Goal: Task Accomplishment & Management: Manage account settings

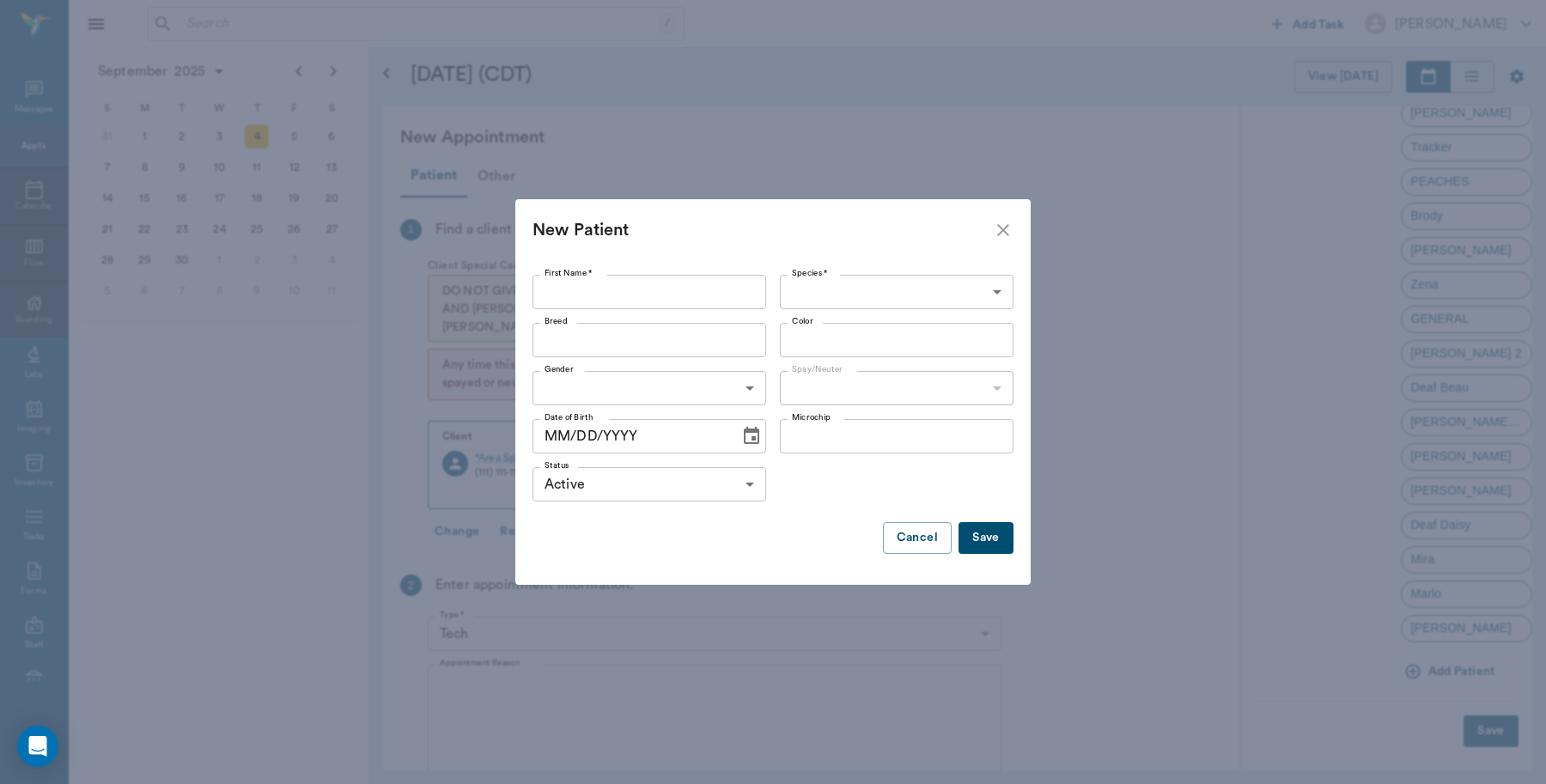
click at [556, 303] on input "First Name *" at bounding box center [649, 292] width 234 height 34
type input "d"
type input "Daisy"
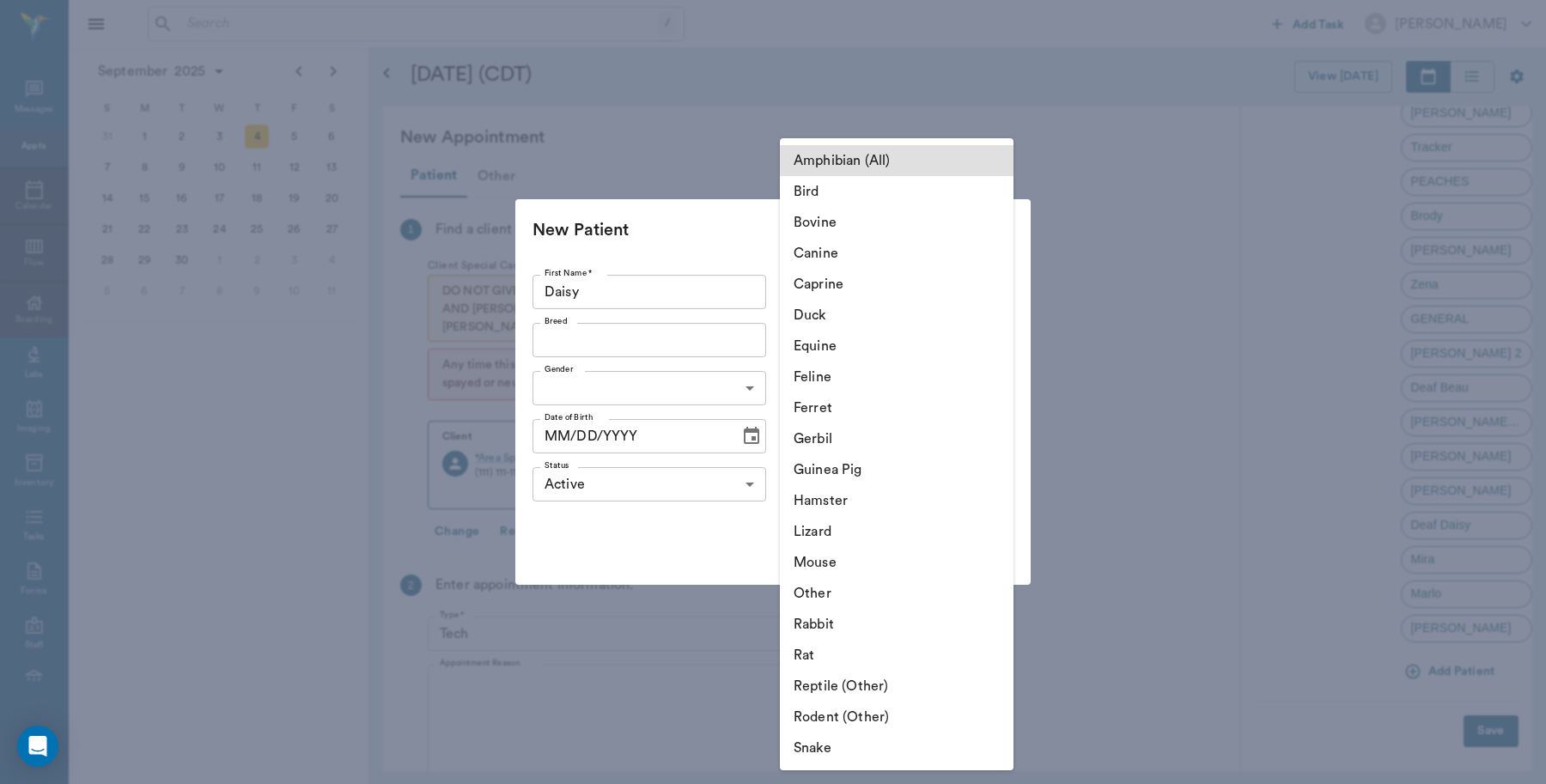
click at [848, 304] on body "/ ​ Add Task Dr. Bert Ellsworth Nectar Messages Appts Calendar Flow Boarding La…" at bounding box center [773, 392] width 1546 height 784
click at [835, 251] on li "Canine" at bounding box center [897, 253] width 234 height 31
type input "Canine"
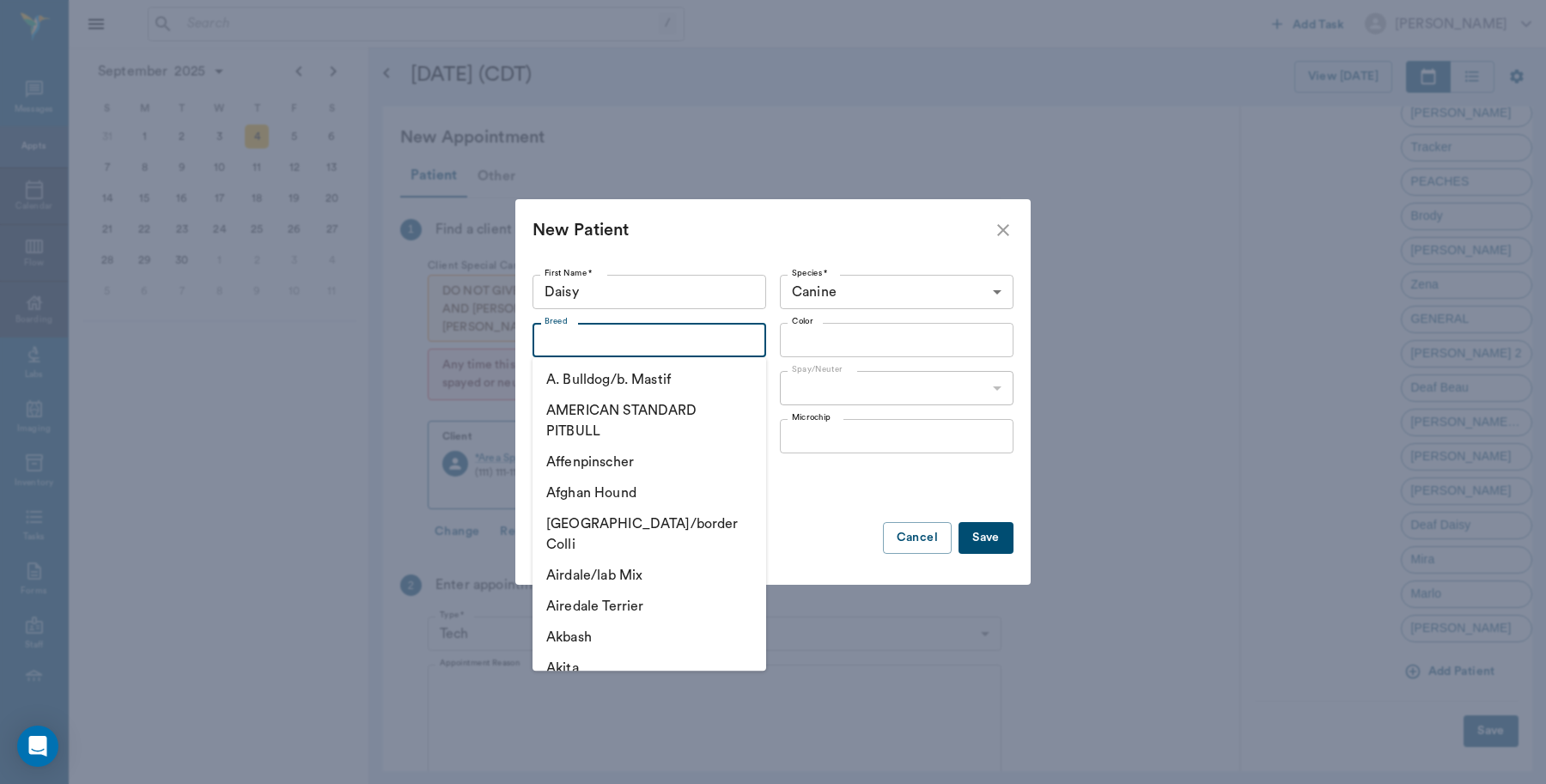
click at [606, 348] on input "Breed" at bounding box center [635, 339] width 195 height 24
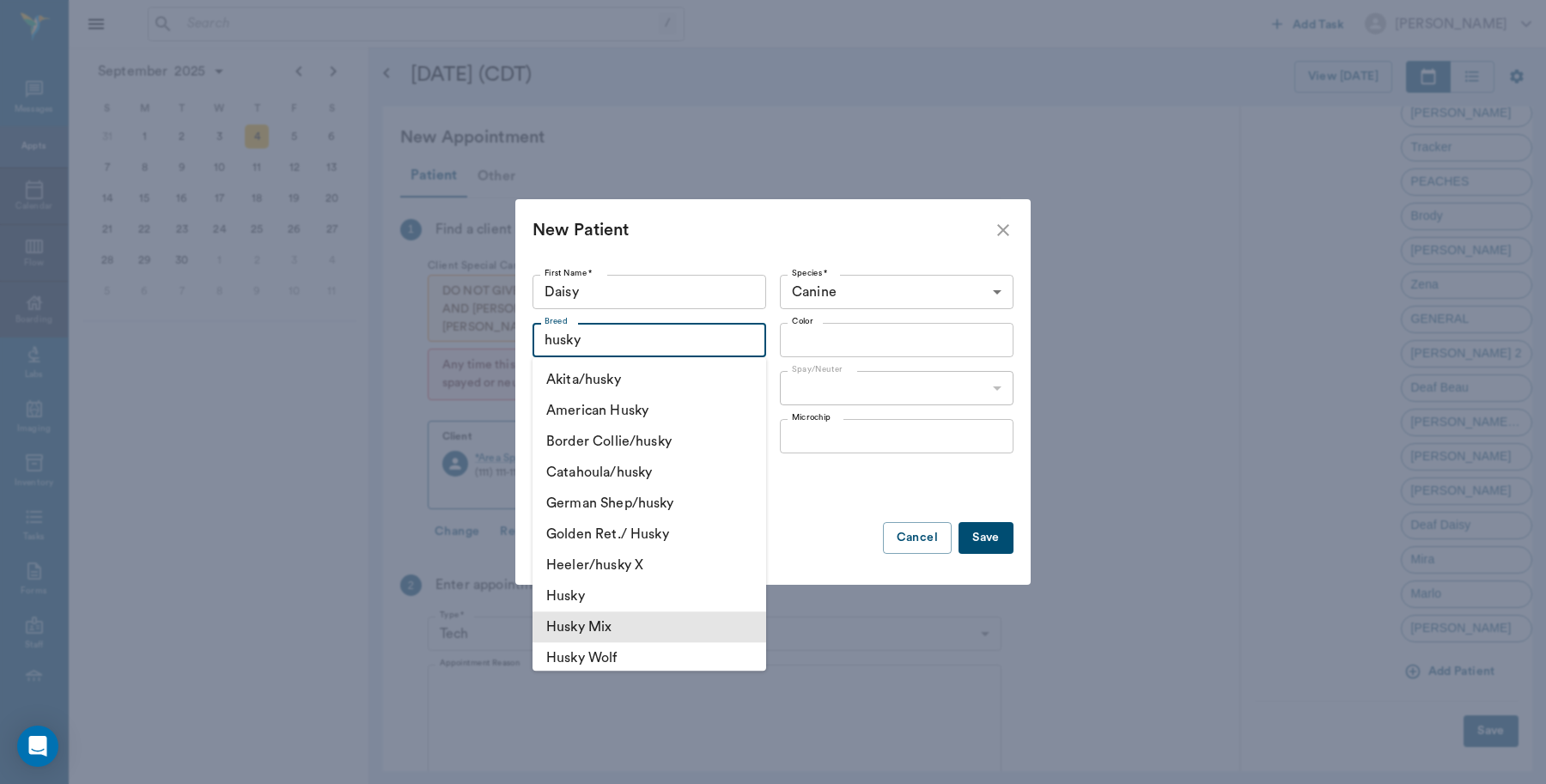
click at [601, 631] on li "Husky Mix" at bounding box center [649, 627] width 234 height 31
type input "Husky Mix"
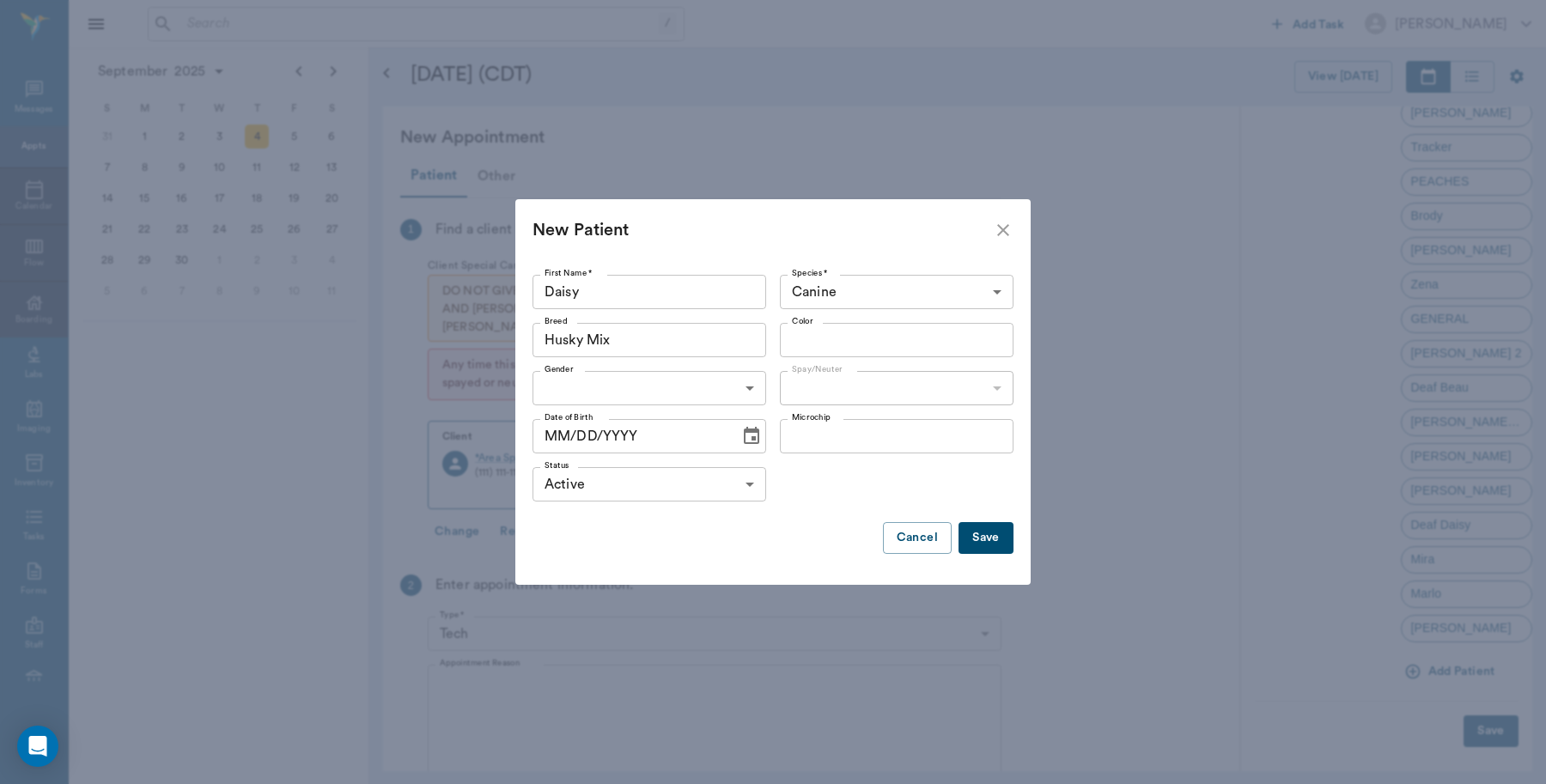
click at [826, 357] on div "Color" at bounding box center [897, 340] width 234 height 34
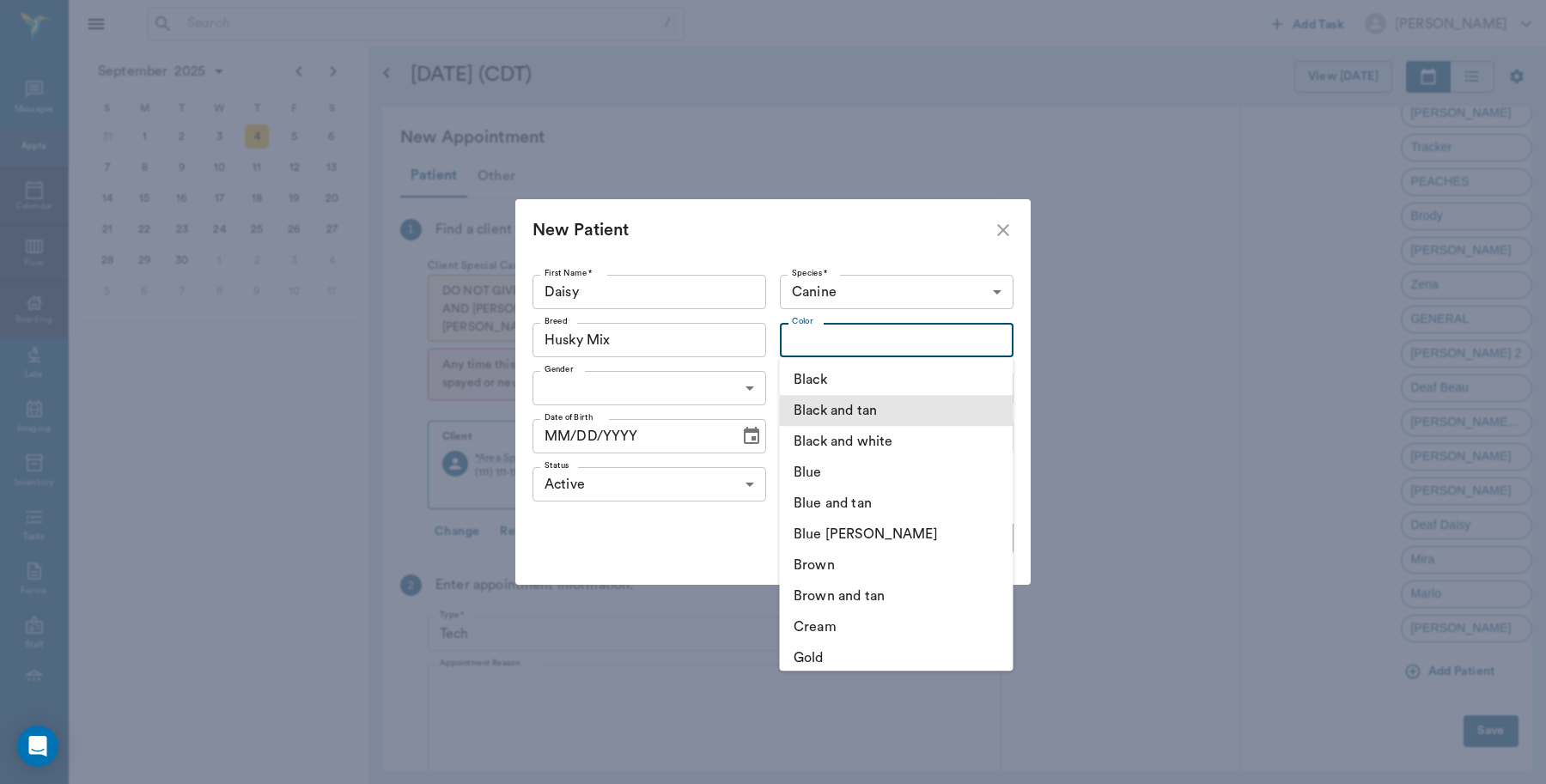
click at [865, 410] on li "Black and tan" at bounding box center [897, 410] width 234 height 31
type input "Black and tan"
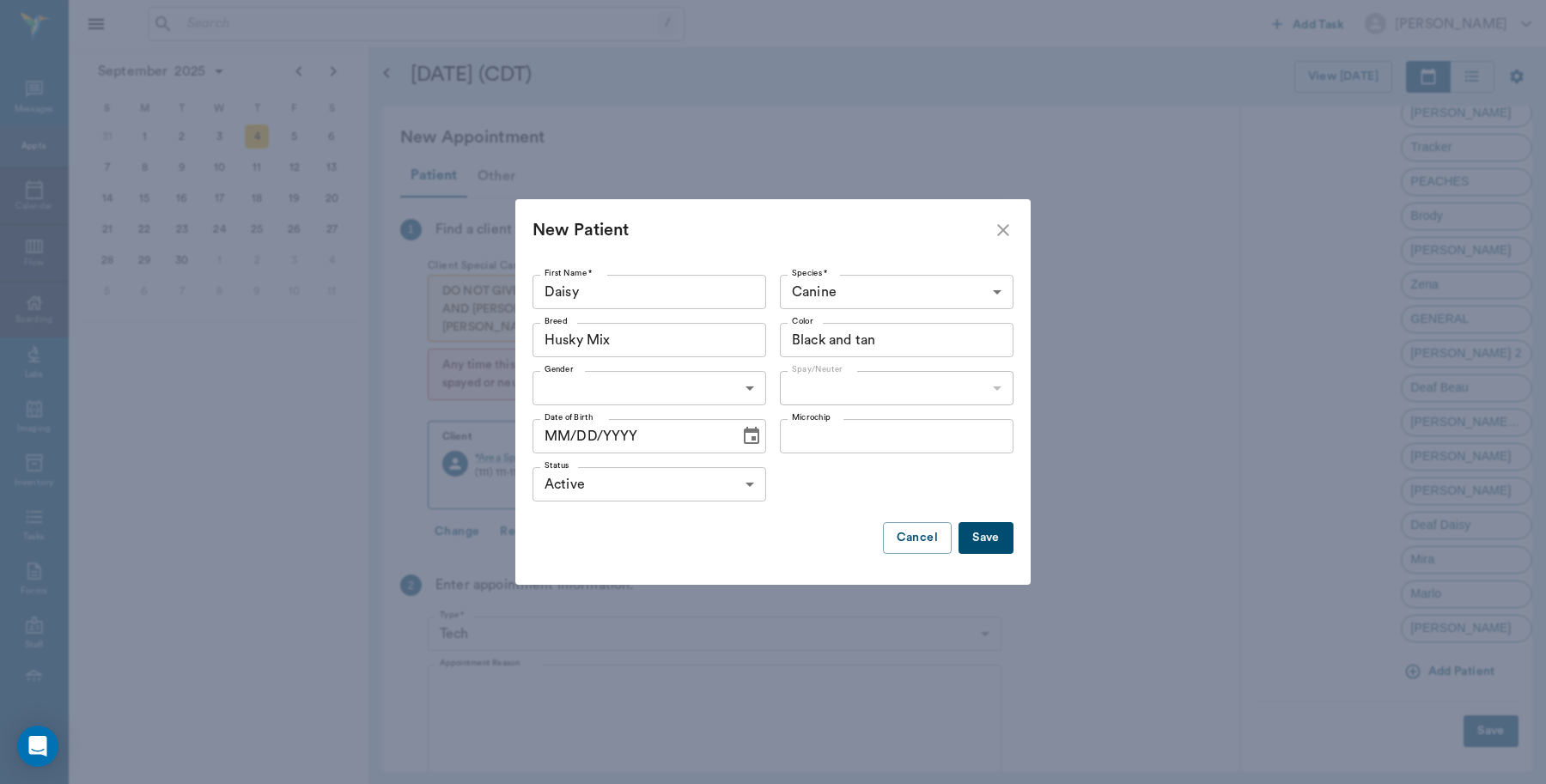
click at [597, 395] on body "/ ​ Add Task Dr. Bert Ellsworth Nectar Messages Appts Calendar Flow Boarding La…" at bounding box center [773, 392] width 1546 height 784
click at [576, 460] on li "Female" at bounding box center [649, 458] width 234 height 31
type input "FEMALE"
click at [816, 398] on body "/ ​ Add Task Dr. Bert Ellsworth Nectar Messages Appts Calendar Flow Boarding La…" at bounding box center [773, 392] width 1546 height 784
click at [835, 461] on li "Not spayed" at bounding box center [897, 458] width 234 height 31
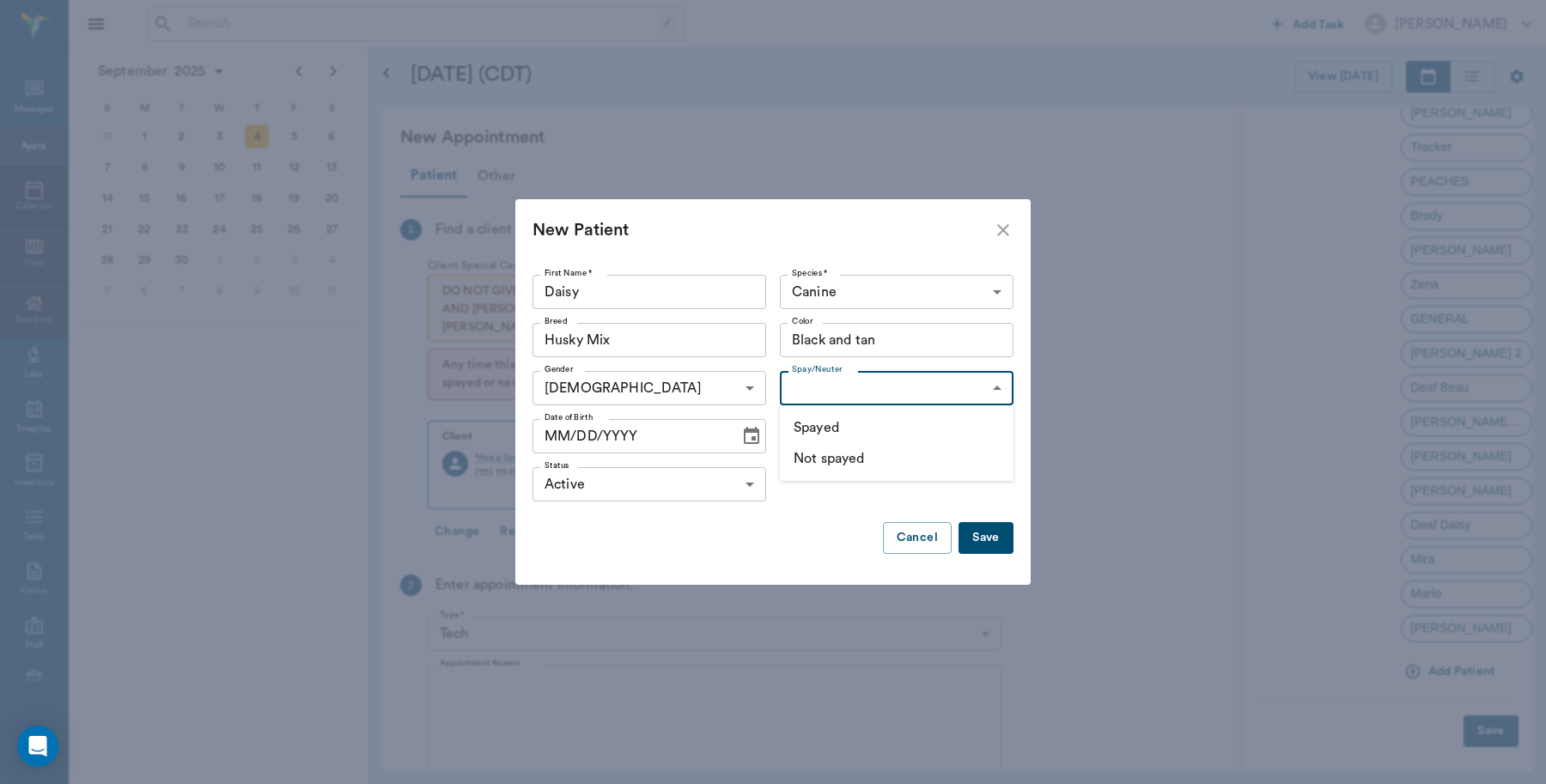
type input "false"
click at [990, 539] on button "Save" at bounding box center [985, 537] width 55 height 31
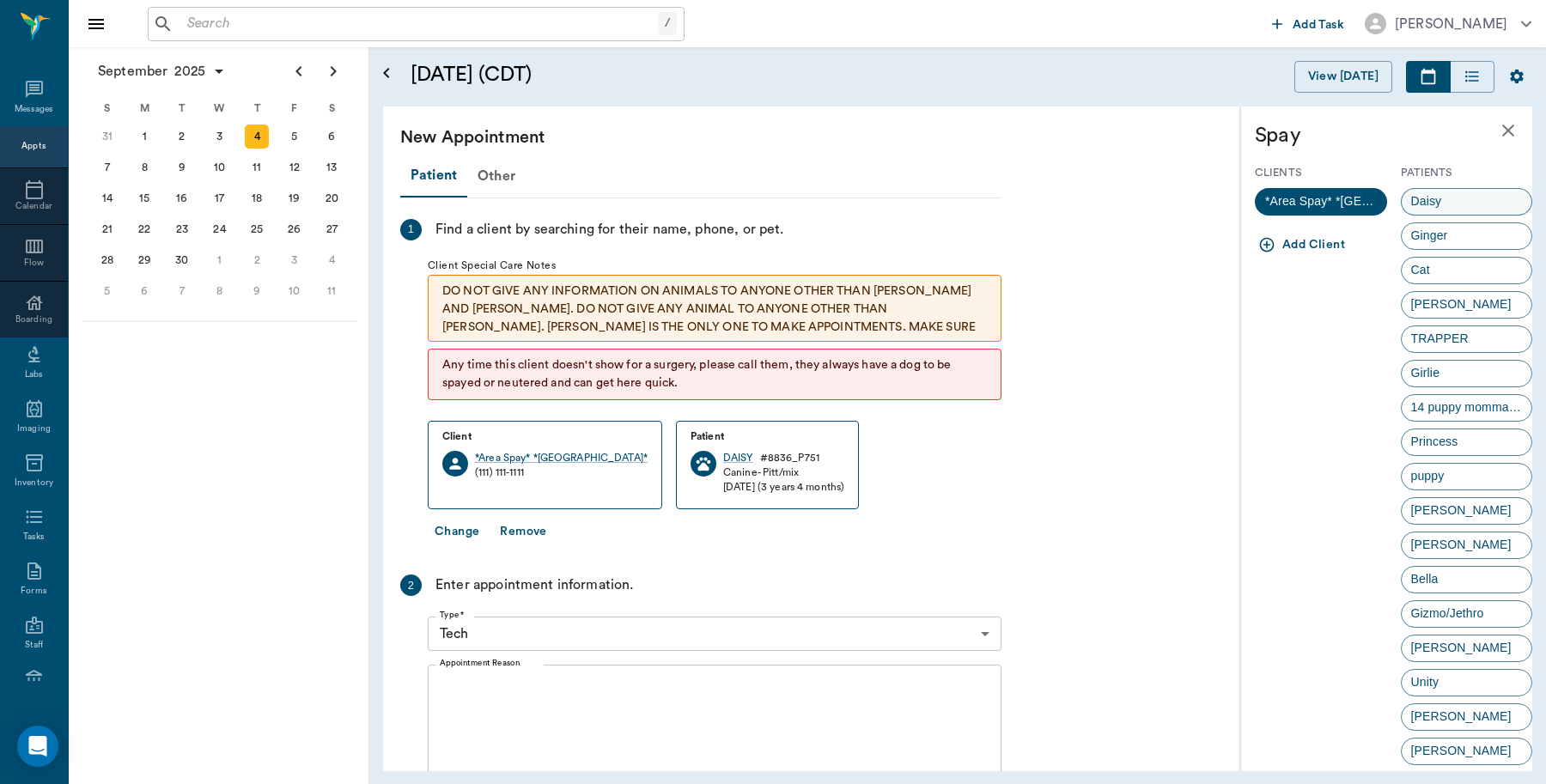
click at [1419, 200] on span "Daisy" at bounding box center [1426, 201] width 49 height 18
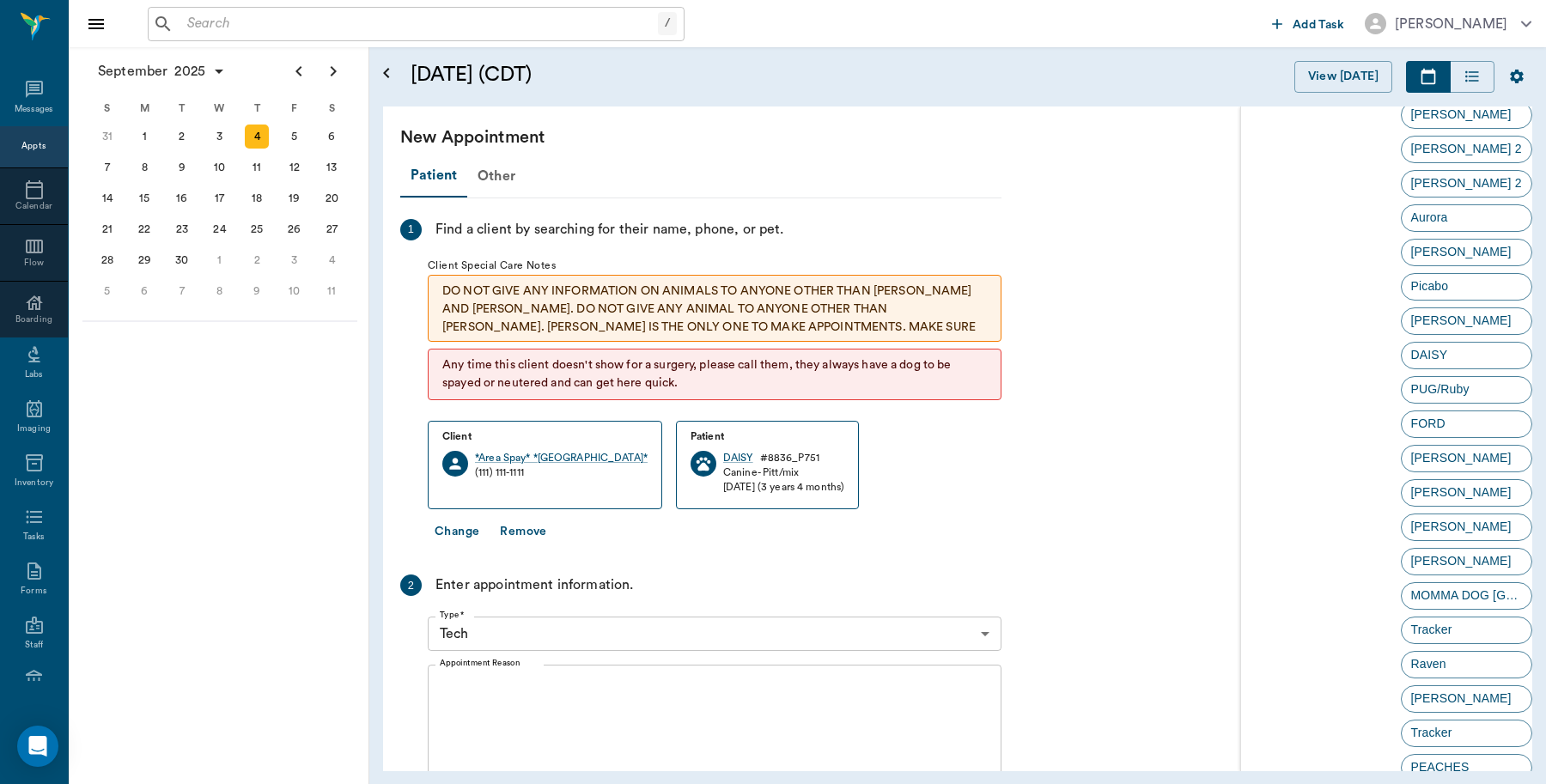
scroll to position [3317, 0]
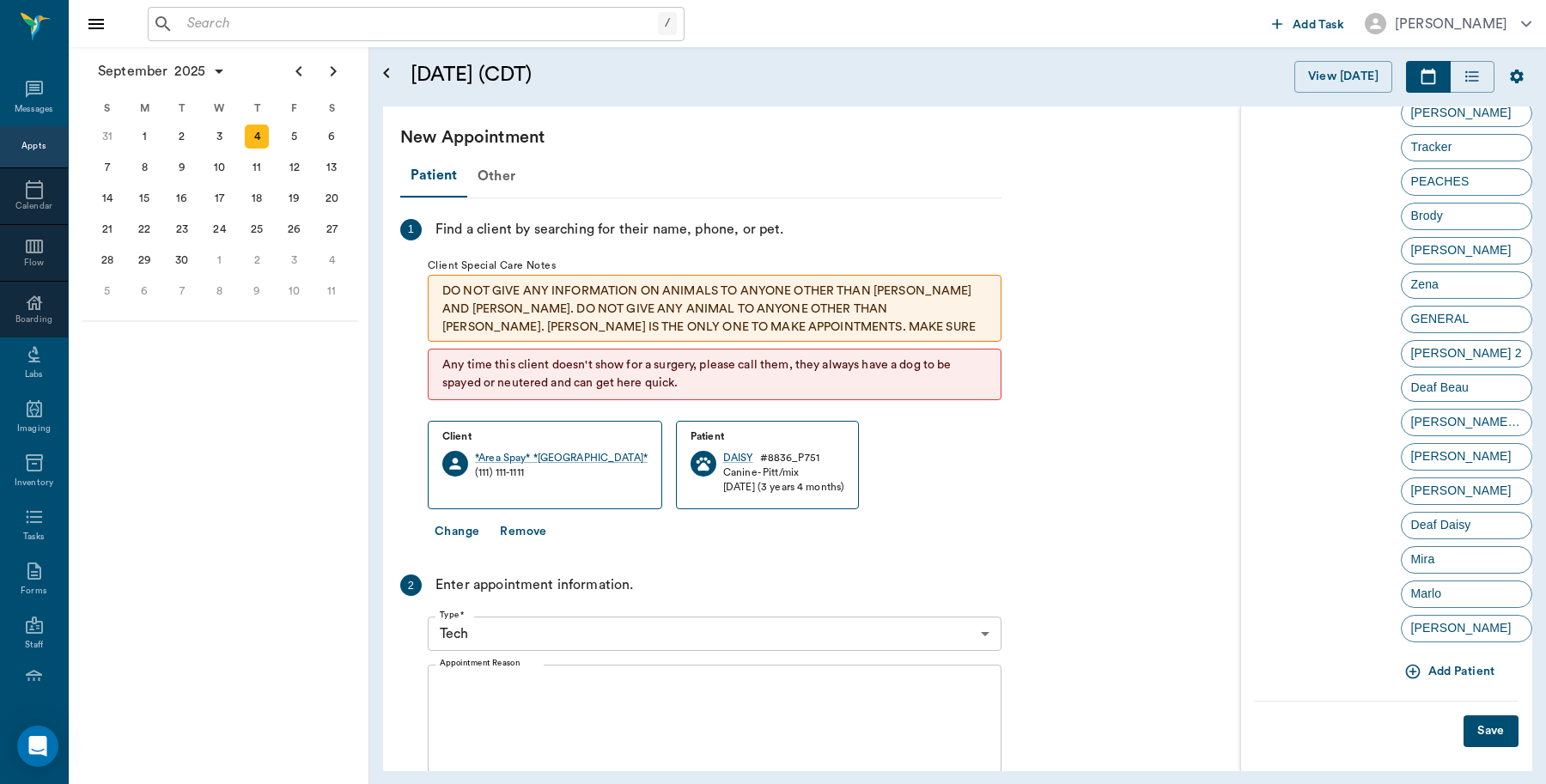
click at [1479, 727] on button "Save" at bounding box center [1490, 730] width 55 height 31
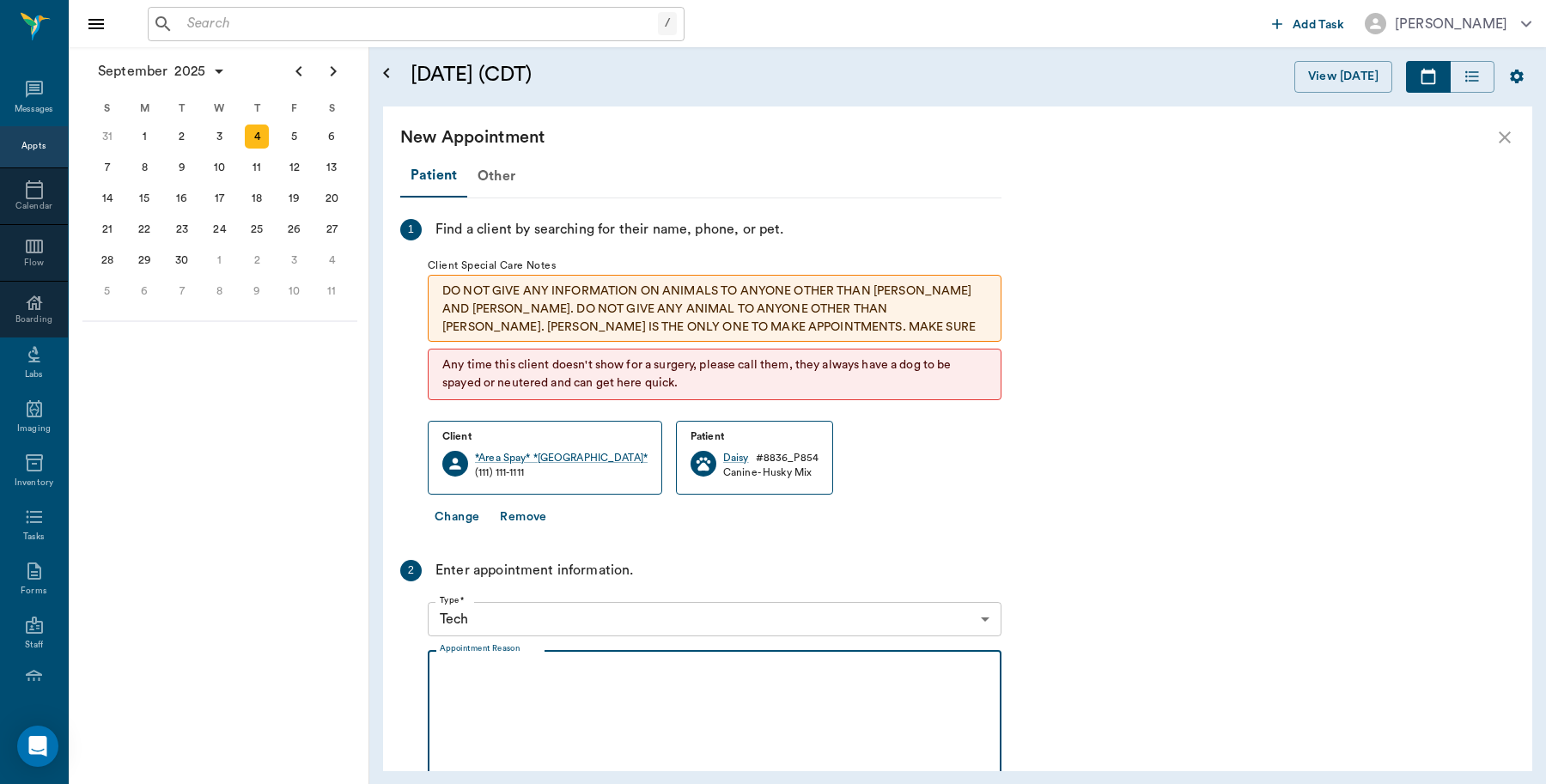
click at [455, 668] on textarea "Appointment Reason" at bounding box center [715, 724] width 550 height 119
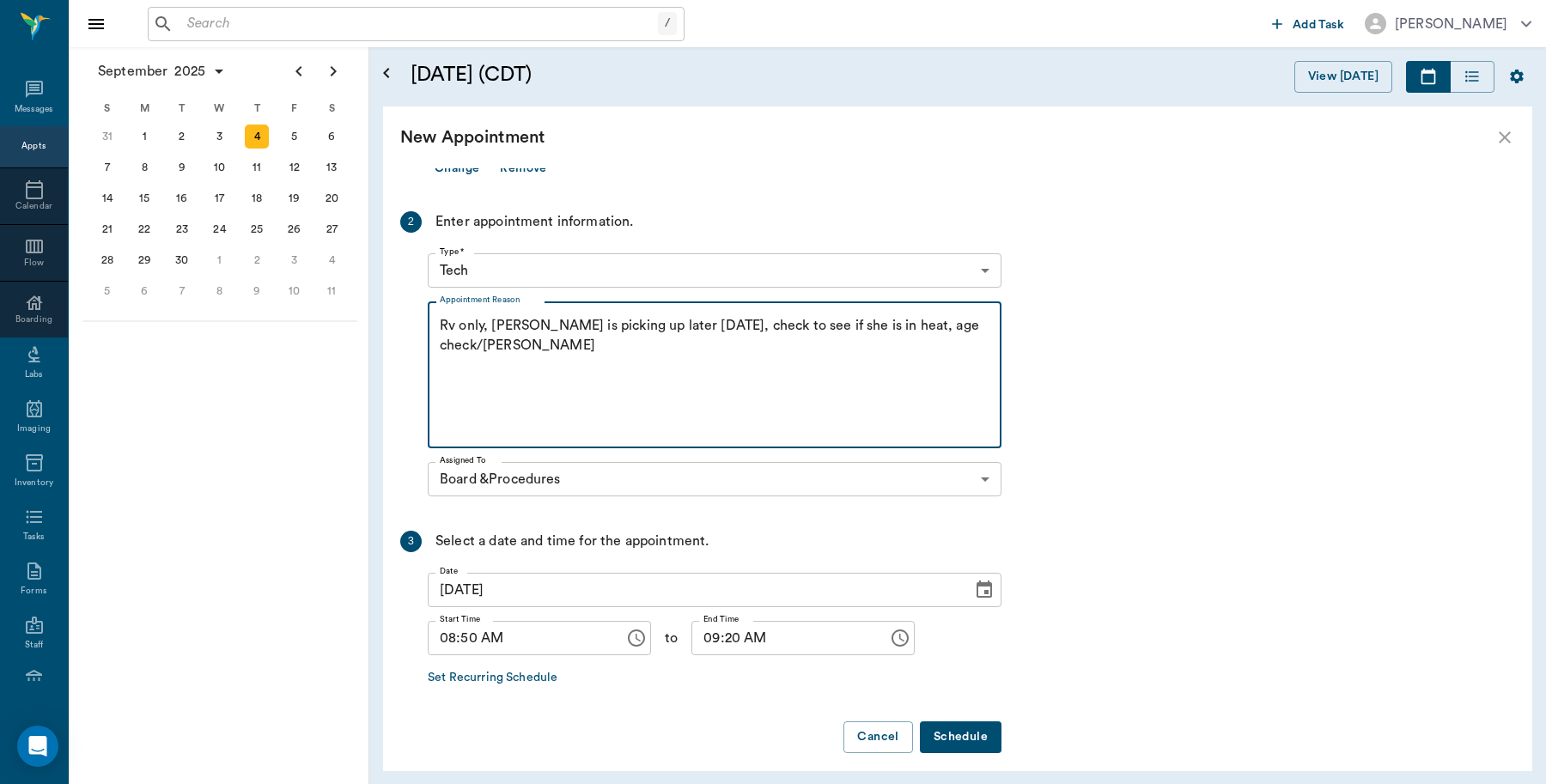
scroll to position [362, 0]
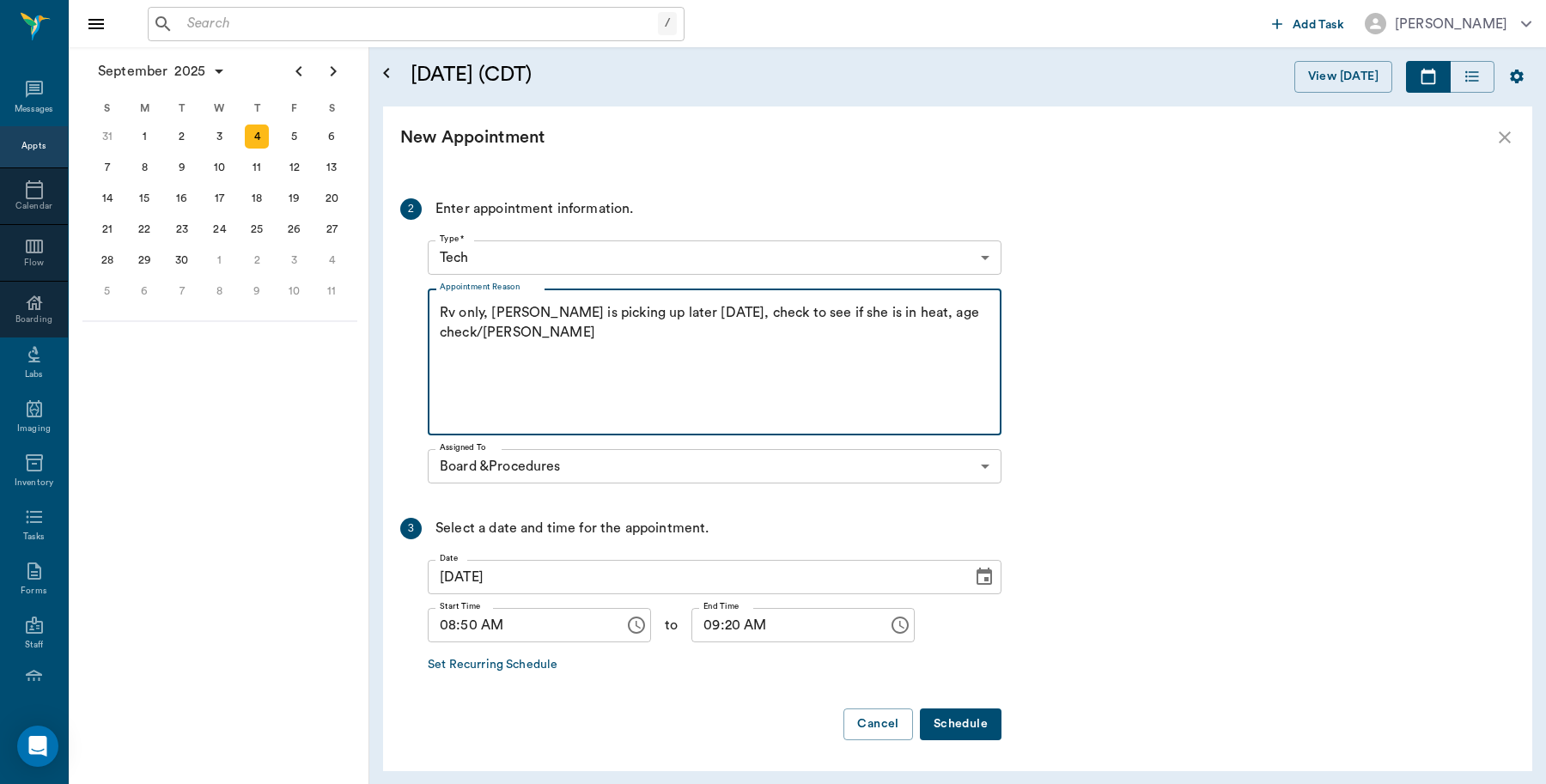
type textarea "Rv only, michele is picking up later today, check to see if she is in heat, age…"
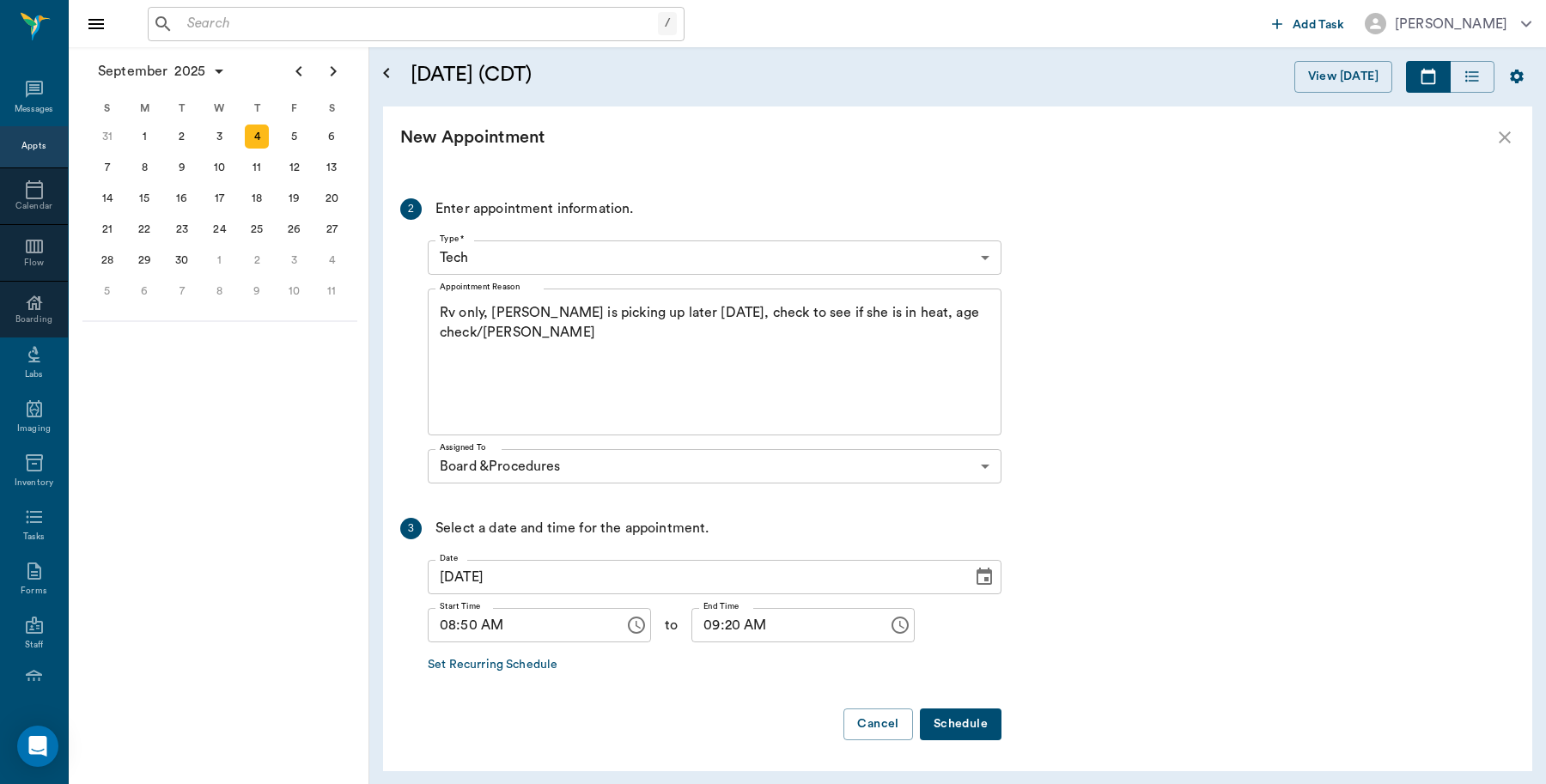
click at [955, 718] on button "Schedule" at bounding box center [960, 724] width 82 height 31
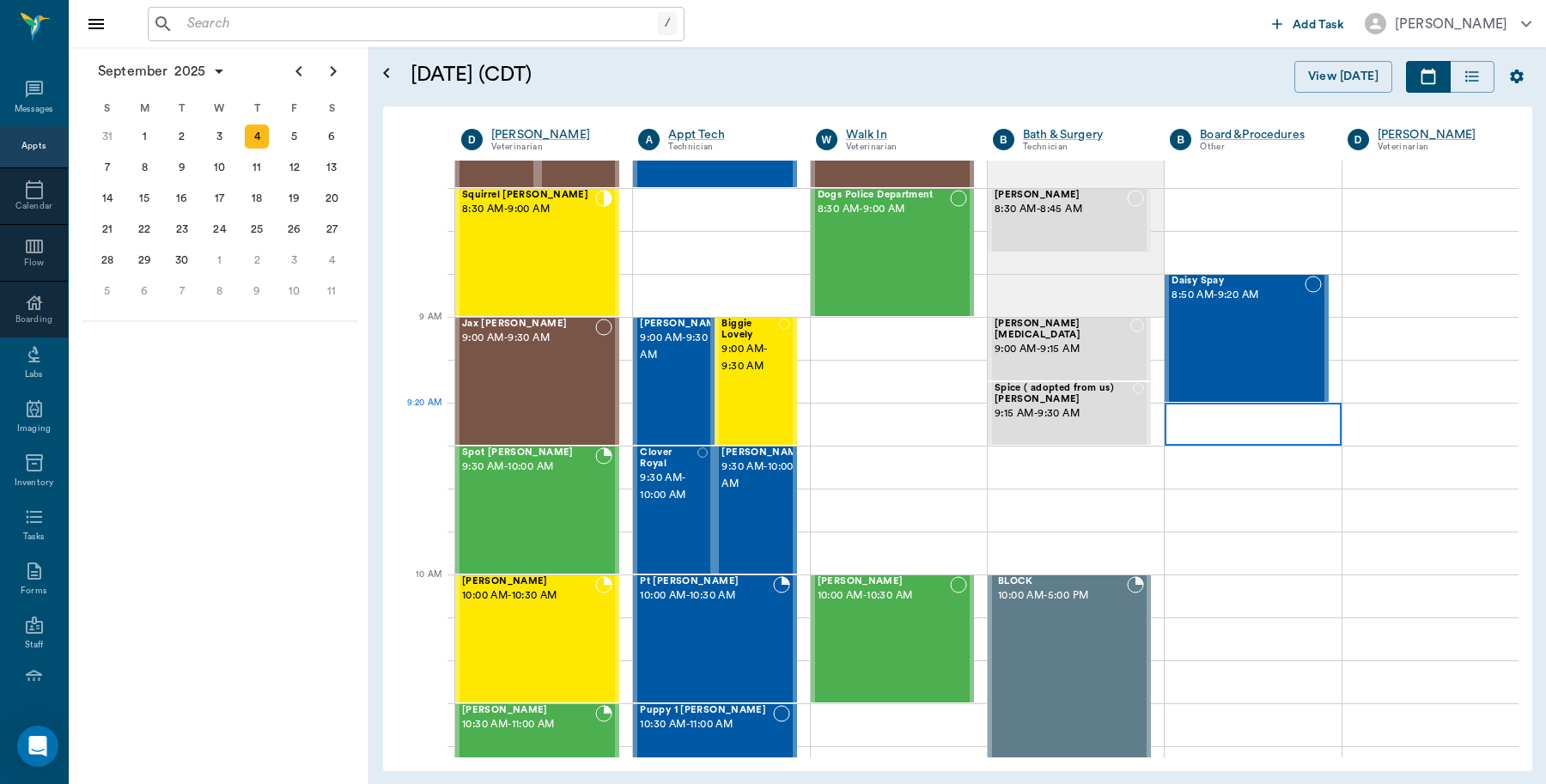
click at [1174, 419] on div at bounding box center [1253, 424] width 176 height 43
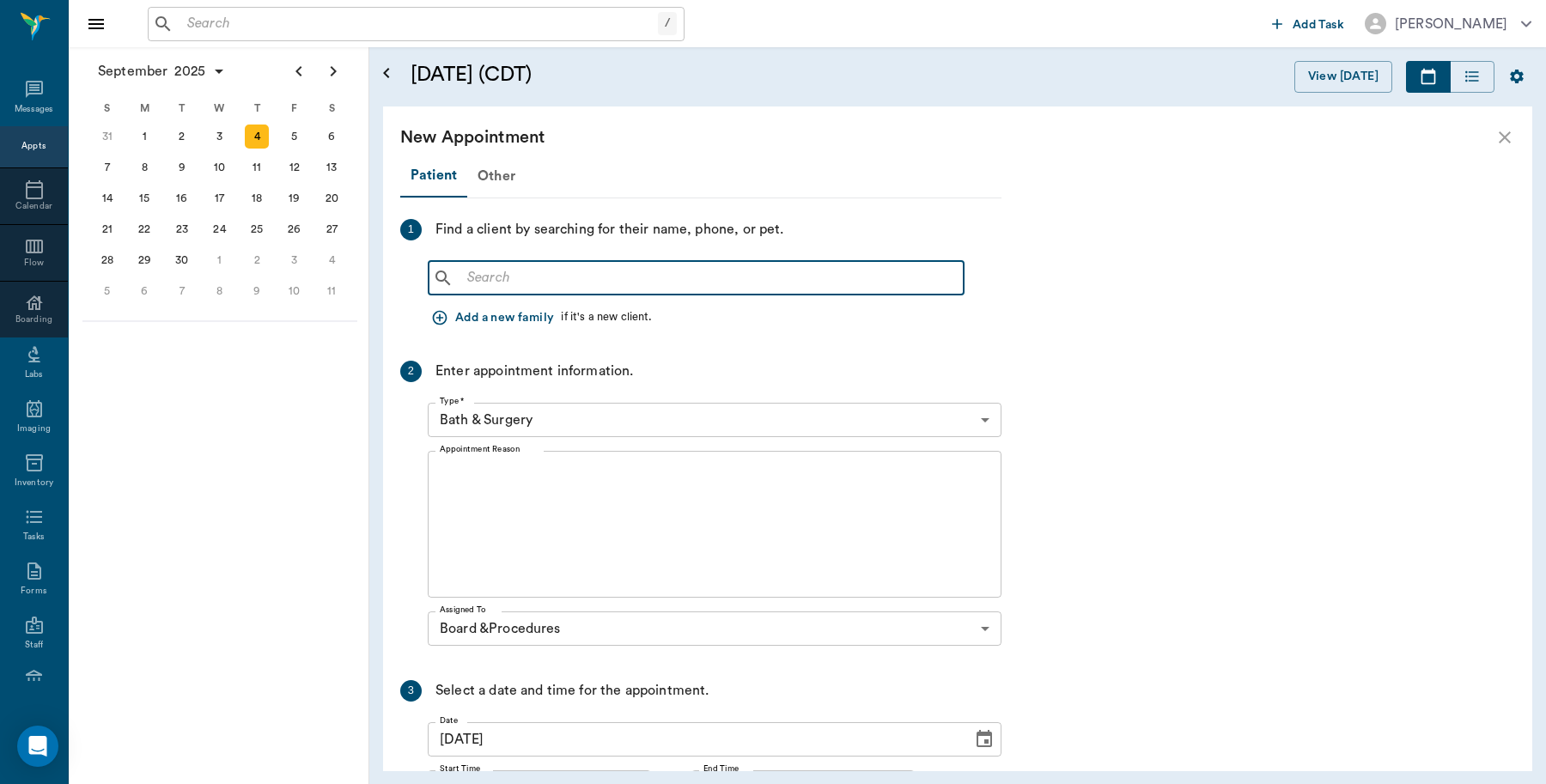
click at [473, 277] on input "text" at bounding box center [709, 277] width 497 height 24
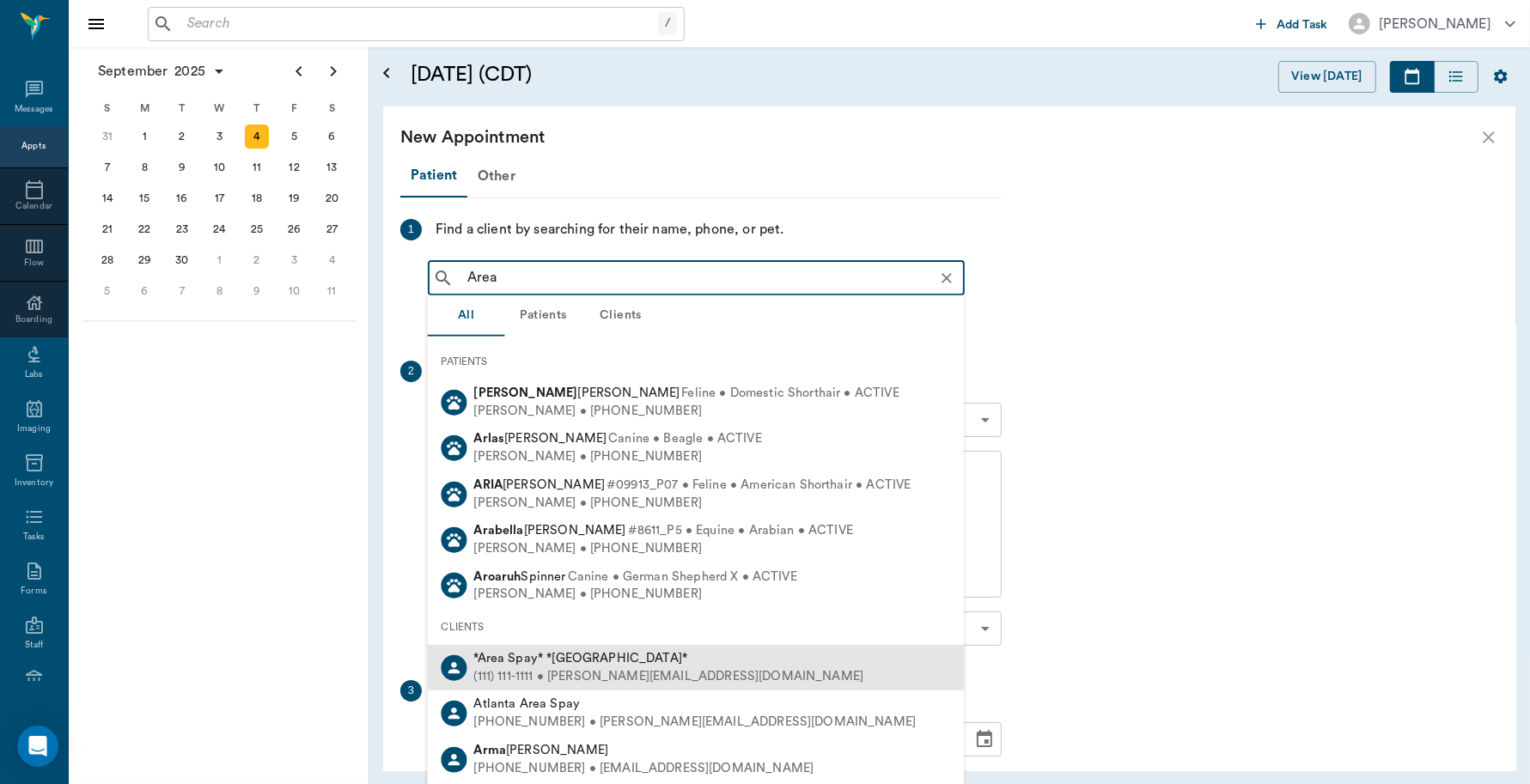
click at [533, 662] on span "*Area Spay* *Atlanta*" at bounding box center [581, 658] width 214 height 13
type input "Area"
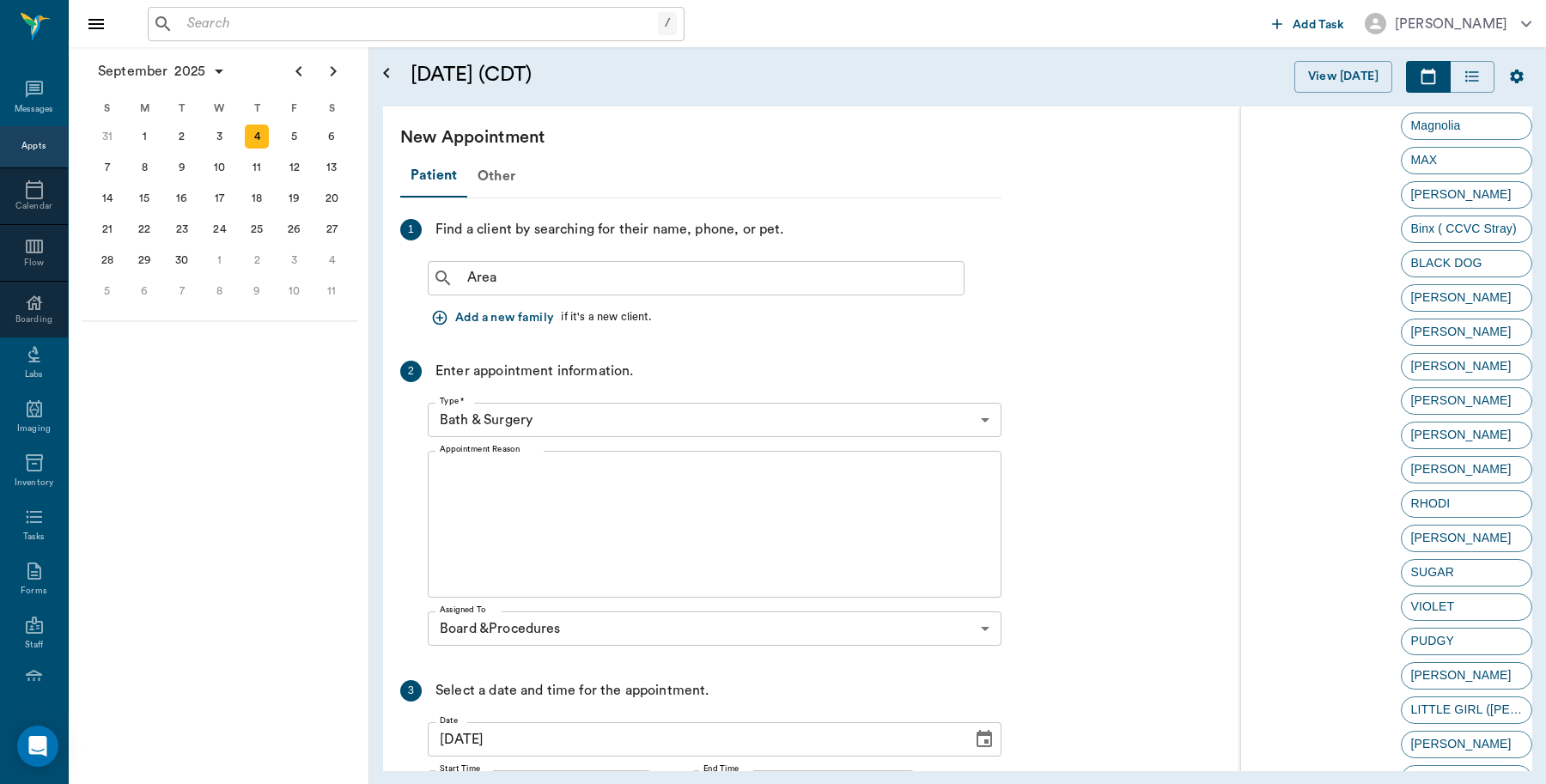
scroll to position [3259, 0]
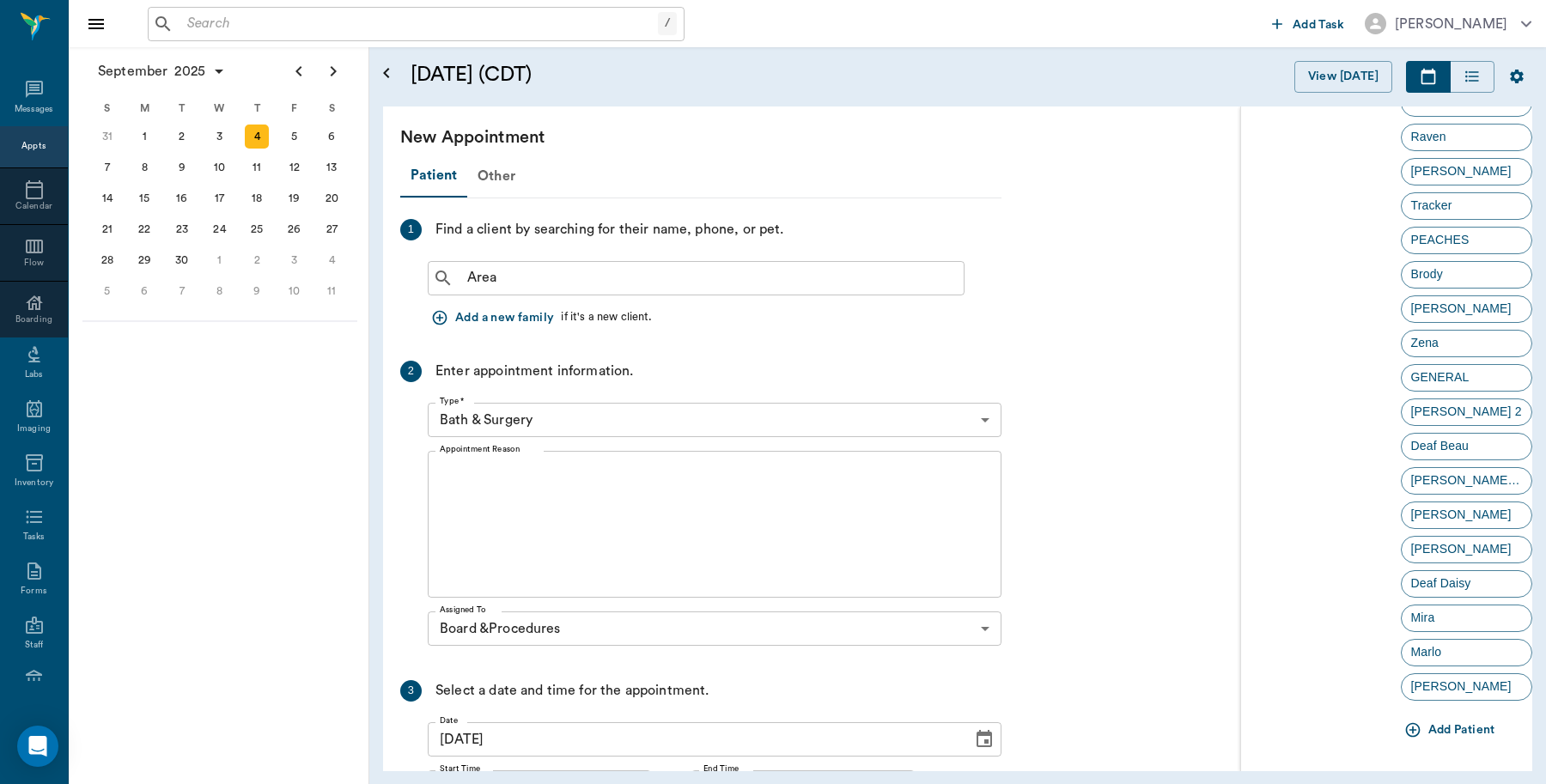
click at [1405, 731] on icon "button" at bounding box center [1412, 729] width 17 height 17
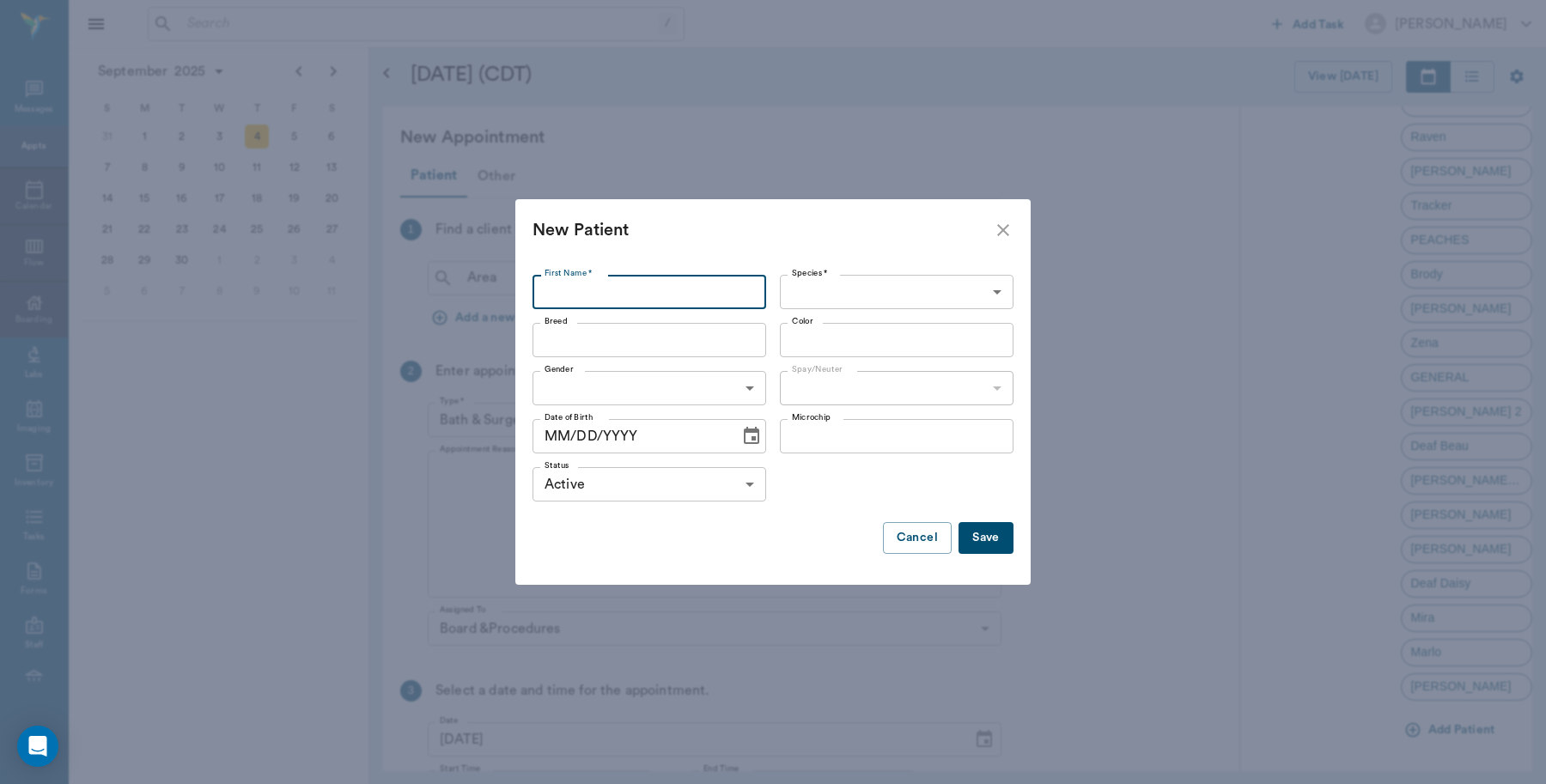
click at [546, 296] on input "First Name *" at bounding box center [649, 292] width 234 height 34
type input "Duke"
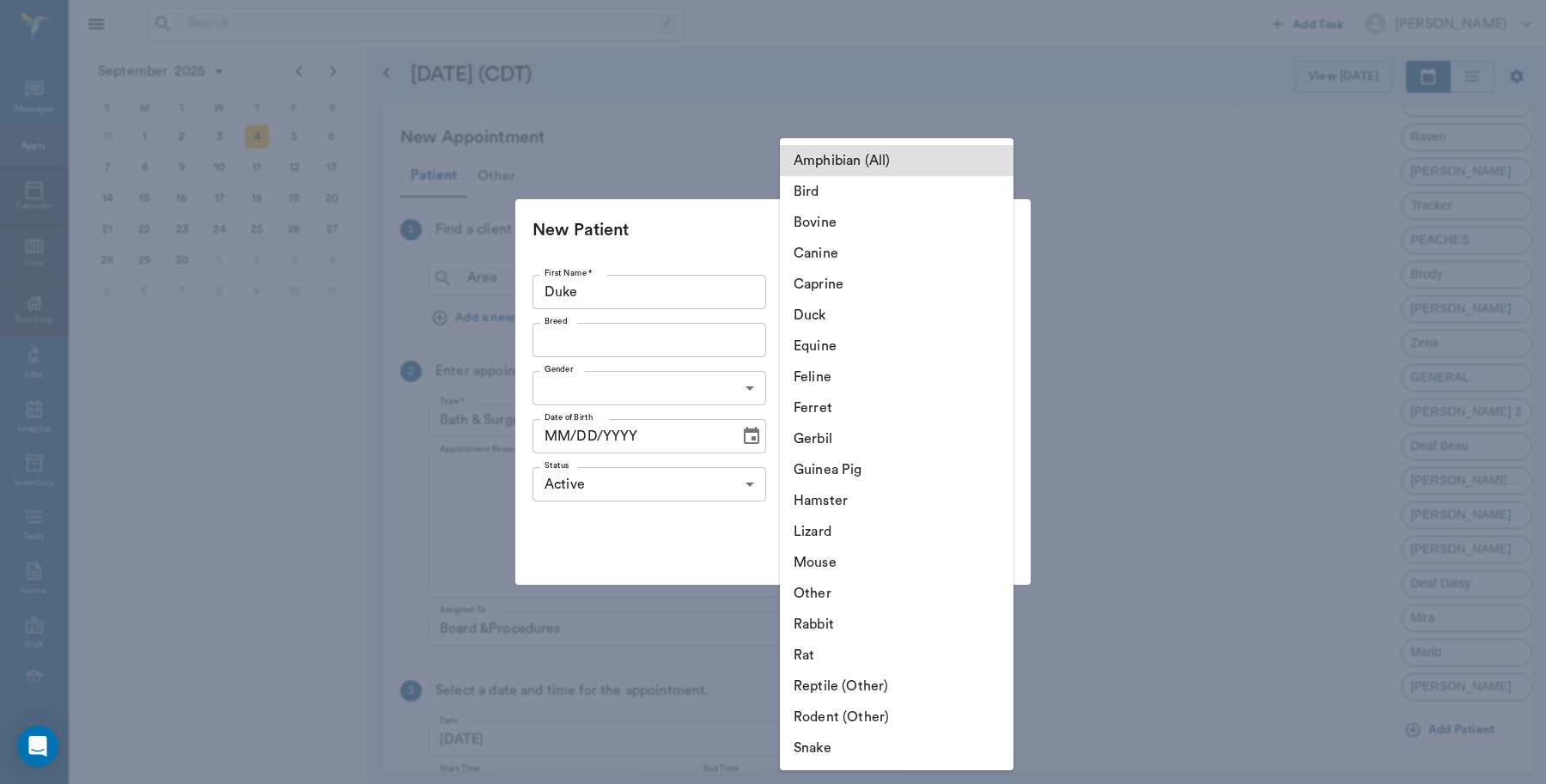
click at [844, 296] on body "/ ​ Add Task Dr. Bert Ellsworth Nectar Messages Appts Calendar Flow Boarding La…" at bounding box center [773, 392] width 1546 height 784
click at [826, 254] on li "Canine" at bounding box center [897, 253] width 234 height 31
type input "Canine"
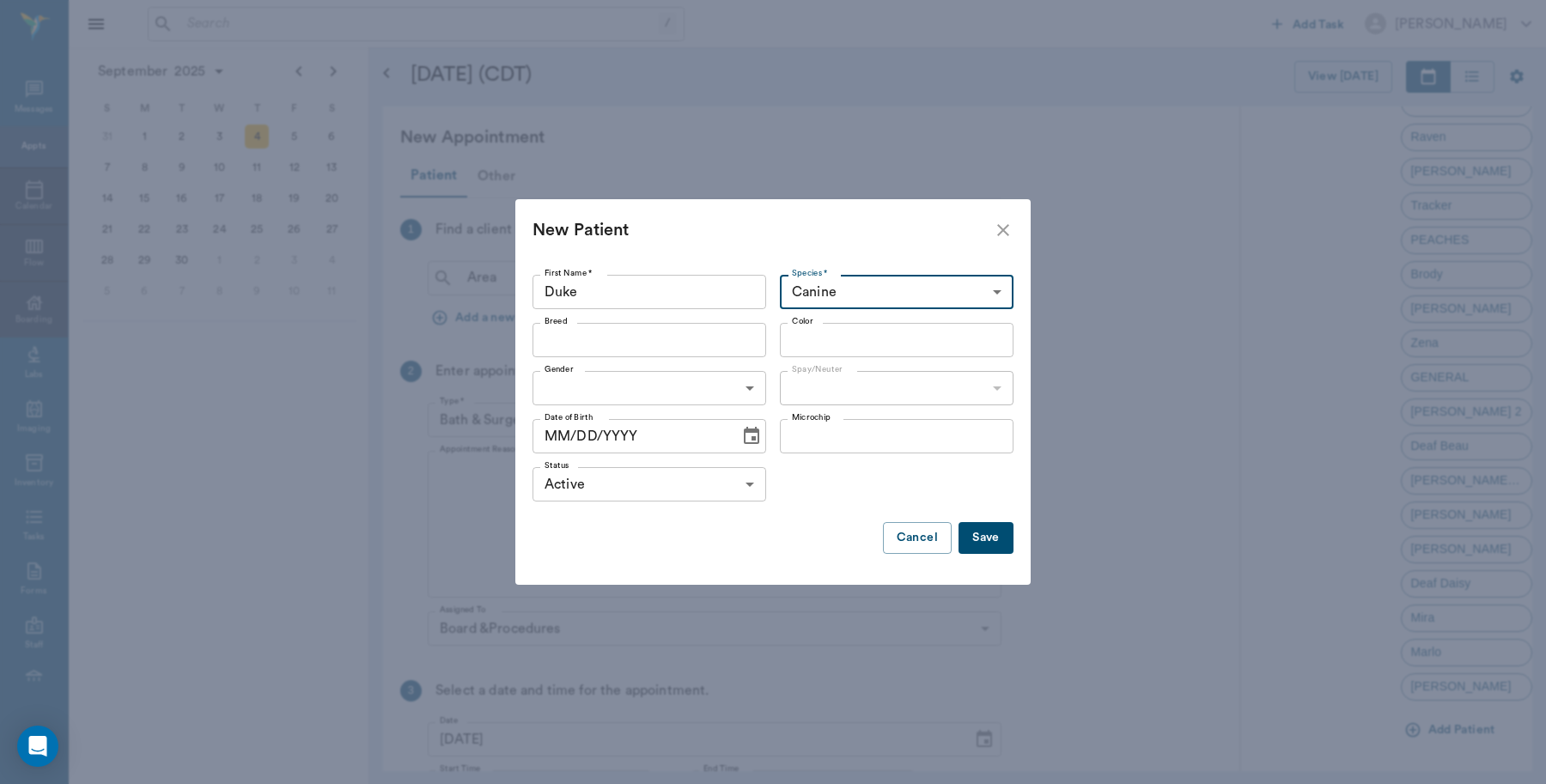
click at [581, 340] on input "Breed" at bounding box center [635, 339] width 195 height 24
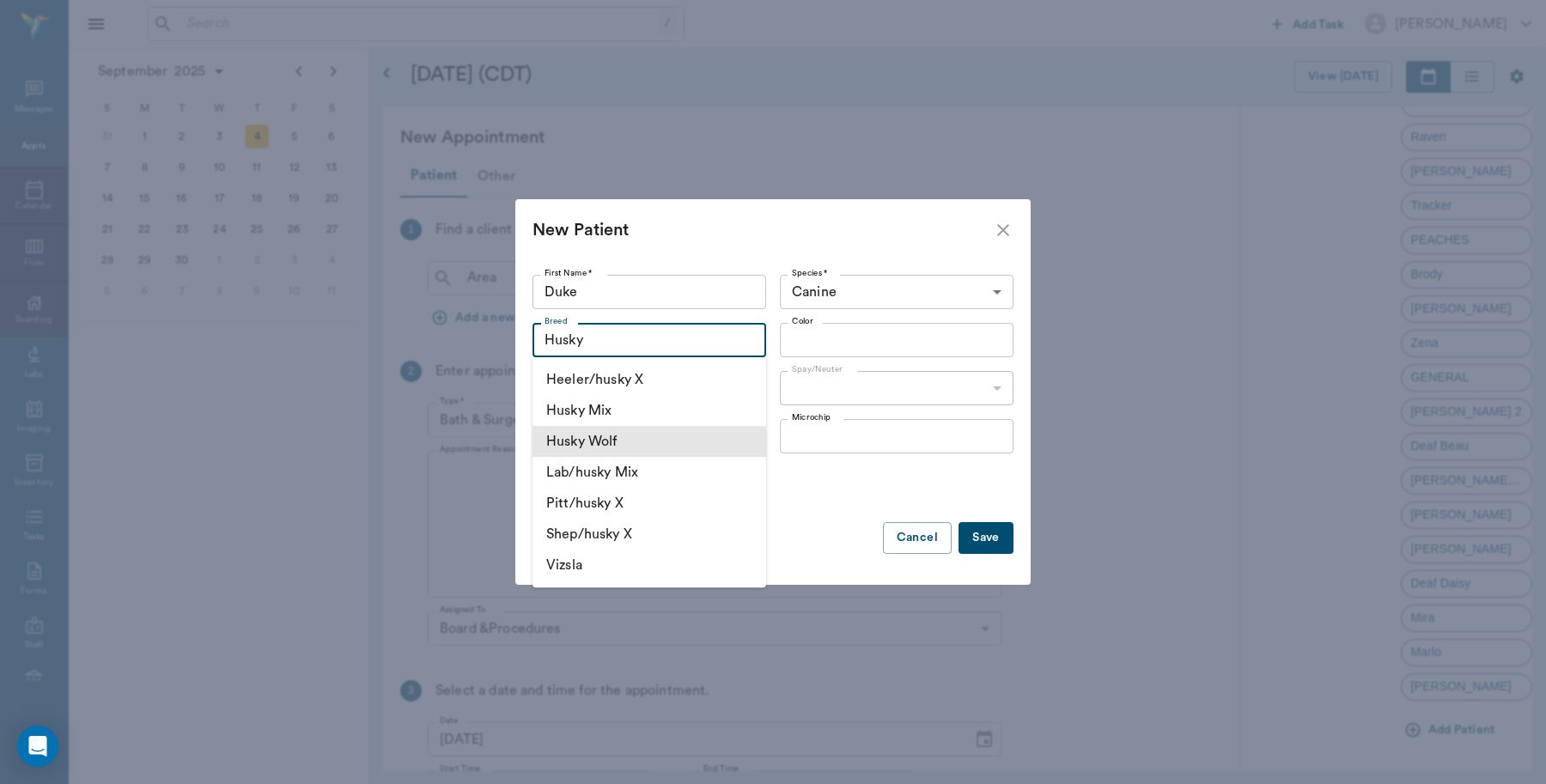
drag, startPoint x: 602, startPoint y: 405, endPoint x: 623, endPoint y: 440, distance: 40.8
click at [602, 431] on ul "Heeler/husky X Husky Mix Husky Wolf Lab/husky Mix Pitt/husky X Shep/husky X Viz…" at bounding box center [649, 472] width 234 height 230
click at [606, 418] on li "Husky Mix" at bounding box center [649, 410] width 234 height 31
type input "Husky Mix"
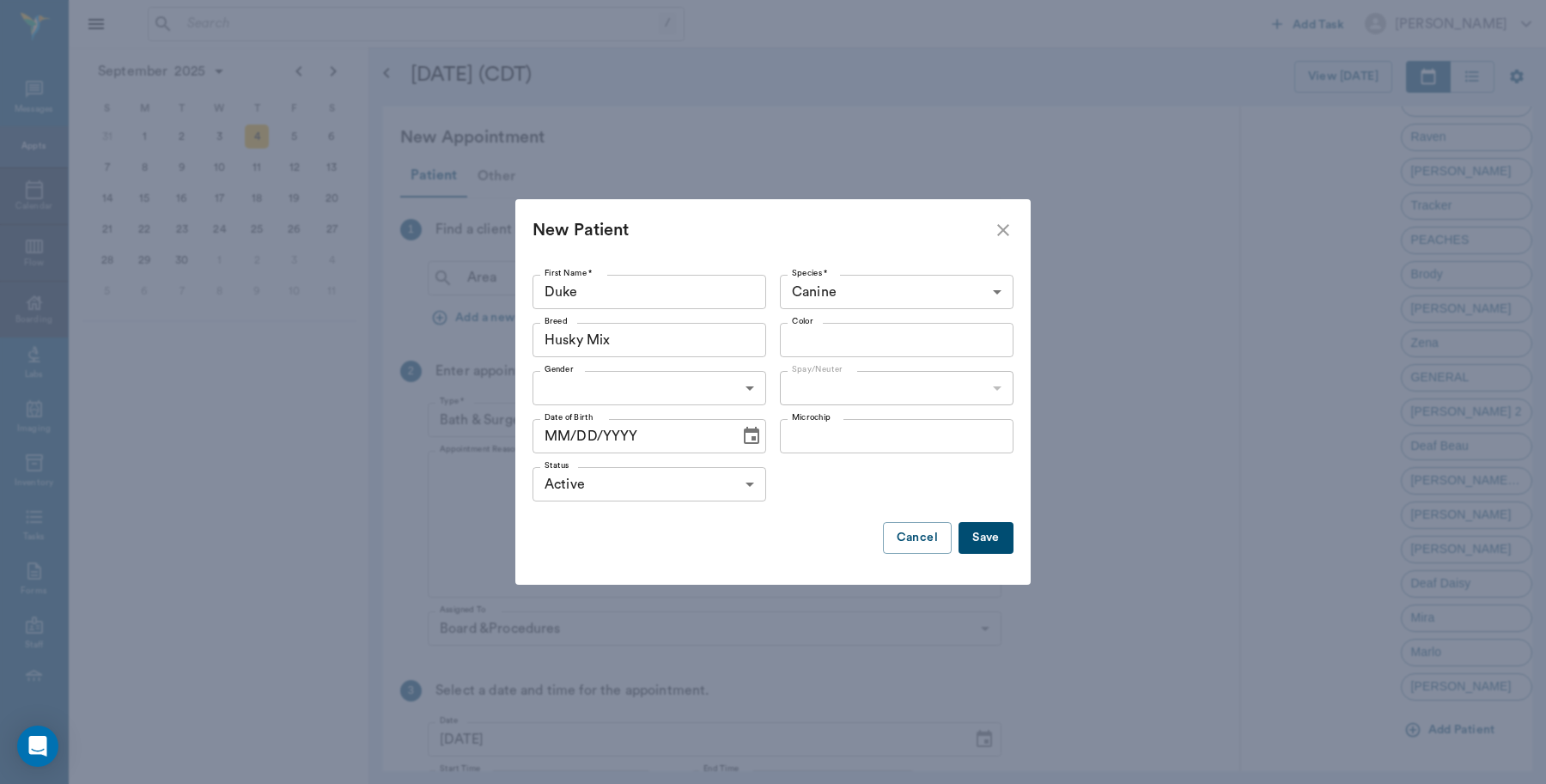
click at [810, 344] on input "Color" at bounding box center [882, 339] width 195 height 24
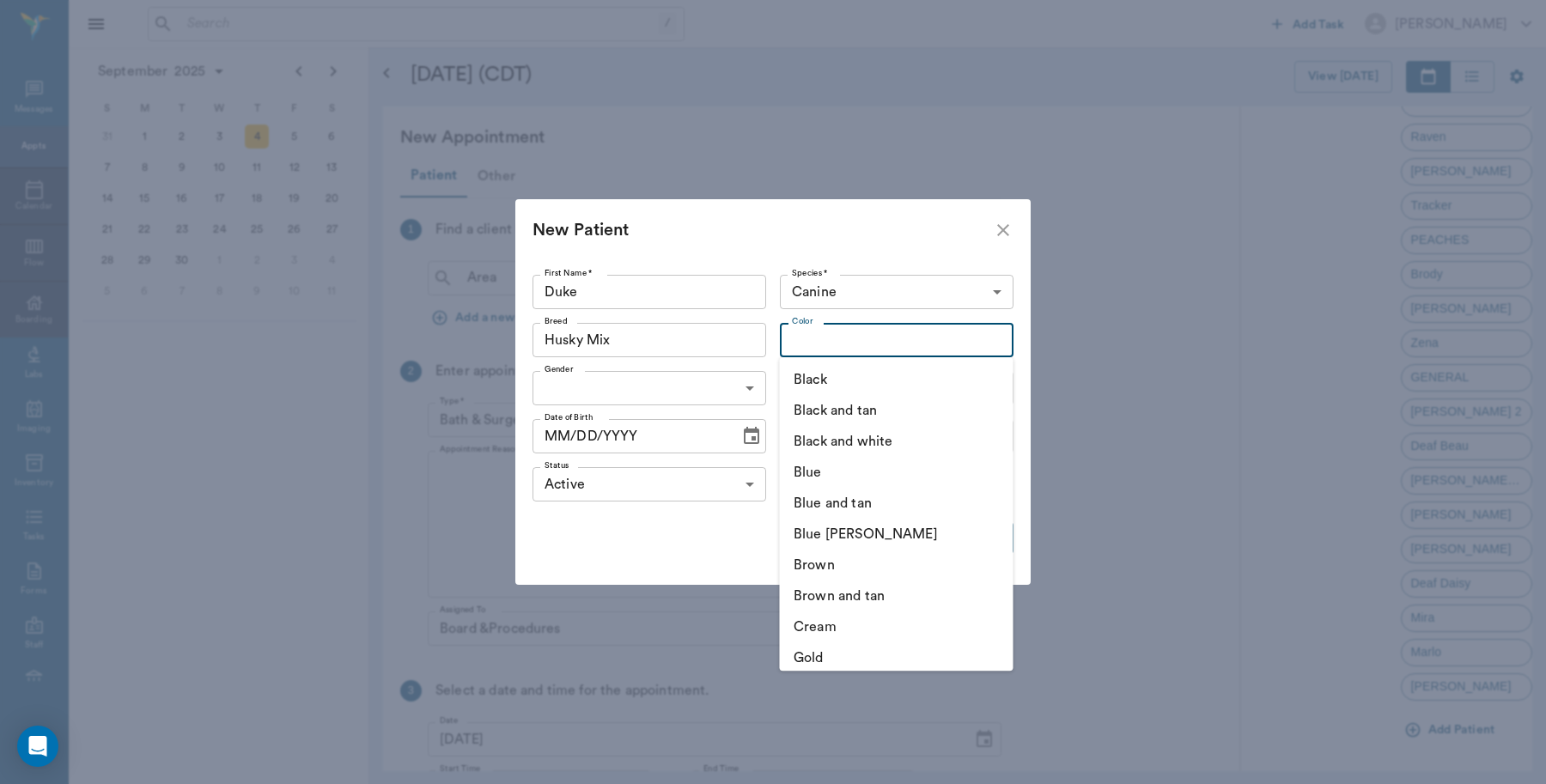
click at [817, 410] on li "Black and tan" at bounding box center [897, 410] width 234 height 31
type input "Black and tan"
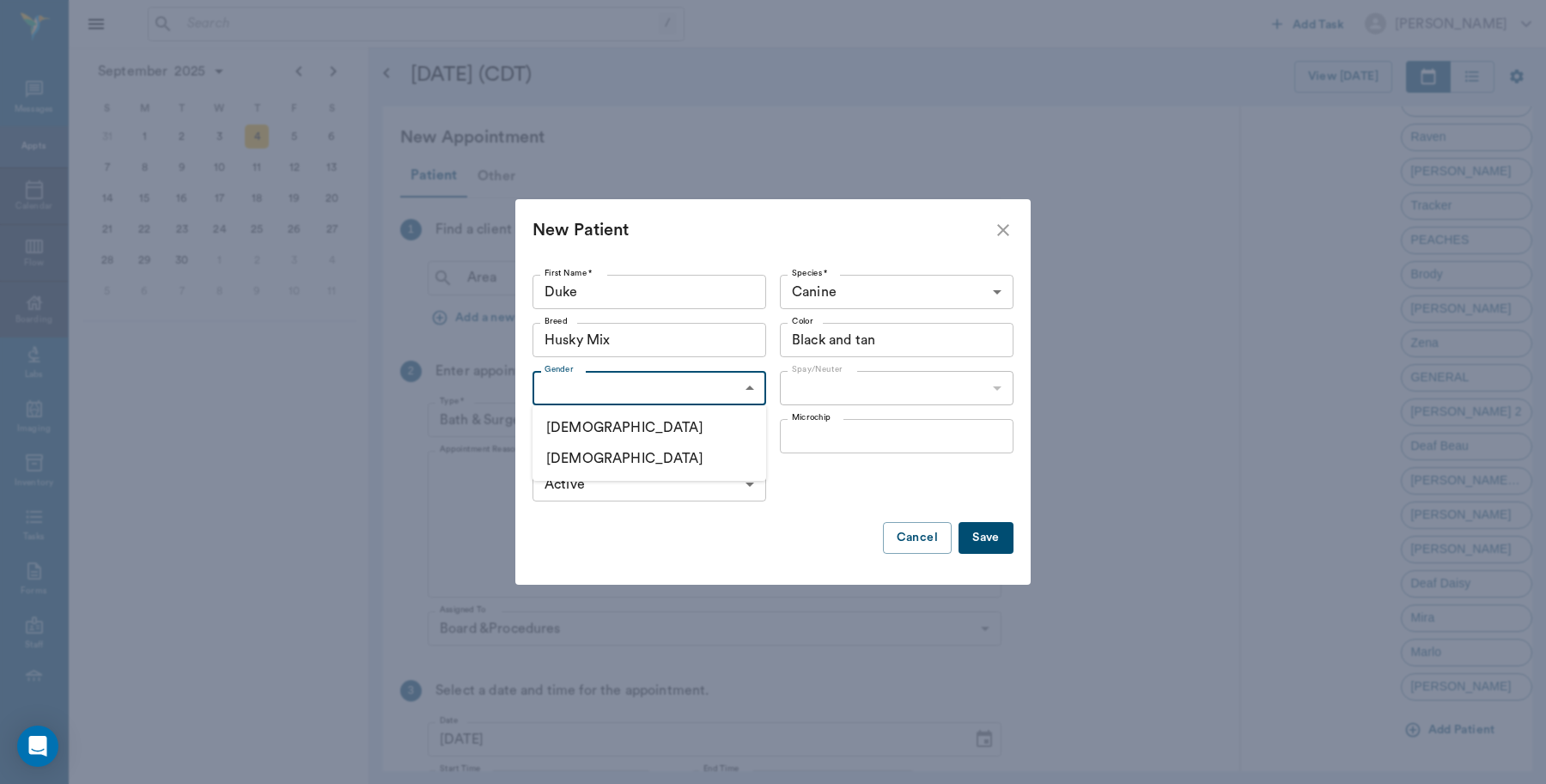
click at [620, 393] on body "/ ​ Add Task Dr. Bert Ellsworth Nectar Messages Appts Calendar Flow Boarding La…" at bounding box center [773, 392] width 1546 height 784
click at [586, 432] on li "Male" at bounding box center [649, 427] width 234 height 31
type input "MALE"
click at [814, 398] on body "/ ​ Add Task Dr. Bert Ellsworth Nectar Messages Appts Calendar Flow Boarding La…" at bounding box center [773, 392] width 1546 height 784
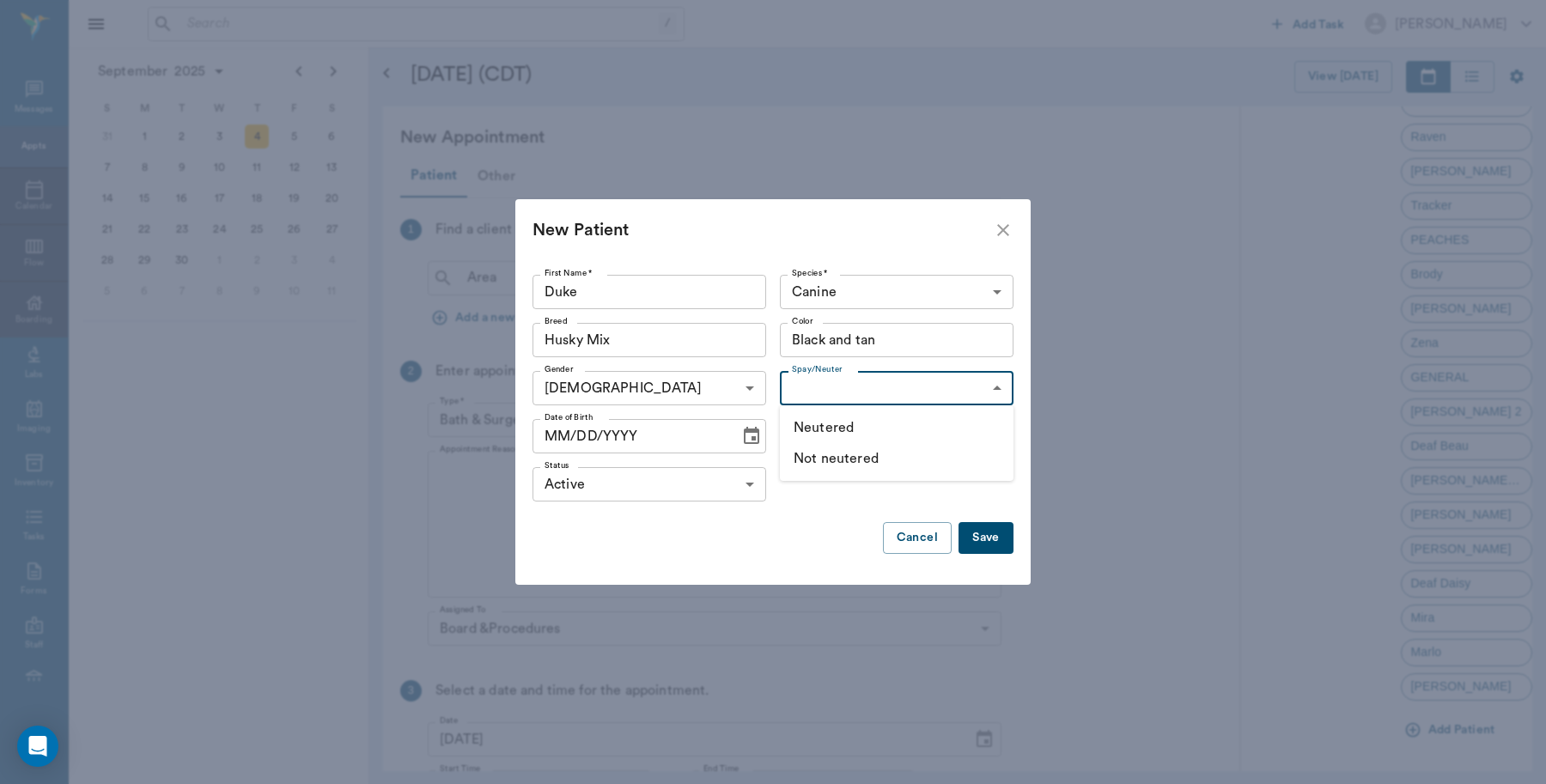
click at [827, 457] on li "Not neutered" at bounding box center [897, 458] width 234 height 31
type input "false"
click at [985, 537] on button "Save" at bounding box center [985, 537] width 55 height 31
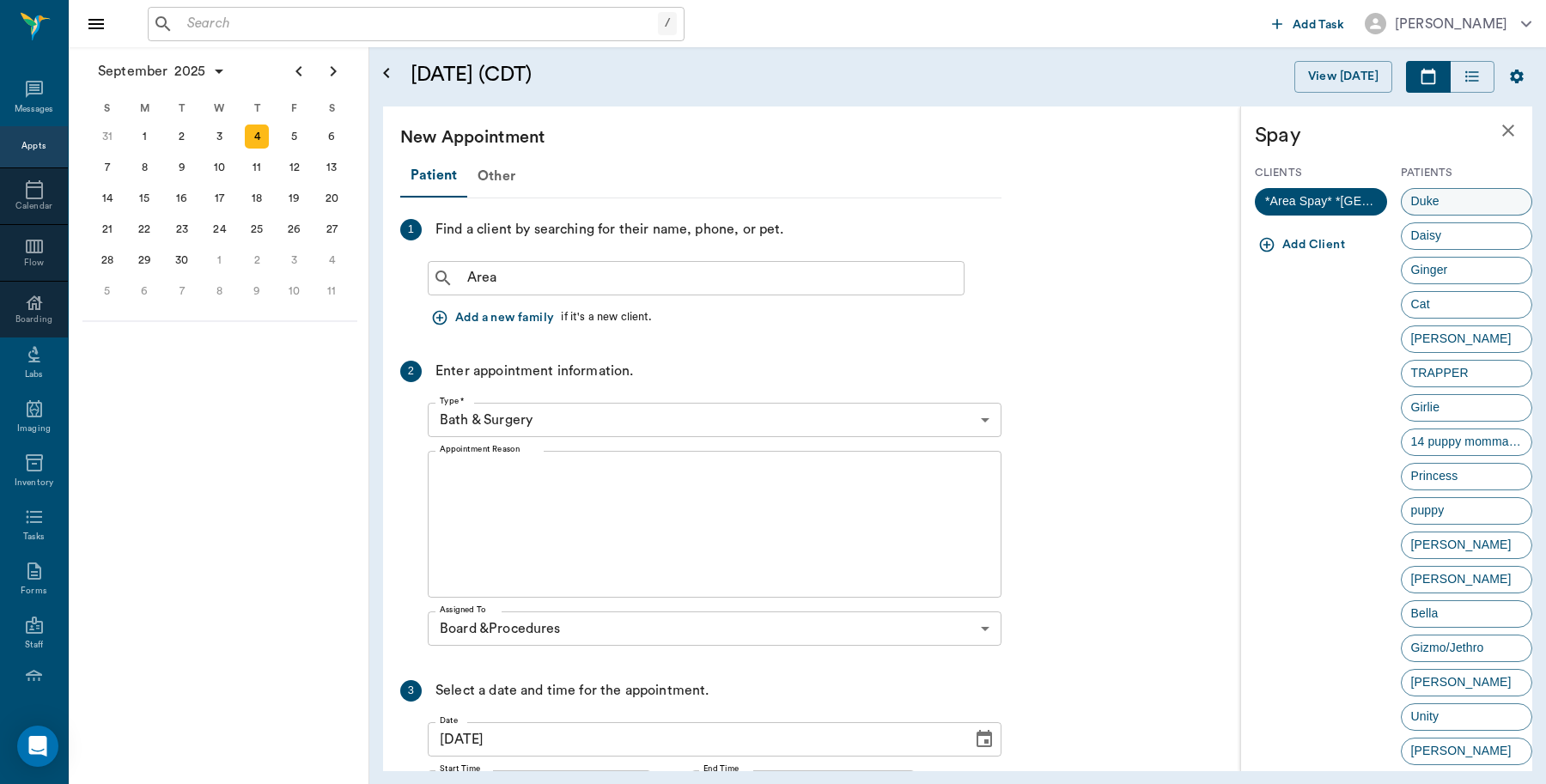
click at [1424, 198] on span "Duke" at bounding box center [1425, 201] width 48 height 18
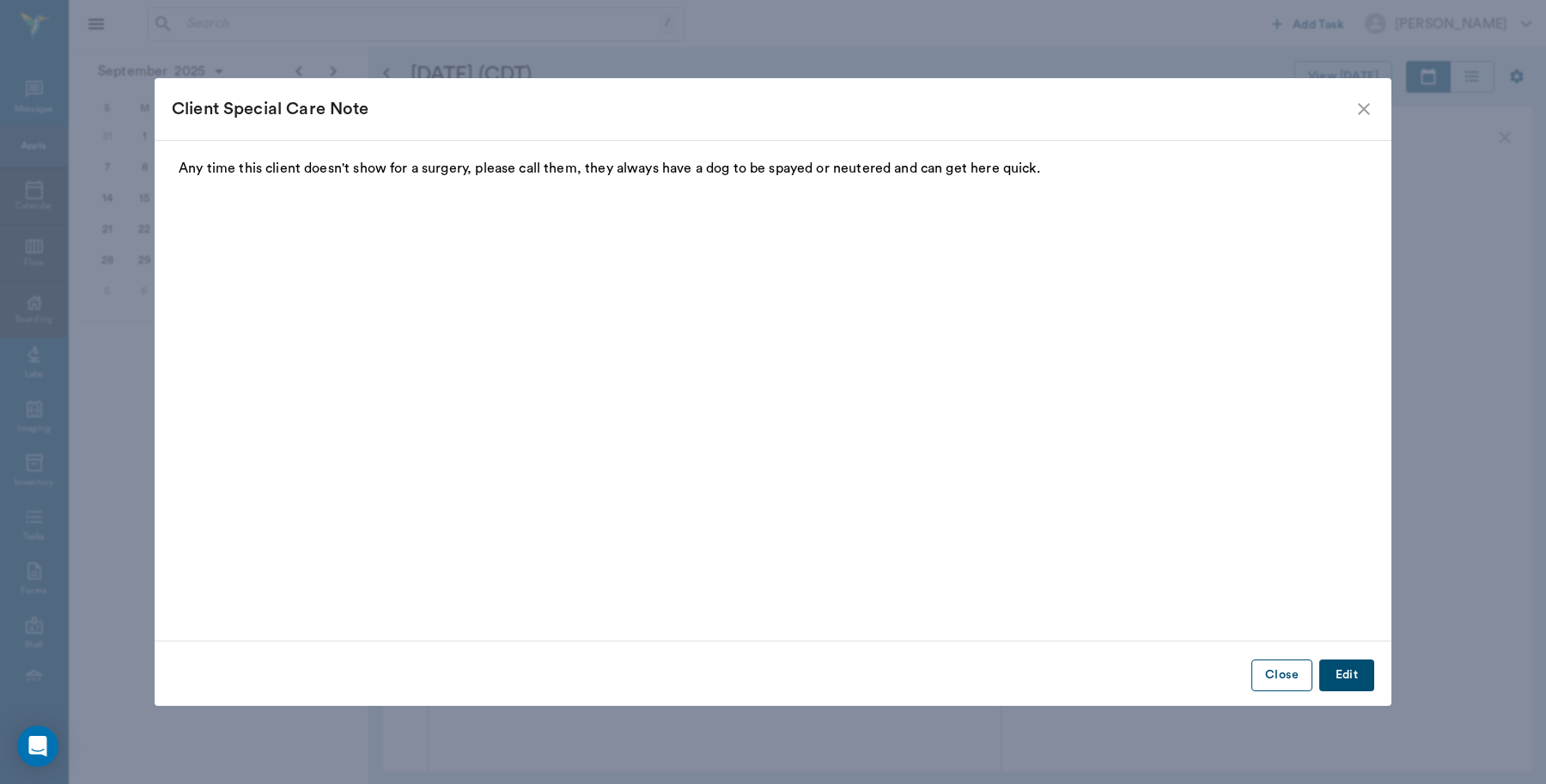
click at [1277, 674] on button "Close" at bounding box center [1282, 674] width 61 height 31
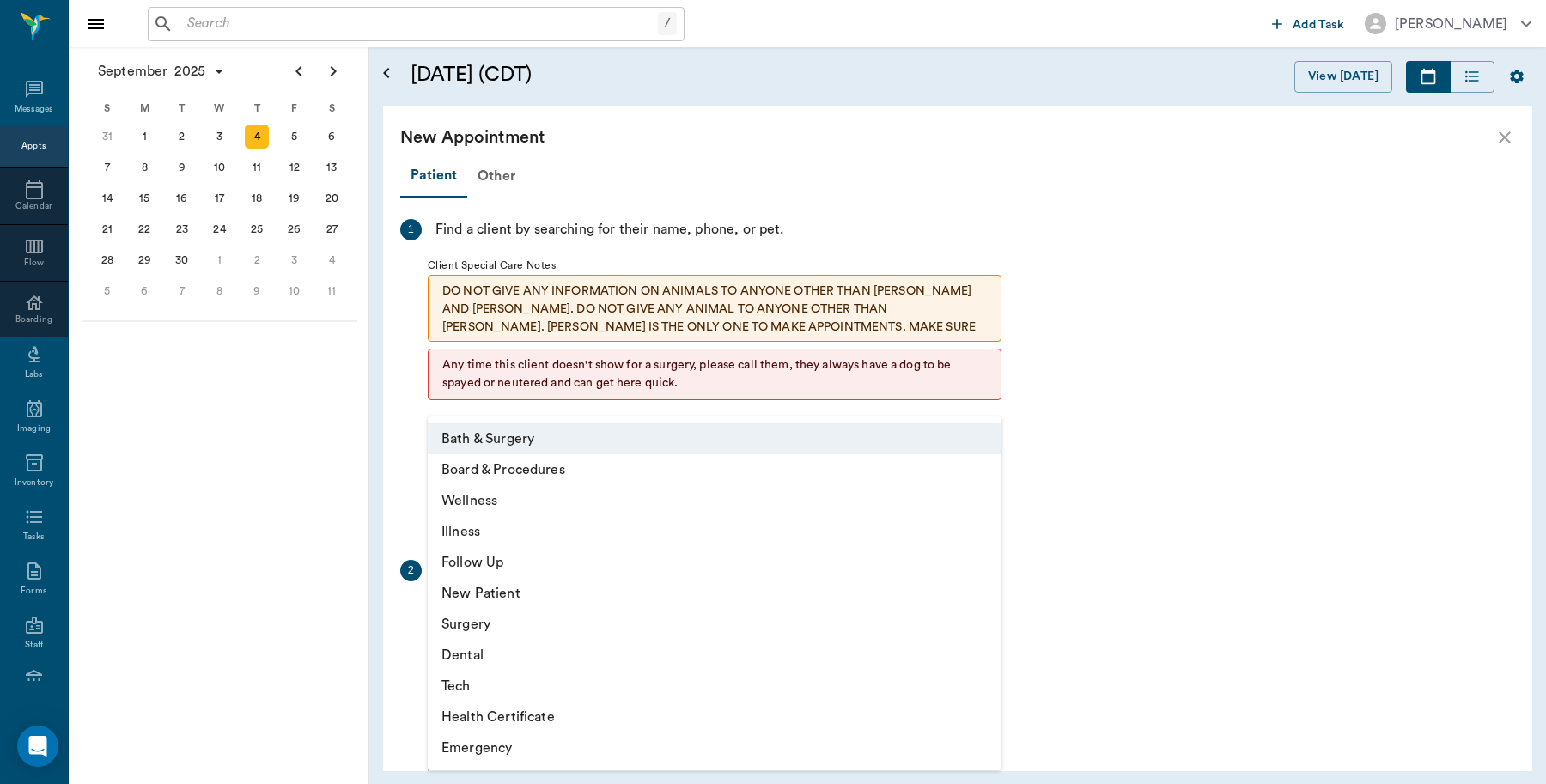
click at [475, 618] on body "/ ​ Add Task Dr. Bert Ellsworth Nectar Messages Appts Calendar Flow Boarding La…" at bounding box center [773, 392] width 1546 height 784
click at [491, 471] on li "Board & Procedures" at bounding box center [714, 470] width 574 height 31
type input "67816c1cf444b6f7d0a603e8"
type input "09:50 AM"
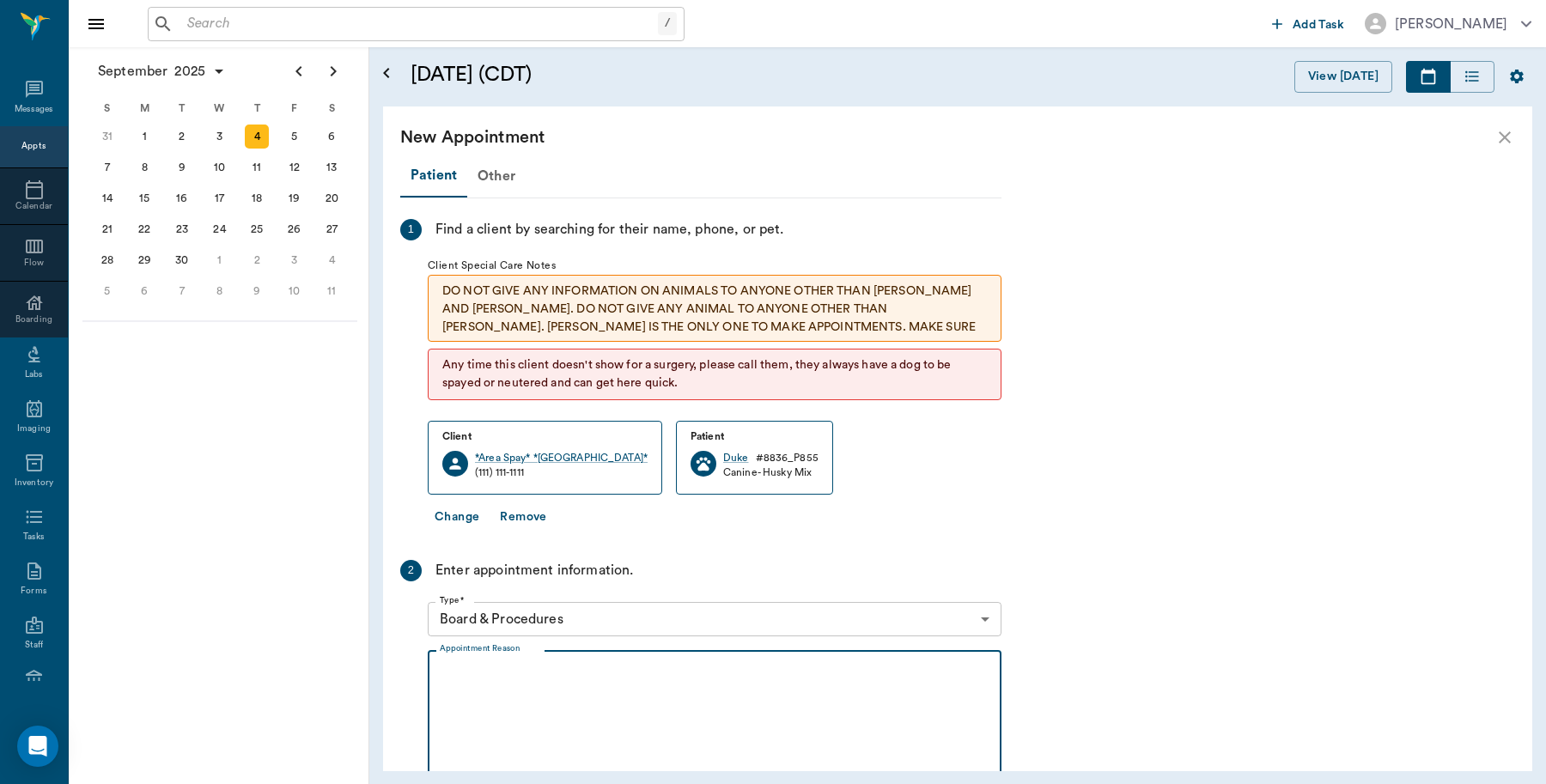
click at [454, 668] on textarea "Appointment Reason" at bounding box center [715, 724] width 550 height 119
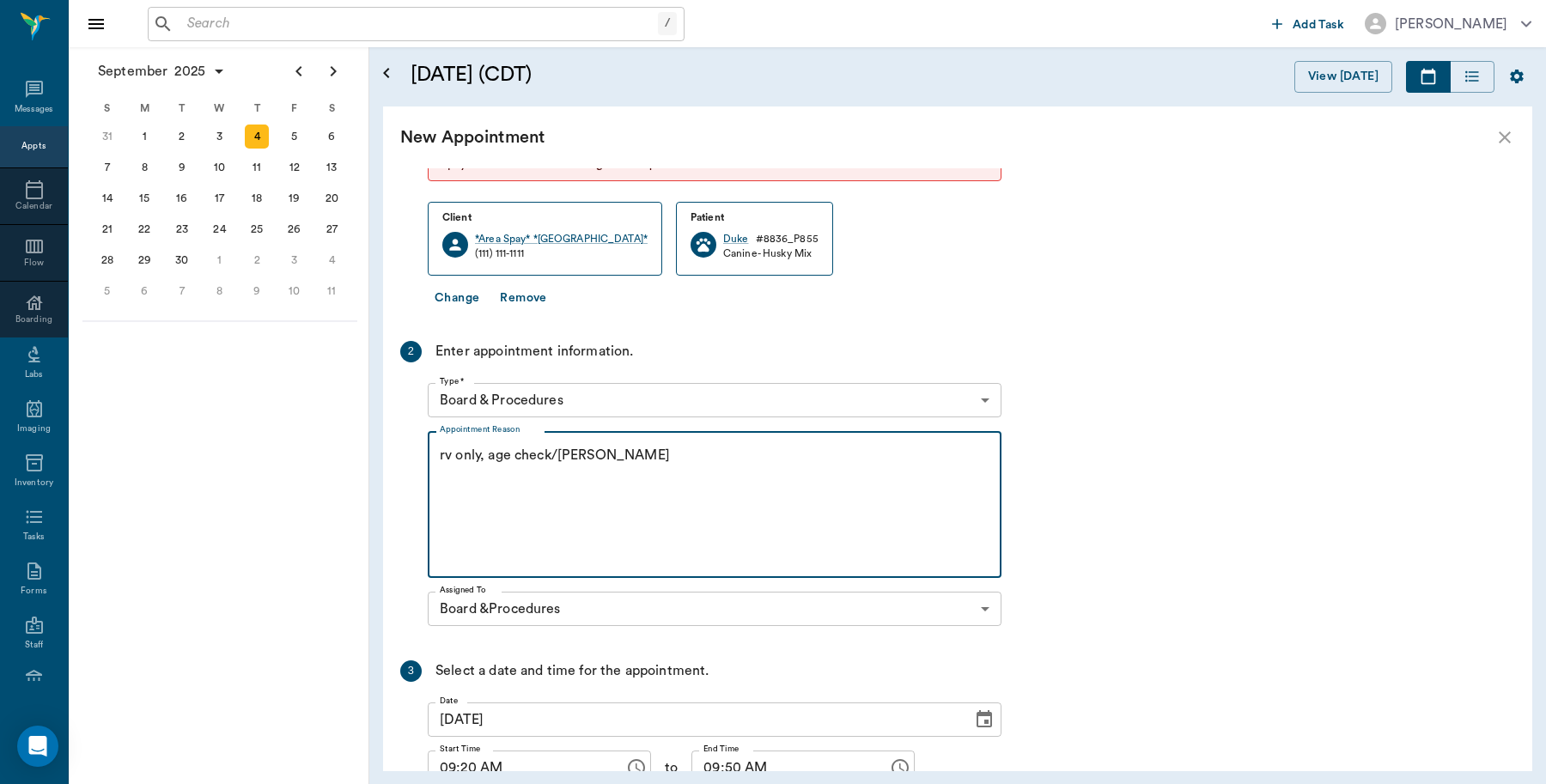
scroll to position [322, 0]
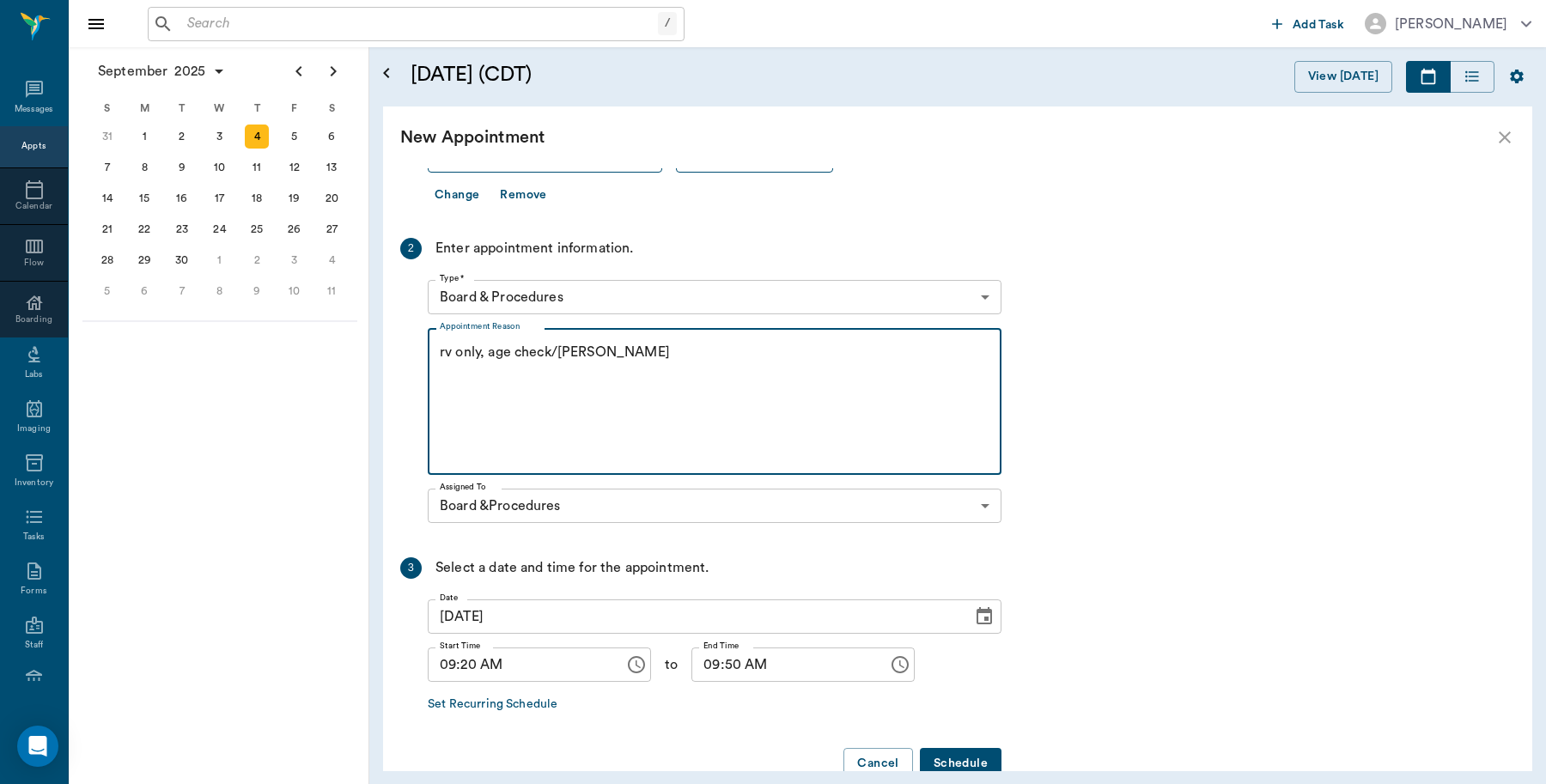
type textarea "rv only, age check/Lisa"
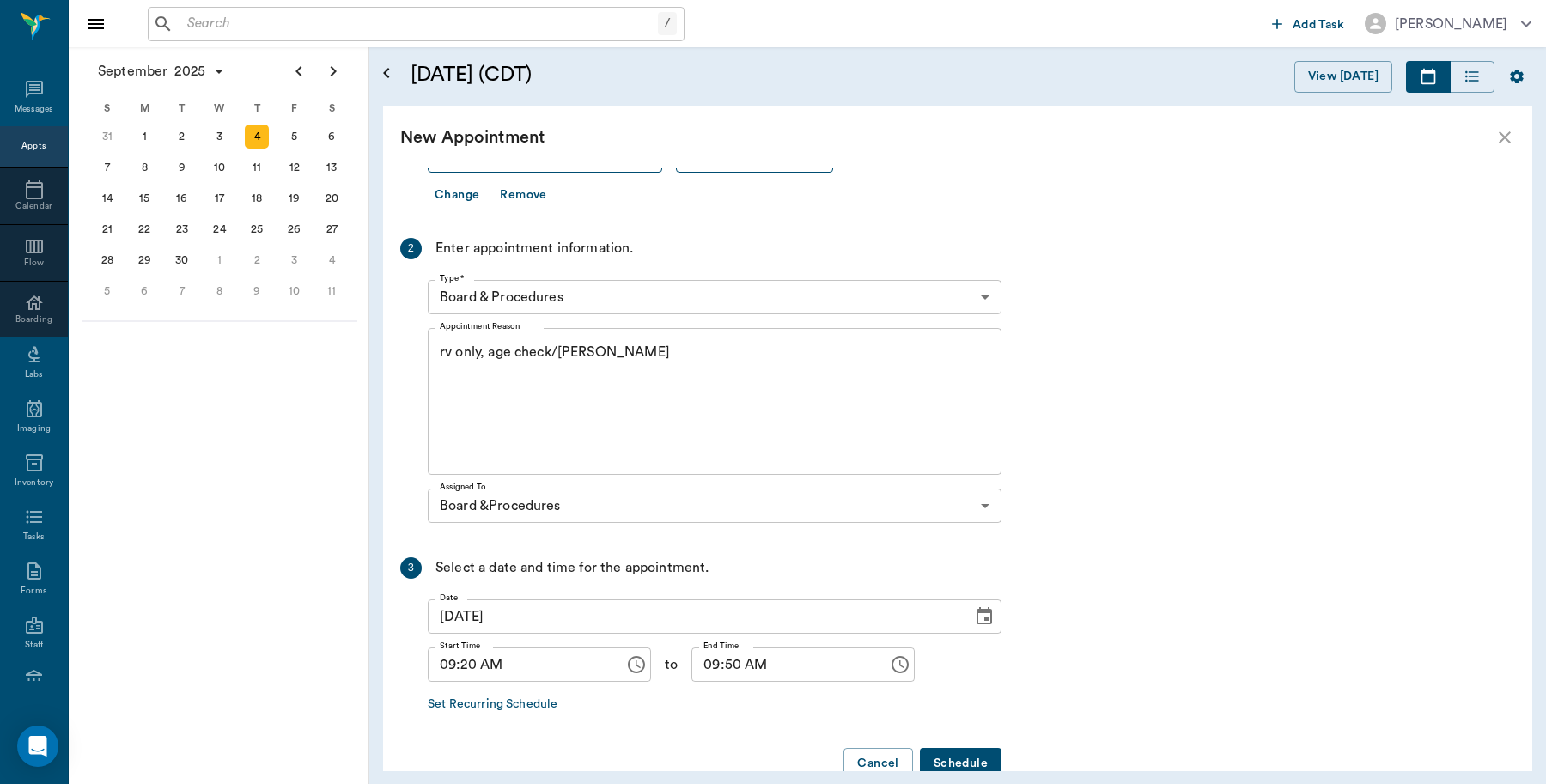
click at [960, 762] on button "Schedule" at bounding box center [960, 763] width 82 height 31
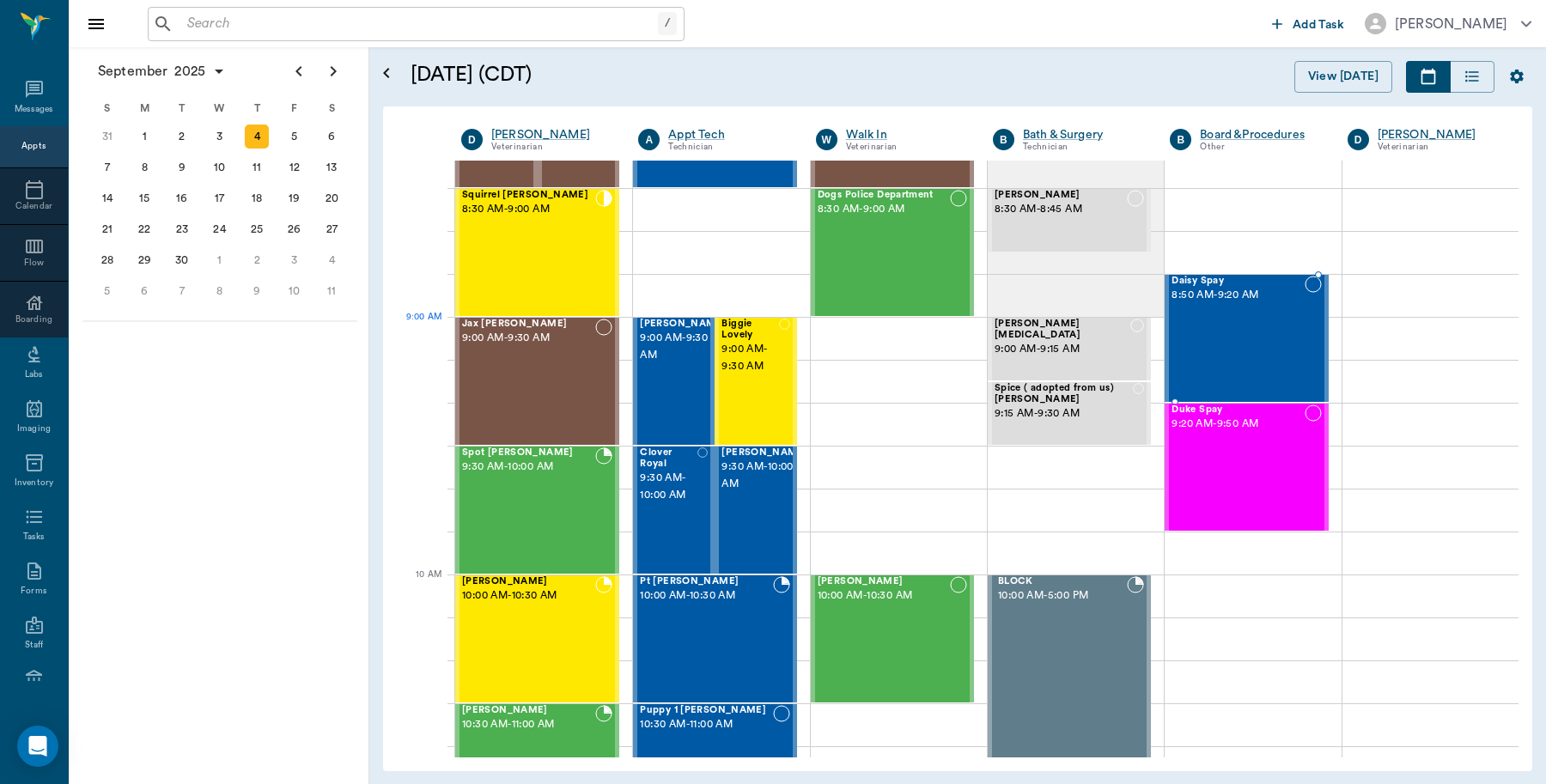
click at [1222, 353] on div "Daisy Spay 8:50 AM - 9:20 AM" at bounding box center [1237, 339] width 132 height 126
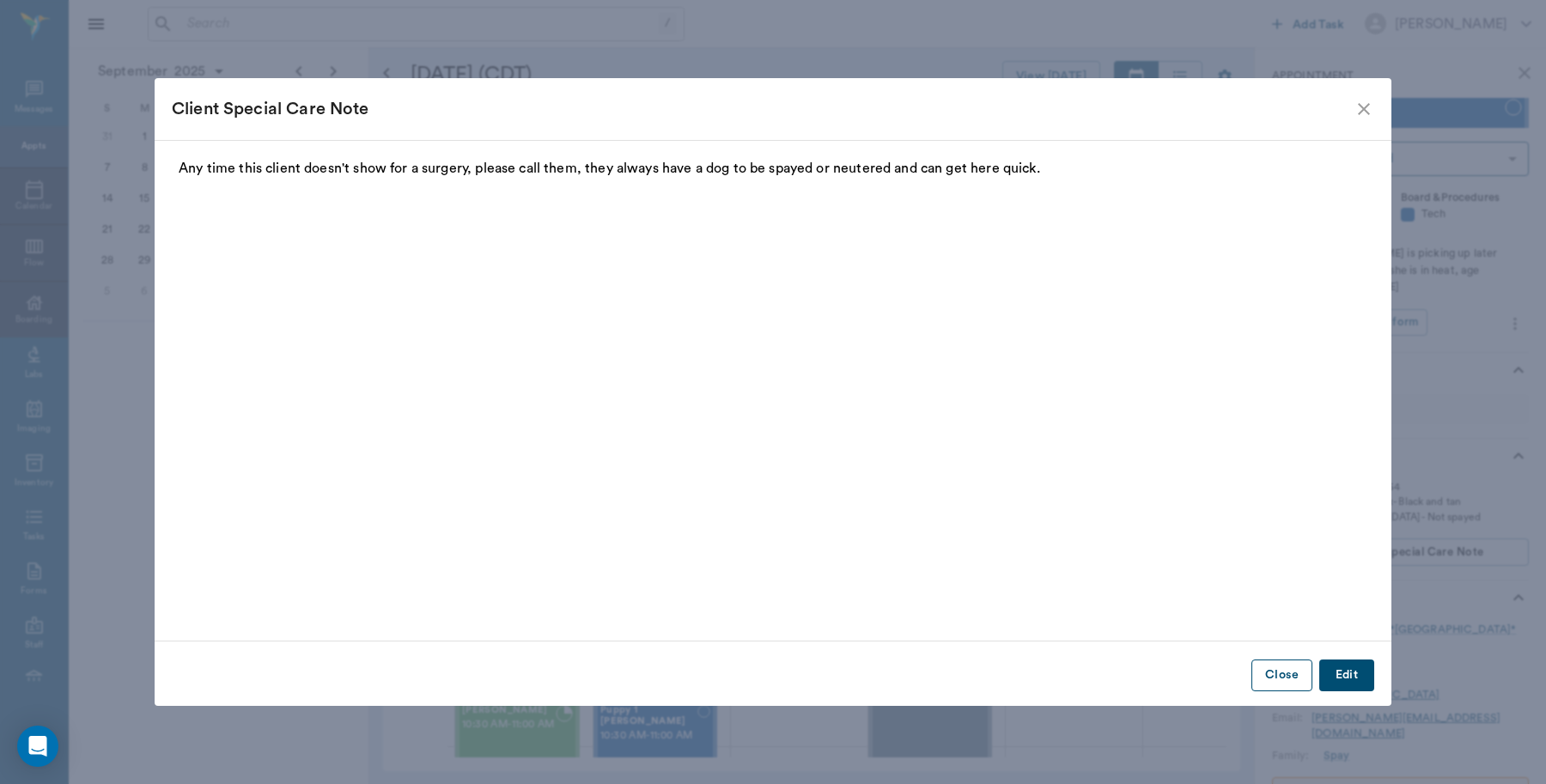
click at [1285, 676] on button "Close" at bounding box center [1282, 674] width 61 height 31
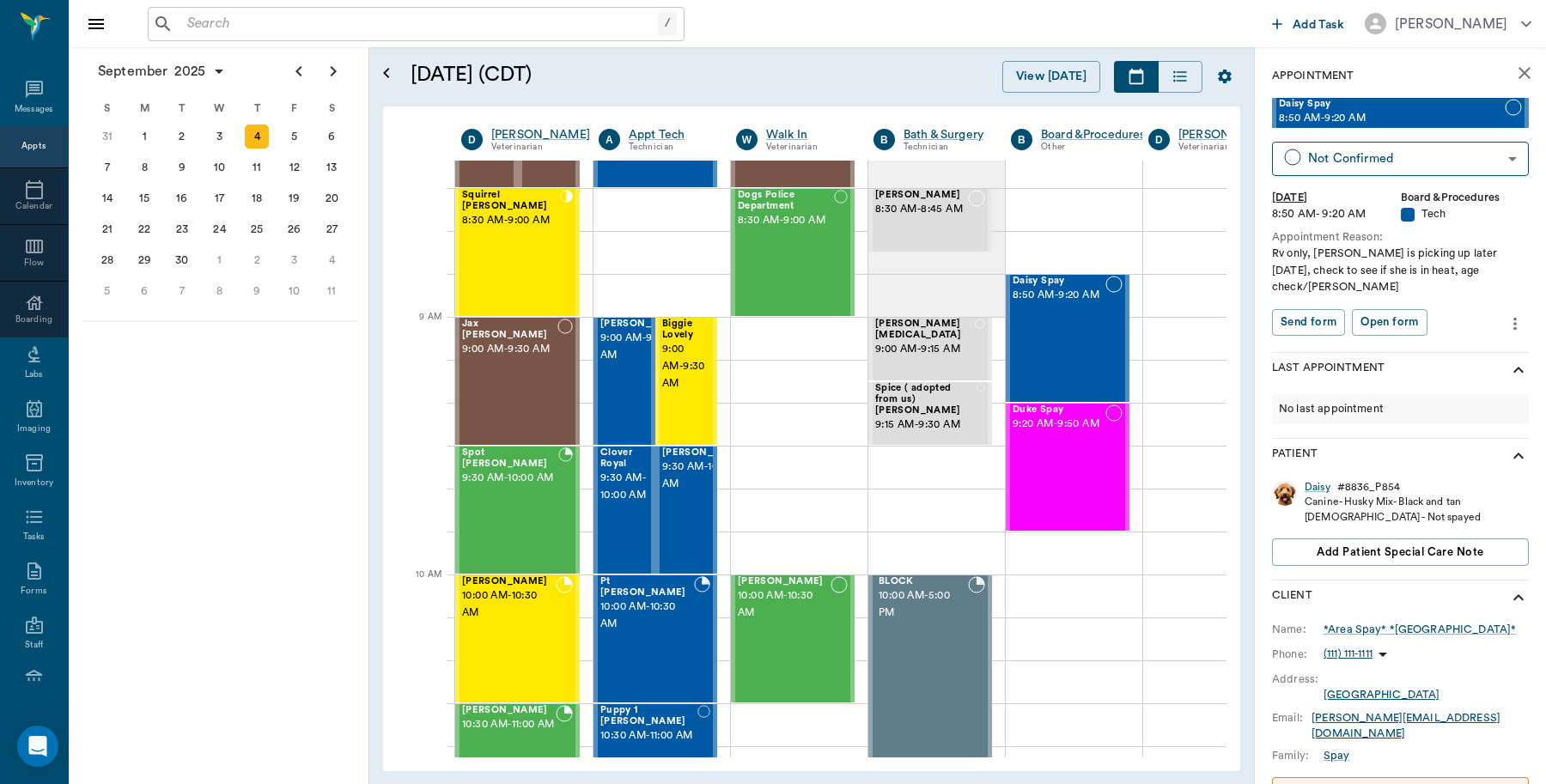
click at [1506, 313] on icon "more" at bounding box center [1515, 323] width 19 height 21
click at [1420, 337] on span "Edit appointment" at bounding box center [1427, 337] width 145 height 18
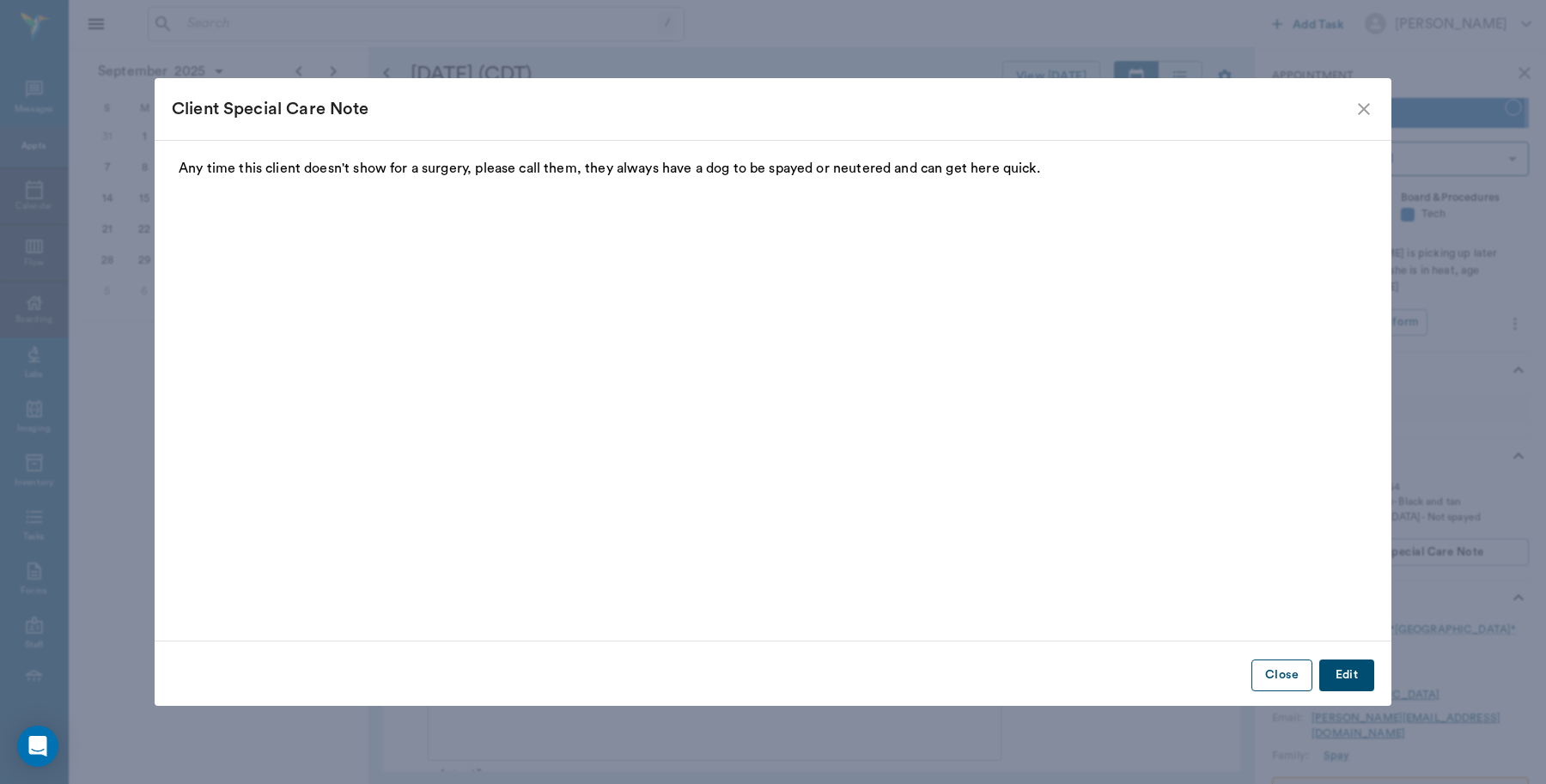
click at [1294, 675] on button "Close" at bounding box center [1282, 674] width 61 height 31
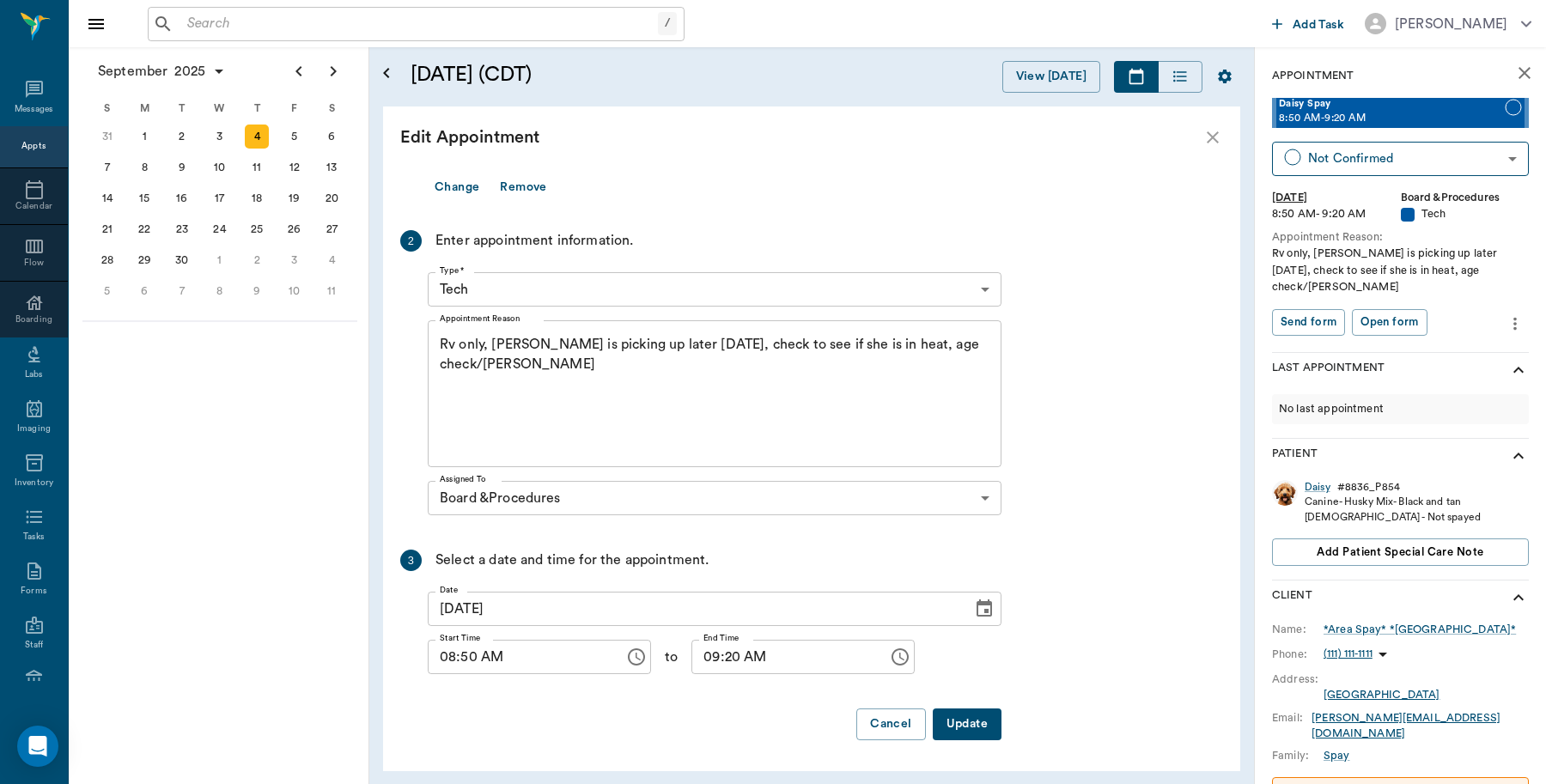
click at [485, 293] on body "/ ​ Add Task Dr. Bert Ellsworth Nectar Messages Appts Calendar Flow Boarding La…" at bounding box center [773, 392] width 1546 height 784
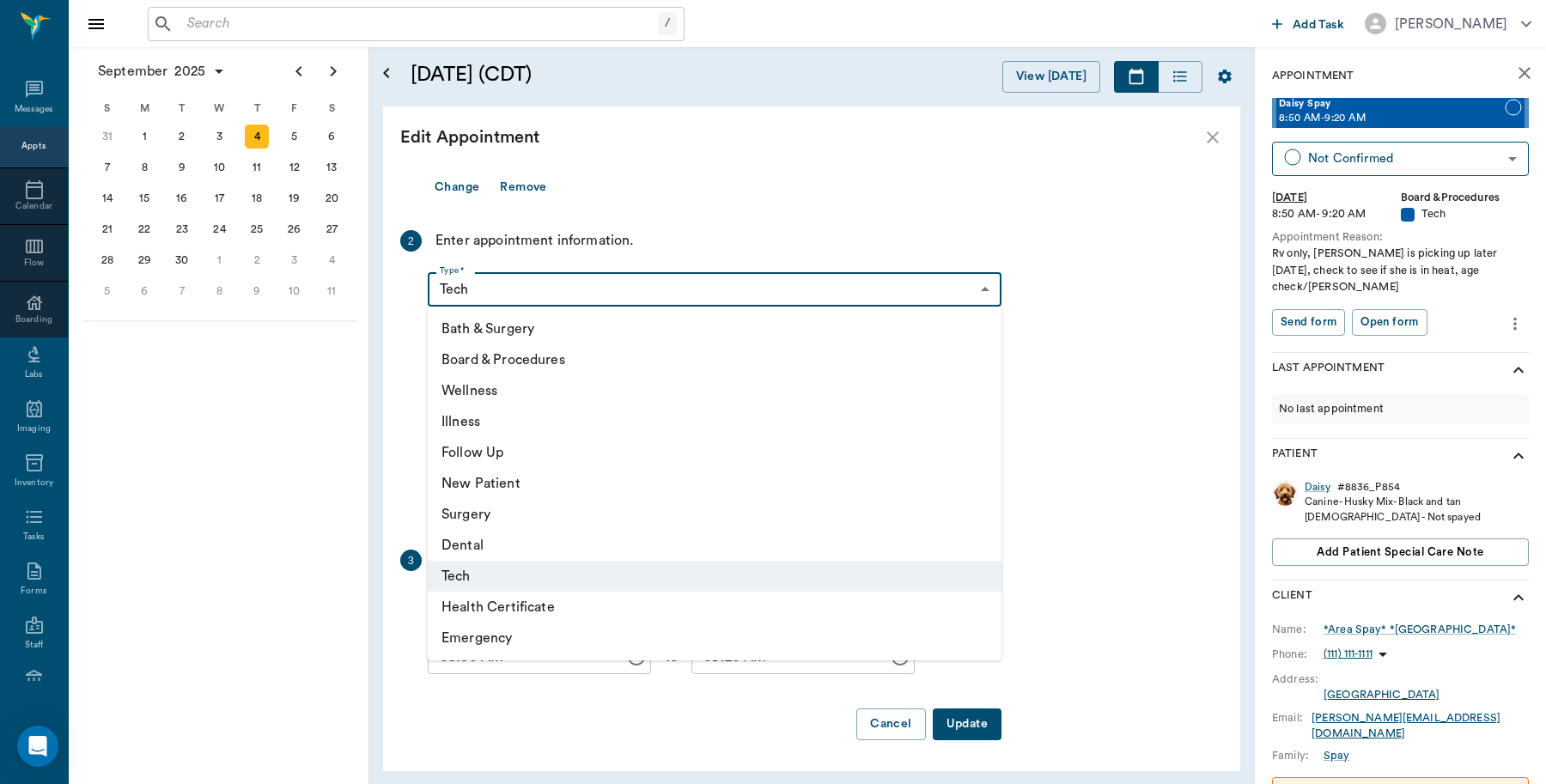
click at [481, 354] on li "Board & Procedures" at bounding box center [714, 359] width 574 height 31
type input "67816c1cf444b6f7d0a603e8"
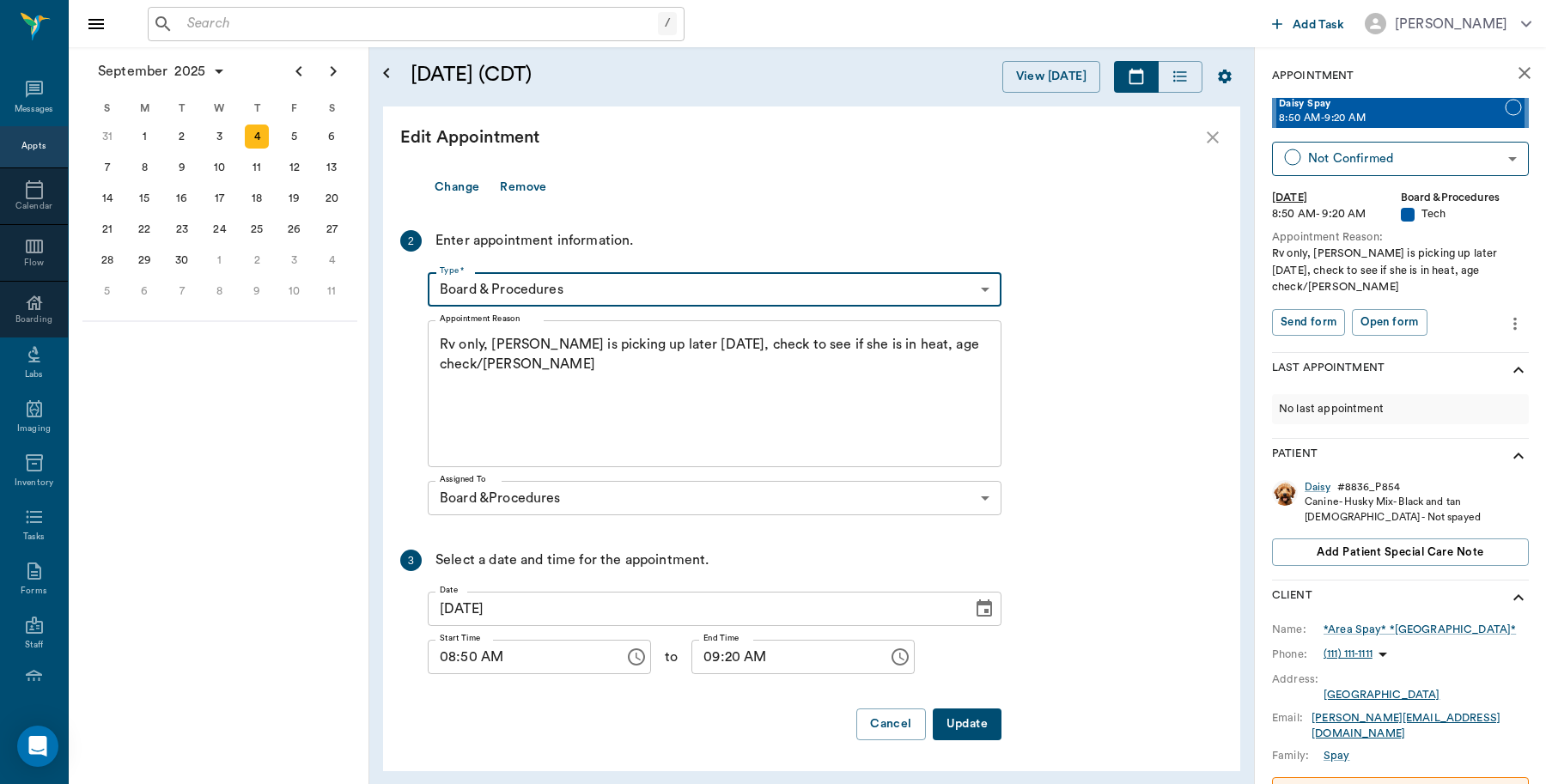
click at [976, 732] on button "Update" at bounding box center [967, 724] width 68 height 31
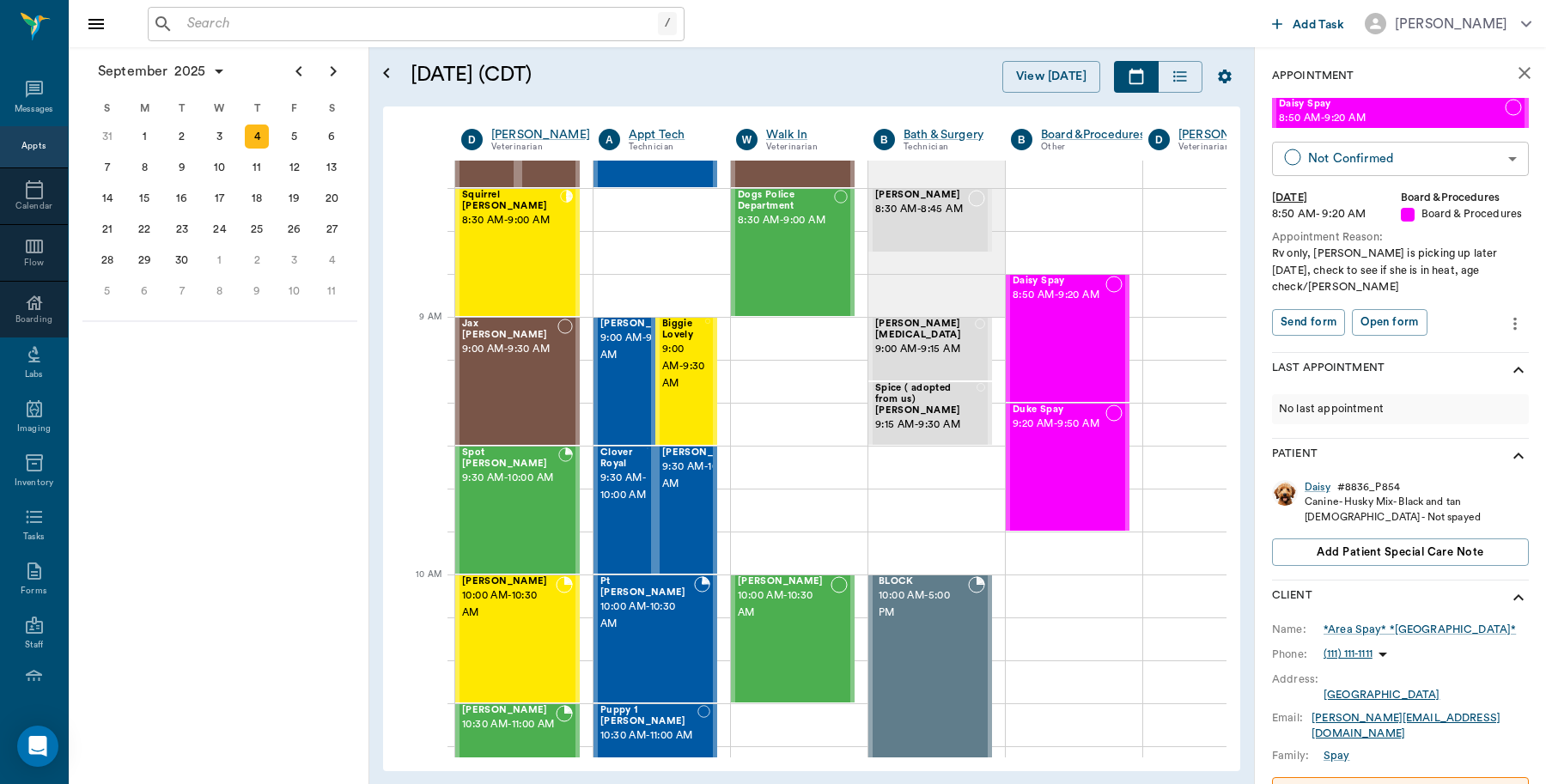
click at [1342, 163] on body "/ ​ Add Task Dr. Bert Ellsworth Nectar Messages Appts Calendar Flow Boarding La…" at bounding box center [773, 392] width 1546 height 784
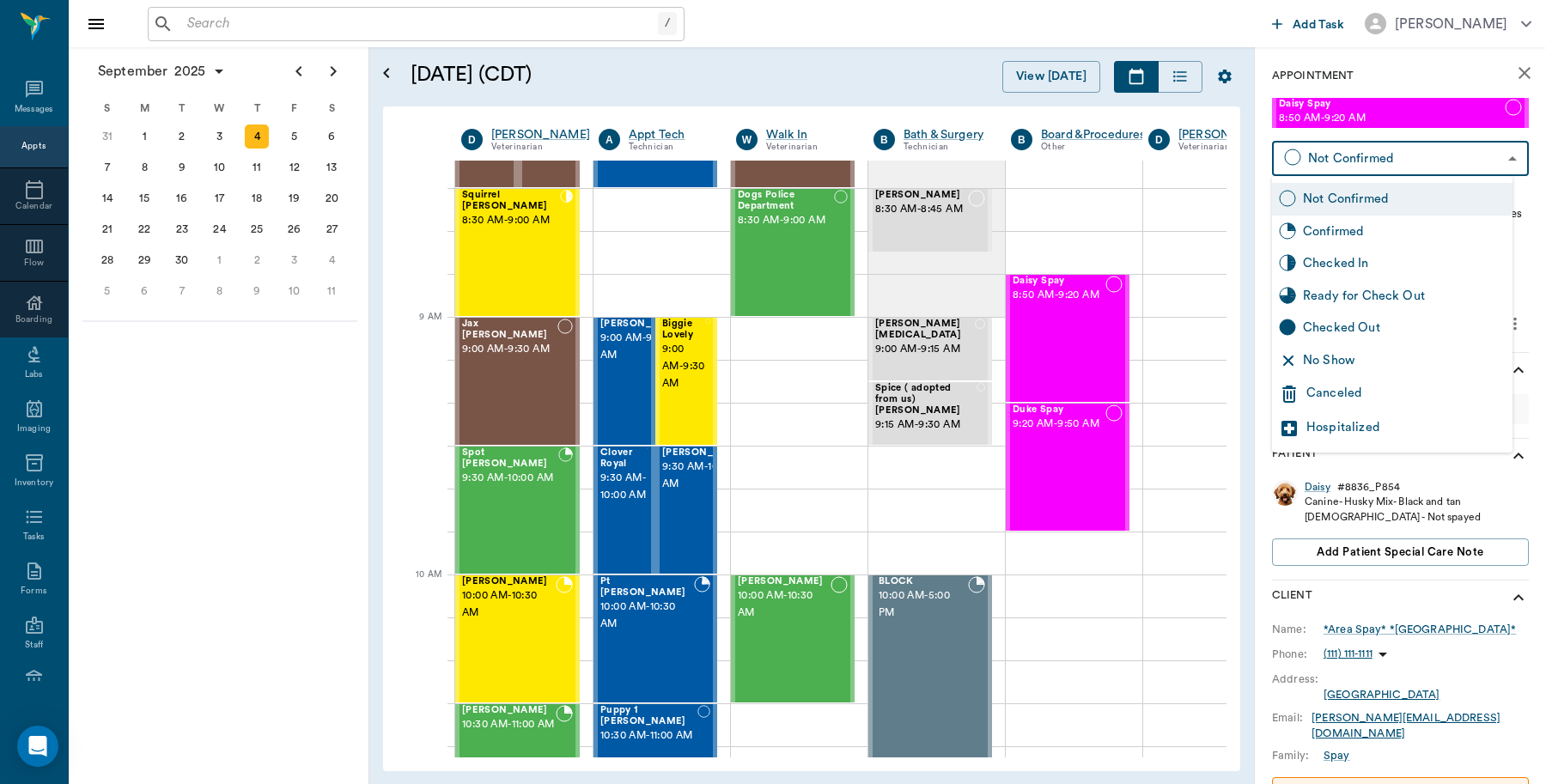
click at [1336, 264] on div "Checked In" at bounding box center [1404, 263] width 203 height 19
type input "CHECKED_IN"
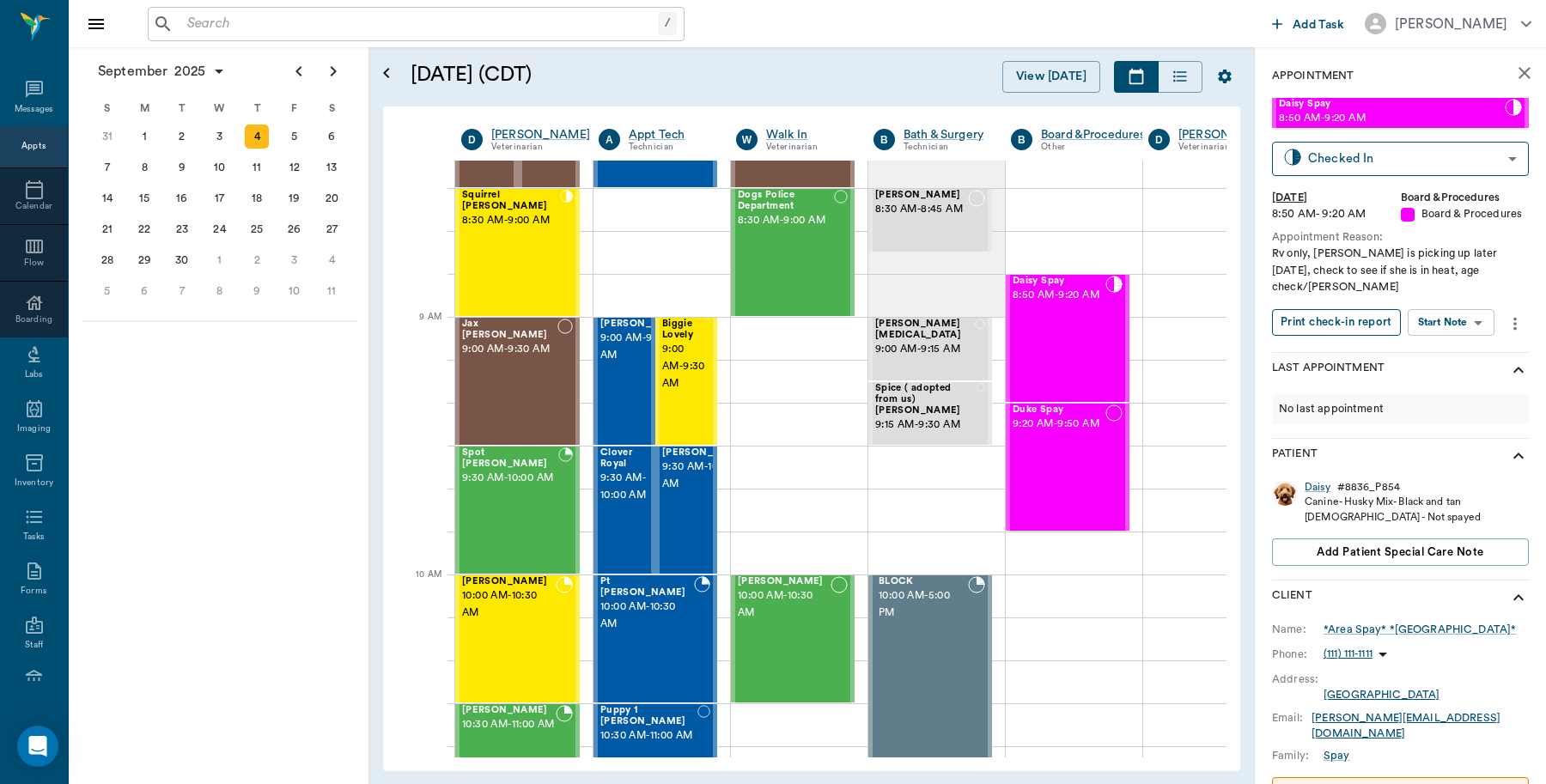
click at [1331, 323] on button "Print check-in report" at bounding box center [1336, 322] width 128 height 27
click at [1073, 461] on div "Duke Spay 9:20 AM - 9:50 AM" at bounding box center [1058, 467] width 93 height 126
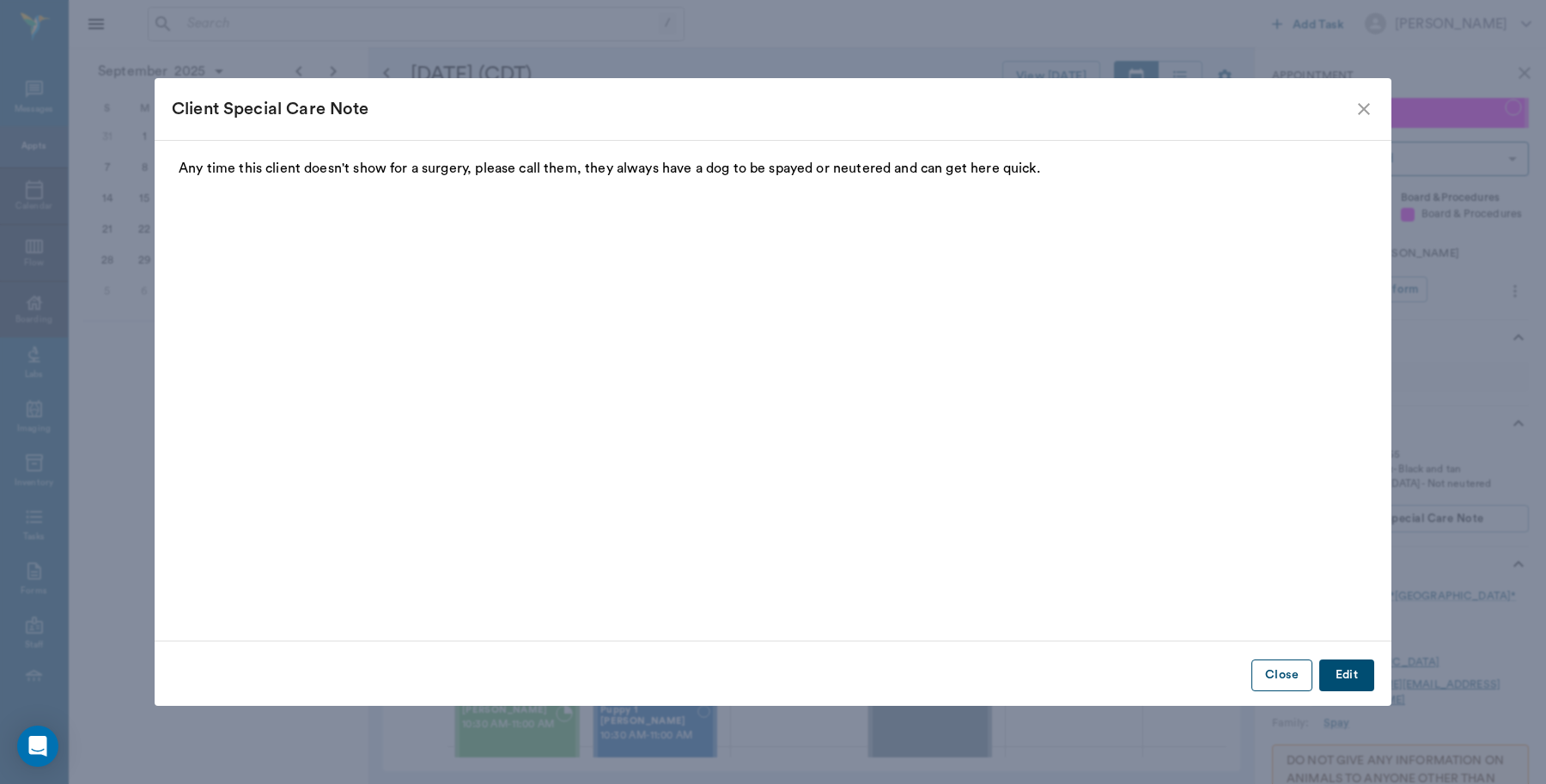
click at [1264, 674] on button "Close" at bounding box center [1282, 674] width 61 height 31
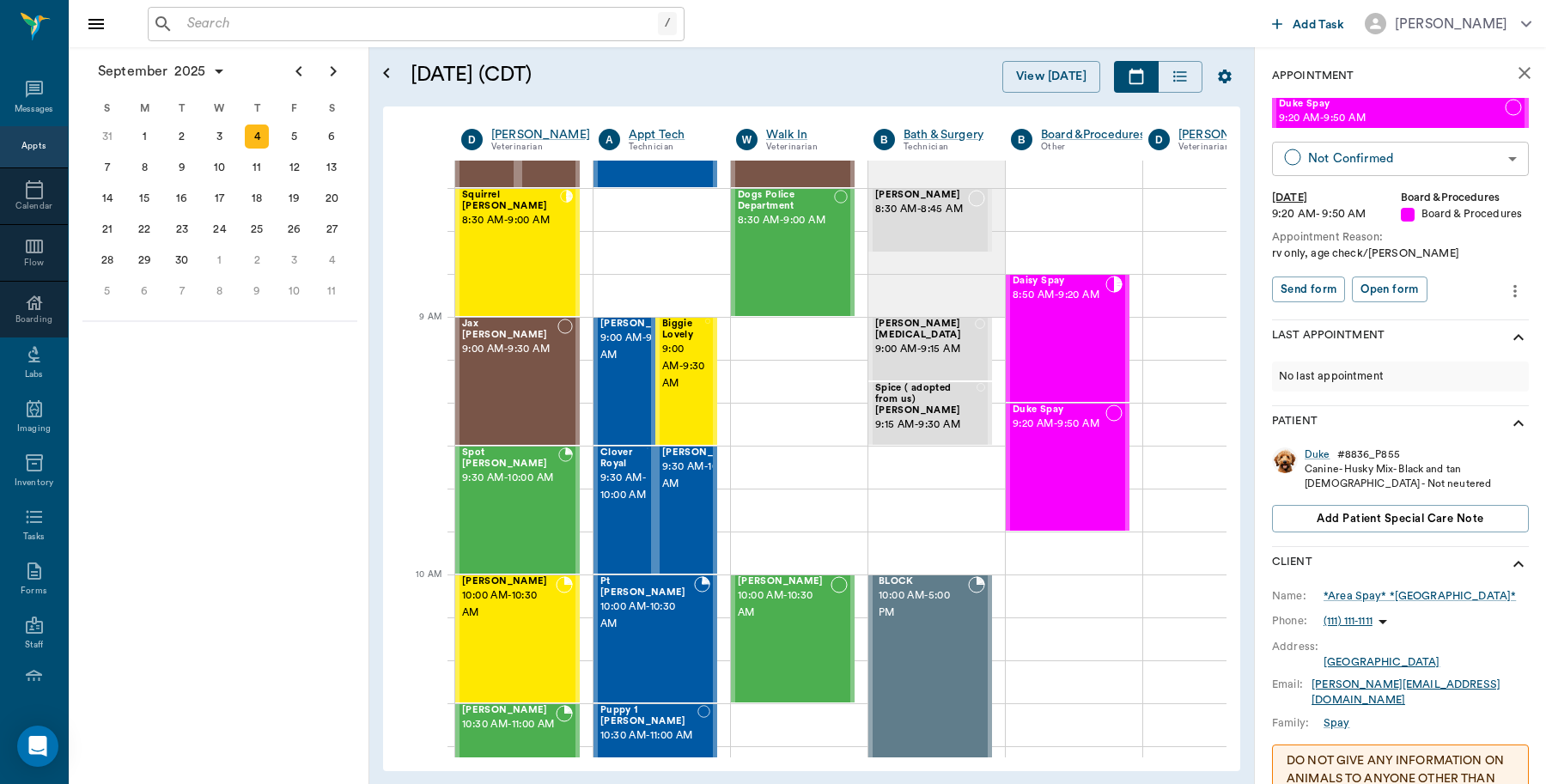
click at [1350, 165] on body "/ ​ Add Task Dr. Bert Ellsworth Nectar Messages Appts Calendar Flow Boarding La…" at bounding box center [773, 392] width 1546 height 784
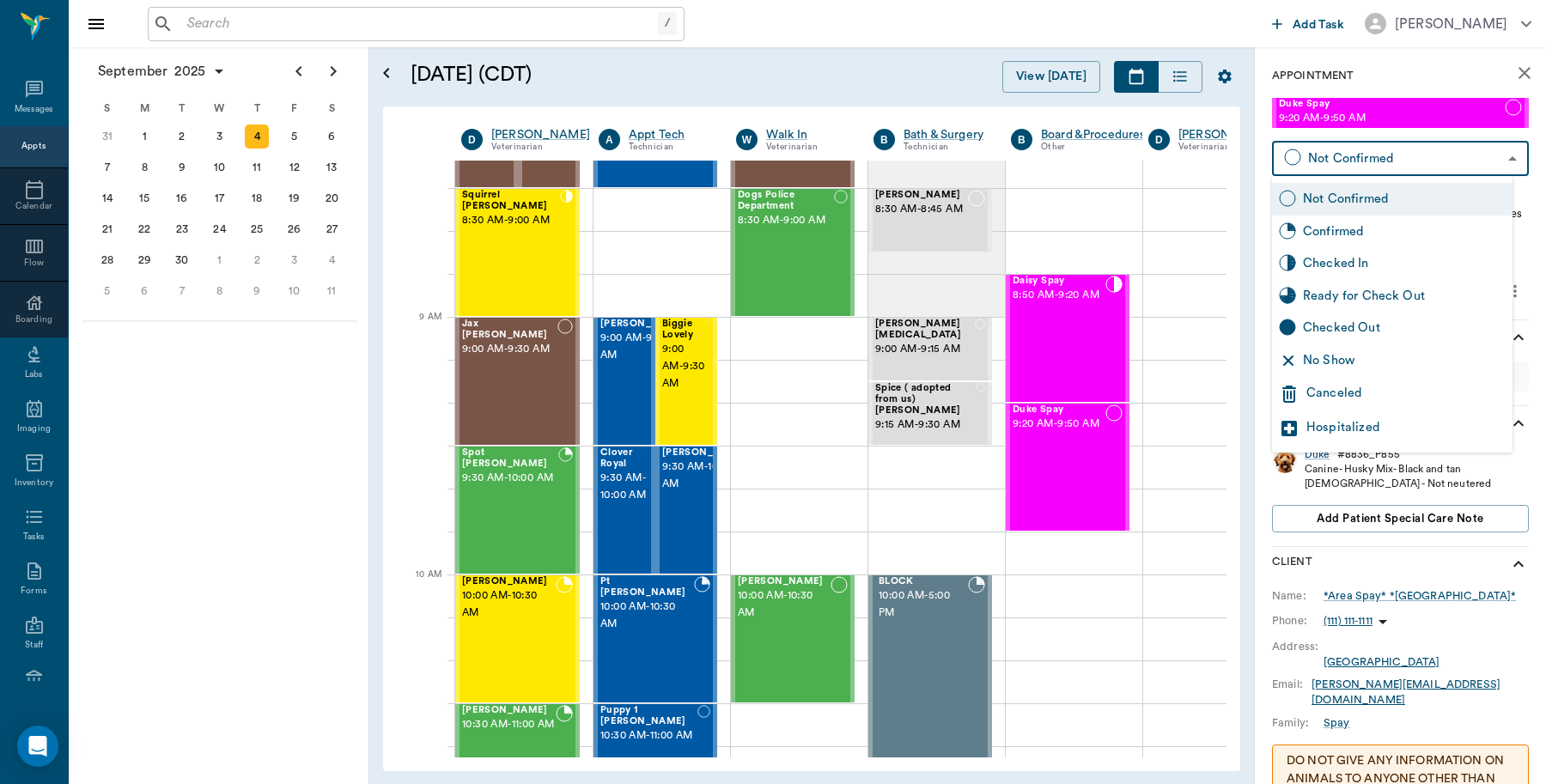
click at [1321, 264] on div "Checked In" at bounding box center [1404, 263] width 203 height 19
type input "CHECKED_IN"
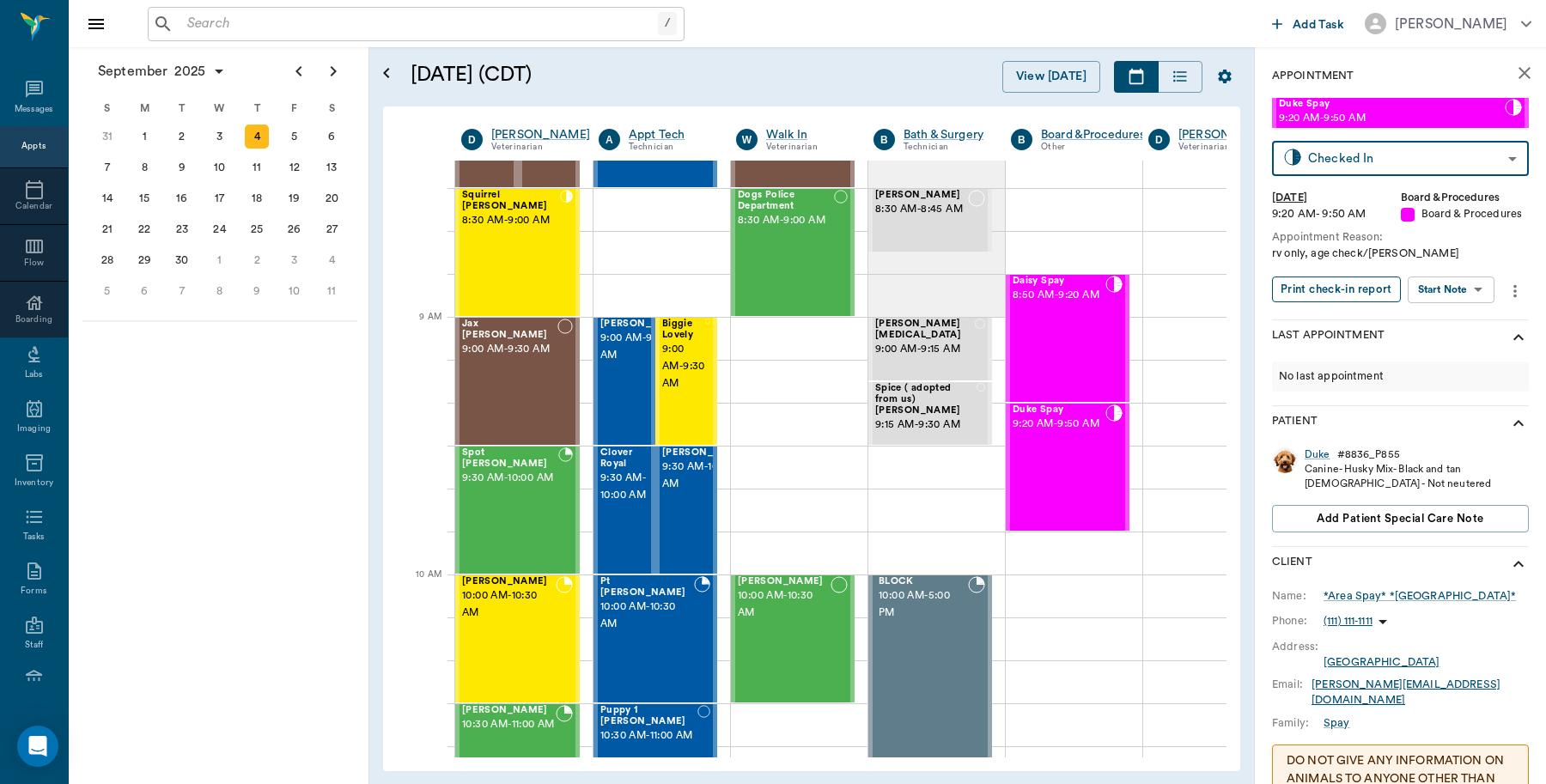
click at [1321, 304] on button "Print check-in report" at bounding box center [1336, 290] width 128 height 27
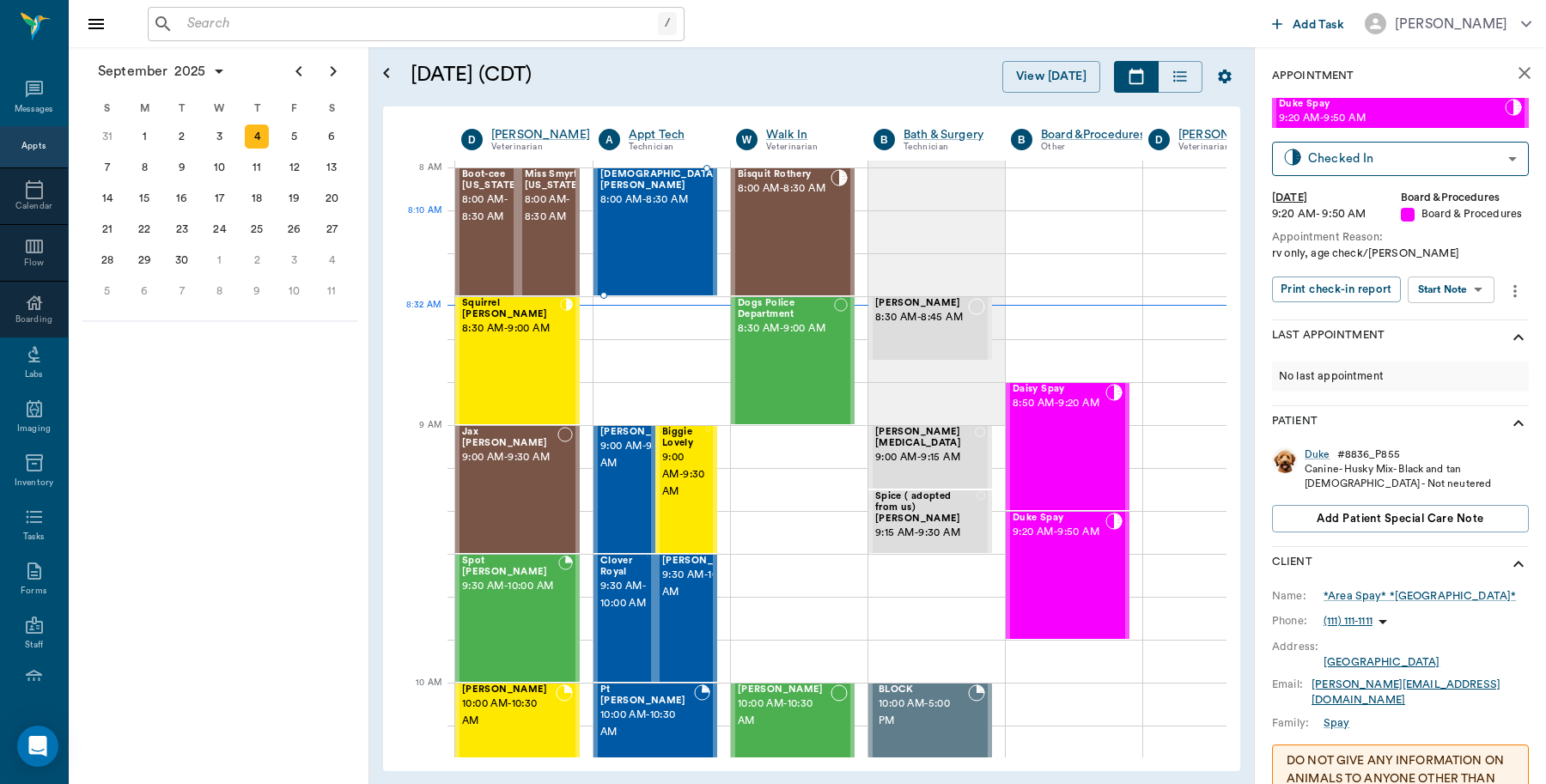
click at [670, 208] on span "8:00 AM - 8:30 AM" at bounding box center [658, 199] width 117 height 17
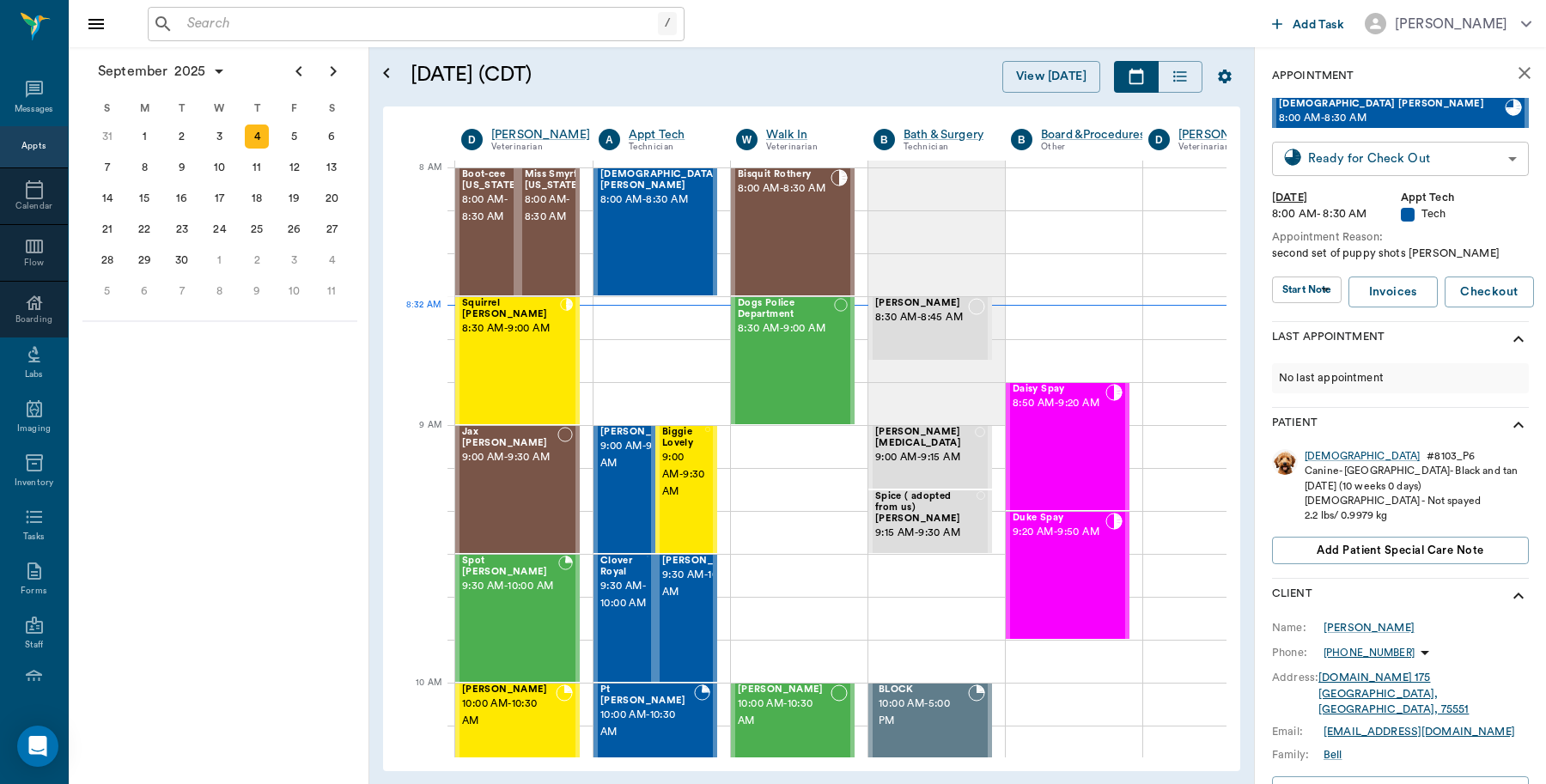
click at [1481, 160] on body "/ ​ Add Task Dr. Bert Ellsworth Nectar Messages Appts Calendar Flow Boarding La…" at bounding box center [773, 392] width 1546 height 784
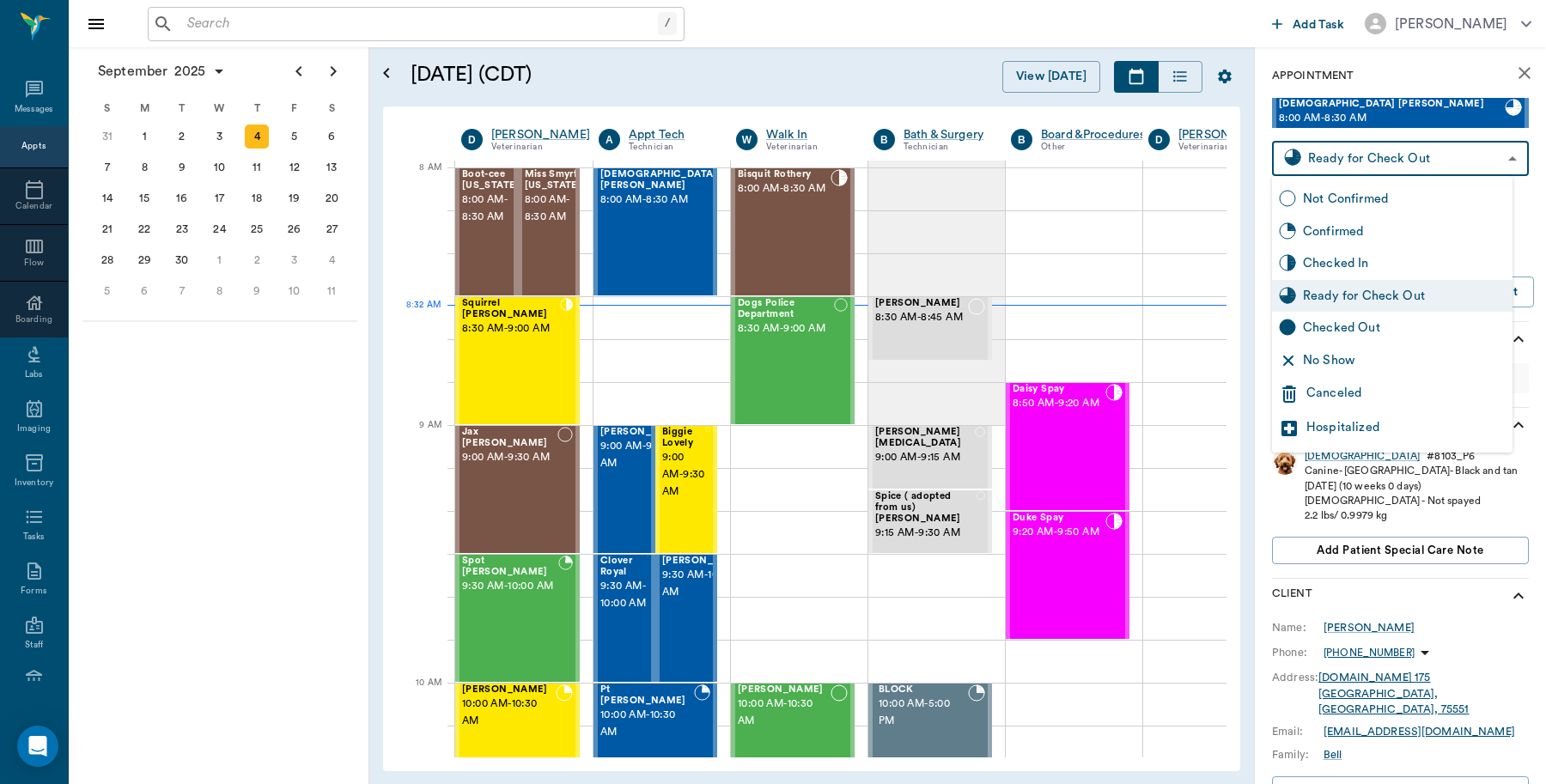
click at [1341, 326] on div "Checked Out" at bounding box center [1404, 328] width 203 height 19
type input "CHECKED_OUT"
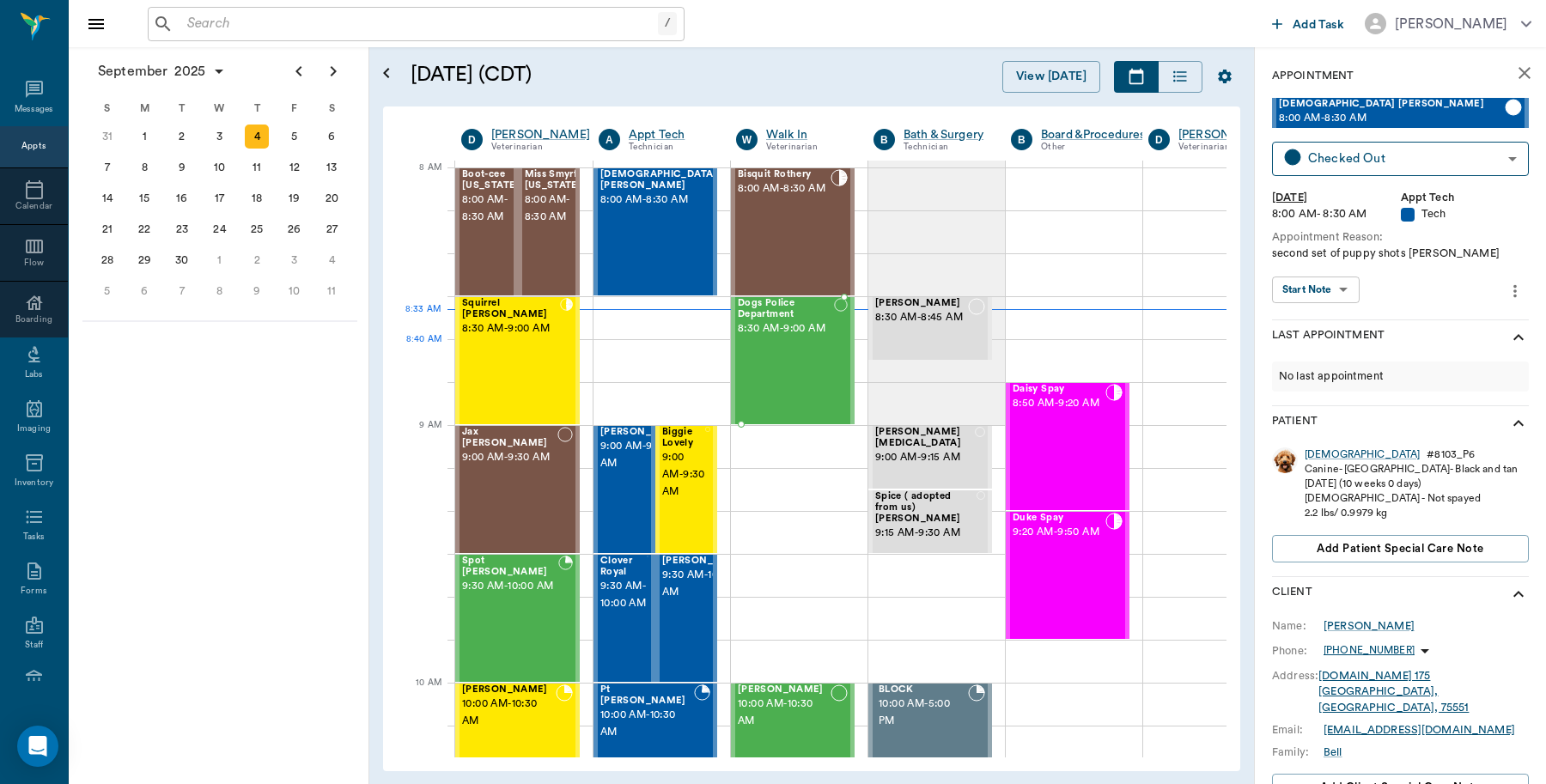
click at [803, 366] on div "Dogs Police Department 8:30 AM - 9:00 AM" at bounding box center [785, 361] width 96 height 126
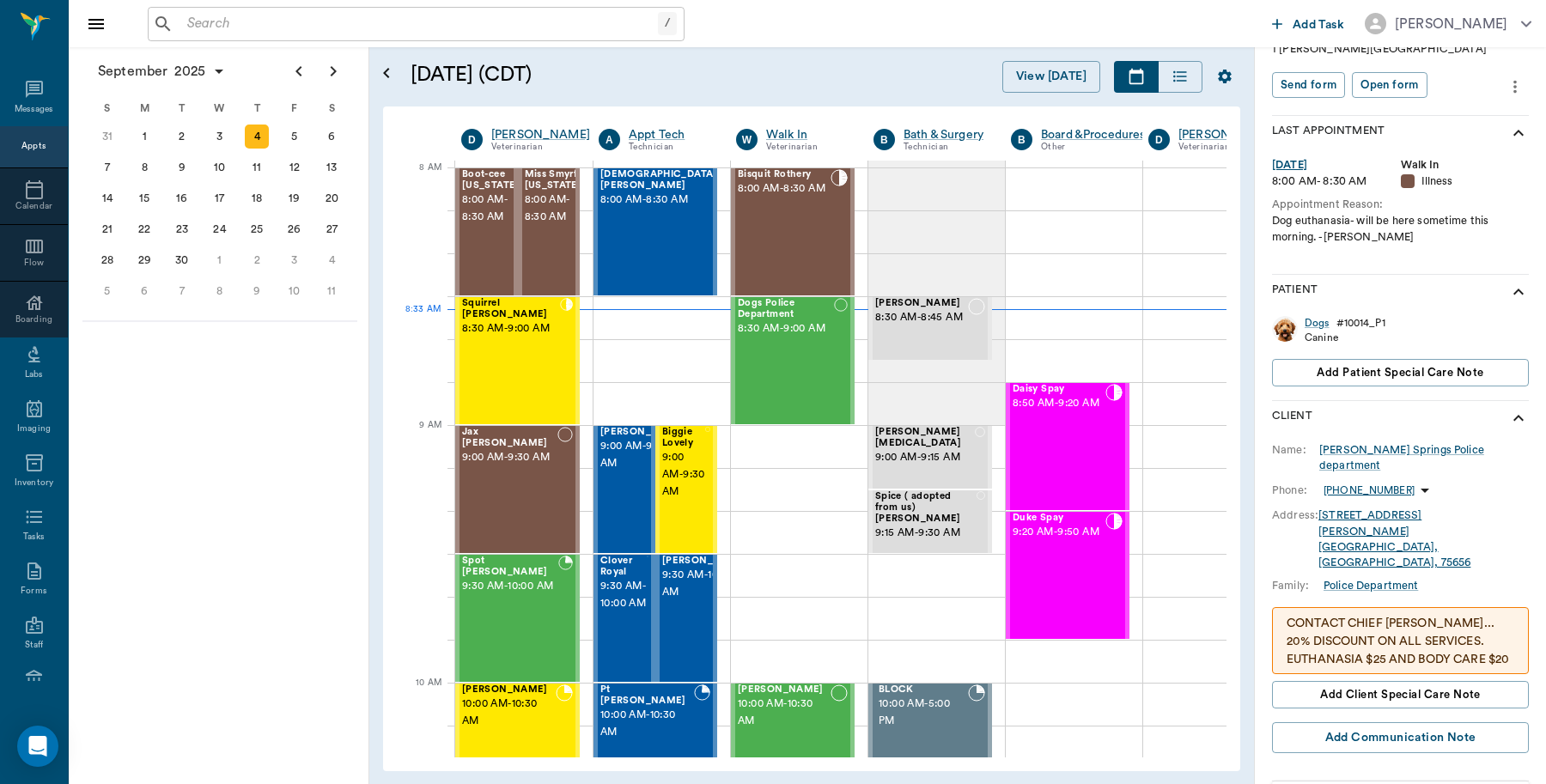
scroll to position [215, 0]
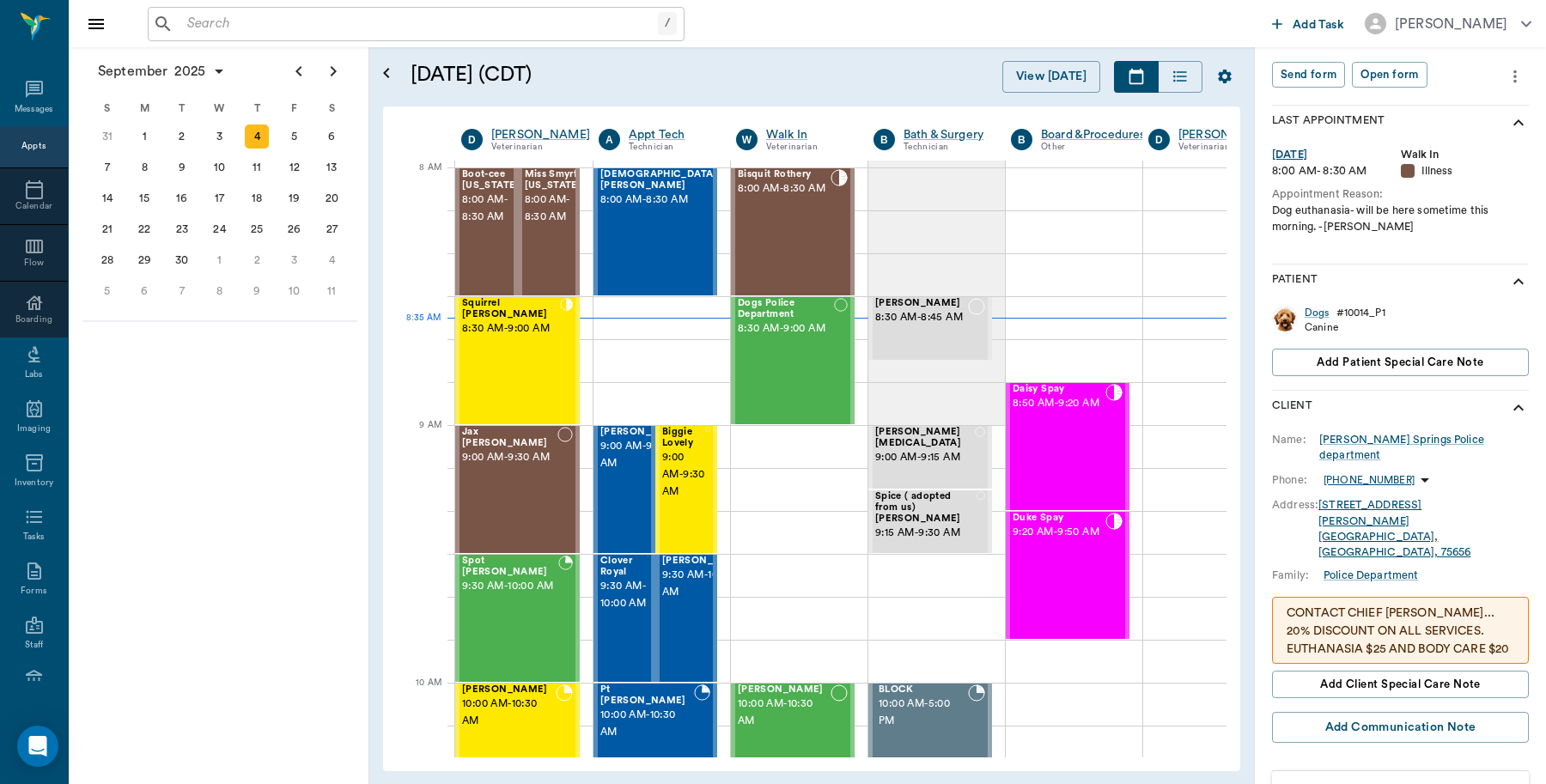
click at [340, 13] on input "text" at bounding box center [420, 23] width 478 height 24
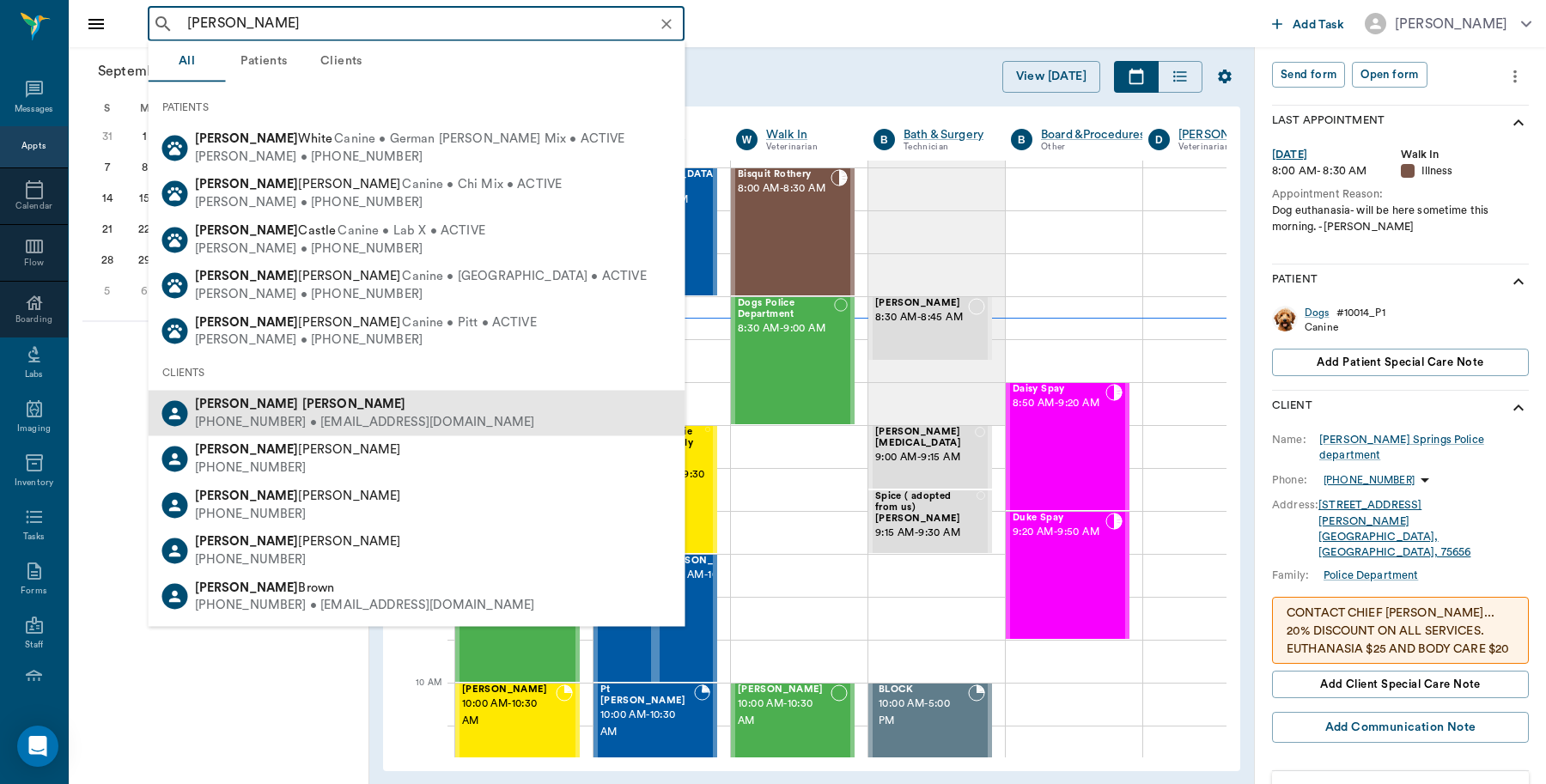
click at [303, 401] on b "Stiner" at bounding box center [355, 404] width 104 height 13
type input "Nikki Stiner"
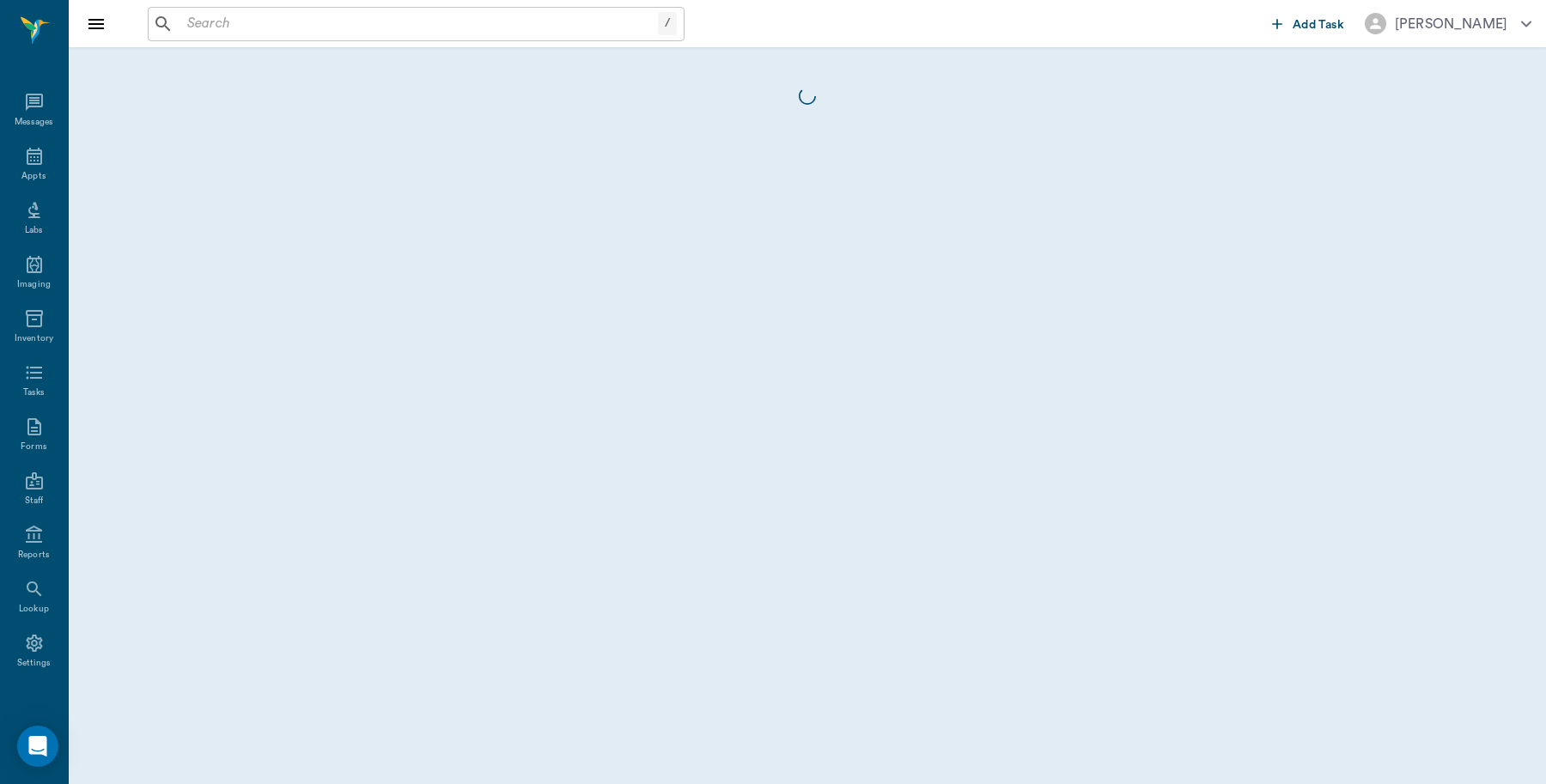
scroll to position [4, 0]
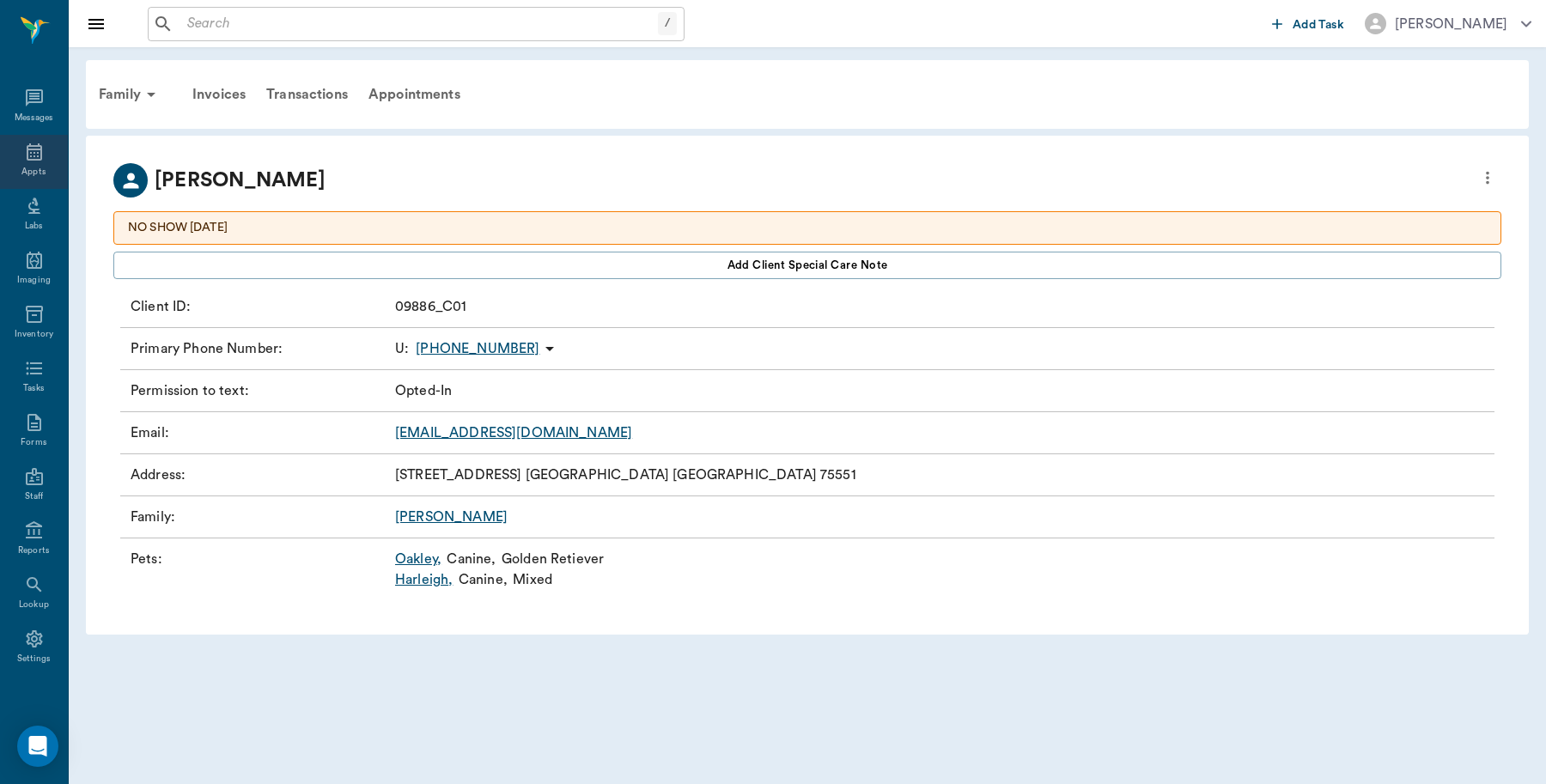
click at [13, 156] on div "Appts" at bounding box center [34, 162] width 68 height 54
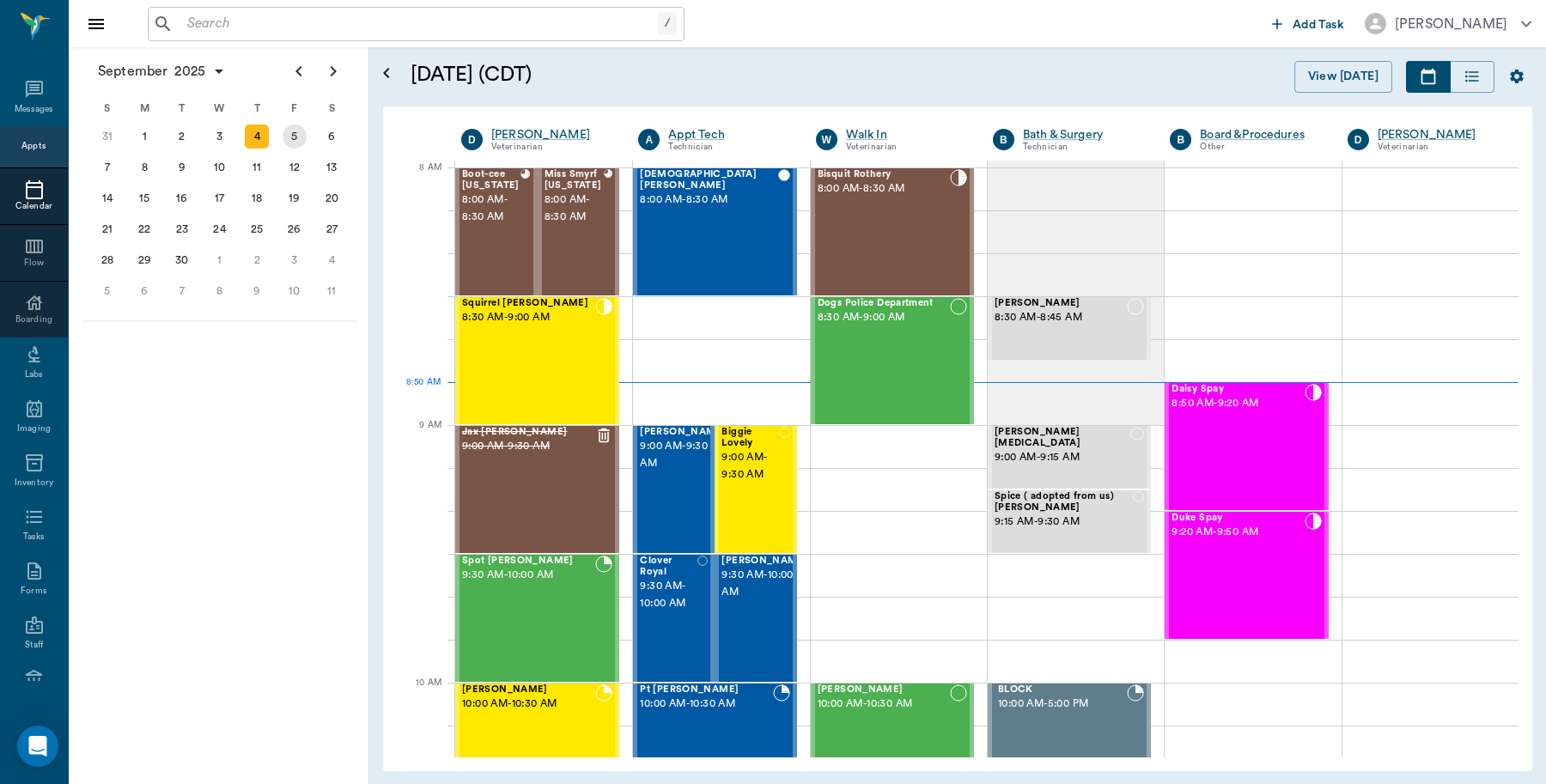
click at [287, 135] on div "5" at bounding box center [295, 137] width 24 height 24
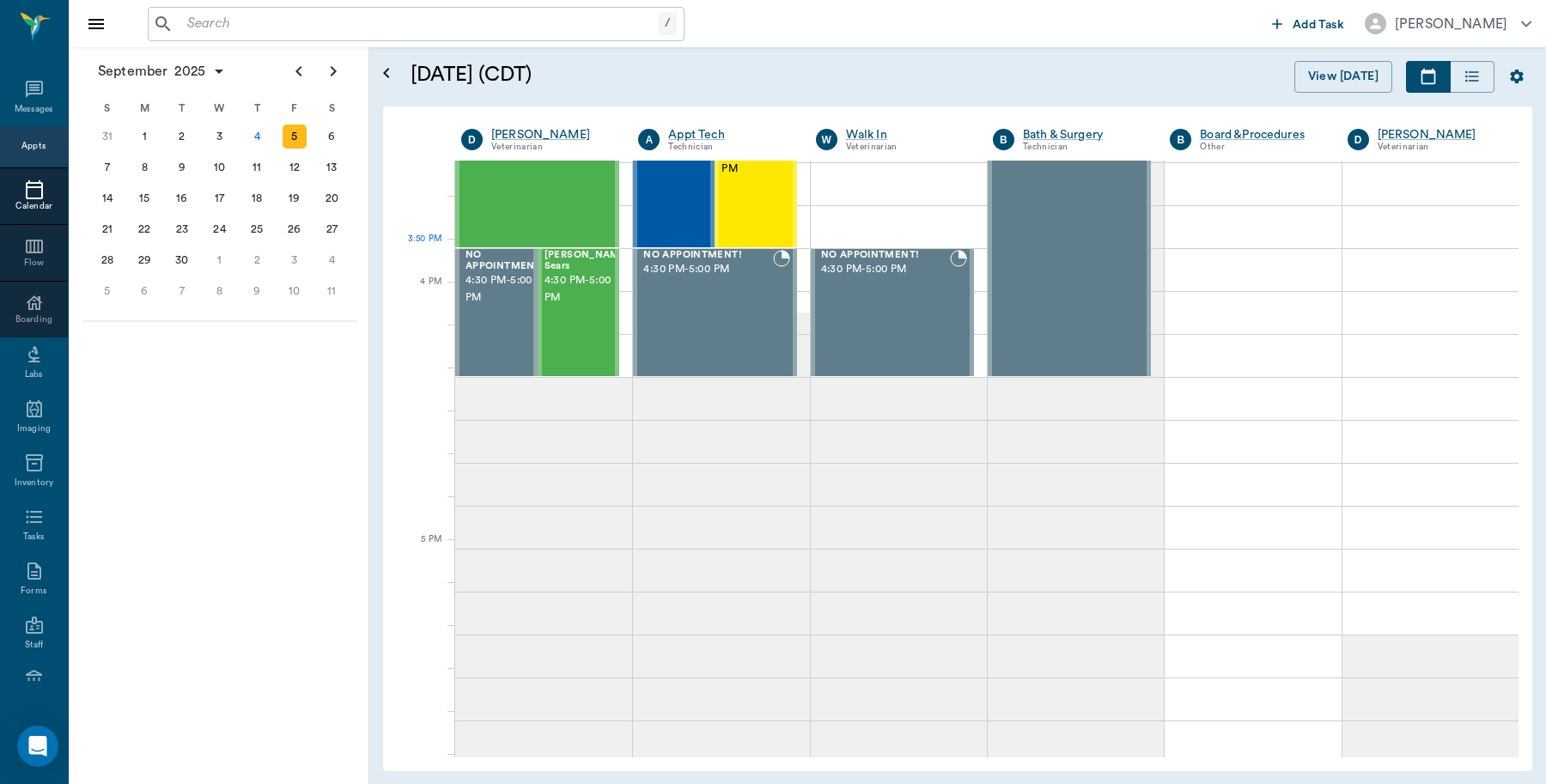
scroll to position [1932, 0]
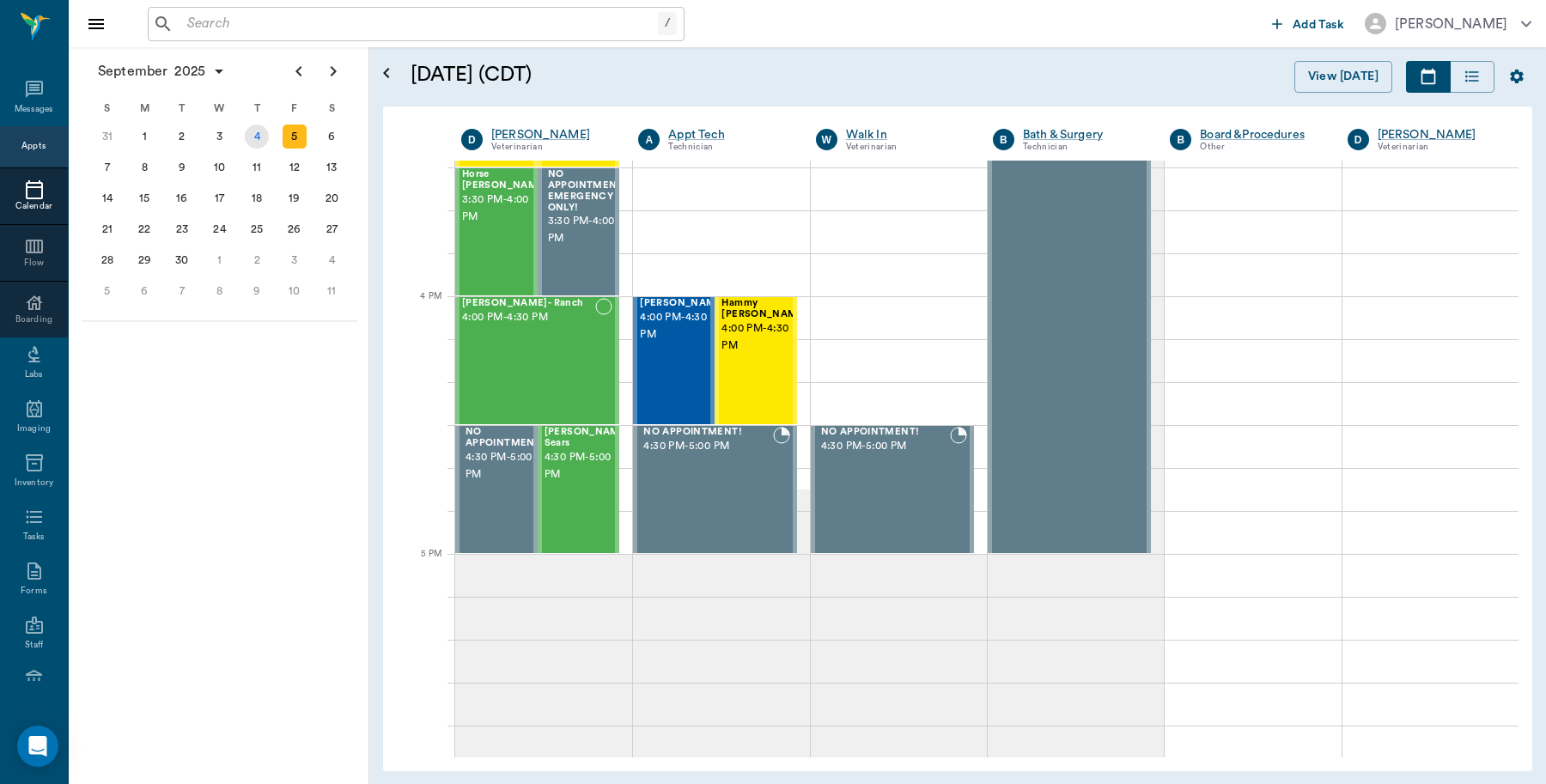
click at [254, 130] on div "4" at bounding box center [257, 137] width 24 height 24
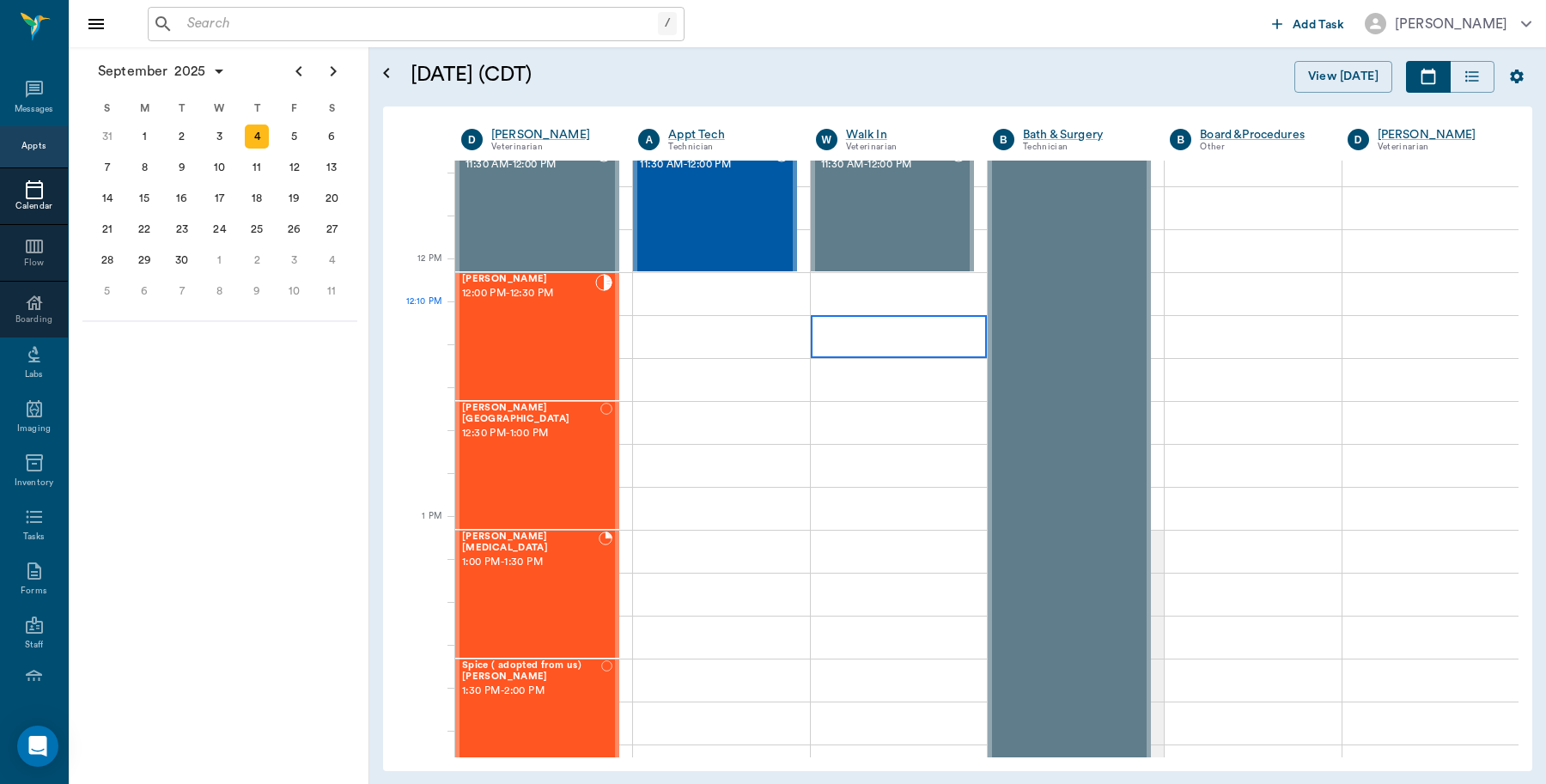
scroll to position [966, 0]
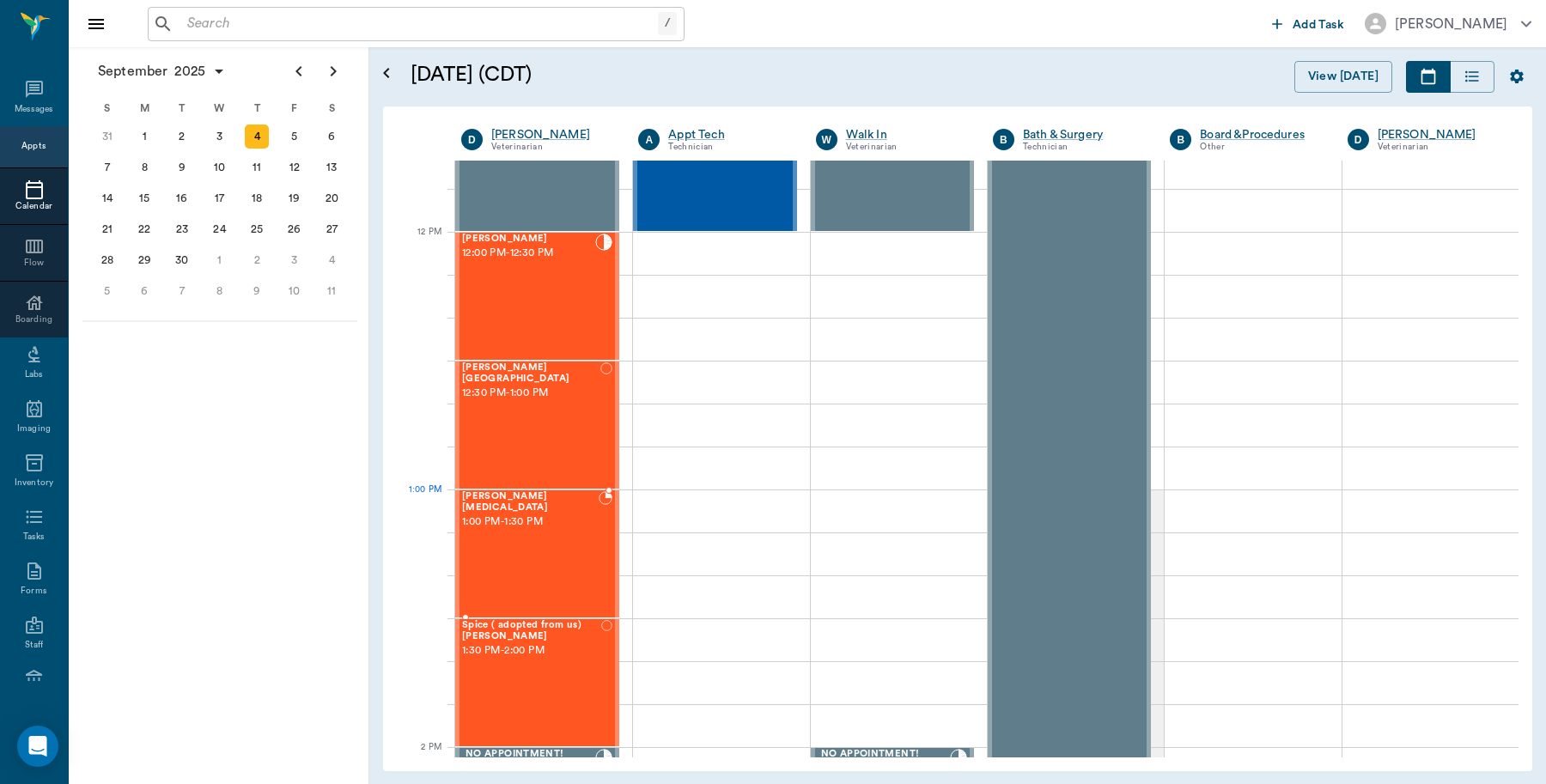
click at [546, 524] on div "Meelah Whitlow 1:00 PM - 1:30 PM" at bounding box center [530, 554] width 137 height 126
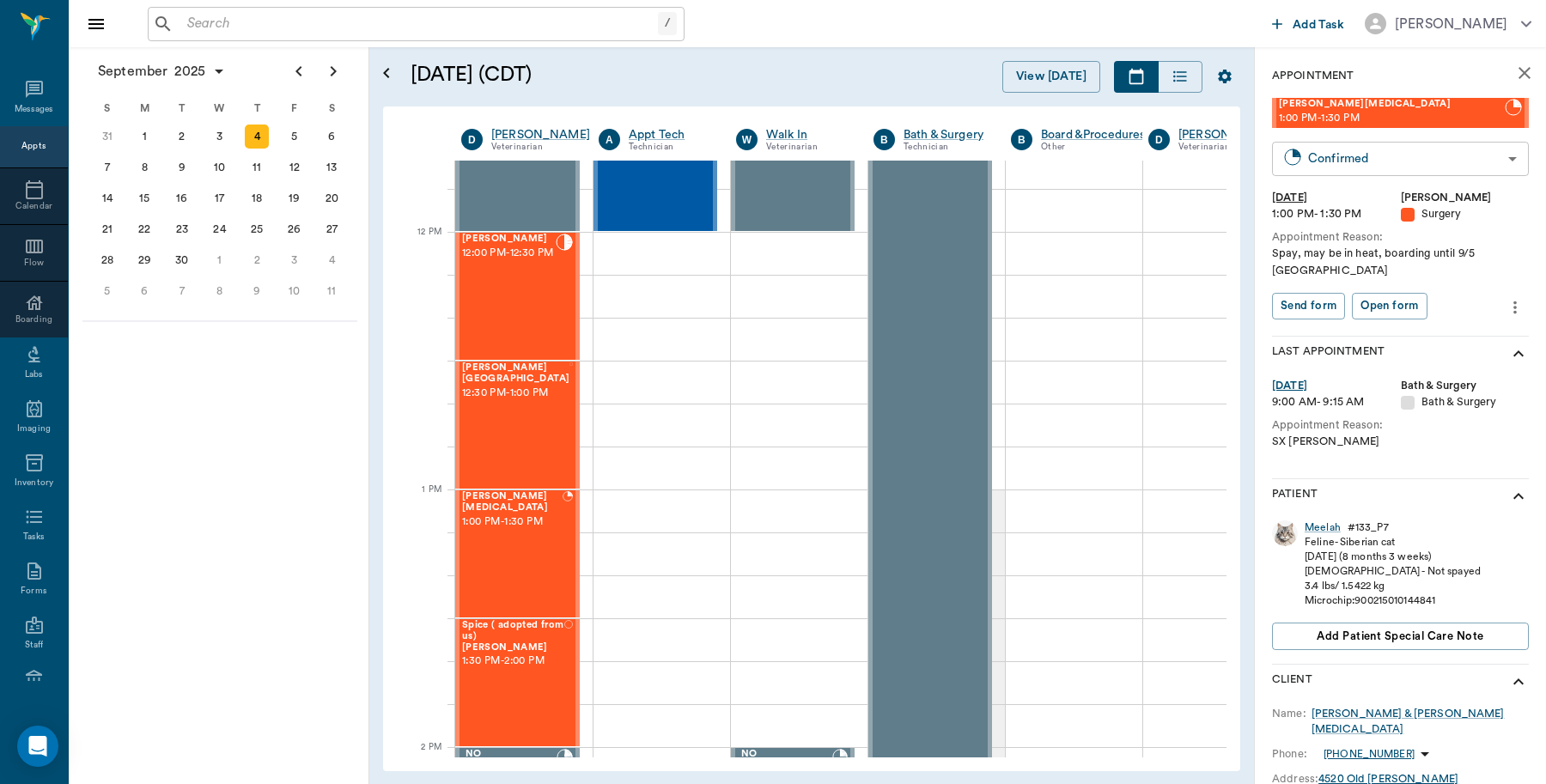
click at [1329, 168] on body "/ ​ Add Task Dr. Bert Ellsworth Nectar Messages Appts Calendar Flow Boarding La…" at bounding box center [773, 392] width 1546 height 784
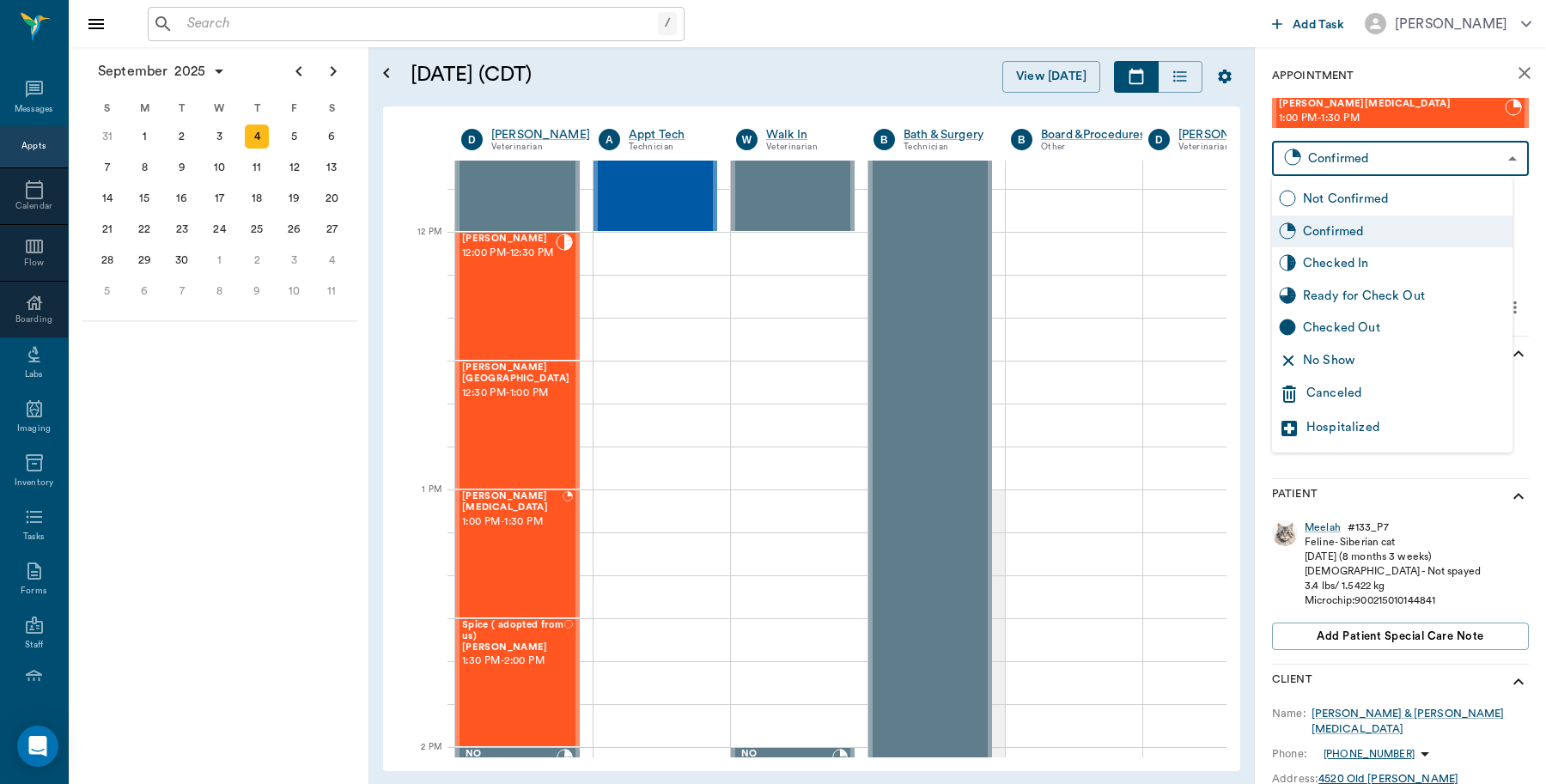
click at [1331, 258] on div "Checked In" at bounding box center [1404, 263] width 203 height 19
type input "CHECKED_IN"
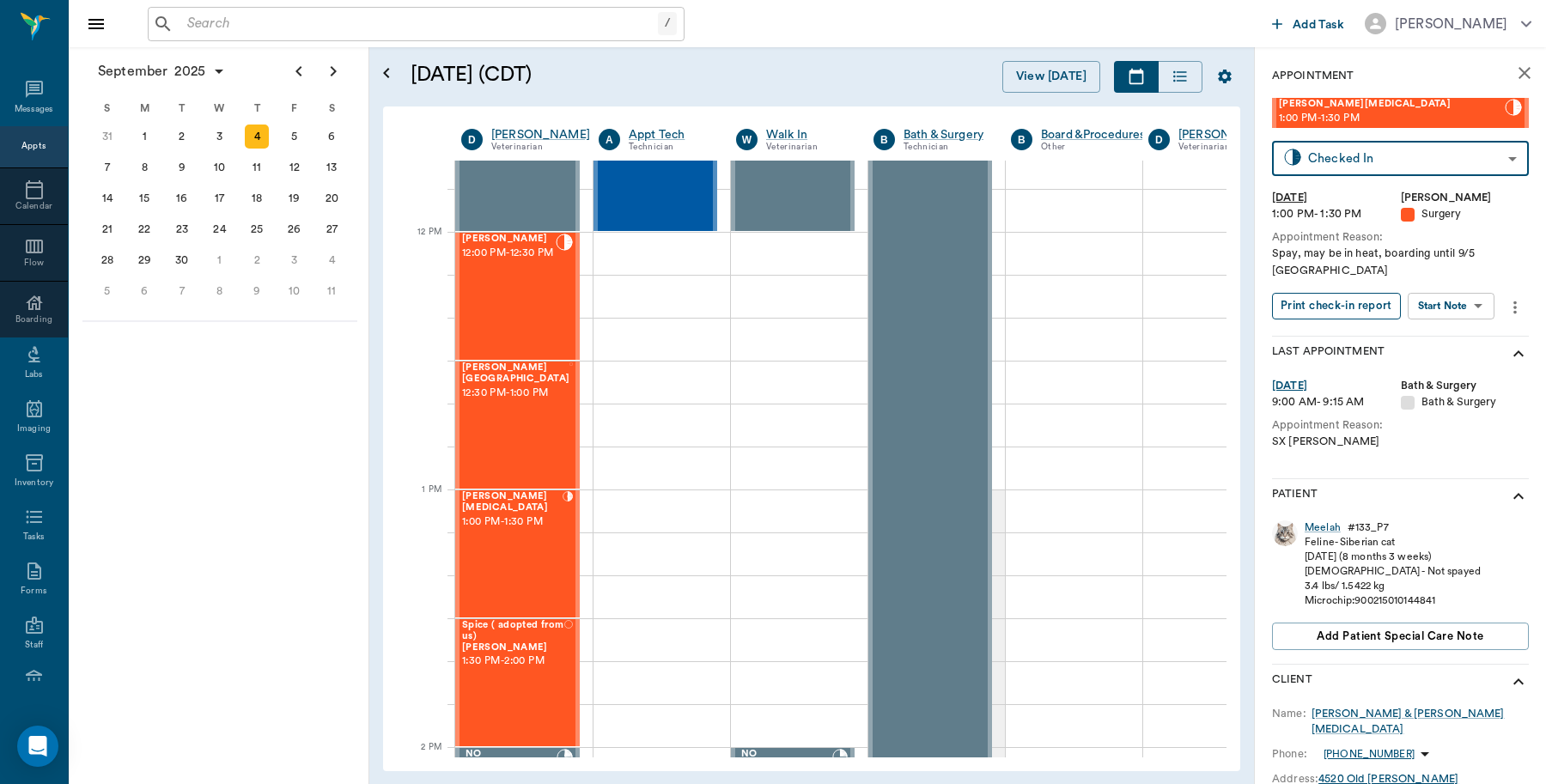
click at [1336, 293] on button "Print check-in report" at bounding box center [1336, 306] width 128 height 27
click at [1517, 297] on icon "more" at bounding box center [1515, 307] width 19 height 21
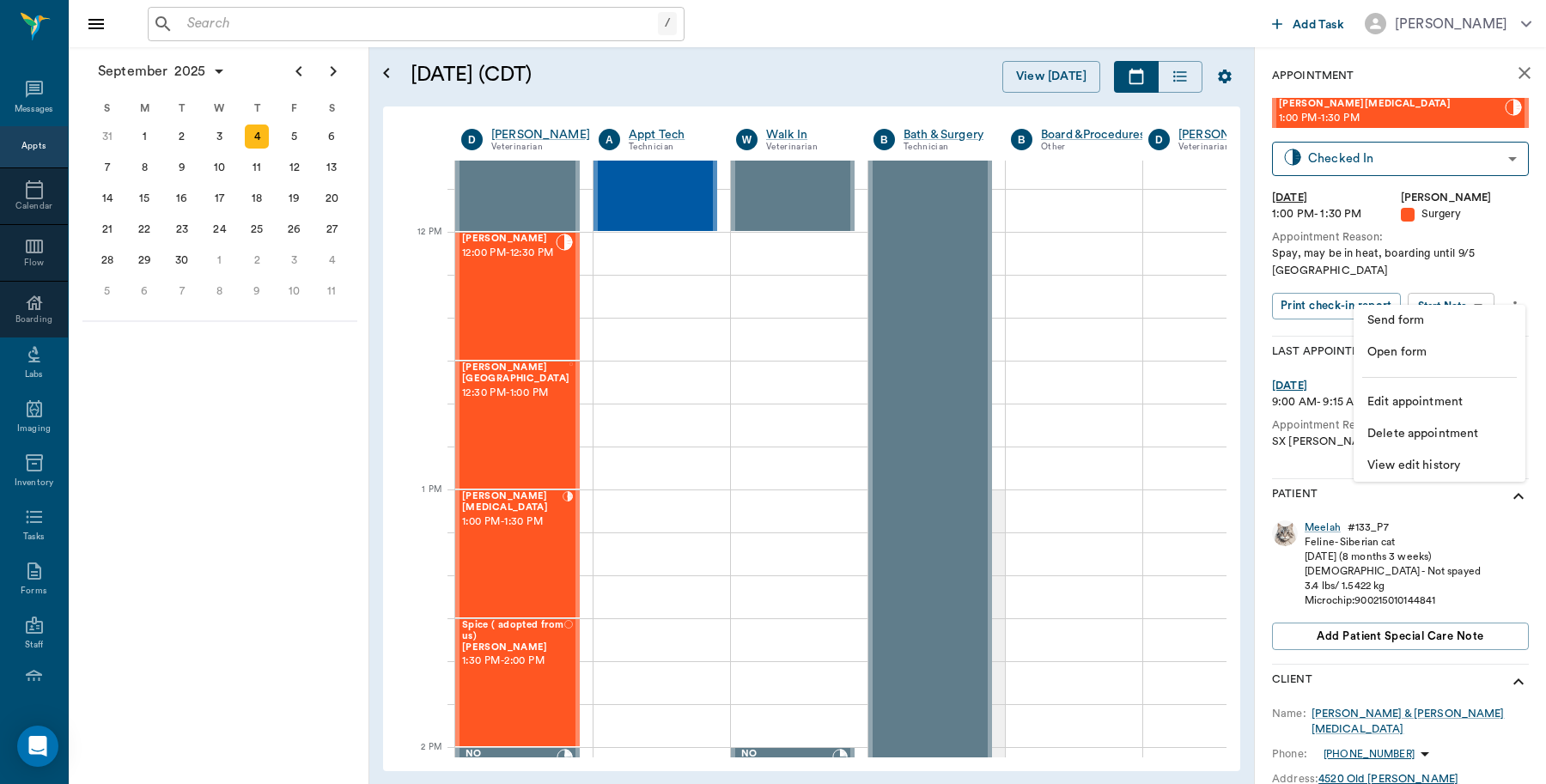
click at [1410, 403] on span "Edit appointment" at bounding box center [1439, 402] width 145 height 18
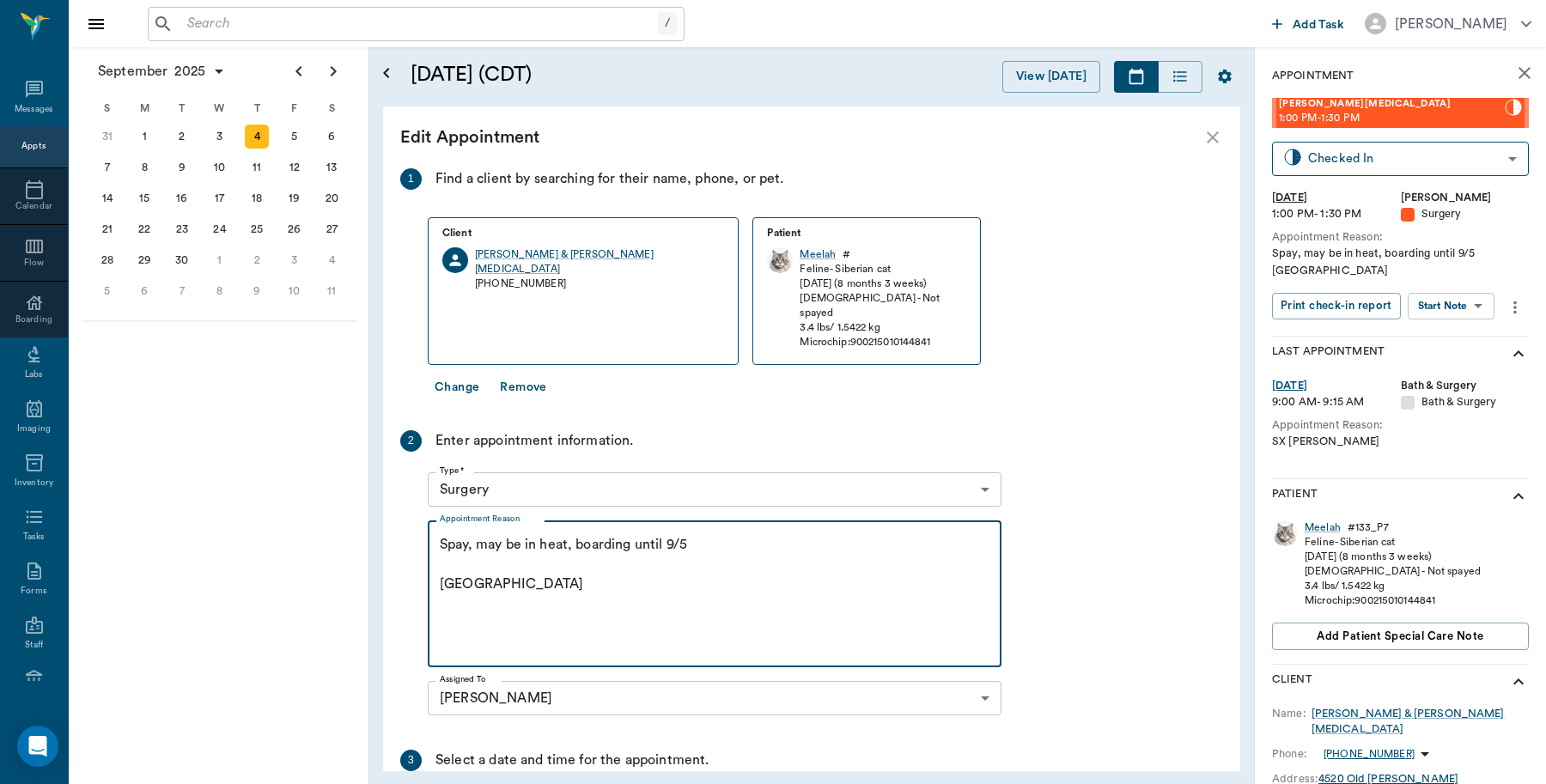
drag, startPoint x: 468, startPoint y: 530, endPoint x: 435, endPoint y: 533, distance: 33.1
click at [435, 533] on div "Spay, may be in heat, boarding until 9/5 Caryn x Appointment Reason" at bounding box center [714, 594] width 574 height 147
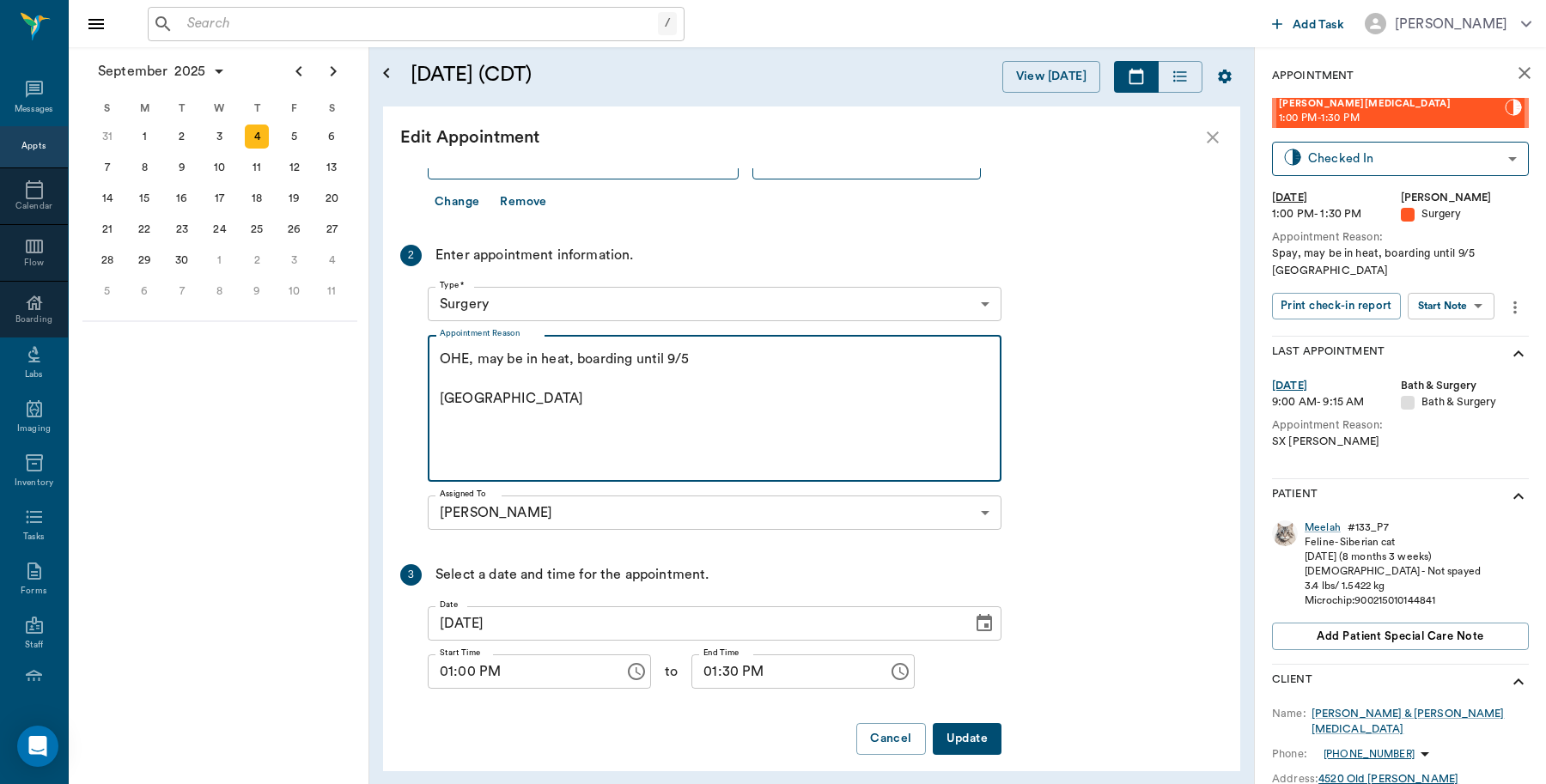
type textarea "OHE, may be in heat, boarding until 9/5 Caryn"
click at [963, 724] on button "Update" at bounding box center [967, 738] width 68 height 31
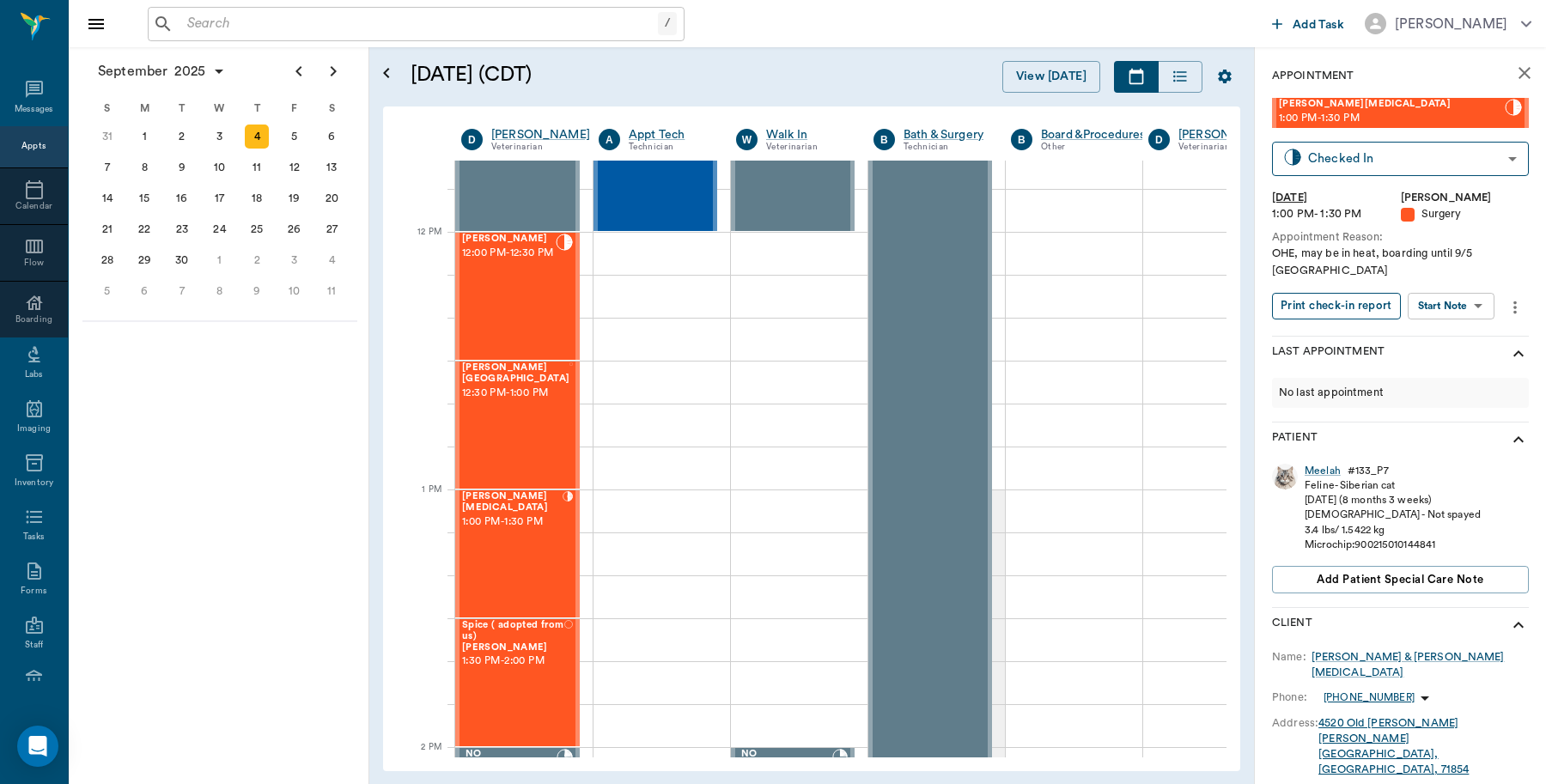
click at [1349, 294] on button "Print check-in report" at bounding box center [1336, 306] width 128 height 27
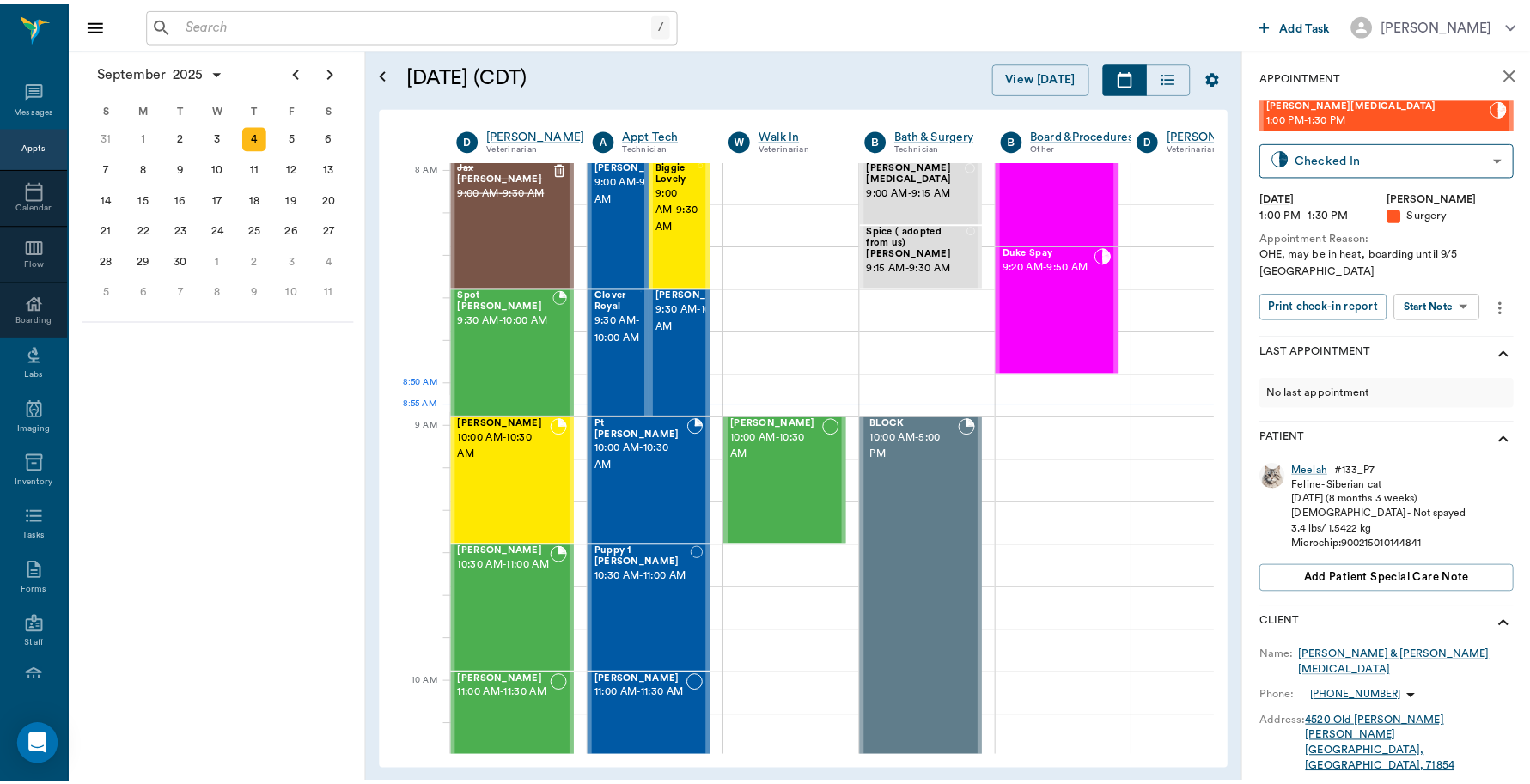
scroll to position [0, 0]
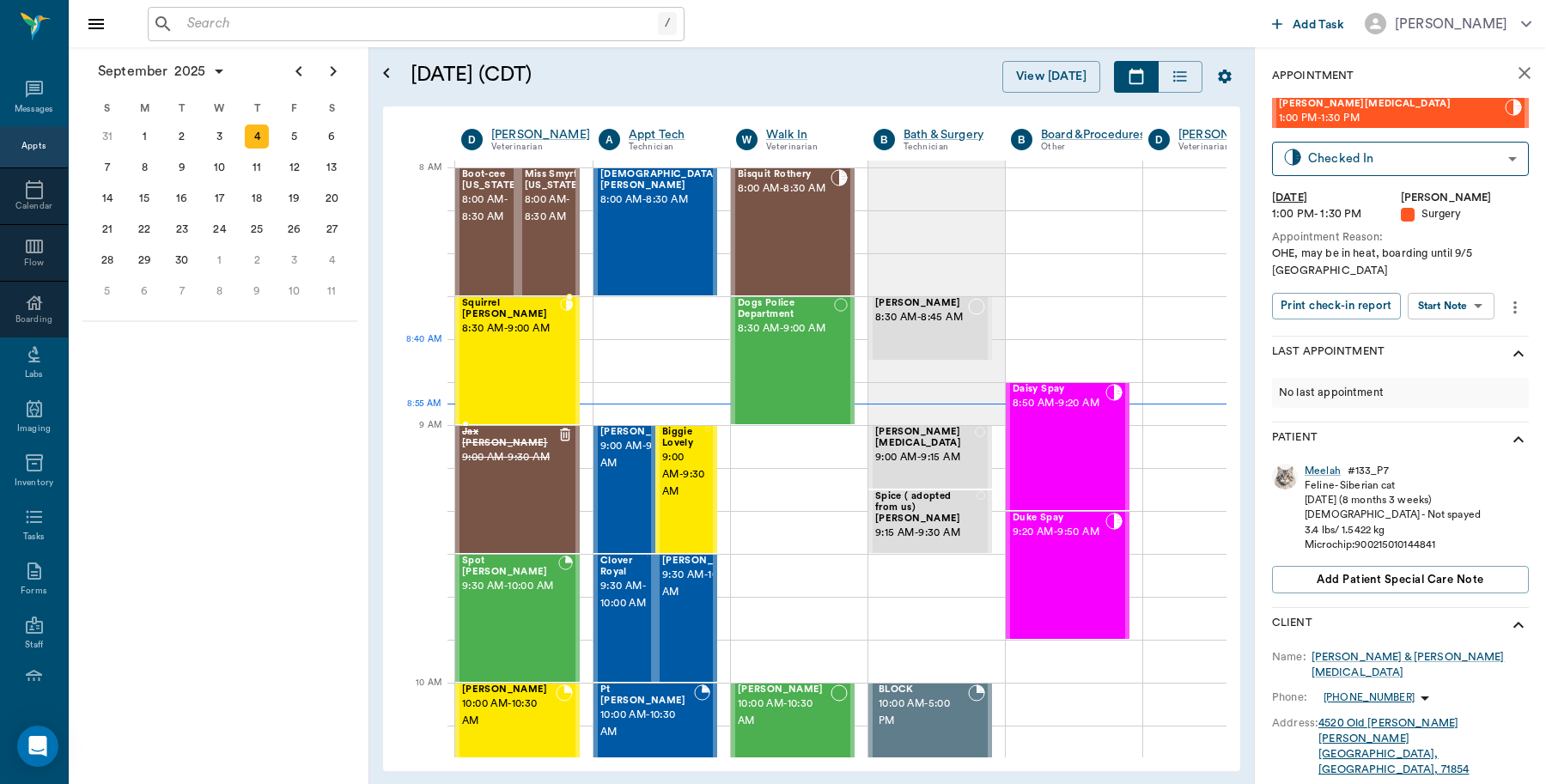
click at [534, 338] on span "8:30 AM - 9:00 AM" at bounding box center [510, 329] width 98 height 17
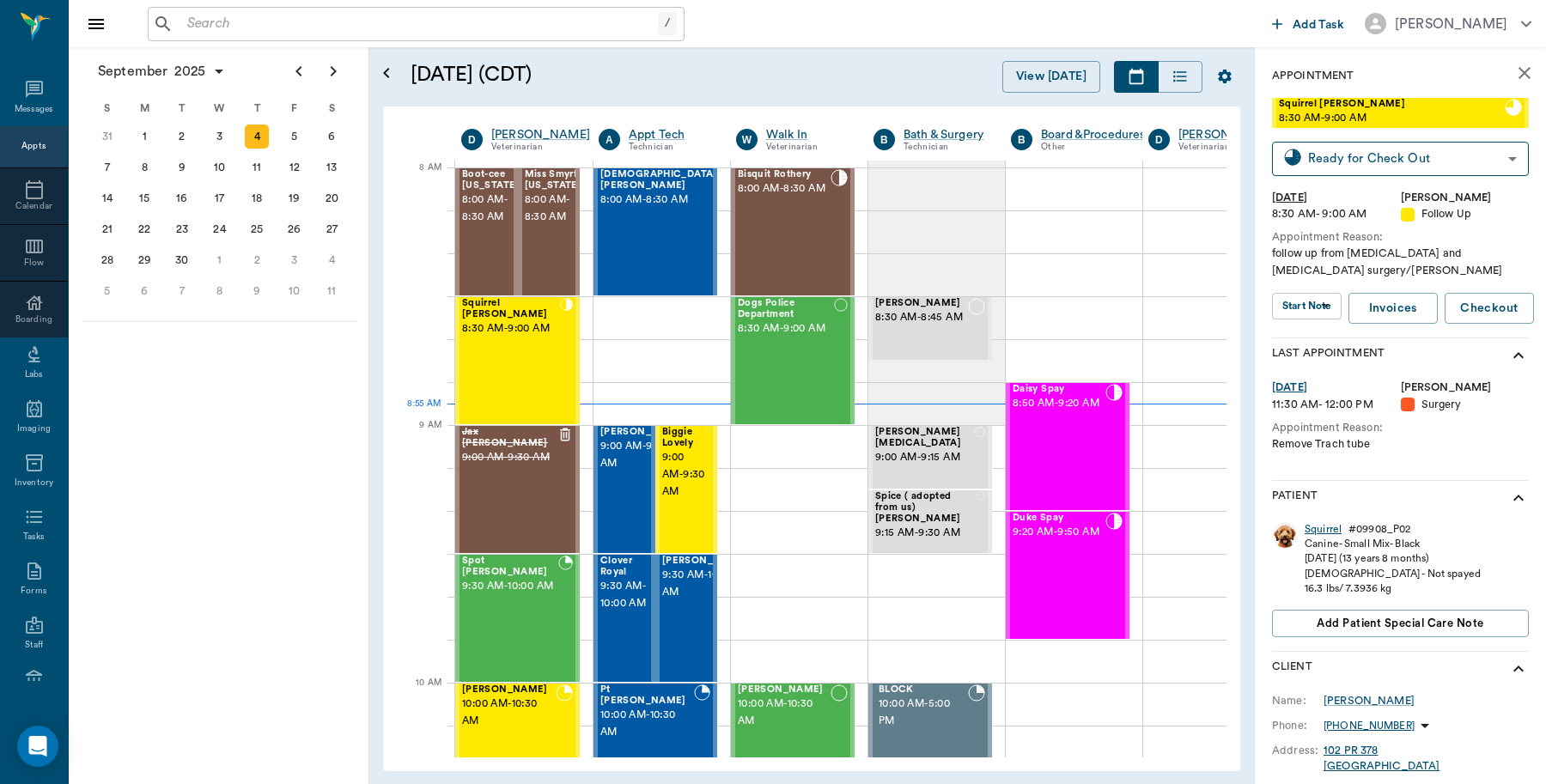
click at [1324, 526] on div "Squirrel" at bounding box center [1322, 529] width 37 height 14
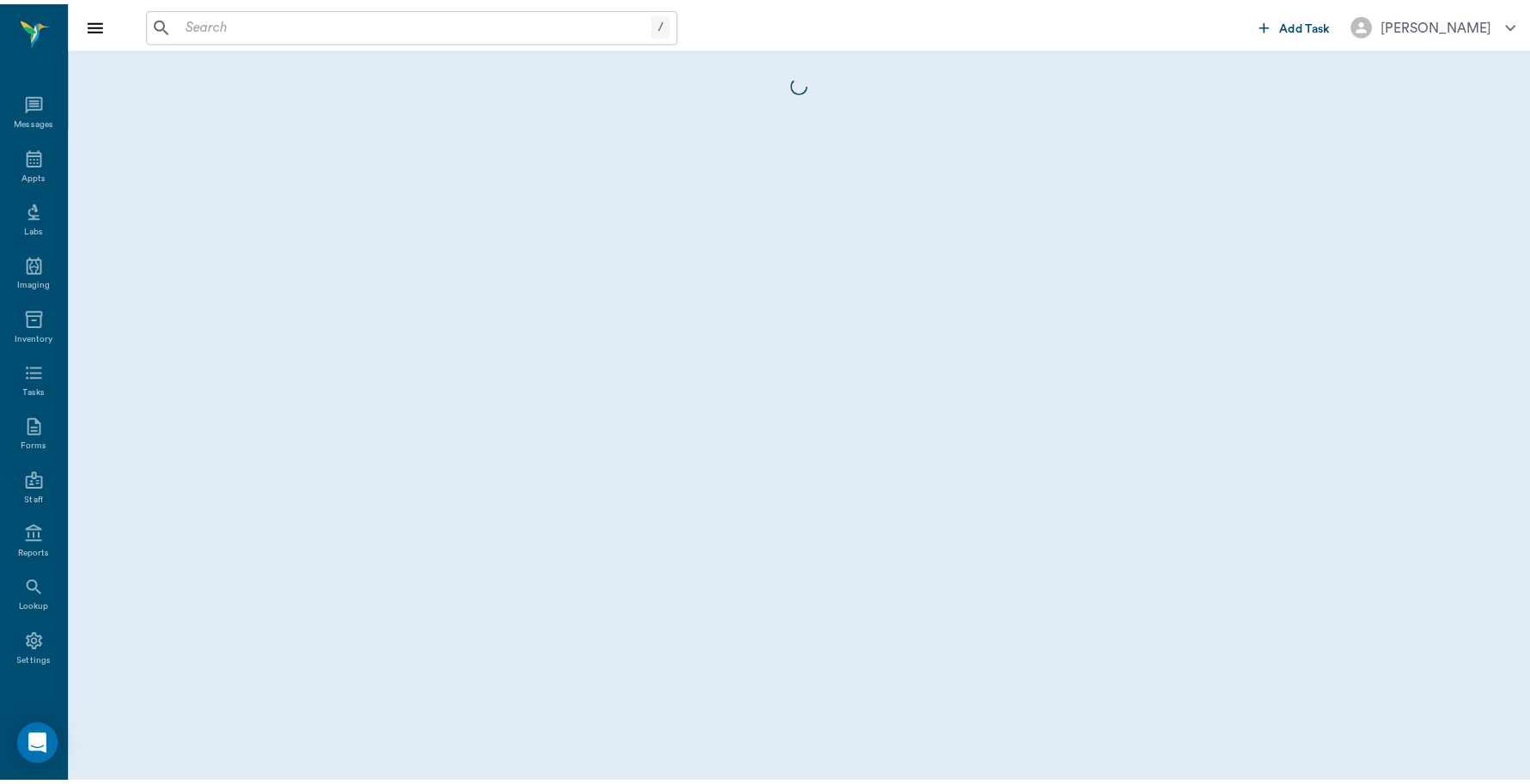
scroll to position [4, 0]
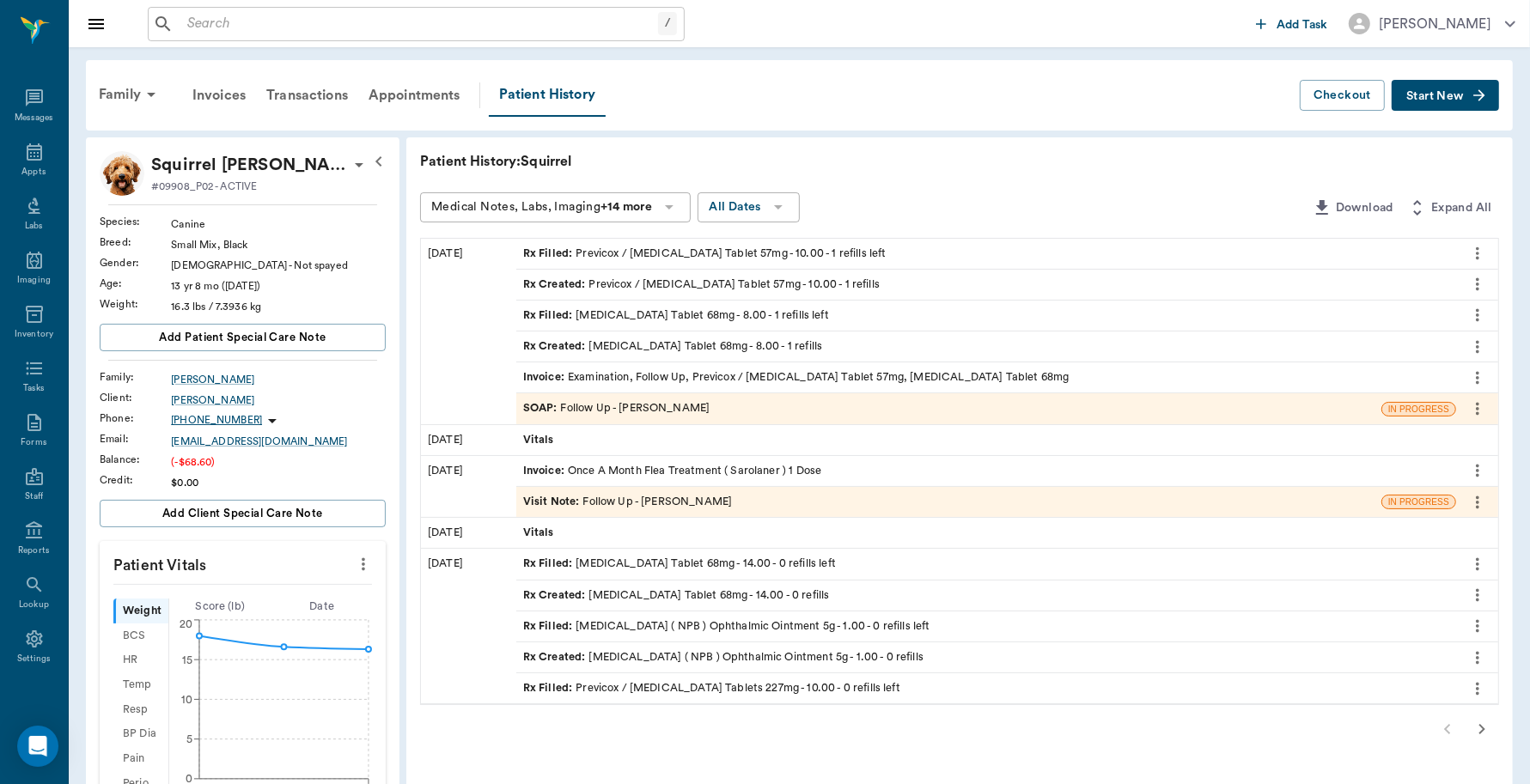
click at [911, 372] on div "Invoice : Examination, Follow Up, Previcox / Firocoxib Tablet 57mg, Enrofloxaci…" at bounding box center [796, 377] width 546 height 16
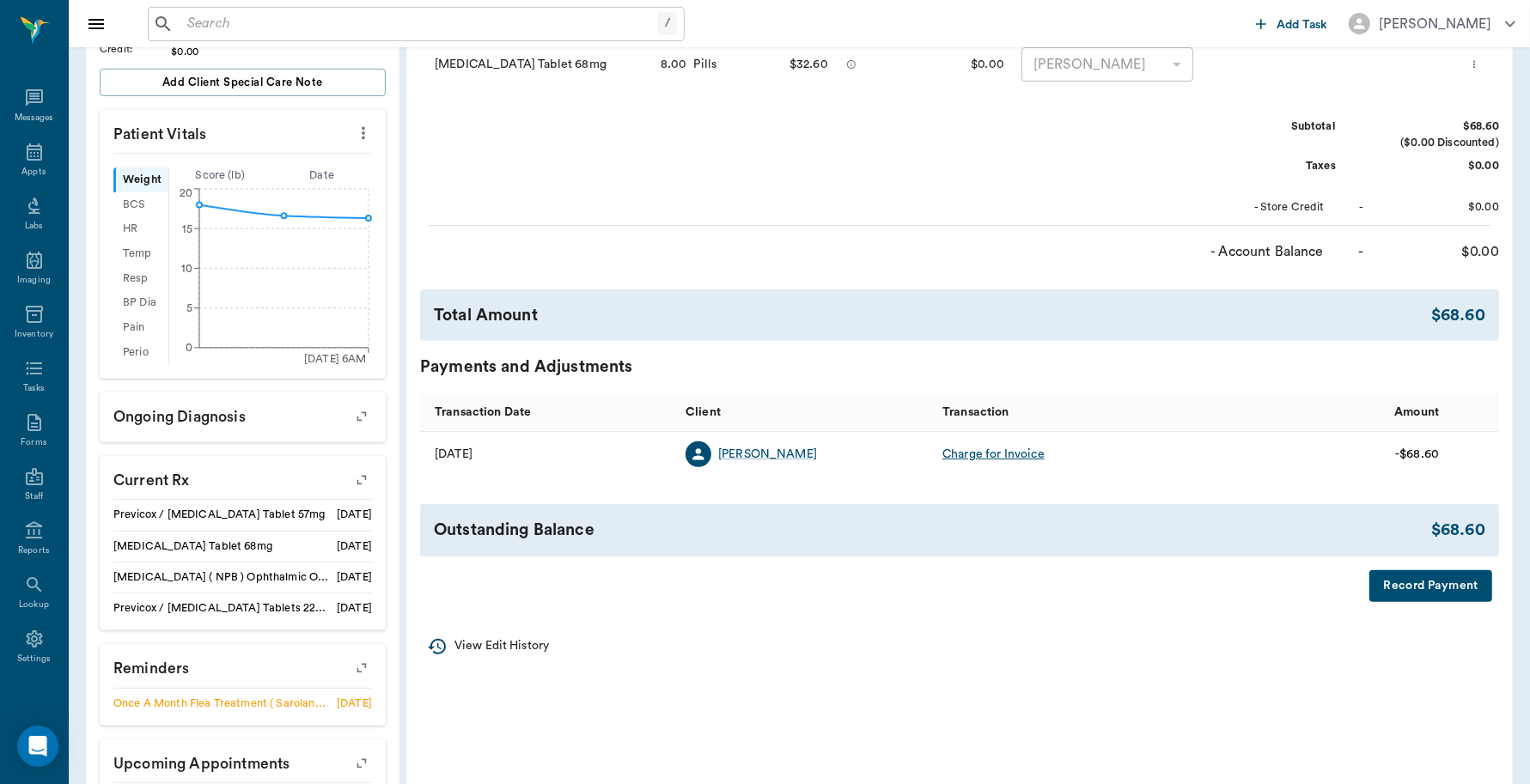
scroll to position [537, 0]
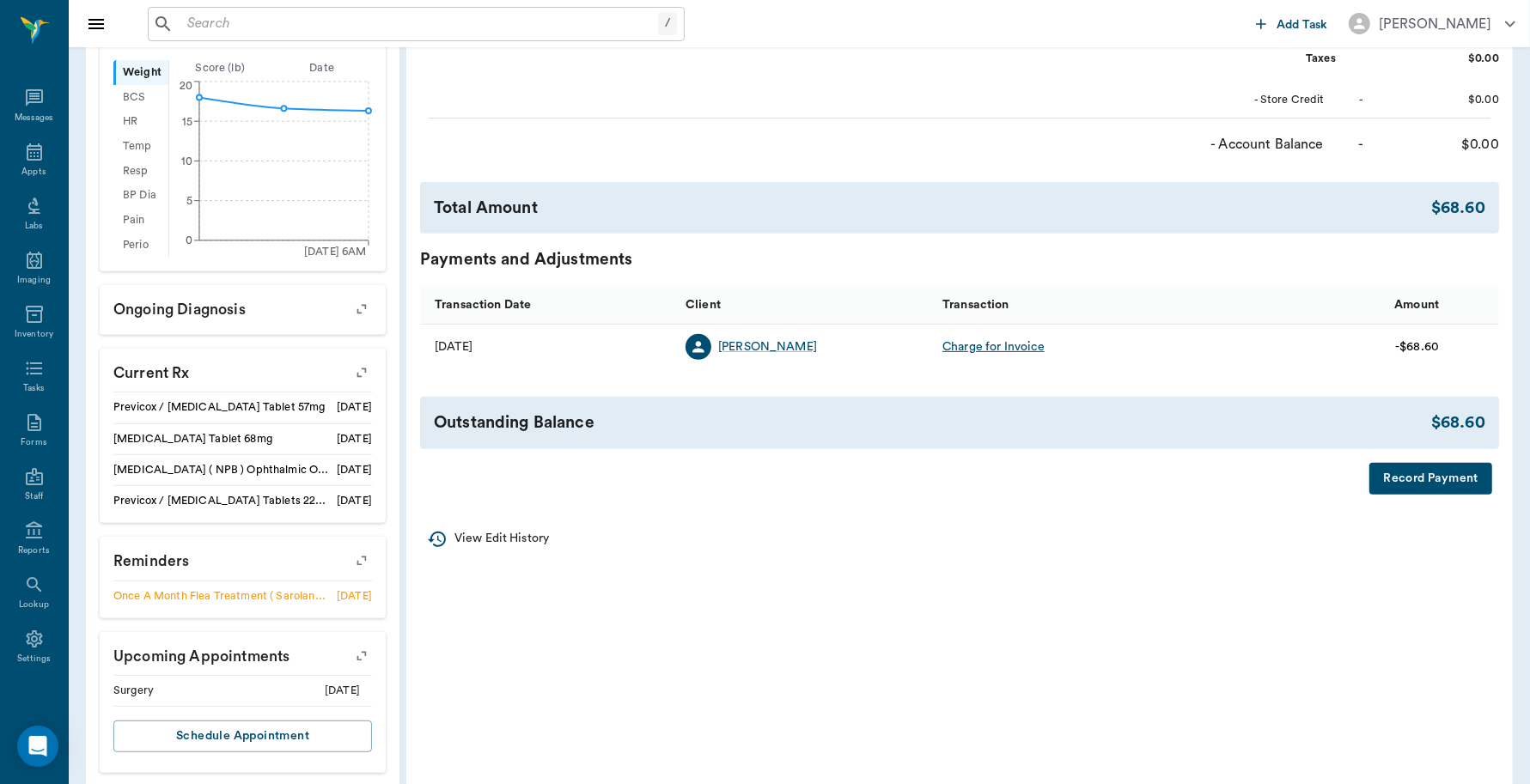
click at [1411, 479] on button "Record Payment" at bounding box center [1430, 478] width 123 height 31
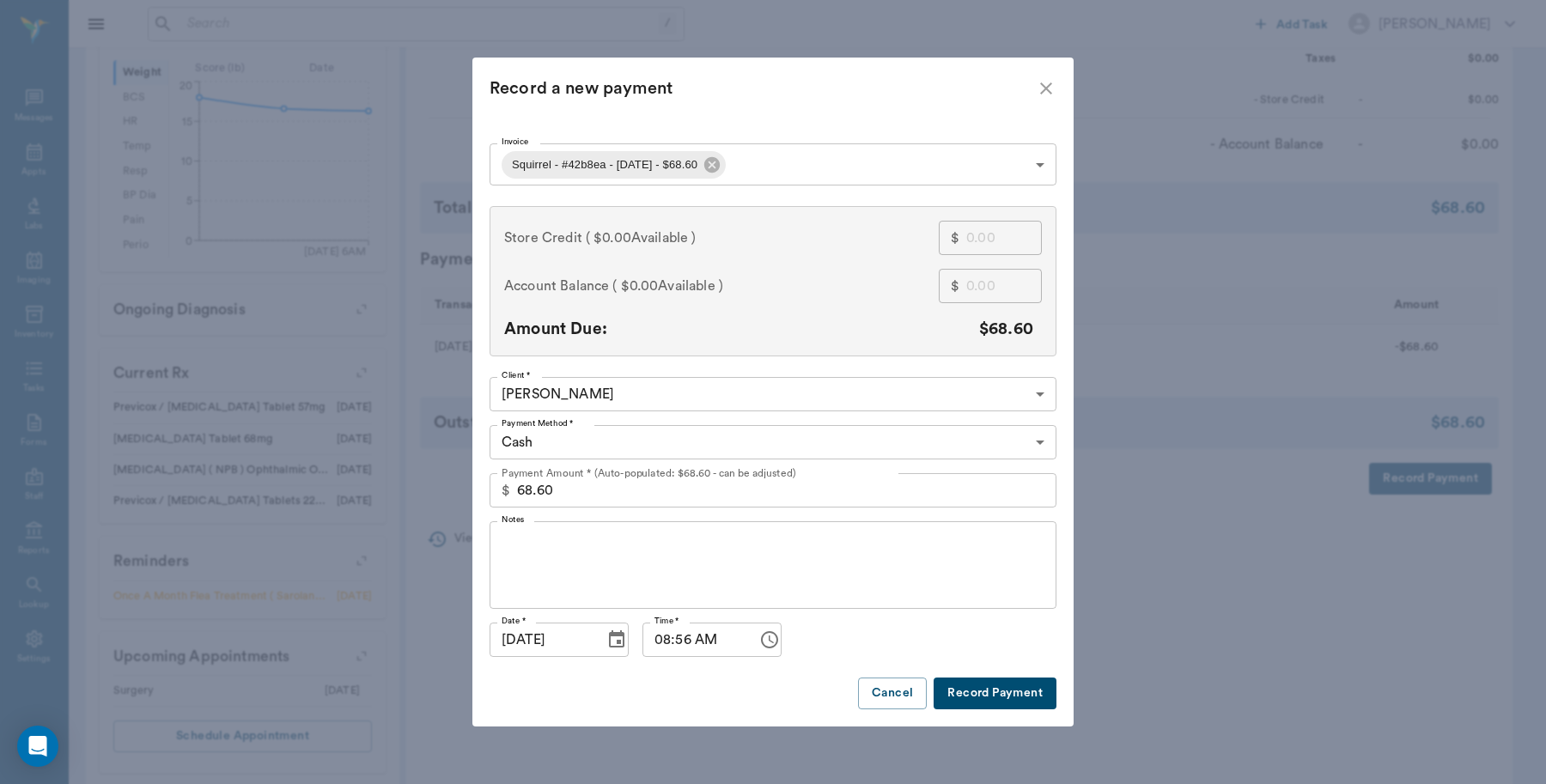
click at [861, 434] on body "/ ​ Add Task Dr. Bert Ellsworth Nectar Messages Appts Labs Imaging Inventory Ta…" at bounding box center [773, 134] width 1546 height 1343
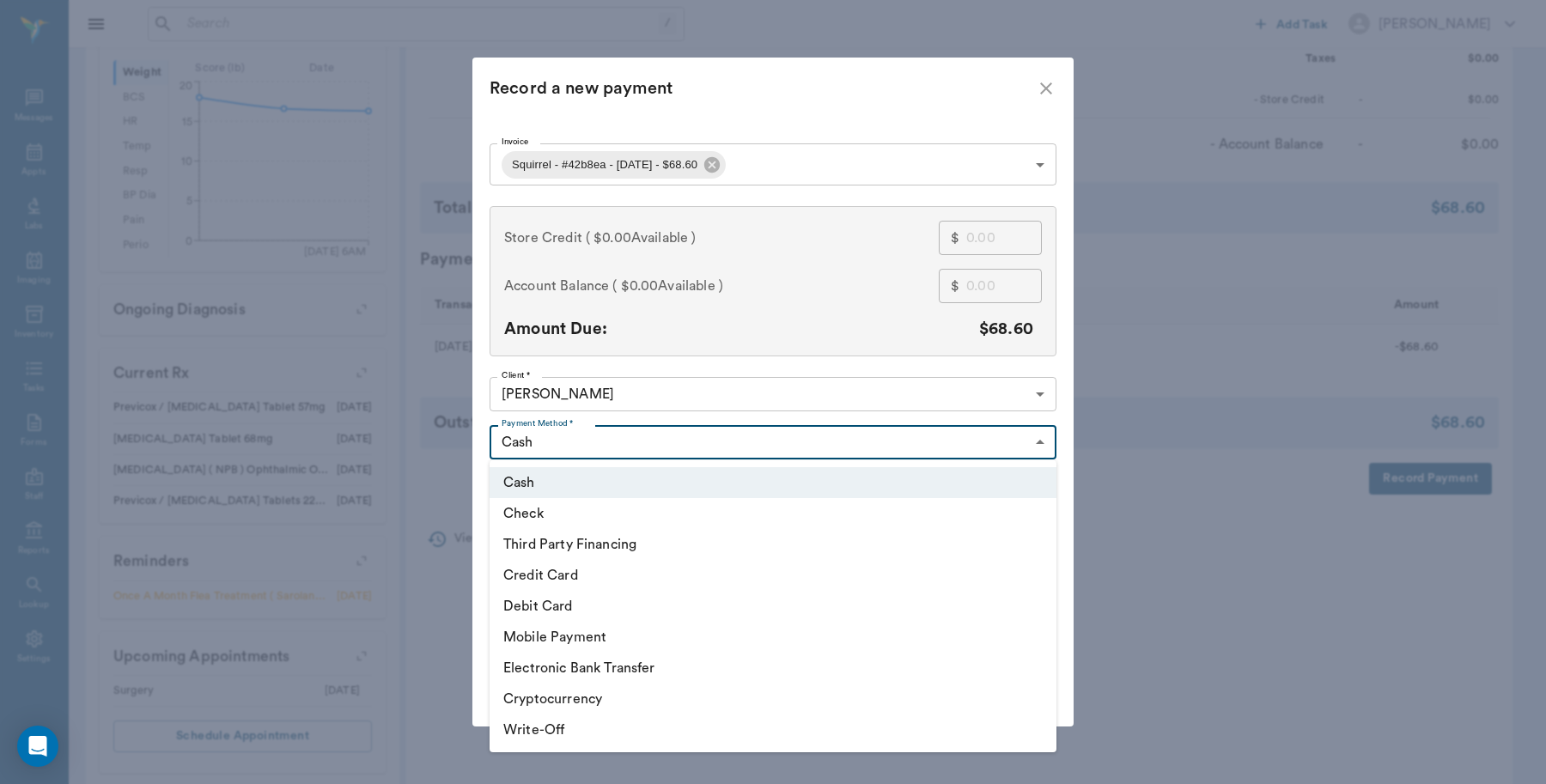
click at [568, 605] on li "Debit Card" at bounding box center [773, 606] width 567 height 31
type input "DEBIT_CARD"
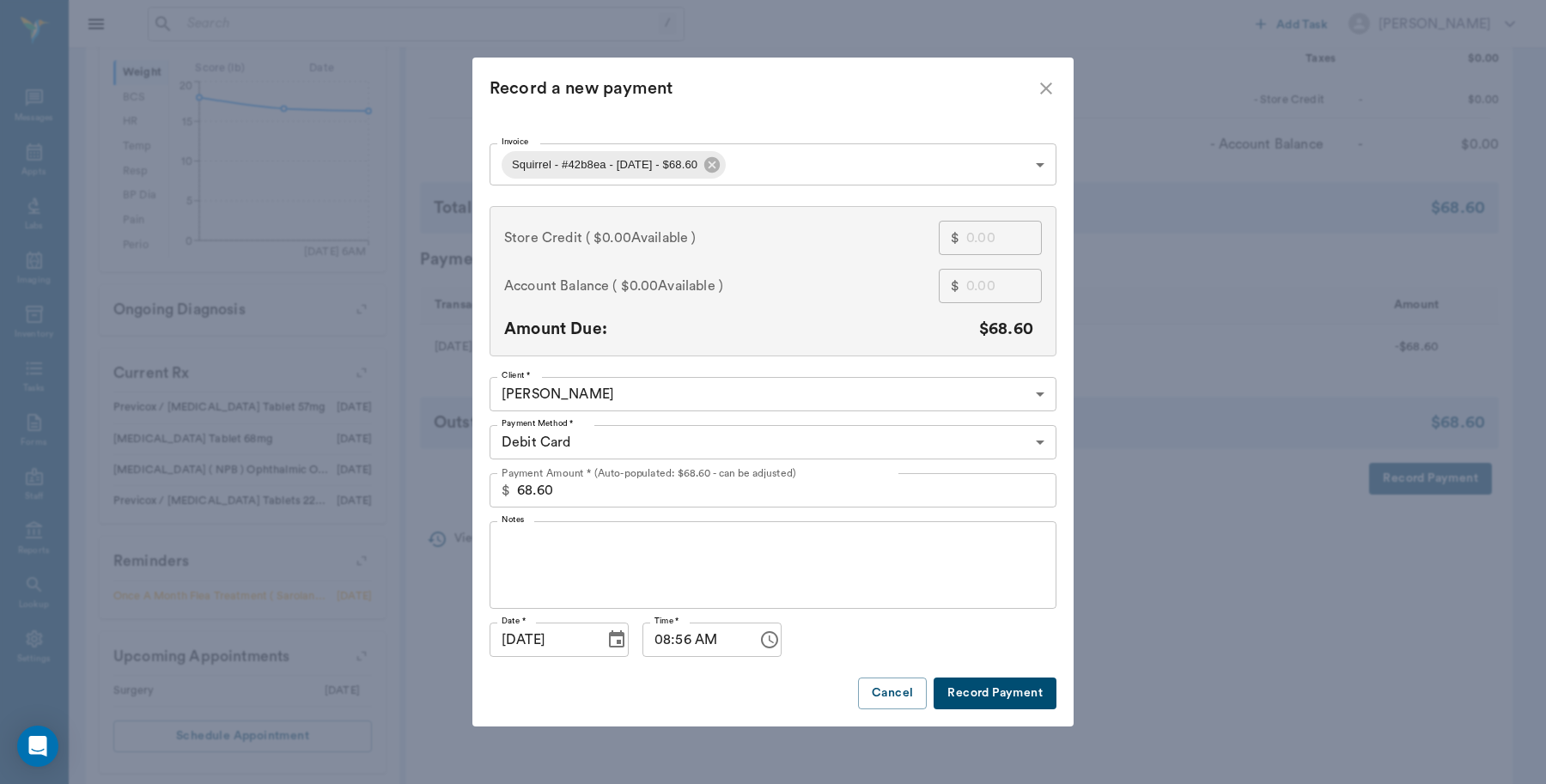
click at [994, 695] on button "Record Payment" at bounding box center [994, 692] width 123 height 31
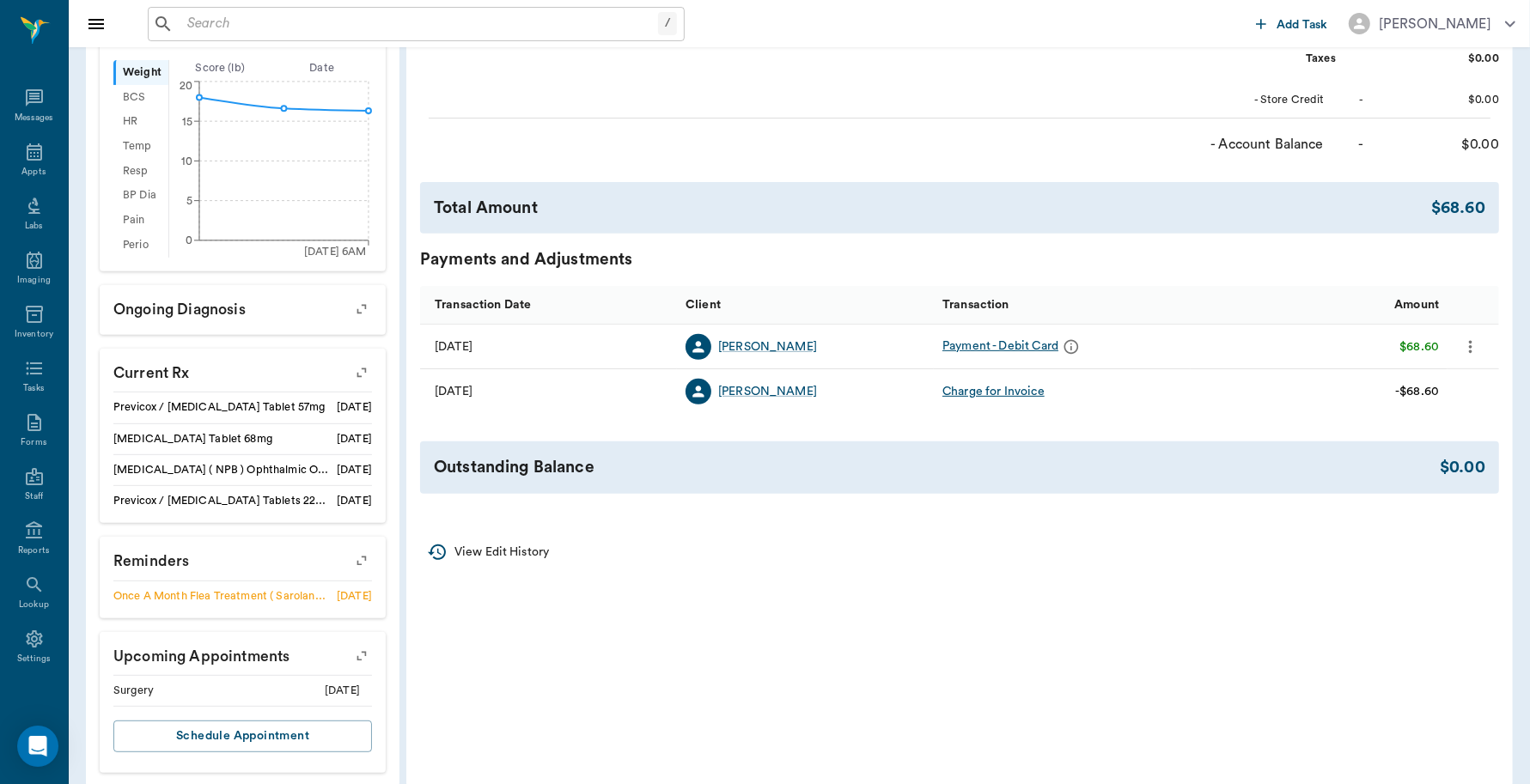
scroll to position [0, 0]
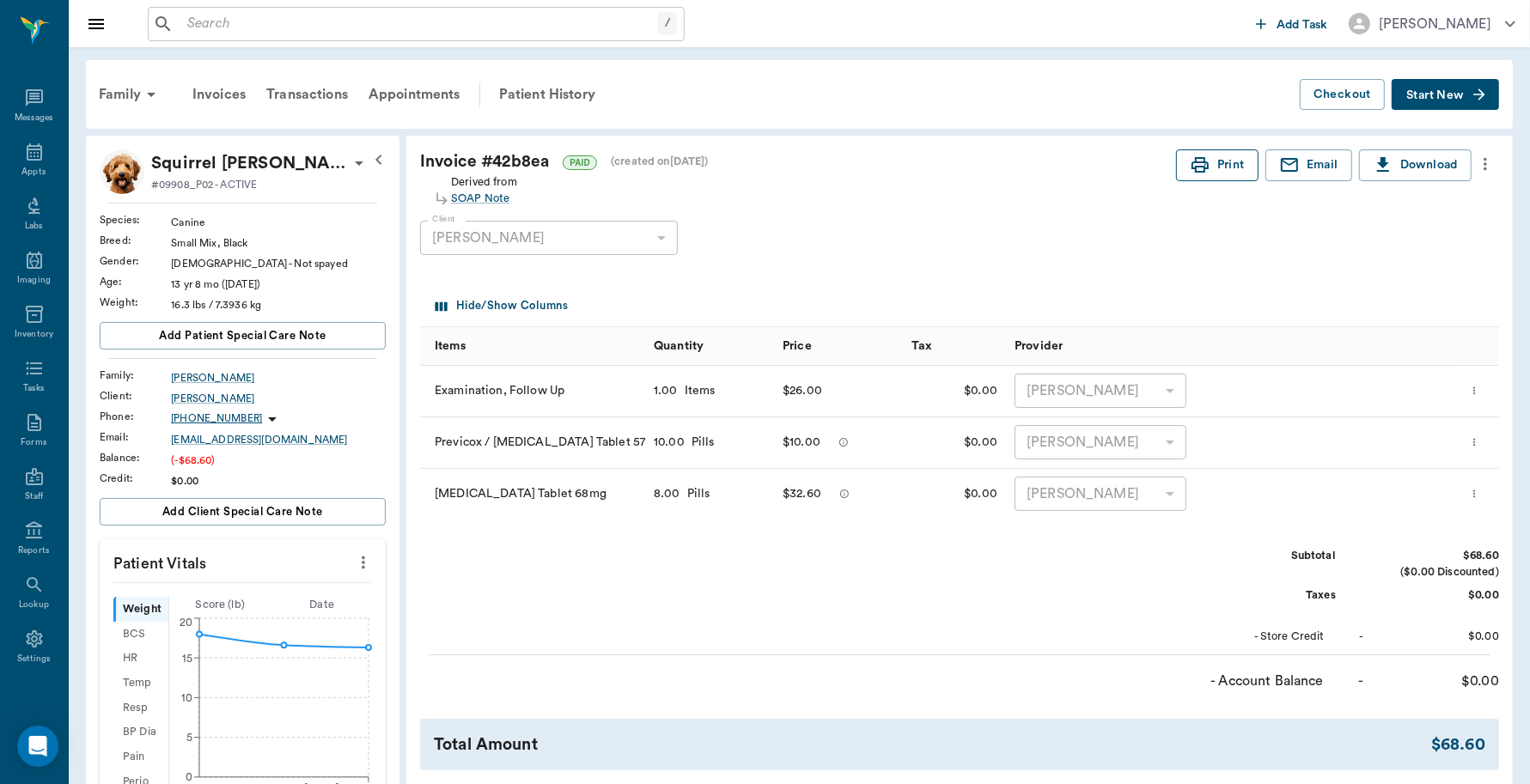
click at [1216, 165] on button "Print" at bounding box center [1217, 164] width 83 height 31
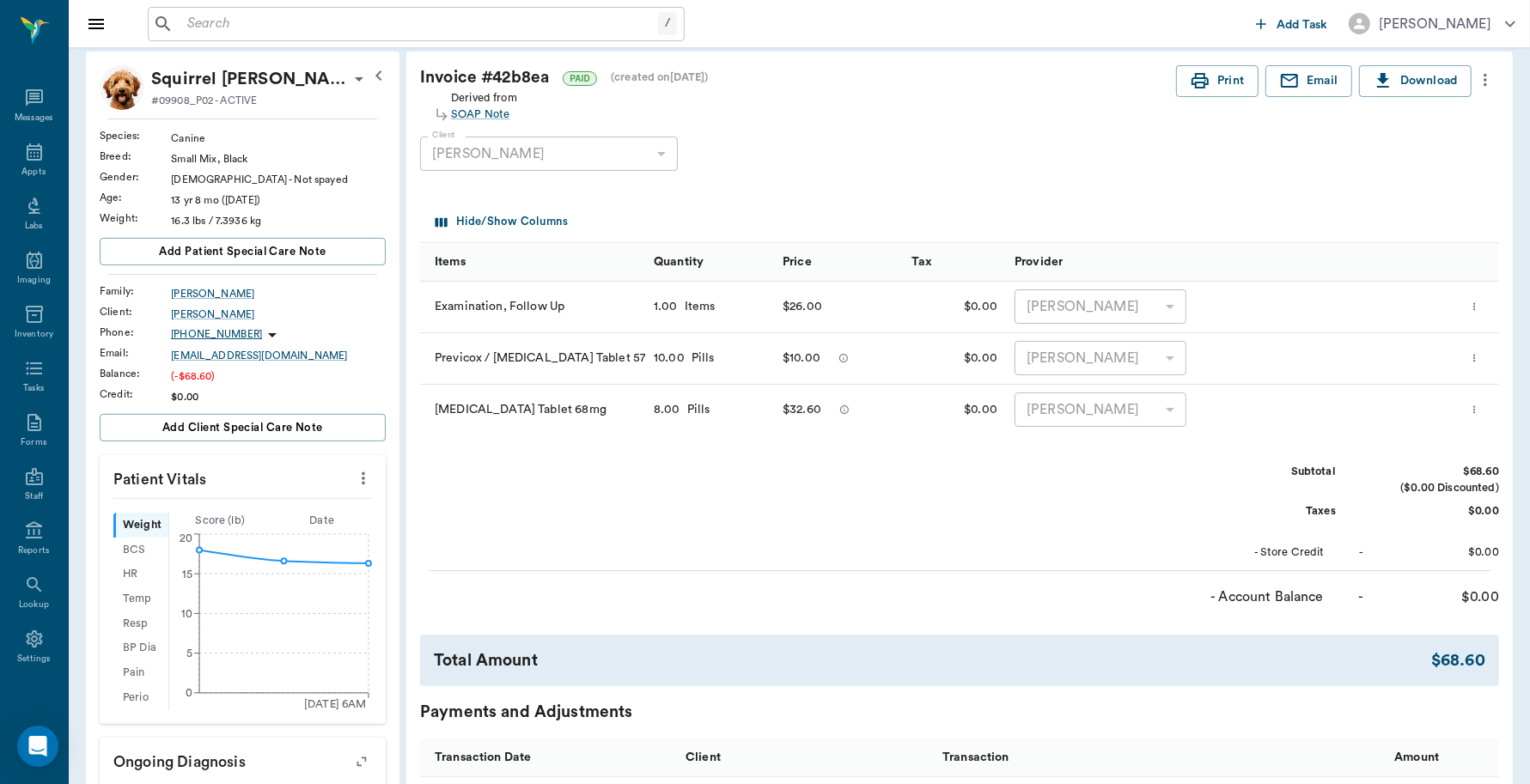
scroll to position [24, 0]
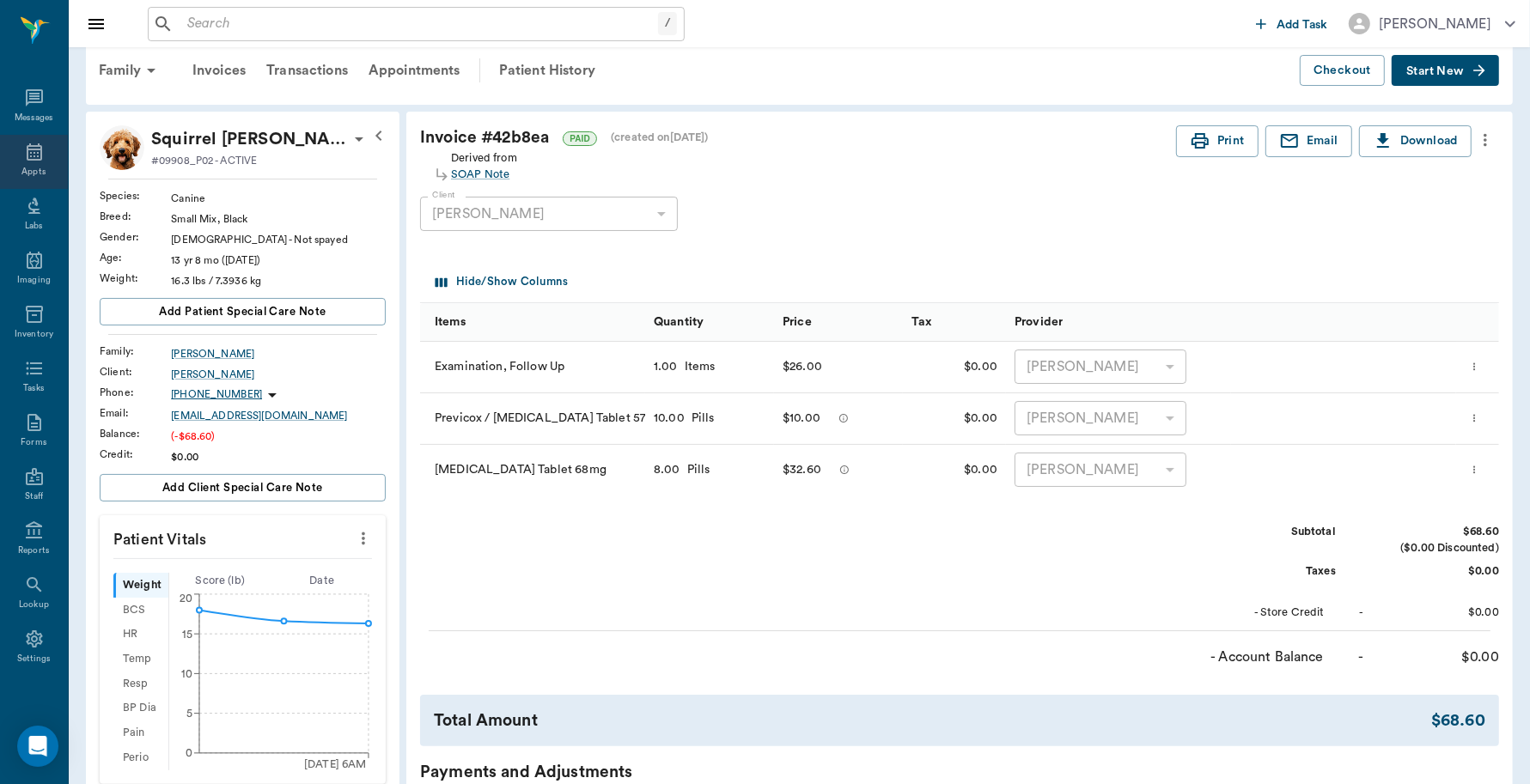
click at [32, 148] on icon at bounding box center [34, 152] width 15 height 17
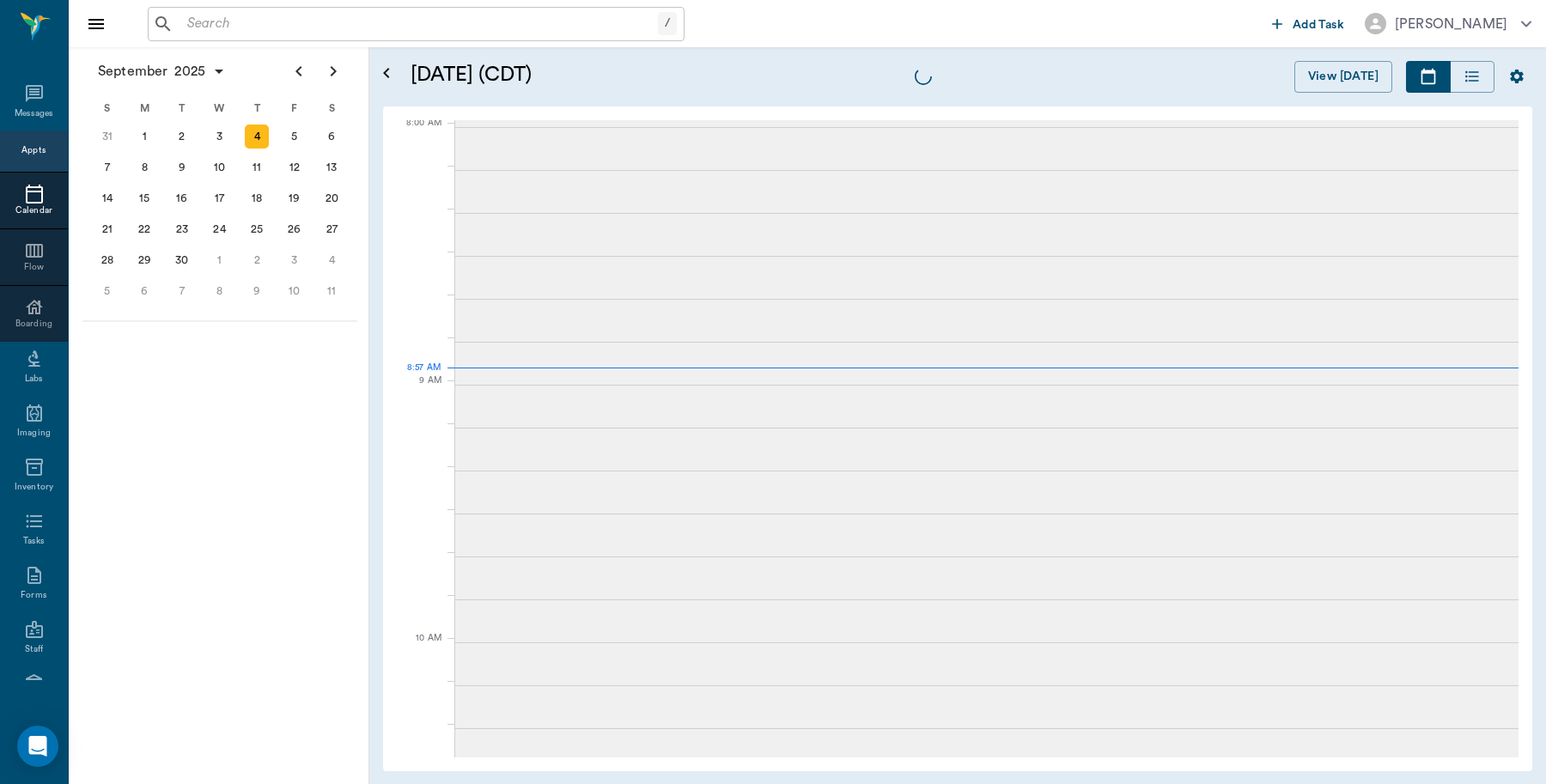
scroll to position [4, 0]
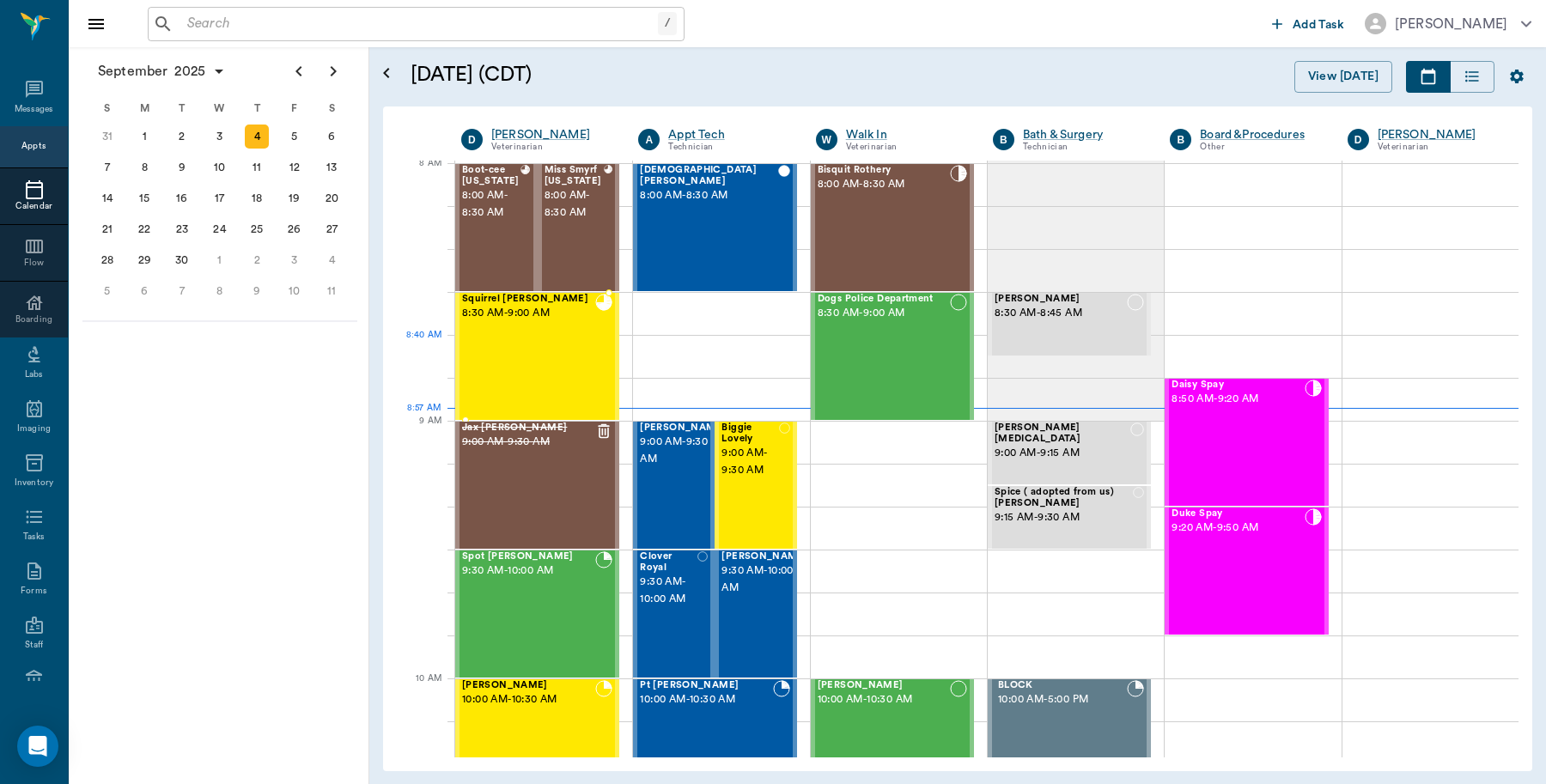
click at [589, 340] on div "Squirrel Eaton 8:30 AM - 9:00 AM" at bounding box center [528, 357] width 133 height 126
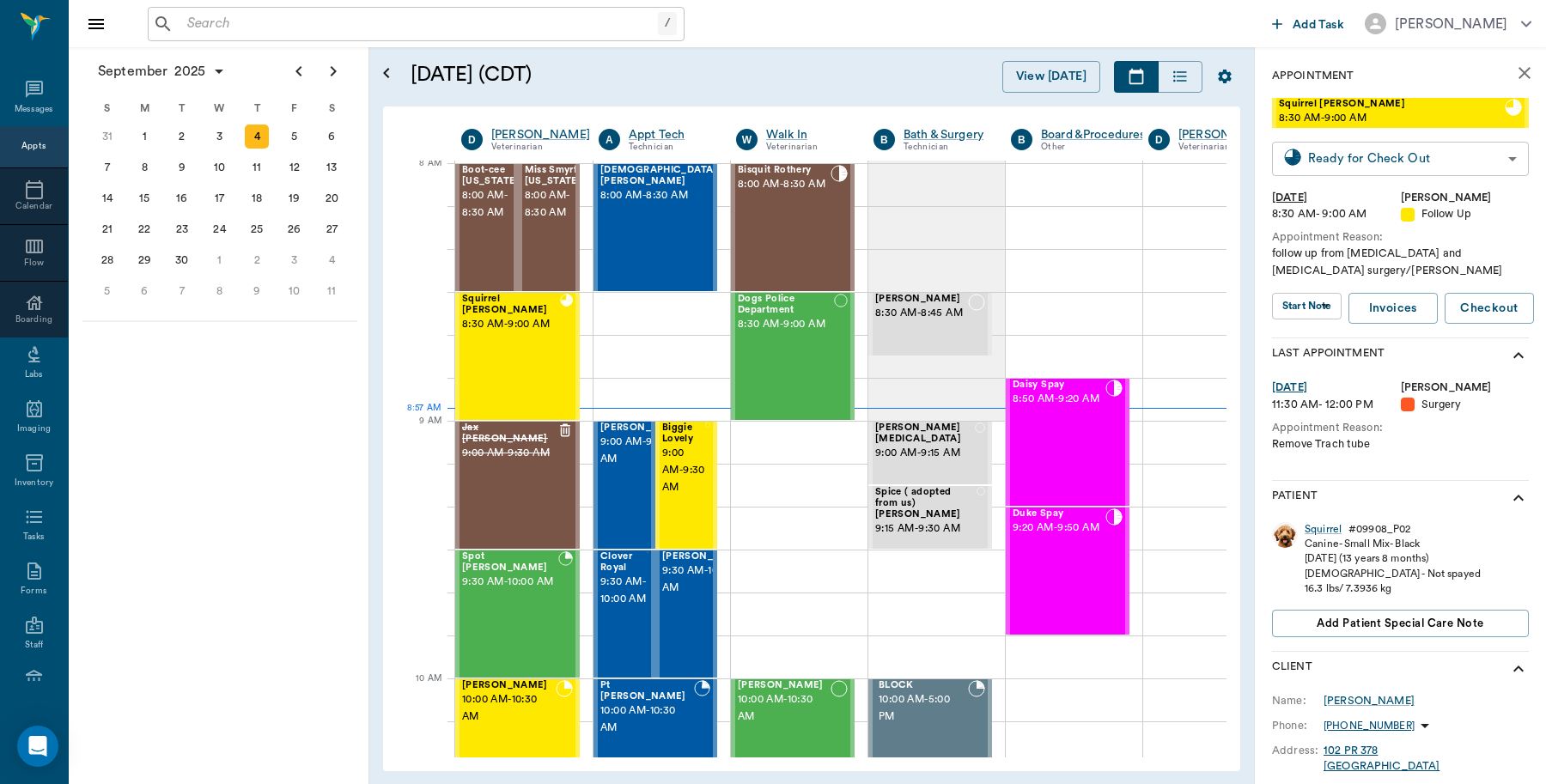
click at [1422, 157] on body "/ ​ Add Task Dr. Bert Ellsworth Nectar Messages Appts Calendar Flow Boarding La…" at bounding box center [773, 392] width 1546 height 784
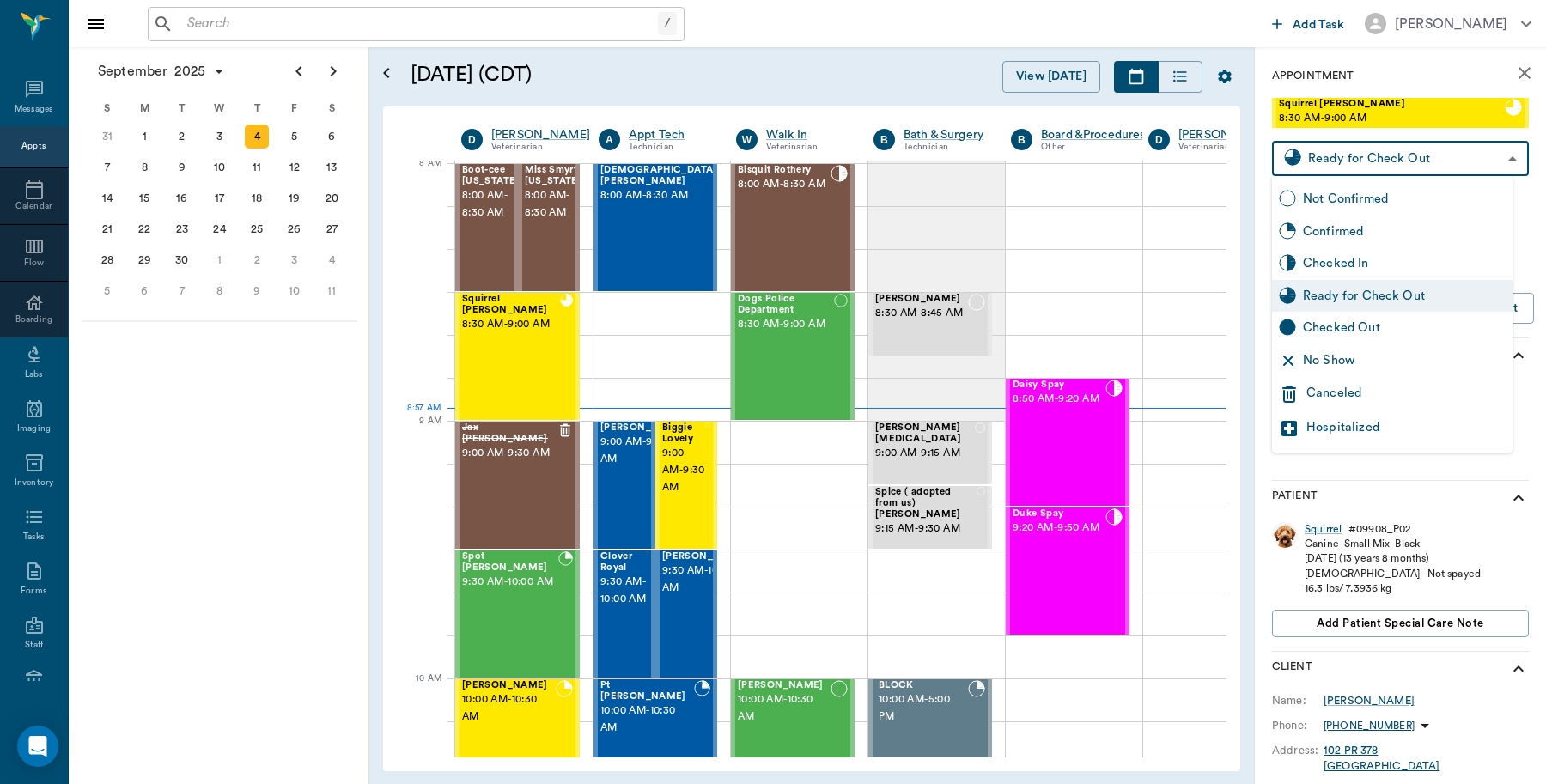
click at [1350, 328] on div "Checked Out" at bounding box center [1404, 328] width 203 height 19
type input "CHECKED_OUT"
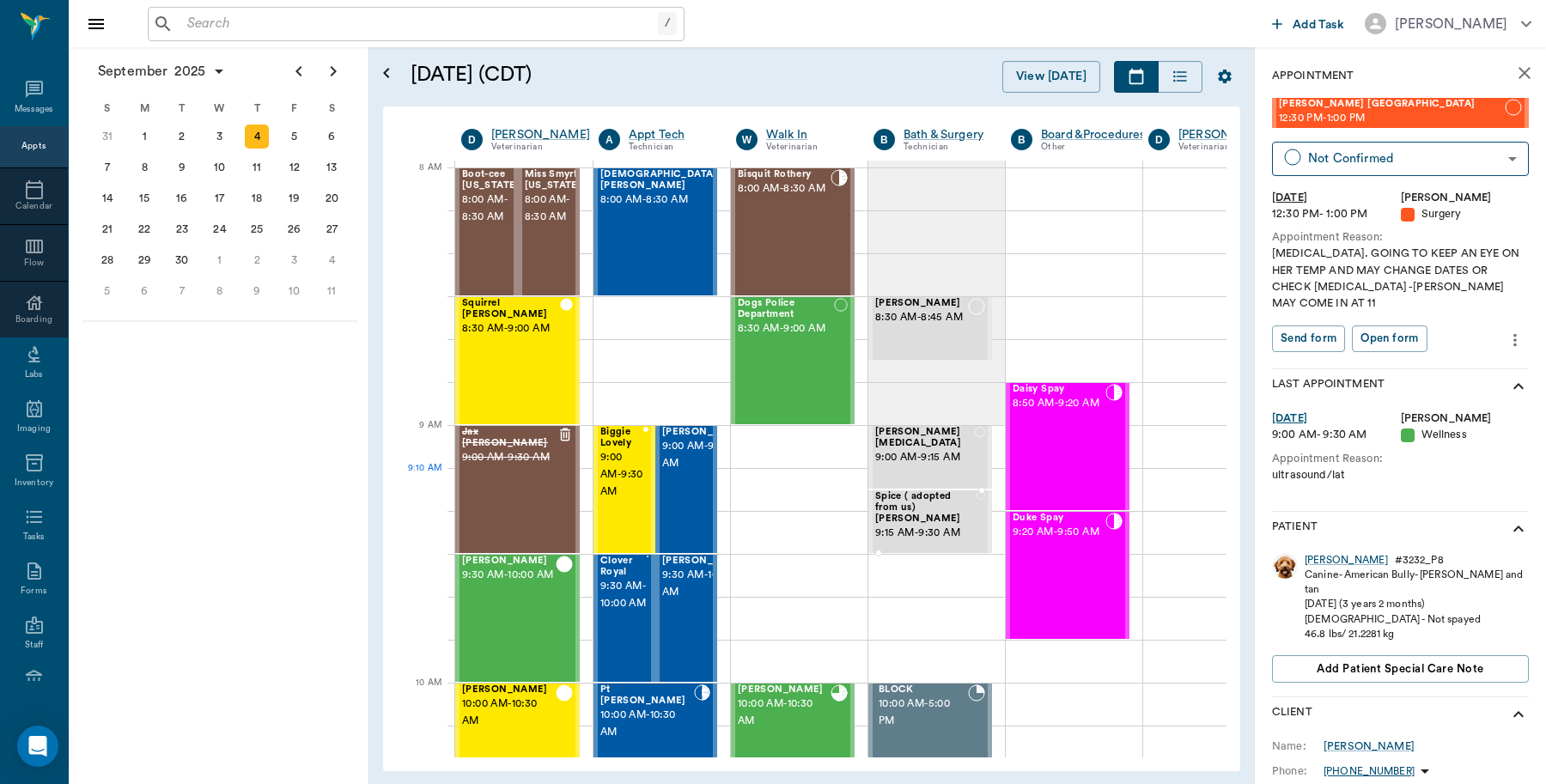
click at [958, 508] on span "Spice ( adopted from us) [PERSON_NAME]" at bounding box center [925, 507] width 102 height 32
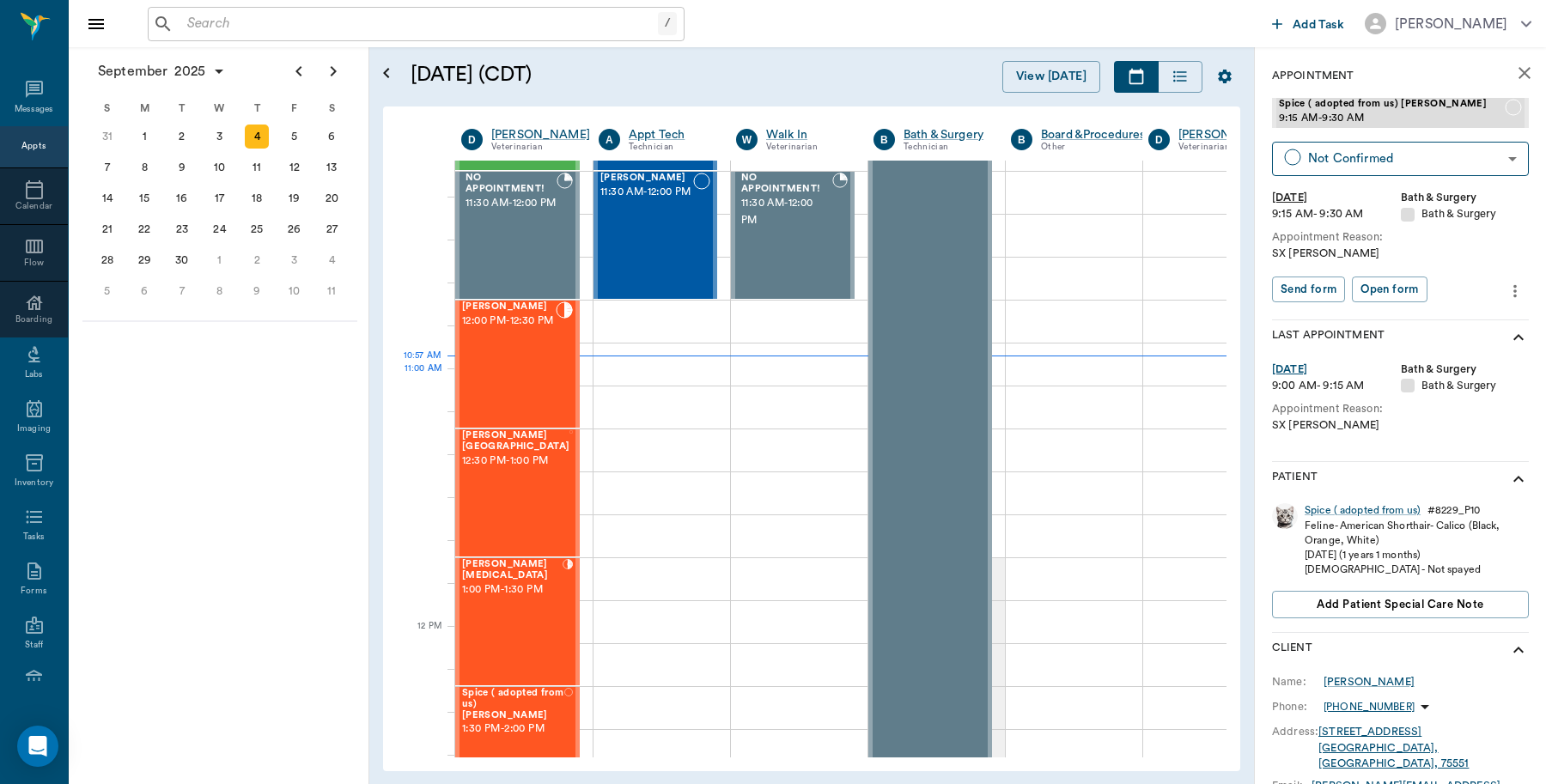
scroll to position [537, 0]
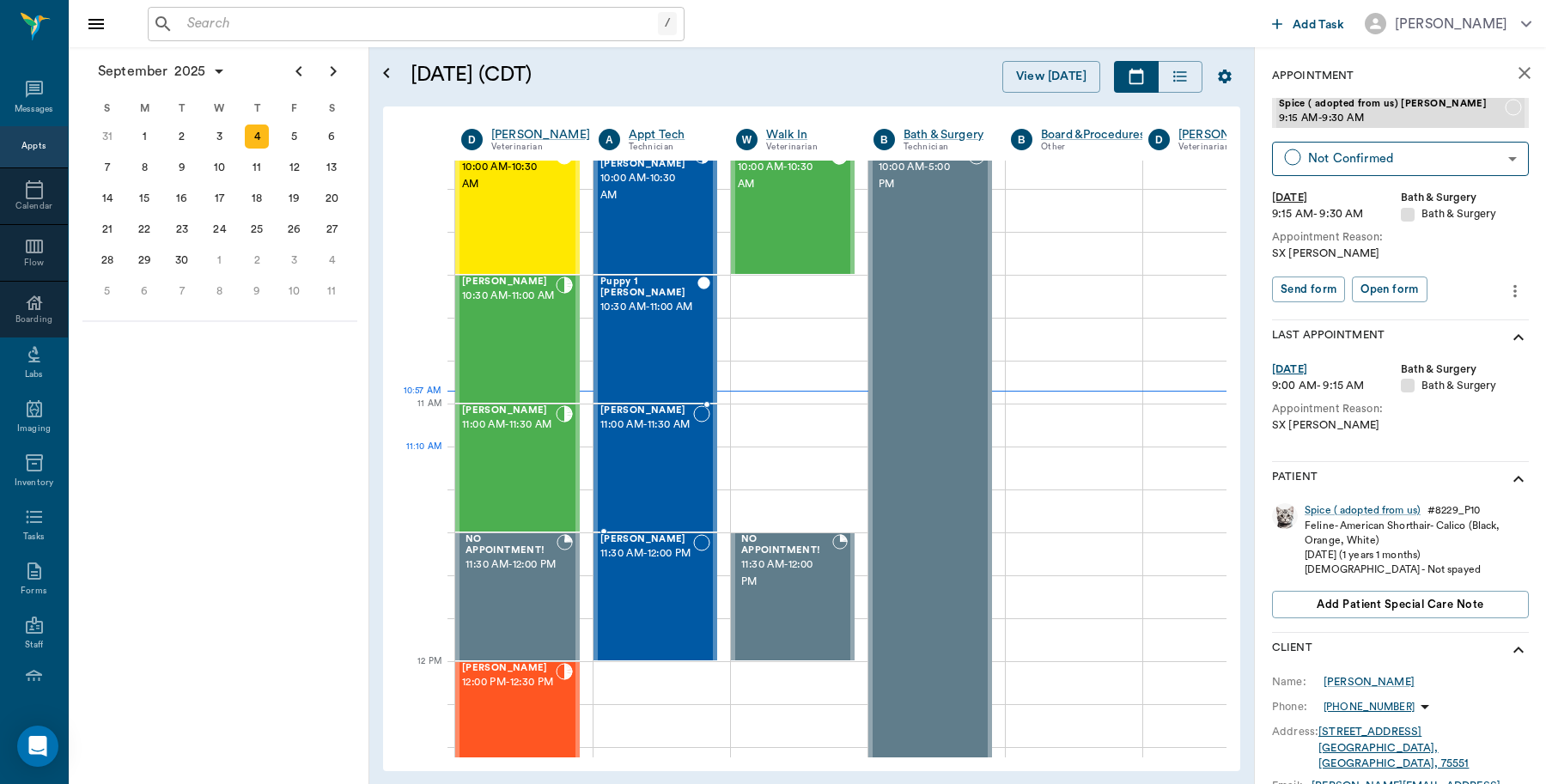
click at [640, 466] on div "Luna Fortner 11:00 AM - 11:30 AM" at bounding box center [646, 468] width 93 height 126
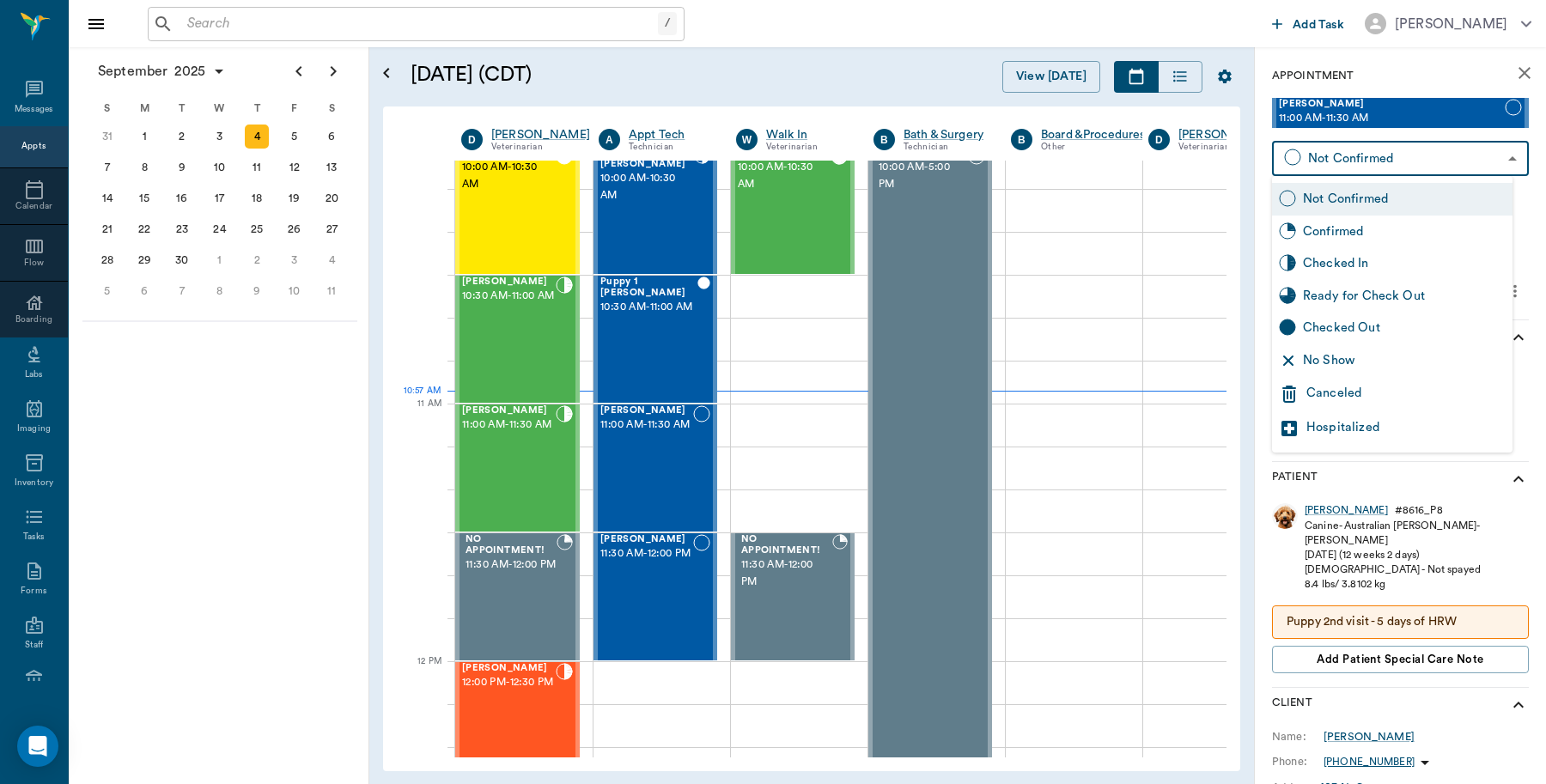
click at [1426, 160] on body "/ ​ Add Task Dr. Bert Ellsworth Nectar Messages Appts Calendar Flow Boarding La…" at bounding box center [773, 392] width 1546 height 784
click at [1362, 266] on div "Checked In" at bounding box center [1404, 263] width 203 height 19
type input "CHECKED_IN"
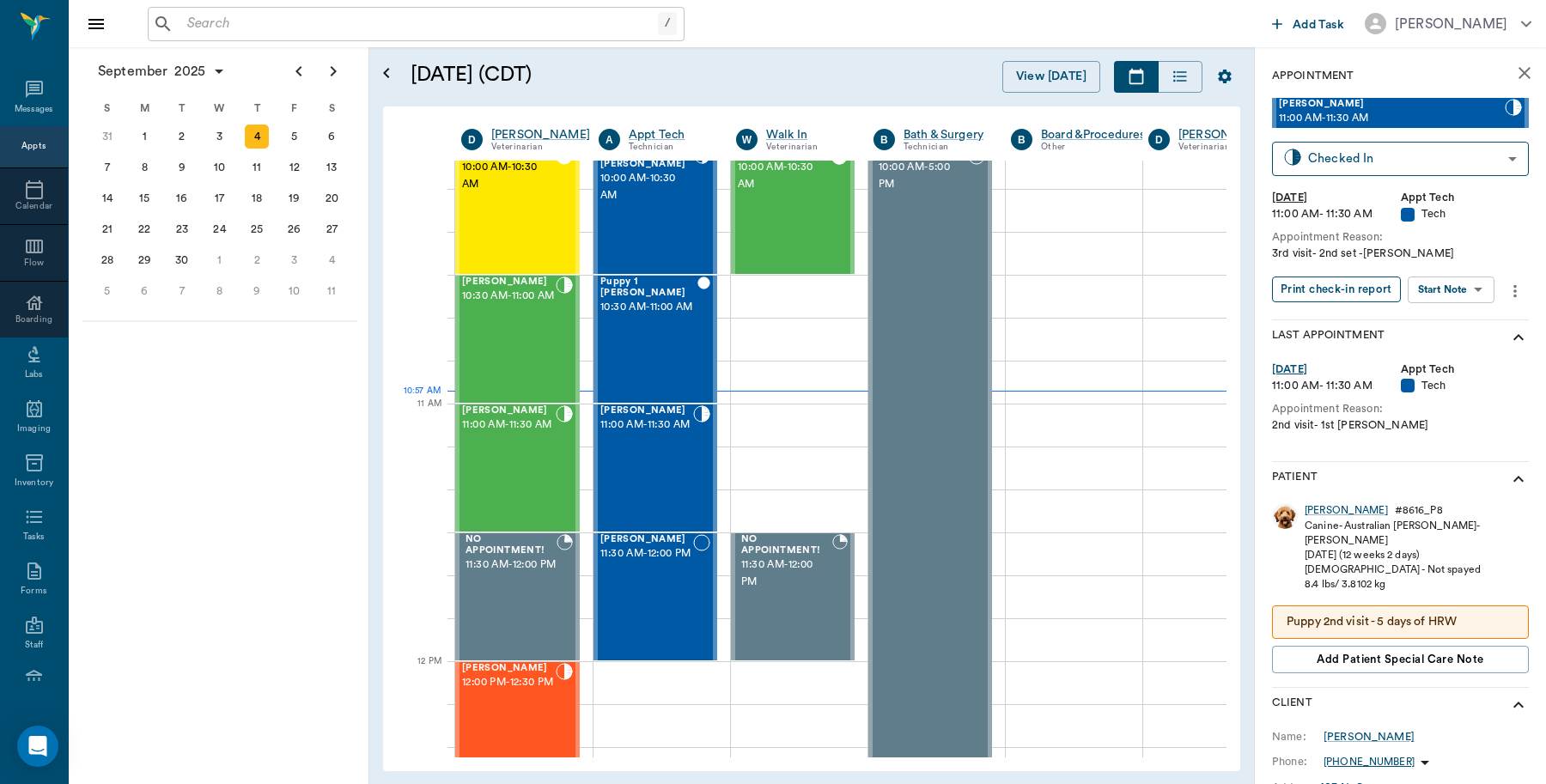
click at [1337, 286] on button "Print check-in report" at bounding box center [1336, 290] width 128 height 27
click at [680, 469] on div "Luna Fortner 11:00 AM - 11:30 AM" at bounding box center [646, 468] width 93 height 126
click at [1338, 161] on body "/ ​ Add Task Dr. Bert Ellsworth Nectar Messages Appts Calendar Flow Boarding La…" at bounding box center [773, 392] width 1546 height 784
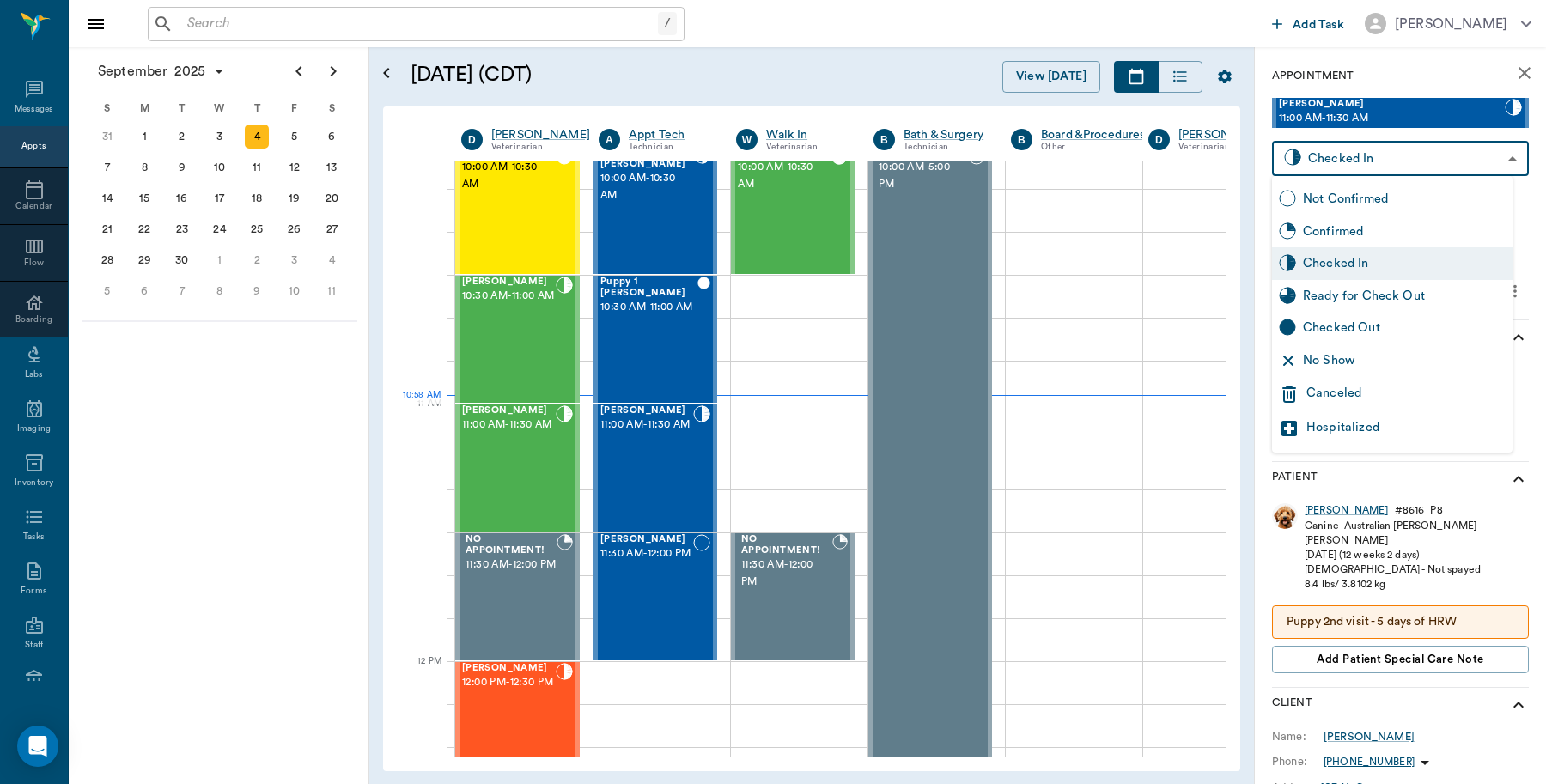
click at [1330, 172] on div at bounding box center [773, 392] width 1546 height 784
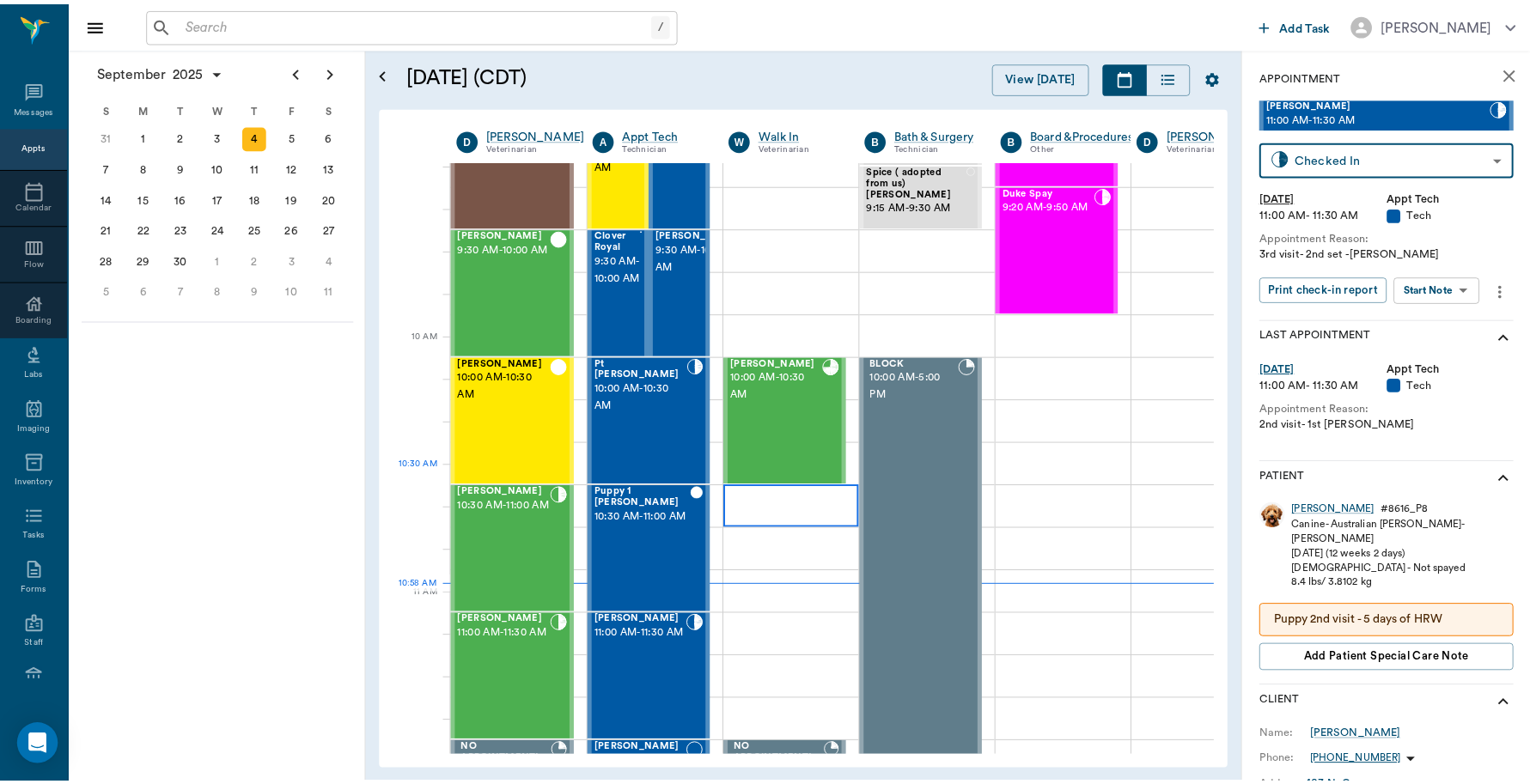
scroll to position [322, 0]
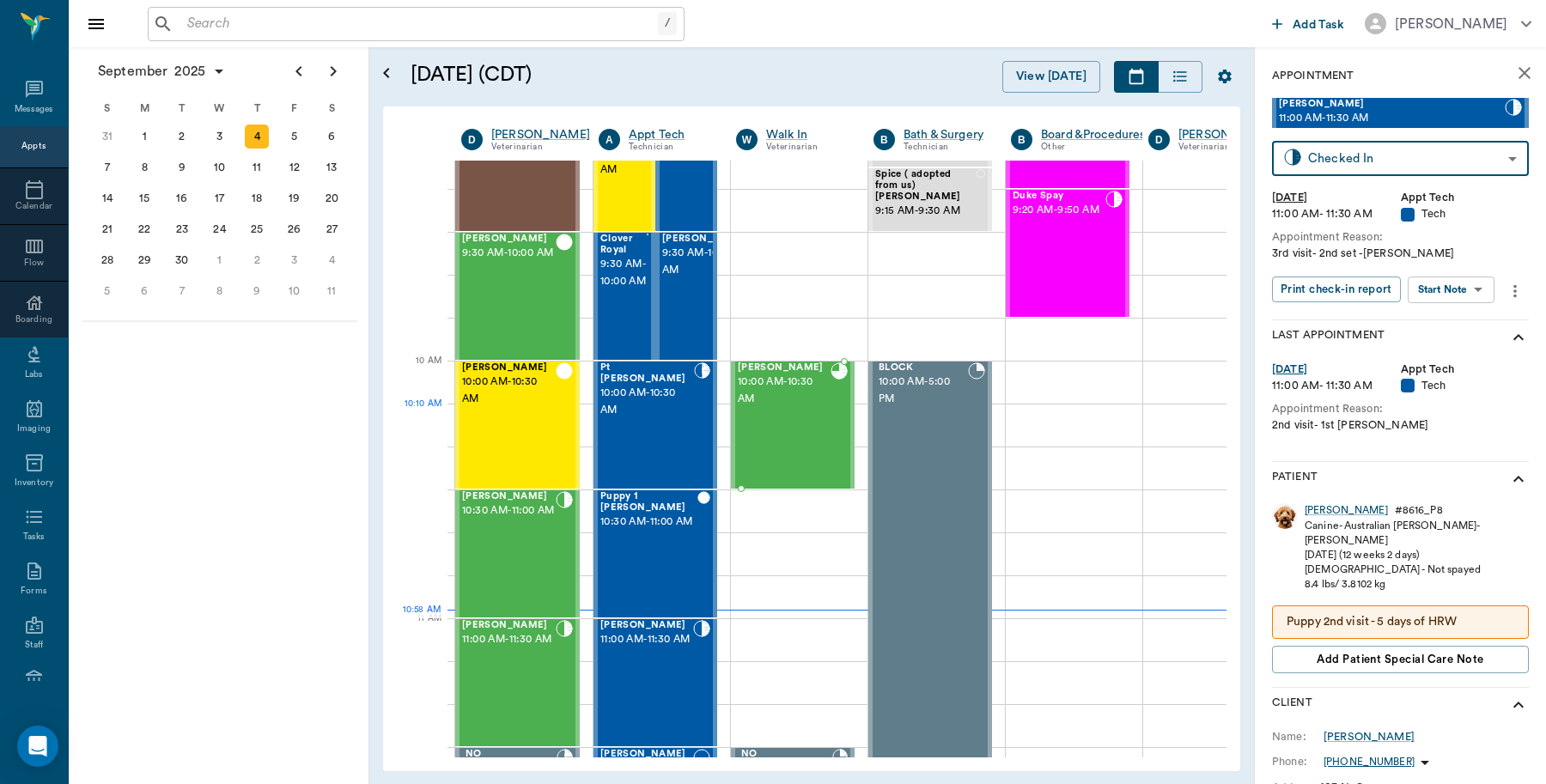
click at [812, 423] on div "Milo Earnhart 10:00 AM - 10:30 AM" at bounding box center [783, 426] width 93 height 126
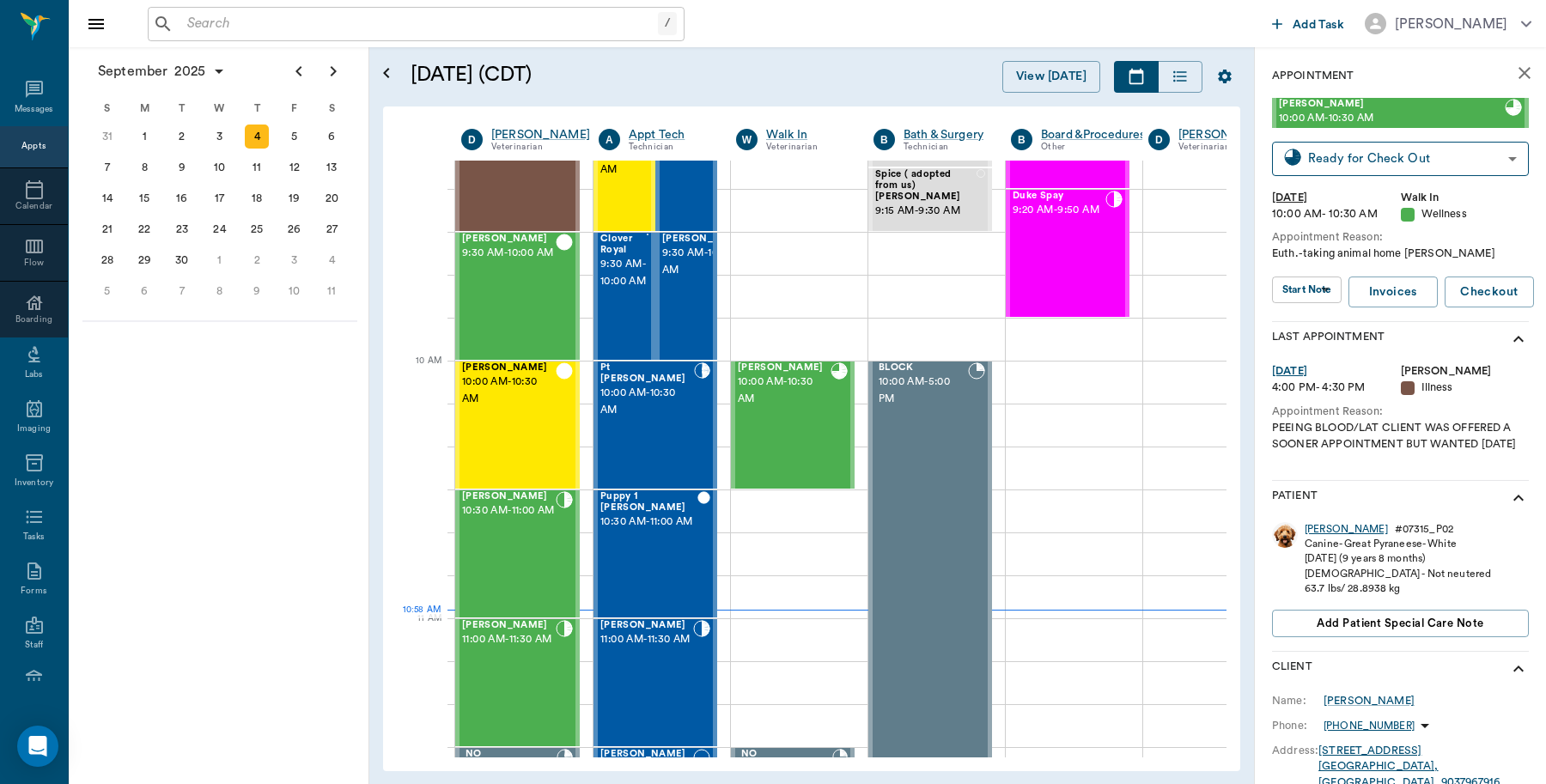
click at [1314, 537] on div "Milo" at bounding box center [1346, 529] width 84 height 14
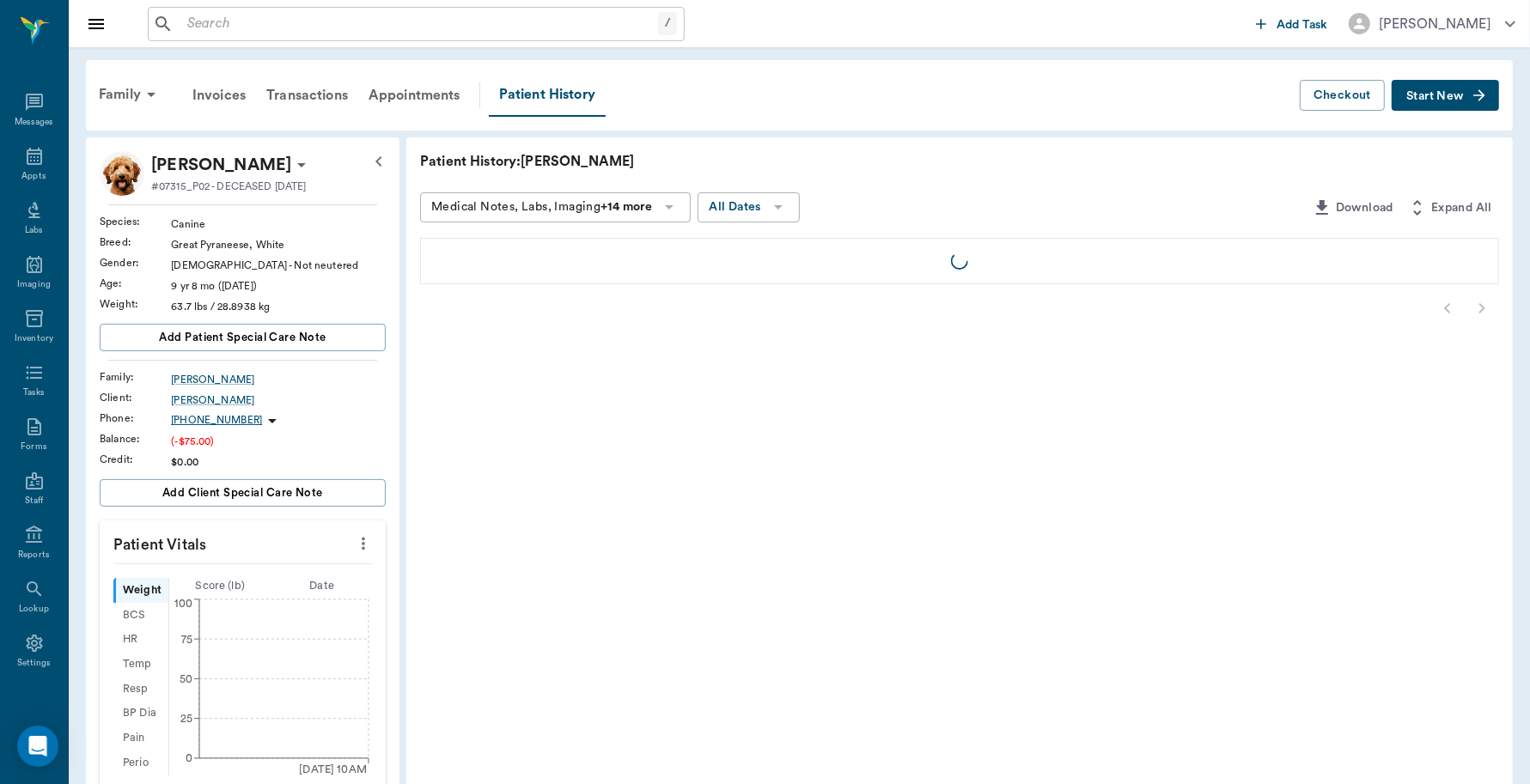
scroll to position [4, 0]
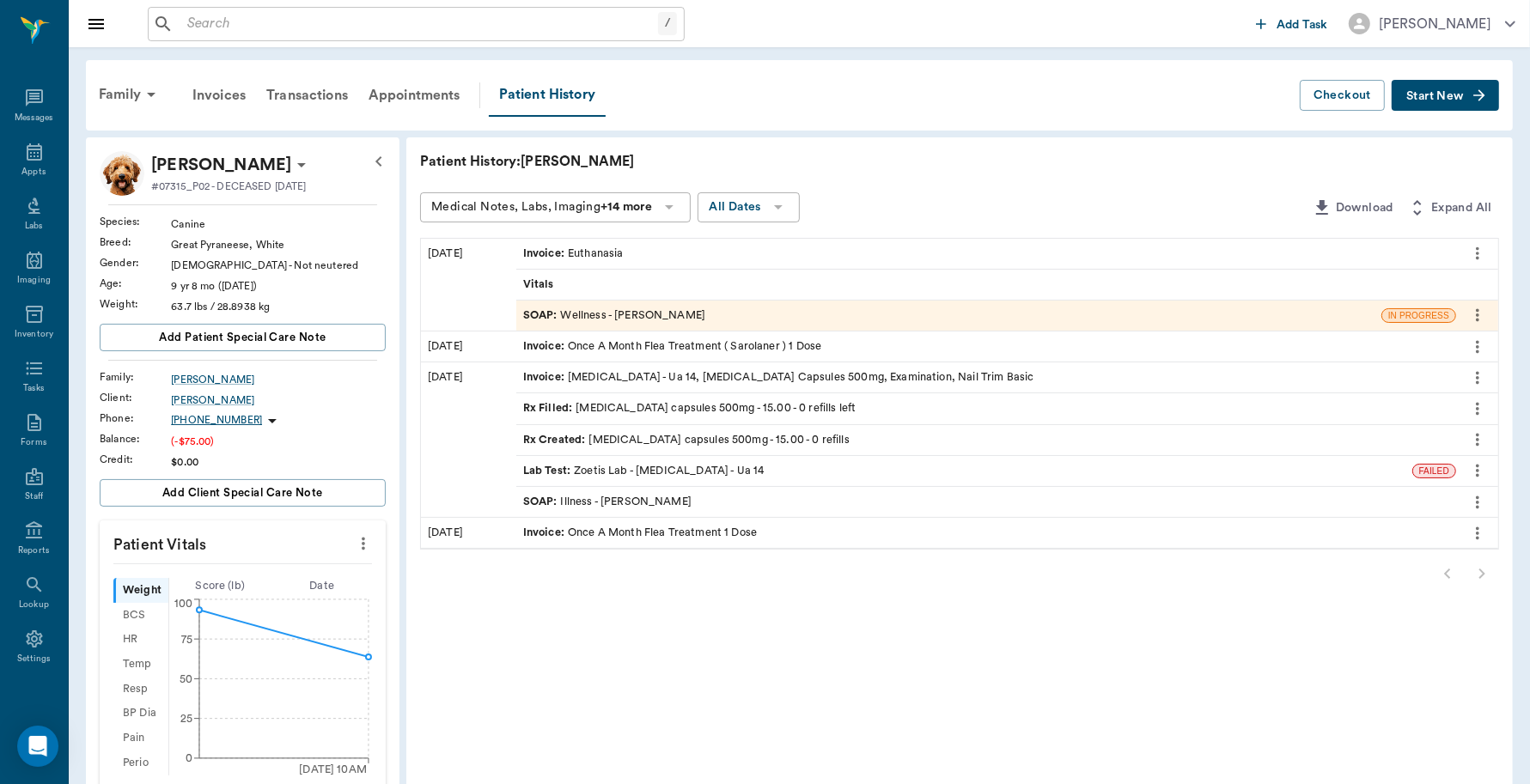
click at [615, 249] on div "Invoice : Euthanasia" at bounding box center [573, 253] width 101 height 16
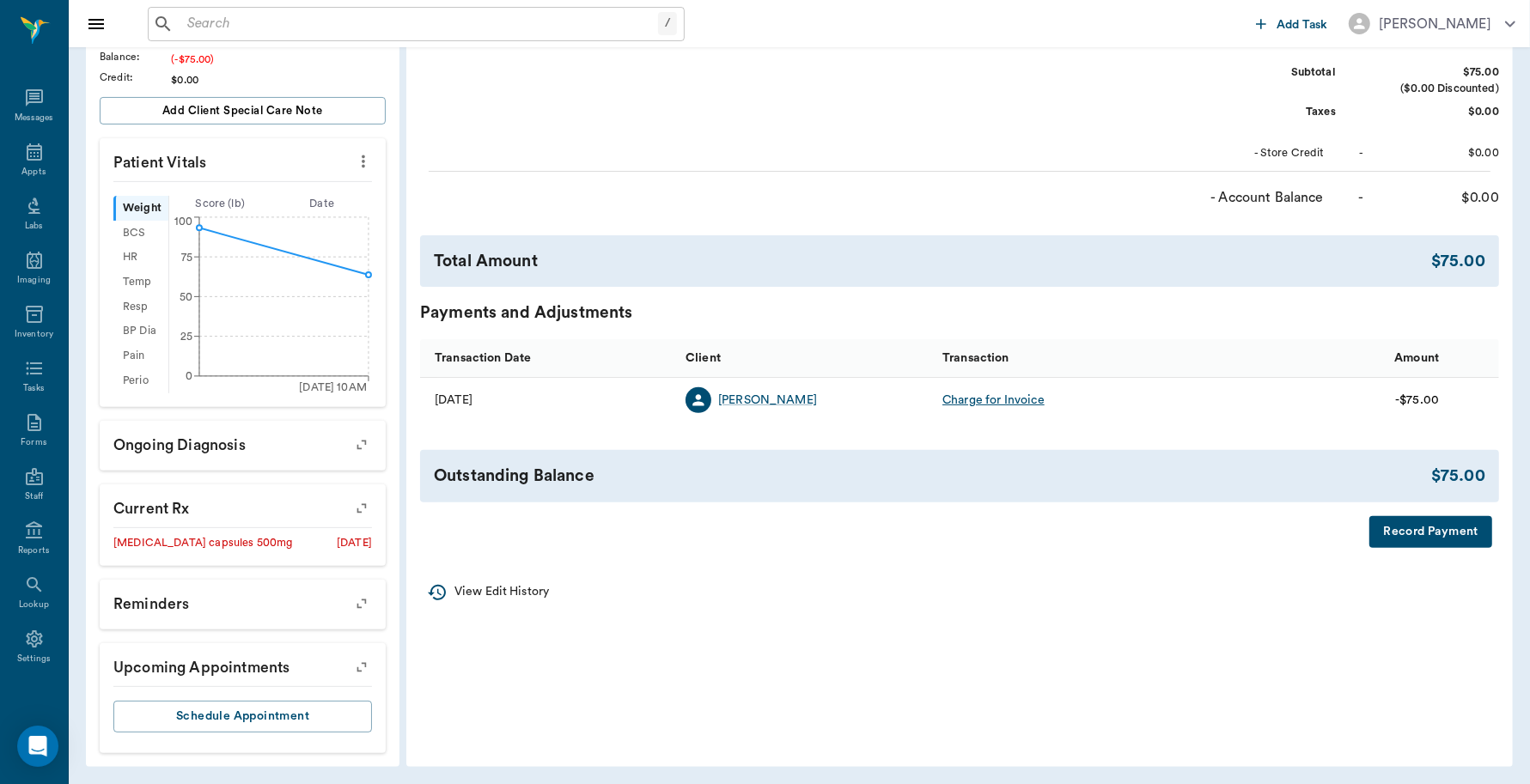
scroll to position [383, 0]
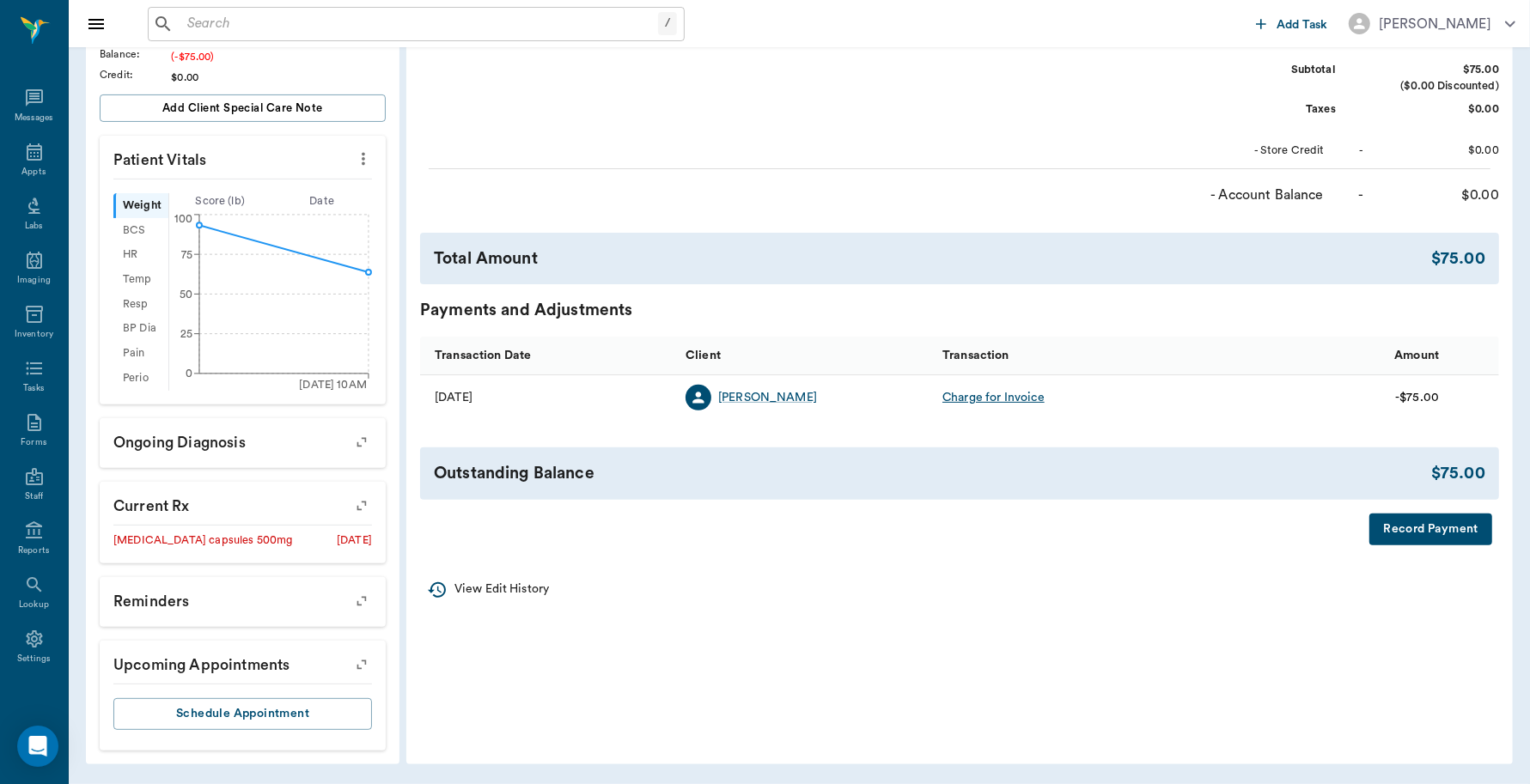
click at [1387, 529] on button "Record Payment" at bounding box center [1430, 529] width 123 height 31
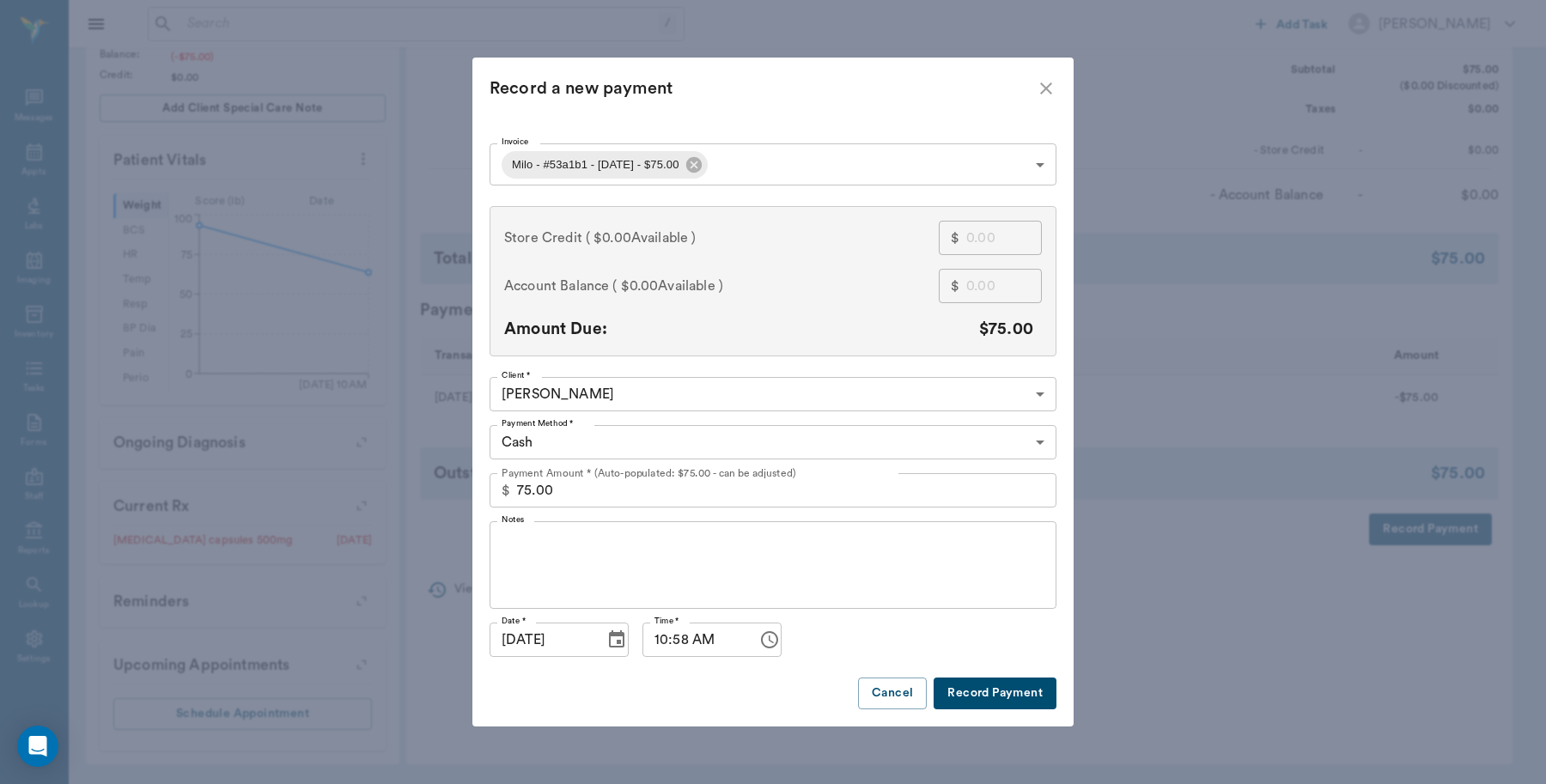
click at [557, 439] on body "/ ​ Add Task Dr. Bert Ellsworth Nectar Messages Appts Labs Imaging Inventory Ta…" at bounding box center [773, 200] width 1546 height 1167
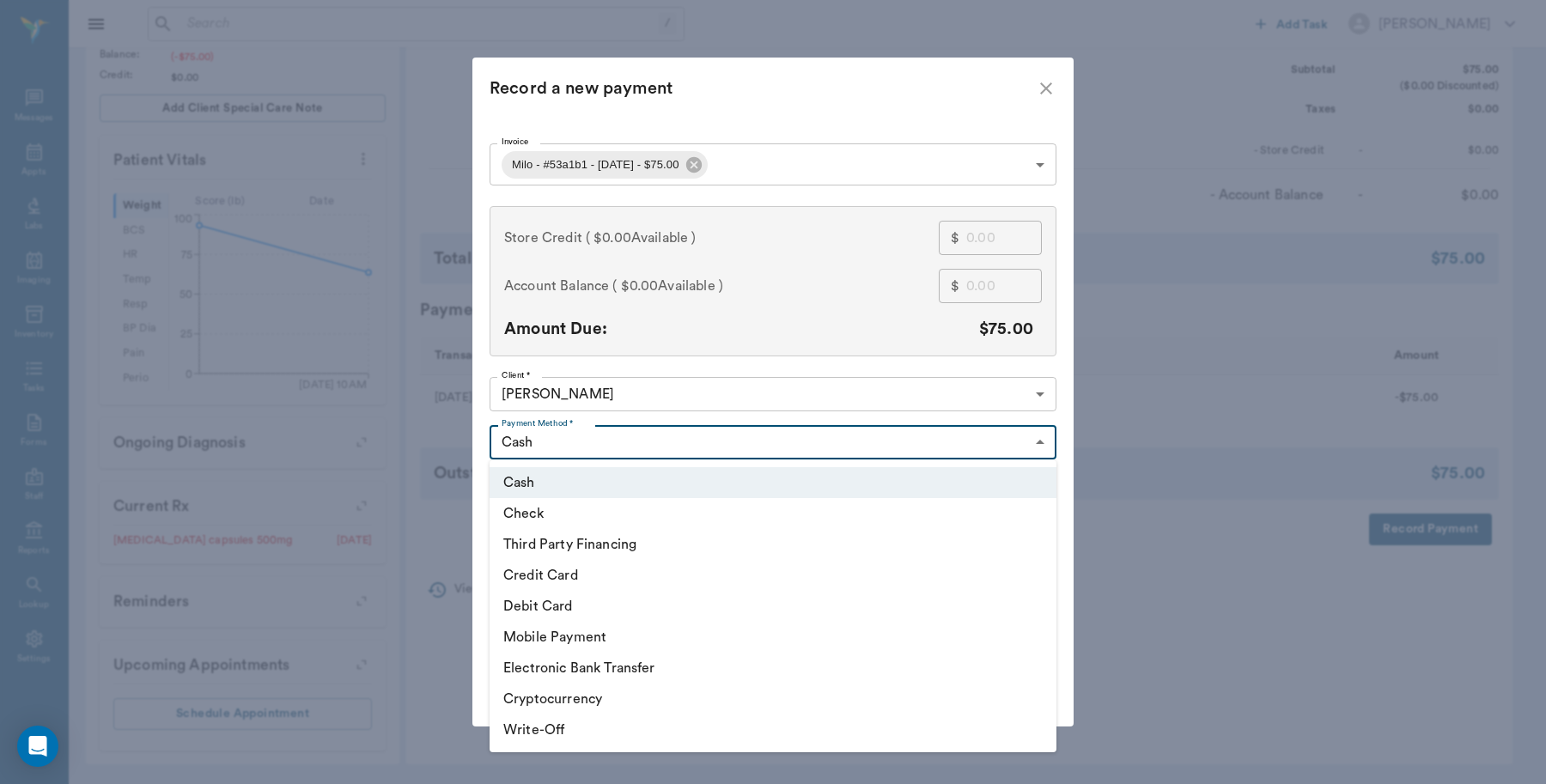
click at [557, 577] on li "Credit Card" at bounding box center [773, 575] width 567 height 31
type input "CREDIT_CARD"
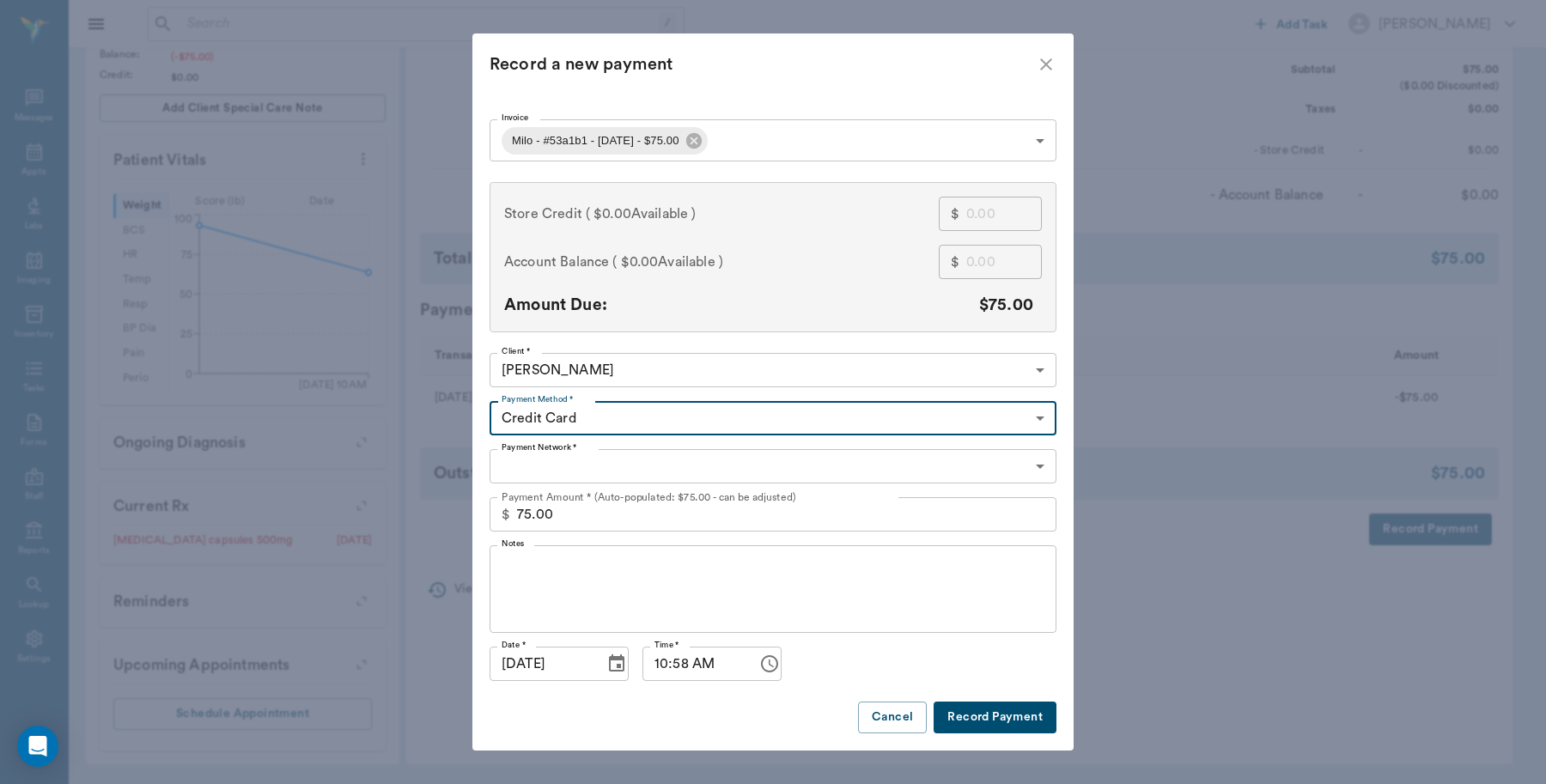
click at [602, 464] on body "/ ​ Add Task Dr. Bert Ellsworth Nectar Messages Appts Labs Imaging Inventory Ta…" at bounding box center [773, 200] width 1546 height 1167
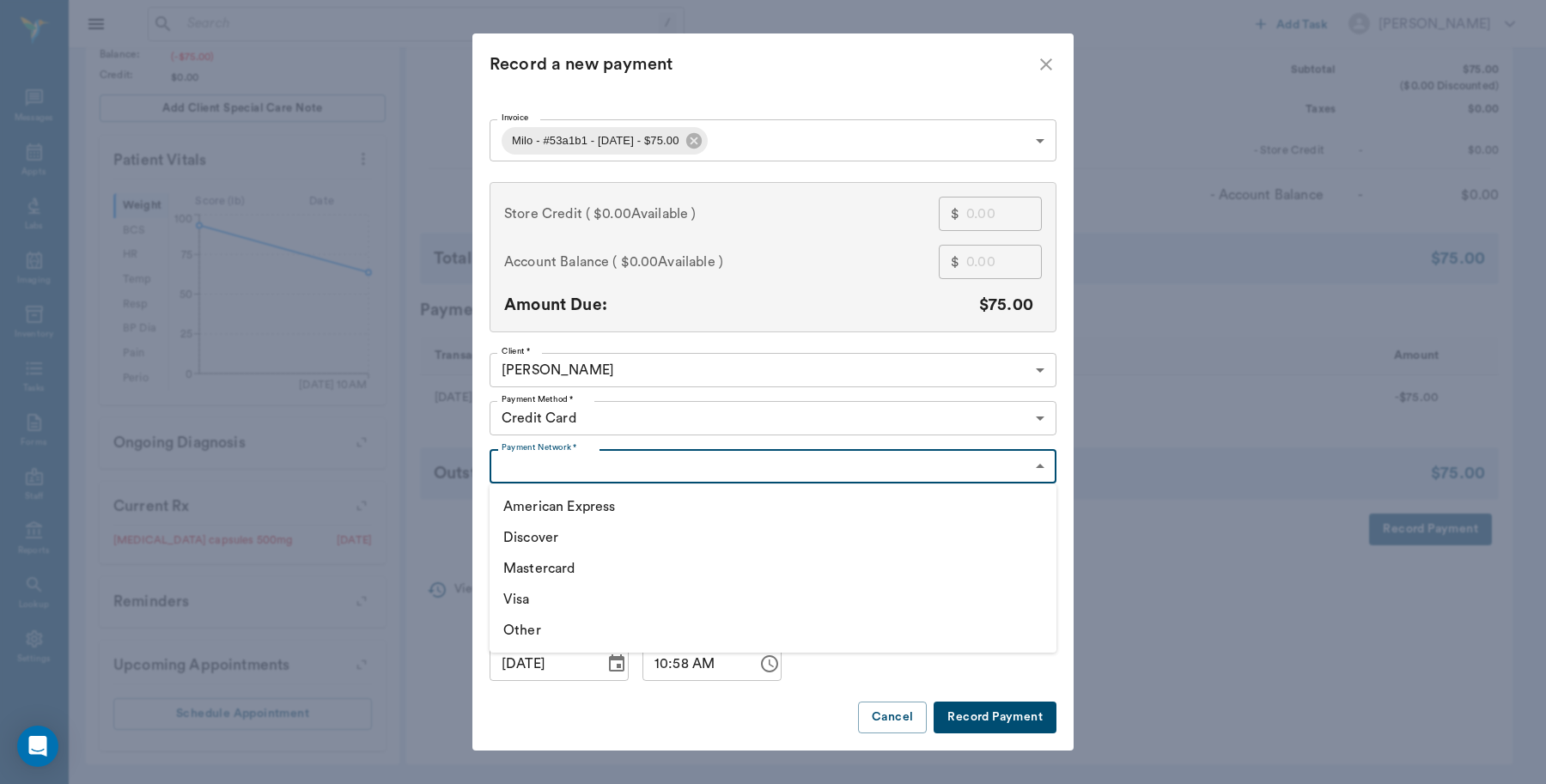
click at [561, 601] on li "Visa" at bounding box center [773, 599] width 567 height 31
type input "VISA"
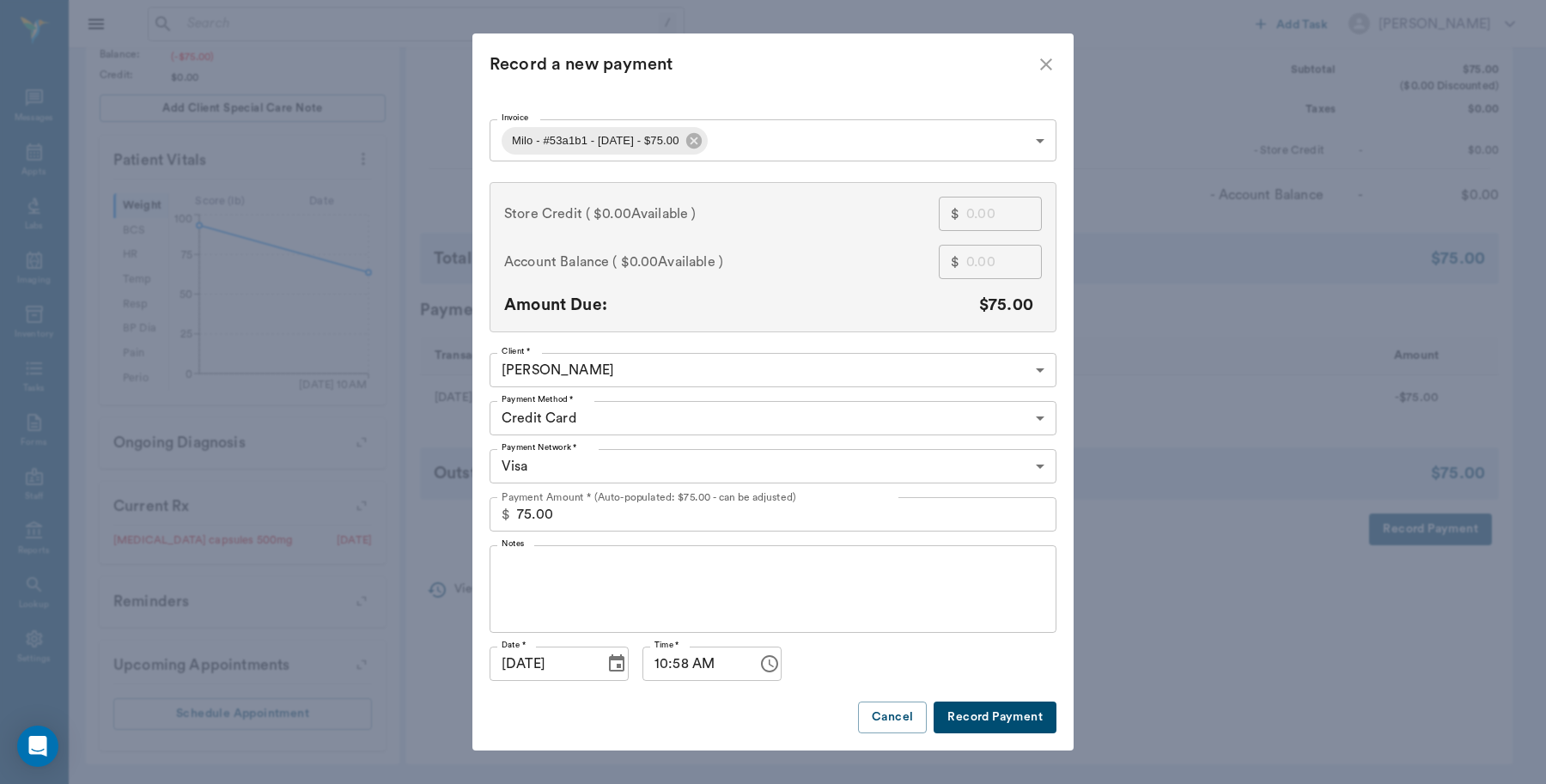
click at [984, 717] on button "Record Payment" at bounding box center [994, 717] width 123 height 31
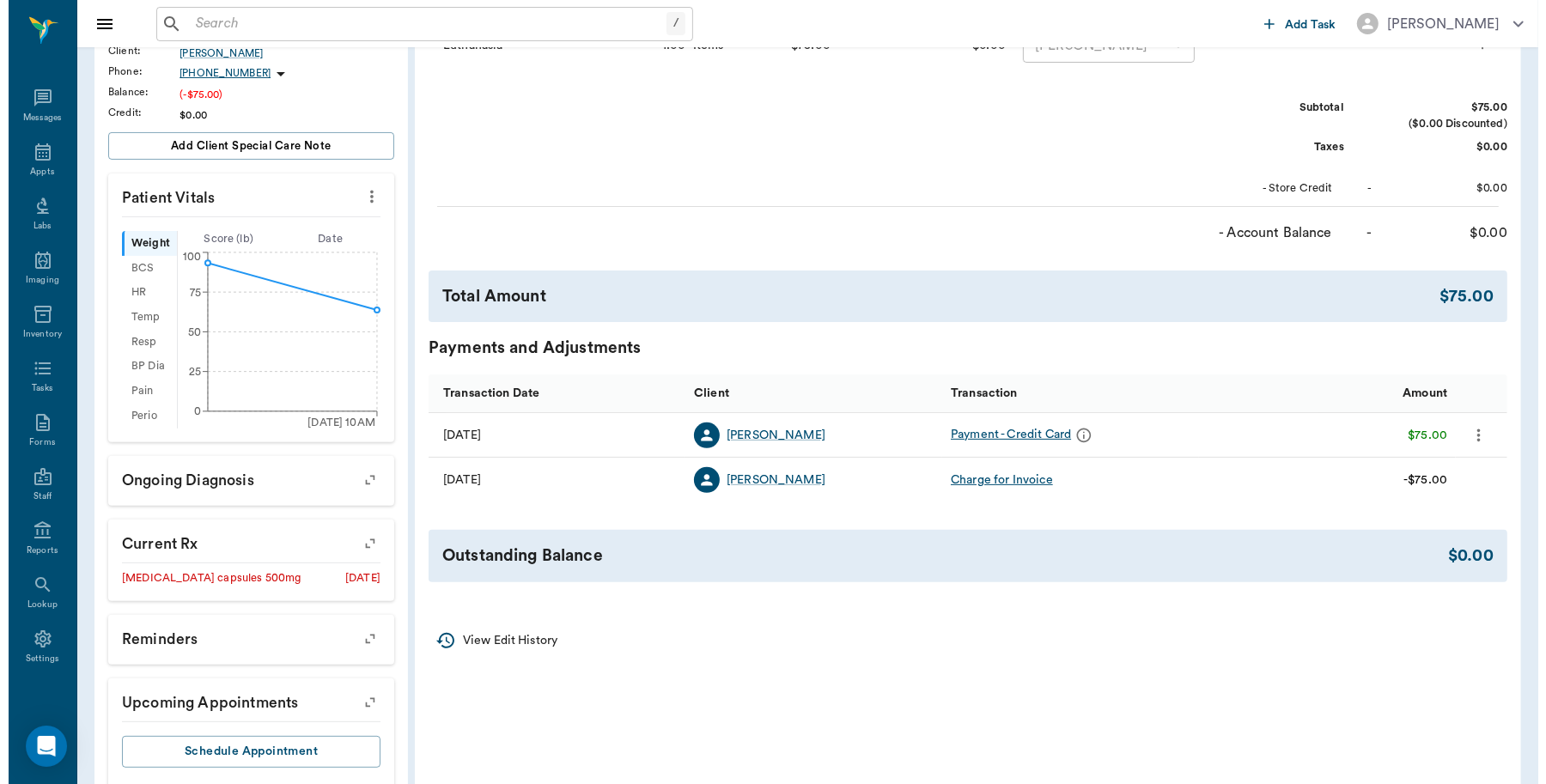
scroll to position [0, 0]
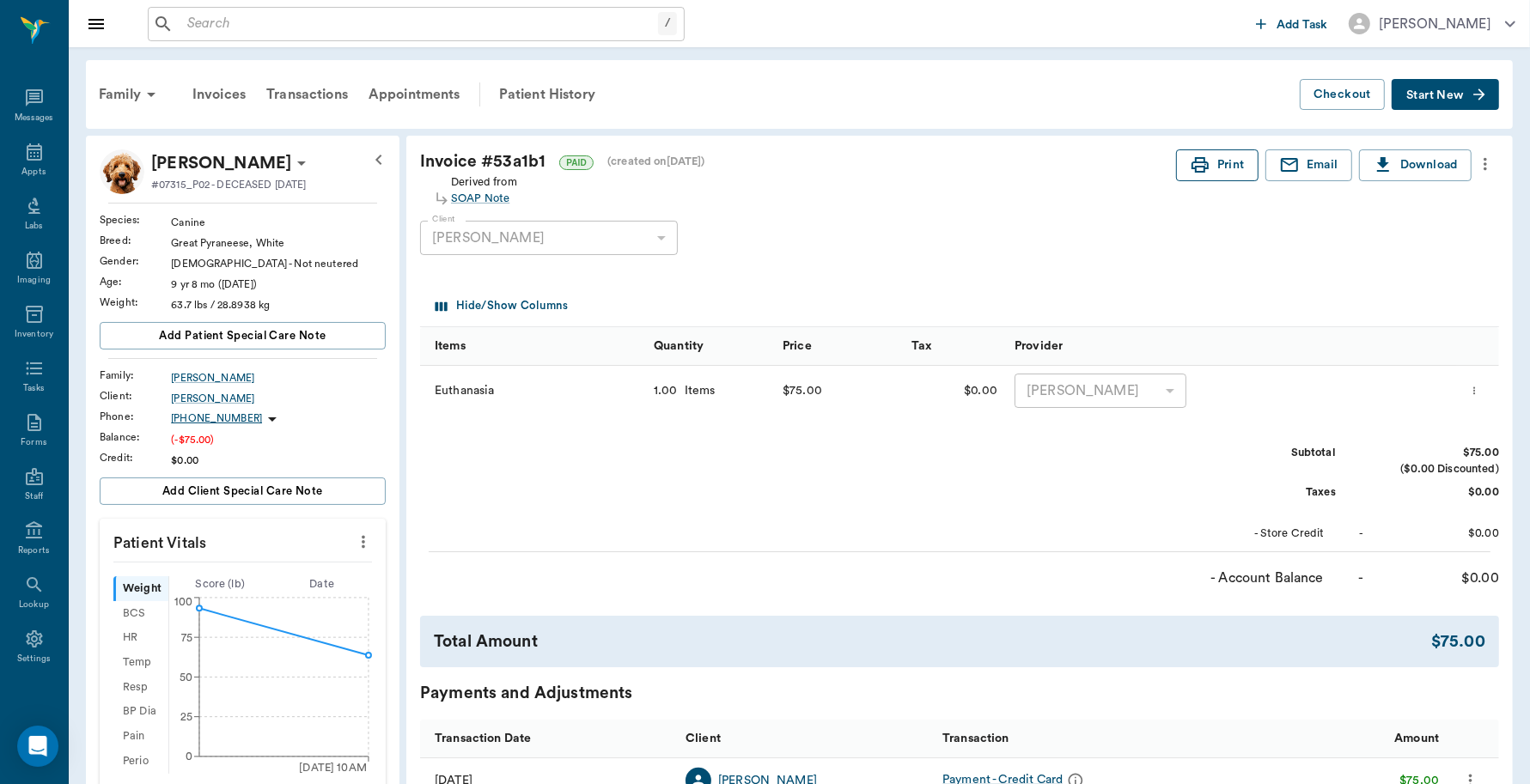
click at [1204, 156] on icon "button" at bounding box center [1199, 164] width 21 height 21
click at [30, 163] on div "Appts" at bounding box center [34, 162] width 68 height 54
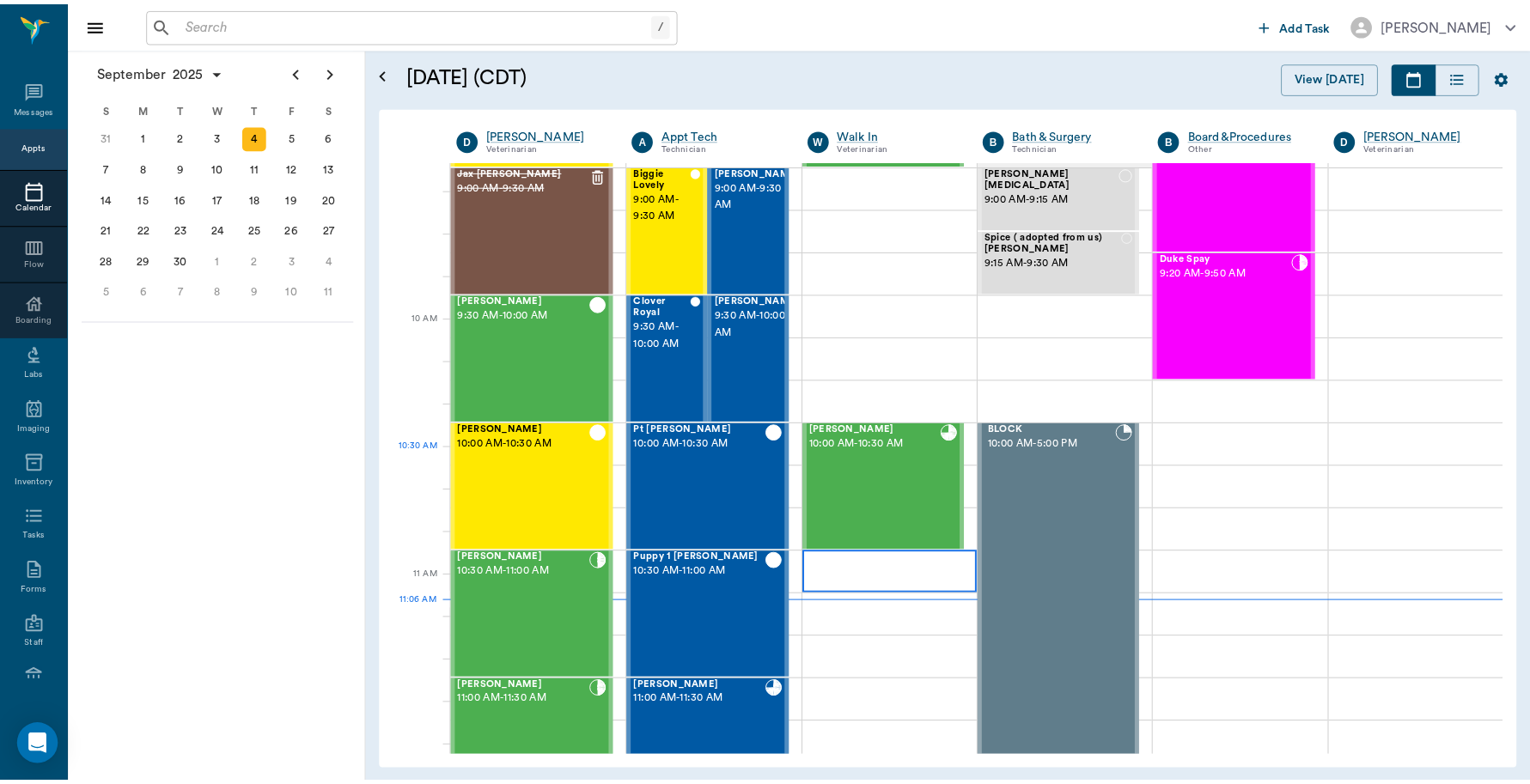
scroll to position [237, 0]
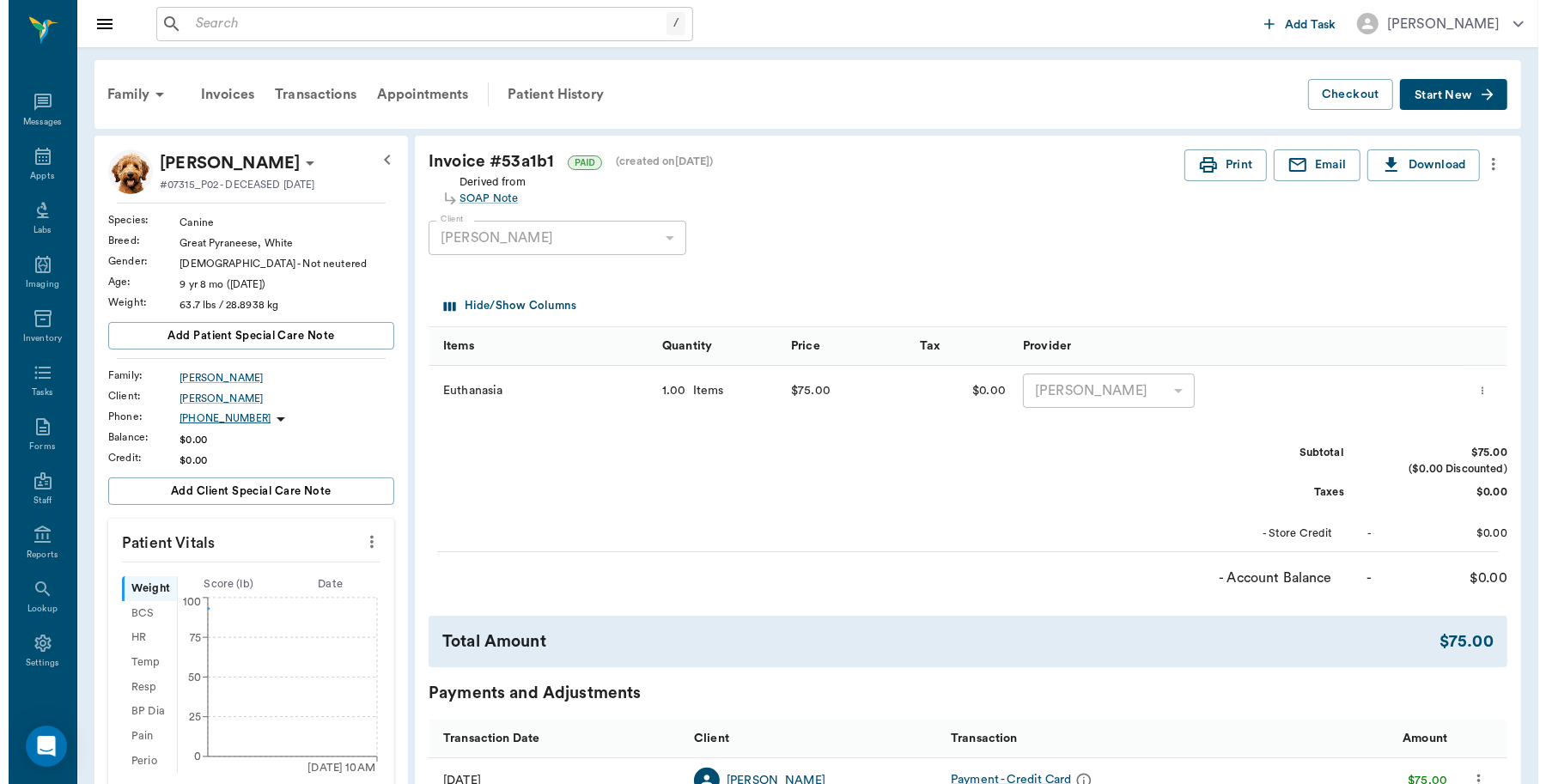
scroll to position [4, 0]
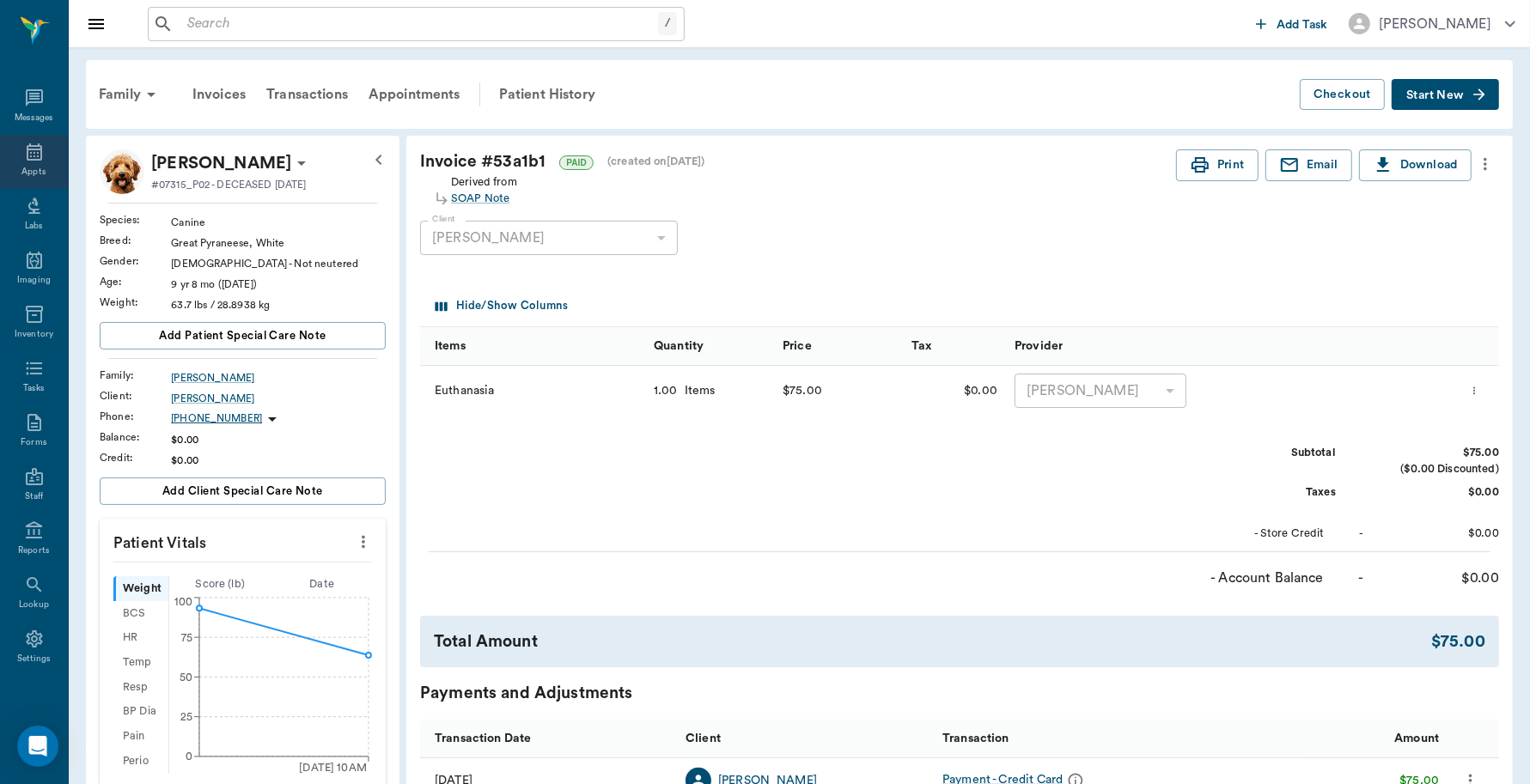
click at [17, 162] on div "Appts" at bounding box center [34, 162] width 68 height 54
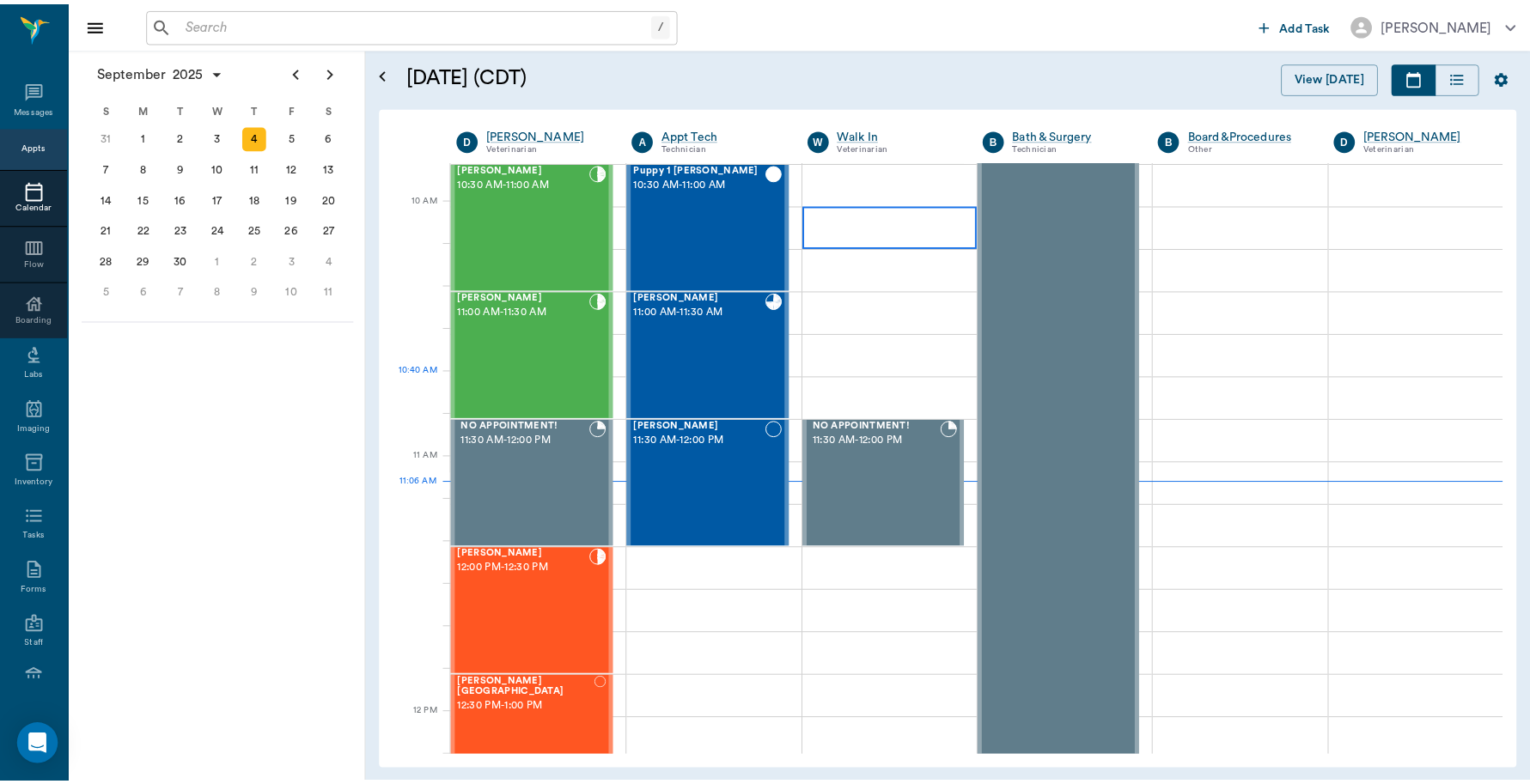
scroll to position [453, 0]
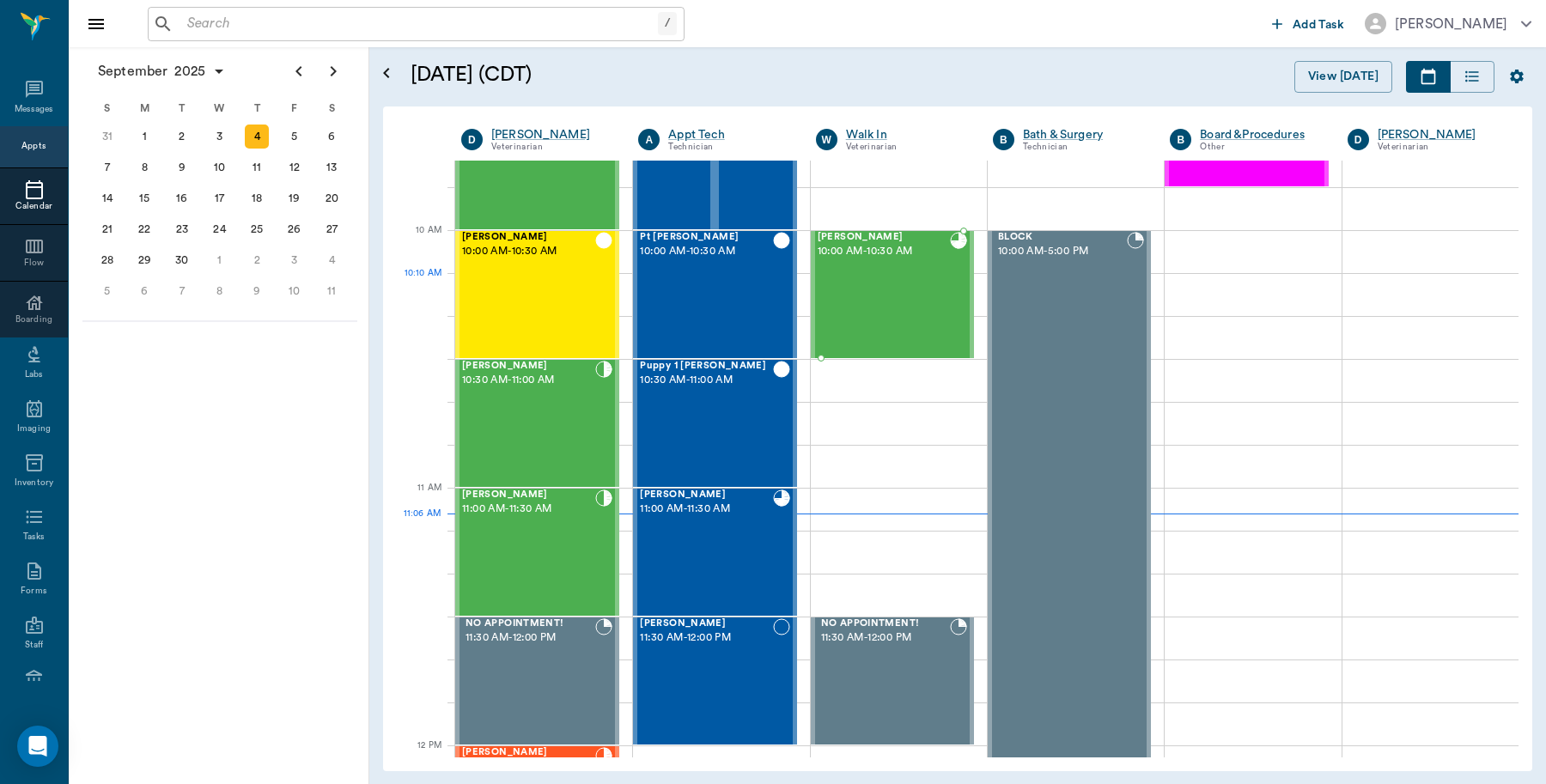
click at [882, 288] on div "Milo Earnhart 10:00 AM - 10:30 AM" at bounding box center [883, 295] width 132 height 126
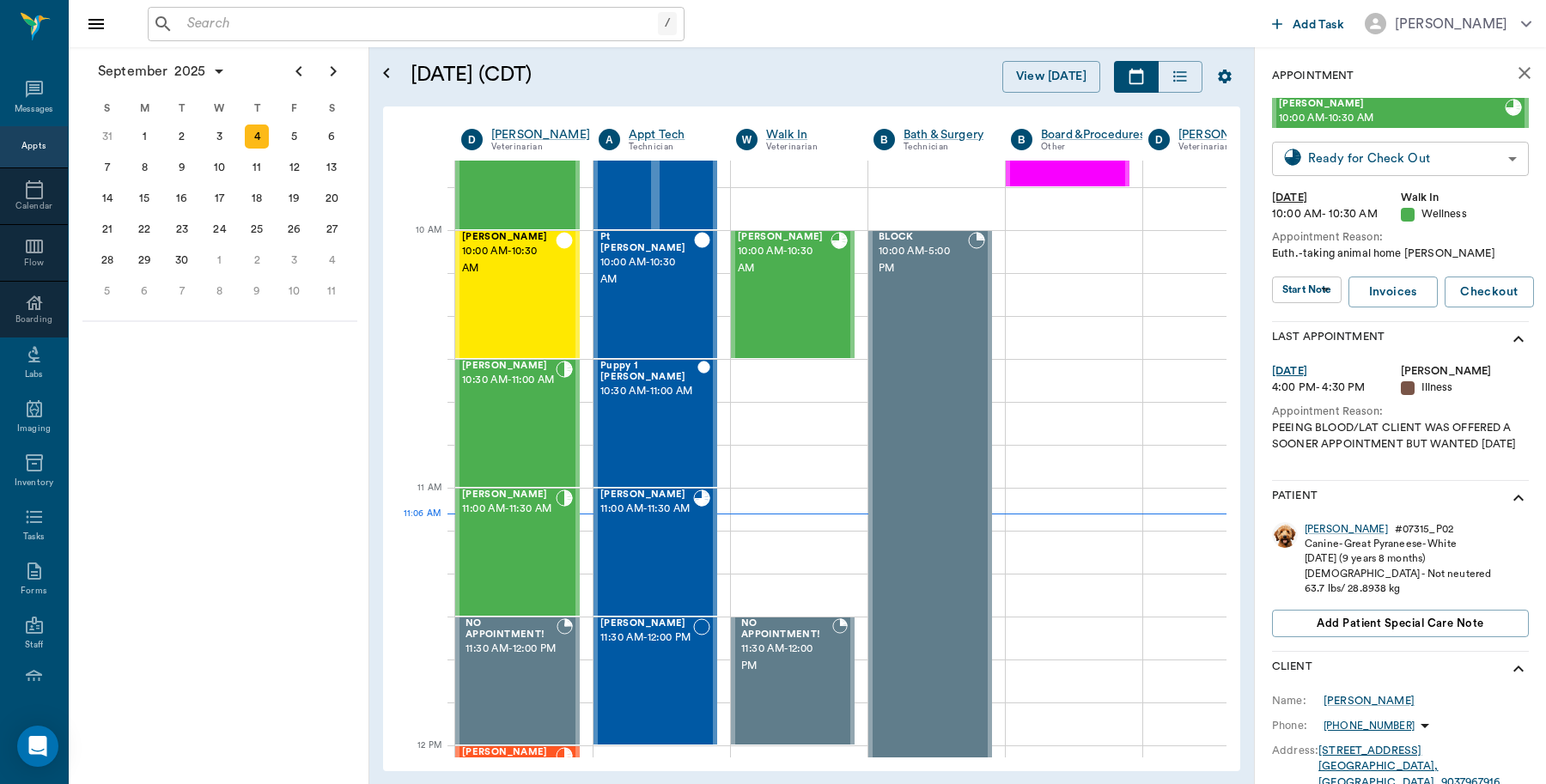
click at [1411, 157] on body "/ ​ Add Task Dr. Bert Ellsworth Nectar Messages Appts Calendar Flow Boarding La…" at bounding box center [773, 392] width 1546 height 784
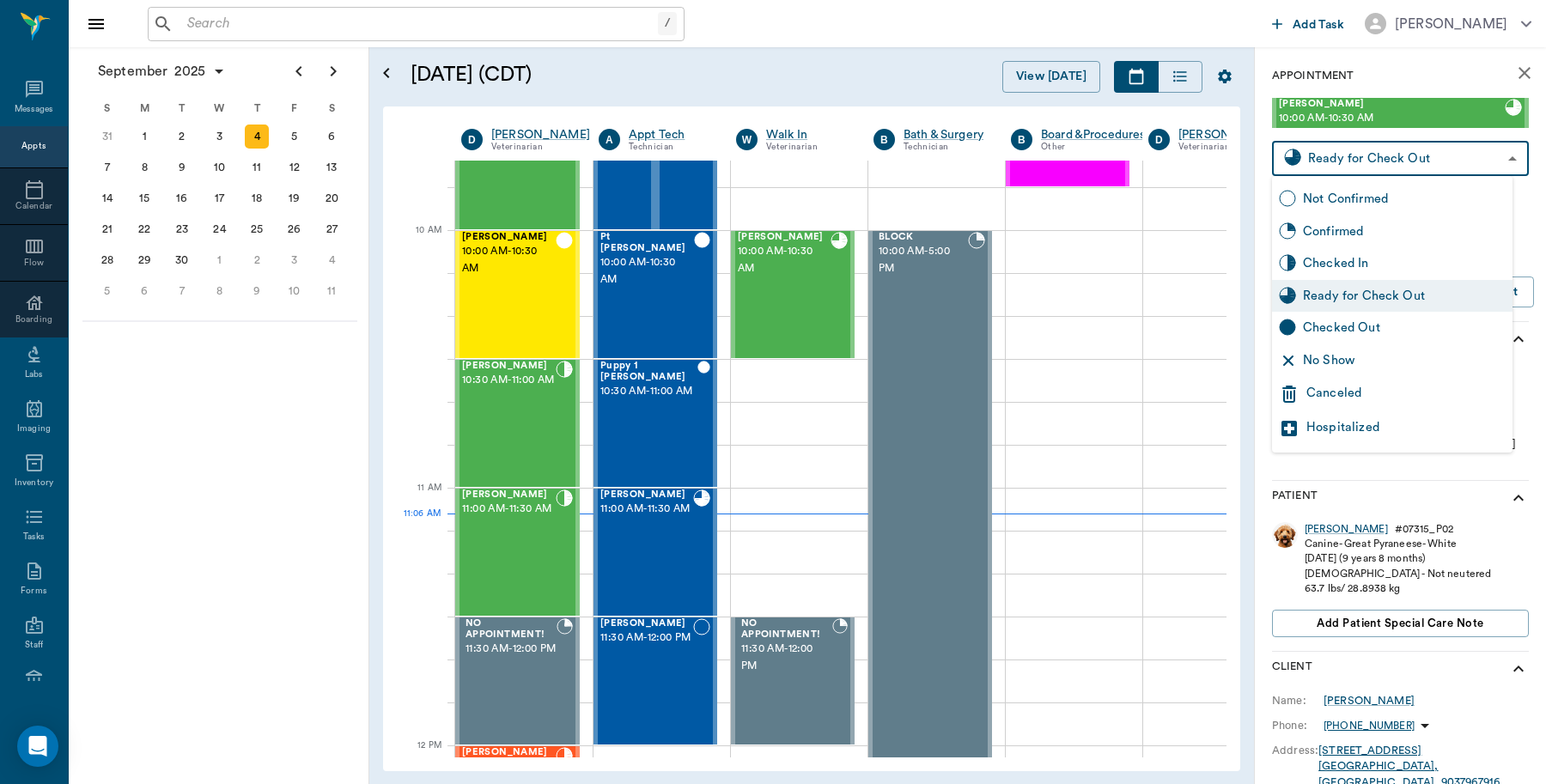
click at [1365, 332] on div "Checked Out" at bounding box center [1404, 328] width 203 height 19
type input "CHECKED_OUT"
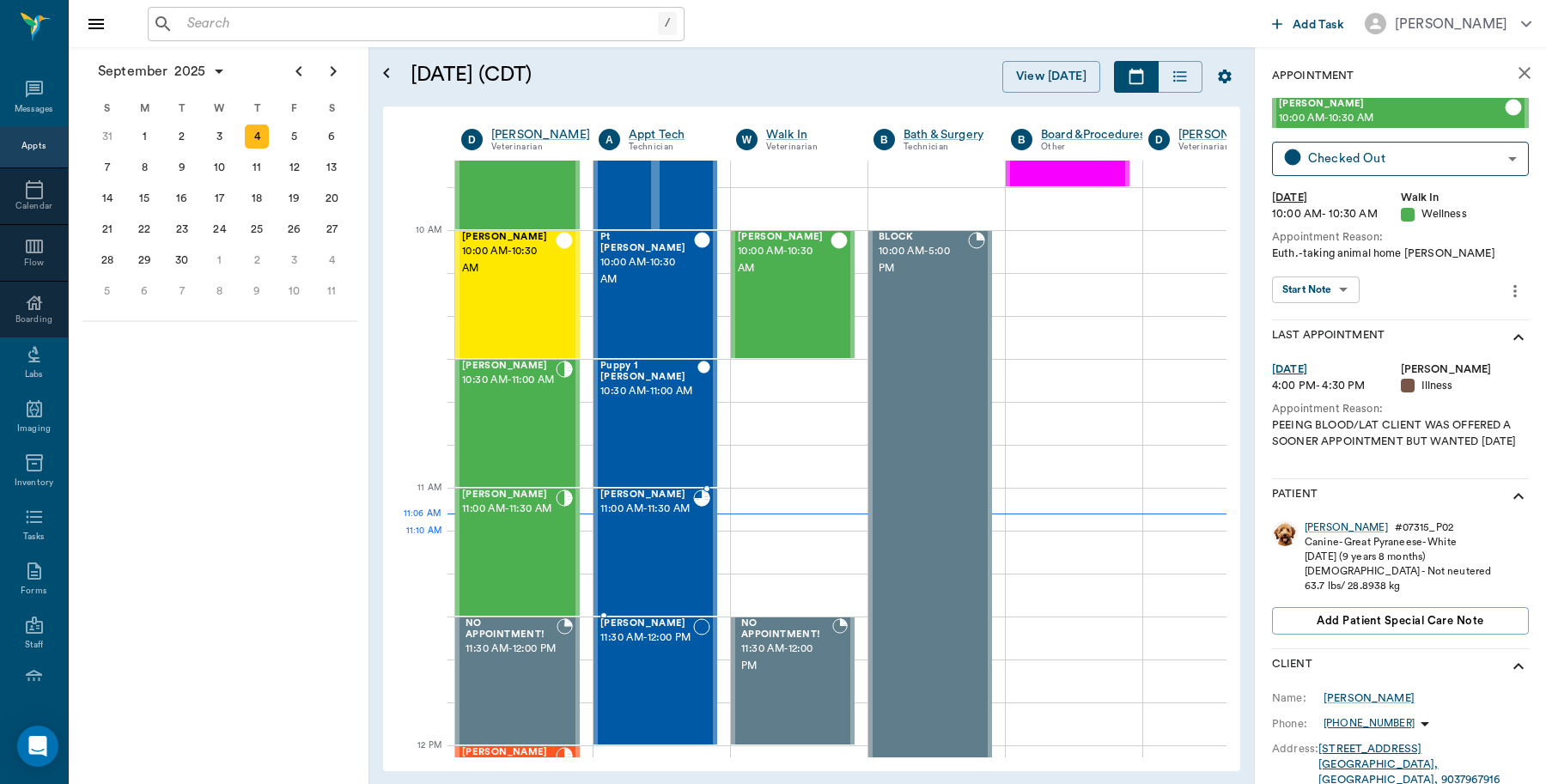
click at [649, 568] on div "Luna Fortner 11:00 AM - 11:30 AM" at bounding box center [646, 552] width 93 height 126
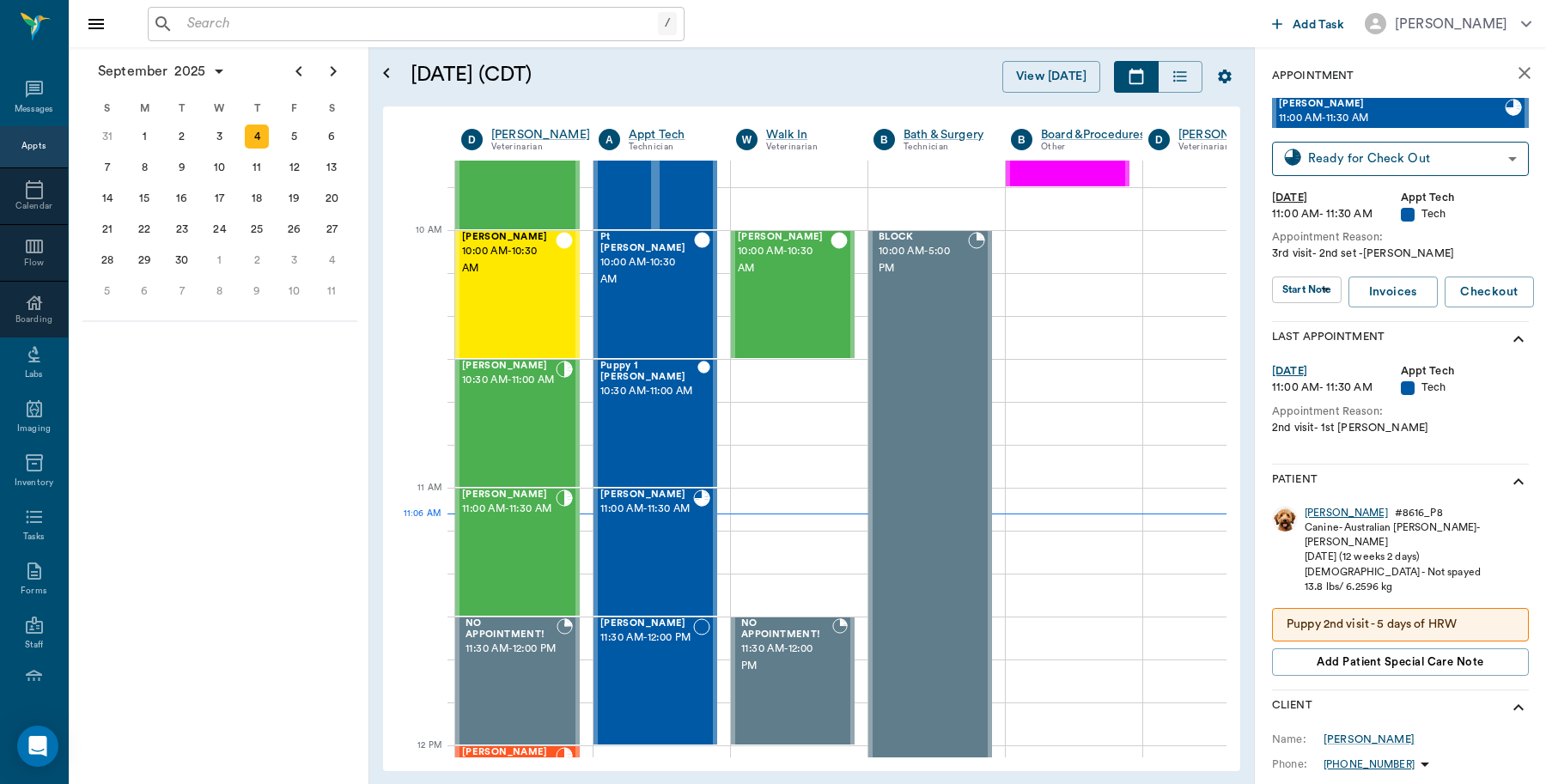
click at [1311, 514] on div "Luna" at bounding box center [1346, 513] width 84 height 14
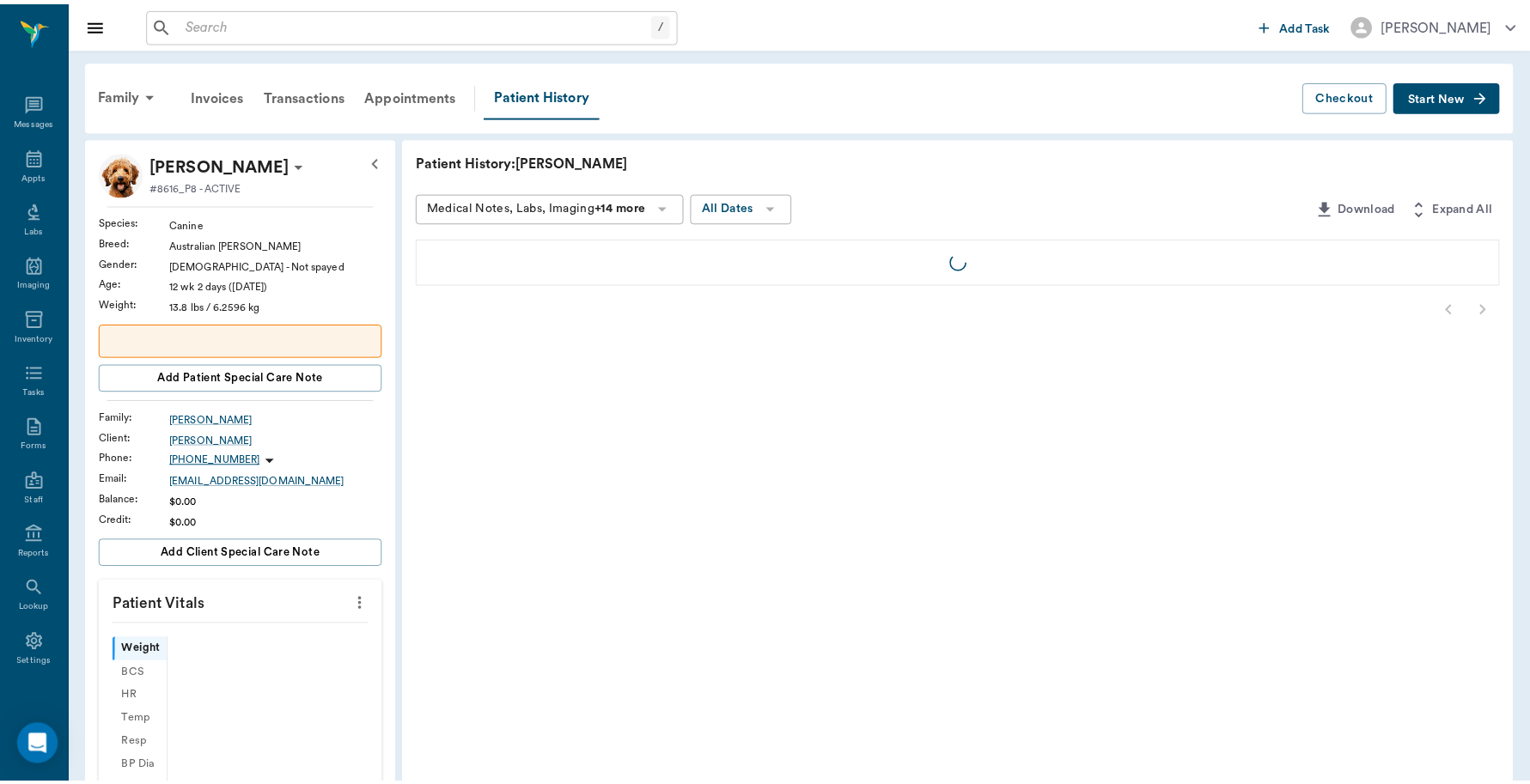
scroll to position [4, 0]
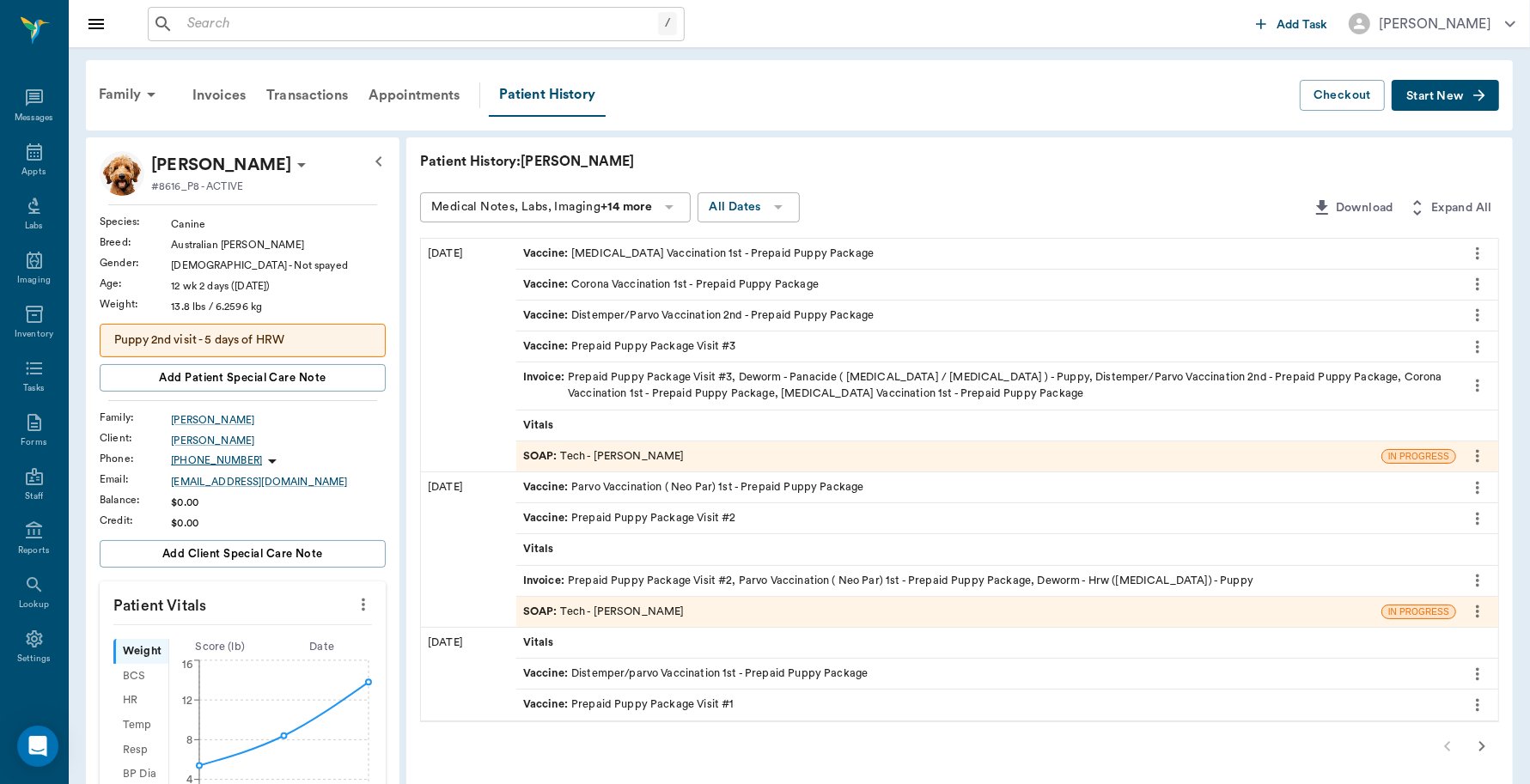
click at [756, 391] on div "Invoice : Prepaid Puppy Package Visit #3, Deworm - Panacide ( Pyrantel / Iverme…" at bounding box center [986, 385] width 926 height 32
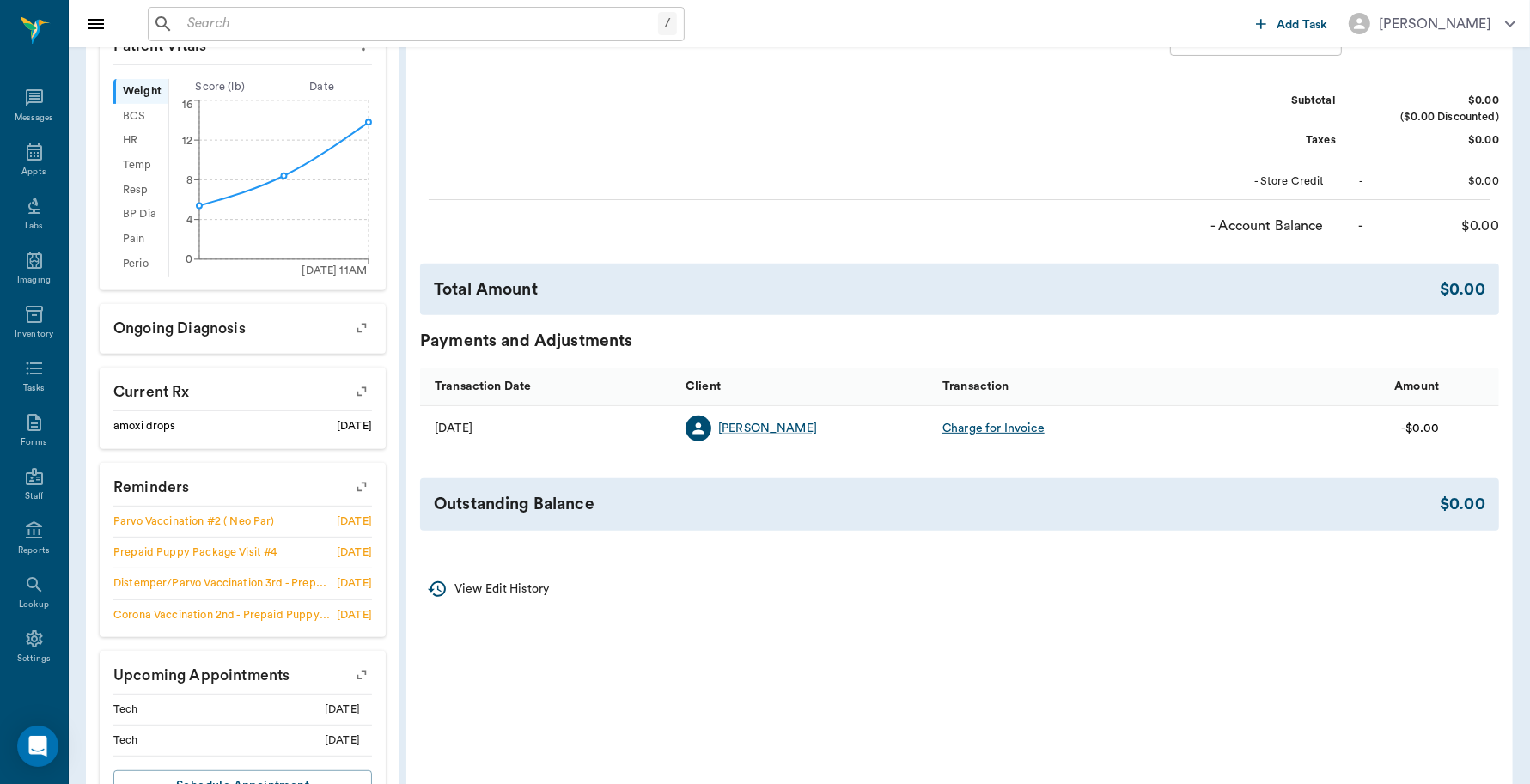
scroll to position [418, 0]
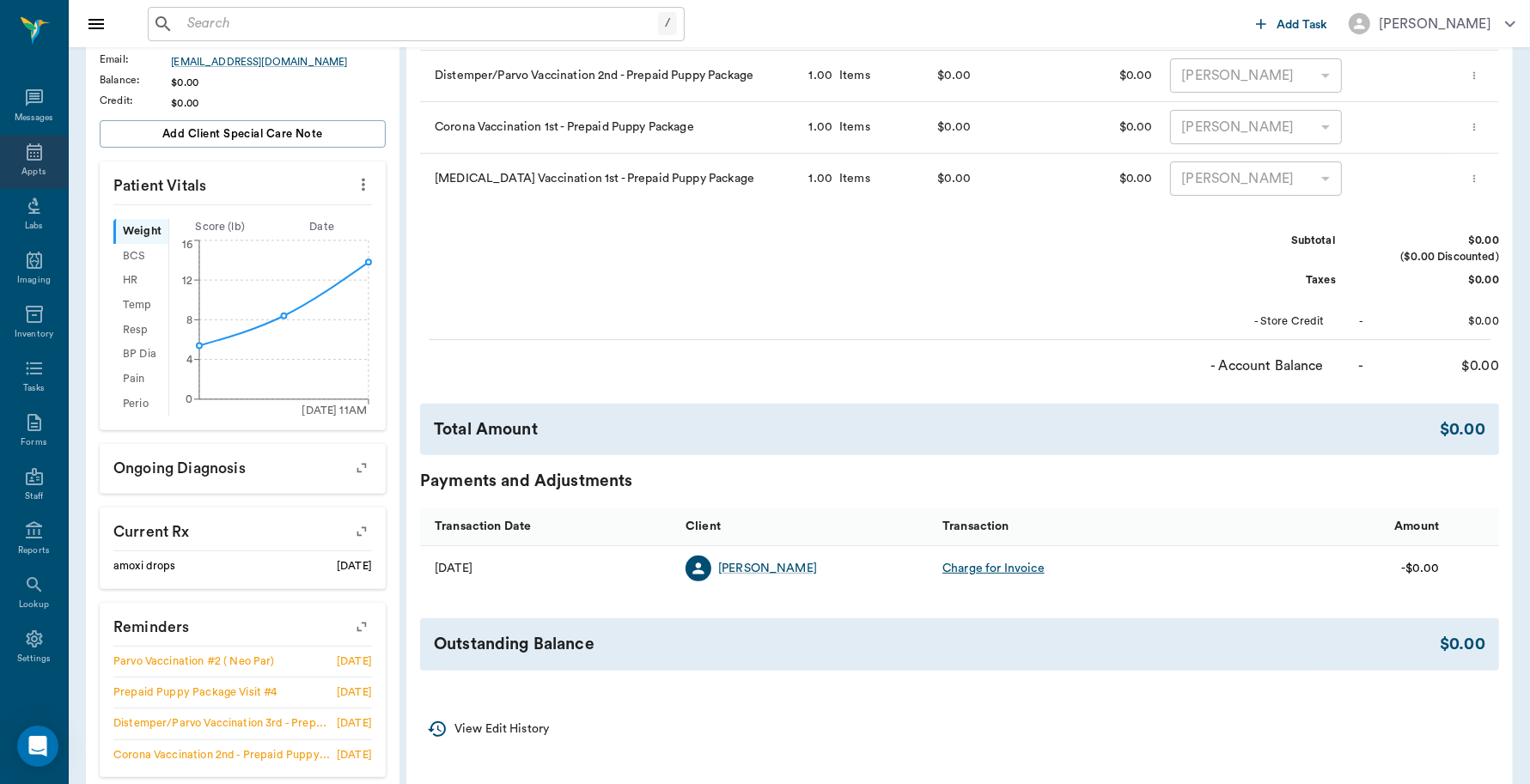
click at [22, 169] on div "Appts" at bounding box center [33, 172] width 24 height 13
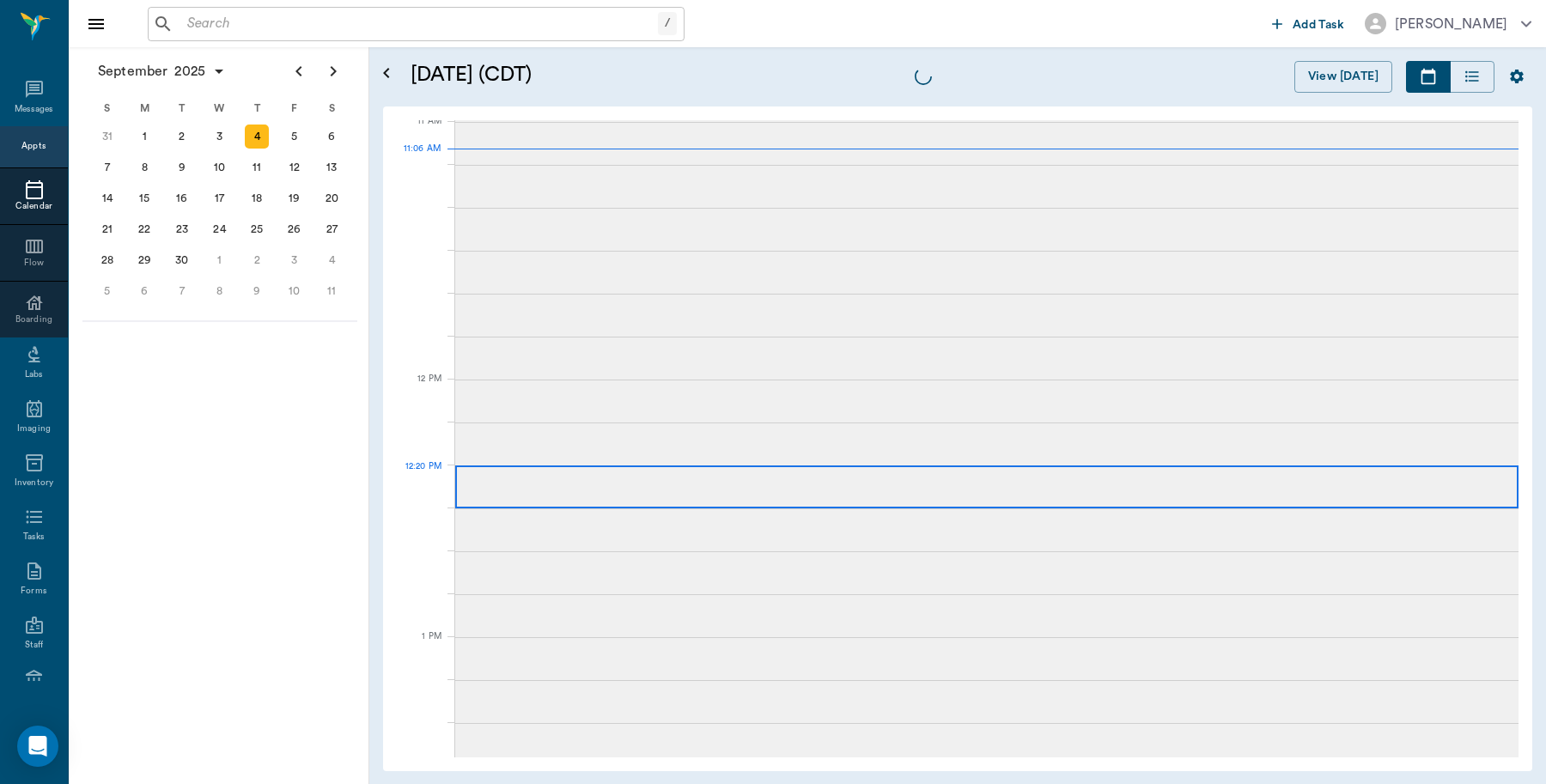
scroll to position [777, 0]
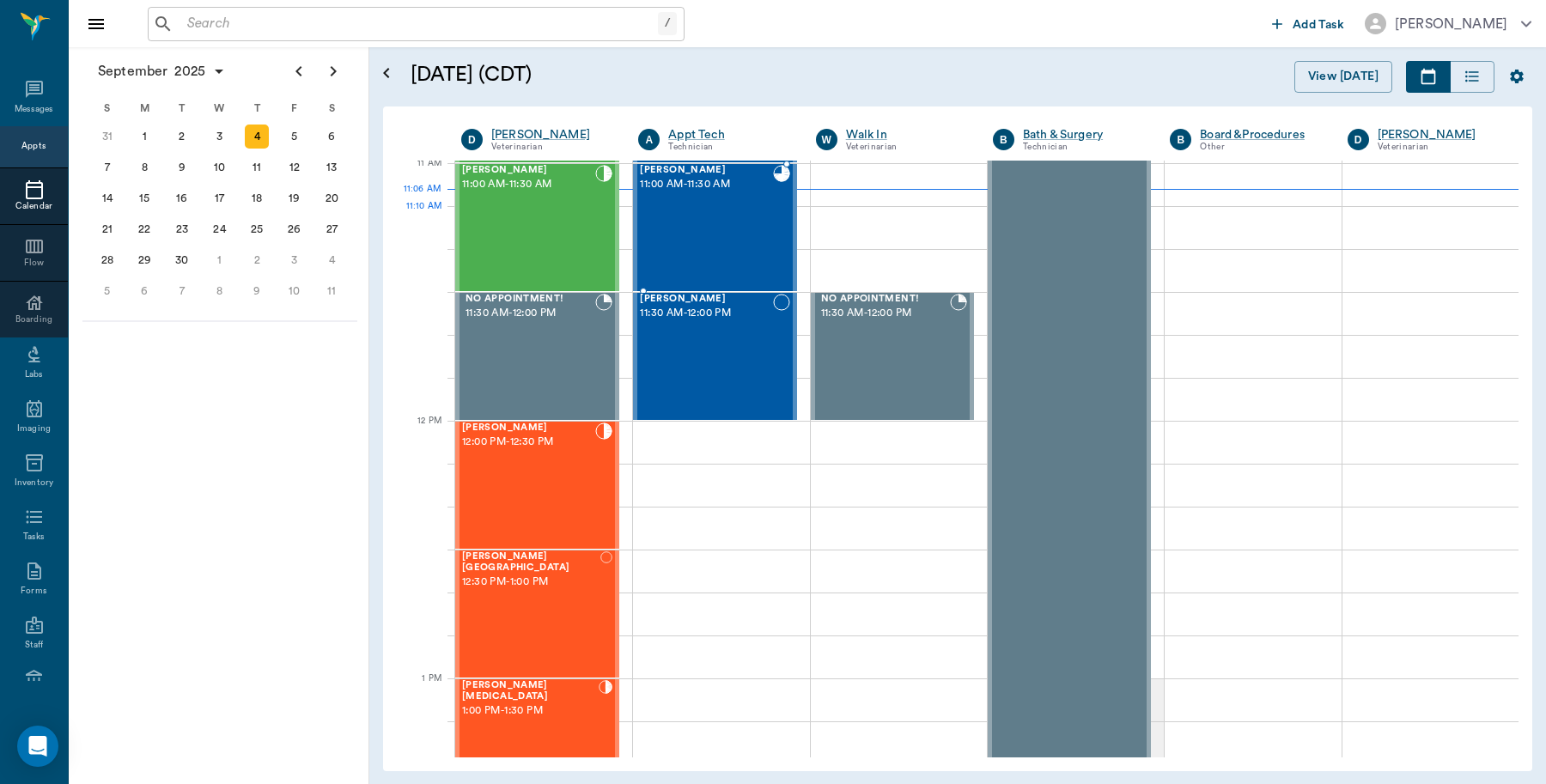
click at [732, 228] on div "Luna Fortner 11:00 AM - 11:30 AM" at bounding box center [705, 228] width 132 height 126
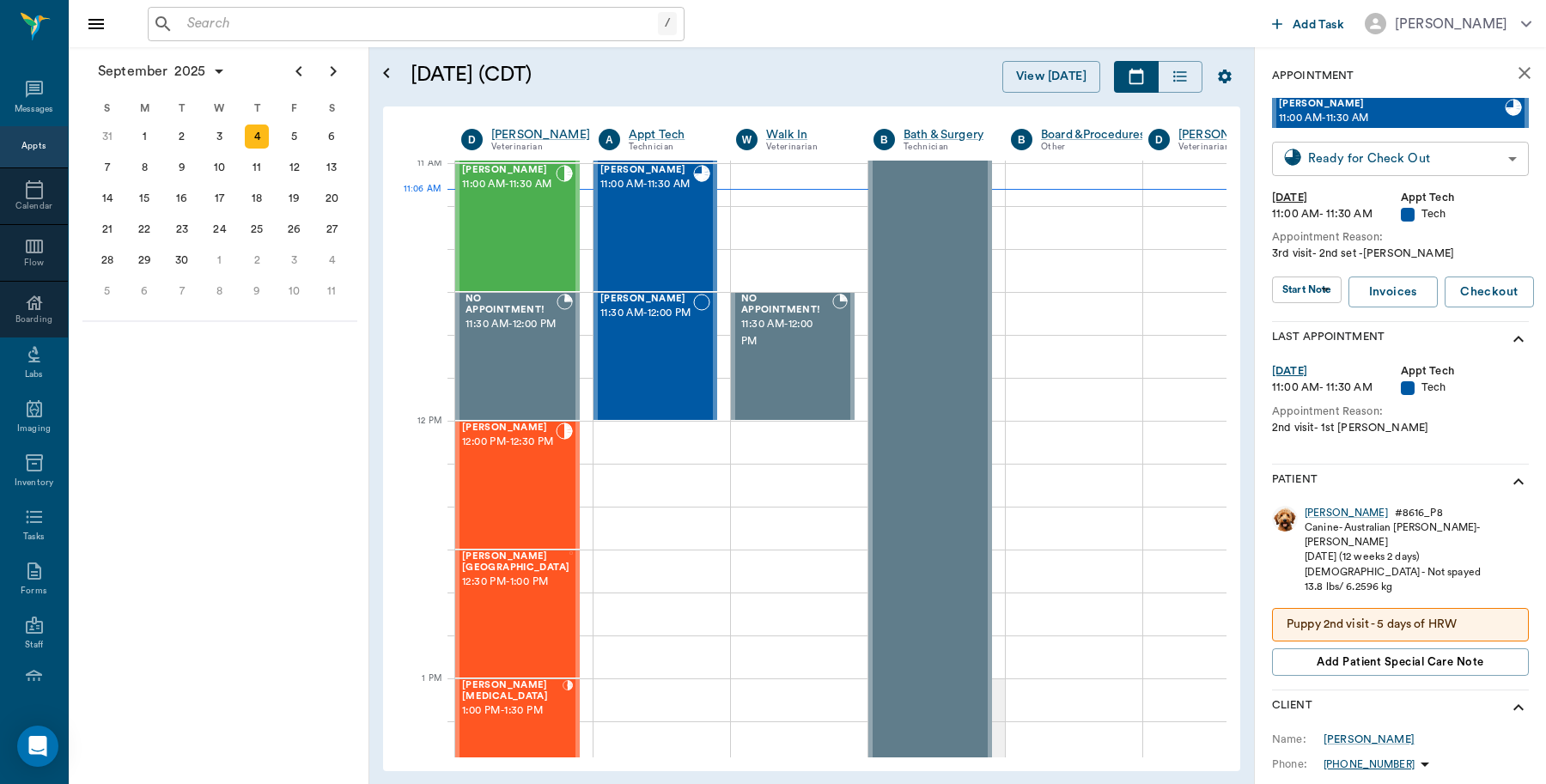
click at [1497, 162] on body "/ ​ Add Task Dr. Bert Ellsworth Nectar Messages Appts Calendar Flow Boarding La…" at bounding box center [773, 392] width 1546 height 784
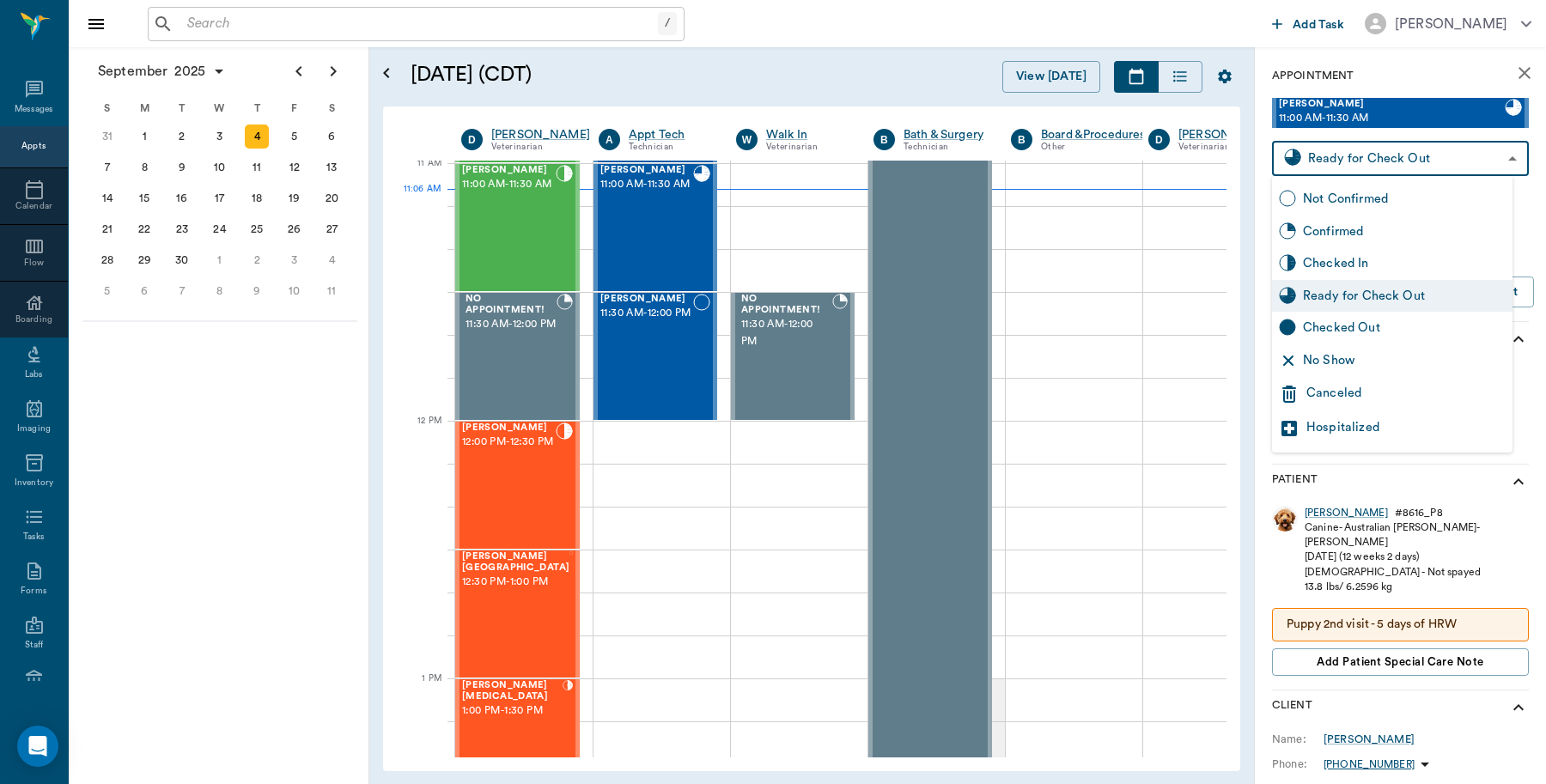
click at [1389, 324] on div "Checked Out" at bounding box center [1404, 328] width 203 height 19
type input "CHECKED_OUT"
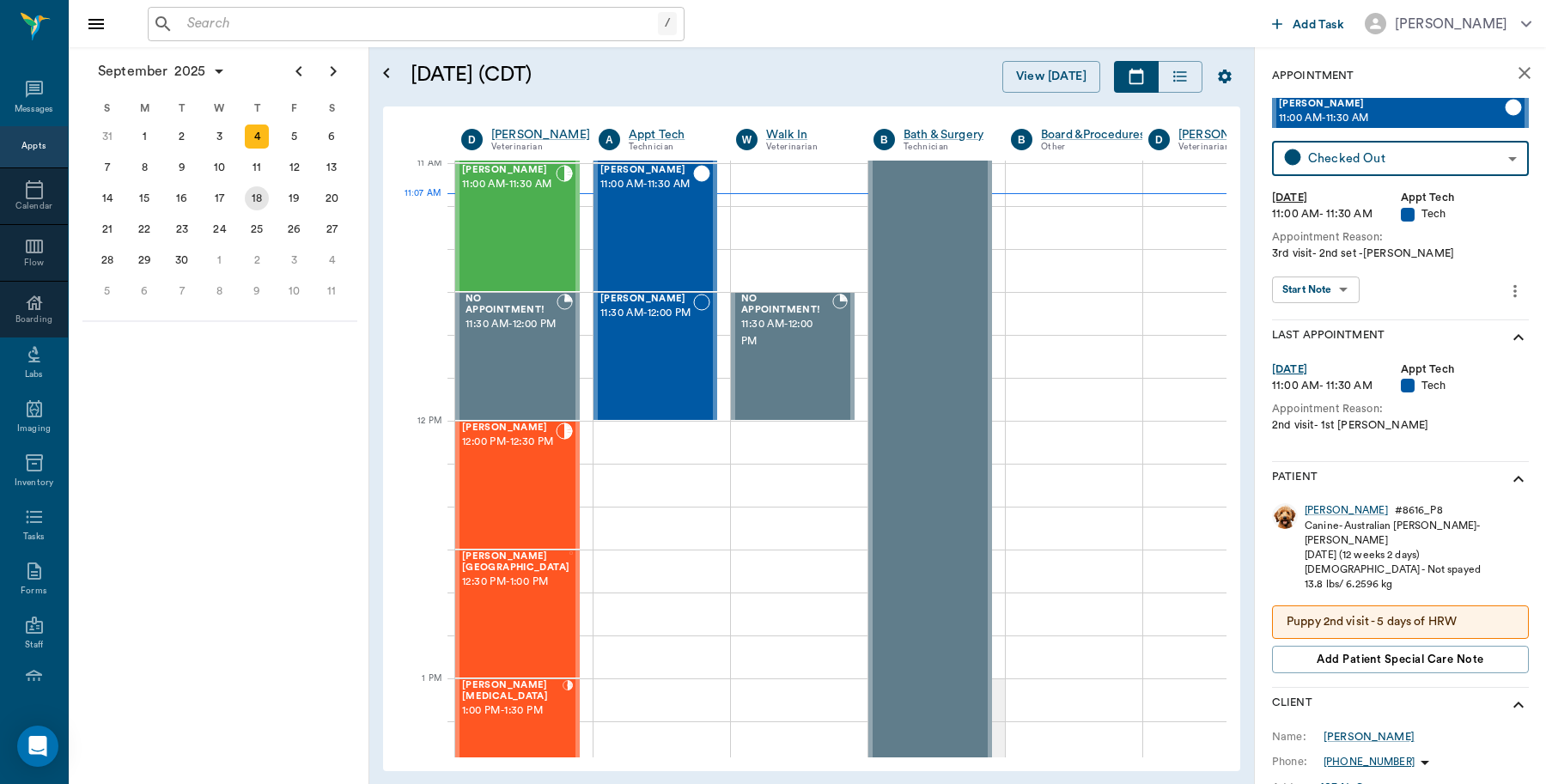
click at [258, 196] on div "18" at bounding box center [257, 198] width 24 height 24
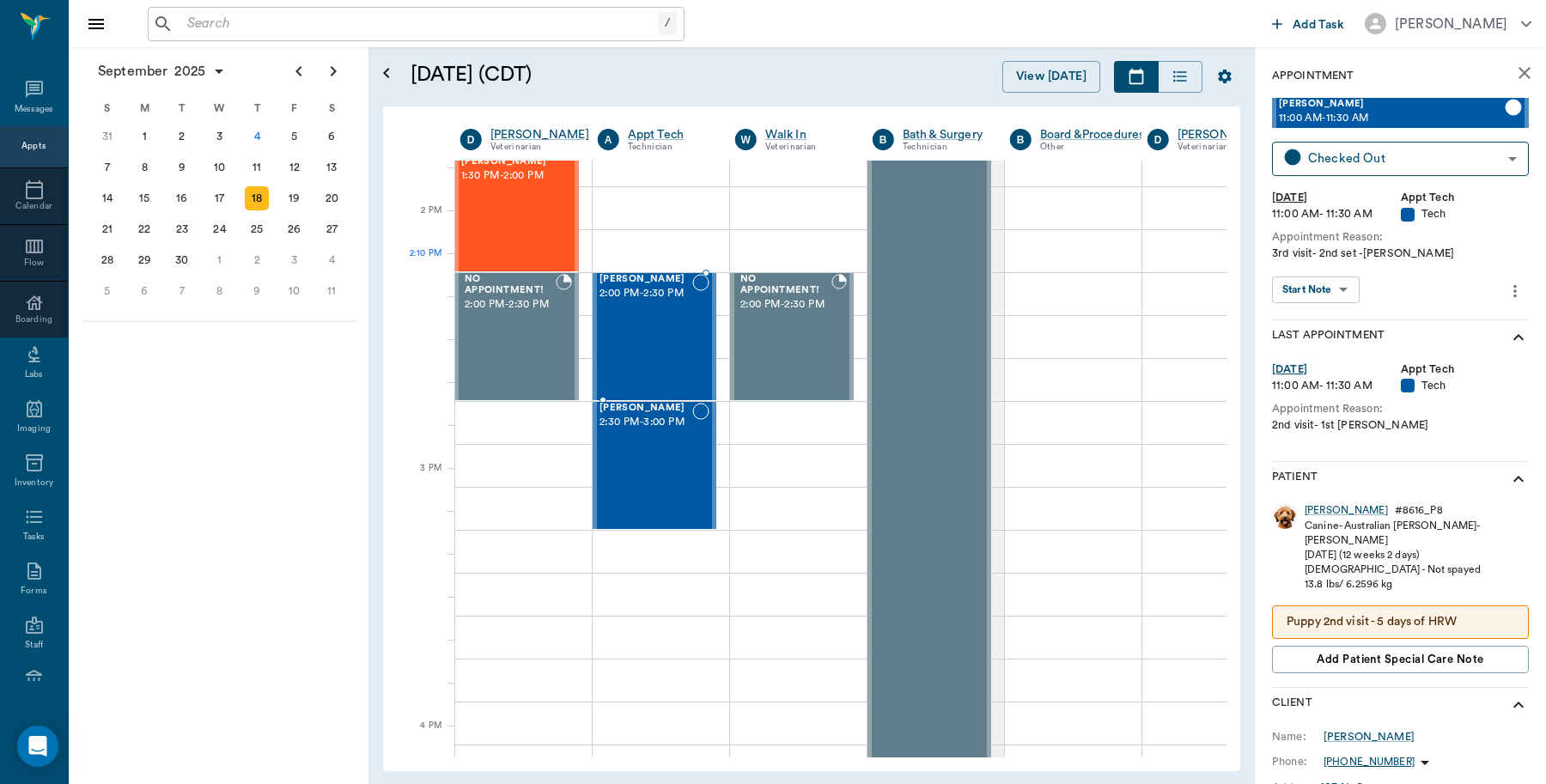
scroll to position [1502, 1]
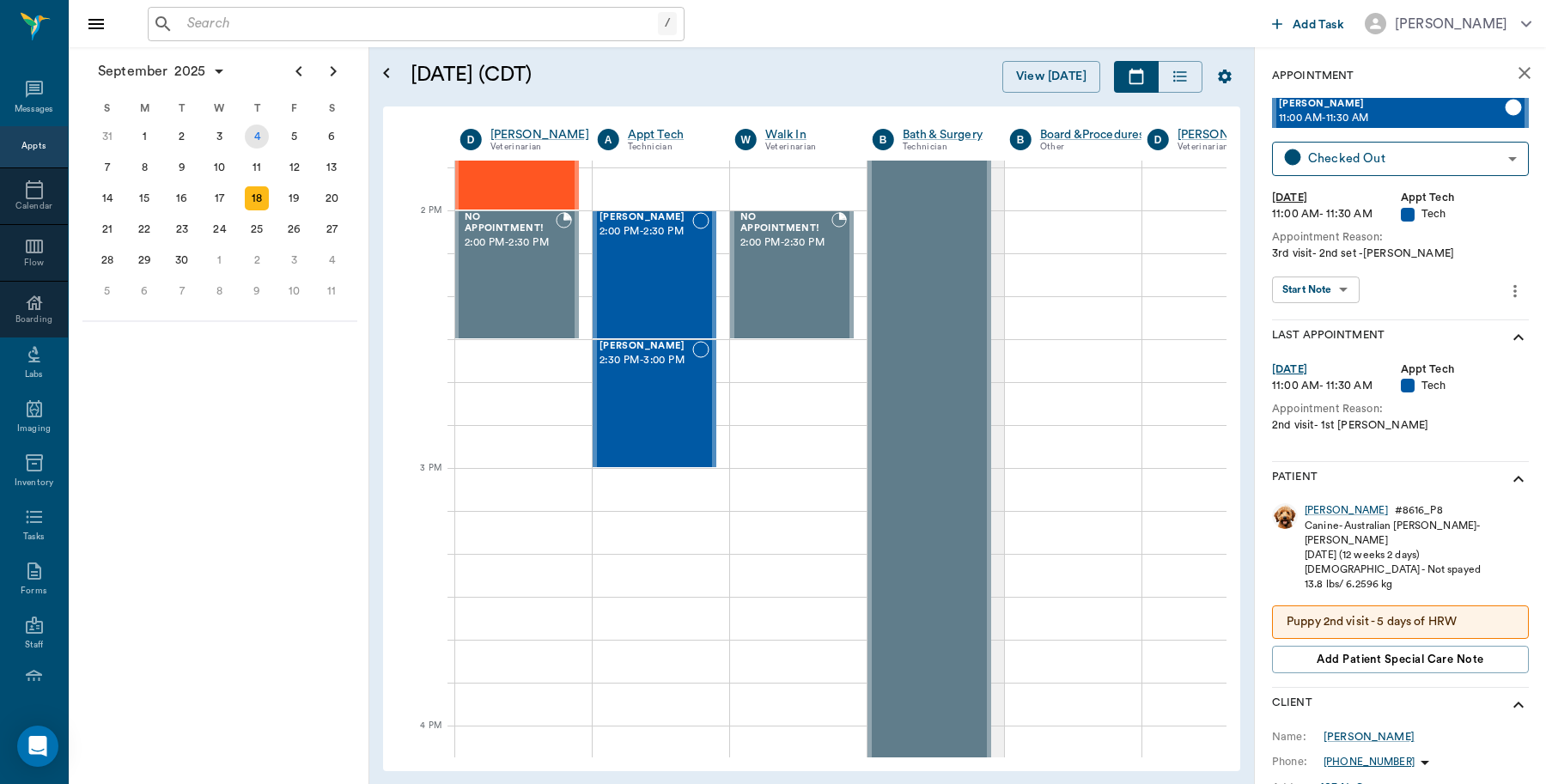
click at [263, 131] on div "4" at bounding box center [257, 137] width 24 height 24
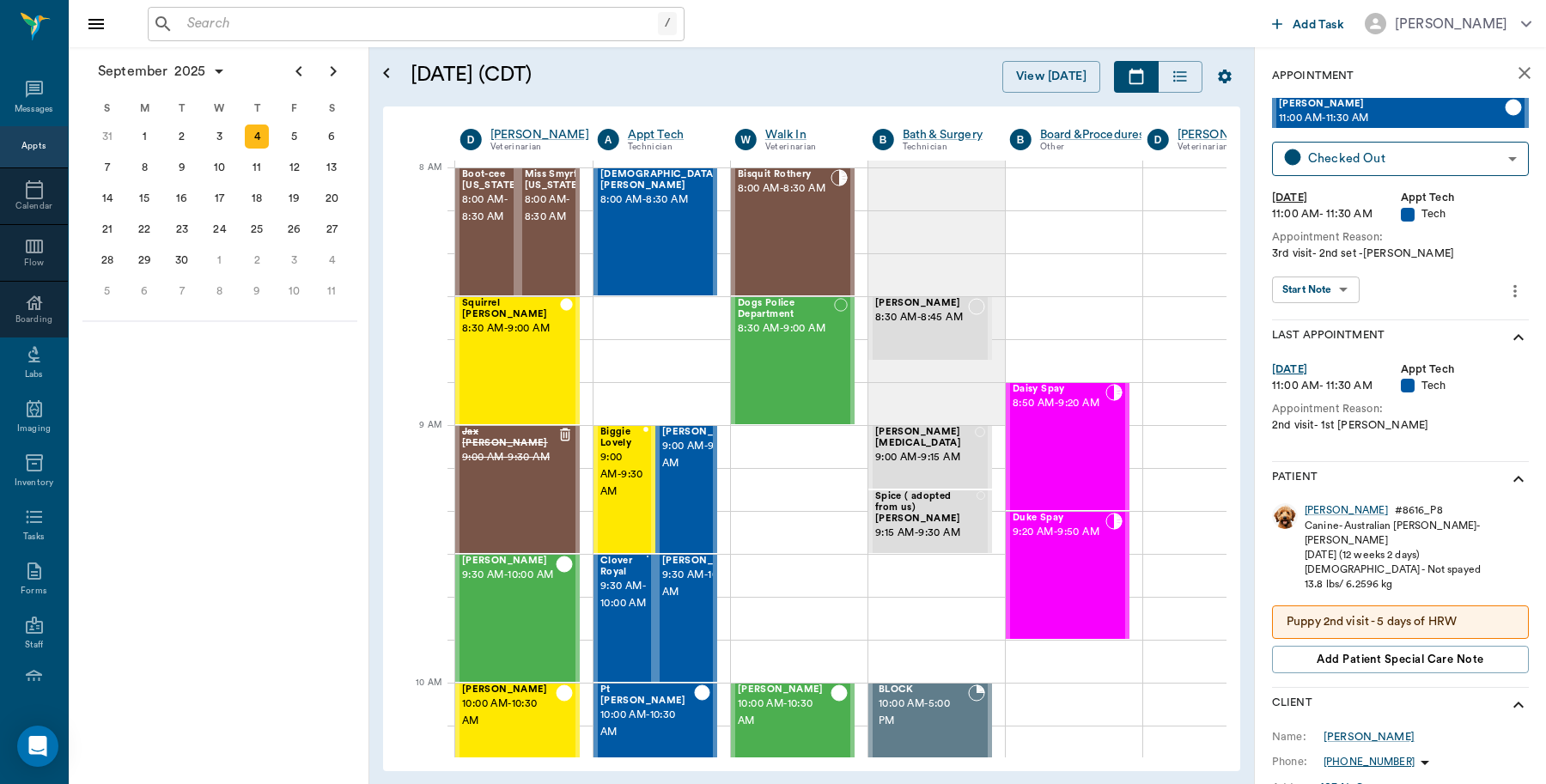
scroll to position [0, 1]
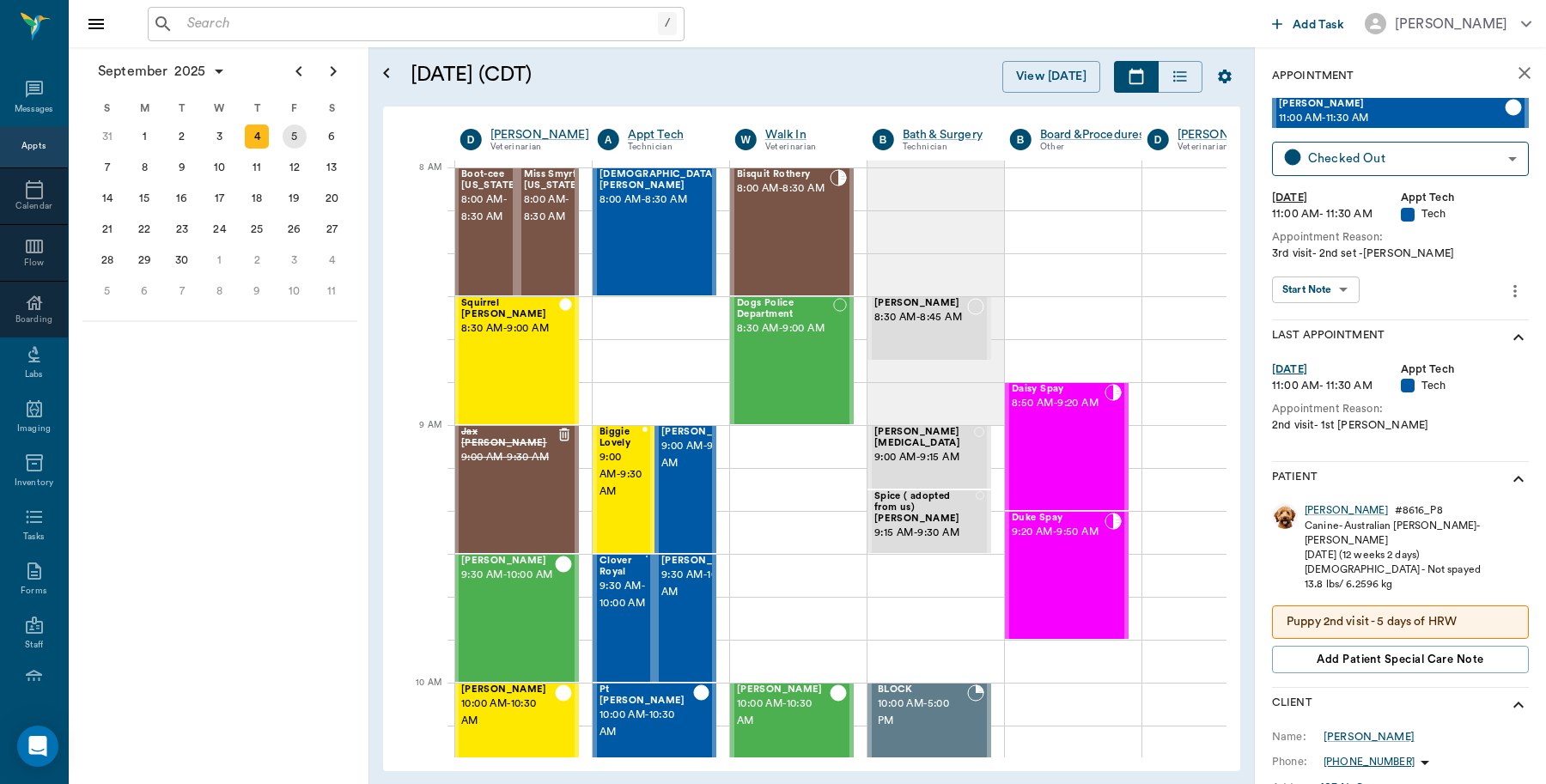
click at [302, 135] on div "5" at bounding box center [295, 137] width 24 height 24
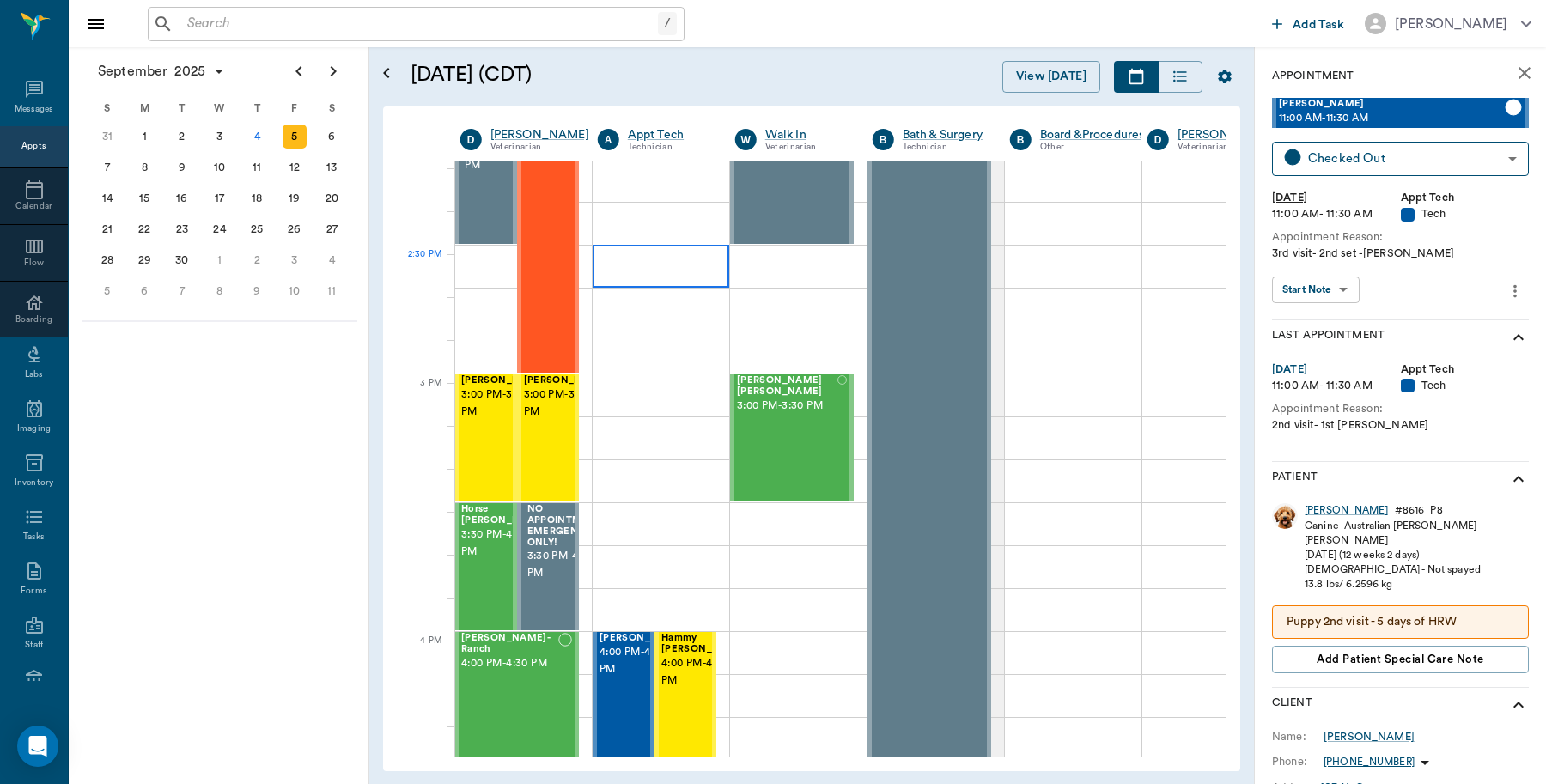
scroll to position [1610, 1]
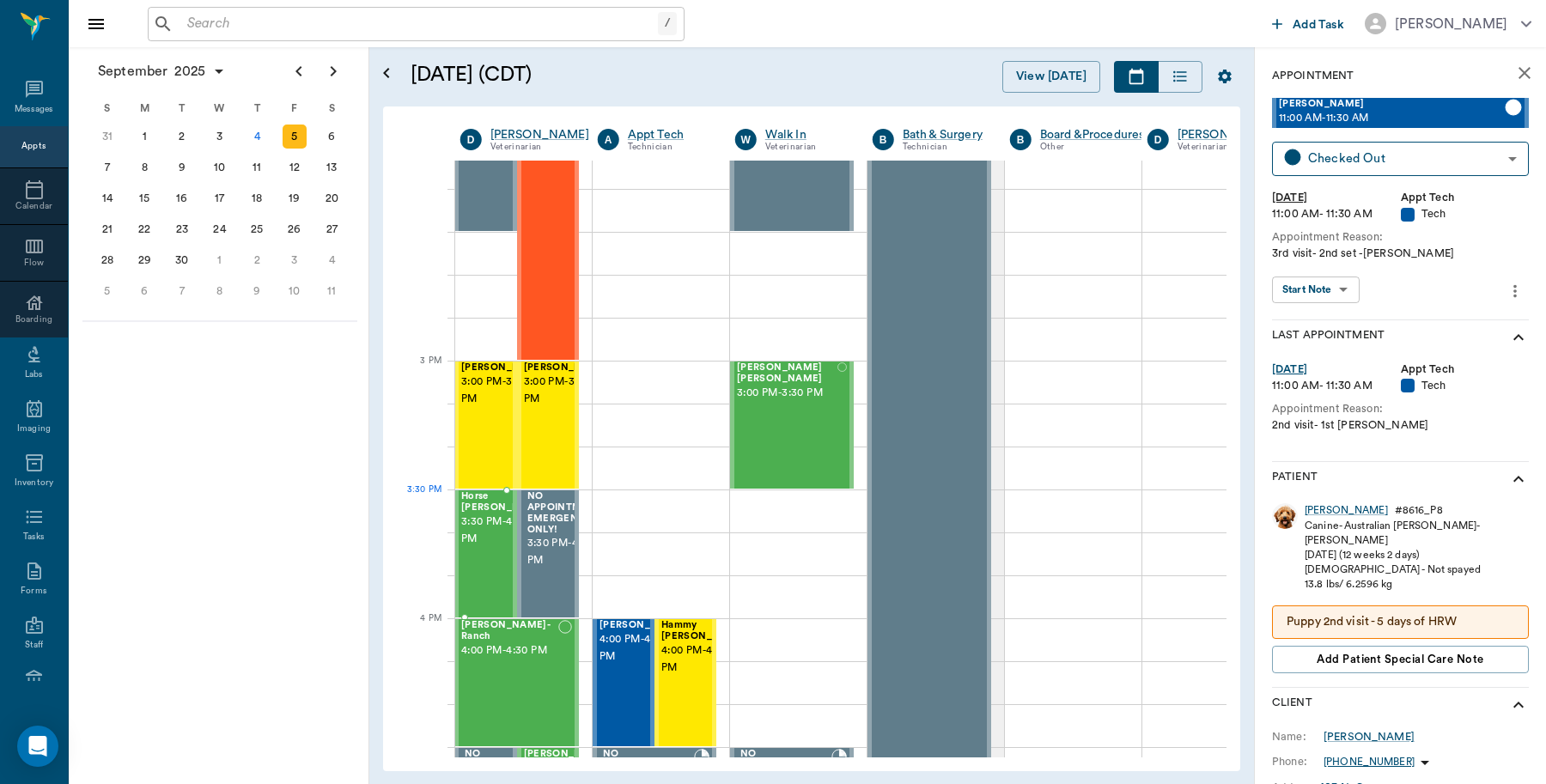
click at [496, 525] on span "3:30 PM - 4:00 PM" at bounding box center [504, 531] width 86 height 34
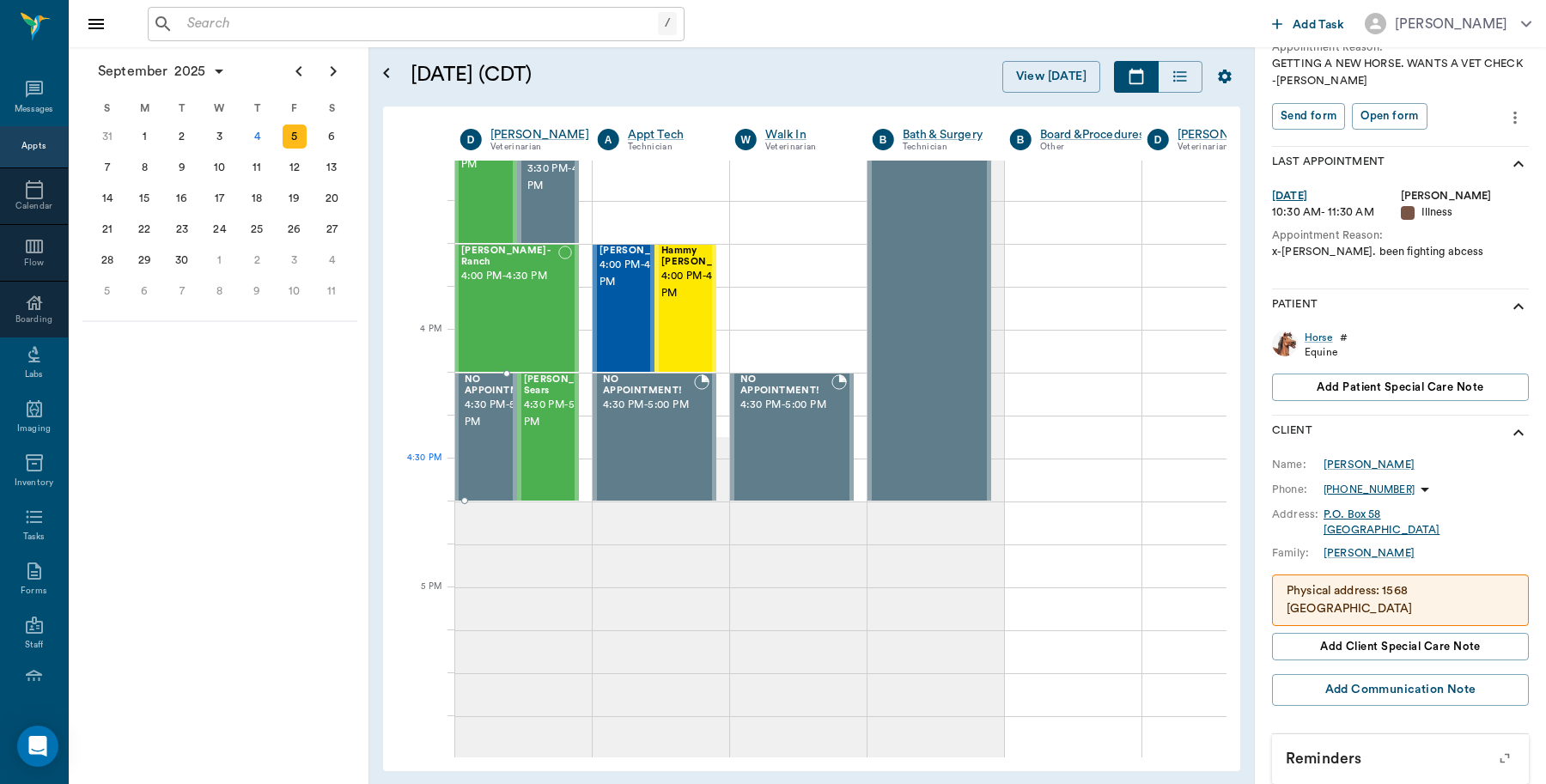
scroll to position [2039, 1]
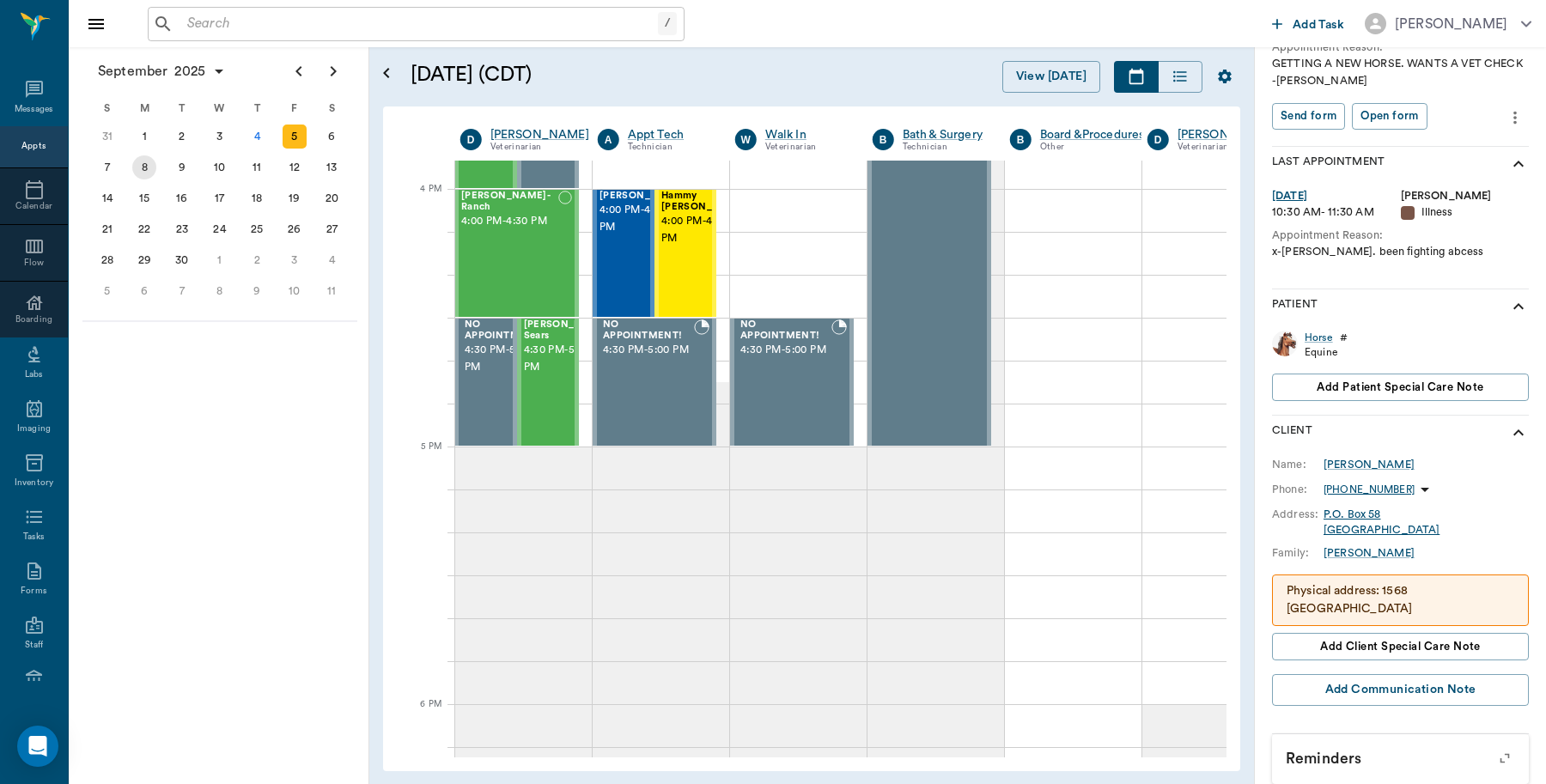
click at [150, 166] on div "8" at bounding box center [144, 167] width 24 height 24
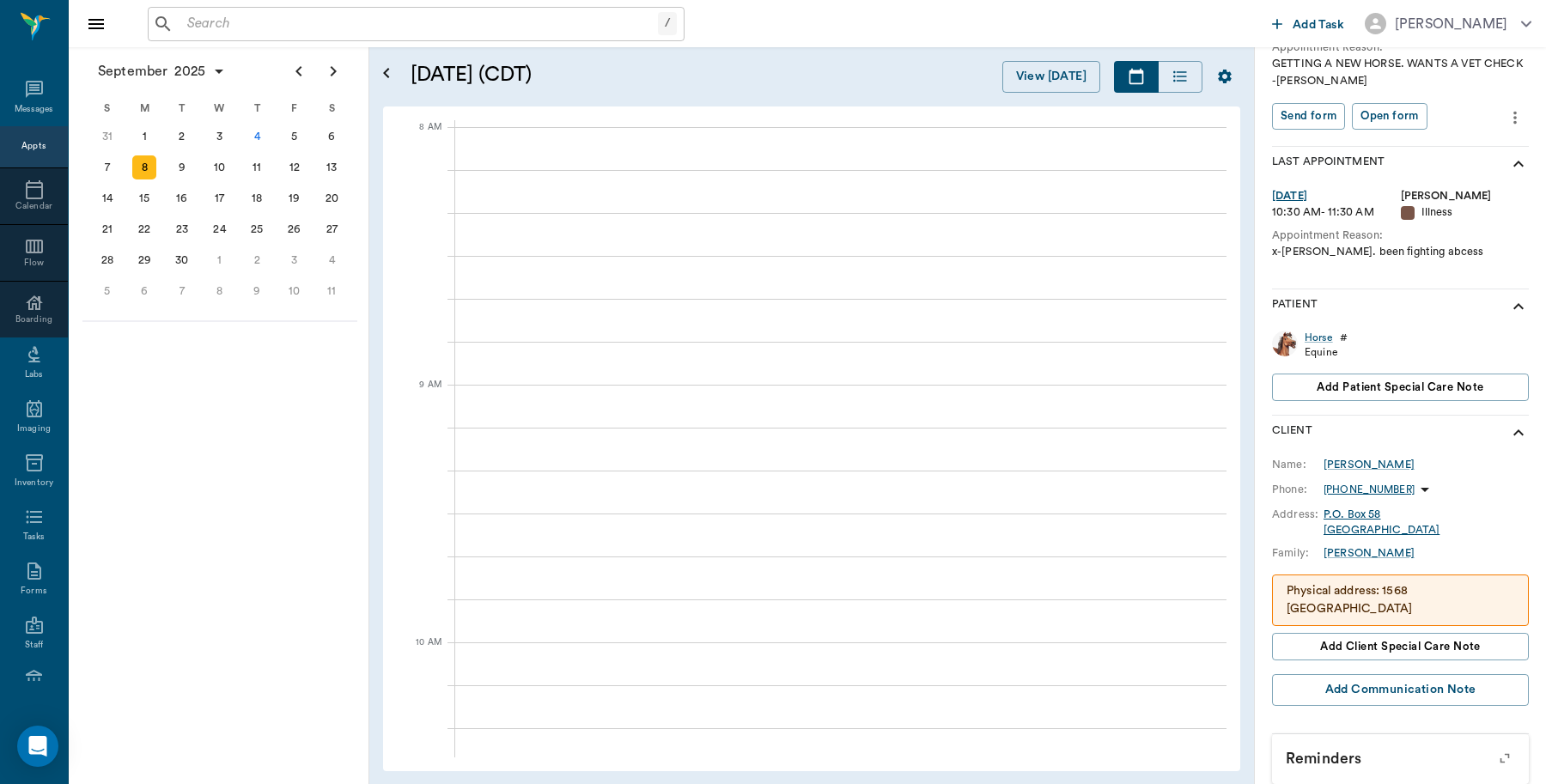
scroll to position [0, 1]
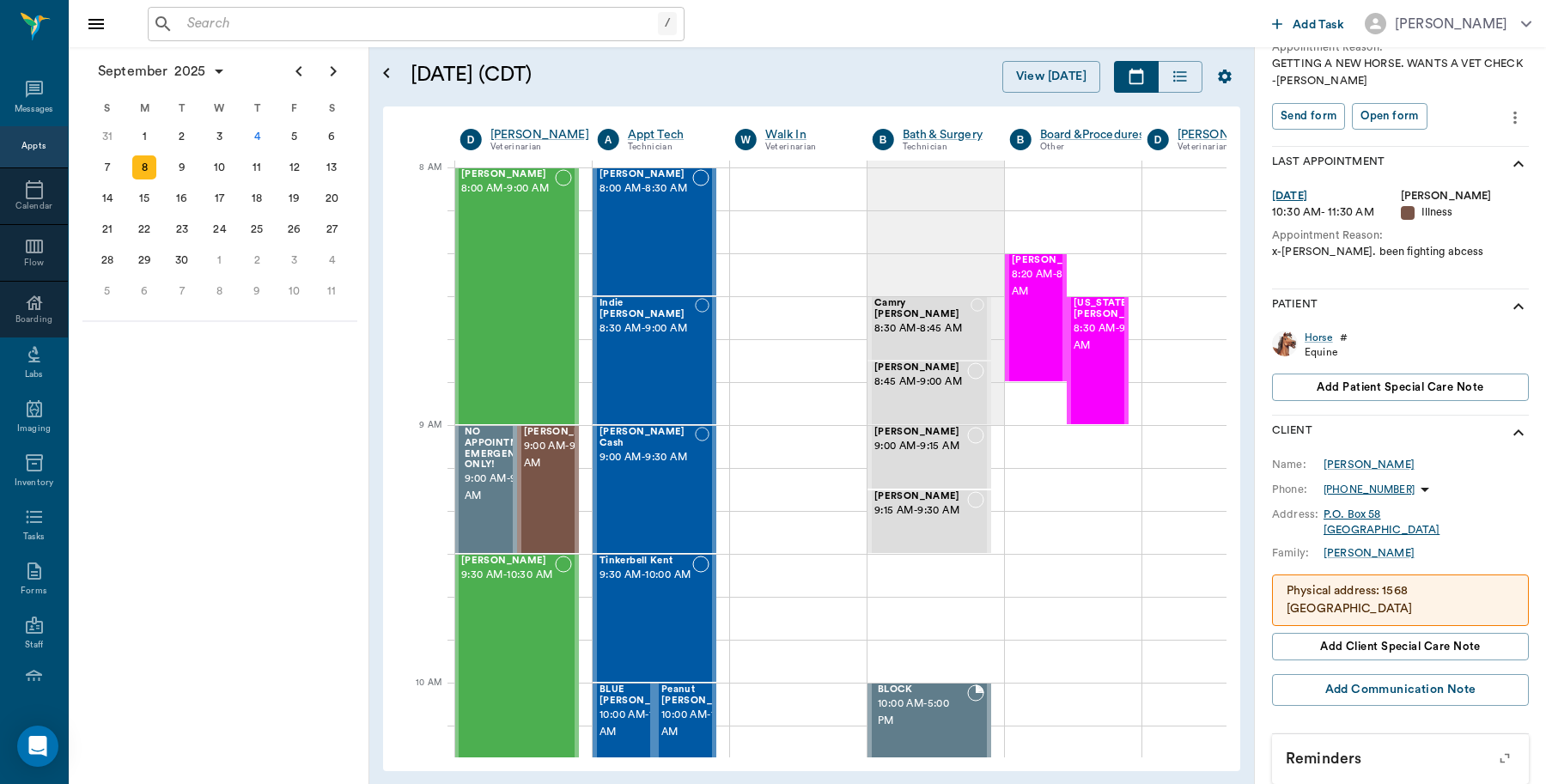
click at [287, 35] on input "text" at bounding box center [420, 23] width 478 height 24
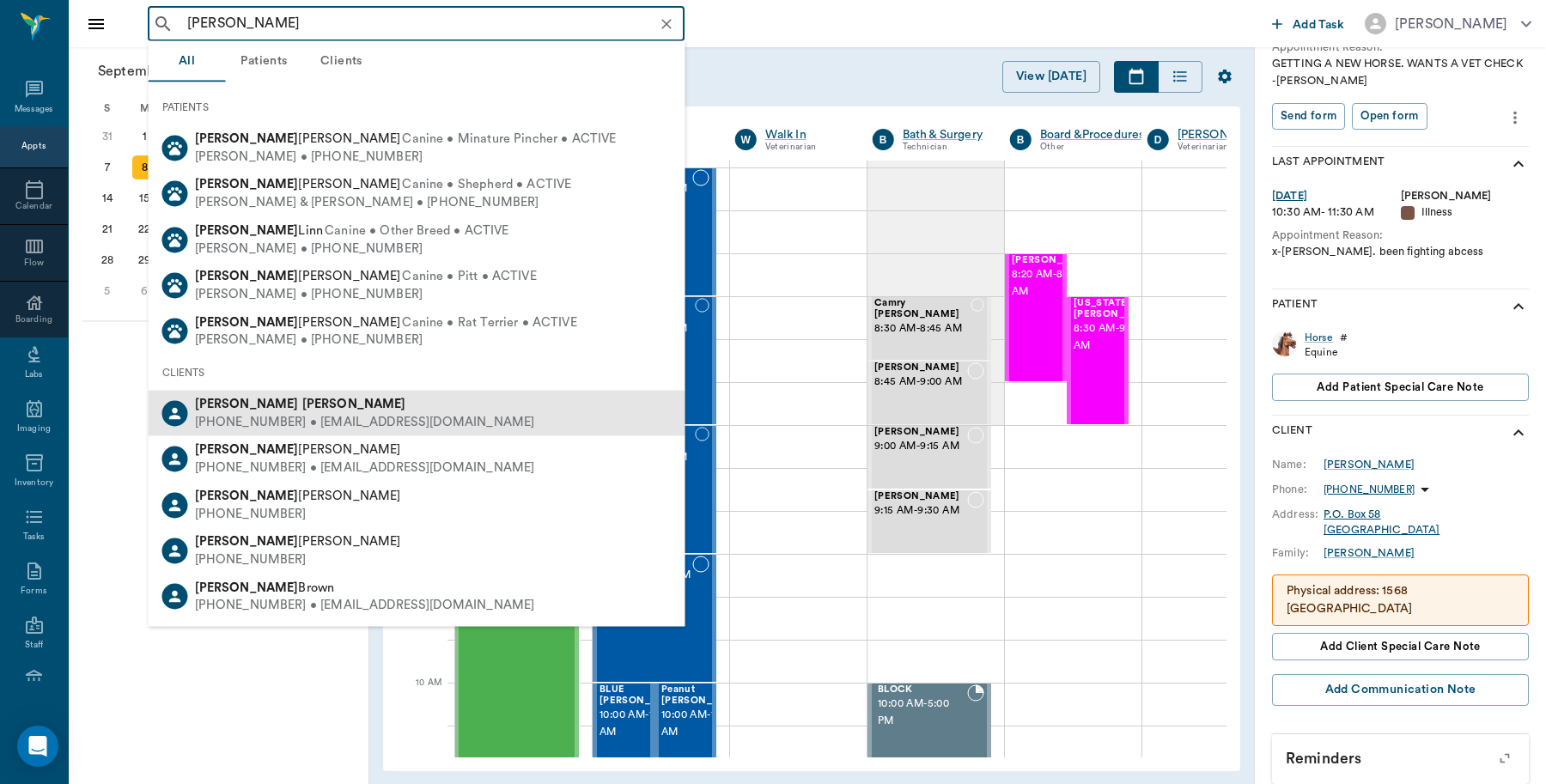
click at [303, 408] on b "Stiner" at bounding box center [355, 404] width 104 height 13
type input "Nikki Stiner"
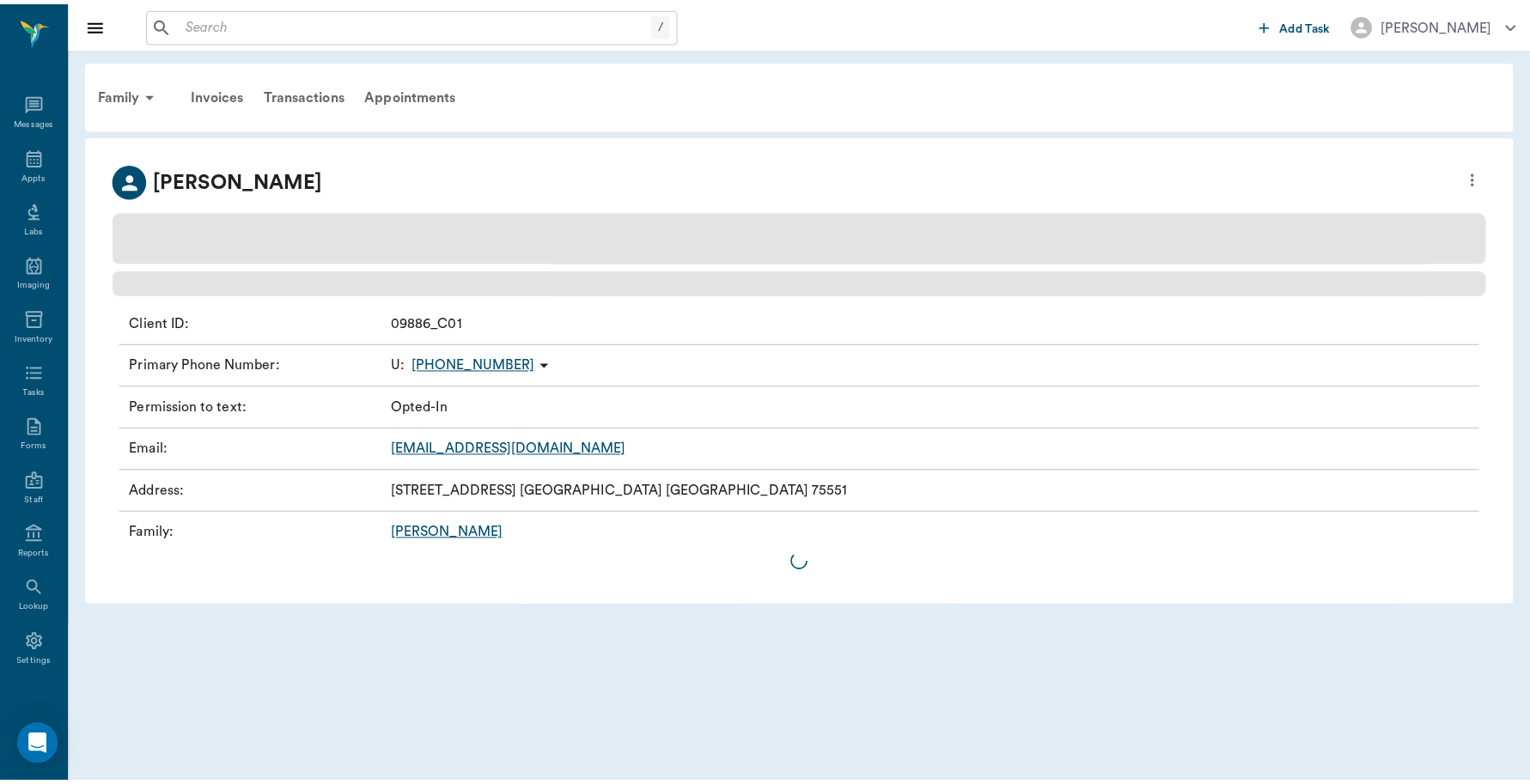
scroll to position [4, 0]
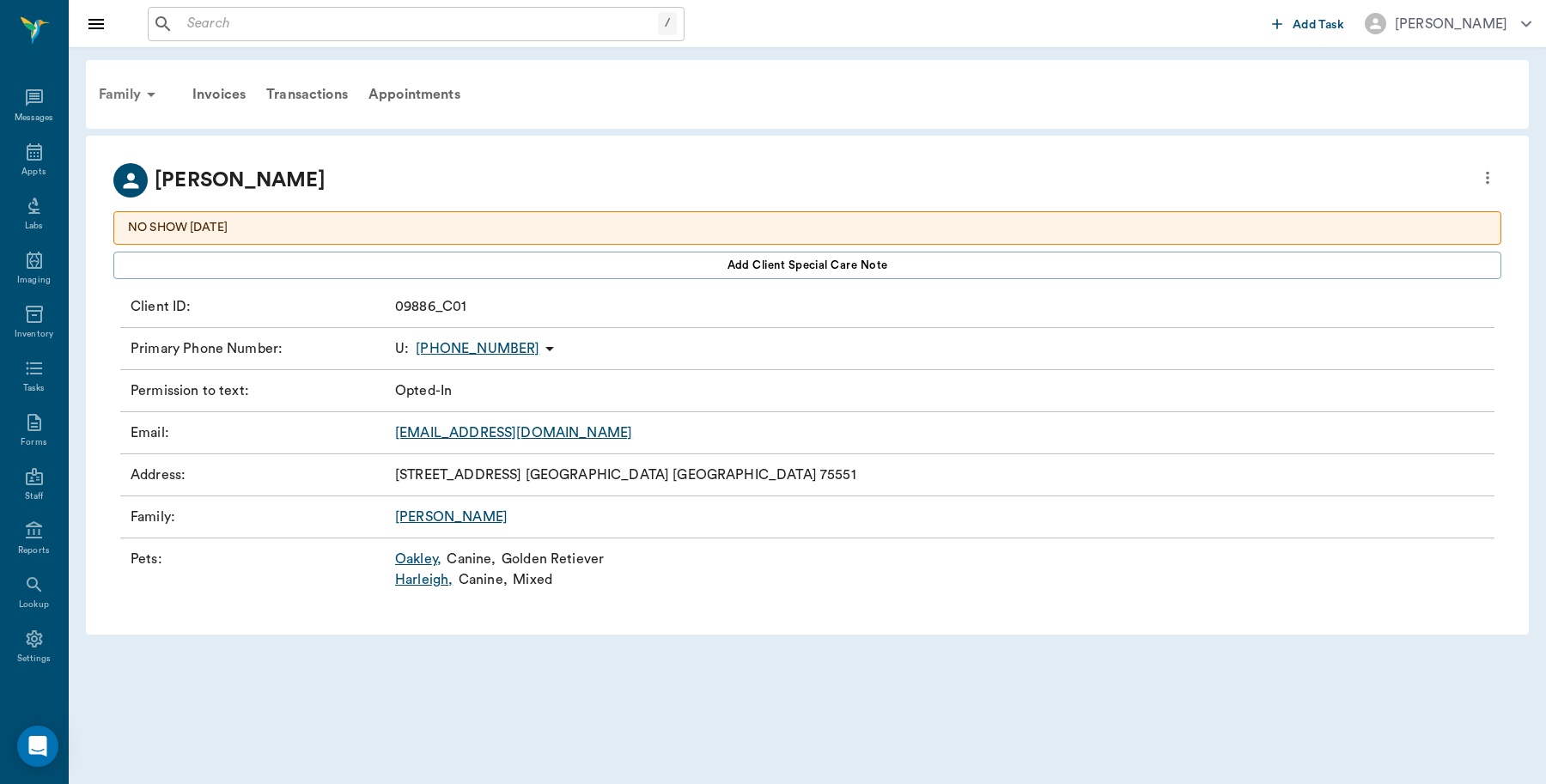
click at [119, 92] on div "Family" at bounding box center [129, 94] width 84 height 41
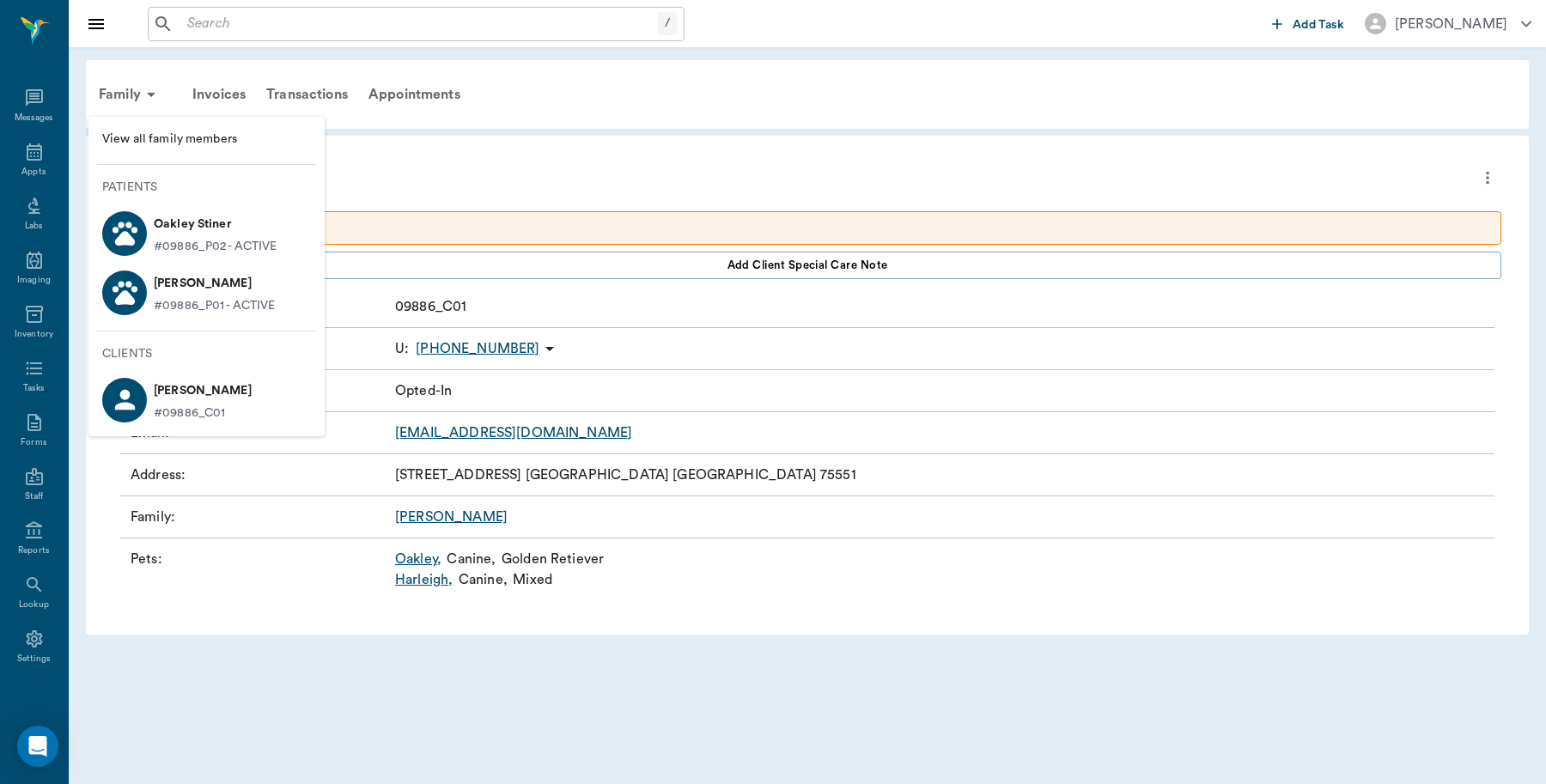
click at [174, 138] on span "View all family members" at bounding box center [207, 139] width 208 height 18
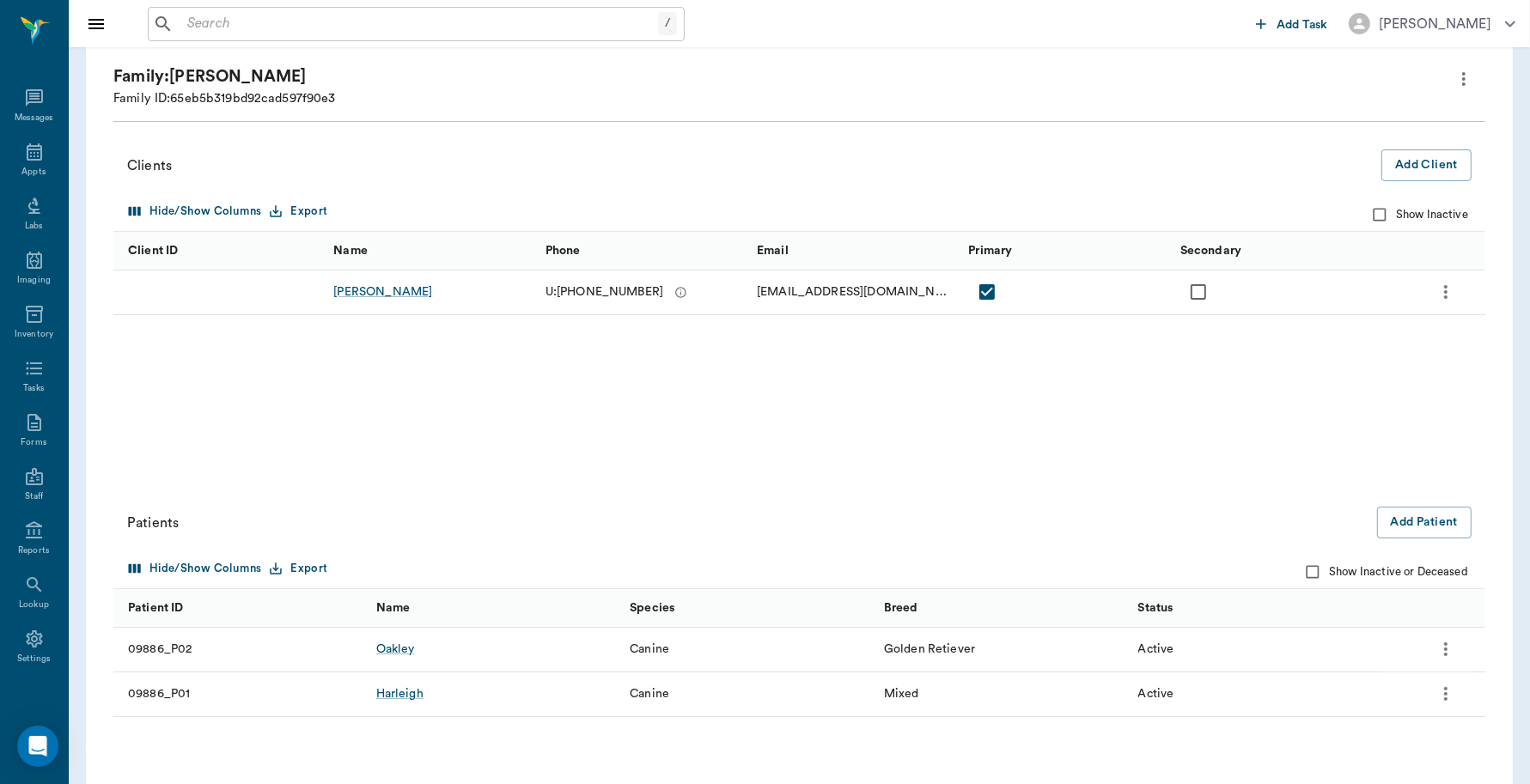
scroll to position [185, 0]
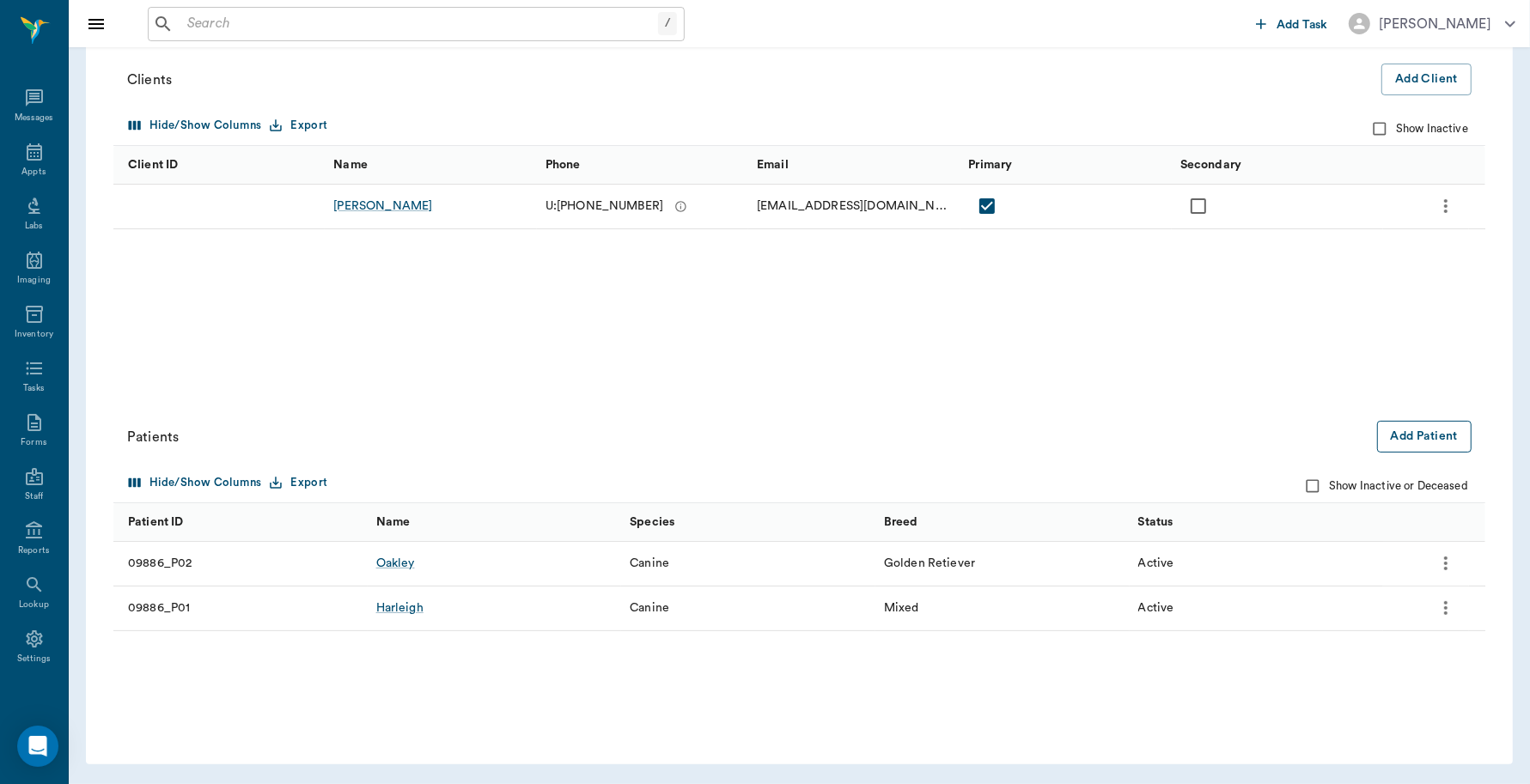
click at [1410, 429] on button "Add Patient" at bounding box center [1424, 436] width 94 height 31
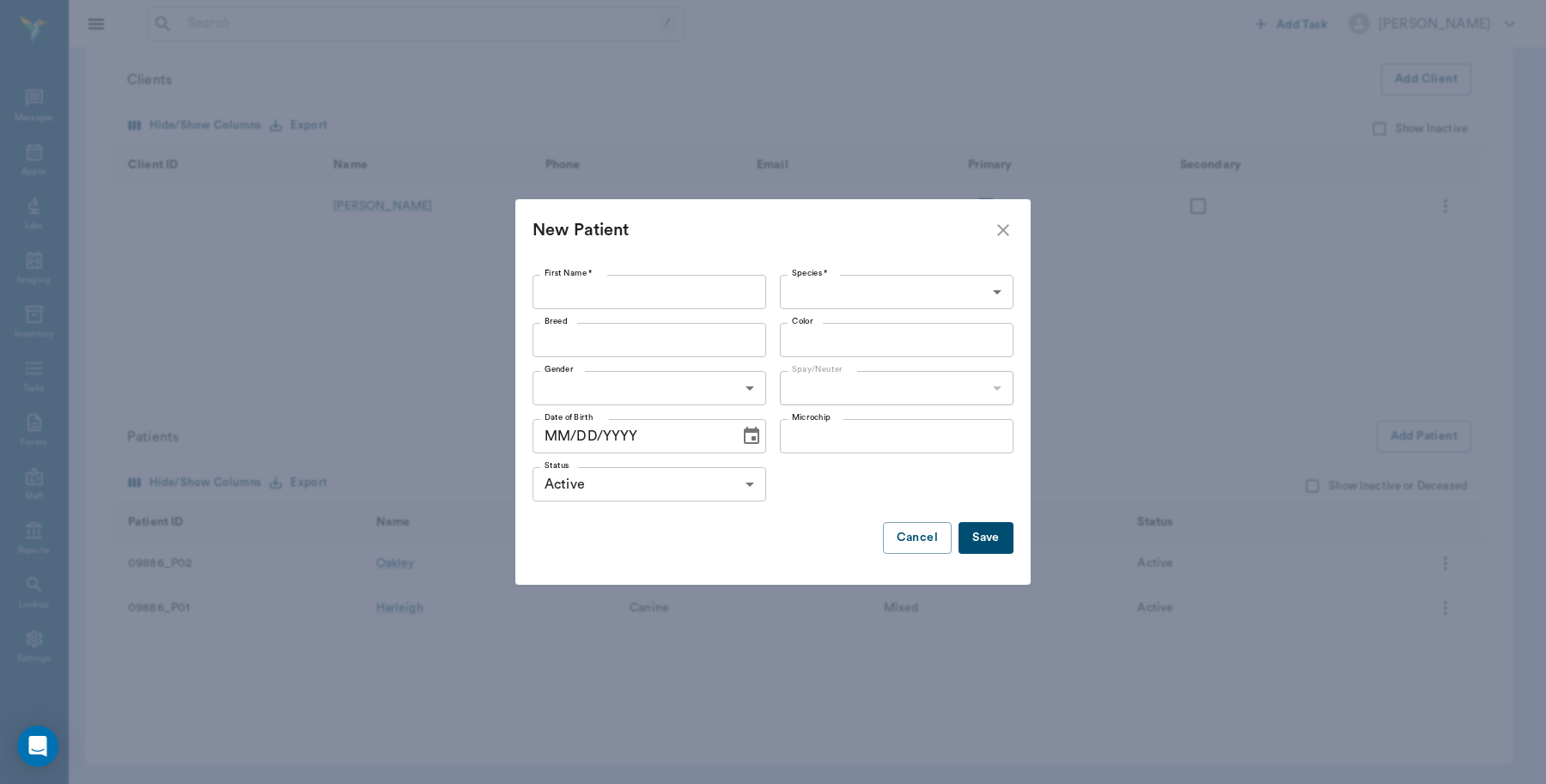
click at [611, 294] on input "First Name *" at bounding box center [649, 292] width 234 height 34
type input "Huskey Pups"
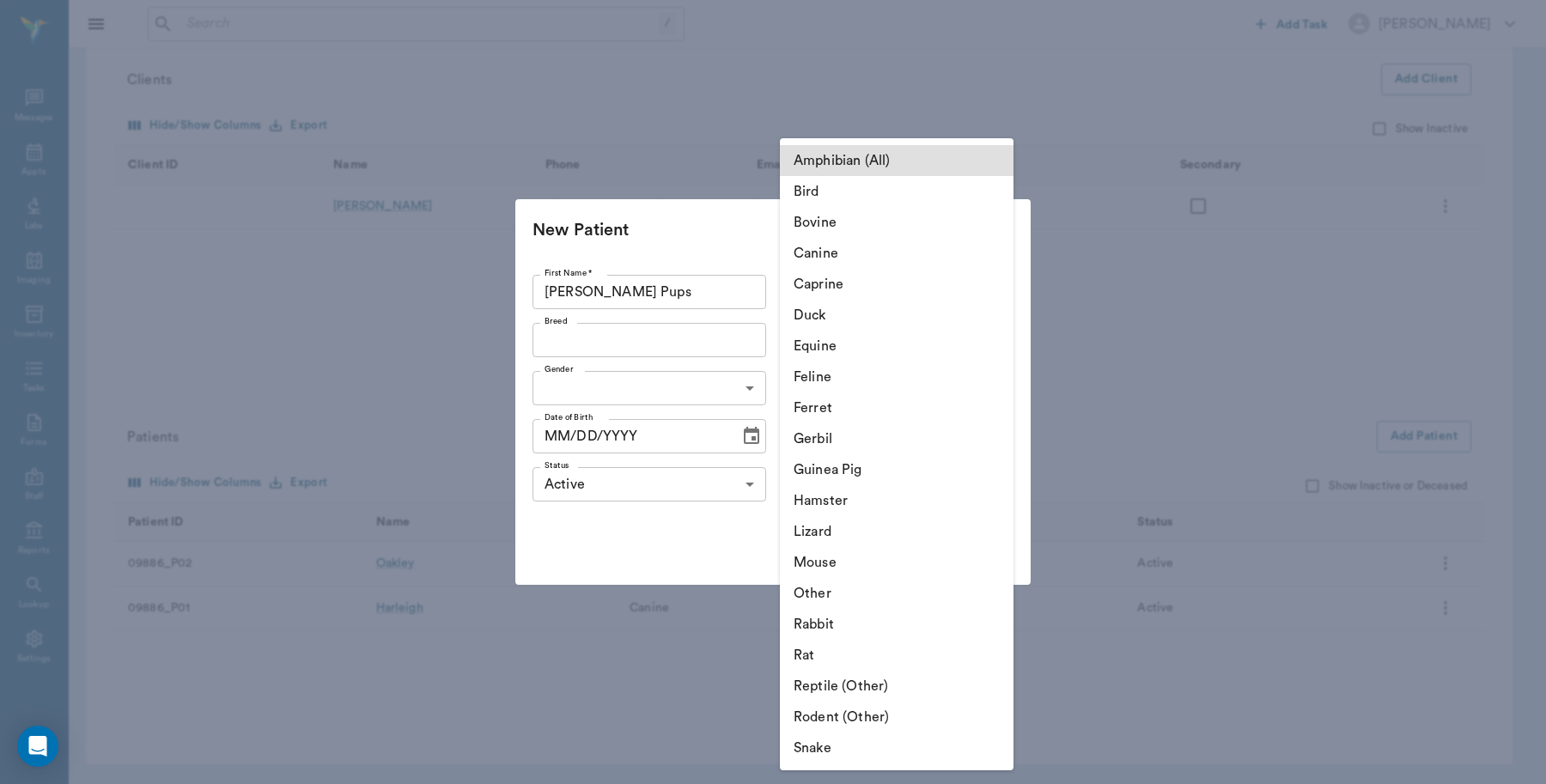
click at [1001, 282] on body "/ ​ Add Task Dr. Bert Ellsworth Nectar Messages Appts Labs Imaging Inventory Ta…" at bounding box center [773, 299] width 1546 height 969
click at [865, 253] on li "Canine" at bounding box center [897, 253] width 234 height 31
type input "Canine"
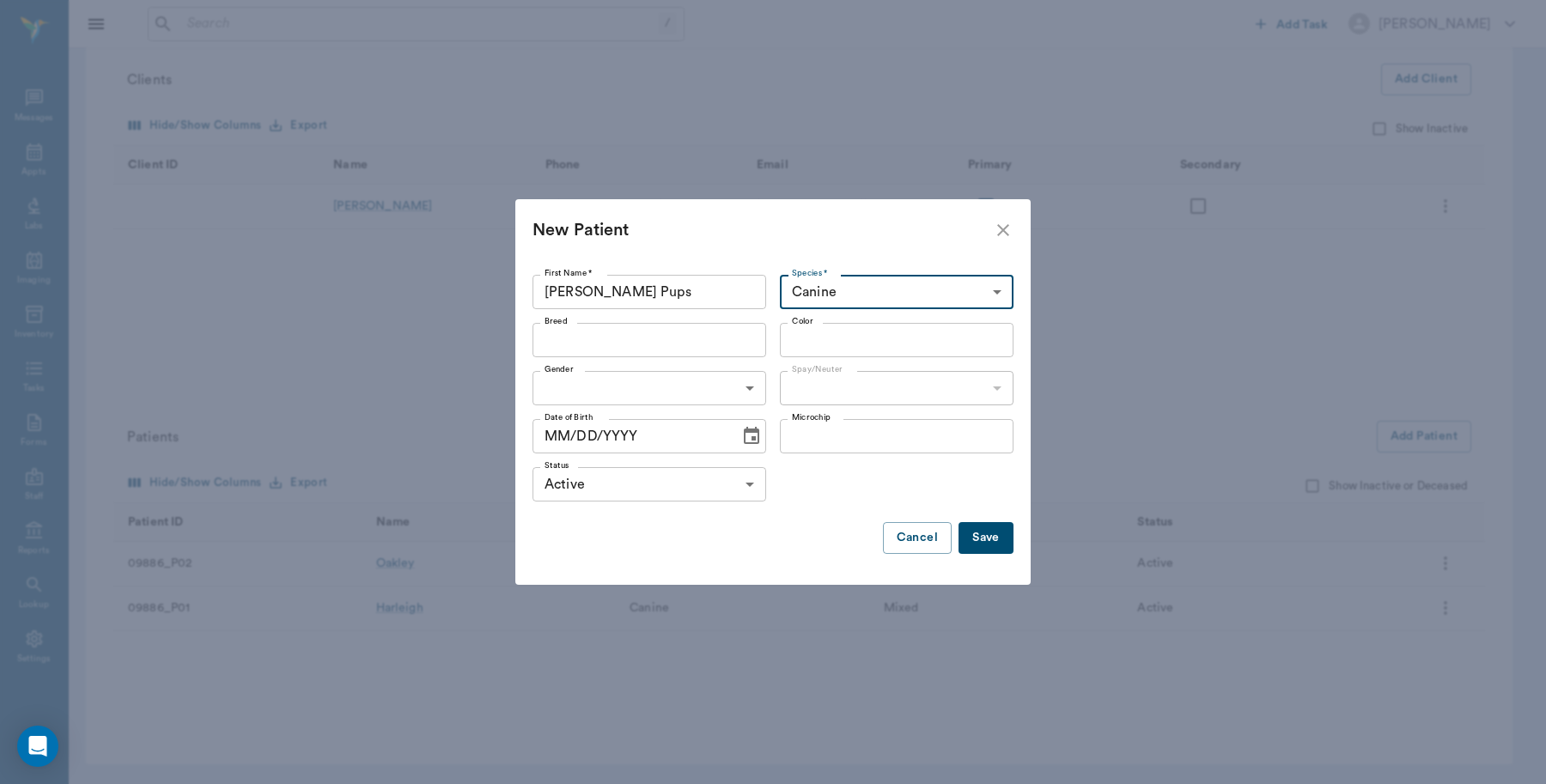
click at [986, 531] on button "Save" at bounding box center [985, 537] width 55 height 31
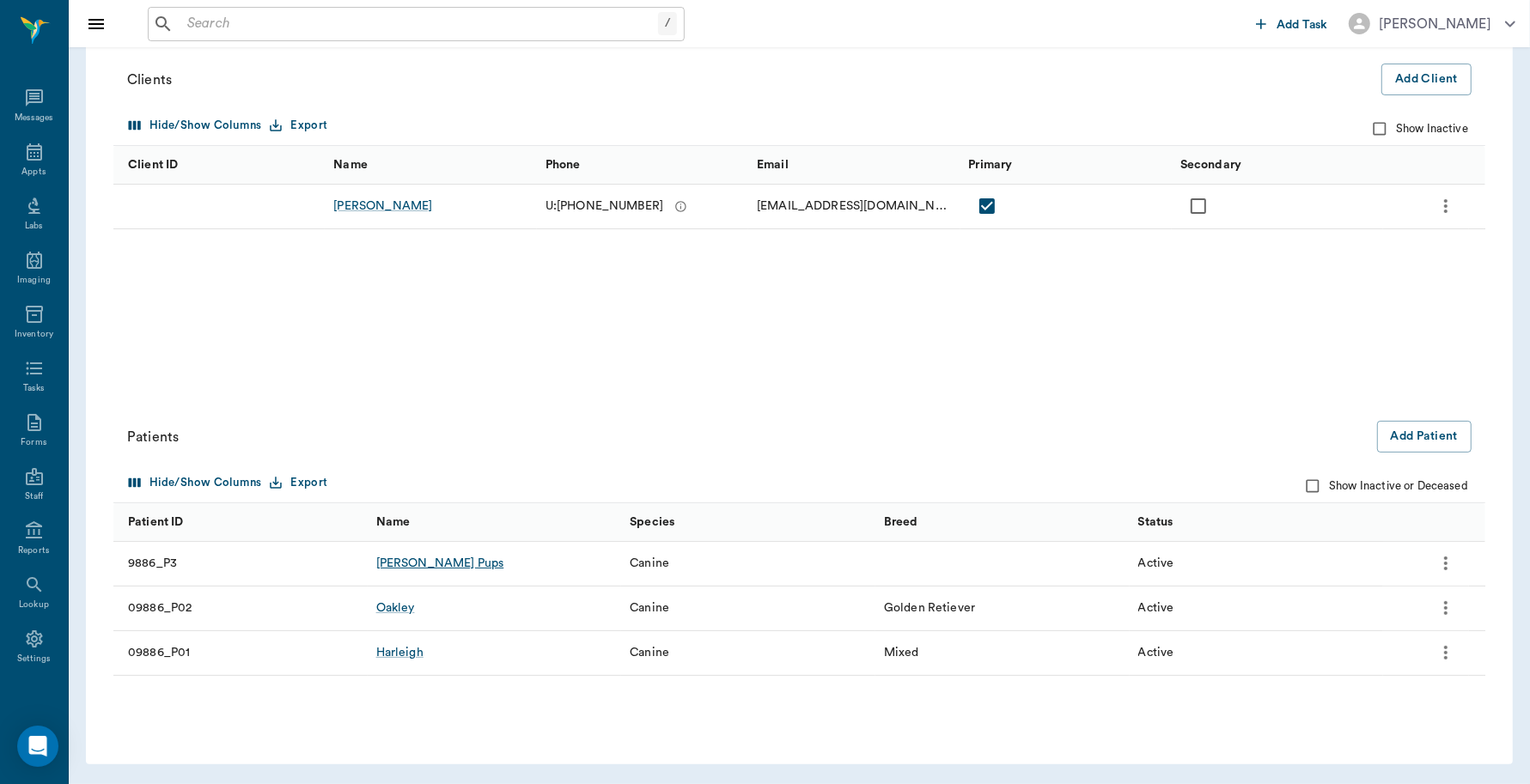
click at [422, 559] on div "Huskey Pups" at bounding box center [440, 563] width 128 height 17
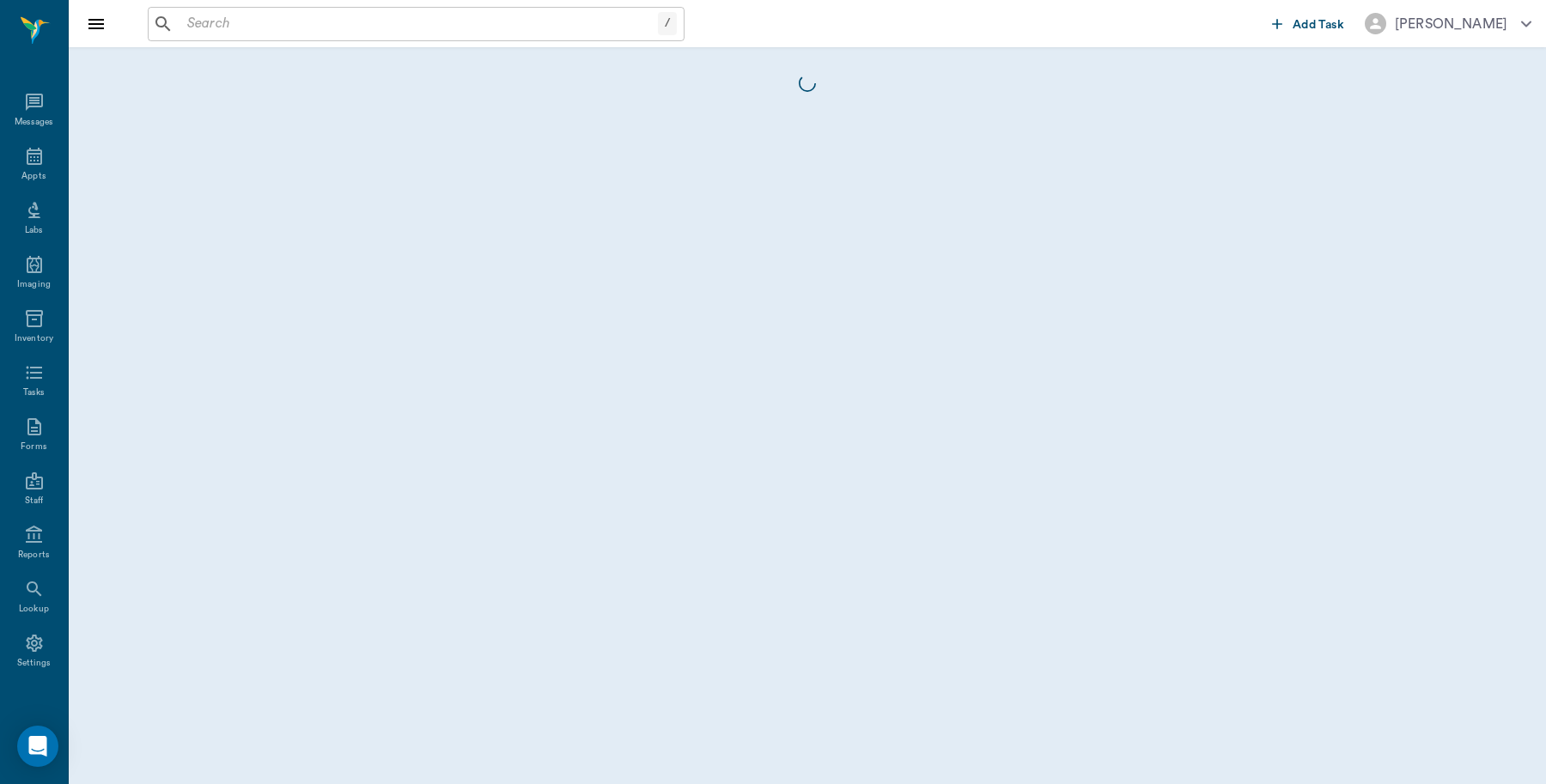
scroll to position [4, 0]
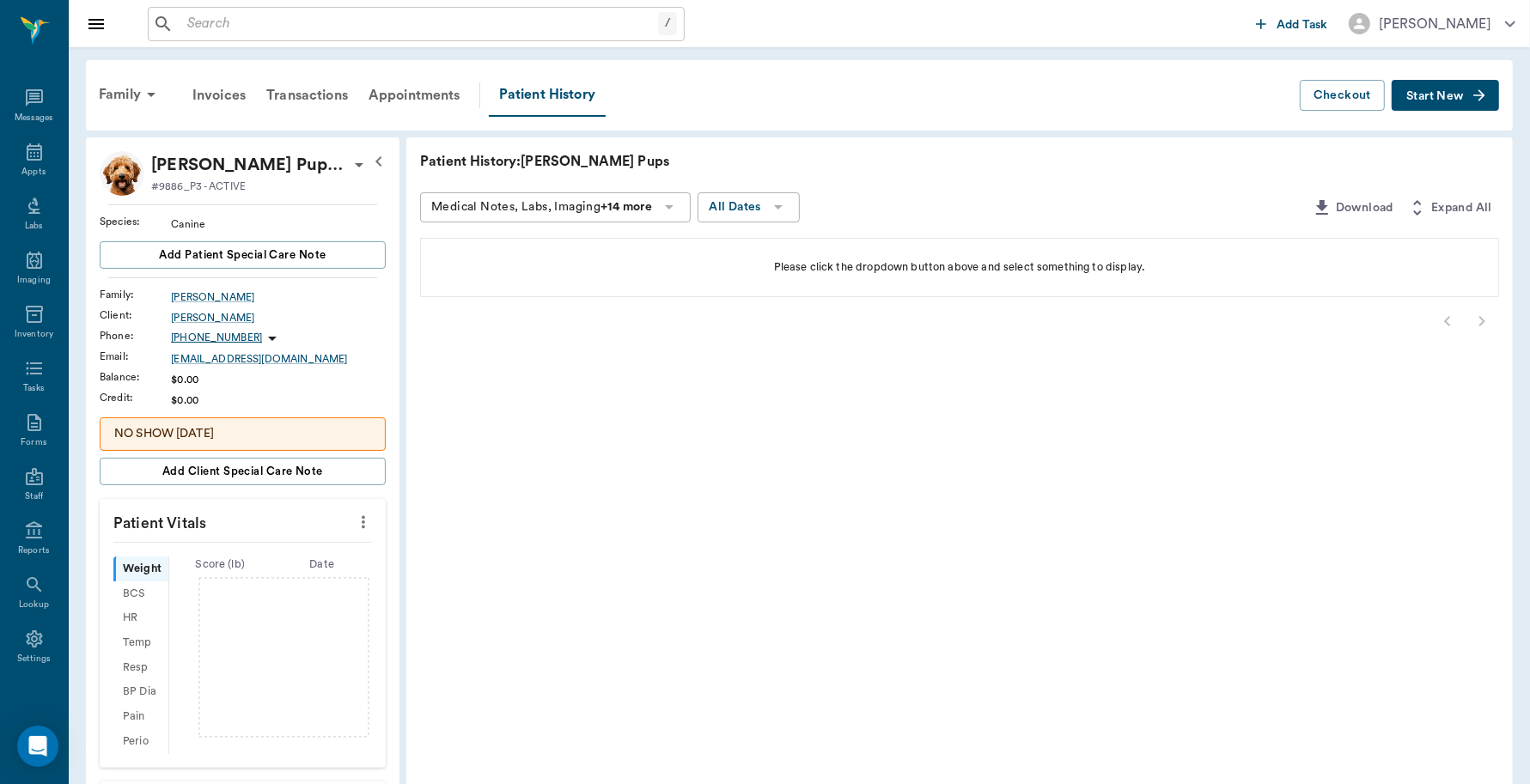
click at [1440, 96] on span "Start New" at bounding box center [1435, 96] width 57 height 0
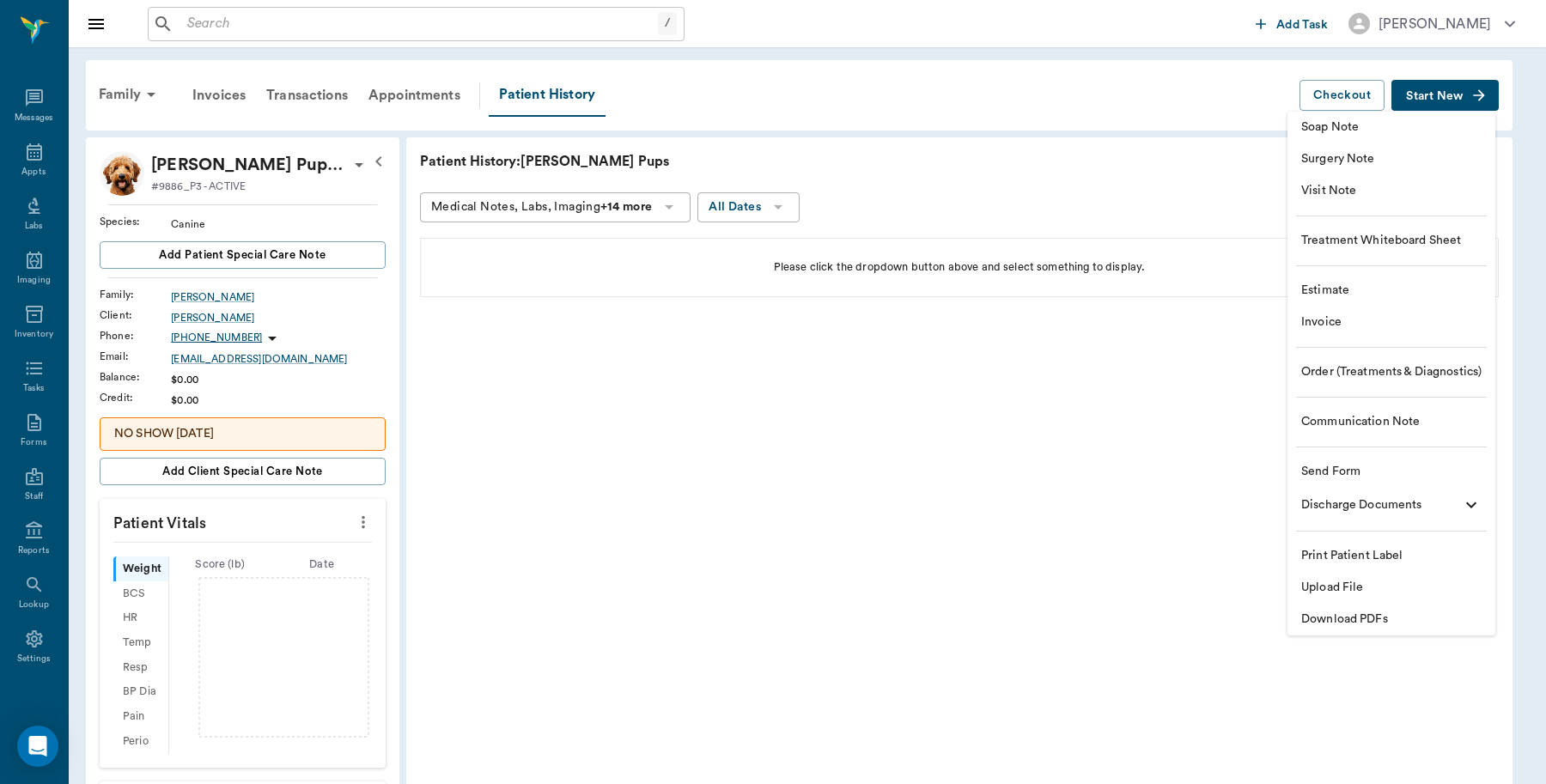
click at [1363, 131] on span "Soap Note" at bounding box center [1391, 128] width 181 height 18
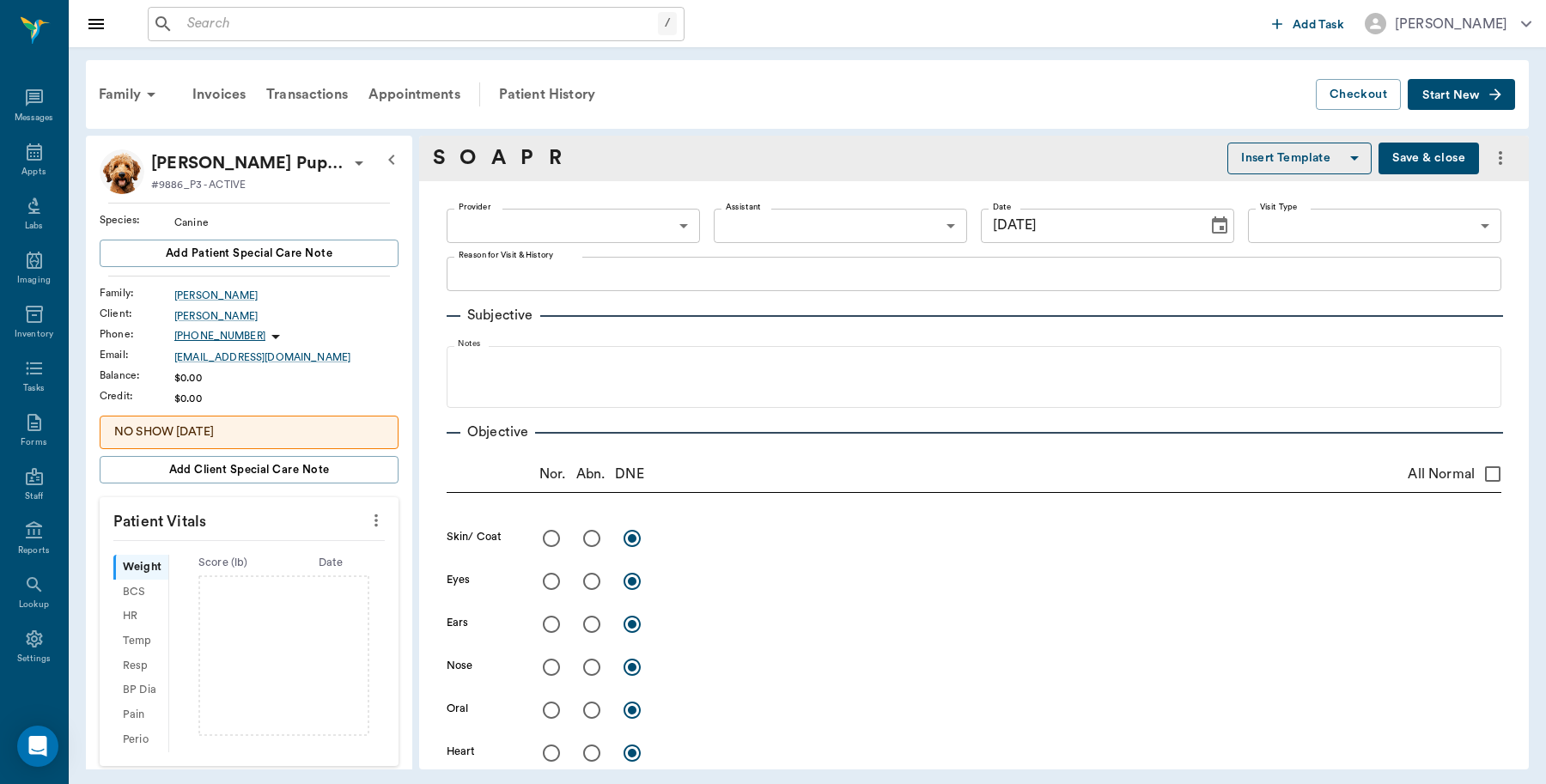
type input "[DATE]"
click at [537, 91] on div "Patient History" at bounding box center [547, 94] width 117 height 41
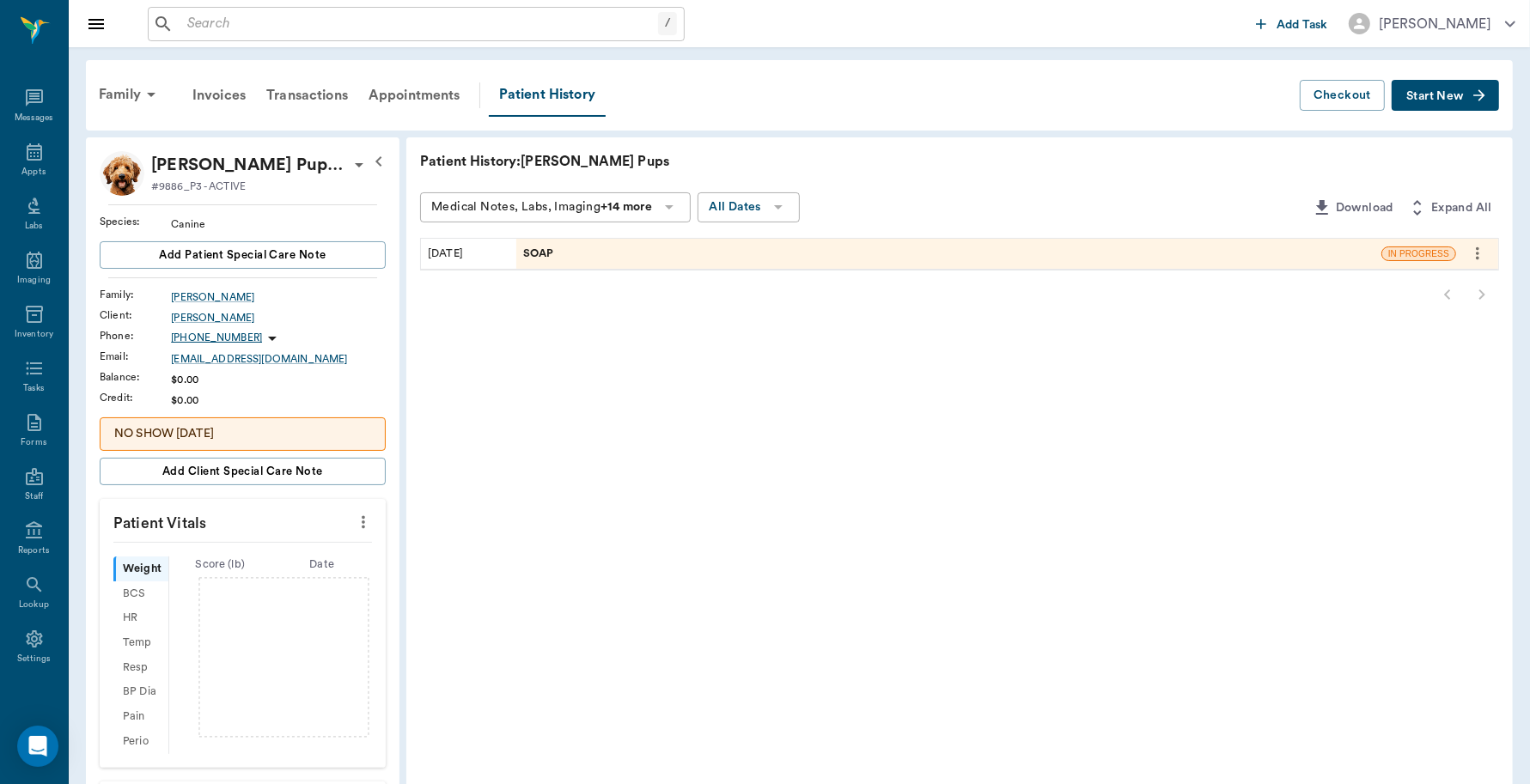
click at [1480, 253] on icon "more" at bounding box center [1477, 253] width 19 height 21
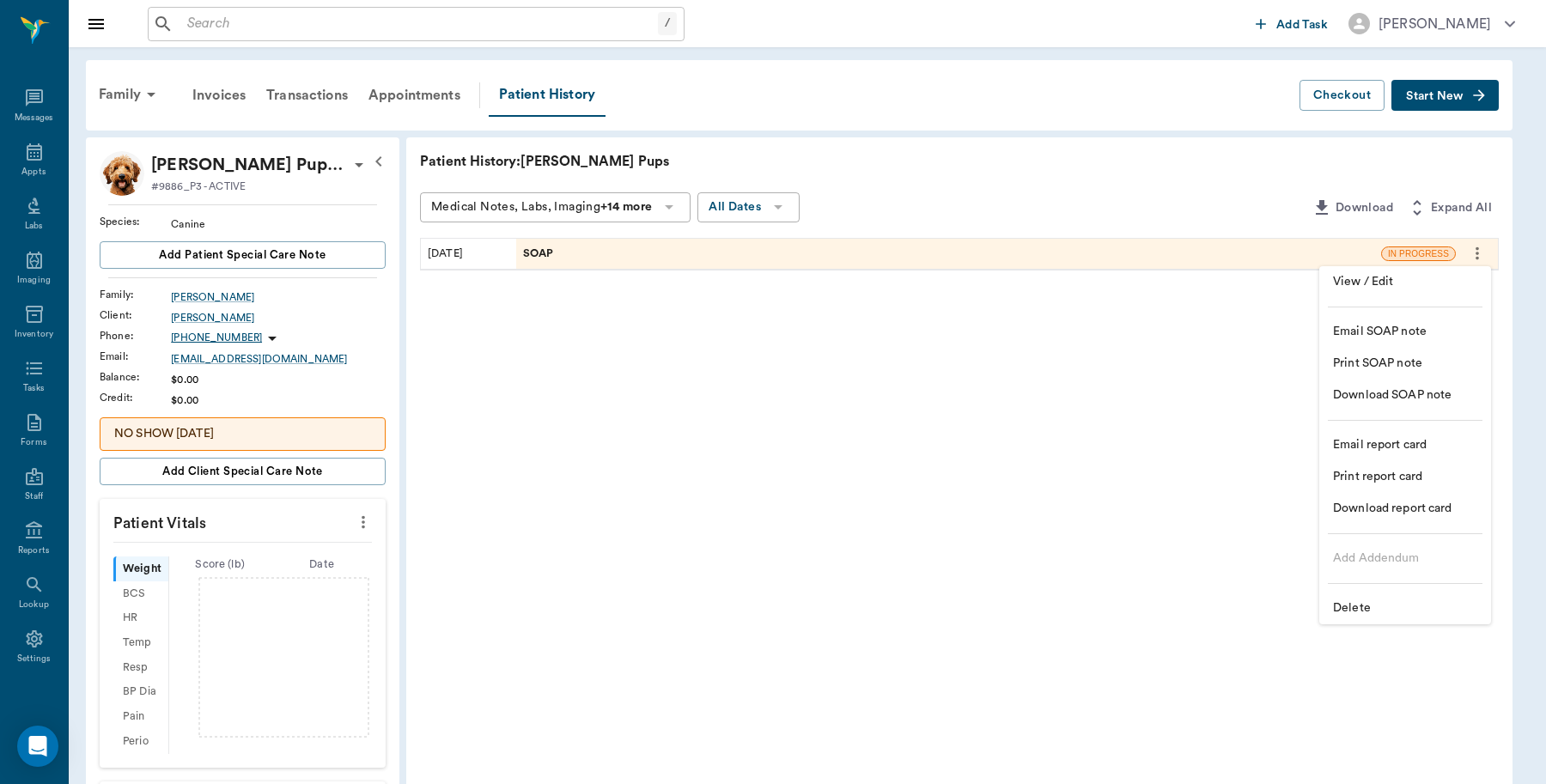
click at [1372, 603] on span "Delete" at bounding box center [1405, 608] width 145 height 18
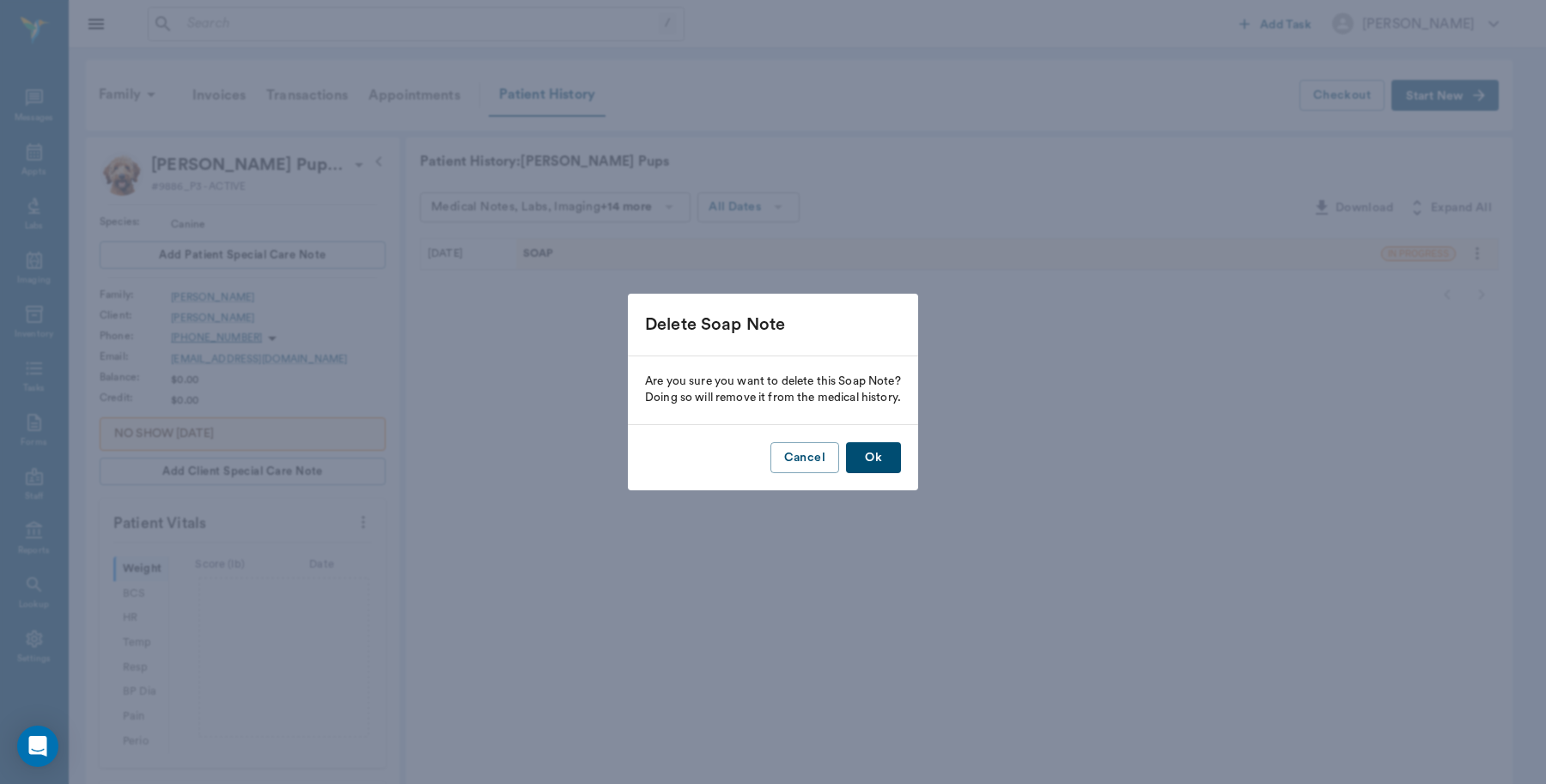
click at [877, 461] on button "Ok" at bounding box center [873, 457] width 55 height 31
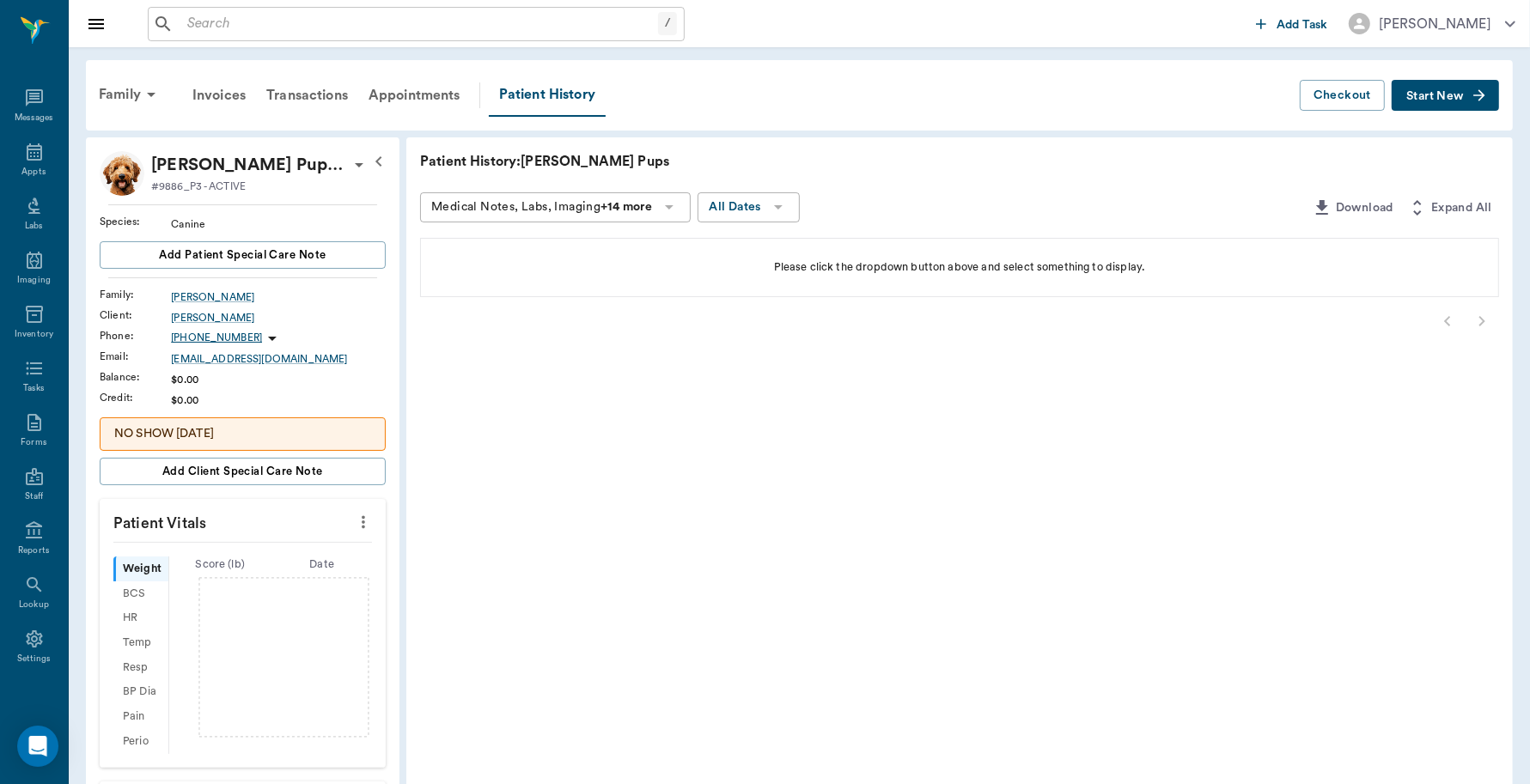
click at [1462, 84] on button "Start New" at bounding box center [1446, 95] width 108 height 31
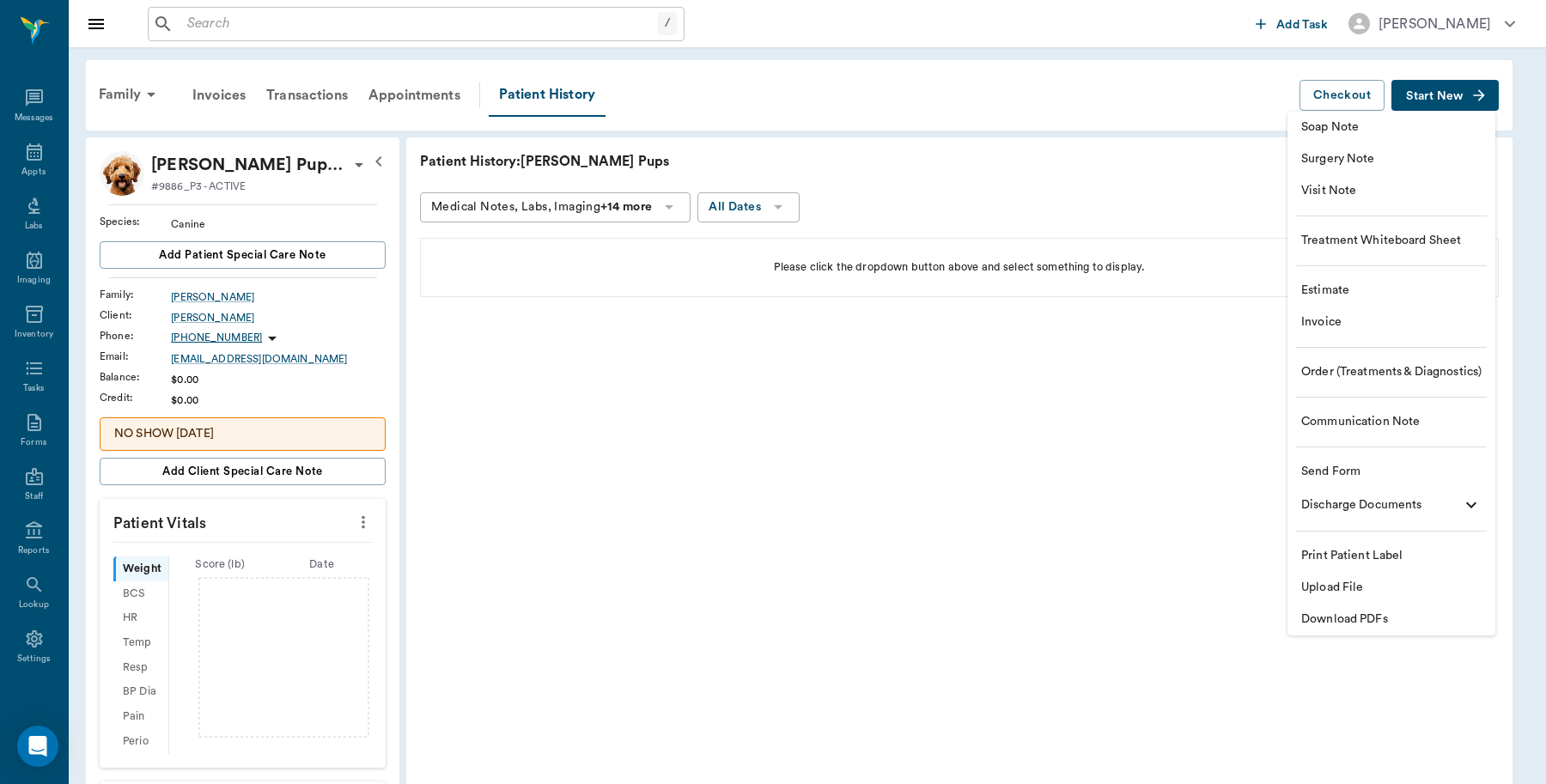
click at [1341, 186] on span "Visit Note" at bounding box center [1391, 191] width 181 height 18
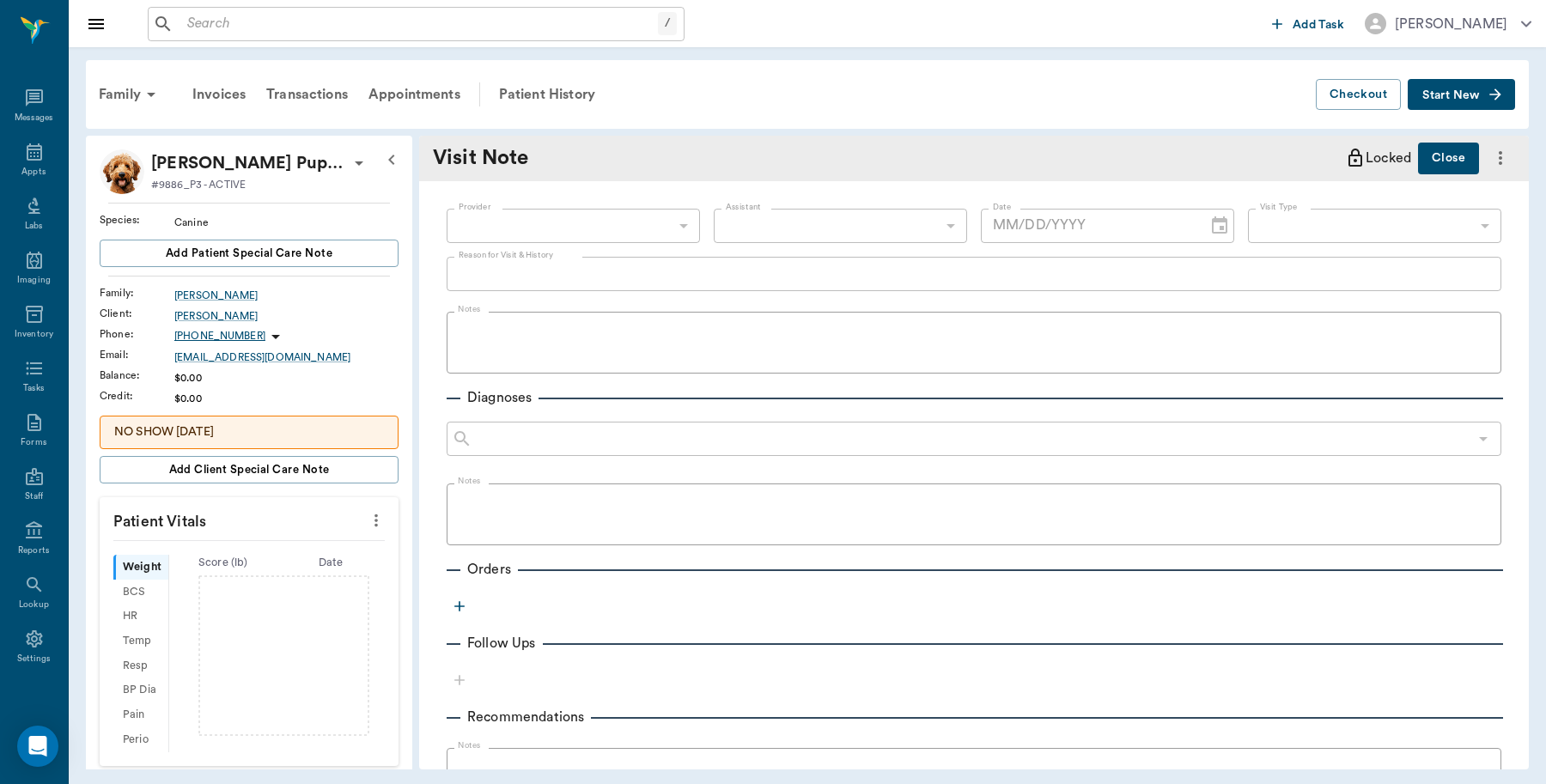
type input "[DATE]"
click at [579, 275] on textarea "Reason for Visit & History" at bounding box center [974, 274] width 1030 height 20
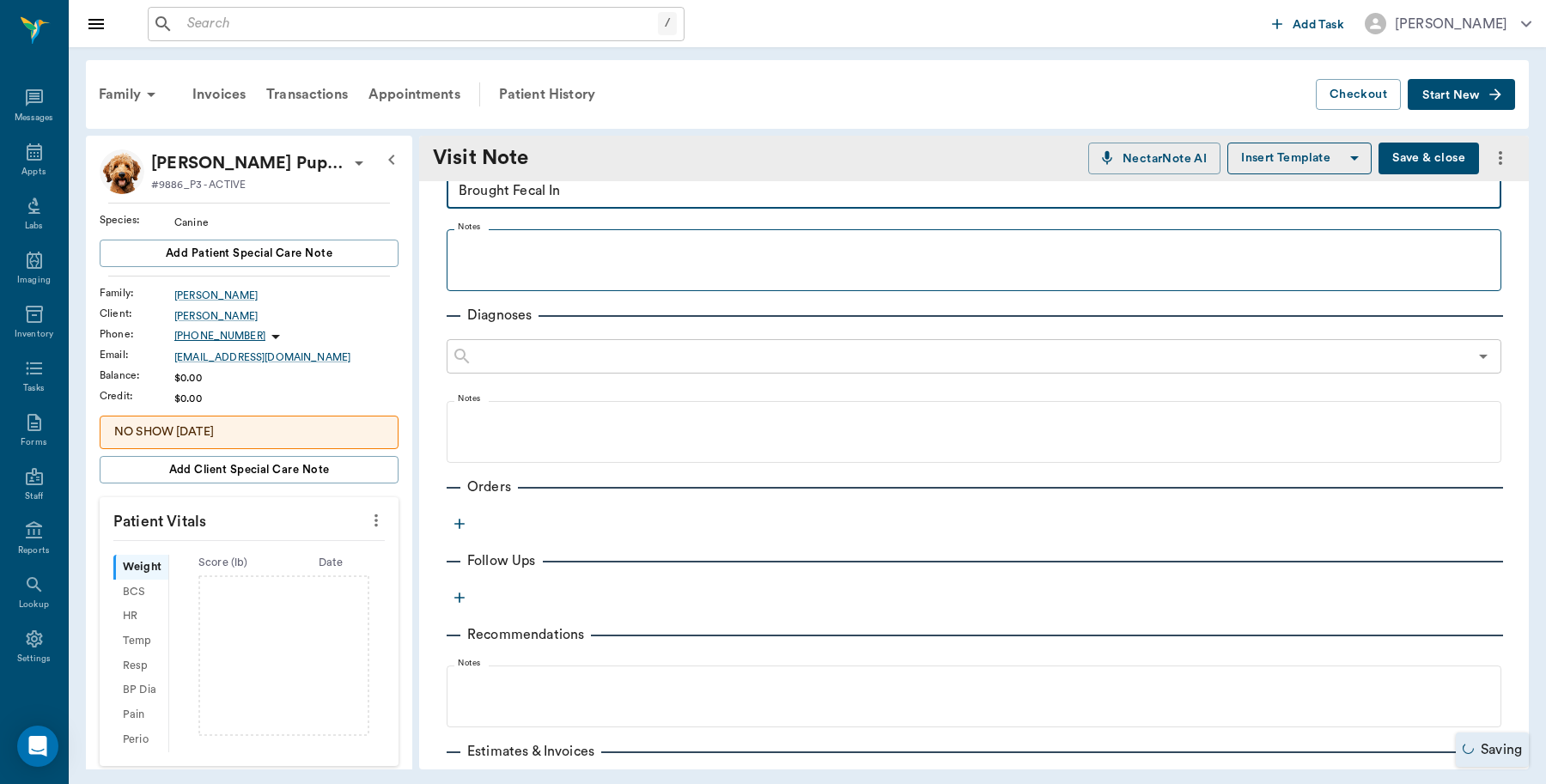
scroll to position [108, 0]
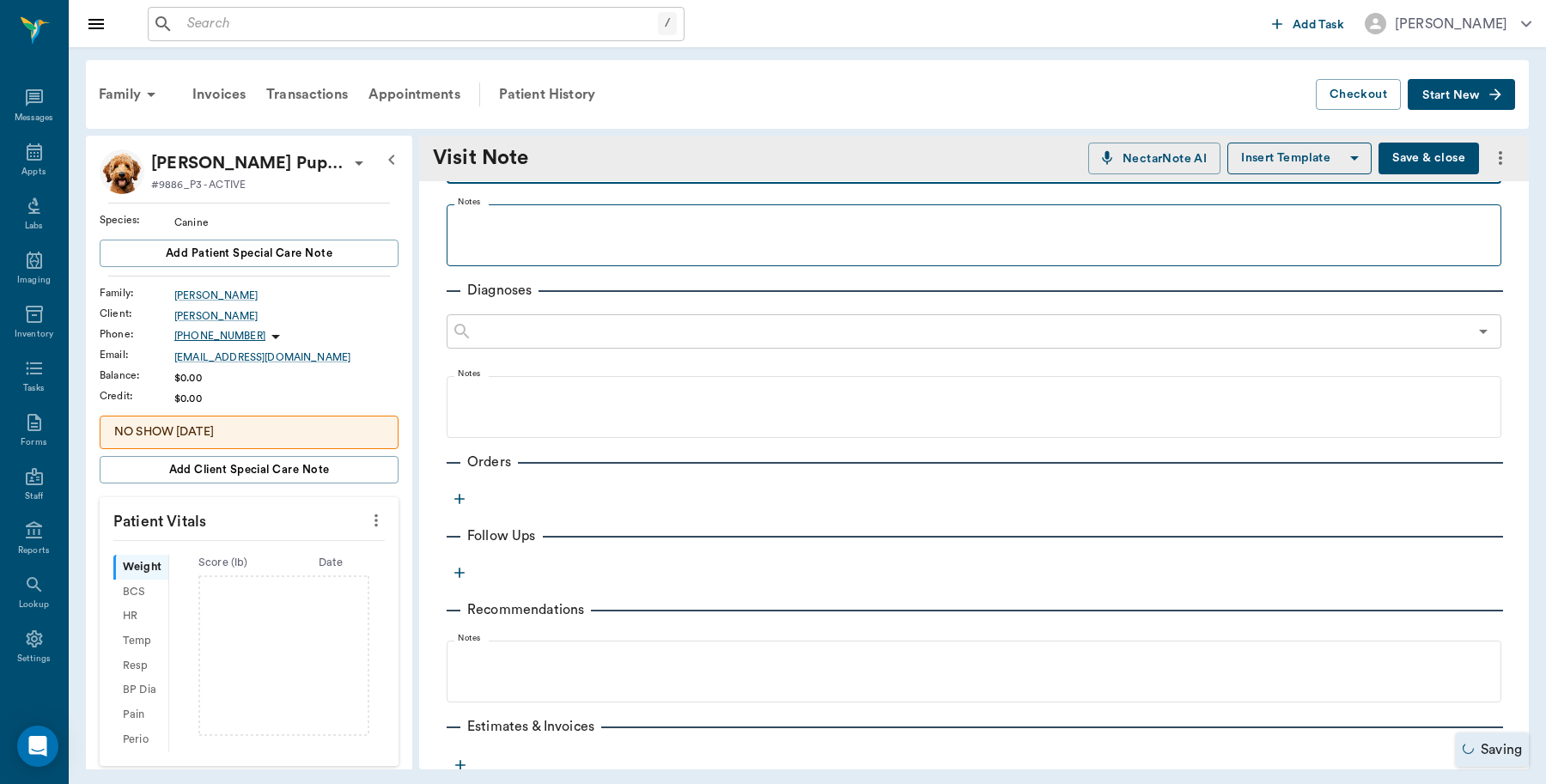
type textarea "Brought Fecal In"
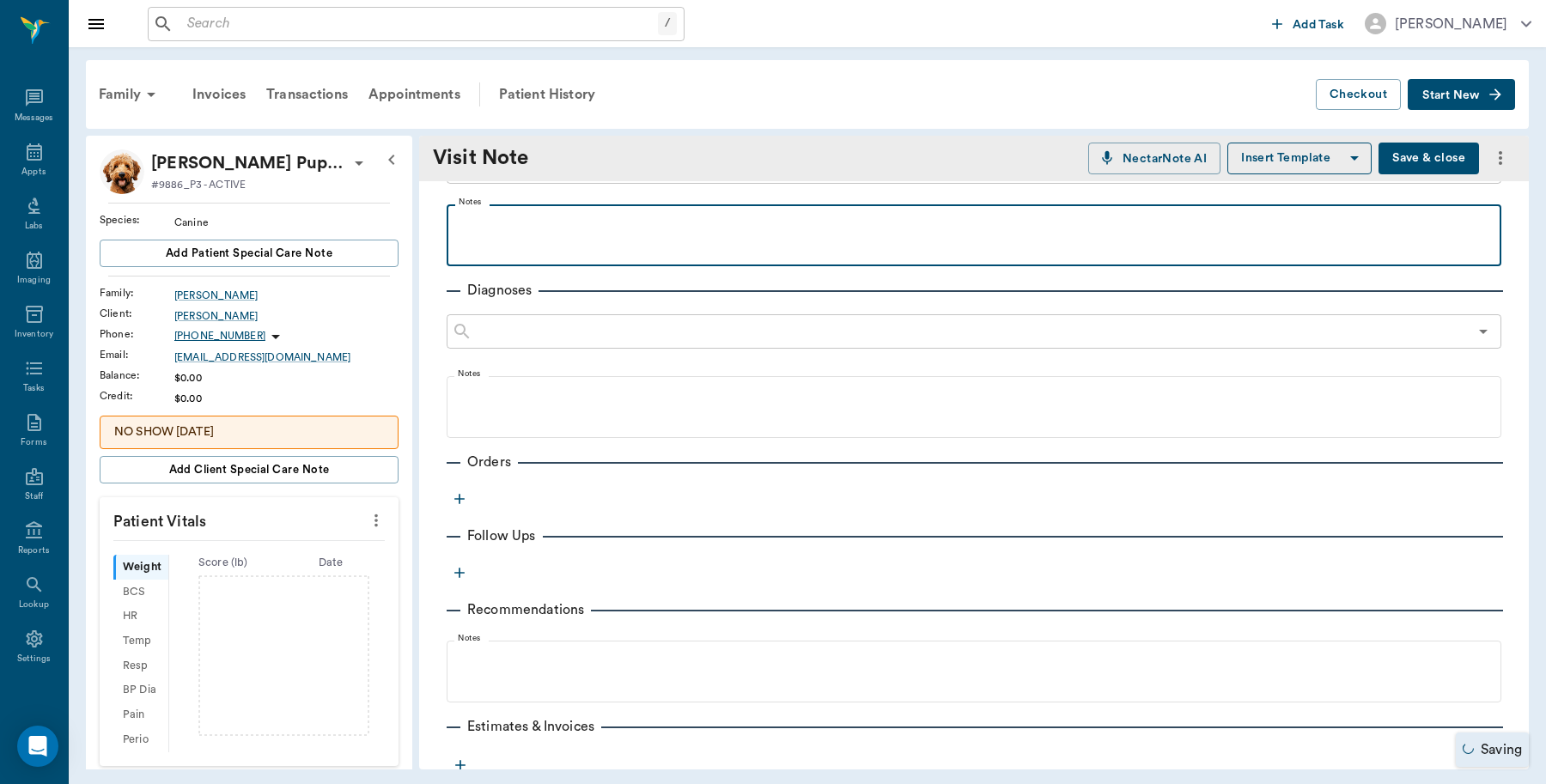
click at [508, 222] on p at bounding box center [974, 223] width 1038 height 21
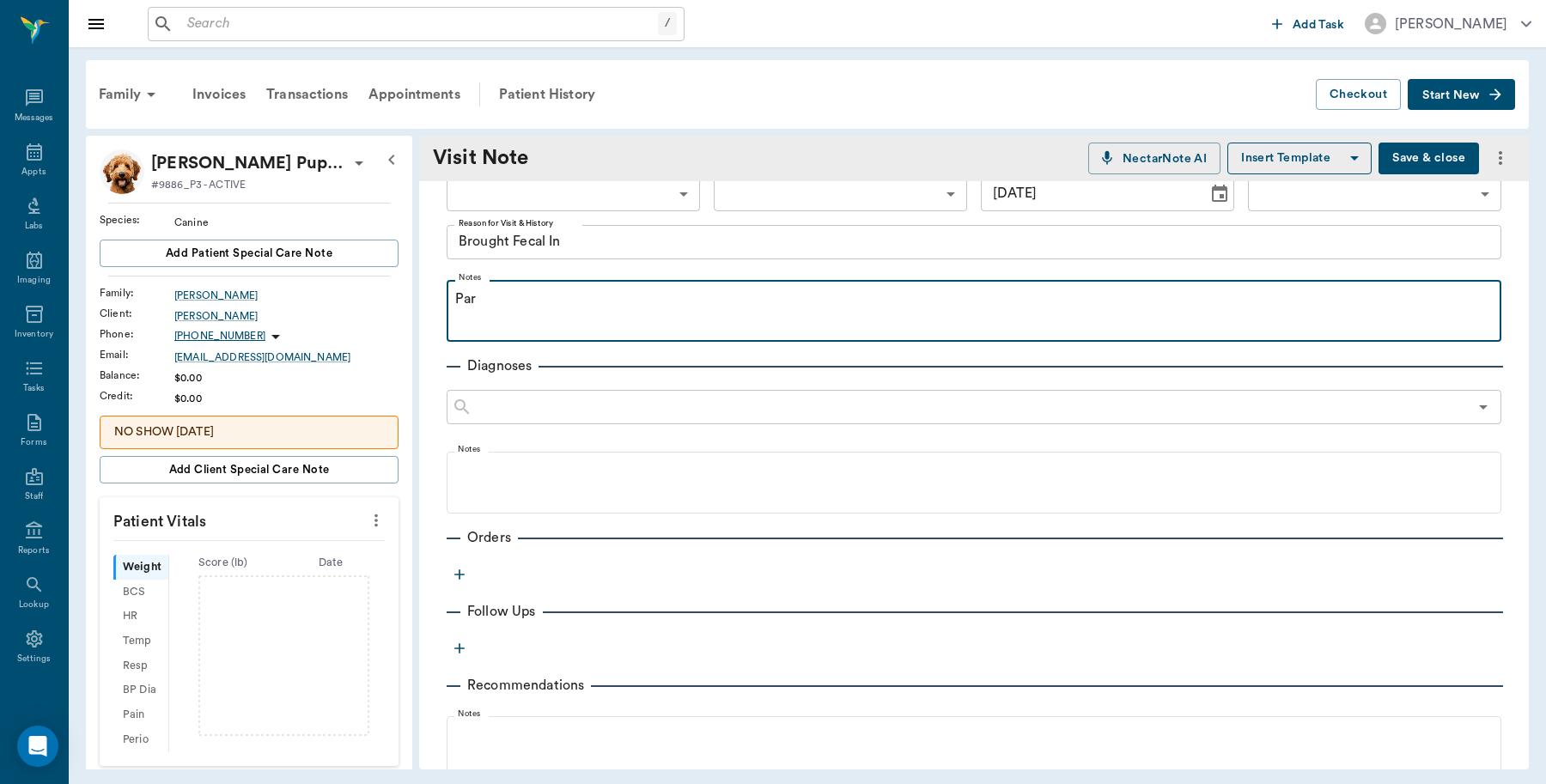
scroll to position [0, 0]
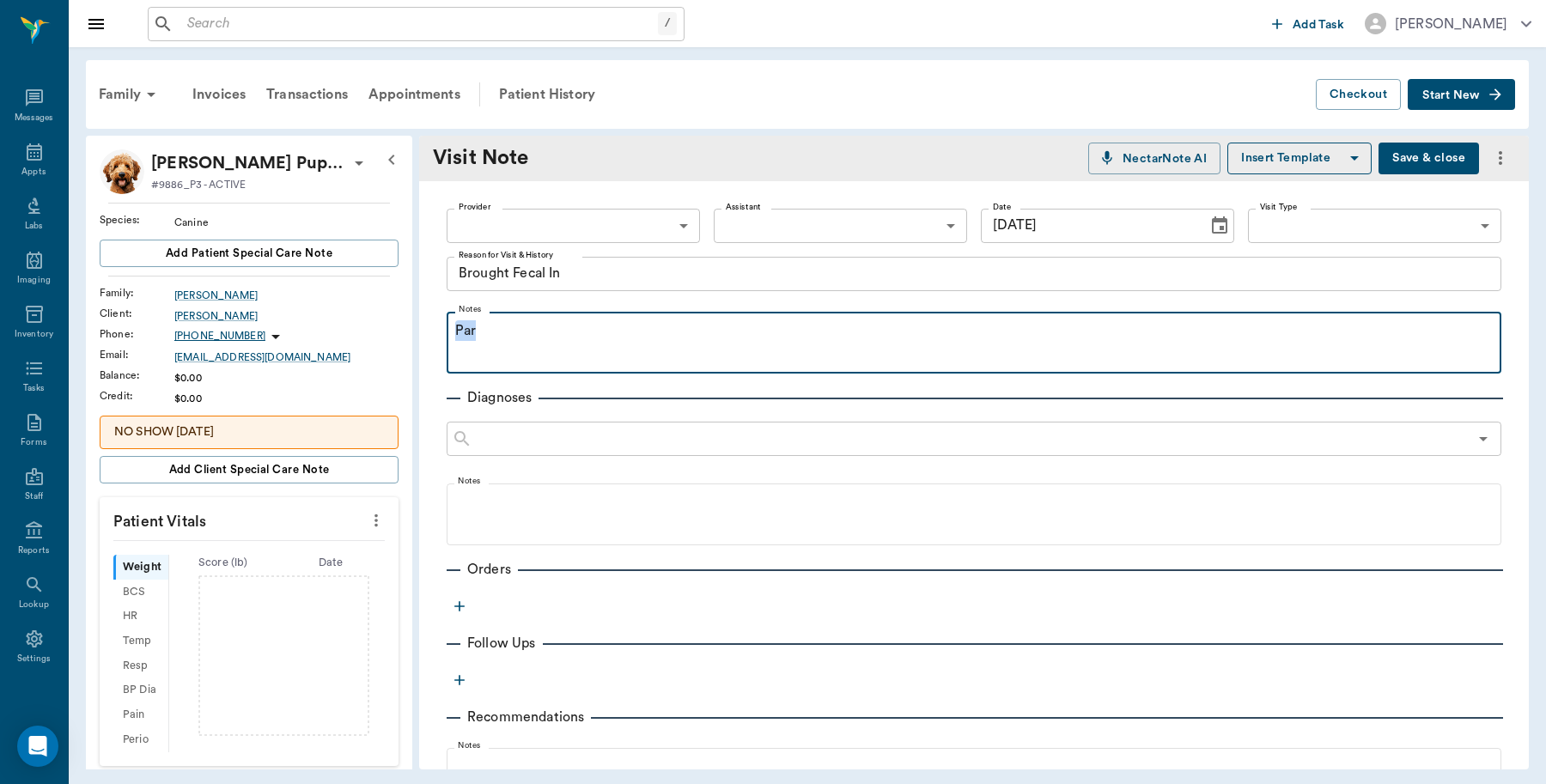
drag, startPoint x: 519, startPoint y: 331, endPoint x: 444, endPoint y: 341, distance: 75.7
click at [444, 341] on div "Provider ​ Provider Assistant ​ Assistant Date 09/04/2025 Date Visit Type ​ Vis…" at bounding box center [974, 575] width 1109 height 787
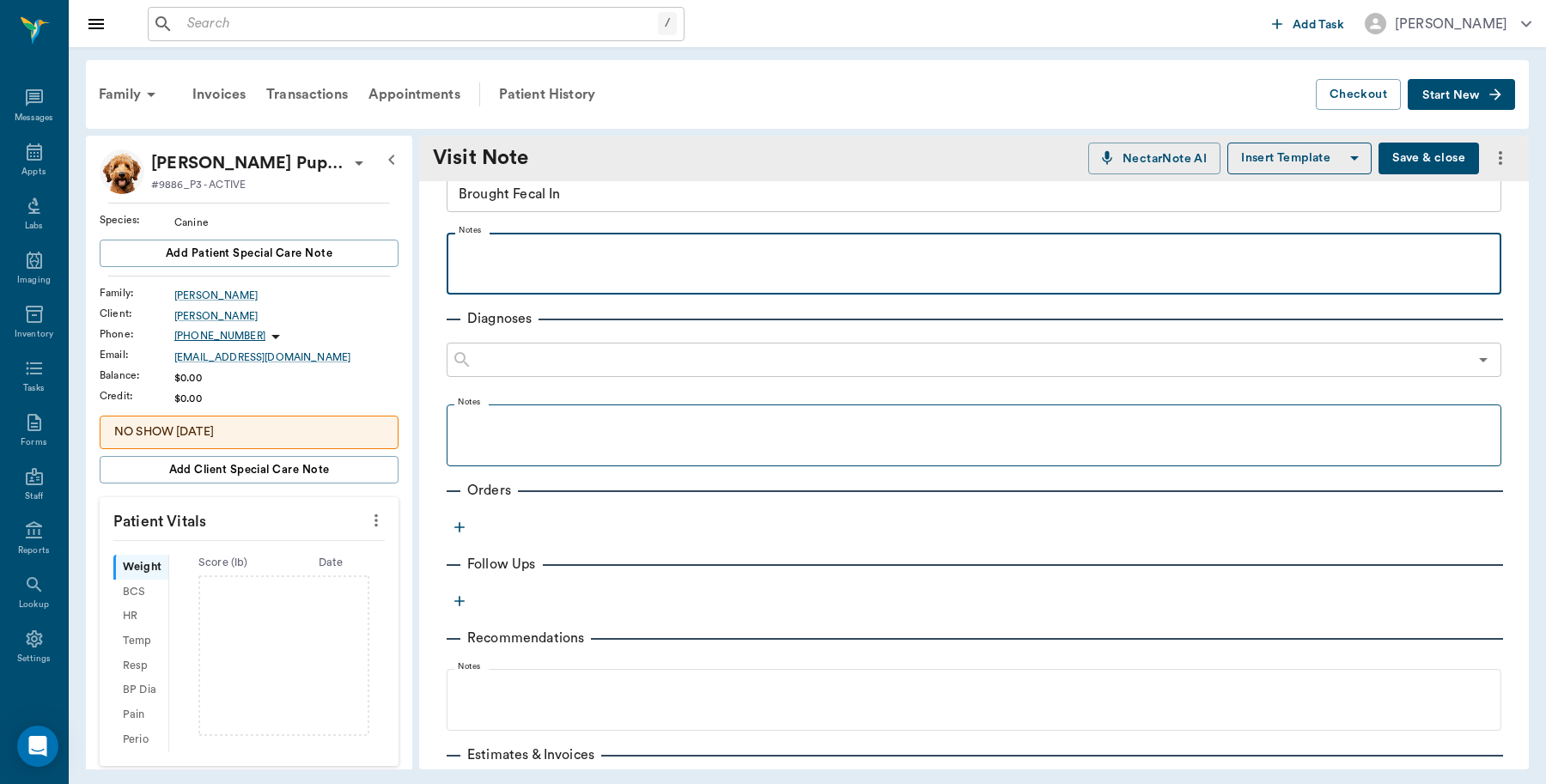
scroll to position [108, 0]
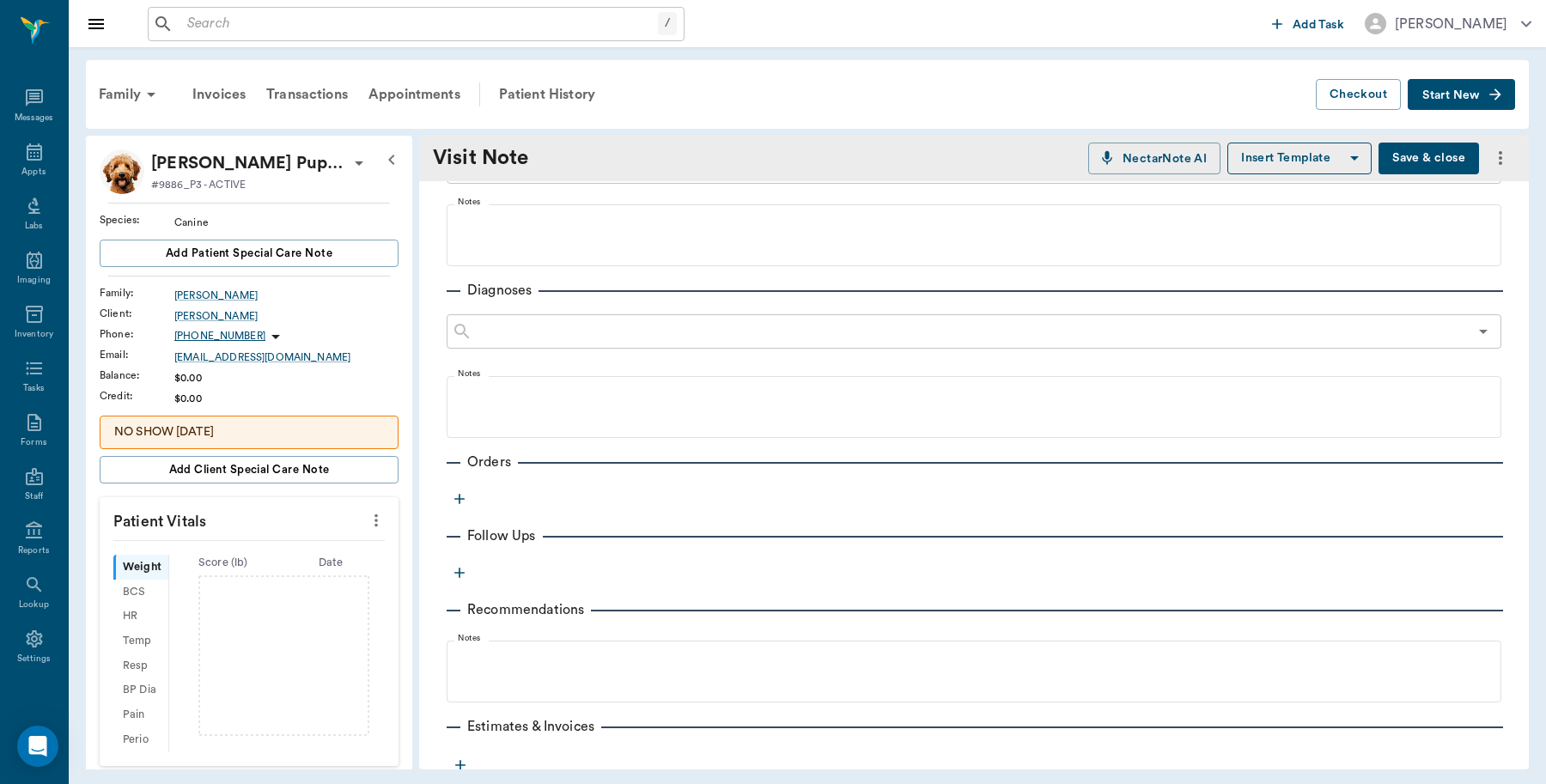
click at [461, 502] on icon "button" at bounding box center [459, 498] width 17 height 17
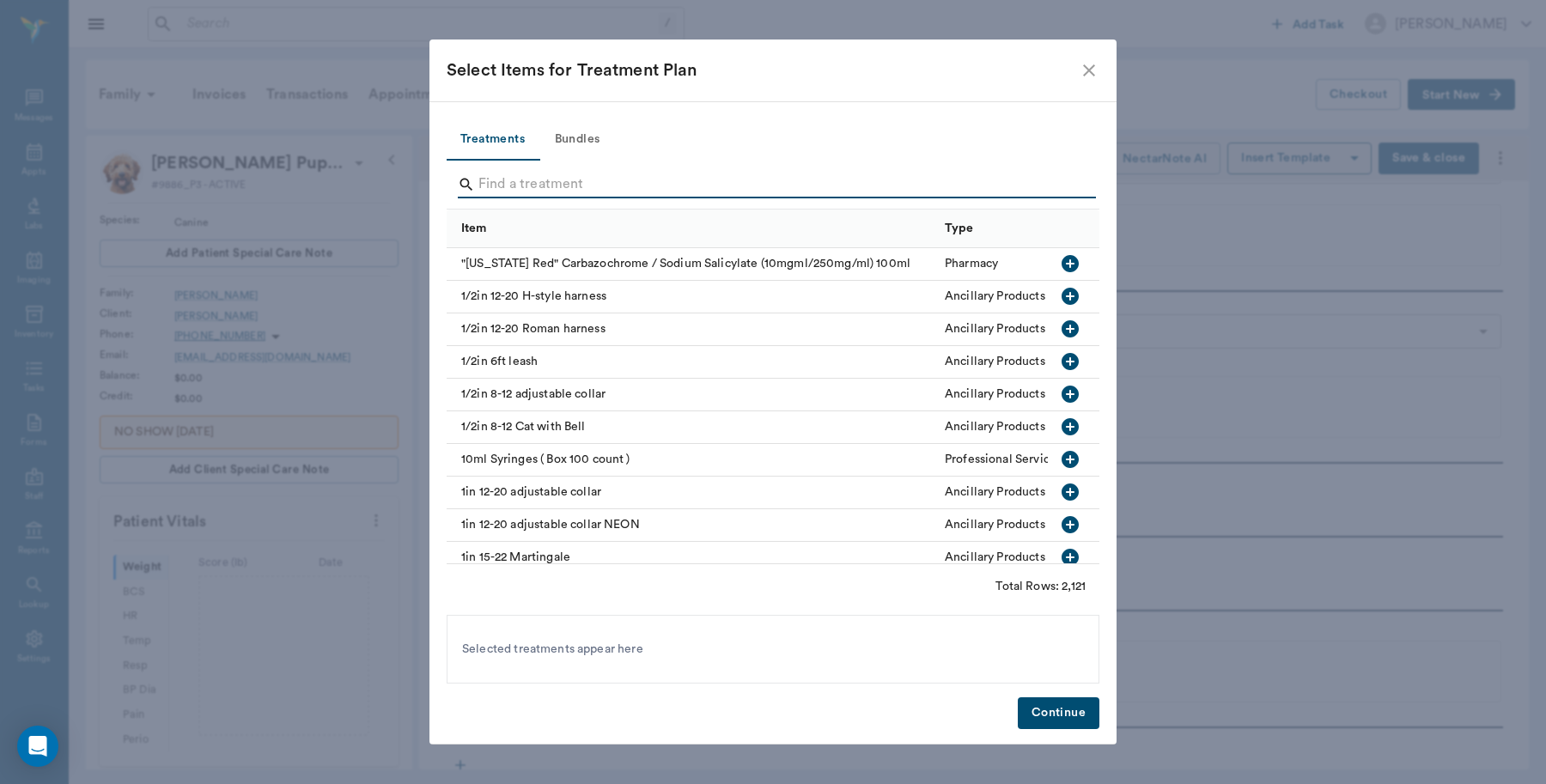
click at [627, 181] on input "Search" at bounding box center [774, 184] width 592 height 28
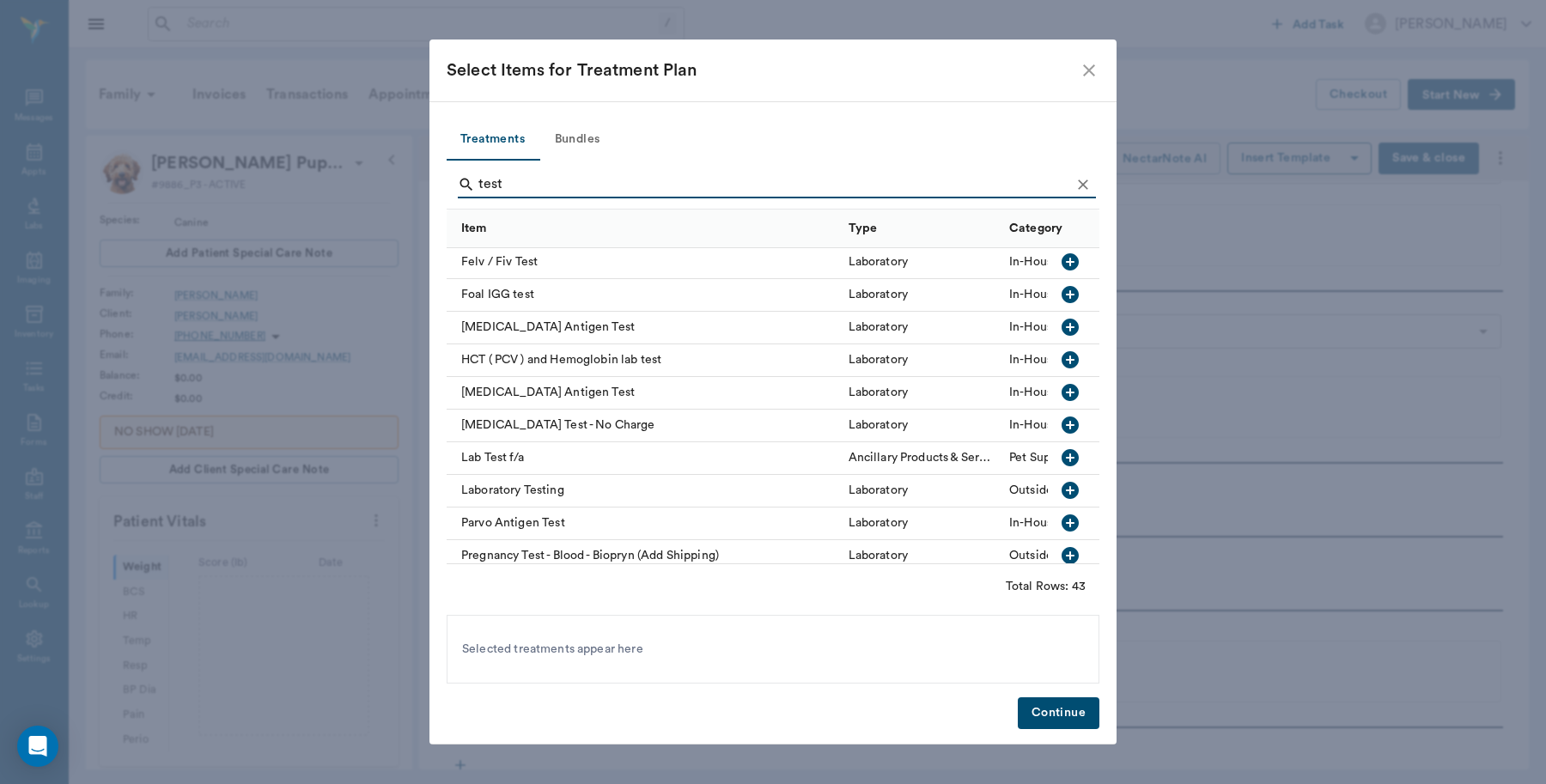
scroll to position [644, 0]
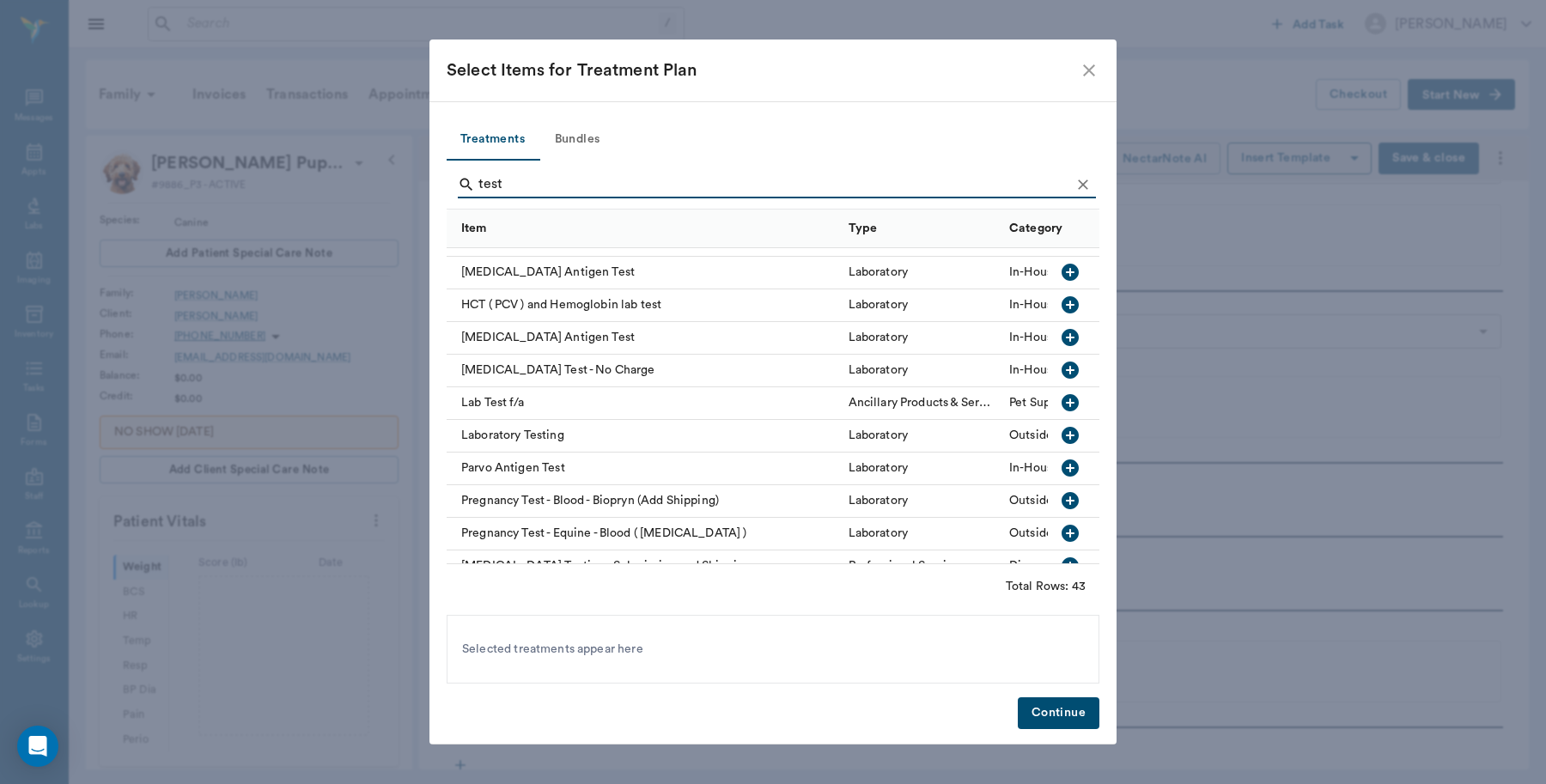
type input "test"
click at [1060, 335] on icon "button" at bounding box center [1070, 337] width 21 height 21
click at [1060, 469] on icon "button" at bounding box center [1070, 468] width 21 height 21
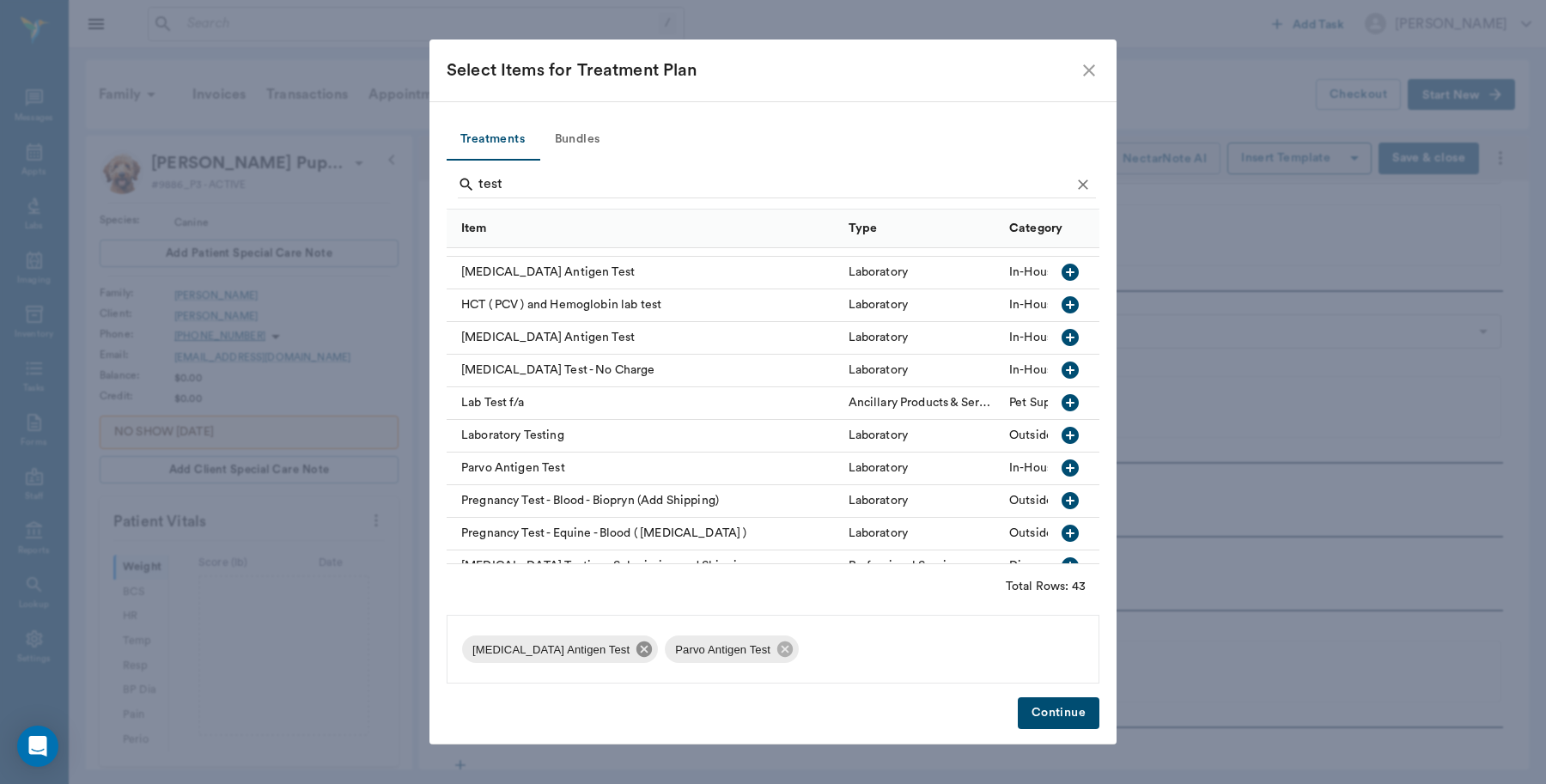
click at [637, 654] on icon at bounding box center [644, 648] width 15 height 15
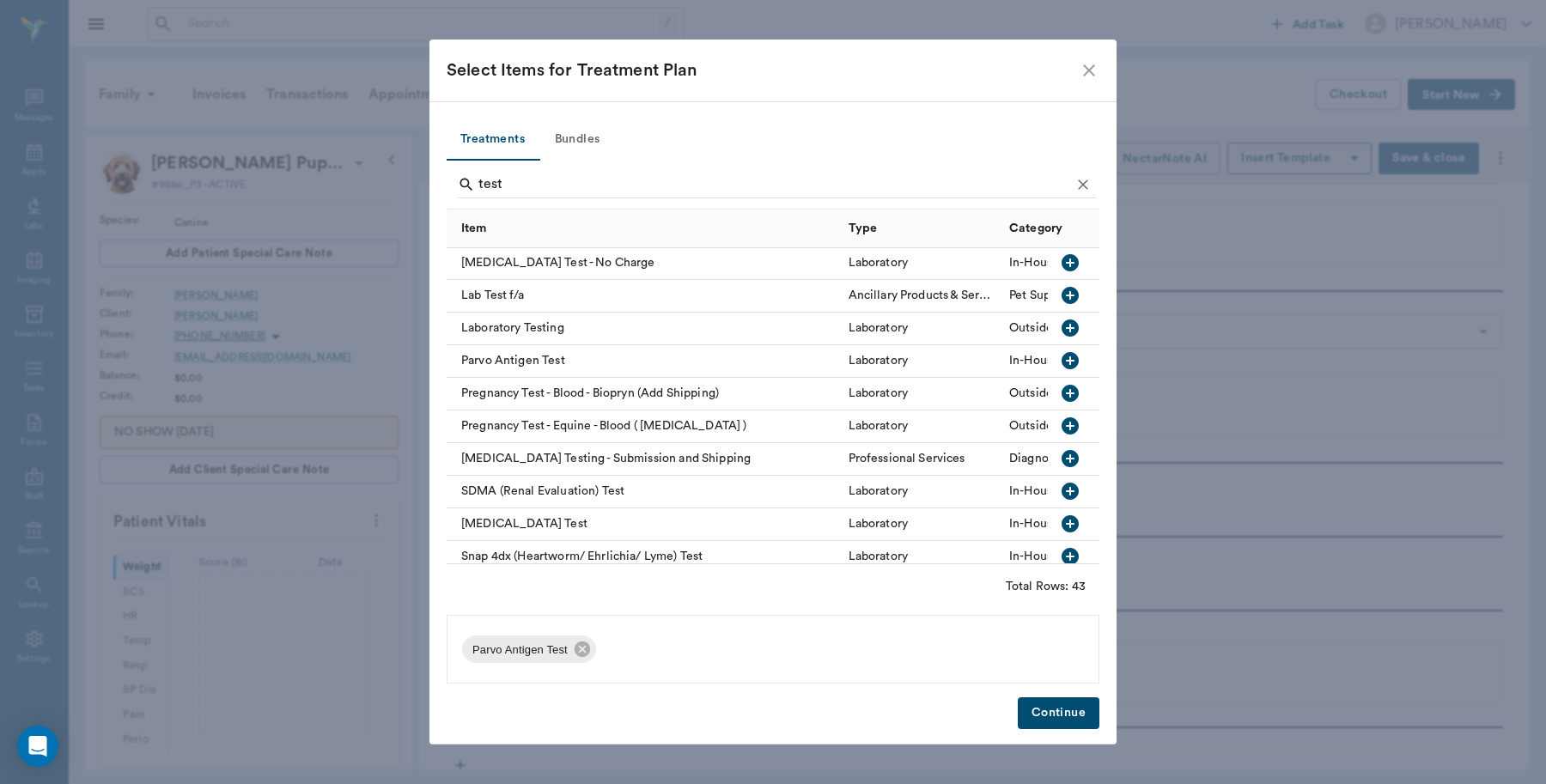
scroll to position [859, 0]
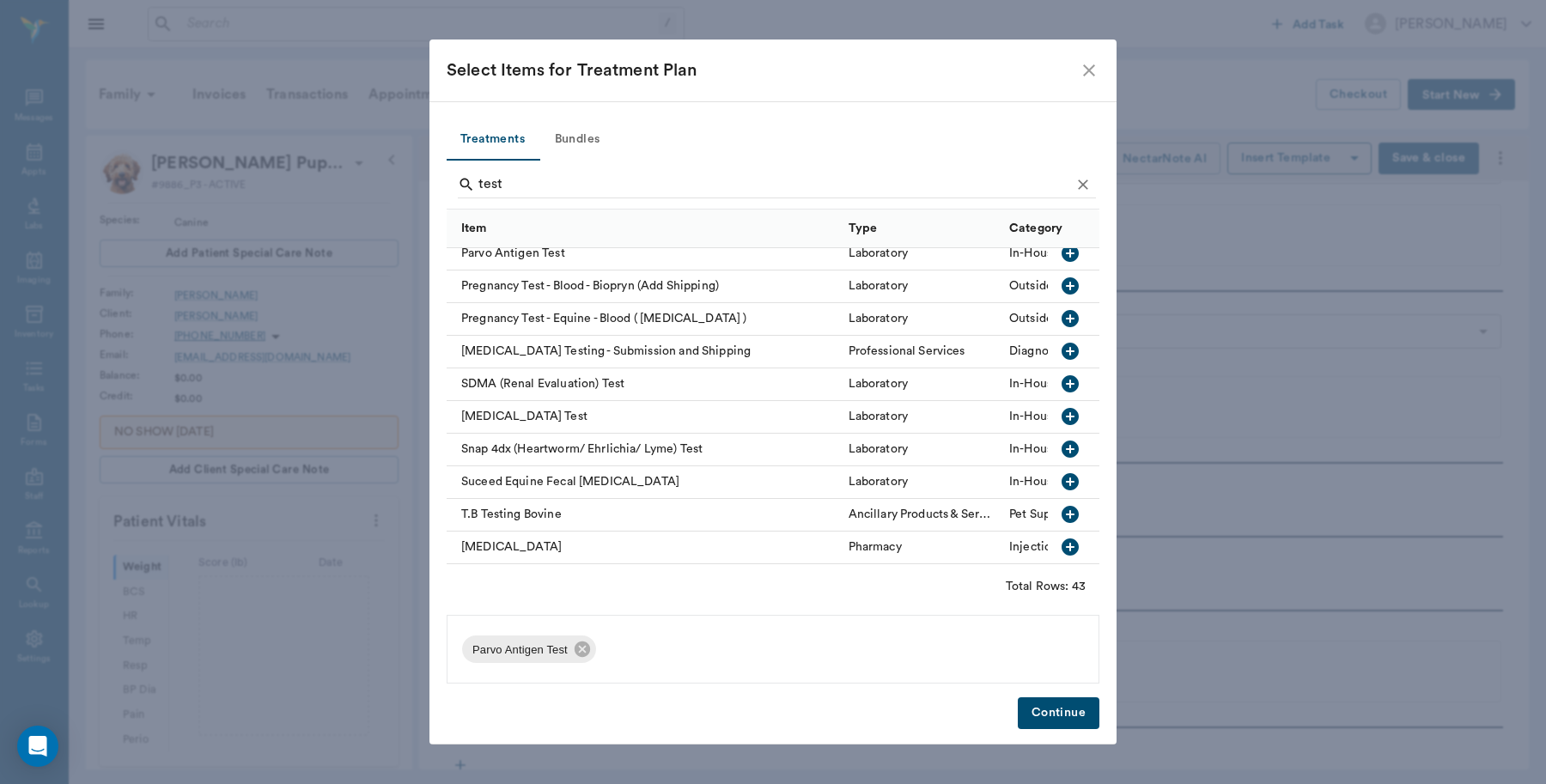
click at [1075, 709] on button "Continue" at bounding box center [1058, 712] width 82 height 31
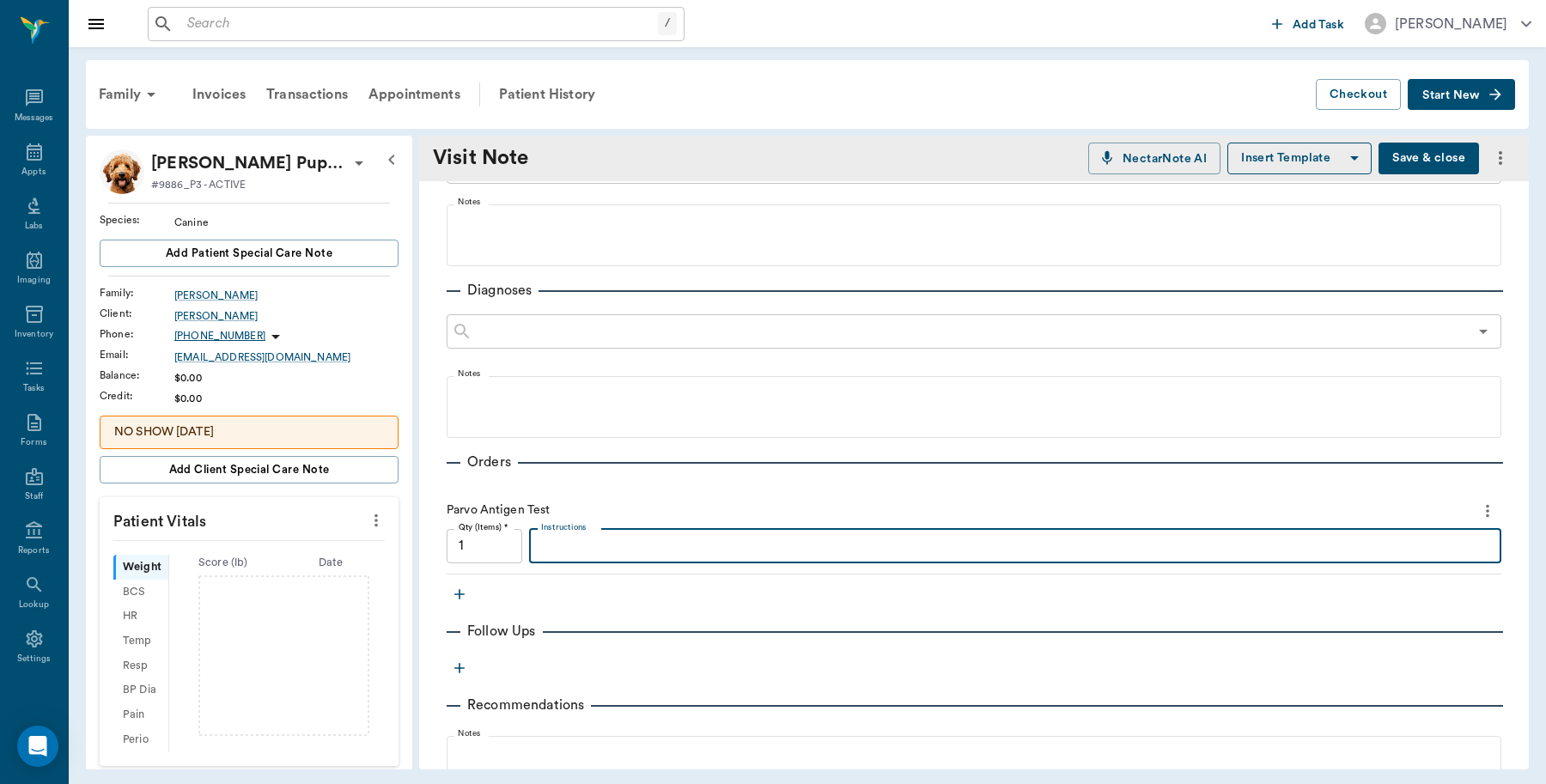
click at [613, 543] on textarea "Instructions" at bounding box center [1015, 546] width 949 height 20
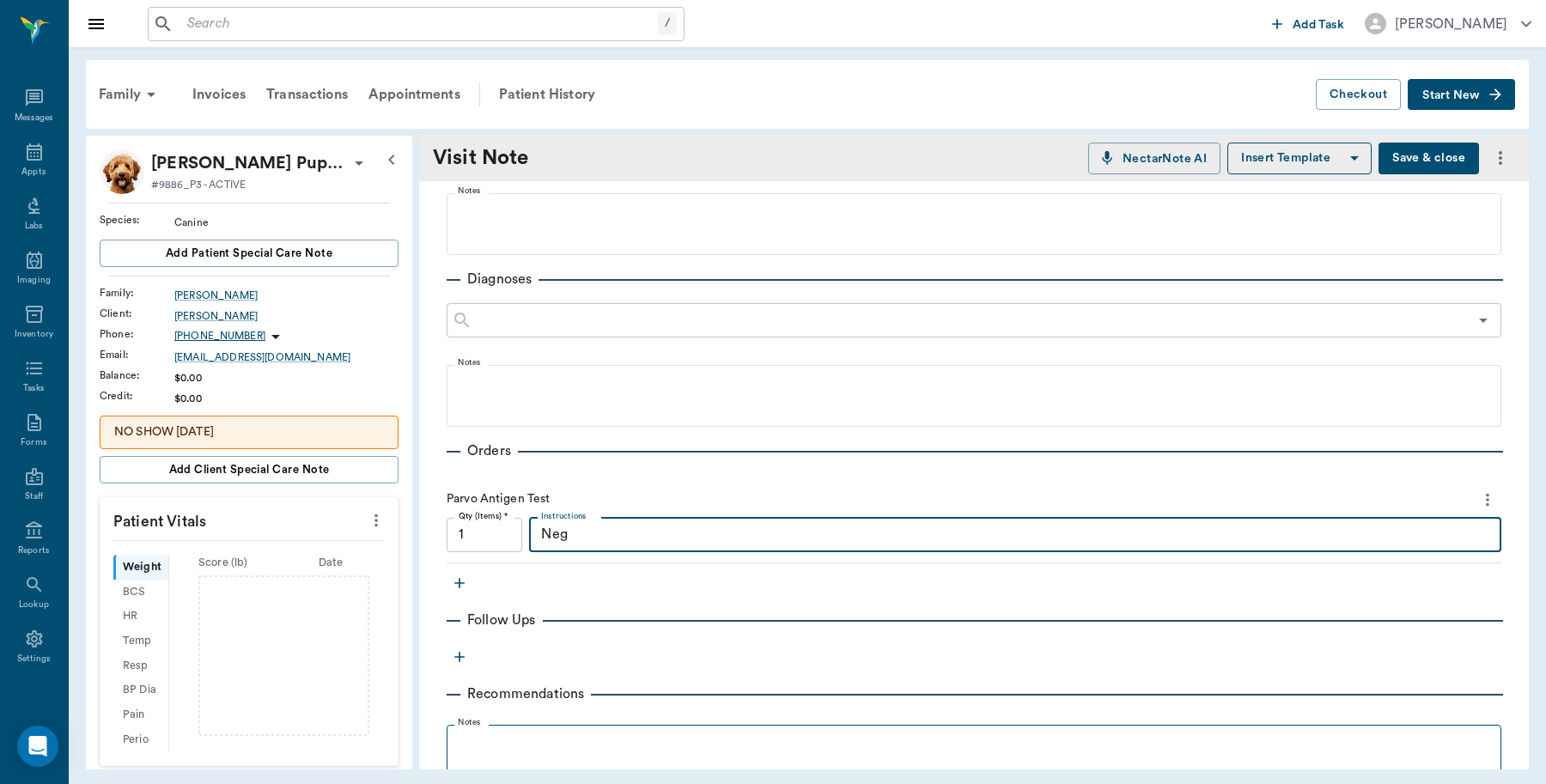
scroll to position [108, 0]
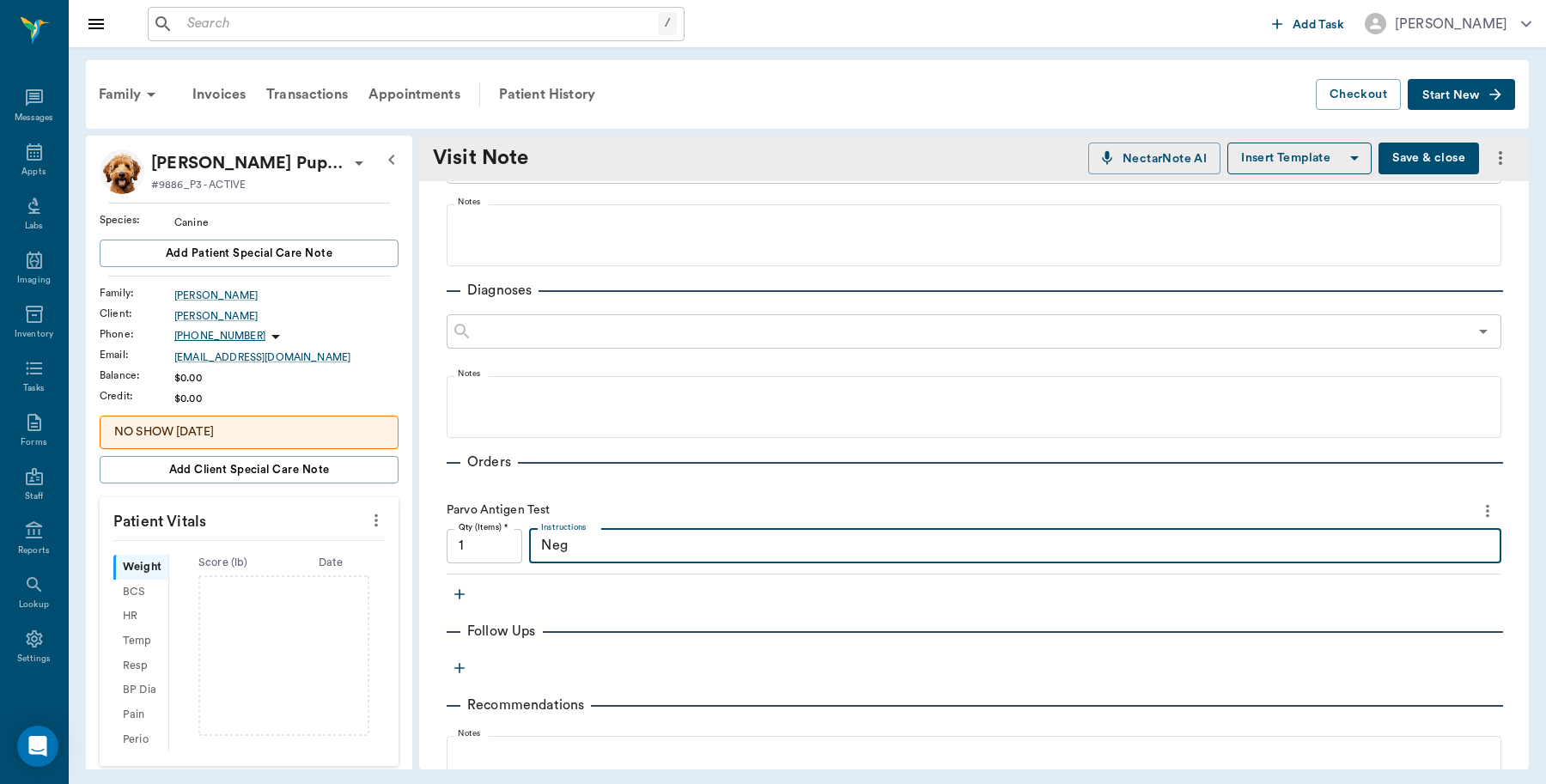
type textarea "Neg"
click at [462, 595] on icon "button" at bounding box center [459, 594] width 17 height 17
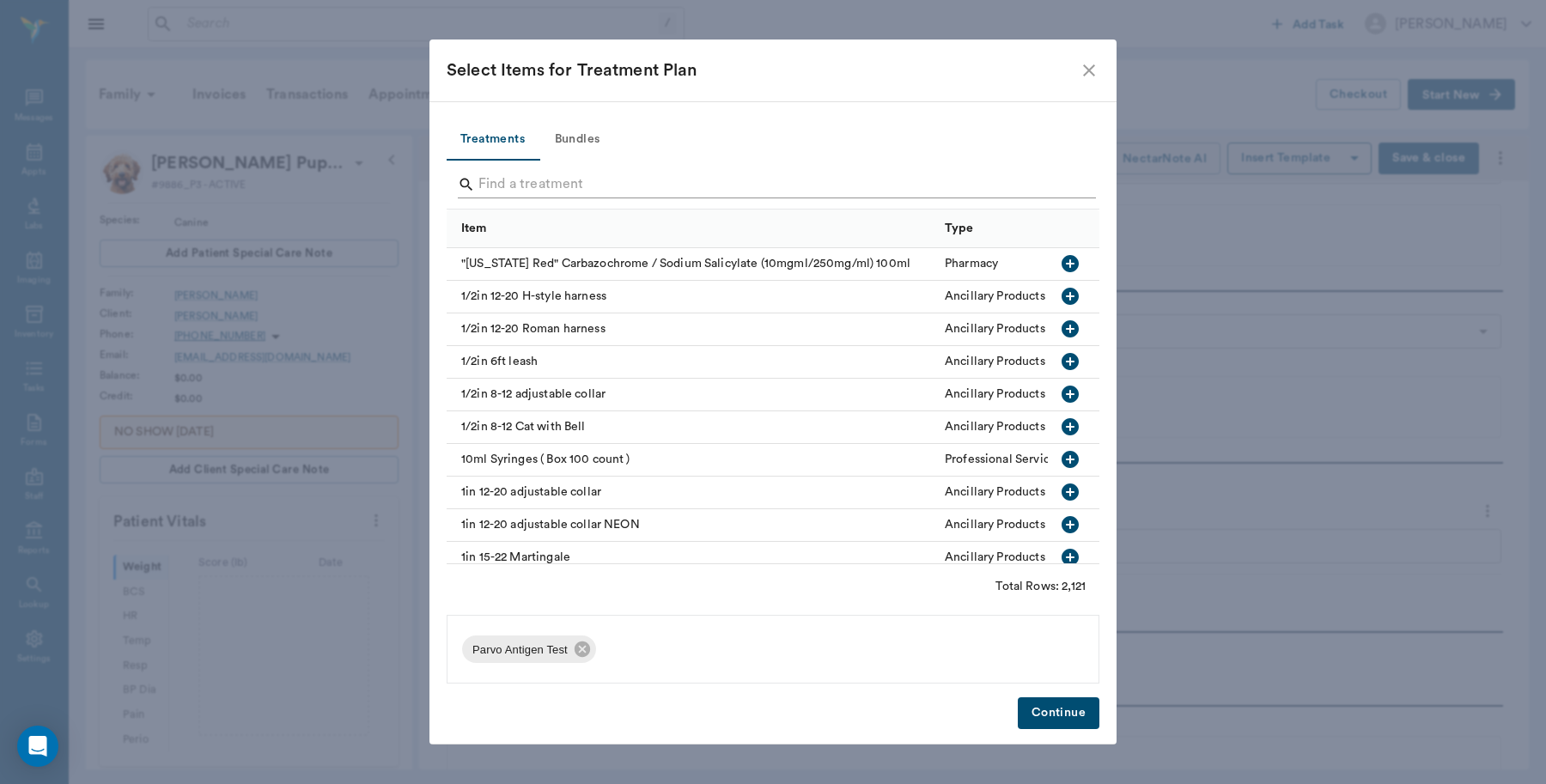
click at [608, 181] on input "Search" at bounding box center [774, 184] width 592 height 28
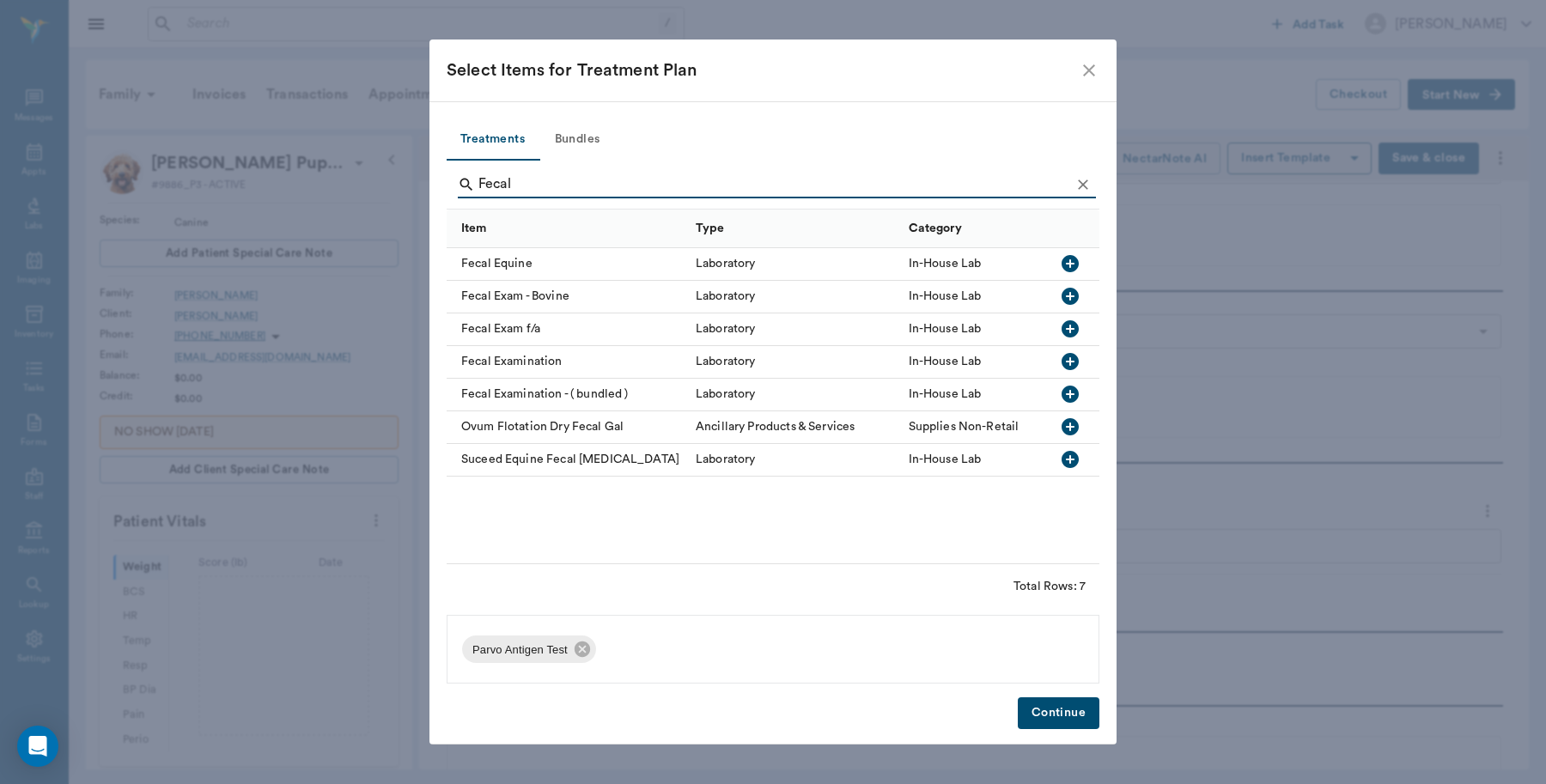
type input "Fecal"
click at [1073, 361] on icon "button" at bounding box center [1070, 361] width 17 height 17
click at [1047, 714] on button "Continue" at bounding box center [1058, 712] width 82 height 31
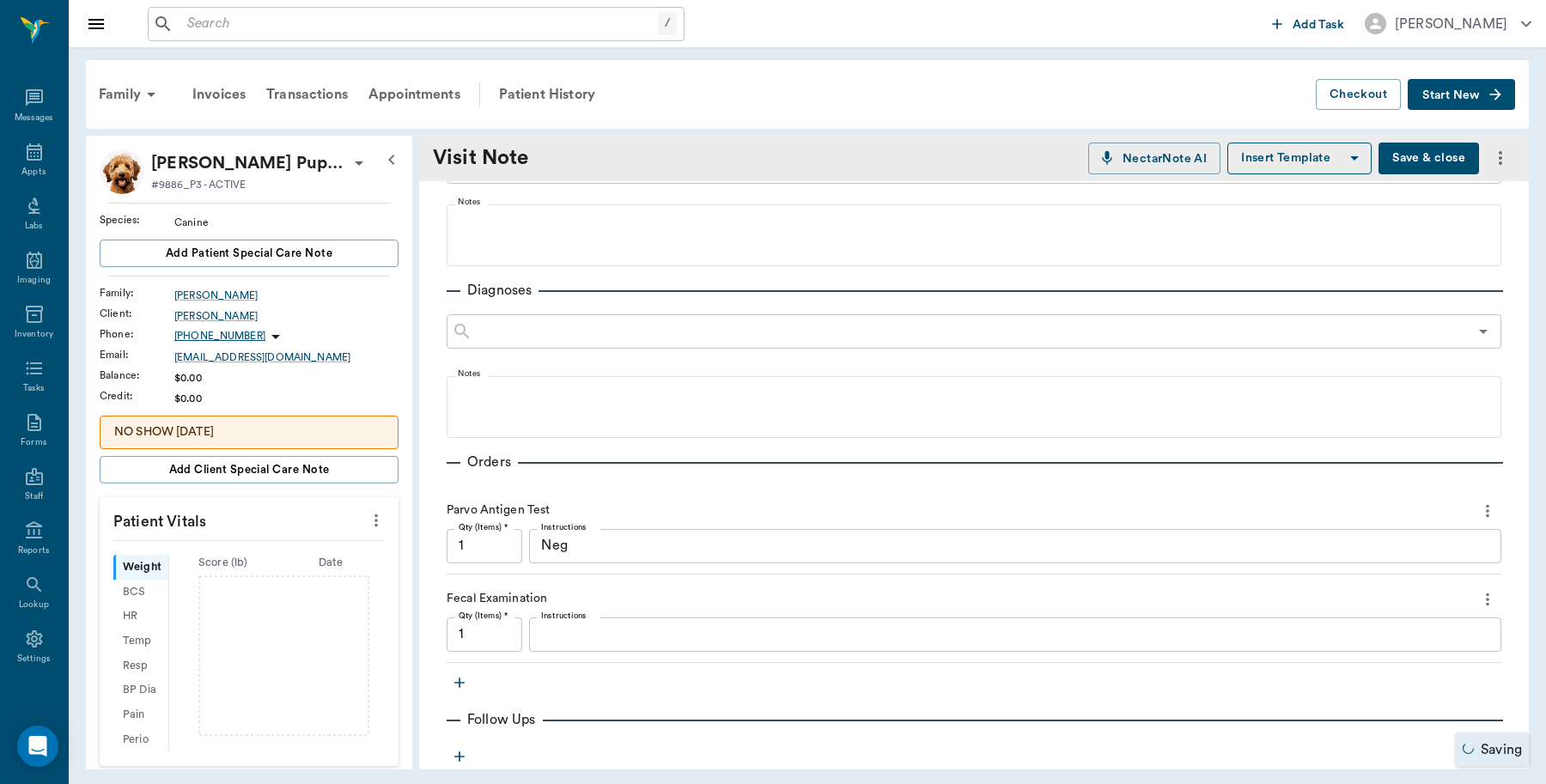
click at [578, 641] on textarea "Instructions" at bounding box center [1015, 634] width 949 height 20
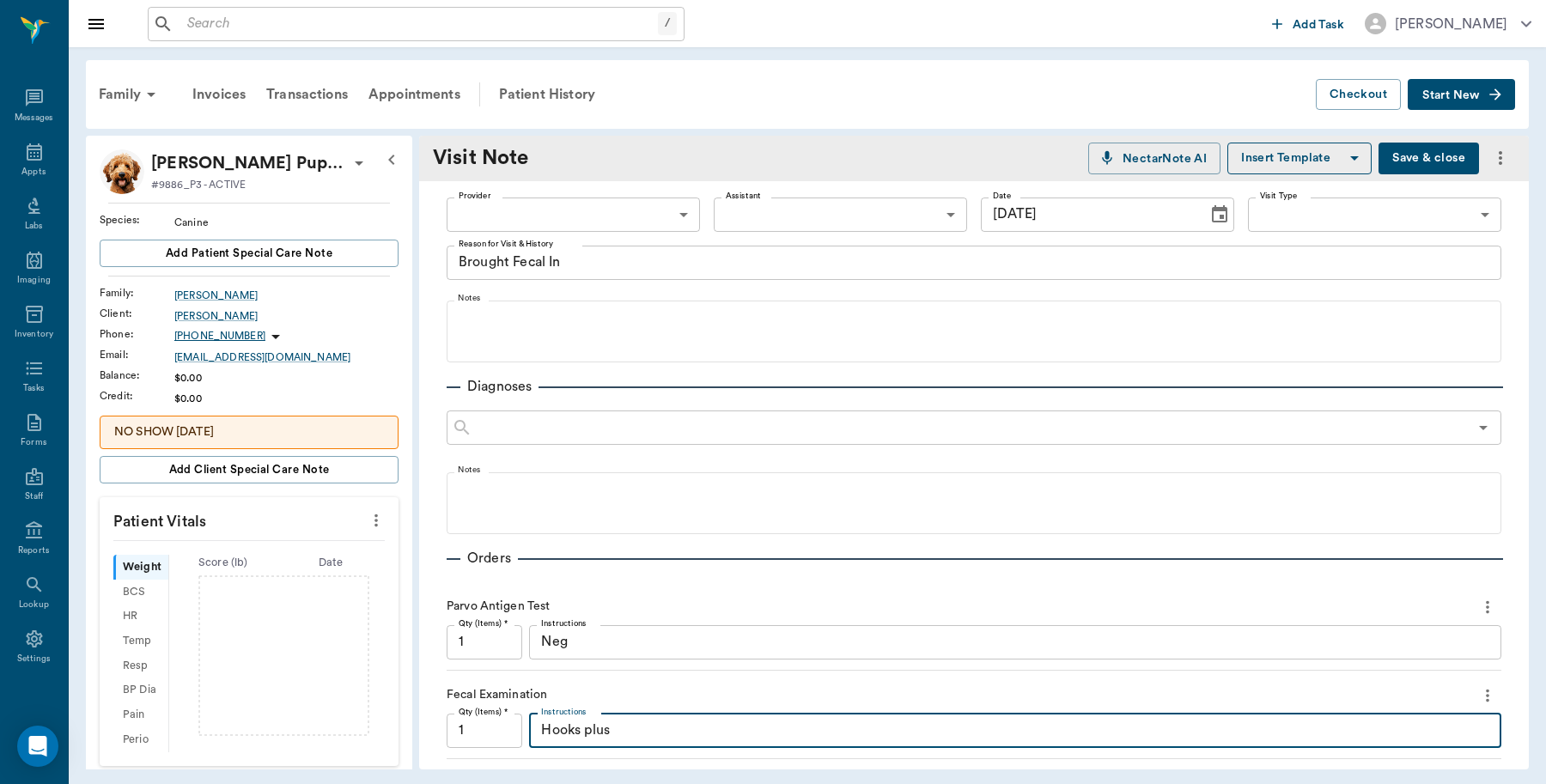
scroll to position [0, 0]
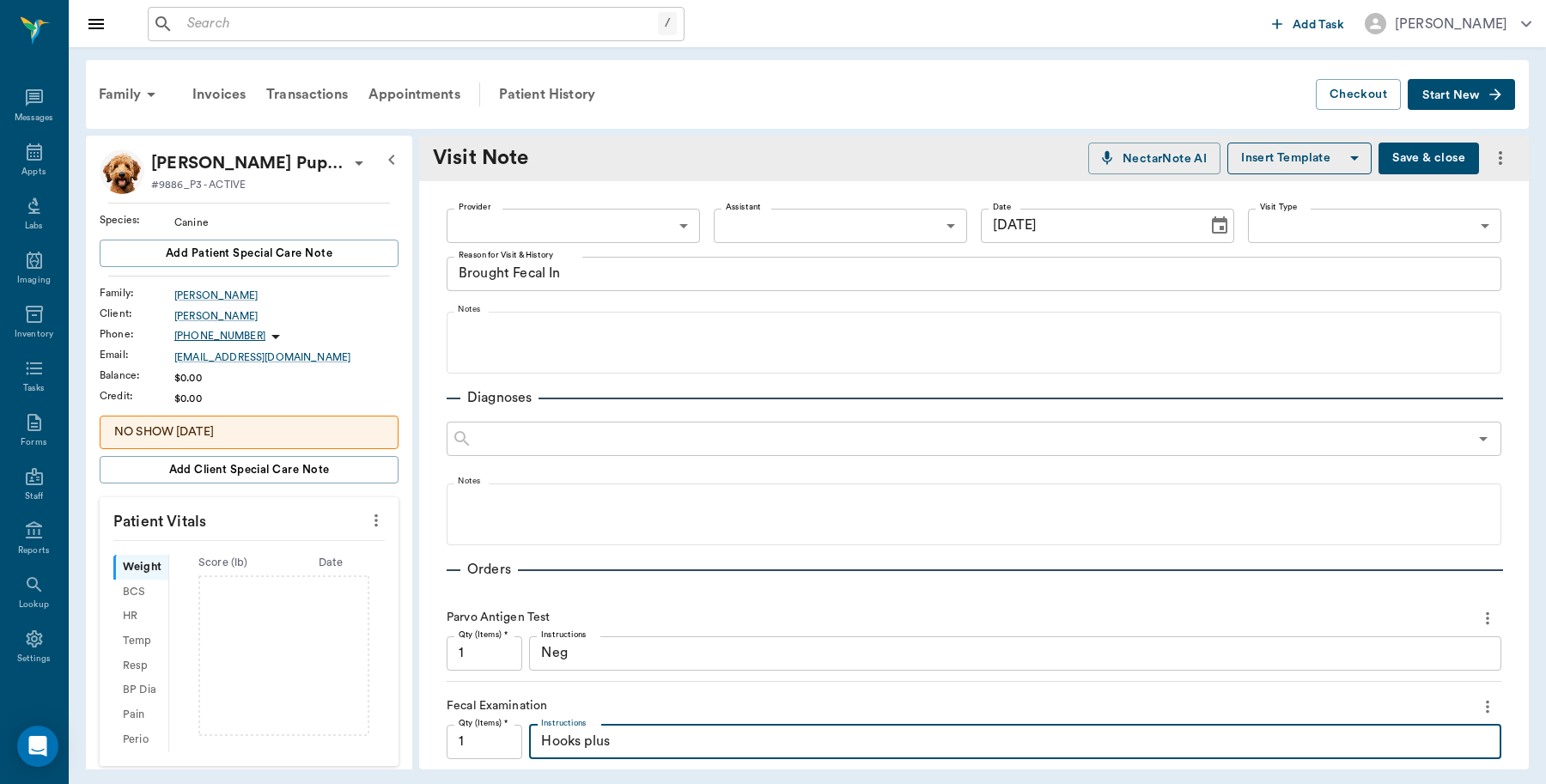
type textarea "Hooks plus"
click at [667, 228] on body "/ ​ Add Task Dr. Bert Ellsworth Nectar Messages Appts Labs Imaging Inventory Ta…" at bounding box center [773, 392] width 1546 height 784
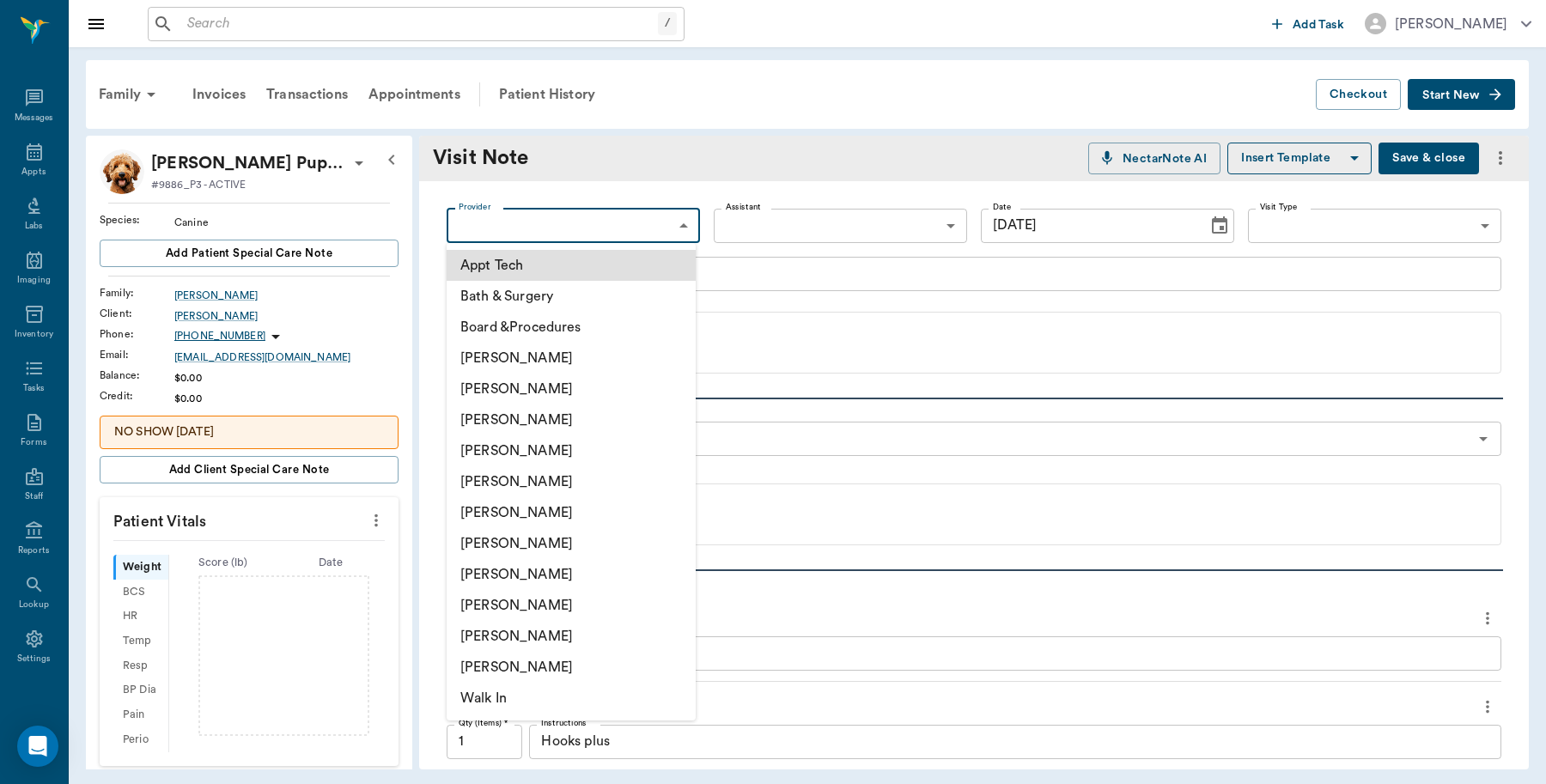
click at [526, 571] on li "[PERSON_NAME]" at bounding box center [570, 574] width 249 height 31
type input "63ec2e7e52e12b0ba117b124"
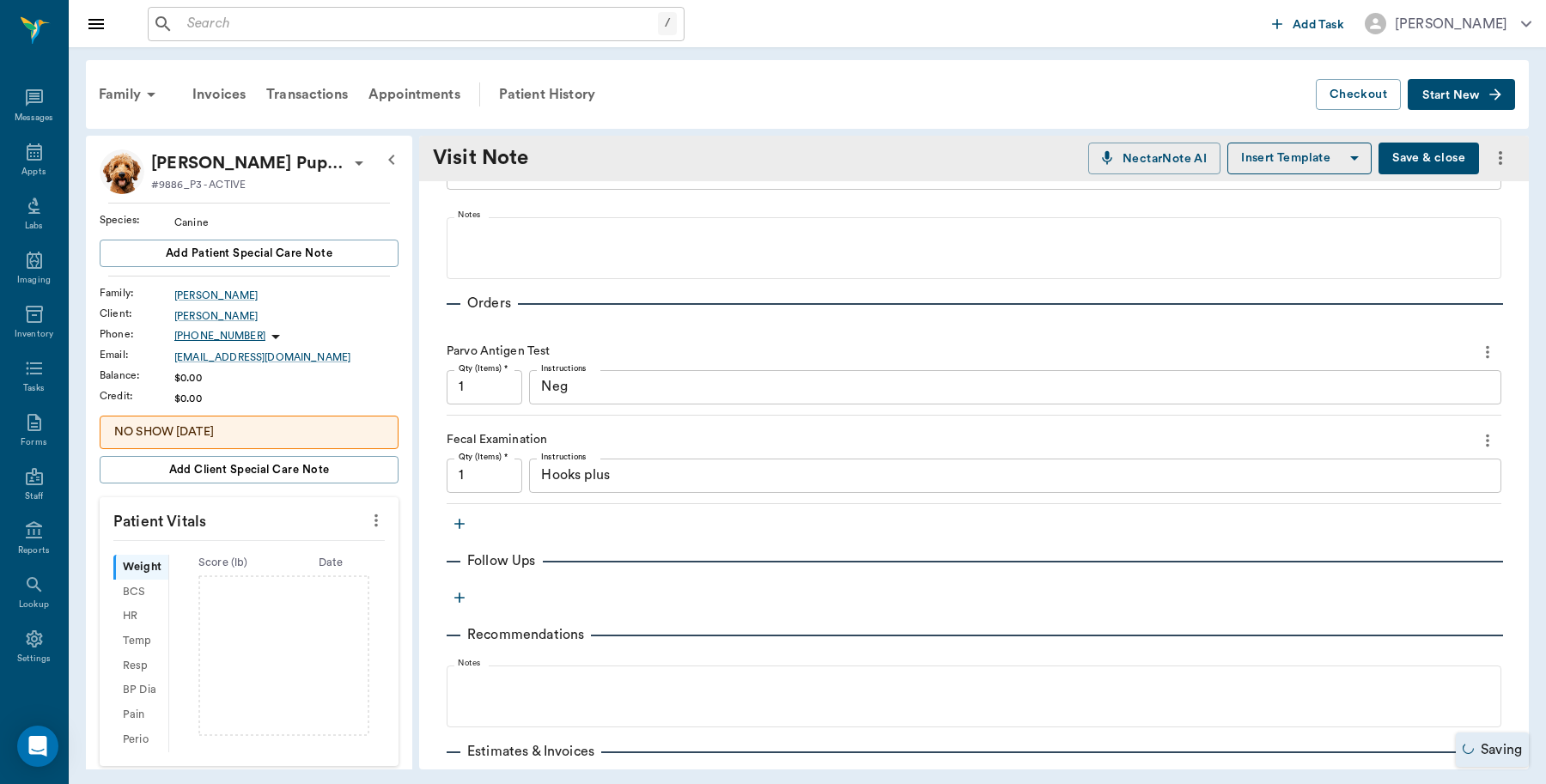
scroll to position [429, 0]
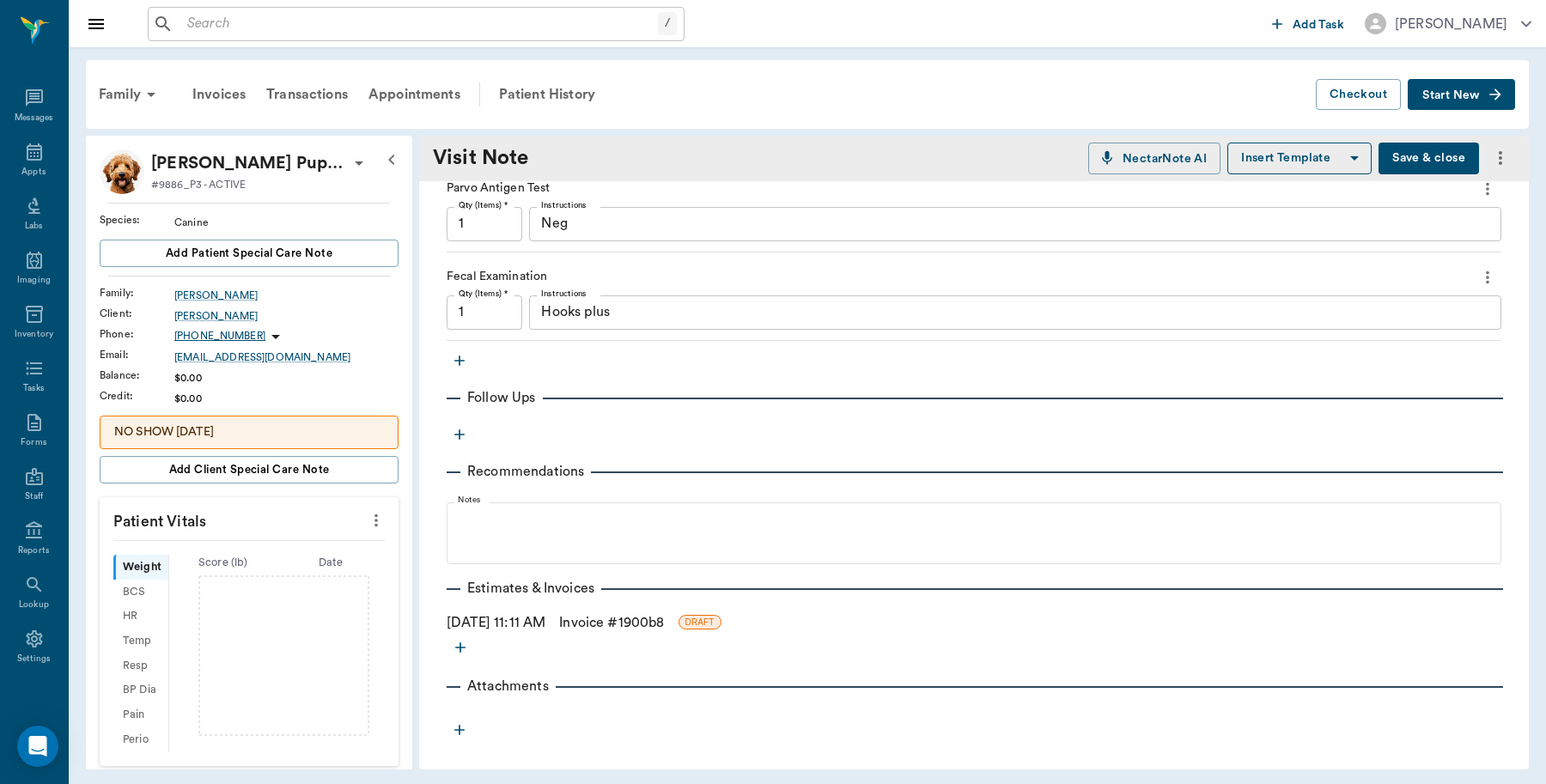
click at [464, 369] on icon "button" at bounding box center [459, 360] width 17 height 17
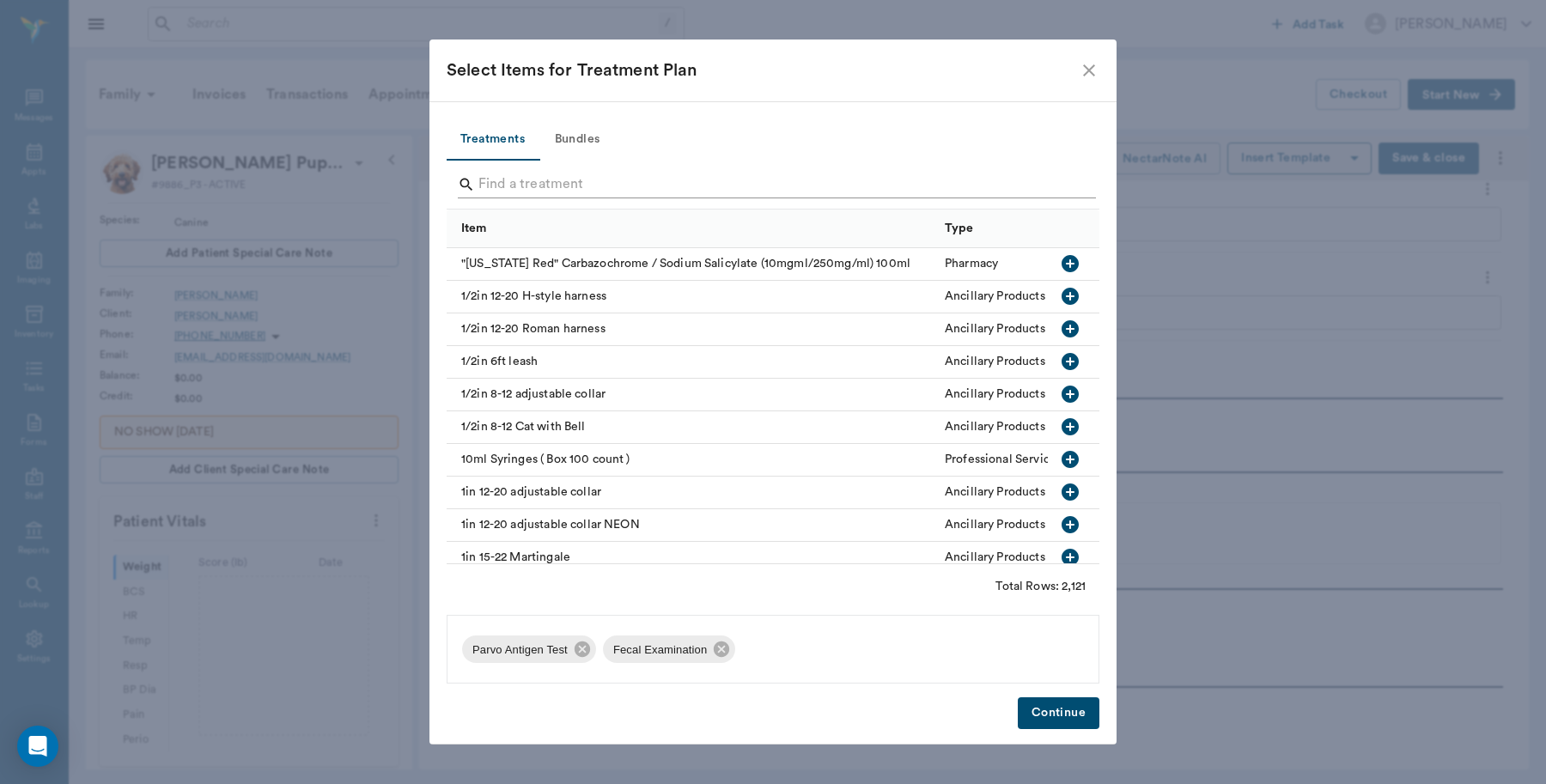
click at [642, 174] on input "Search" at bounding box center [774, 184] width 592 height 28
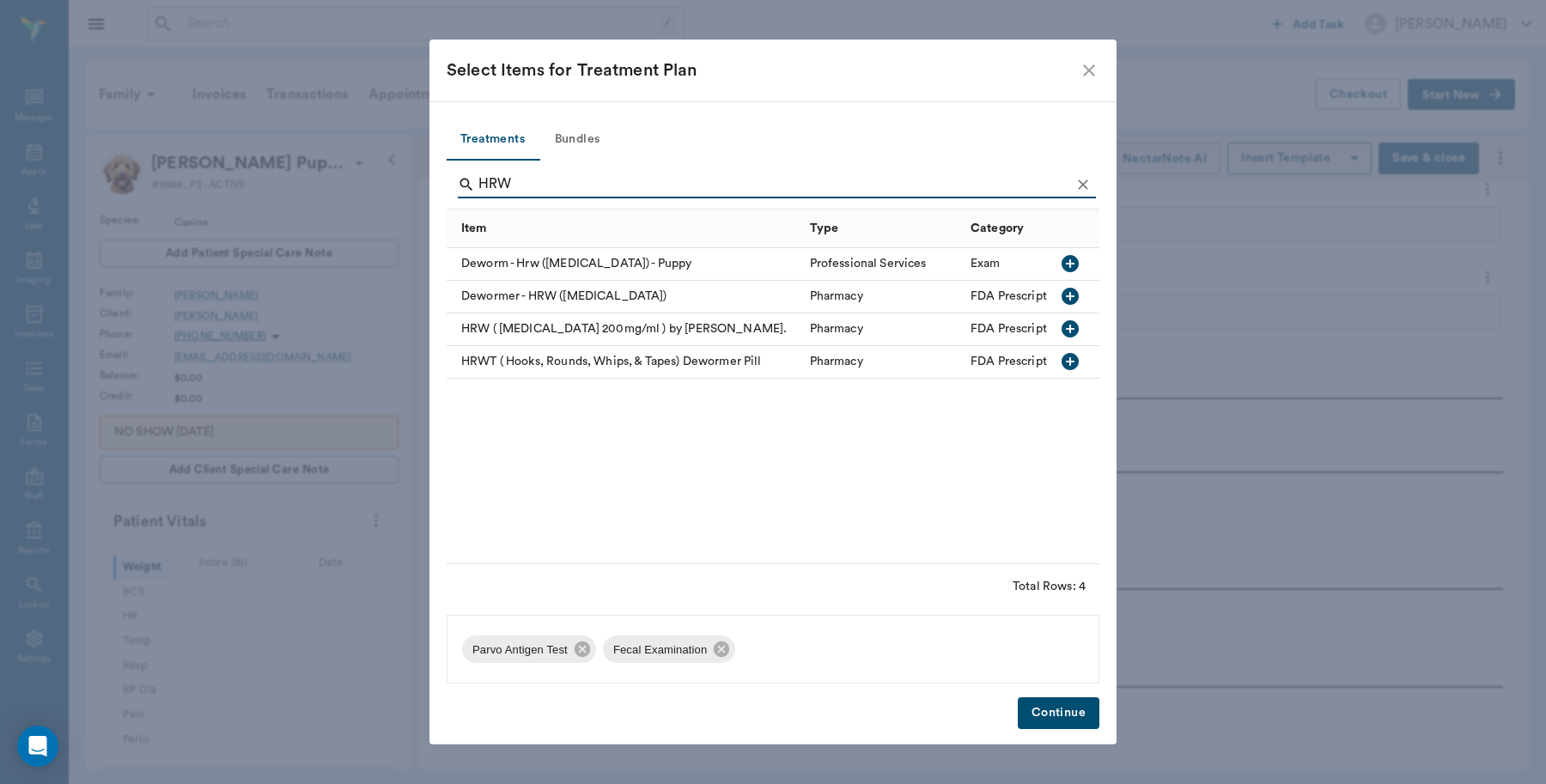
type input "HRW"
click at [1071, 297] on icon "button" at bounding box center [1070, 295] width 21 height 21
click at [1055, 713] on button "Continue" at bounding box center [1058, 712] width 82 height 31
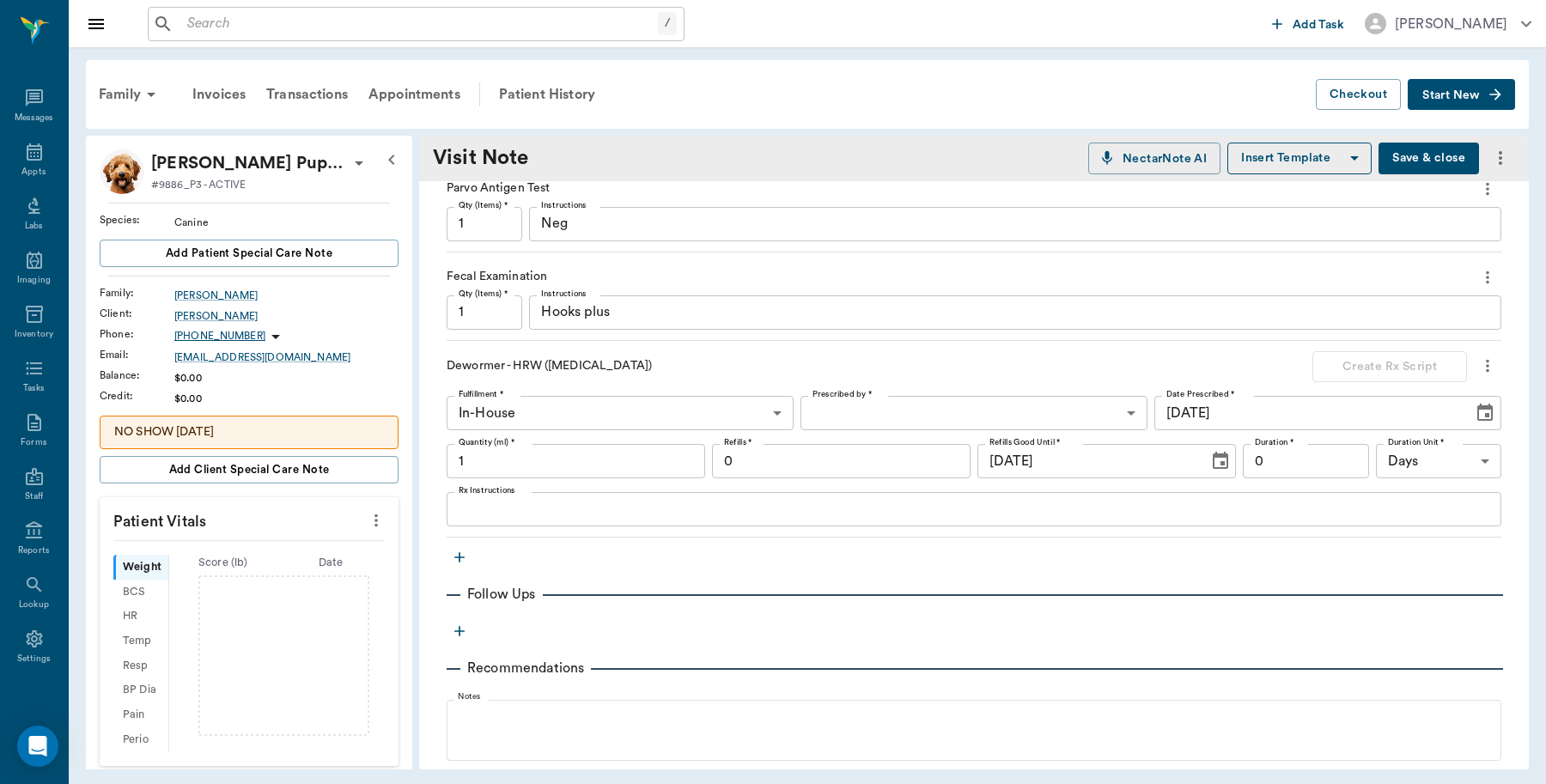
click at [584, 468] on input "1" at bounding box center [576, 461] width 259 height 34
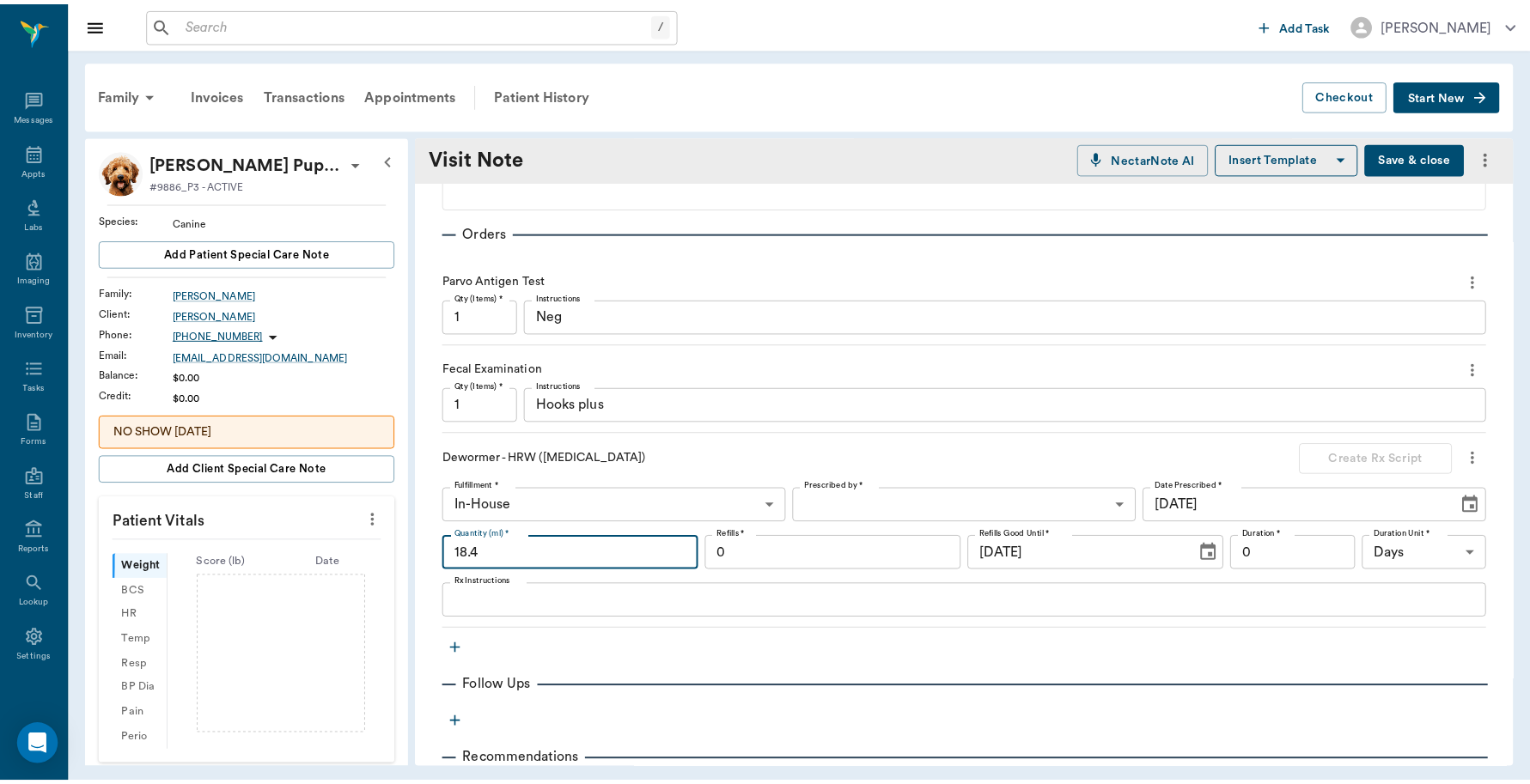
scroll to position [627, 0]
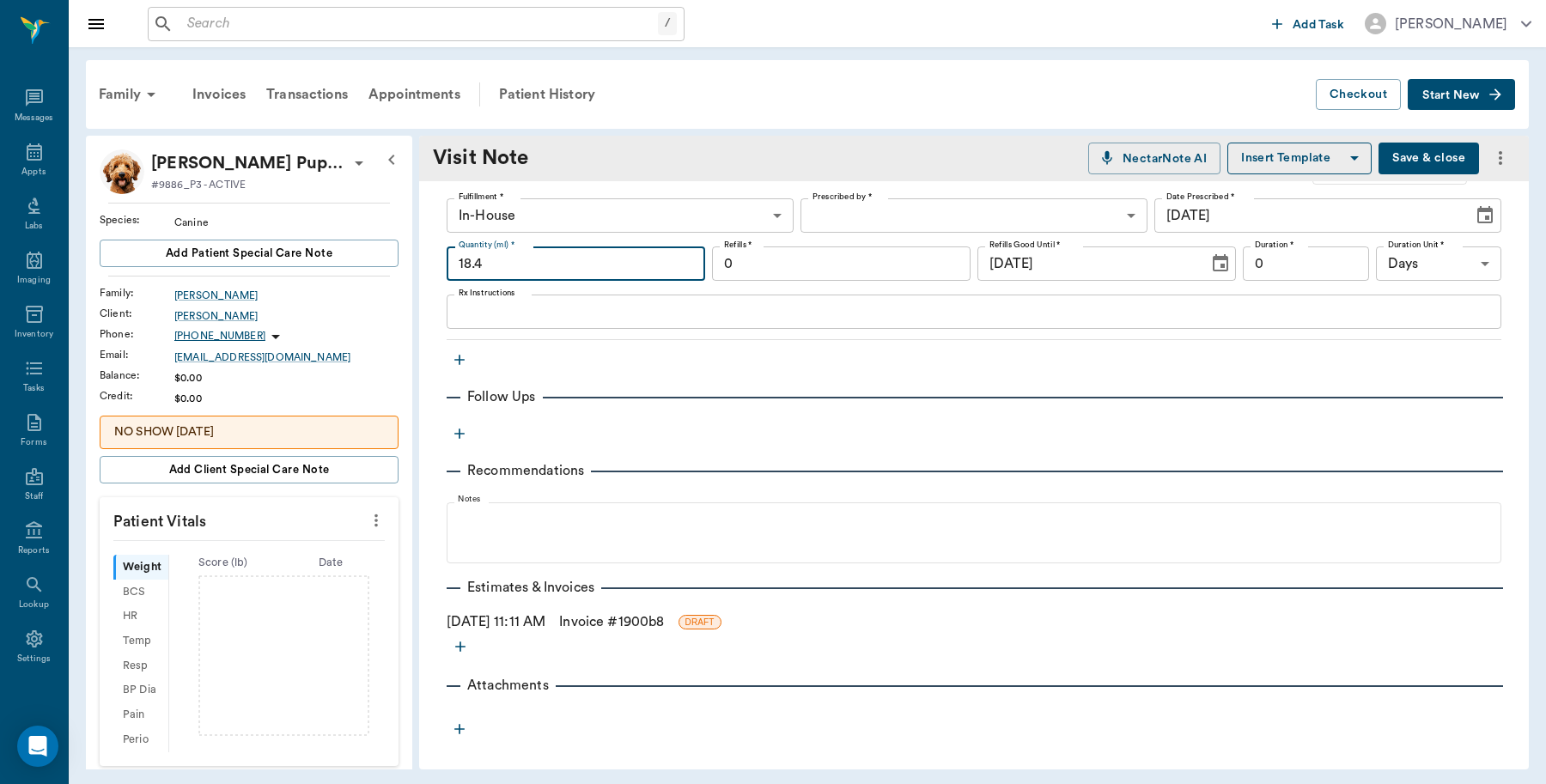
type input "18.4"
click at [664, 619] on link "Invoice # 1900b8" at bounding box center [611, 621] width 105 height 21
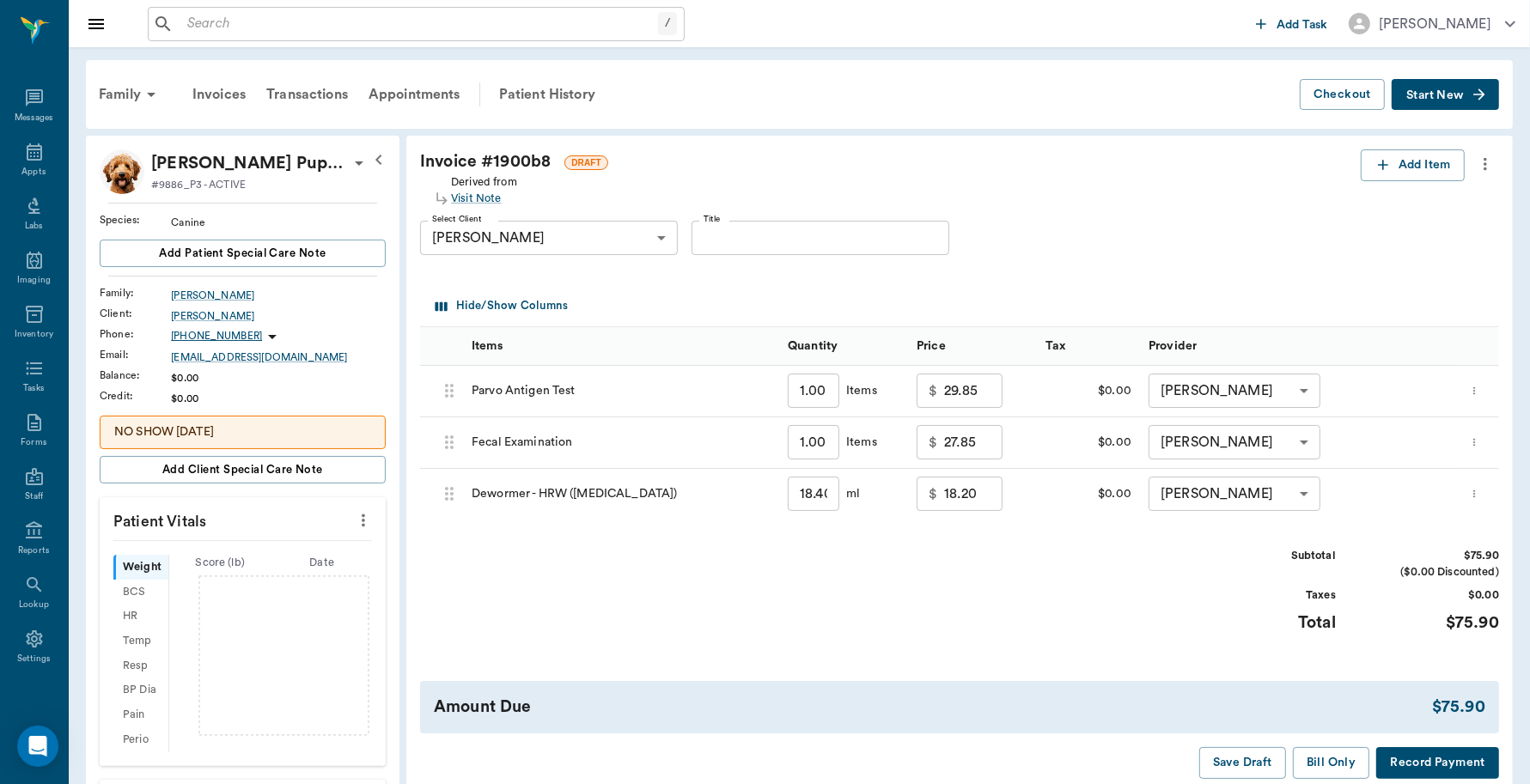
scroll to position [331, 0]
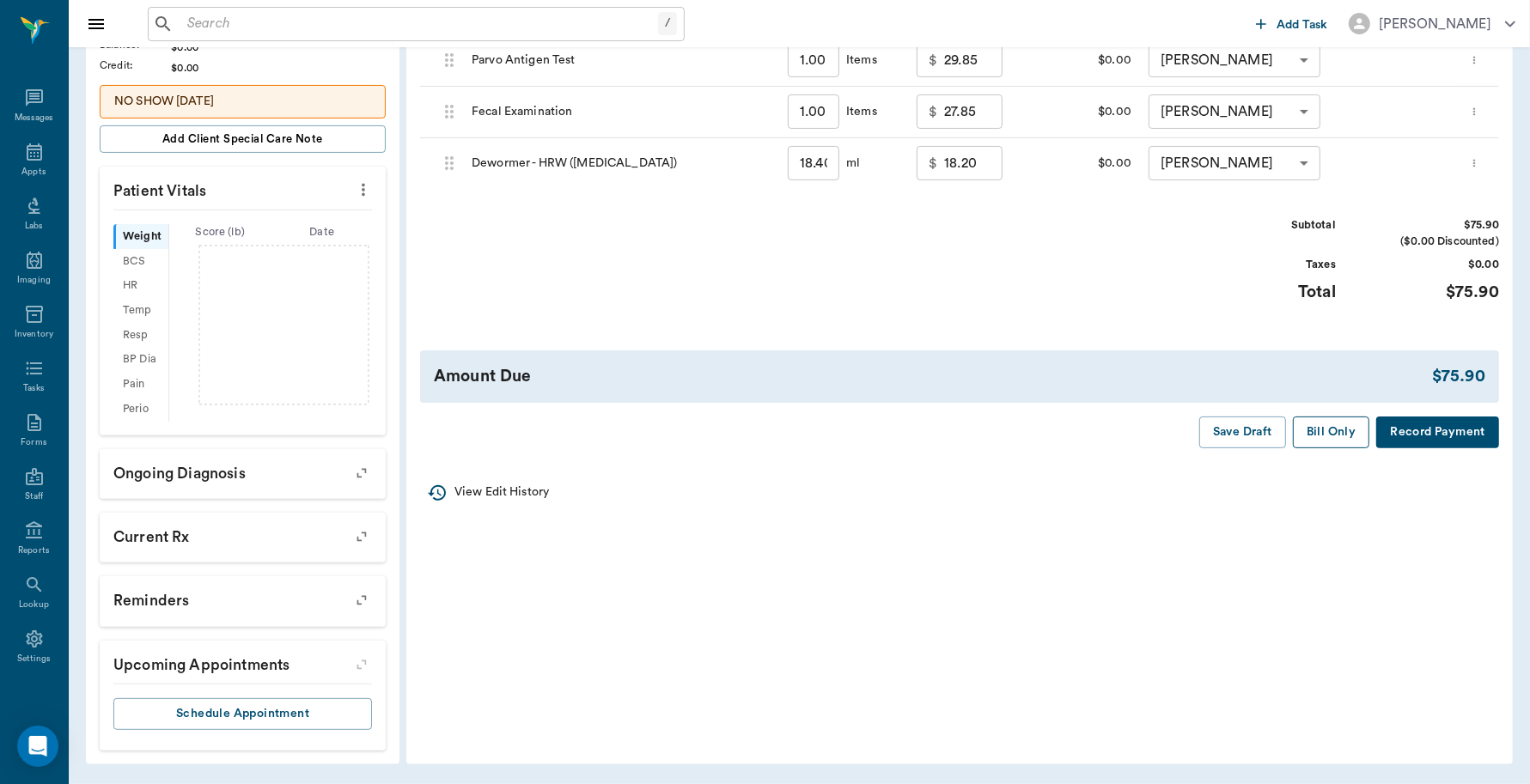
click at [1336, 442] on button "Bill Only" at bounding box center [1331, 432] width 77 height 31
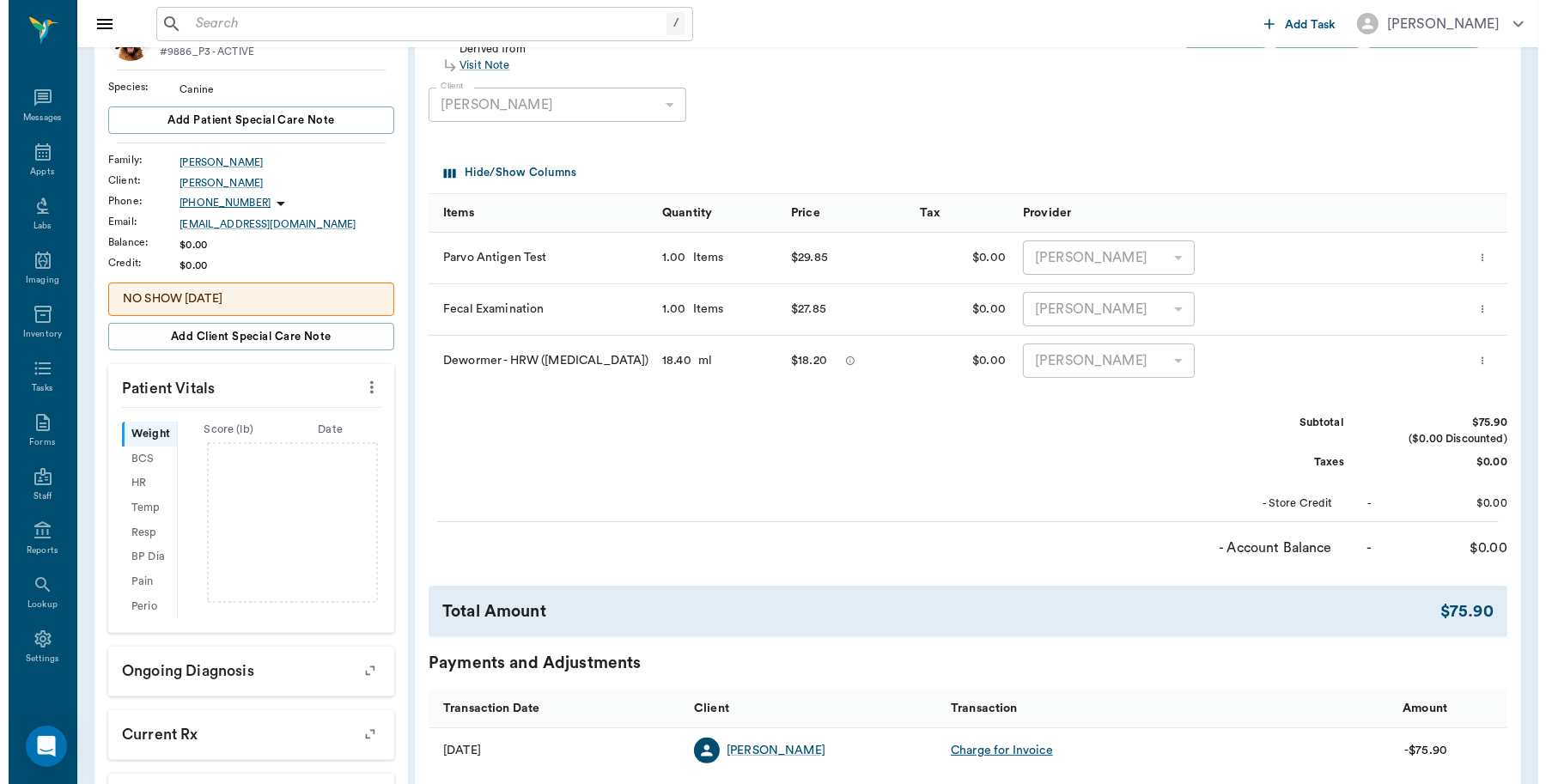
scroll to position [0, 0]
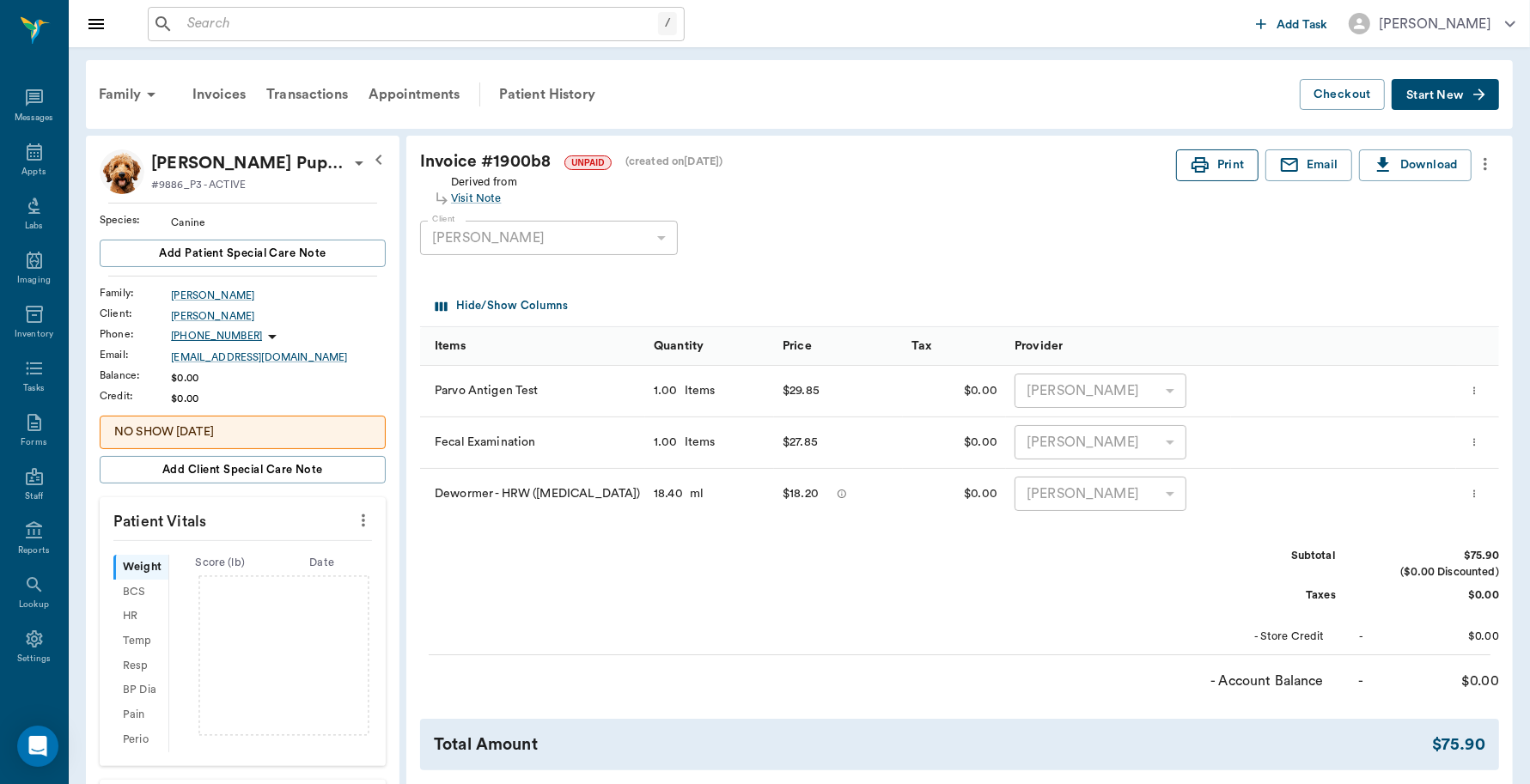
click at [1200, 162] on icon "button" at bounding box center [1199, 164] width 17 height 15
click at [328, 97] on div "Transactions" at bounding box center [307, 94] width 102 height 41
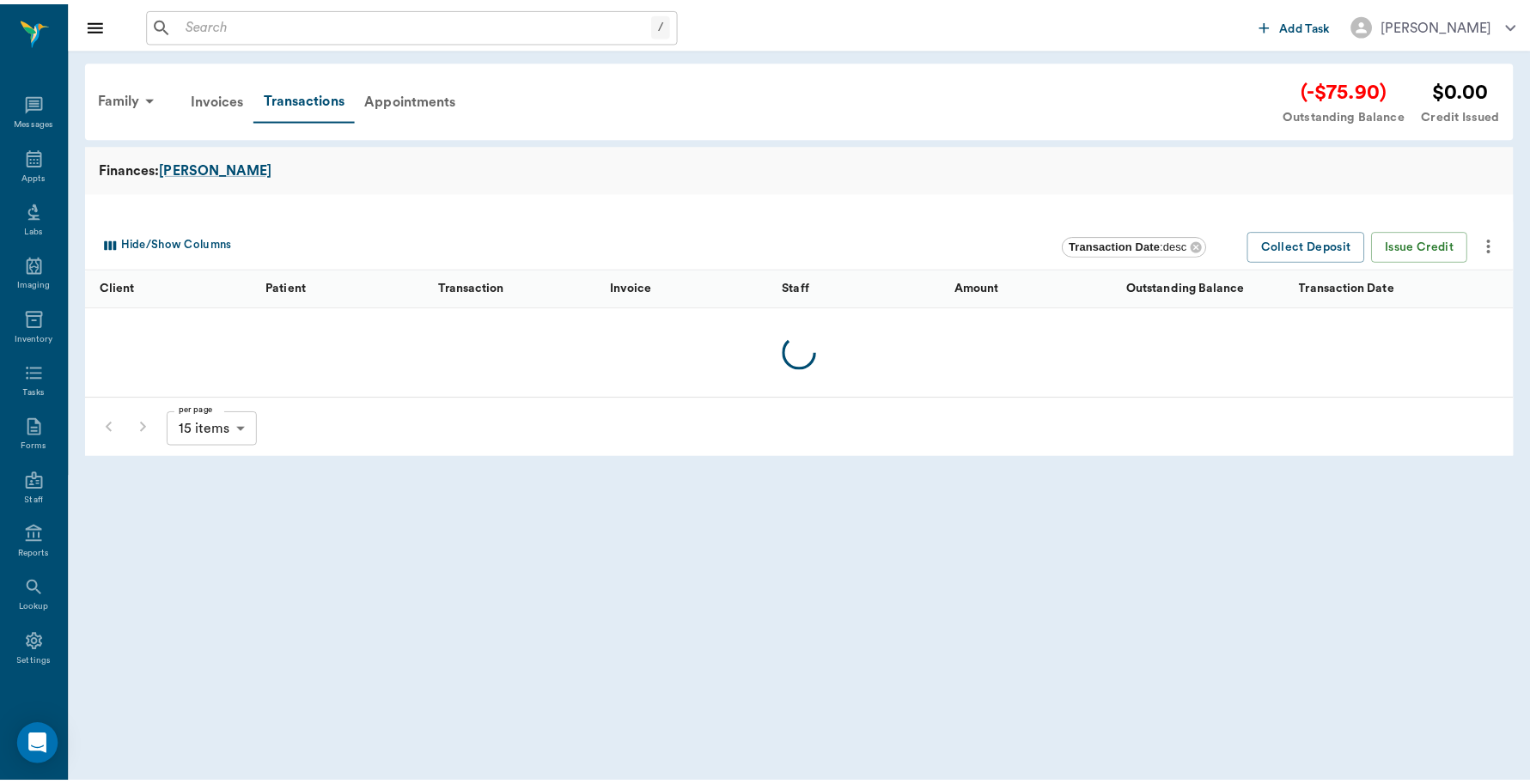
scroll to position [4, 0]
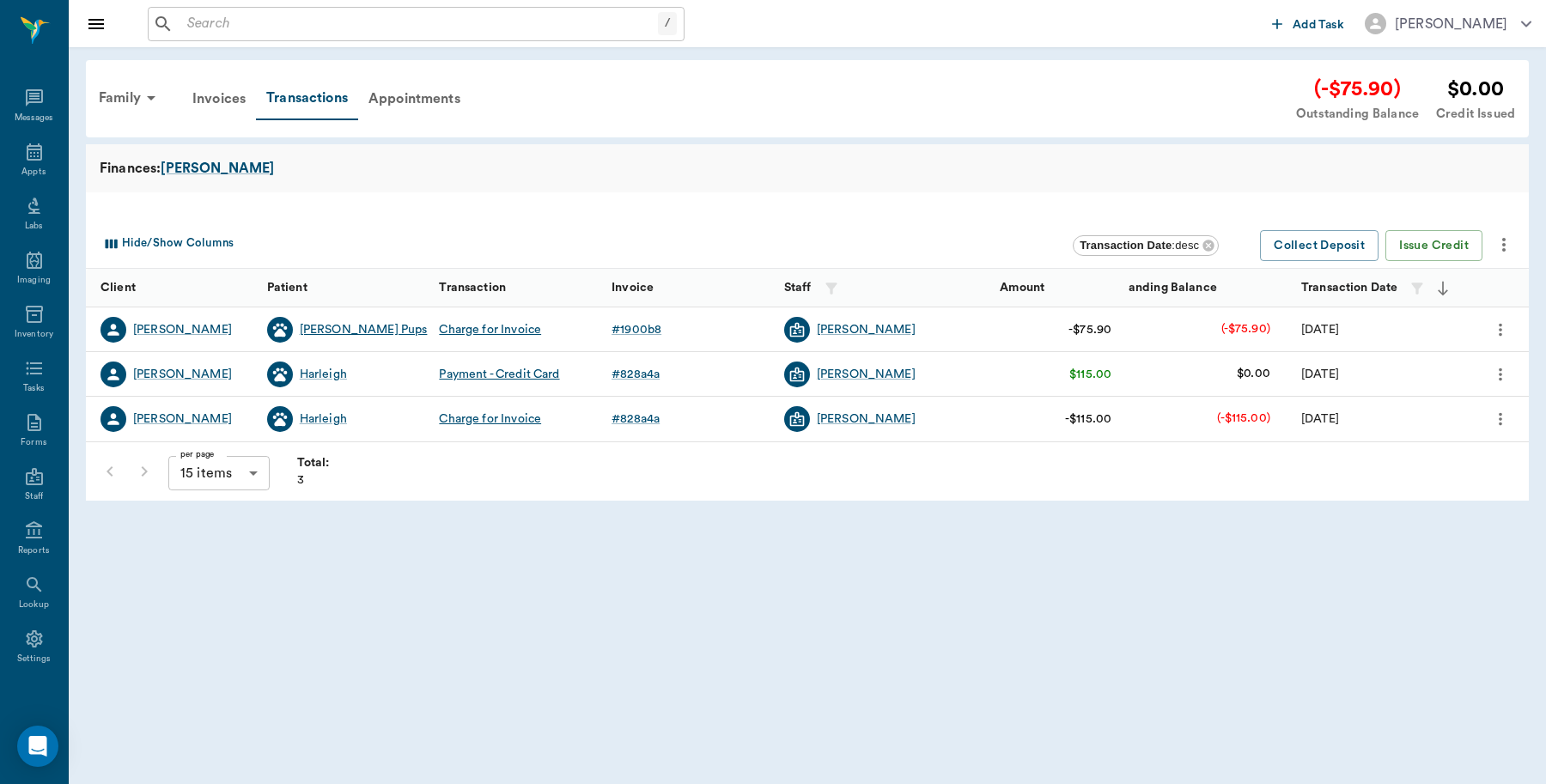
click at [346, 329] on div "Huskey Pups" at bounding box center [364, 330] width 128 height 17
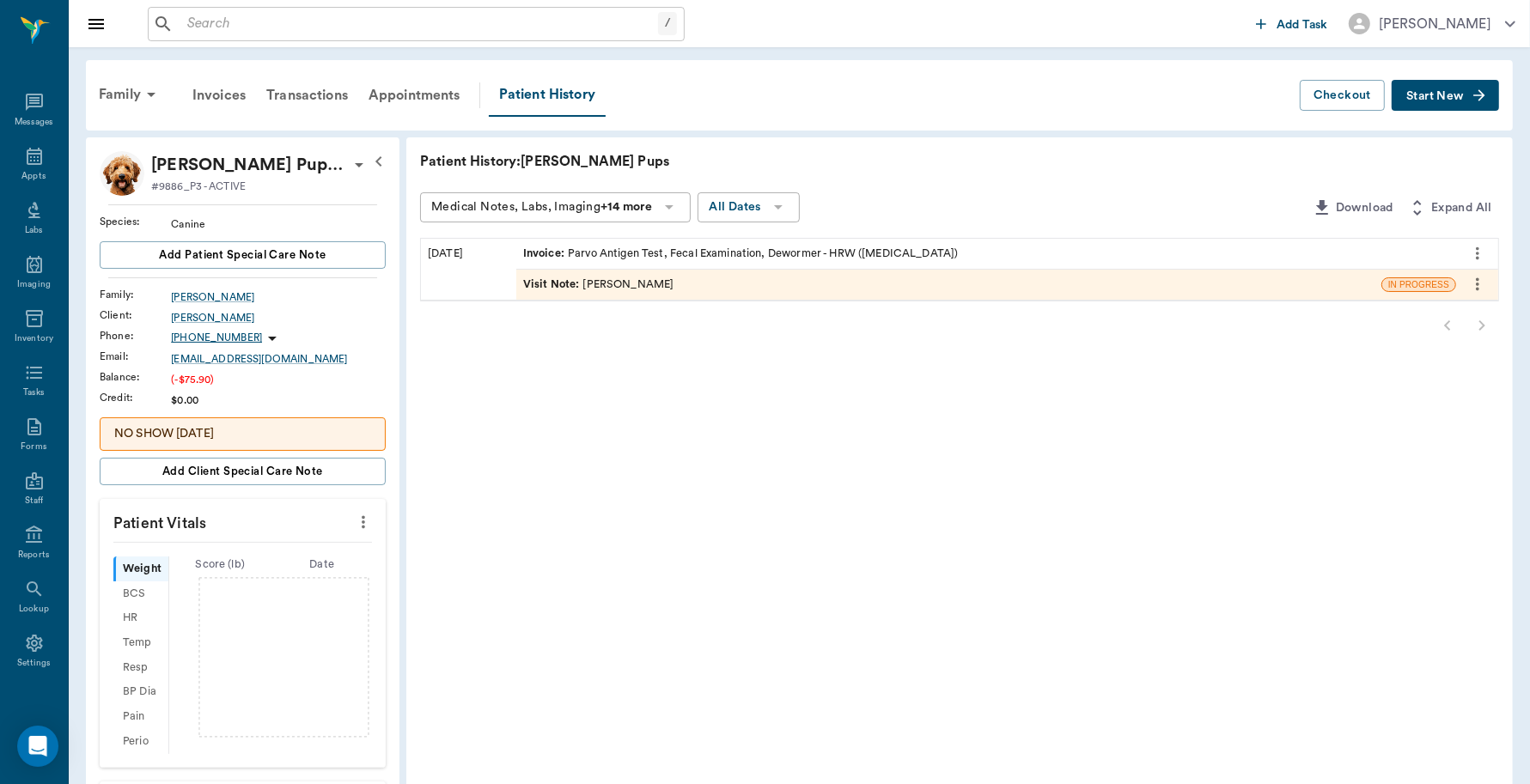
scroll to position [4, 0]
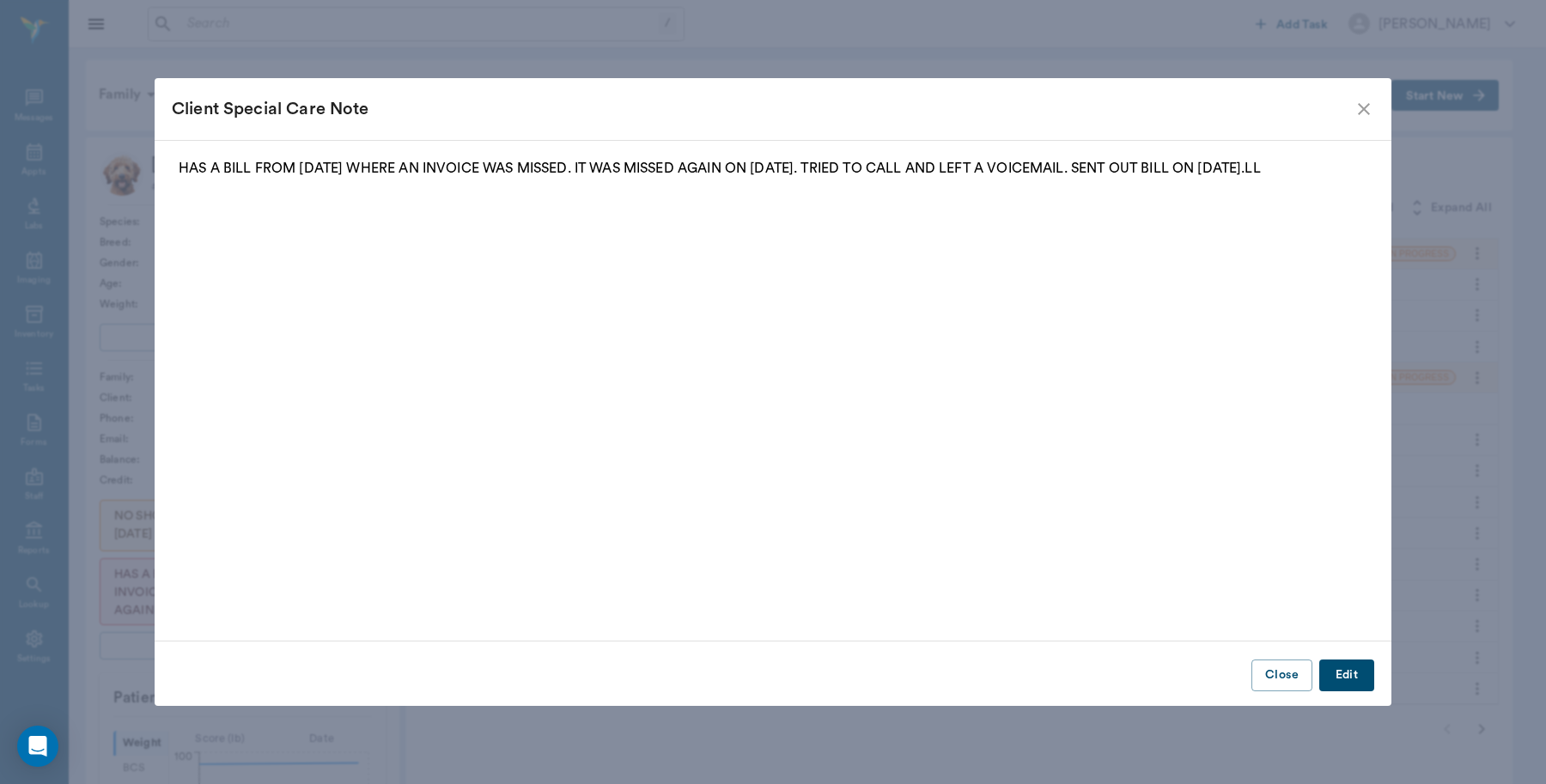
click at [1362, 119] on icon "close" at bounding box center [1364, 109] width 21 height 21
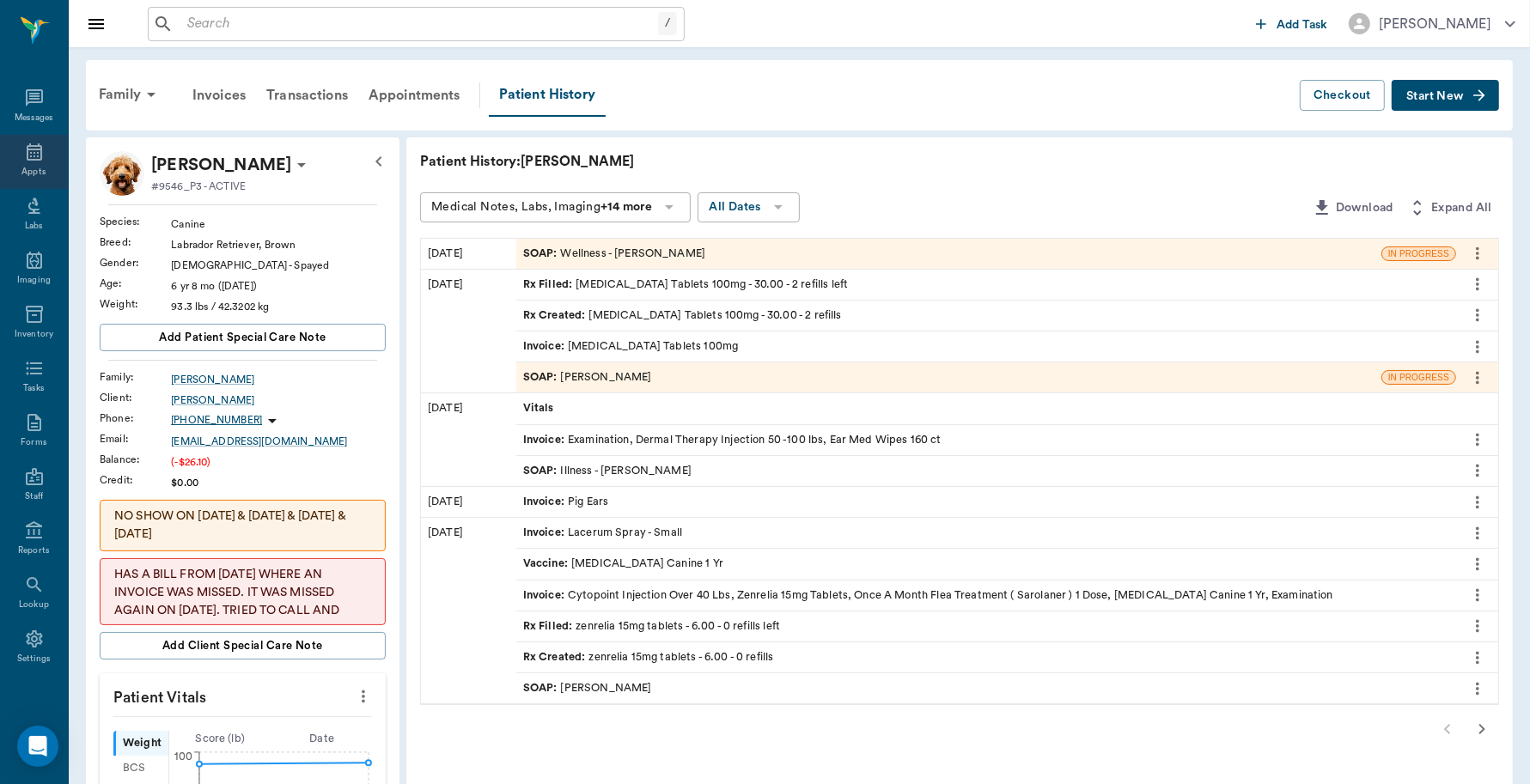
click at [34, 155] on icon at bounding box center [34, 152] width 21 height 21
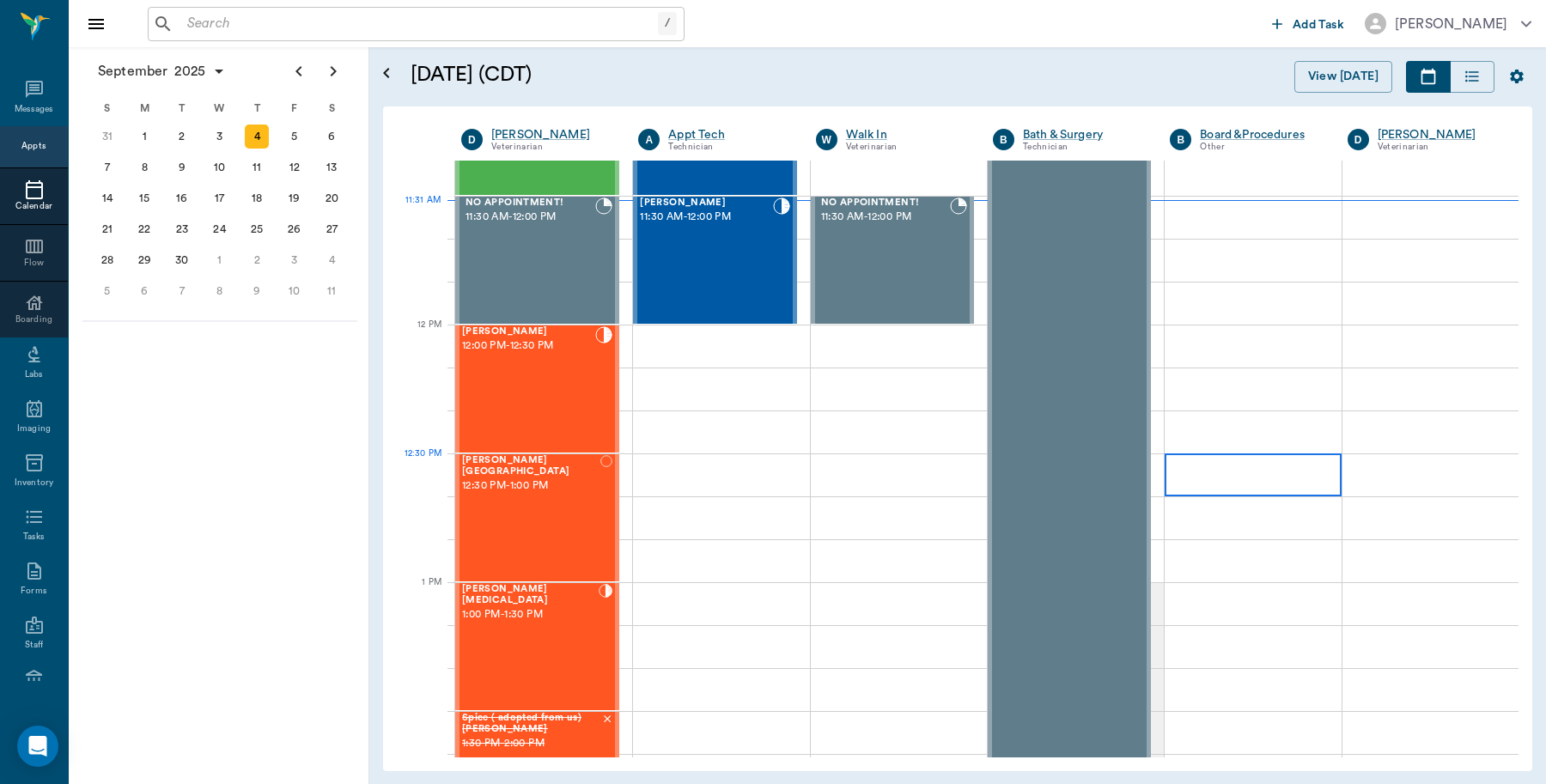
scroll to position [775, 0]
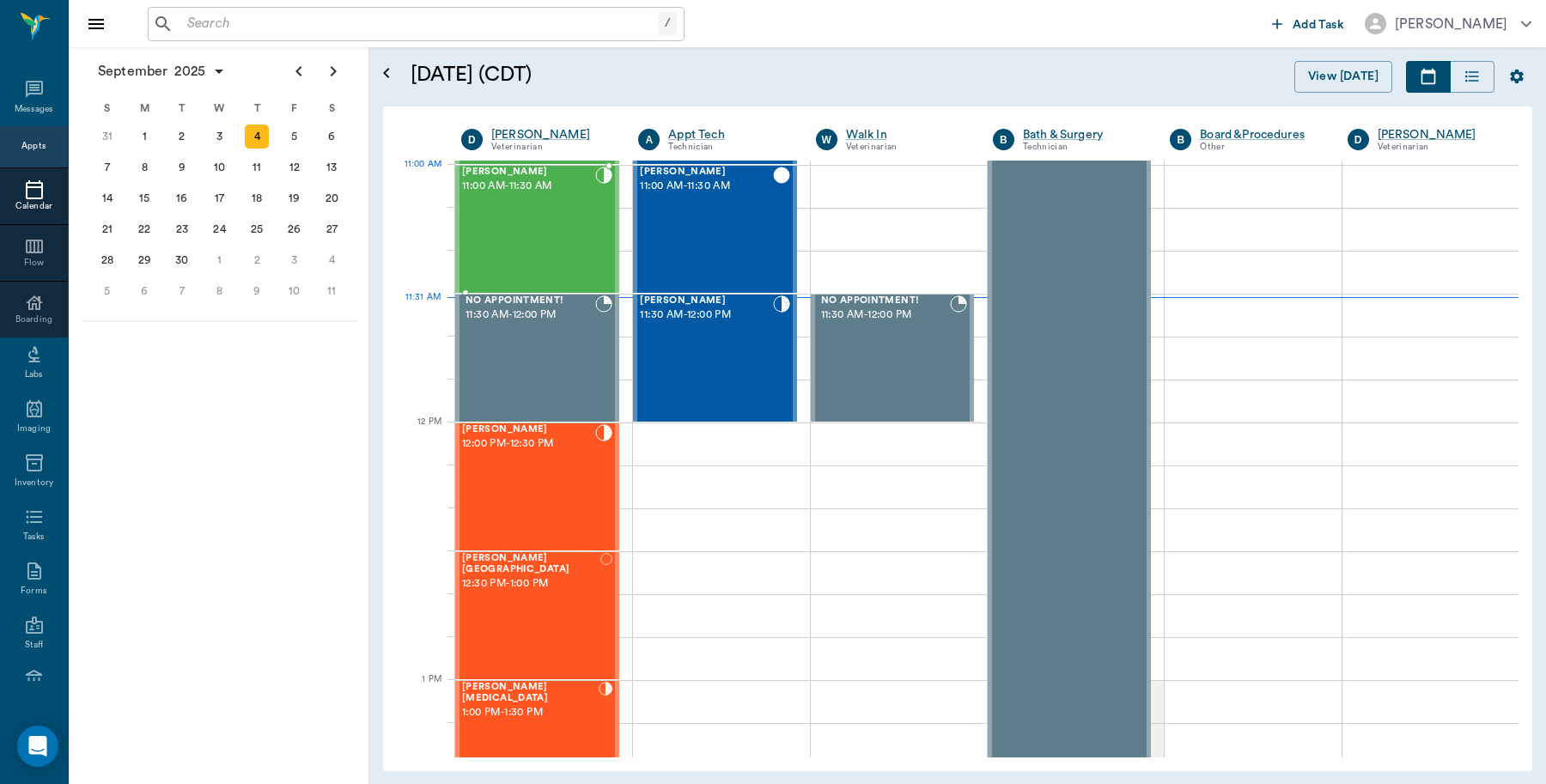
click at [512, 205] on div "[PERSON_NAME] 11:00 AM - 11:30 AM" at bounding box center [528, 229] width 133 height 126
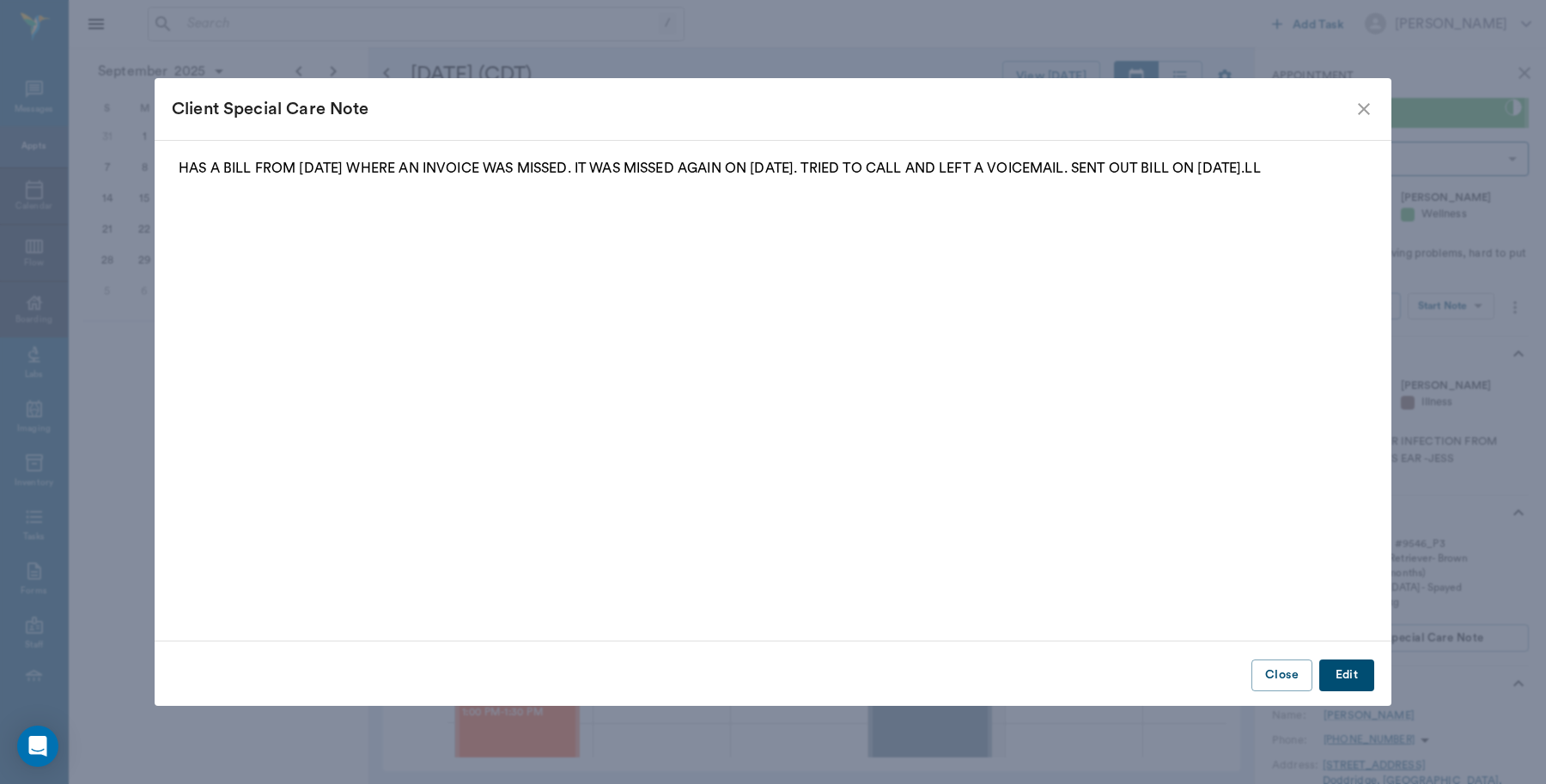
click at [1358, 111] on icon "close" at bounding box center [1364, 109] width 21 height 21
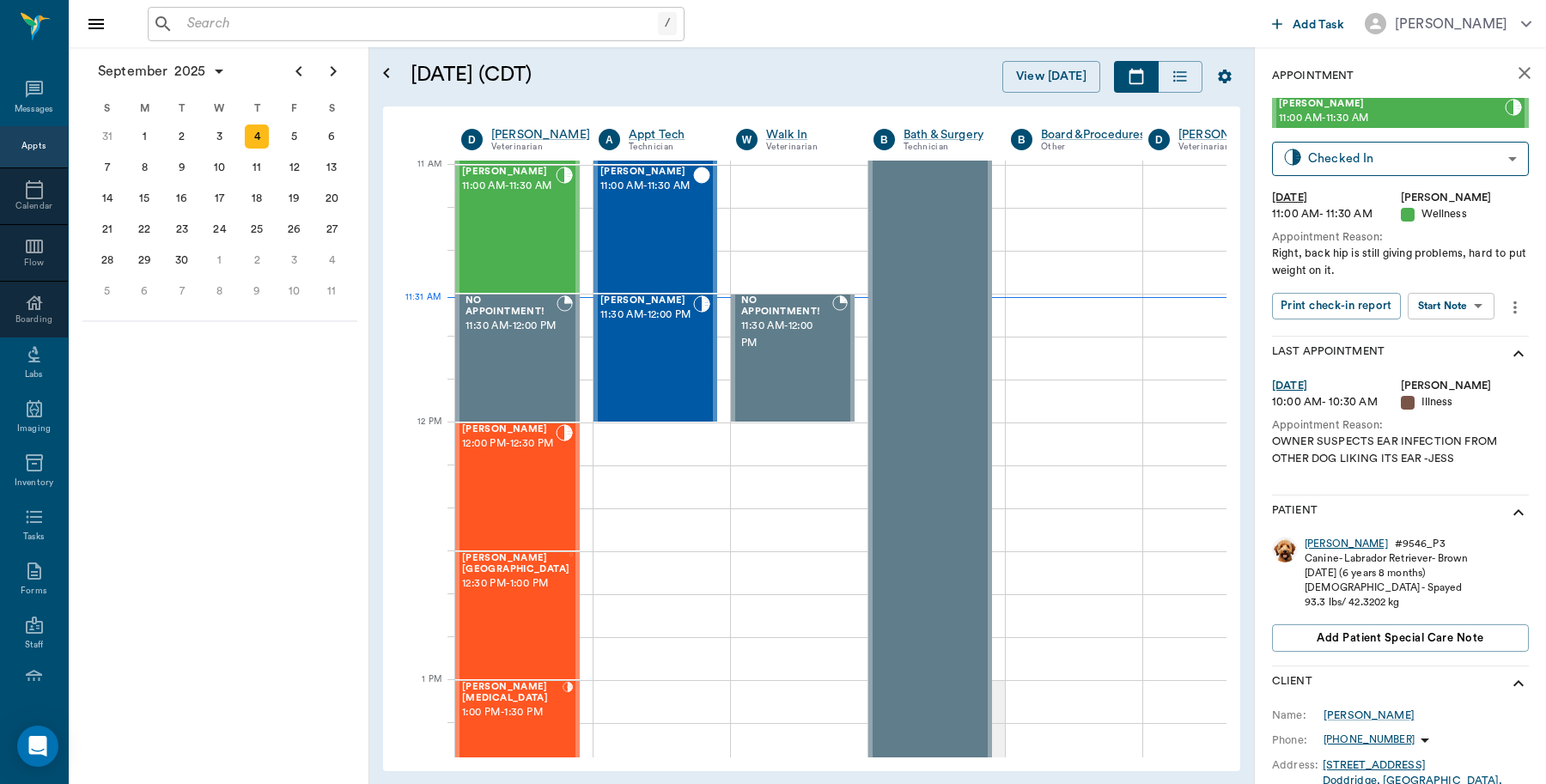
click at [1323, 542] on div "[PERSON_NAME]" at bounding box center [1346, 544] width 84 height 14
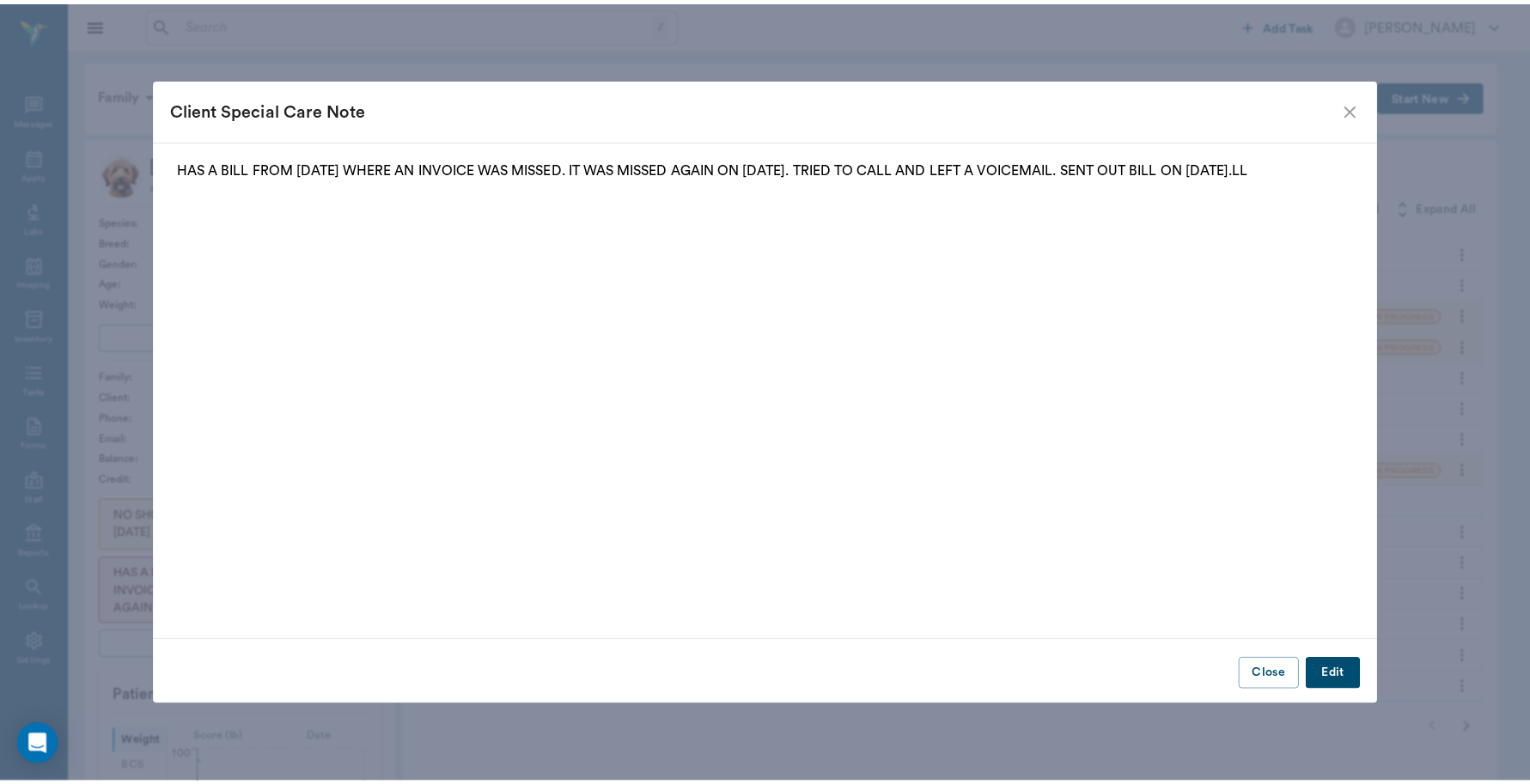
scroll to position [4, 0]
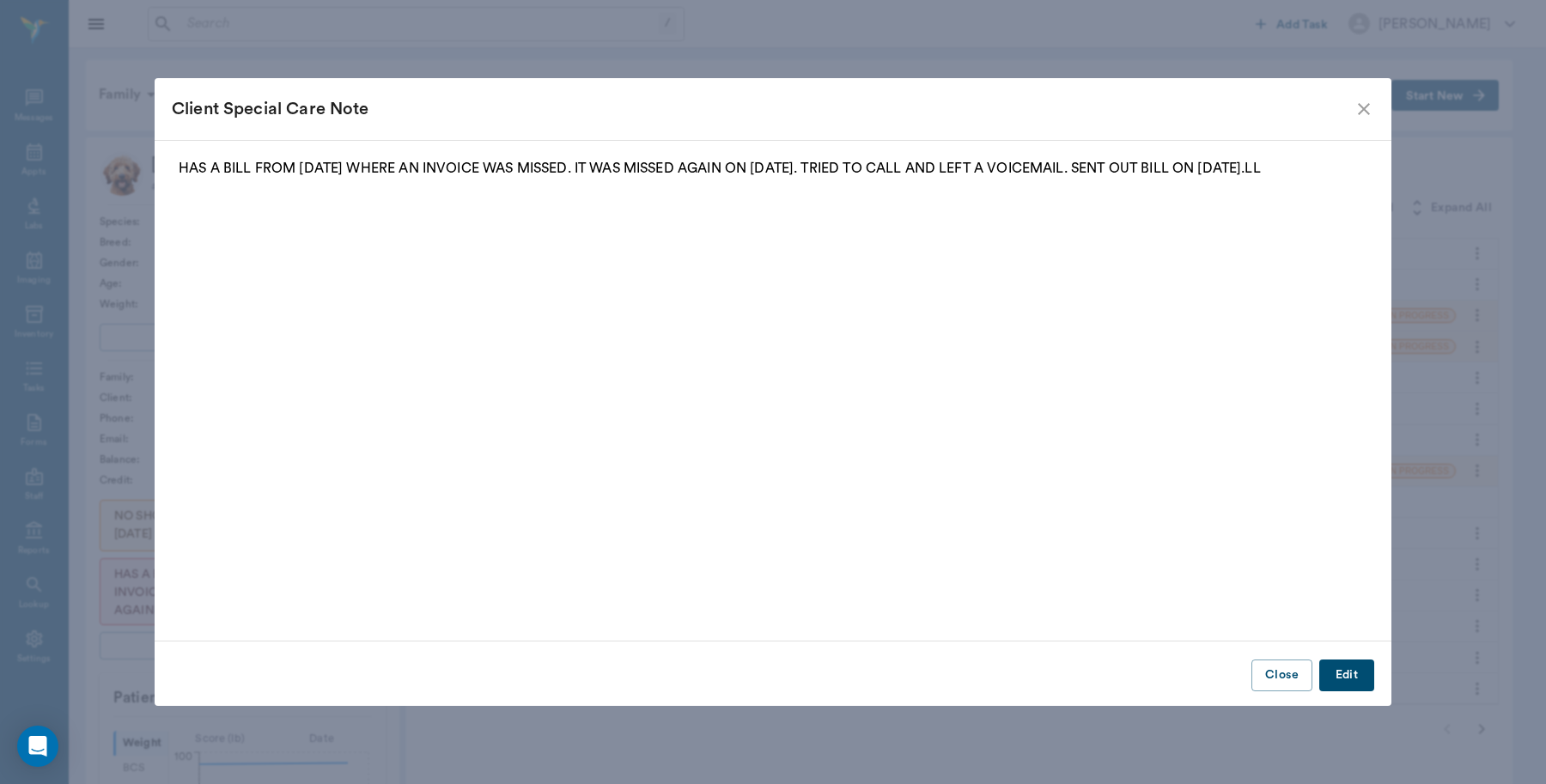
click at [1365, 104] on icon "close" at bounding box center [1364, 109] width 21 height 21
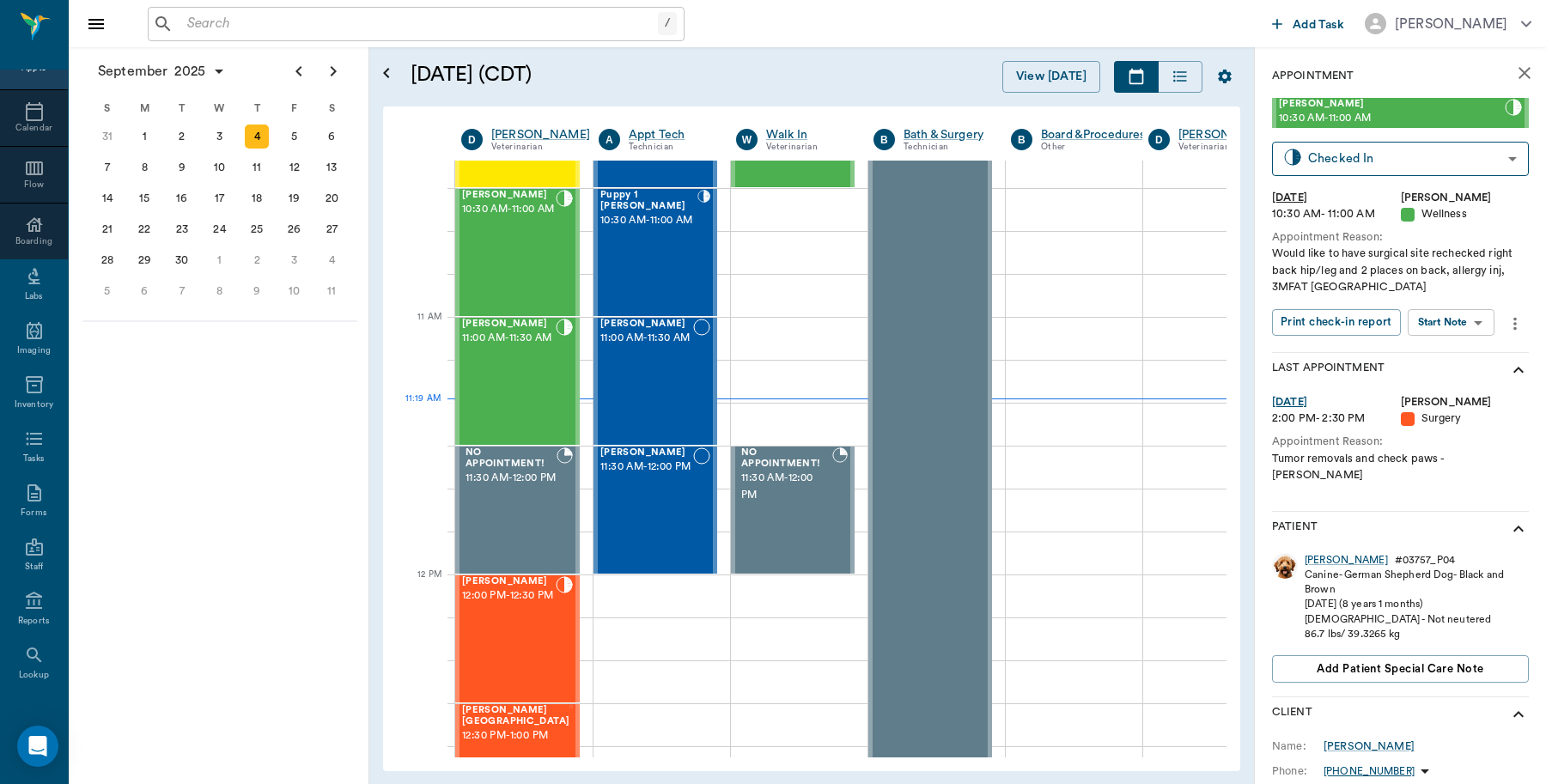
scroll to position [153, 0]
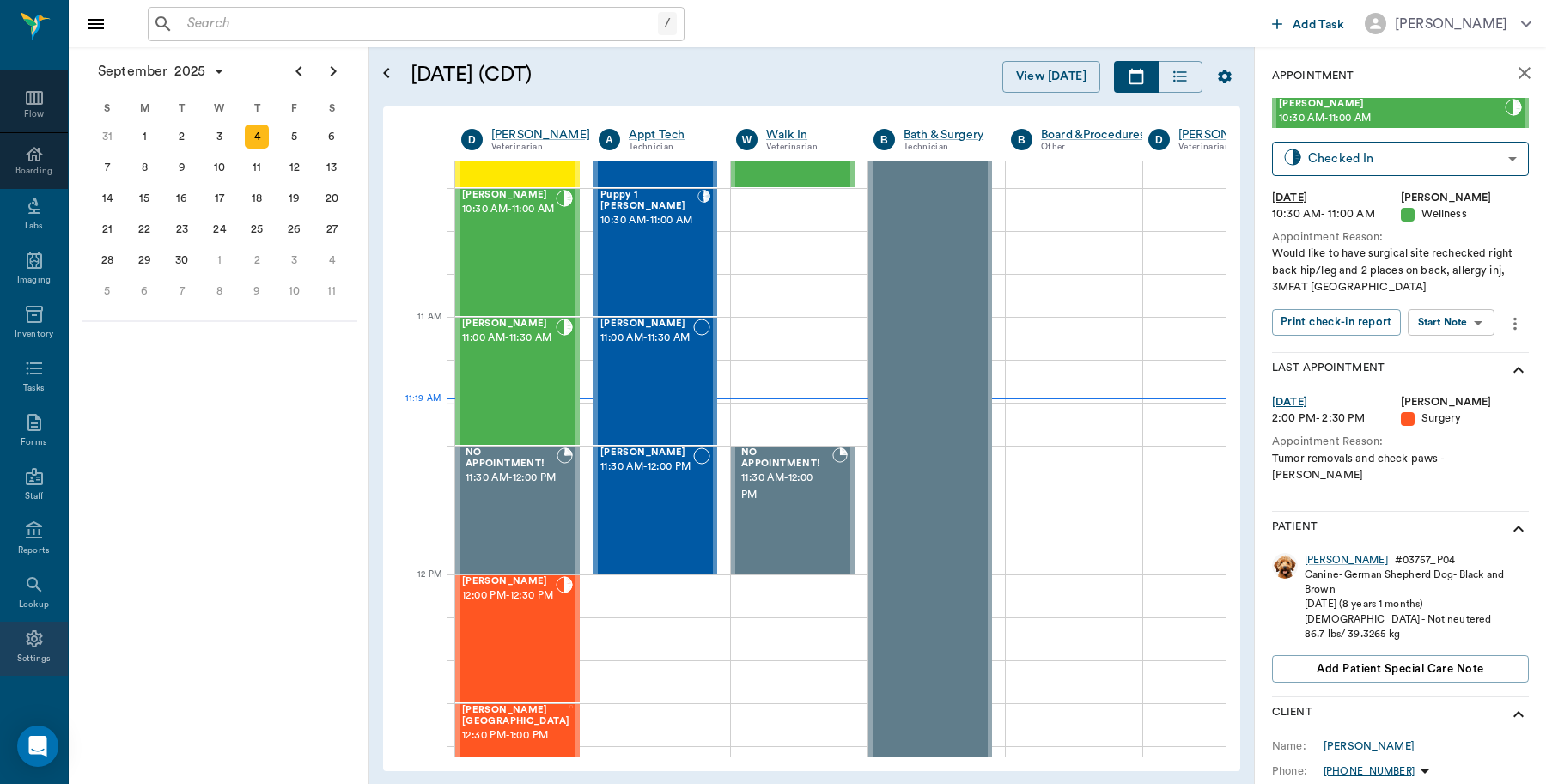
click at [30, 653] on div "Settings" at bounding box center [34, 659] width 34 height 13
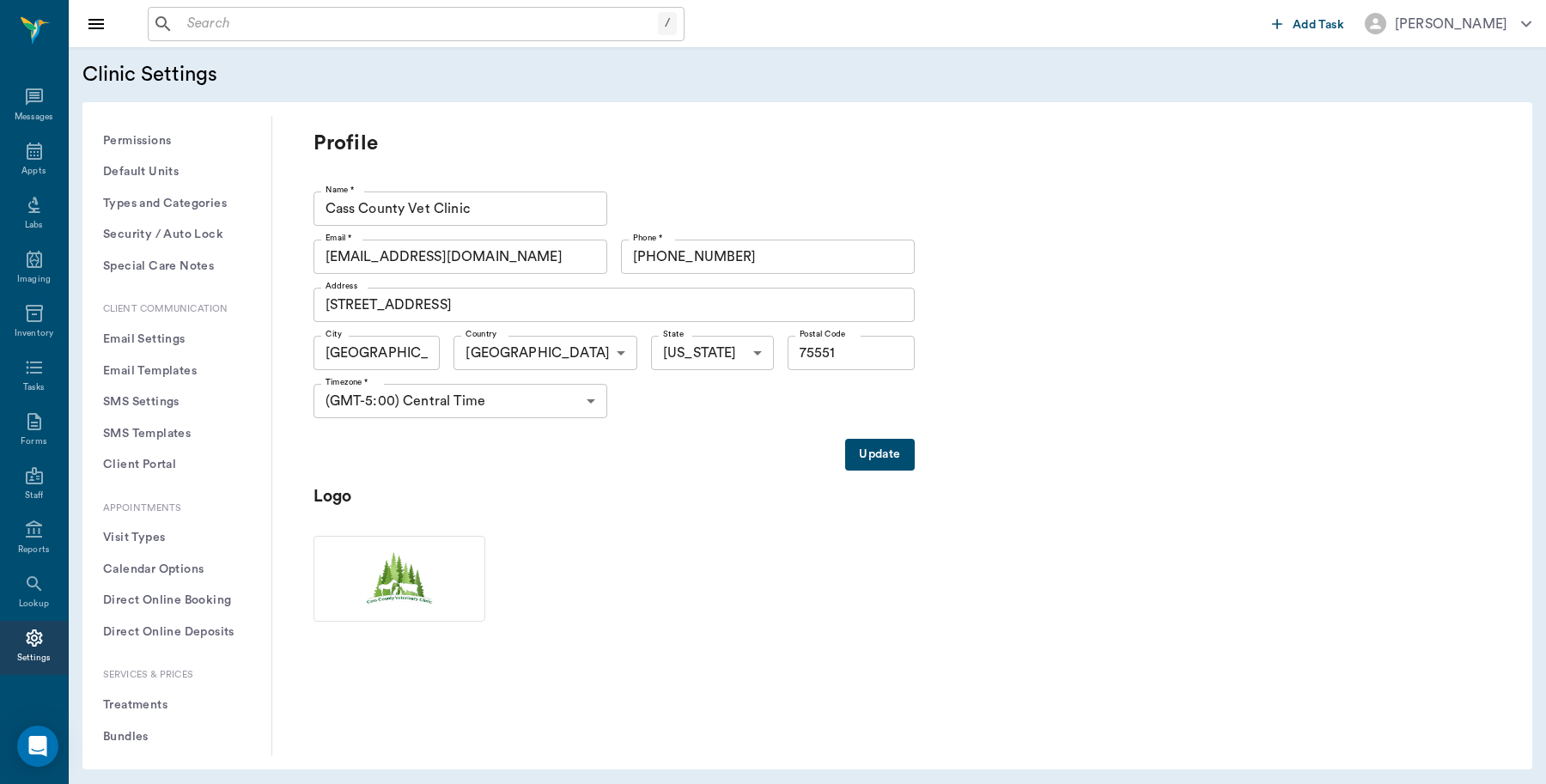
scroll to position [215, 0]
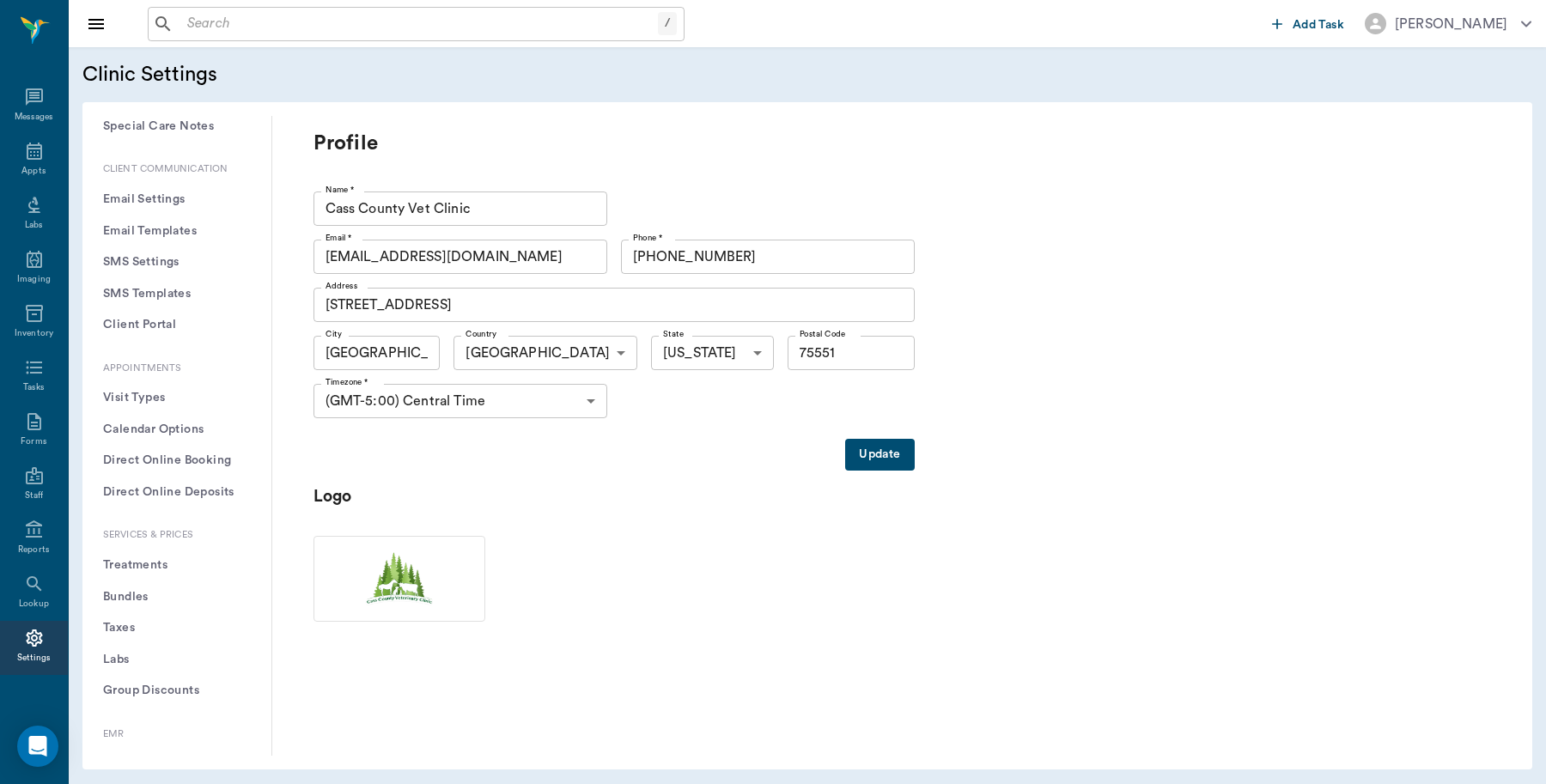
click at [151, 556] on button "Treatments" at bounding box center [177, 565] width 162 height 31
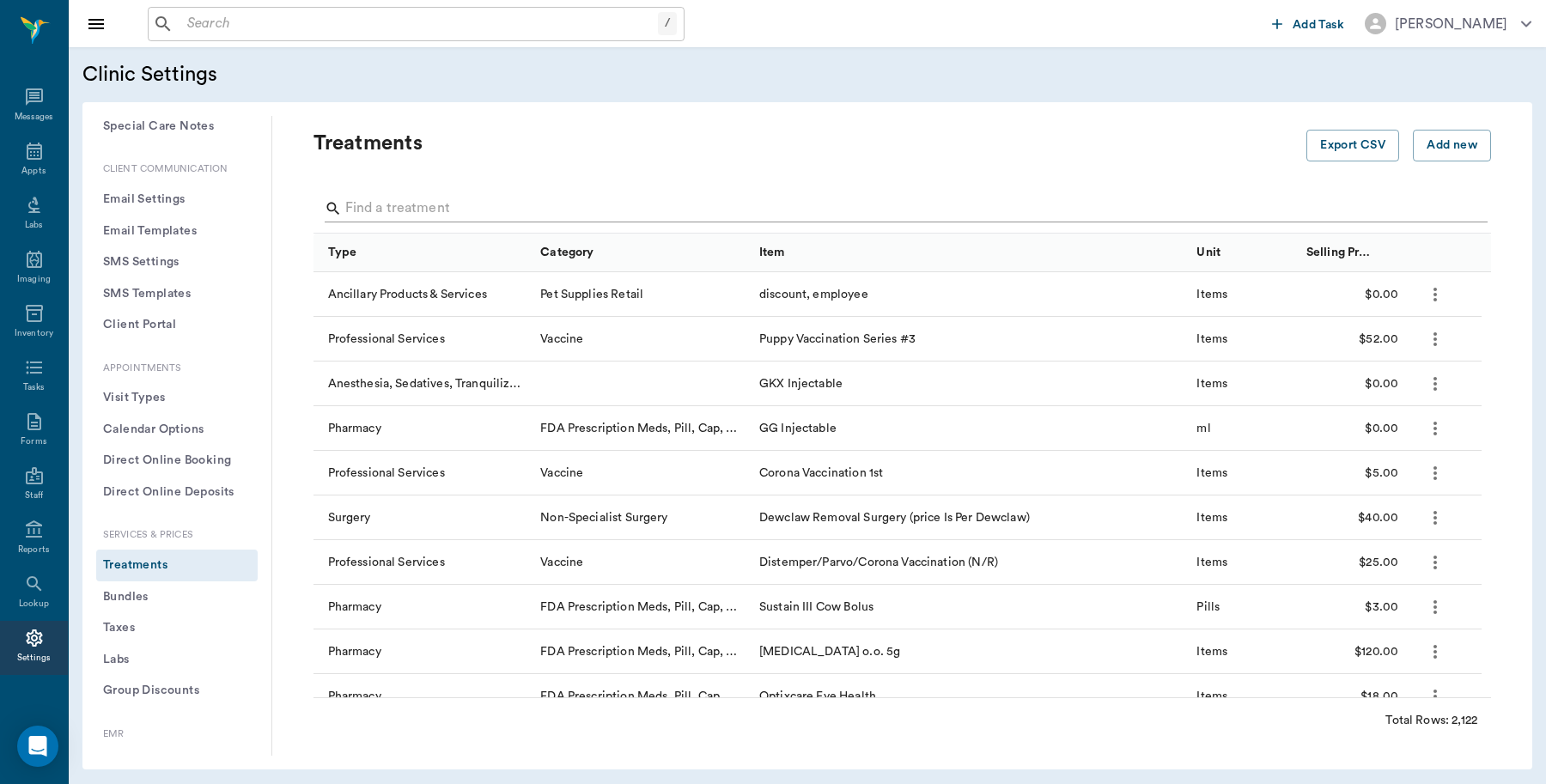
click at [525, 207] on input "Search" at bounding box center [903, 208] width 1117 height 28
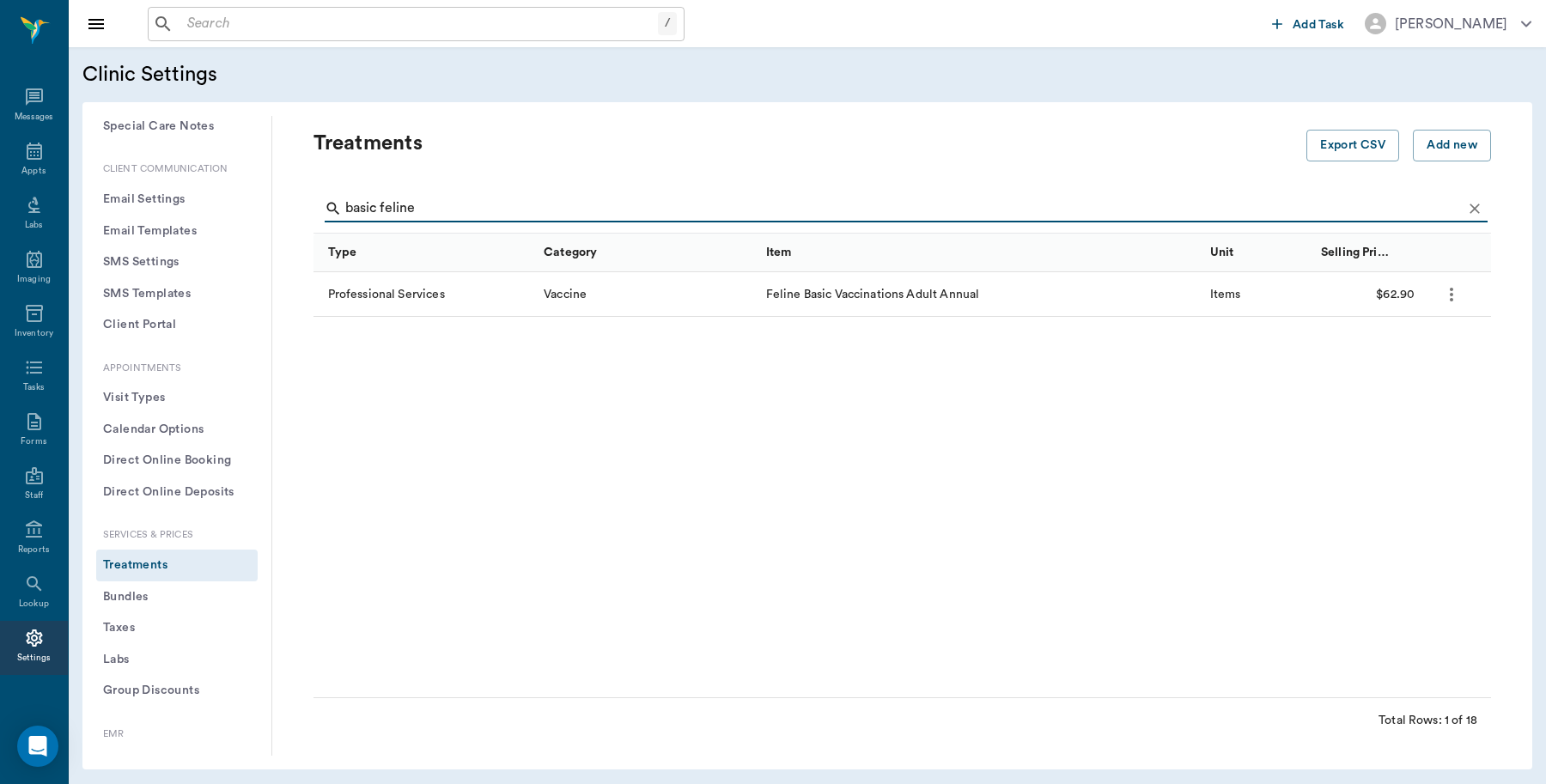
type input "basic feline"
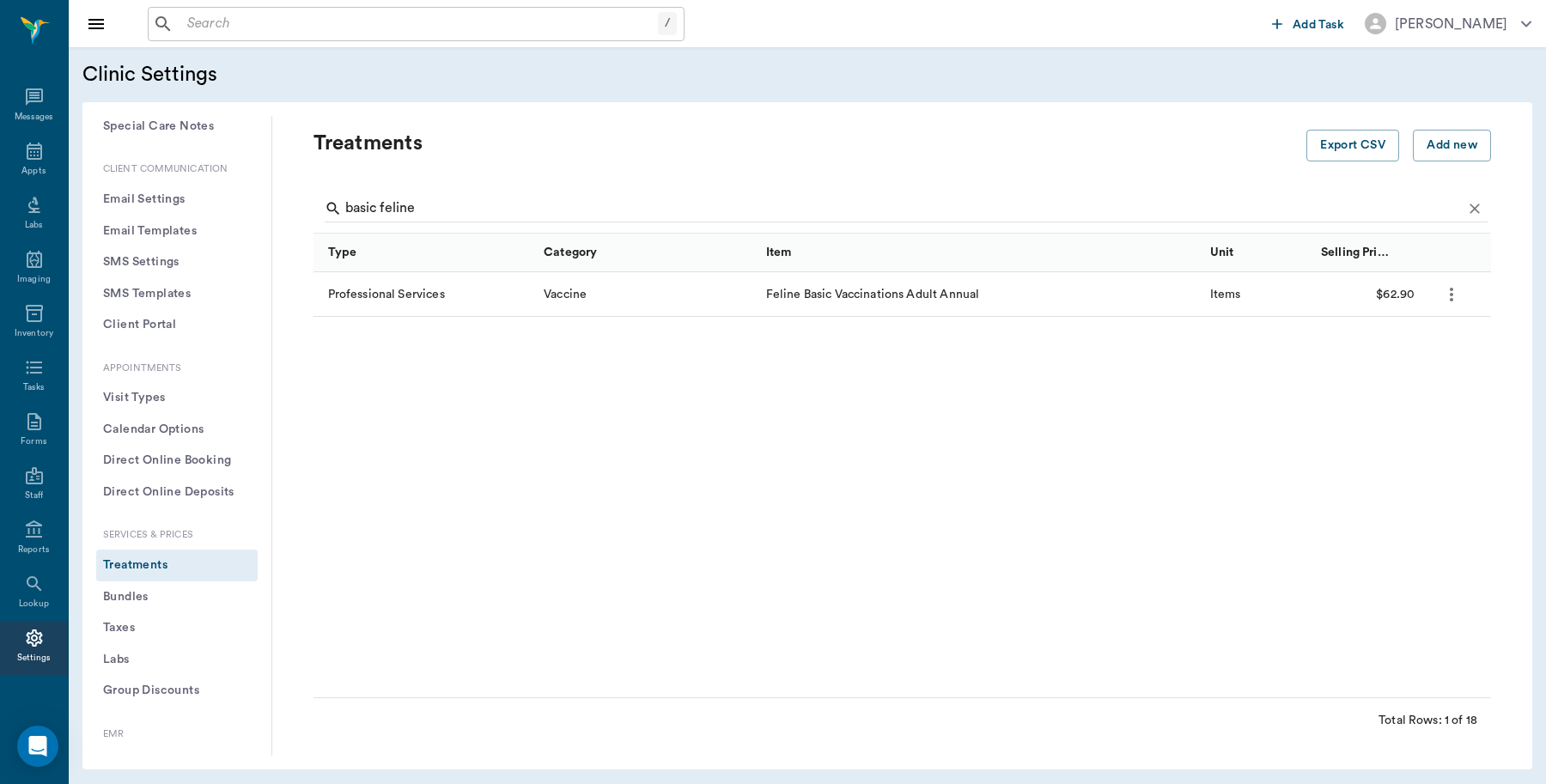
click at [900, 292] on div "Feline Basic Vaccinations Adult Annual" at bounding box center [979, 295] width 444 height 45
click at [1454, 289] on icon "more" at bounding box center [1451, 294] width 21 height 21
click at [1415, 301] on div at bounding box center [773, 392] width 1546 height 784
click at [1383, 287] on div "$62.90" at bounding box center [1367, 295] width 110 height 45
click at [1383, 287] on div "$62.90" at bounding box center [1367, 295] width 110 height 45
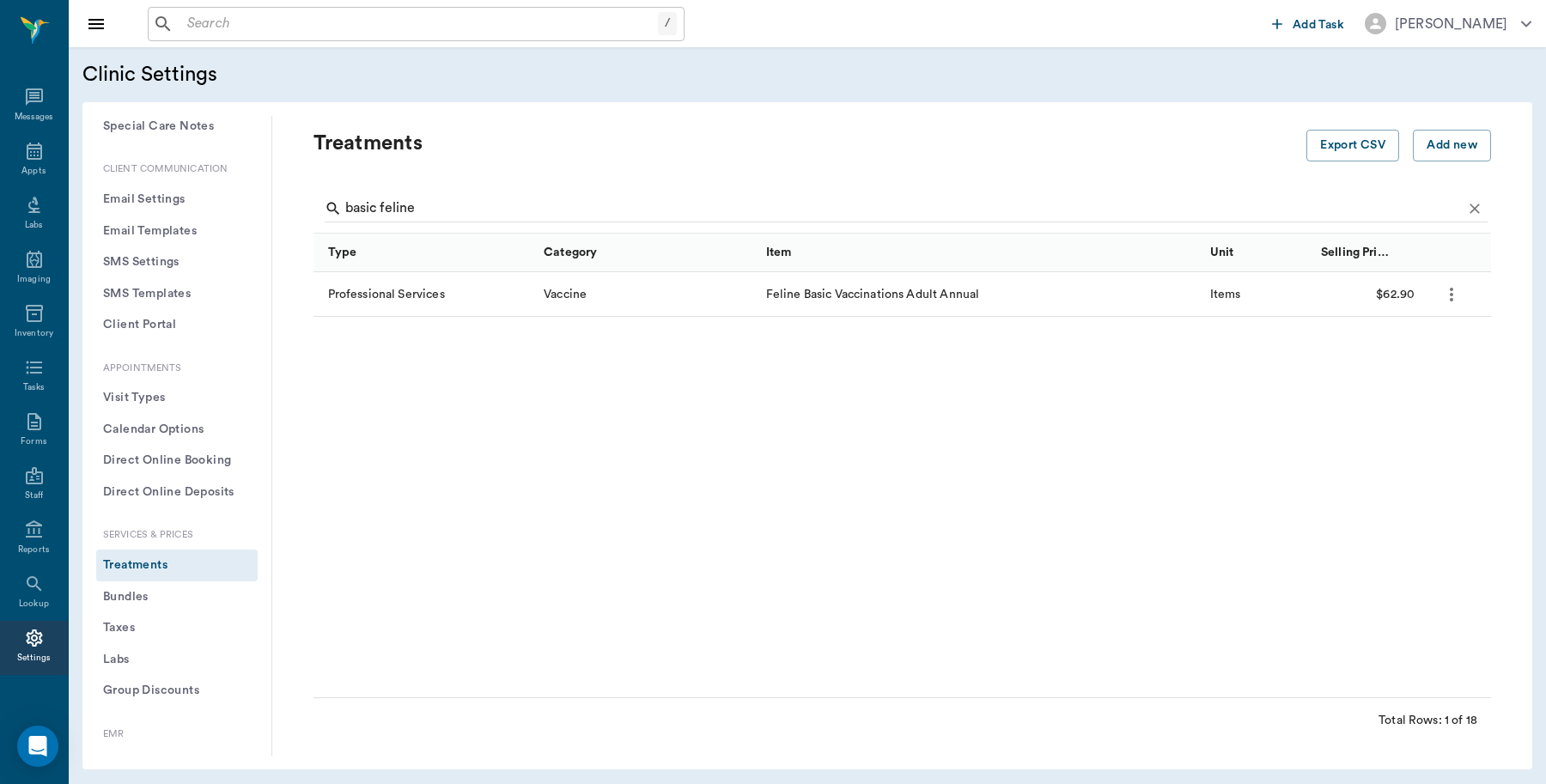
click at [870, 272] on div "Feline Basic Vaccinations Adult Annual" at bounding box center [979, 295] width 444 height 45
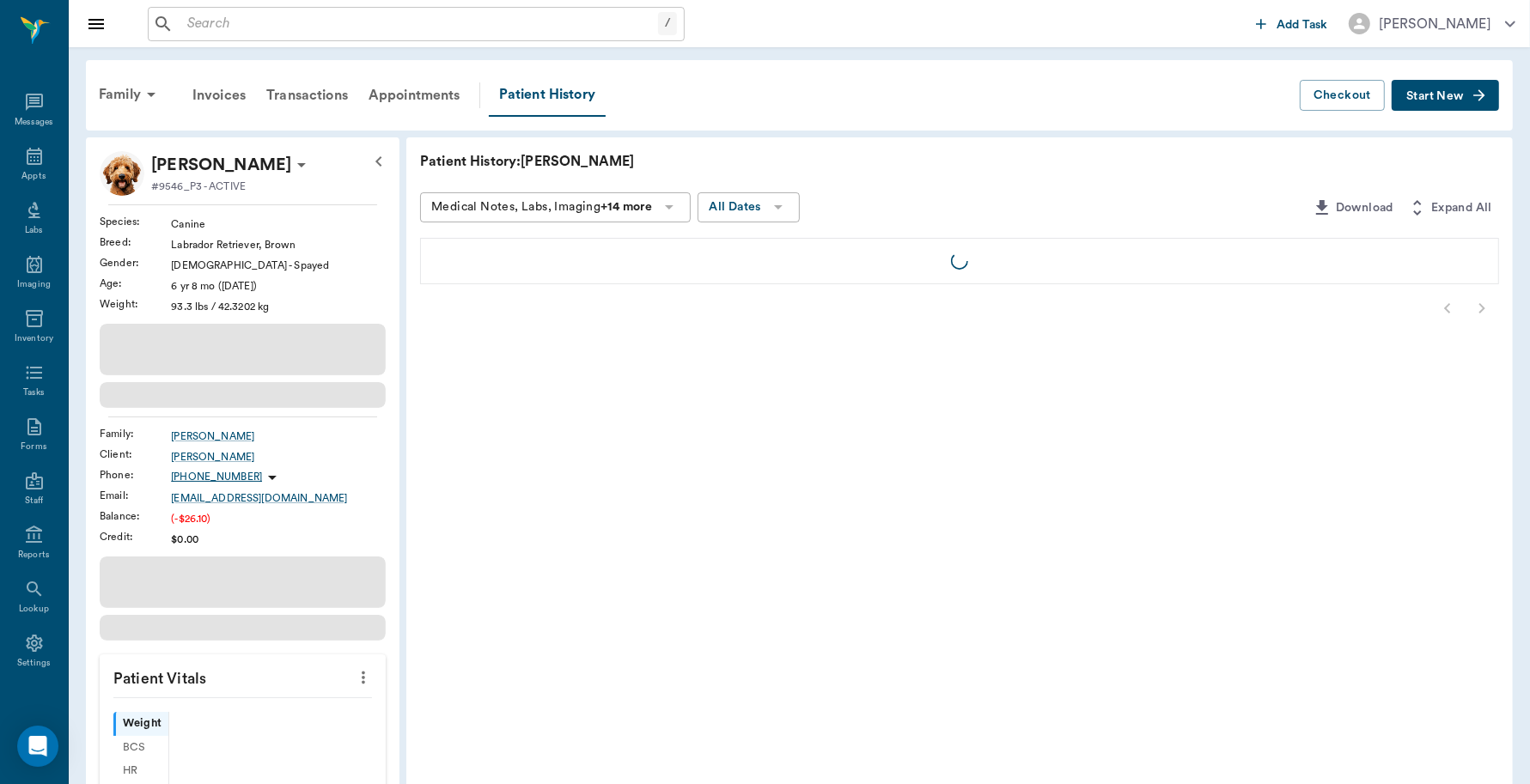
scroll to position [4, 0]
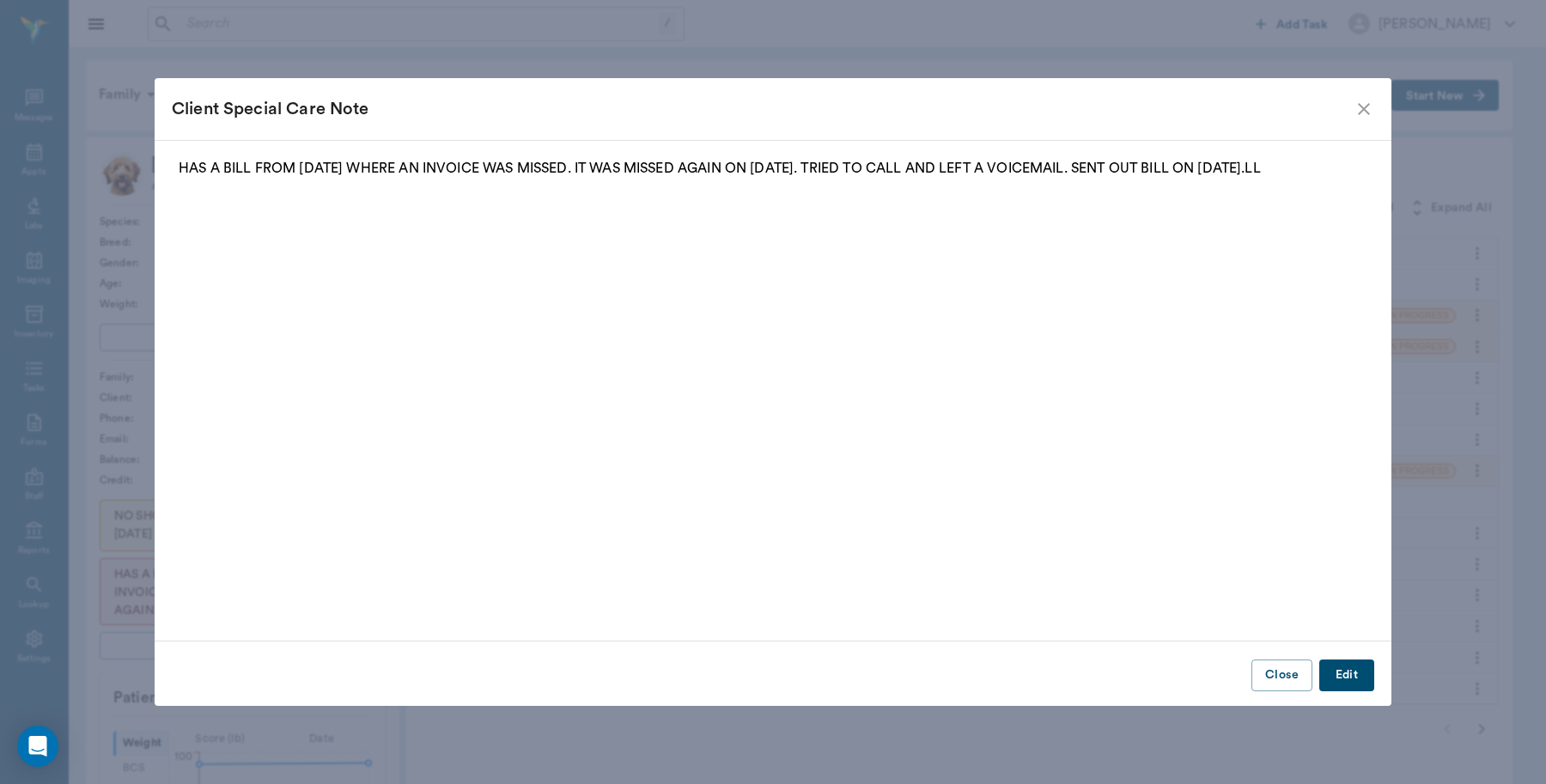
click at [1355, 108] on icon "close" at bounding box center [1364, 109] width 21 height 21
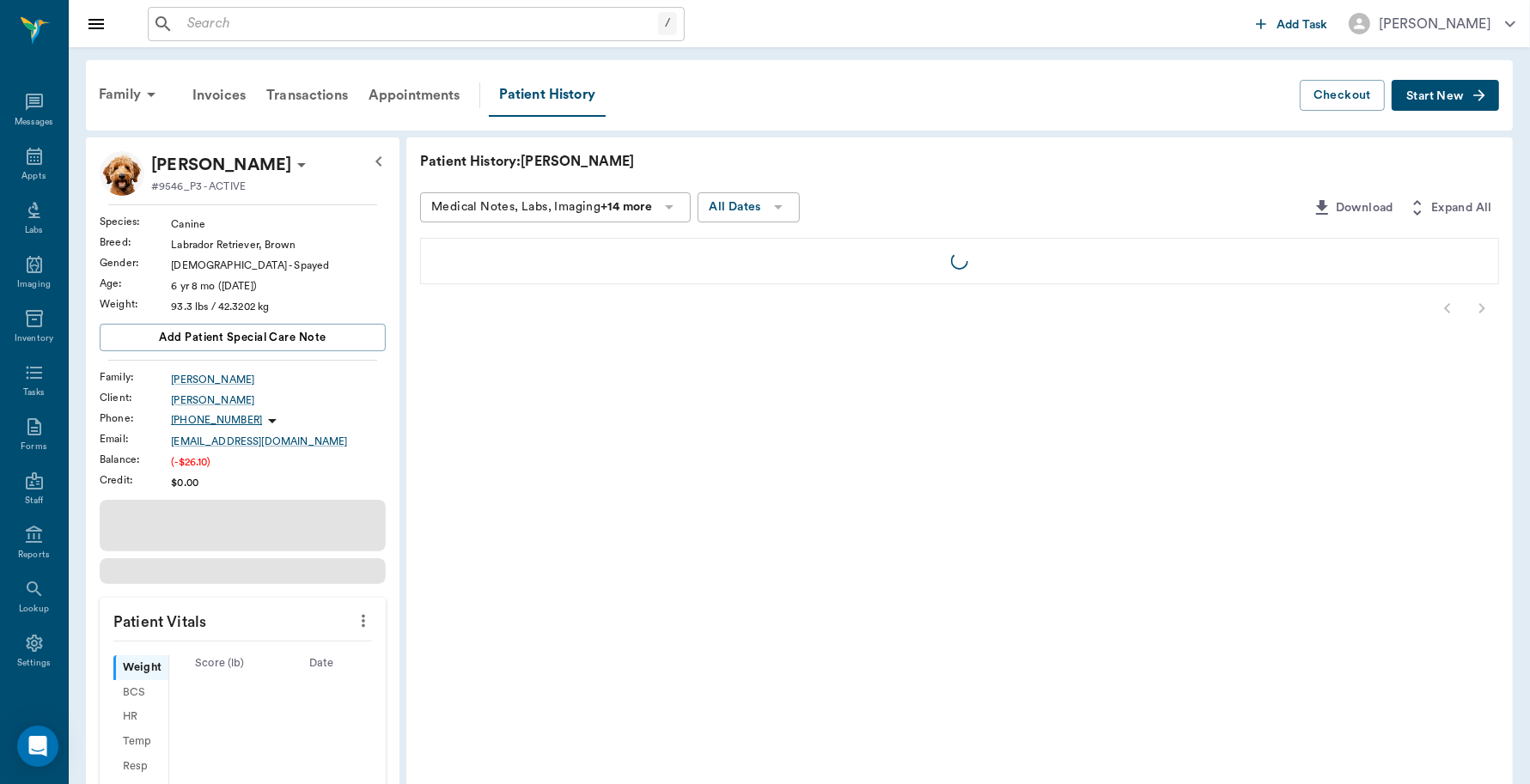
scroll to position [4, 0]
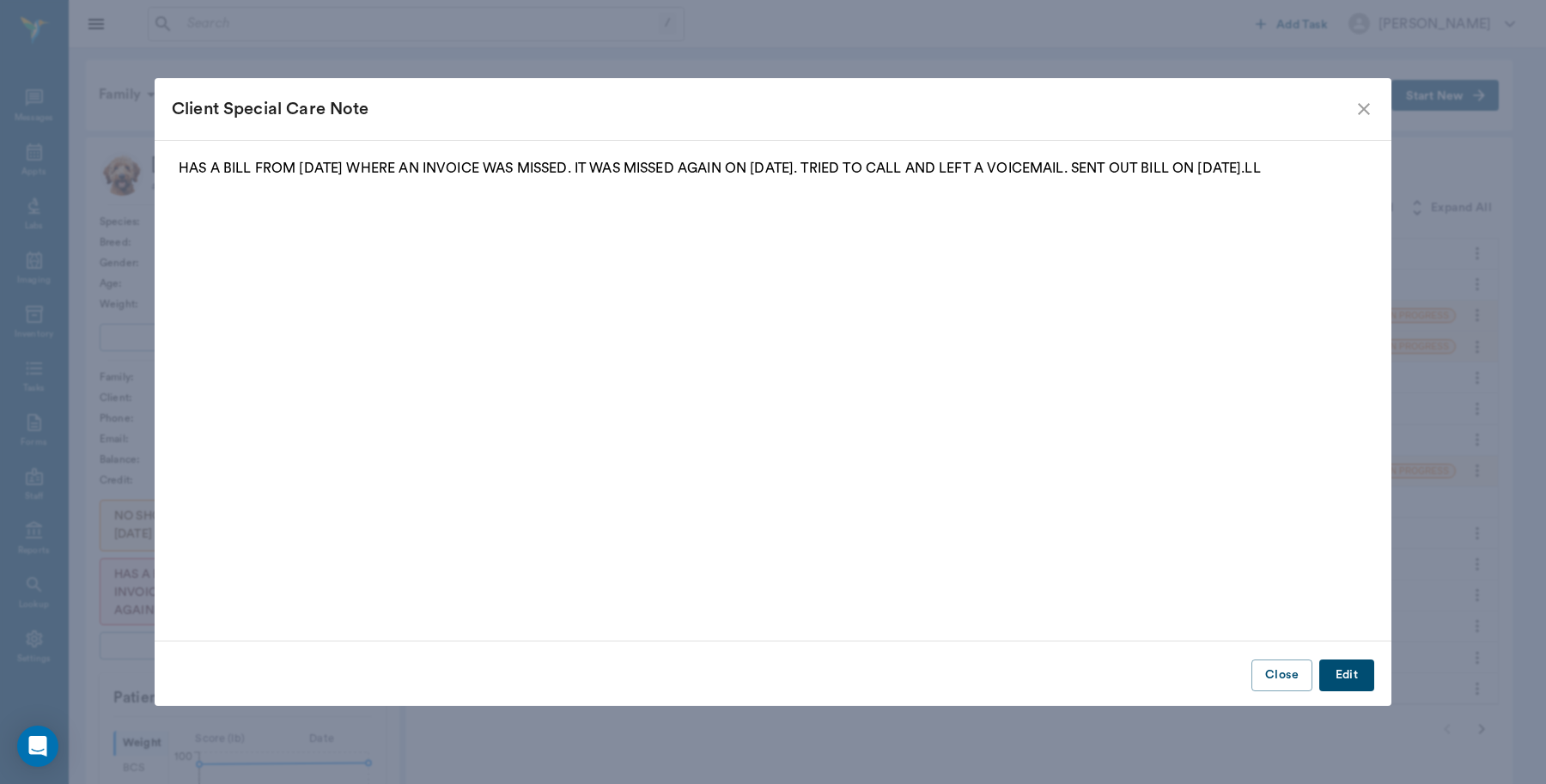
click at [1357, 101] on icon "close" at bounding box center [1364, 109] width 21 height 21
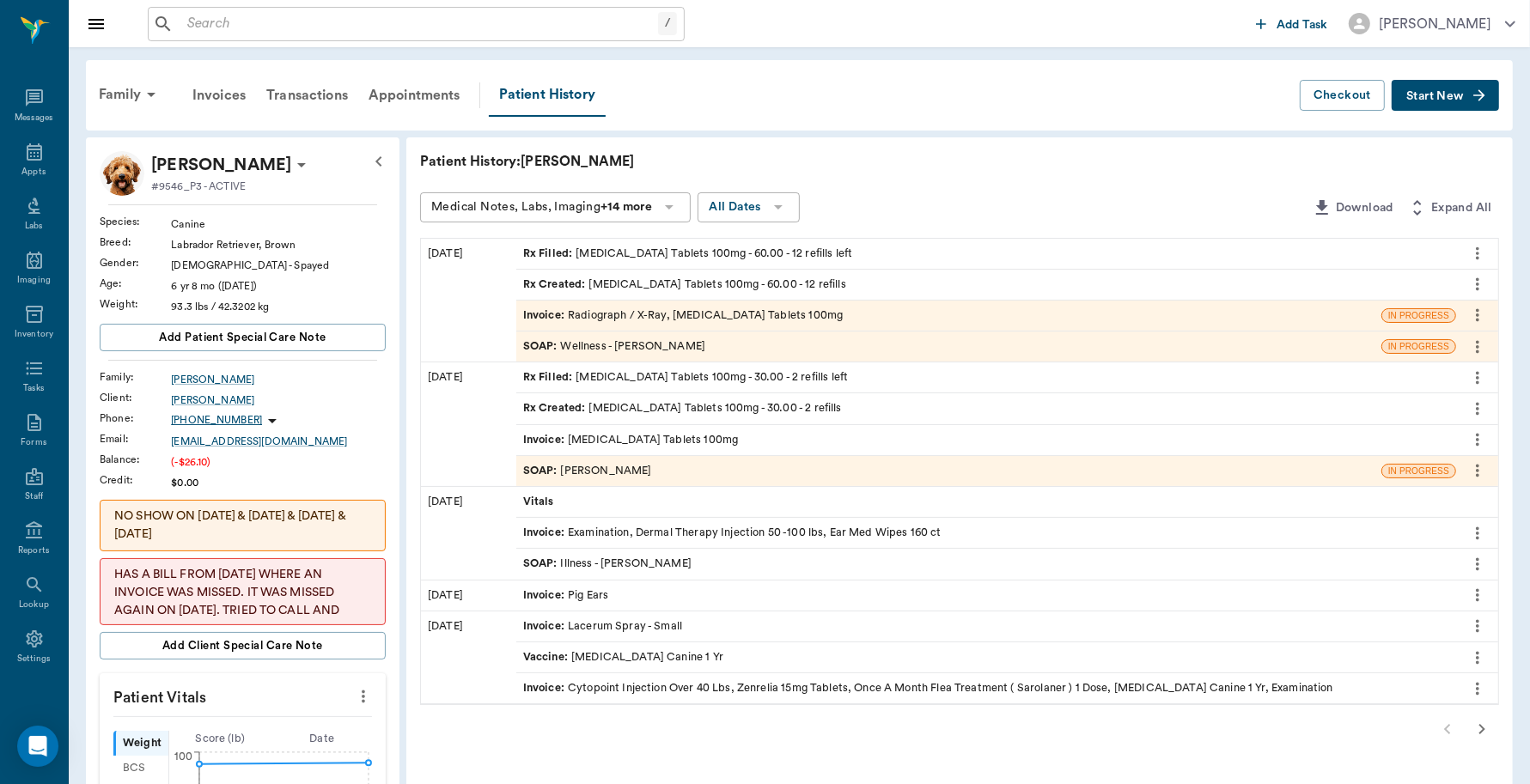
click at [787, 312] on div "Invoice : Radiograph / X-Ray, [MEDICAL_DATA] Tablets 100mg" at bounding box center [683, 315] width 320 height 16
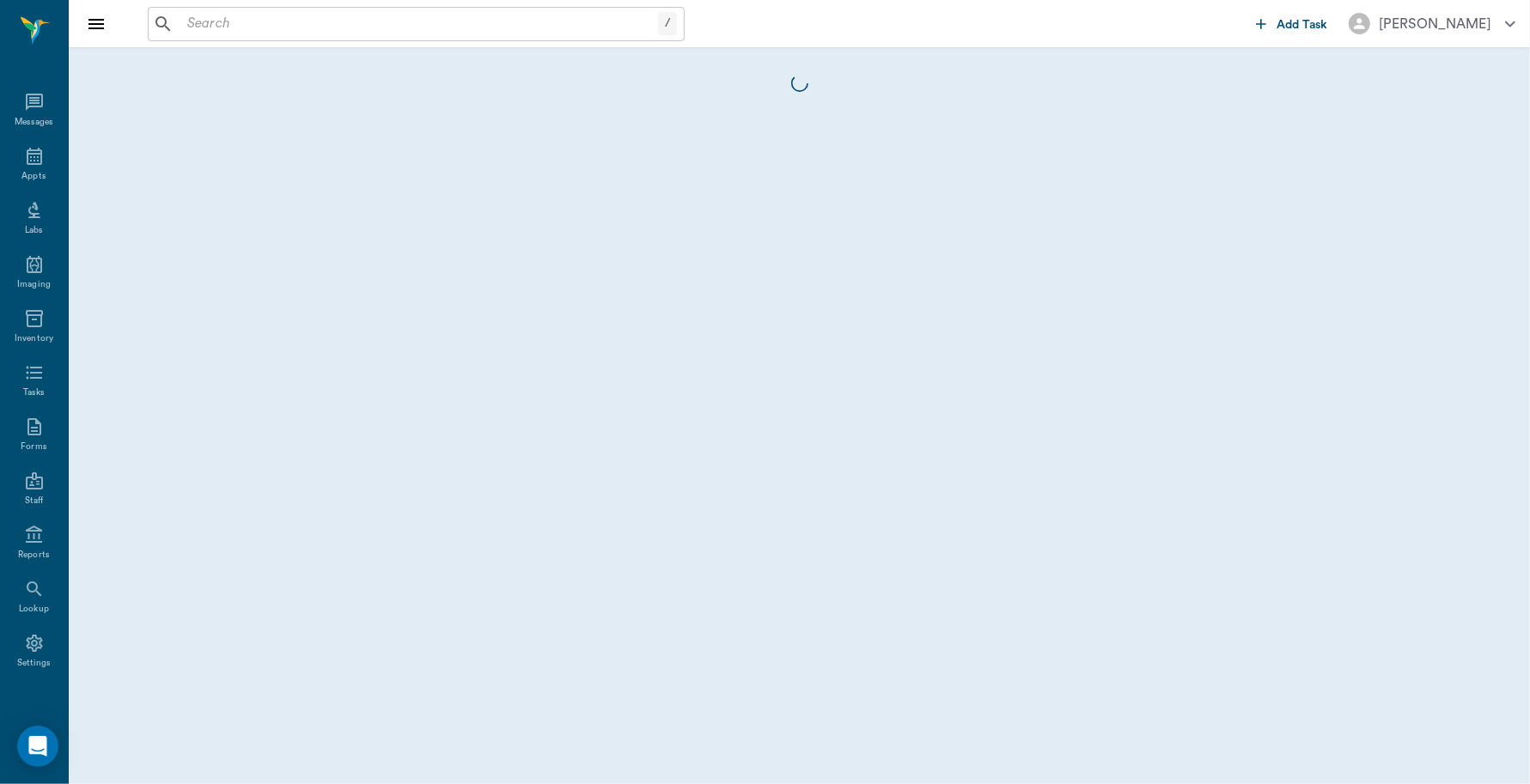
scroll to position [4, 0]
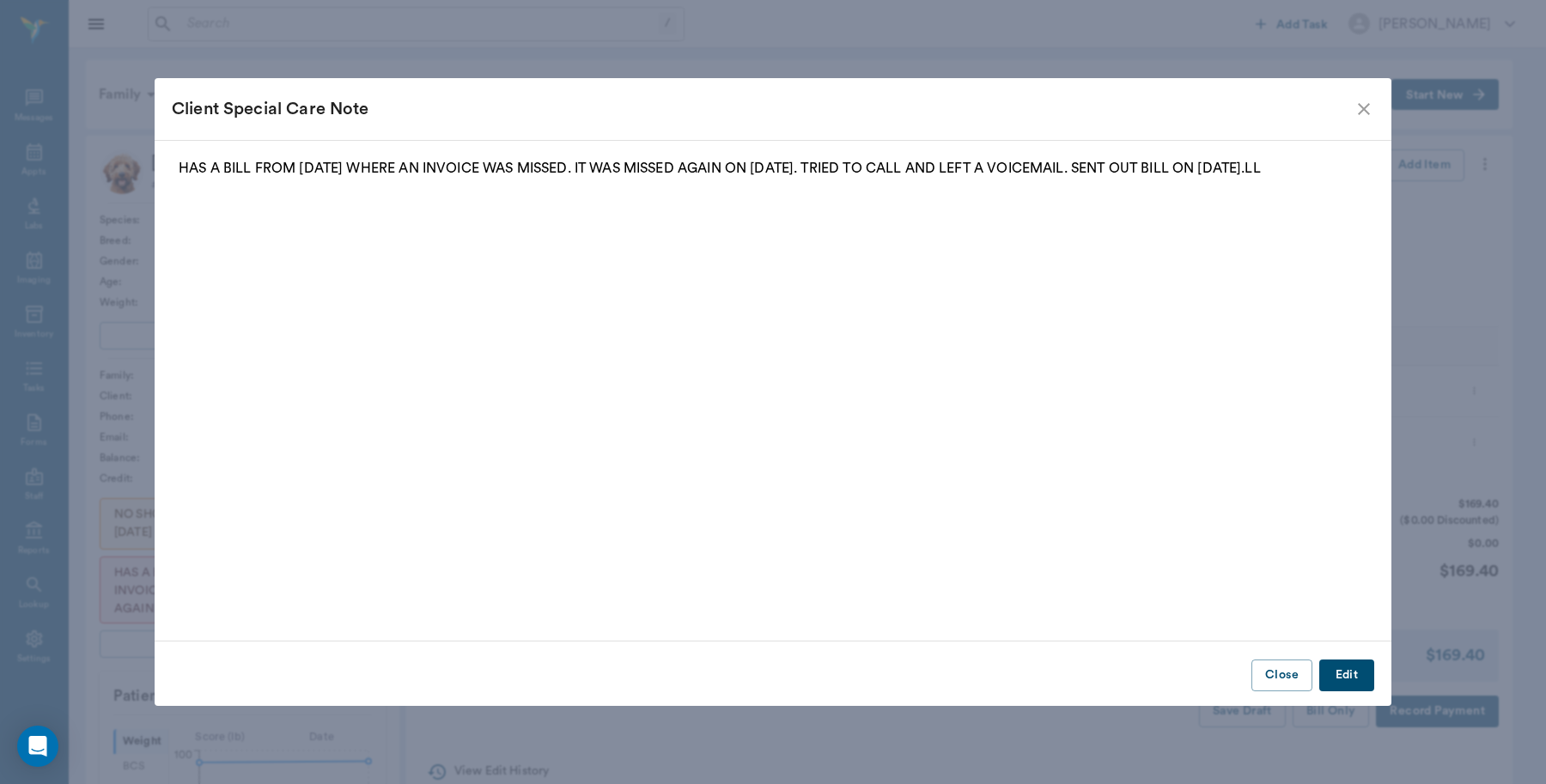
click at [1364, 105] on icon "close" at bounding box center [1364, 109] width 21 height 21
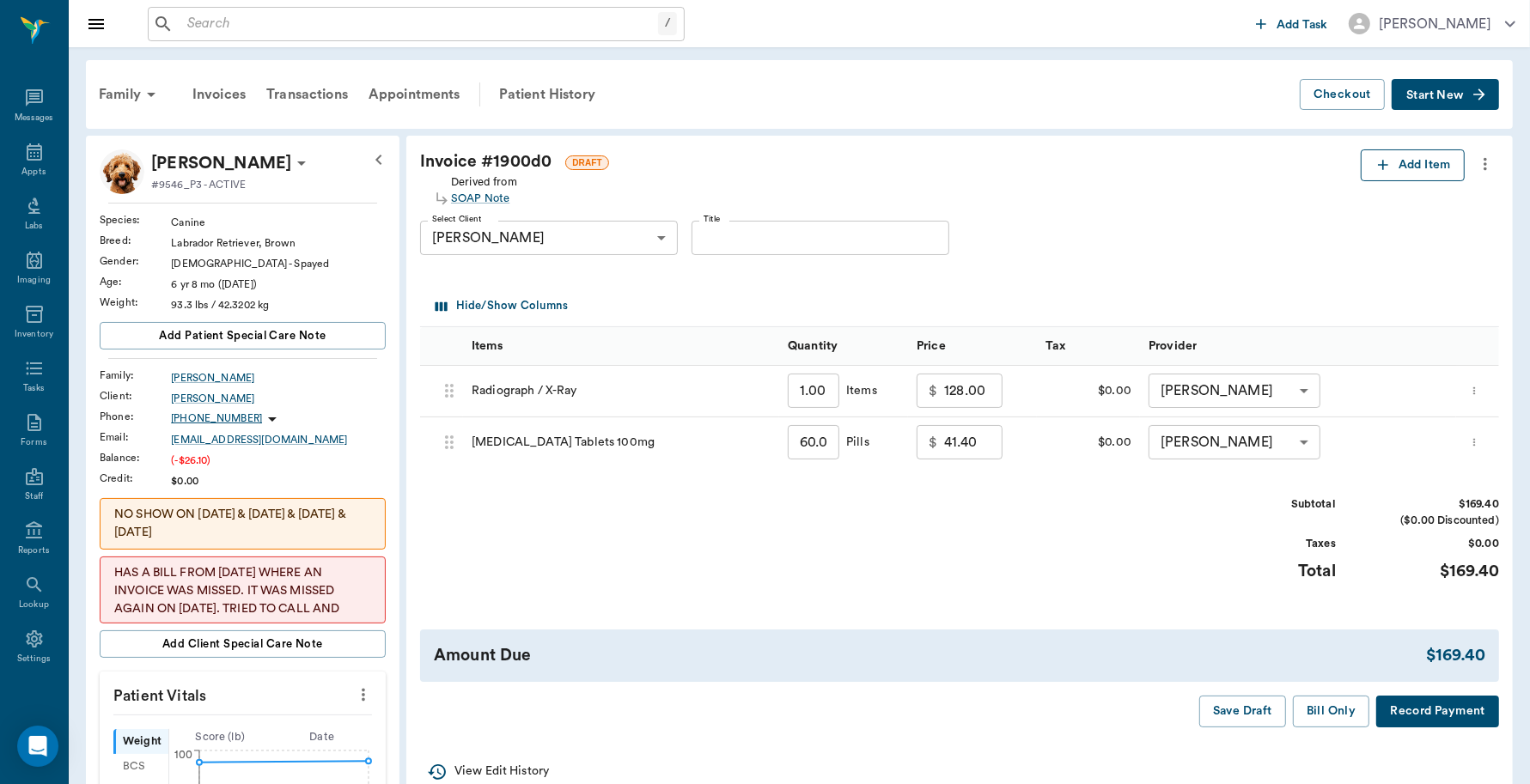
click at [1427, 162] on button "Add Item" at bounding box center [1413, 164] width 104 height 31
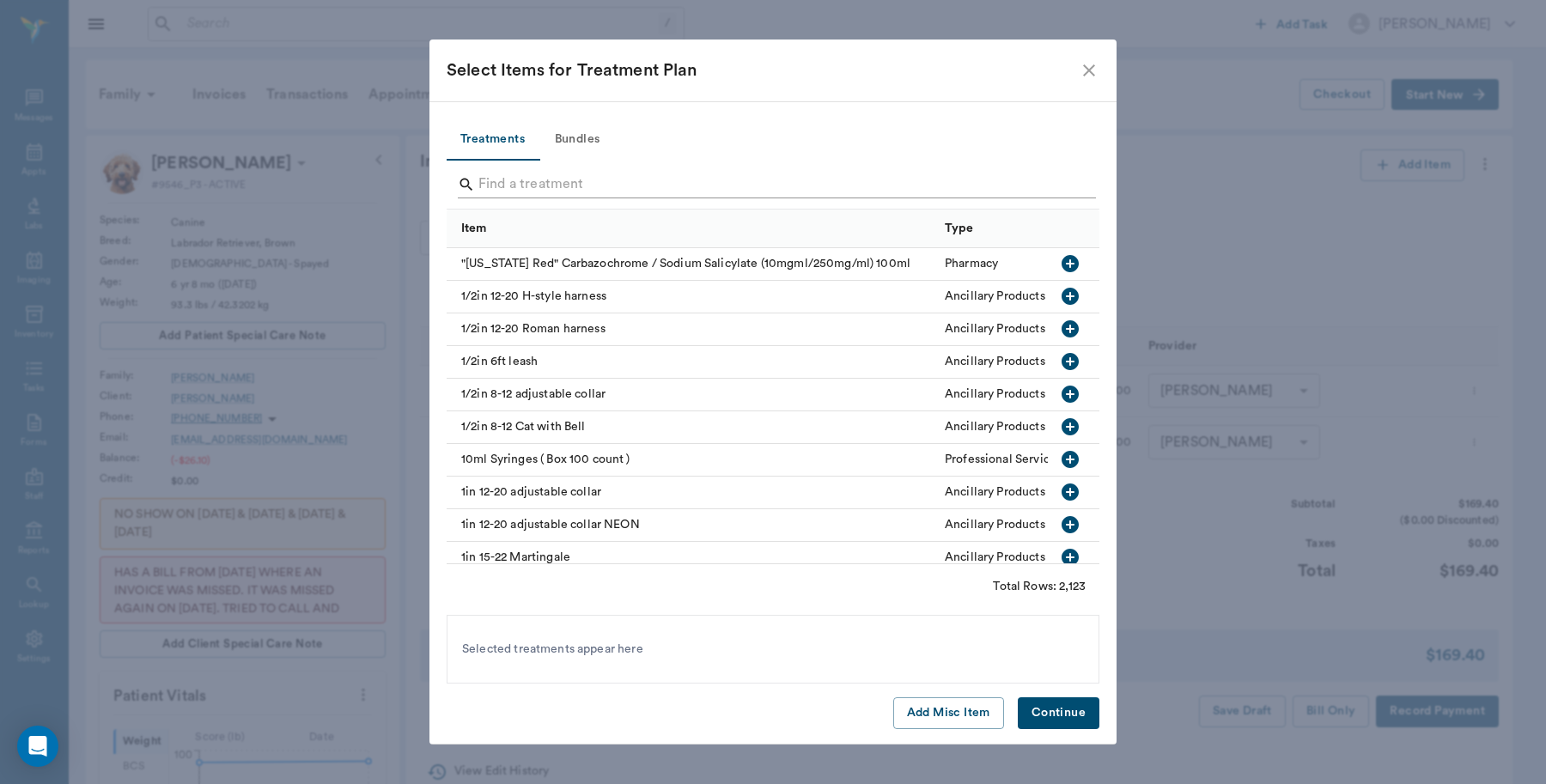
click at [628, 183] on input "Search" at bounding box center [774, 184] width 592 height 28
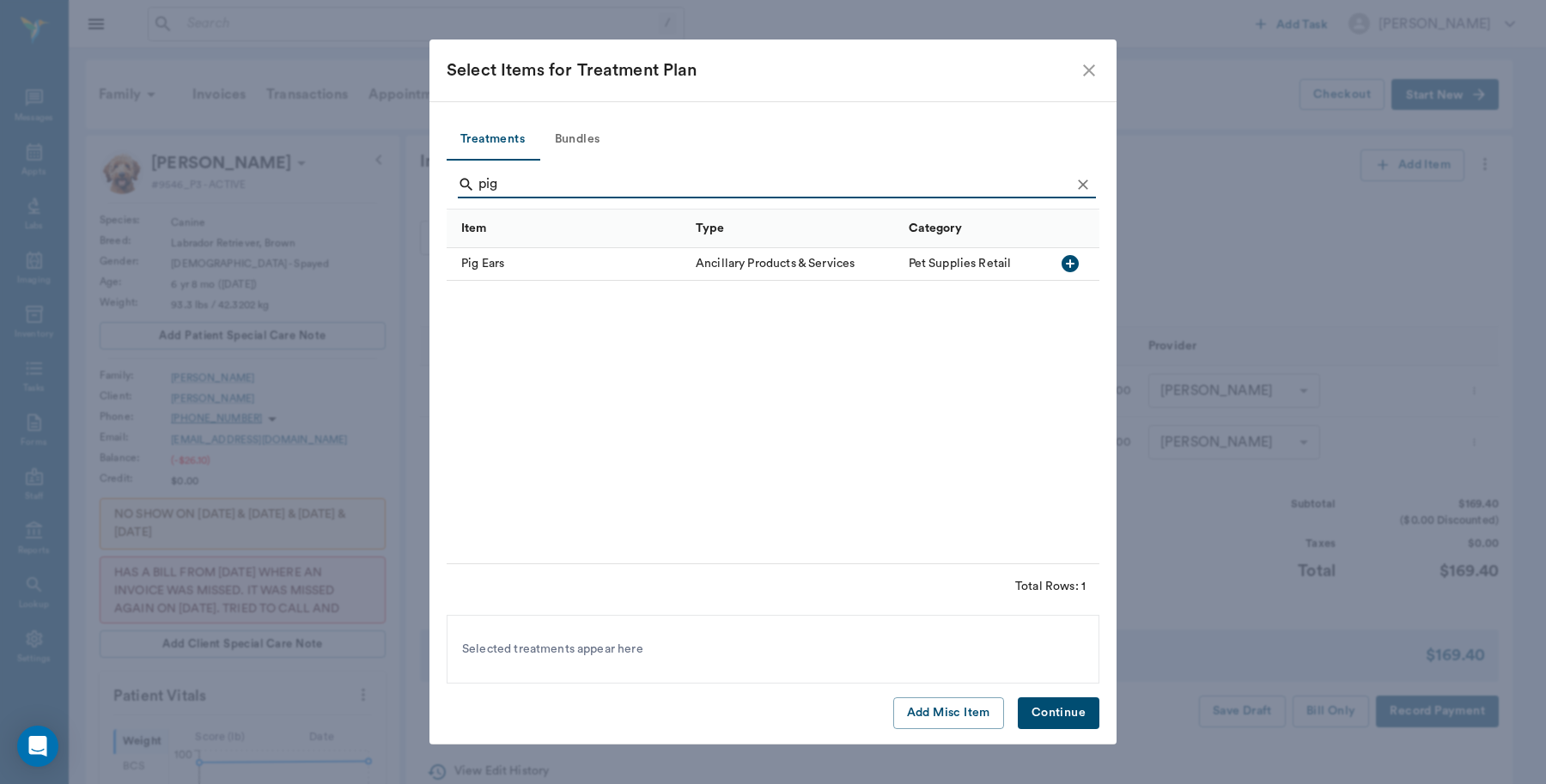
type input "pig"
click at [645, 260] on div "Pig Ears" at bounding box center [567, 264] width 241 height 32
click at [1052, 715] on button "Continue" at bounding box center [1058, 712] width 82 height 31
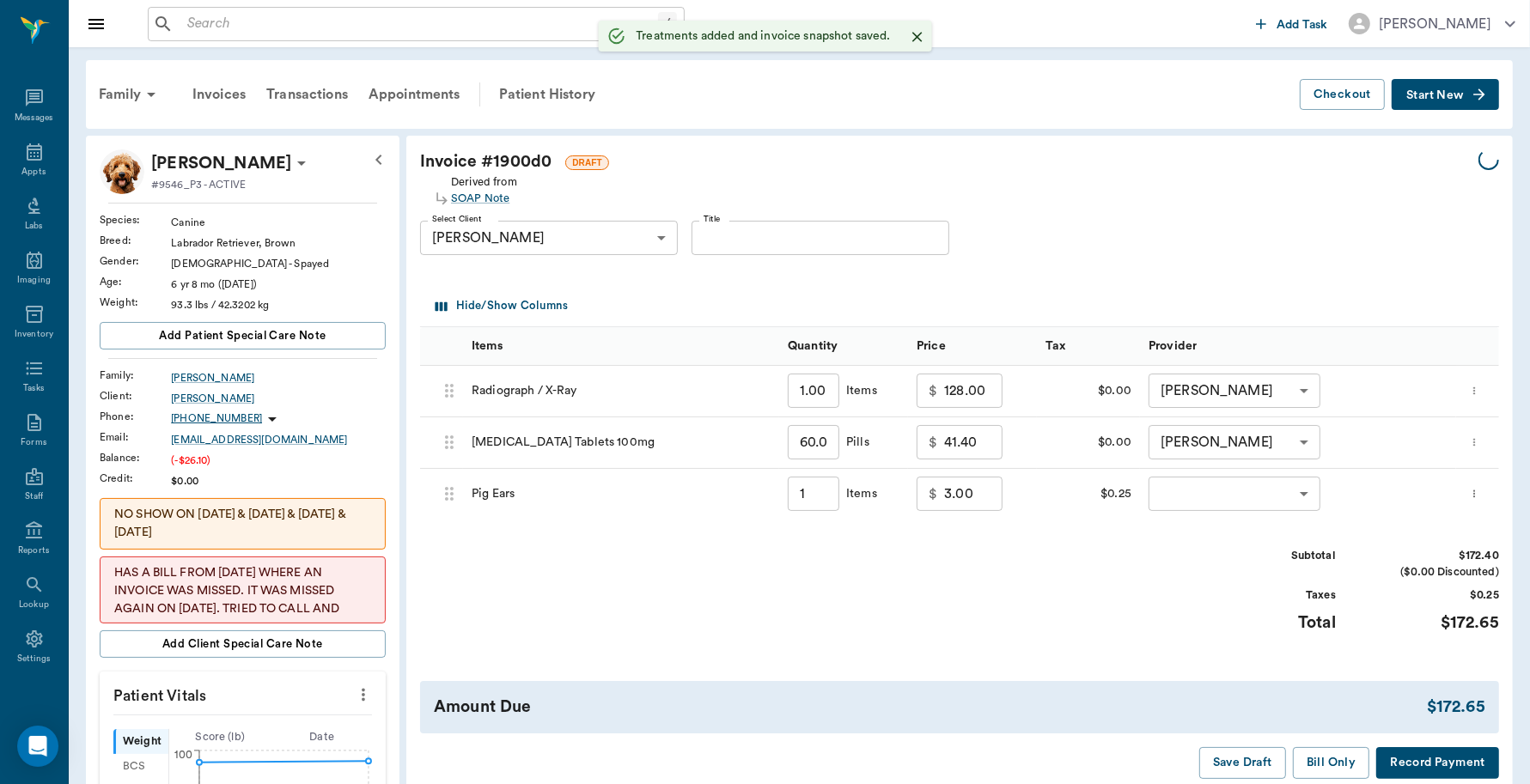
type input "1.00"
click at [1260, 498] on body "/ ​ Add Task Dr. Bert Ellsworth Nectar Messages Appts Labs Imaging Inventory Ta…" at bounding box center [765, 722] width 1530 height 1444
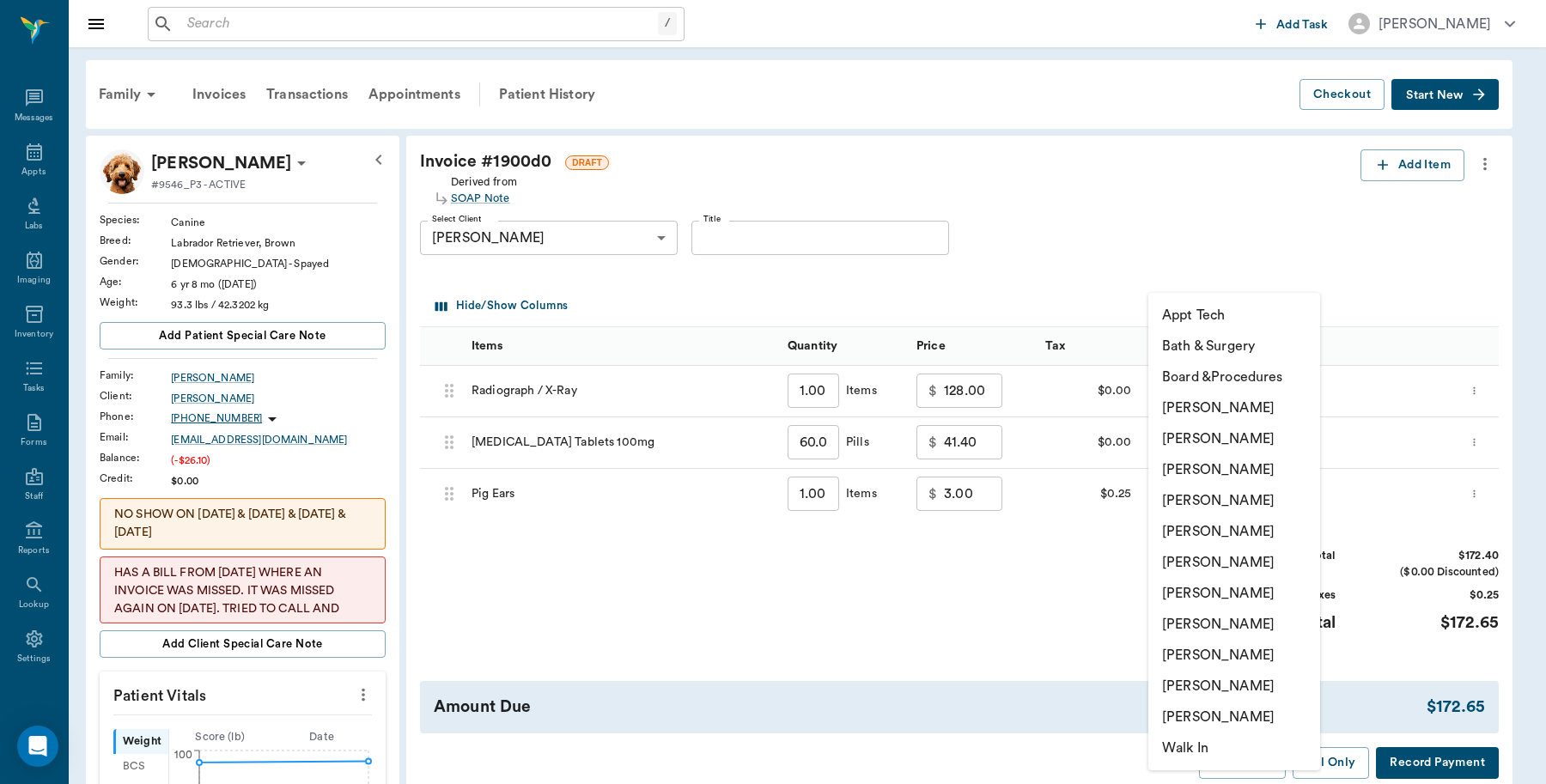
click at [1208, 404] on li "Caryn Watson" at bounding box center [1233, 408] width 172 height 31
type input "none-6899ea08ed37b777db10de45"
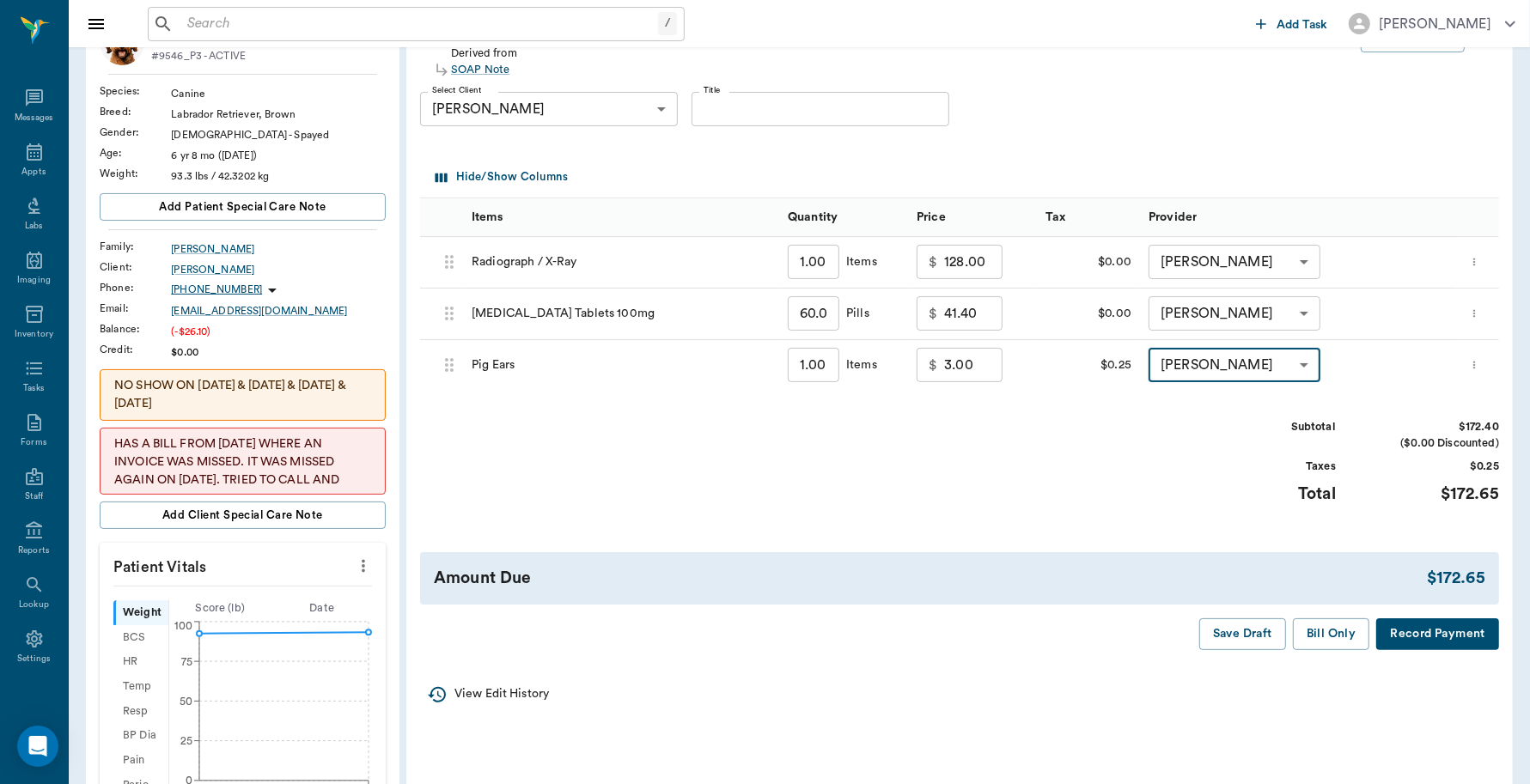
scroll to position [215, 0]
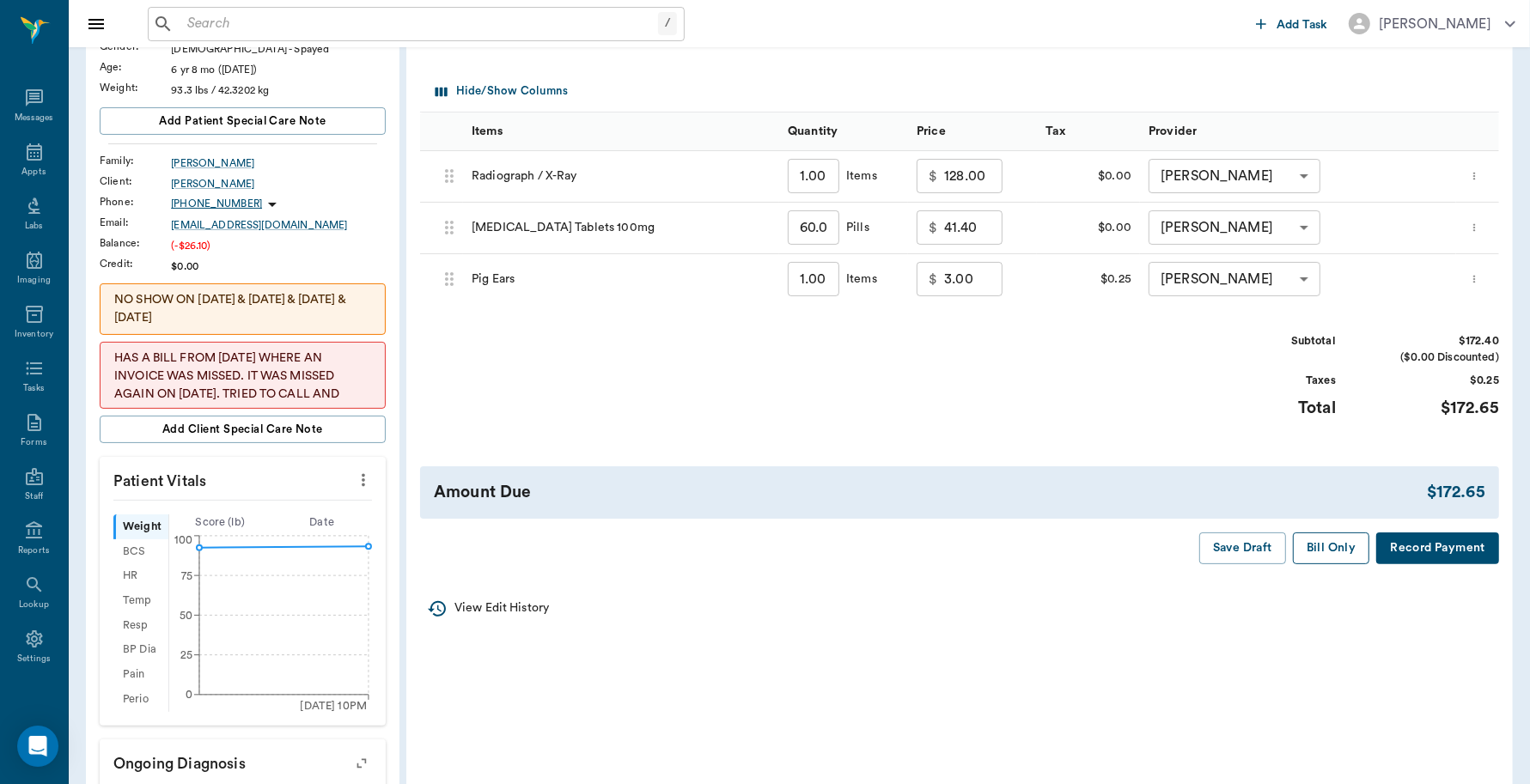
click at [1317, 545] on button "Bill Only" at bounding box center [1331, 548] width 77 height 31
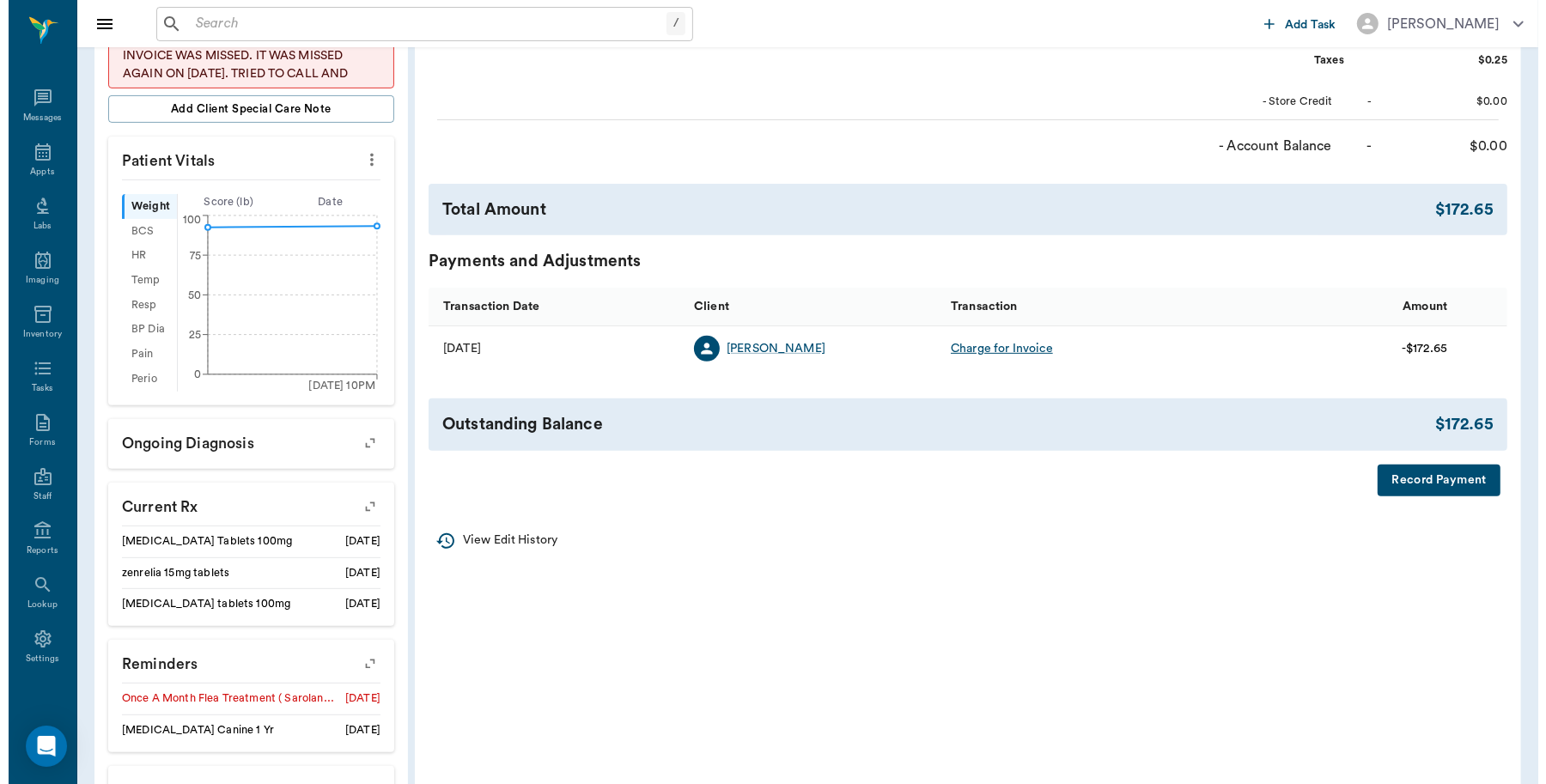
scroll to position [537, 0]
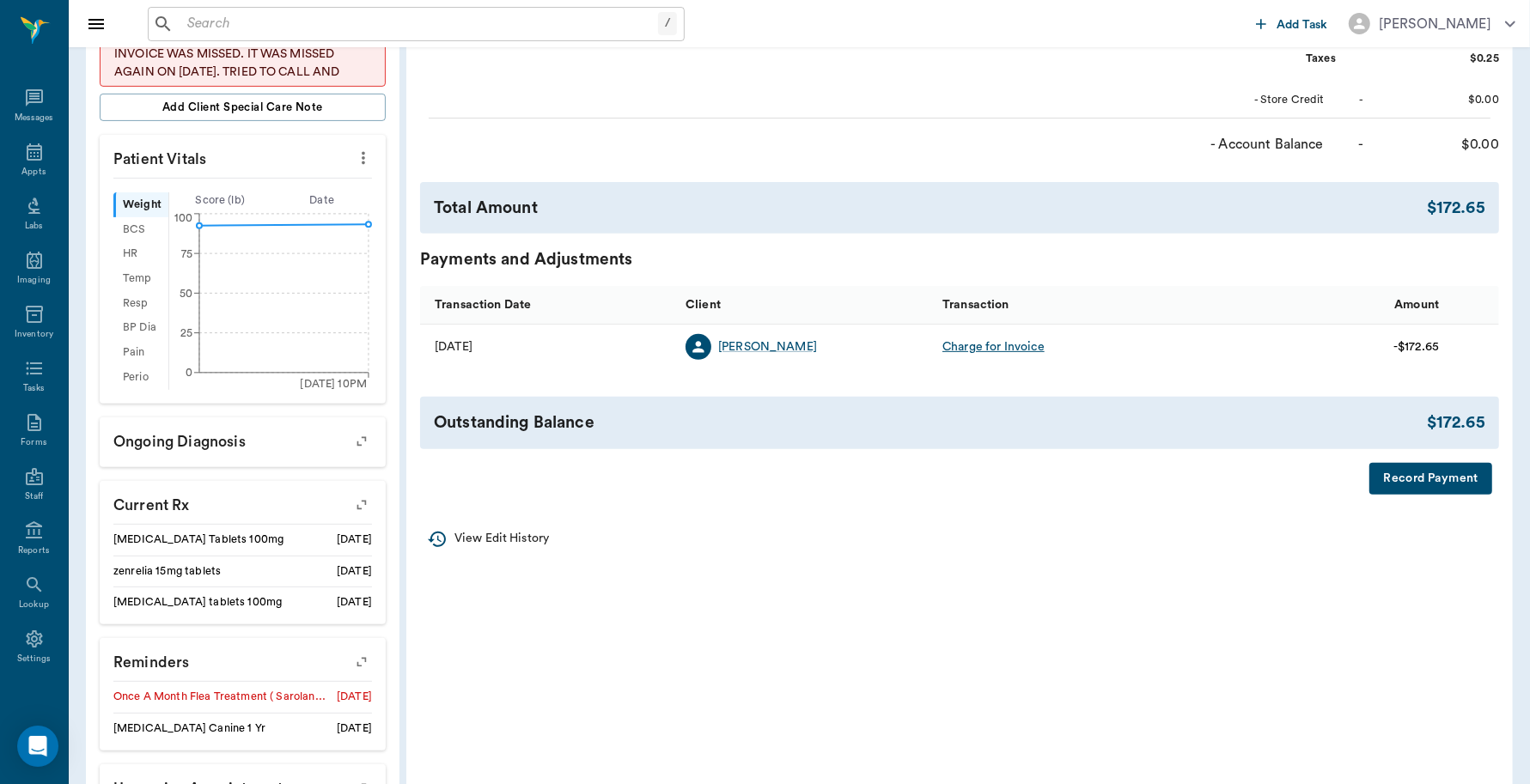
click at [1407, 480] on button "Record Payment" at bounding box center [1430, 478] width 123 height 31
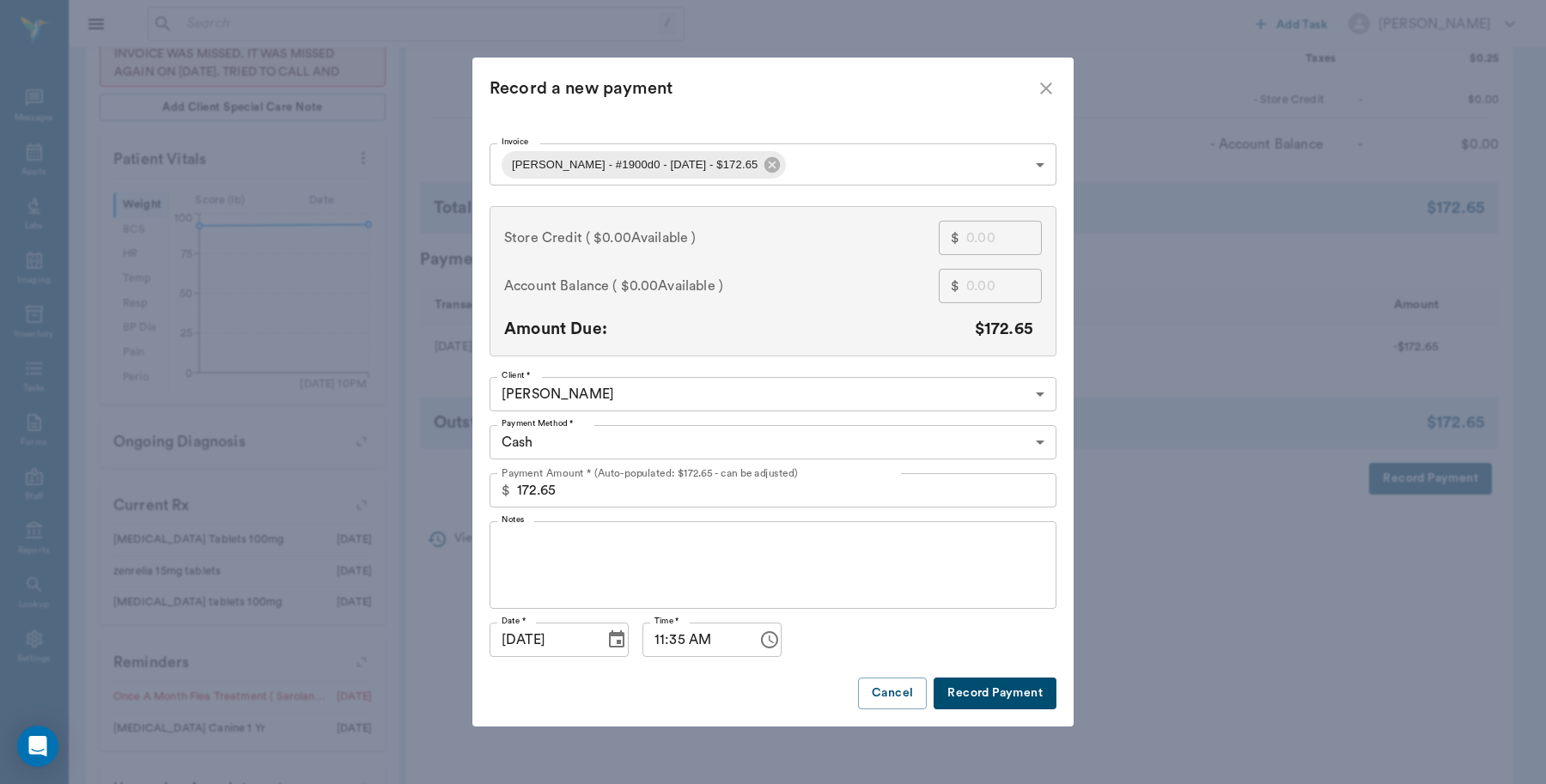
click at [754, 160] on body "/ ​ Add Task Dr. Bert Ellsworth Nectar Messages Appts Labs Imaging Inventory Ta…" at bounding box center [773, 185] width 1546 height 1444
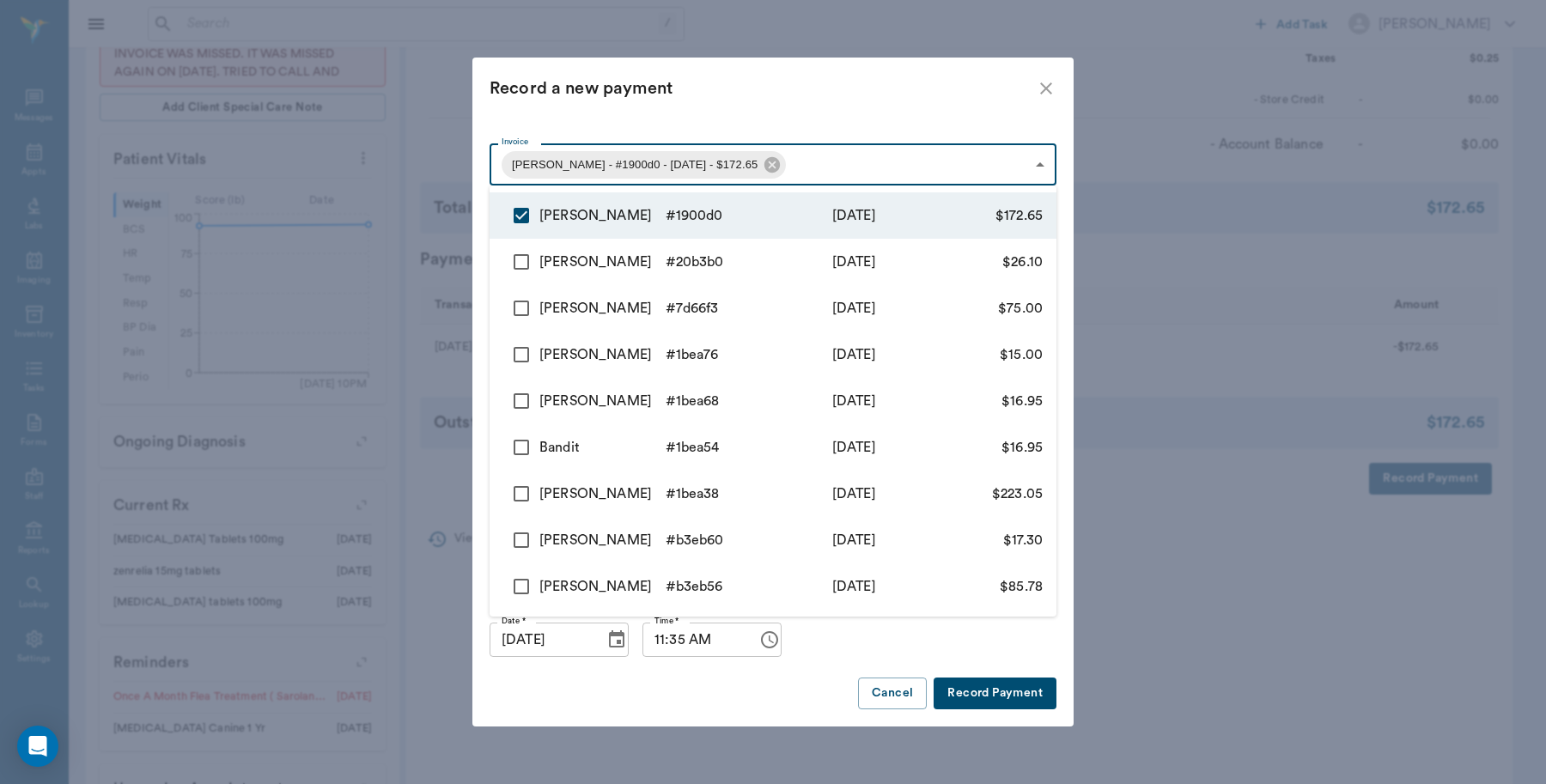
click at [524, 260] on input "checkbox" at bounding box center [521, 262] width 36 height 36
checkbox input "true"
type input "68b9beb8b1920866a41900d0,68a6356756e8efa9ab20b3b0"
type input "198.75"
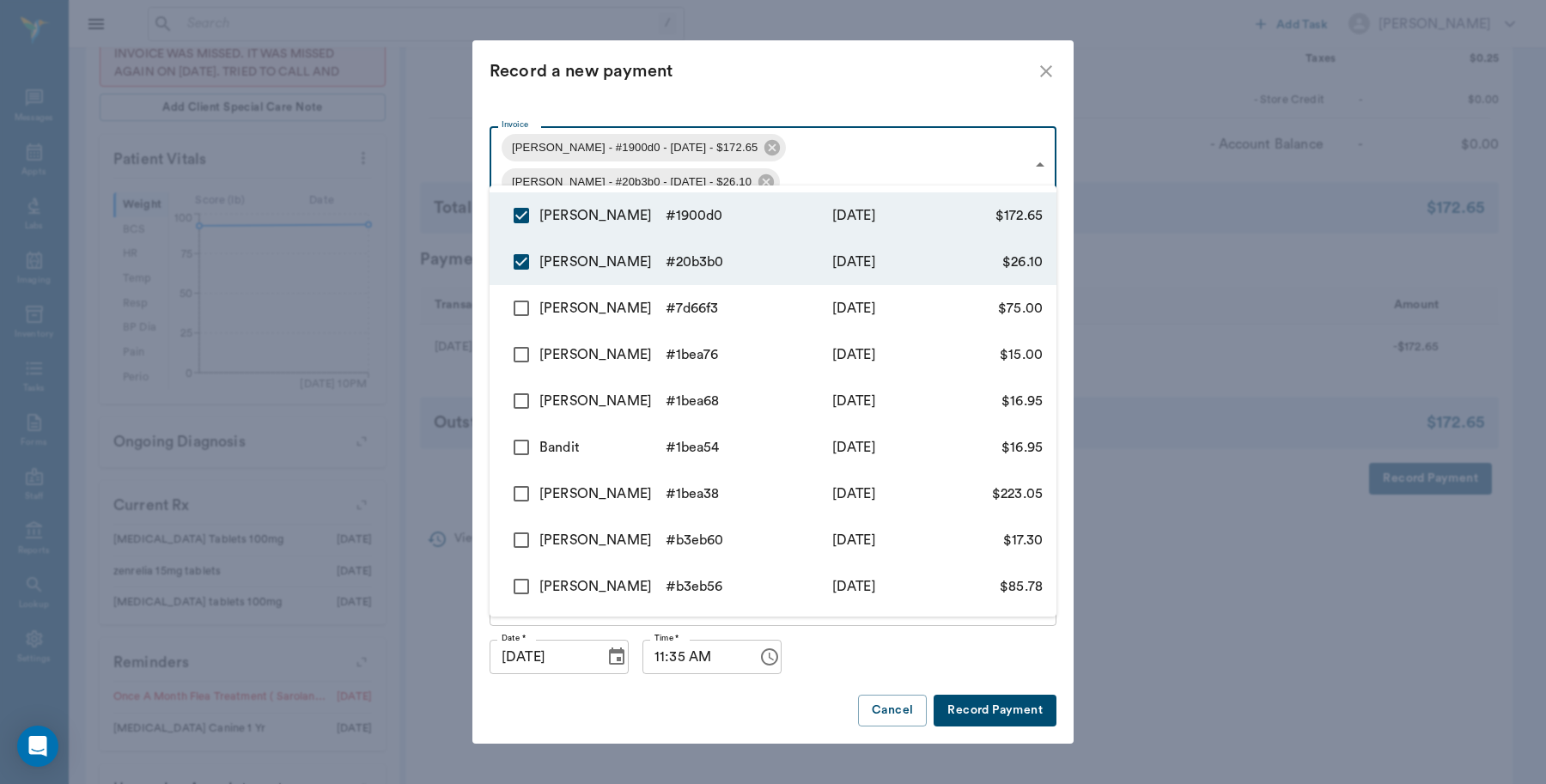
click at [727, 692] on div at bounding box center [773, 392] width 1546 height 784
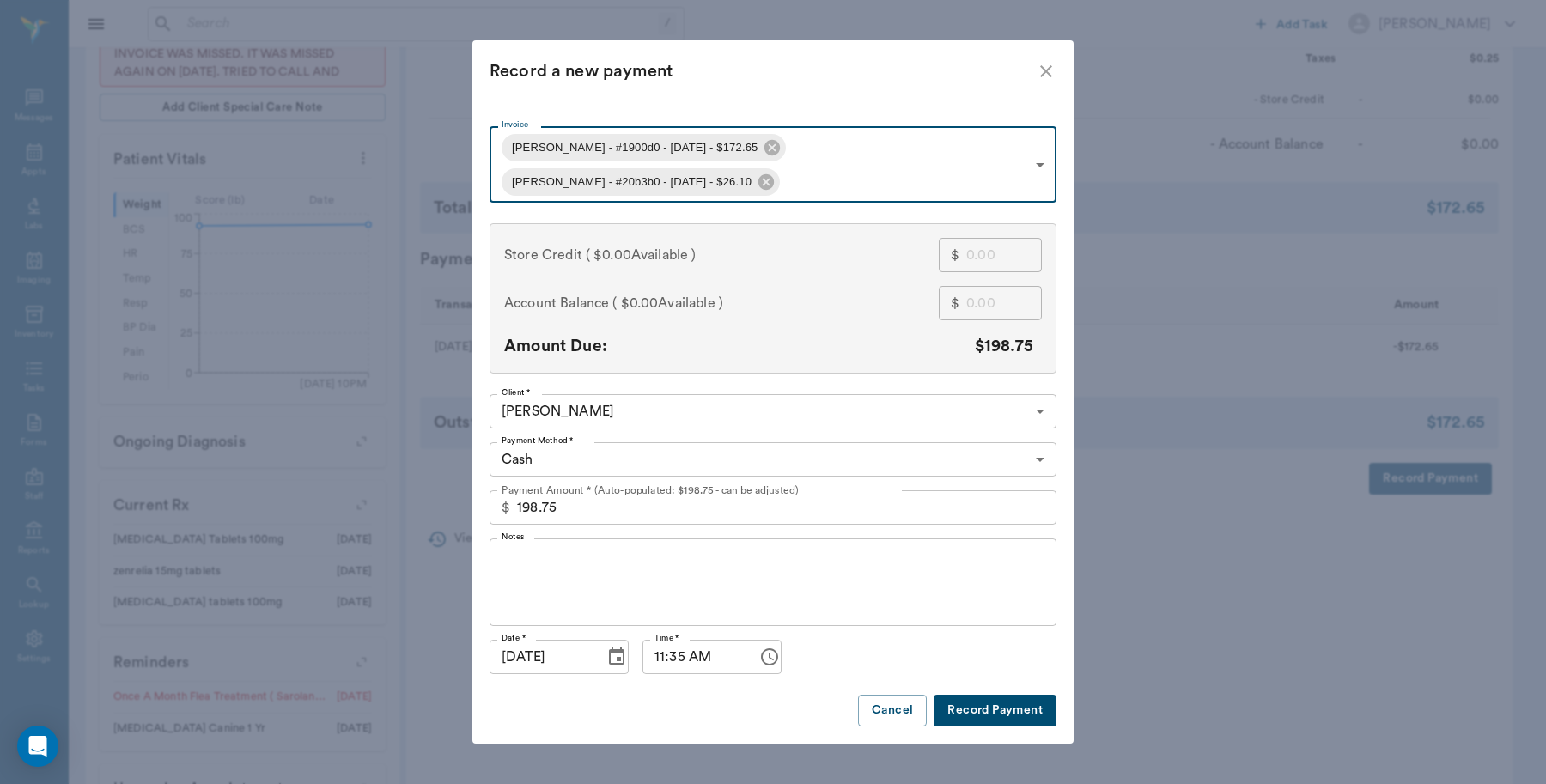
type input "68b9beb8b1920866a41900d0"
type input "172.65"
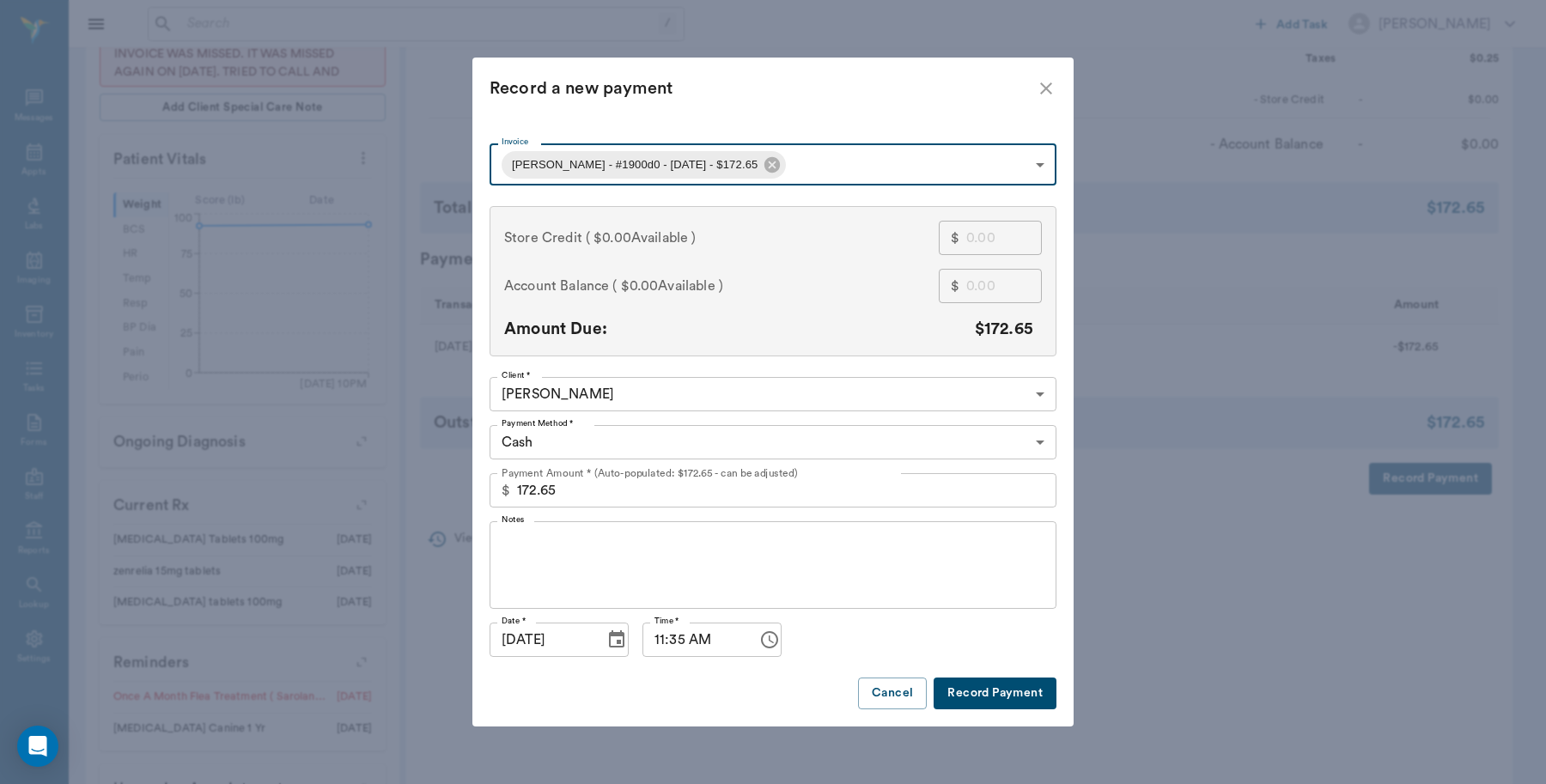
click at [993, 685] on button "Record Payment" at bounding box center [994, 692] width 123 height 31
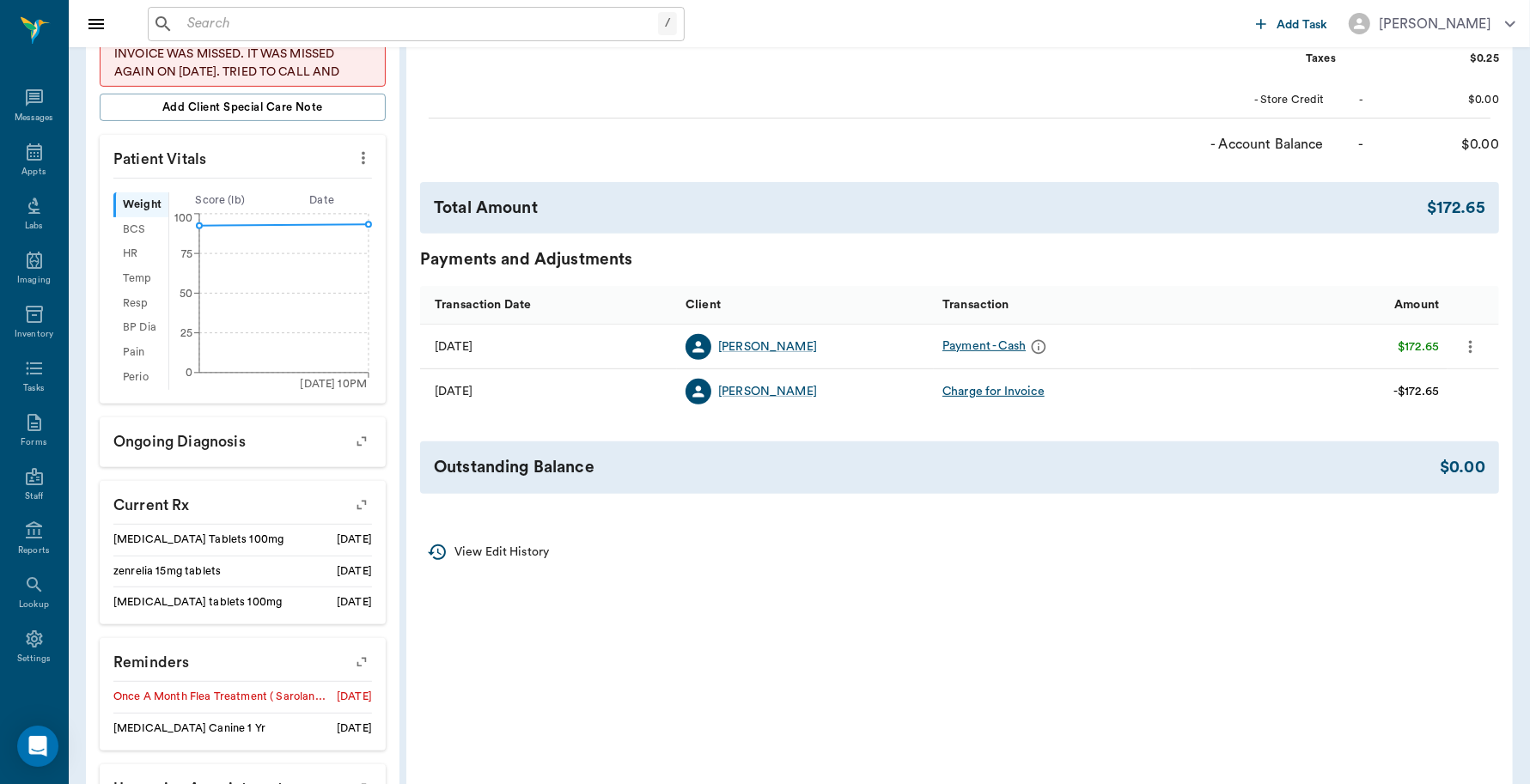
click at [1474, 350] on icon "more" at bounding box center [1470, 347] width 19 height 21
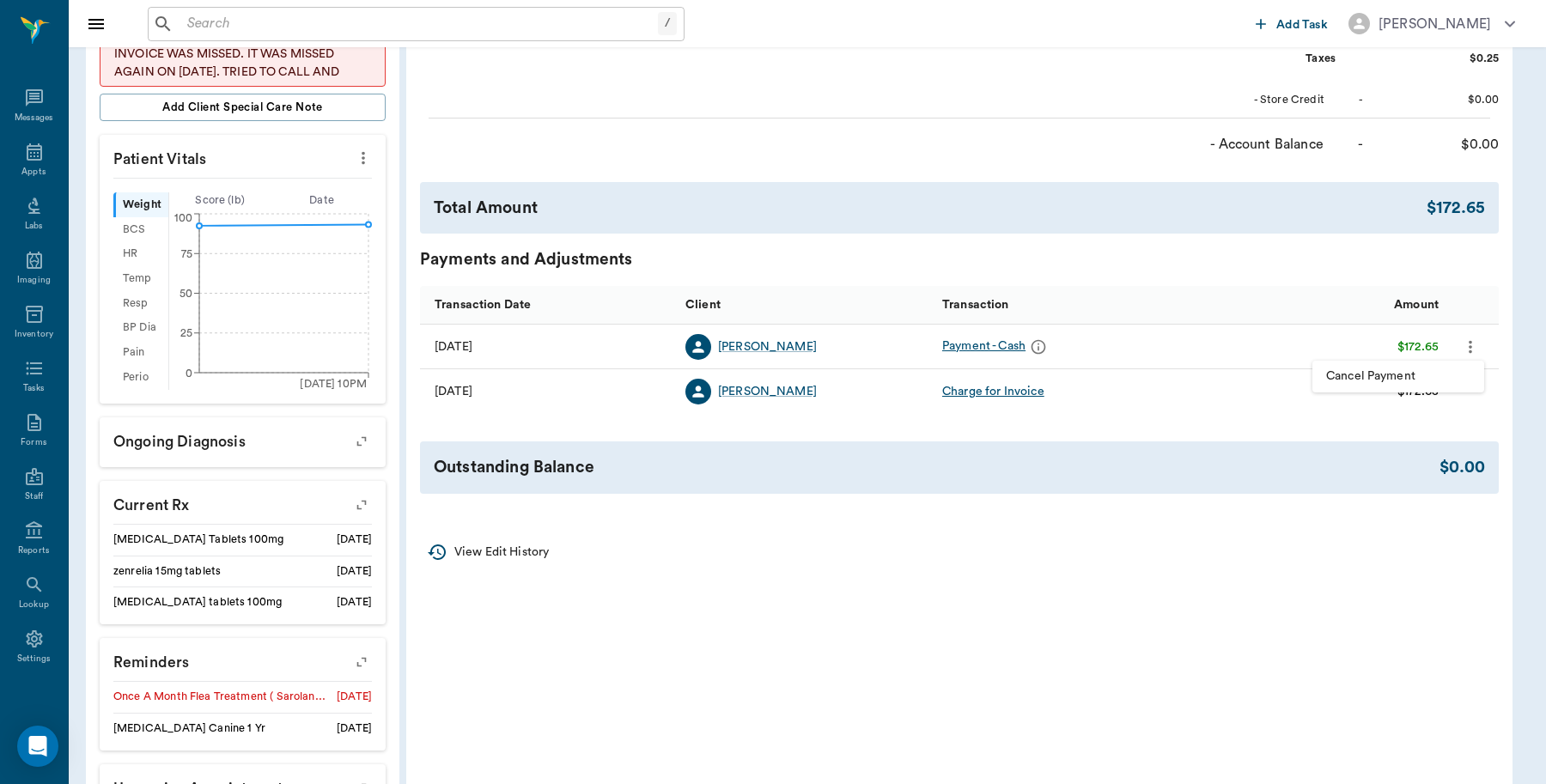
click at [1413, 374] on span "Cancel Payment" at bounding box center [1398, 376] width 145 height 18
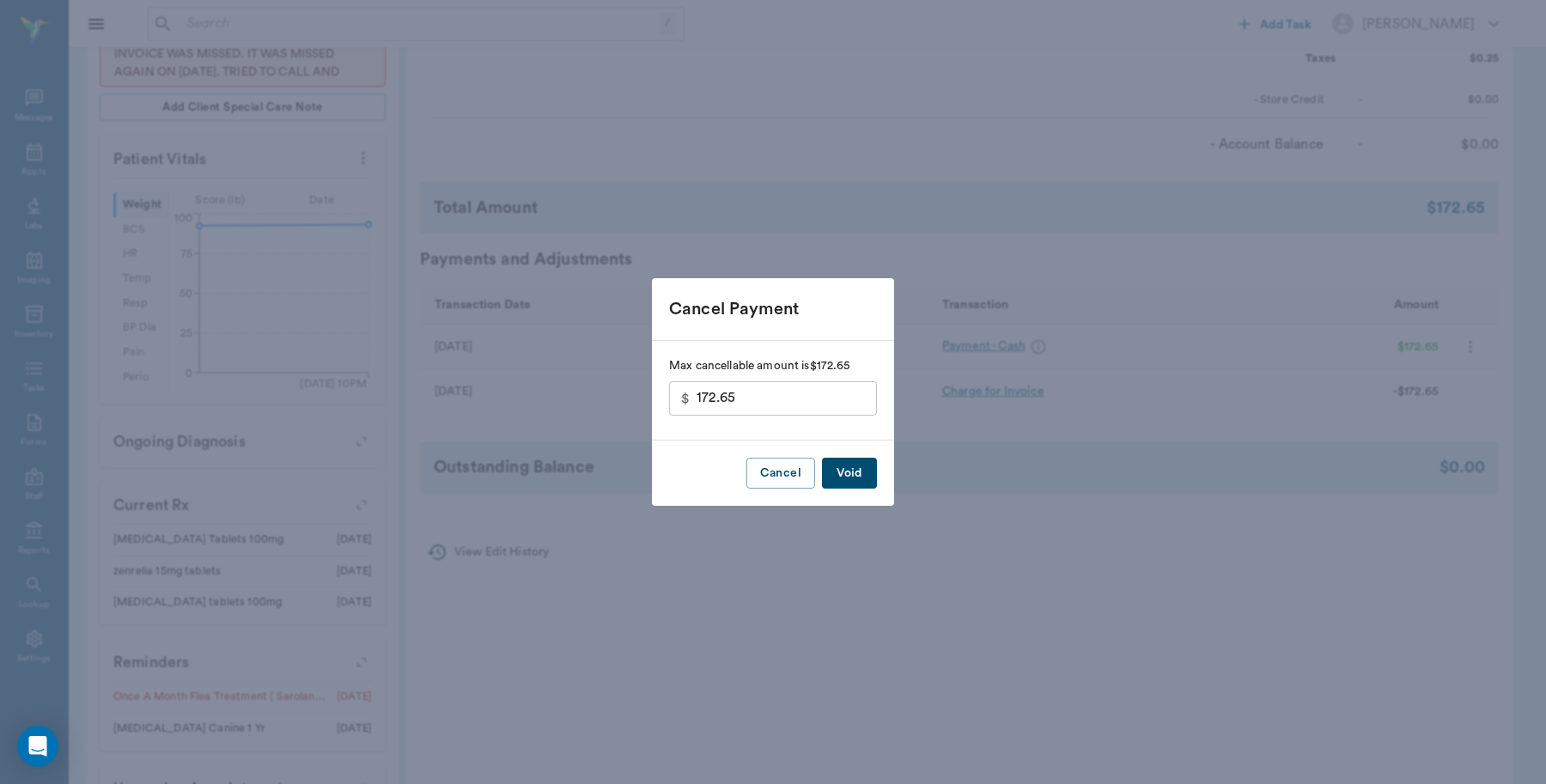
click at [839, 478] on button "Void" at bounding box center [849, 473] width 55 height 31
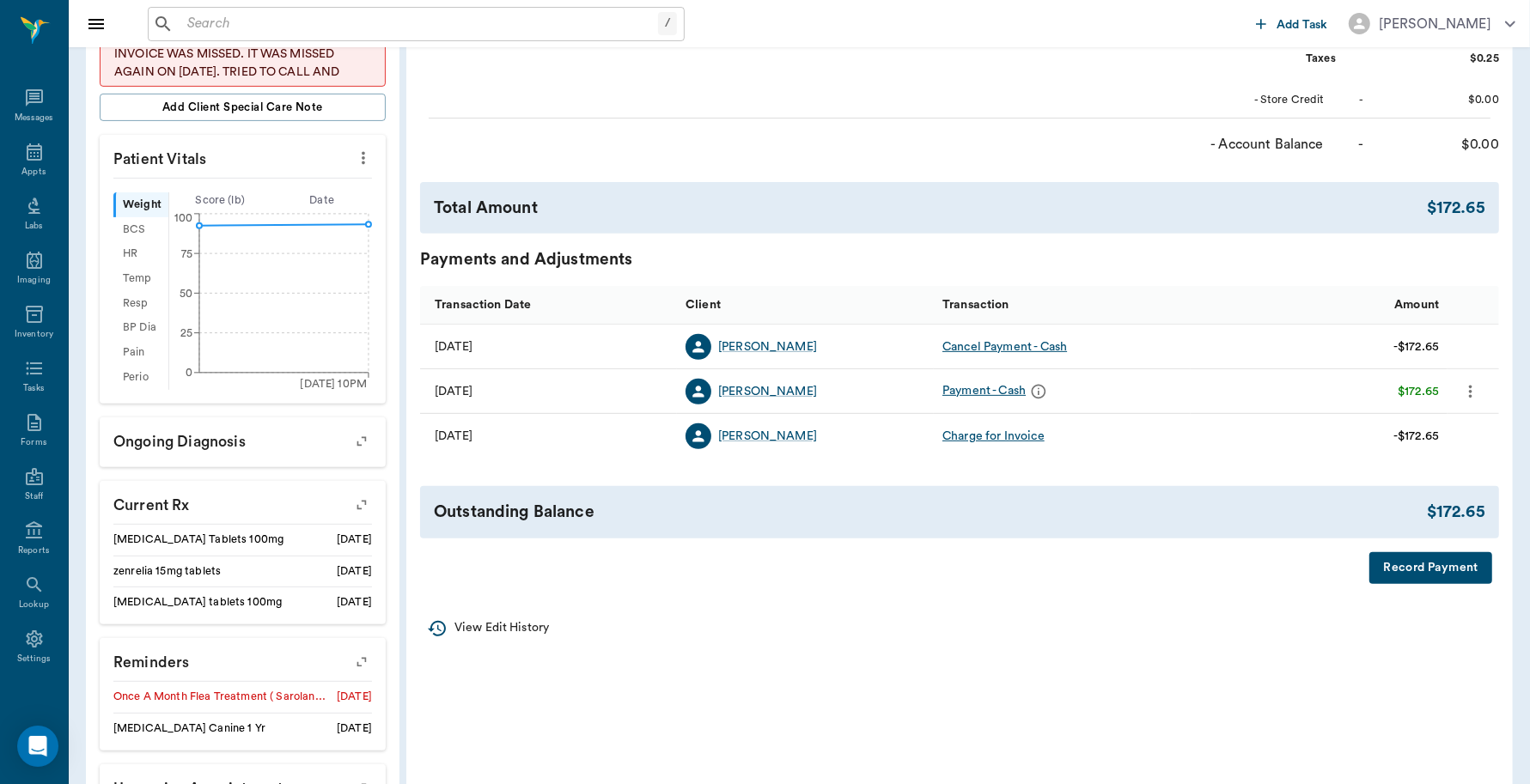
click at [1413, 555] on button "Record Payment" at bounding box center [1430, 568] width 123 height 31
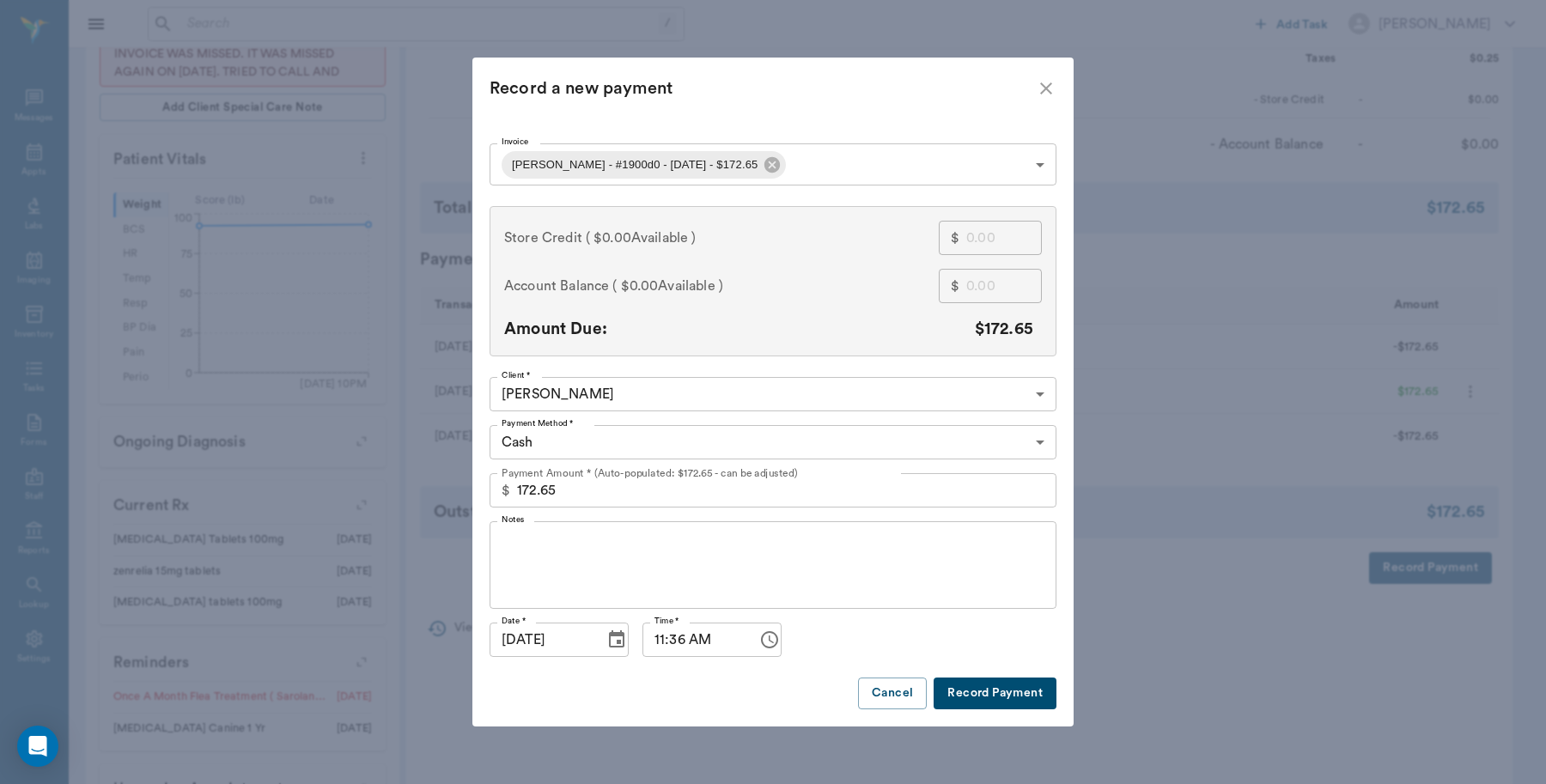
click at [771, 162] on body "/ ​ Add Task Dr. Bert Ellsworth Nectar Messages Appts Labs Imaging Inventory Ta…" at bounding box center [773, 185] width 1546 height 1444
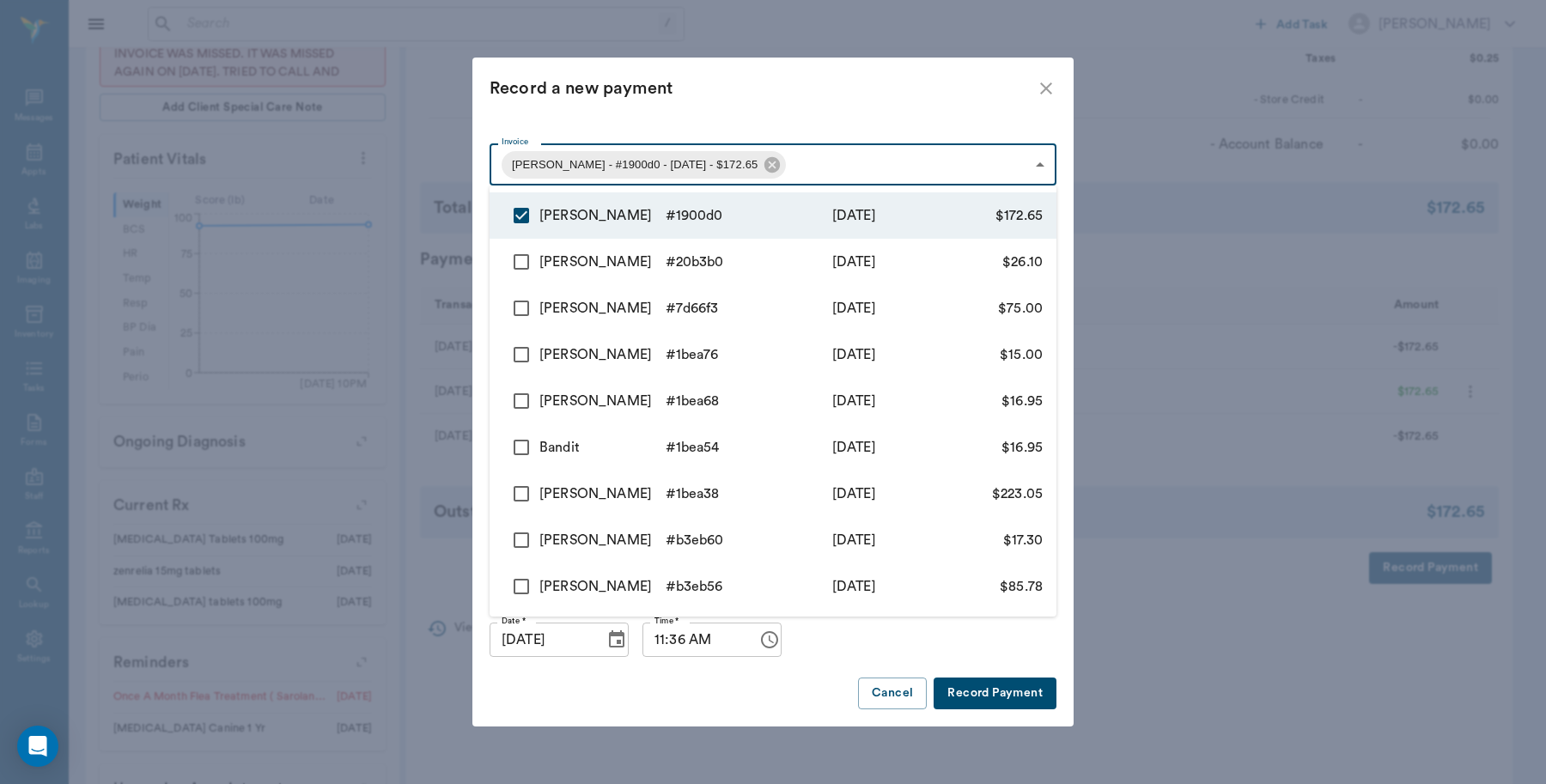
click at [514, 263] on input "checkbox" at bounding box center [521, 262] width 36 height 36
checkbox input "true"
type input "68b9beb8b1920866a41900d0,68a6356756e8efa9ab20b3b0"
type input "198.75"
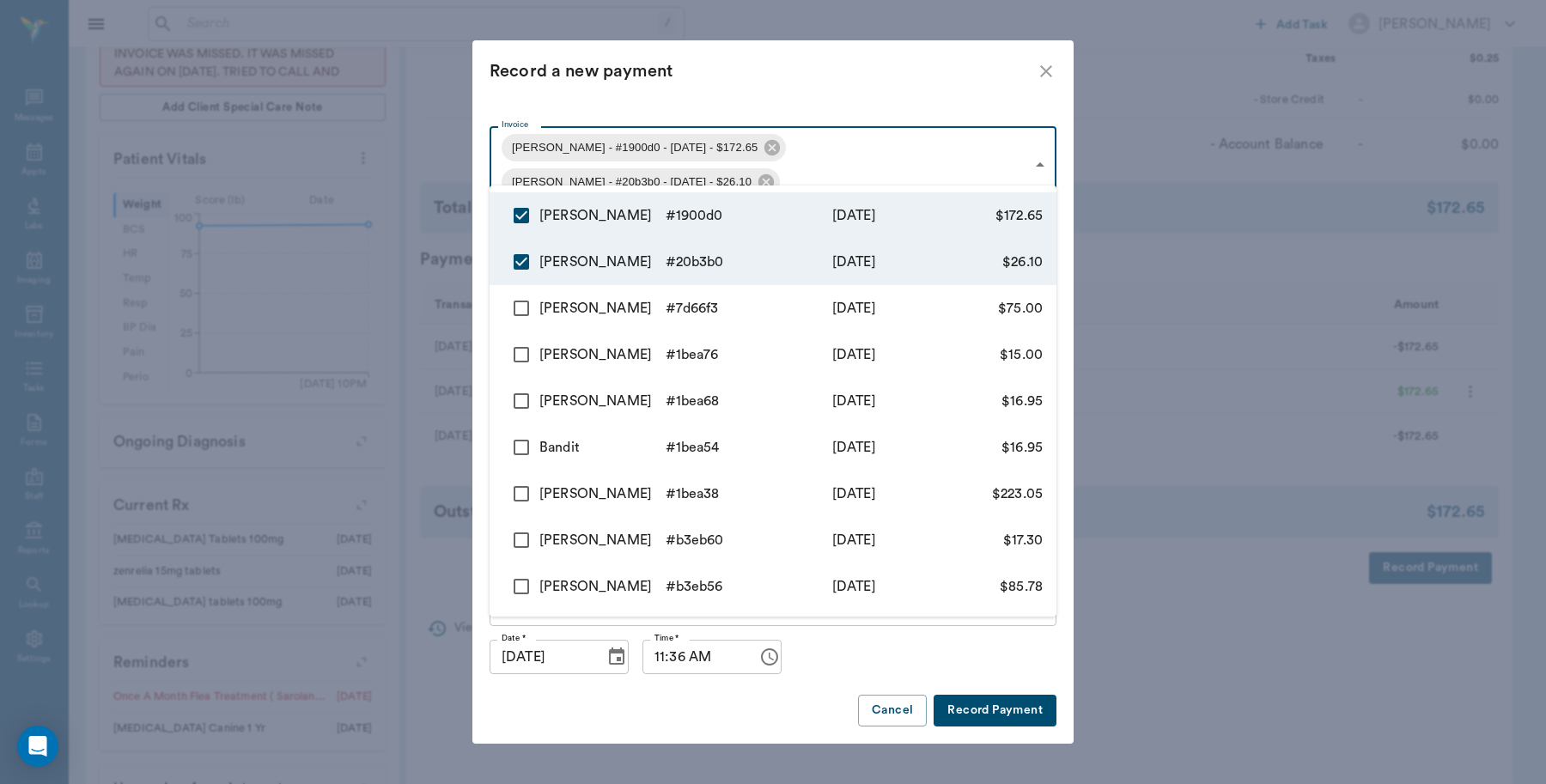
click at [676, 692] on div at bounding box center [773, 392] width 1546 height 784
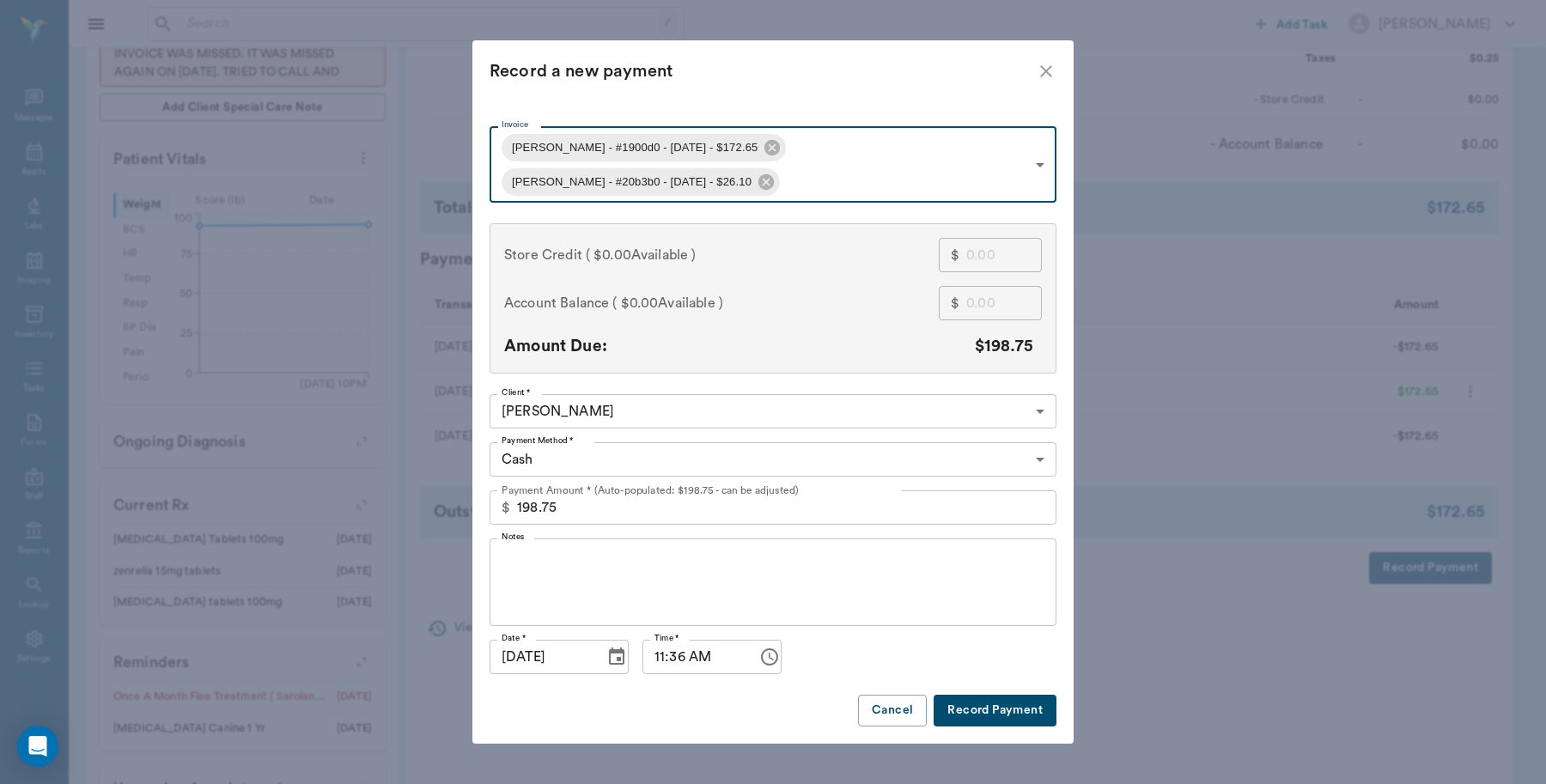
click at [632, 458] on body "/ ​ Add Task Dr. Bert Ellsworth Nectar Messages Appts Labs Imaging Inventory Ta…" at bounding box center [773, 185] width 1546 height 1444
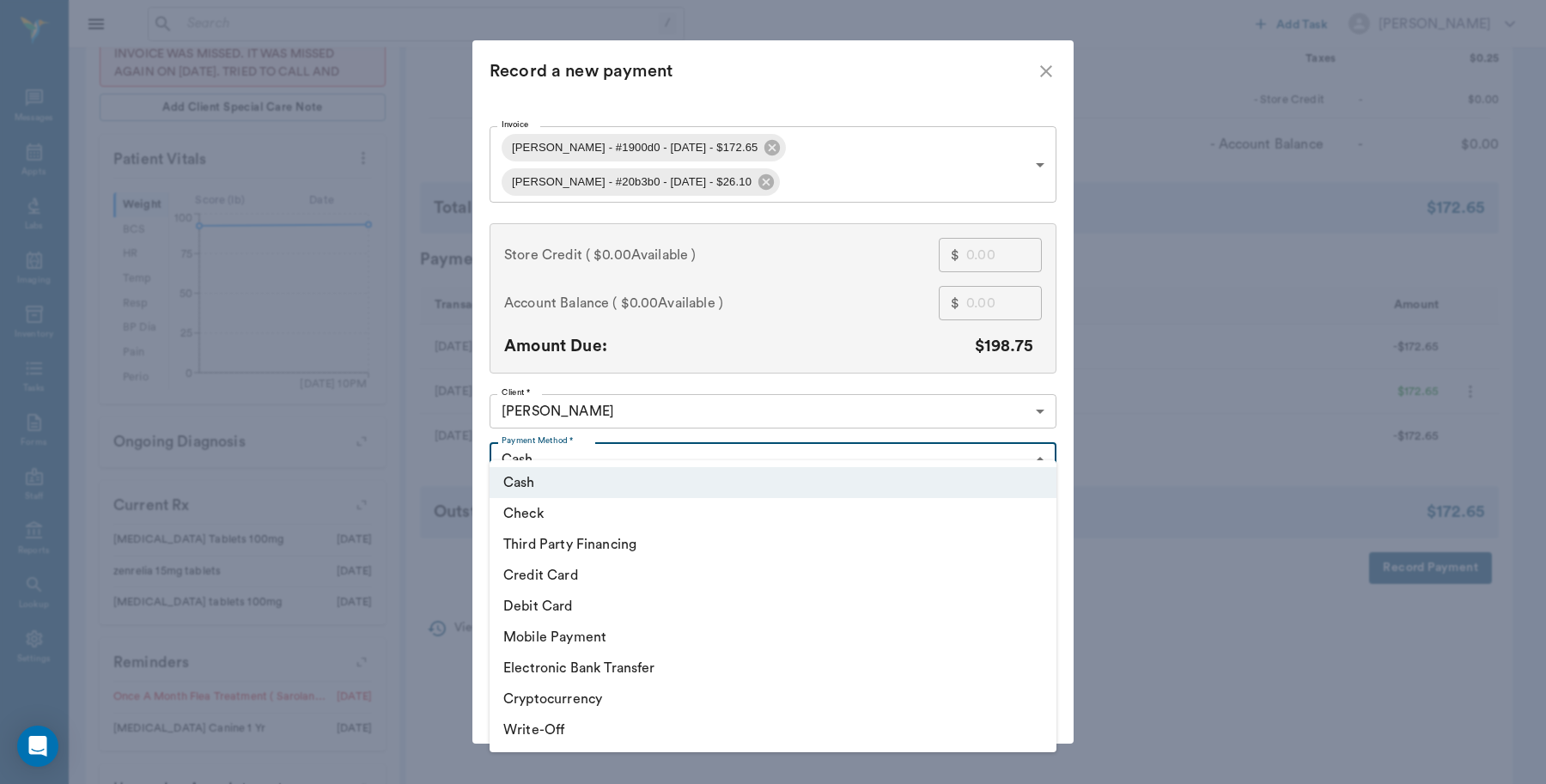
click at [559, 602] on li "Debit Card" at bounding box center [773, 606] width 567 height 31
type input "DEBIT_CARD"
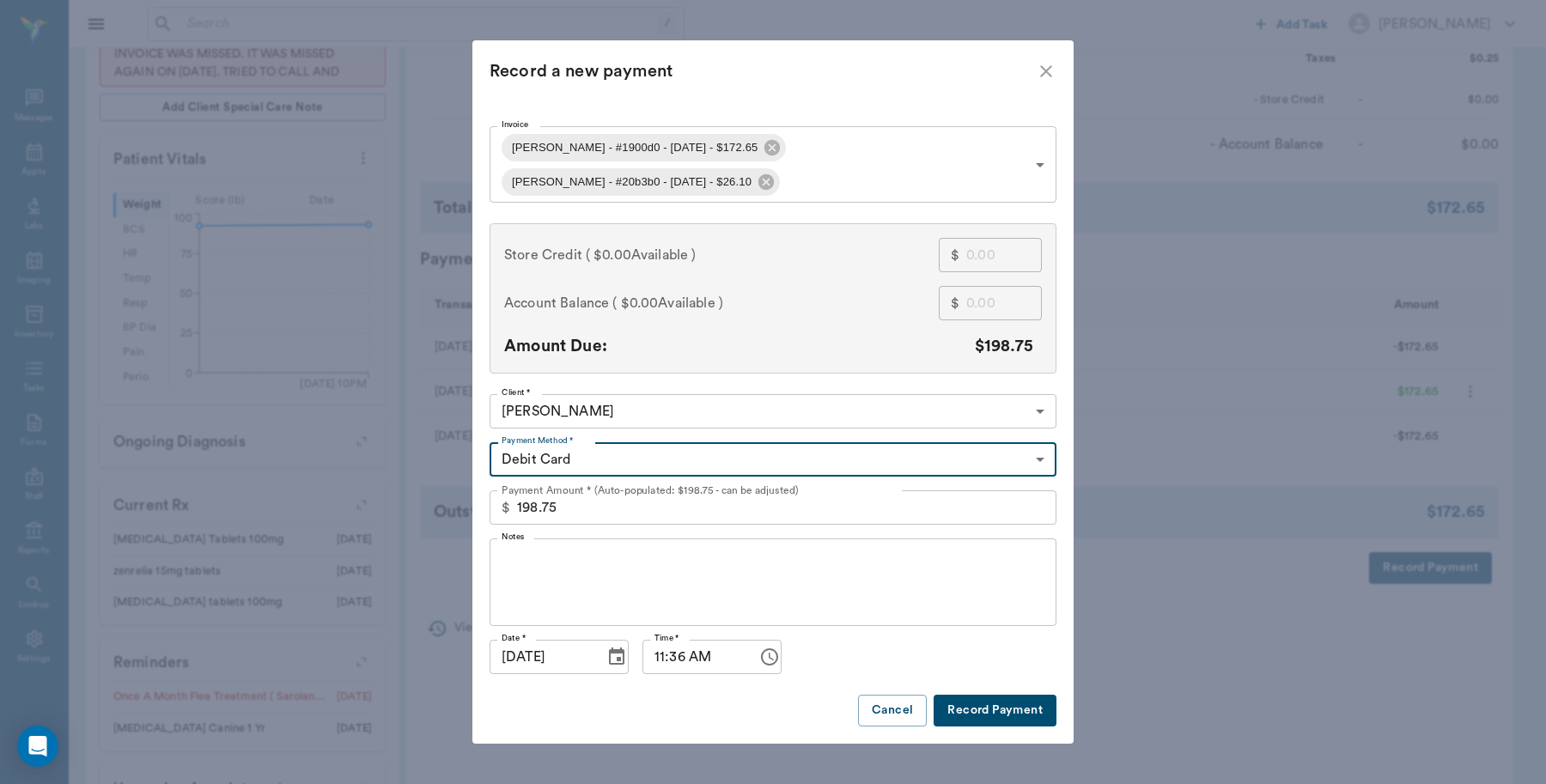
click at [985, 696] on button "Record Payment" at bounding box center [994, 710] width 123 height 31
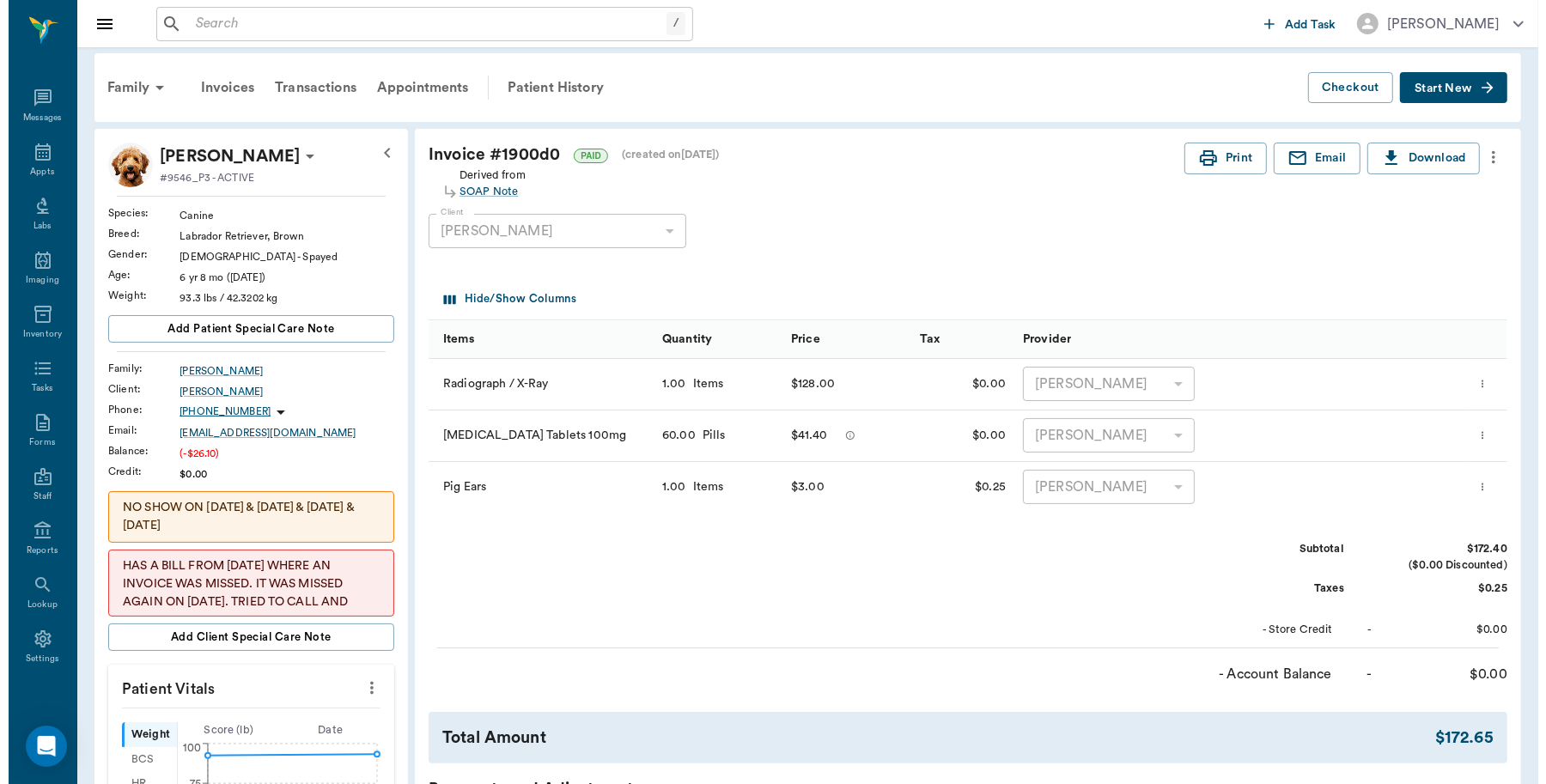
scroll to position [0, 0]
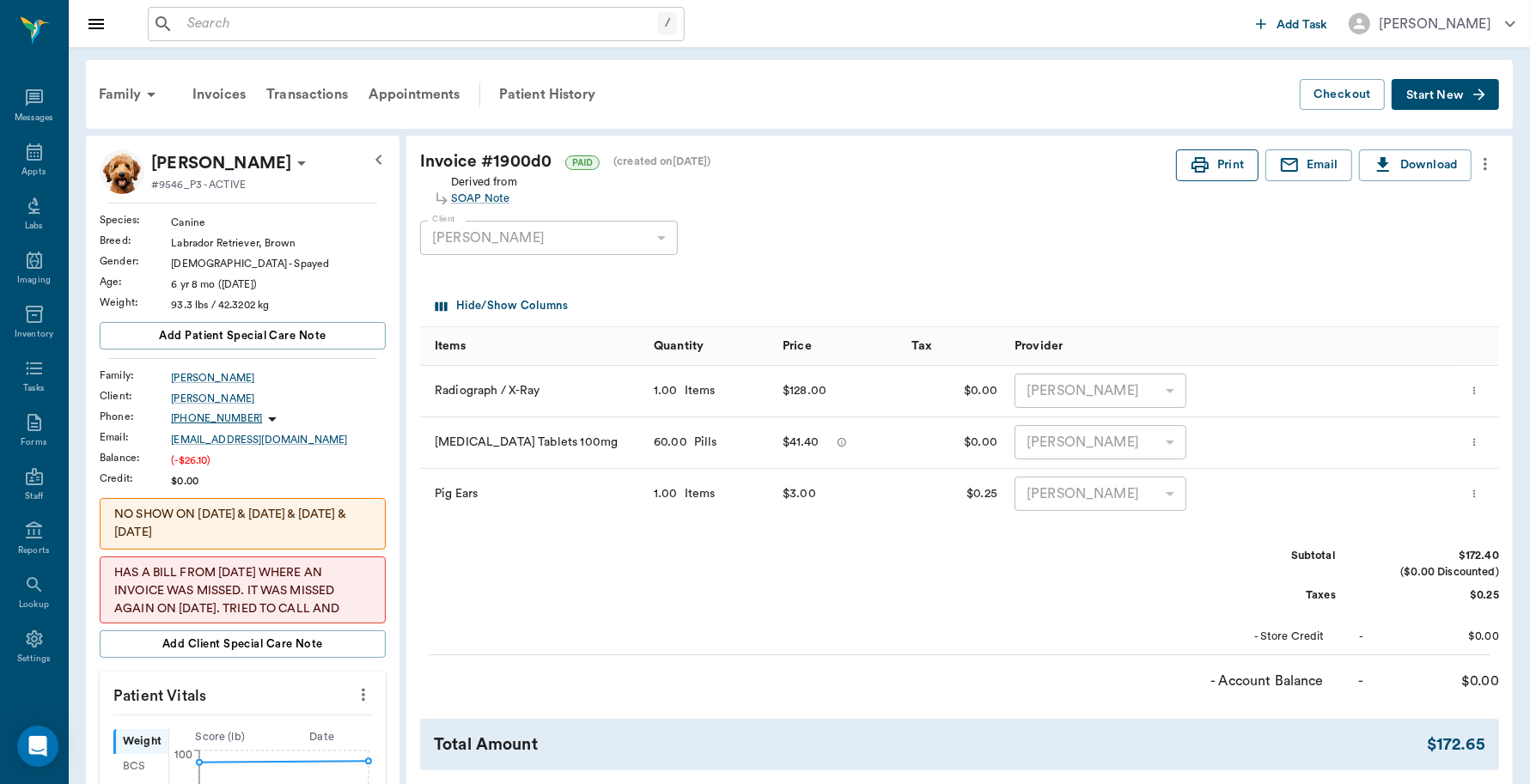
click at [1213, 156] on button "Print" at bounding box center [1217, 164] width 83 height 31
click at [196, 464] on div "(-$26.10)" at bounding box center [278, 460] width 215 height 15
click at [292, 90] on div "Transactions" at bounding box center [307, 94] width 102 height 41
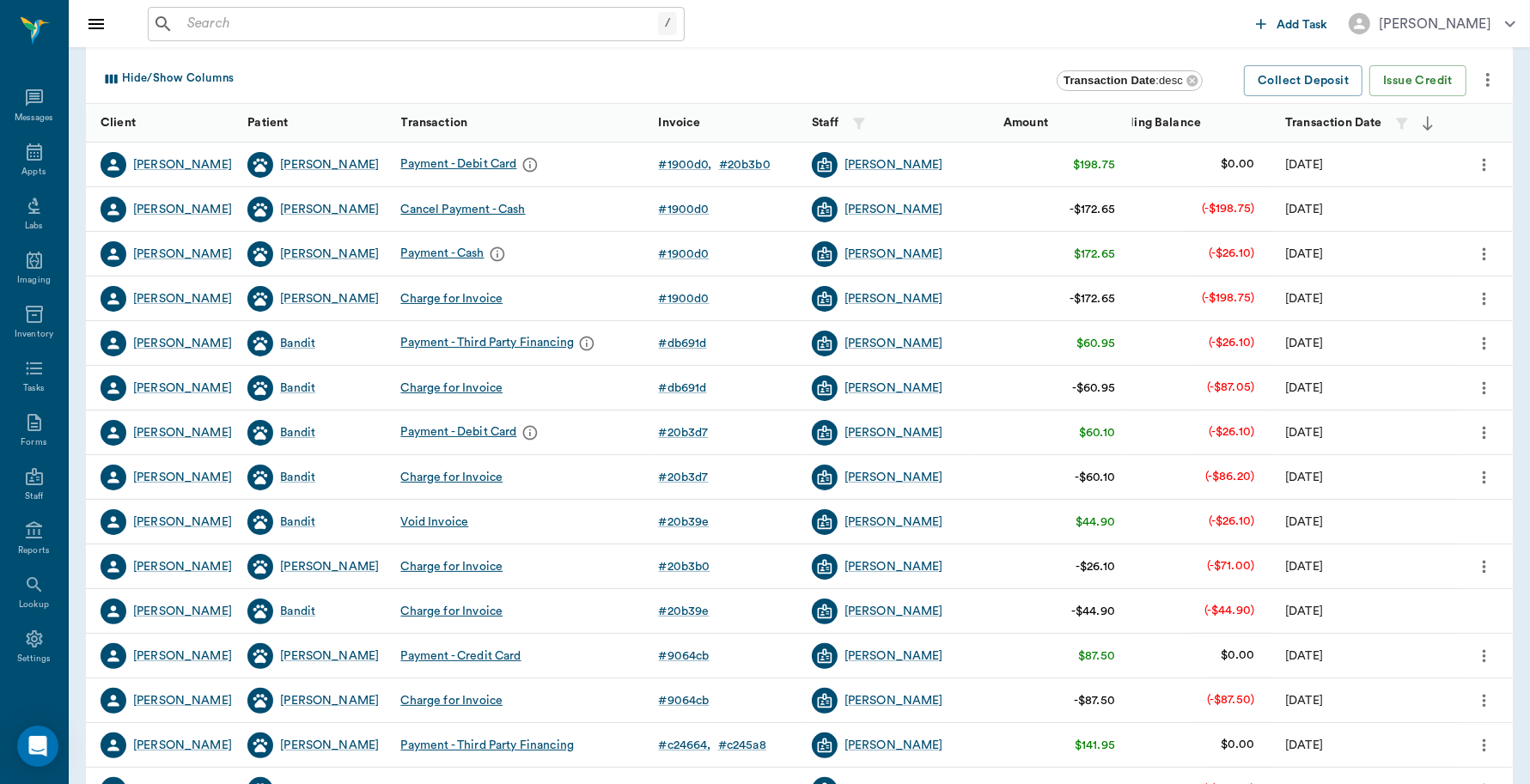
scroll to position [215, 0]
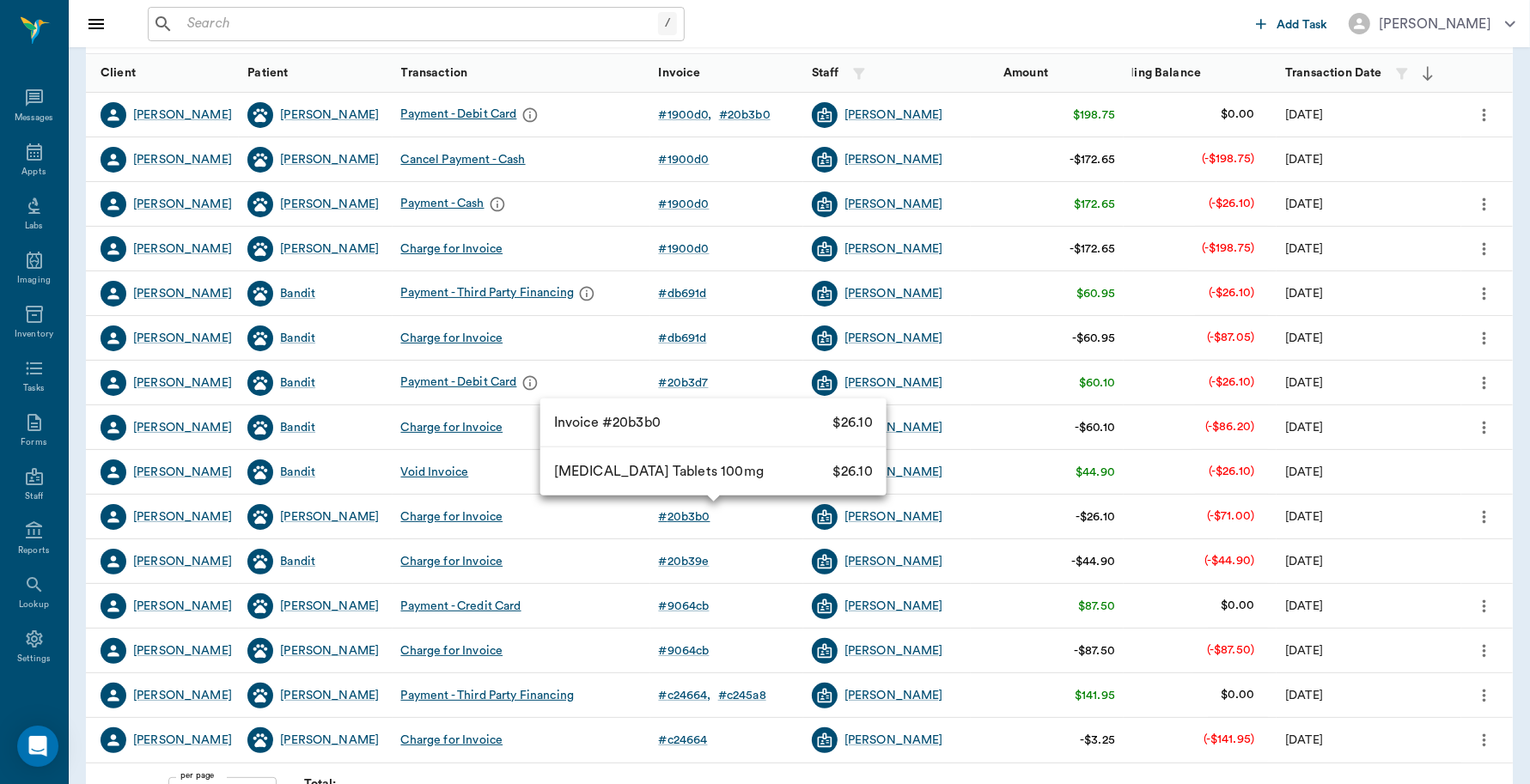
click at [685, 519] on div "# 20b3b0" at bounding box center [684, 516] width 51 height 17
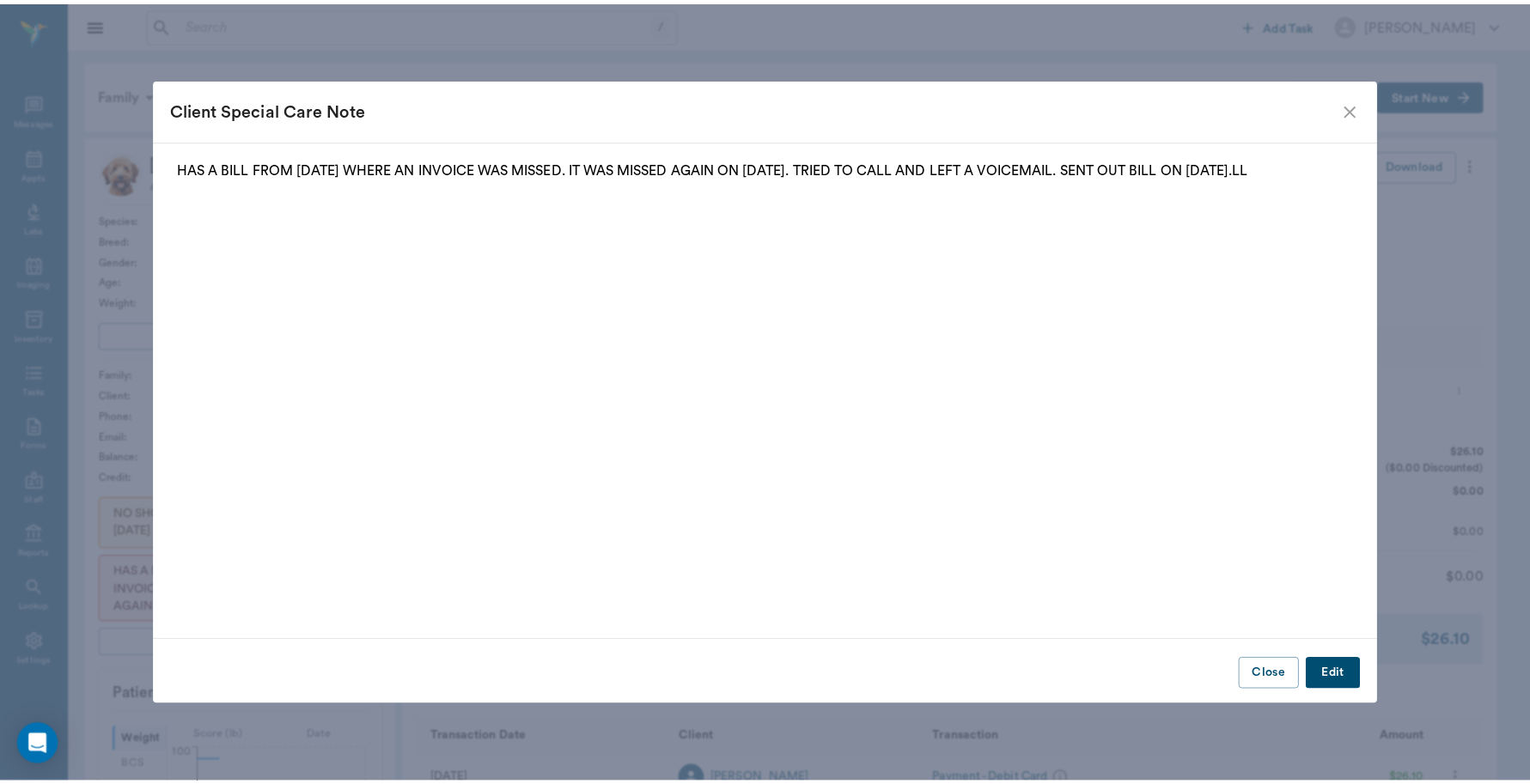
scroll to position [4, 0]
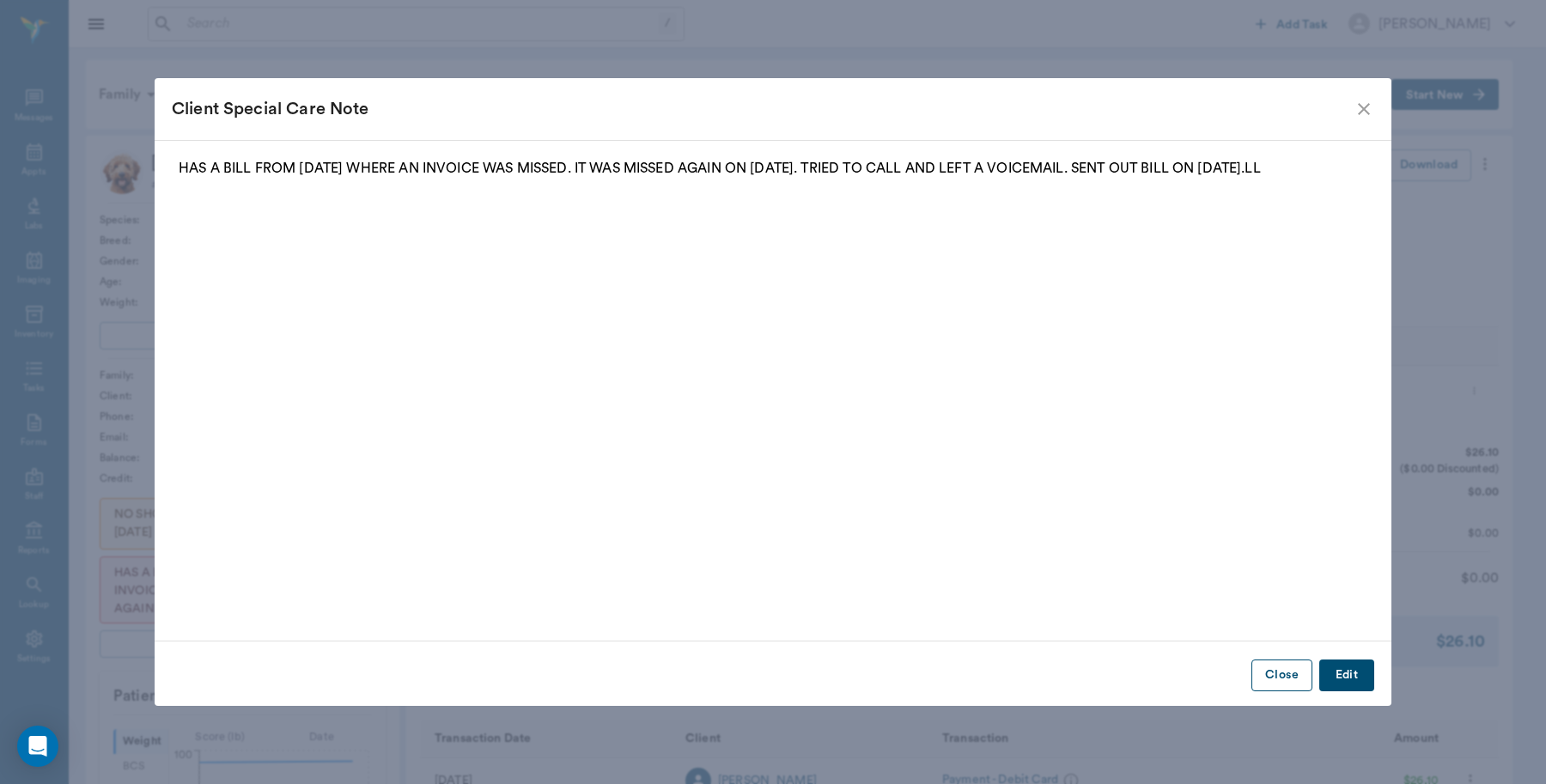
click at [1267, 675] on button "Close" at bounding box center [1282, 674] width 61 height 31
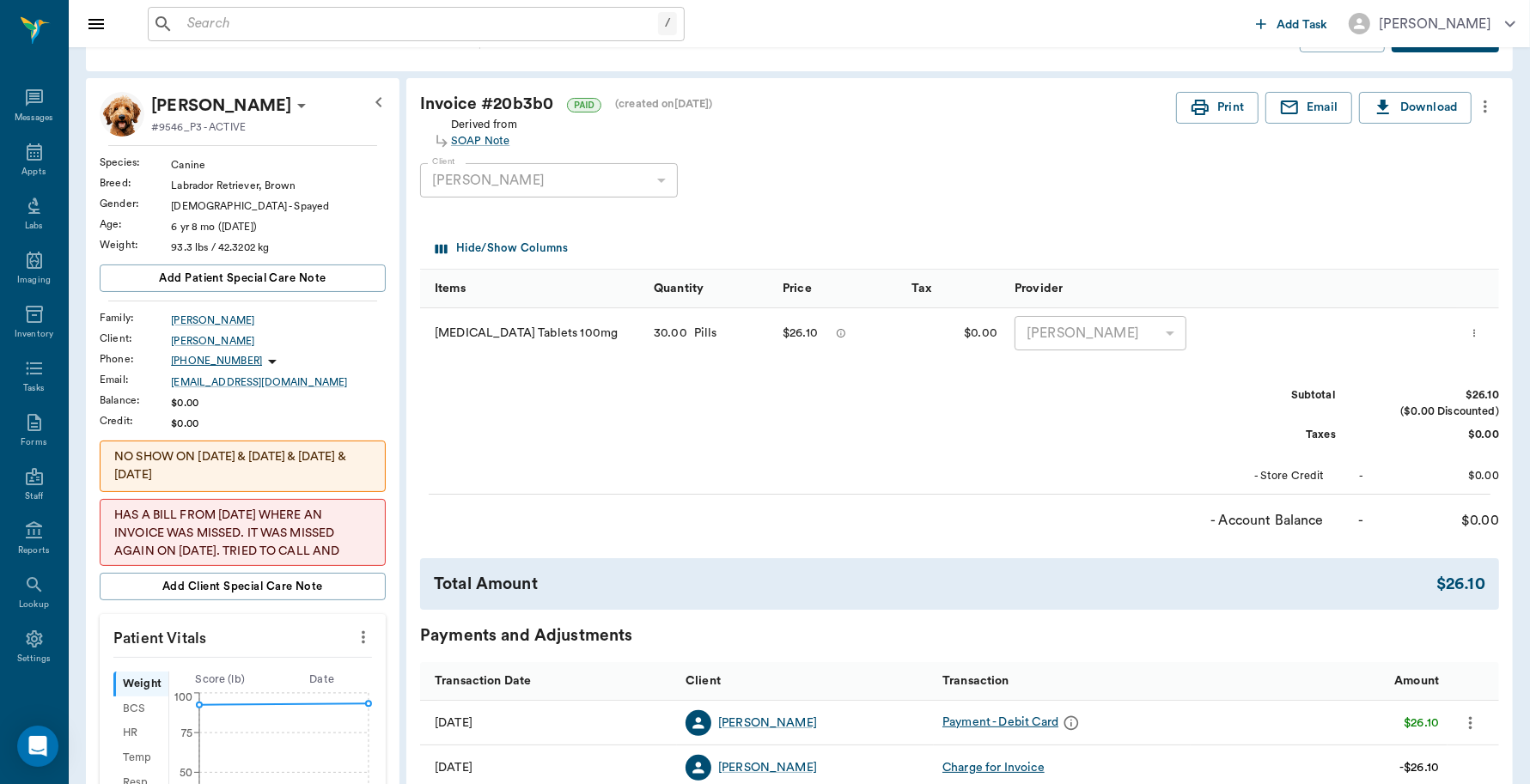
scroll to position [108, 0]
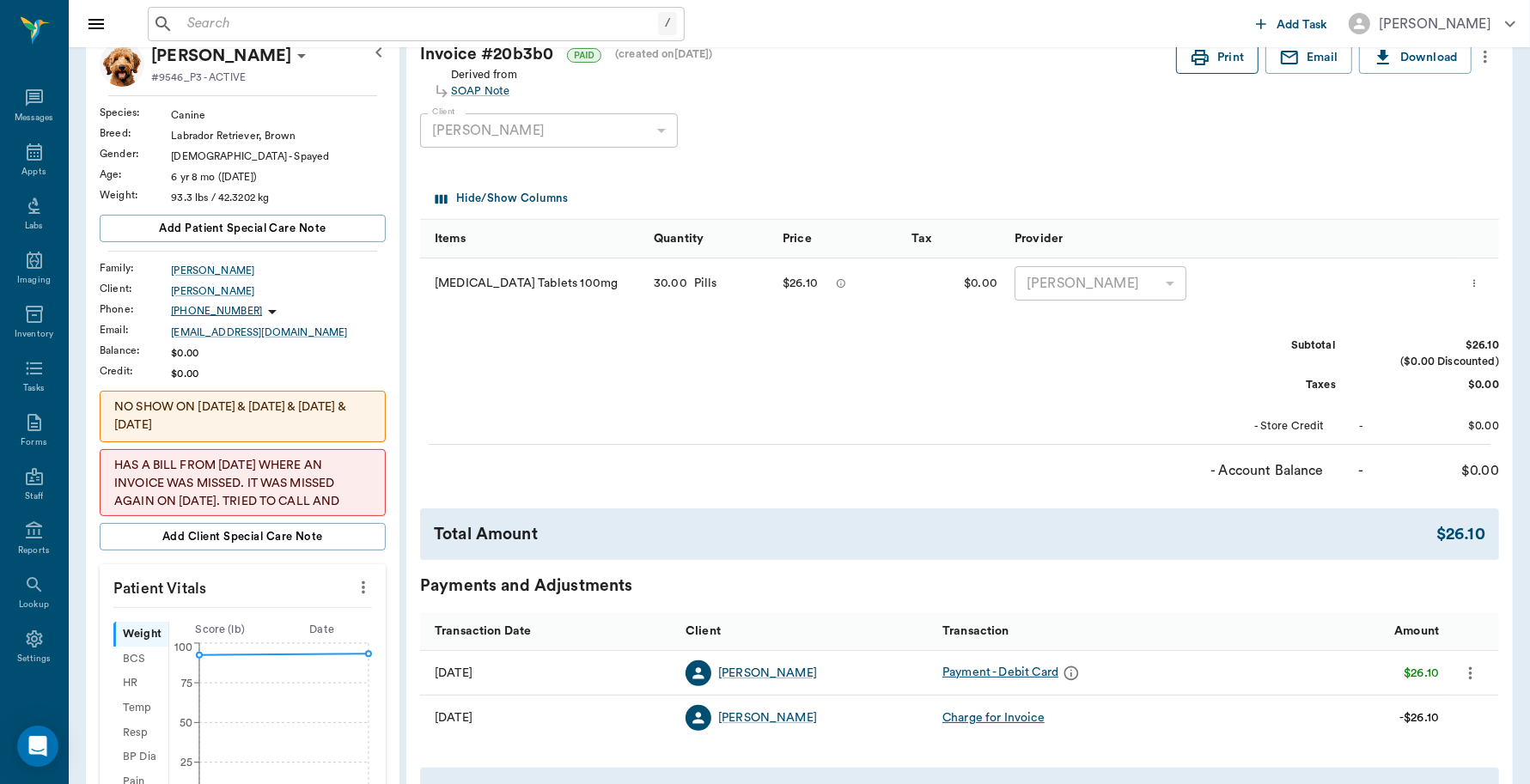
click at [1212, 57] on button "Print" at bounding box center [1217, 57] width 83 height 31
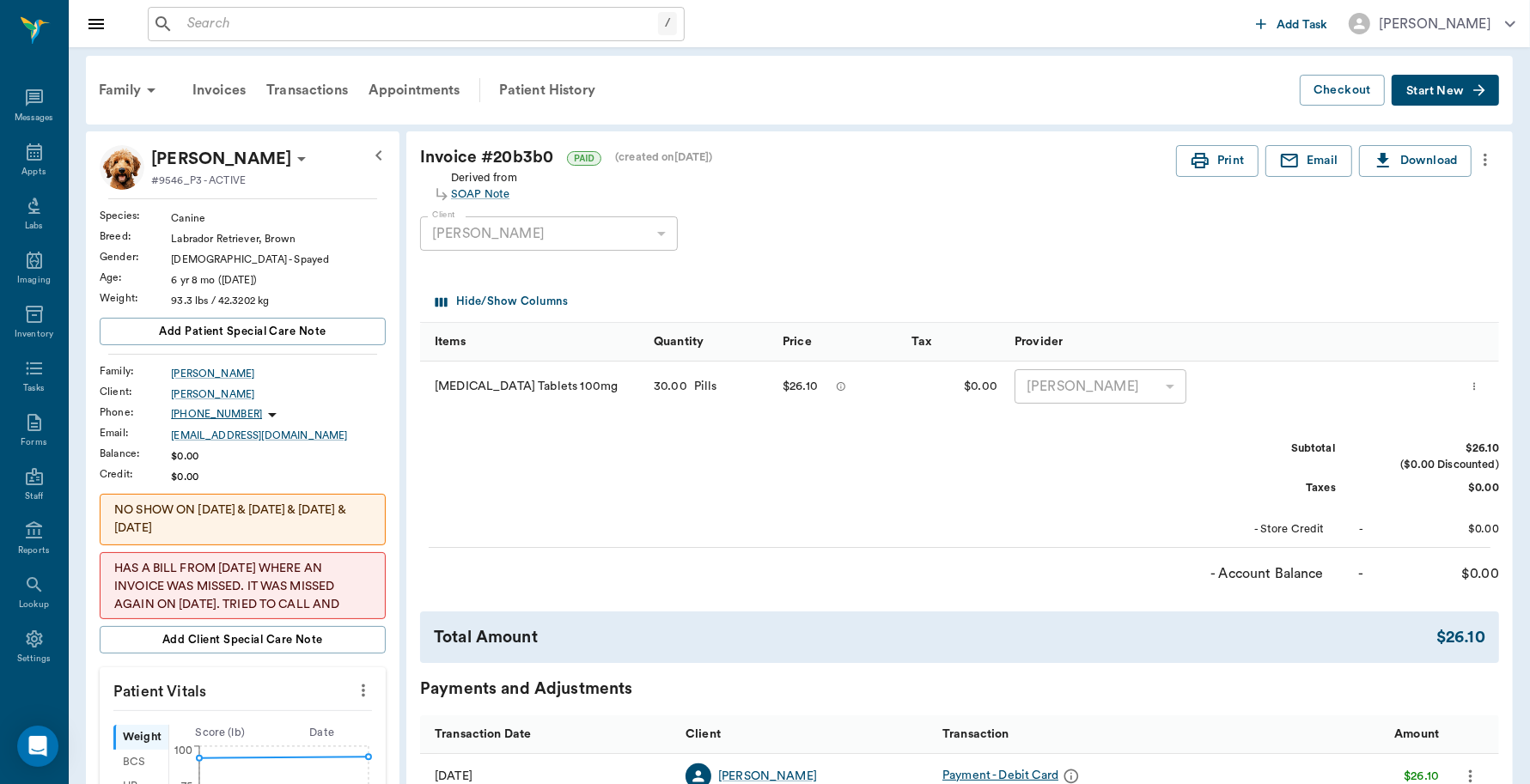
scroll to position [0, 0]
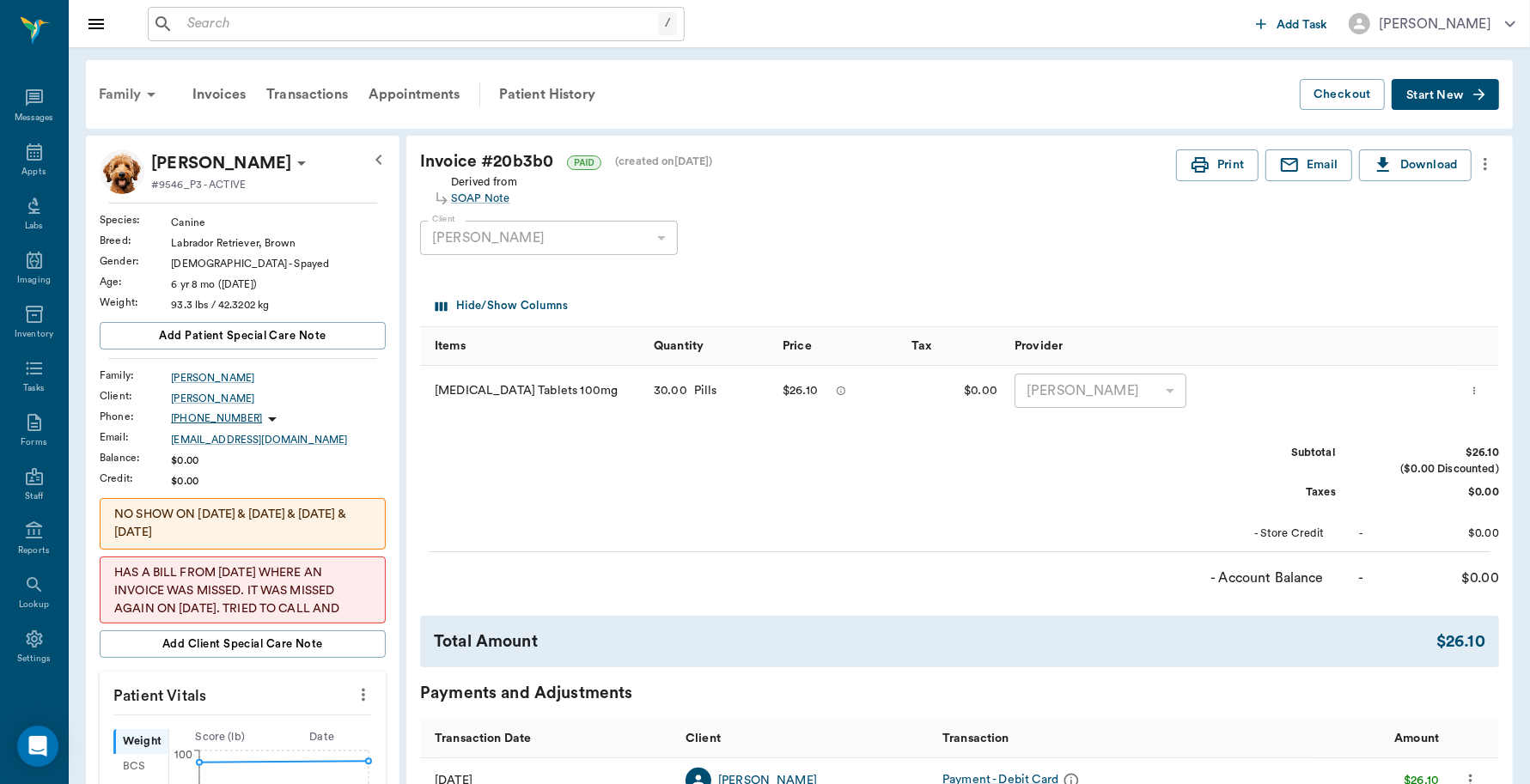
click at [121, 92] on div "Family" at bounding box center [129, 94] width 84 height 41
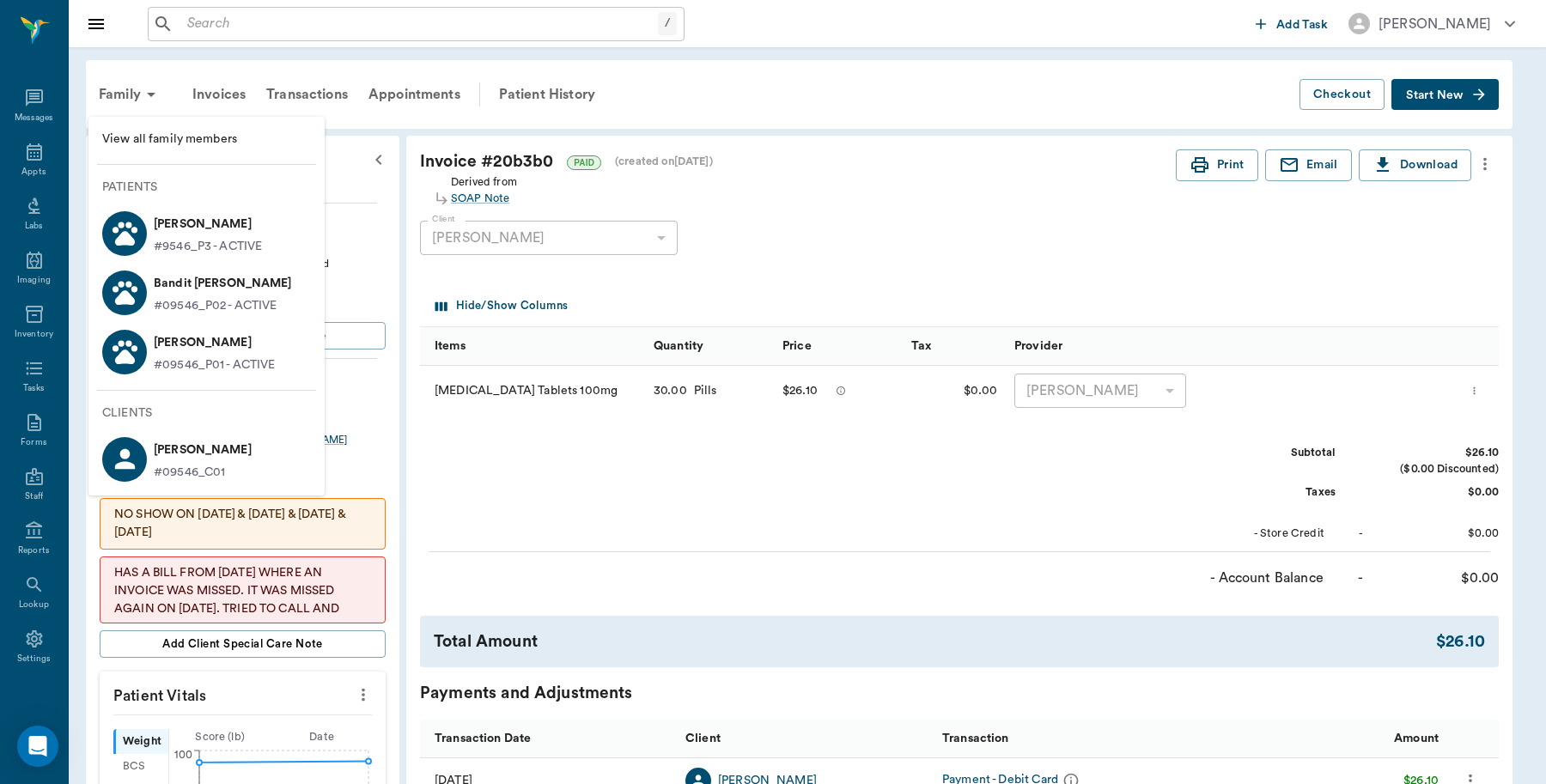
click at [179, 295] on p "Bandit Bearden" at bounding box center [223, 283] width 138 height 28
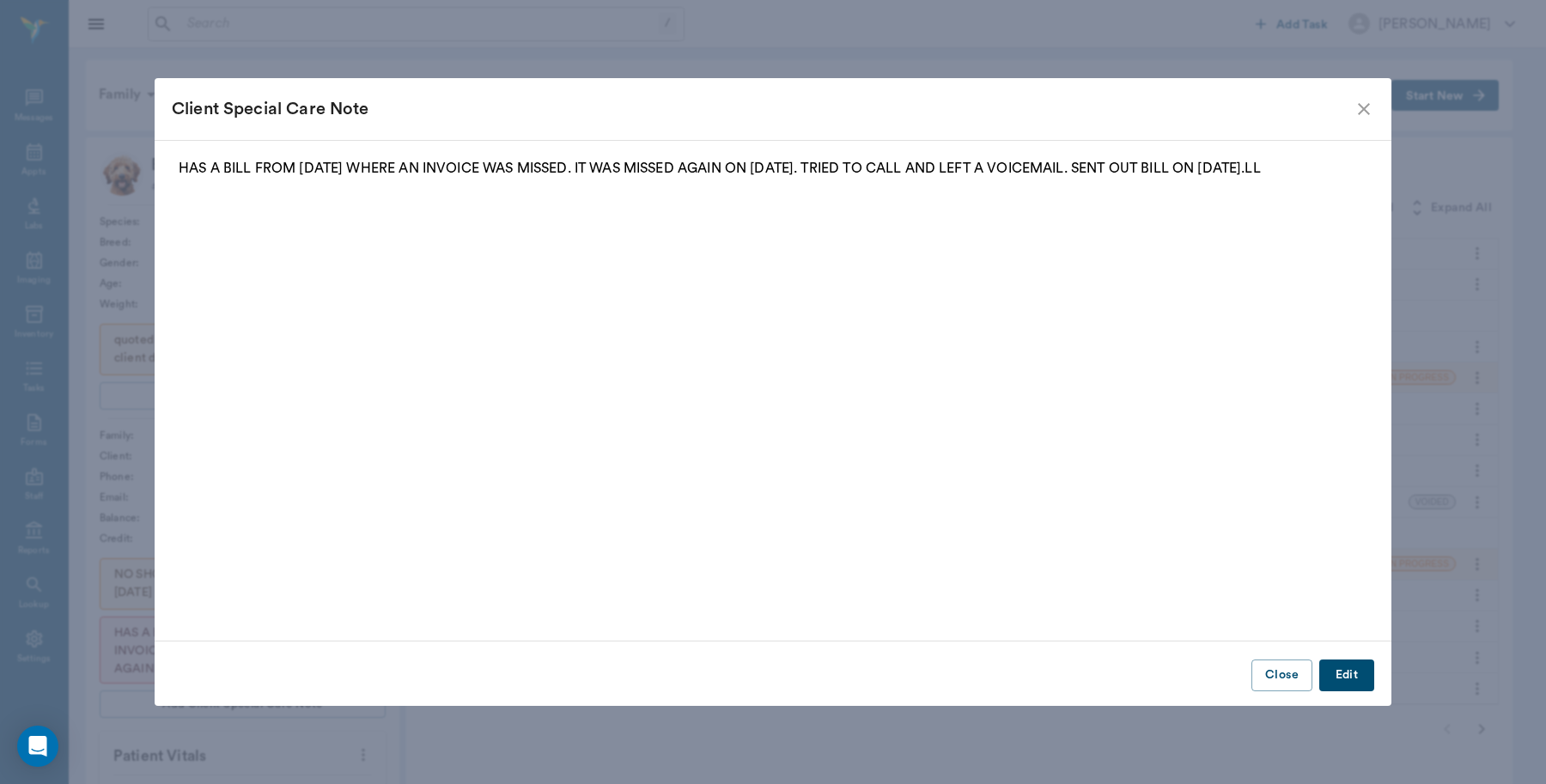
click at [1360, 113] on icon "close" at bounding box center [1364, 109] width 12 height 12
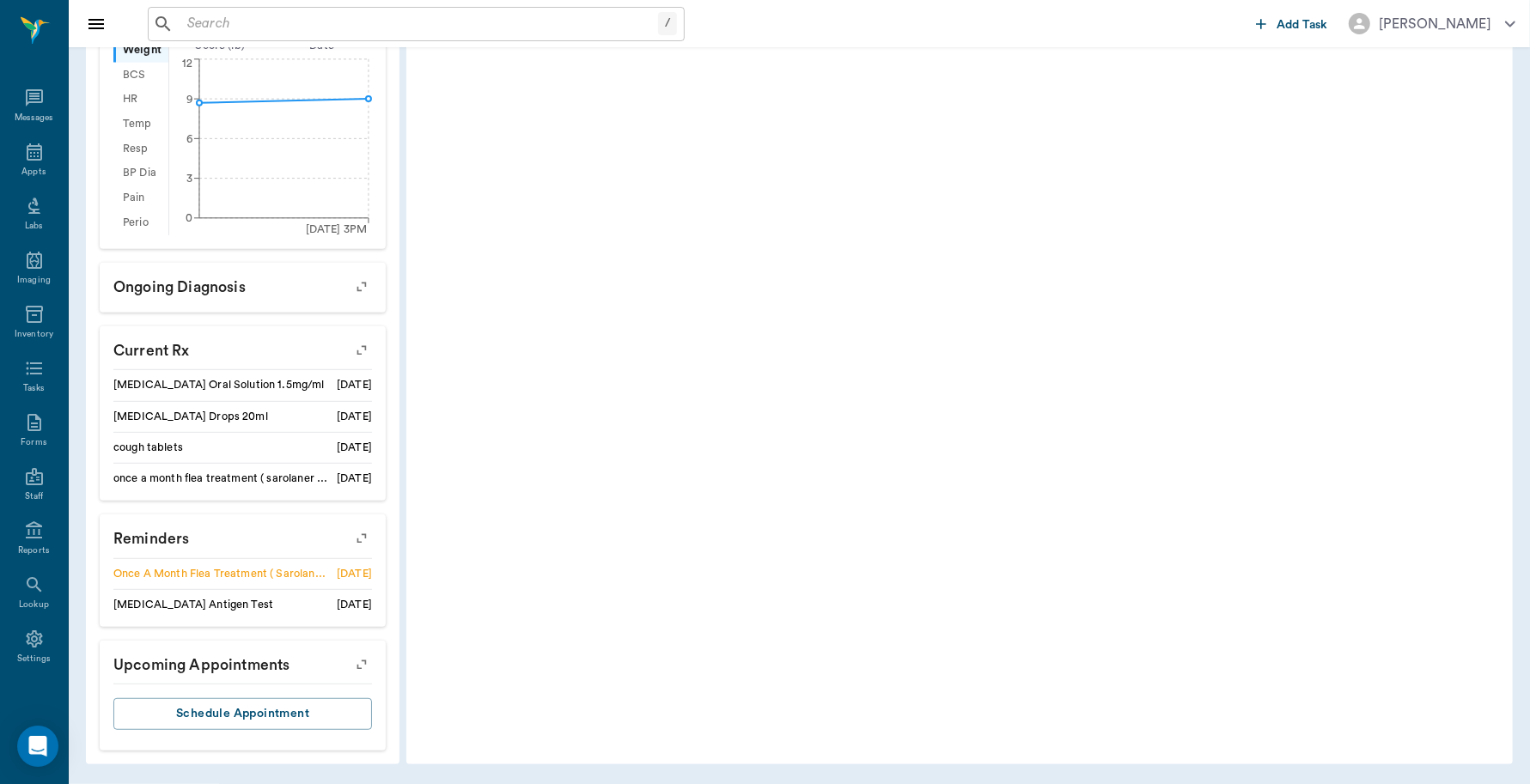
scroll to position [753, 0]
click at [355, 539] on icon "button" at bounding box center [361, 538] width 24 height 24
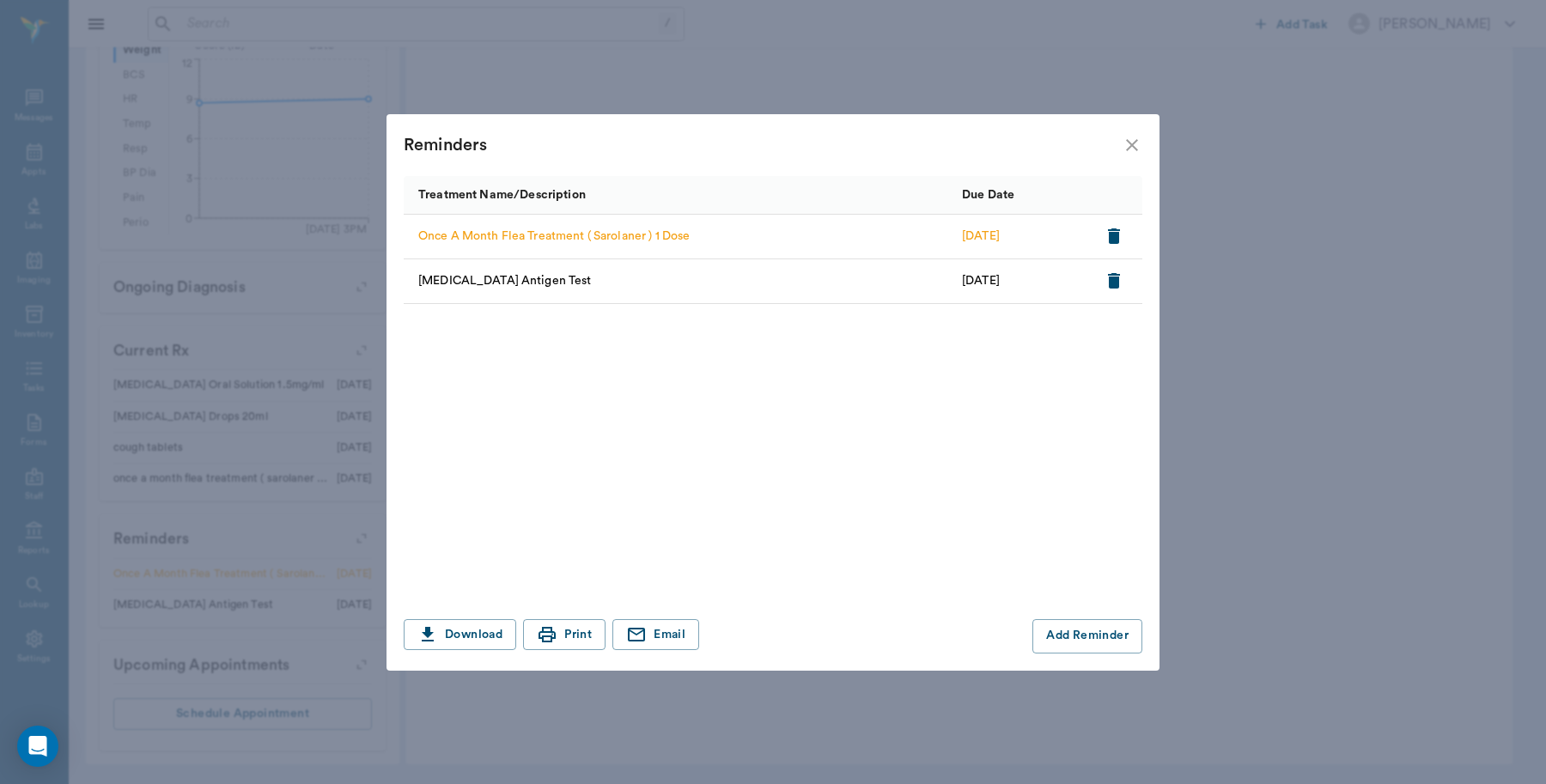
click at [1124, 146] on icon "close" at bounding box center [1132, 145] width 21 height 21
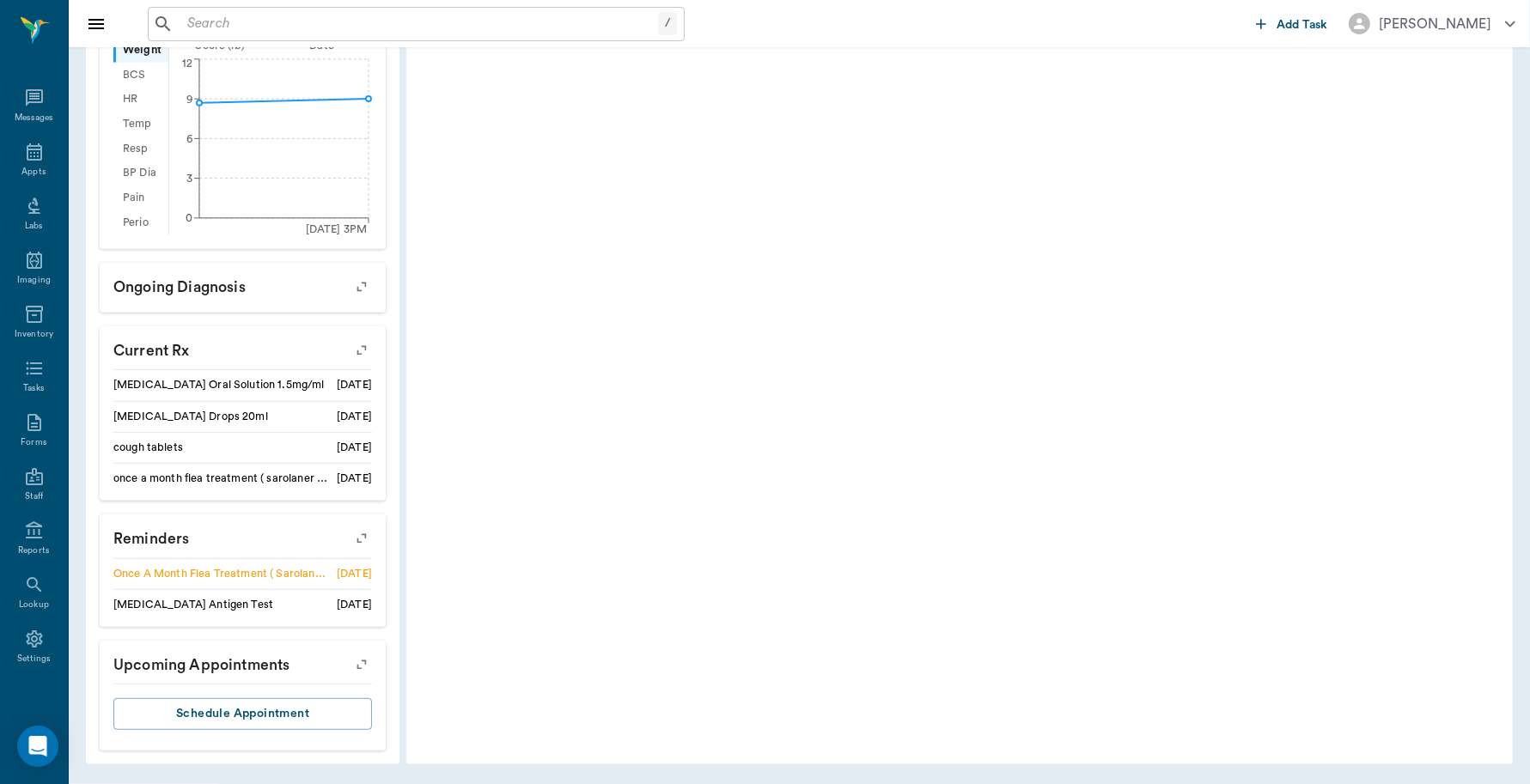
click at [363, 538] on icon "button" at bounding box center [361, 538] width 24 height 24
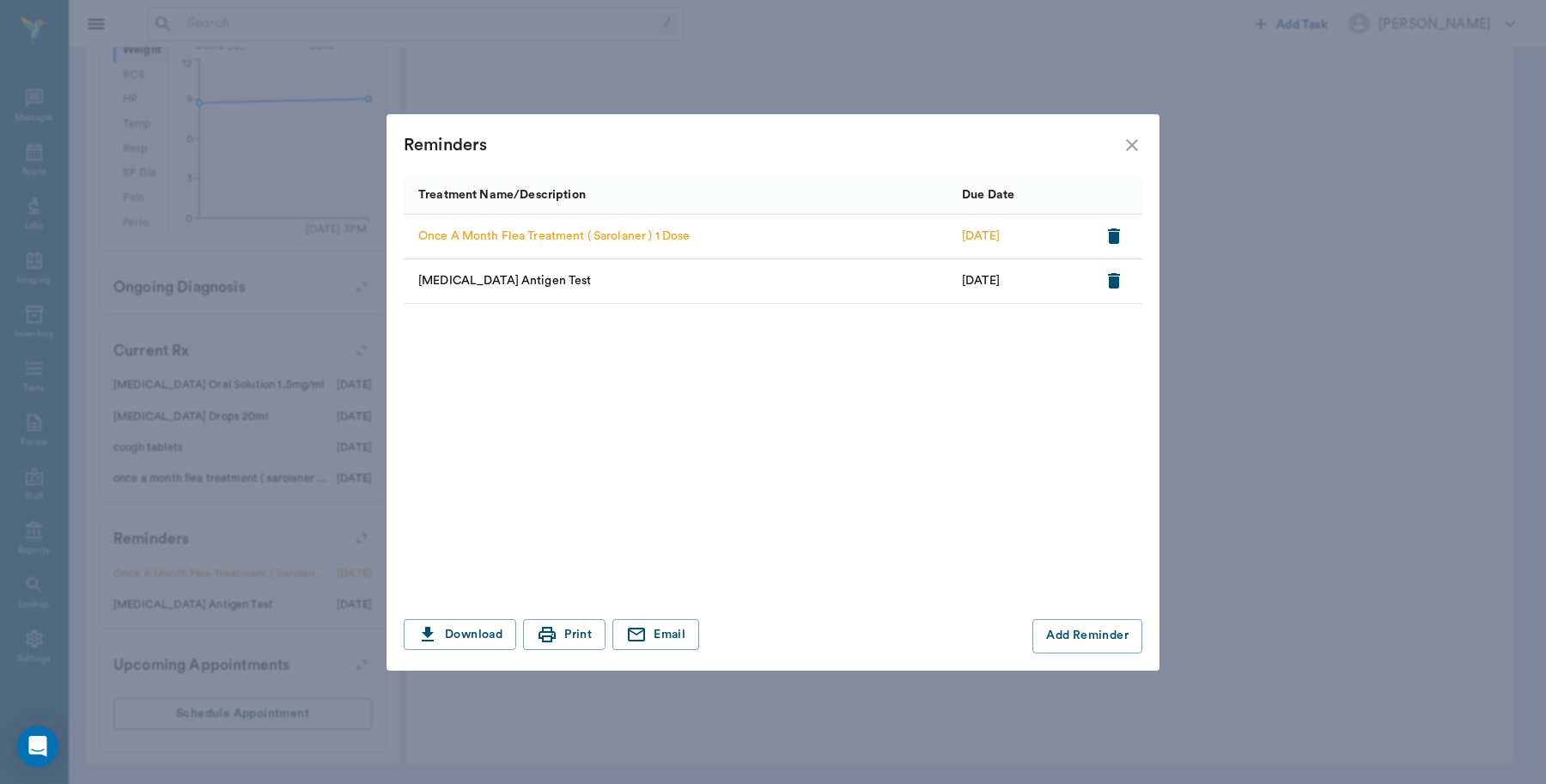
click at [1144, 151] on div "Reminders" at bounding box center [773, 145] width 773 height 62
click at [1132, 143] on icon "close" at bounding box center [1132, 145] width 21 height 21
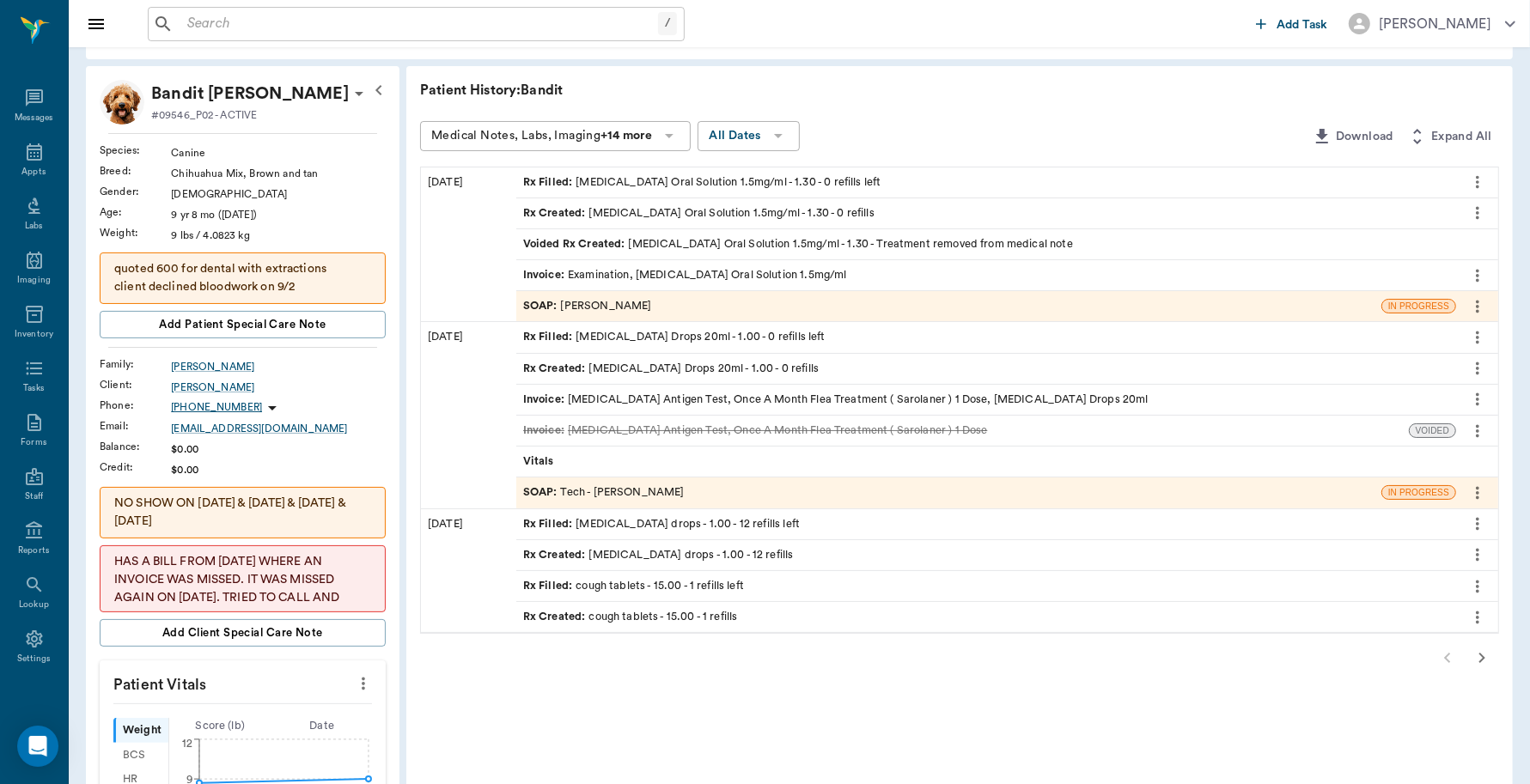
scroll to position [109, 0]
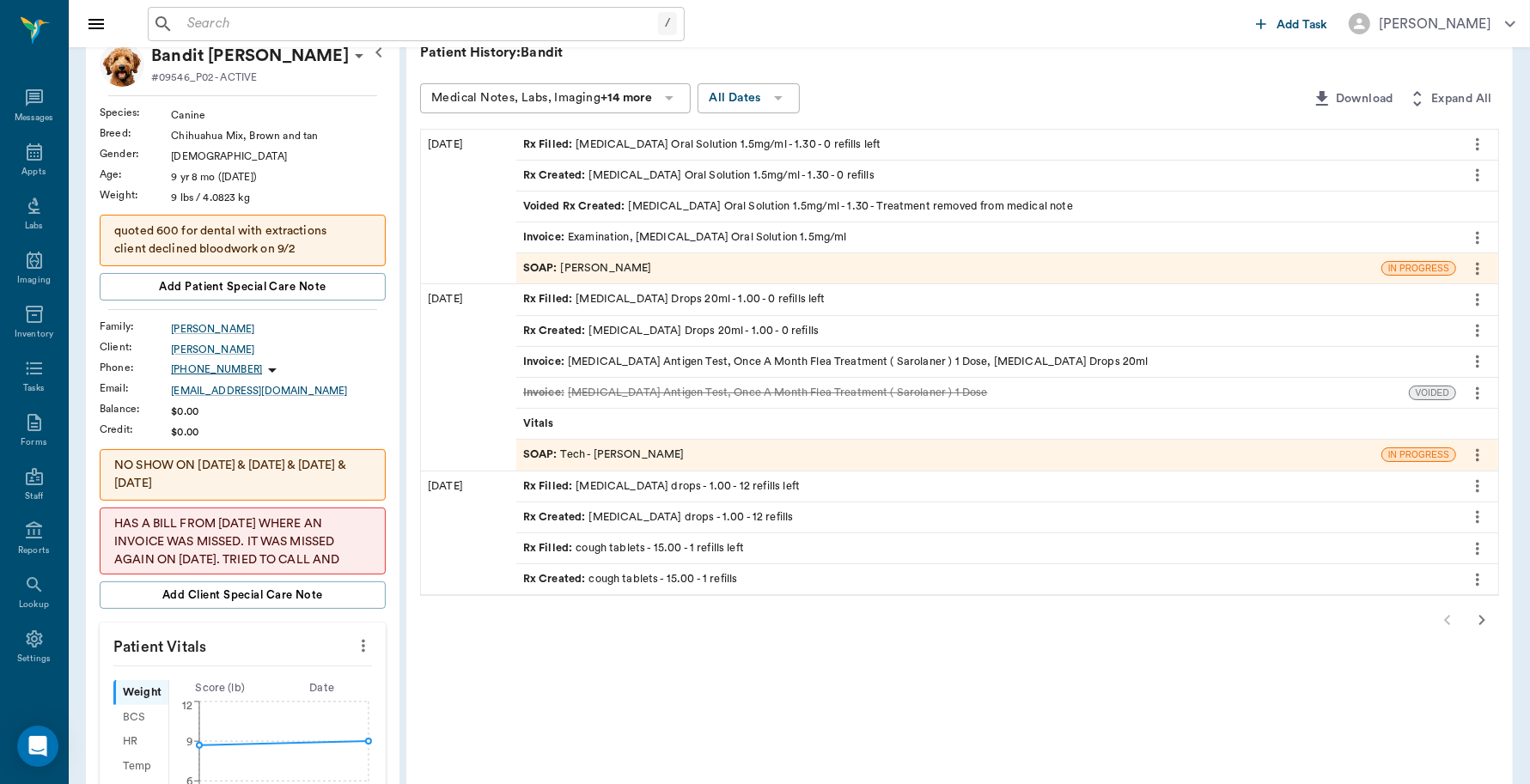
click at [1484, 620] on icon "button" at bounding box center [1481, 620] width 21 height 21
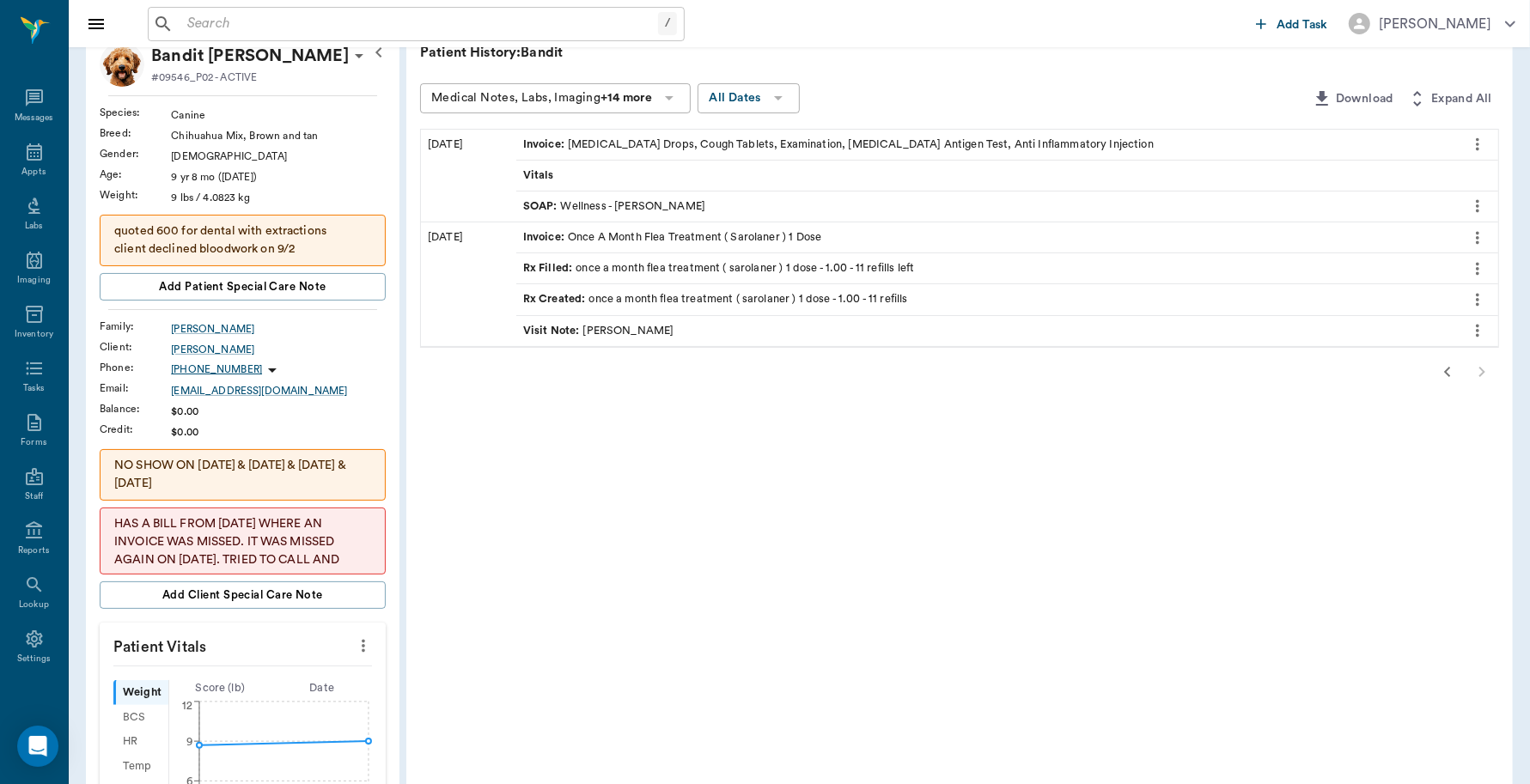
click at [1441, 374] on icon "button" at bounding box center [1447, 372] width 21 height 21
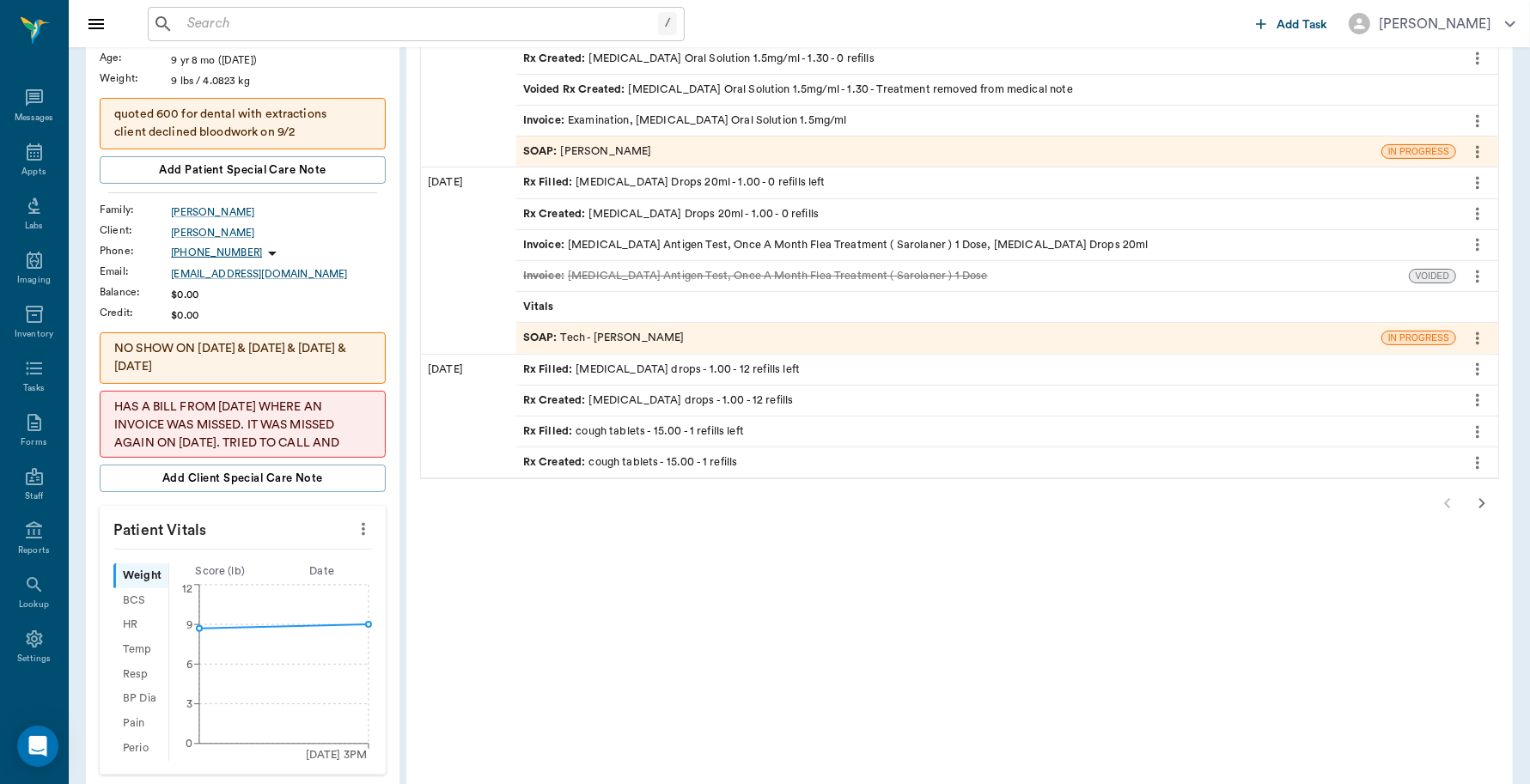
scroll to position [429, 0]
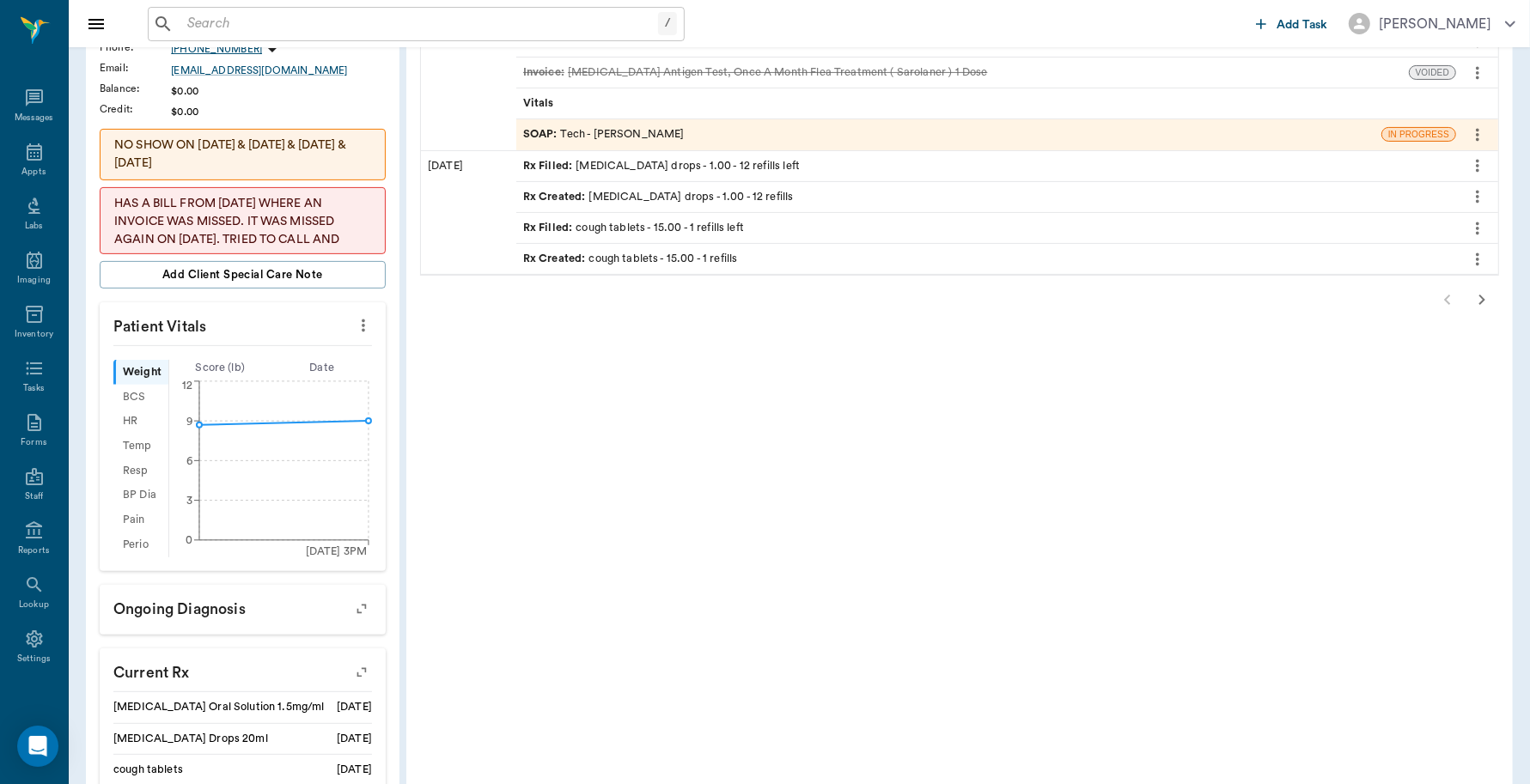
click at [1445, 299] on div at bounding box center [960, 300] width 1079 height 34
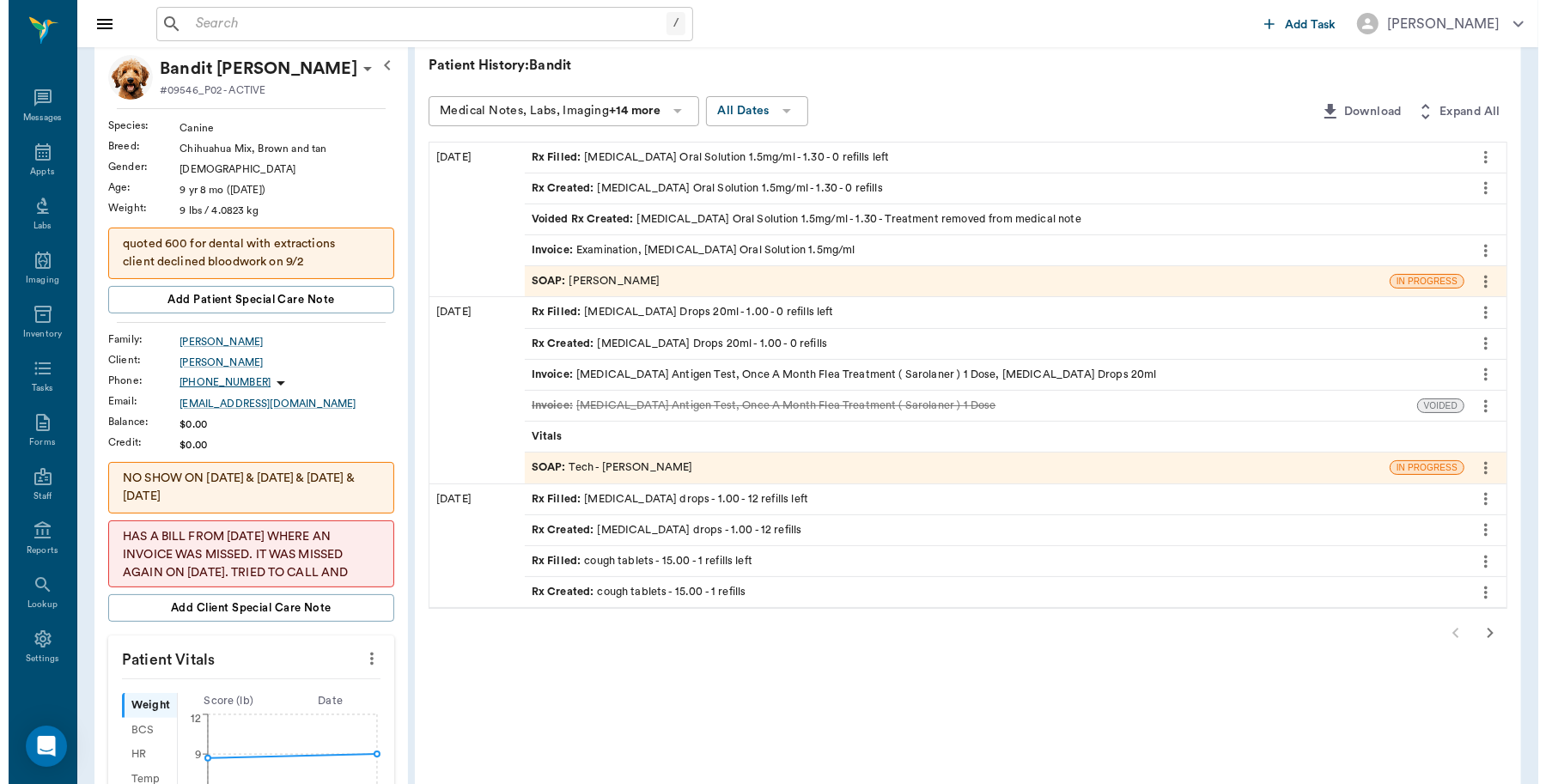
scroll to position [0, 0]
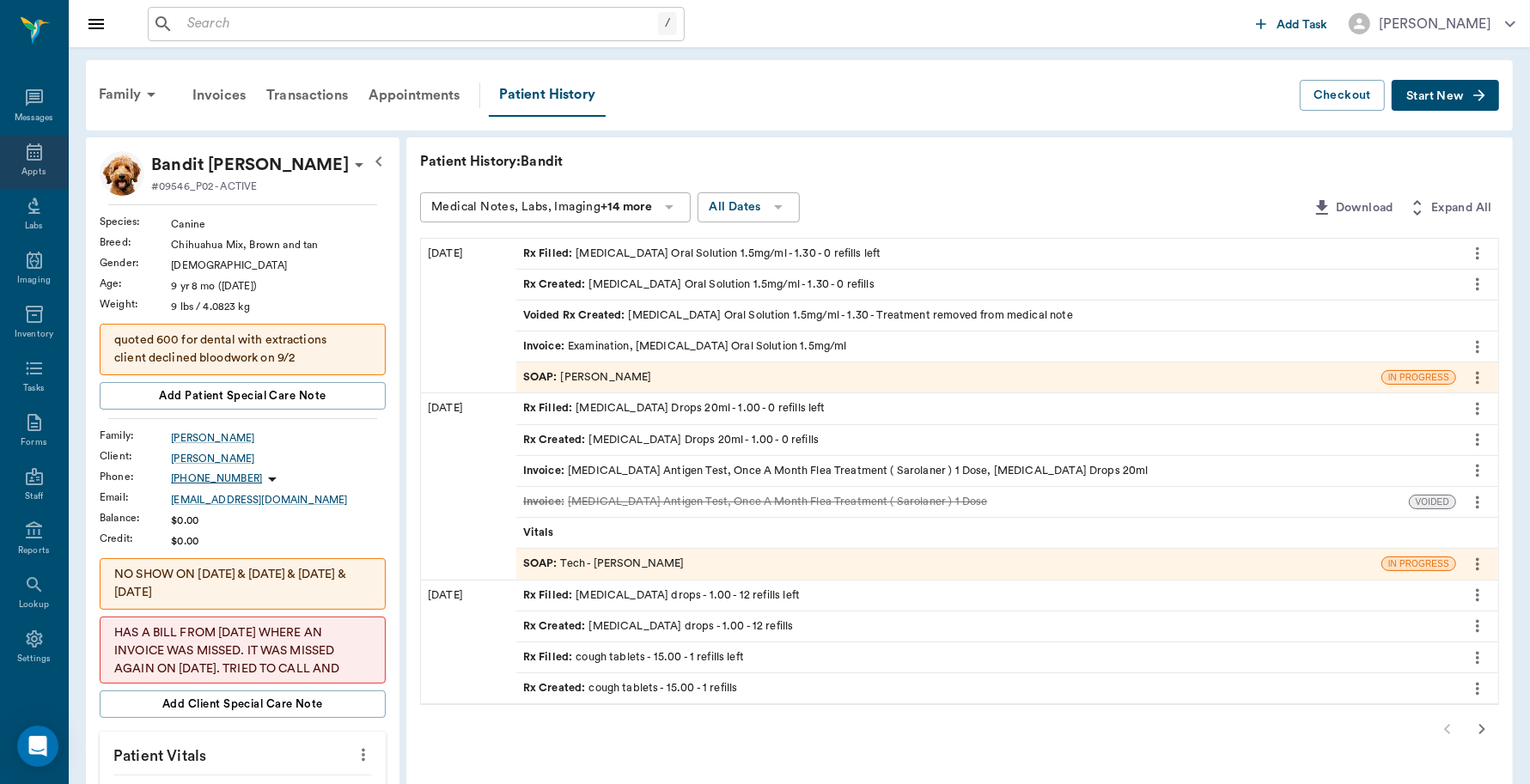
click at [34, 173] on div "Appts" at bounding box center [33, 172] width 24 height 13
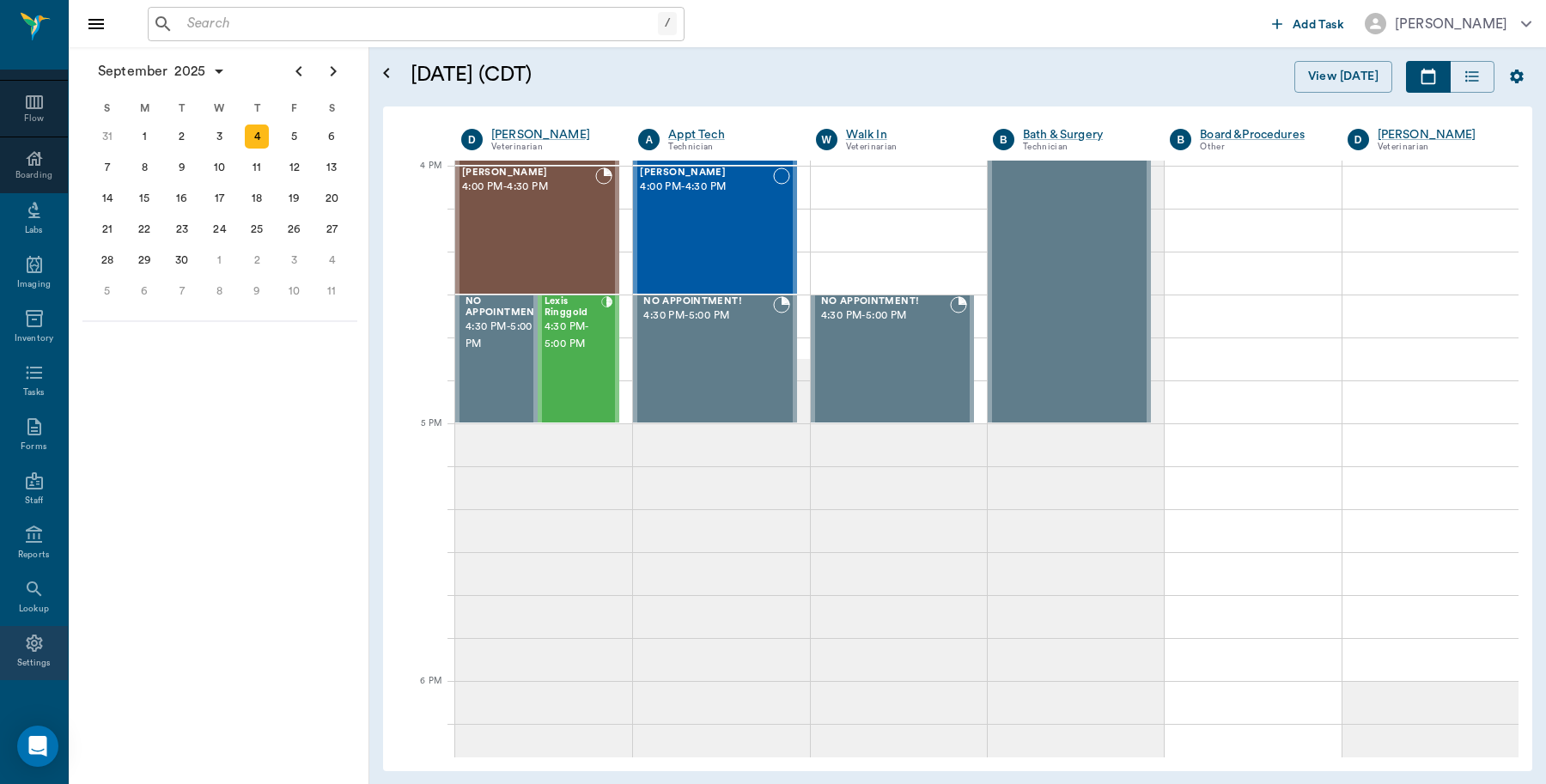
scroll to position [153, 0]
click at [26, 633] on icon at bounding box center [34, 639] width 16 height 17
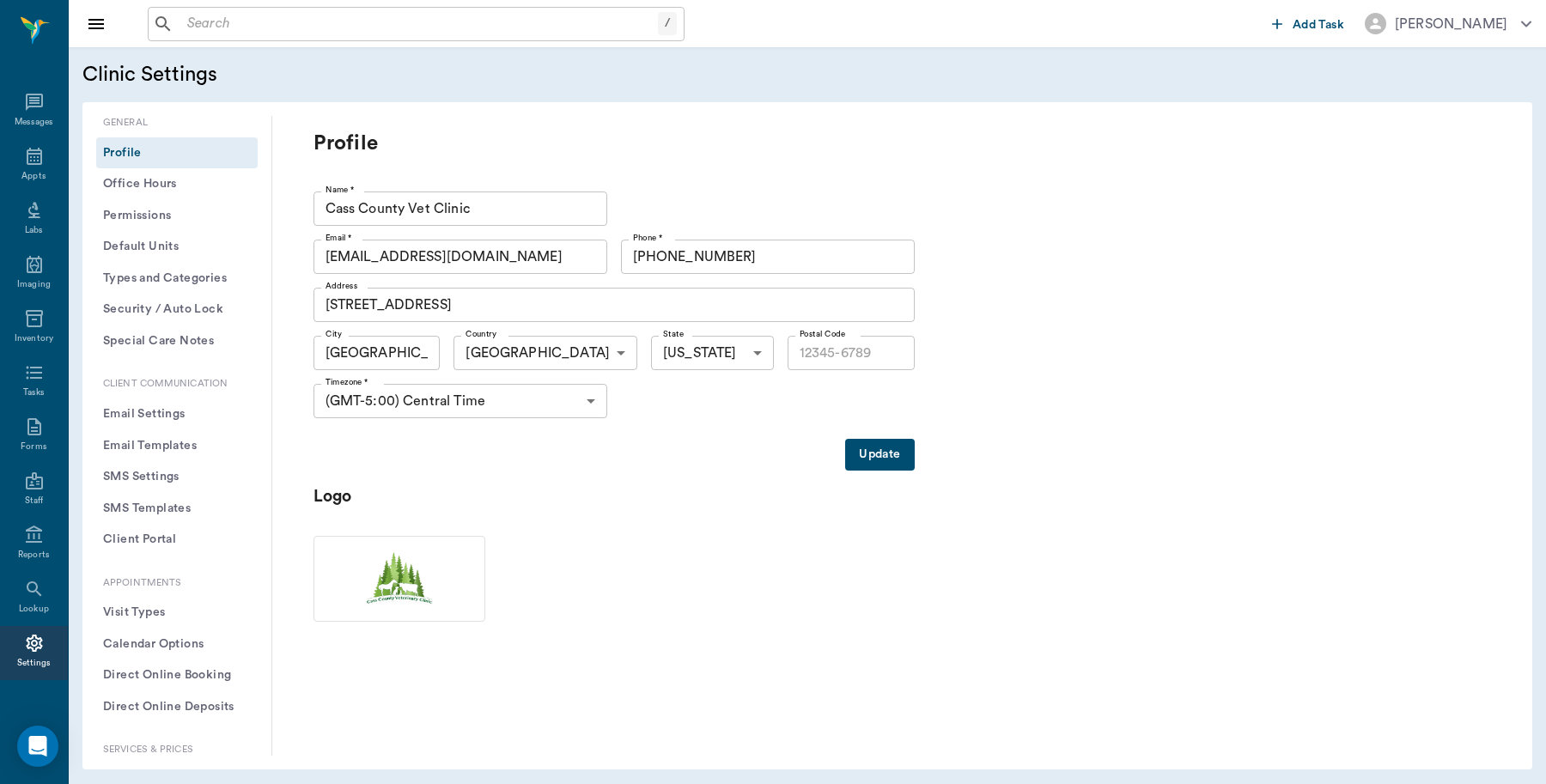
type input "75551"
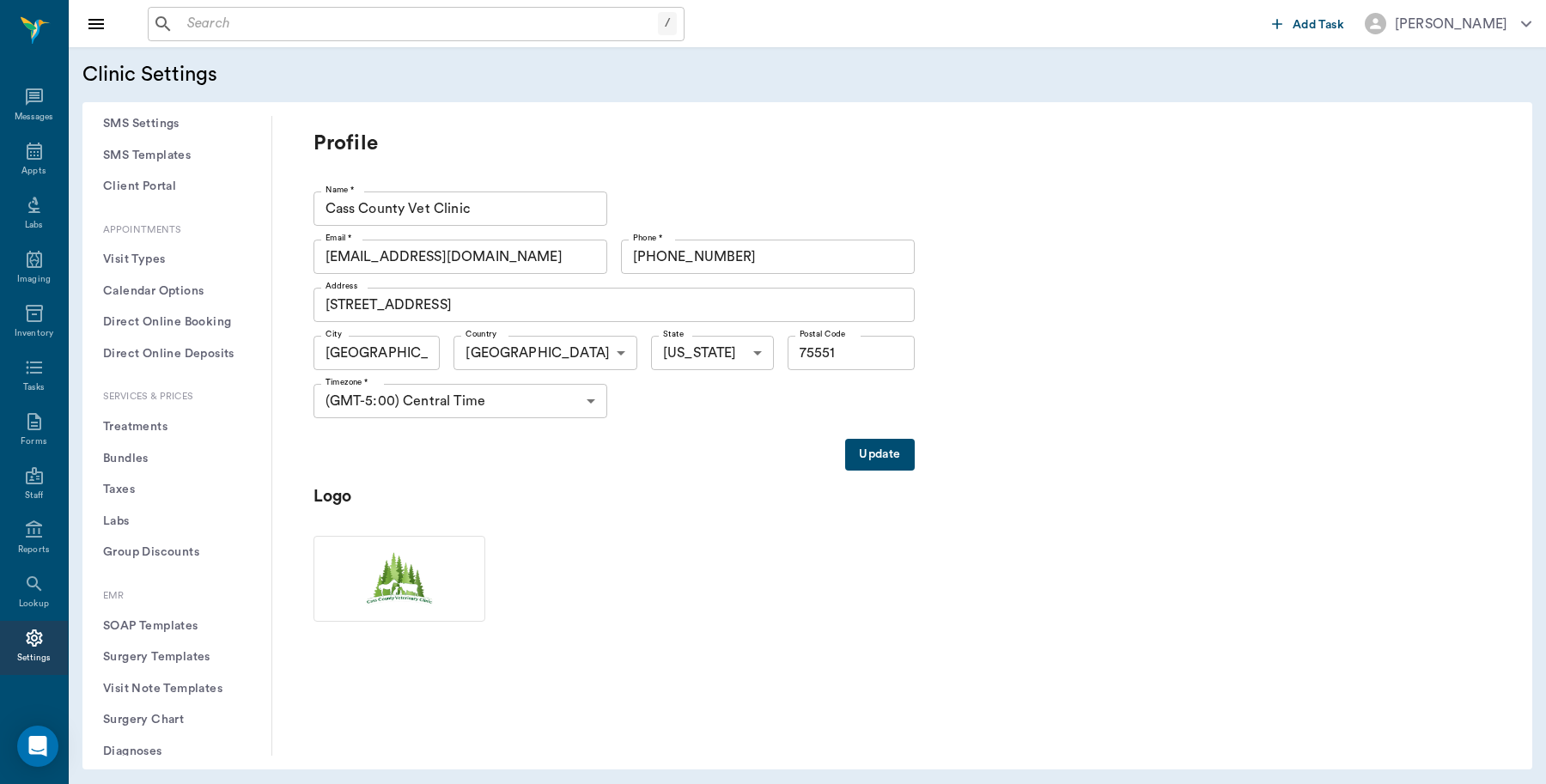
scroll to position [304, 0]
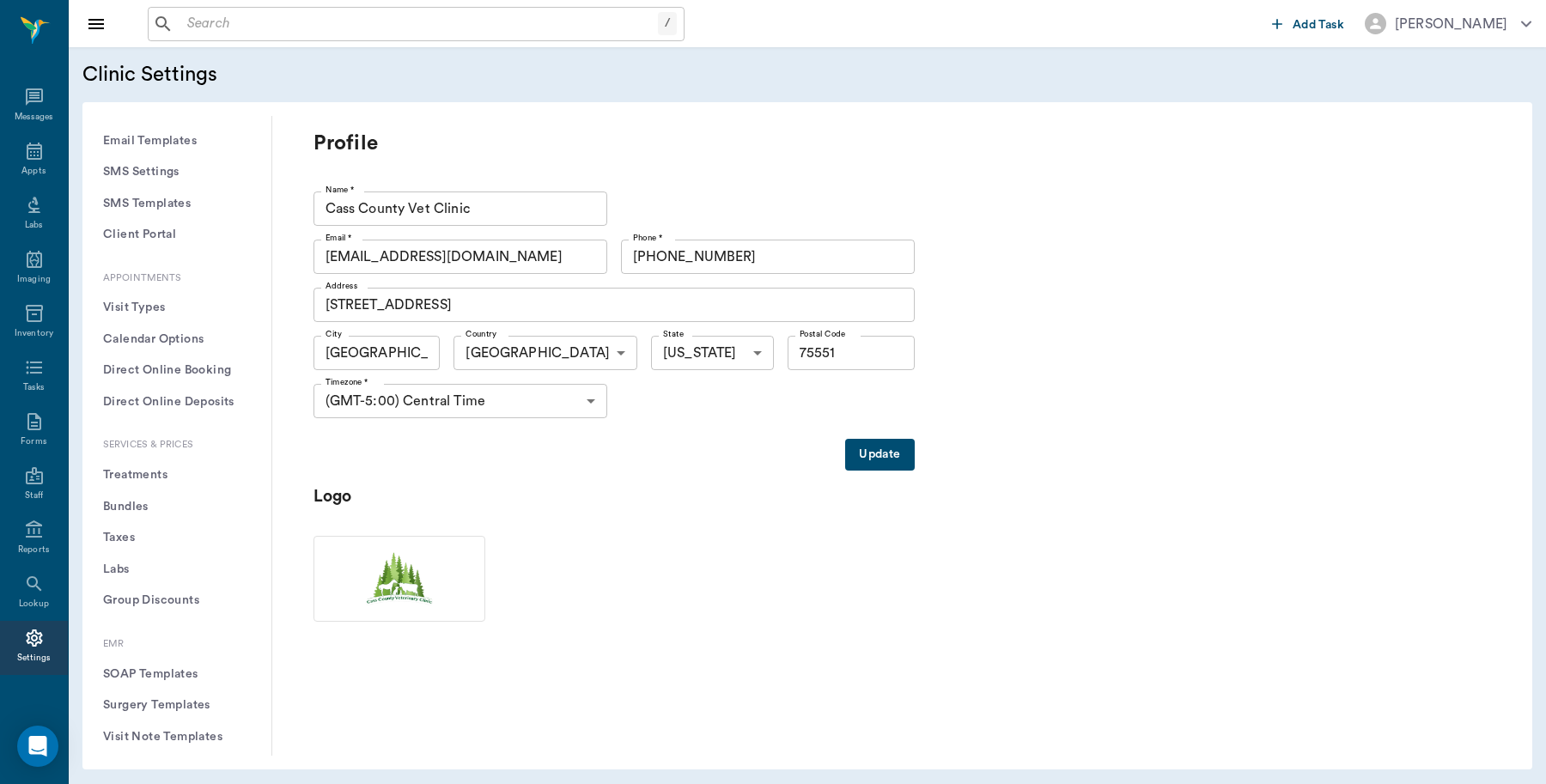
click at [130, 474] on button "Treatments" at bounding box center [177, 475] width 162 height 31
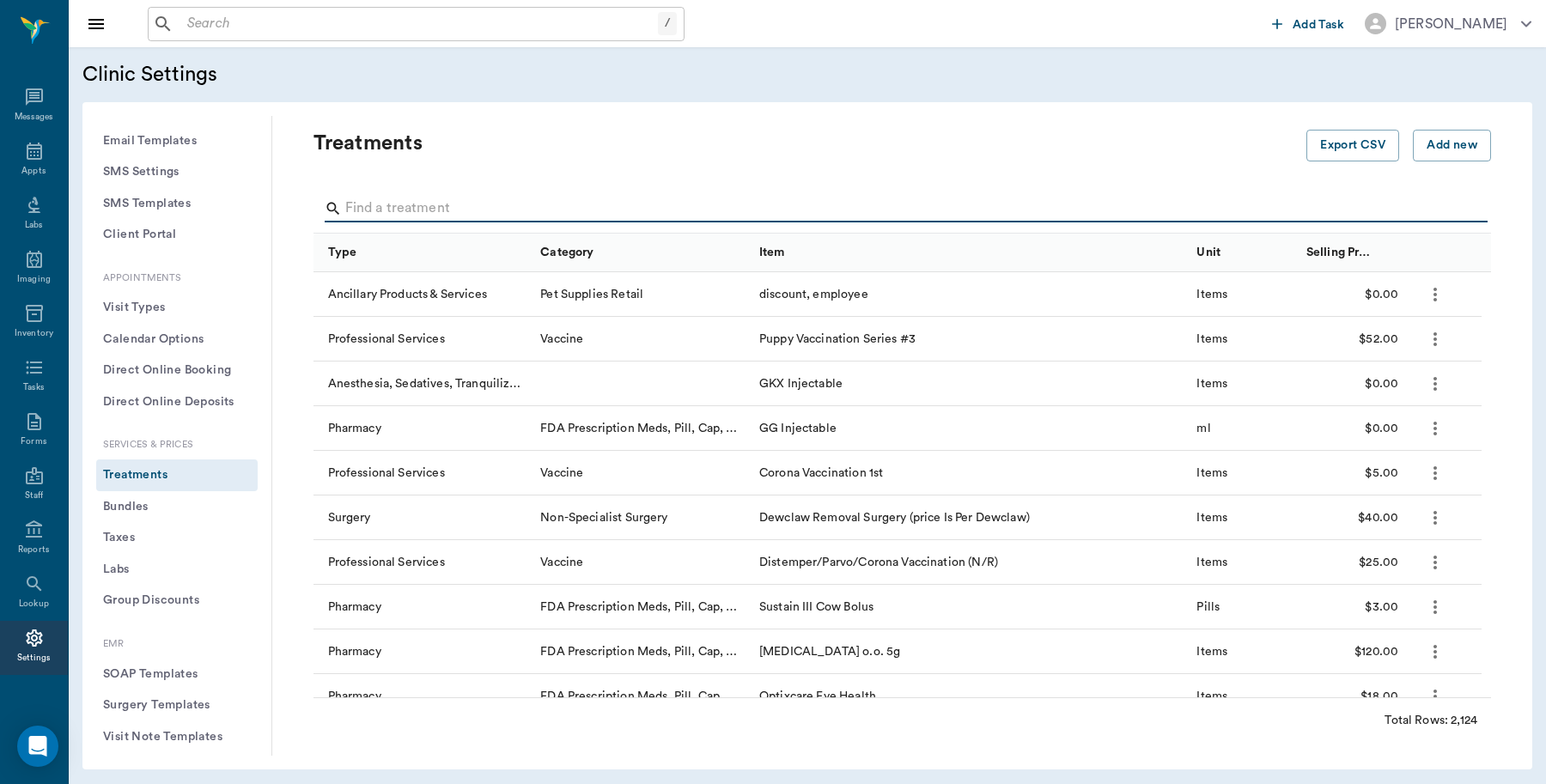
click at [386, 202] on input "Search" at bounding box center [903, 208] width 1117 height 28
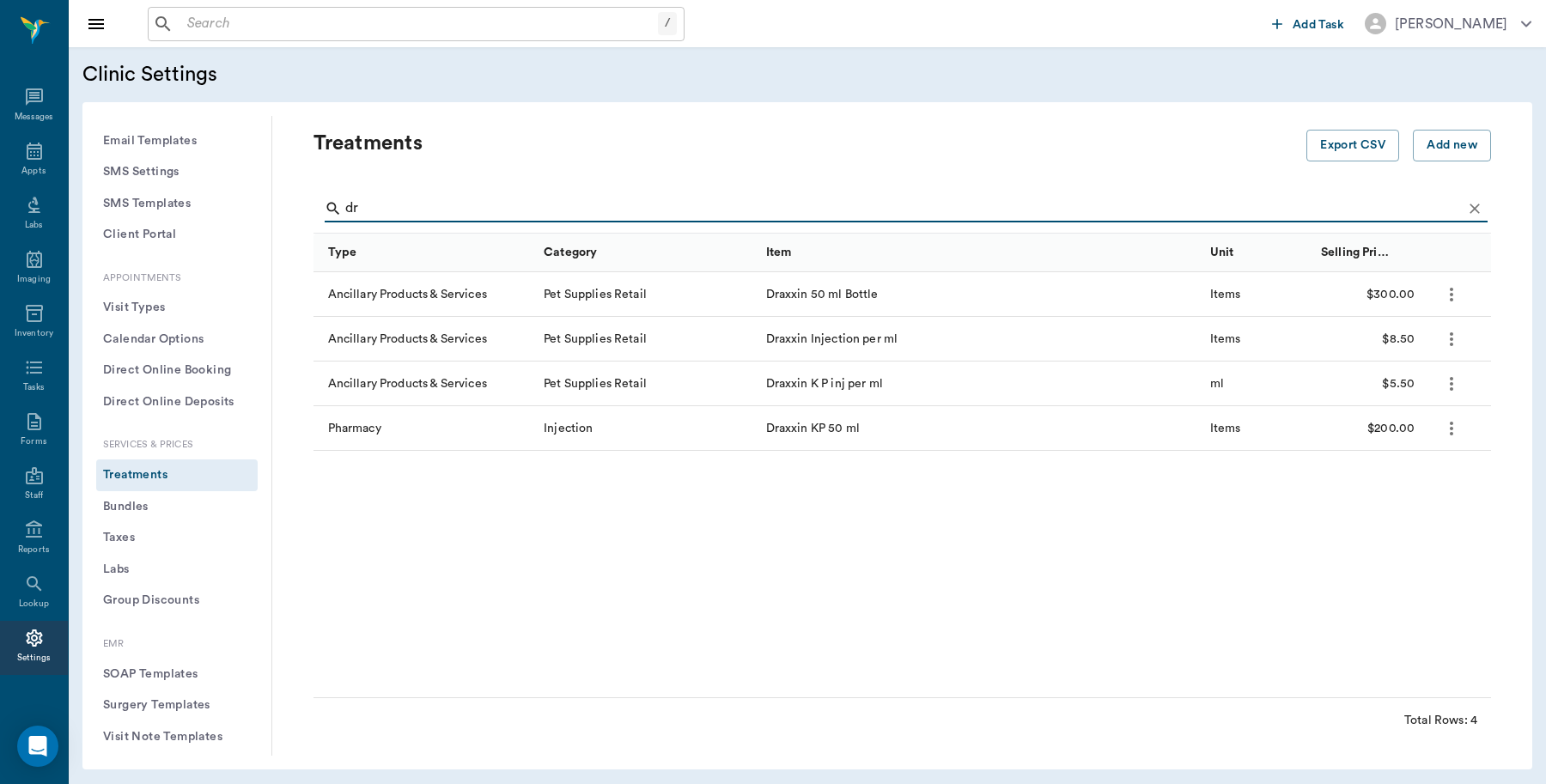
type input "d"
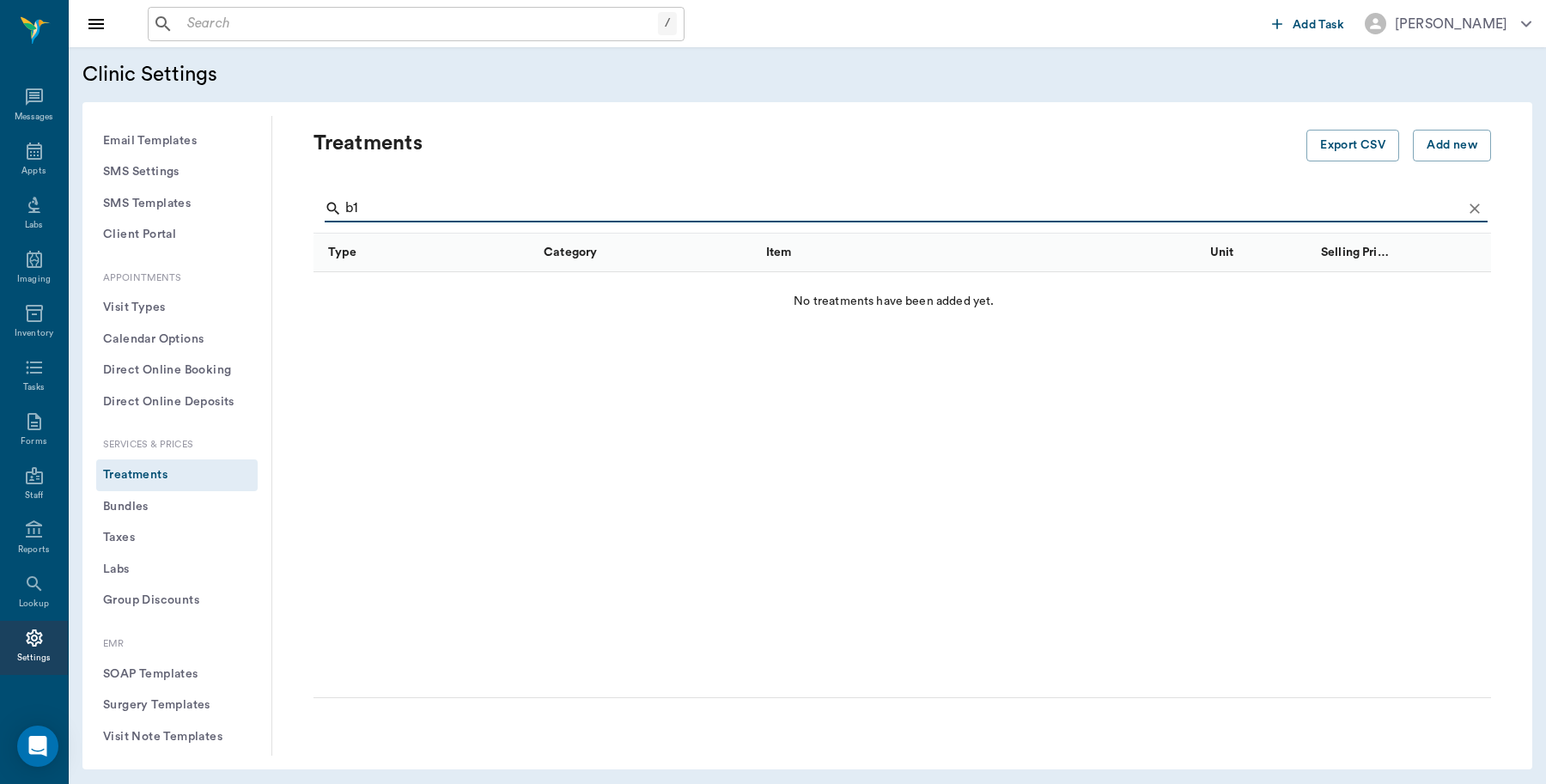
type input "b"
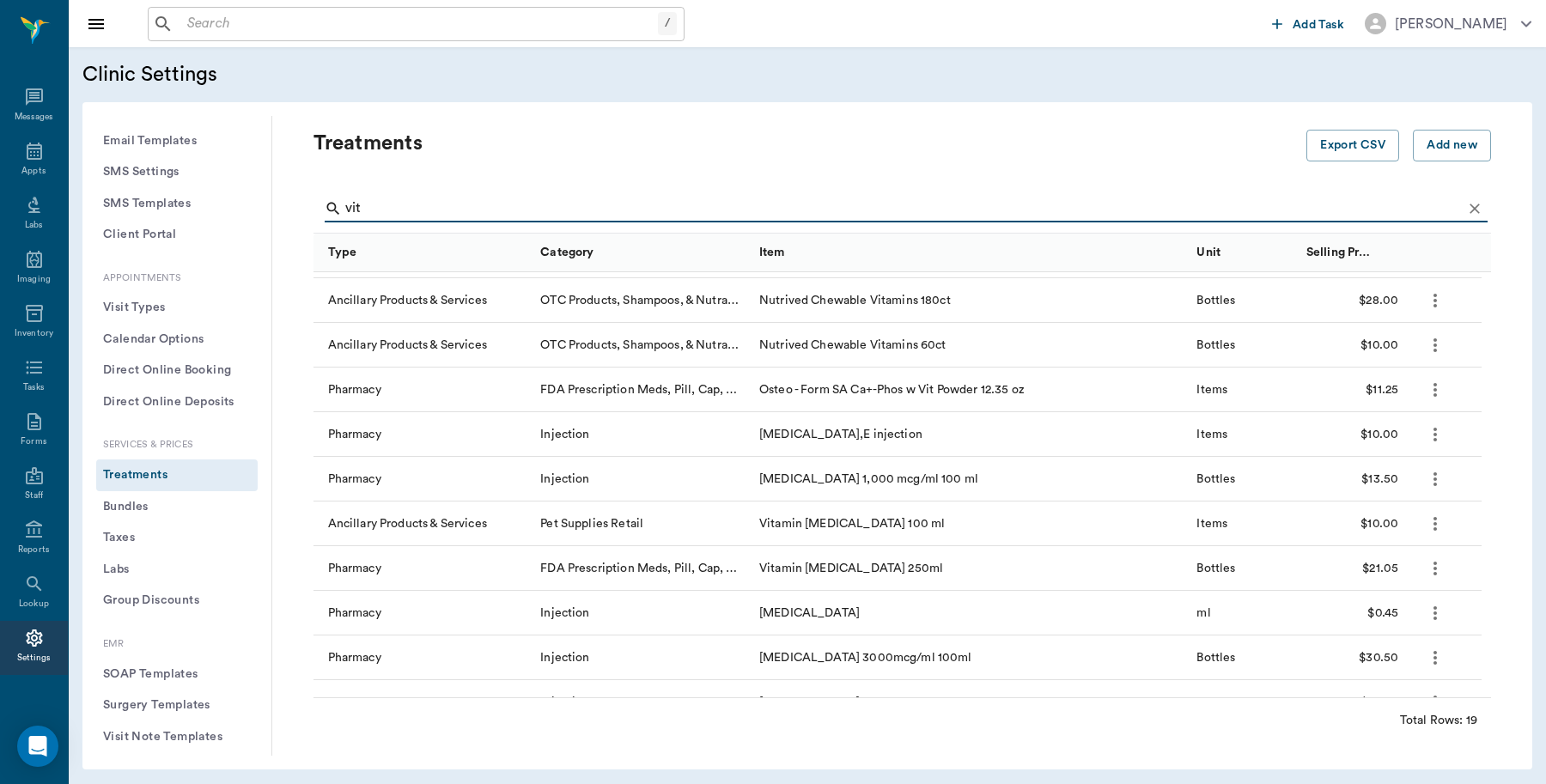
scroll to position [108, 0]
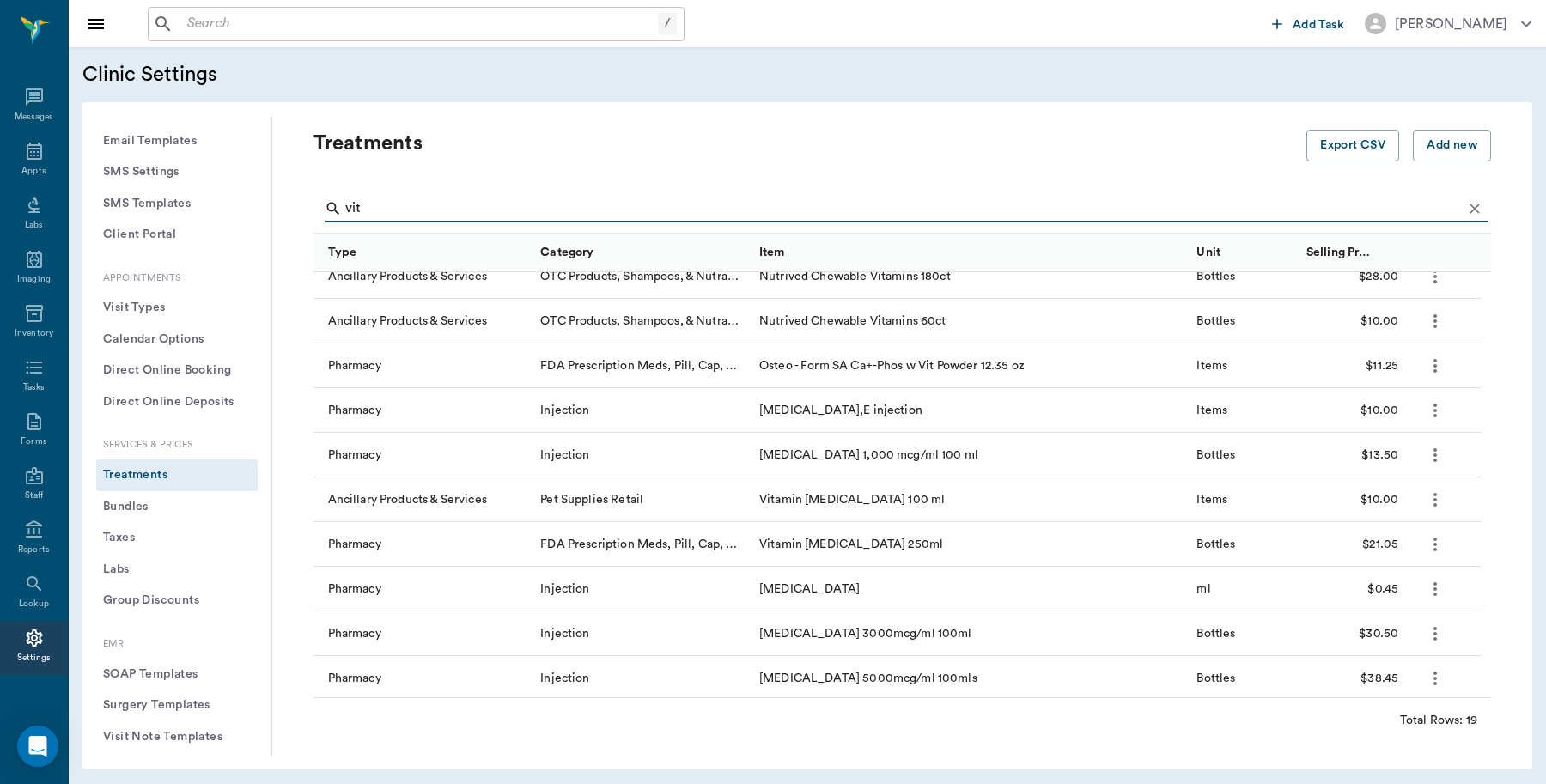
type input "vit"
click at [264, 26] on input "text" at bounding box center [420, 23] width 478 height 24
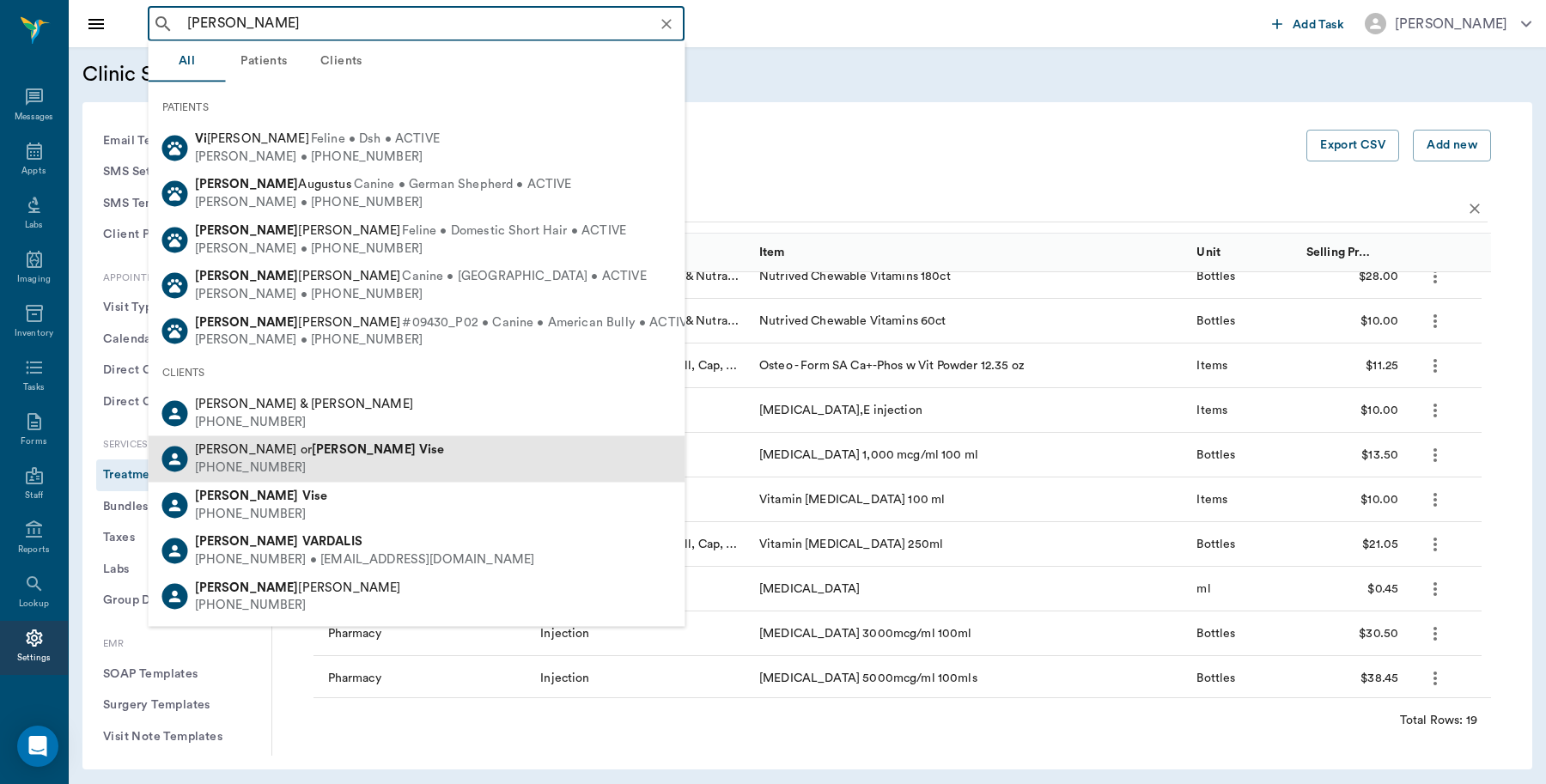
click at [315, 447] on div "Eddie or James Vise (214) 454-4009" at bounding box center [417, 459] width 537 height 46
type input "james Vi"
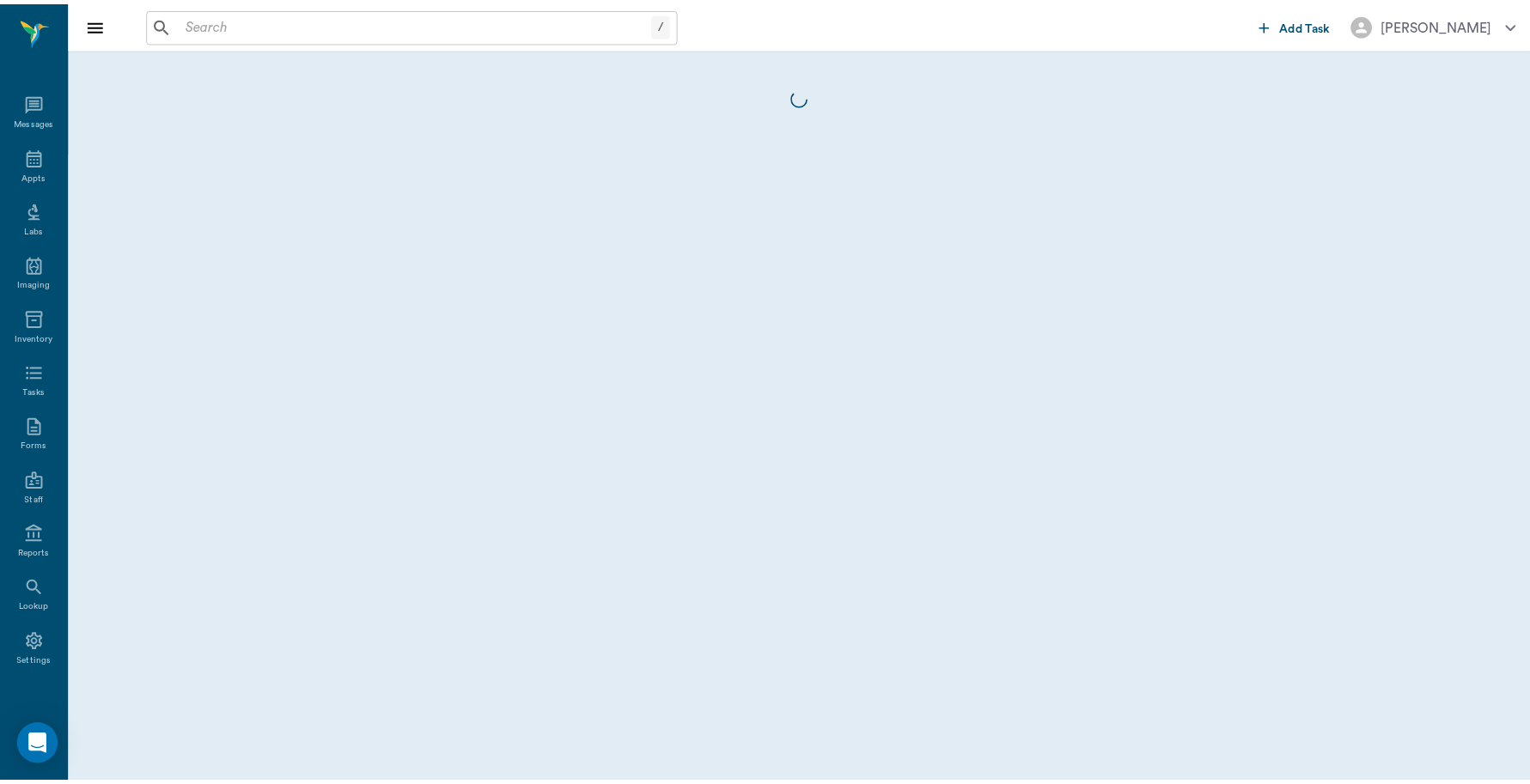
scroll to position [5, 0]
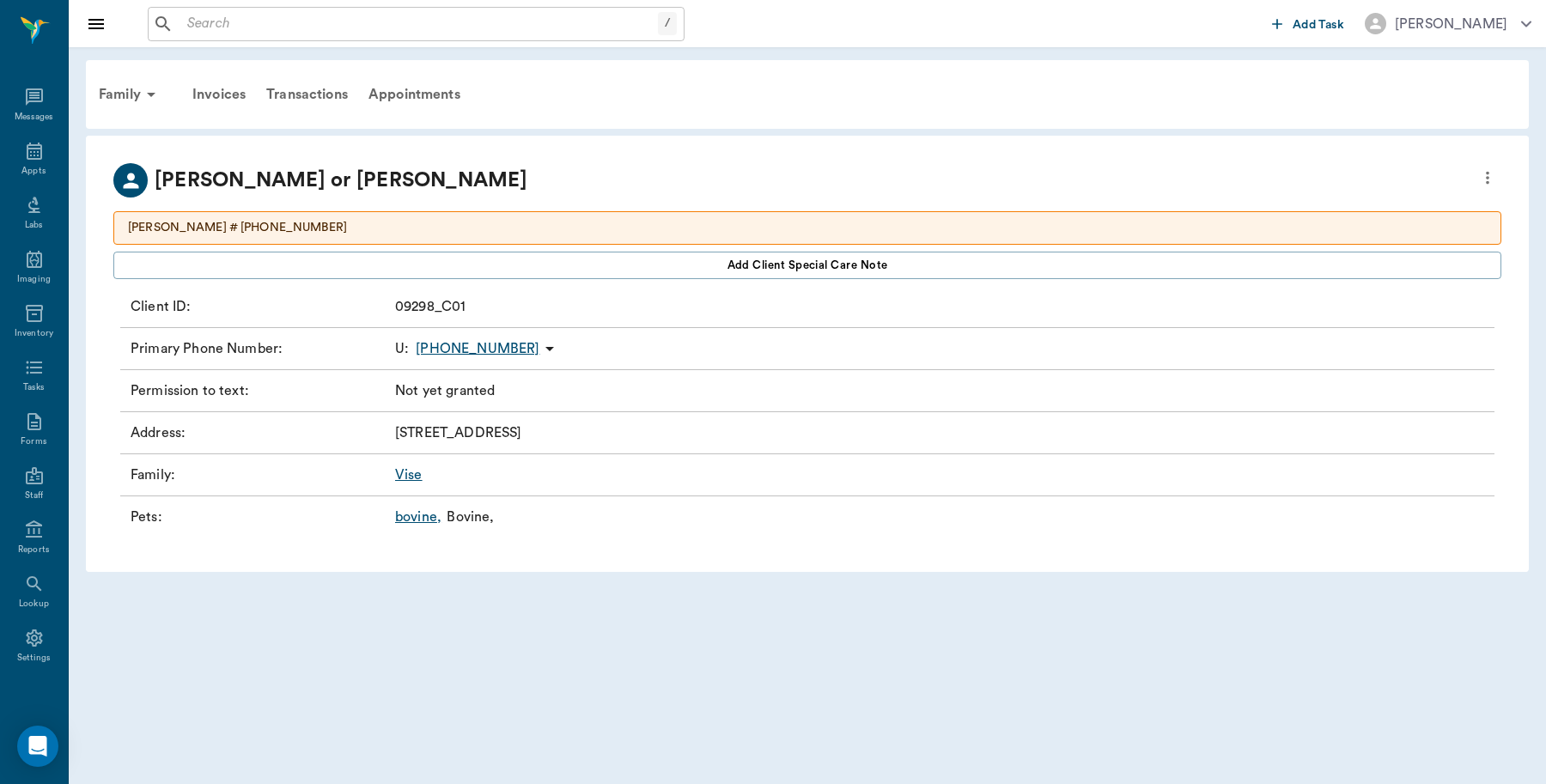
click at [413, 517] on link "bovine ," at bounding box center [419, 516] width 47 height 21
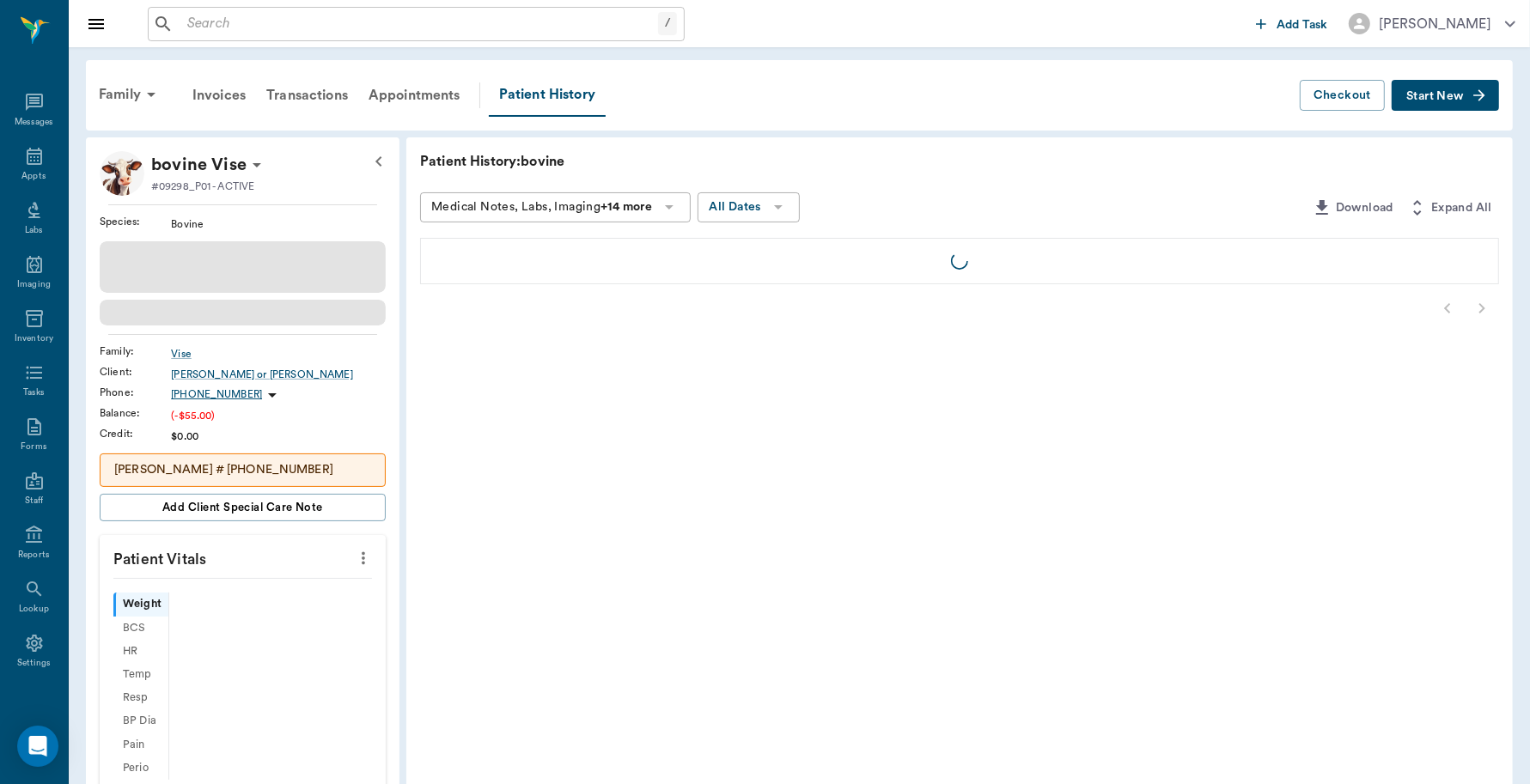
scroll to position [5, 0]
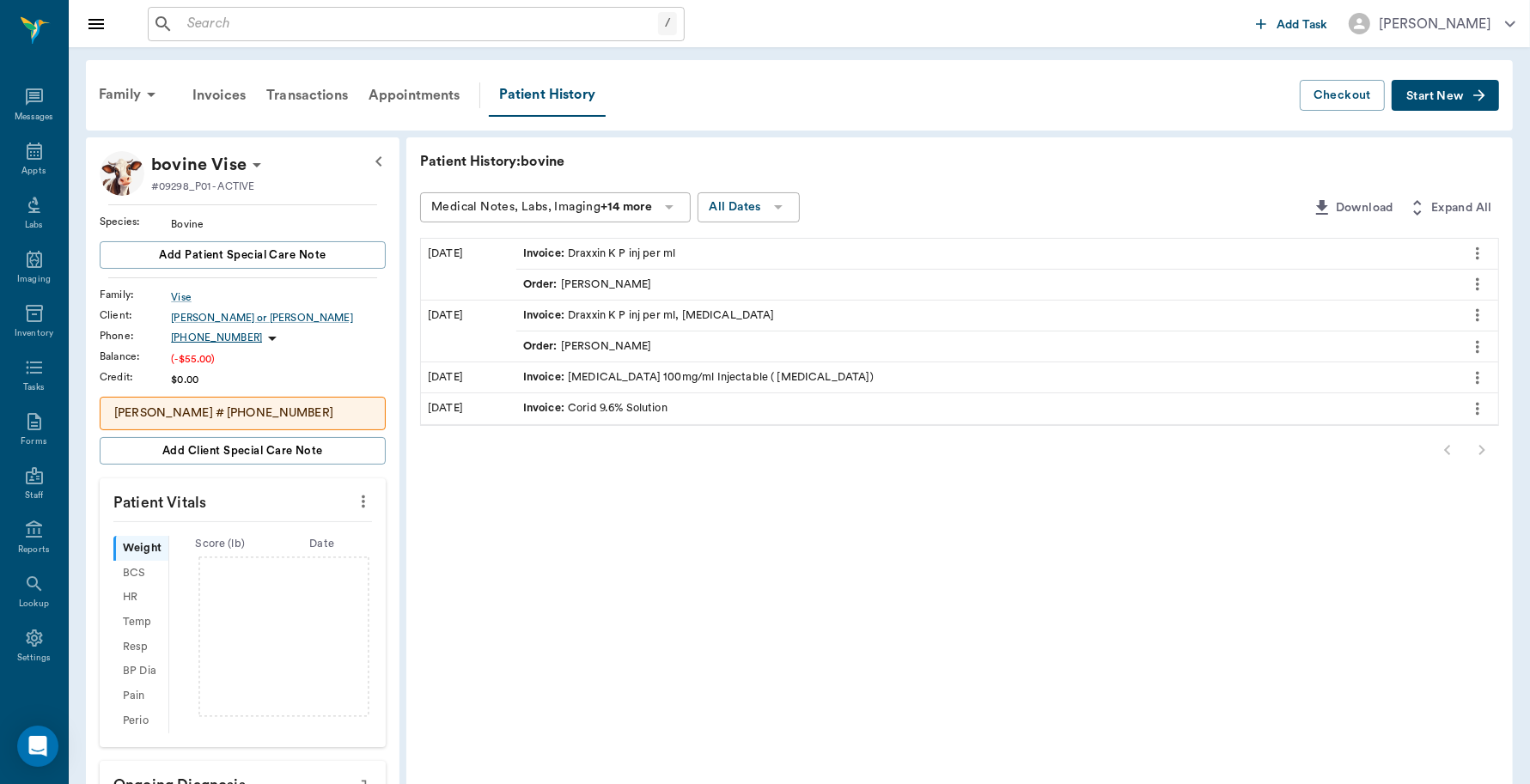
click at [620, 247] on div "Invoice : Draxxin K P inj per ml" at bounding box center [599, 253] width 153 height 16
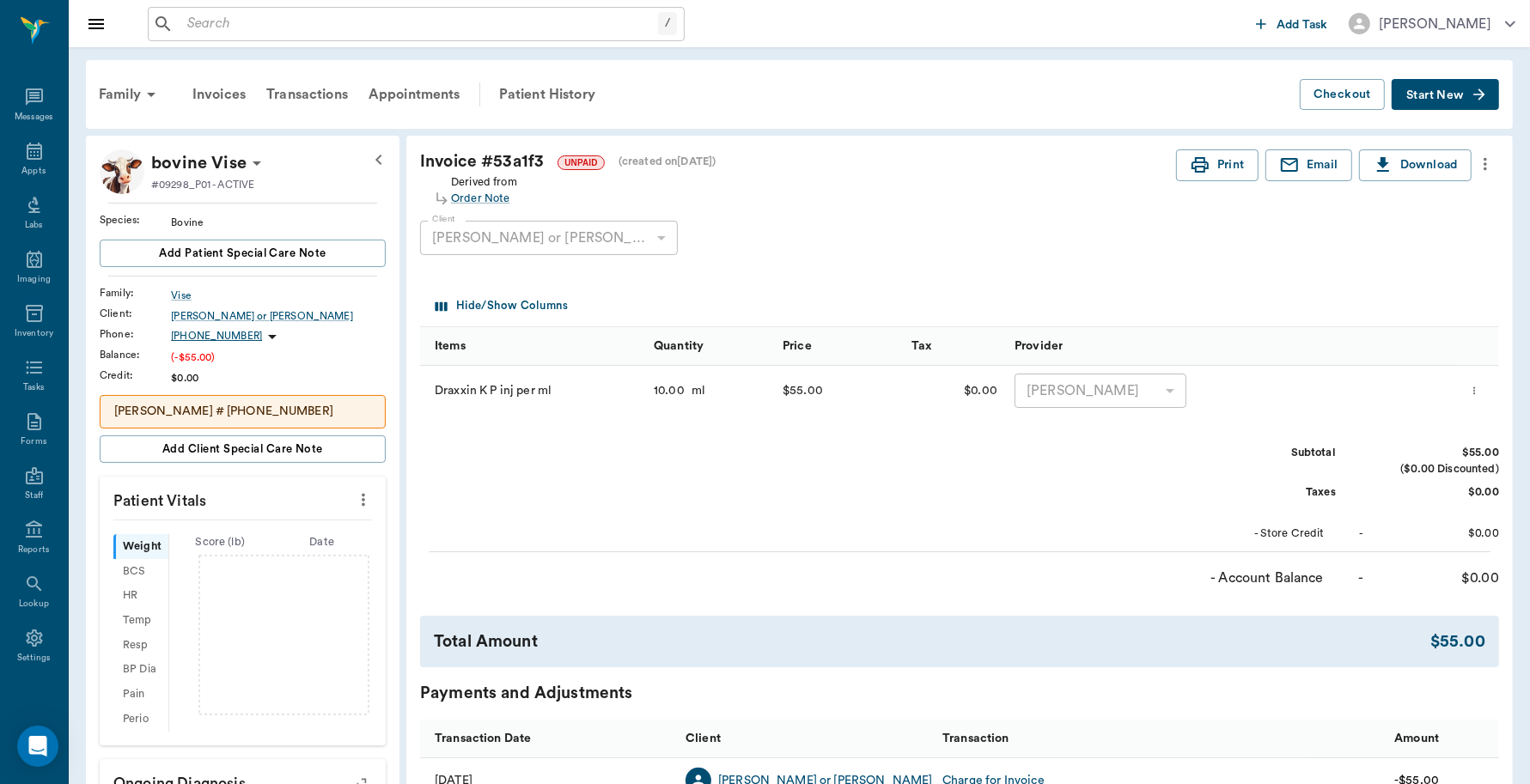
click at [1486, 167] on icon "more" at bounding box center [1485, 164] width 4 height 13
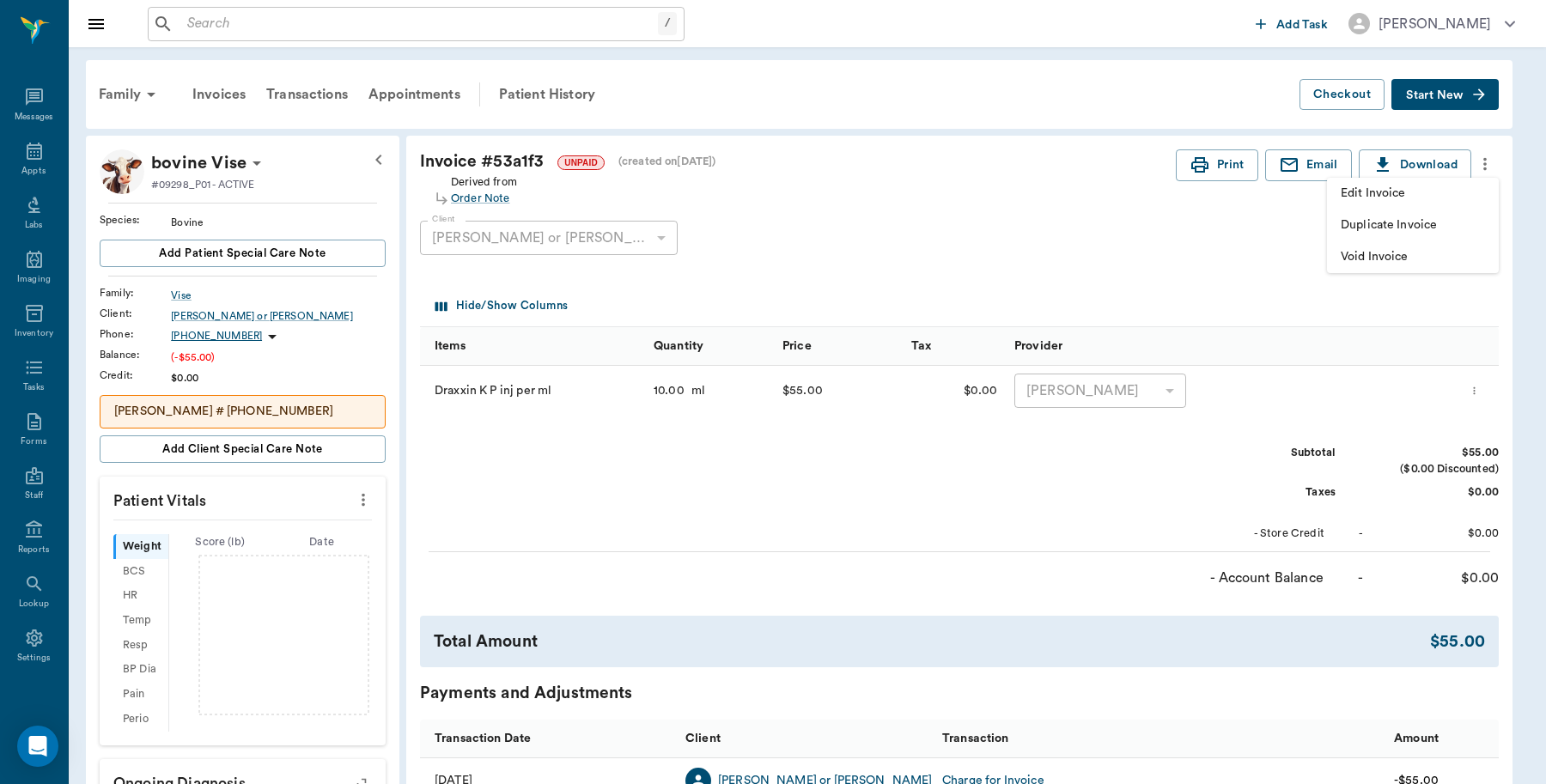
click at [1421, 194] on span "Edit Invoice" at bounding box center [1413, 194] width 145 height 18
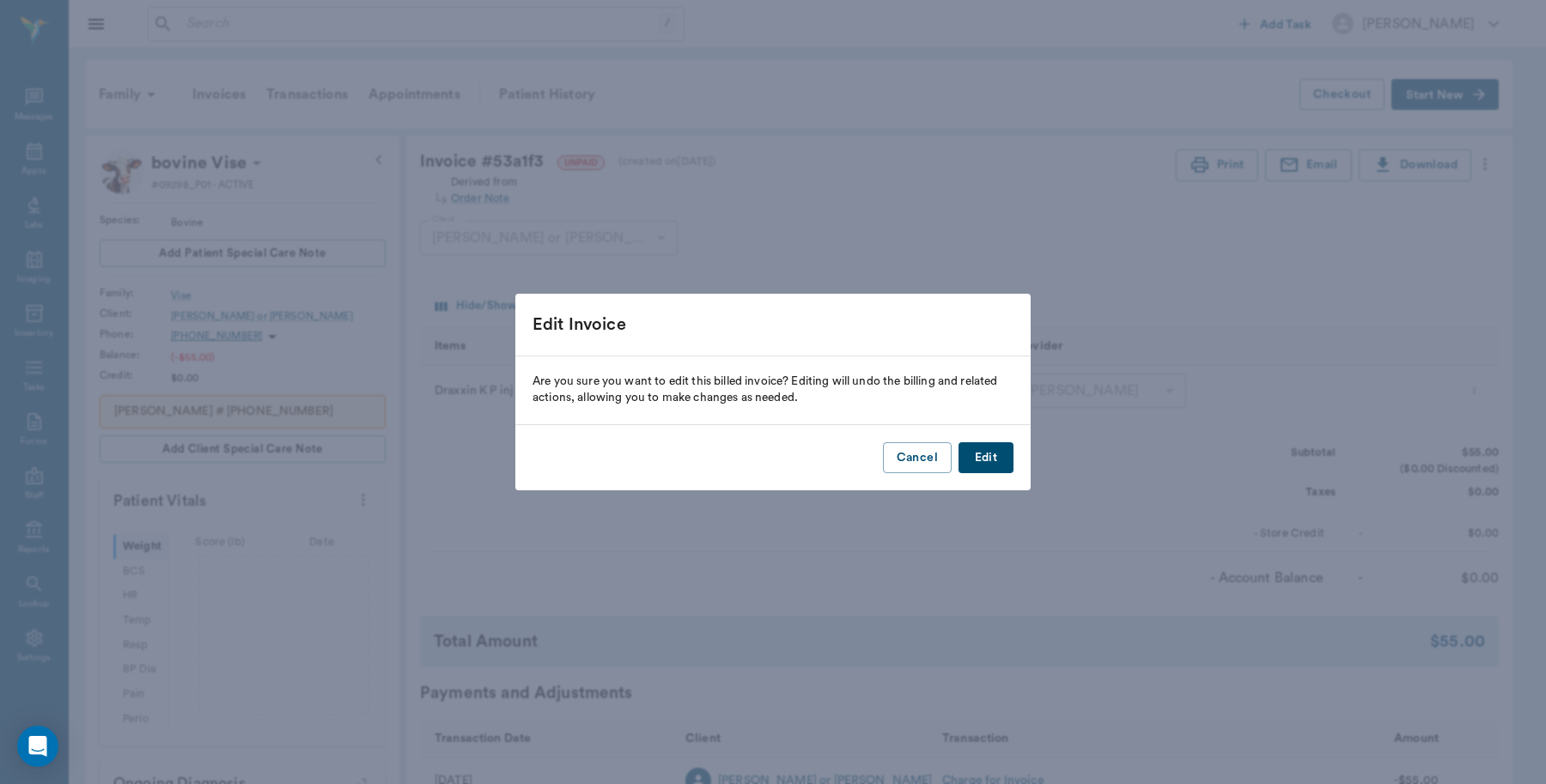
click at [993, 458] on button "Edit" at bounding box center [985, 457] width 55 height 31
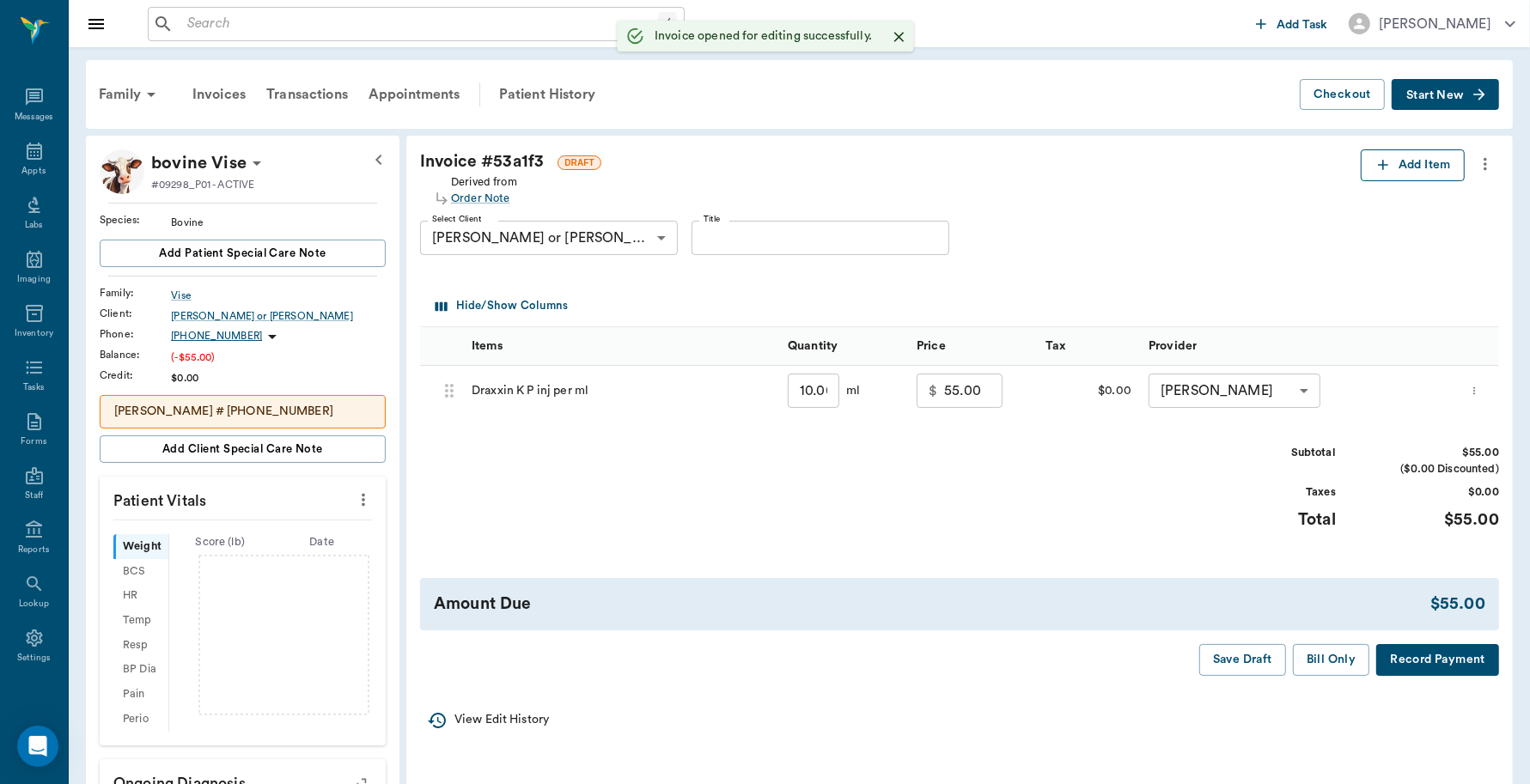
click at [1398, 169] on button "Add Item" at bounding box center [1413, 164] width 104 height 31
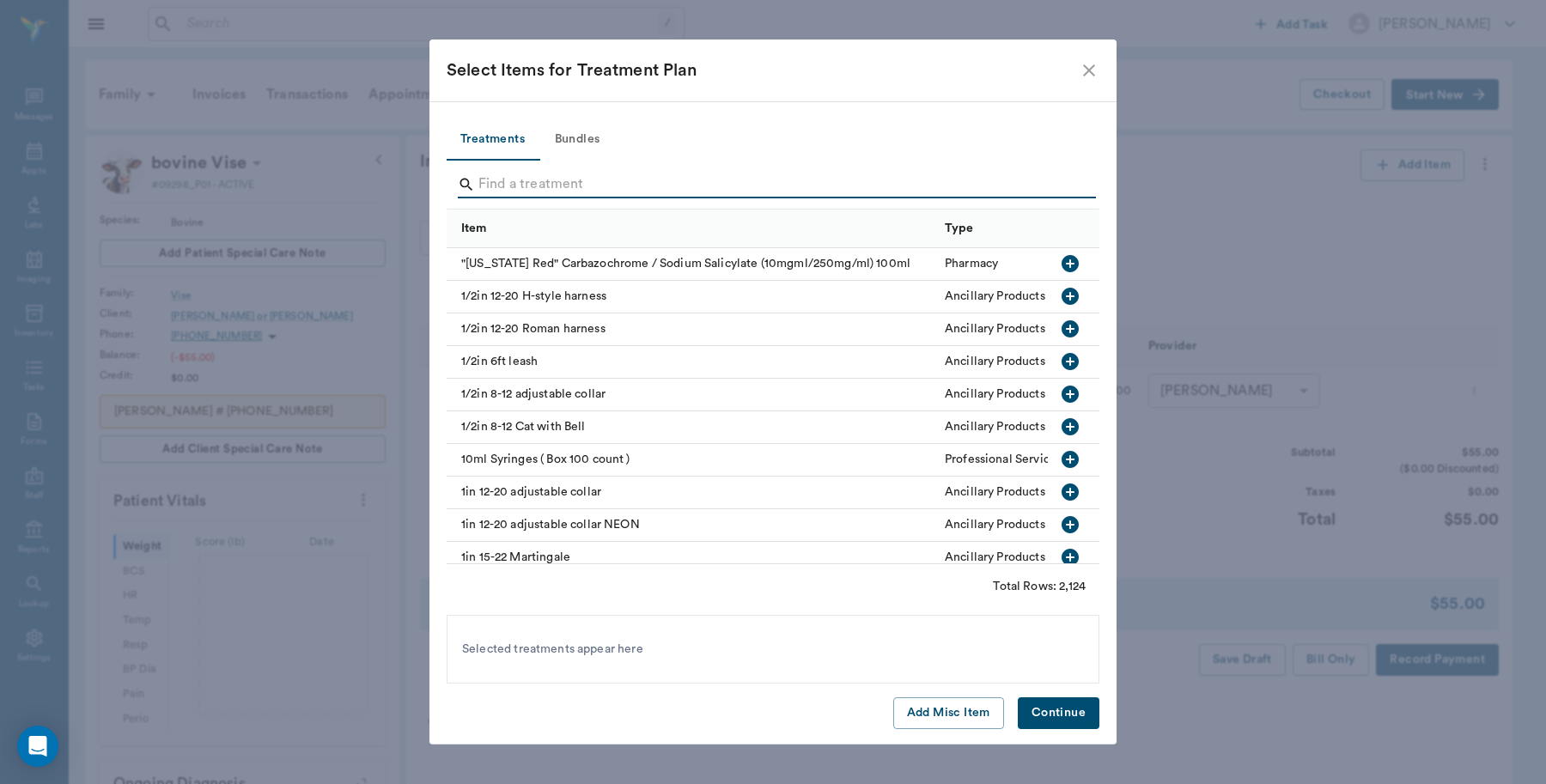
click at [738, 183] on input "Search" at bounding box center [774, 184] width 592 height 28
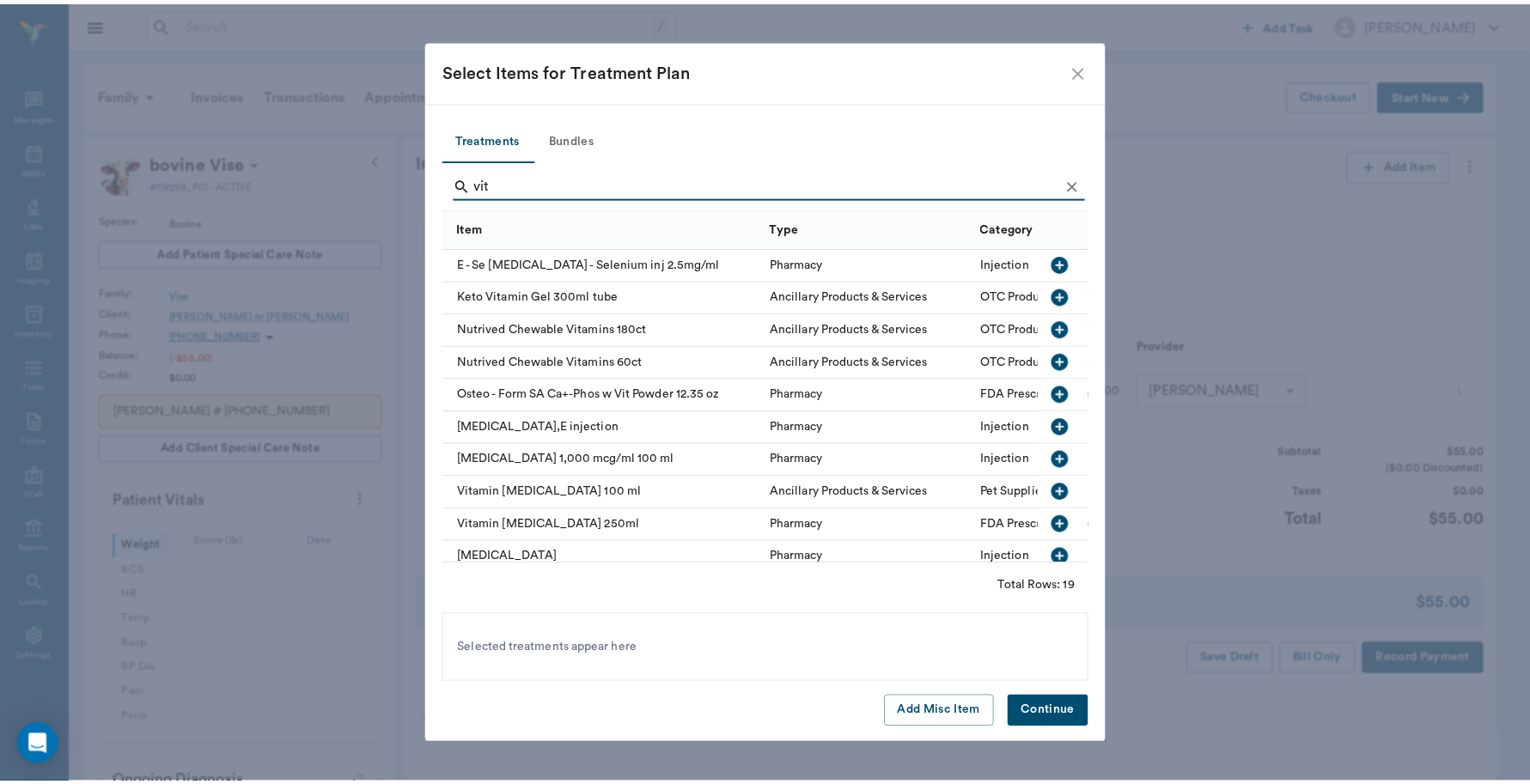
scroll to position [108, 0]
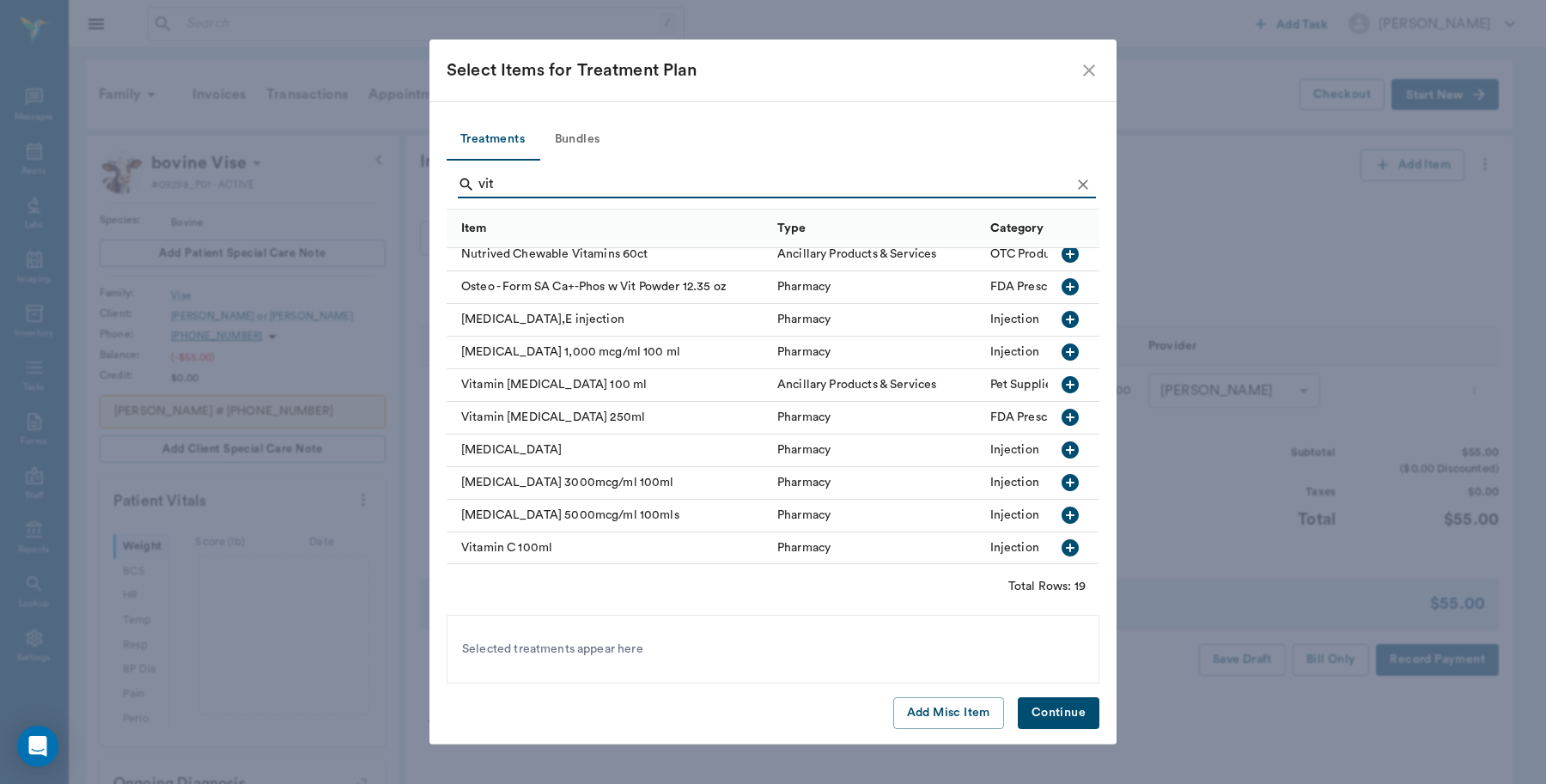
type input "vit"
click at [1062, 517] on icon "button" at bounding box center [1070, 515] width 17 height 17
click at [1067, 718] on button "Continue" at bounding box center [1058, 712] width 82 height 31
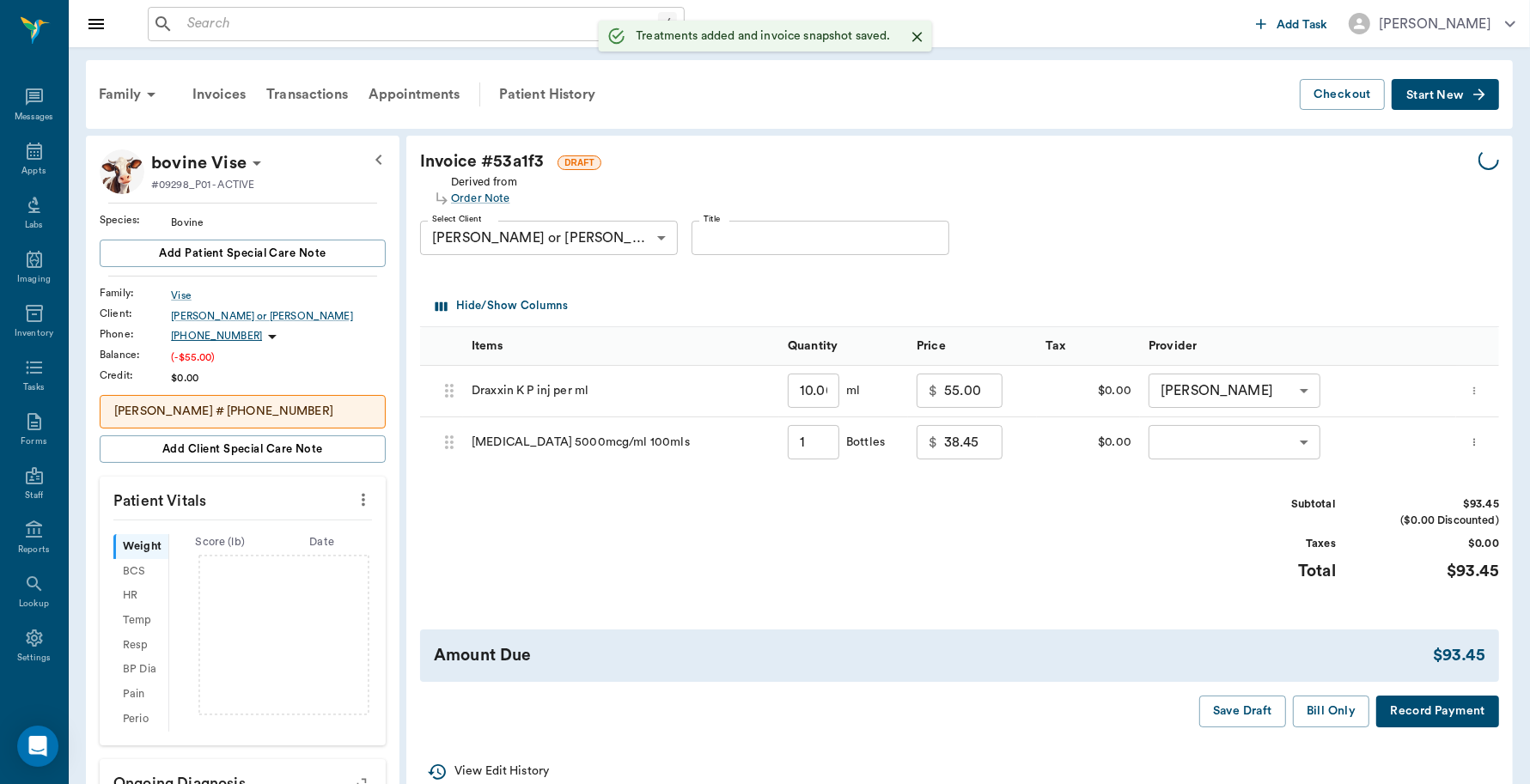
type input "1.00"
click at [1243, 461] on div "​ ​" at bounding box center [1298, 443] width 316 height 51
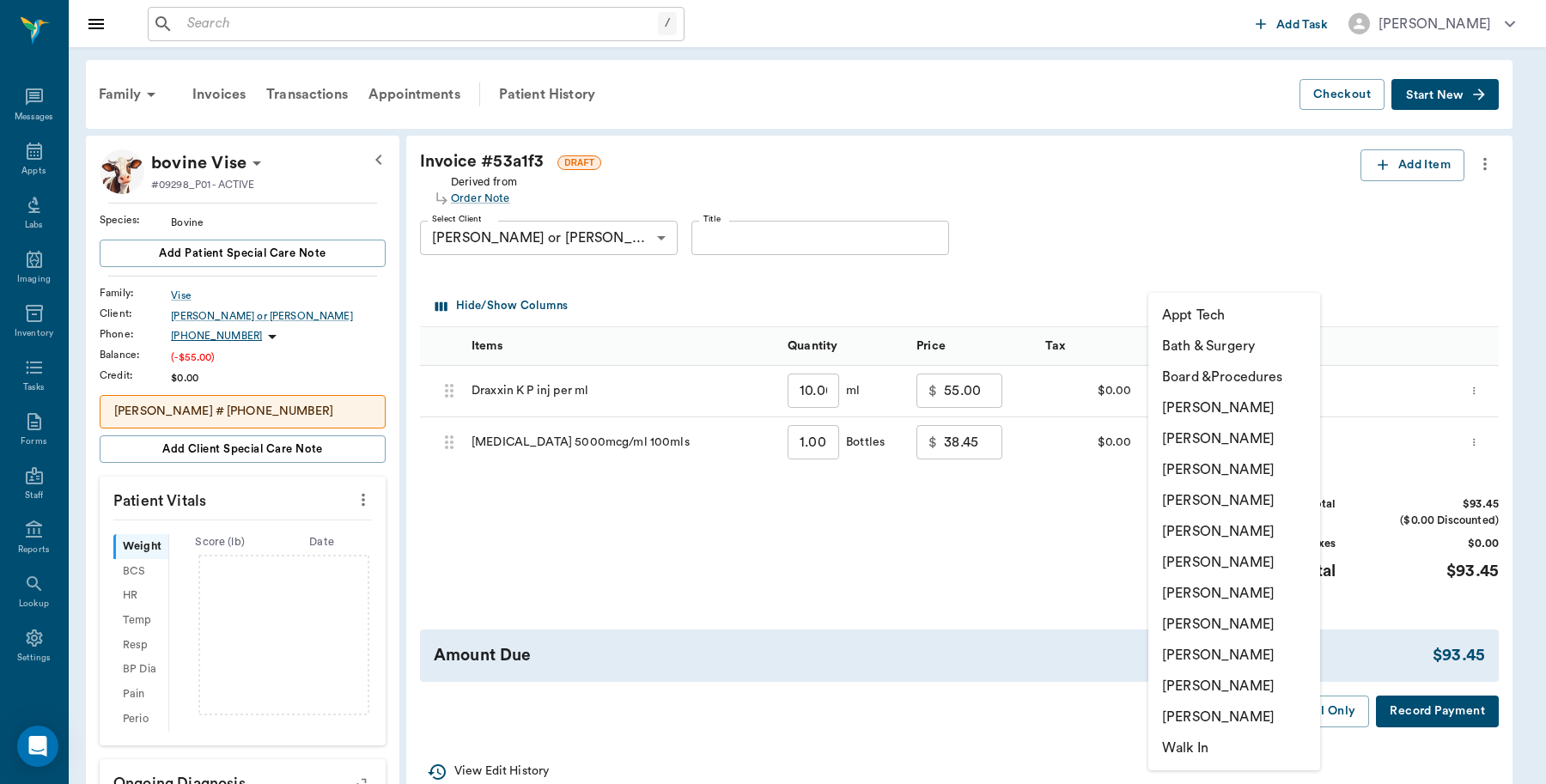
click at [1241, 447] on body "/ ​ Add Task Dr. Bert Ellsworth Nectar Messages Appts Labs Imaging Inventory Ta…" at bounding box center [773, 547] width 1546 height 1094
click at [1242, 401] on li "[PERSON_NAME]" at bounding box center [1233, 408] width 172 height 31
type input "none-6899ea08ed37b777db10de45"
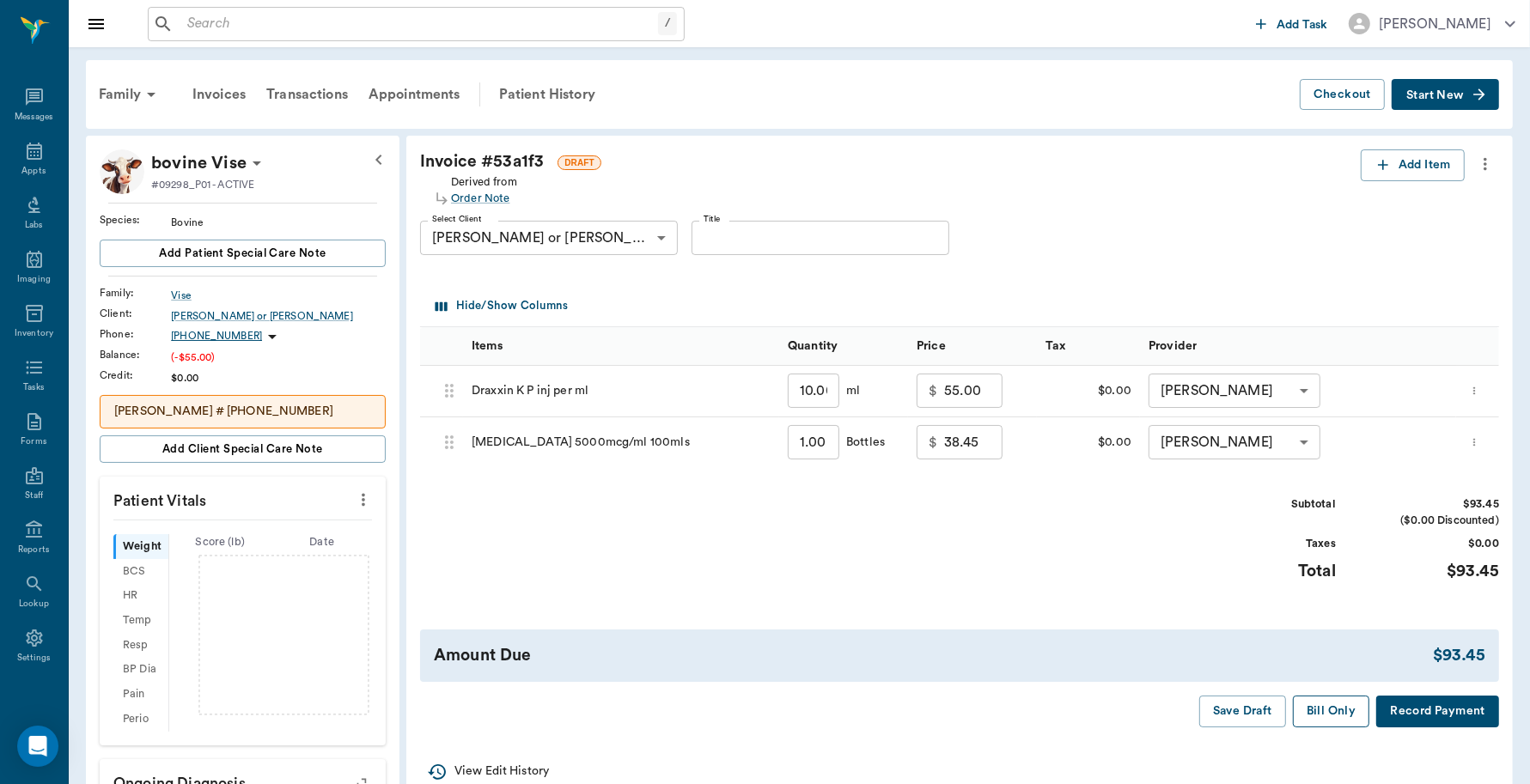
click at [1313, 715] on button "Bill Only" at bounding box center [1331, 710] width 77 height 31
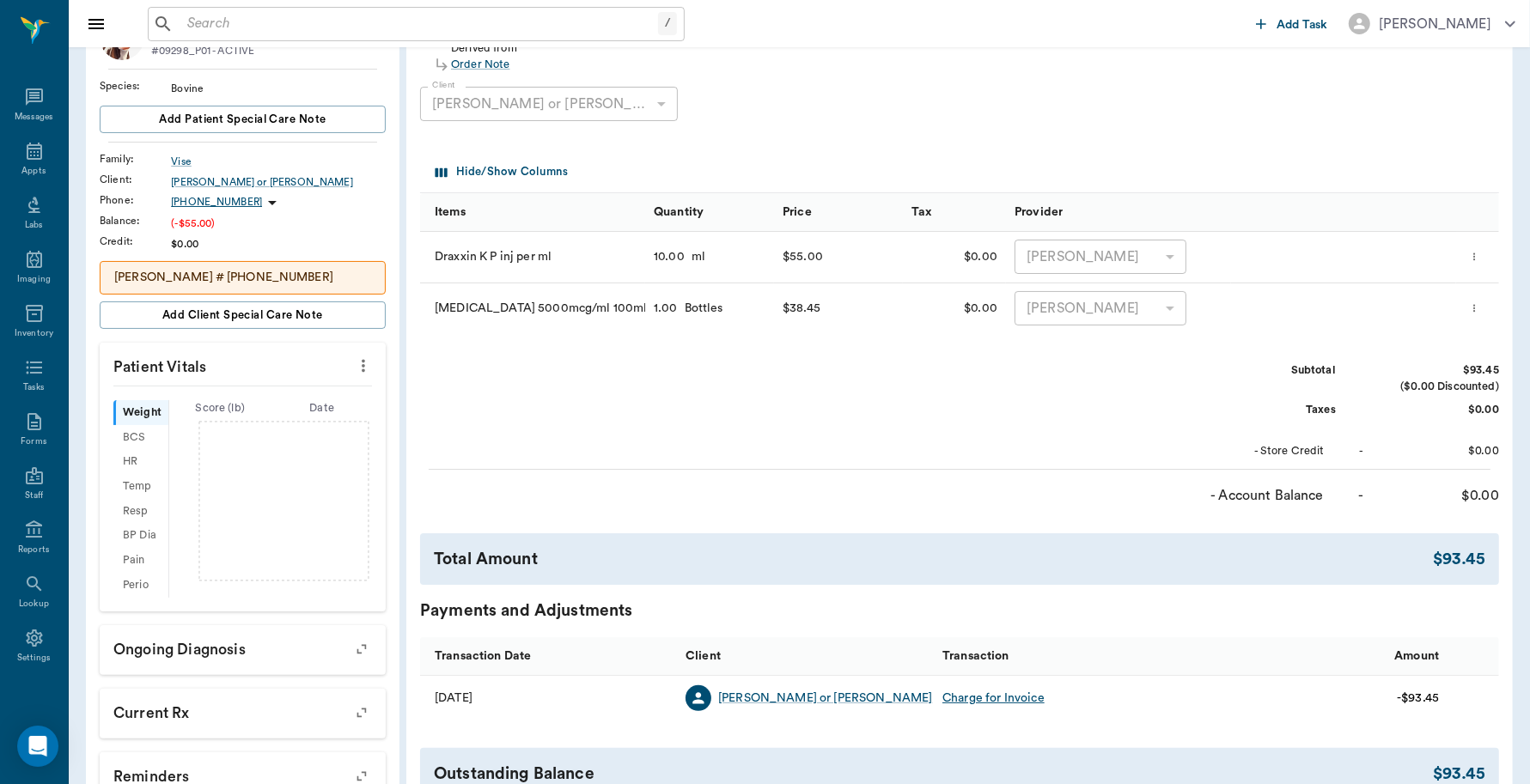
scroll to position [215, 0]
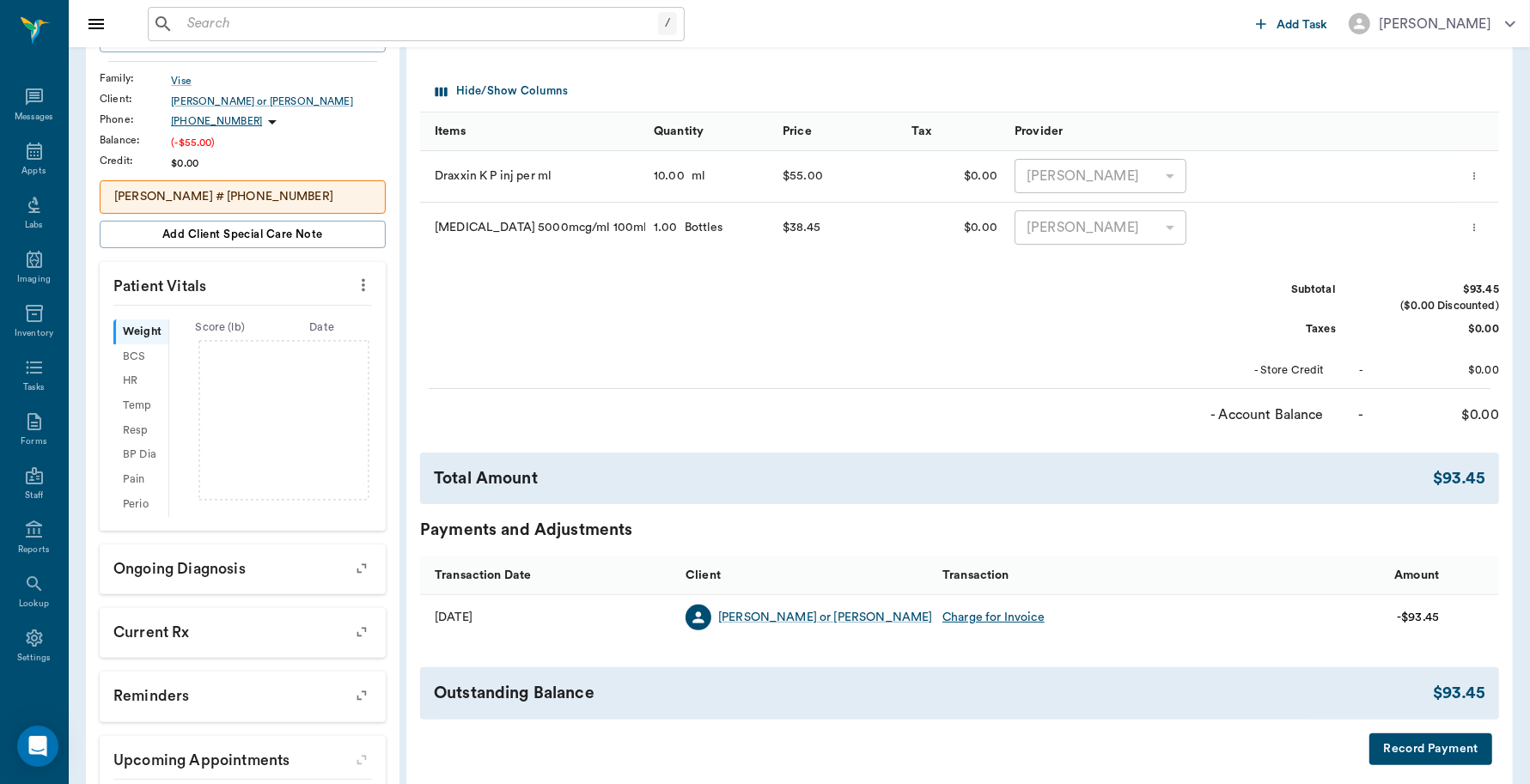
click at [1411, 749] on button "Record Payment" at bounding box center [1430, 749] width 123 height 31
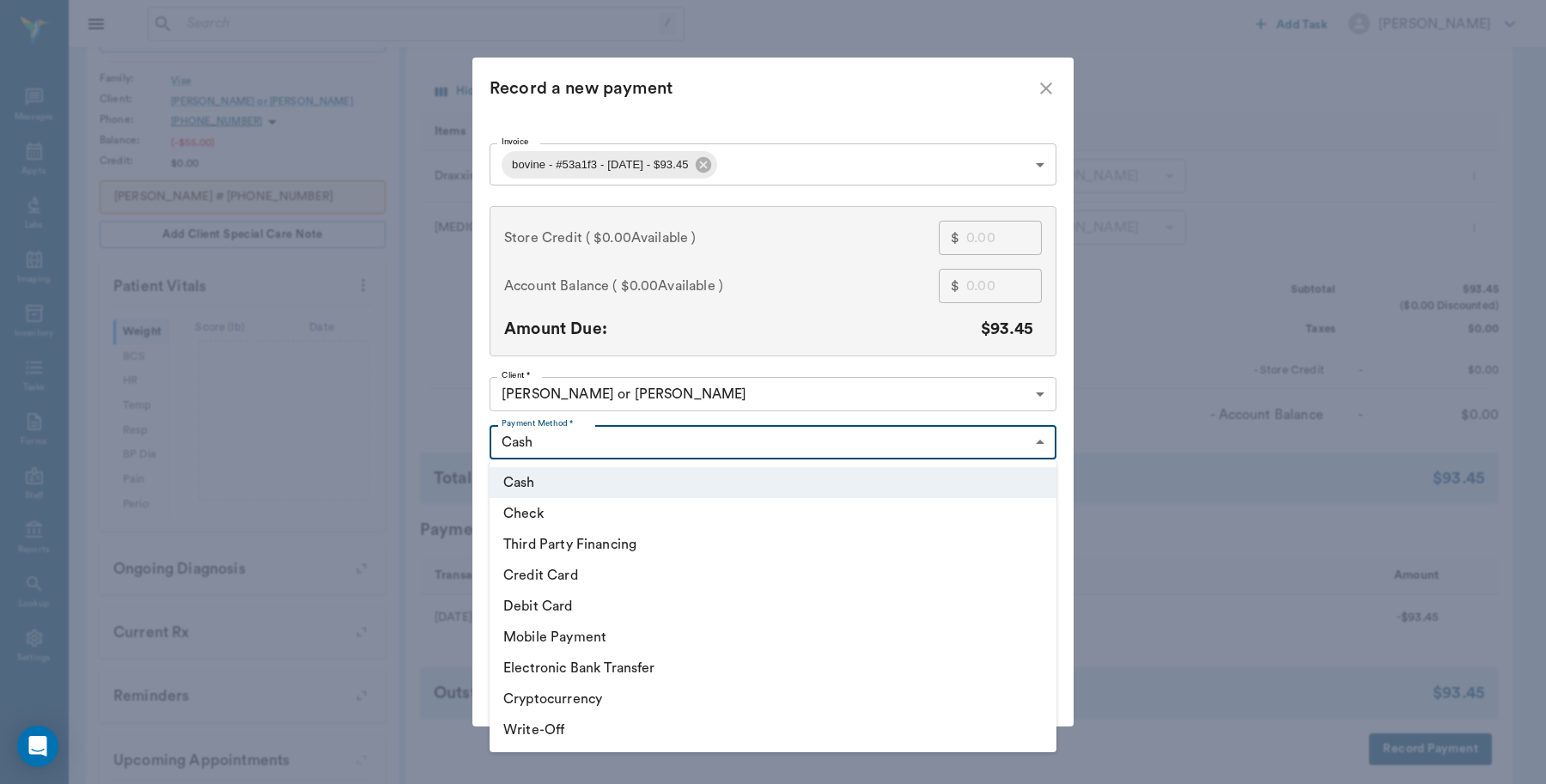
click at [838, 442] on body "/ ​ Add Task Dr. Bert Ellsworth Nectar Messages Appts Labs Imaging Inventory Ta…" at bounding box center [773, 332] width 1546 height 1094
click at [539, 602] on li "Debit Card" at bounding box center [773, 606] width 567 height 31
type input "DEBIT_CARD"
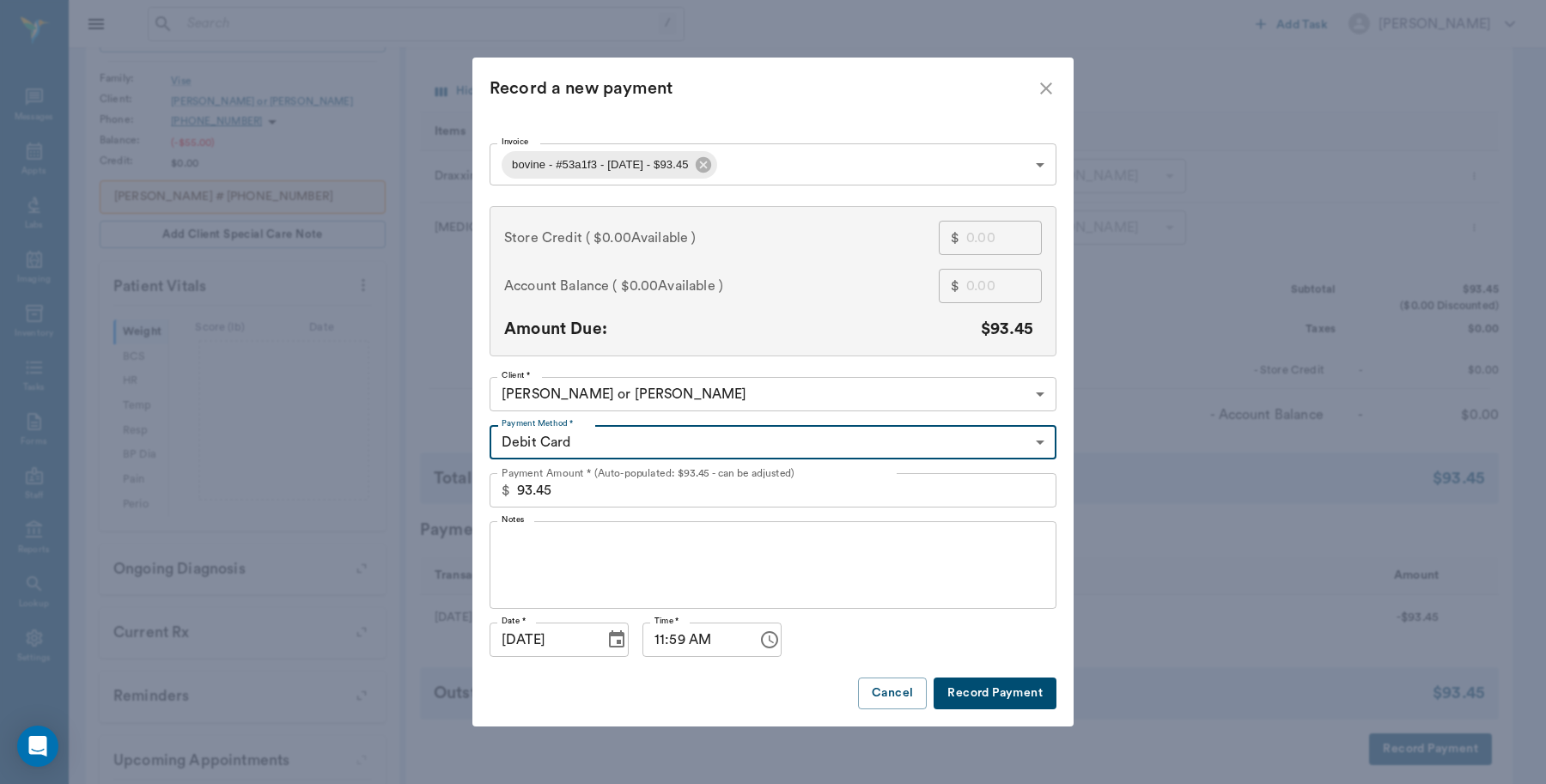
click at [985, 698] on button "Record Payment" at bounding box center [994, 692] width 123 height 31
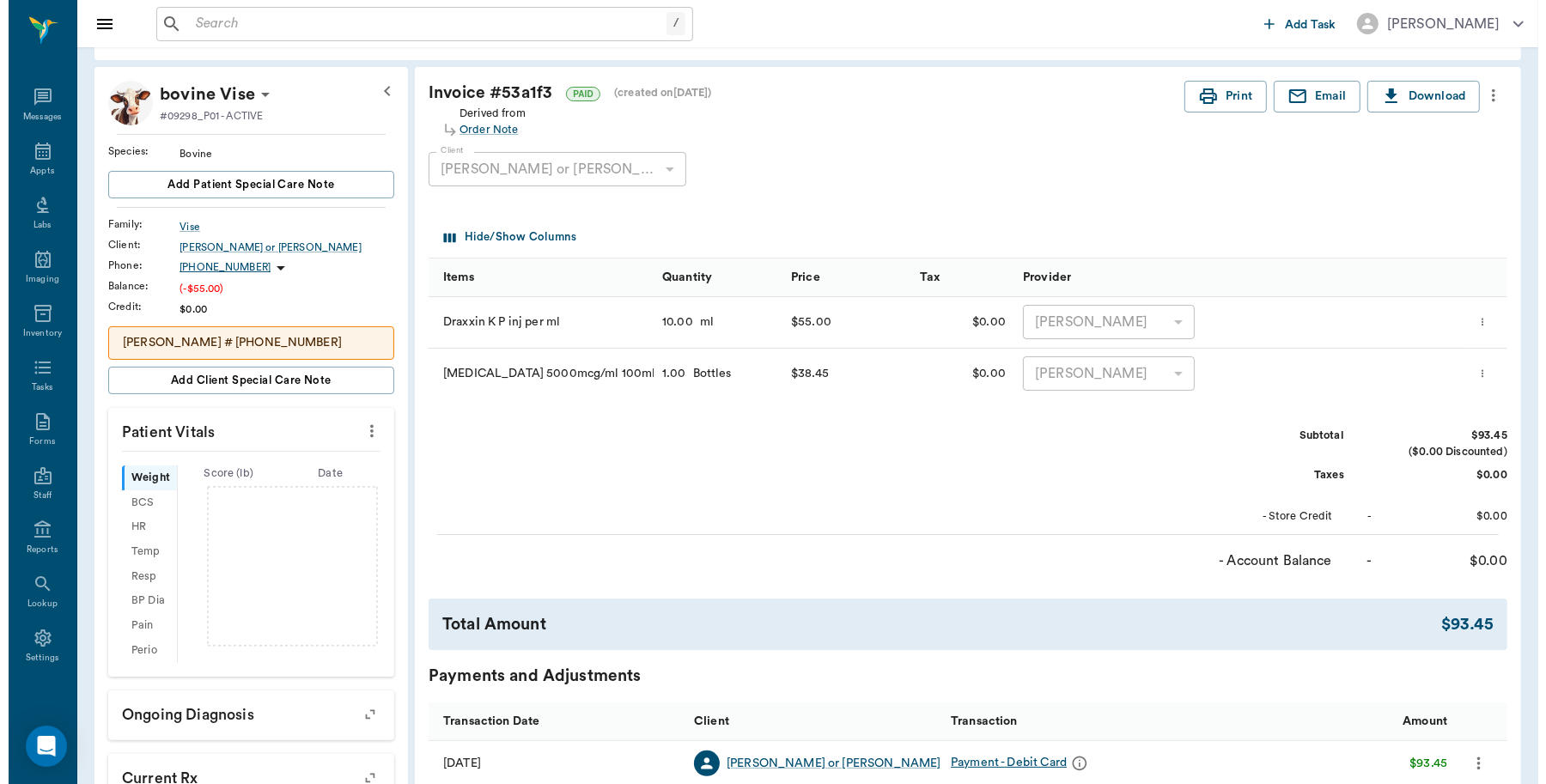
scroll to position [0, 0]
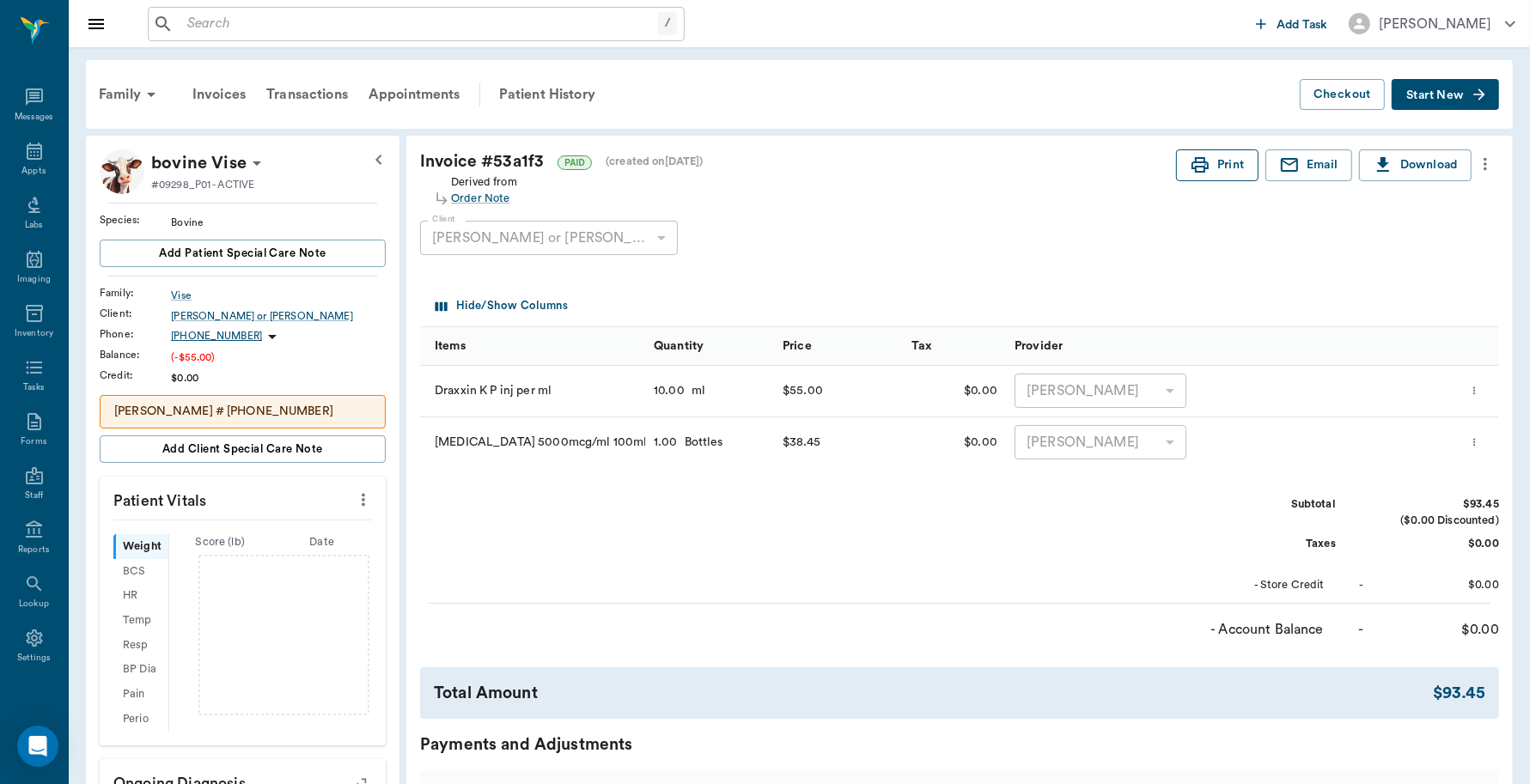
click at [1213, 152] on button "Print" at bounding box center [1217, 164] width 83 height 31
click at [29, 168] on div "Appts" at bounding box center [33, 172] width 24 height 13
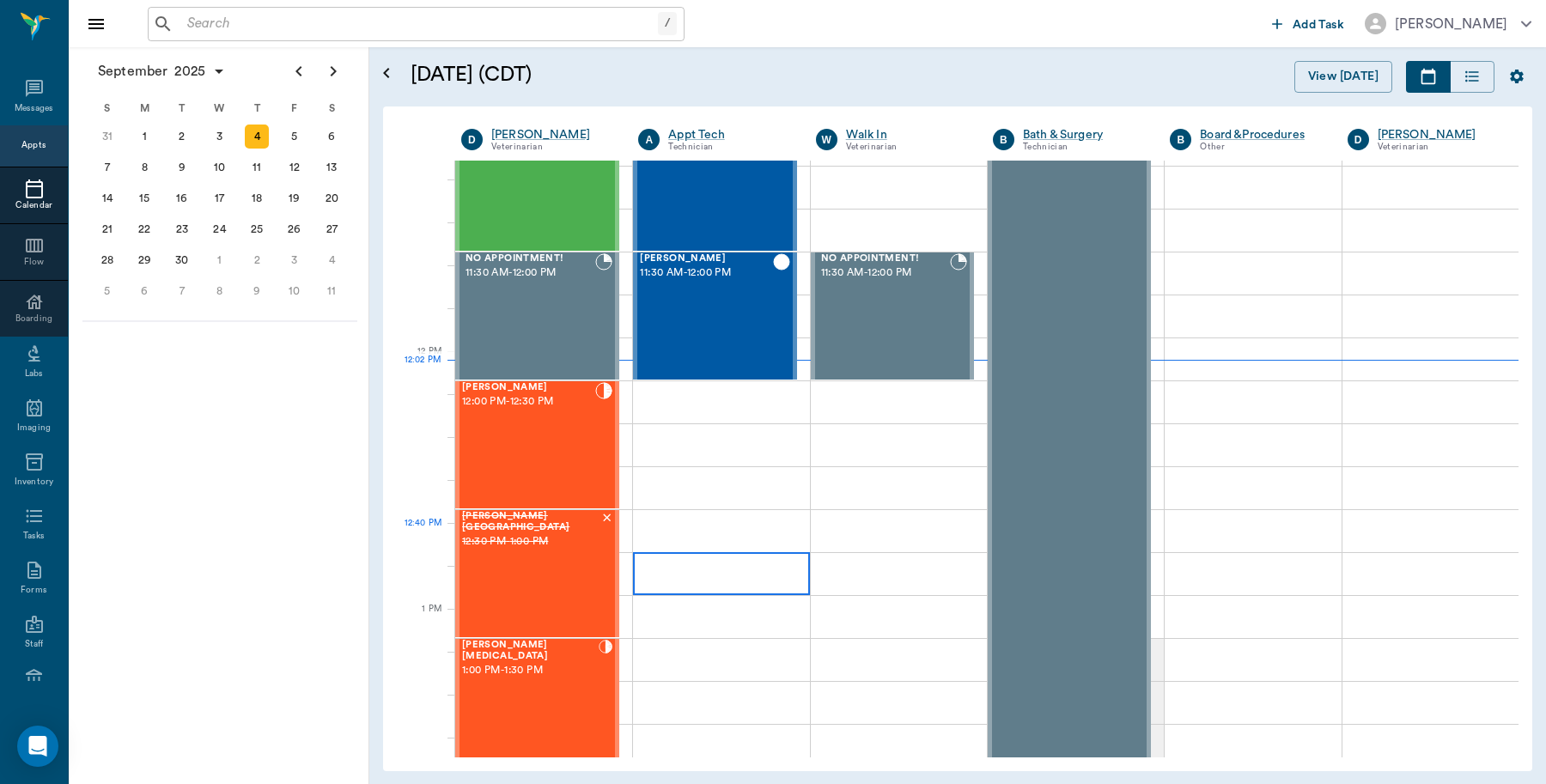
scroll to position [925, 0]
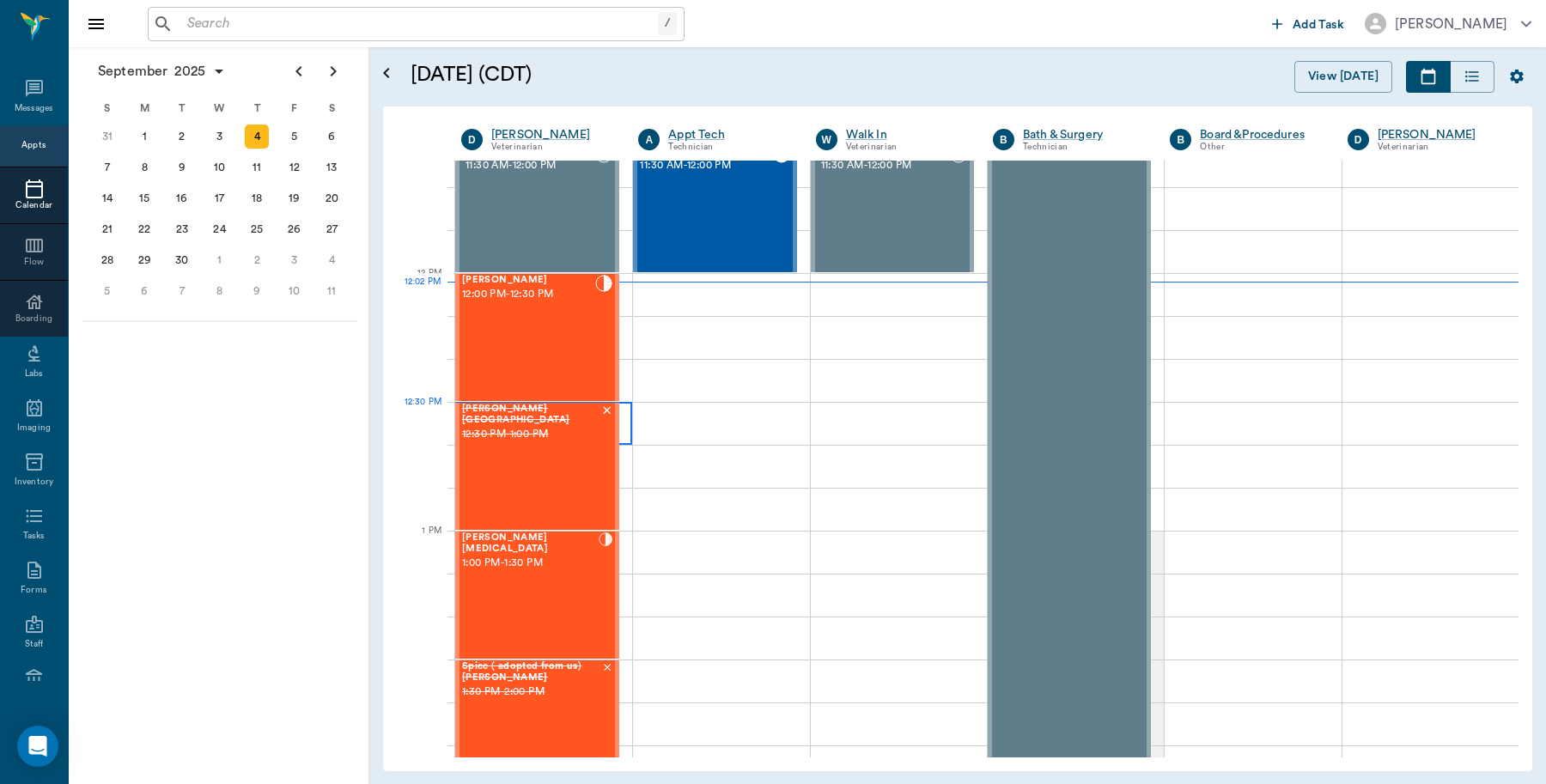
click at [623, 418] on div at bounding box center [543, 423] width 177 height 43
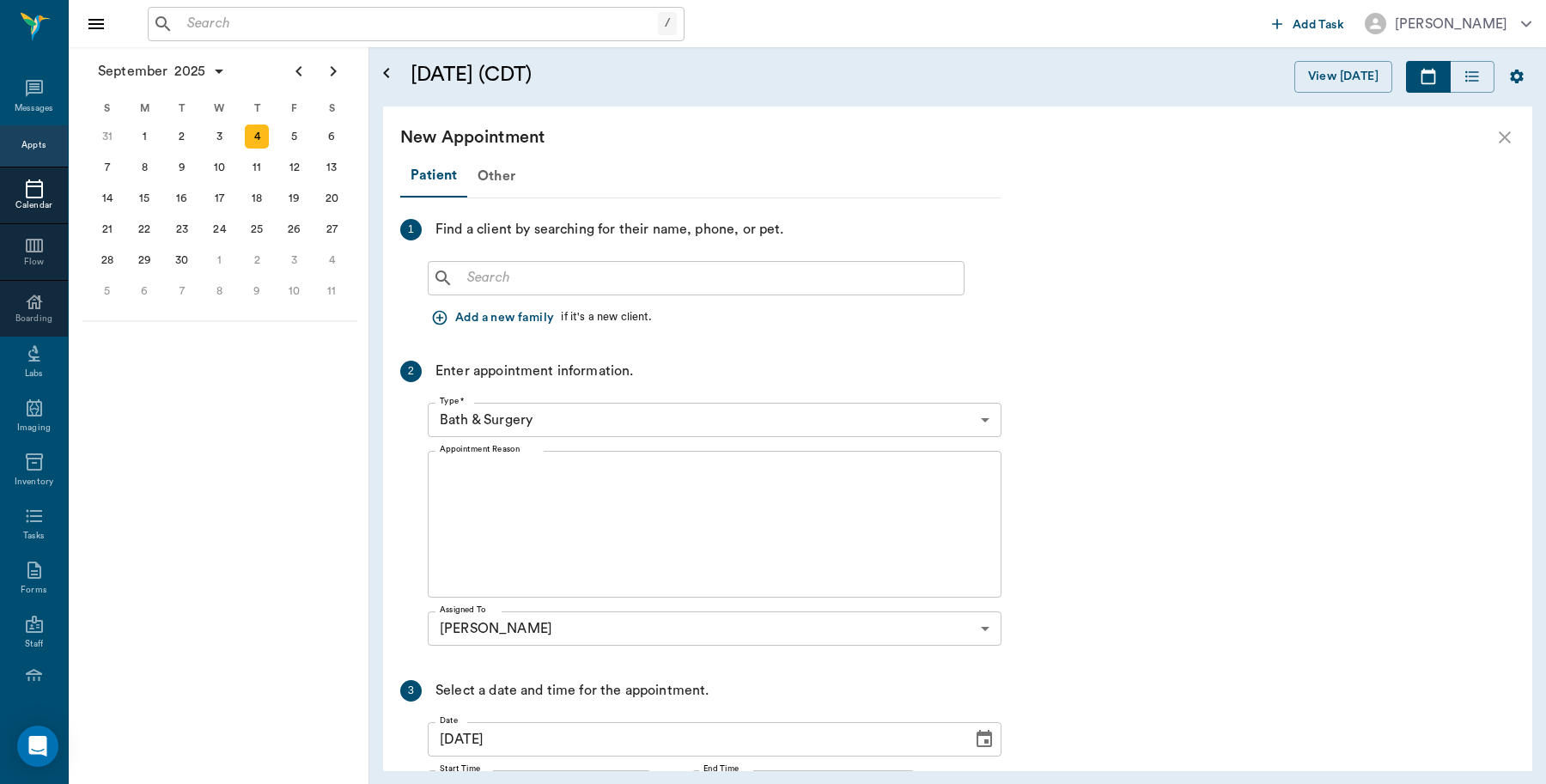
click at [666, 281] on input "text" at bounding box center [709, 277] width 497 height 24
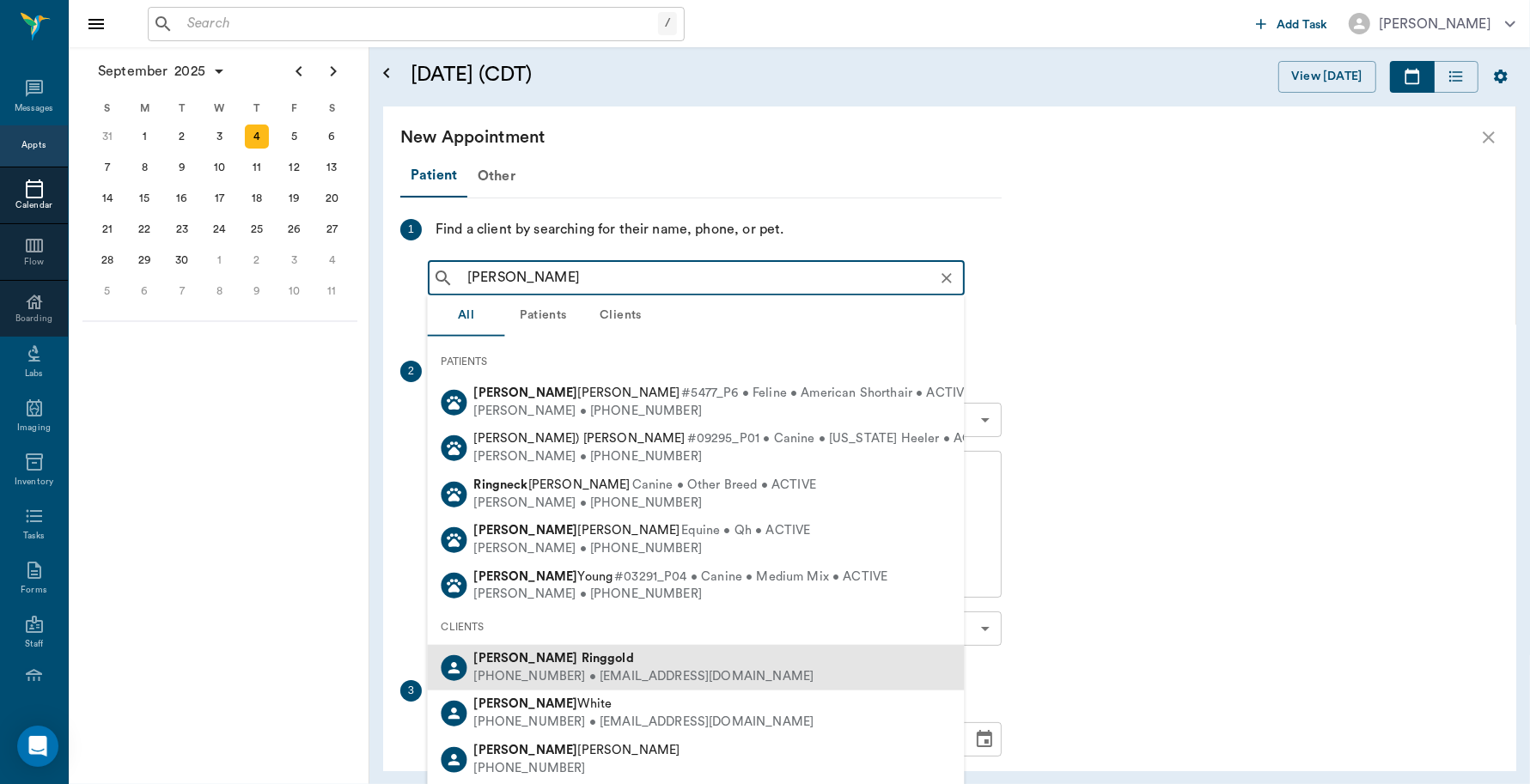
click at [576, 674] on div "(360) 558-1594 • KINETHRA@gmail.com" at bounding box center [644, 676] width 340 height 18
type input "Heather Ring"
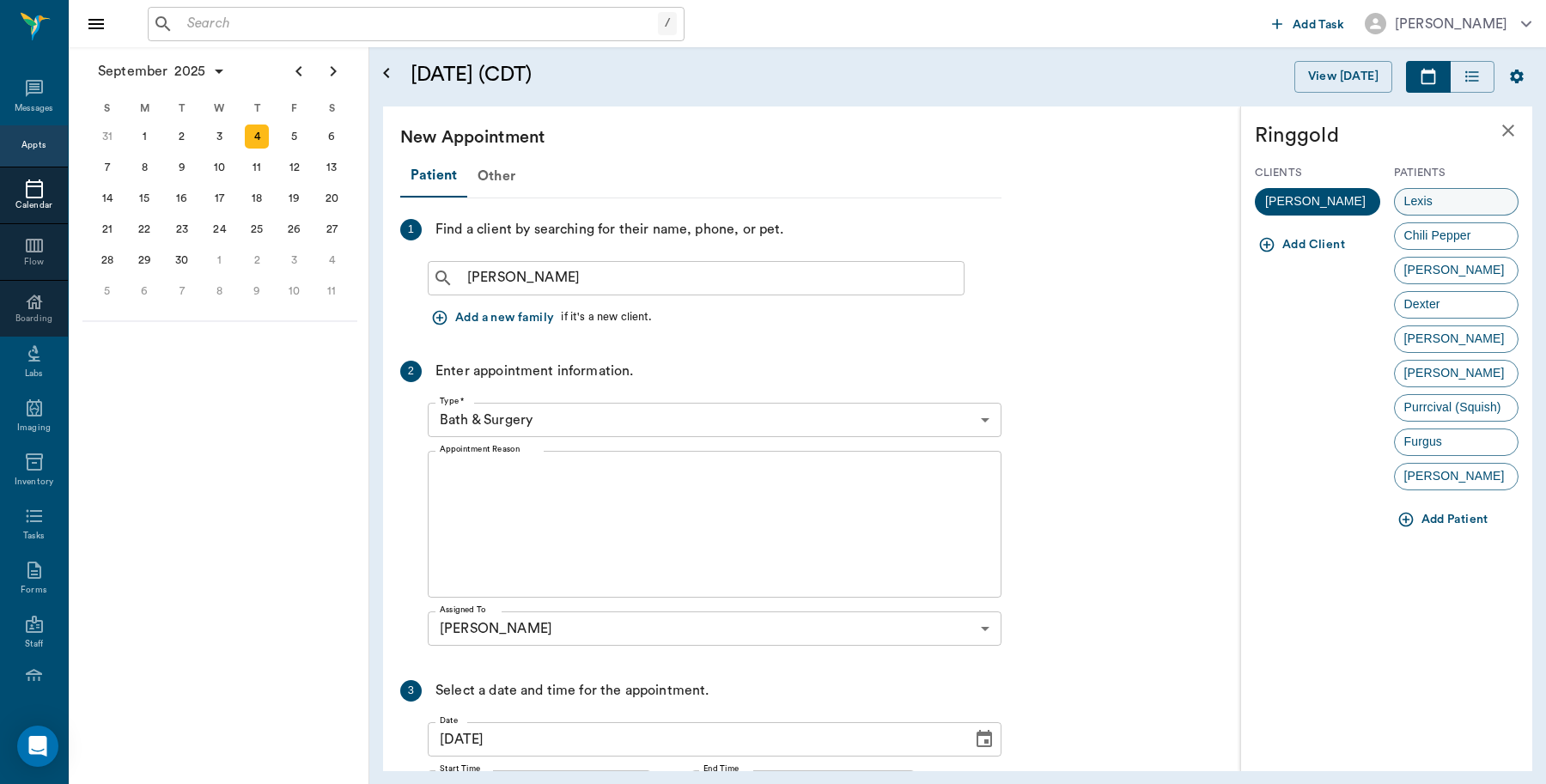
click at [1435, 206] on span "Lexis" at bounding box center [1418, 201] width 48 height 18
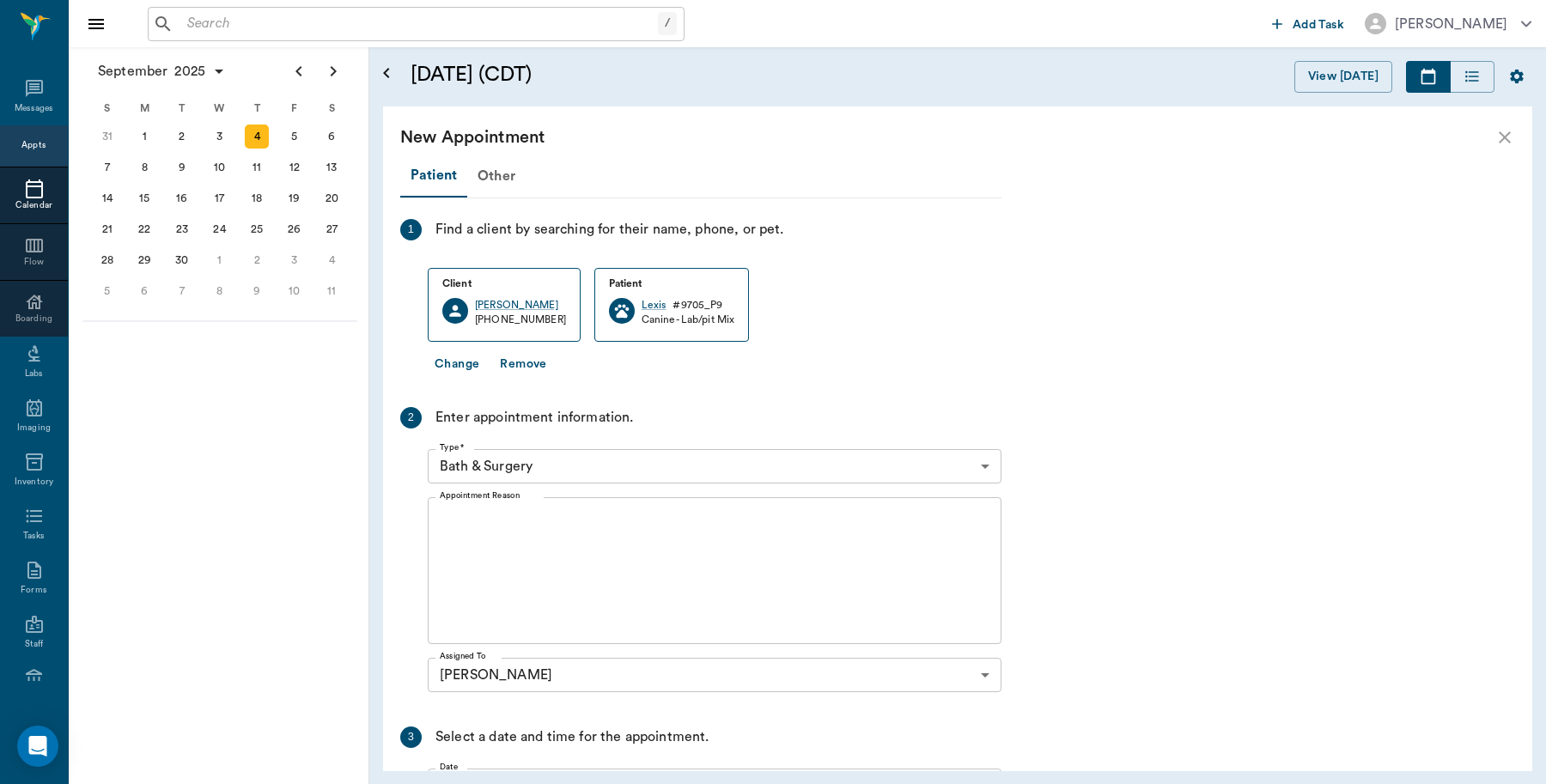
click at [581, 461] on body "/ ​ Add Task Dr. Bert Ellsworth Nectar Messages Appts Calendar Flow Boarding La…" at bounding box center [773, 392] width 1546 height 784
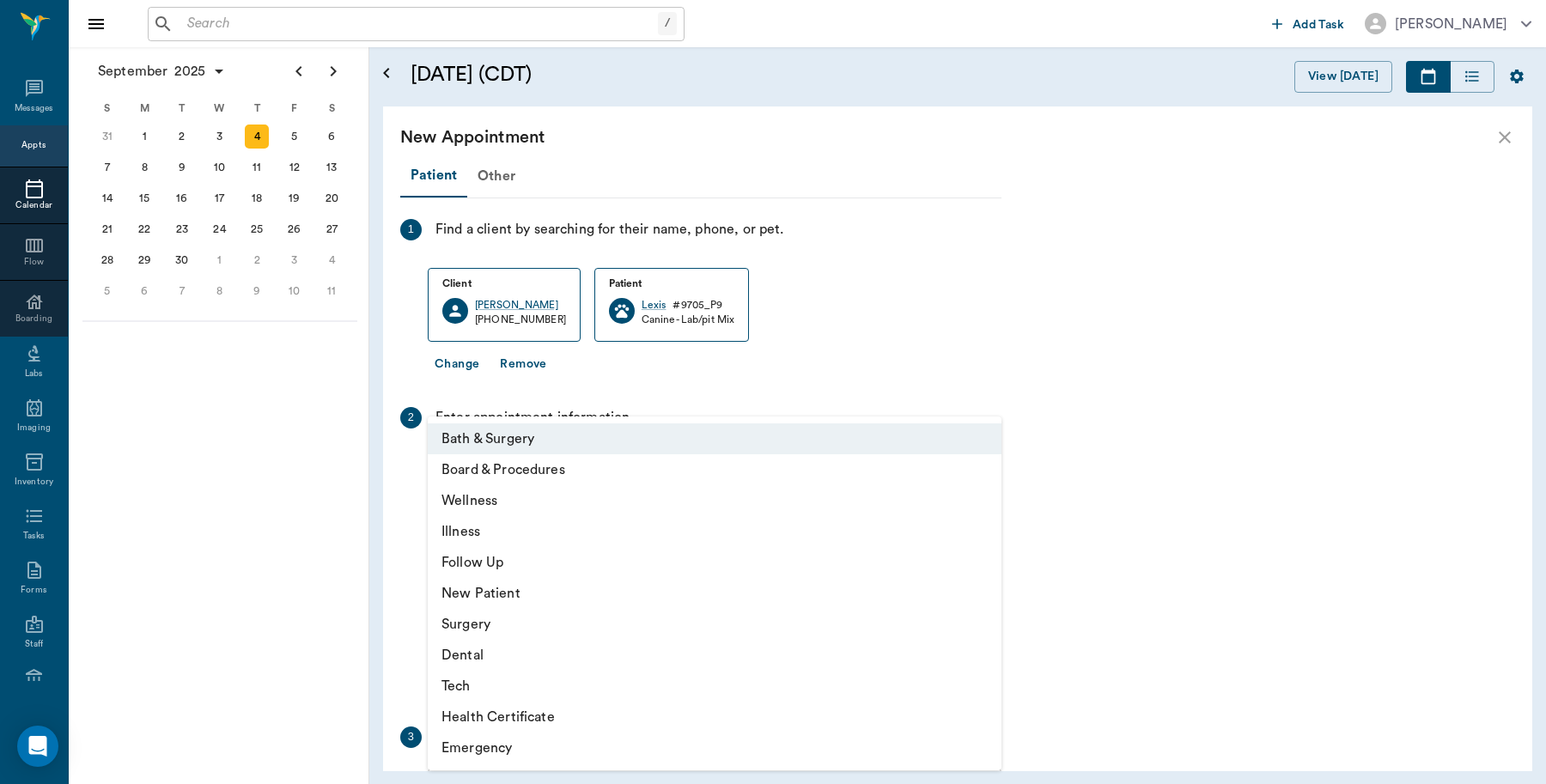
click at [481, 624] on li "Surgery" at bounding box center [714, 624] width 574 height 31
type input "65d2be4f46e3a538d89b8c18"
type input "01:00 PM"
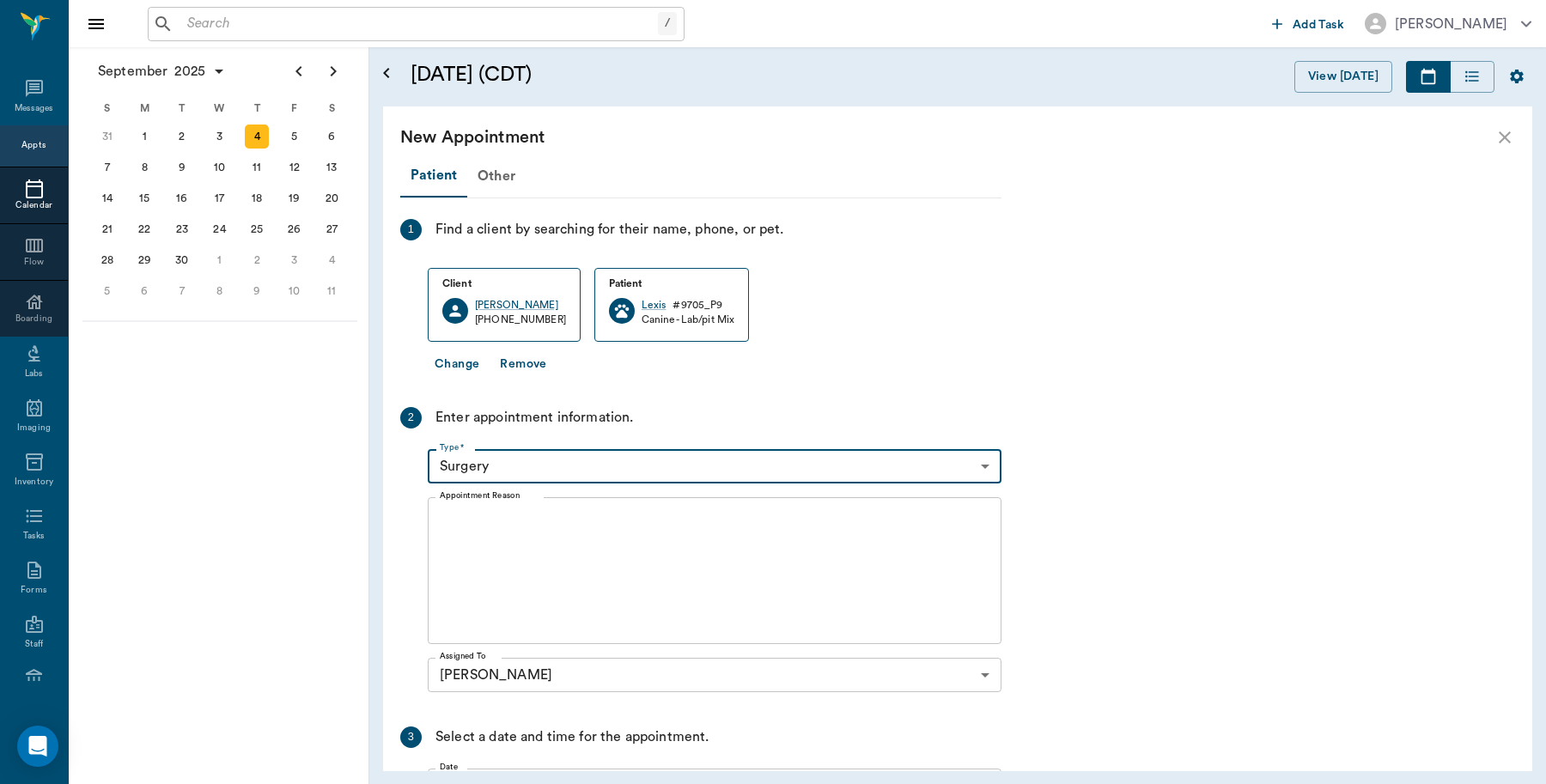
click at [552, 542] on textarea "Appointment Reason" at bounding box center [715, 571] width 550 height 119
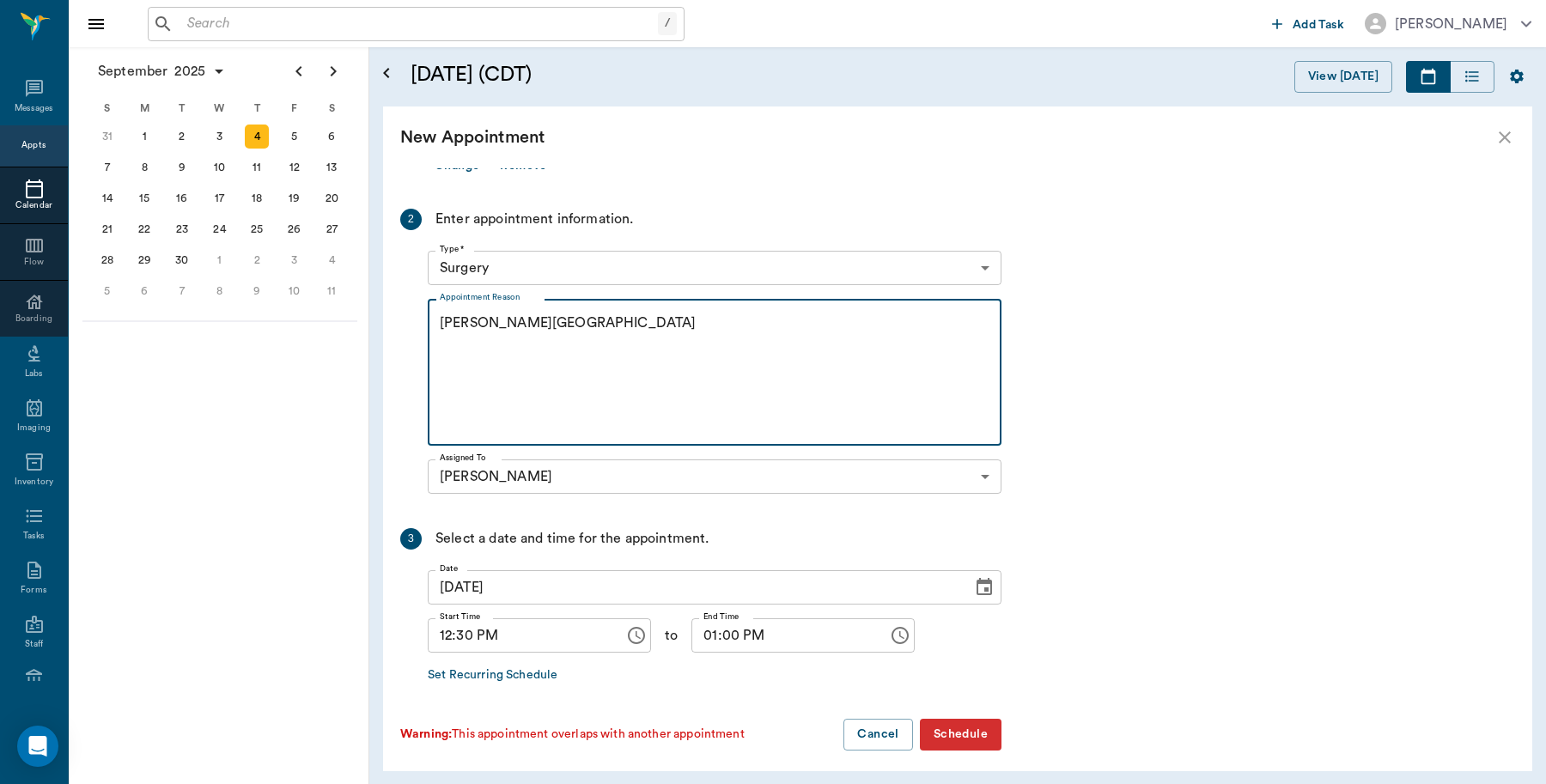
scroll to position [207, 0]
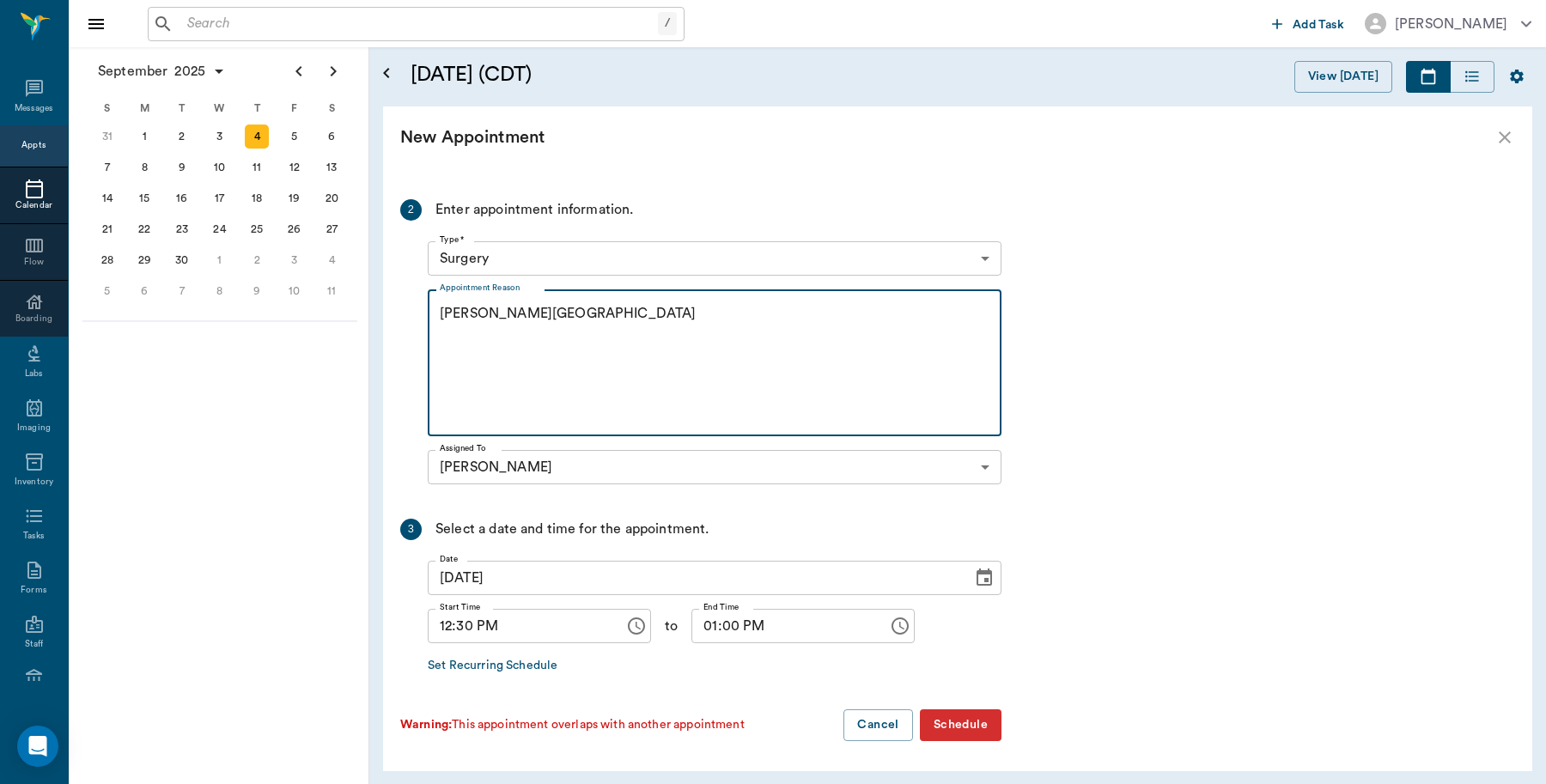
type textarea "[PERSON_NAME][GEOGRAPHIC_DATA]"
click at [950, 724] on button "Schedule" at bounding box center [960, 725] width 82 height 31
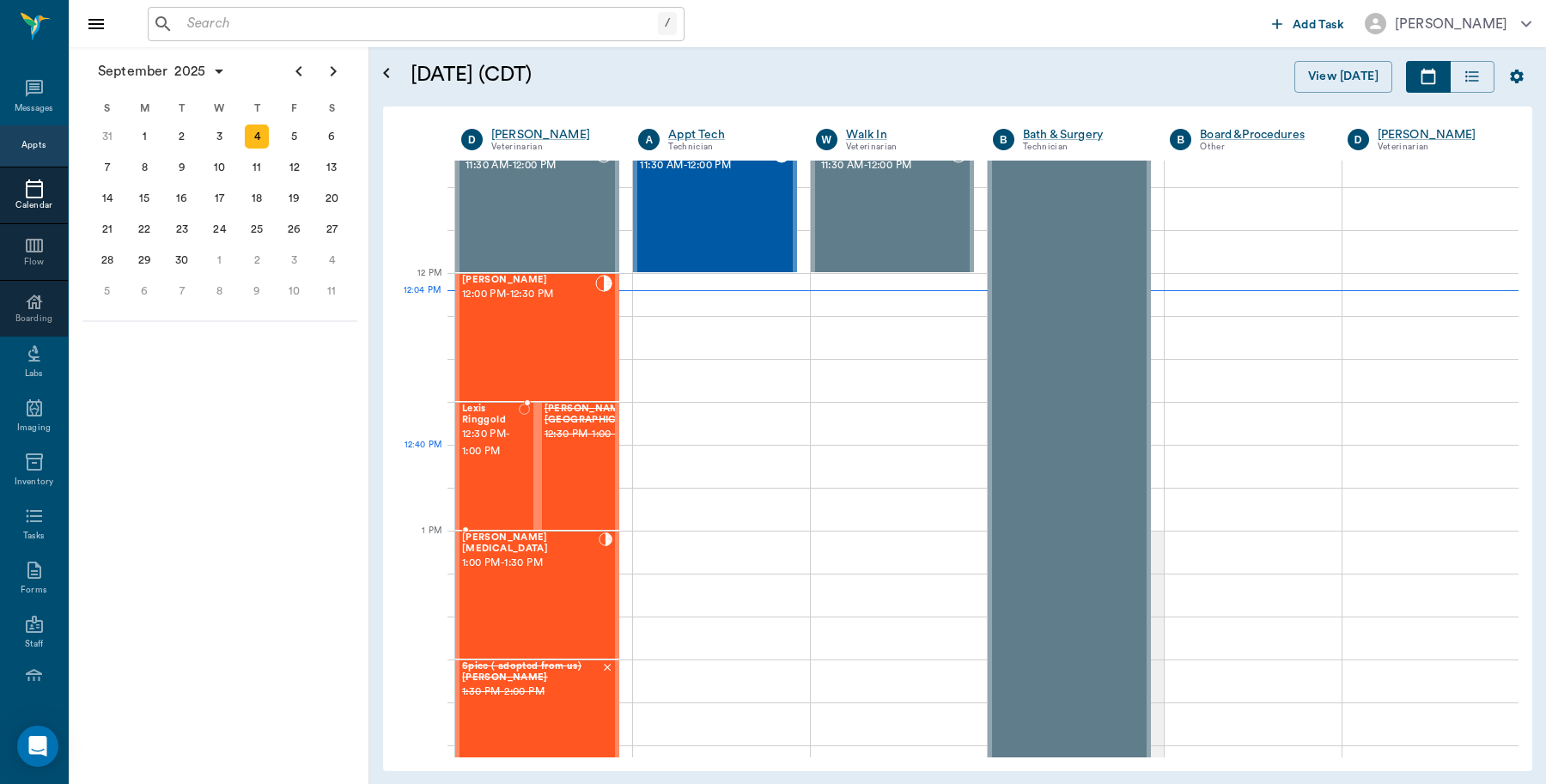
click at [507, 461] on div "Lexis Ringgold 12:30 PM - 1:00 PM" at bounding box center [490, 466] width 57 height 126
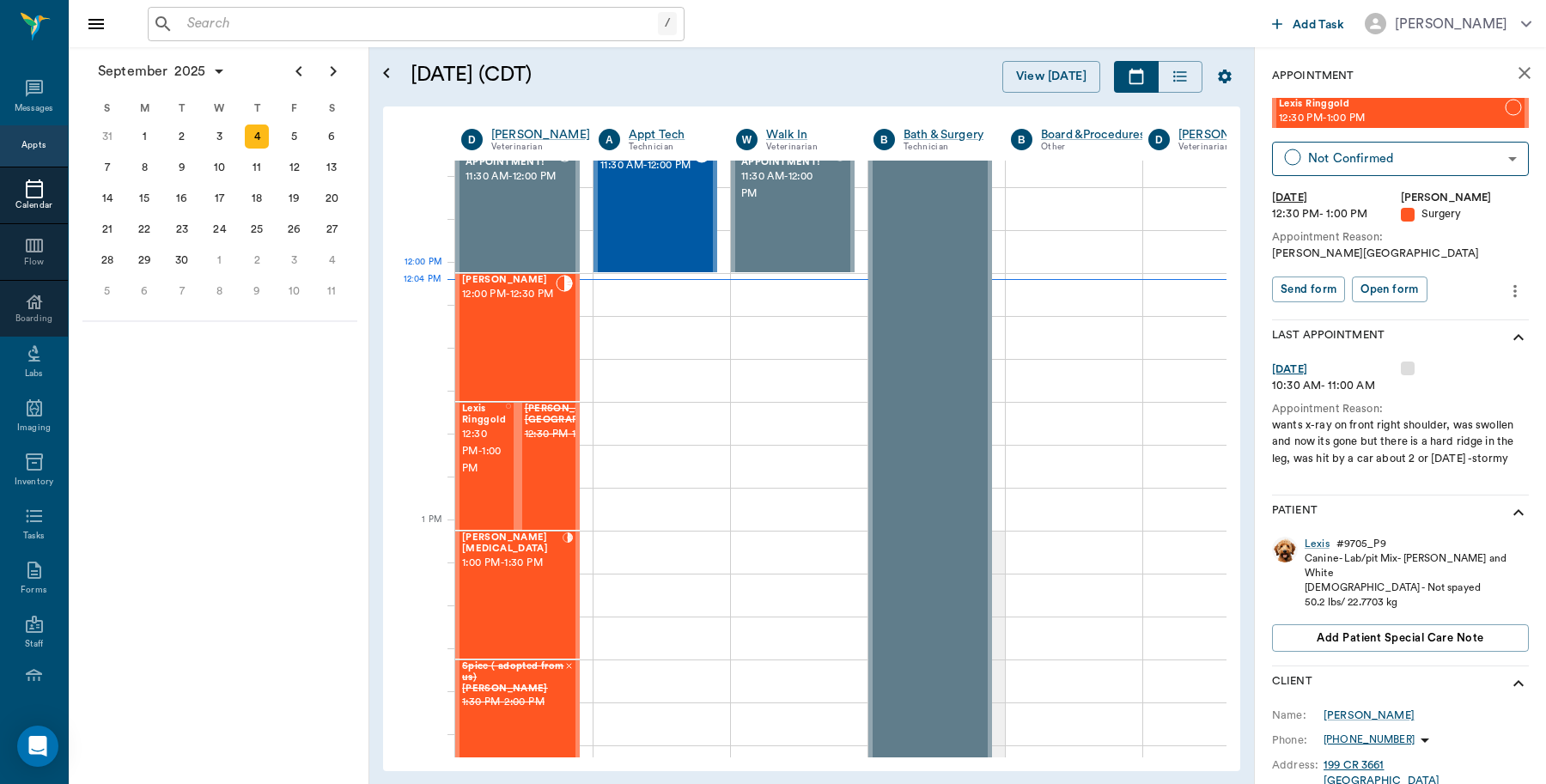
scroll to position [936, 0]
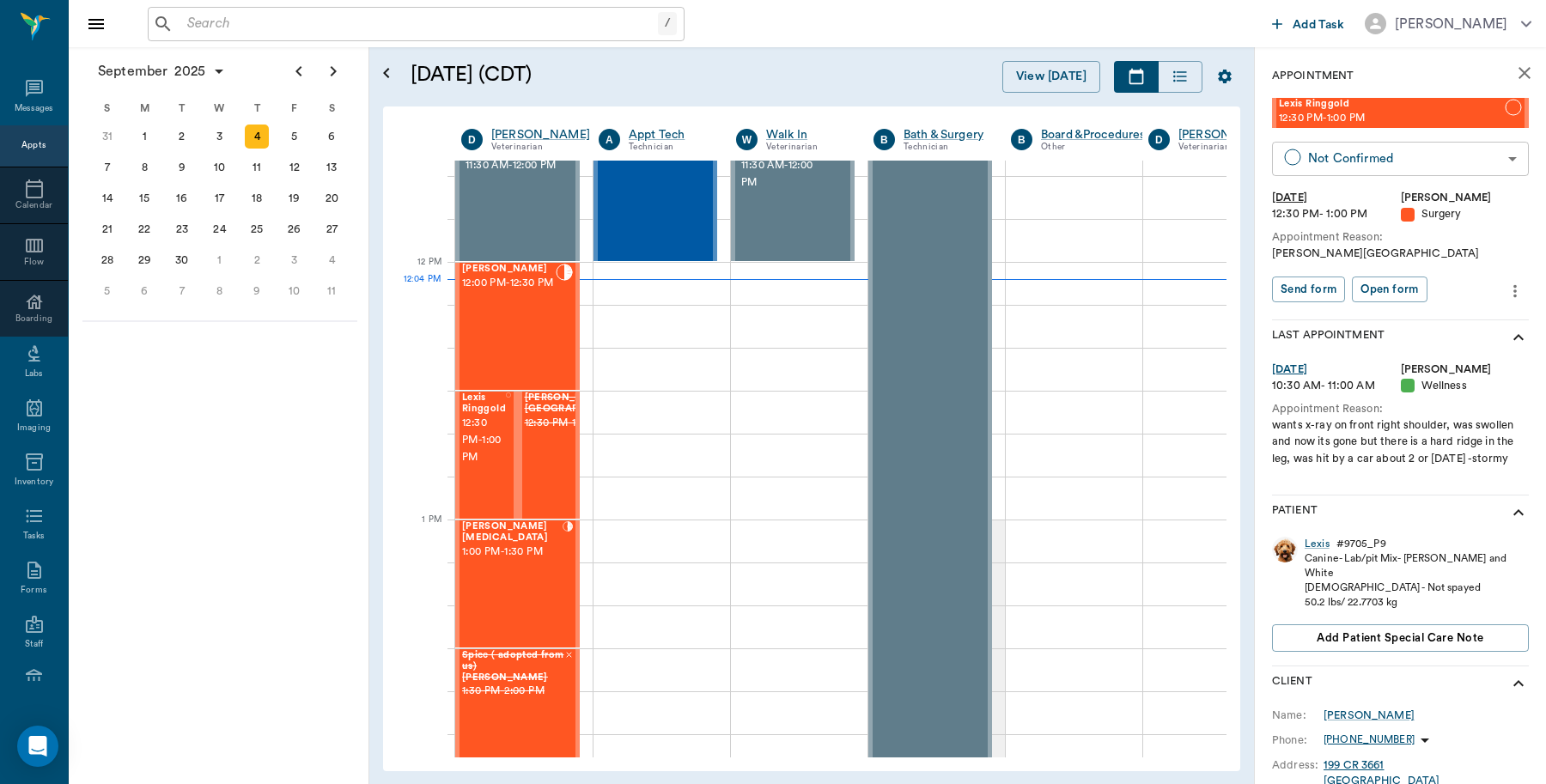
click at [1340, 159] on body "/ ​ Add Task Dr. Bert Ellsworth Nectar Messages Appts Calendar Flow Boarding La…" at bounding box center [773, 392] width 1546 height 784
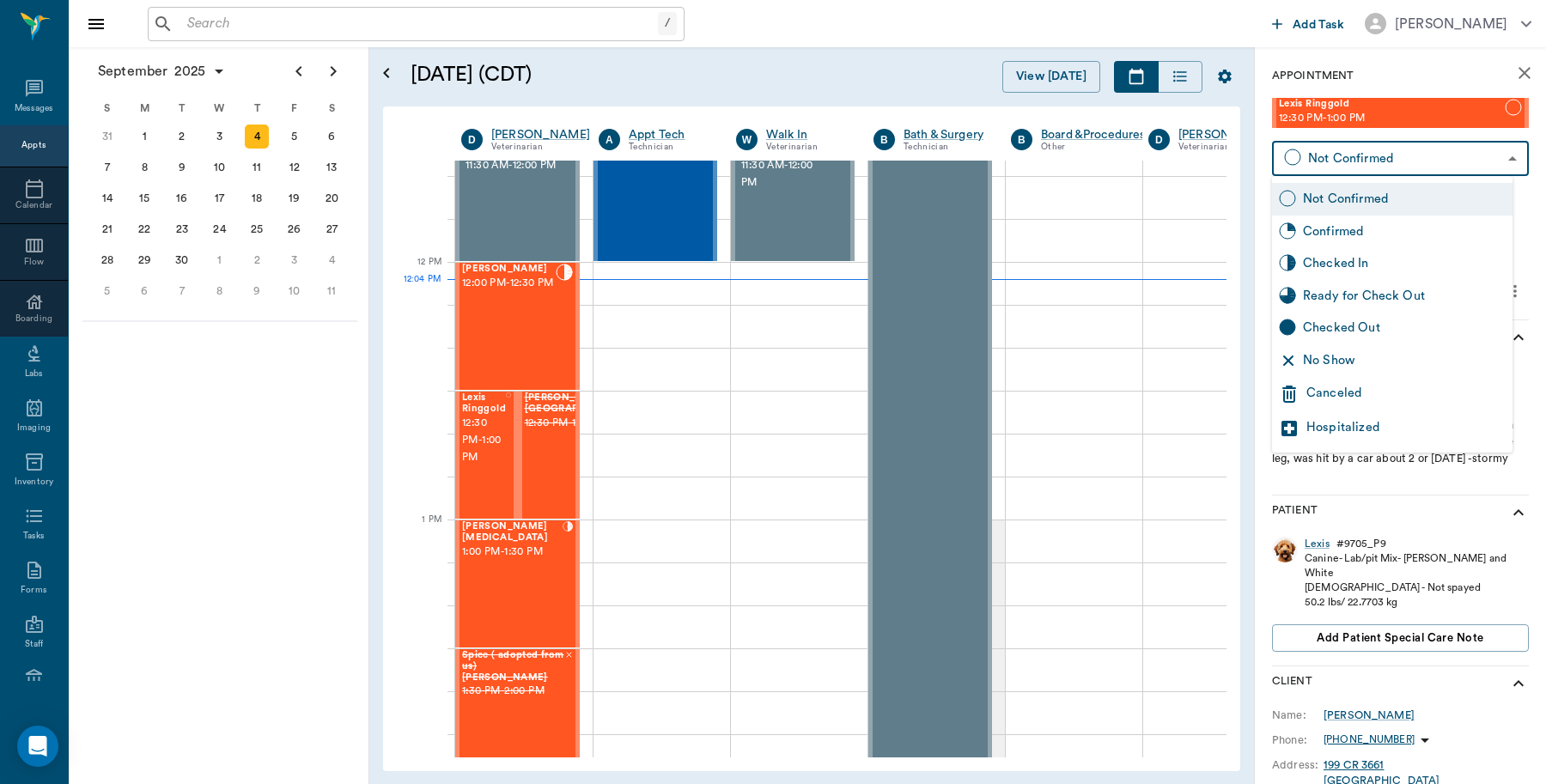
click at [1345, 260] on div "Checked In" at bounding box center [1404, 263] width 203 height 19
type input "CHECKED_IN"
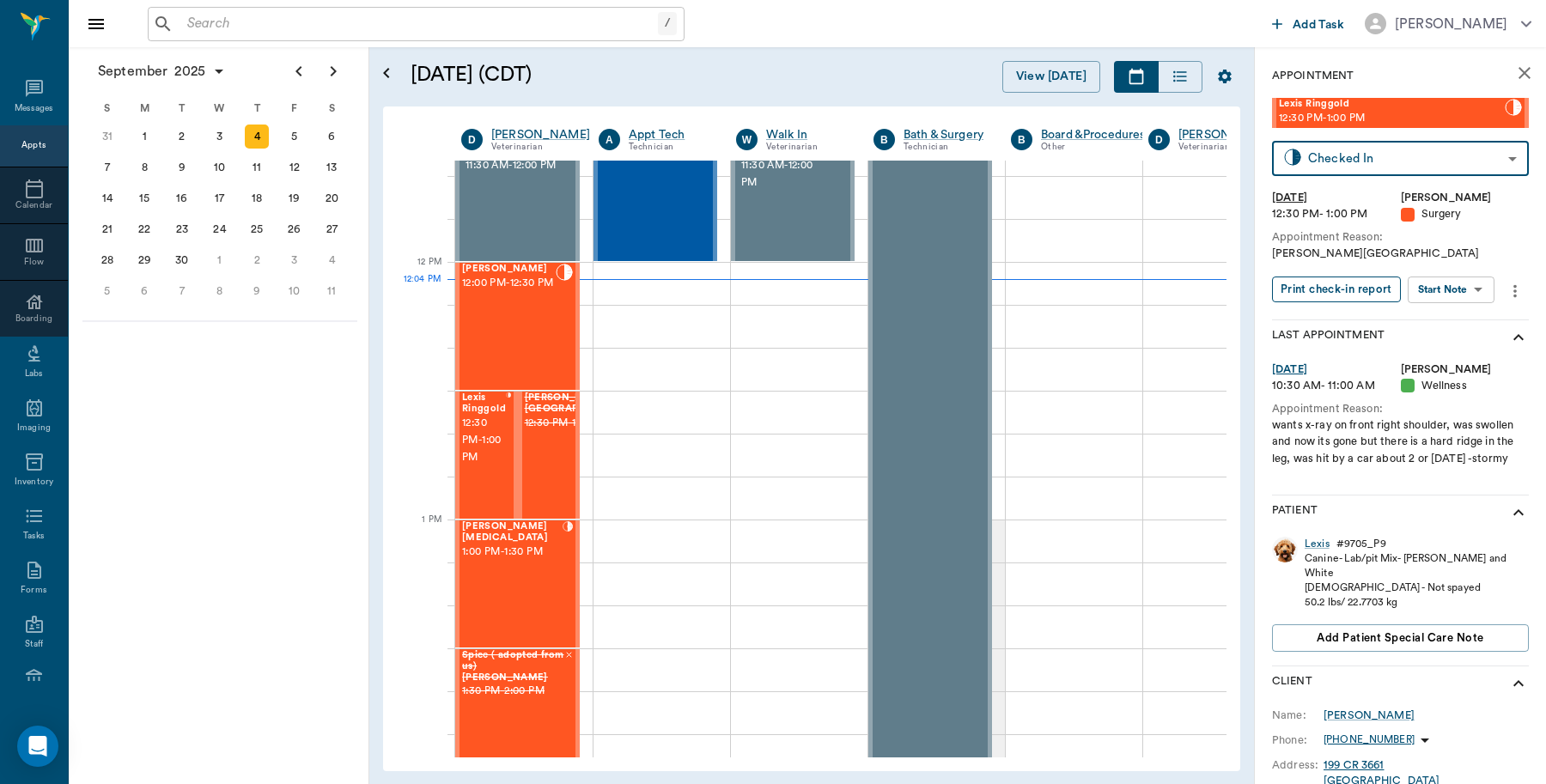
click at [1340, 293] on button "Print check-in report" at bounding box center [1336, 290] width 128 height 27
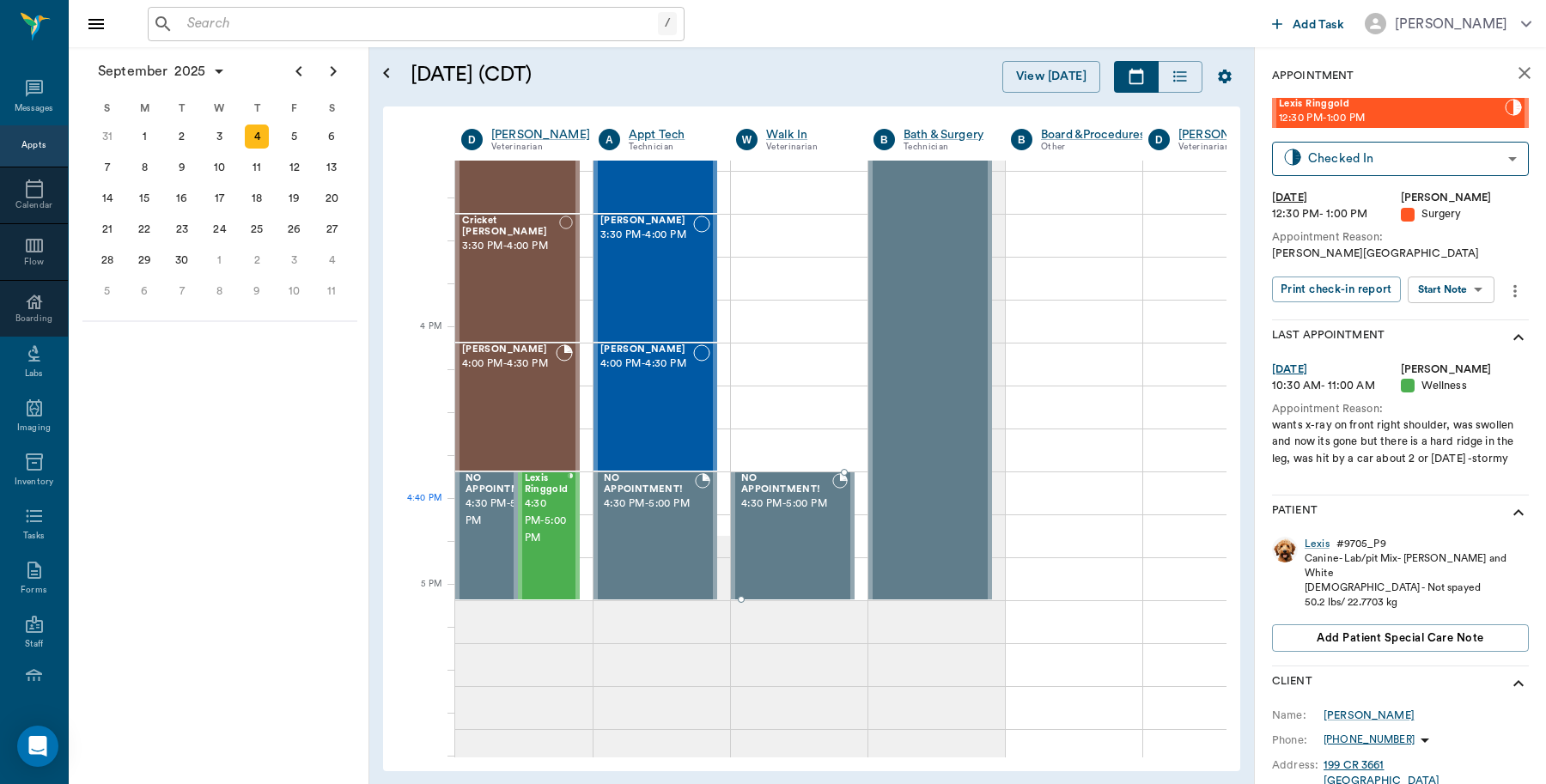
scroll to position [1902, 0]
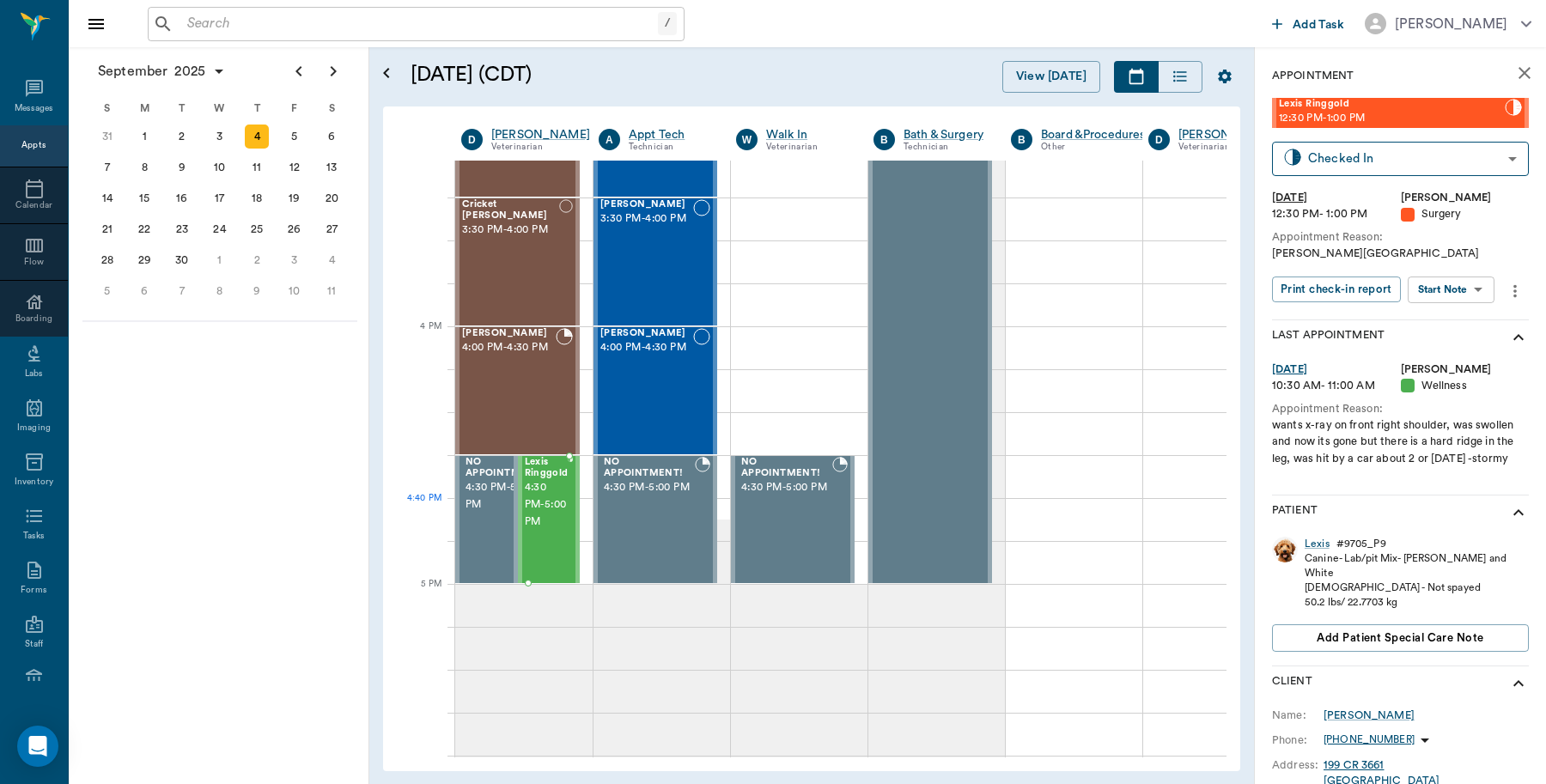
click at [556, 539] on div "Lexis Ringgold 4:30 PM - 5:00 PM" at bounding box center [546, 520] width 44 height 126
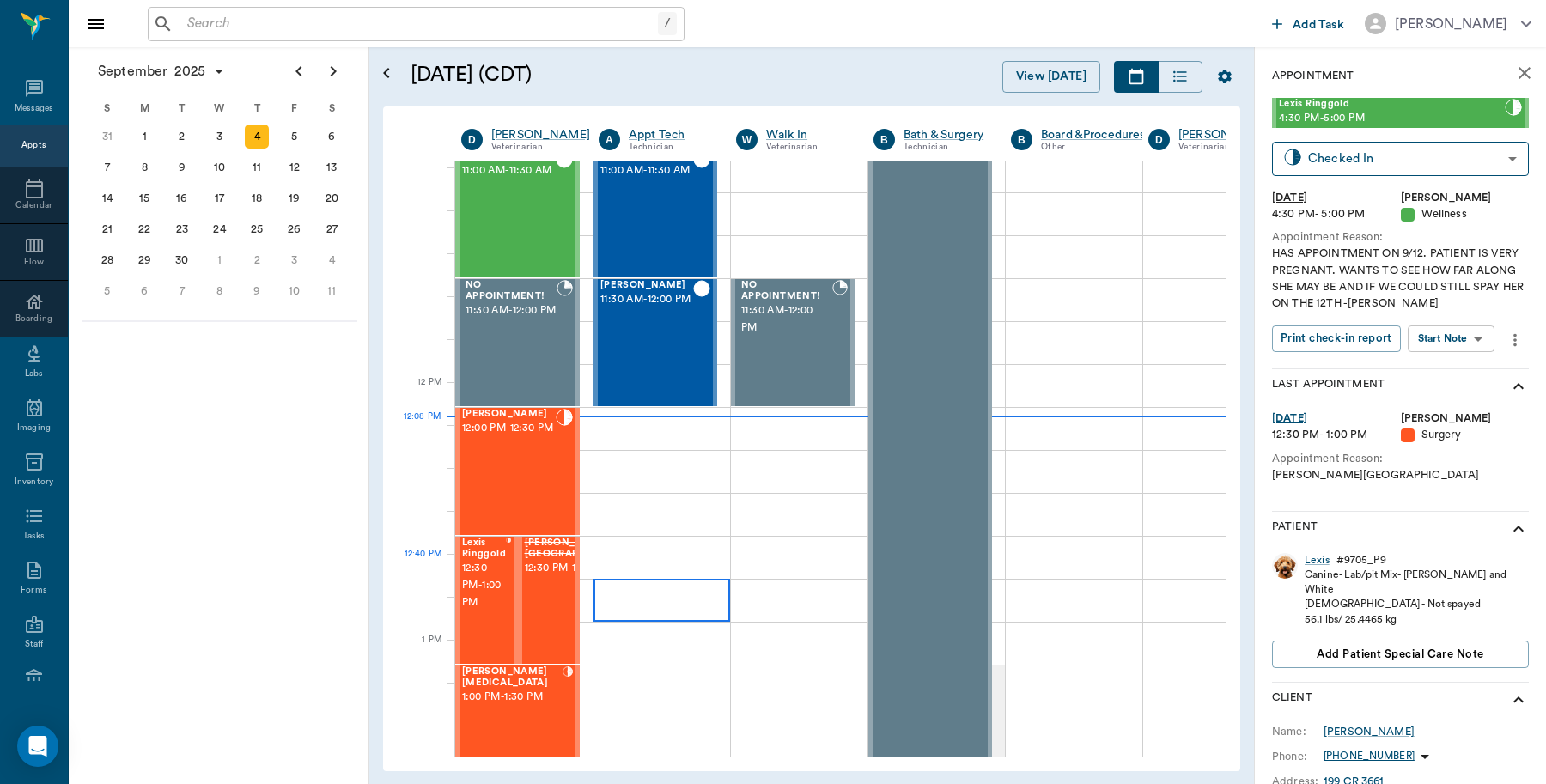
scroll to position [829, 0]
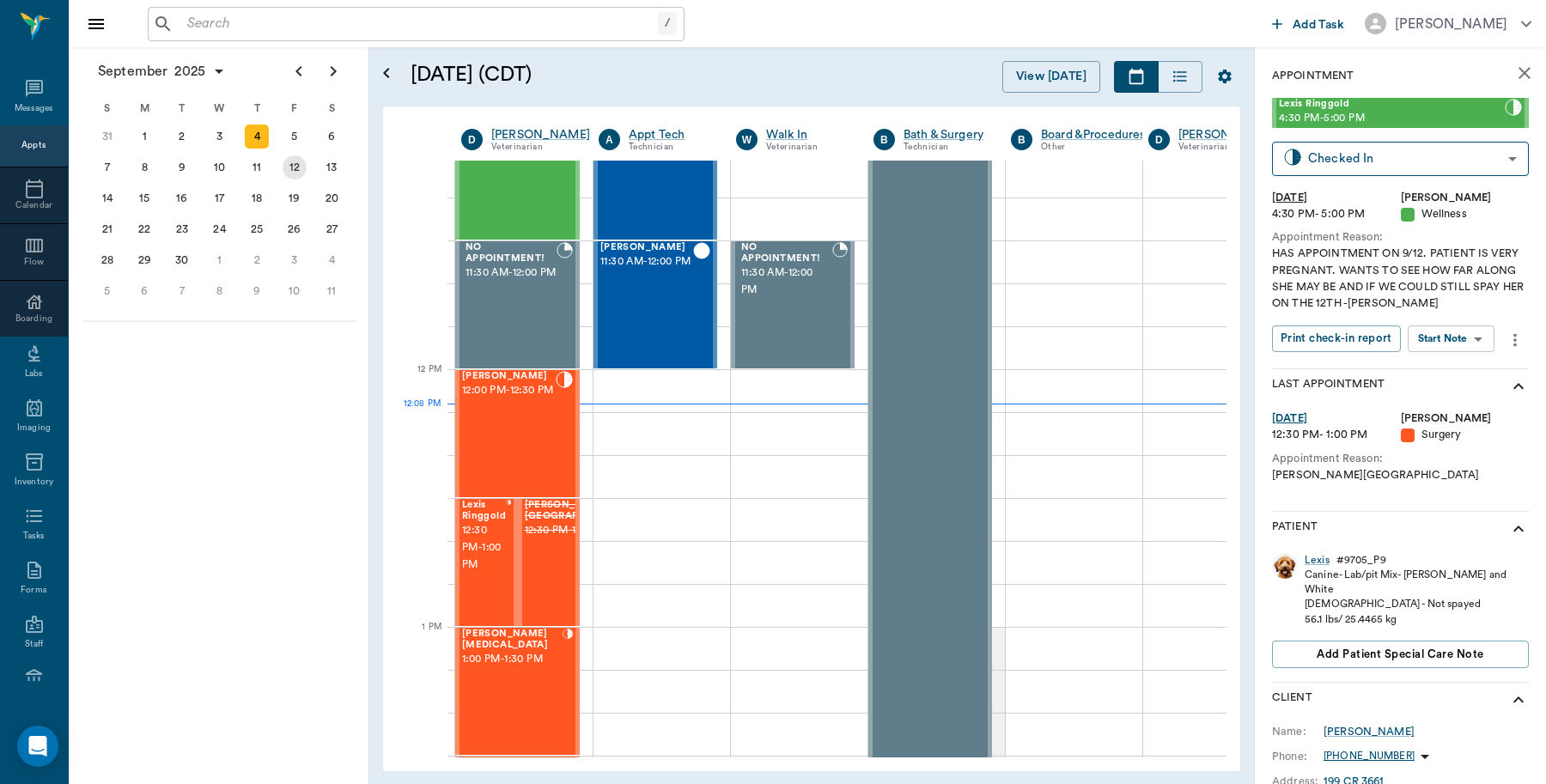
click at [297, 165] on div "12" at bounding box center [295, 167] width 24 height 24
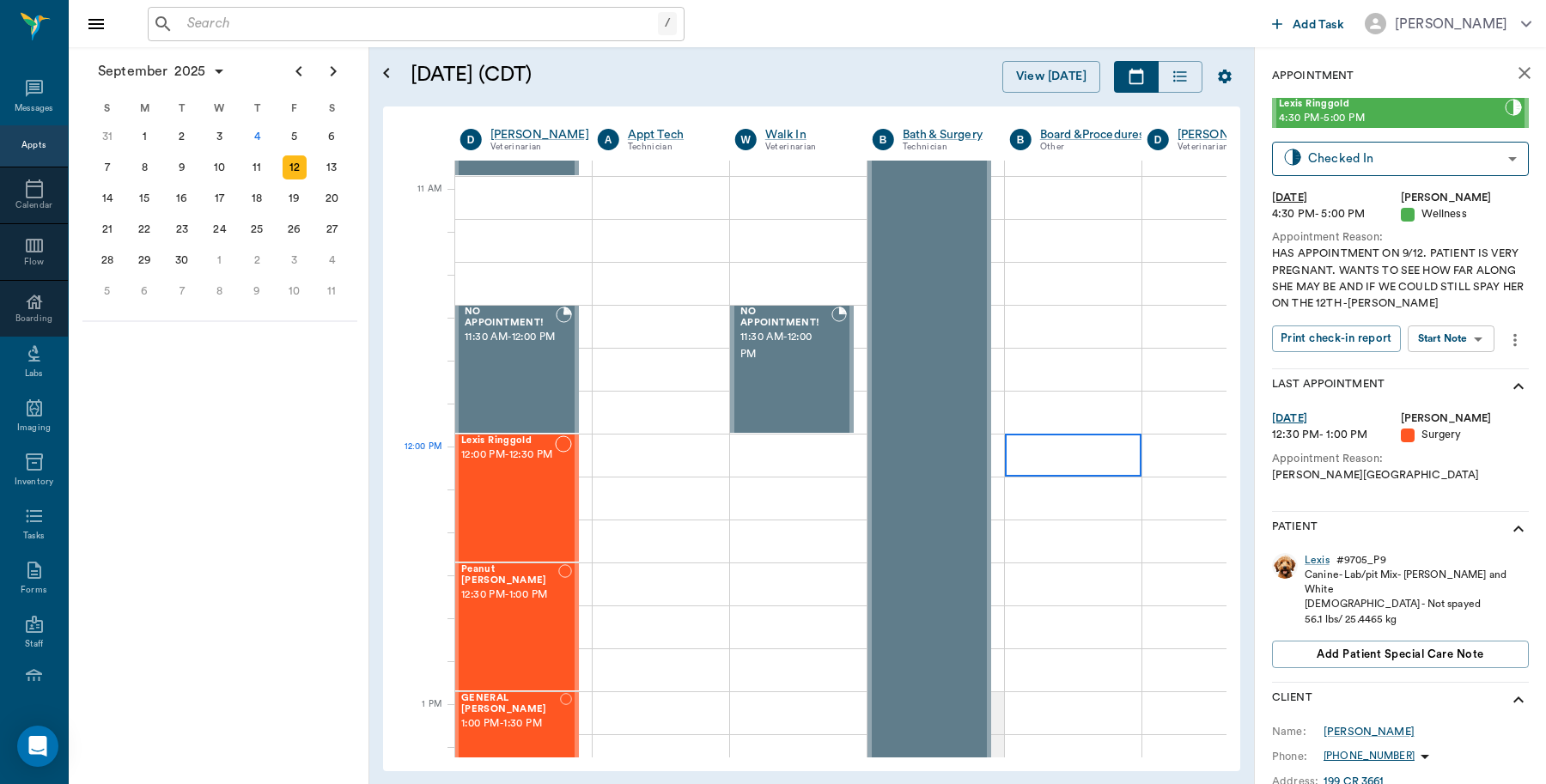
scroll to position [752, 1]
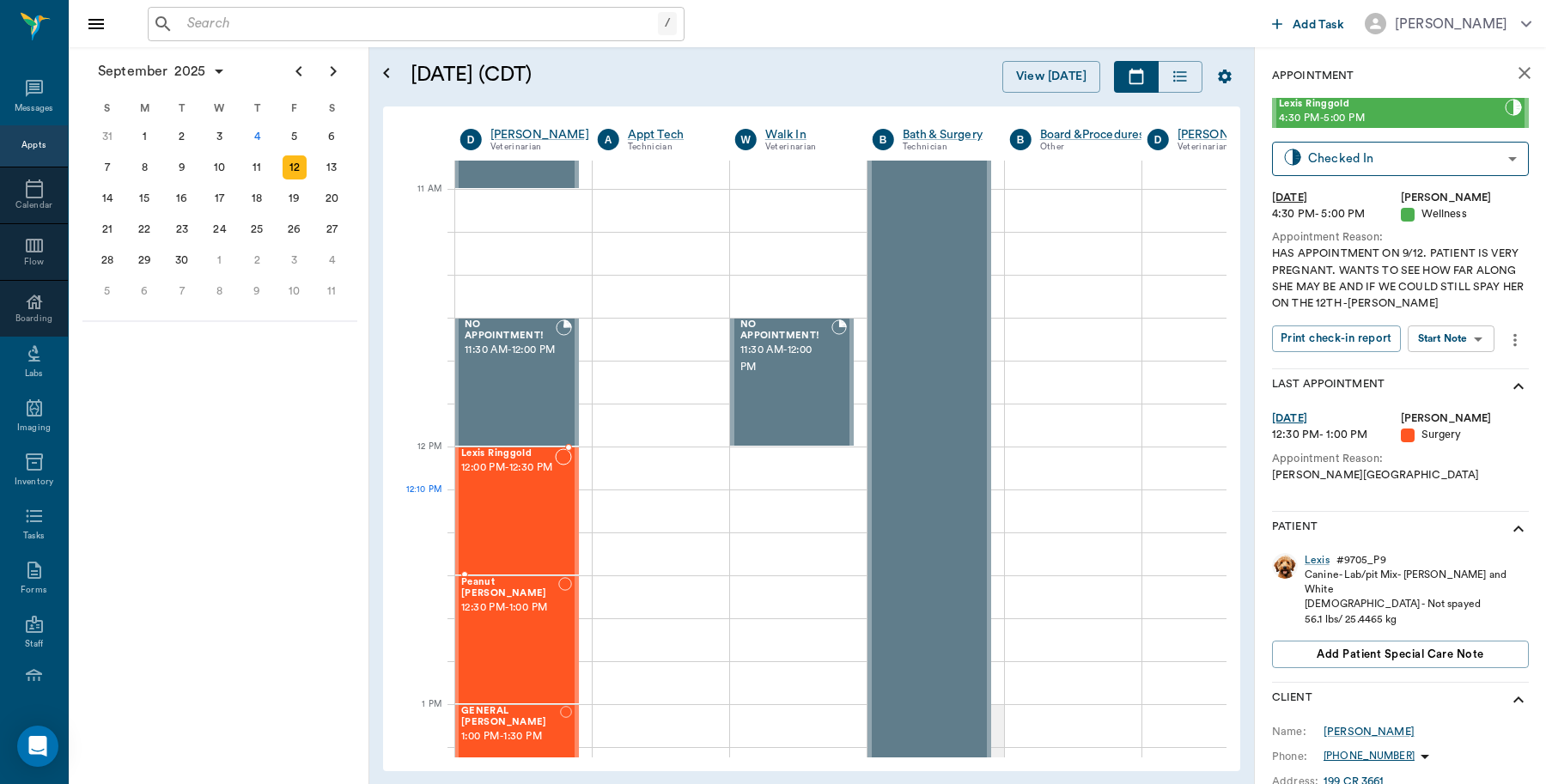
click at [541, 496] on div "Lexis Ringgold 12:00 PM - 12:30 PM" at bounding box center [508, 511] width 93 height 126
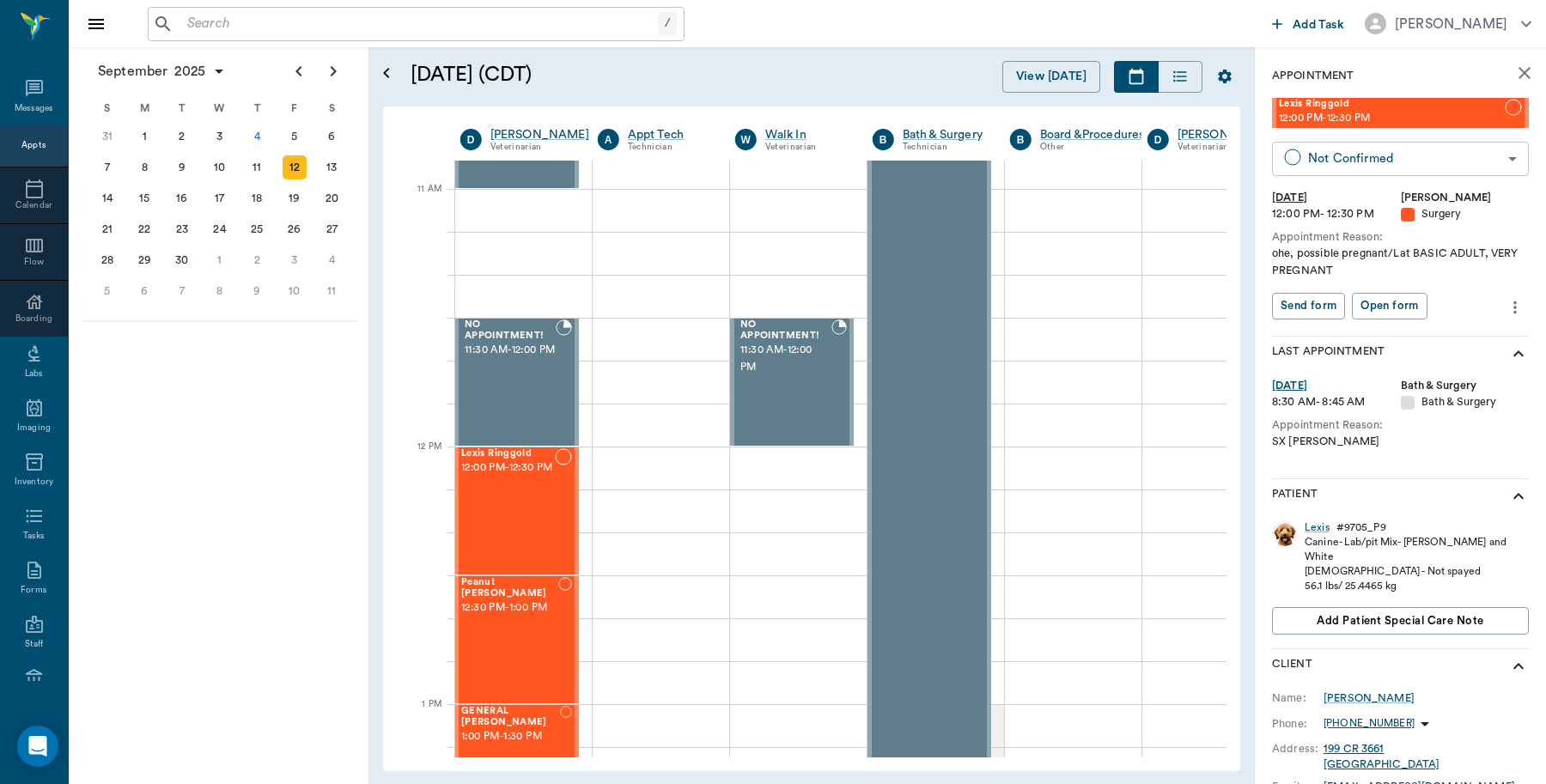
click at [1497, 153] on body "/ ​ Add Task Dr. Bert Ellsworth Nectar Messages Appts Calendar Flow Boarding La…" at bounding box center [773, 392] width 1546 height 784
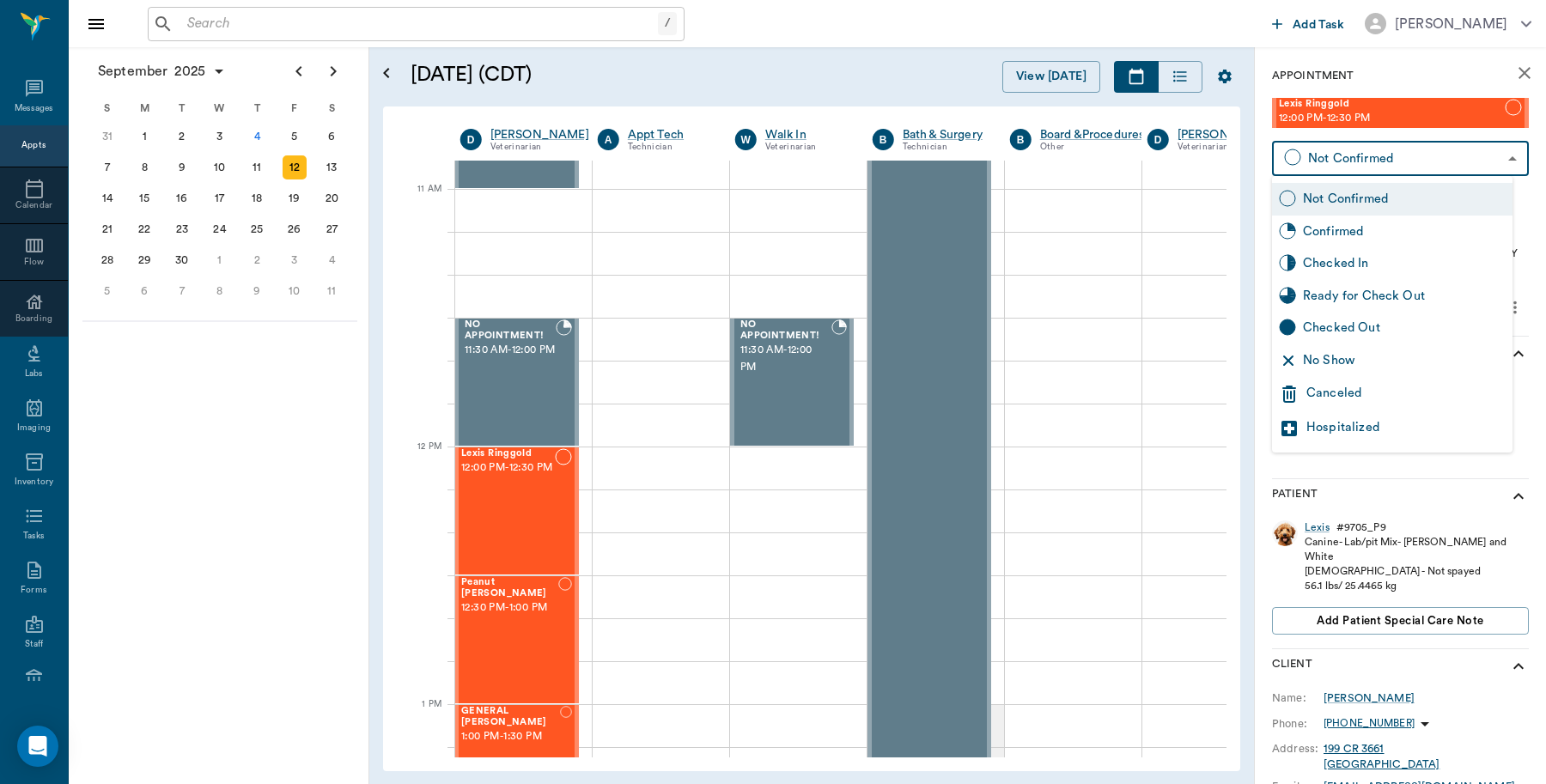
click at [1368, 392] on div "Canceled" at bounding box center [1406, 393] width 199 height 21
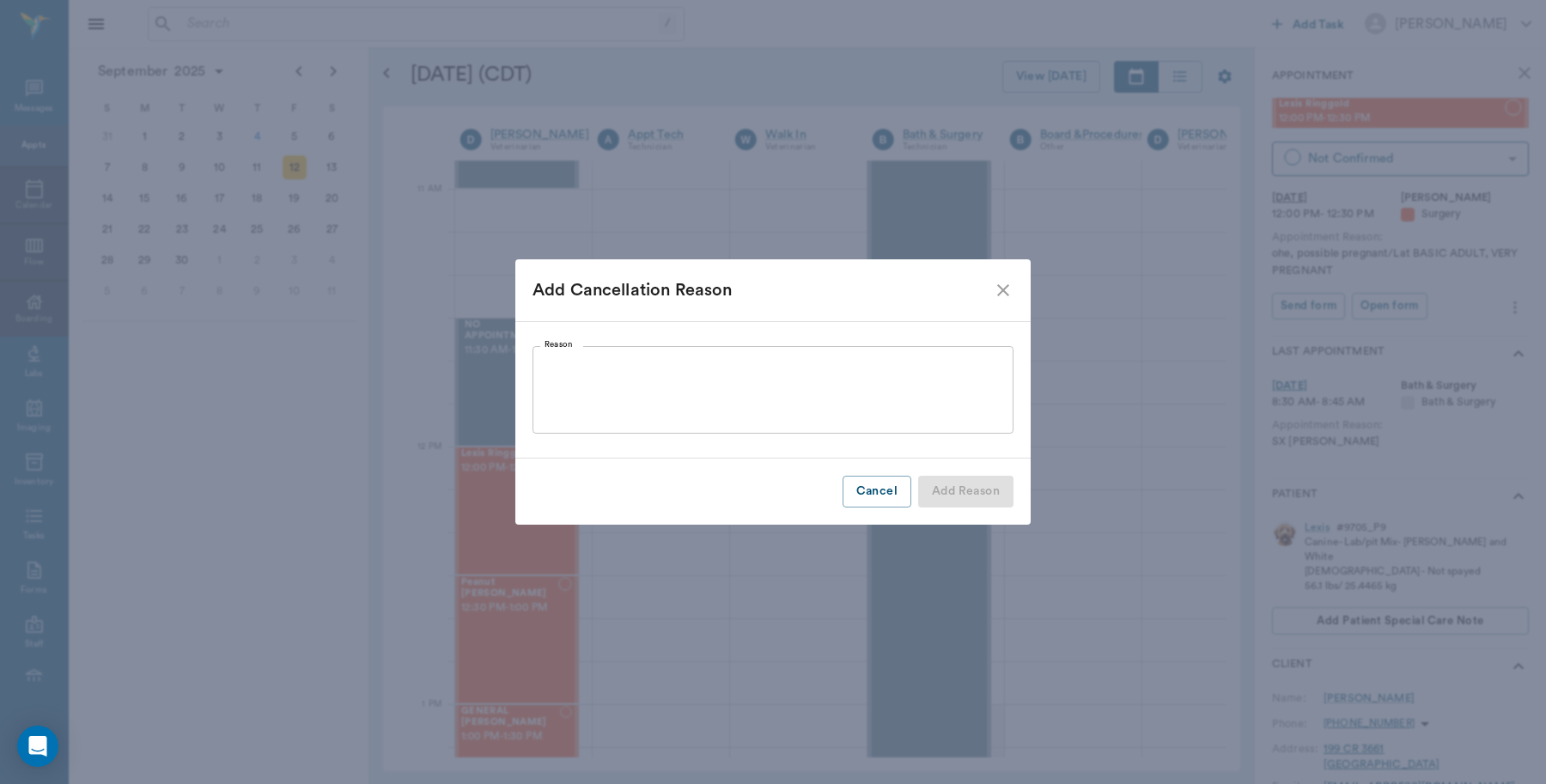
click at [740, 400] on textarea "Reason" at bounding box center [773, 391] width 457 height 59
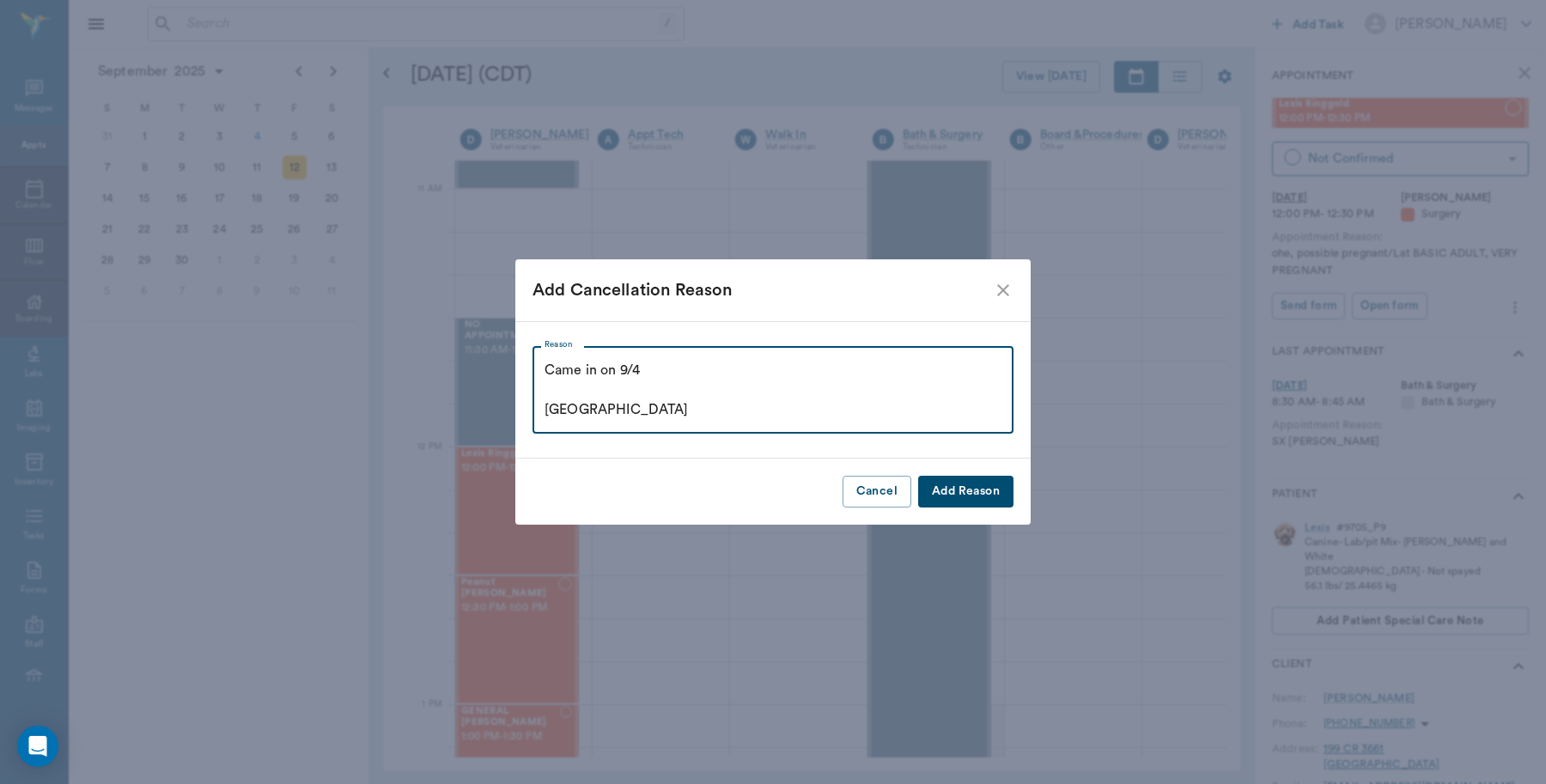
type textarea "Came in on 9/4 Caryn"
click at [947, 496] on button "Add Reason" at bounding box center [966, 491] width 95 height 31
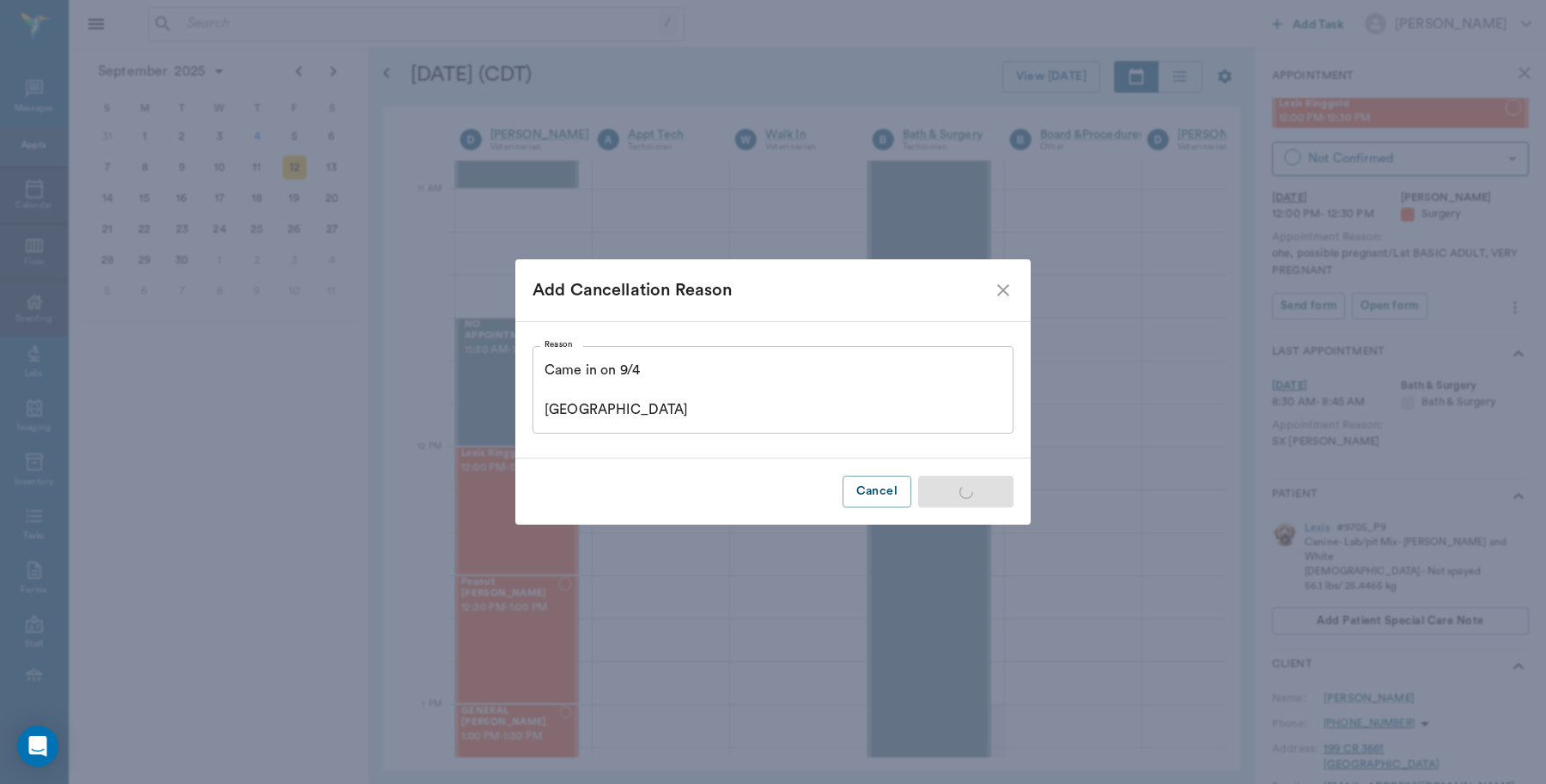
type input "CANCELED"
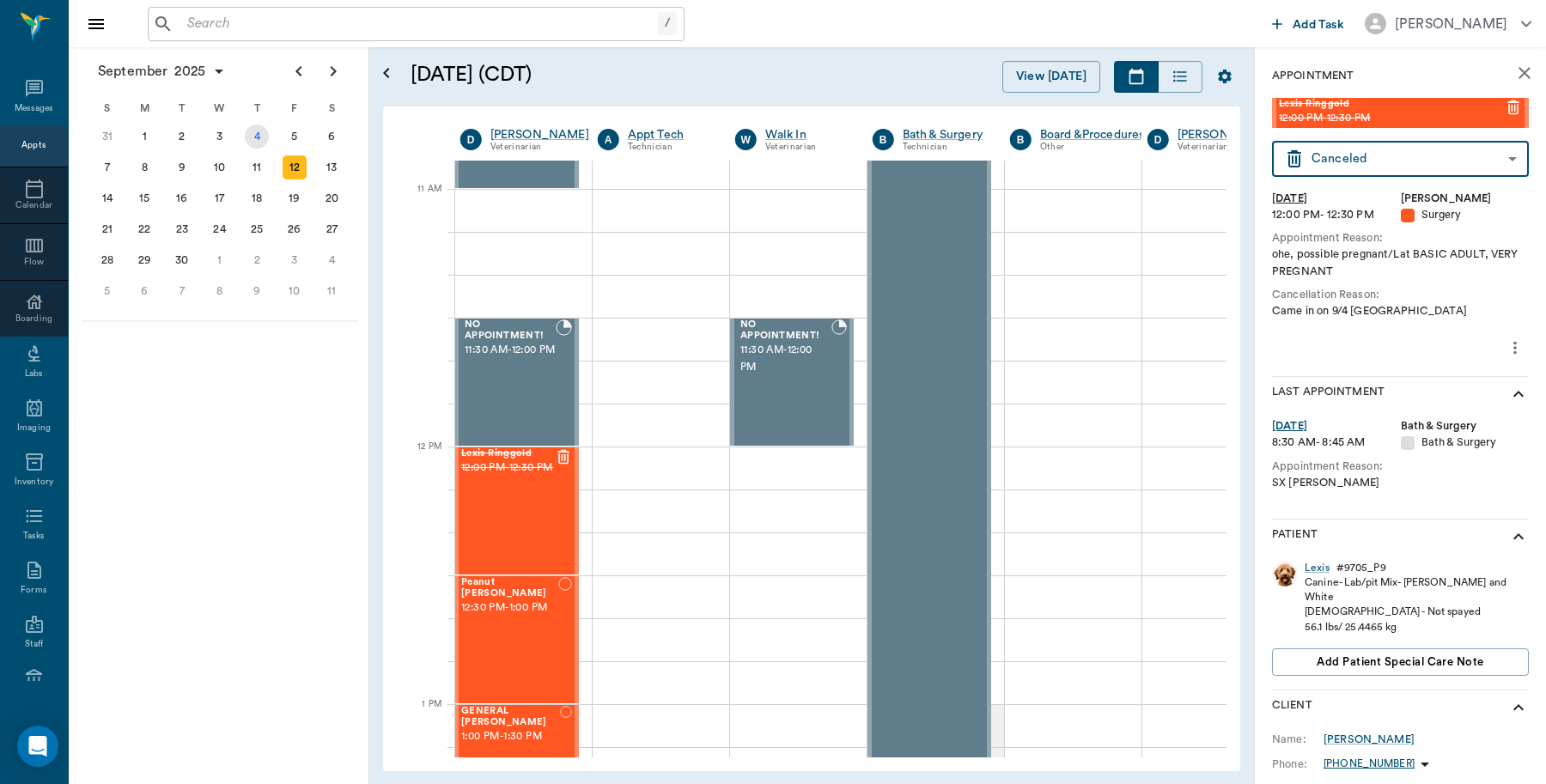
click at [262, 131] on div "4" at bounding box center [257, 137] width 24 height 24
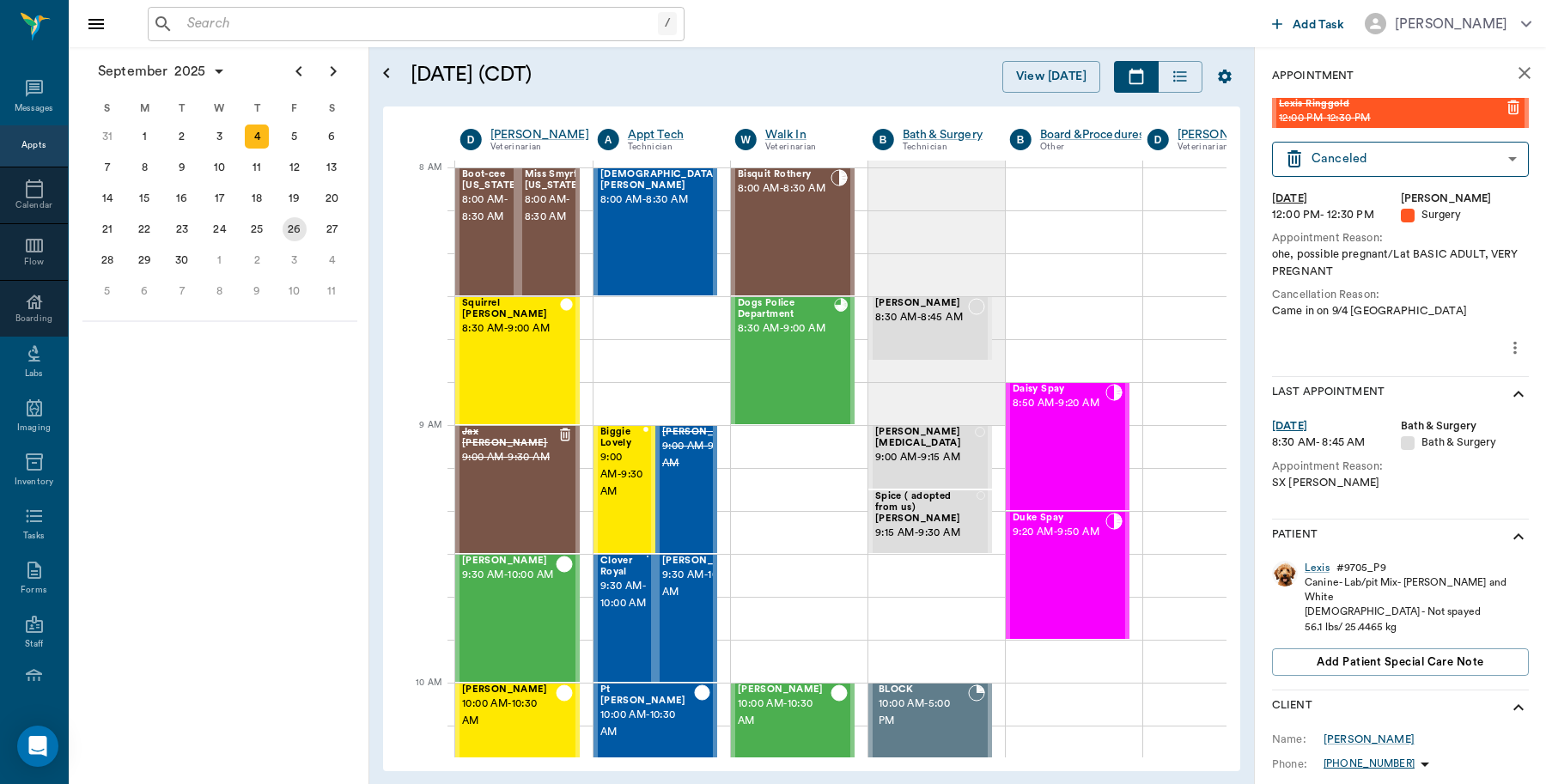
scroll to position [0, 1]
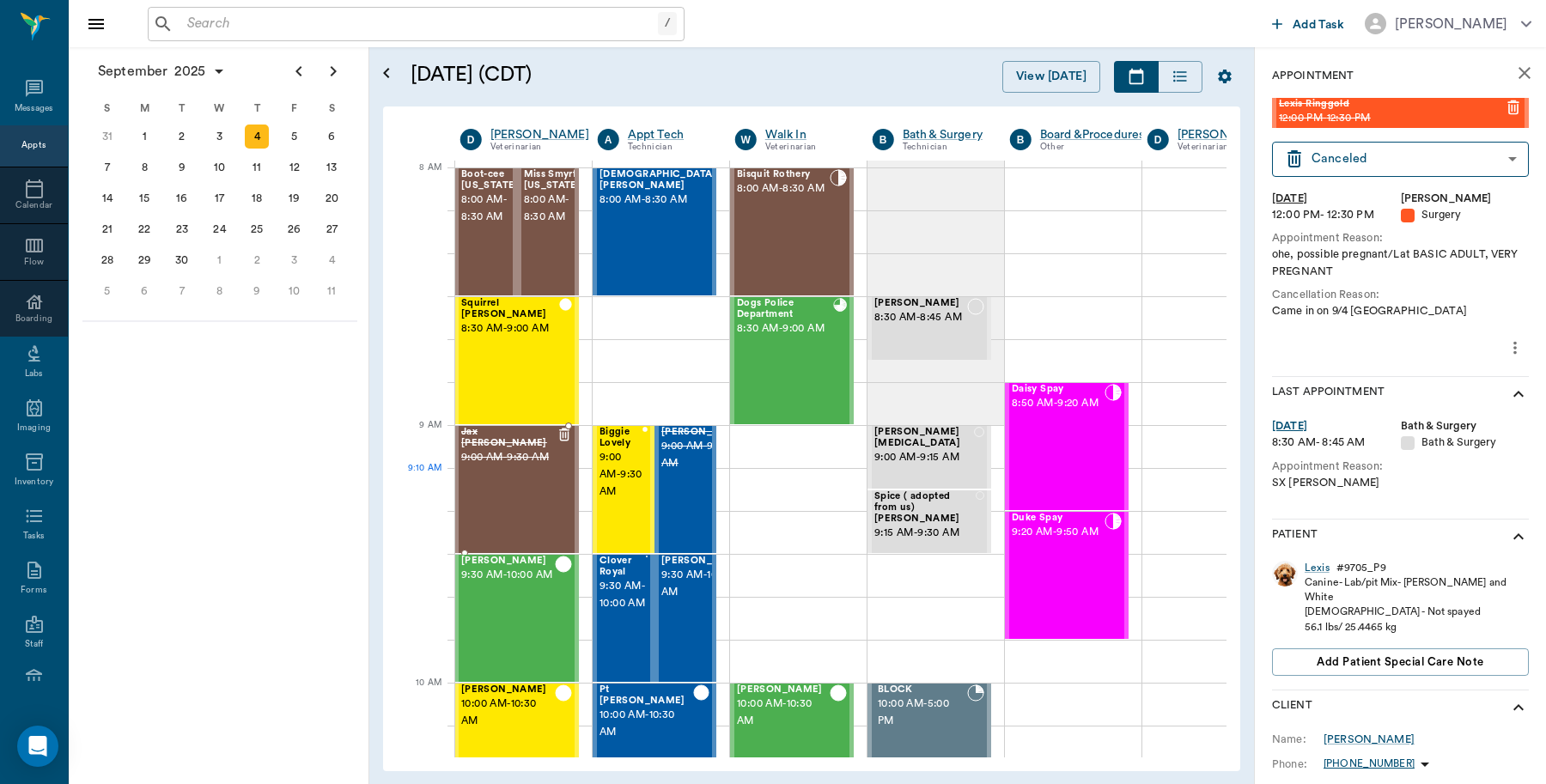
click at [563, 487] on div at bounding box center [564, 489] width 15 height 126
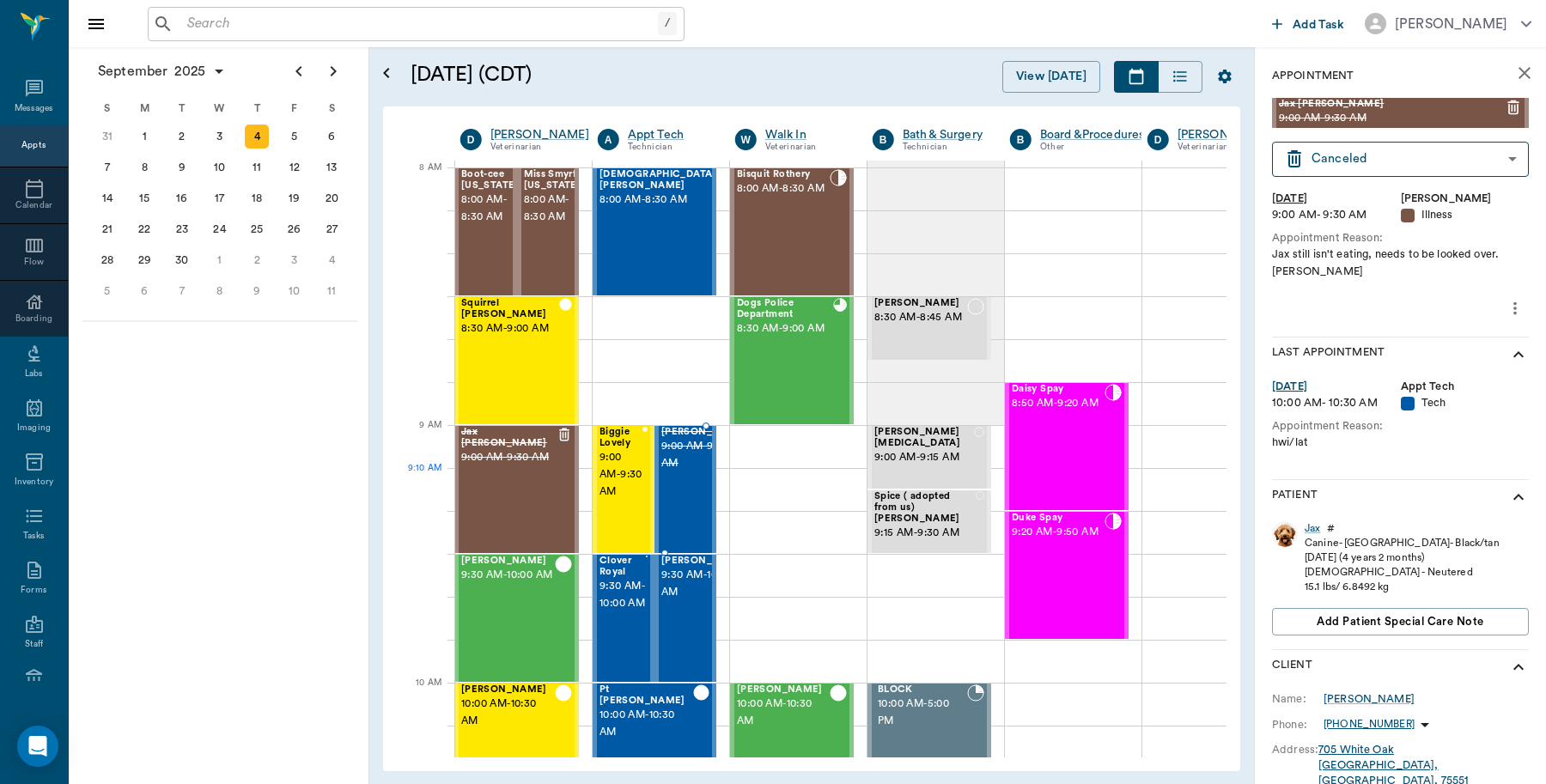
click at [688, 472] on span "9:00 AM - 9:30 AM" at bounding box center [704, 455] width 86 height 34
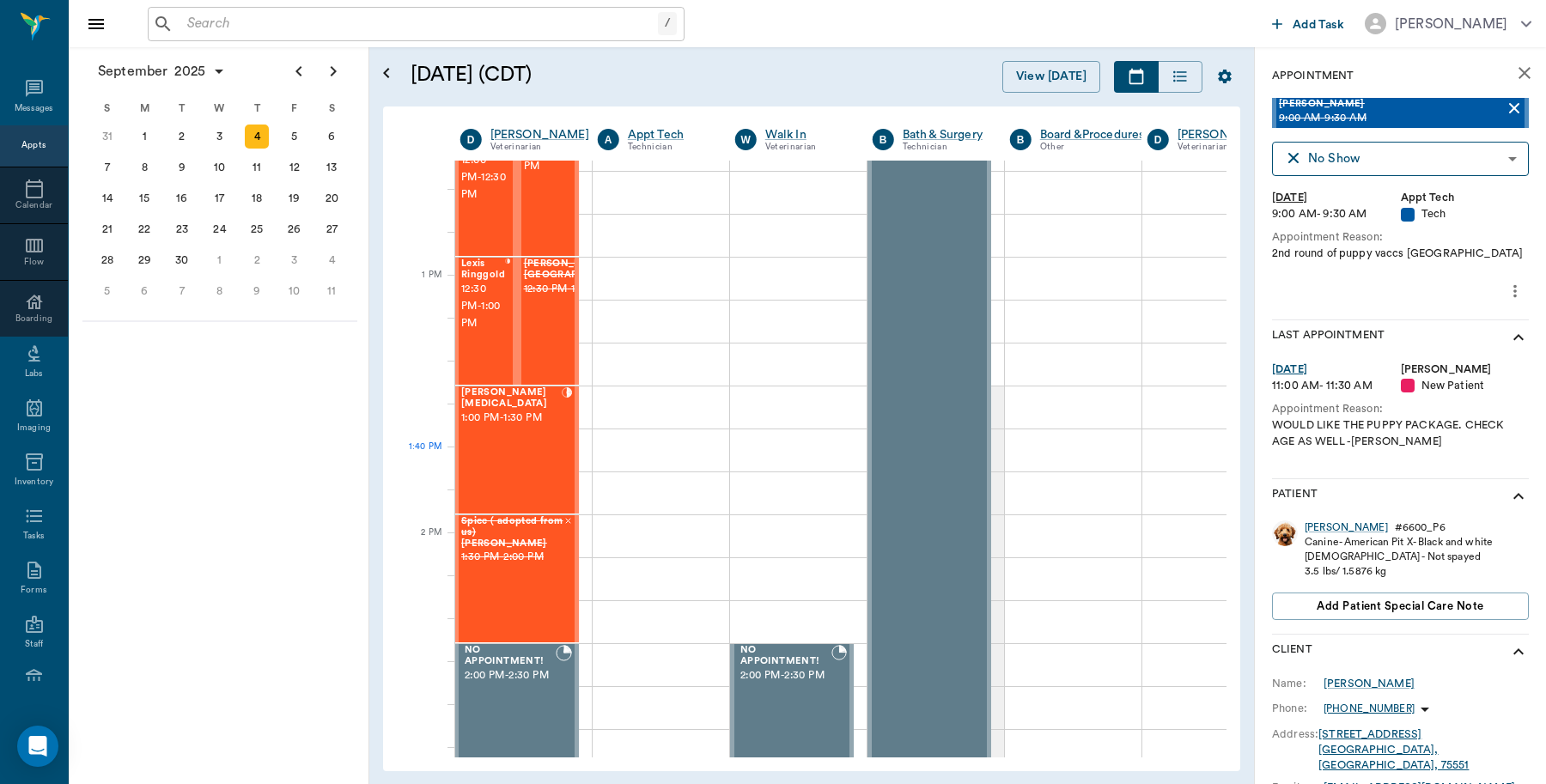
scroll to position [966, 1]
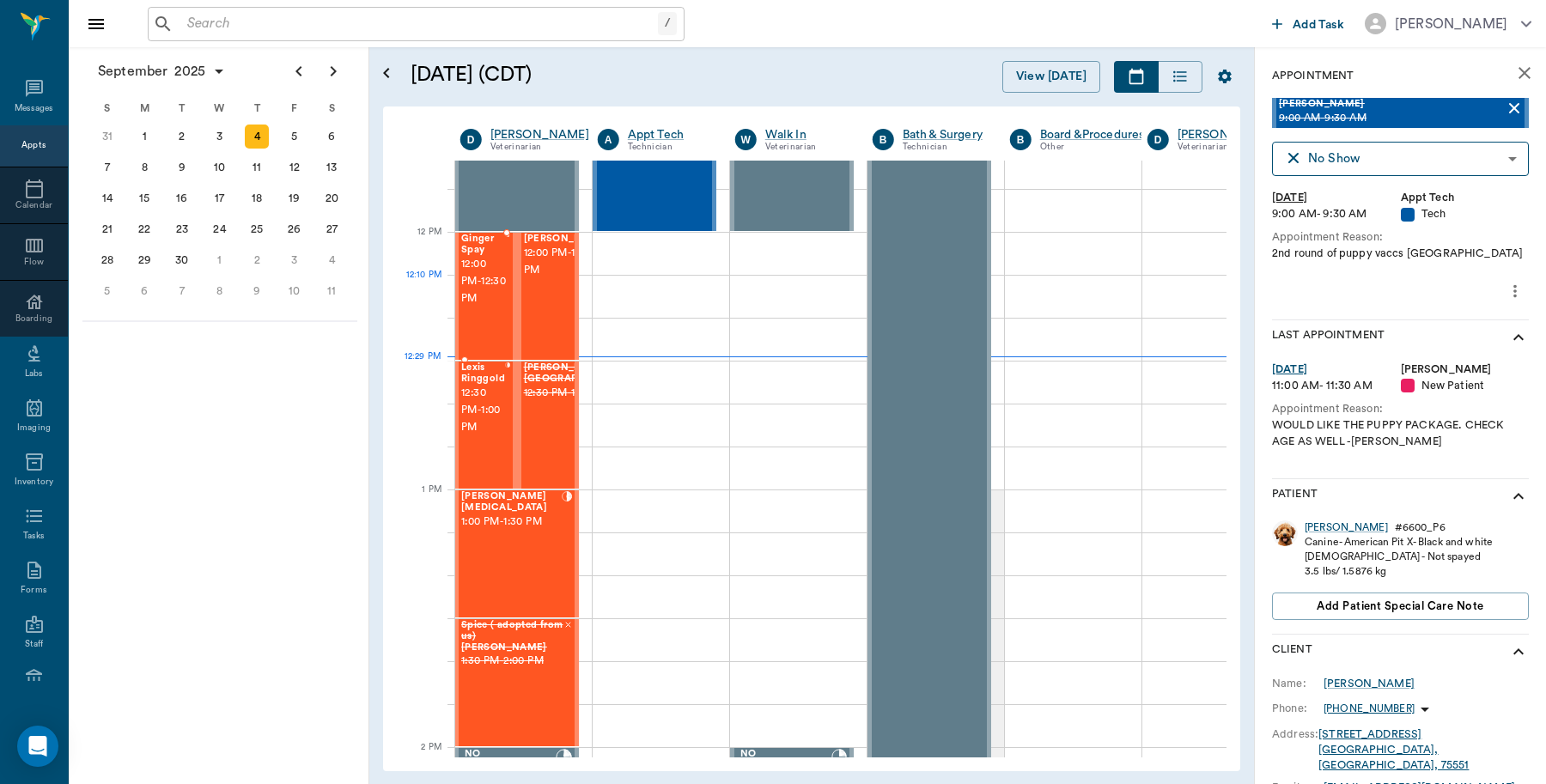
click at [464, 306] on span "12:00 PM - 12:30 PM" at bounding box center [483, 281] width 45 height 51
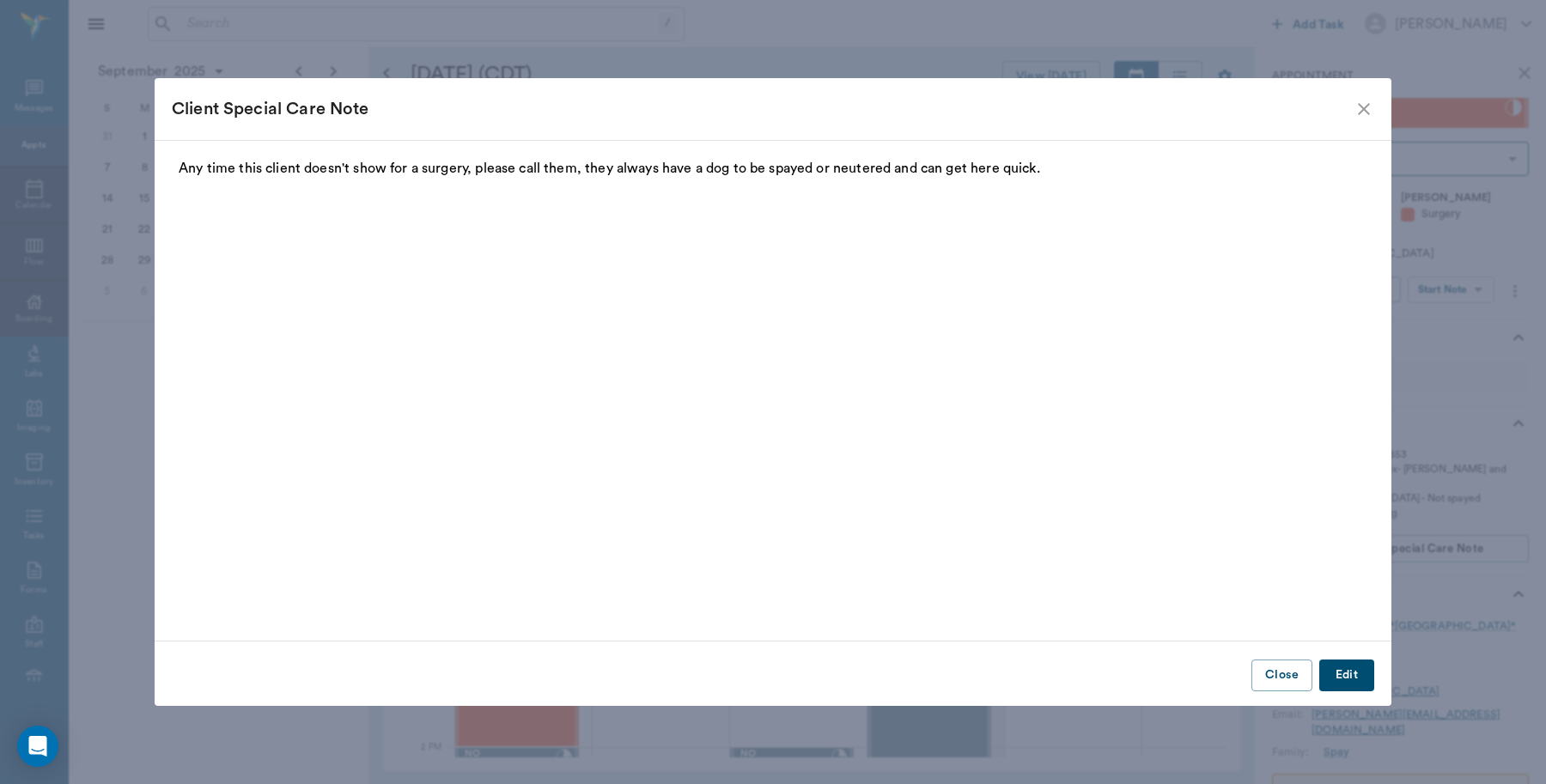
click at [1370, 109] on icon "close" at bounding box center [1364, 109] width 21 height 21
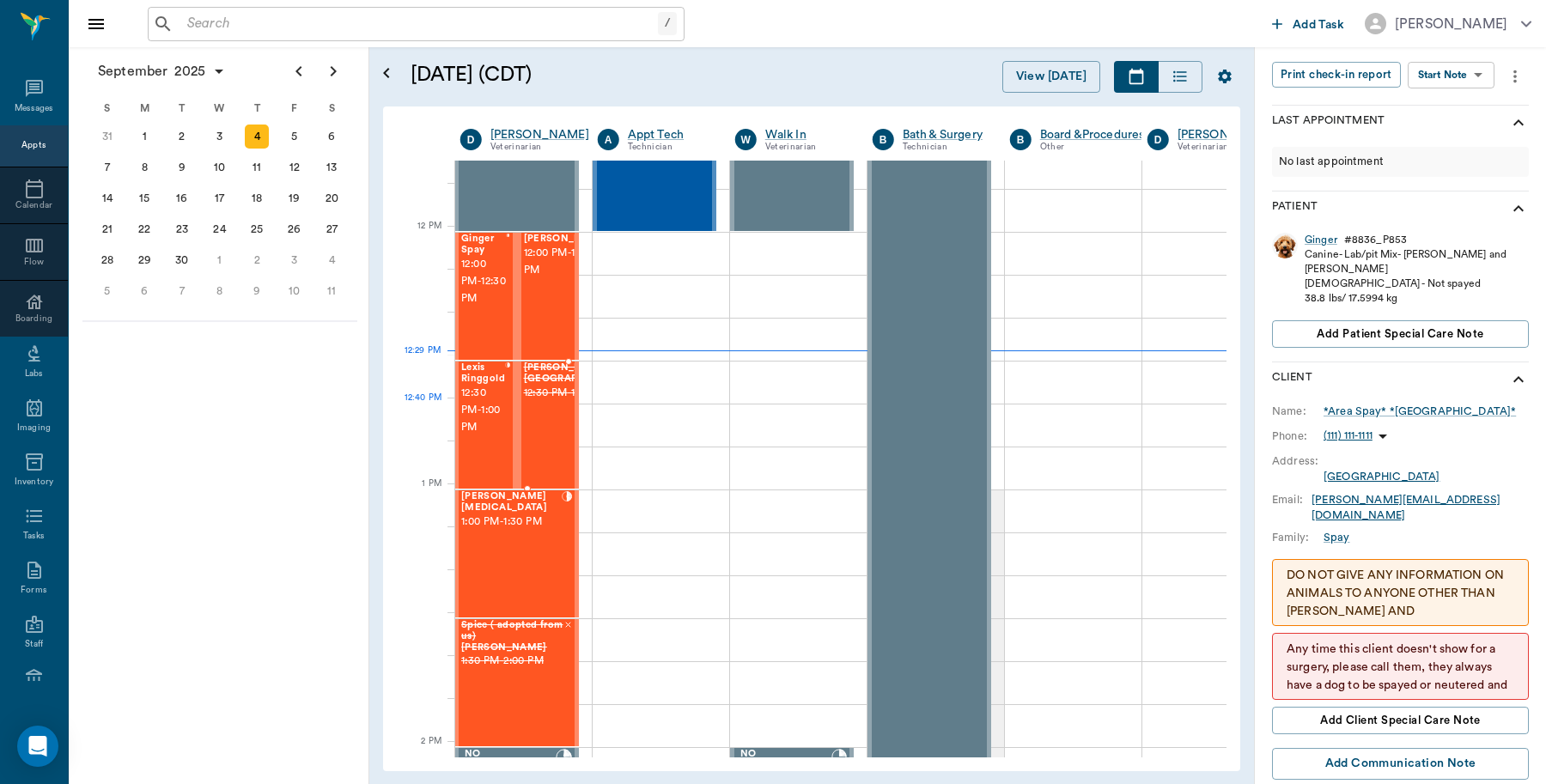
scroll to position [1073, 1]
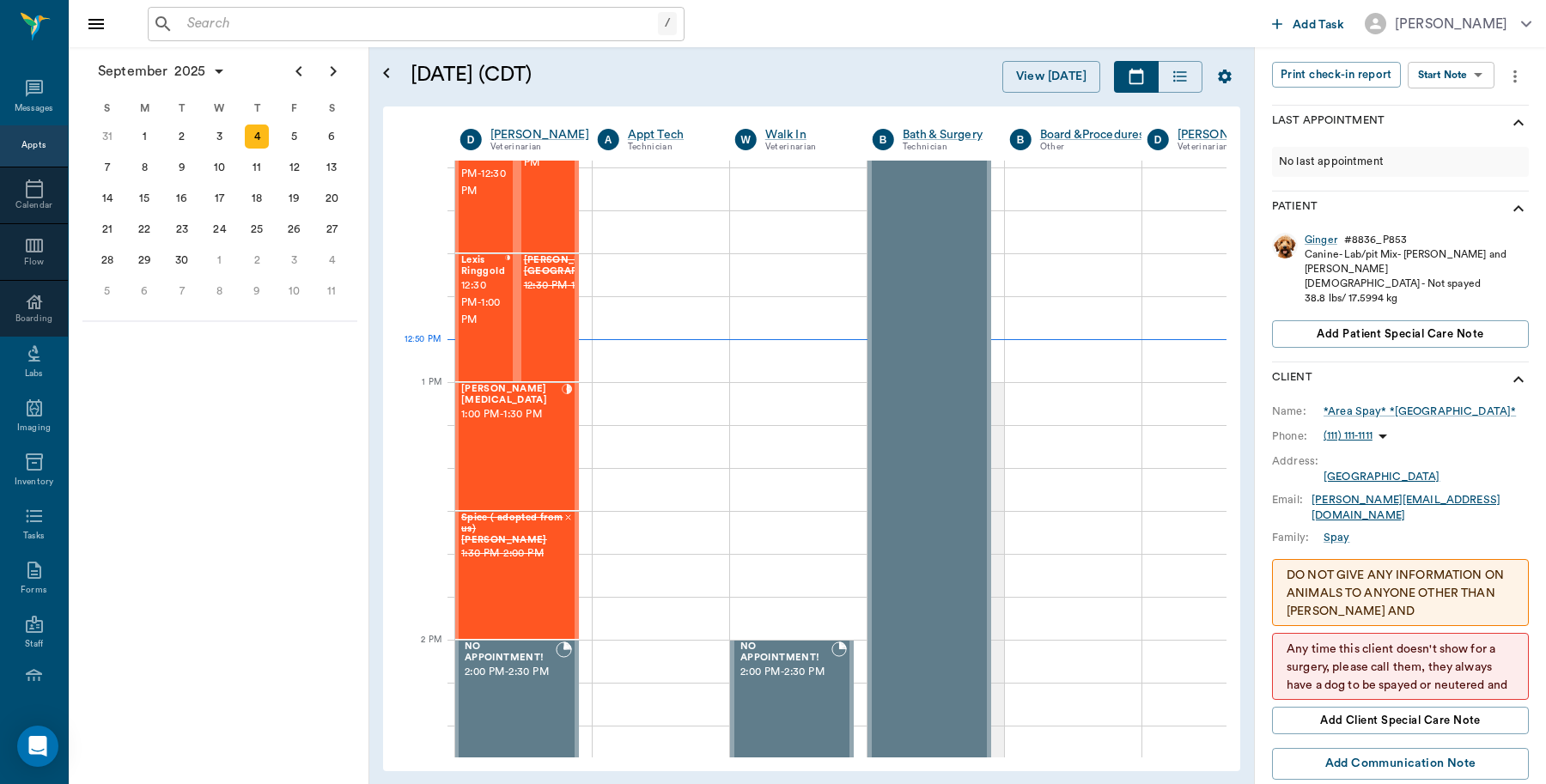
click at [217, 20] on input "text" at bounding box center [420, 23] width 478 height 24
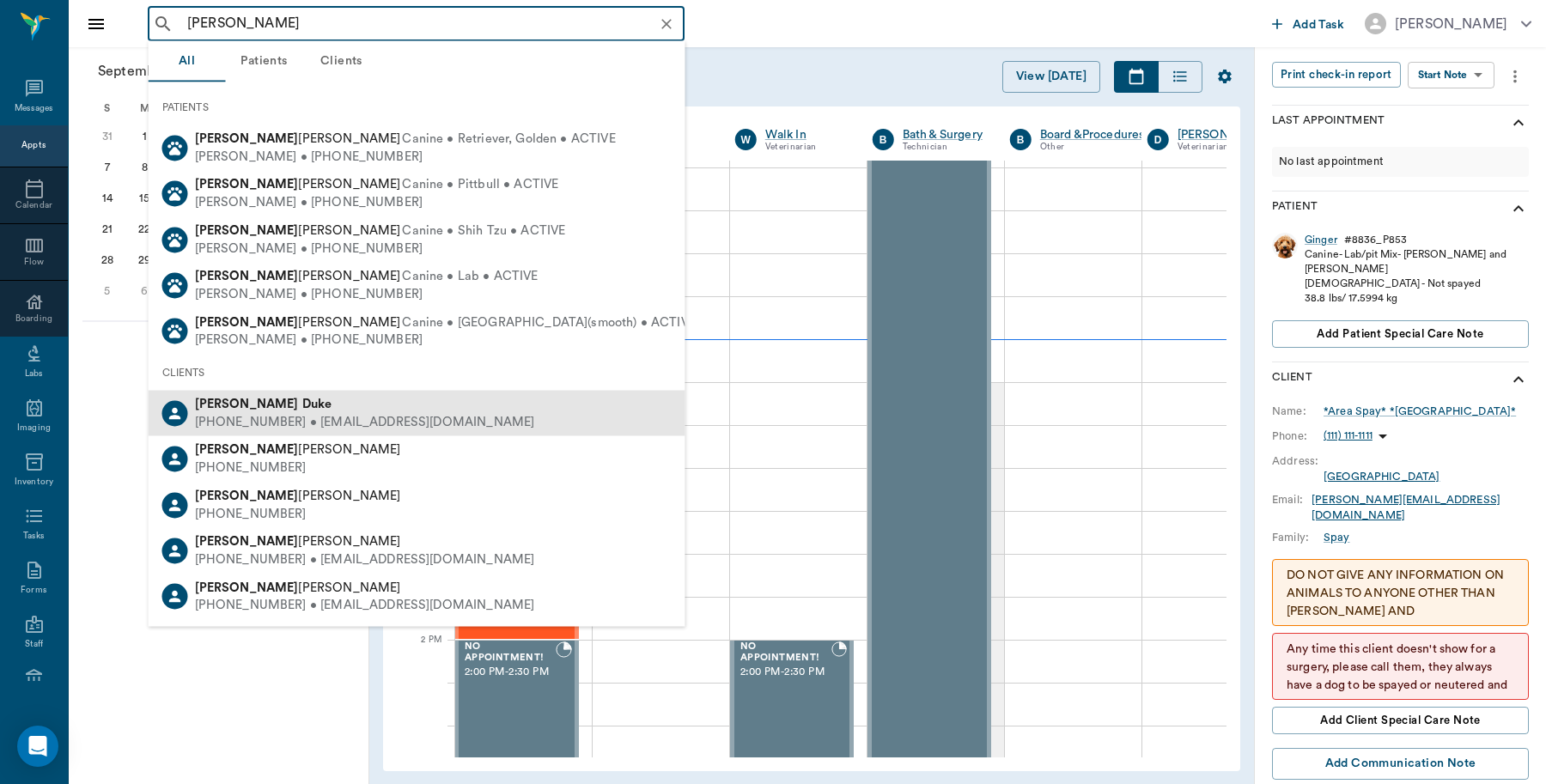
click at [318, 413] on div "(318) 734-7457 • BRANDYJOHNSON16@gmail.com" at bounding box center [365, 422] width 340 height 18
type input "brandy duke"
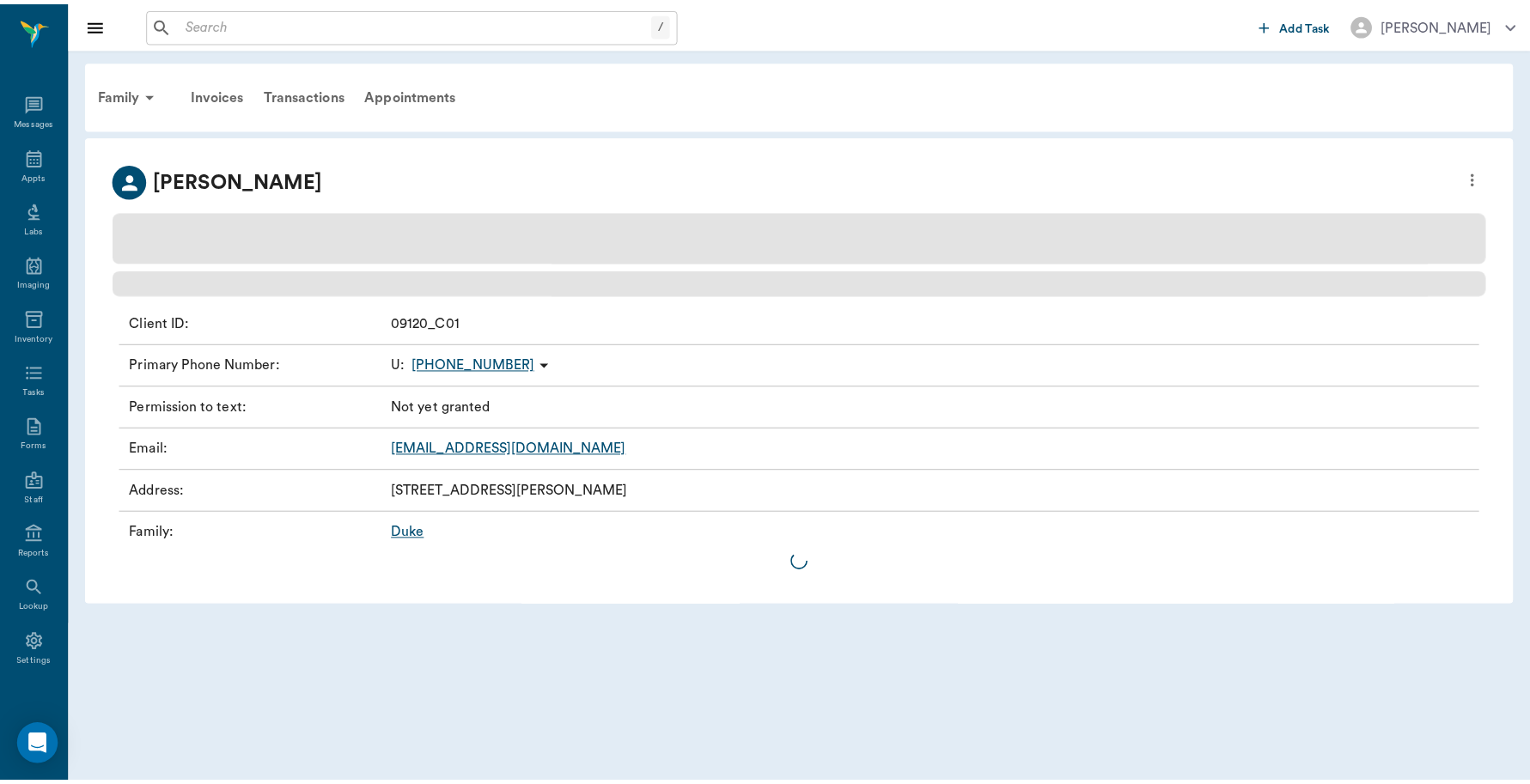
scroll to position [5, 0]
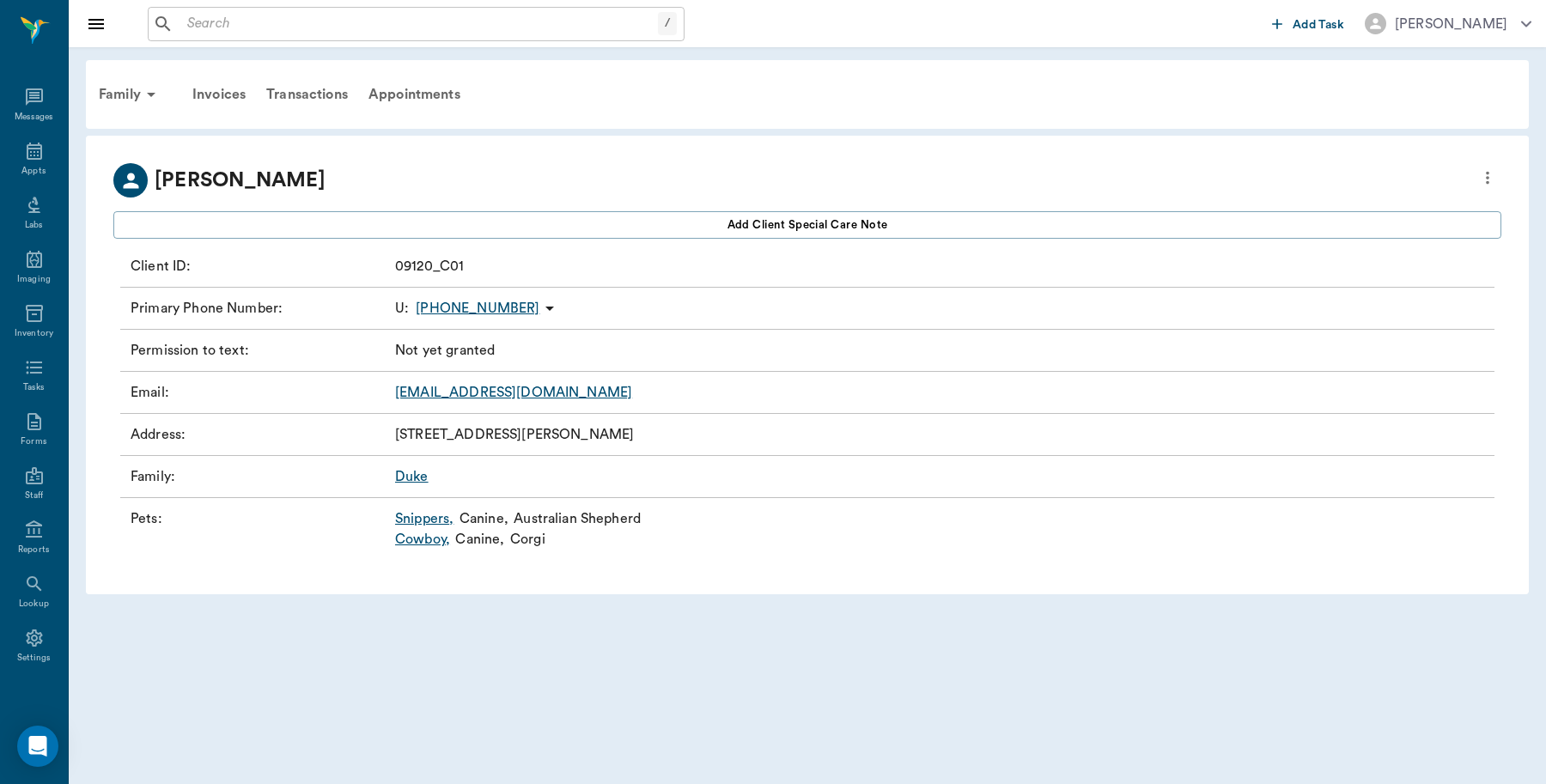
click at [430, 541] on link "Cowboy ," at bounding box center [422, 539] width 55 height 21
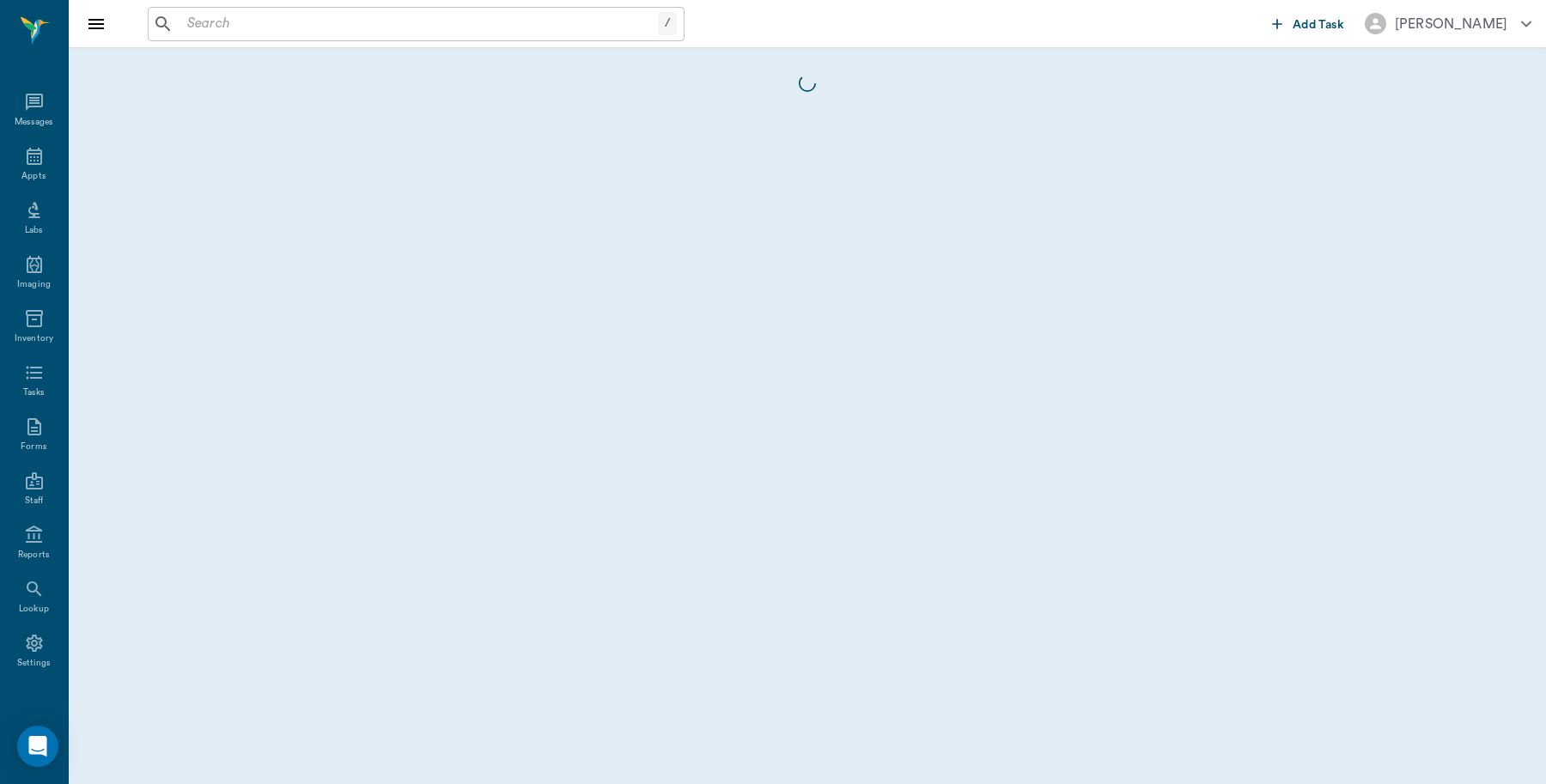
scroll to position [5, 0]
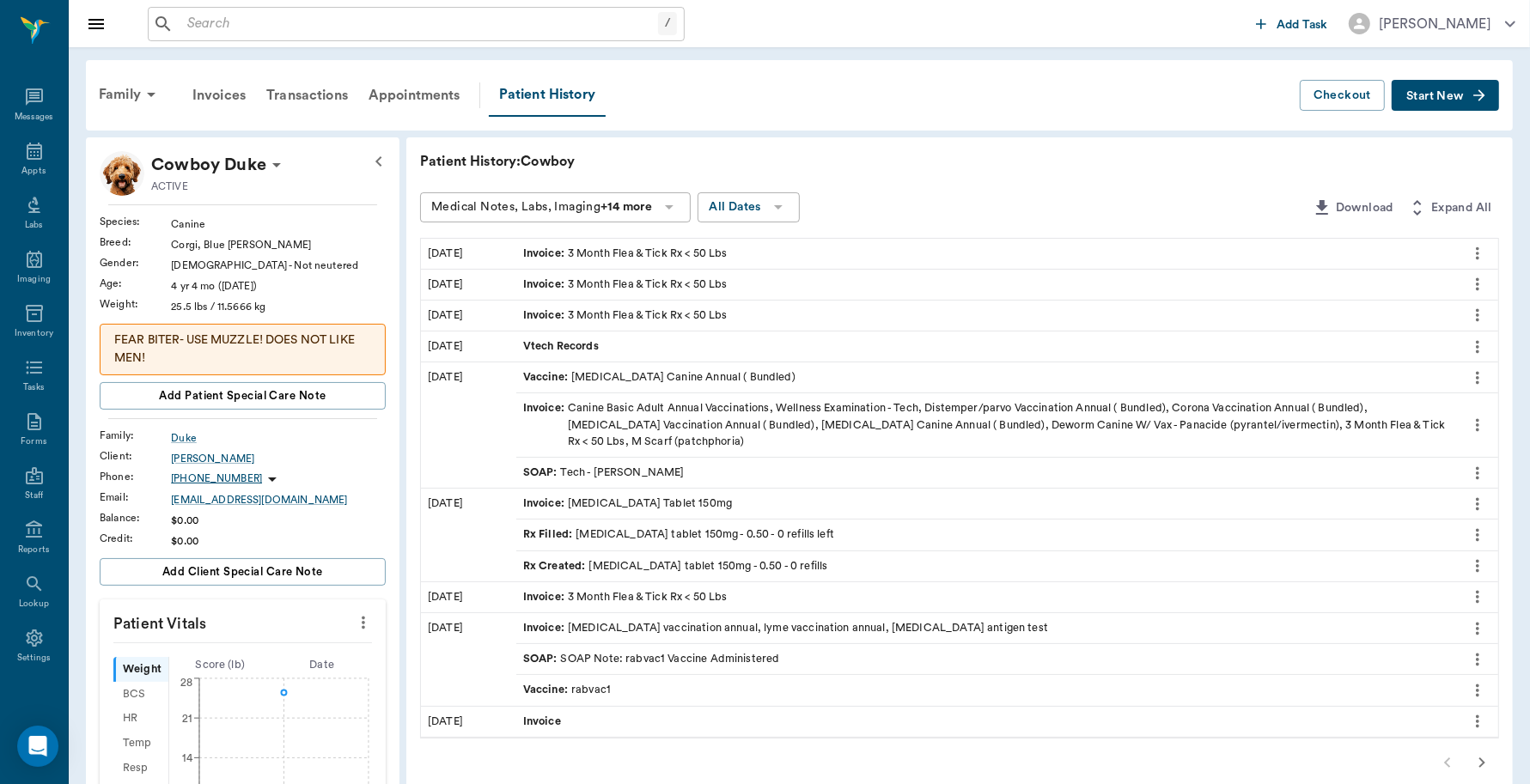
click at [1448, 86] on button "Start New" at bounding box center [1446, 95] width 108 height 31
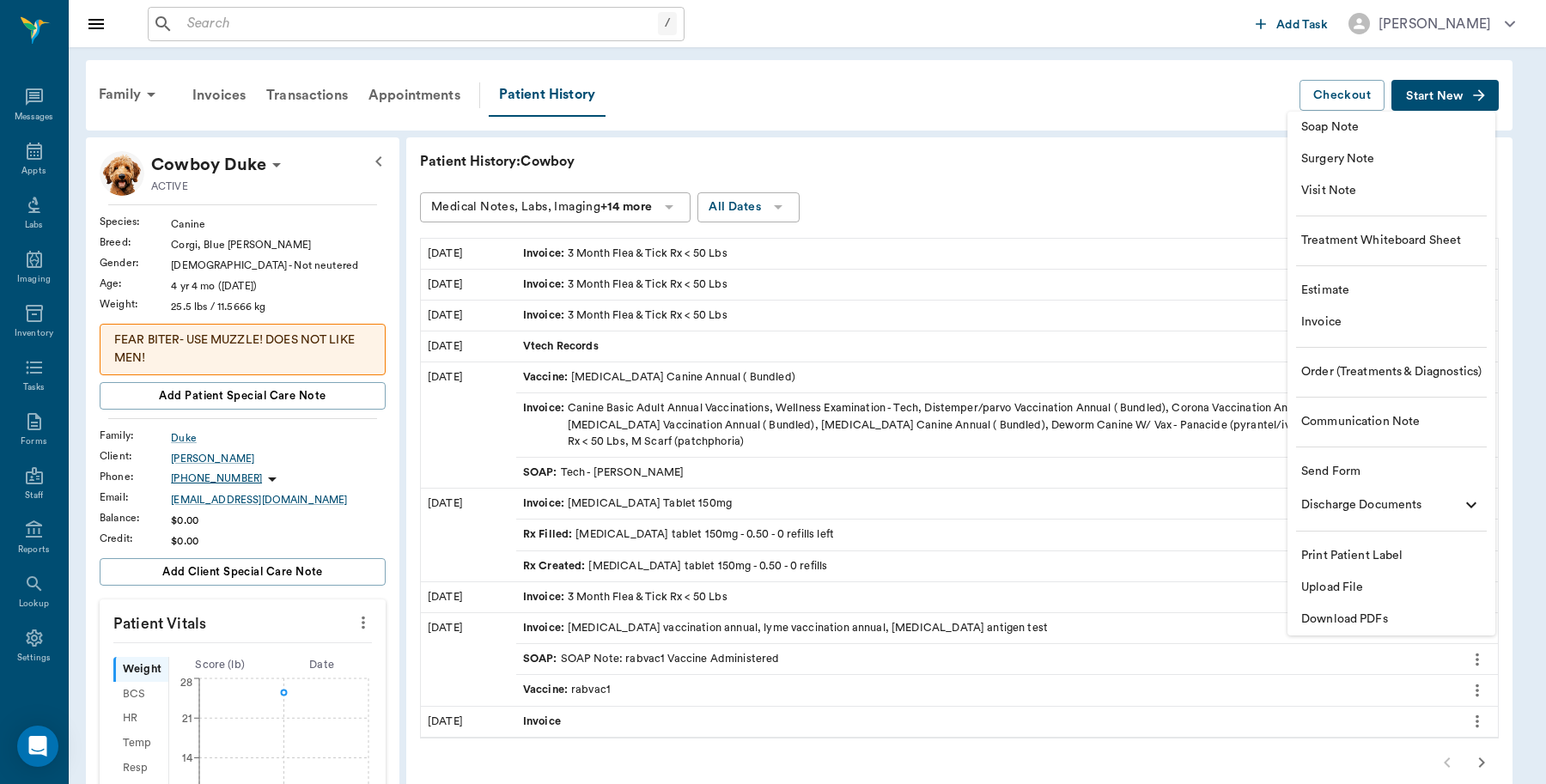
click at [1325, 322] on span "Invoice" at bounding box center [1391, 322] width 181 height 18
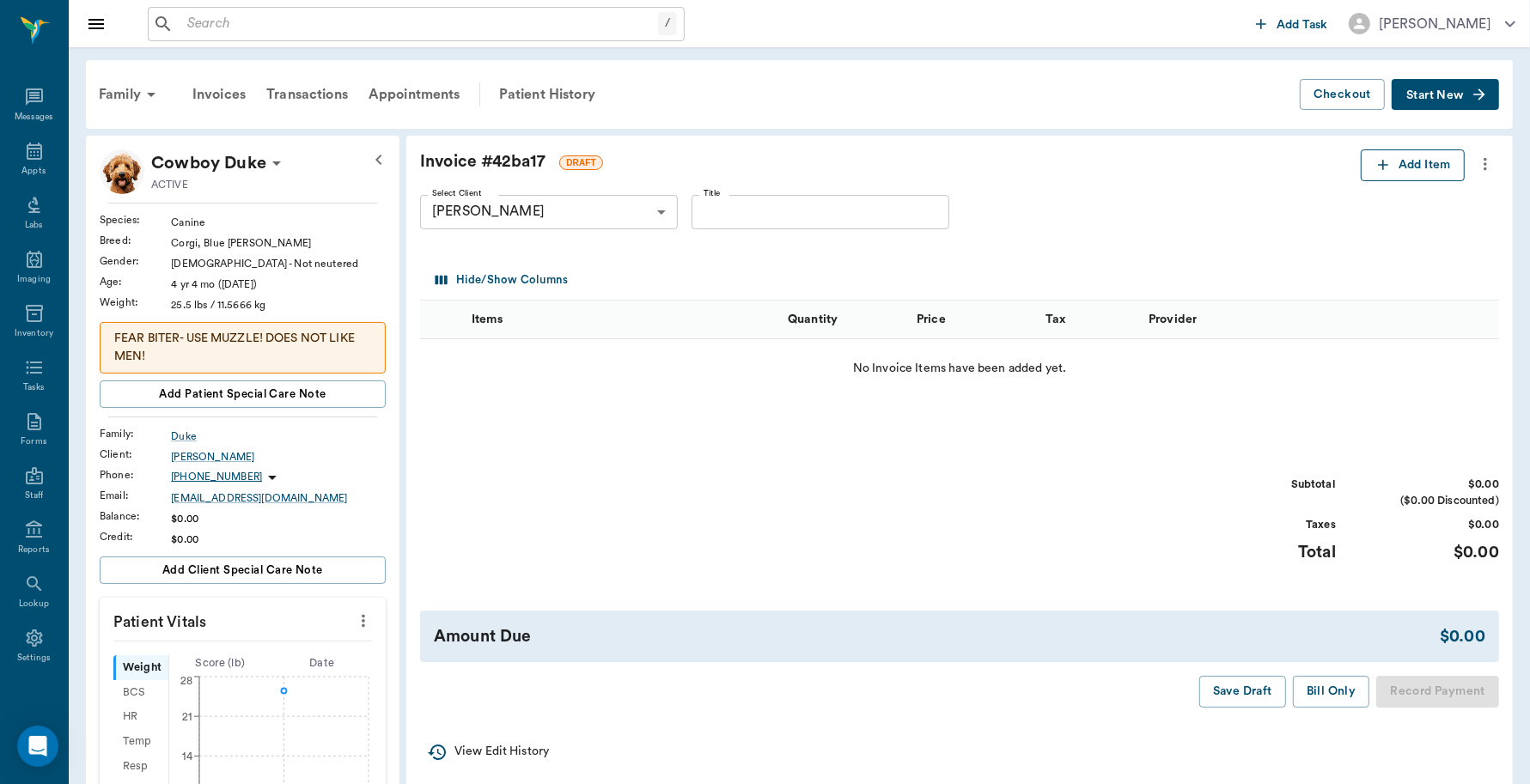
click at [1402, 165] on button "Add Item" at bounding box center [1413, 164] width 104 height 31
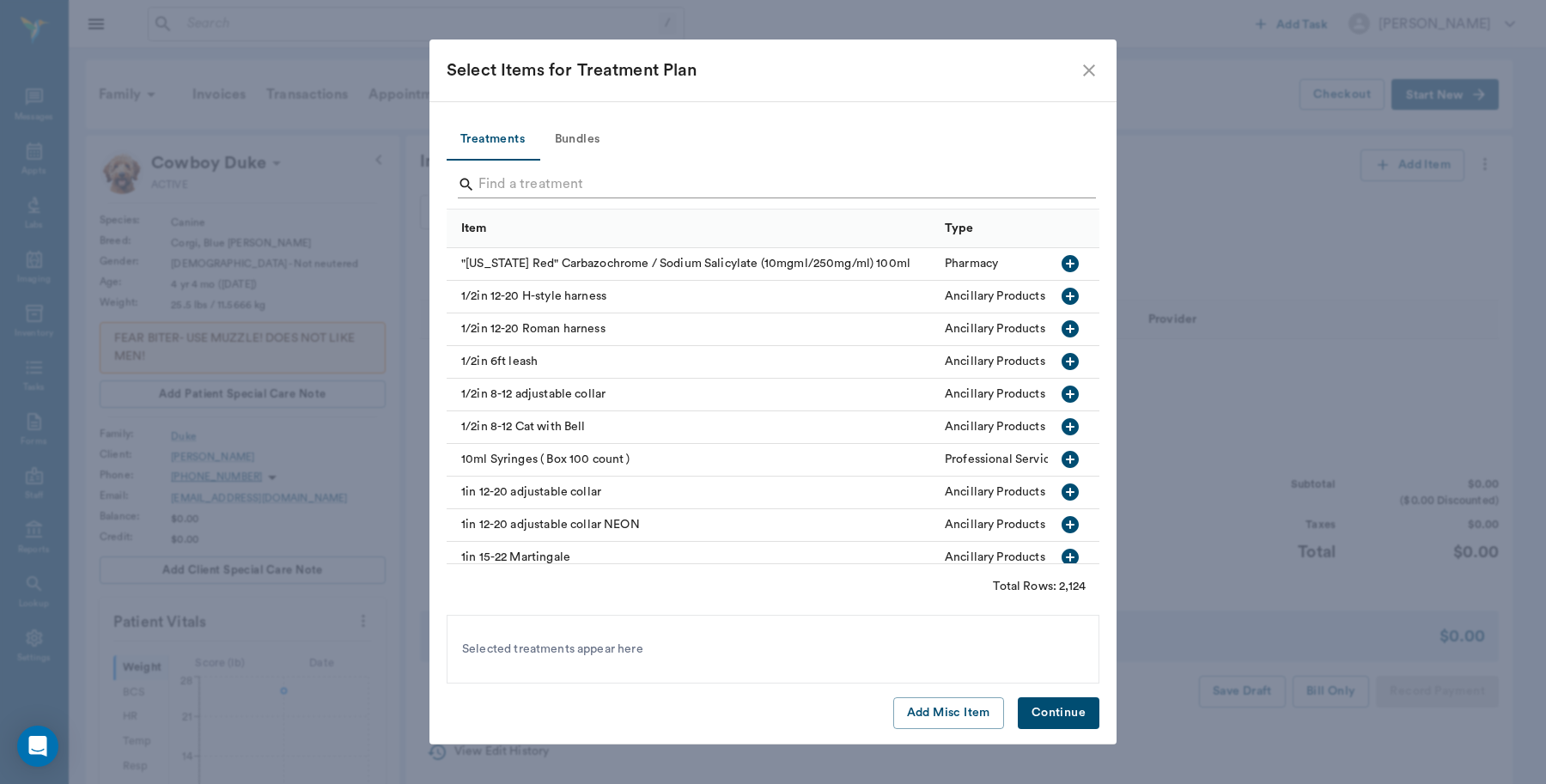
click at [571, 179] on input "Search" at bounding box center [774, 184] width 592 height 28
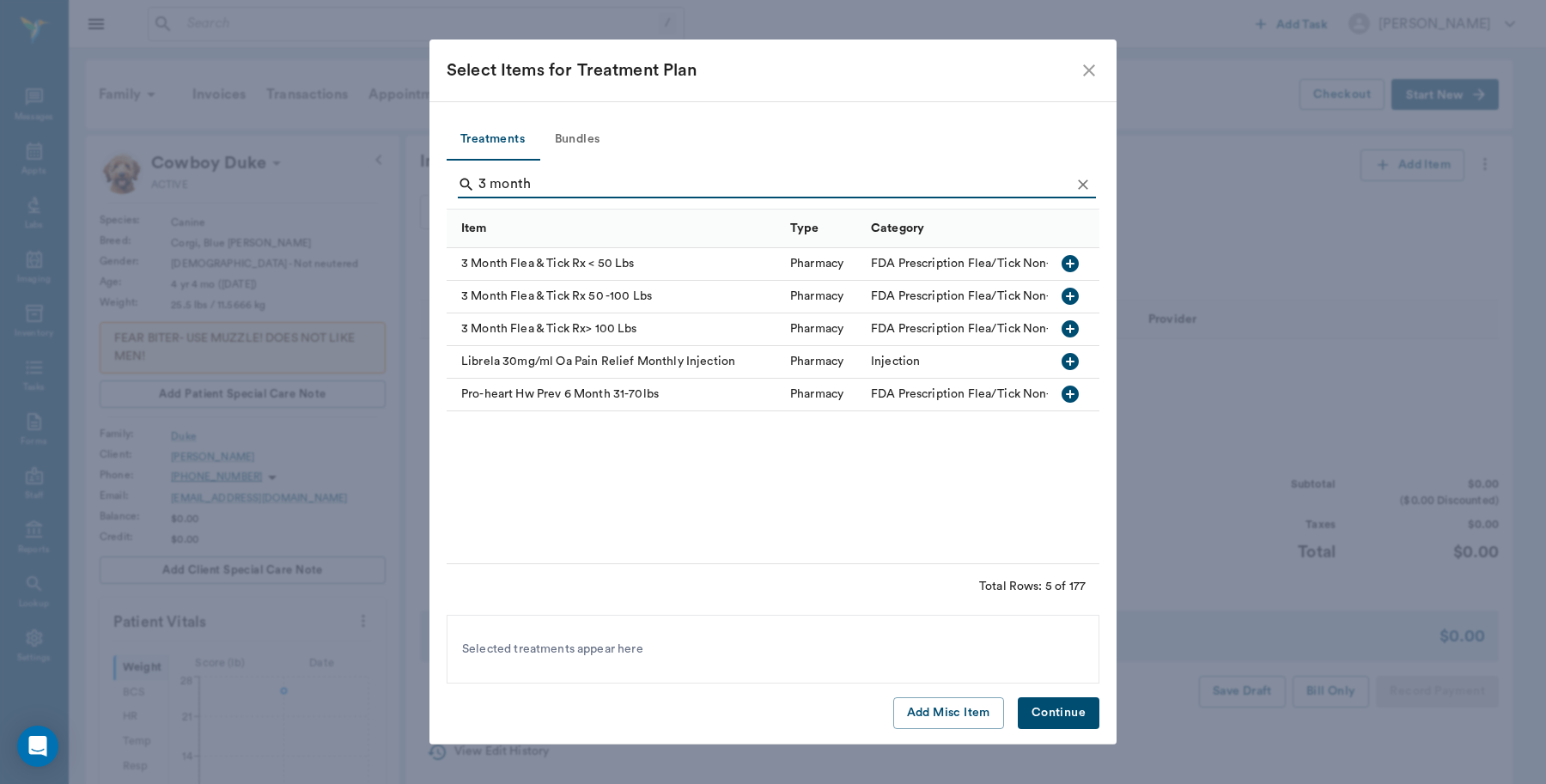
type input "3 month"
click at [1070, 263] on icon "button" at bounding box center [1070, 263] width 21 height 21
click at [1049, 700] on button "Continue" at bounding box center [1058, 712] width 82 height 31
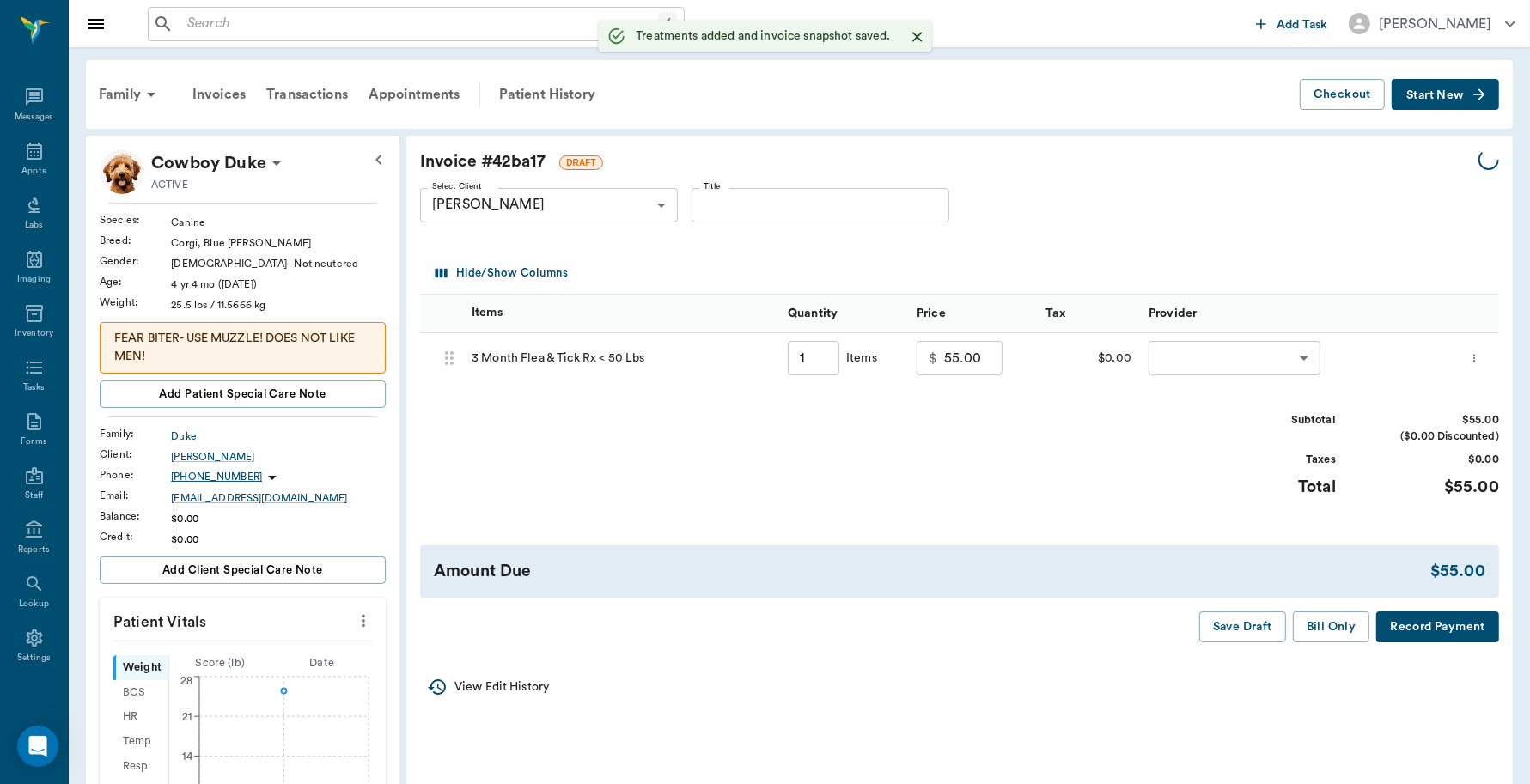
type input "1.00"
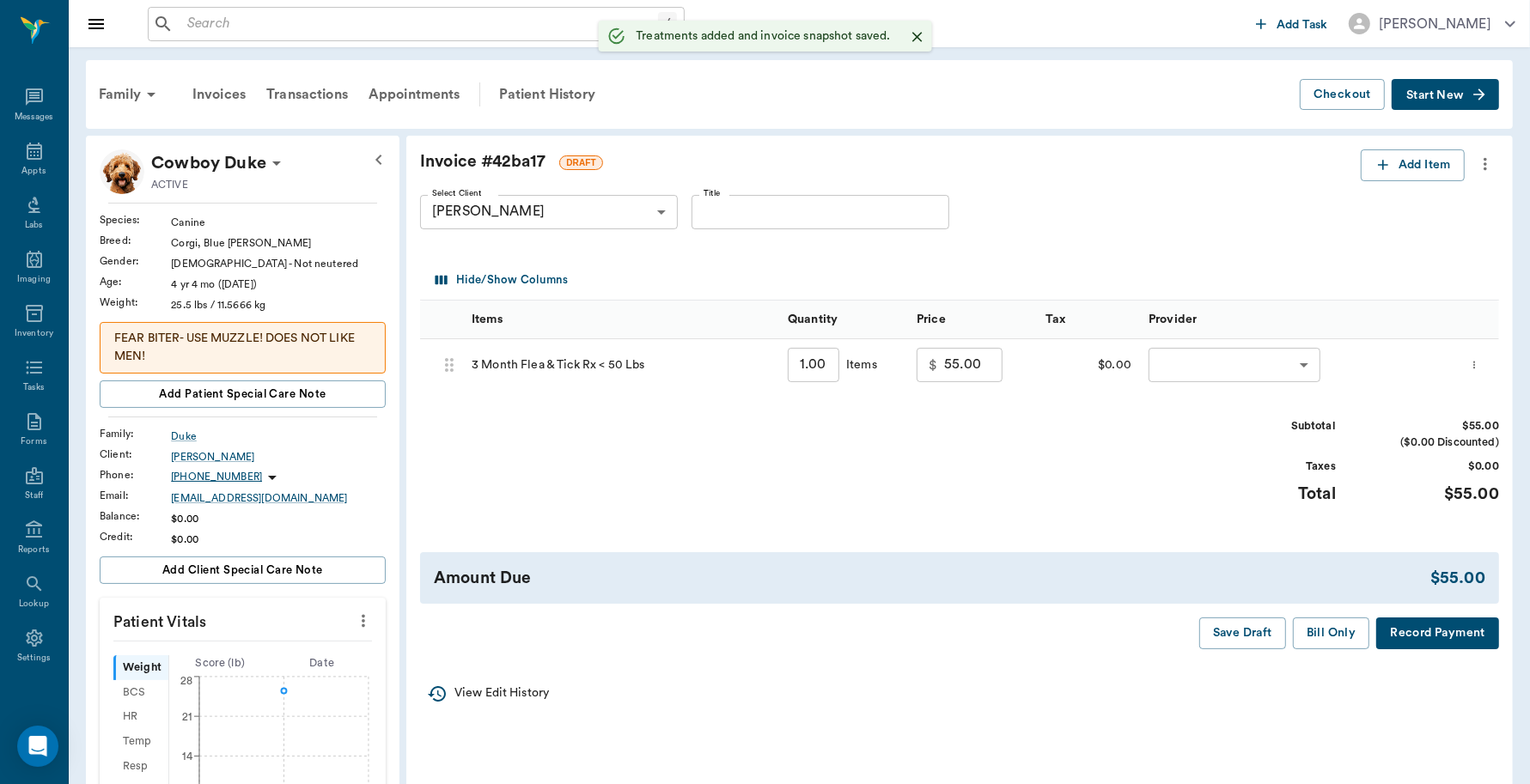
click at [1264, 374] on body "/ ​ Add Task Dr. Bert Ellsworth Nectar Messages Appts Labs Imaging Inventory Ta…" at bounding box center [765, 685] width 1530 height 1370
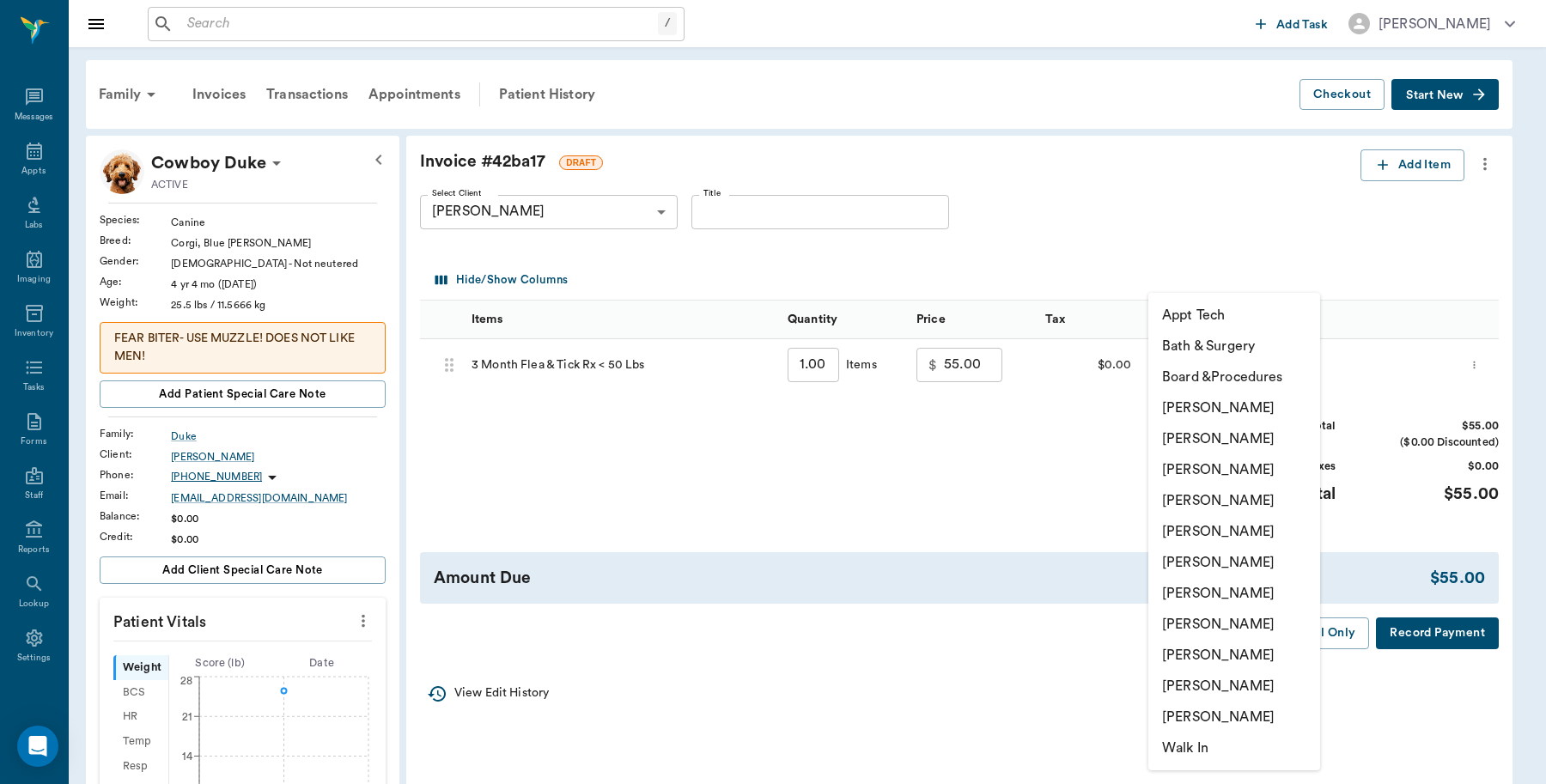
click at [1208, 409] on li "[PERSON_NAME]" at bounding box center [1233, 408] width 172 height 31
type input "none-6899ea08ed37b777db10de45"
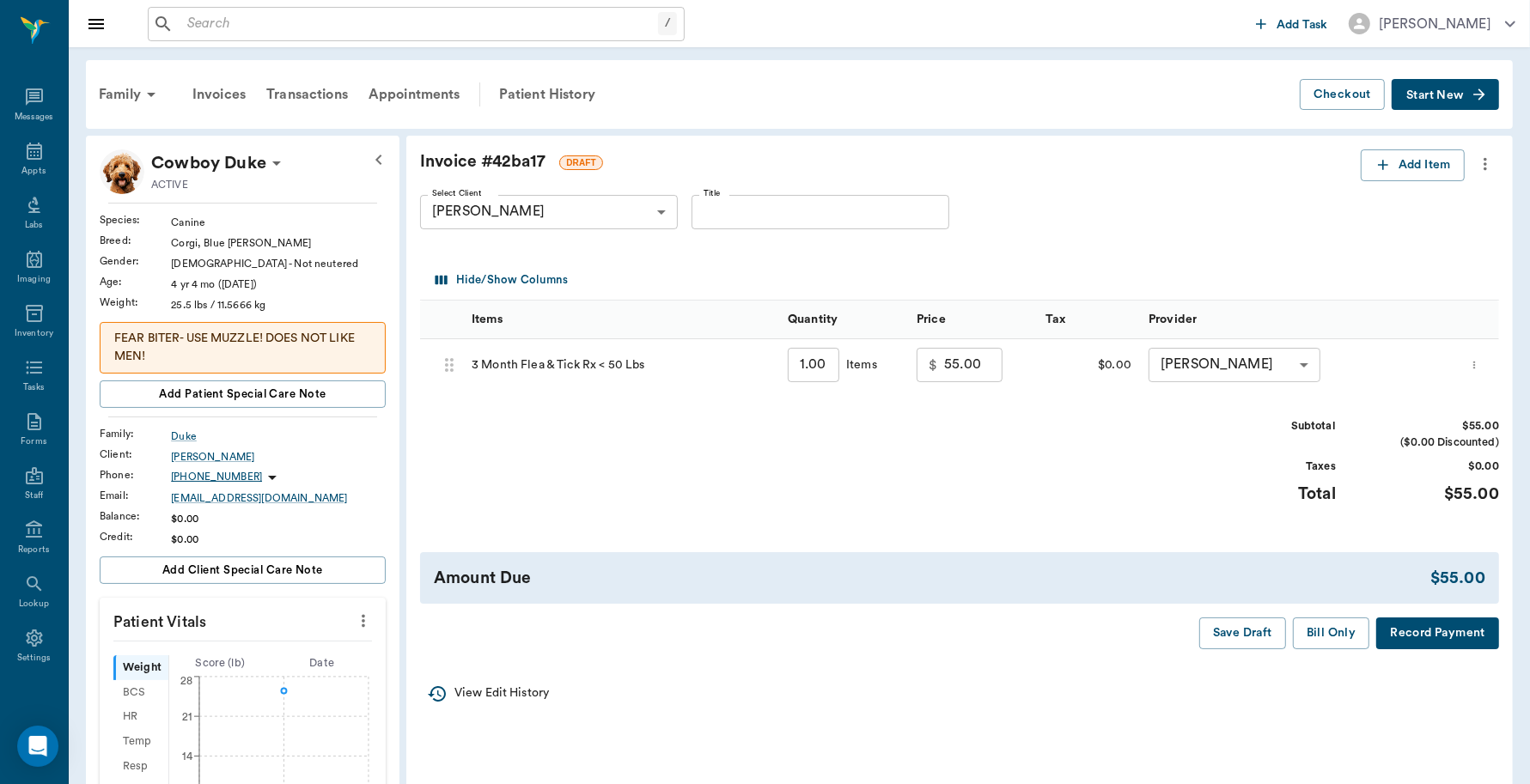
click at [1419, 628] on button "Record Payment" at bounding box center [1437, 632] width 123 height 31
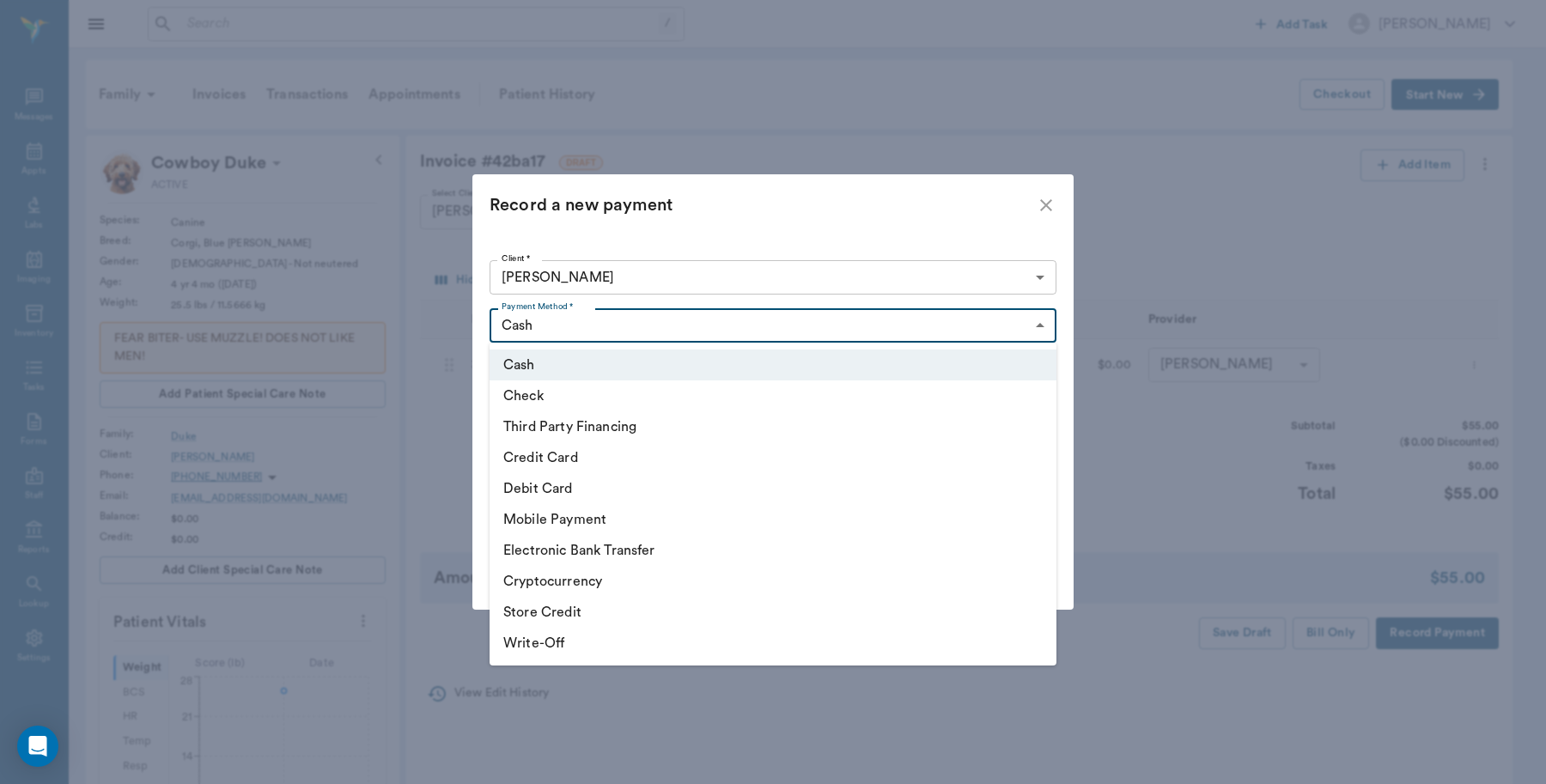
click at [676, 329] on body "/ ​ Add Task Dr. Bert Ellsworth Nectar Messages Appts Labs Imaging Inventory Ta…" at bounding box center [773, 685] width 1546 height 1370
click at [574, 494] on li "Debit Card" at bounding box center [773, 489] width 567 height 31
type input "DEBIT_CARD"
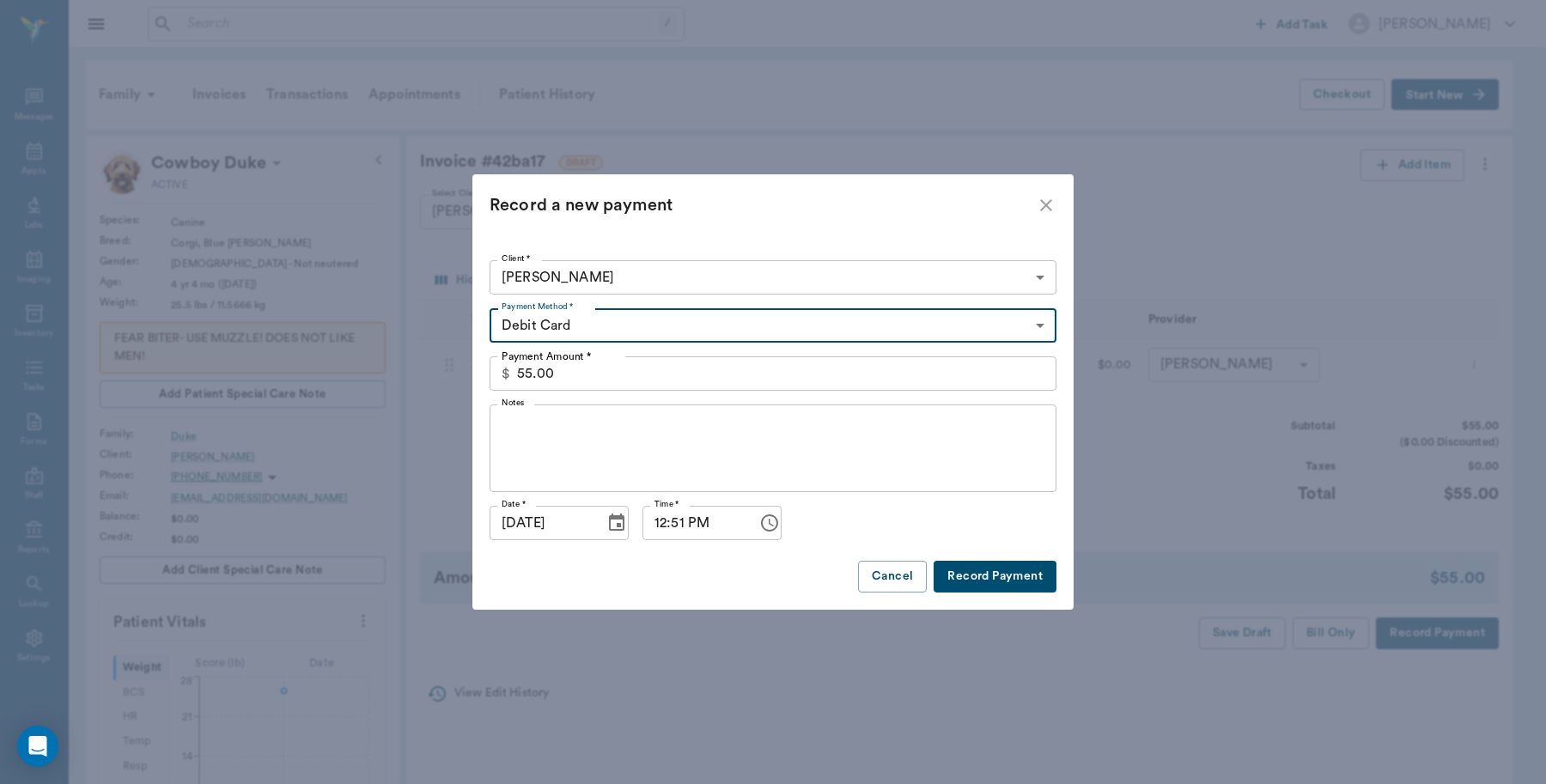
click at [1019, 577] on button "Record Payment" at bounding box center [994, 576] width 123 height 31
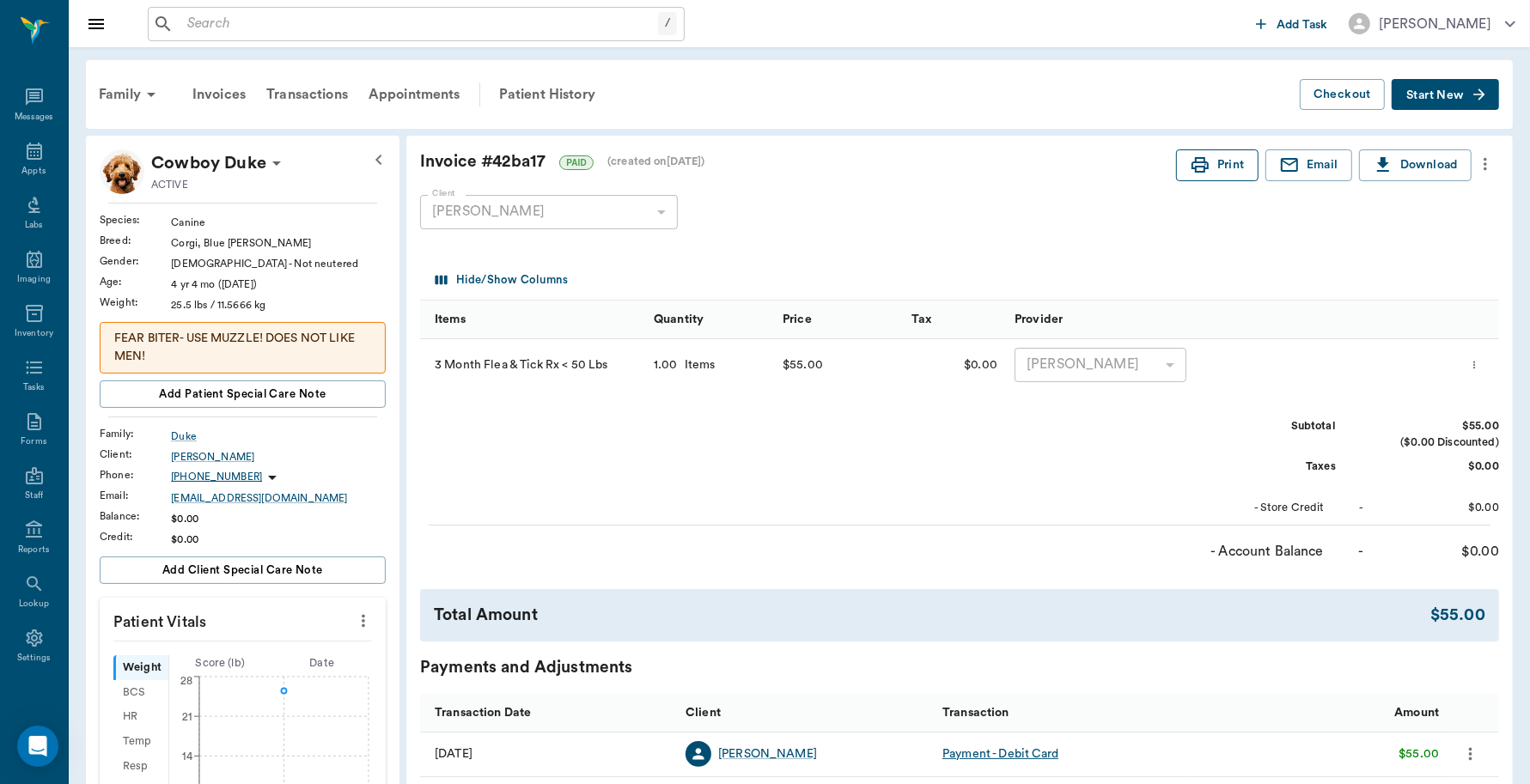
click at [1214, 169] on button "Print" at bounding box center [1217, 164] width 83 height 31
click at [1176, 149] on button "Print" at bounding box center [1217, 164] width 83 height 31
click at [32, 166] on div "Appts" at bounding box center [33, 172] width 24 height 13
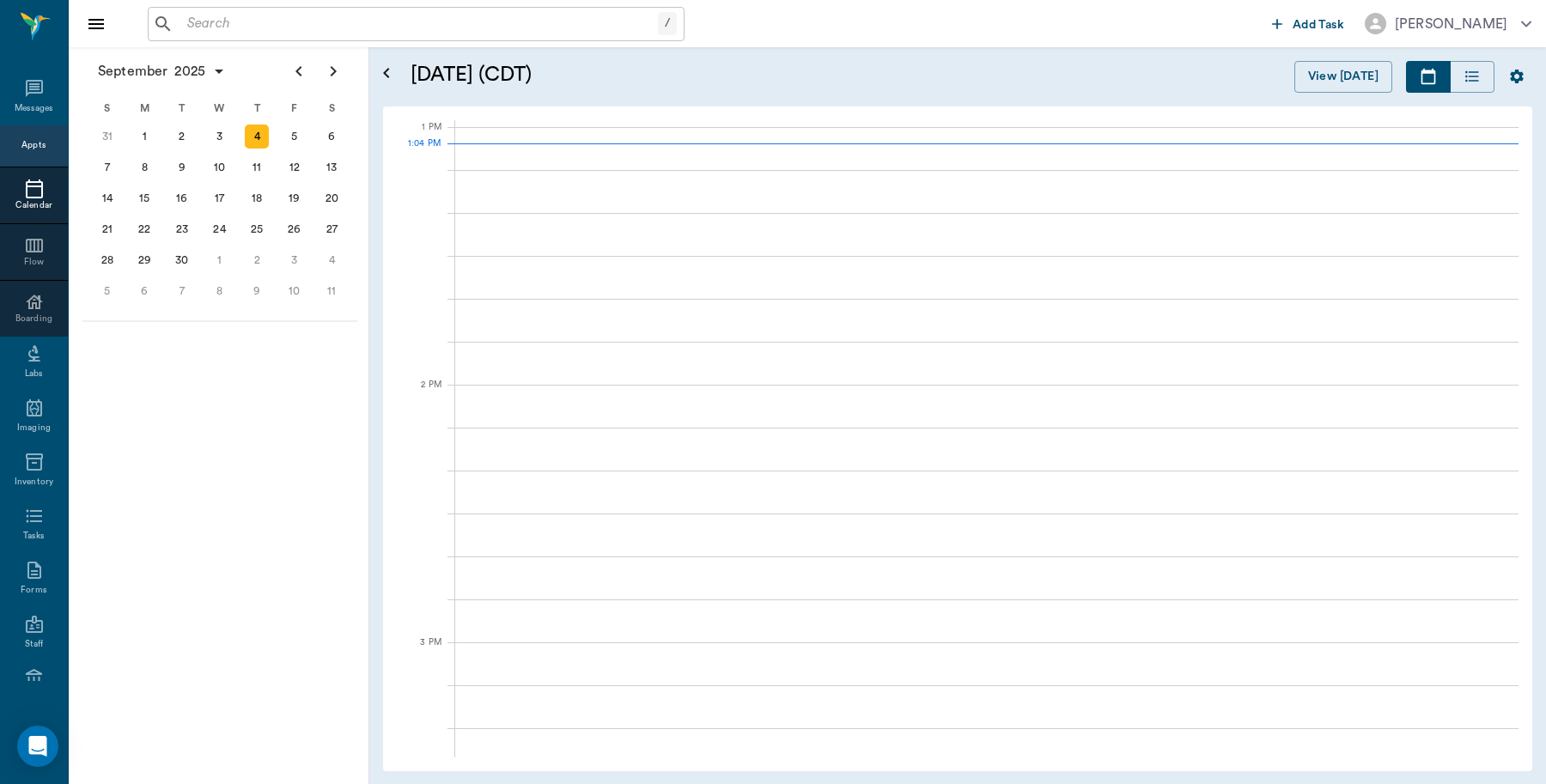
scroll to position [1288, 0]
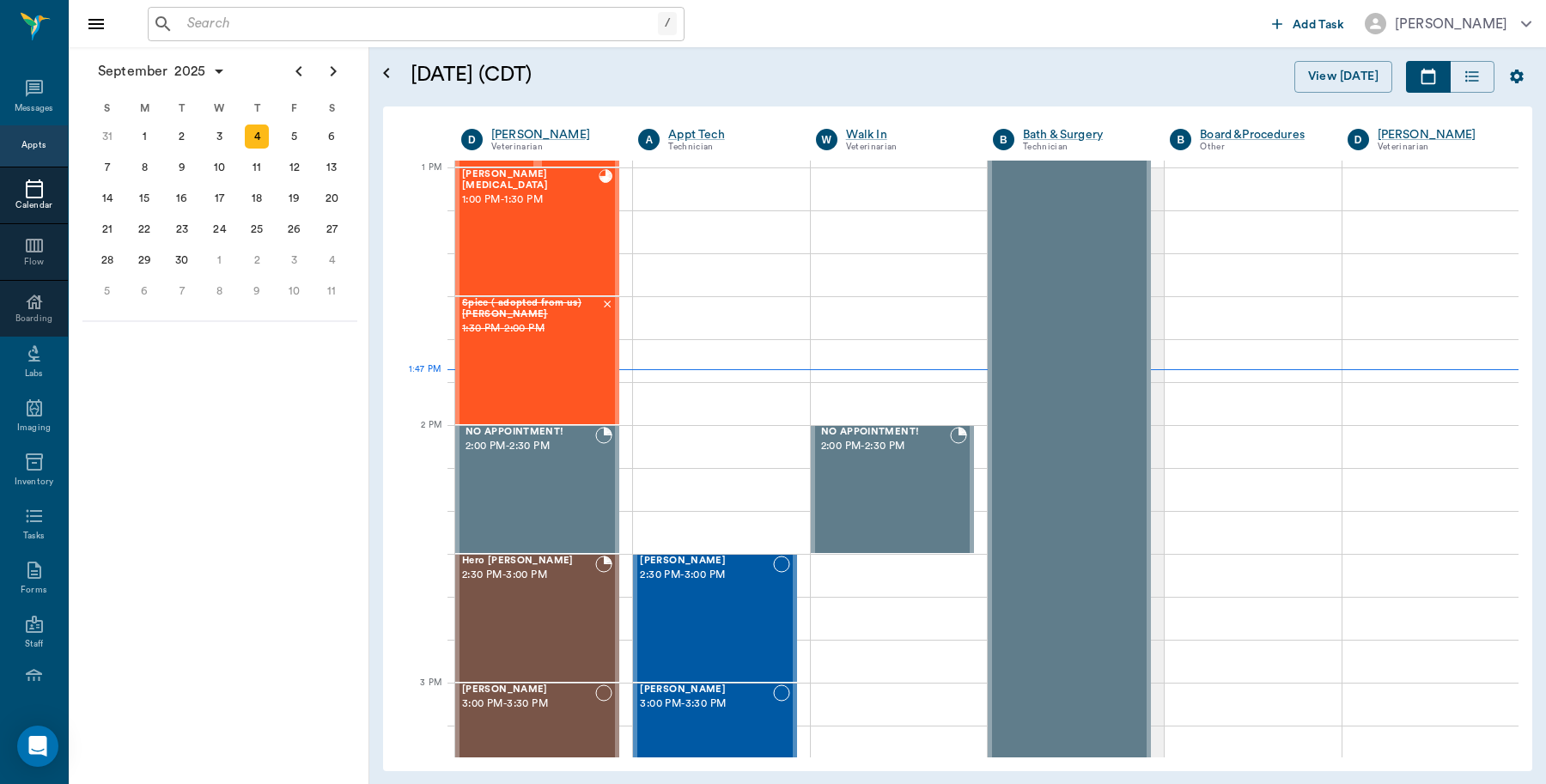
click at [435, 27] on input "text" at bounding box center [420, 23] width 478 height 24
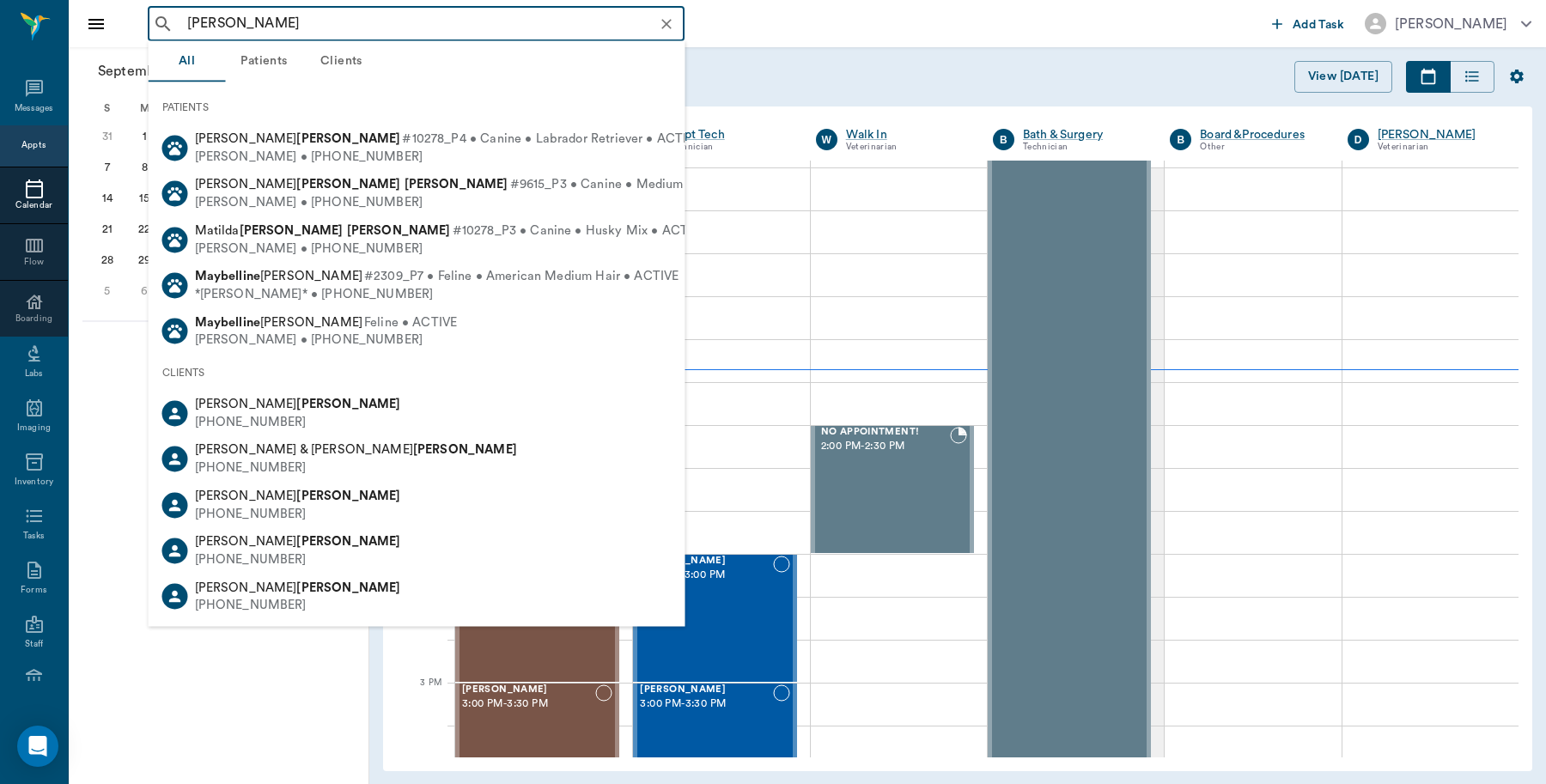
type input "maybelline jones"
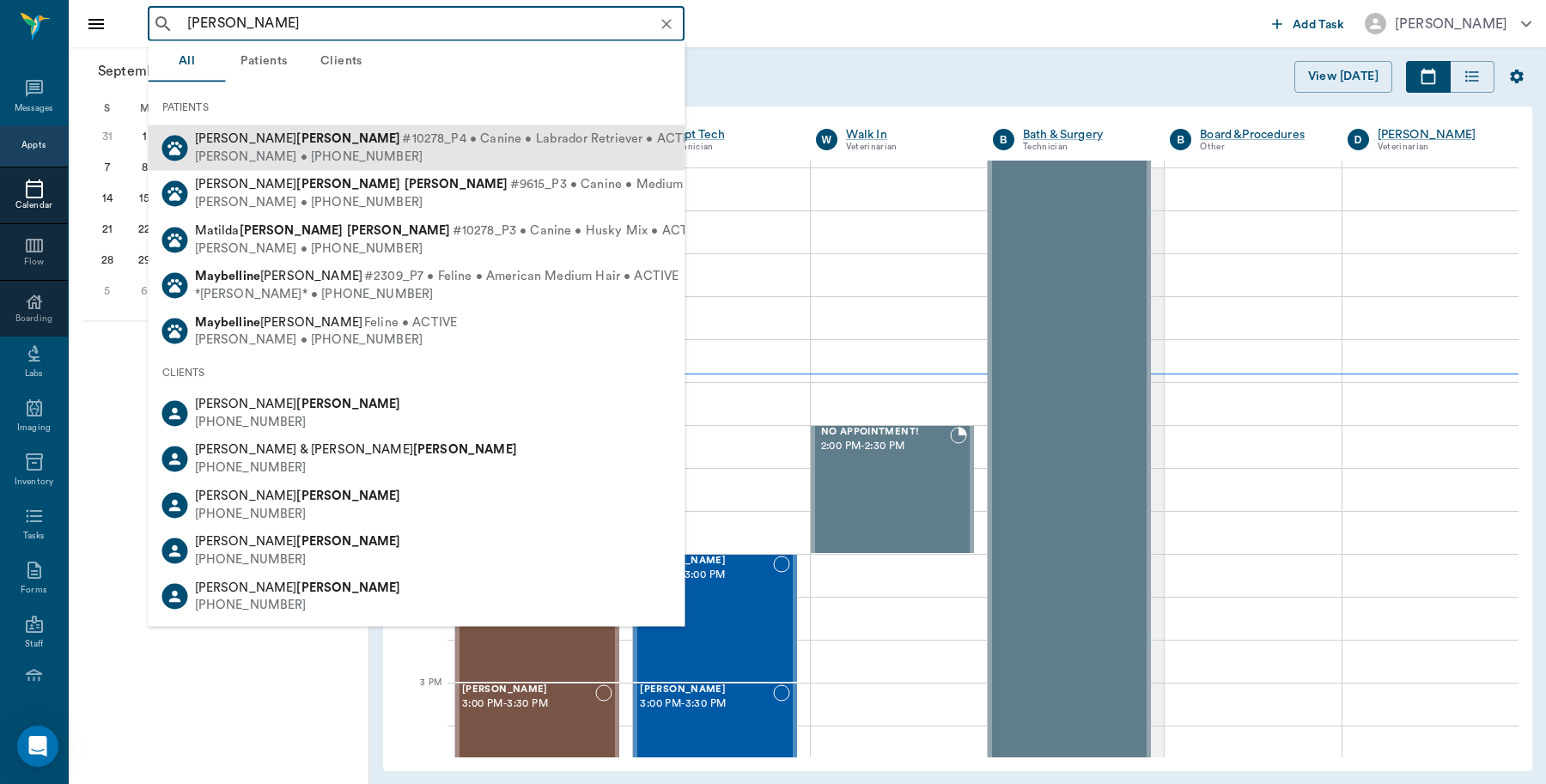
click at [297, 132] on b "Jones" at bounding box center [349, 138] width 104 height 13
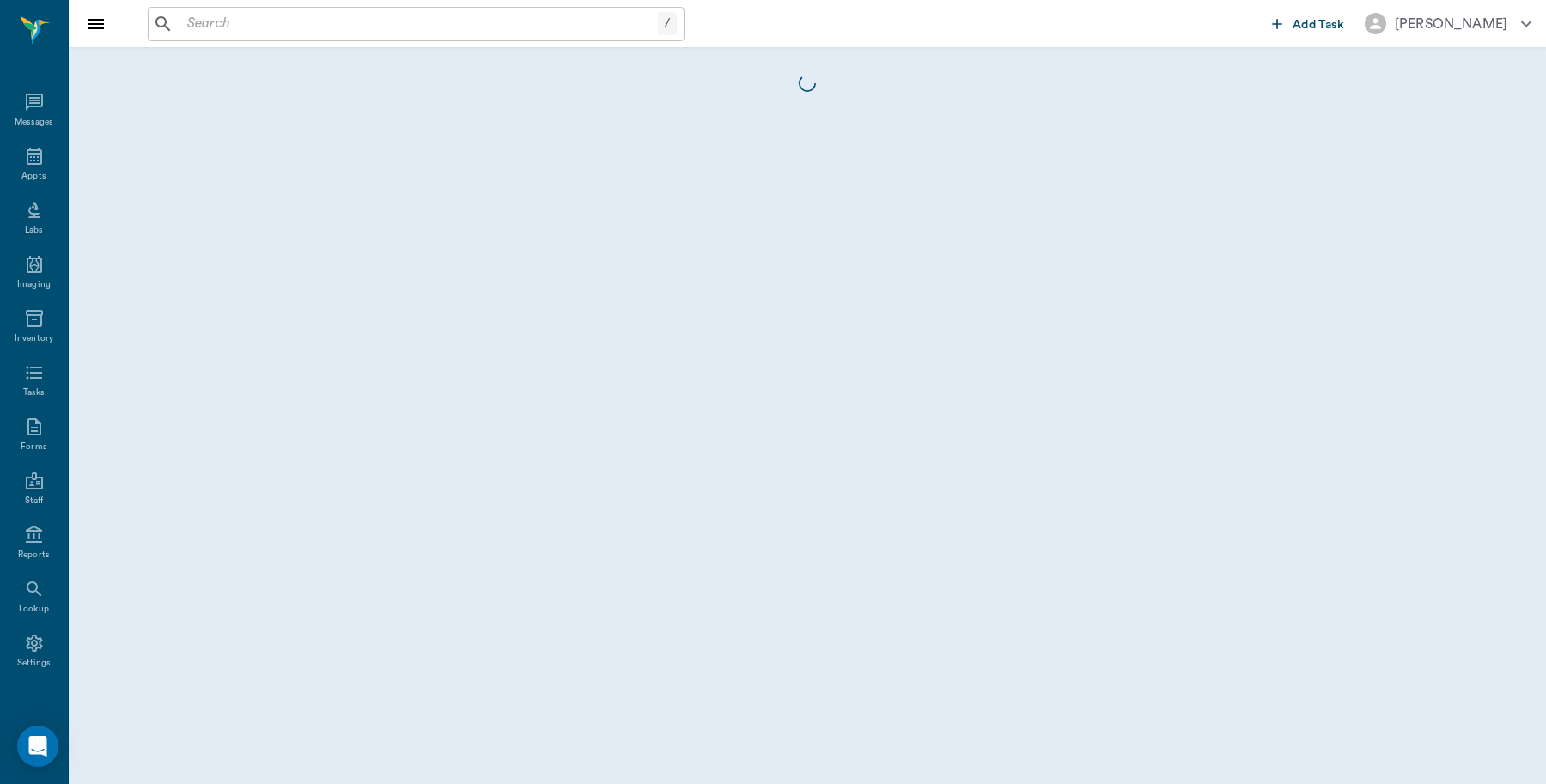
scroll to position [5, 0]
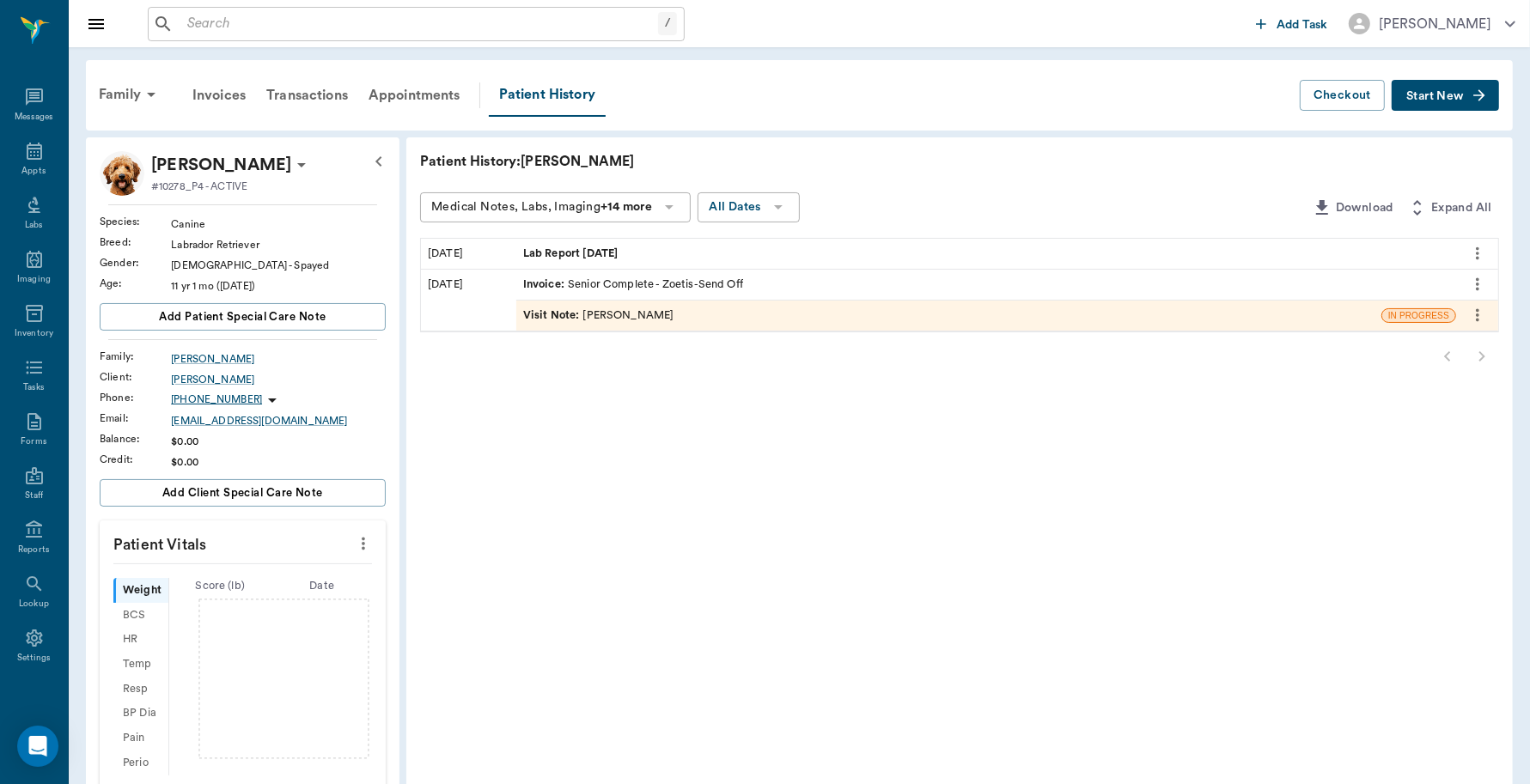
click at [229, 20] on input "text" at bounding box center [420, 23] width 478 height 24
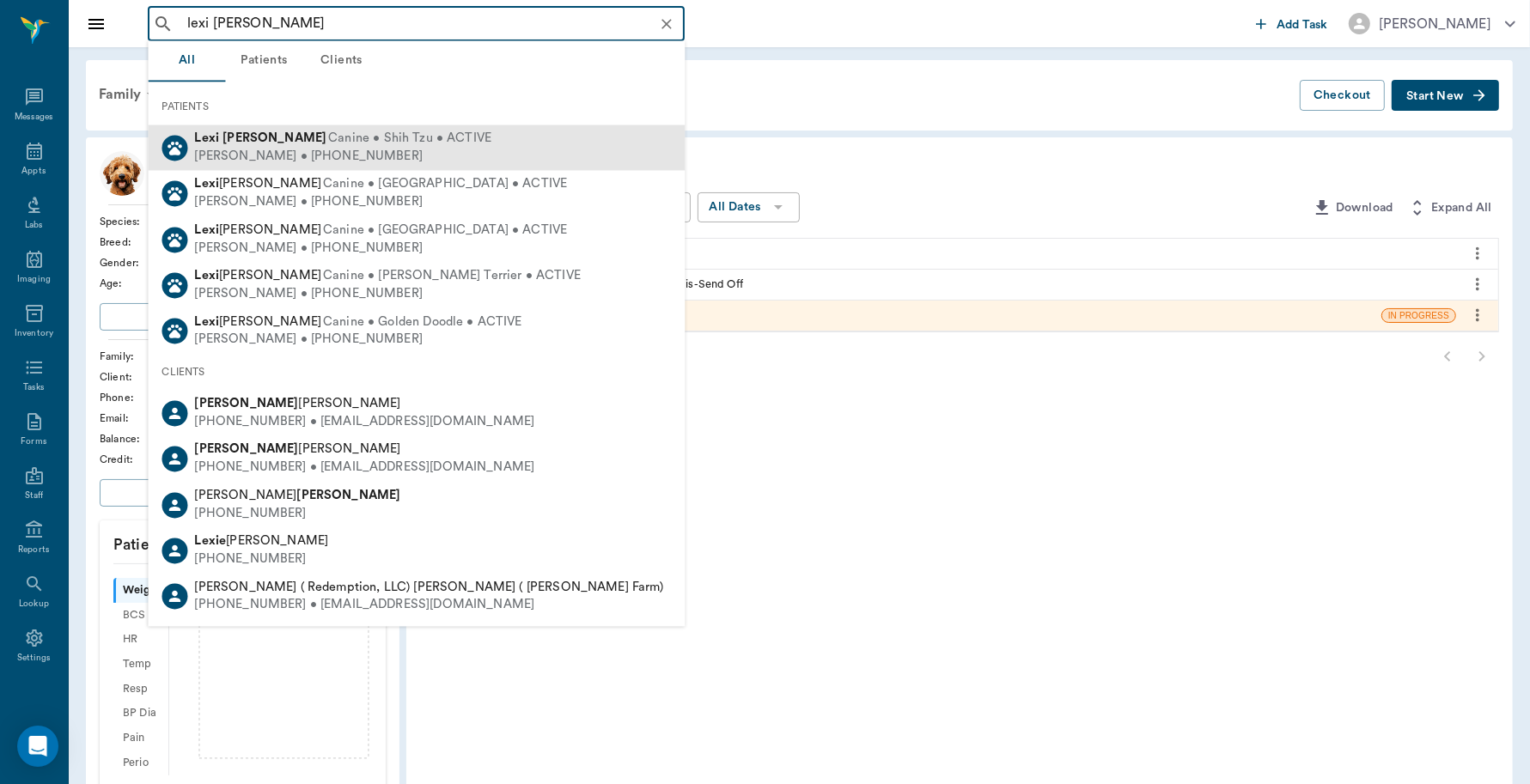
click at [272, 150] on div "Lamisha Boyce • (903) 799-0229" at bounding box center [343, 156] width 297 height 18
type input "lexi boyce"
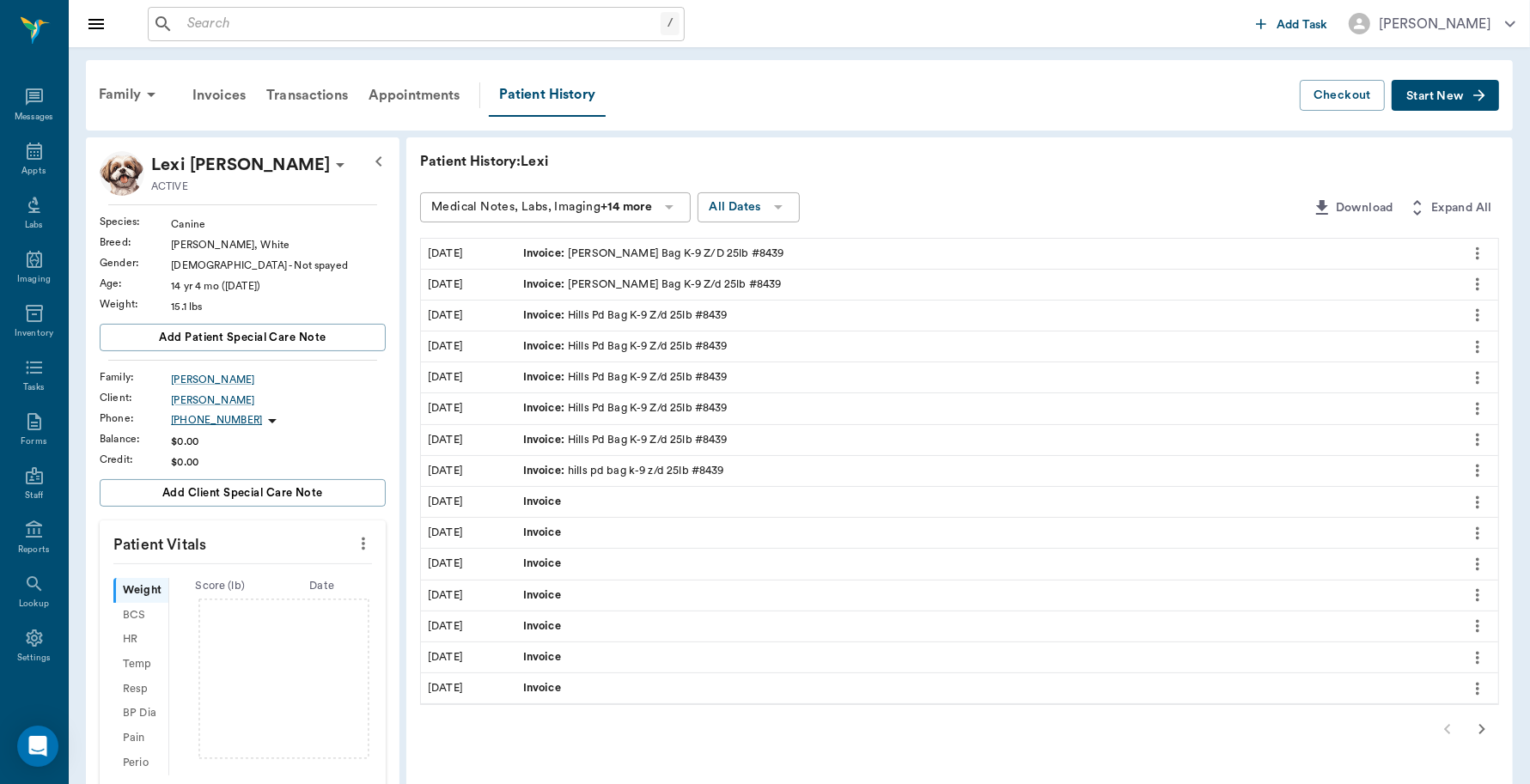
click at [1440, 96] on span "Start New" at bounding box center [1435, 96] width 57 height 0
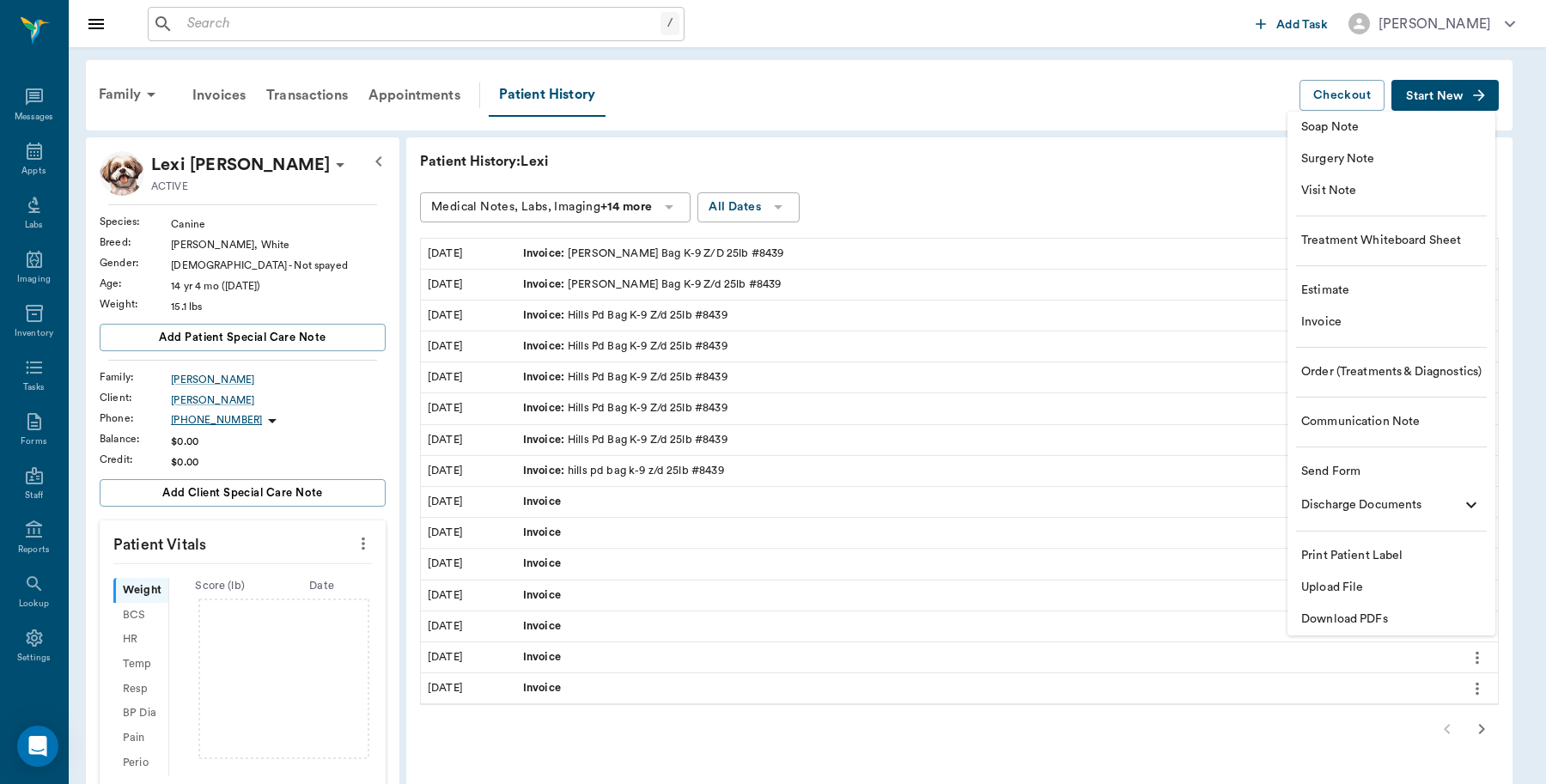
click at [1351, 320] on span "Invoice" at bounding box center [1391, 322] width 181 height 18
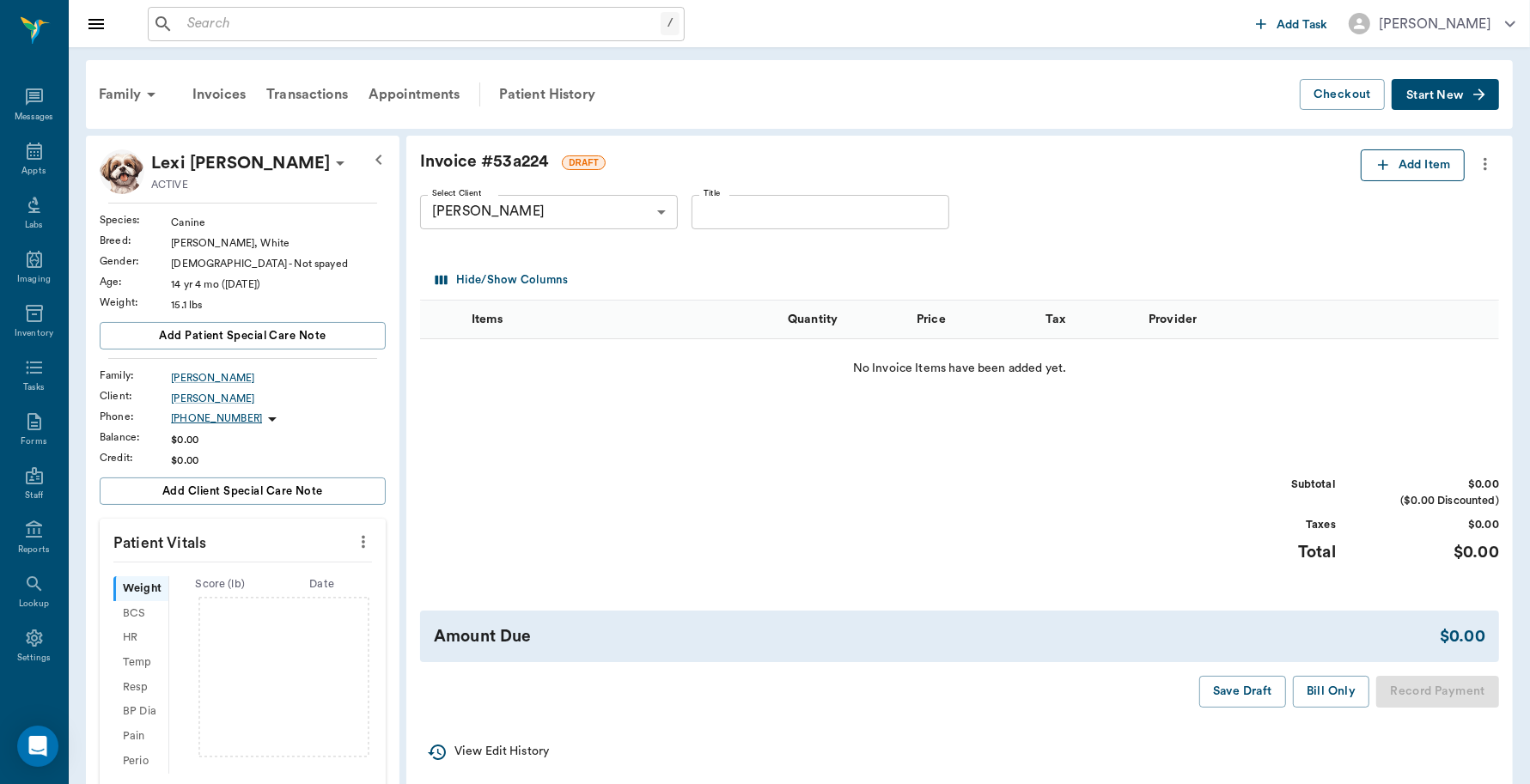
click at [1393, 157] on button "Add Item" at bounding box center [1413, 164] width 104 height 31
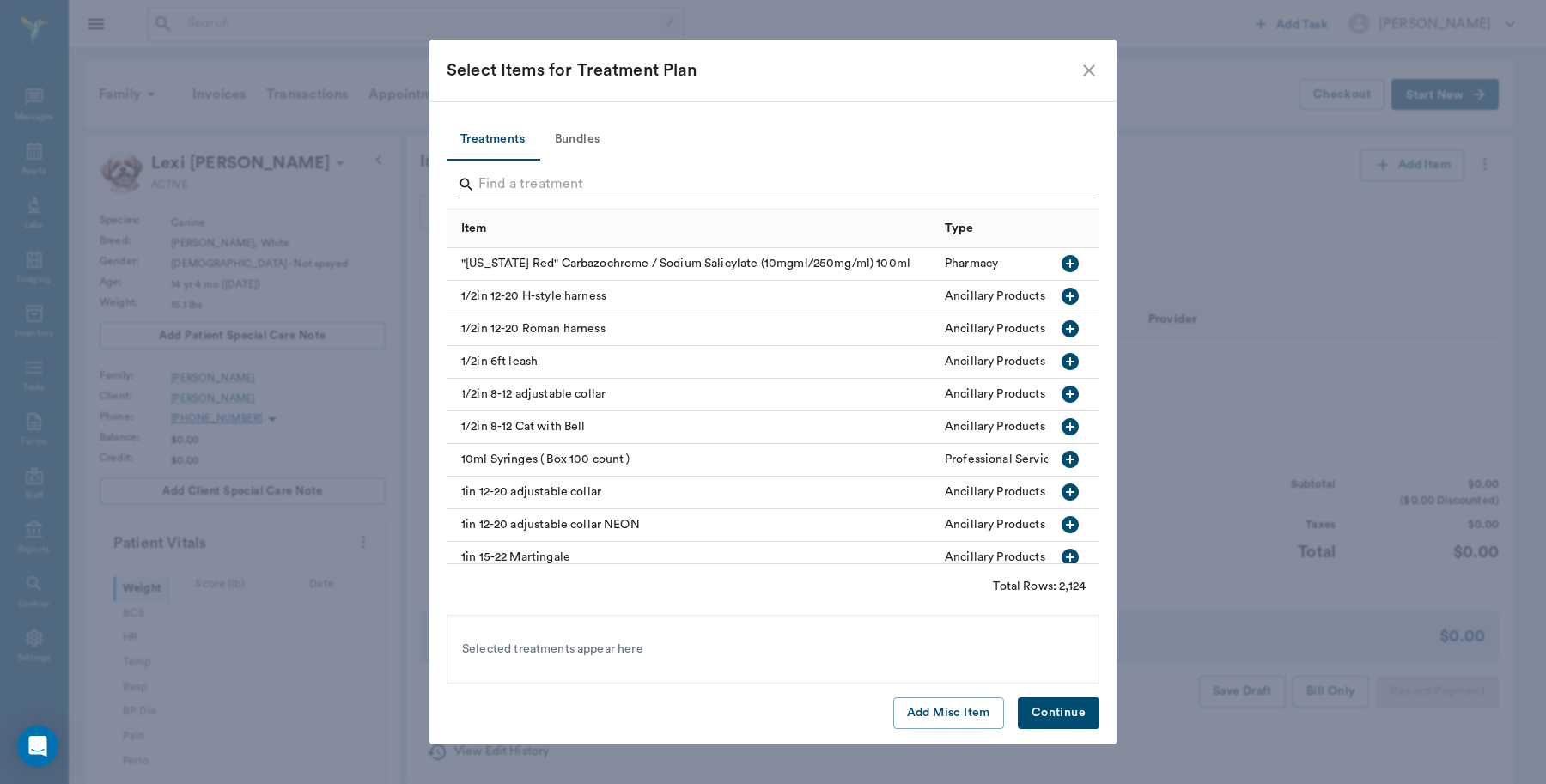
click at [732, 182] on input "Search" at bounding box center [774, 184] width 592 height 28
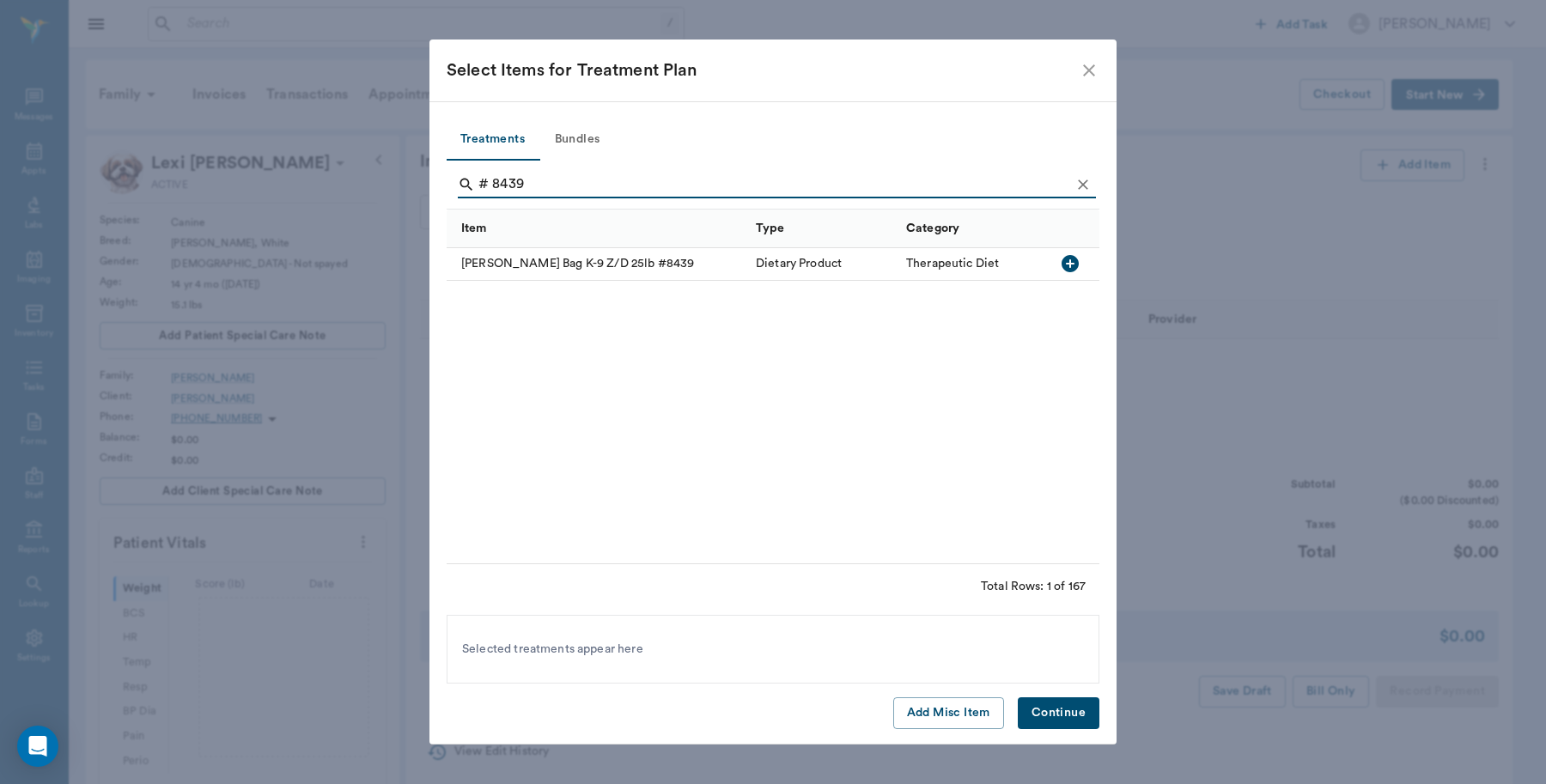
type input "# 8439"
click at [1066, 263] on icon "button" at bounding box center [1070, 263] width 17 height 17
click at [1072, 717] on button "Continue" at bounding box center [1058, 712] width 82 height 31
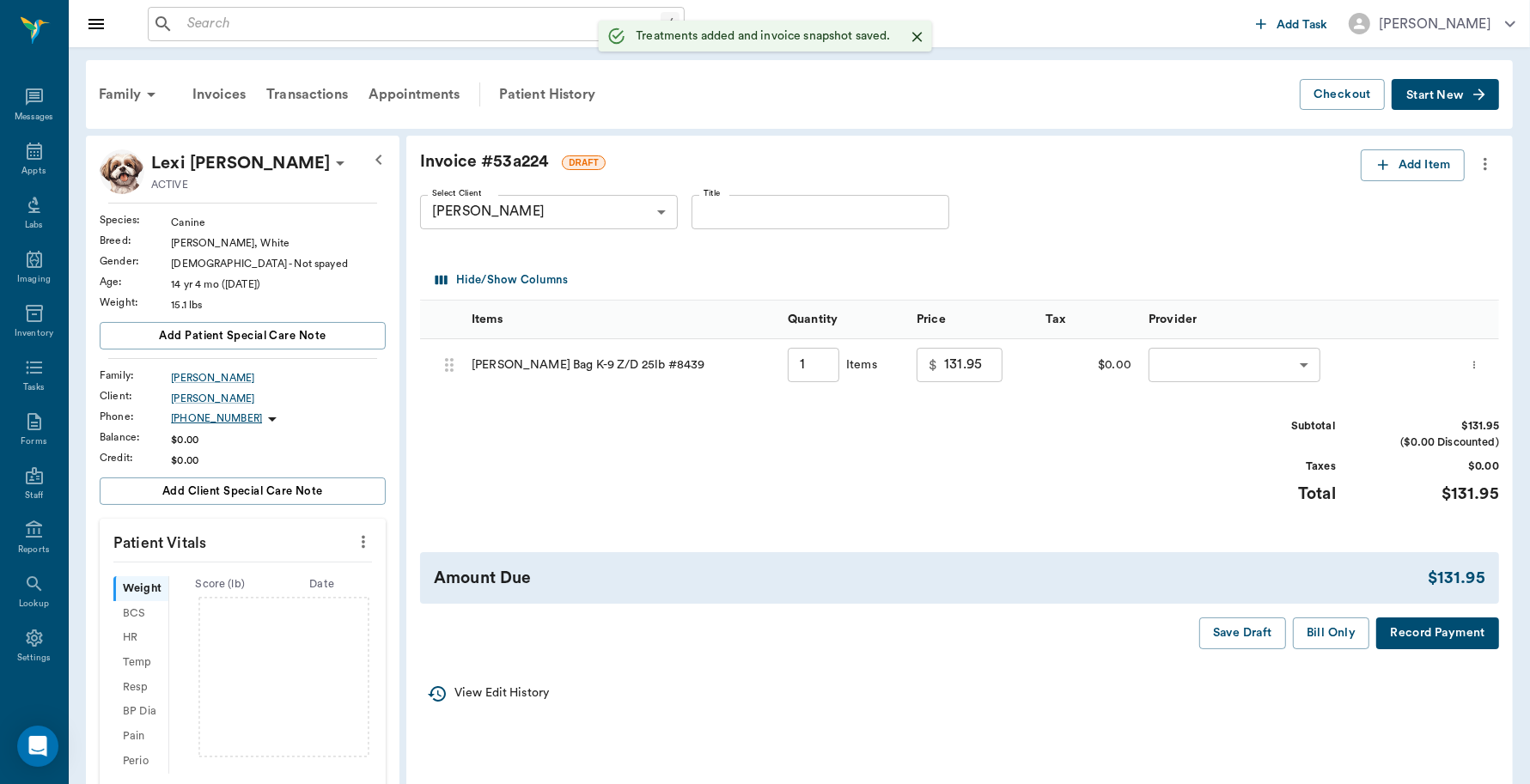
type input "1.00"
click at [1178, 358] on body "/ ​ Add Task Dr. Bert Ellsworth Nectar Messages Appts Labs Imaging Inventory Ta…" at bounding box center [765, 568] width 1530 height 1136
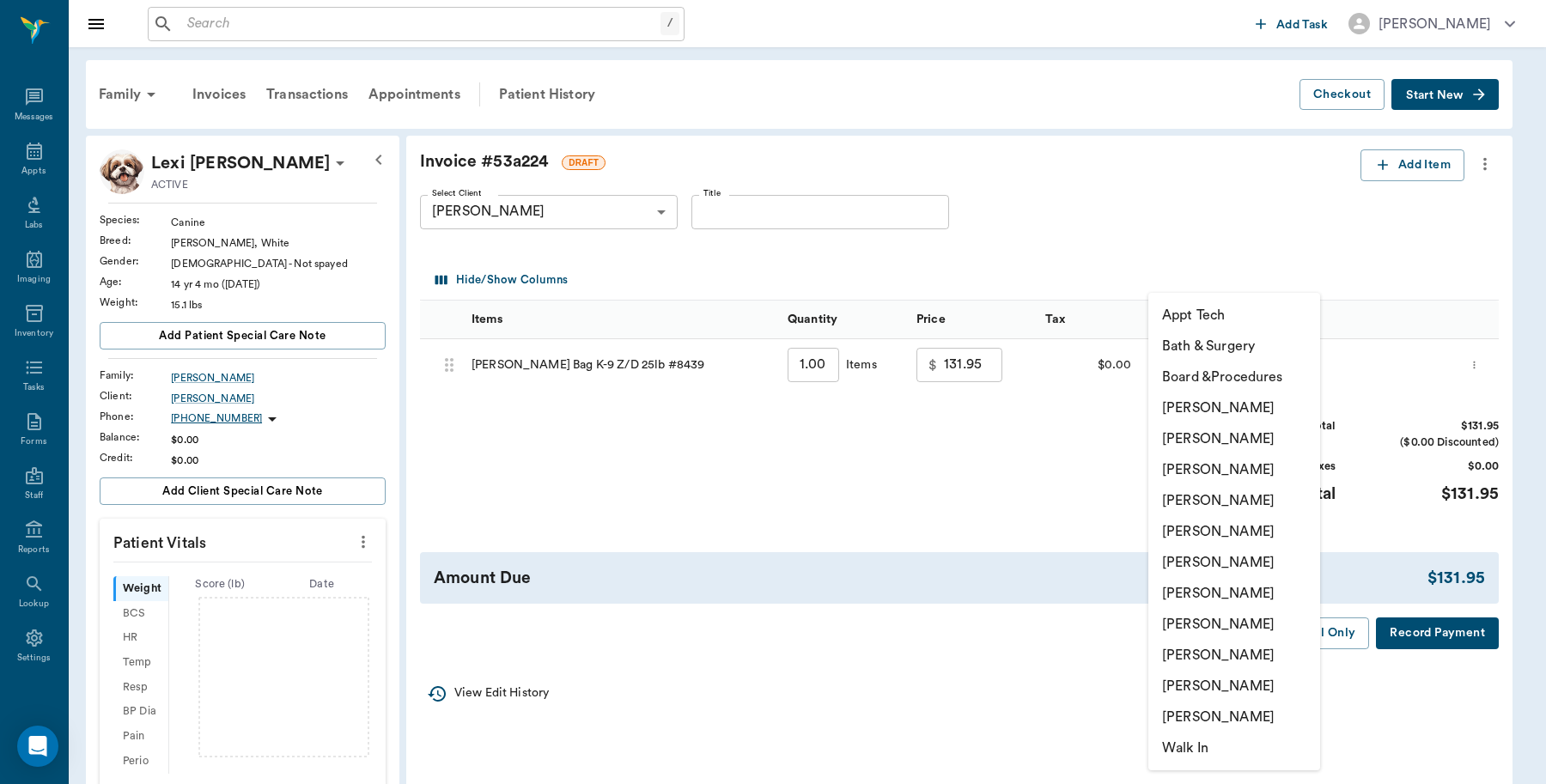
click at [1195, 410] on li "[PERSON_NAME]" at bounding box center [1233, 408] width 172 height 31
type input "none-6899ea08ed37b777db10de45"
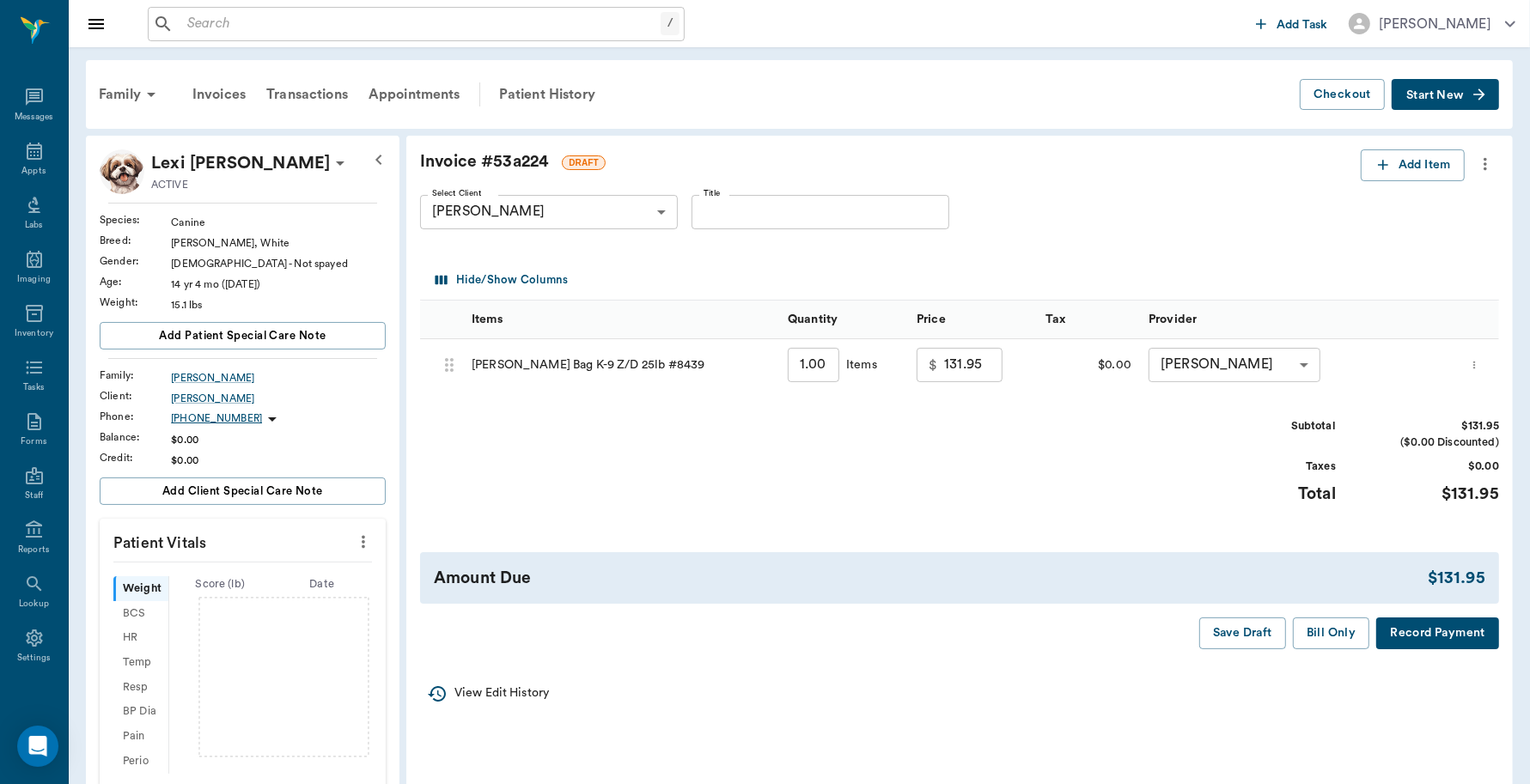
click at [1450, 627] on button "Record Payment" at bounding box center [1437, 632] width 123 height 31
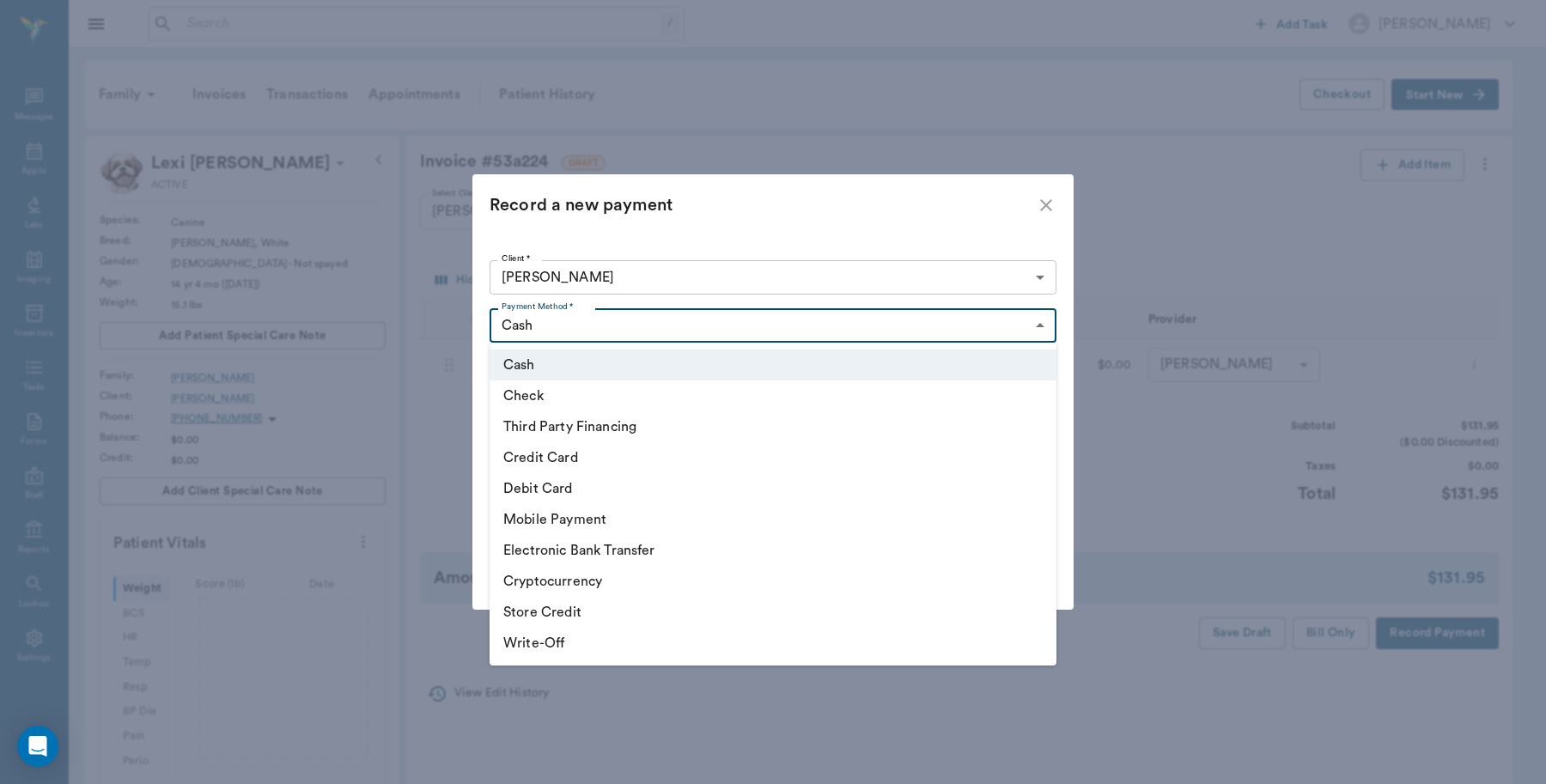
click at [560, 316] on body "/ ​ Add Task Dr. Bert Ellsworth Nectar Messages Appts Labs Imaging Inventory Ta…" at bounding box center [773, 568] width 1546 height 1136
click at [554, 489] on li "Debit Card" at bounding box center [773, 489] width 567 height 31
type input "DEBIT_CARD"
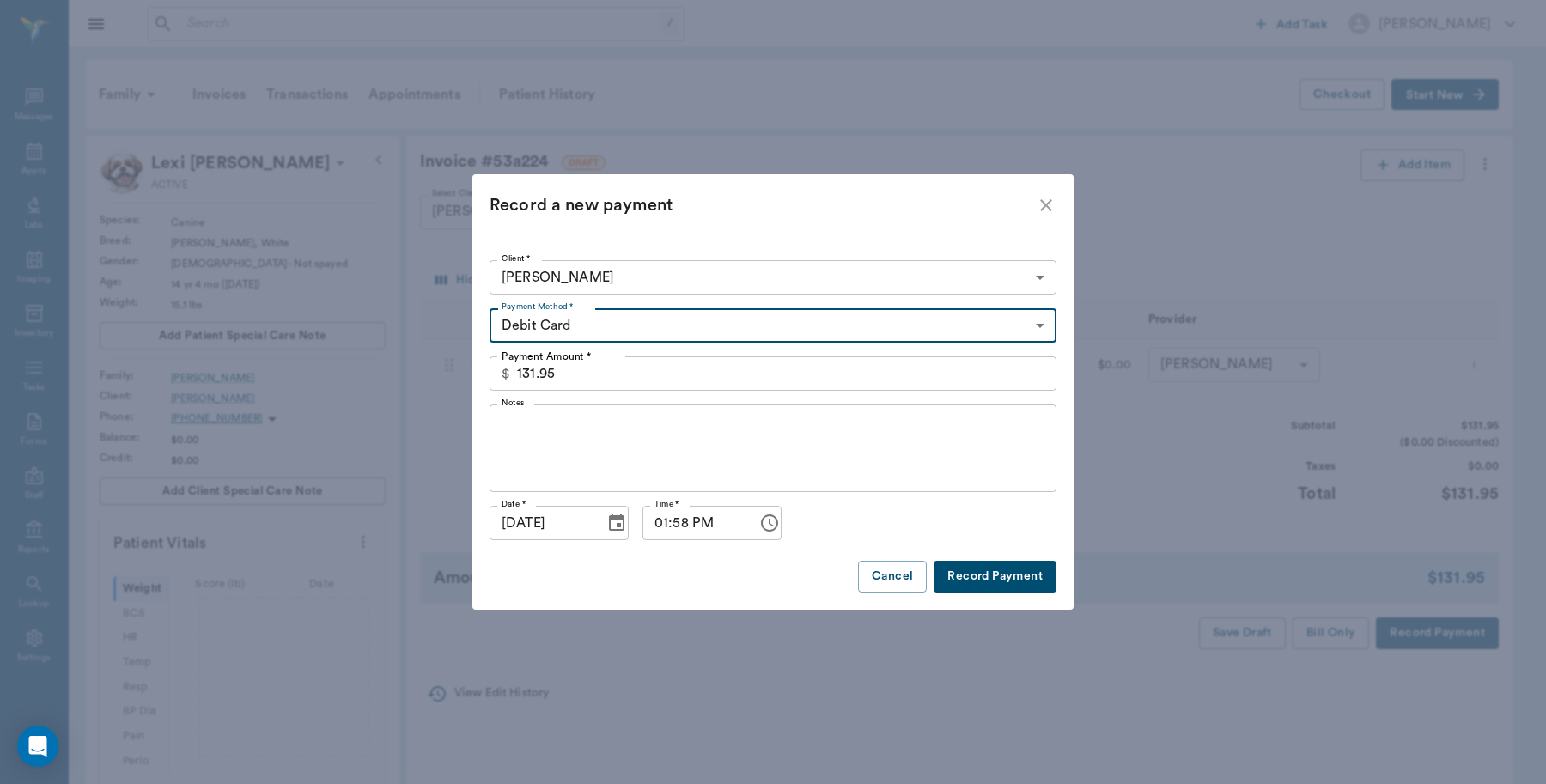
click at [1022, 577] on button "Record Payment" at bounding box center [994, 576] width 123 height 31
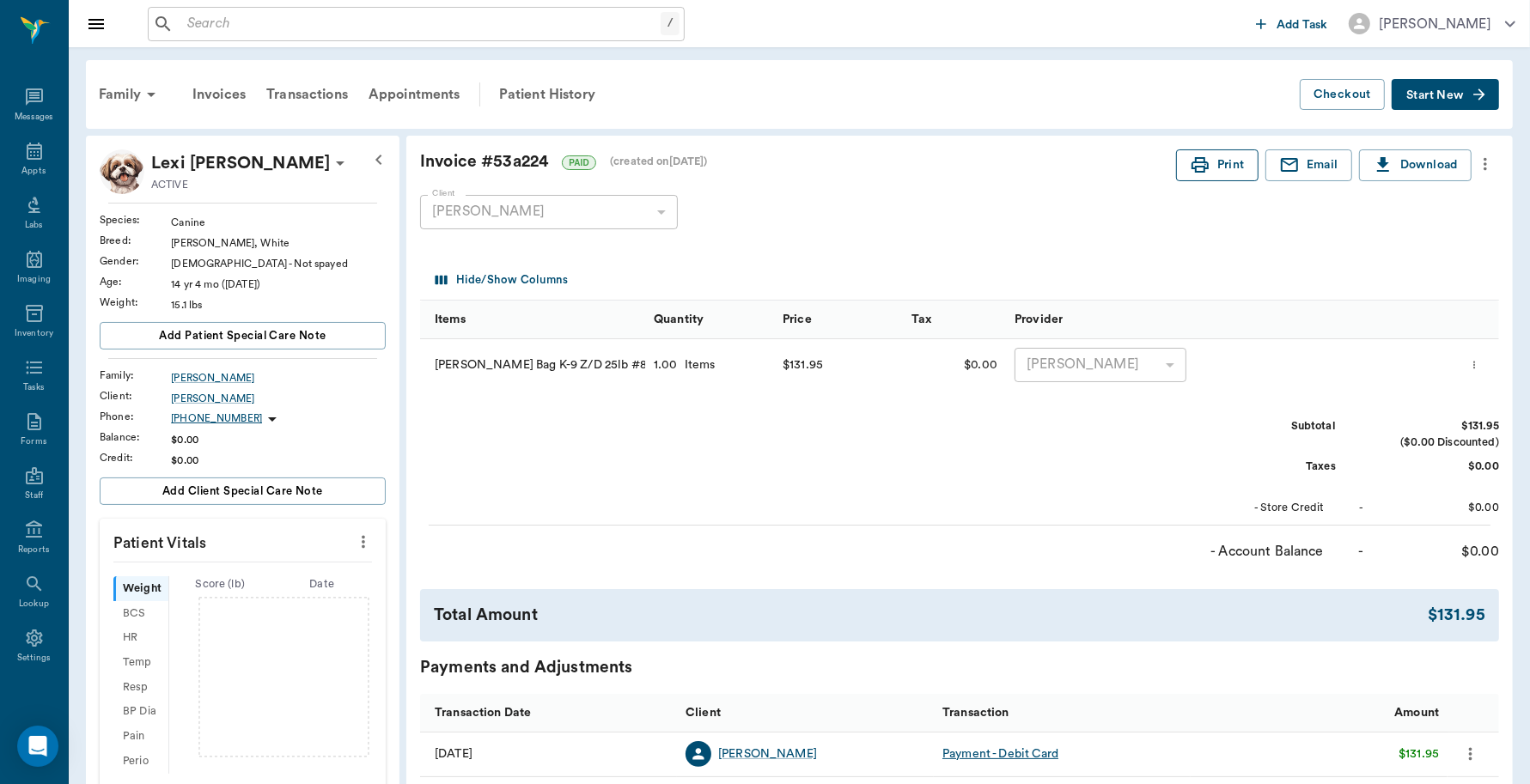
click at [1205, 172] on icon "button" at bounding box center [1199, 164] width 21 height 21
drag, startPoint x: 22, startPoint y: 152, endPoint x: 43, endPoint y: 169, distance: 27.0
click at [24, 152] on icon at bounding box center [34, 151] width 21 height 21
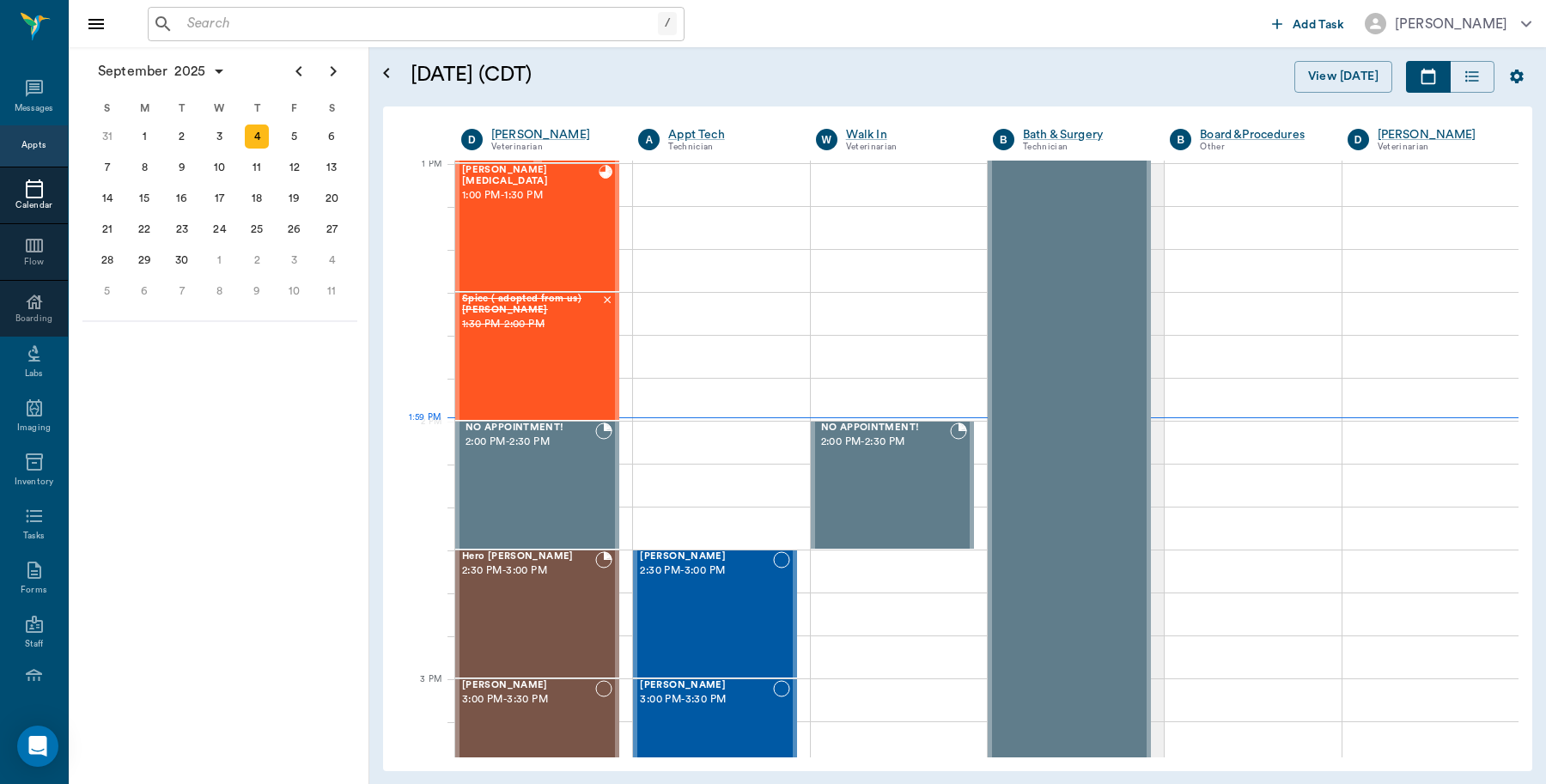
scroll to position [1291, 0]
click at [329, 20] on input "text" at bounding box center [420, 23] width 478 height 24
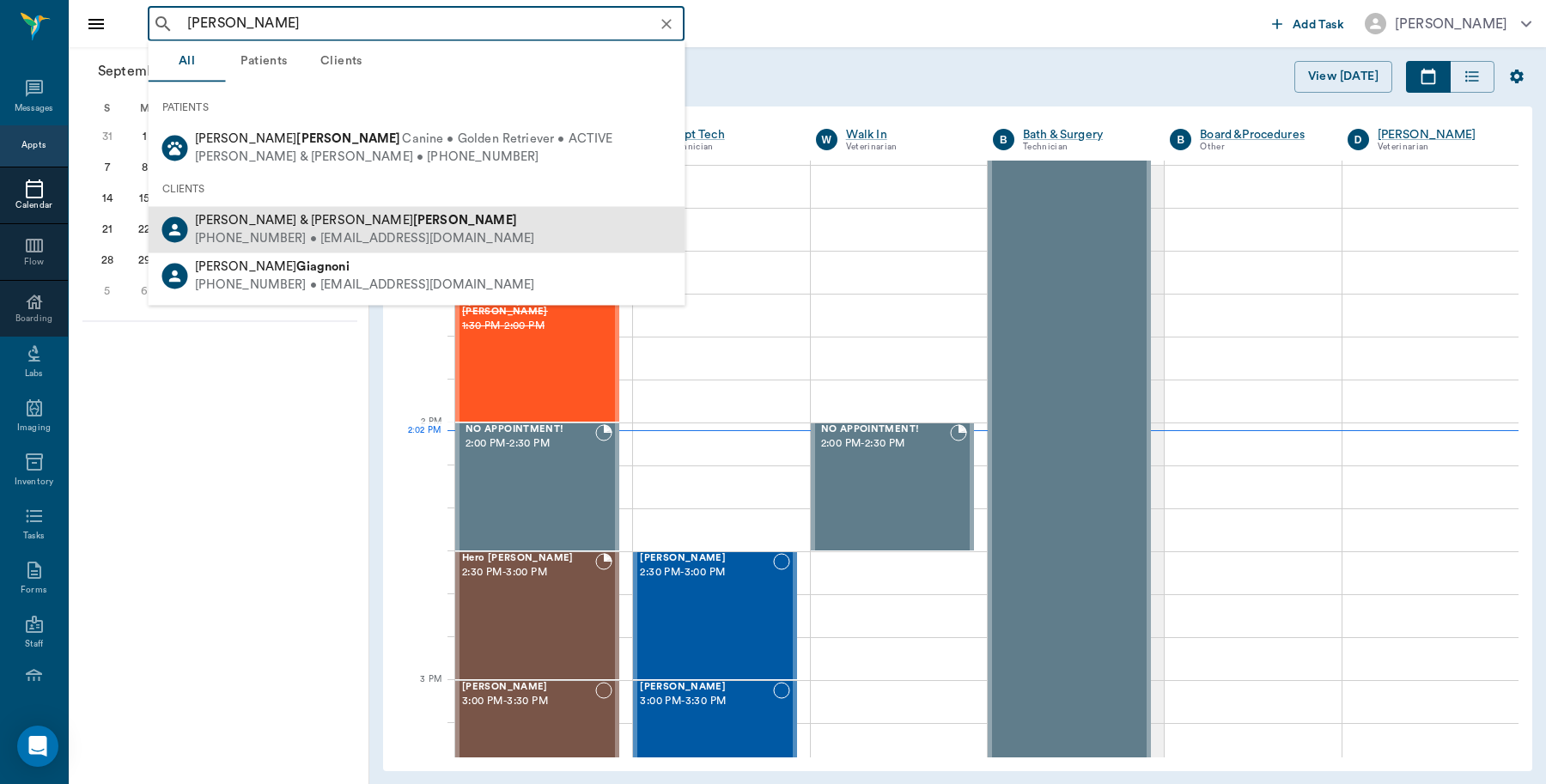
click at [271, 227] on div "Janie & James Gagnon" at bounding box center [365, 221] width 340 height 18
type input "gagnon"
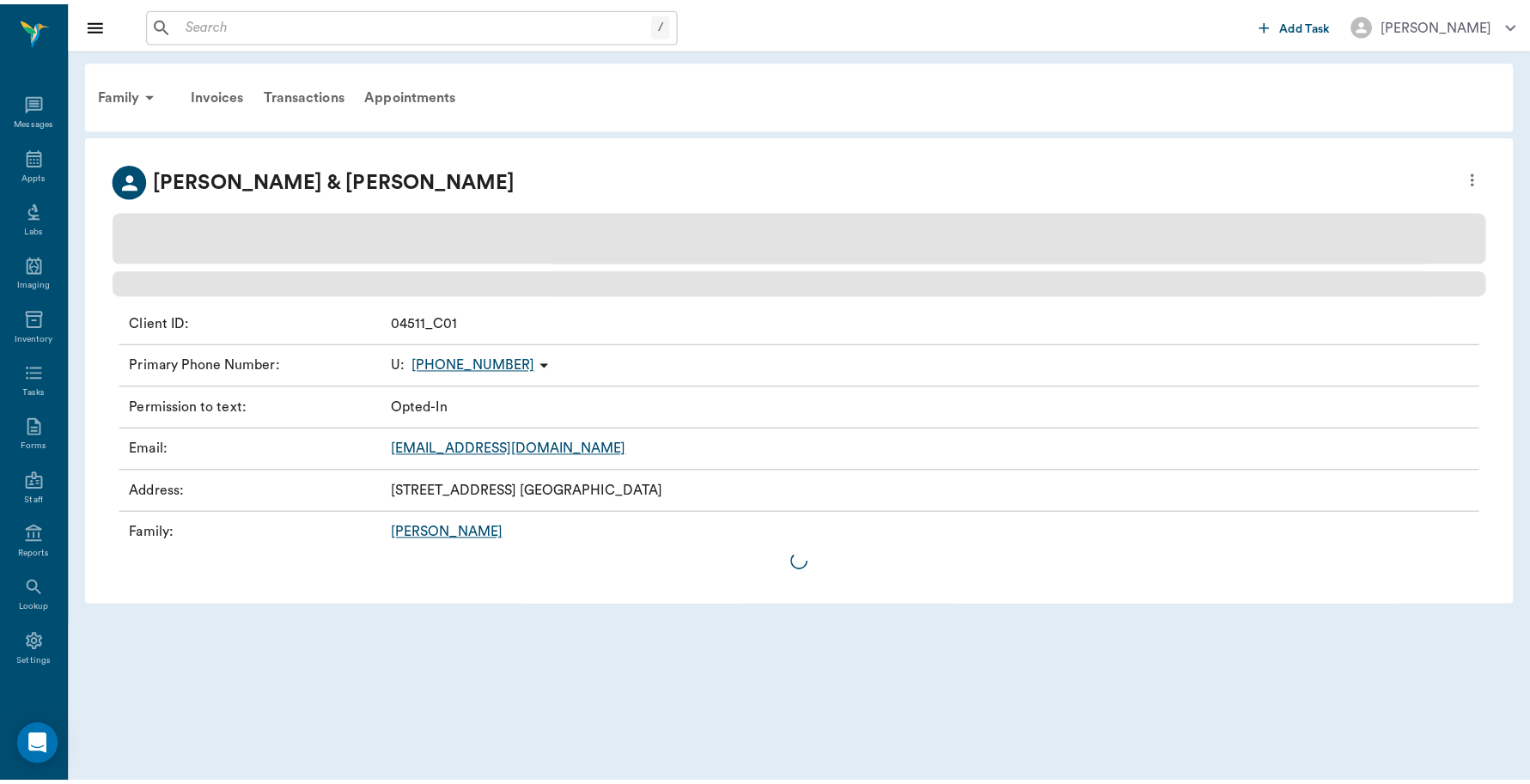
scroll to position [5, 0]
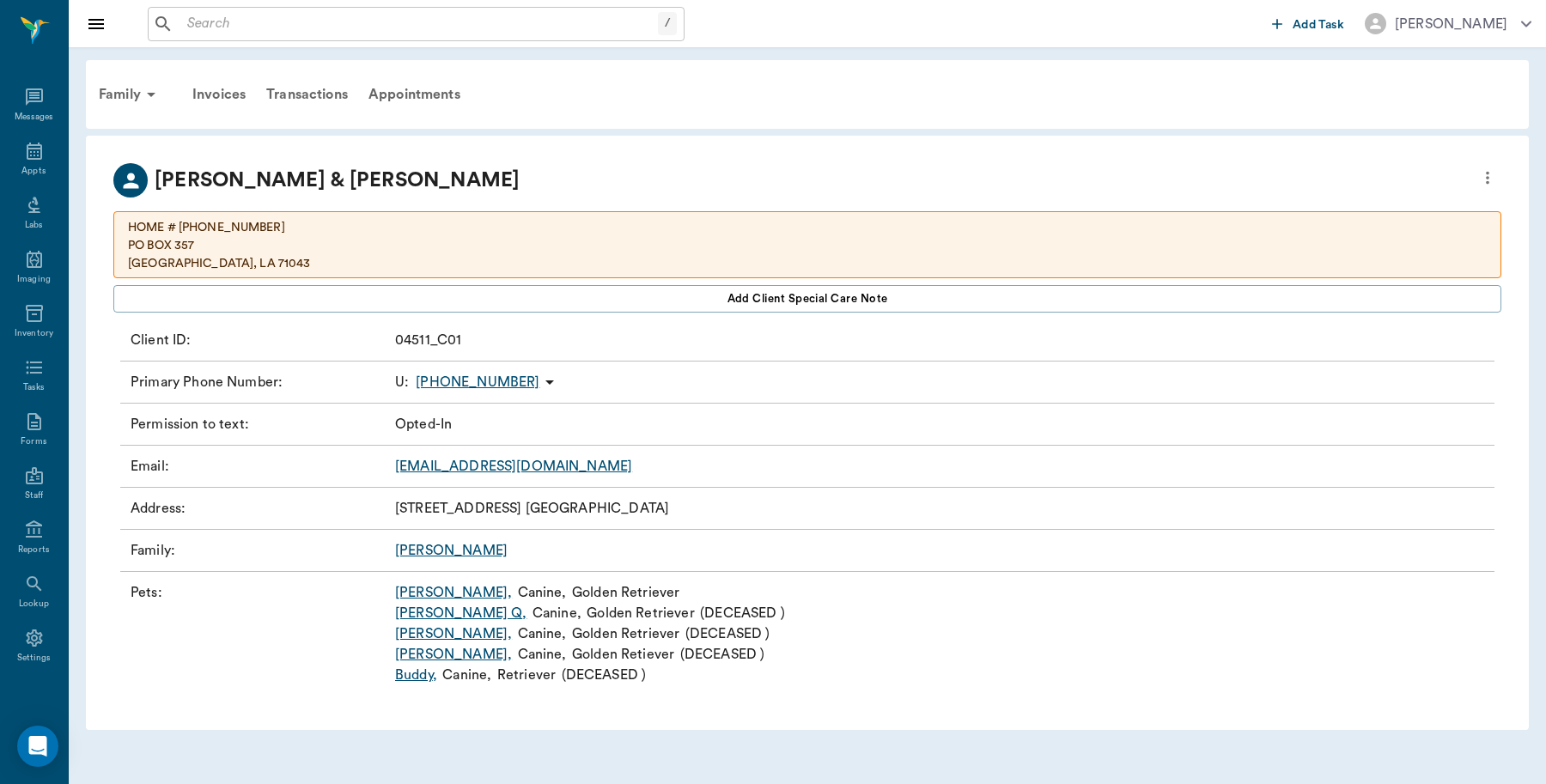
click at [440, 595] on link "Freddie ," at bounding box center [454, 592] width 117 height 21
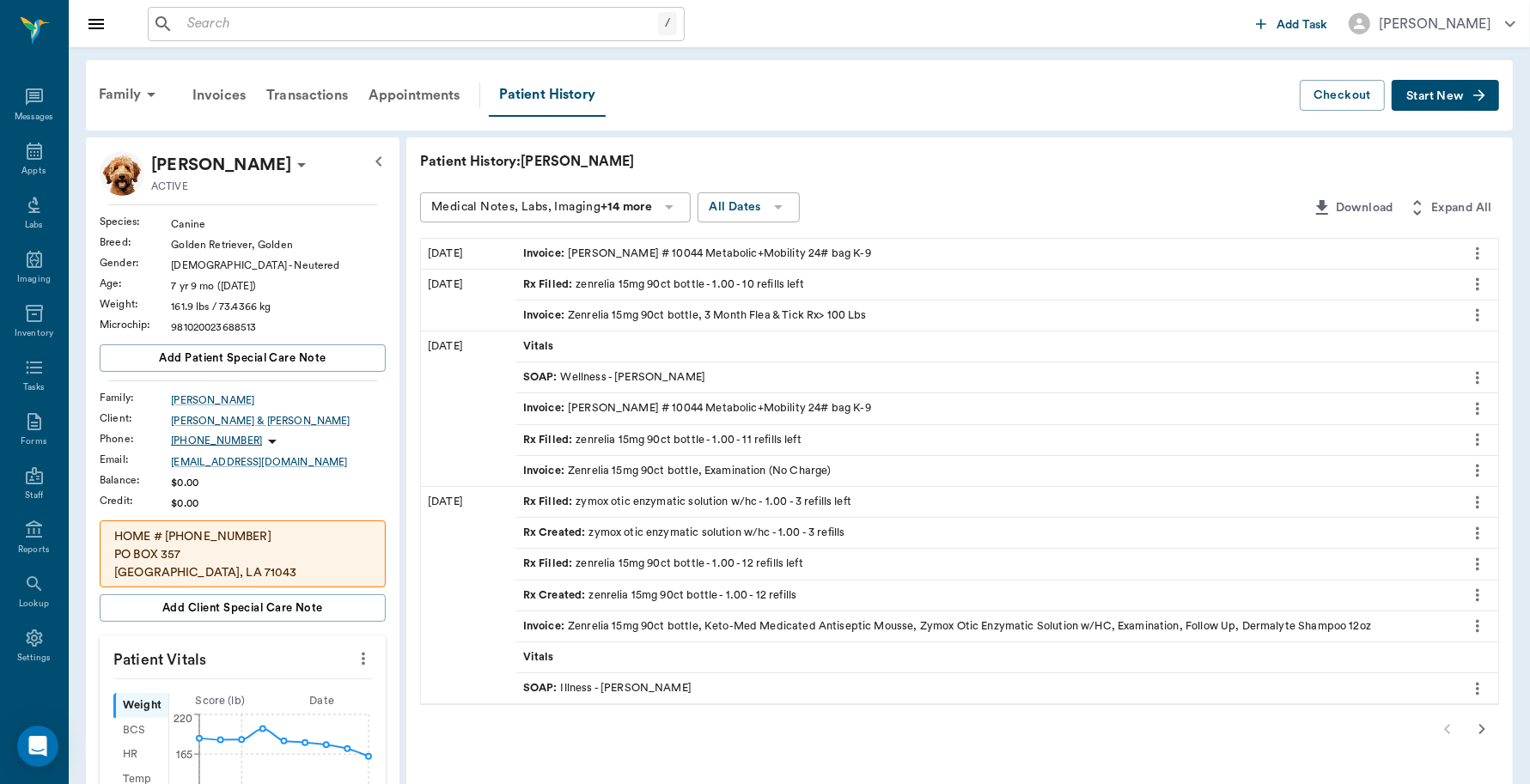
click at [1480, 733] on icon "button" at bounding box center [1481, 728] width 21 height 21
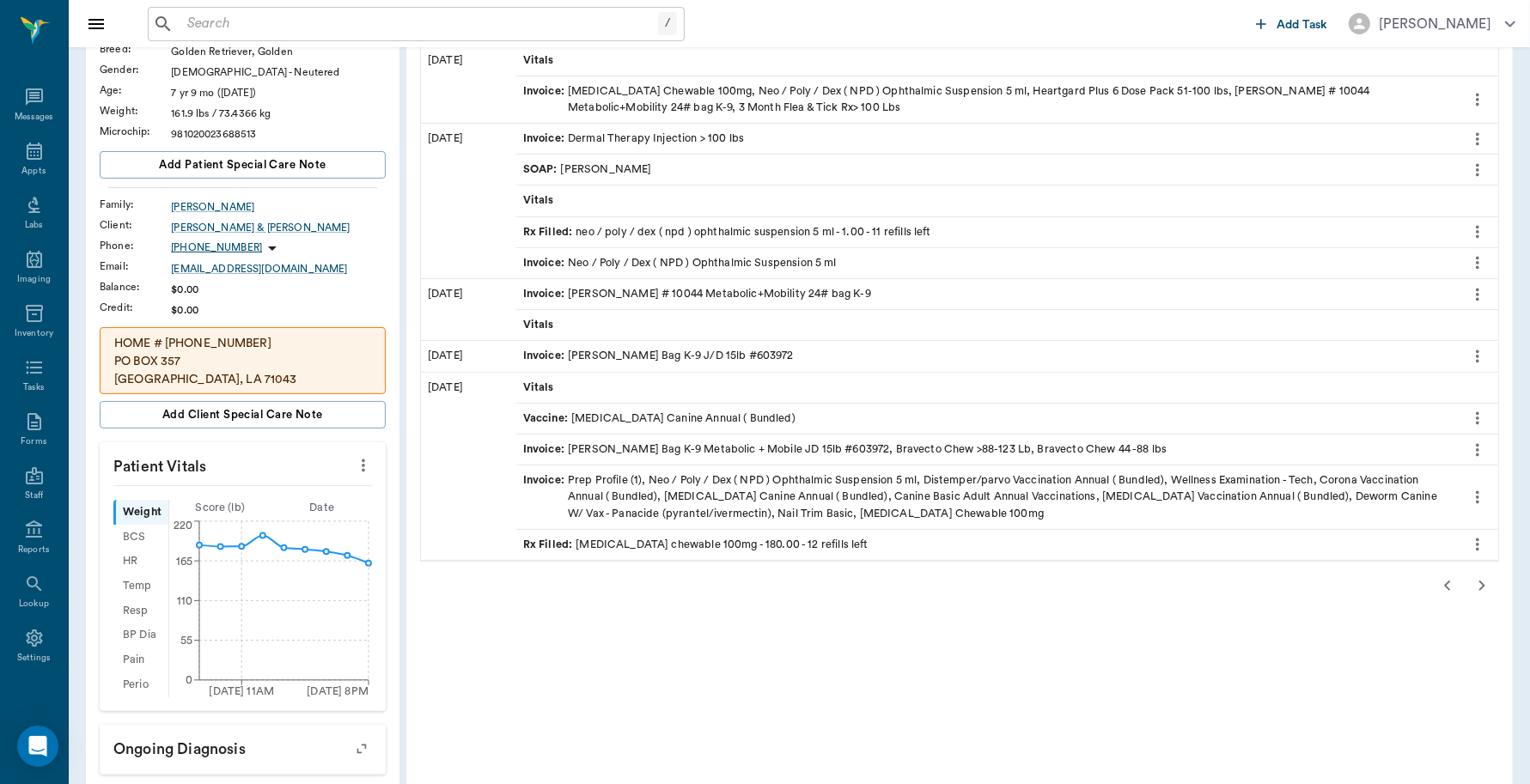
scroll to position [215, 0]
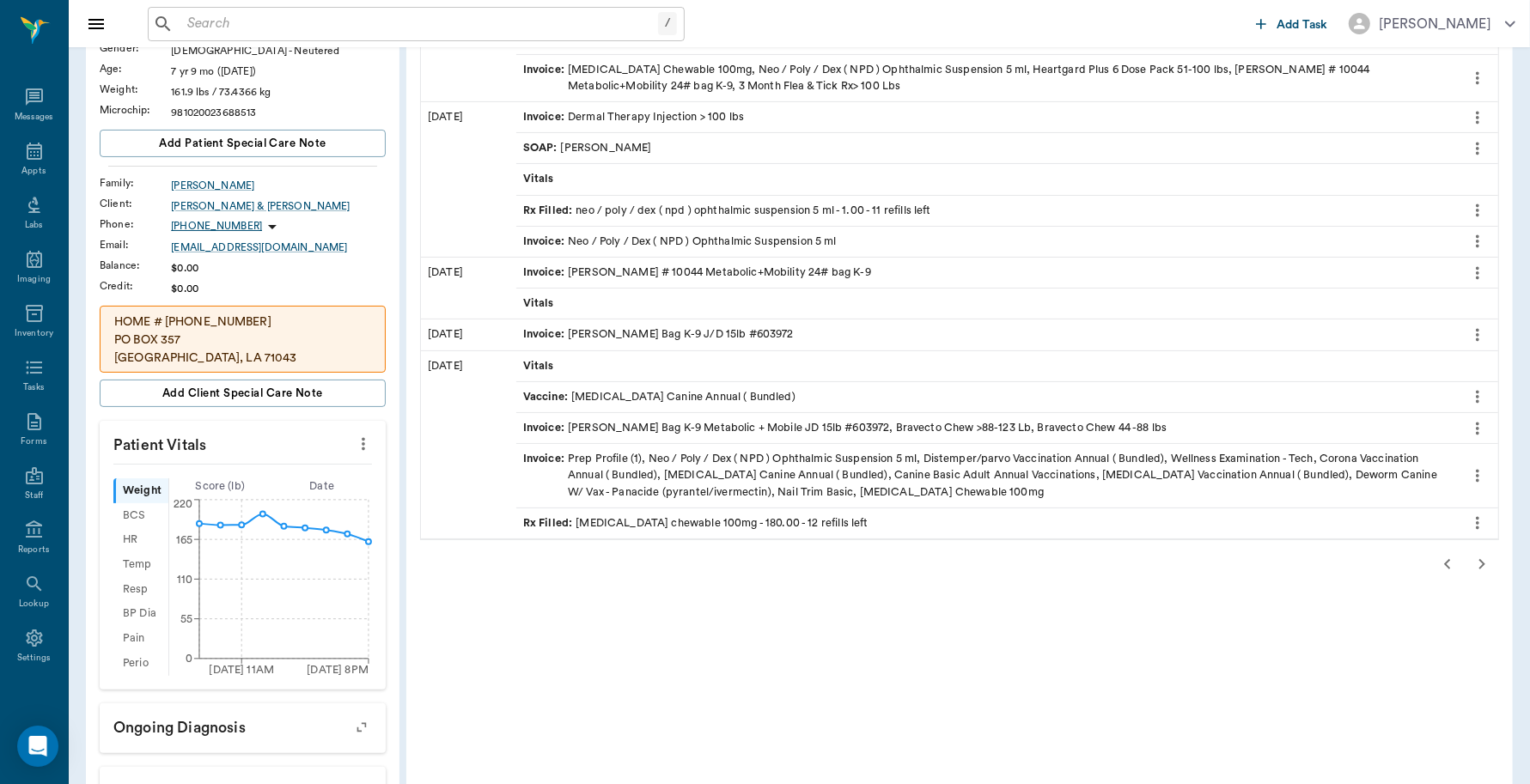
click at [1480, 524] on icon "more" at bounding box center [1477, 523] width 19 height 21
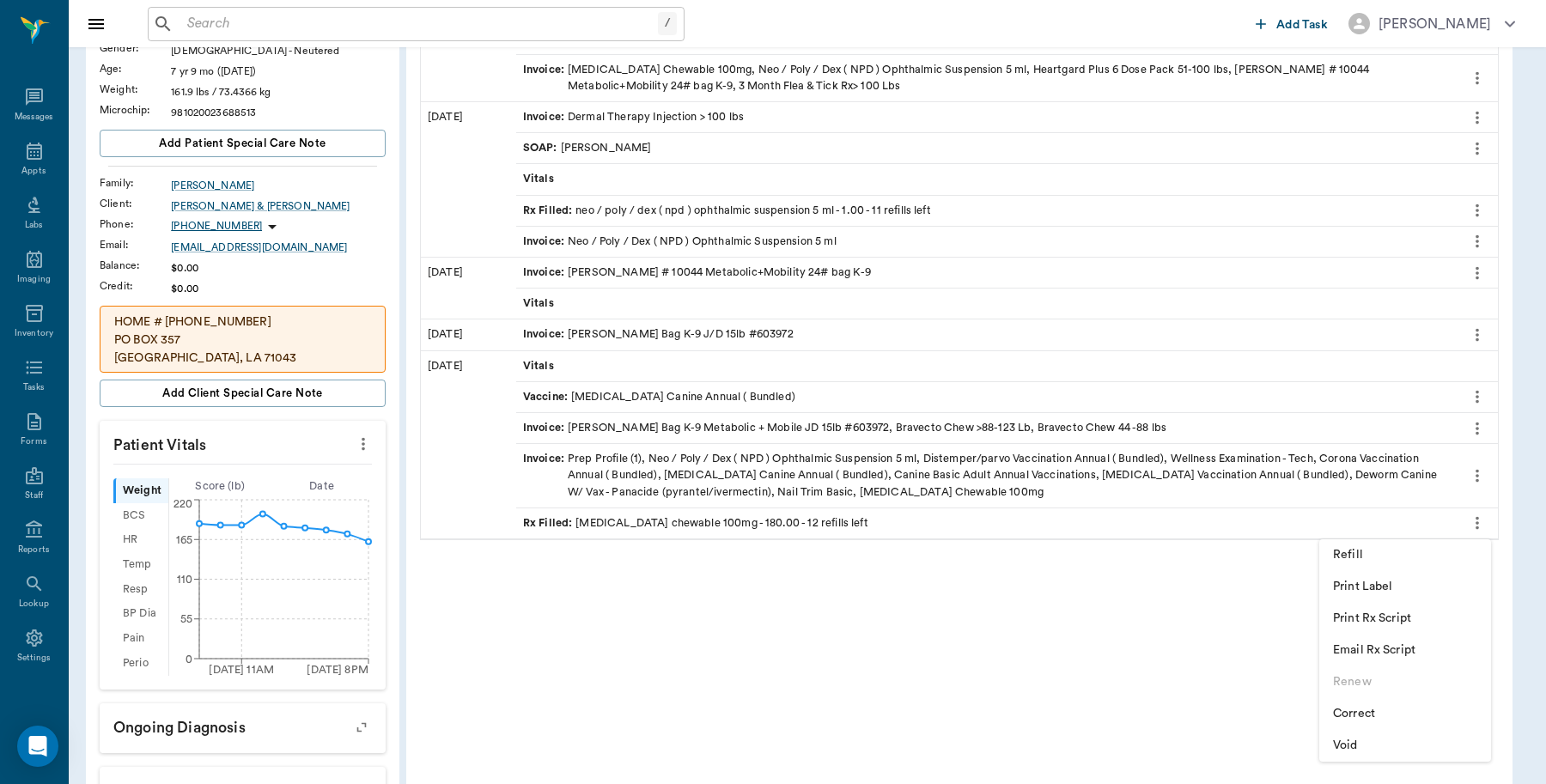
click at [1424, 628] on li "Print Rx Script" at bounding box center [1405, 618] width 172 height 31
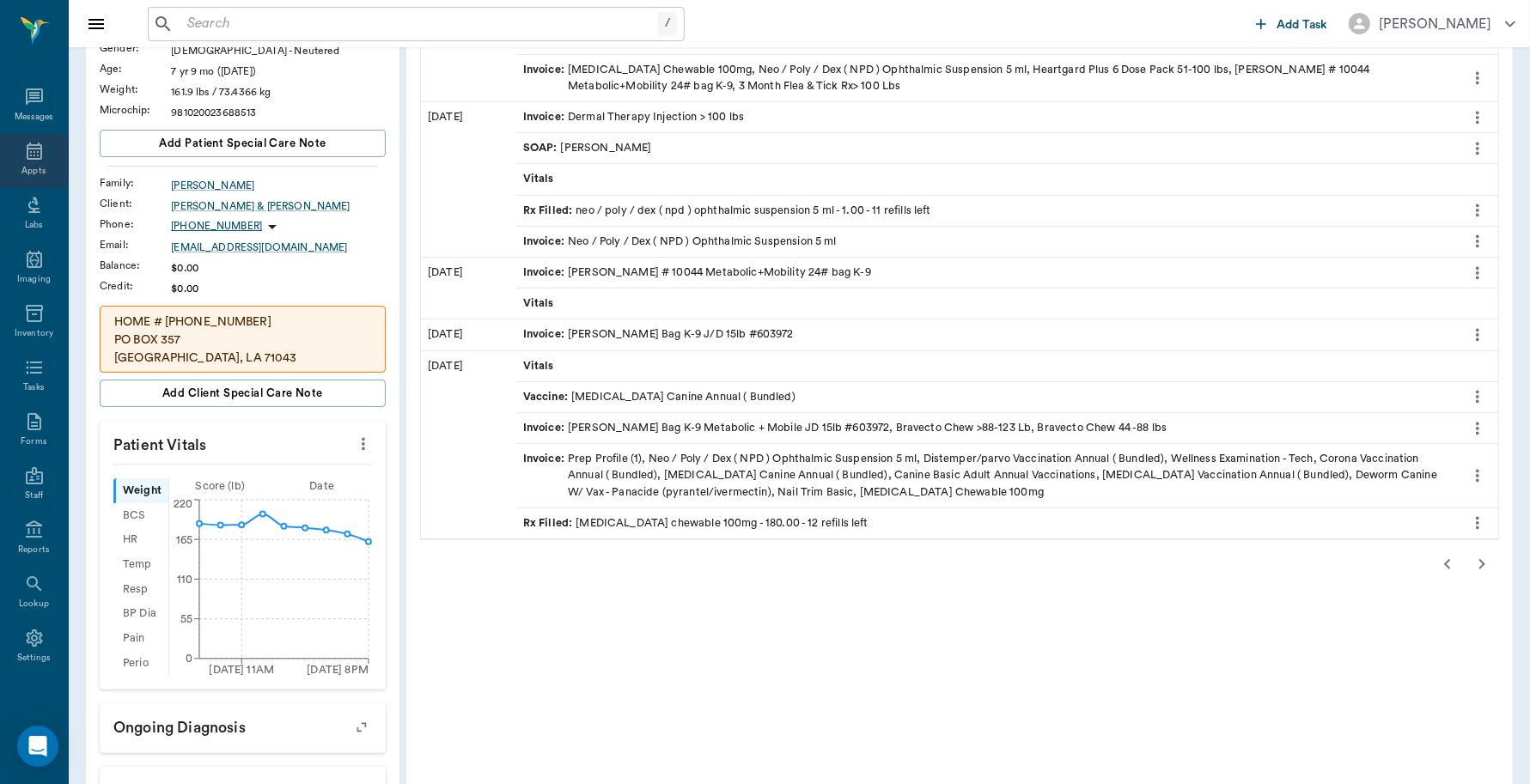
click at [24, 145] on icon at bounding box center [34, 151] width 21 height 21
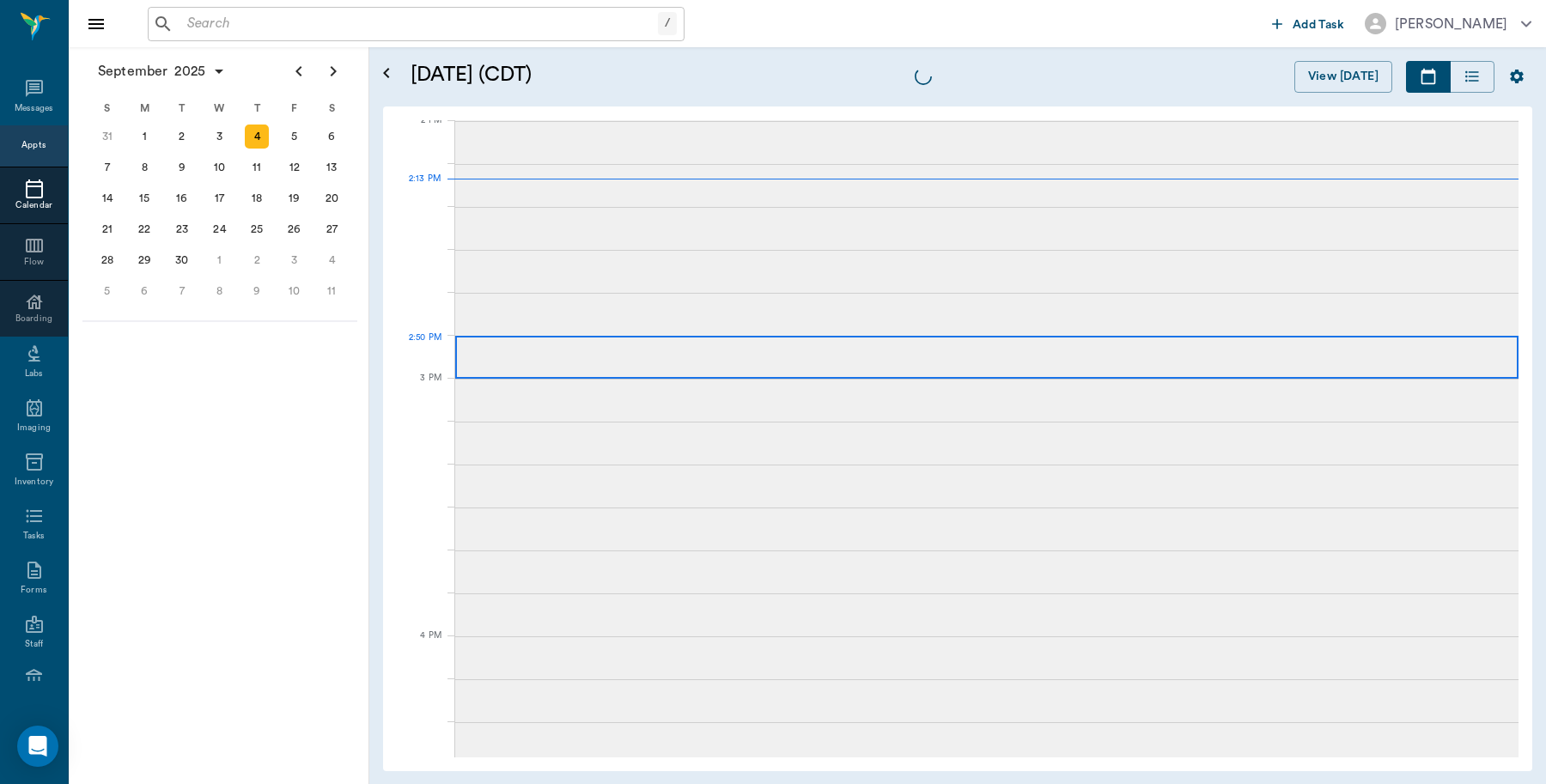
scroll to position [1548, 0]
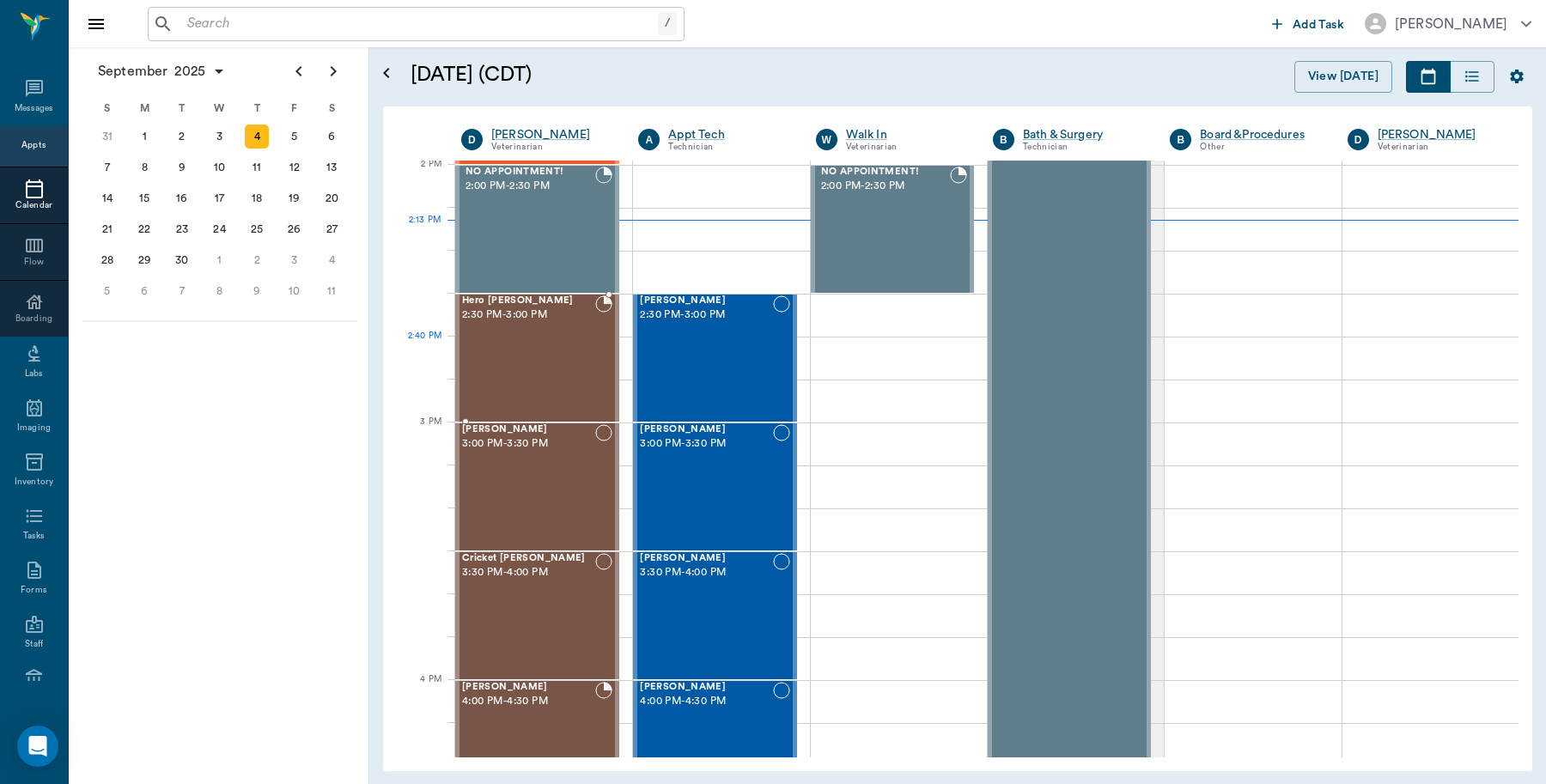
click at [552, 350] on div "Hero Lutrick 2:30 PM - 3:00 PM" at bounding box center [528, 358] width 133 height 126
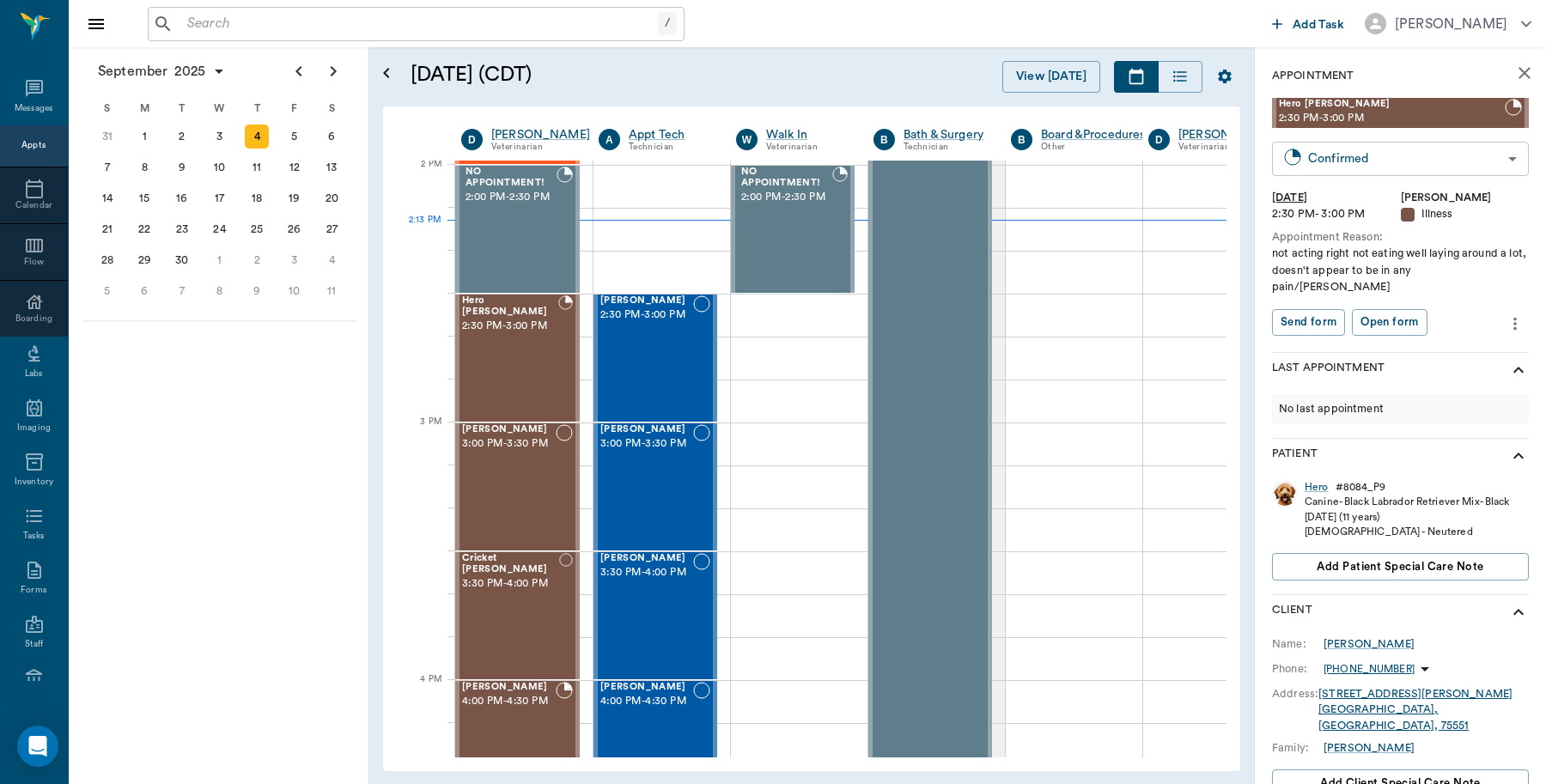
click at [1457, 148] on body "/ ​ Add Task Dr. Bert Ellsworth Nectar Messages Appts Calendar Flow Boarding La…" at bounding box center [773, 392] width 1546 height 784
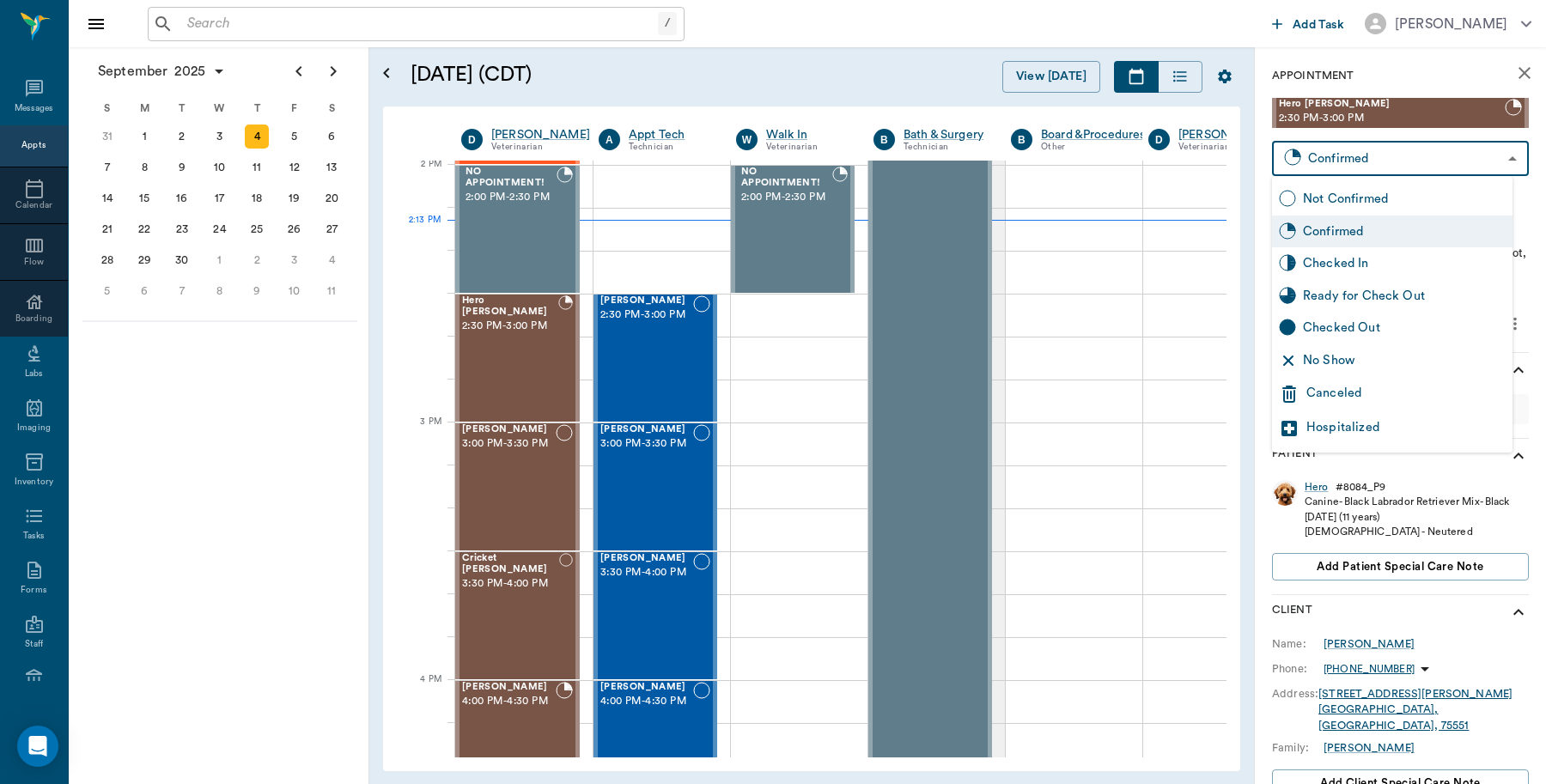
click at [1365, 260] on div "Checked In" at bounding box center [1404, 263] width 203 height 19
type input "CHECKED_IN"
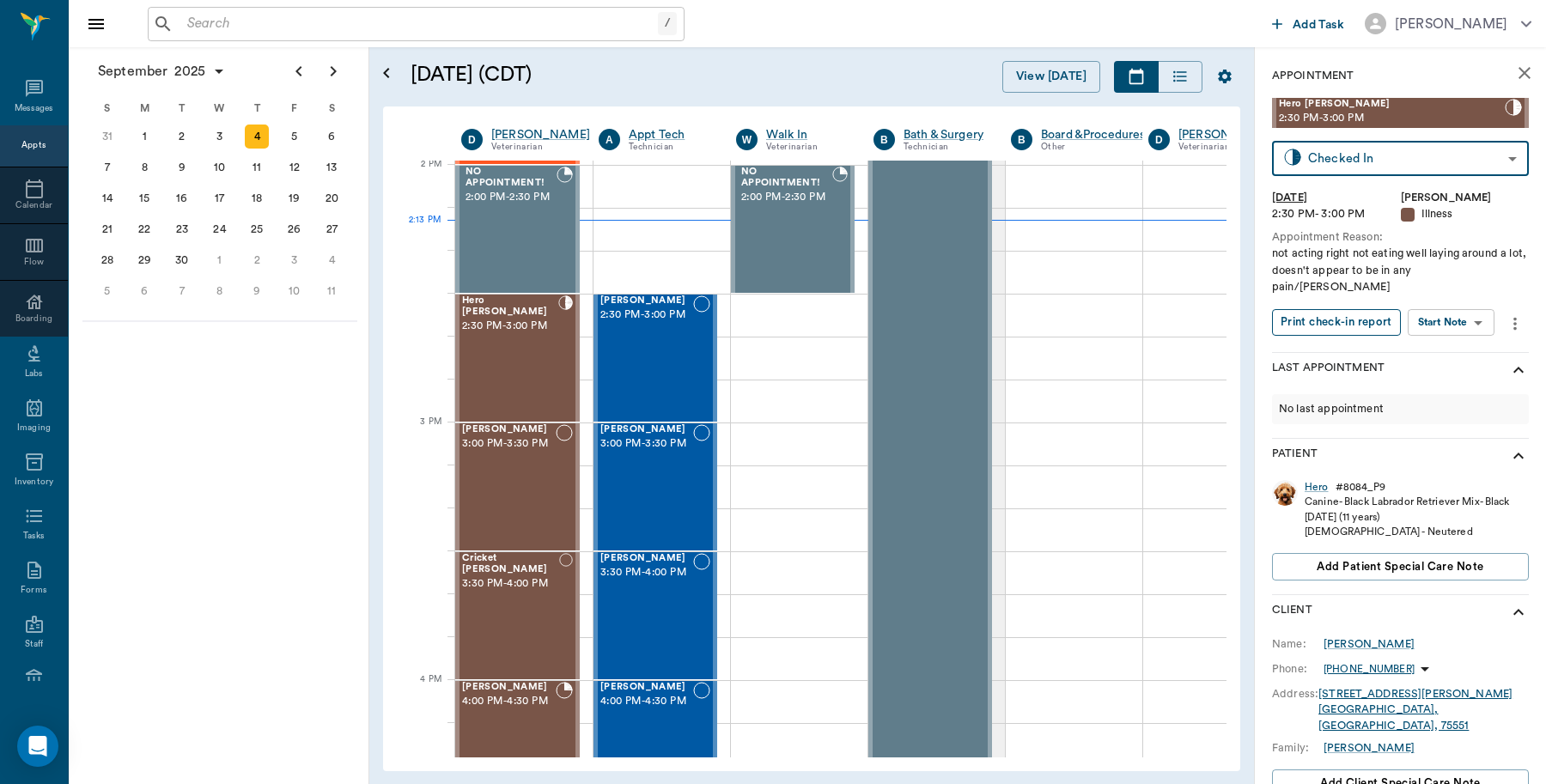
click at [1328, 309] on button "Print check-in report" at bounding box center [1336, 322] width 128 height 27
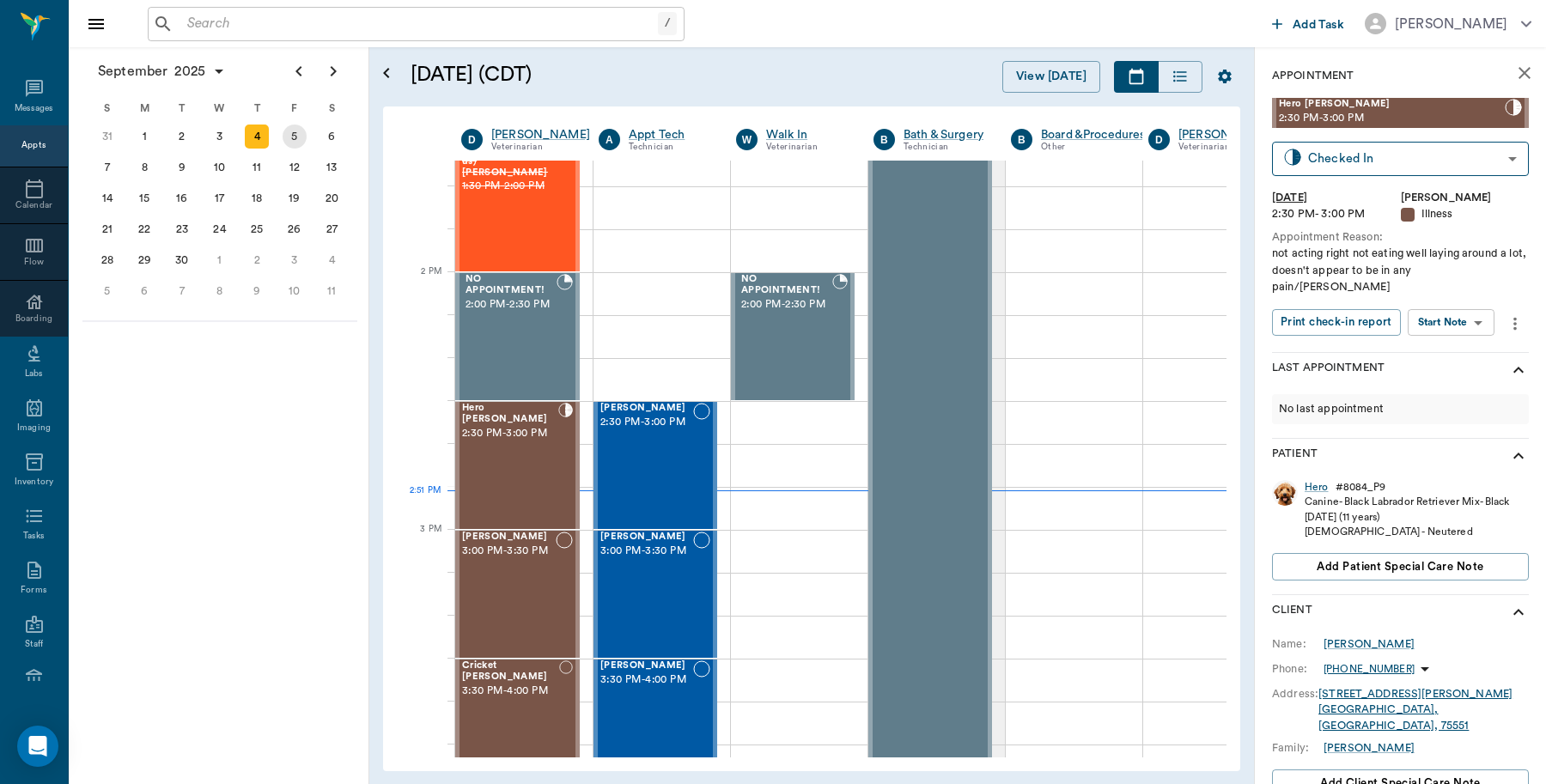
click at [298, 134] on div "5" at bounding box center [295, 137] width 24 height 24
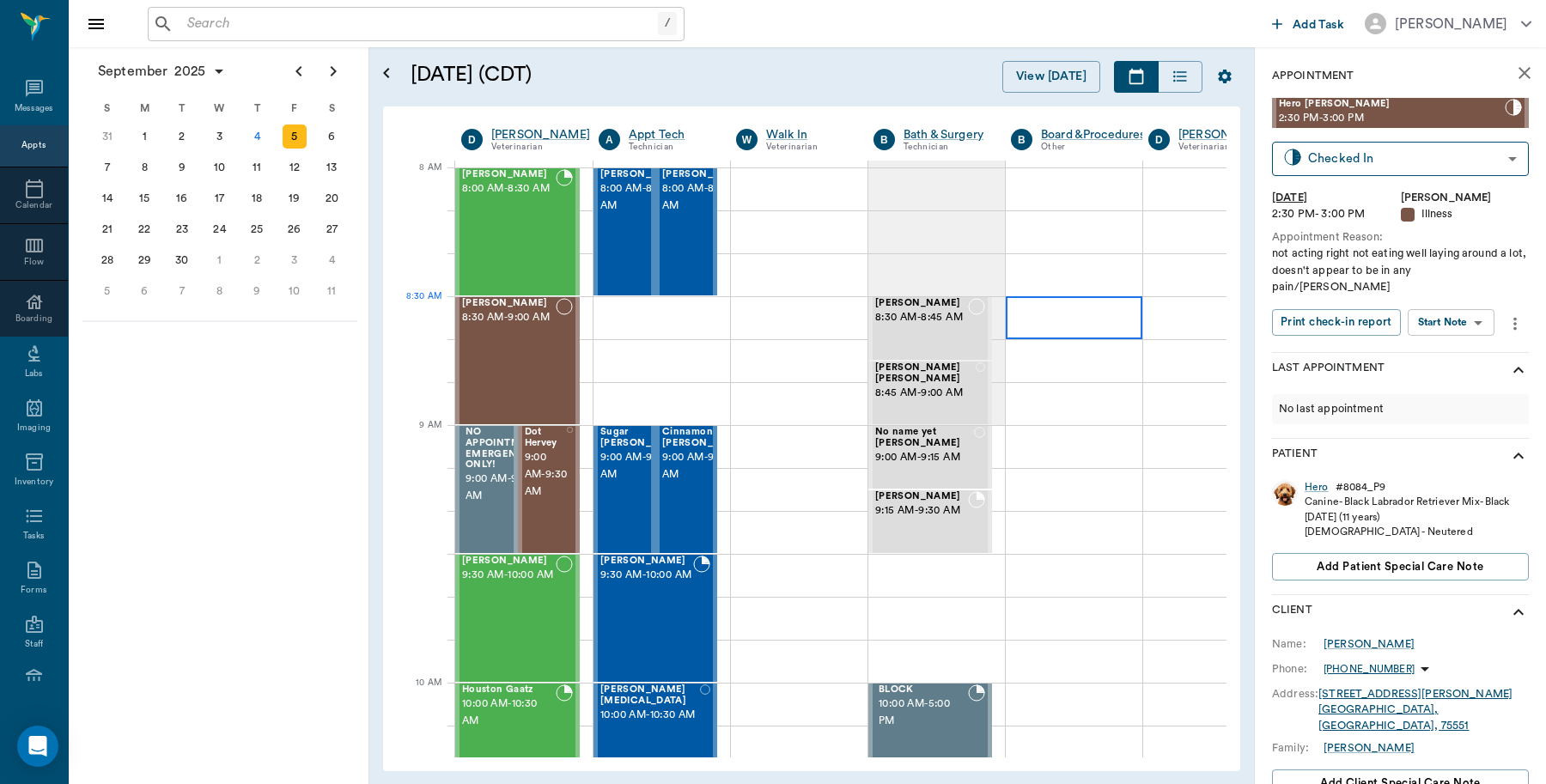
scroll to position [0, 1]
click at [324, 34] on input "text" at bounding box center [420, 23] width 478 height 24
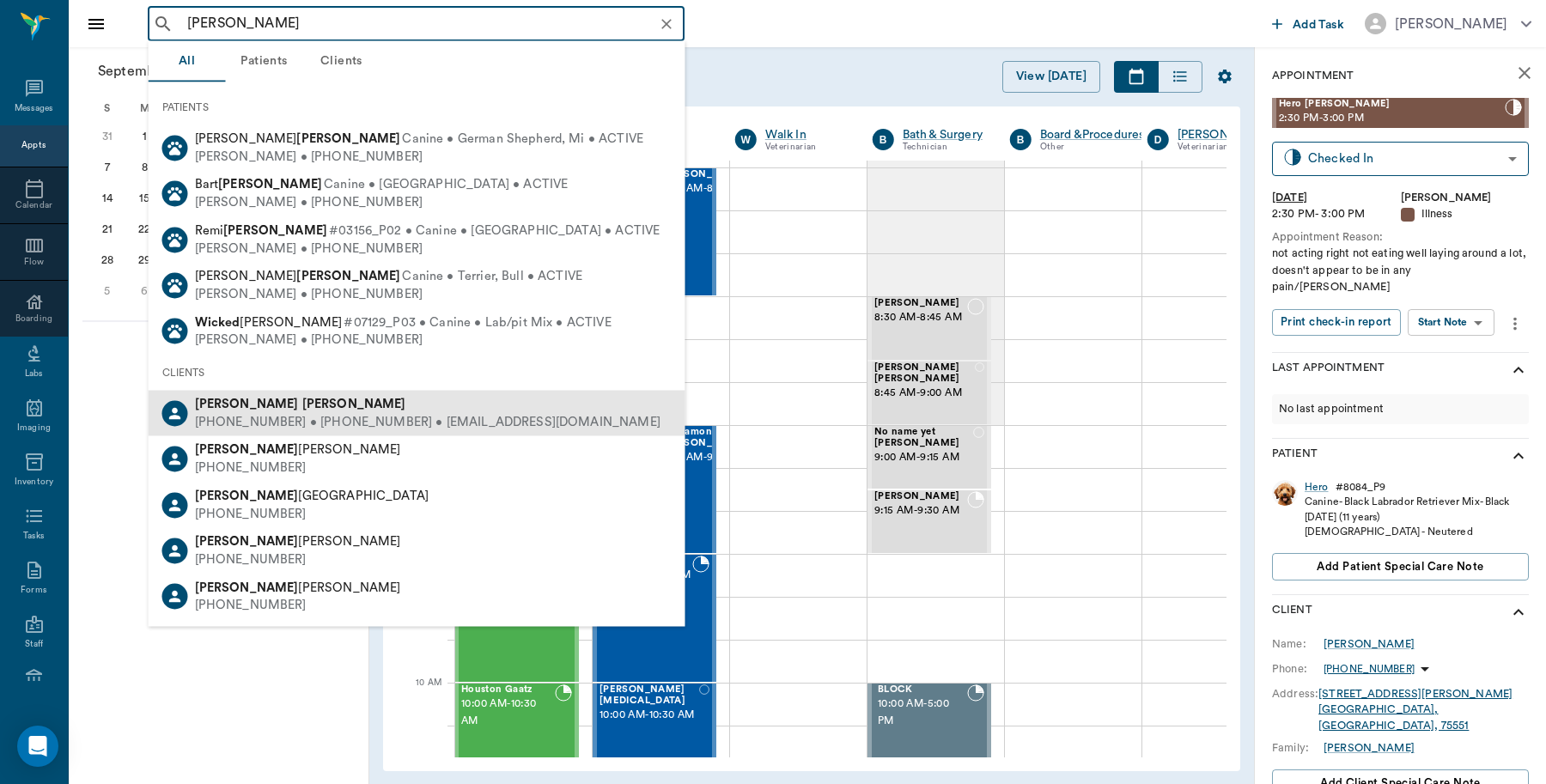
click at [316, 414] on div "[PHONE_NUMBER] • [PHONE_NUMBER] • [EMAIL_ADDRESS][DOMAIN_NAME]" at bounding box center [428, 422] width 465 height 18
type input "[PERSON_NAME]"
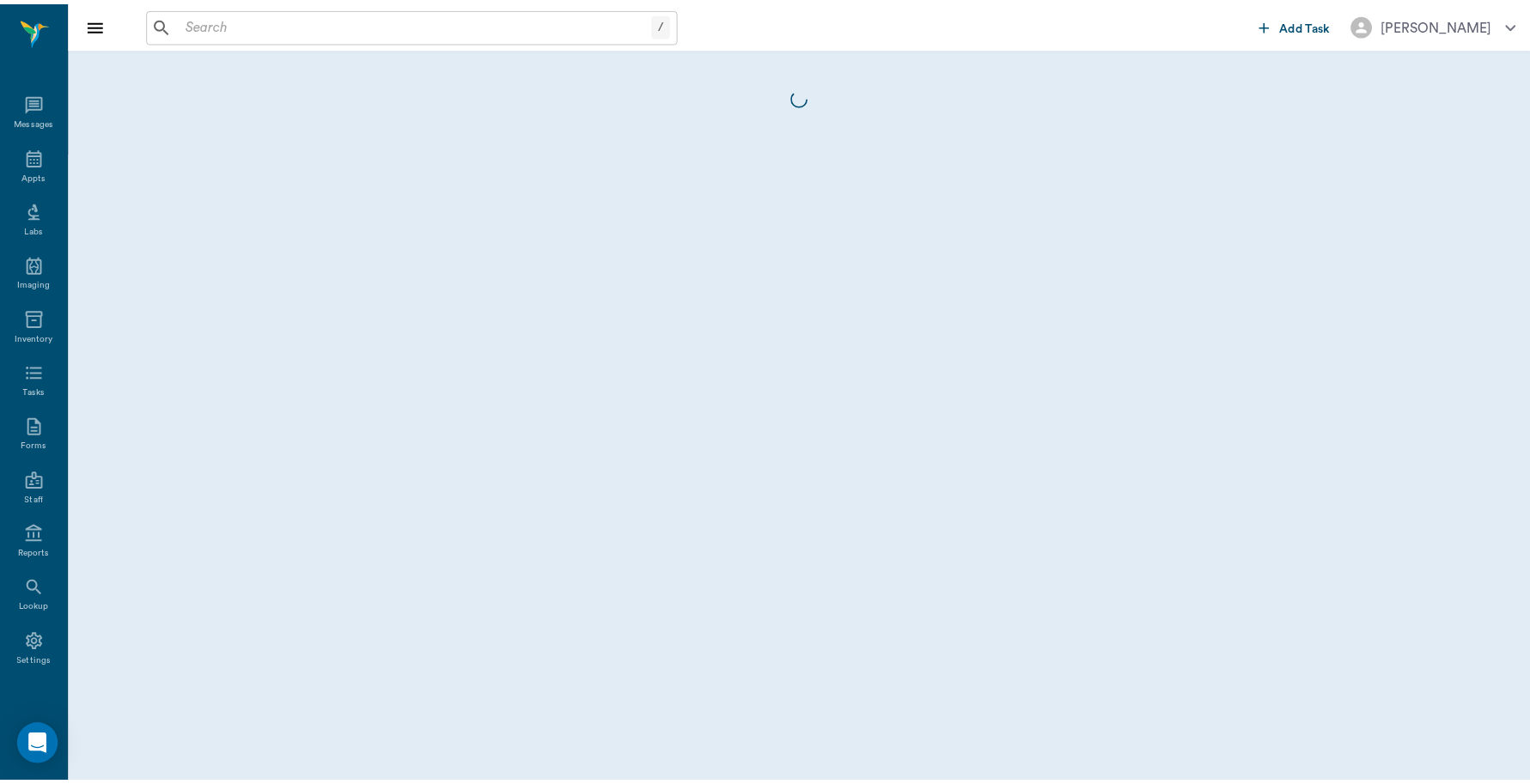
scroll to position [5, 0]
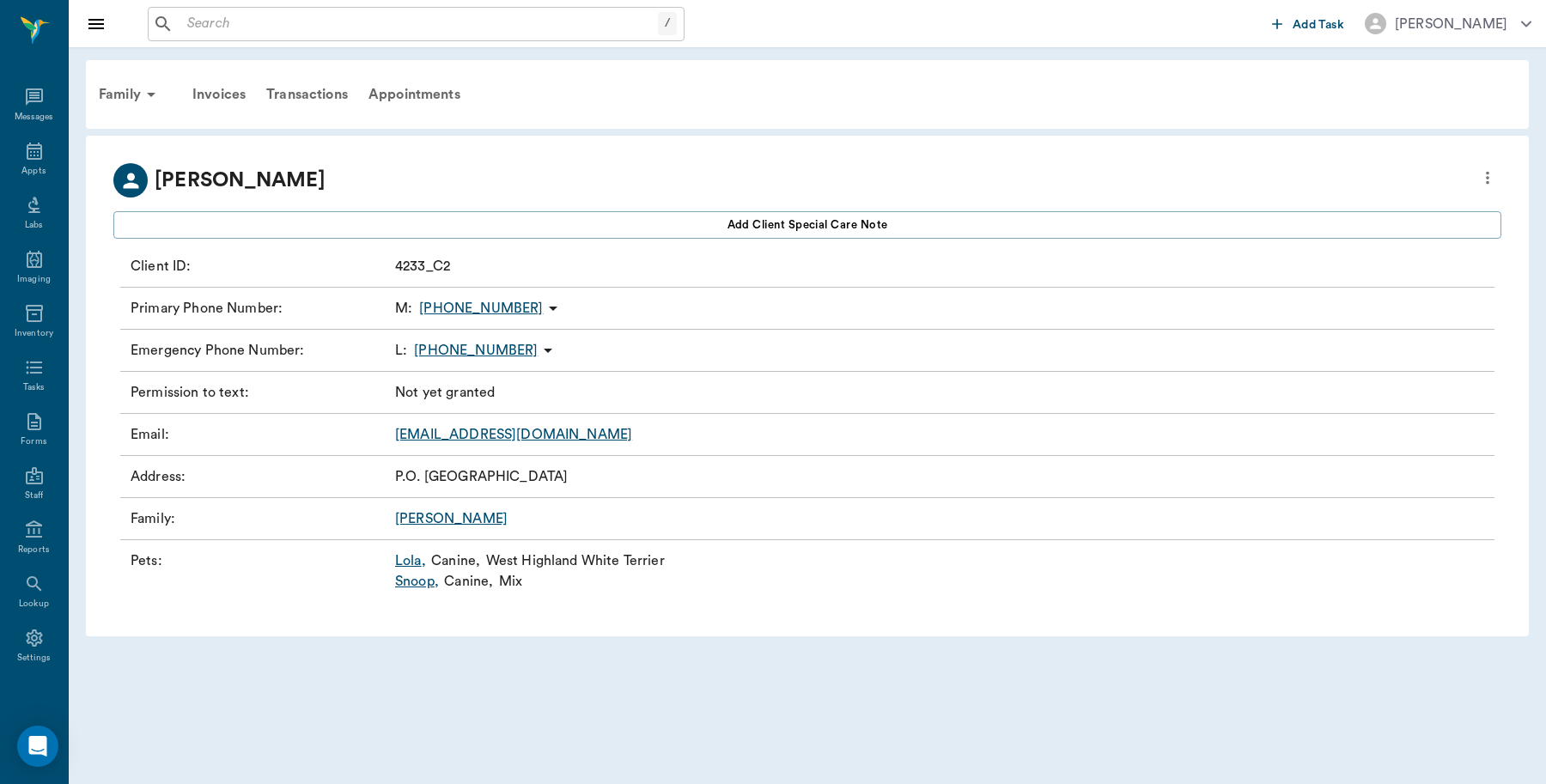
click at [402, 560] on link "Lola ," at bounding box center [411, 560] width 31 height 21
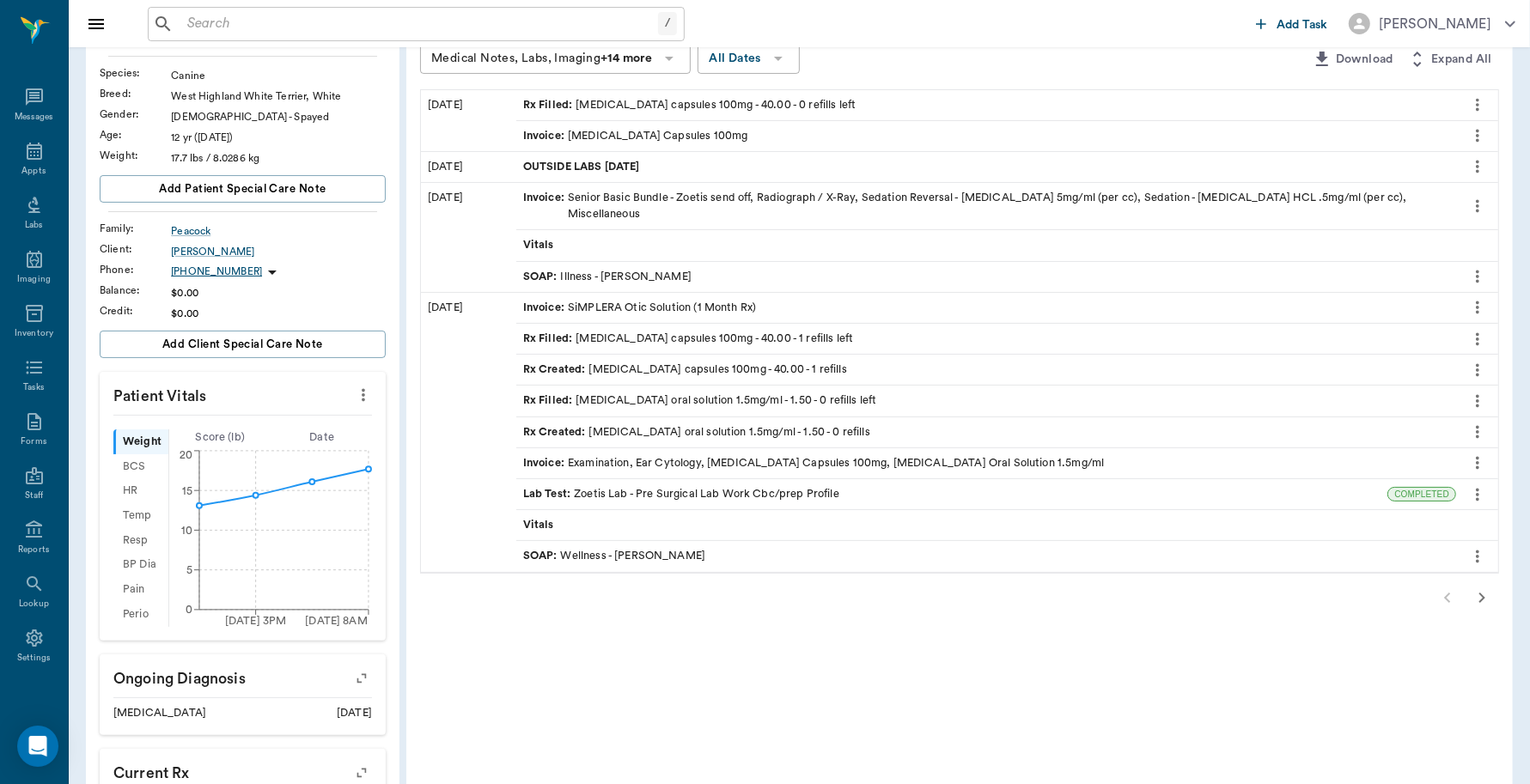
scroll to position [479, 0]
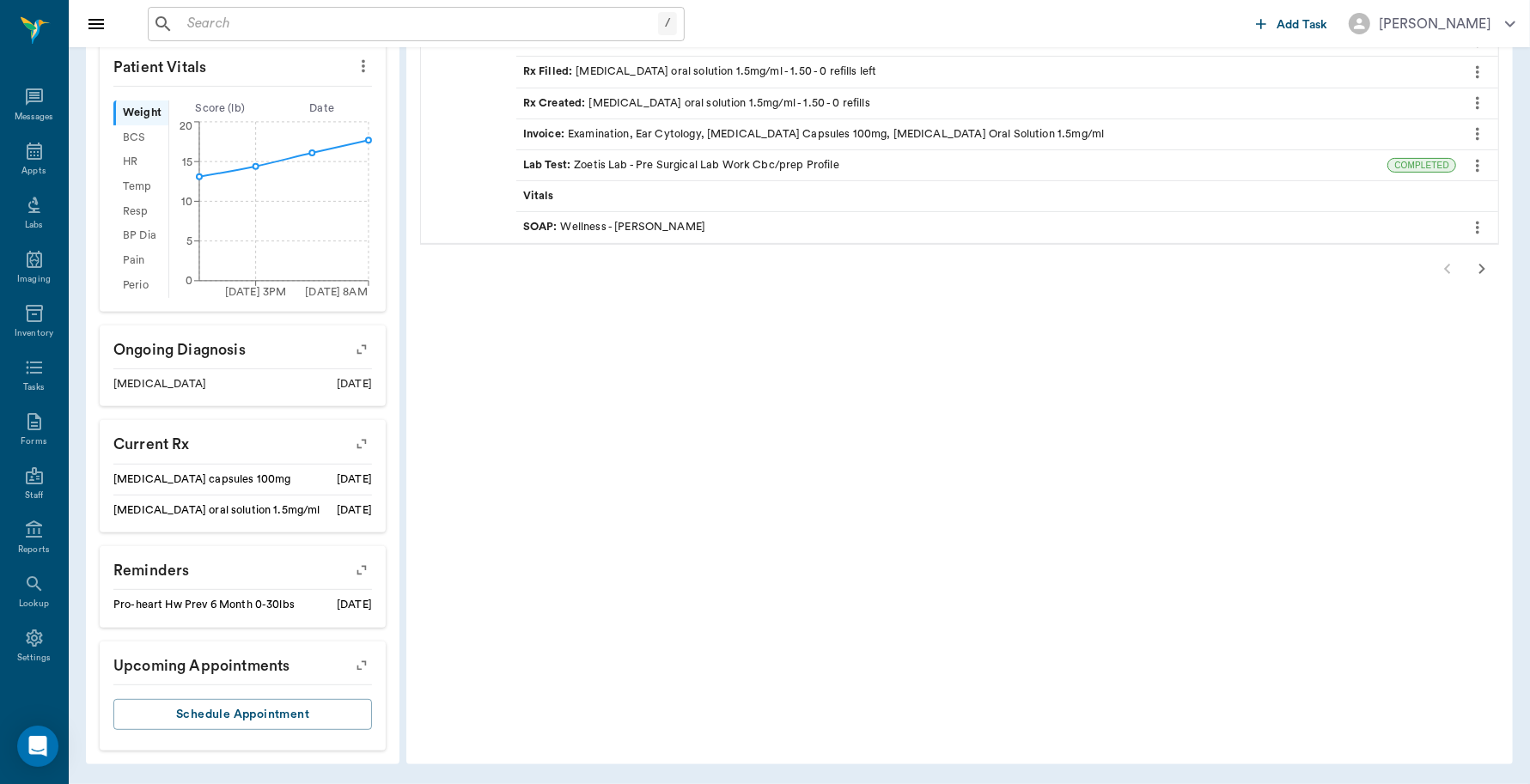
click at [1491, 259] on icon "button" at bounding box center [1481, 269] width 21 height 21
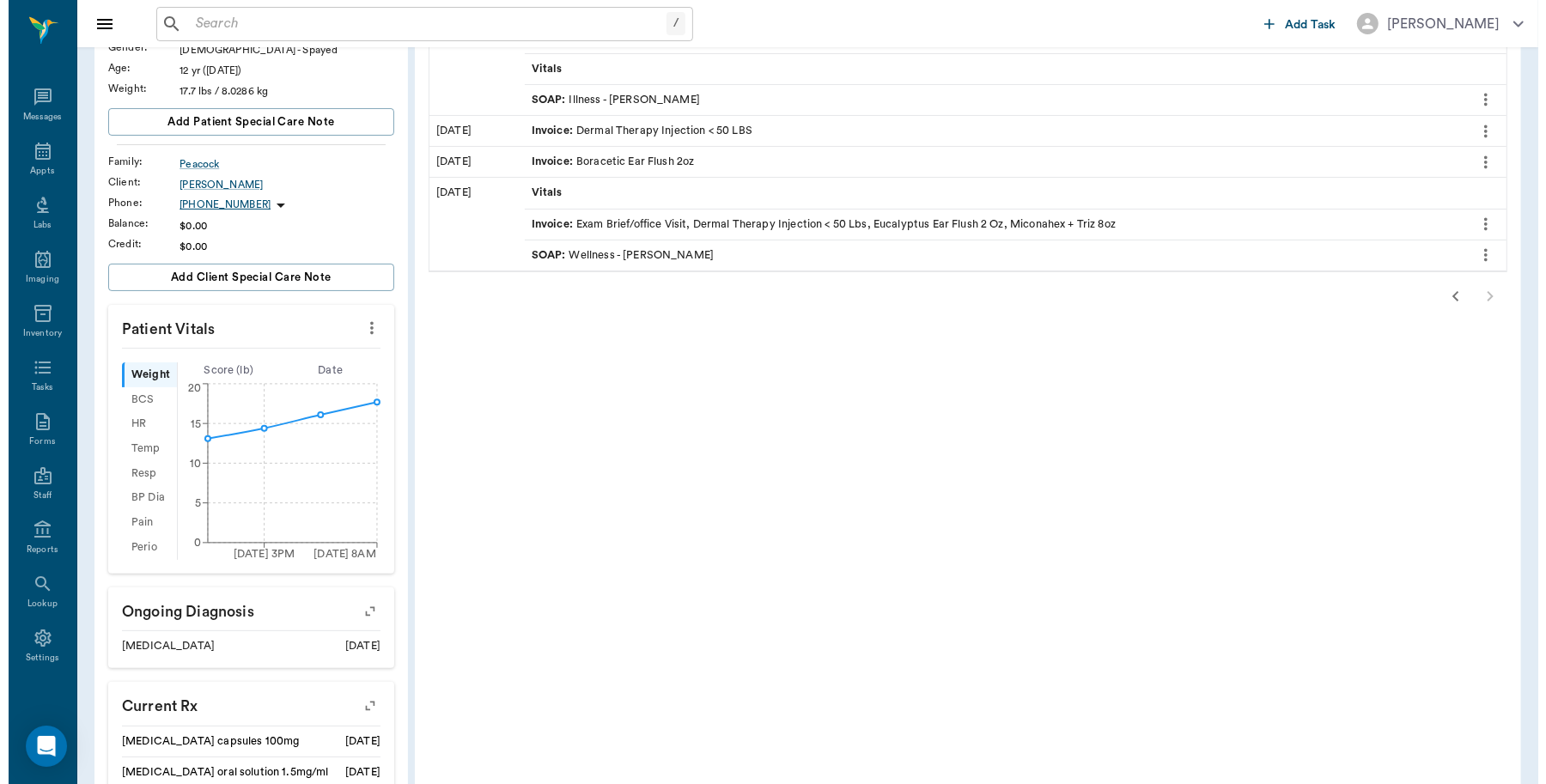
scroll to position [0, 0]
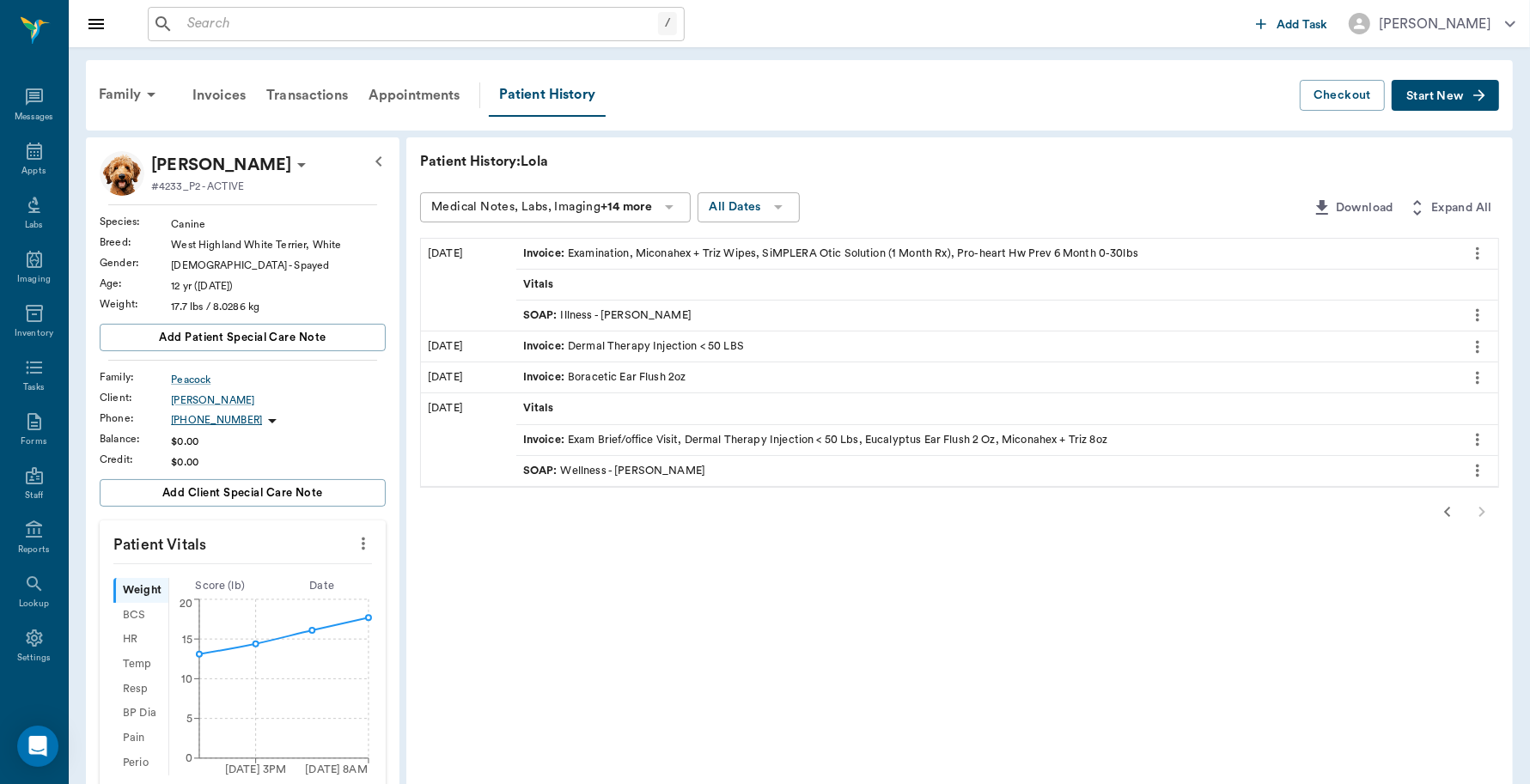
click at [1447, 508] on icon "button" at bounding box center [1447, 511] width 21 height 21
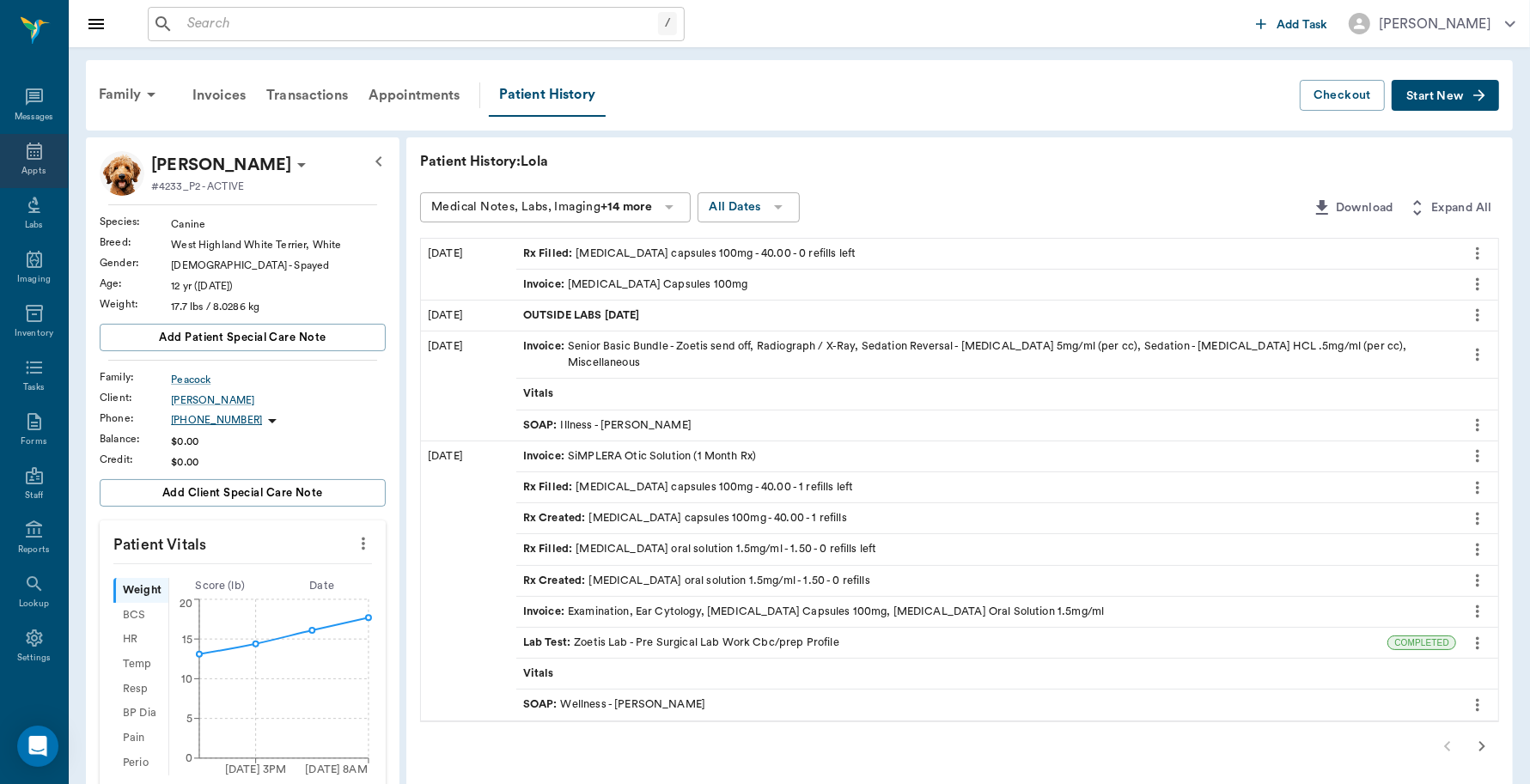
click at [30, 152] on icon at bounding box center [34, 151] width 21 height 21
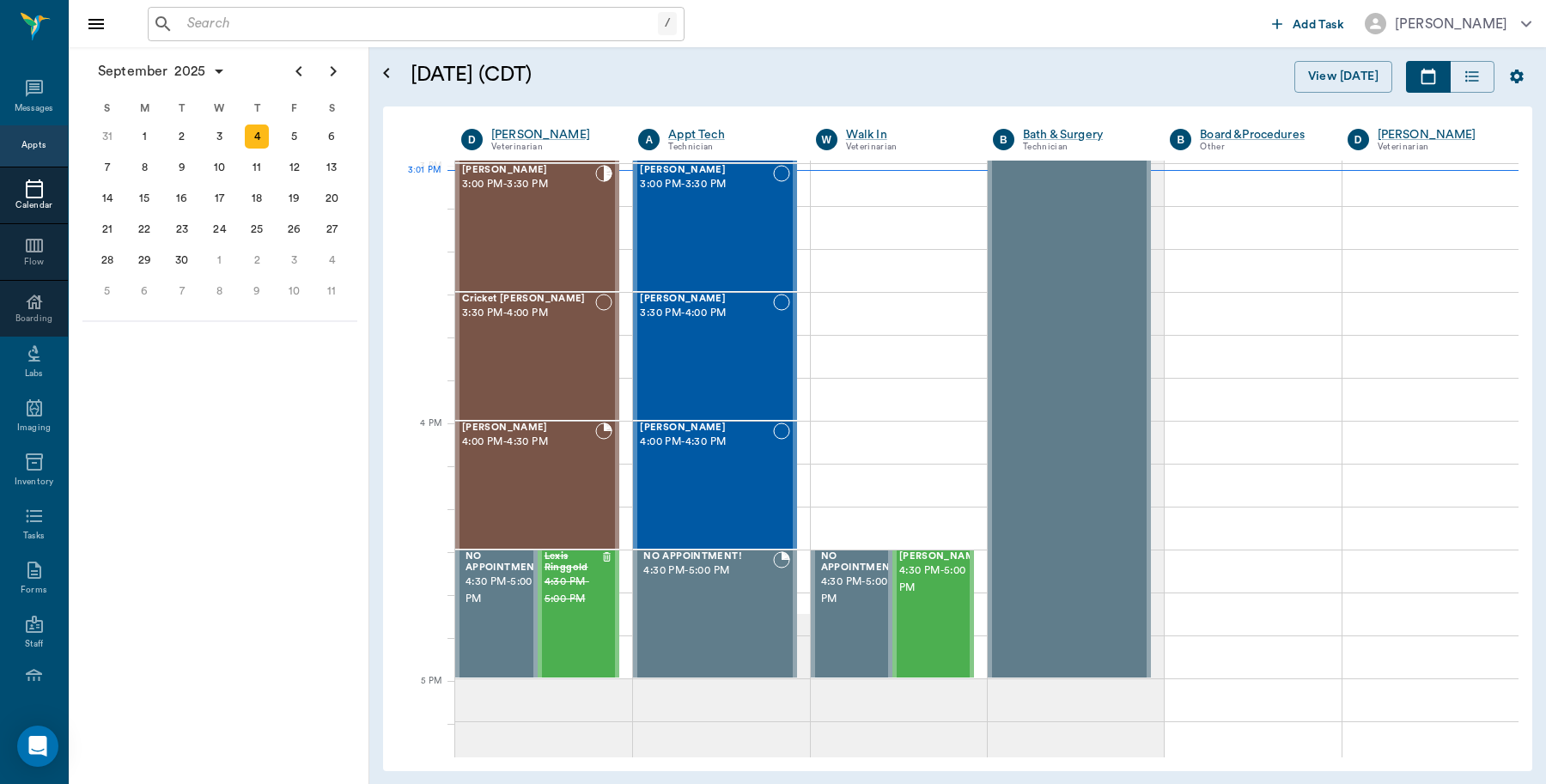
scroll to position [1805, 0]
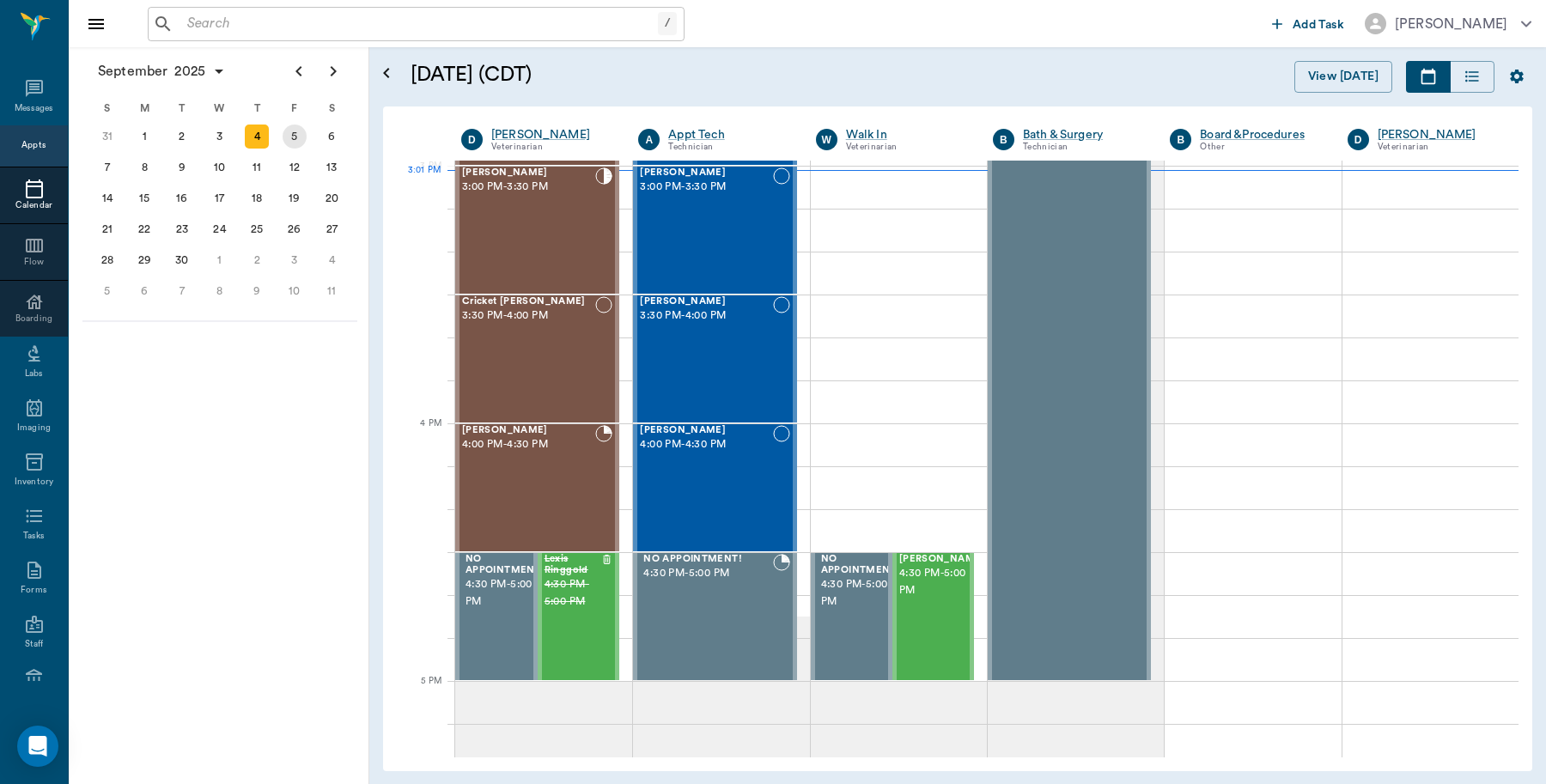
click at [282, 140] on div "5" at bounding box center [295, 137] width 38 height 31
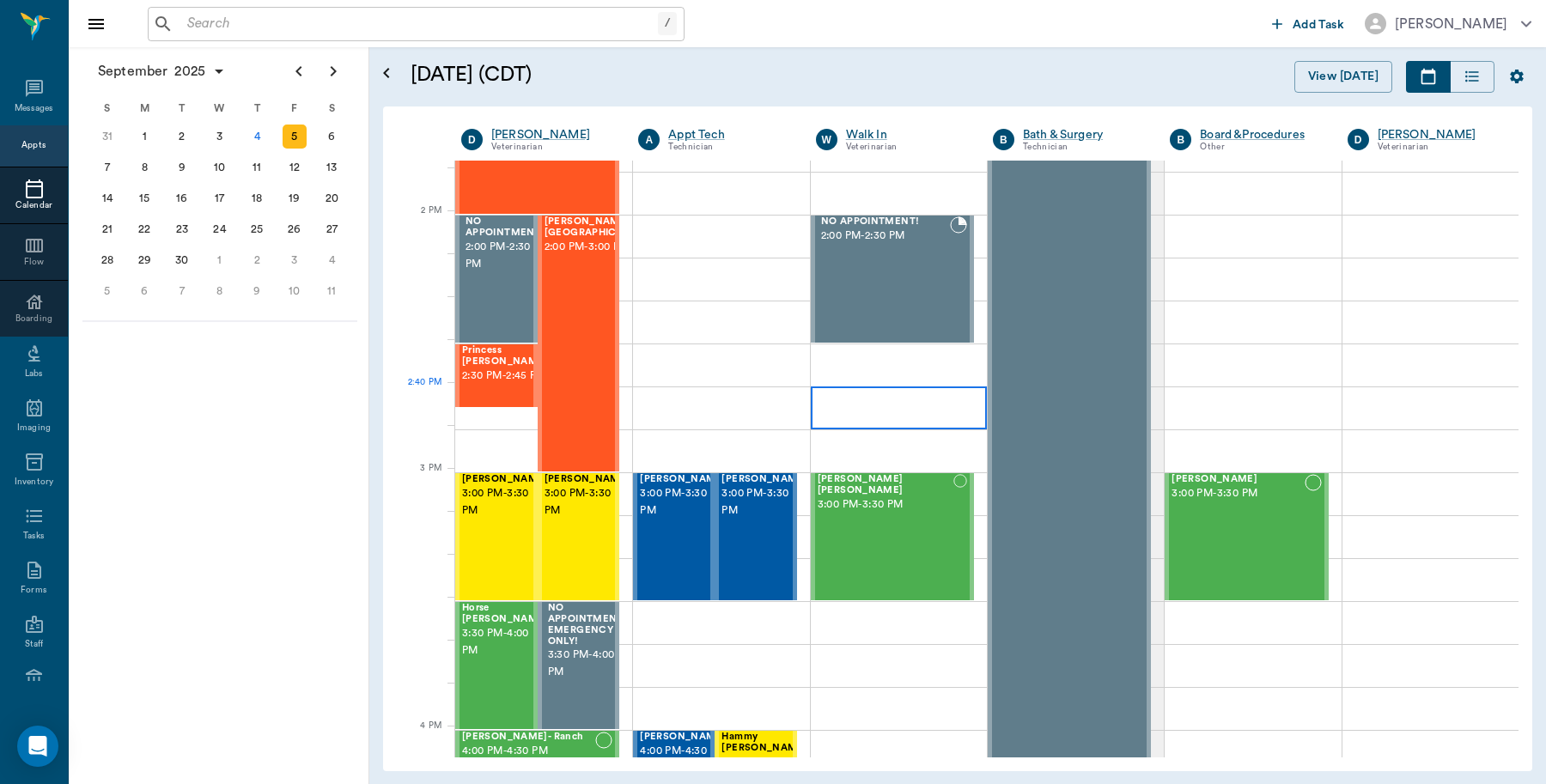
scroll to position [1502, 0]
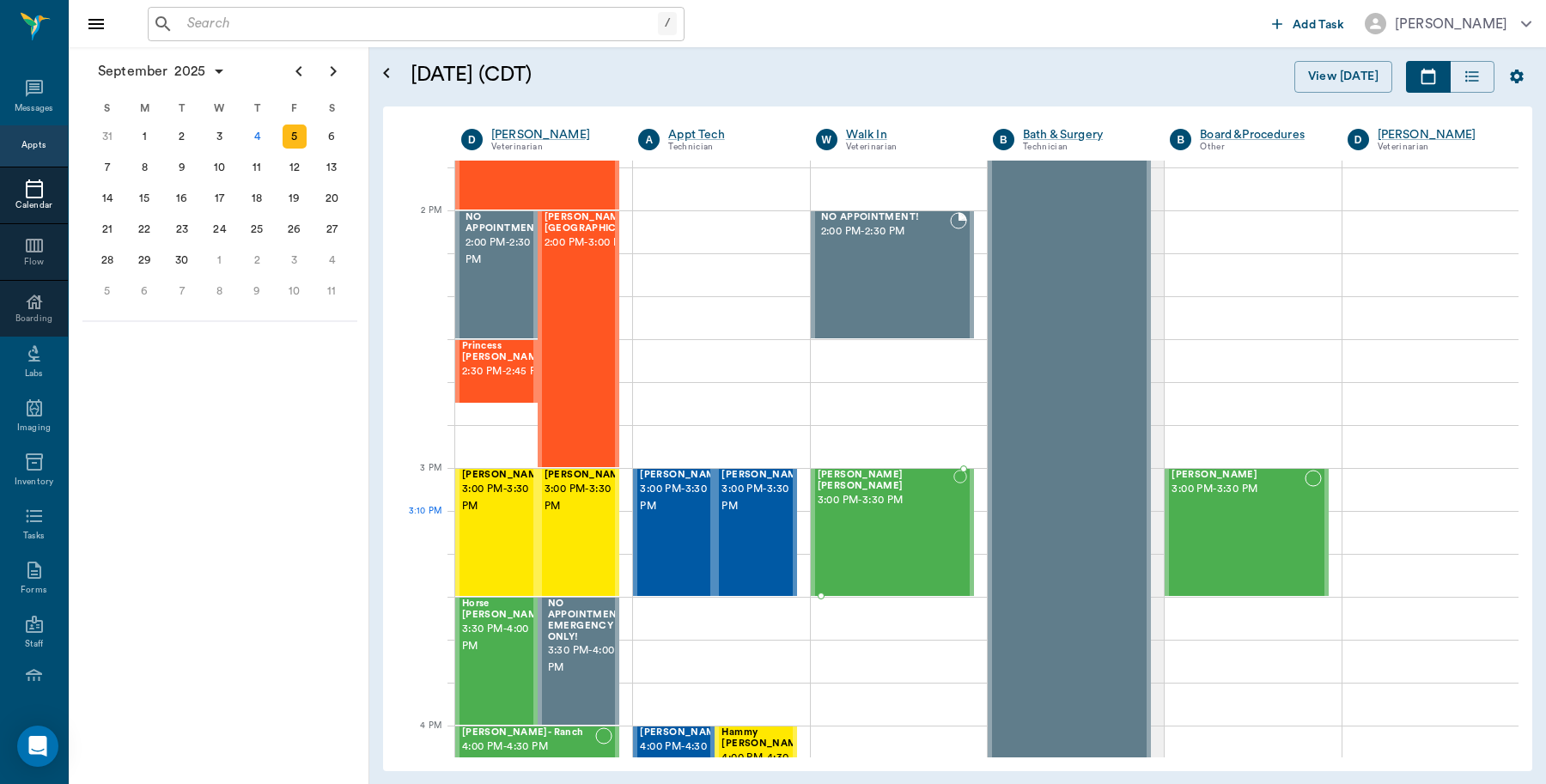
click at [889, 515] on div "[PERSON_NAME] [PERSON_NAME] 3:00 PM - 3:30 PM" at bounding box center [886, 533] width 137 height 126
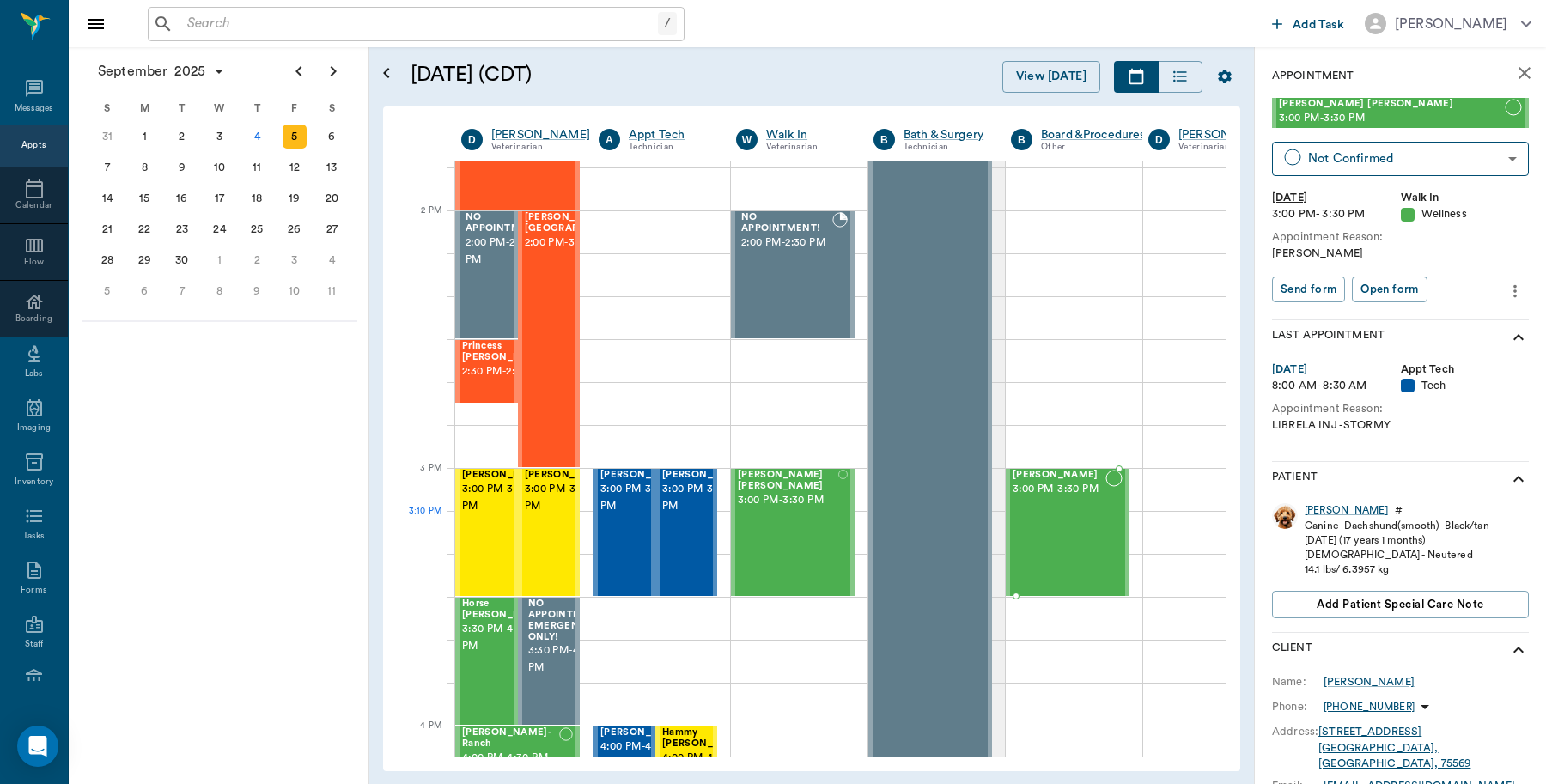
click at [1073, 542] on div "[PERSON_NAME] 3:00 PM - 3:30 PM" at bounding box center [1058, 533] width 93 height 126
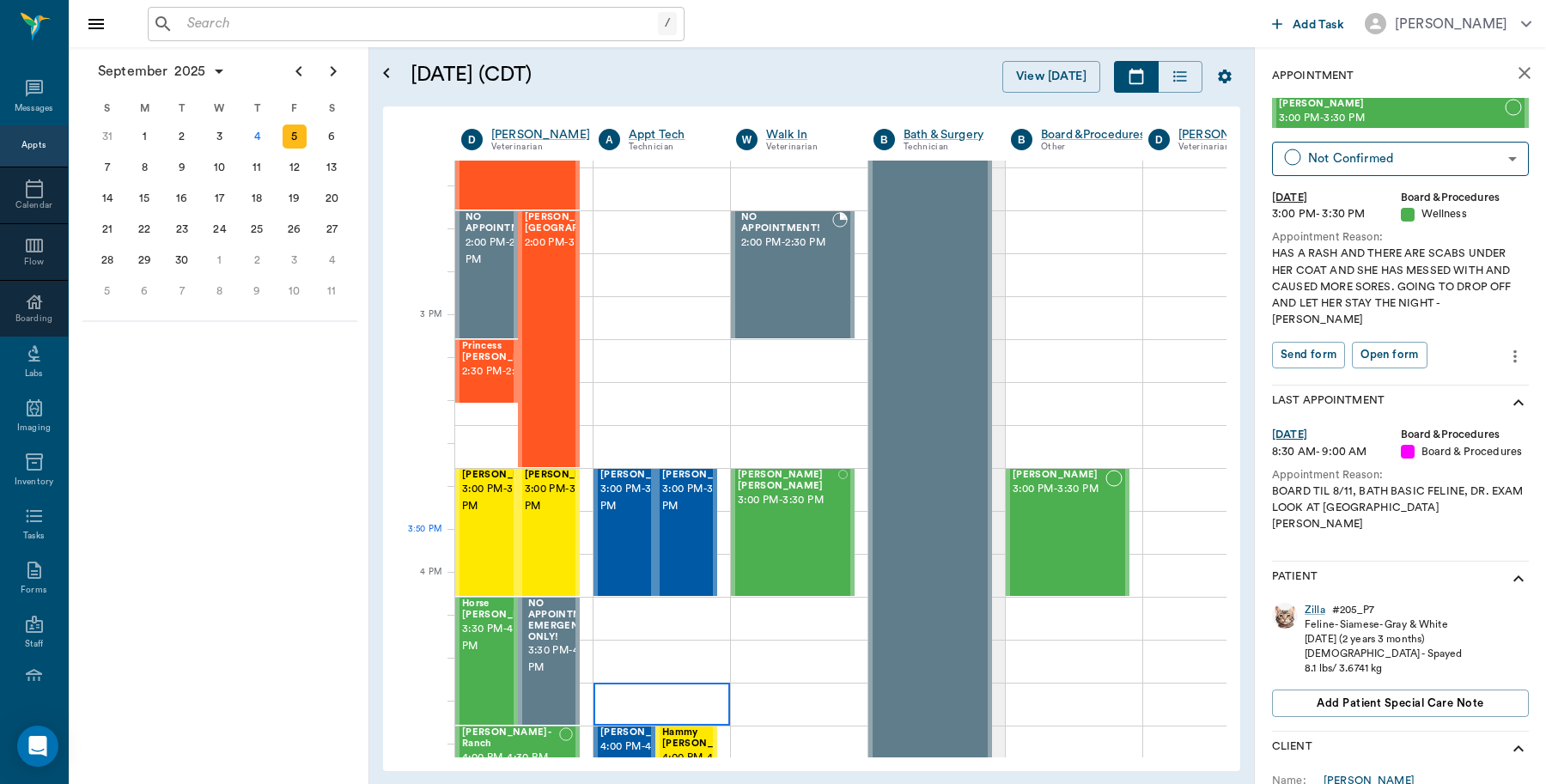
scroll to position [1717, 0]
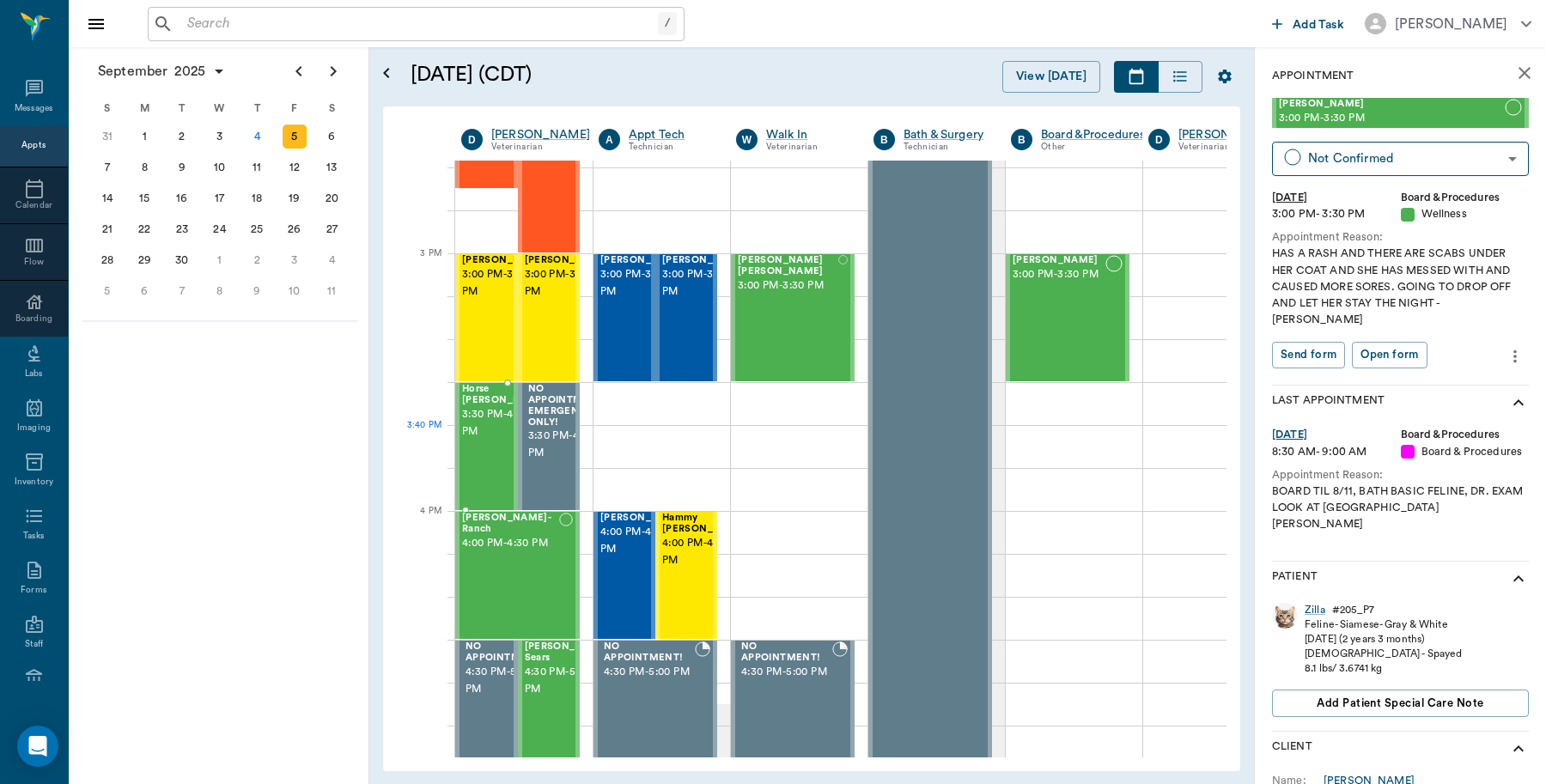
click at [481, 436] on span "3:30 PM - 4:00 PM" at bounding box center [505, 423] width 86 height 34
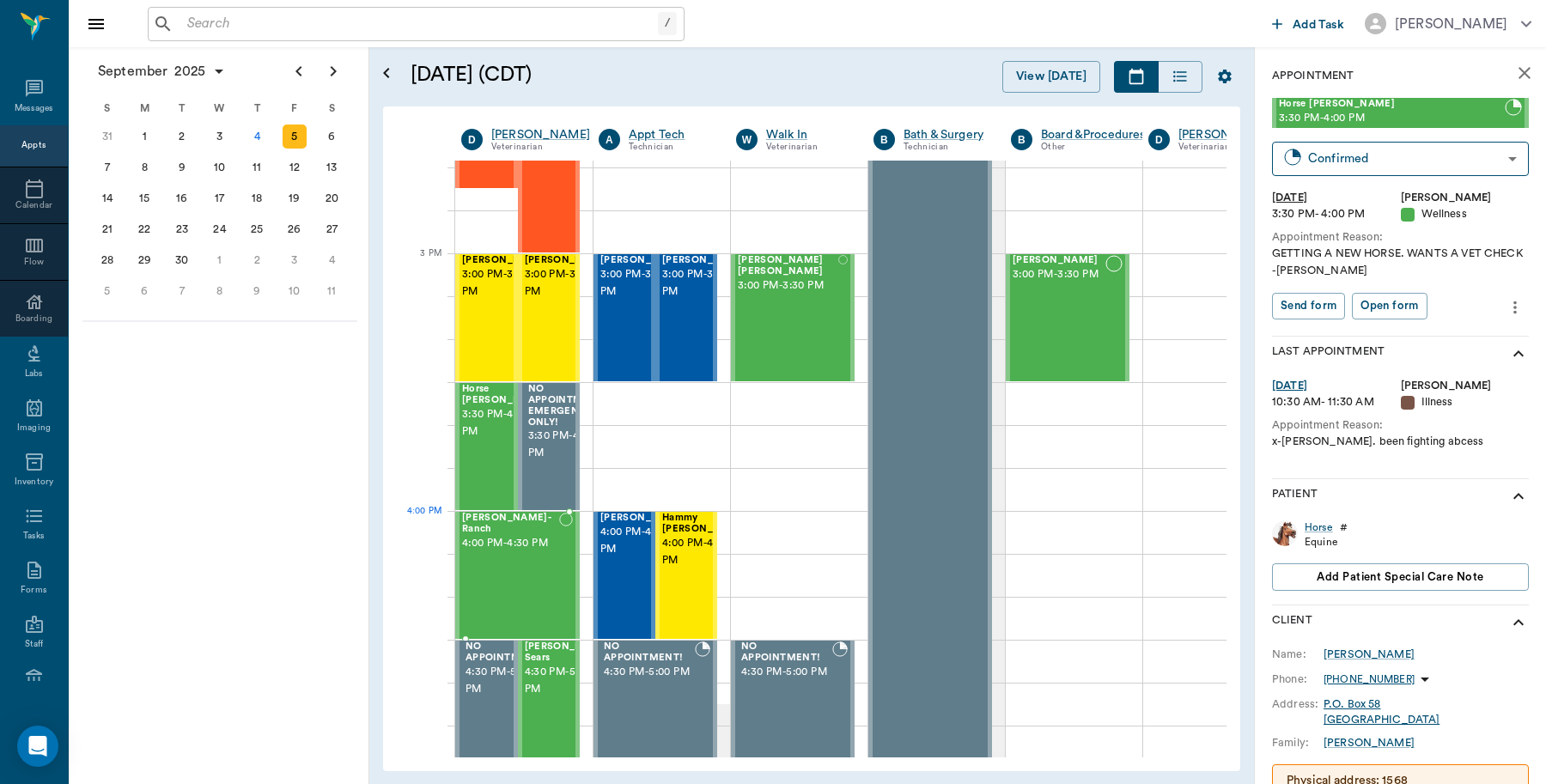
click at [511, 533] on span "[PERSON_NAME]- Ranch" at bounding box center [510, 524] width 97 height 22
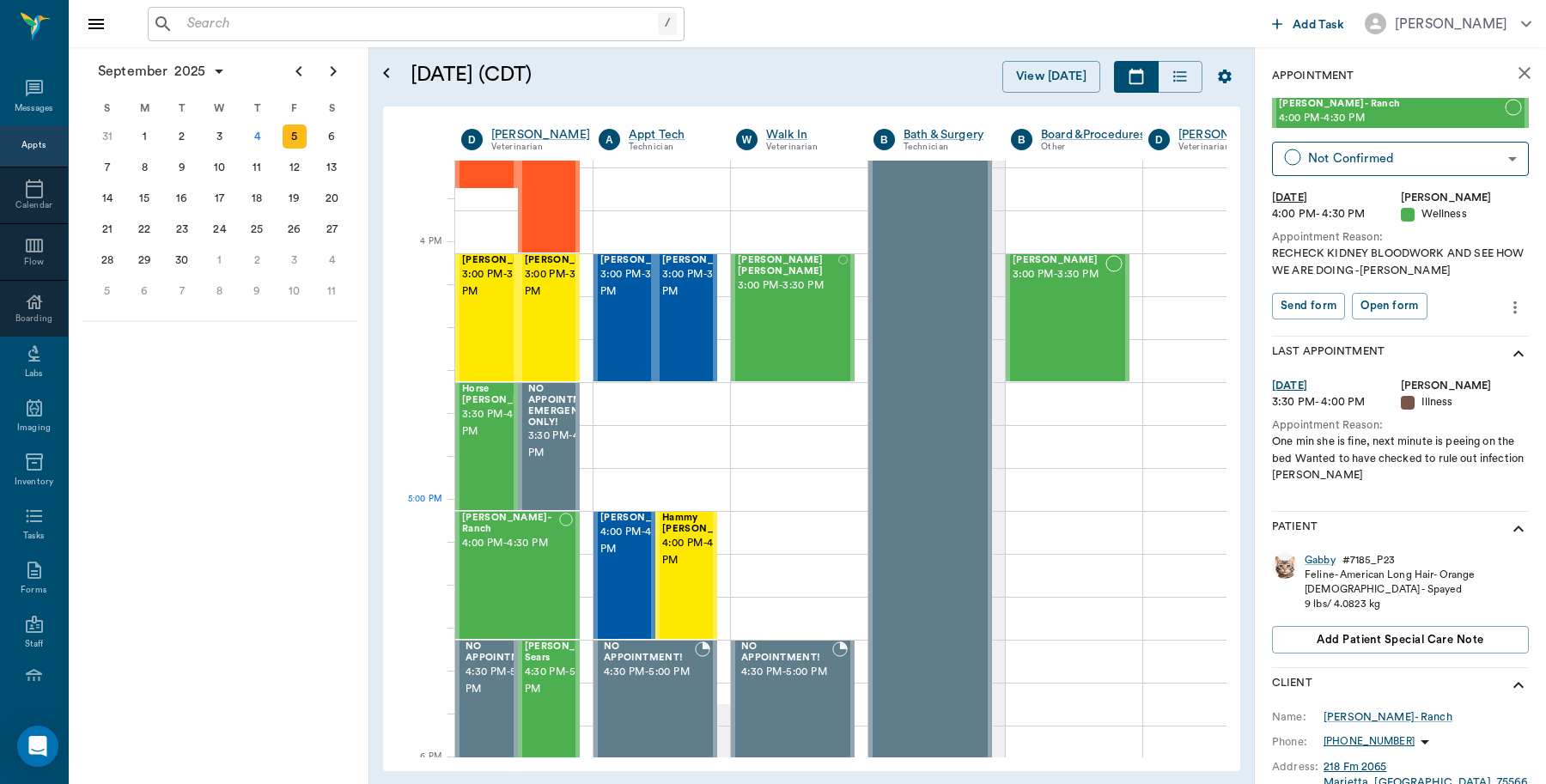
scroll to position [2039, 0]
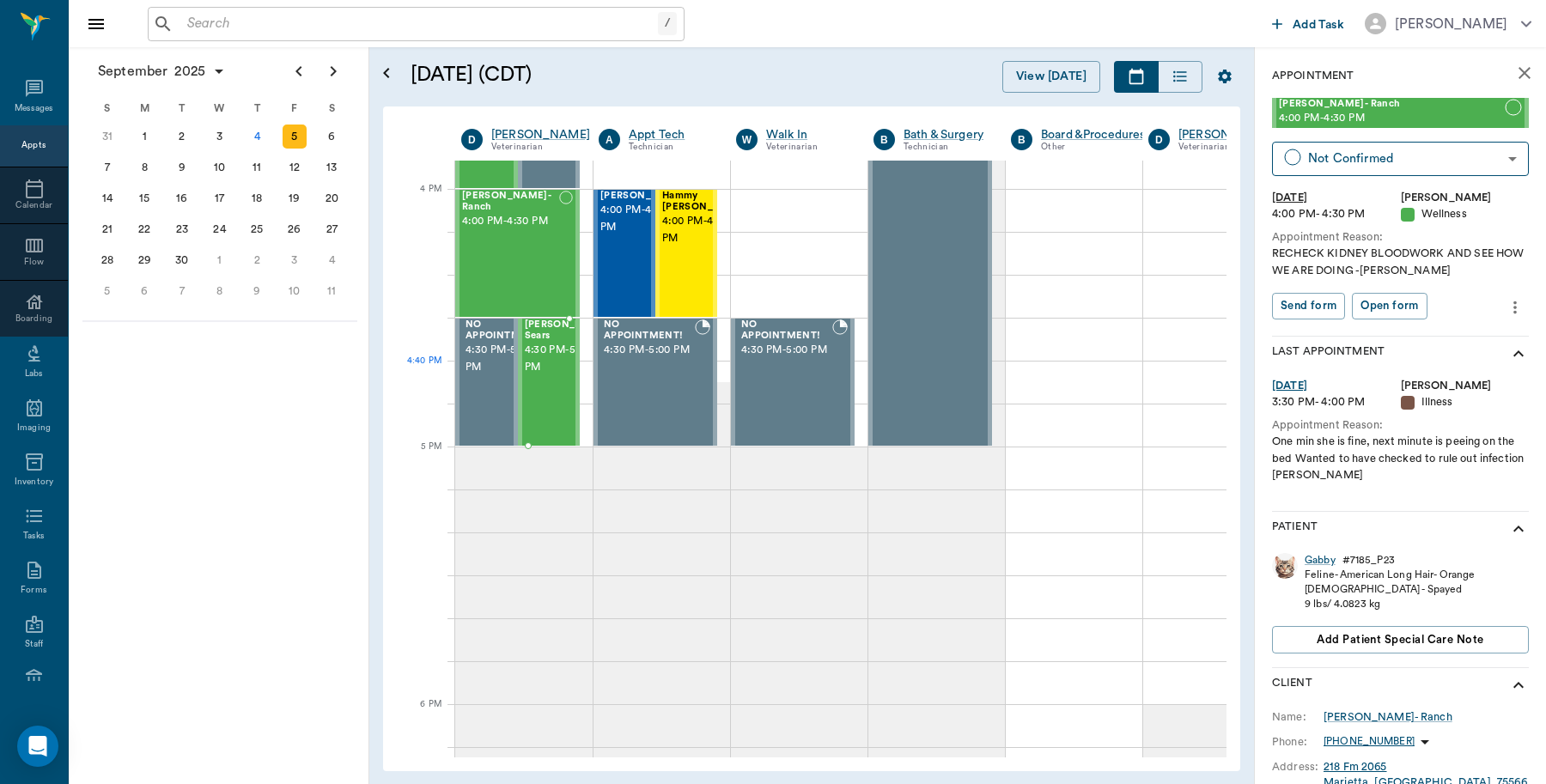
click at [546, 376] on span "4:30 PM - 5:00 PM" at bounding box center [568, 359] width 86 height 34
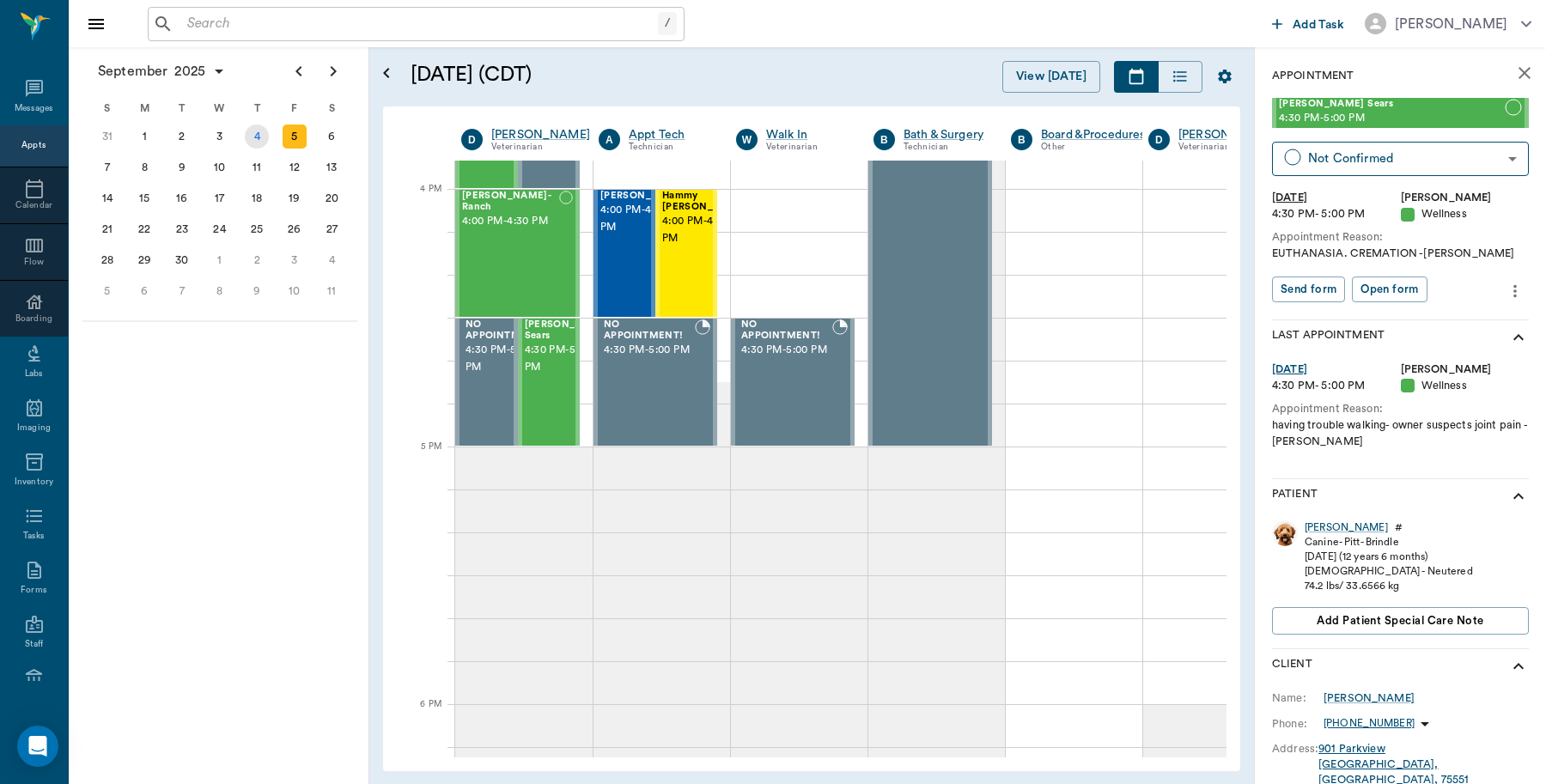
click at [260, 138] on div "4" at bounding box center [257, 137] width 24 height 24
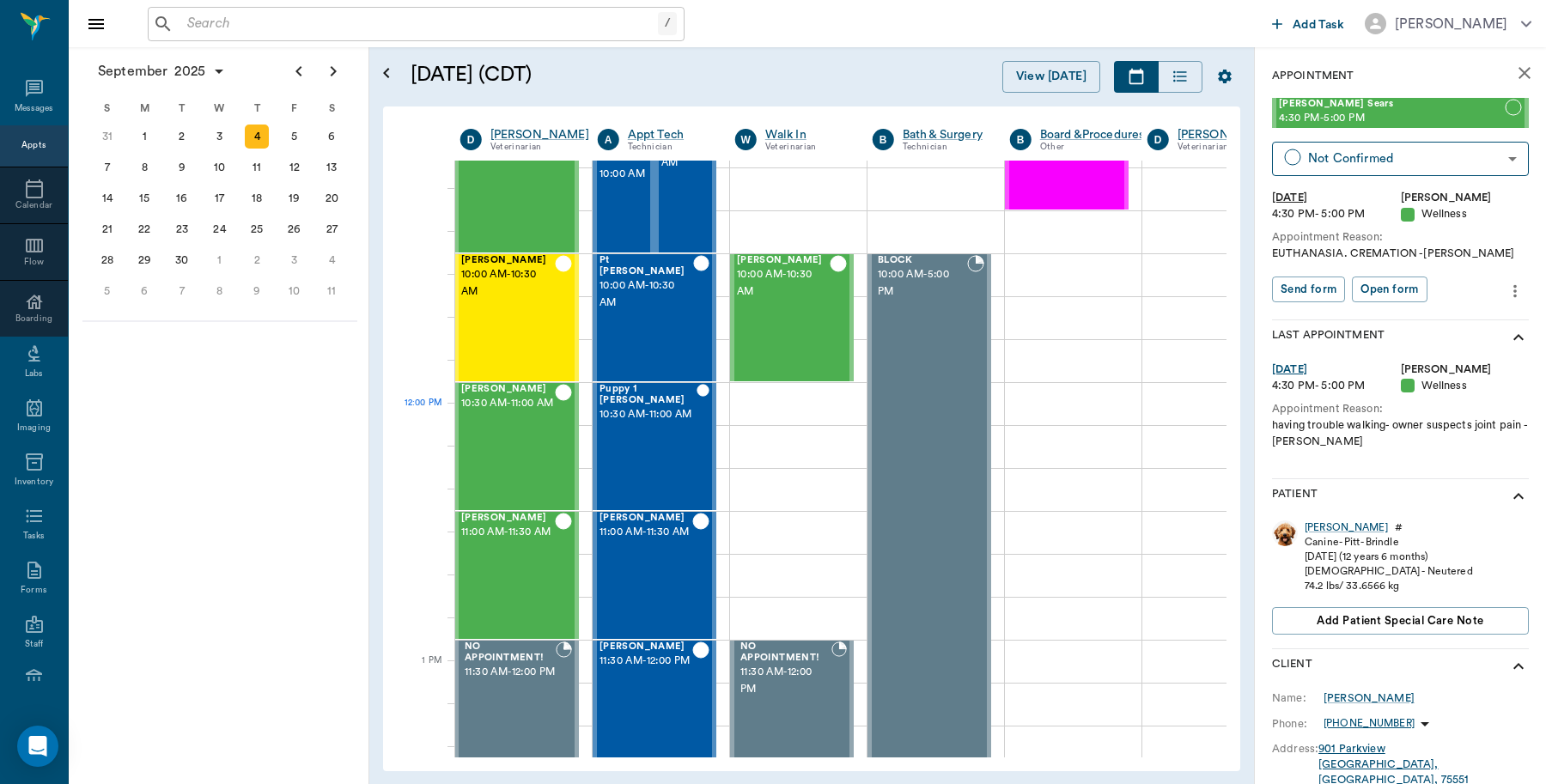
scroll to position [859, 1]
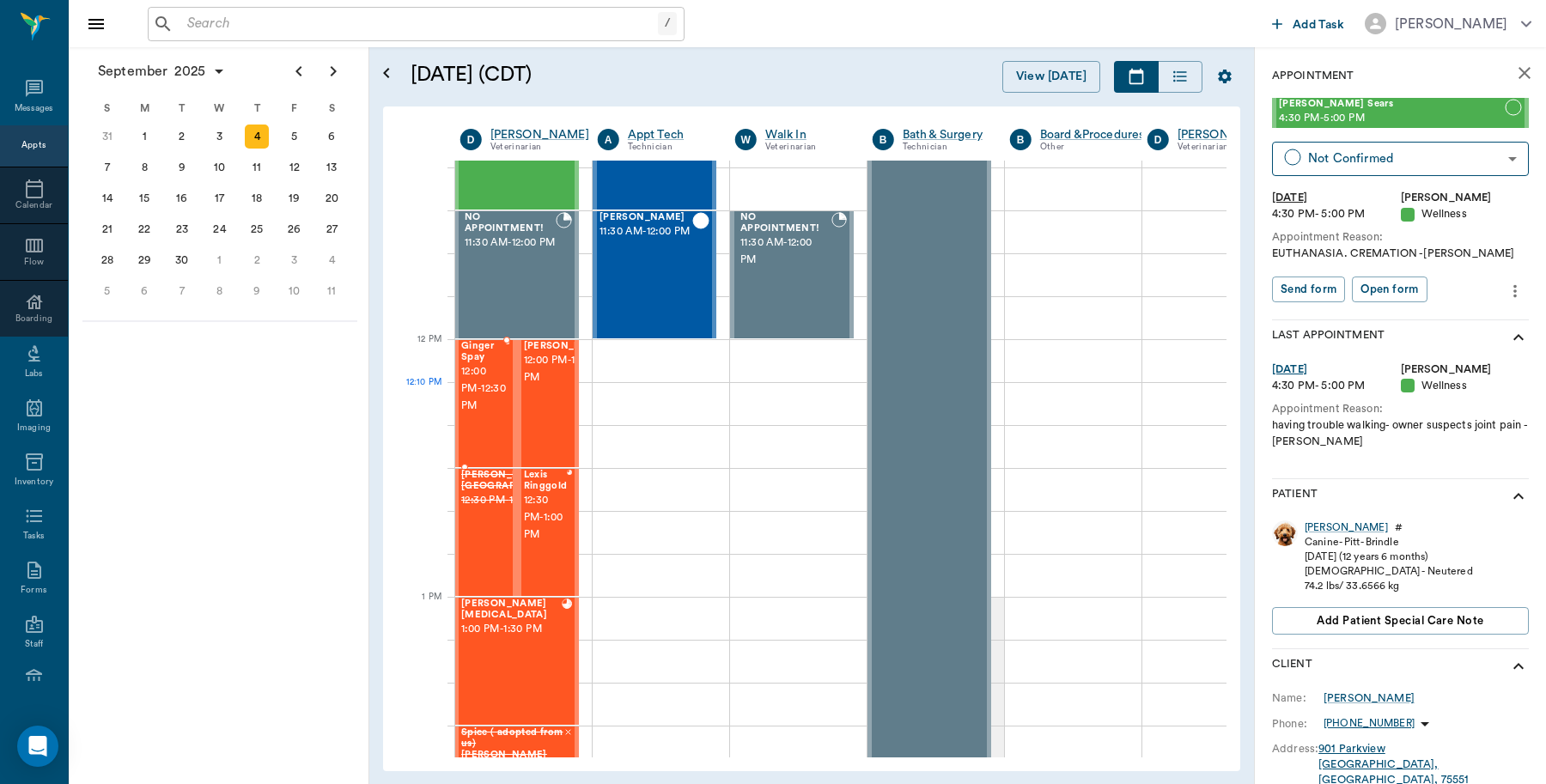
click at [481, 397] on span "12:00 PM - 12:30 PM" at bounding box center [483, 388] width 45 height 51
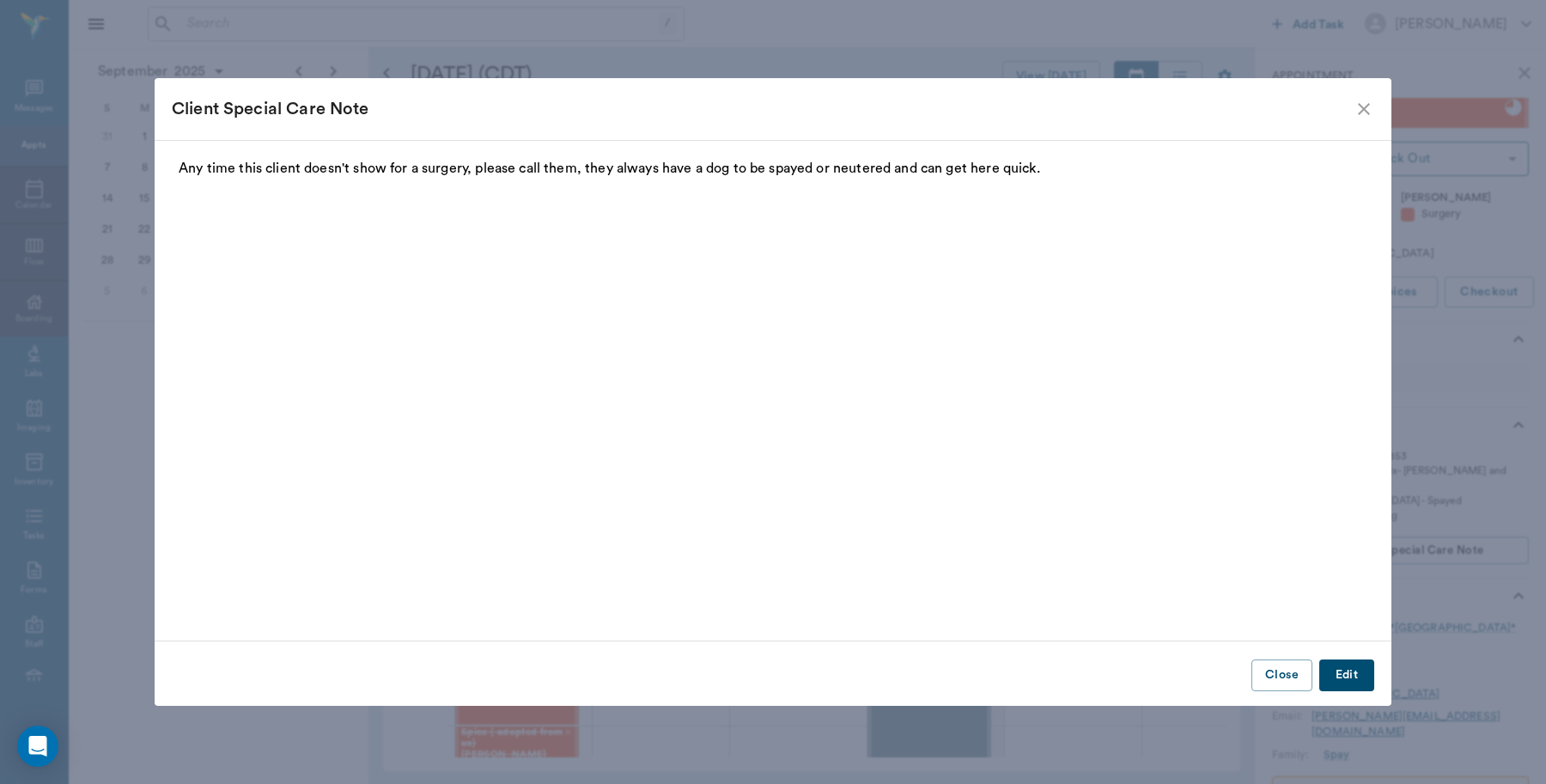
click at [1357, 110] on icon "close" at bounding box center [1364, 109] width 21 height 21
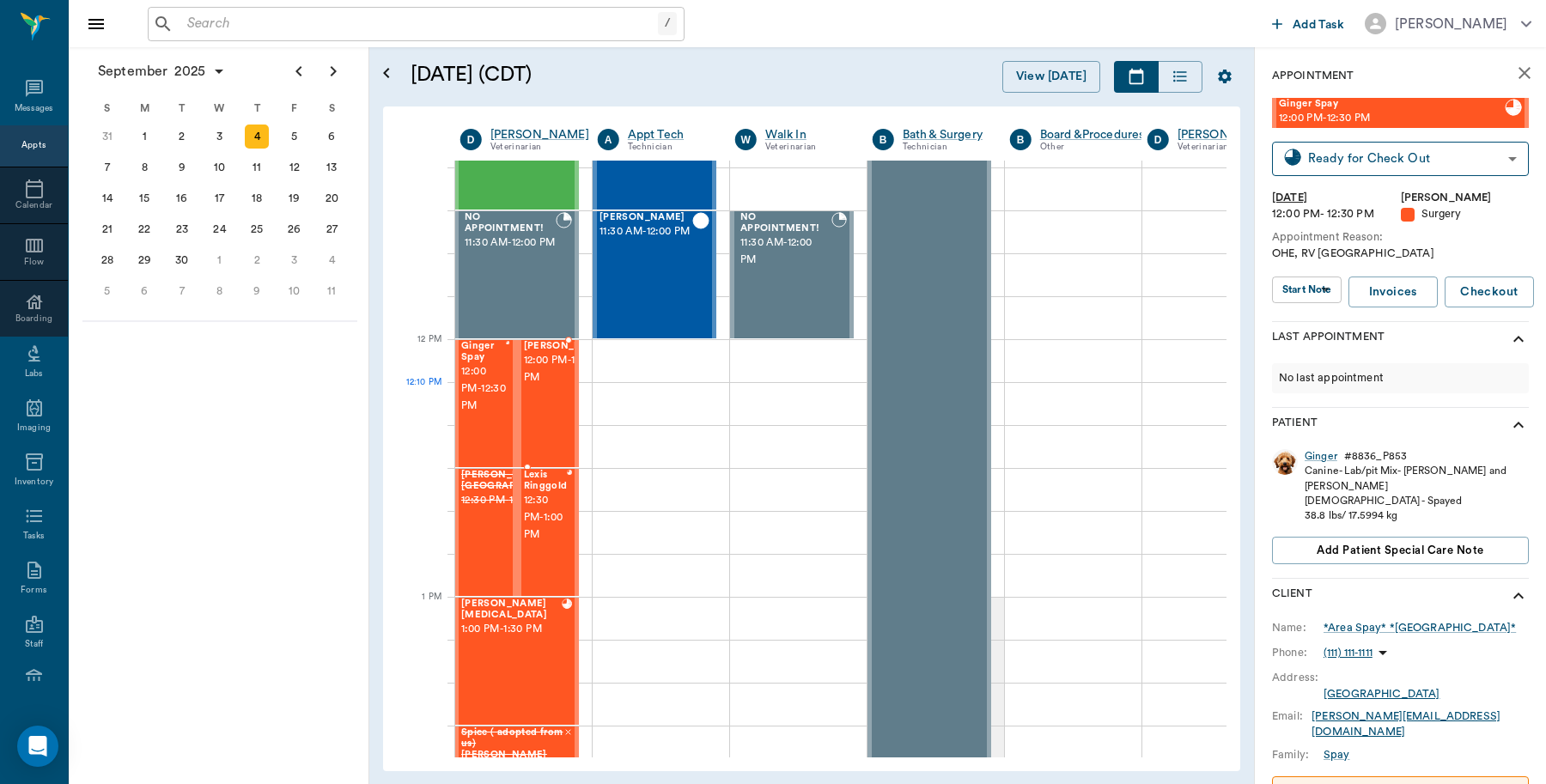
click at [548, 386] on span "12:00 PM - 12:30 PM" at bounding box center [567, 369] width 86 height 34
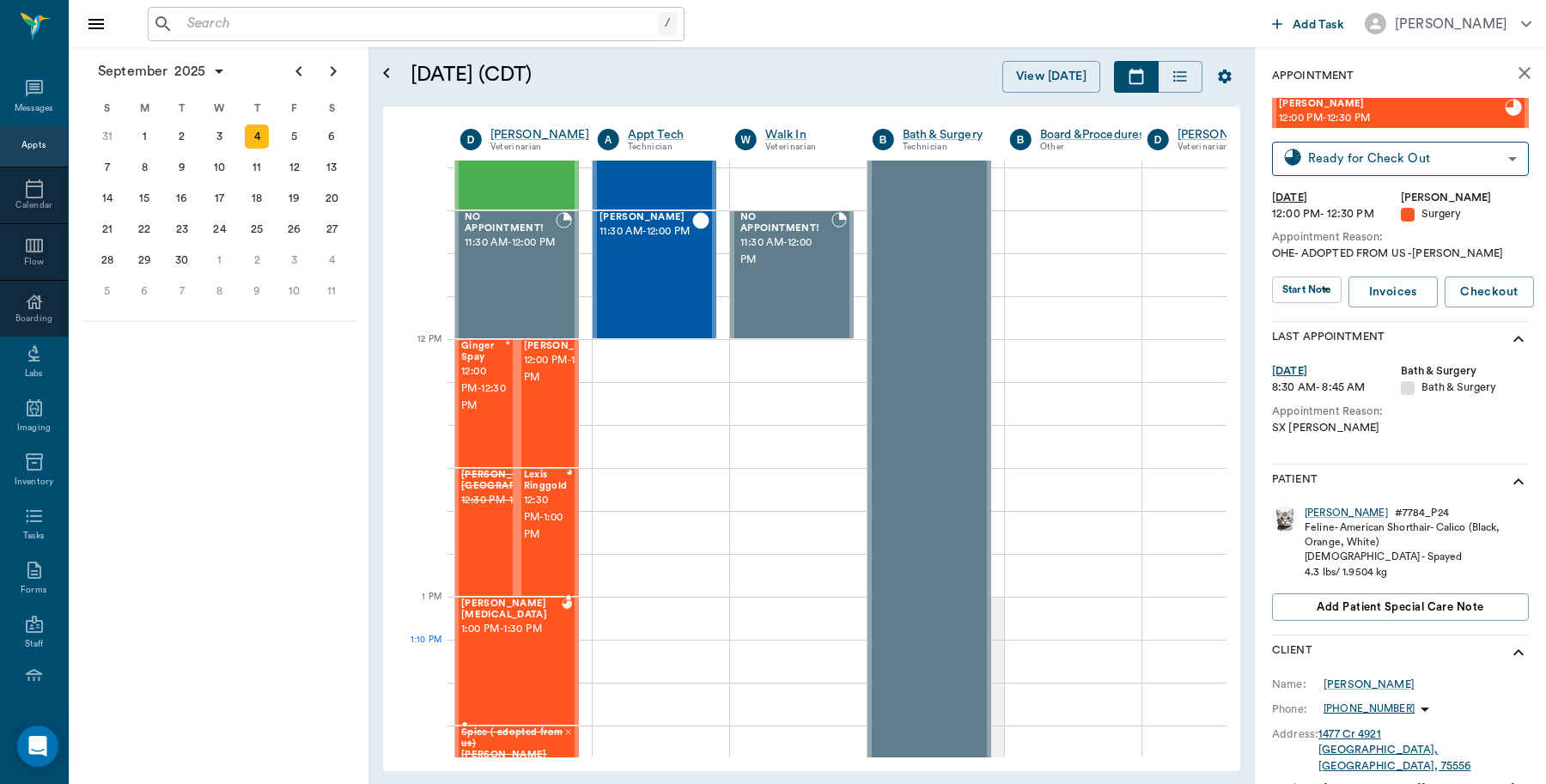
click at [531, 653] on div "[PERSON_NAME][MEDICAL_DATA] 1:00 PM - 1:30 PM" at bounding box center [511, 661] width 101 height 126
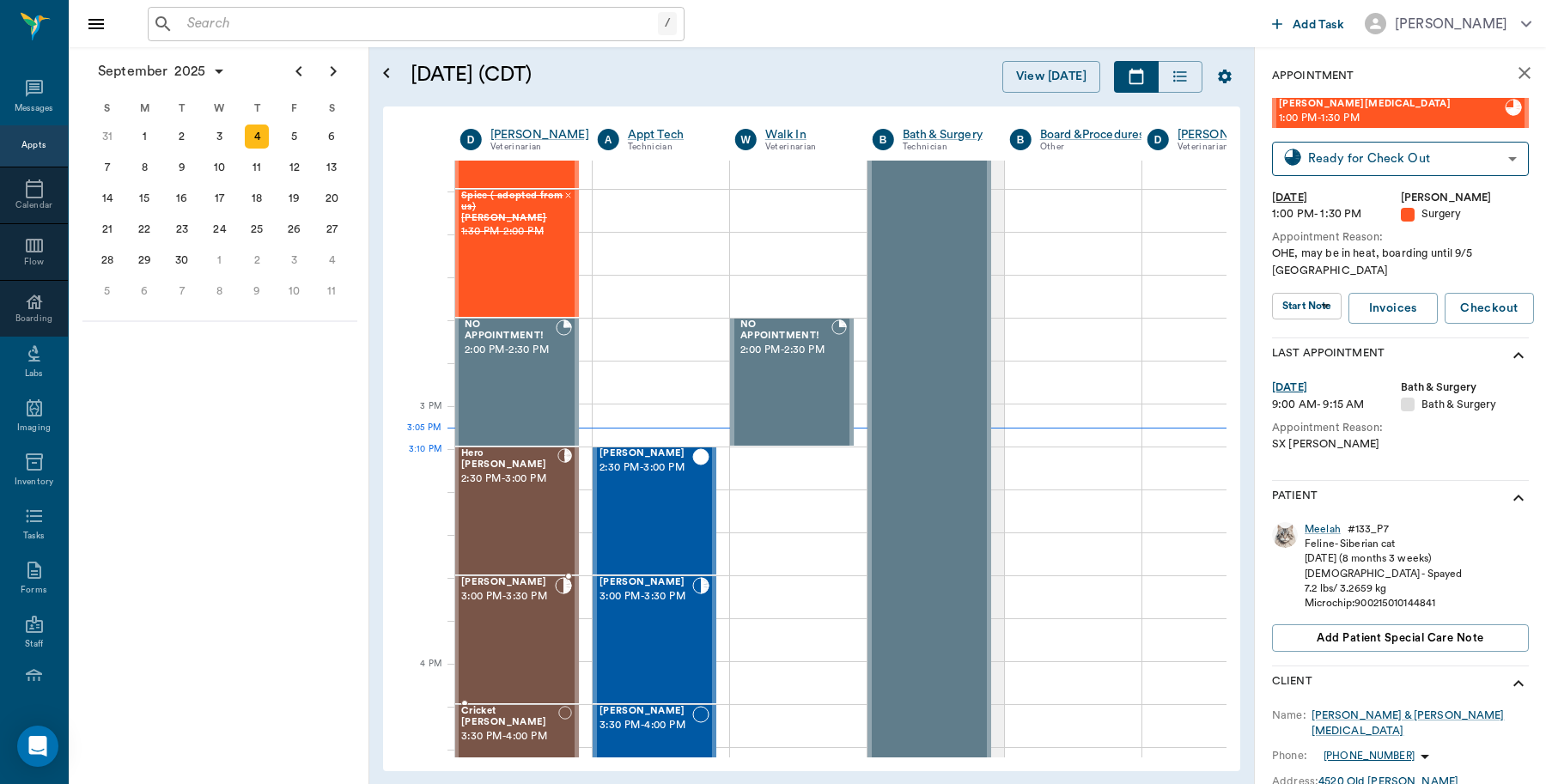
scroll to position [1610, 1]
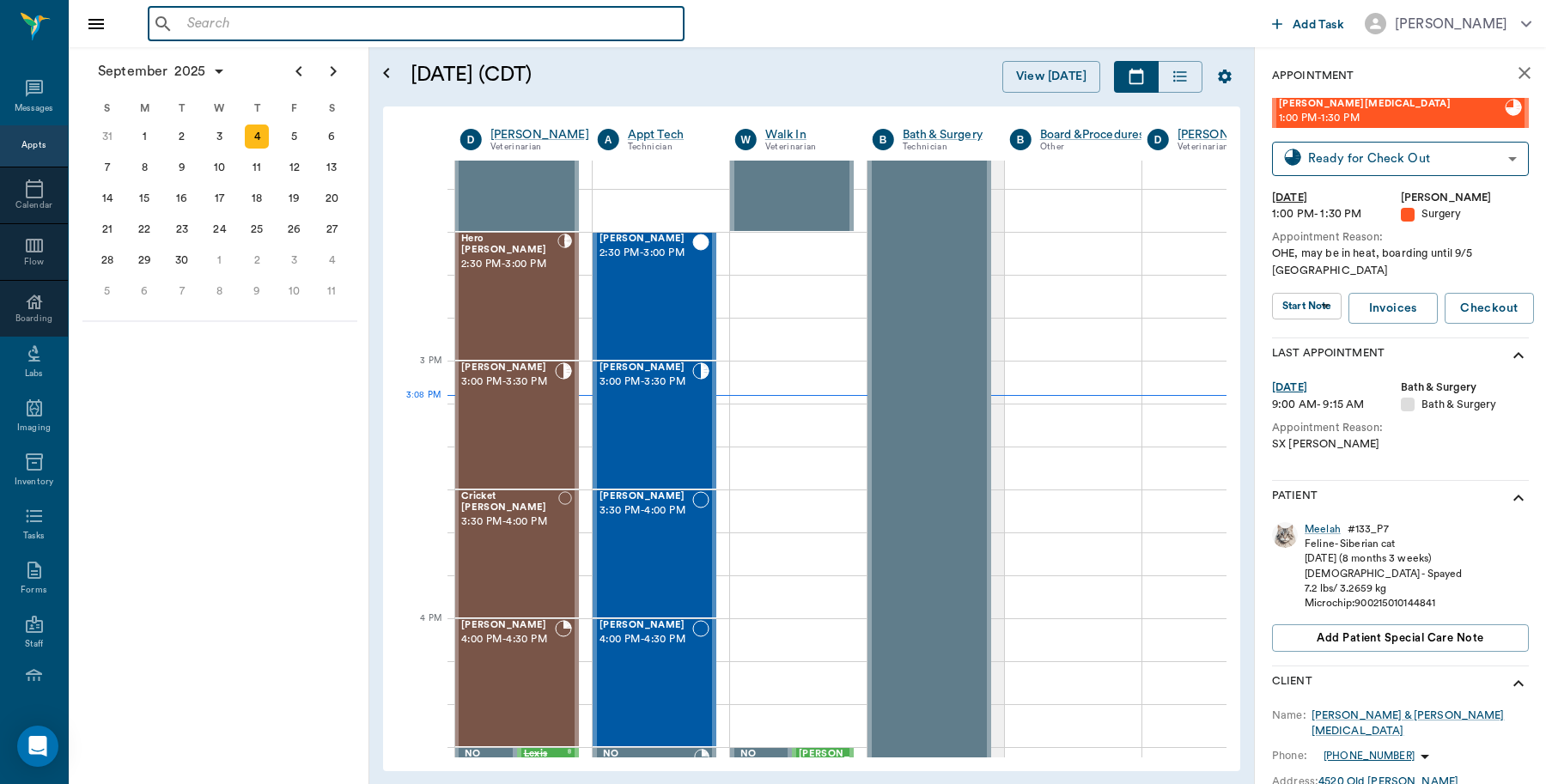
click at [251, 27] on input "text" at bounding box center [428, 23] width 497 height 24
click at [275, 28] on input "text" at bounding box center [428, 23] width 497 height 24
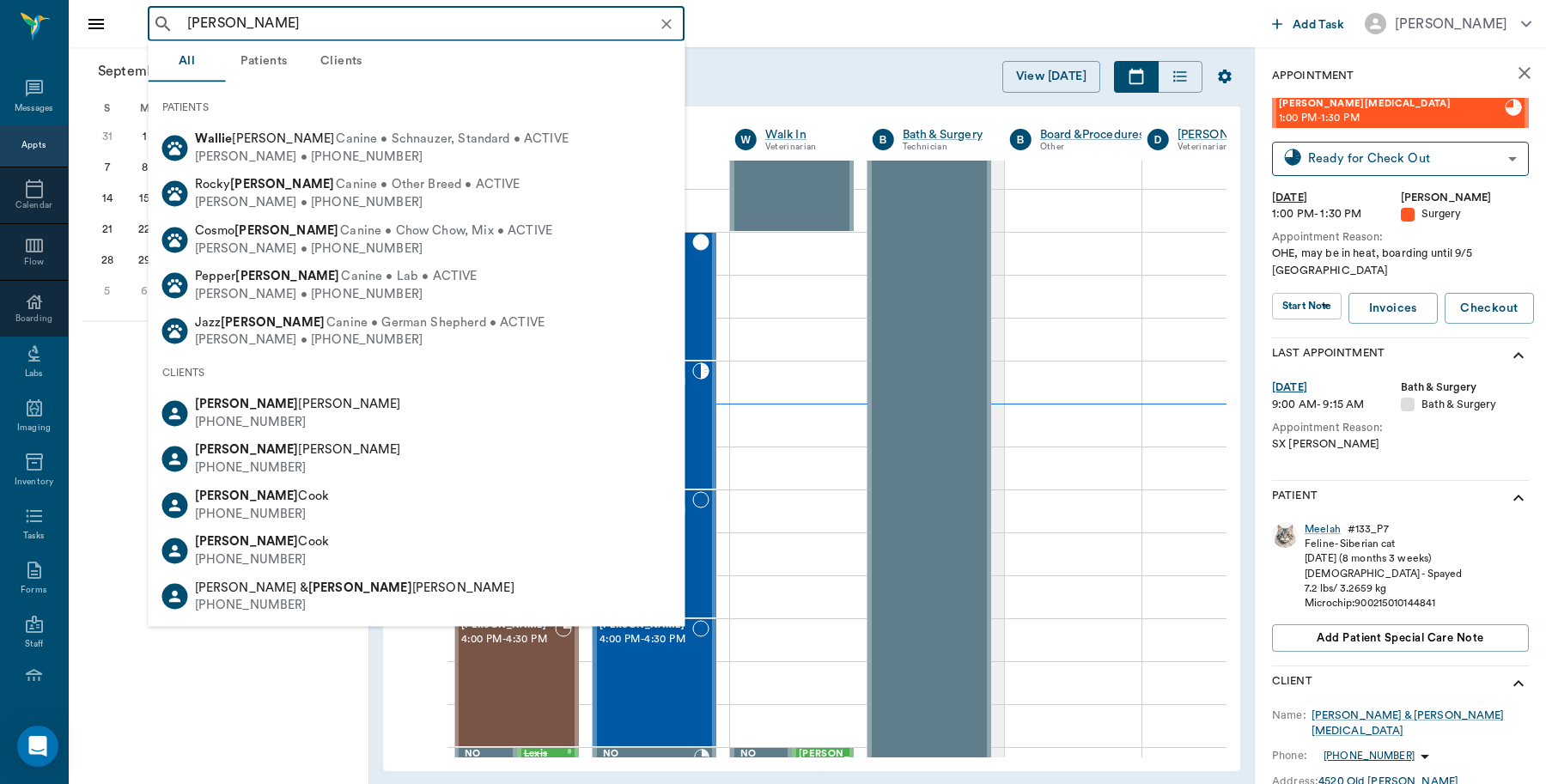
click at [245, 22] on input "[PERSON_NAME]" at bounding box center [430, 23] width 499 height 24
click at [333, 28] on input "[PERSON_NAME]" at bounding box center [430, 23] width 499 height 24
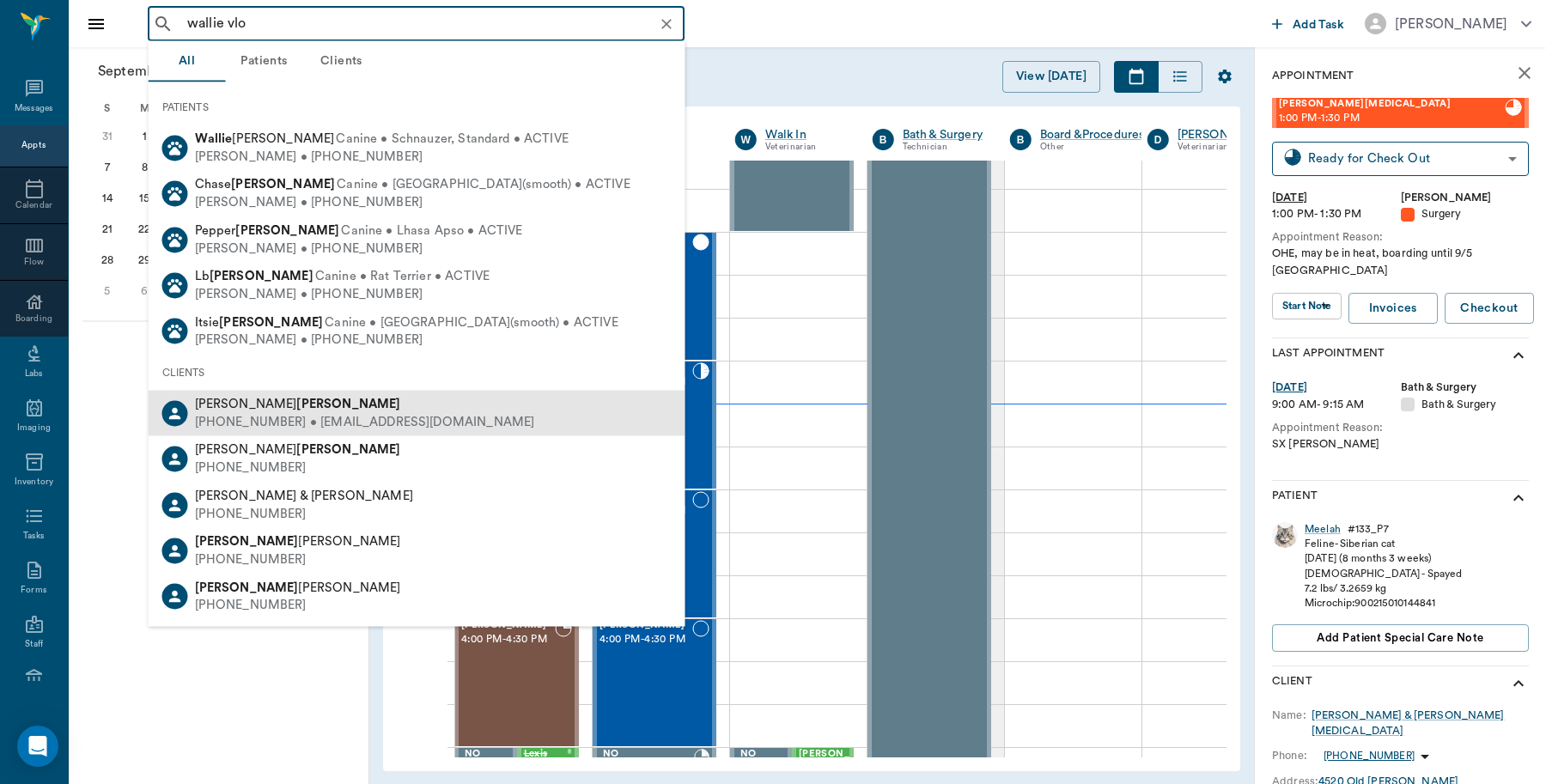
click at [276, 410] on div "[PERSON_NAME]" at bounding box center [365, 405] width 340 height 18
type input "wallie vlo"
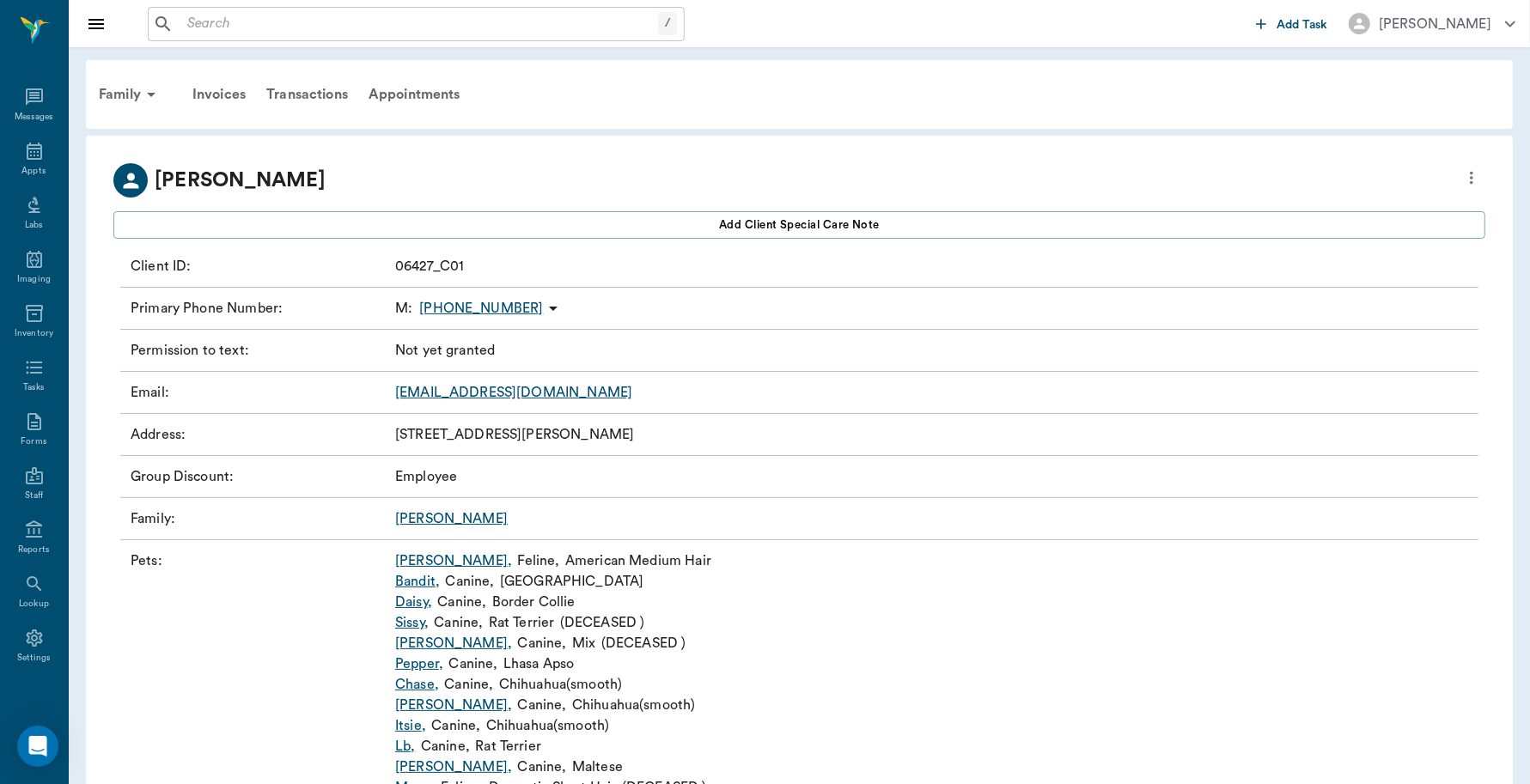
scroll to position [215, 0]
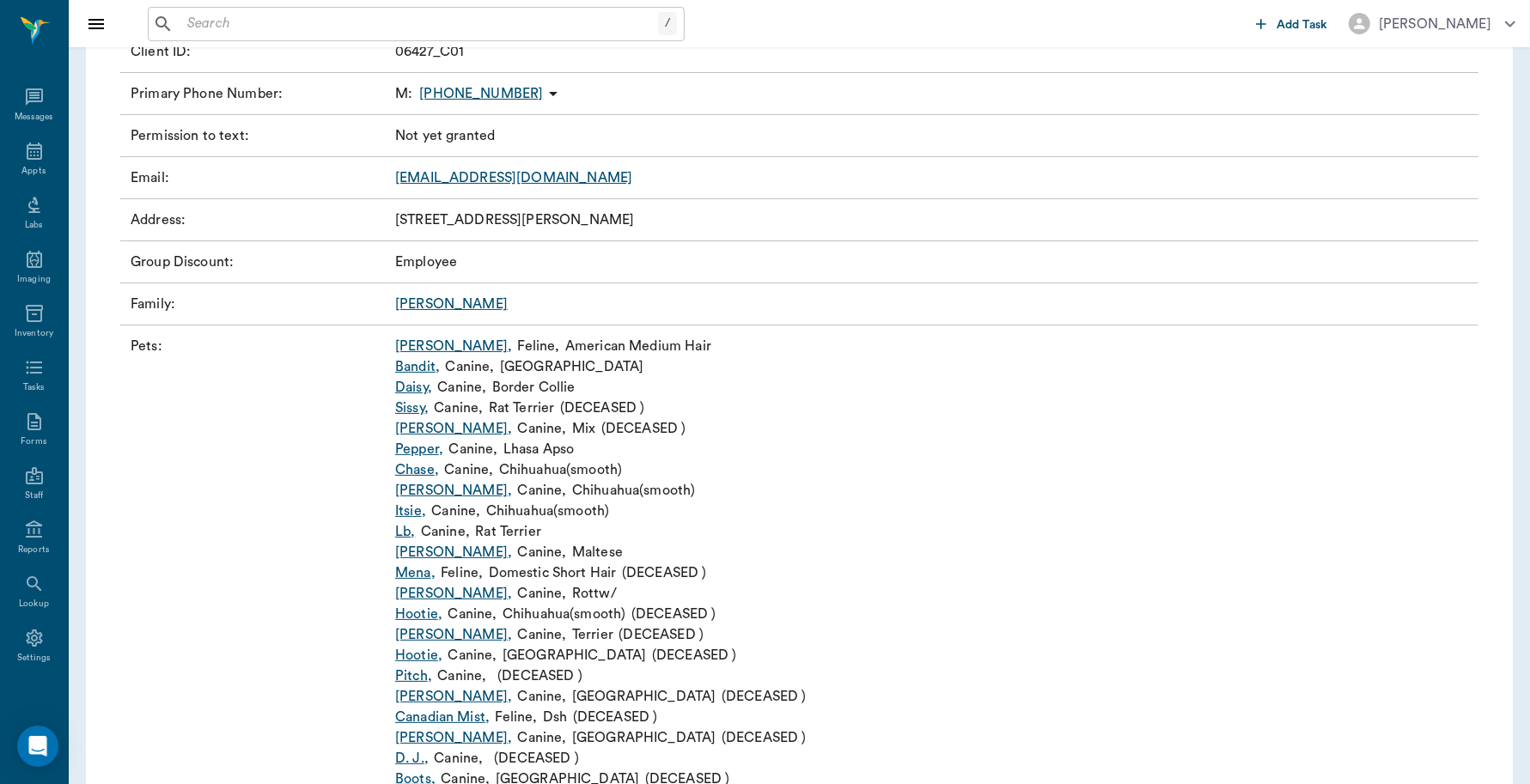
click at [417, 389] on link "Daisy ," at bounding box center [413, 387] width 37 height 21
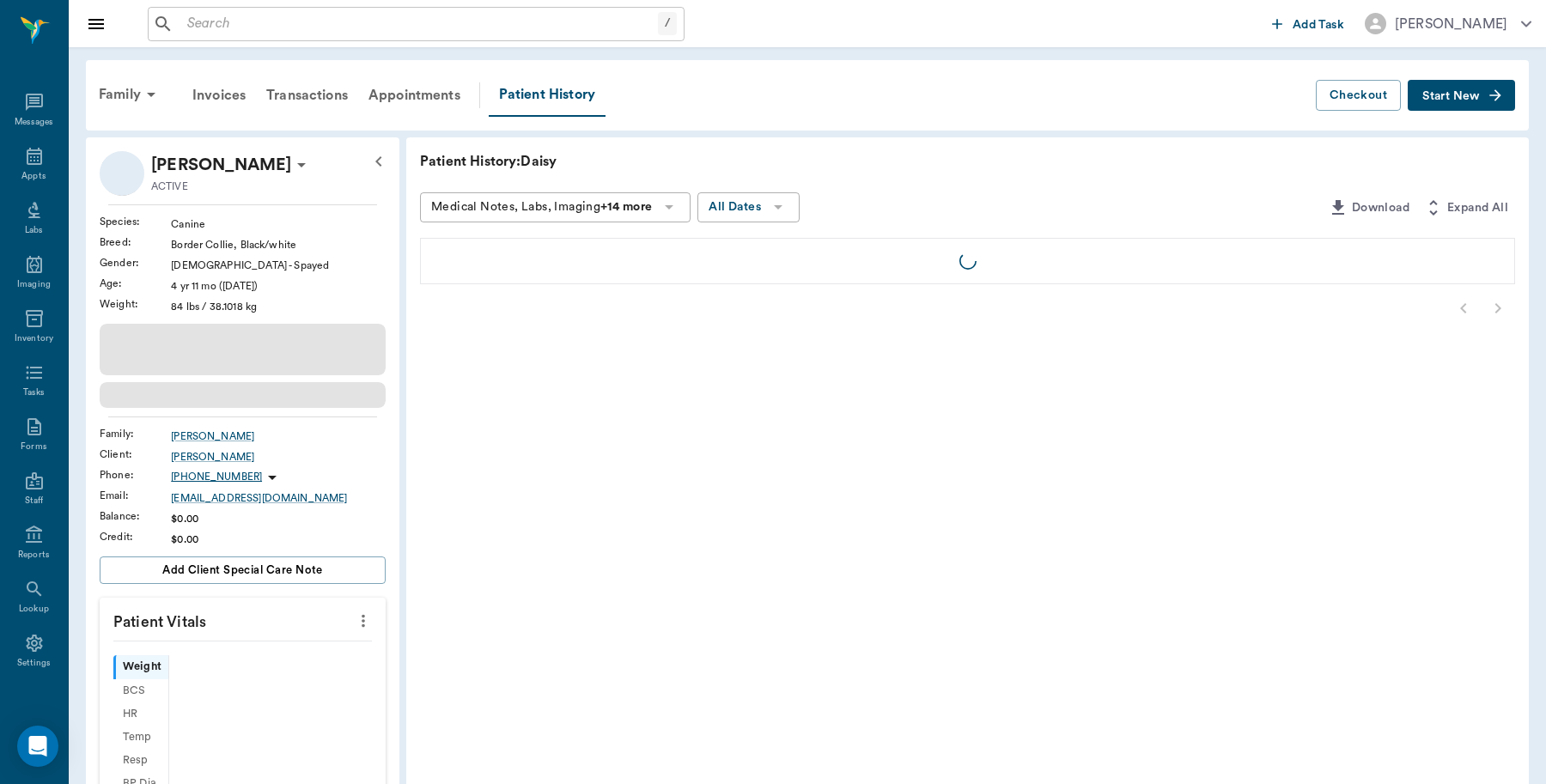
scroll to position [5, 0]
click at [1445, 96] on span "Start New" at bounding box center [1435, 96] width 57 height 0
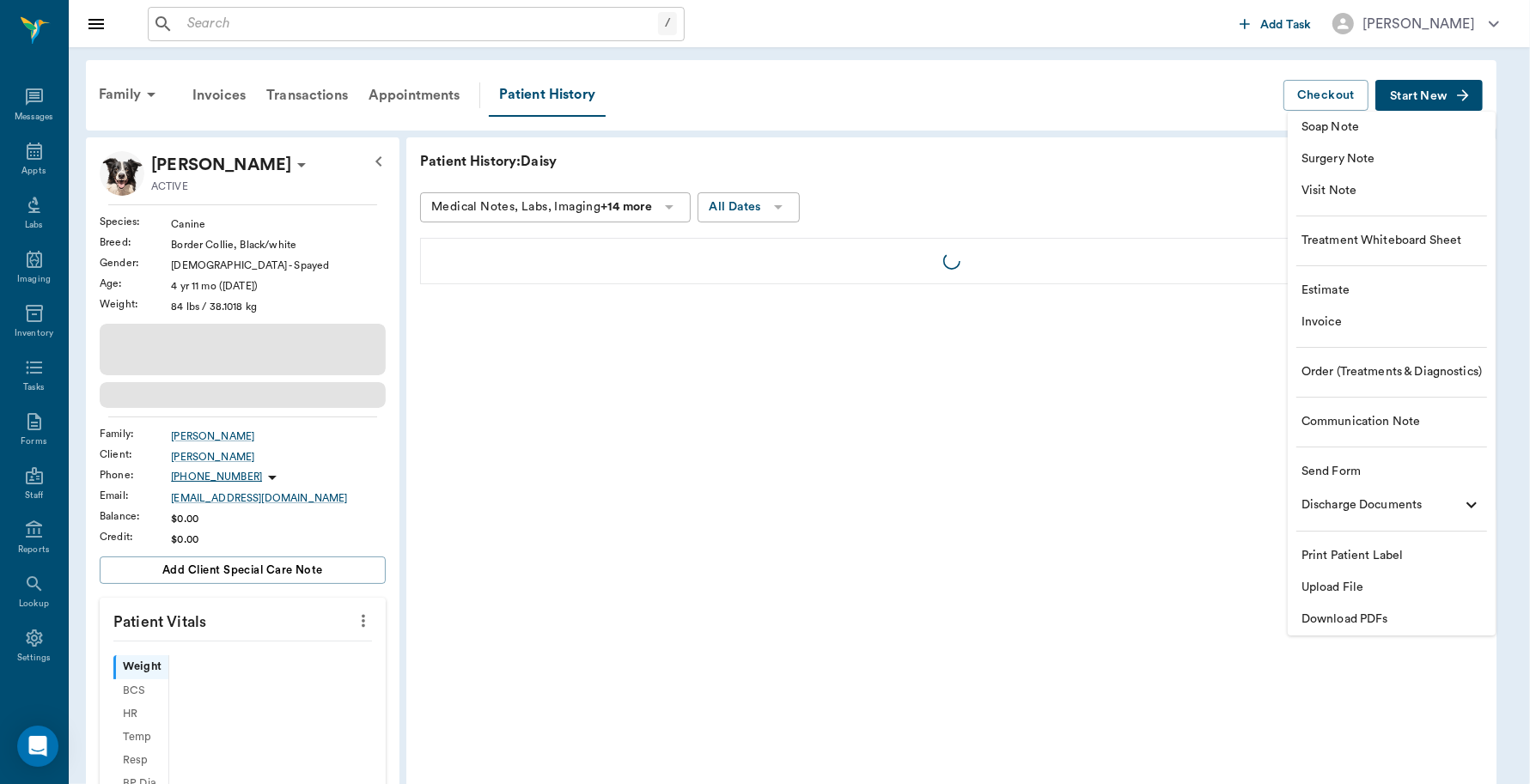
click at [1317, 322] on span "Invoice" at bounding box center [1392, 322] width 181 height 18
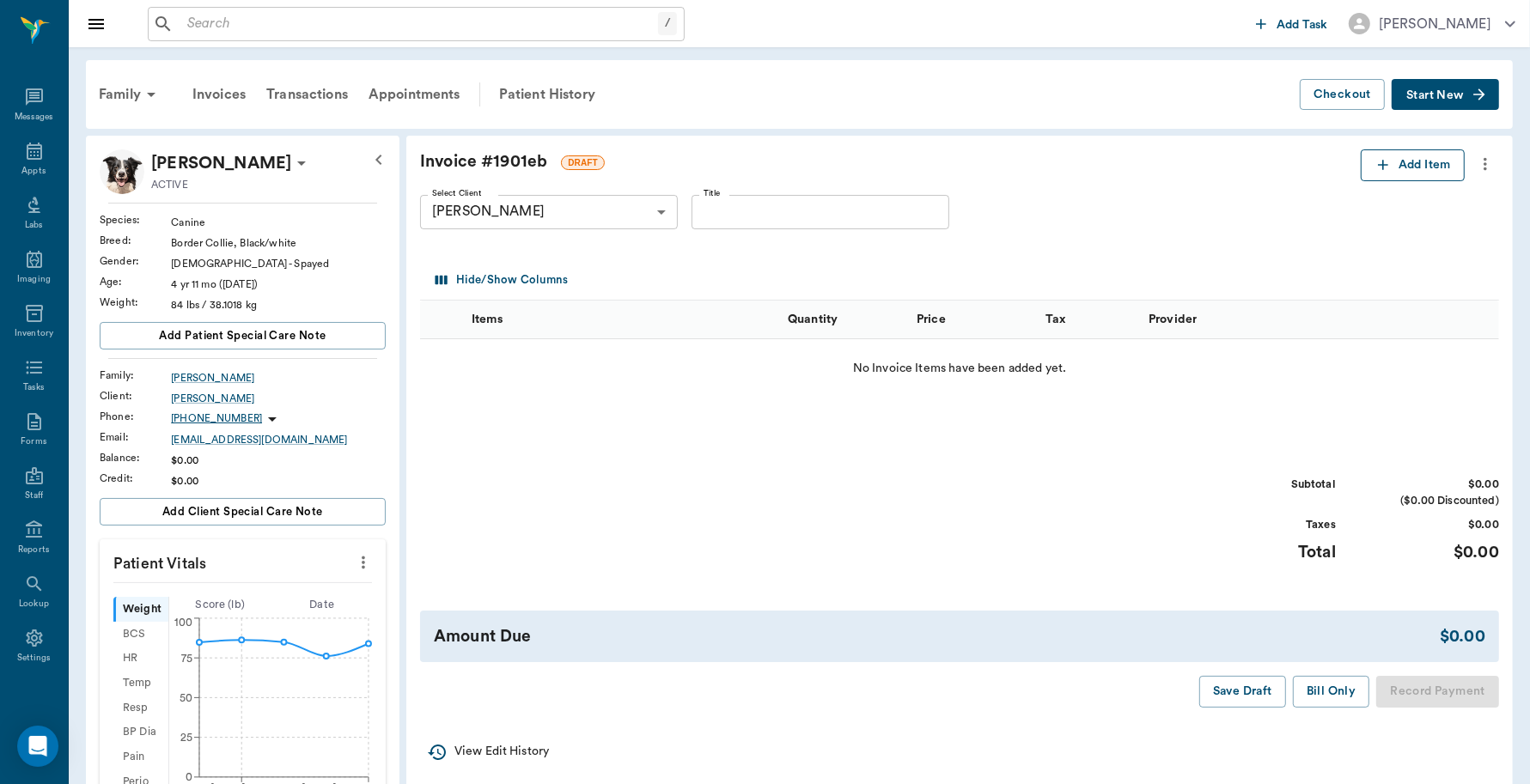
click at [1390, 167] on button "Add Item" at bounding box center [1413, 164] width 104 height 31
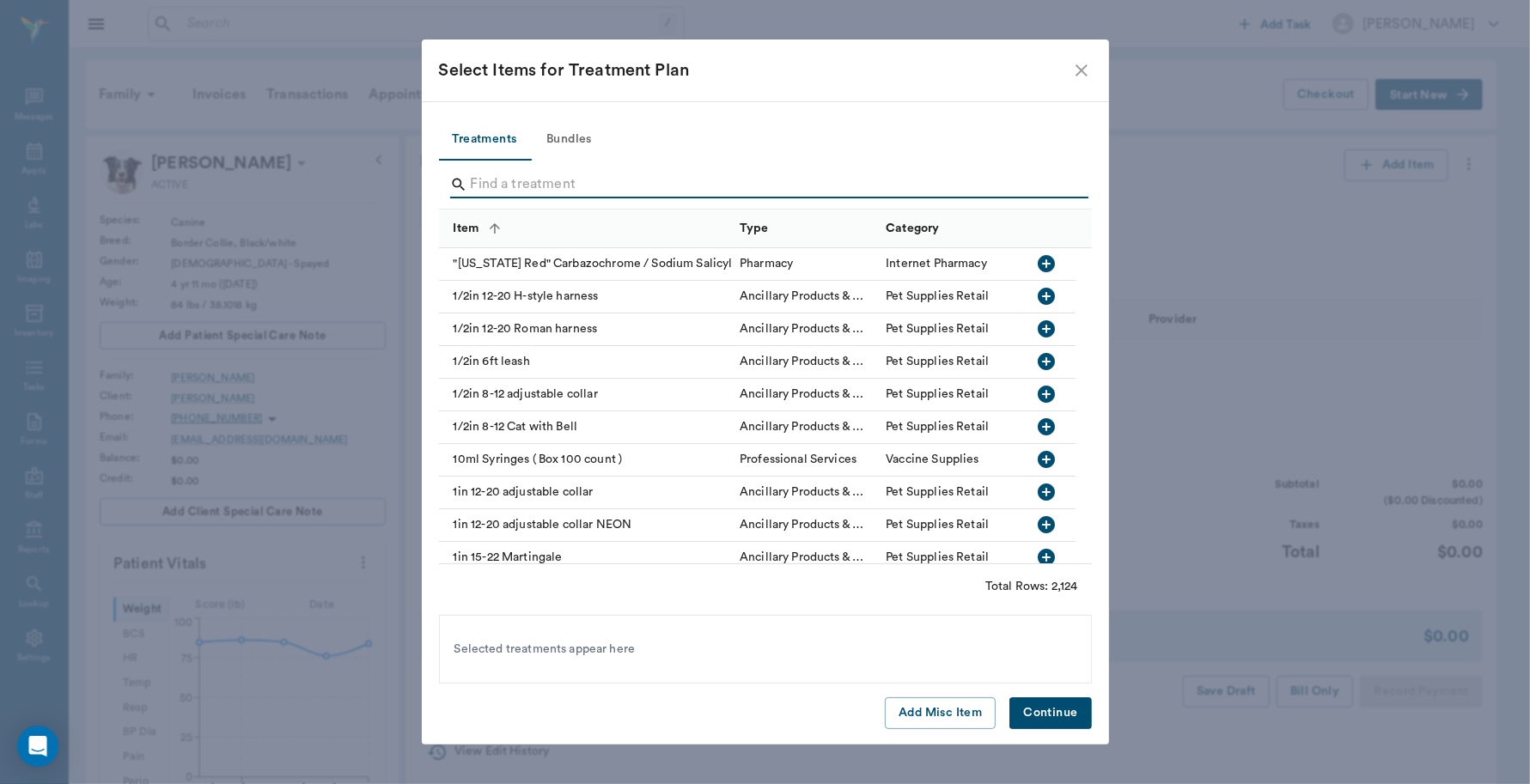
click at [601, 189] on input "Search" at bounding box center [766, 184] width 592 height 28
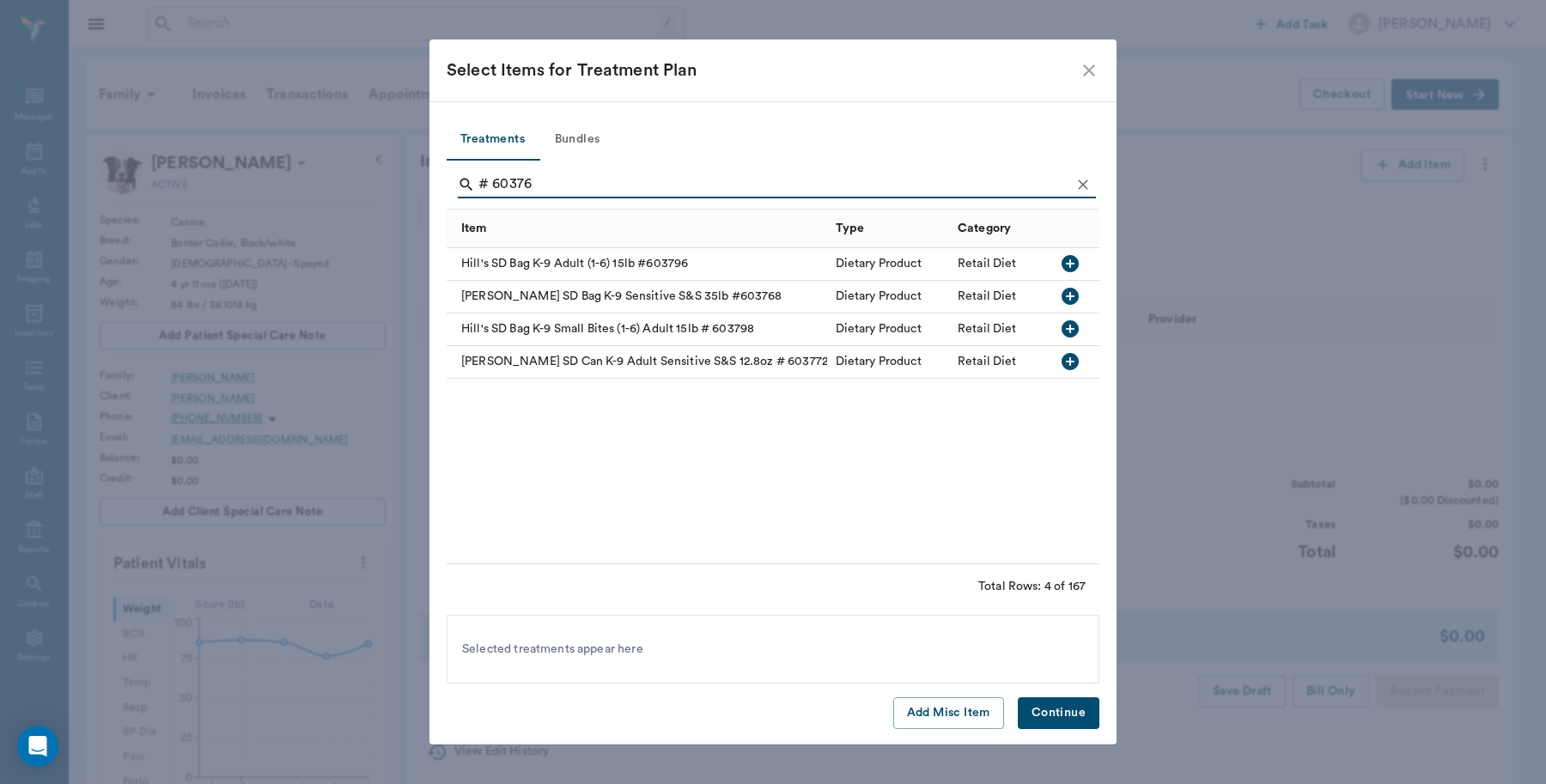
type input "# 603768"
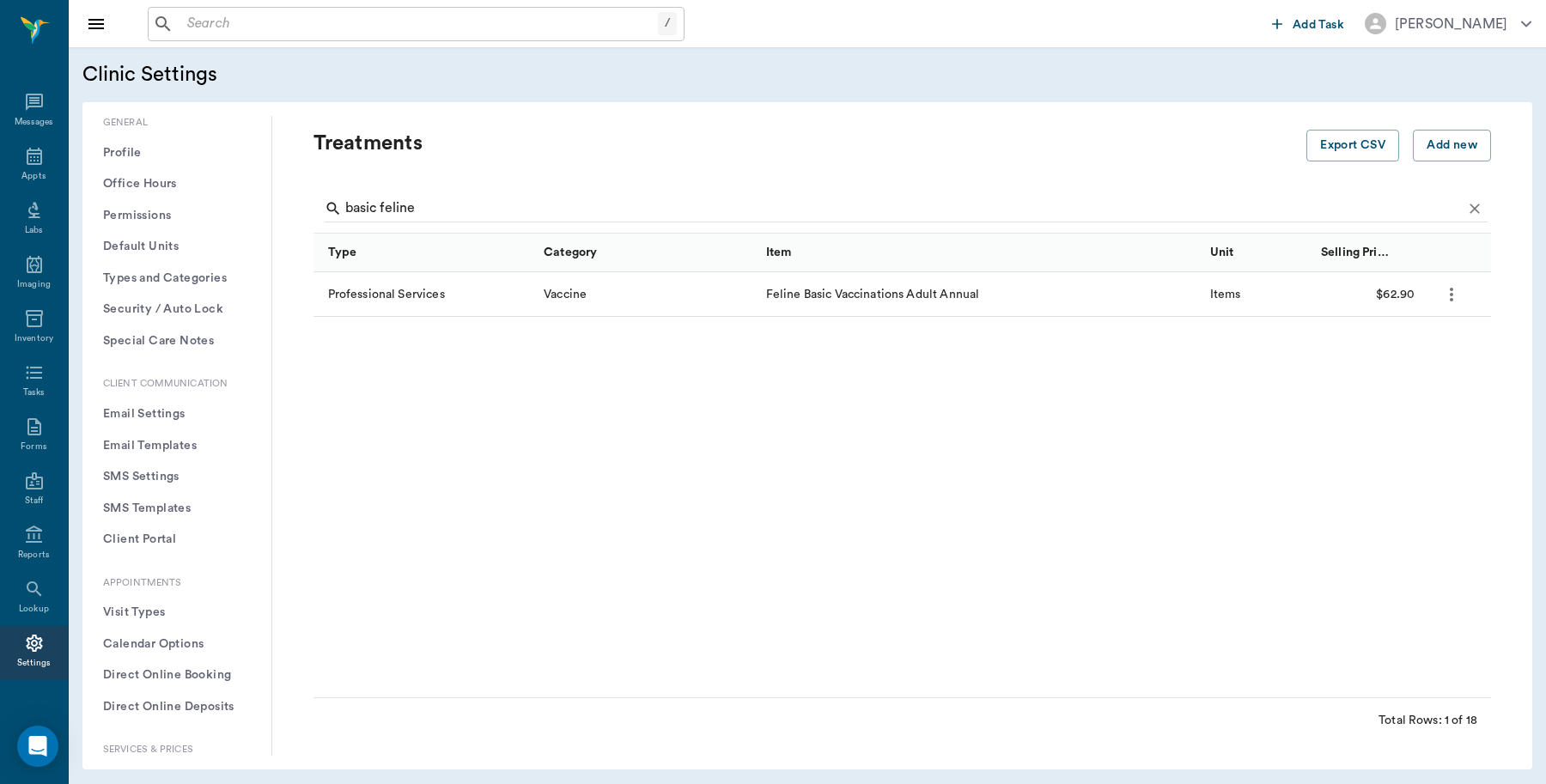
scroll to position [215, 0]
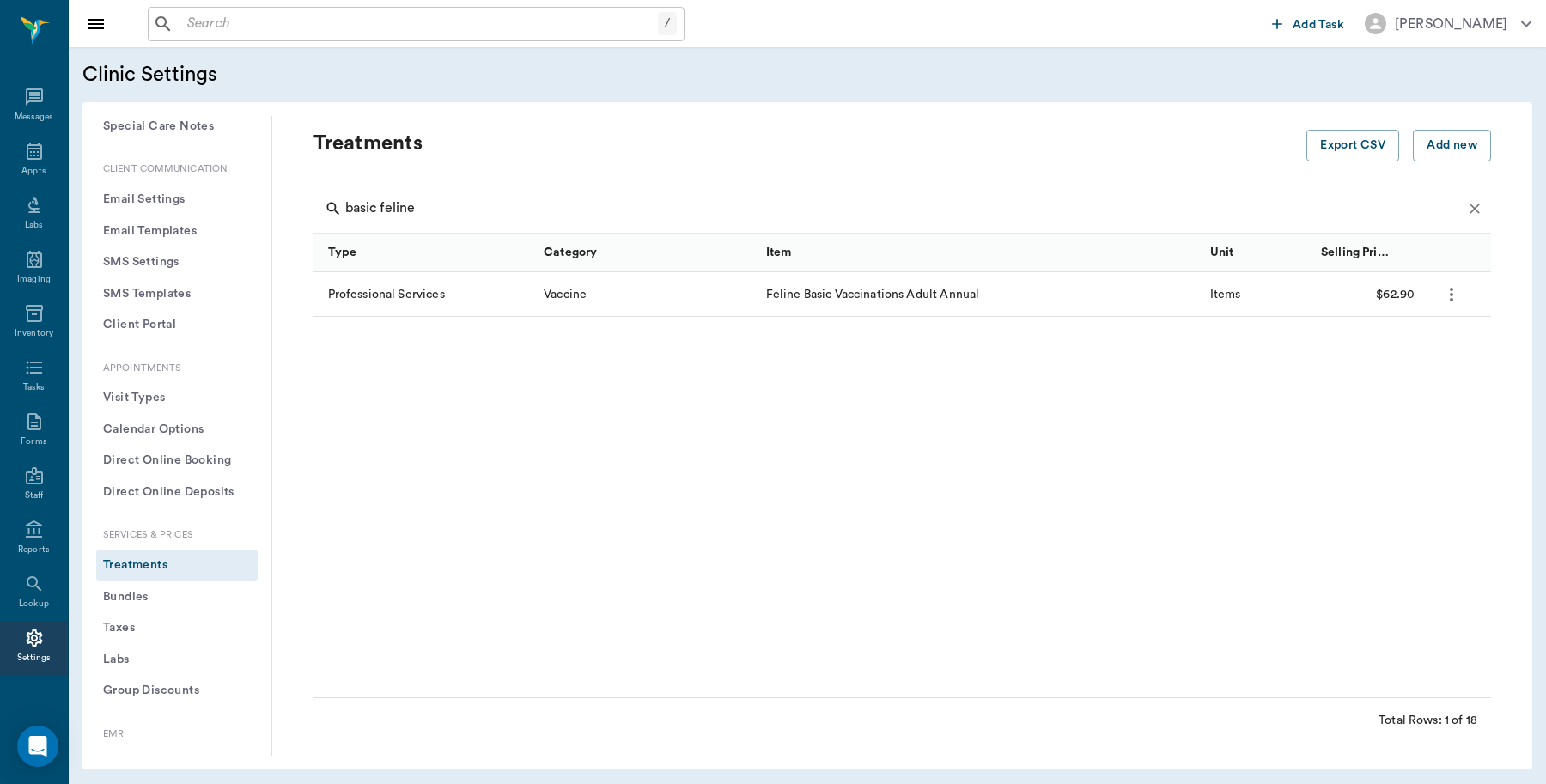
click at [456, 207] on input "basic feline" at bounding box center [903, 208] width 1117 height 28
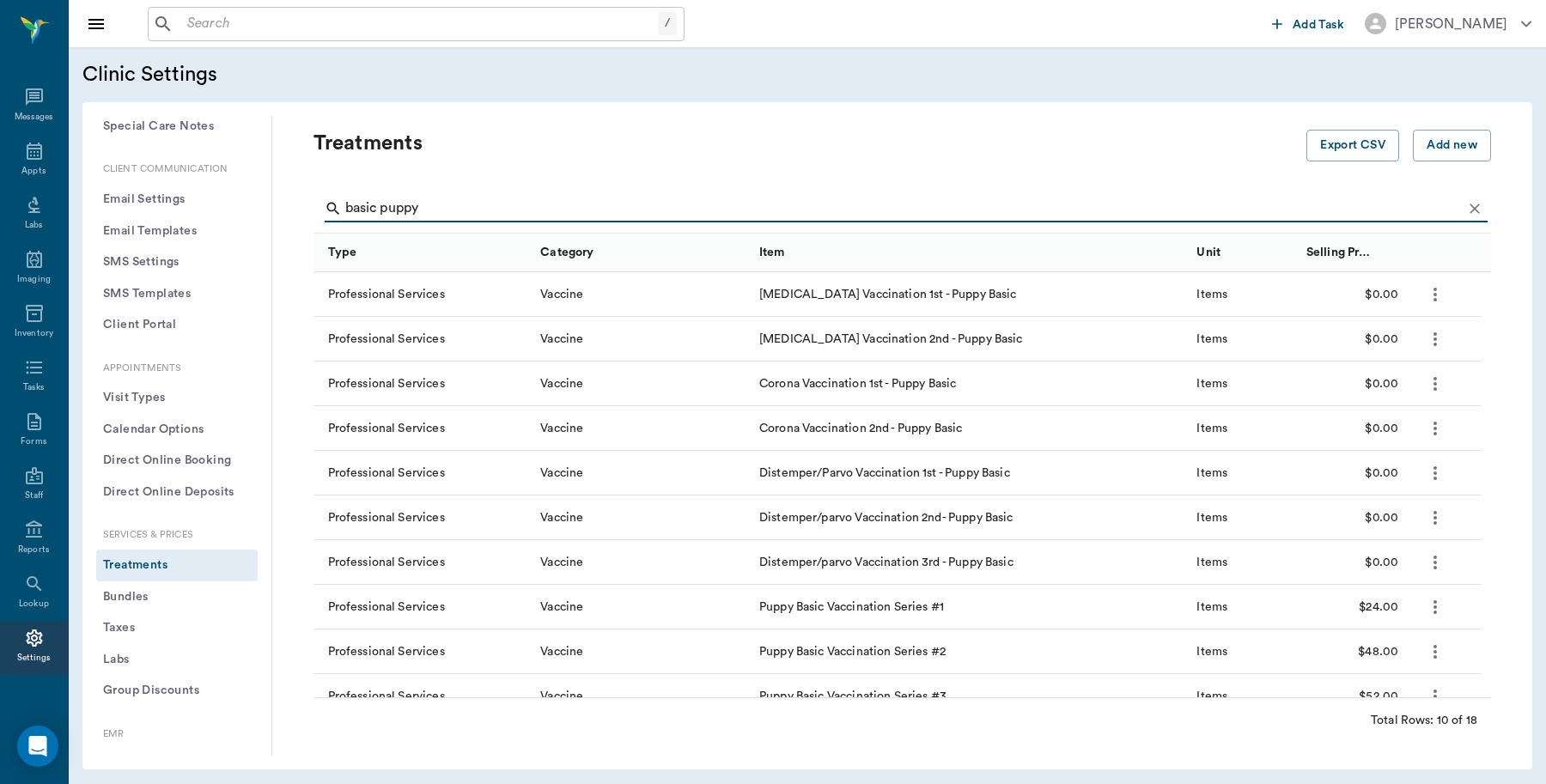
scroll to position [20, 0]
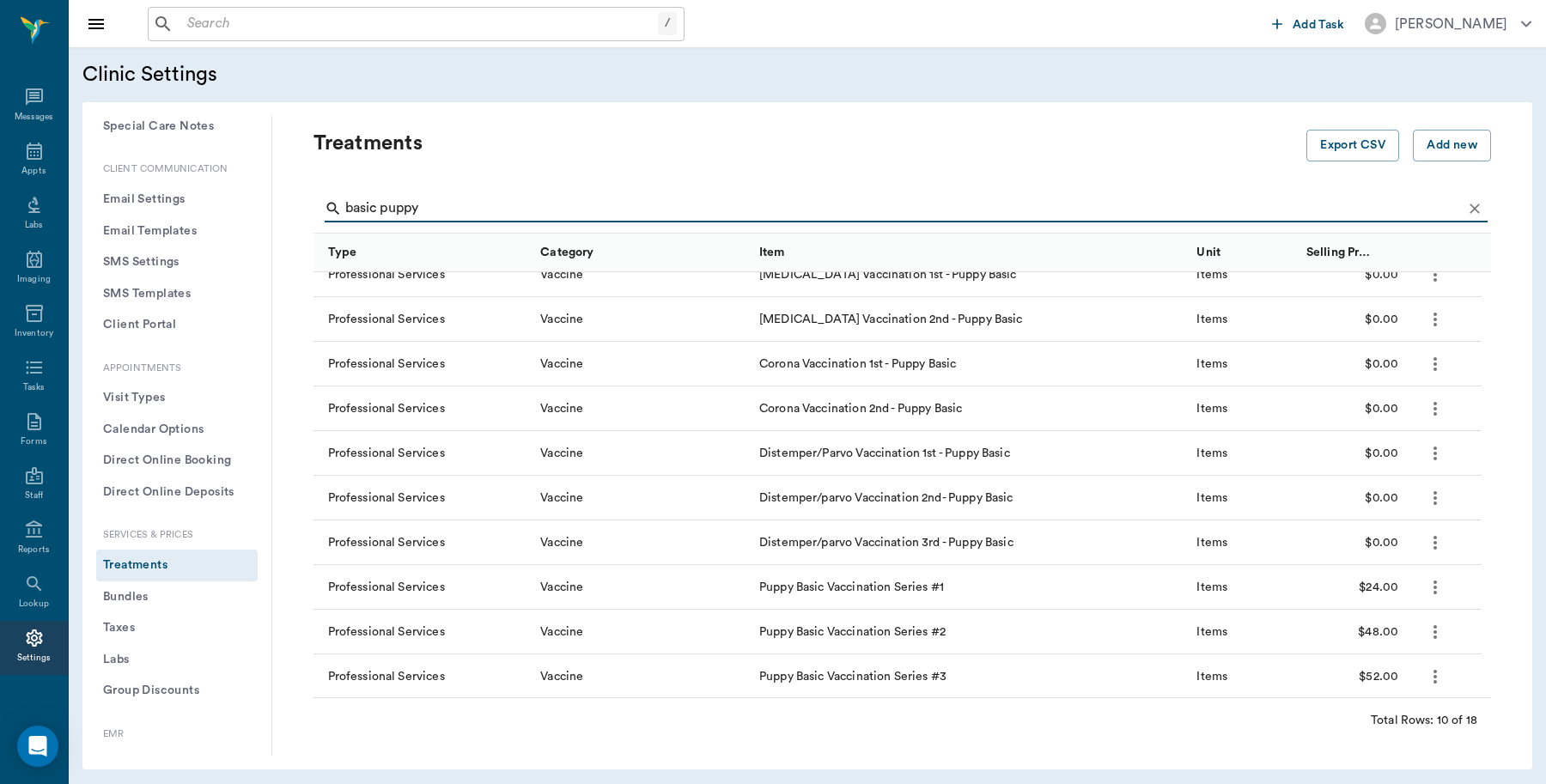
type input "basic puppy"
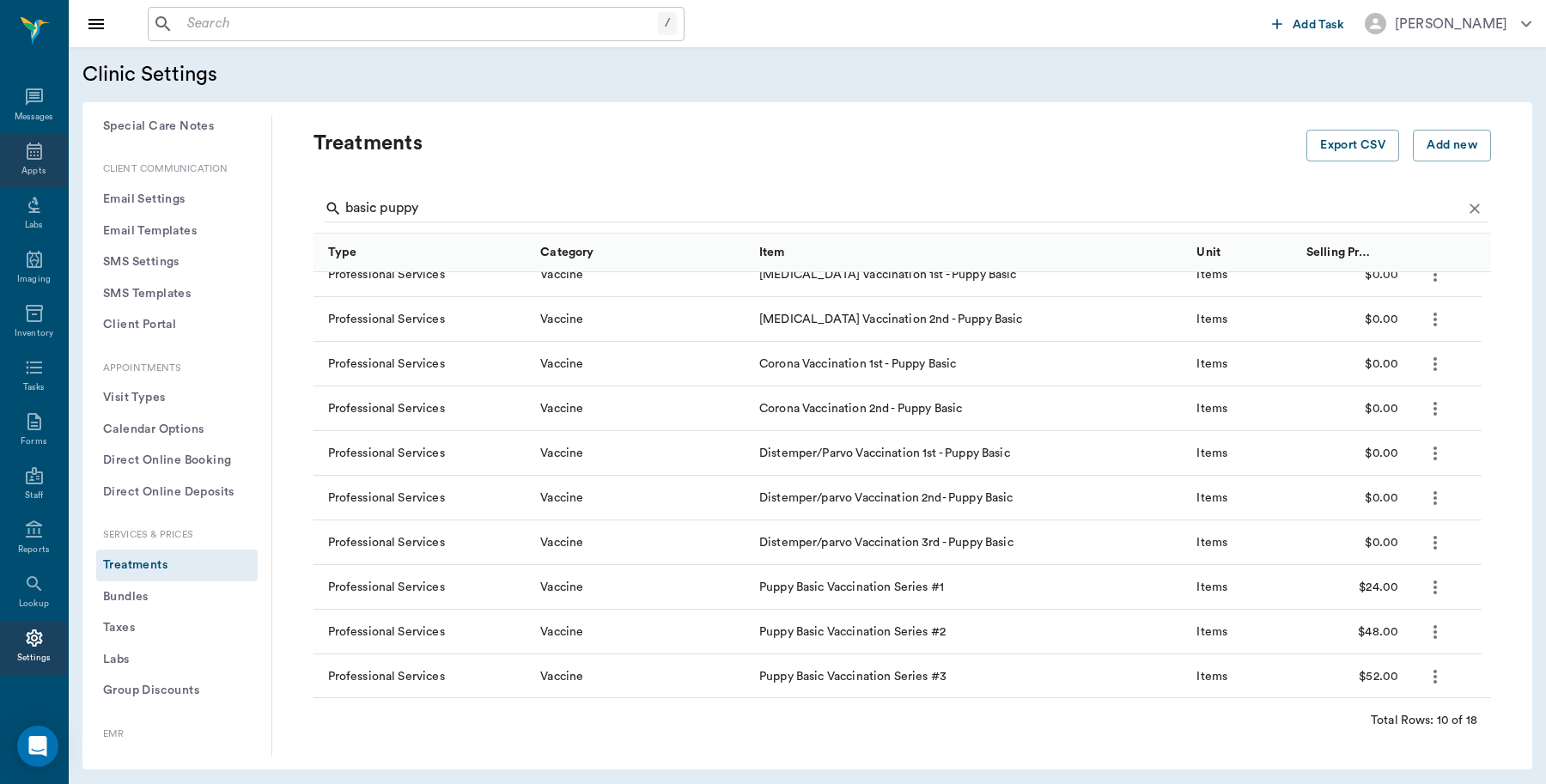
click at [31, 138] on div "Appts" at bounding box center [34, 161] width 68 height 54
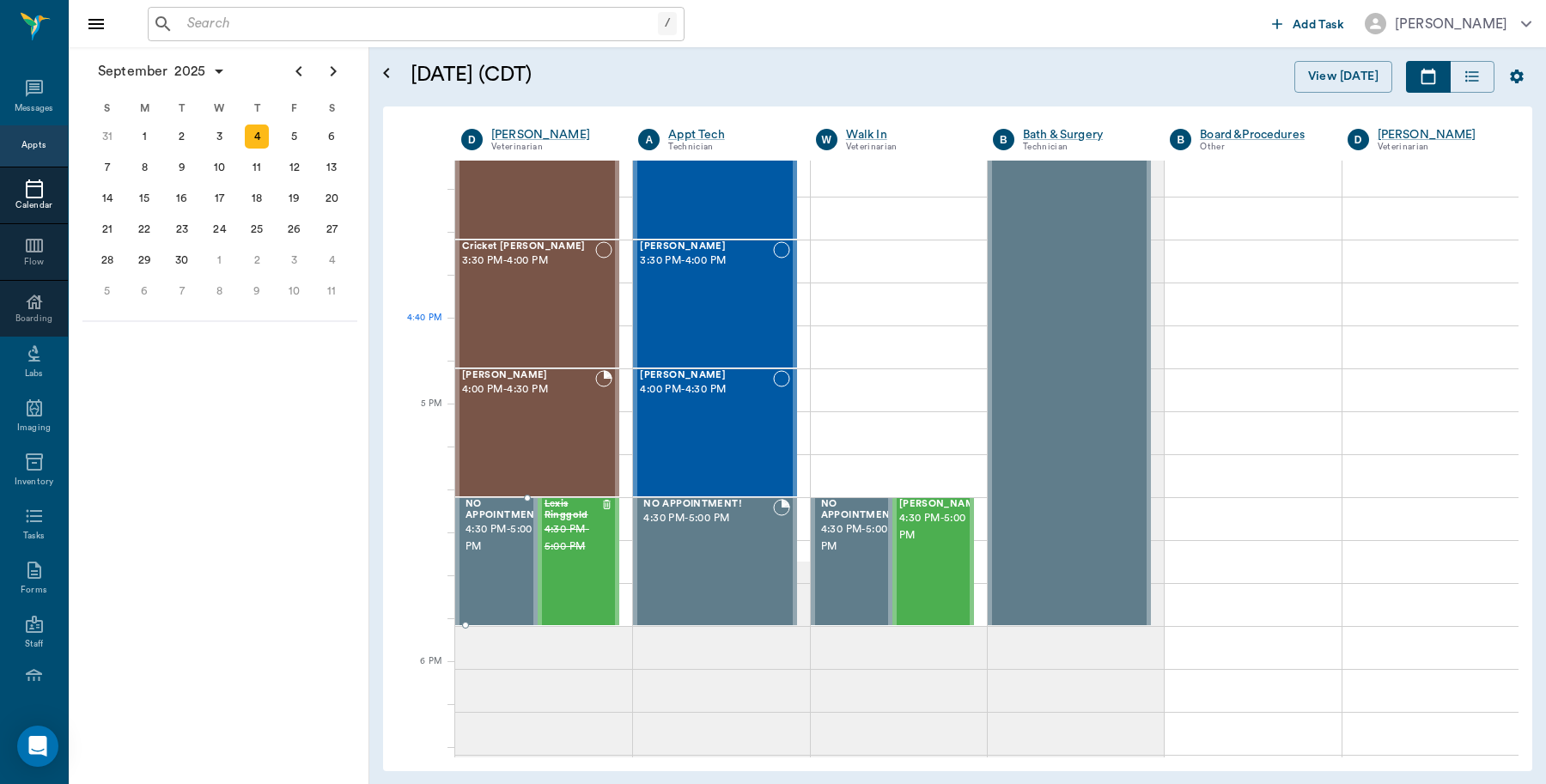
scroll to position [2083, 0]
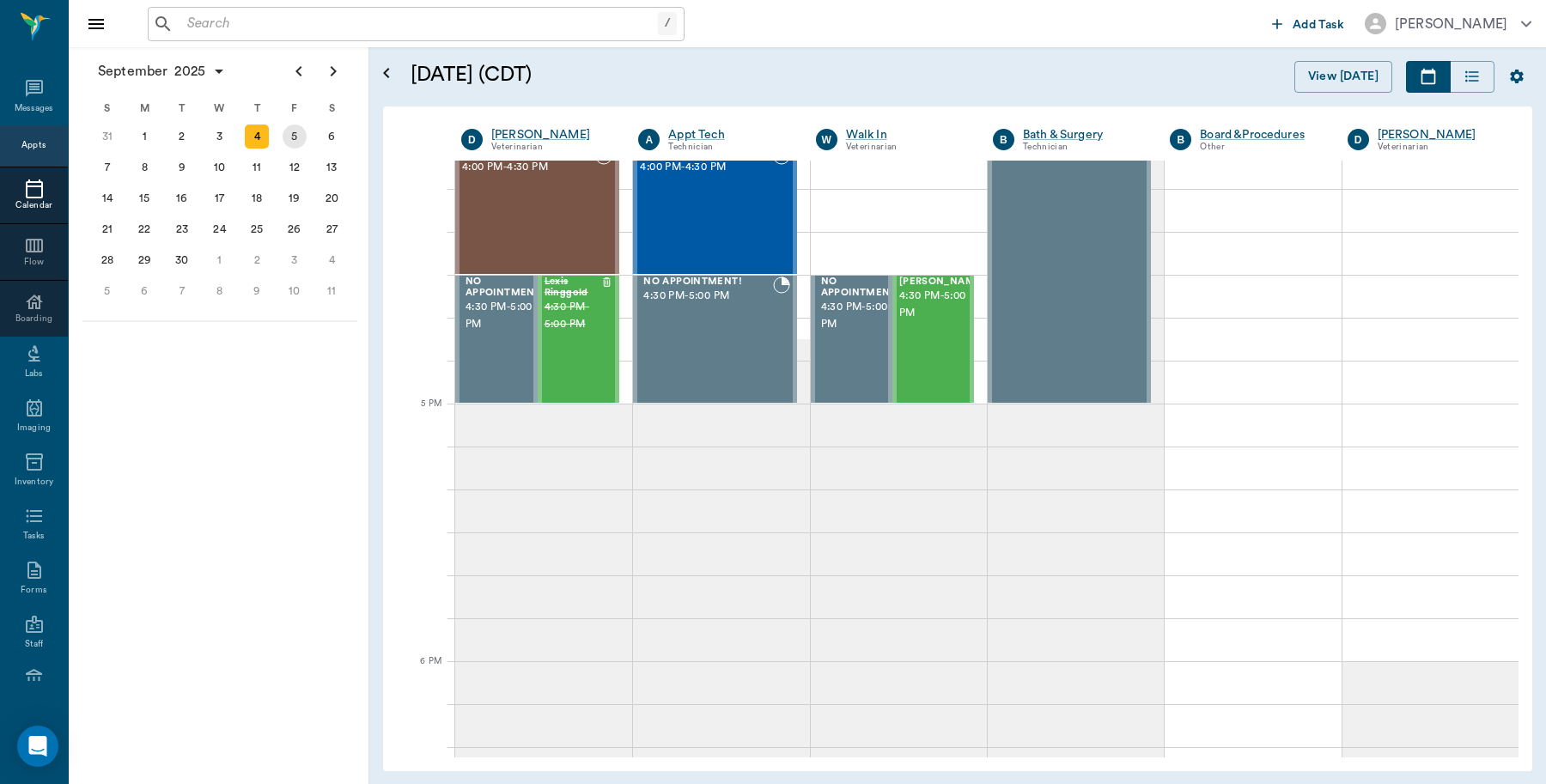
click at [288, 136] on div "5" at bounding box center [295, 137] width 24 height 24
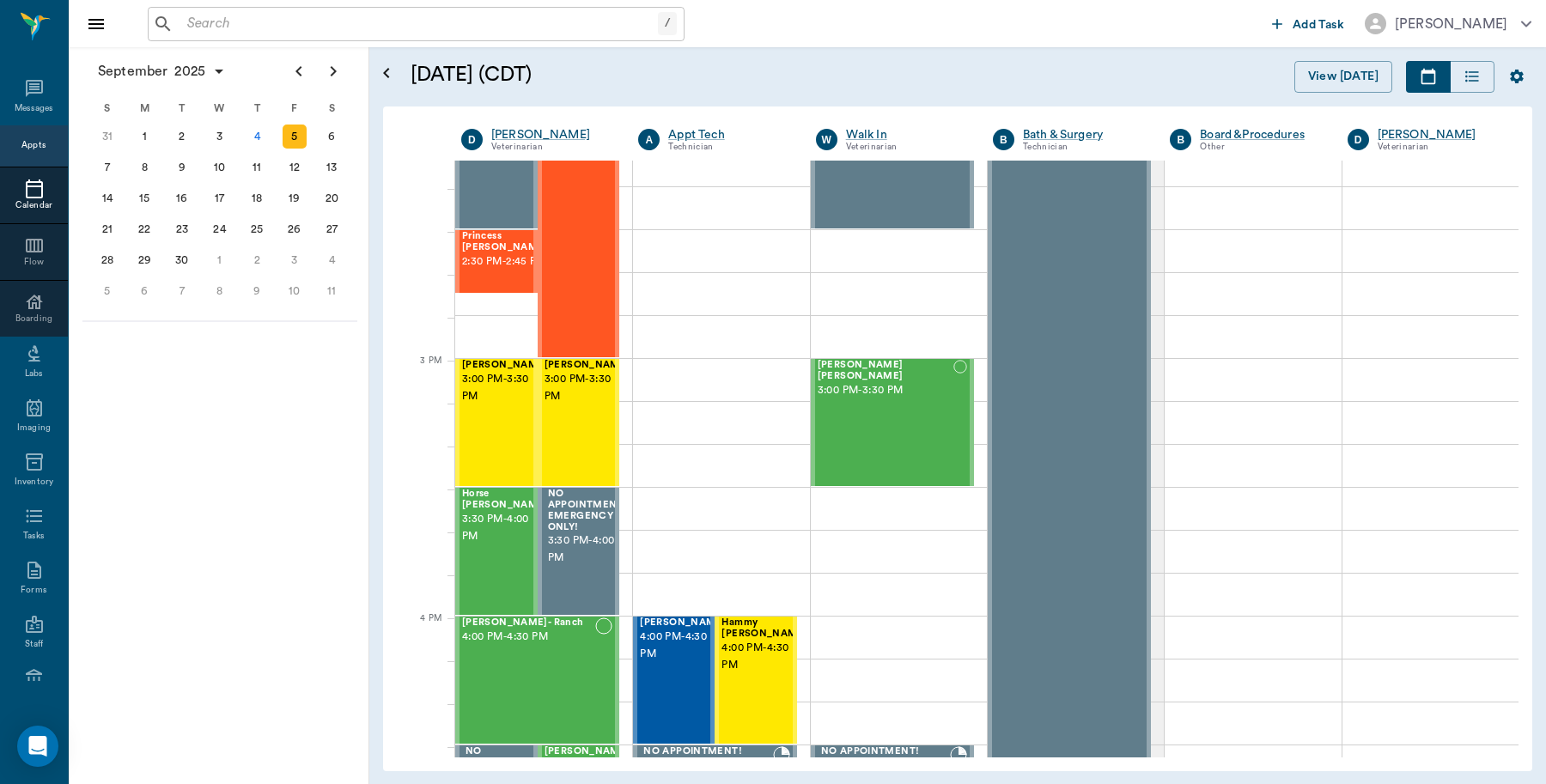
scroll to position [1610, 0]
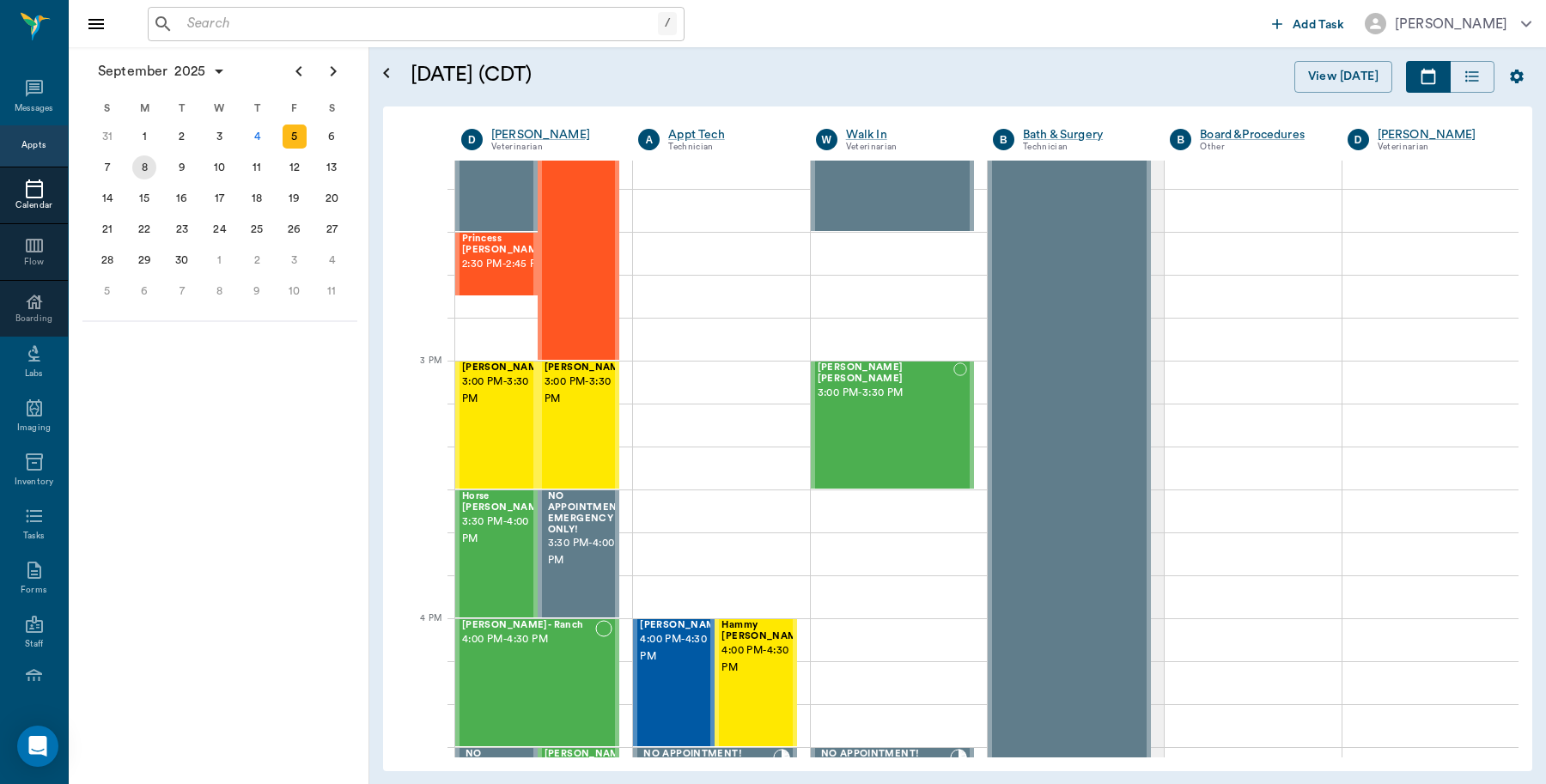
click at [135, 162] on div "8" at bounding box center [144, 167] width 24 height 24
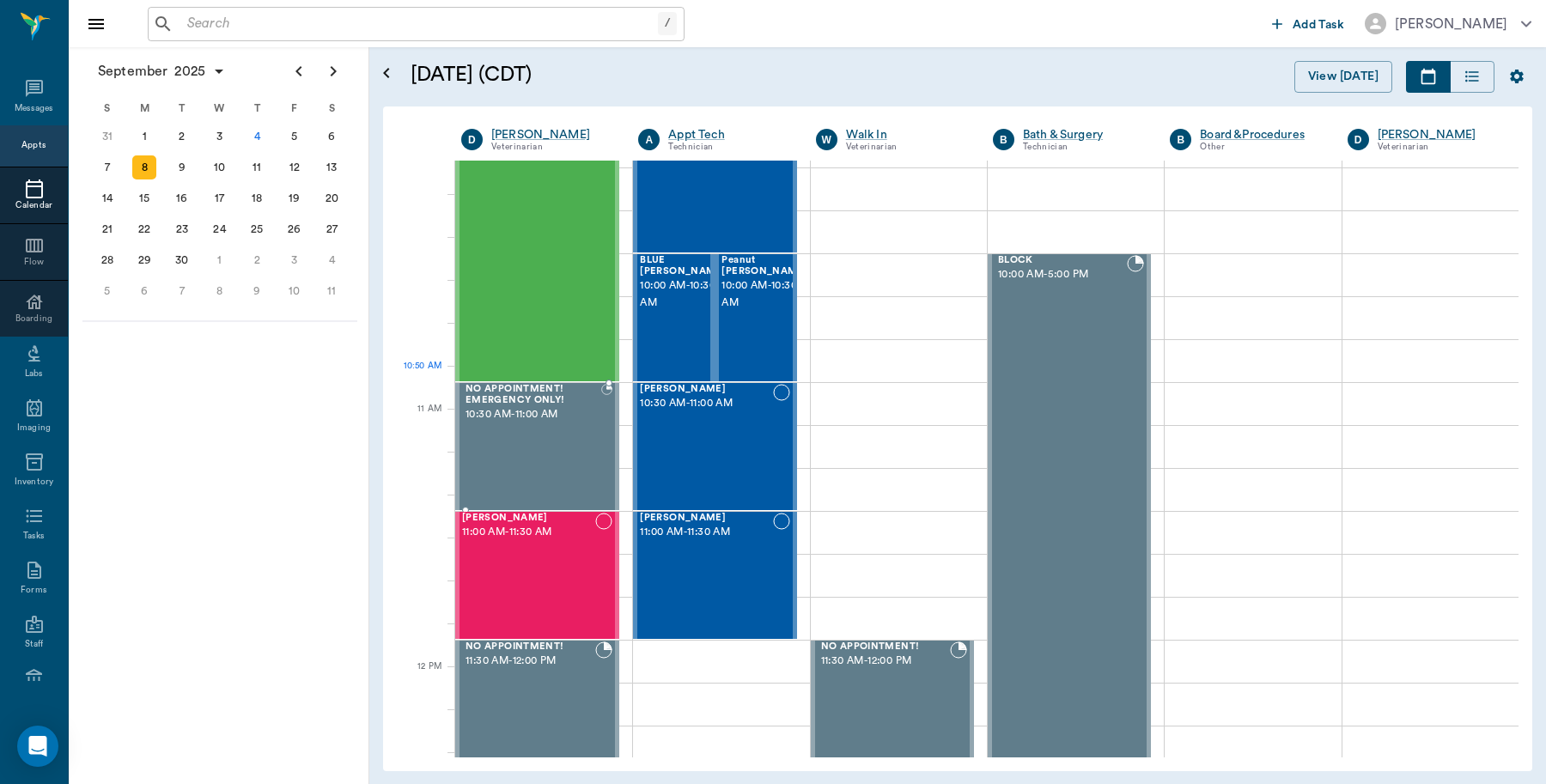
scroll to position [859, 0]
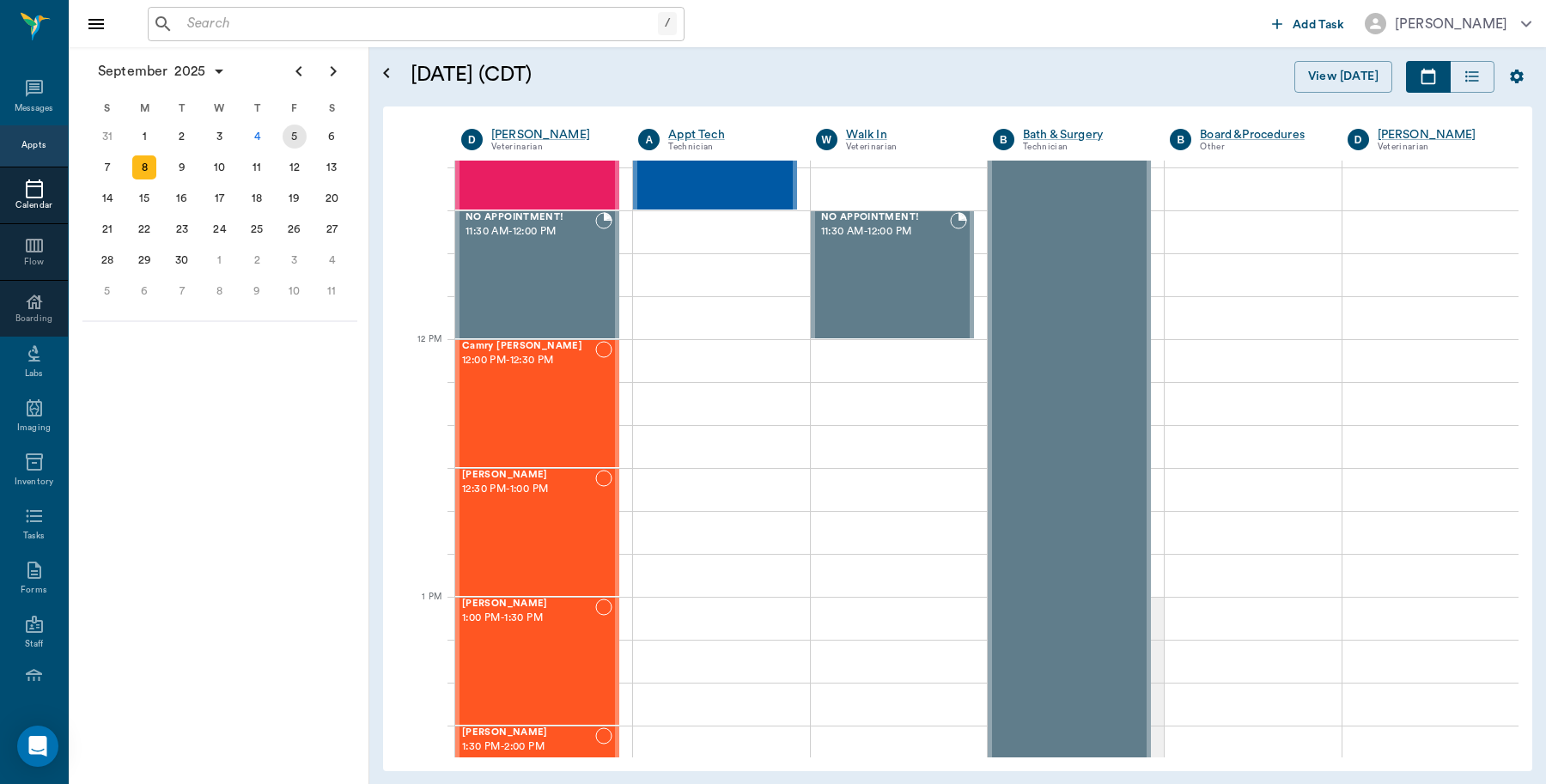
click at [293, 136] on div "5" at bounding box center [295, 137] width 24 height 24
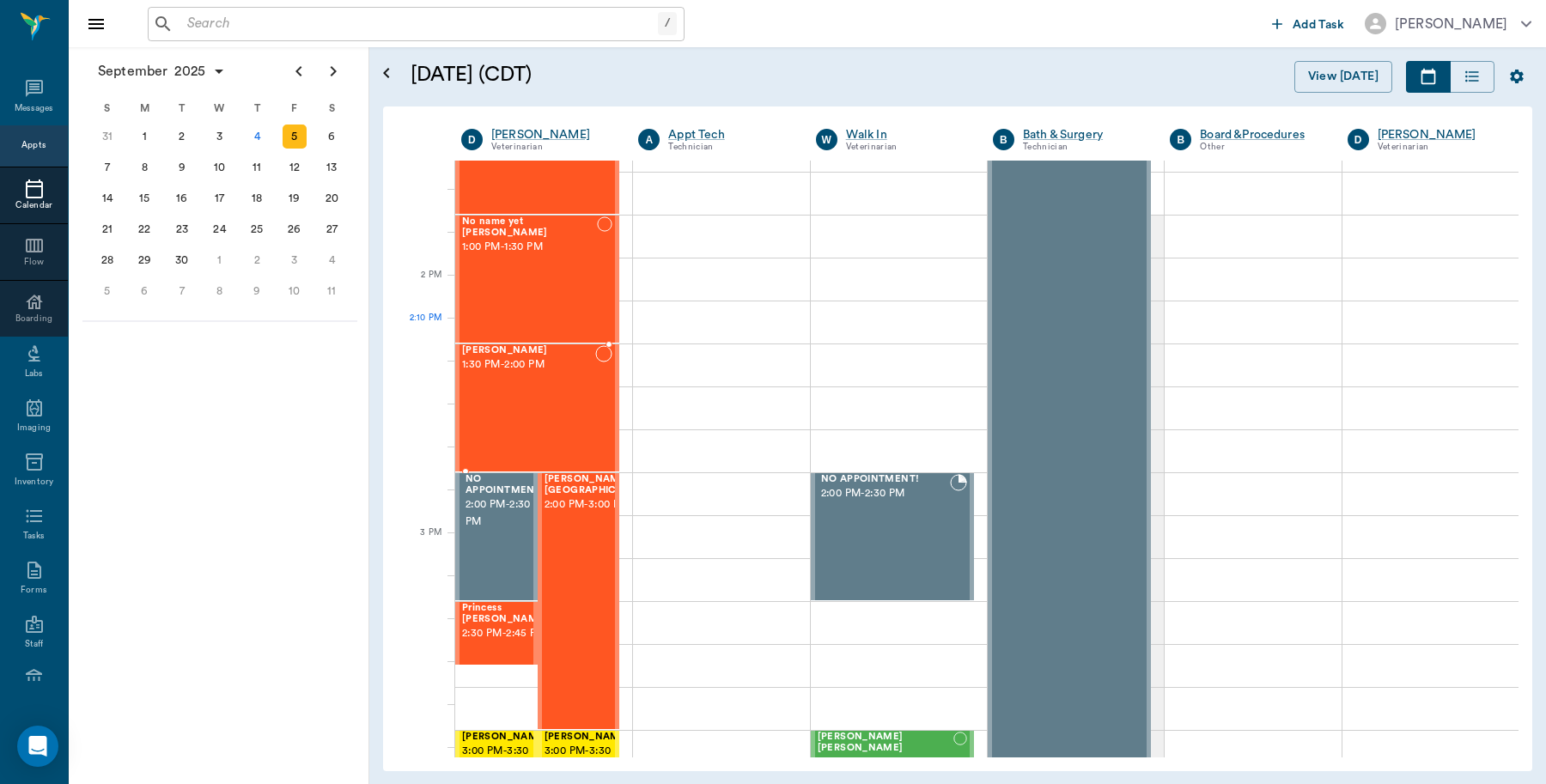
scroll to position [1502, 0]
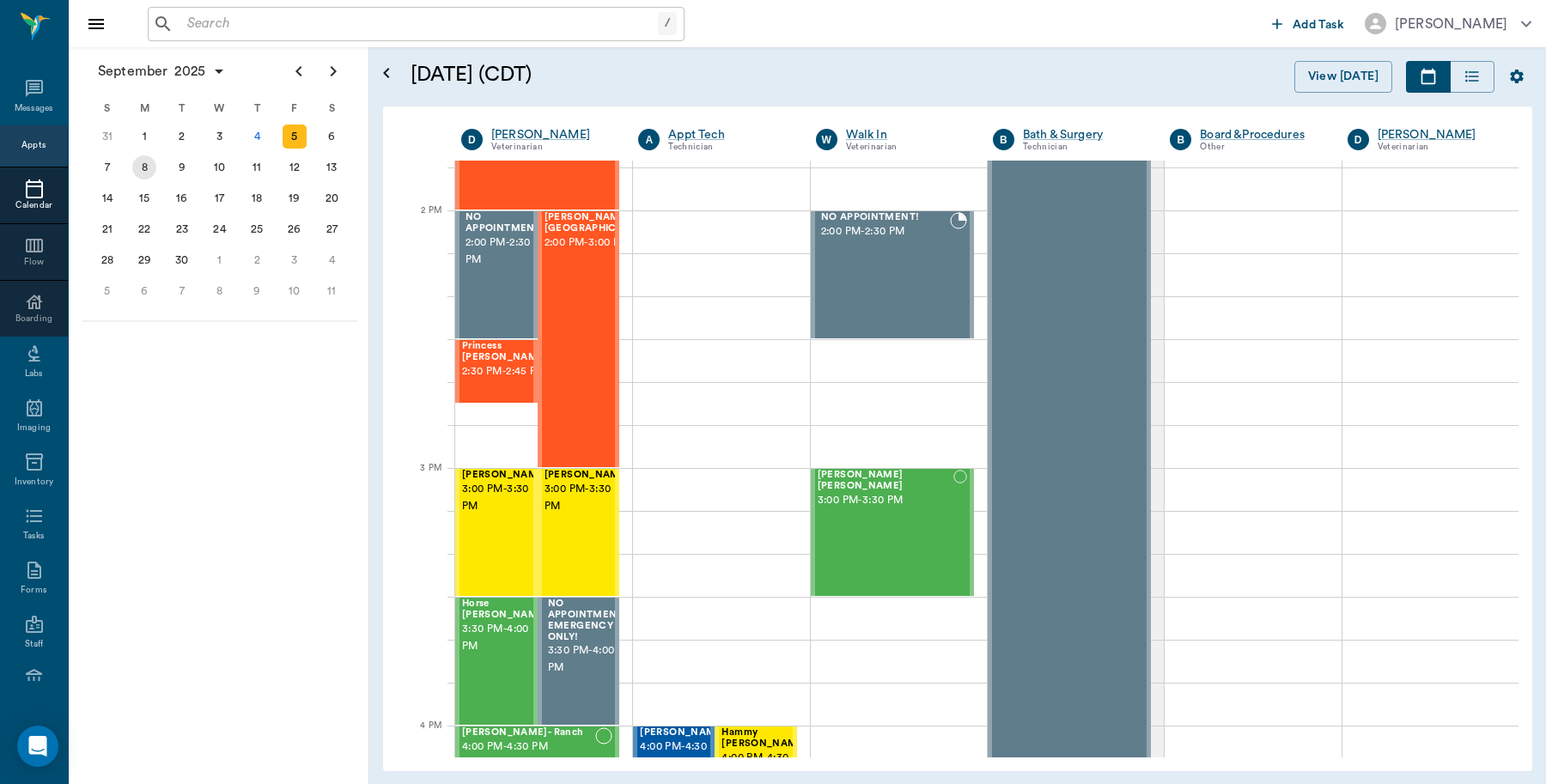
click at [146, 174] on div "8" at bounding box center [144, 167] width 24 height 24
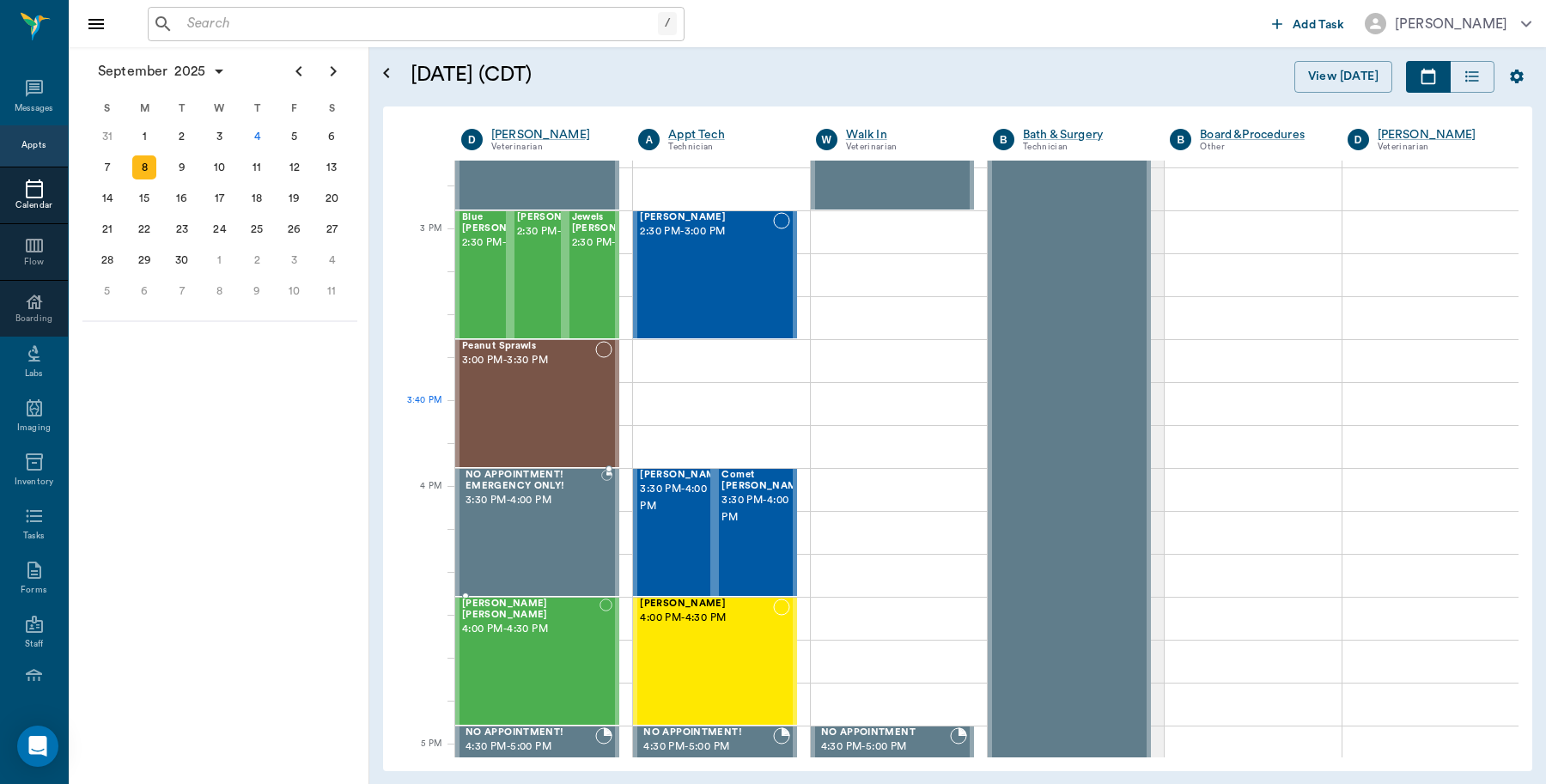
scroll to position [1610, 0]
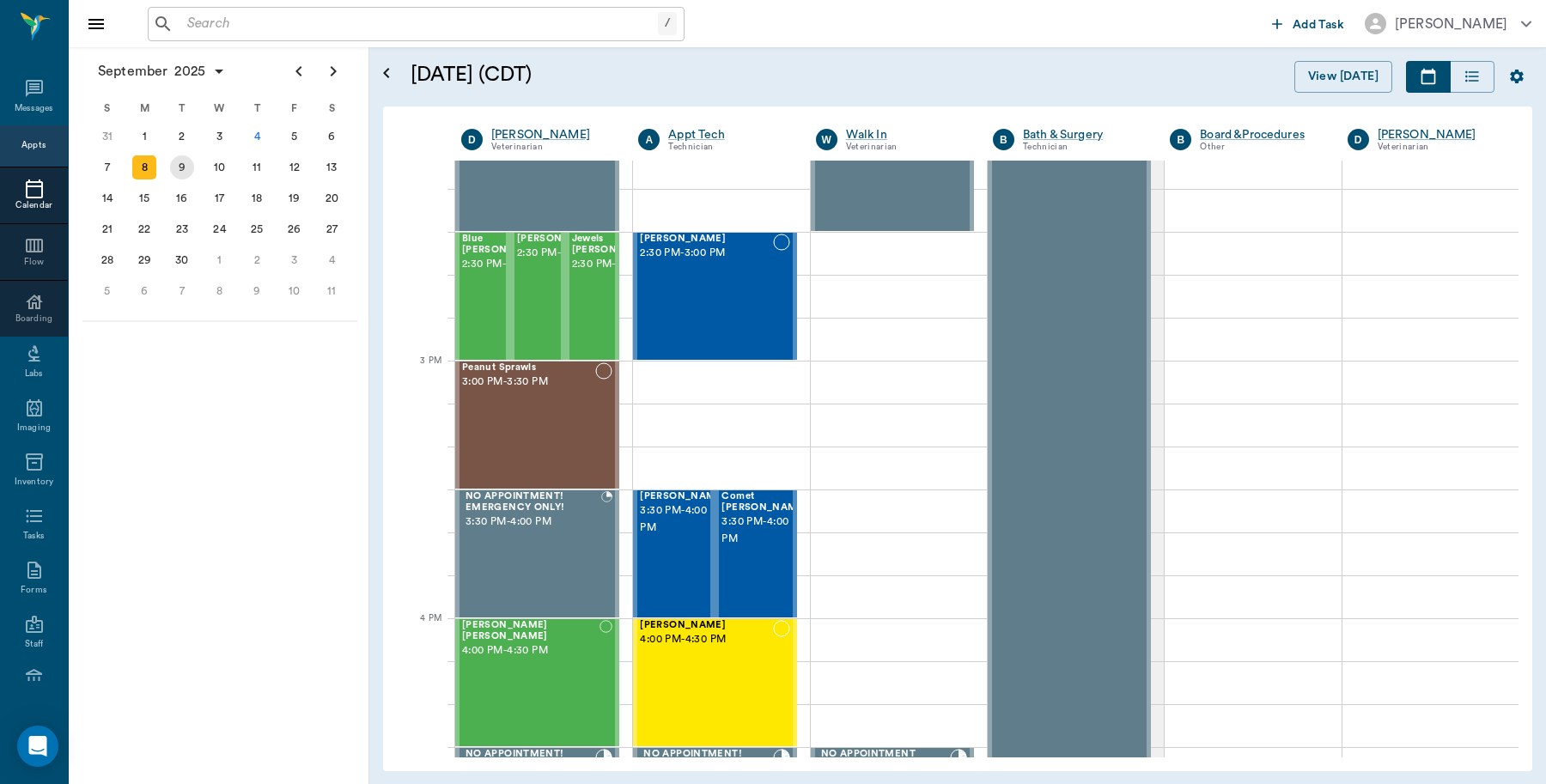
click at [181, 172] on div "9" at bounding box center [181, 167] width 24 height 24
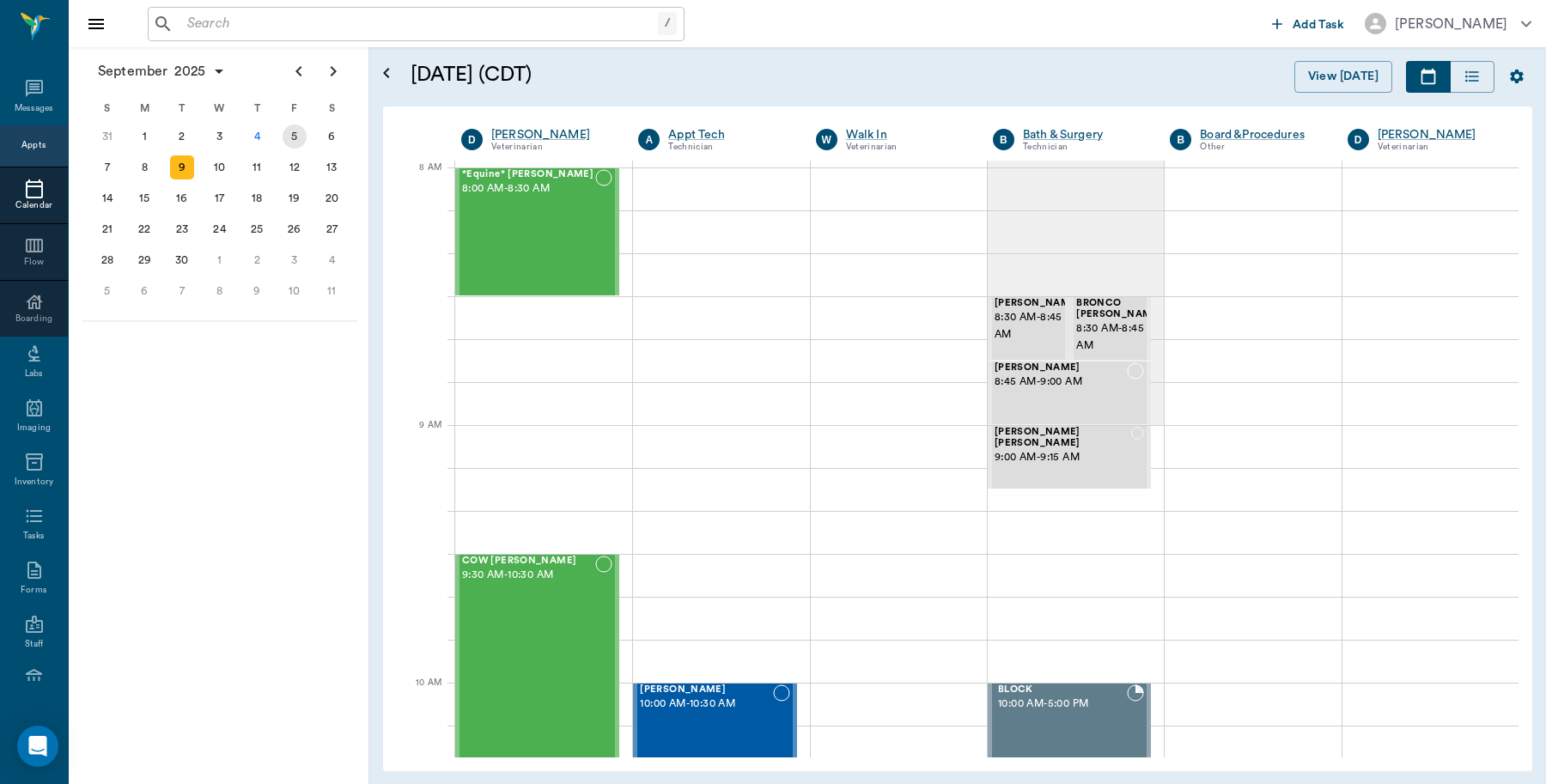
click at [294, 136] on div "5" at bounding box center [295, 137] width 24 height 24
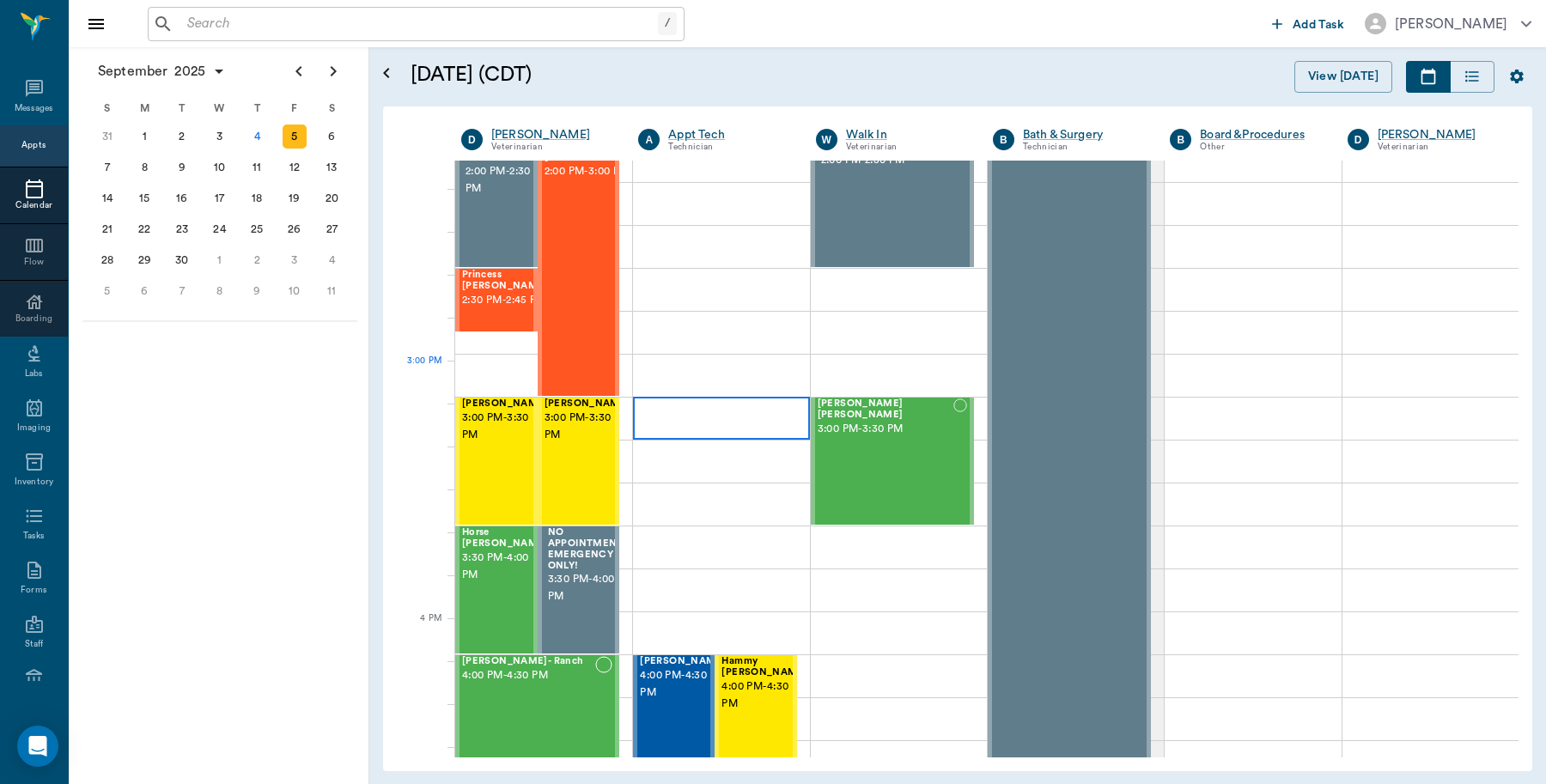
scroll to position [1610, 0]
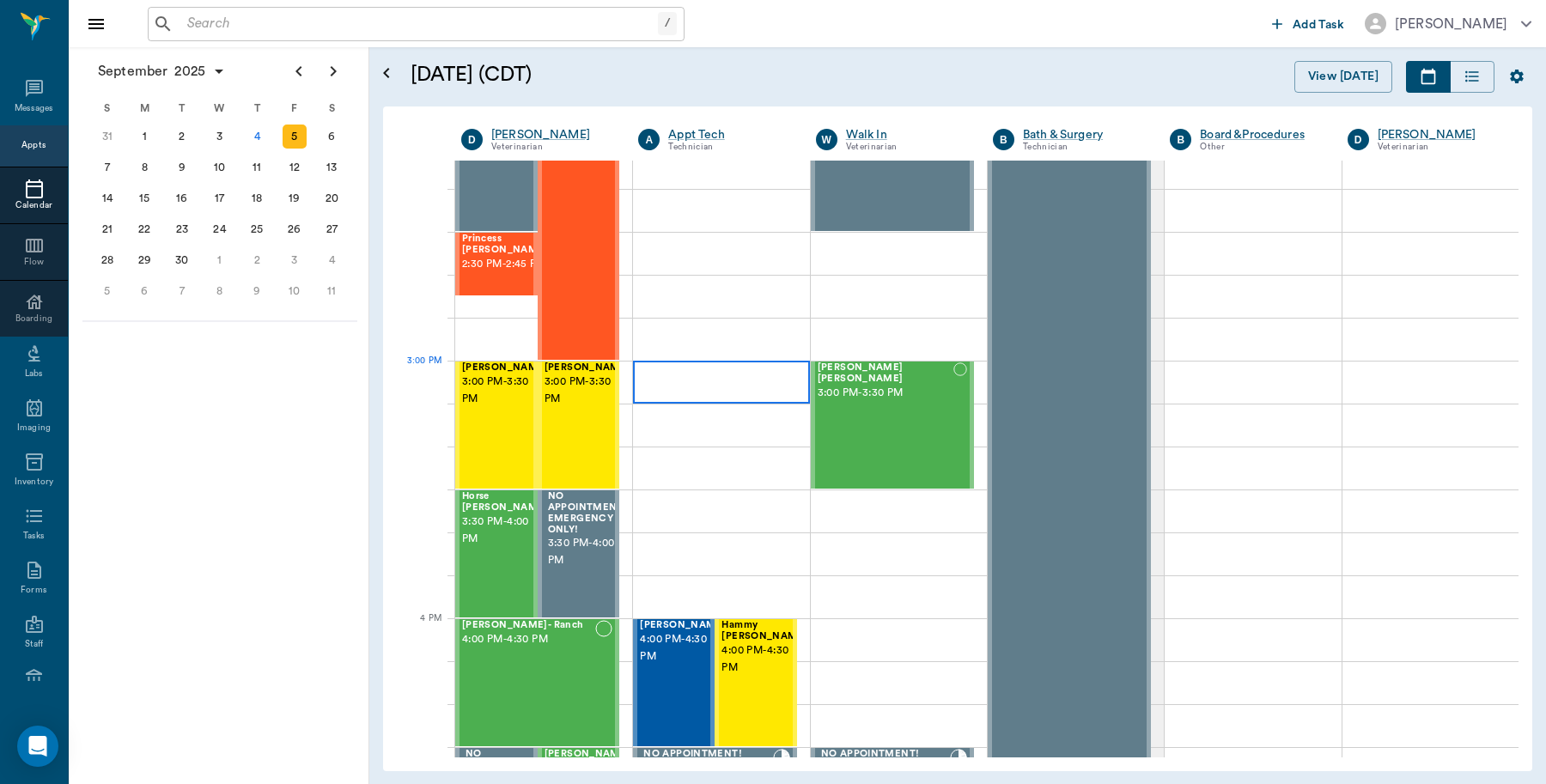
click at [657, 378] on div at bounding box center [721, 383] width 176 height 43
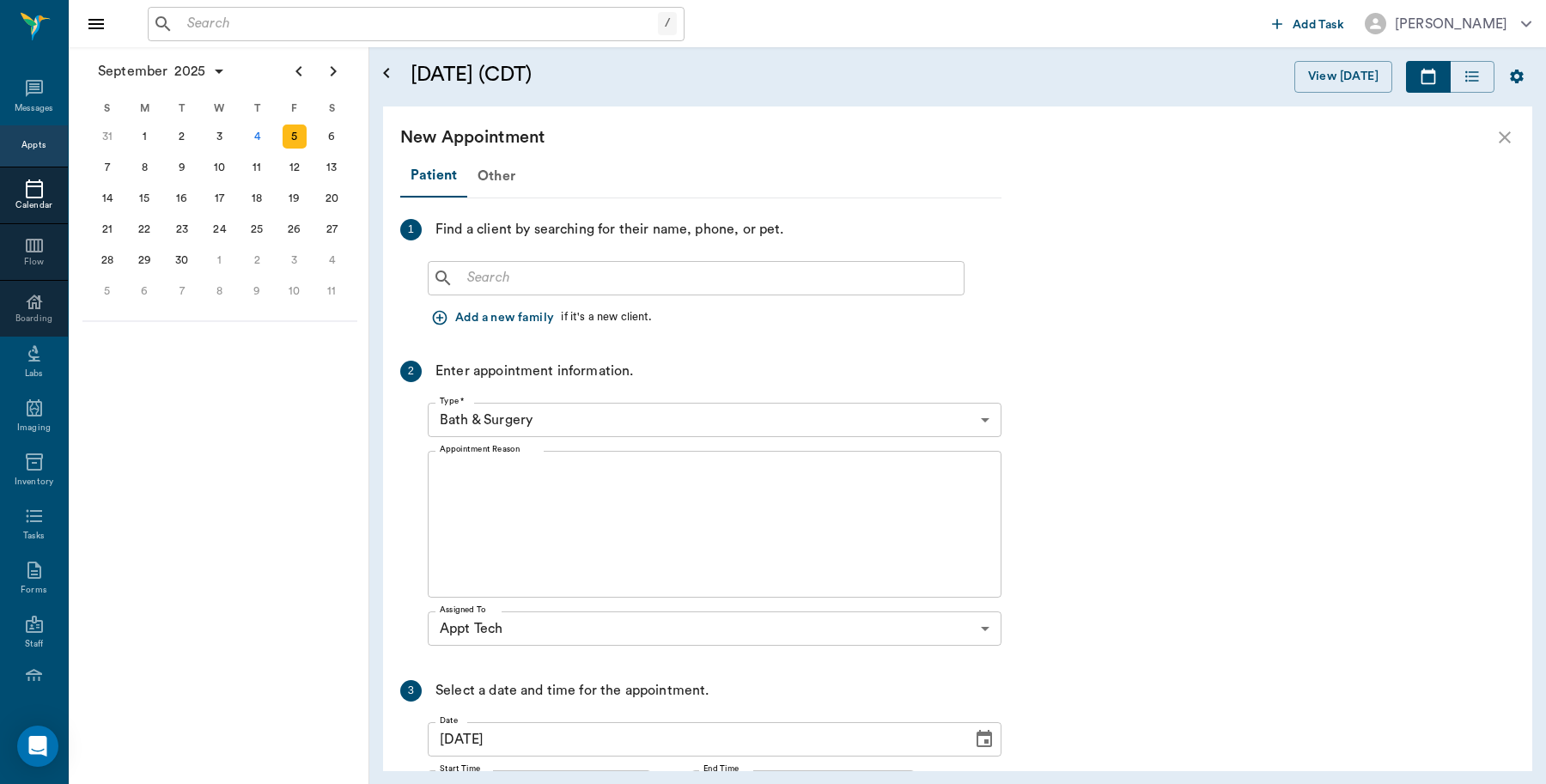
click at [620, 273] on input "text" at bounding box center [709, 277] width 497 height 24
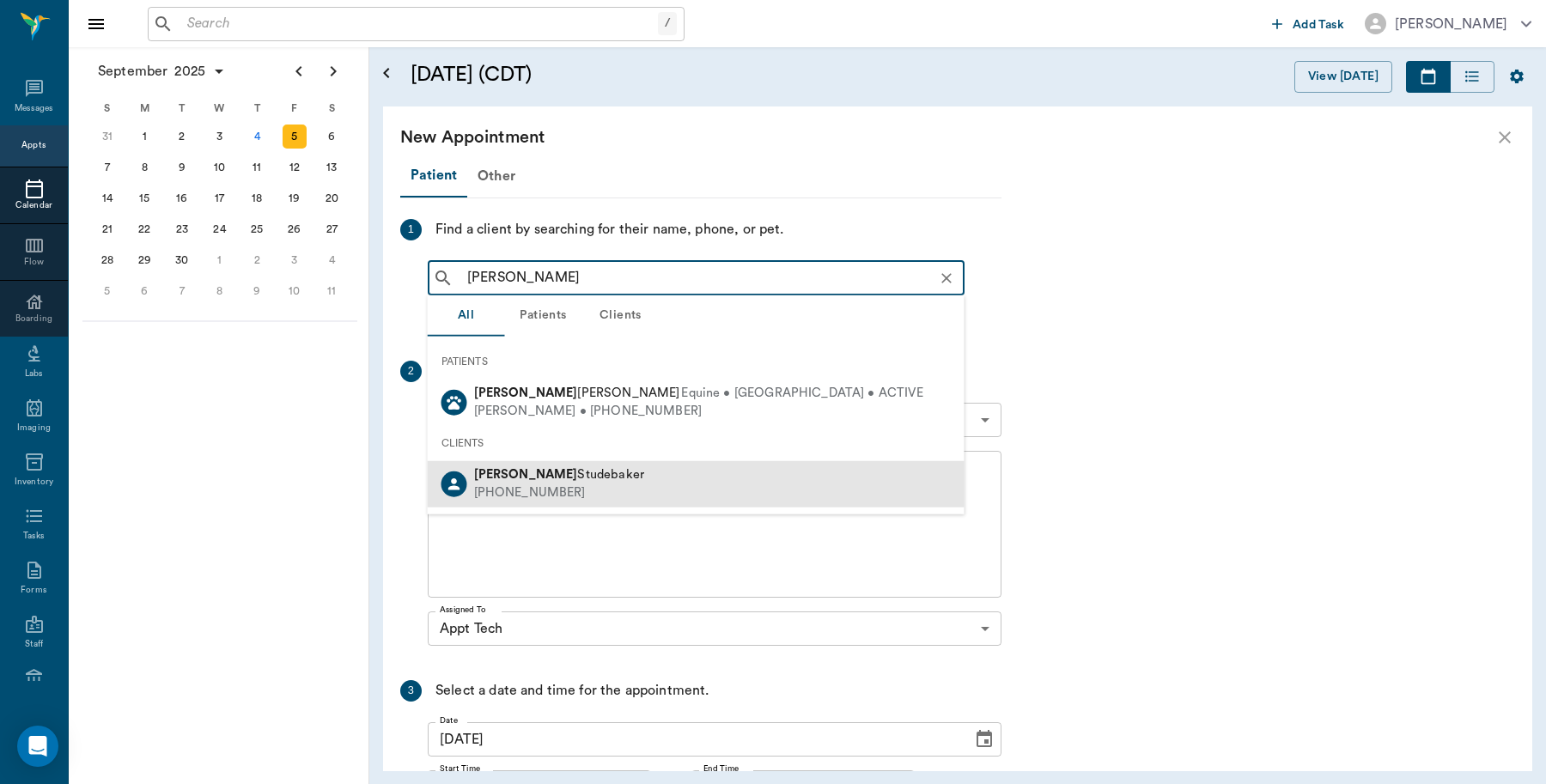
click at [569, 485] on div "[PHONE_NUMBER]" at bounding box center [559, 493] width 170 height 18
type input "[PERSON_NAME]"
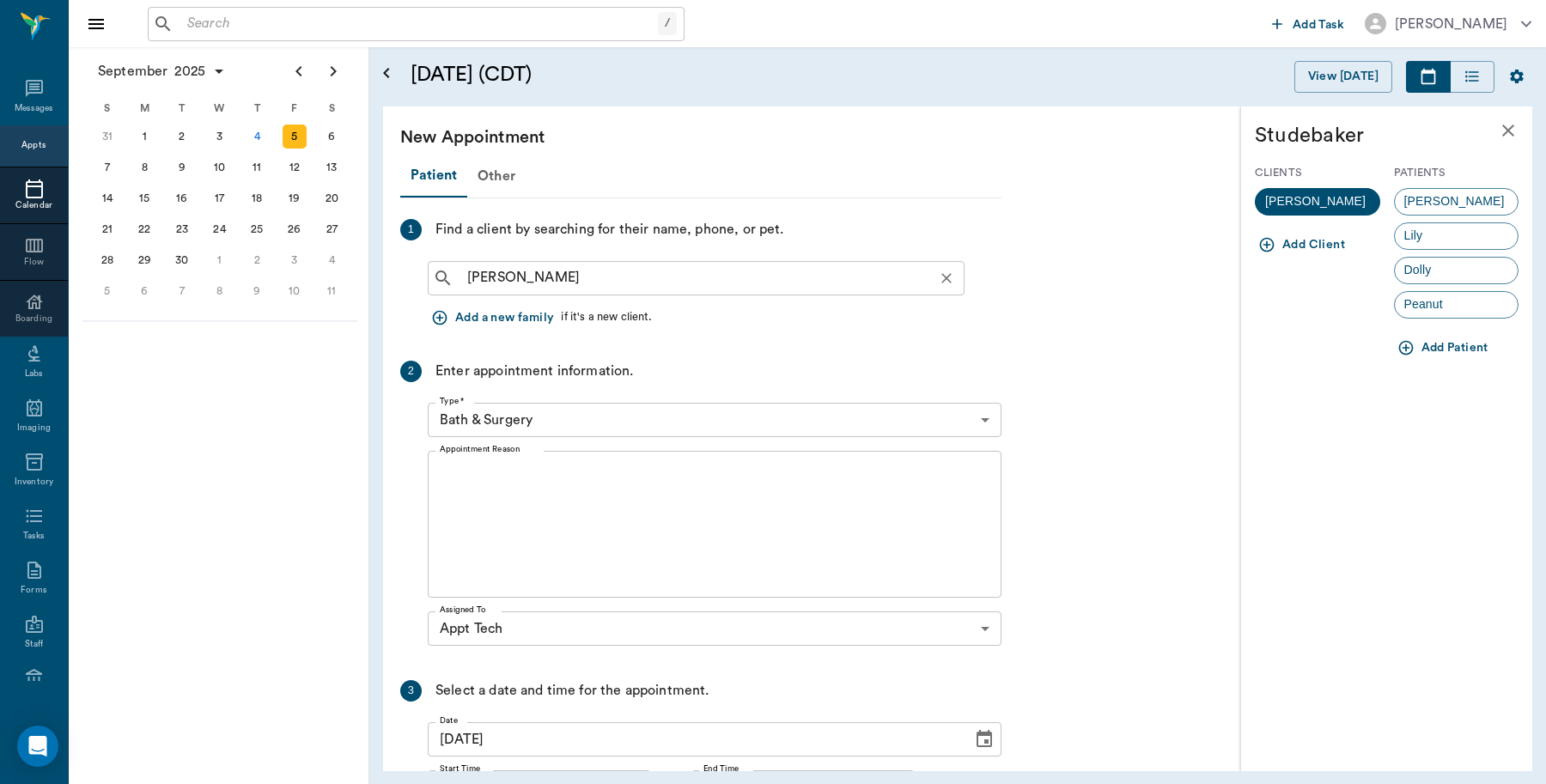
click at [559, 277] on input "[PERSON_NAME]" at bounding box center [711, 277] width 499 height 24
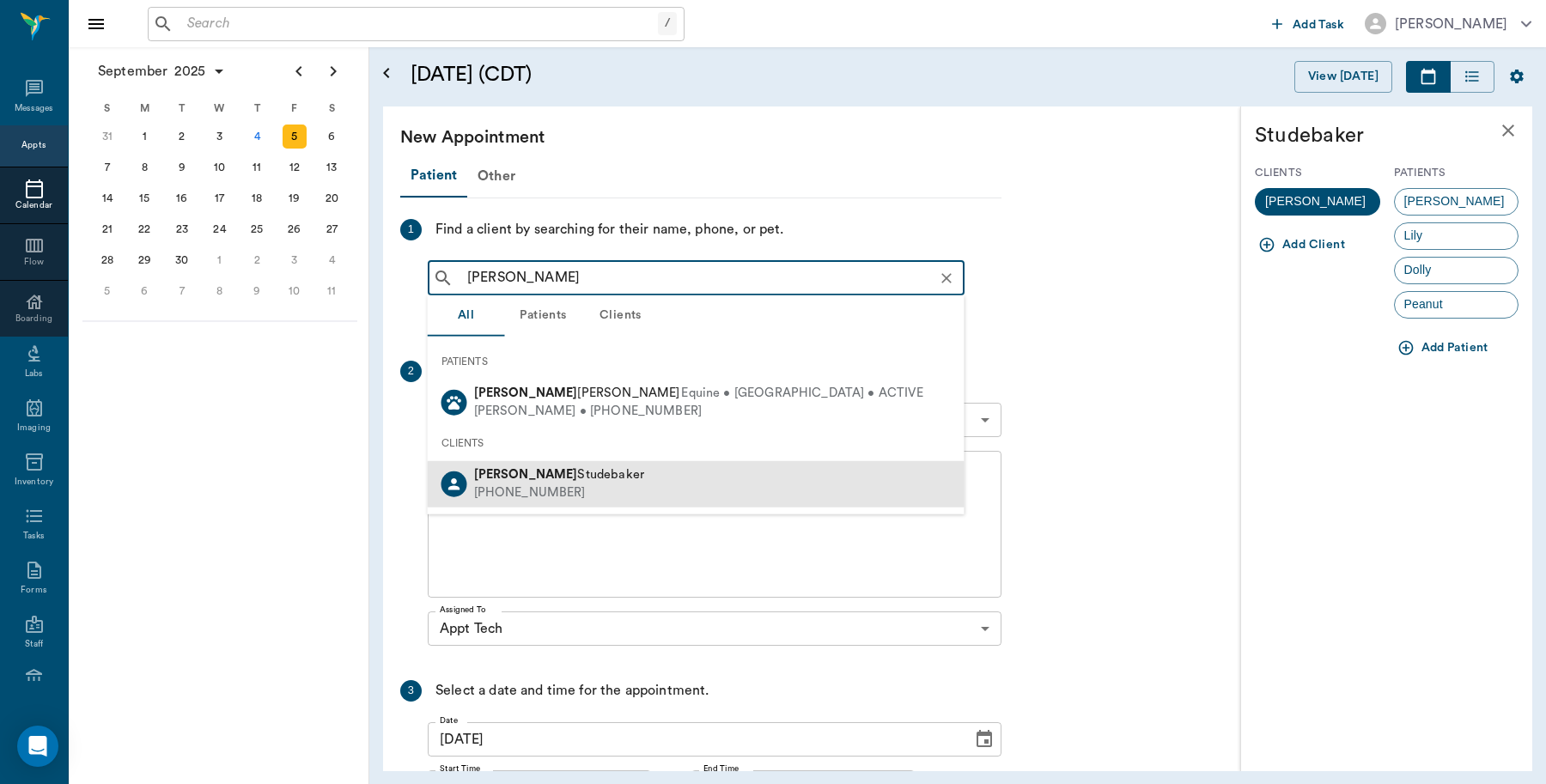
click at [570, 479] on span "[PERSON_NAME]" at bounding box center [559, 474] width 170 height 13
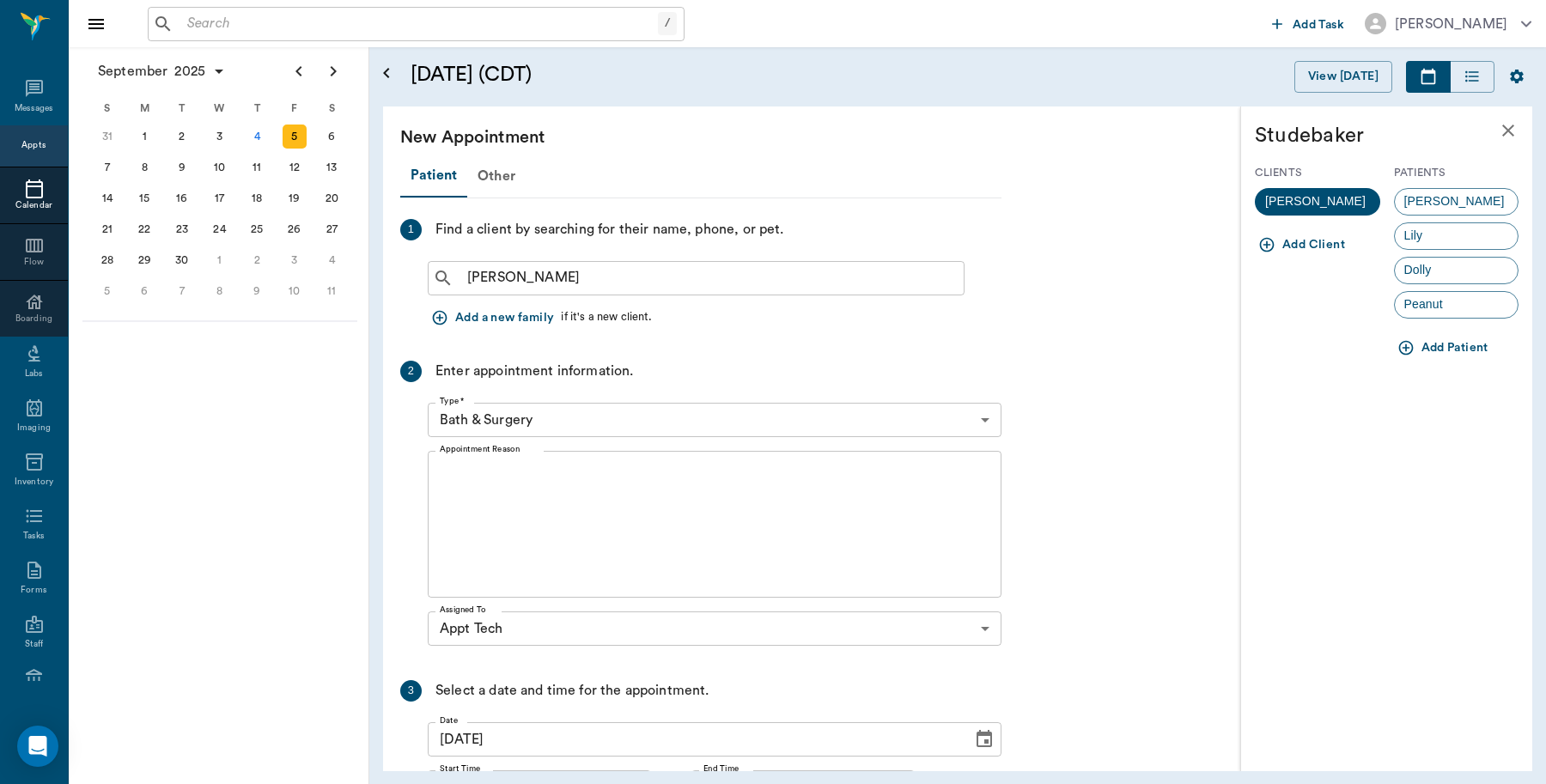
click at [1440, 344] on button "Add Patient" at bounding box center [1444, 348] width 102 height 31
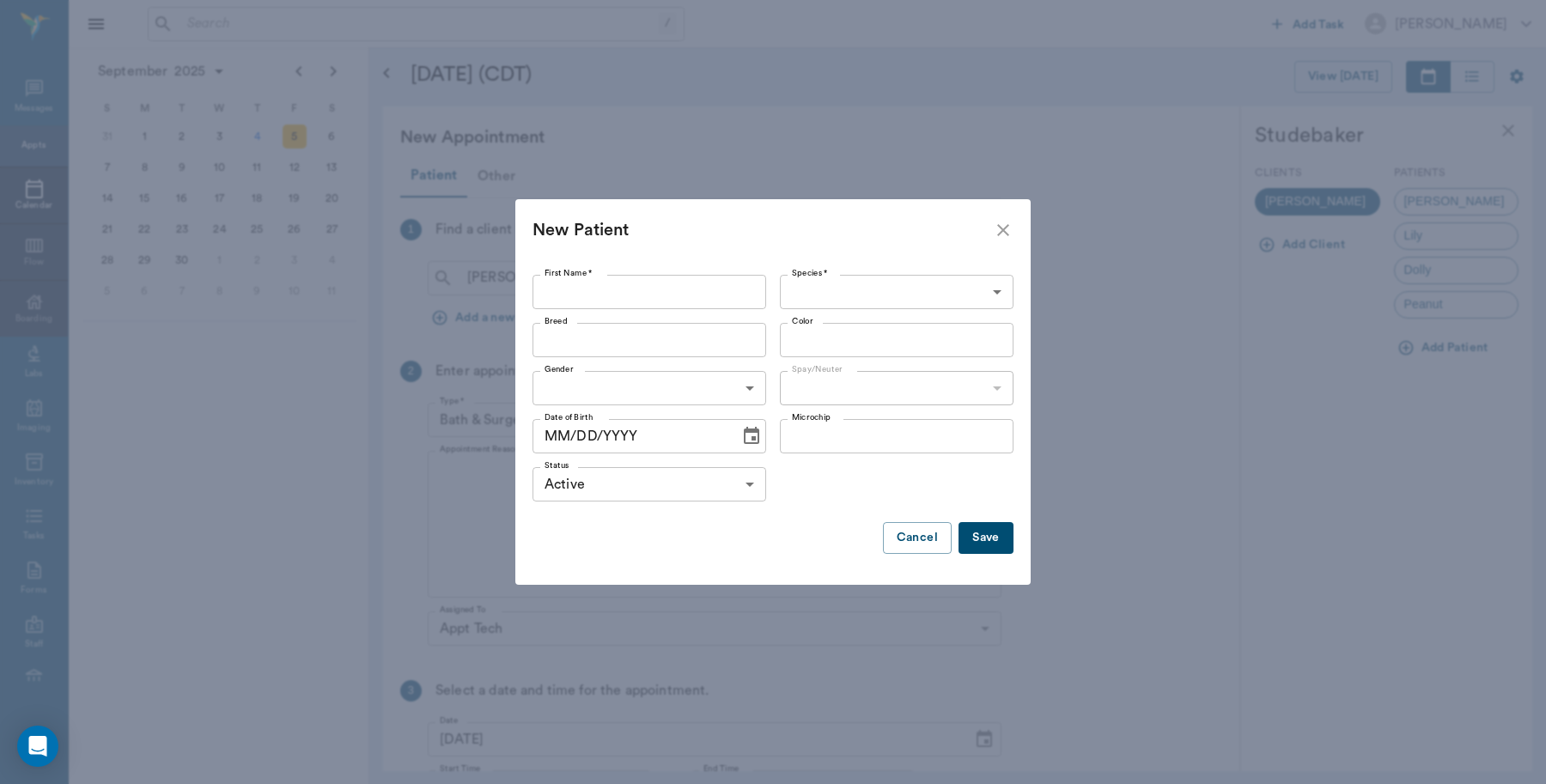
click at [573, 282] on input "First Name *" at bounding box center [649, 292] width 234 height 34
type input "[PERSON_NAME]"
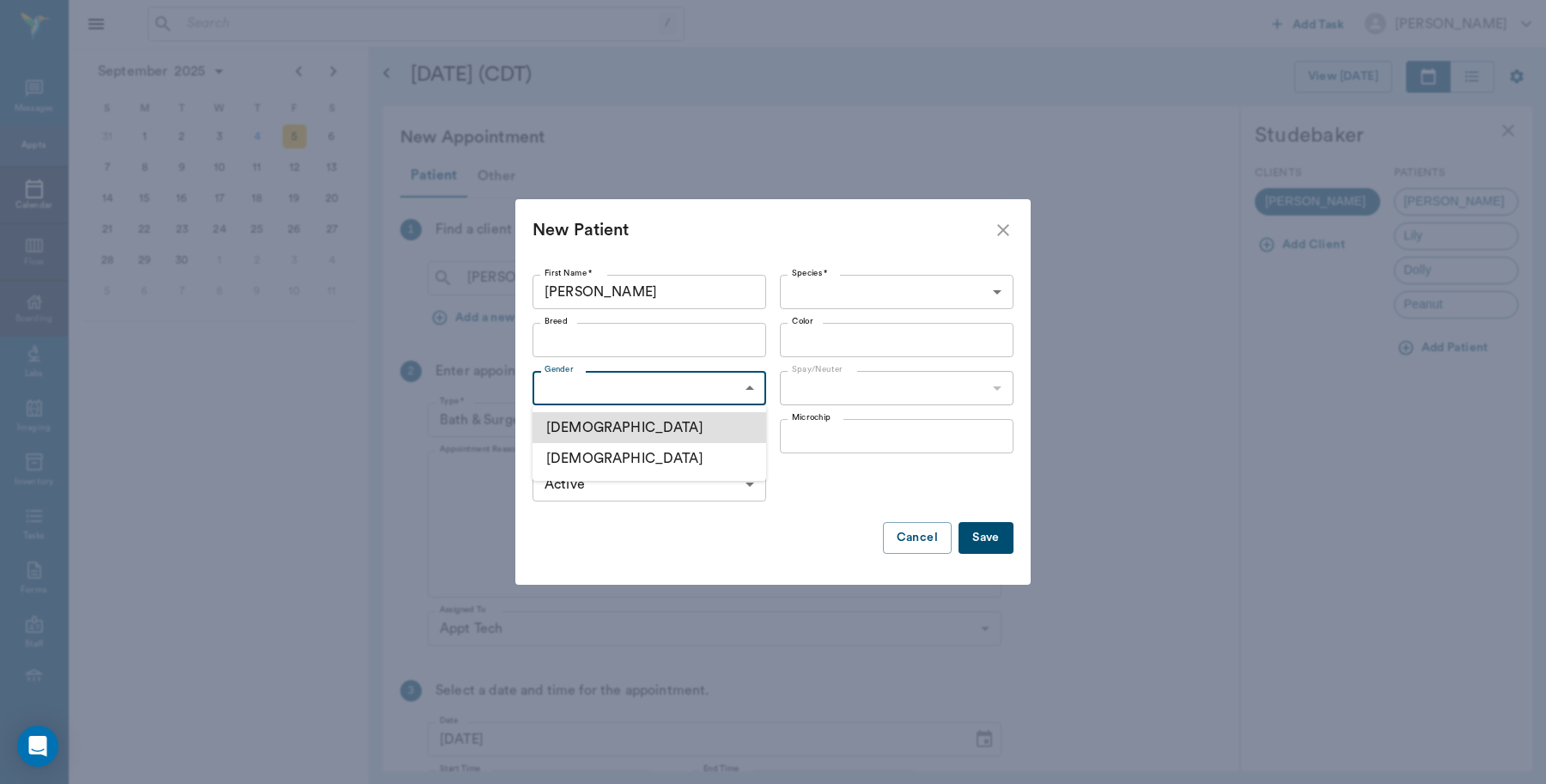
click at [706, 392] on body "/ ​ Add Task [PERSON_NAME] Nectar Messages Appts Calendar Flow Boarding Labs Im…" at bounding box center [773, 392] width 1546 height 784
click at [608, 422] on li "[DEMOGRAPHIC_DATA]" at bounding box center [649, 427] width 234 height 31
type input "[DEMOGRAPHIC_DATA]"
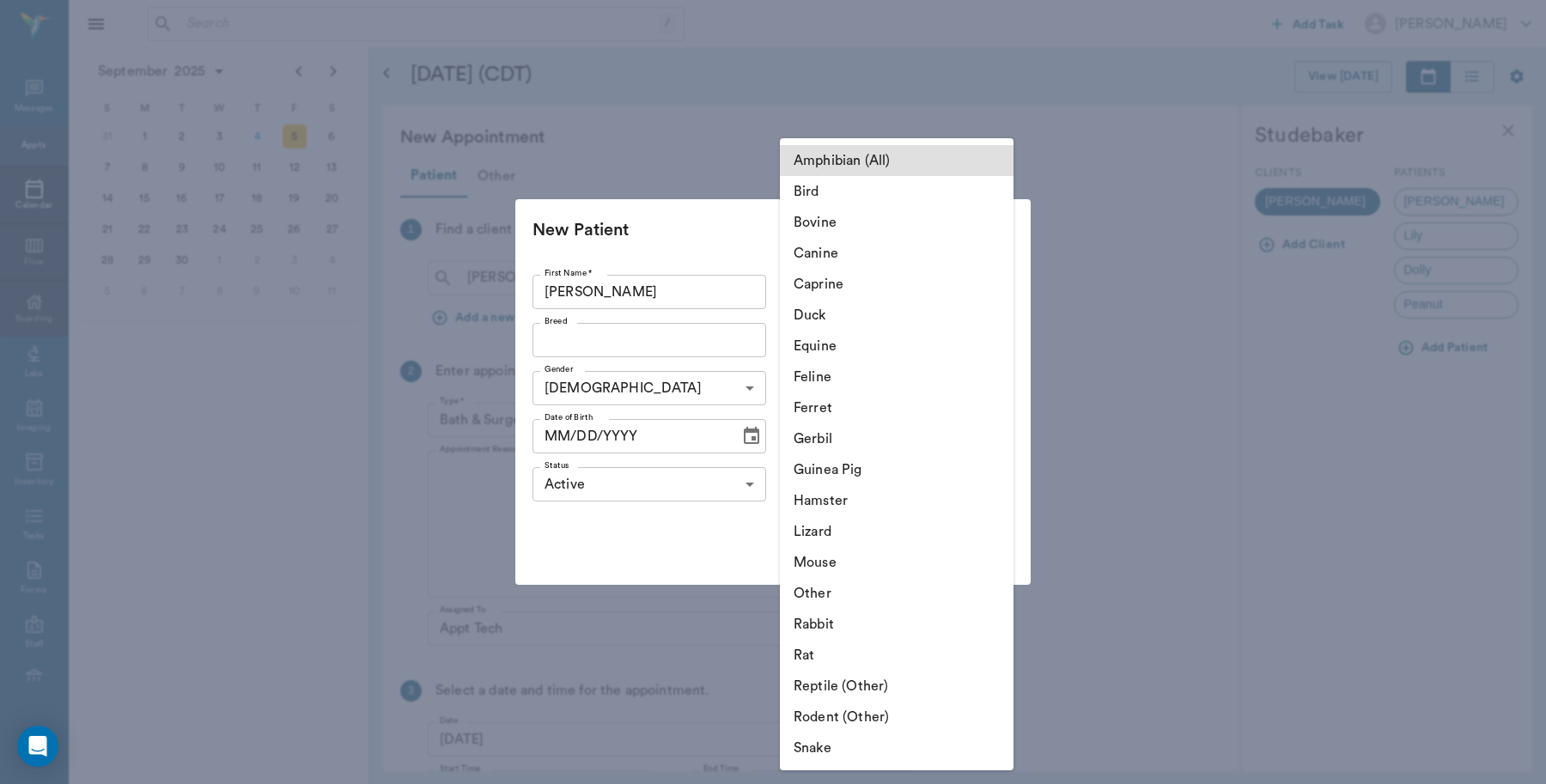
click at [832, 287] on body "/ ​ Add Task [PERSON_NAME] Nectar Messages Appts Calendar Flow Boarding Labs Im…" at bounding box center [773, 392] width 1546 height 784
click at [853, 245] on li "Canine" at bounding box center [897, 253] width 234 height 31
type input "Canine"
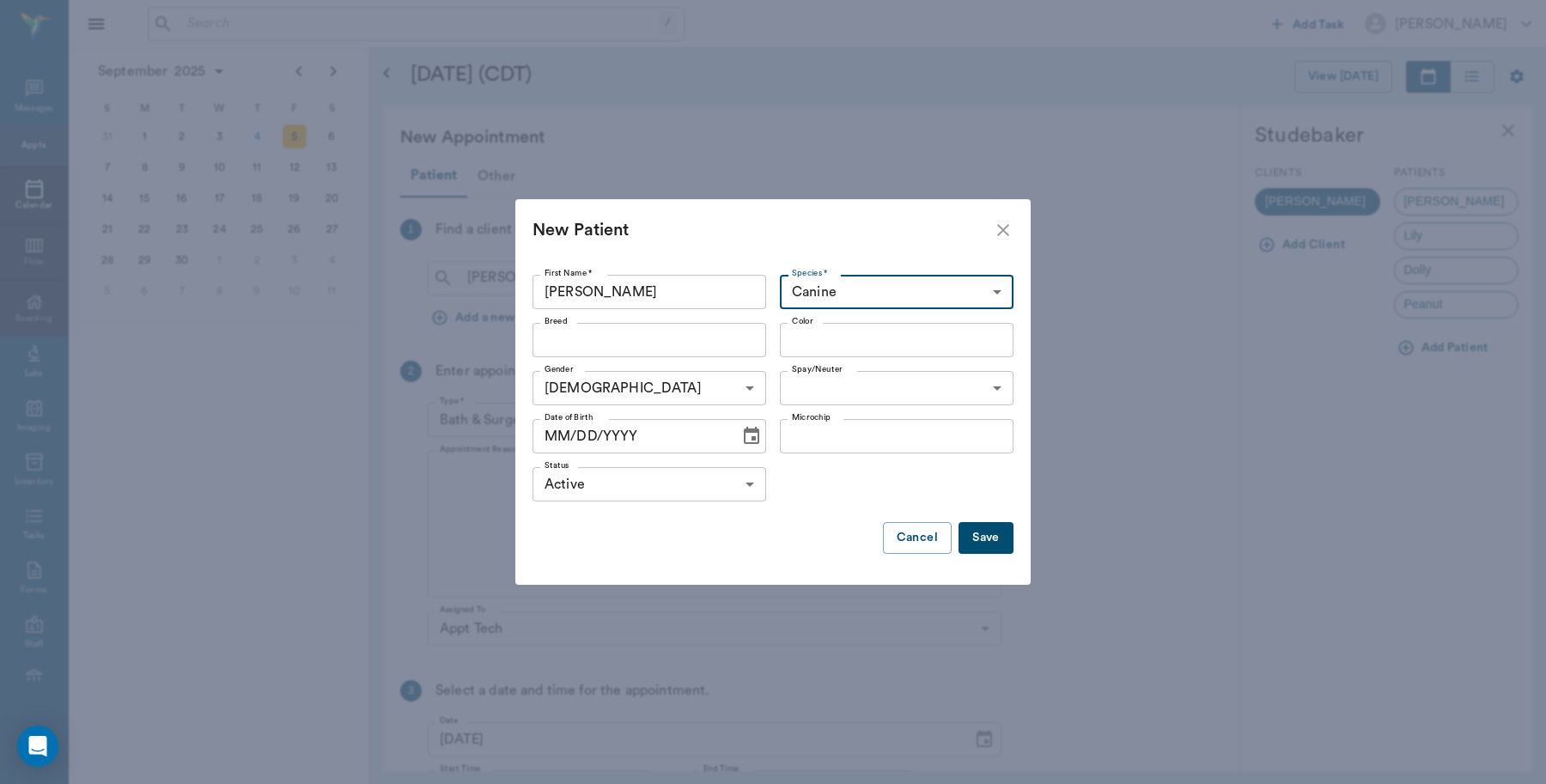
click at [685, 348] on input "Breed" at bounding box center [635, 339] width 195 height 24
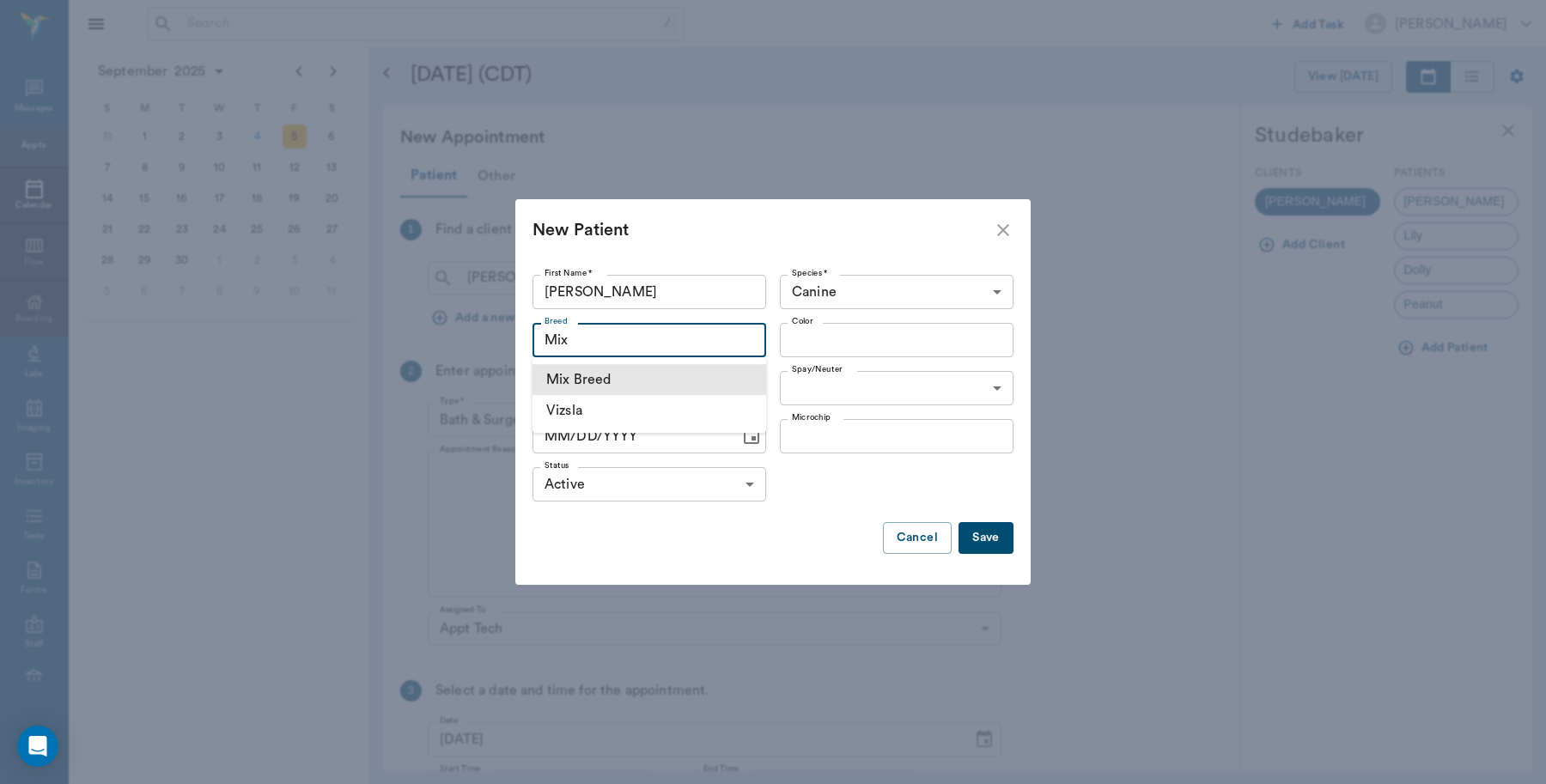
click at [615, 383] on li "Mix Breed" at bounding box center [649, 379] width 234 height 31
type input "Mix Breed"
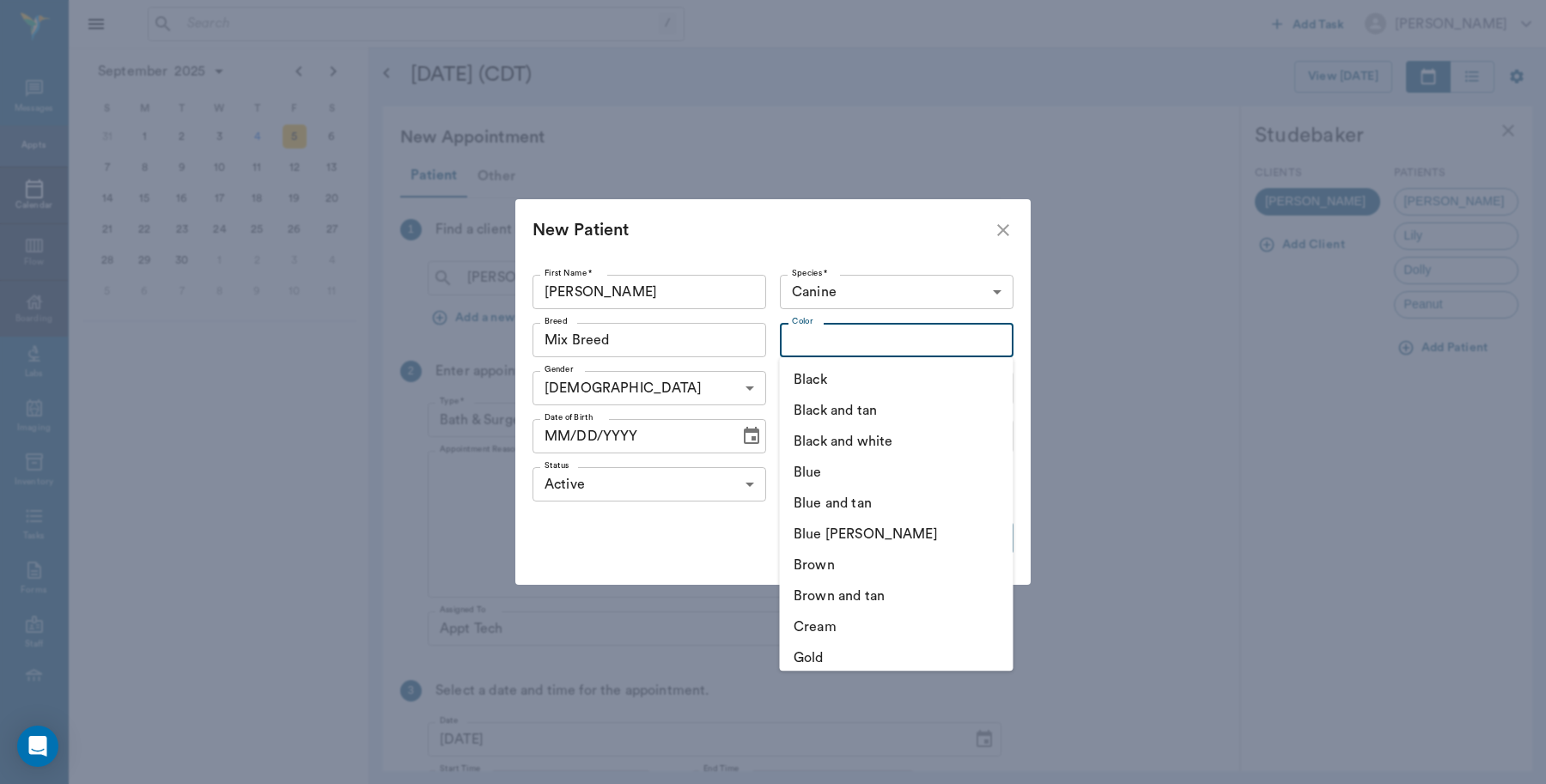
click at [839, 345] on input "Color" at bounding box center [882, 339] width 195 height 24
click at [829, 563] on li "Brown" at bounding box center [897, 565] width 234 height 31
type input "Brown"
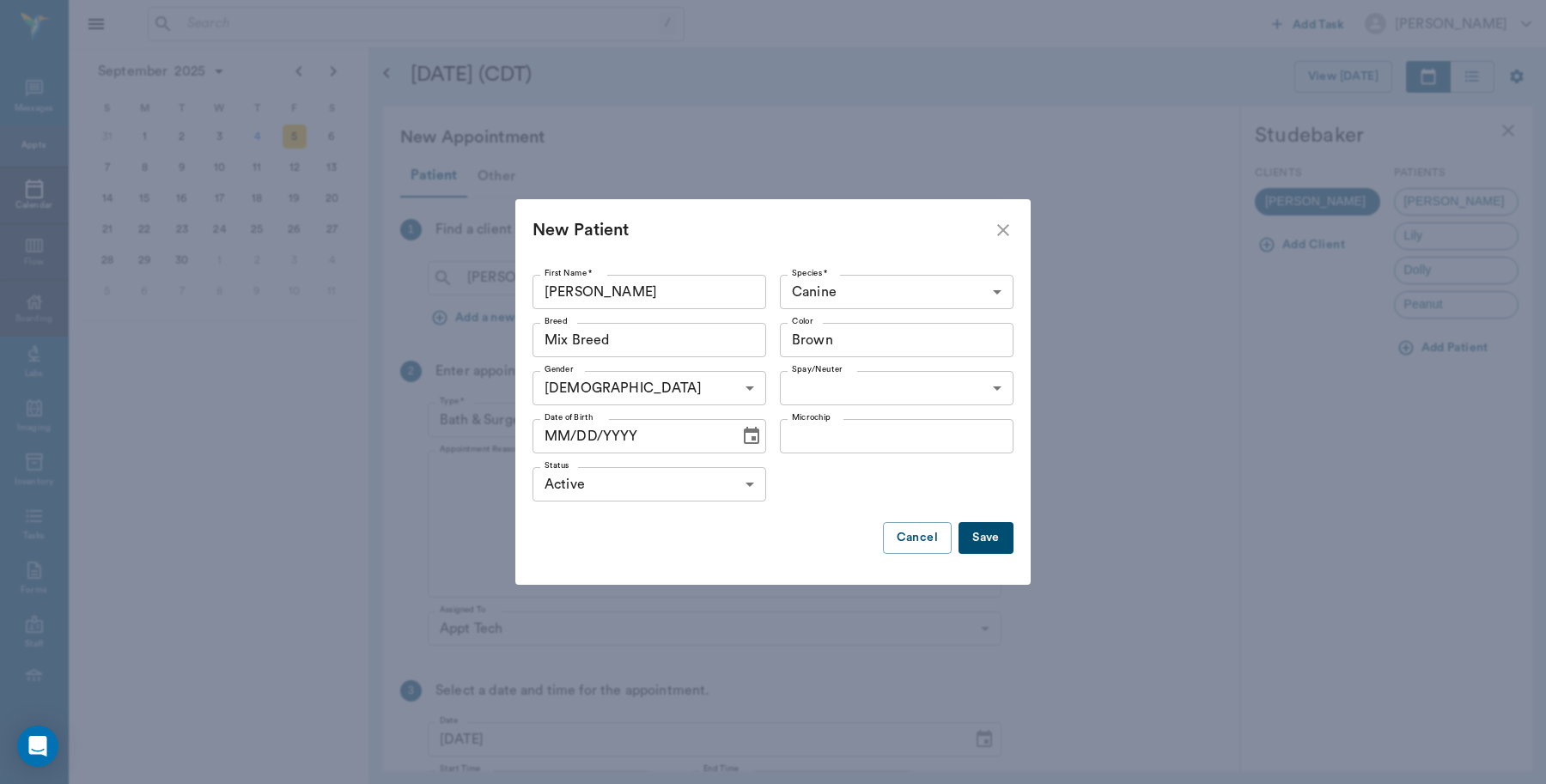
click at [886, 379] on body "/ ​ Add Task [PERSON_NAME] Nectar Messages Appts Calendar Flow Boarding Labs Im…" at bounding box center [773, 392] width 1546 height 784
click at [843, 462] on li "Not neutered" at bounding box center [897, 458] width 234 height 31
type input "false"
click at [993, 534] on button "Save" at bounding box center [985, 537] width 55 height 31
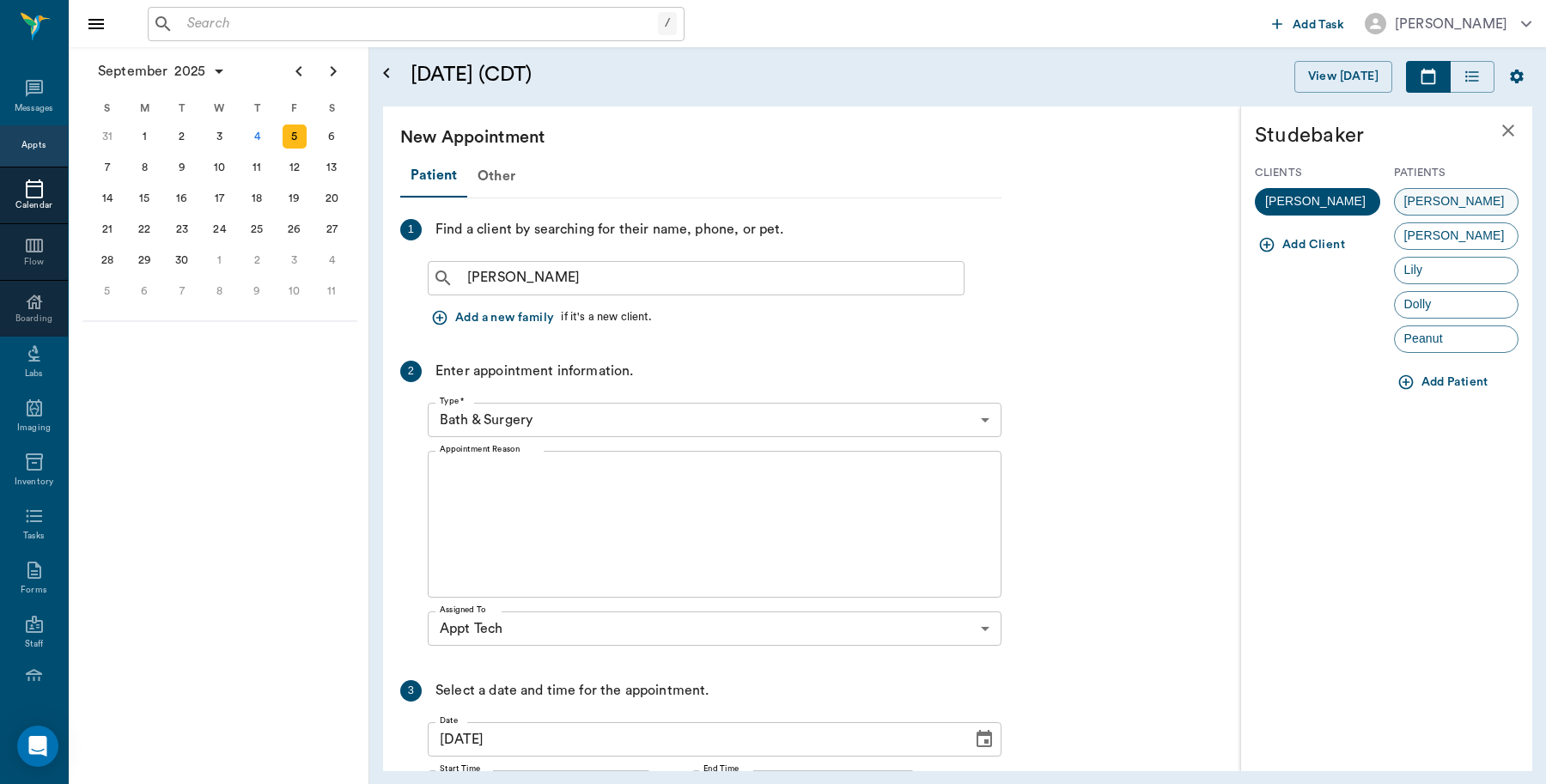
click at [1421, 205] on span "[PERSON_NAME]" at bounding box center [1454, 201] width 119 height 18
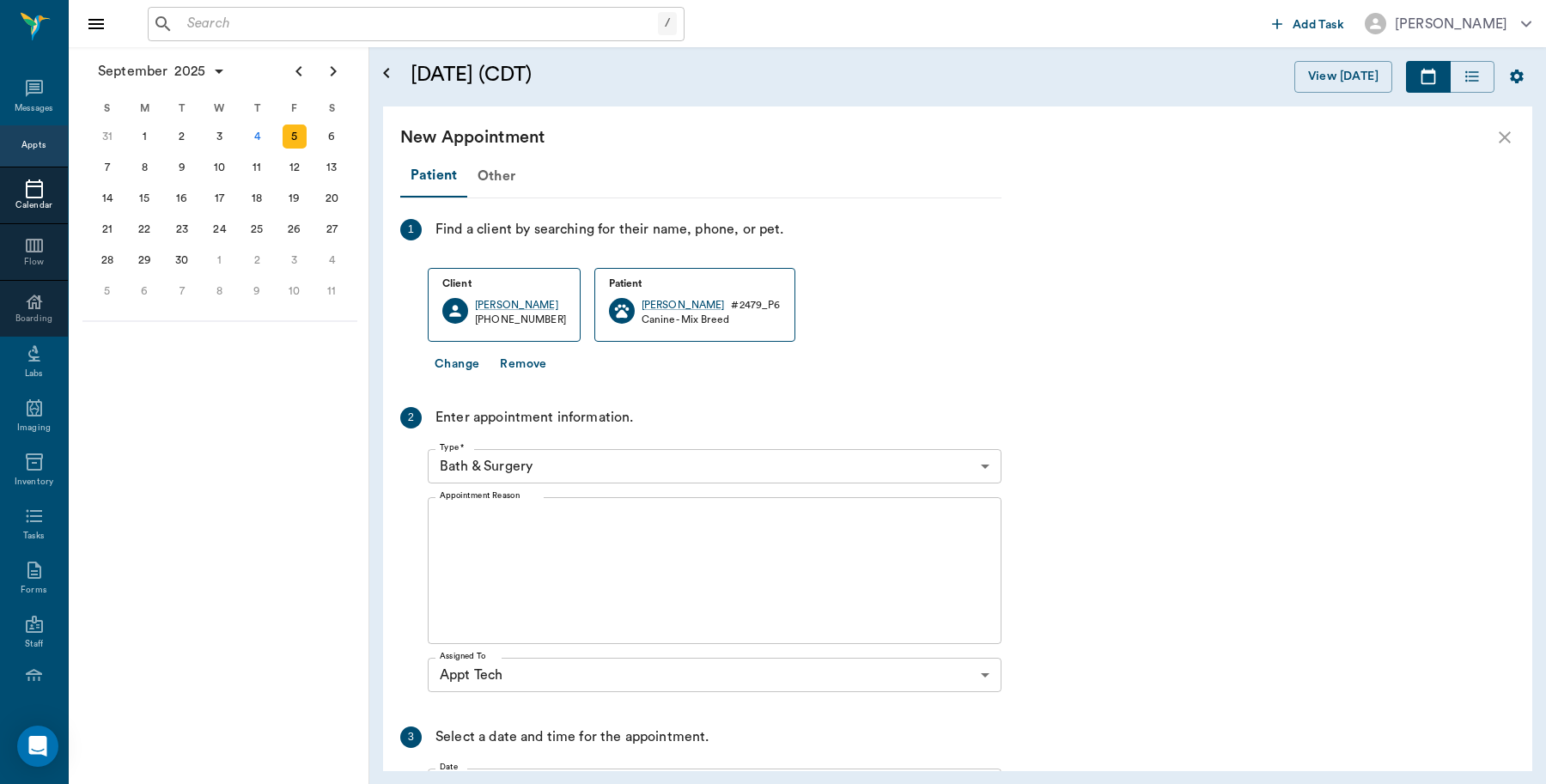
click at [582, 460] on body "/ ​ Add Task [PERSON_NAME] Nectar Messages Appts Calendar Flow Boarding Labs Im…" at bounding box center [773, 392] width 1546 height 784
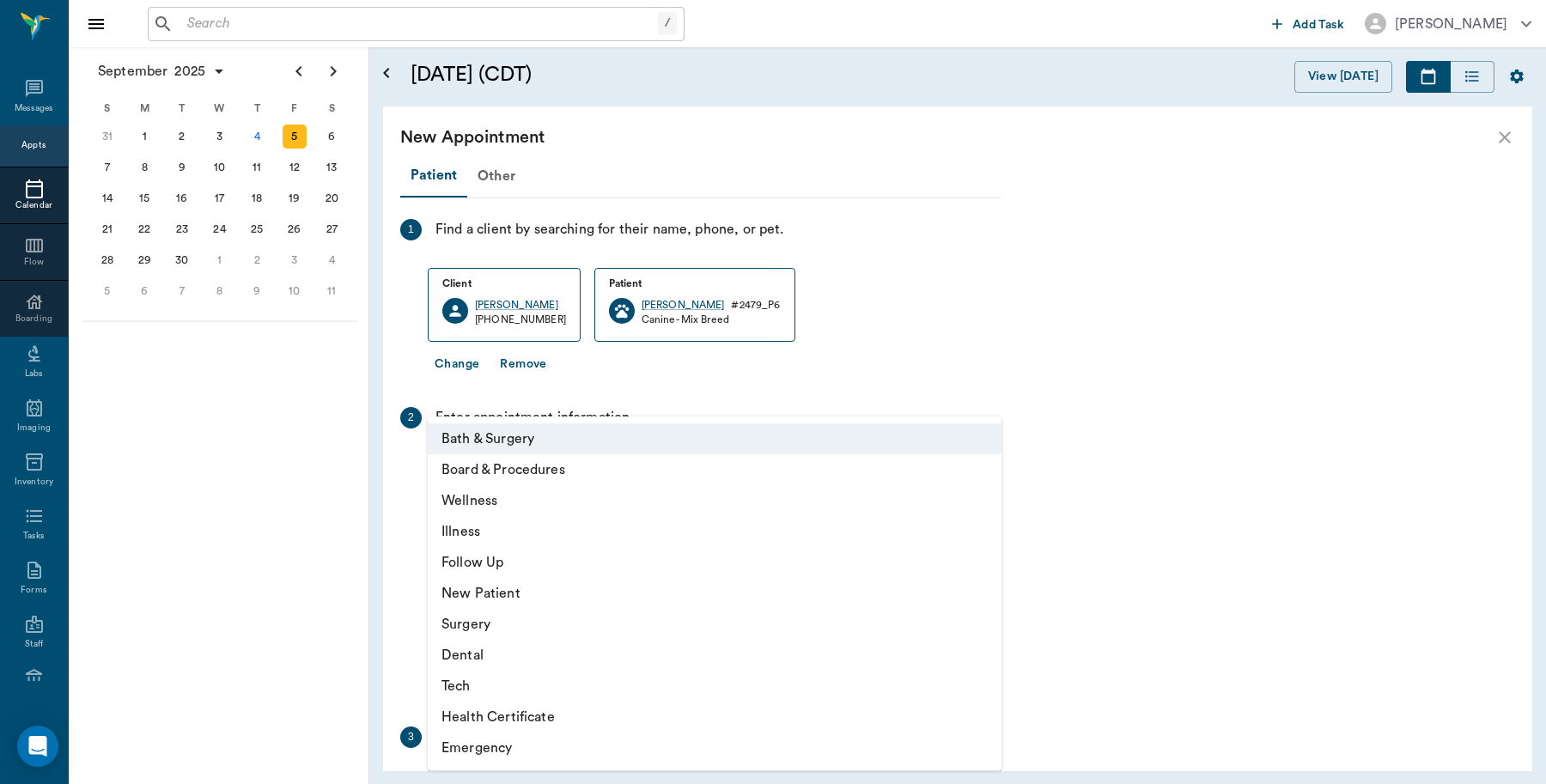
click at [470, 683] on li "Tech" at bounding box center [714, 686] width 574 height 31
type input "65d2be4f46e3a538d89b8c1a"
type input "03:30 PM"
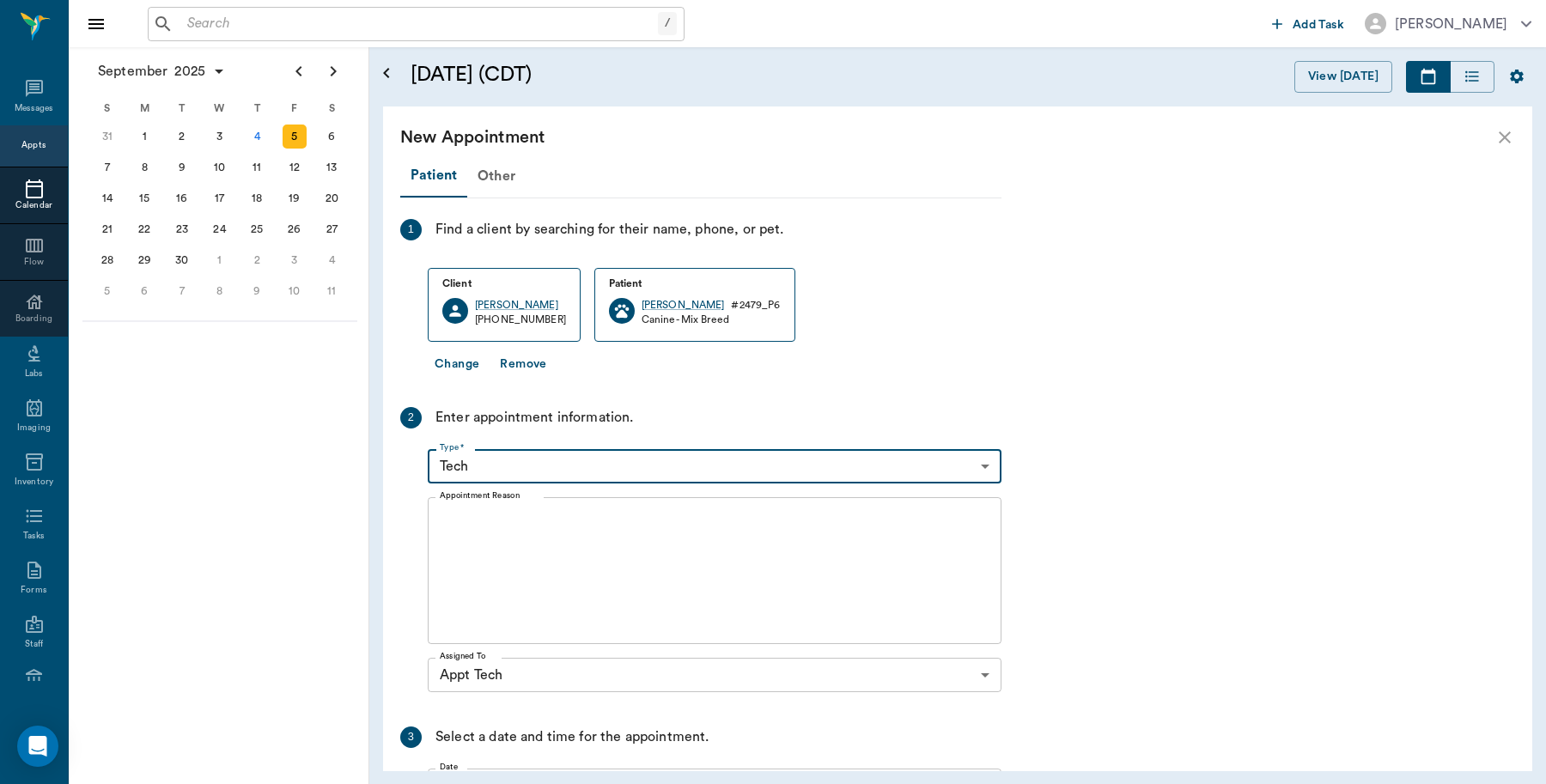
click at [554, 539] on textarea "Appointment Reason" at bounding box center [715, 571] width 550 height 119
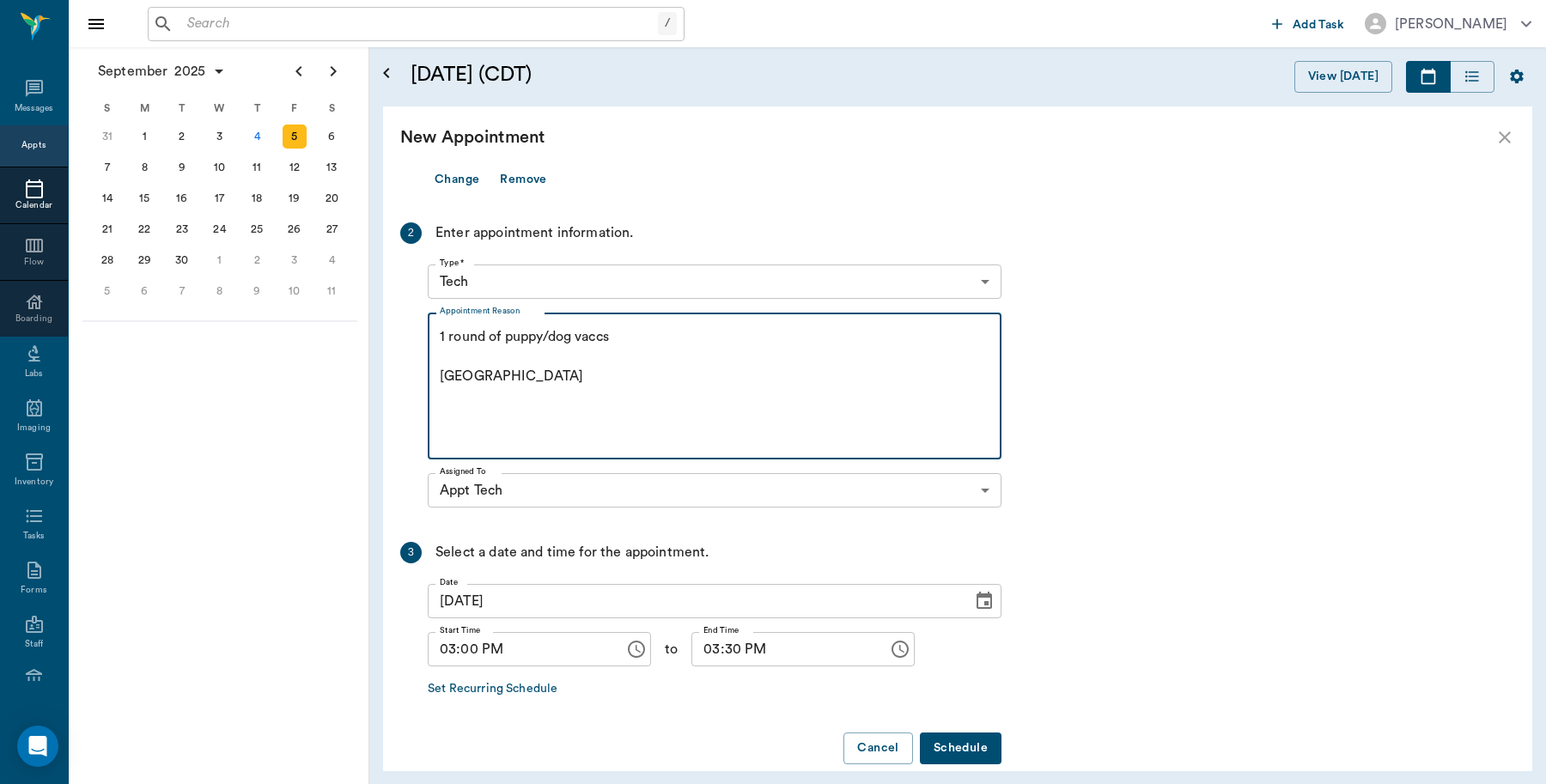
scroll to position [207, 0]
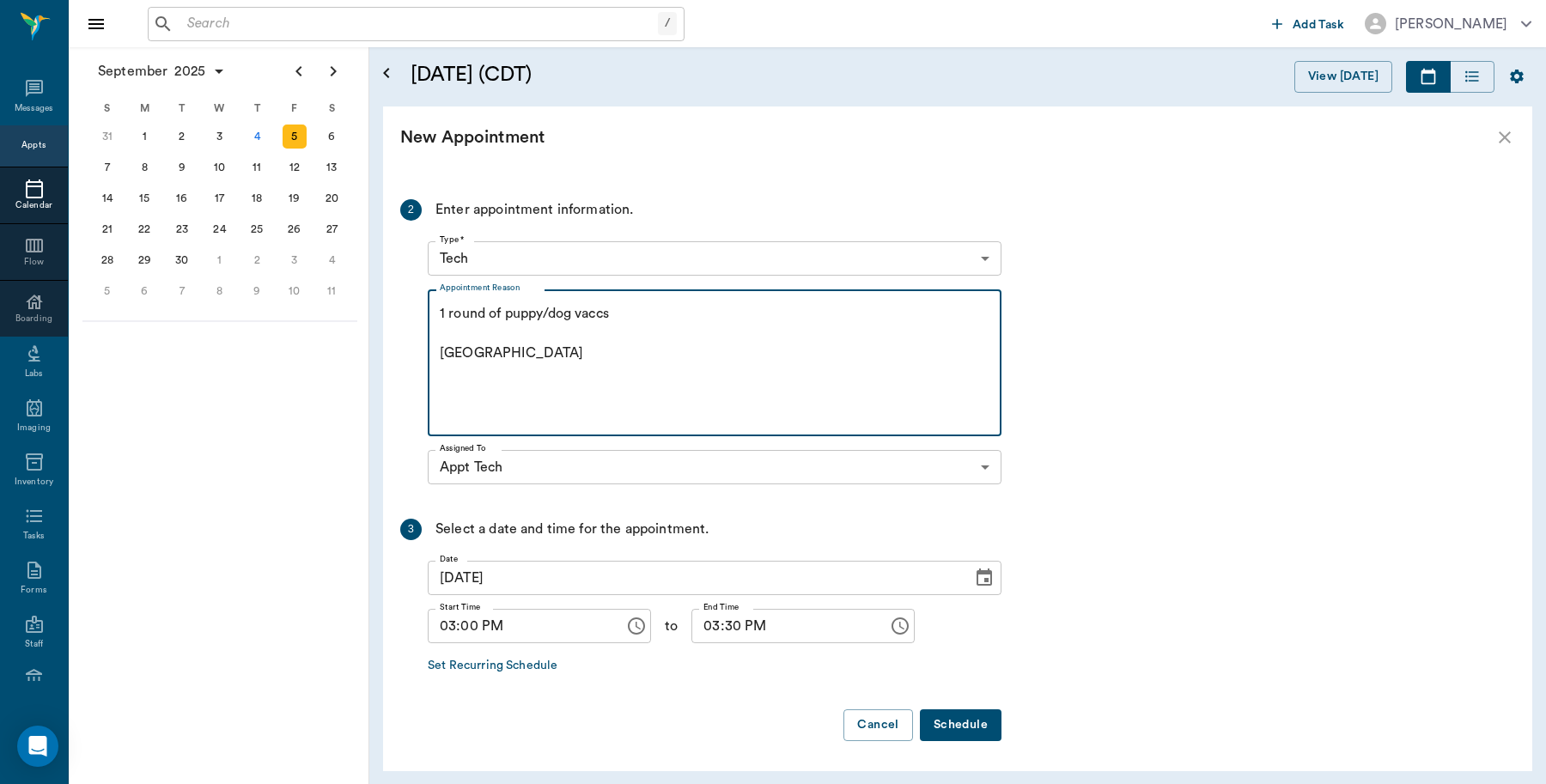
type textarea "1 round of puppy/dog vaccs [GEOGRAPHIC_DATA]"
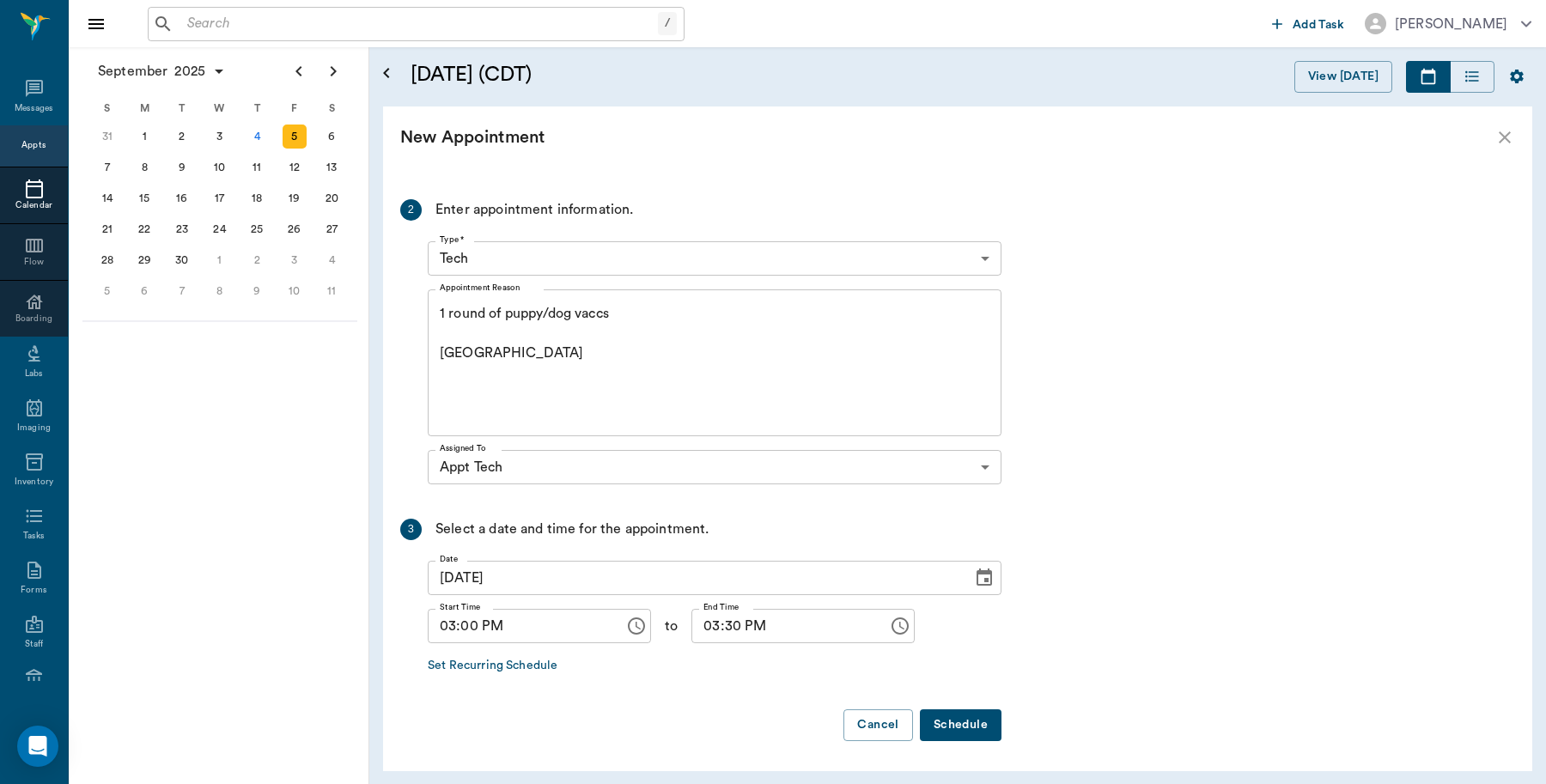
click at [959, 724] on button "Schedule" at bounding box center [960, 725] width 82 height 31
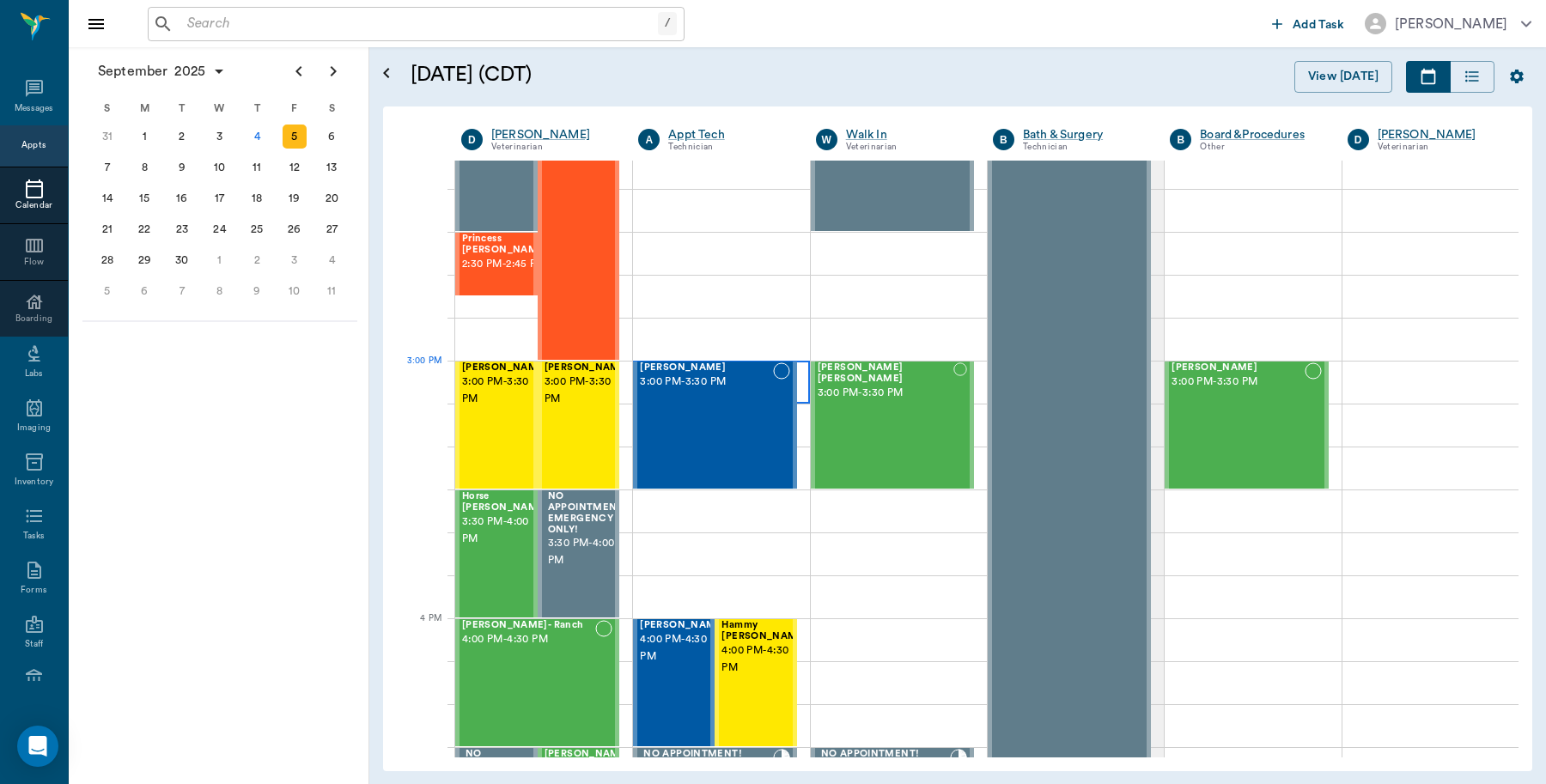
click at [800, 383] on div at bounding box center [721, 383] width 176 height 43
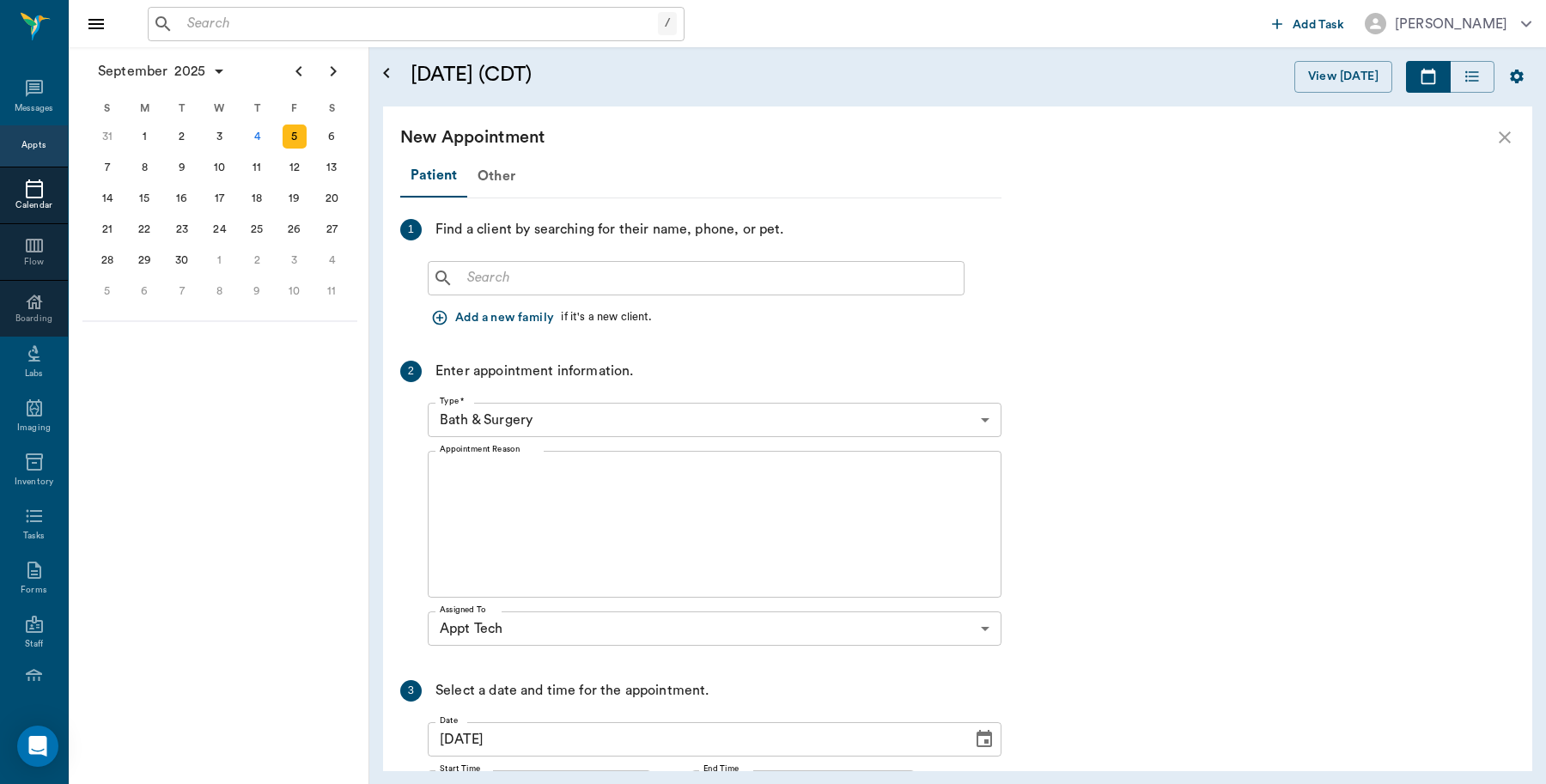
click at [543, 284] on input "text" at bounding box center [709, 277] width 497 height 24
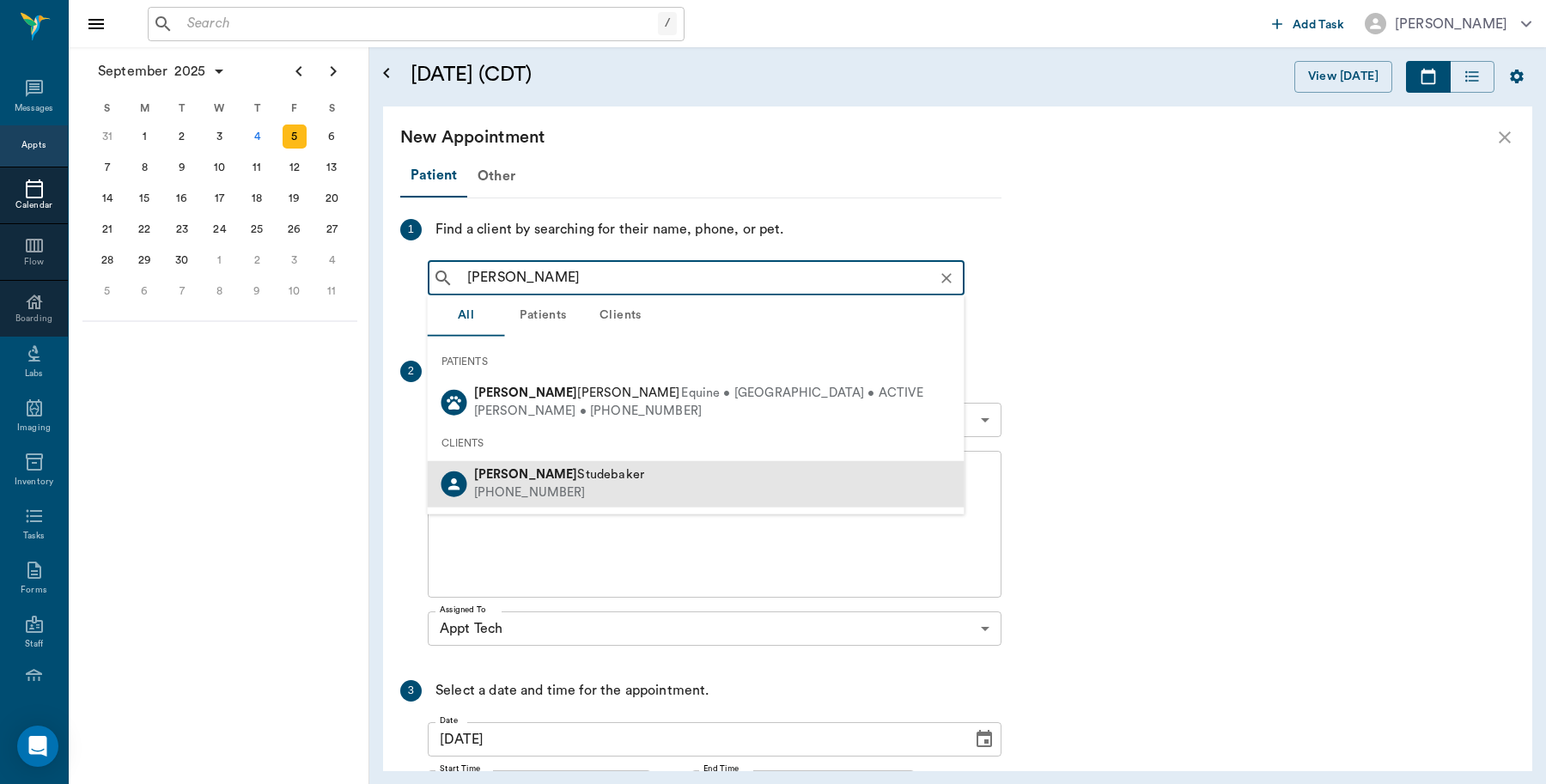
click at [640, 475] on div "[PERSON_NAME] [PHONE_NUMBER]" at bounding box center [696, 483] width 537 height 46
type input "[PERSON_NAME]"
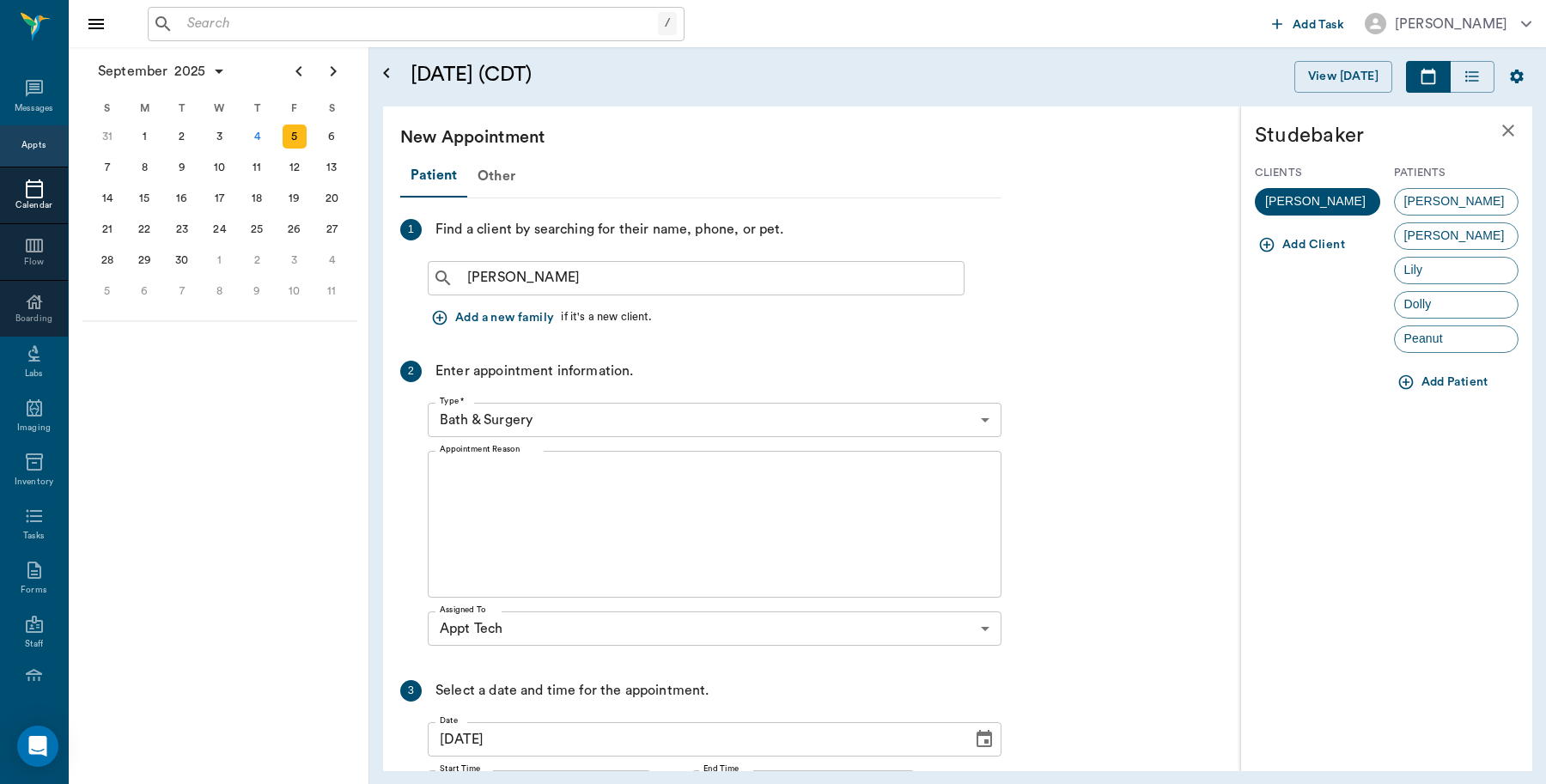
click at [1433, 379] on button "Add Patient" at bounding box center [1444, 382] width 102 height 31
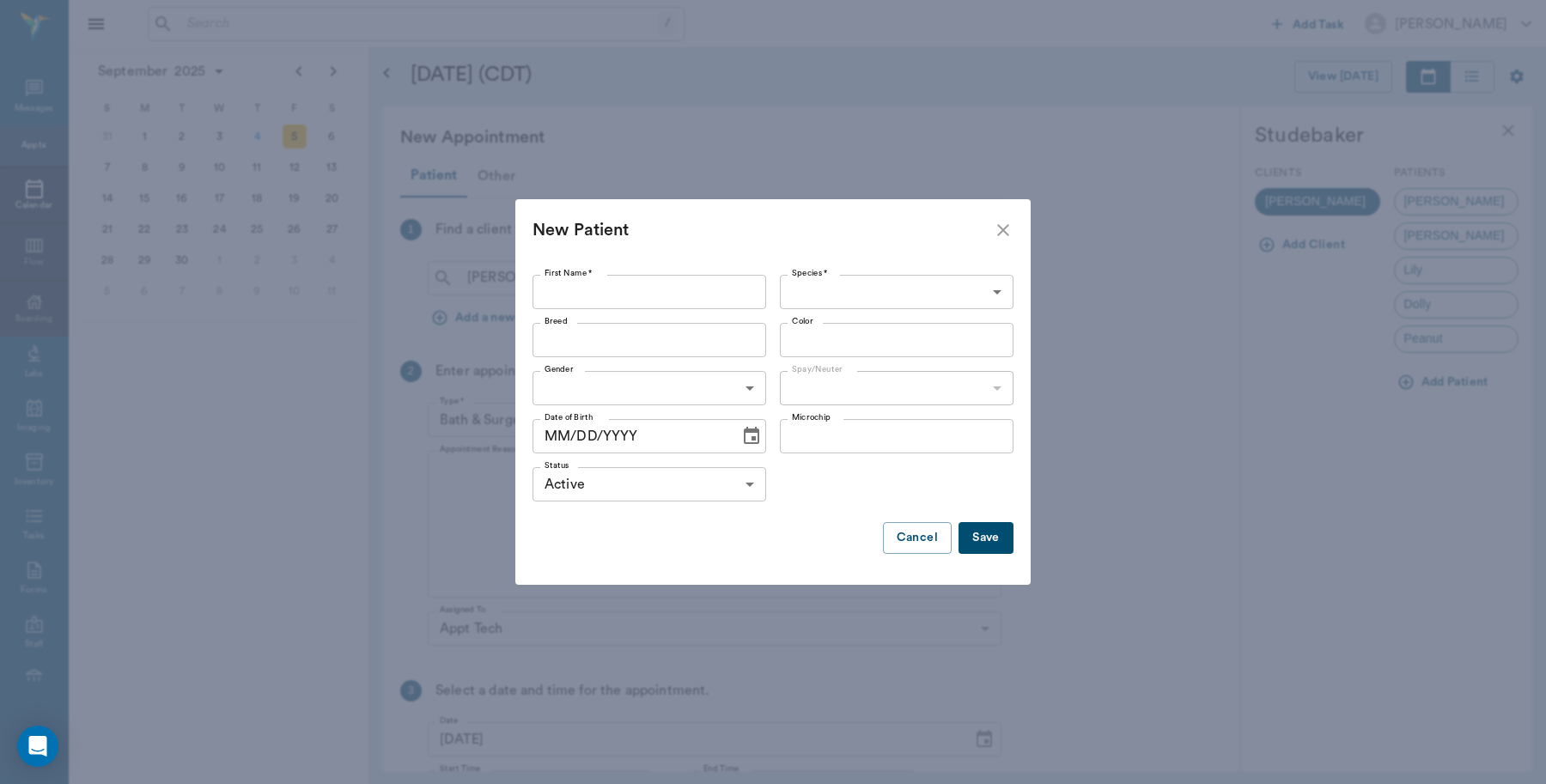
click at [678, 288] on input "First Name *" at bounding box center [649, 292] width 234 height 34
type input "Sissy"
click at [924, 289] on body "/ ​ Add Task [PERSON_NAME] Nectar Messages Appts Calendar Flow Boarding Labs Im…" at bounding box center [773, 392] width 1546 height 784
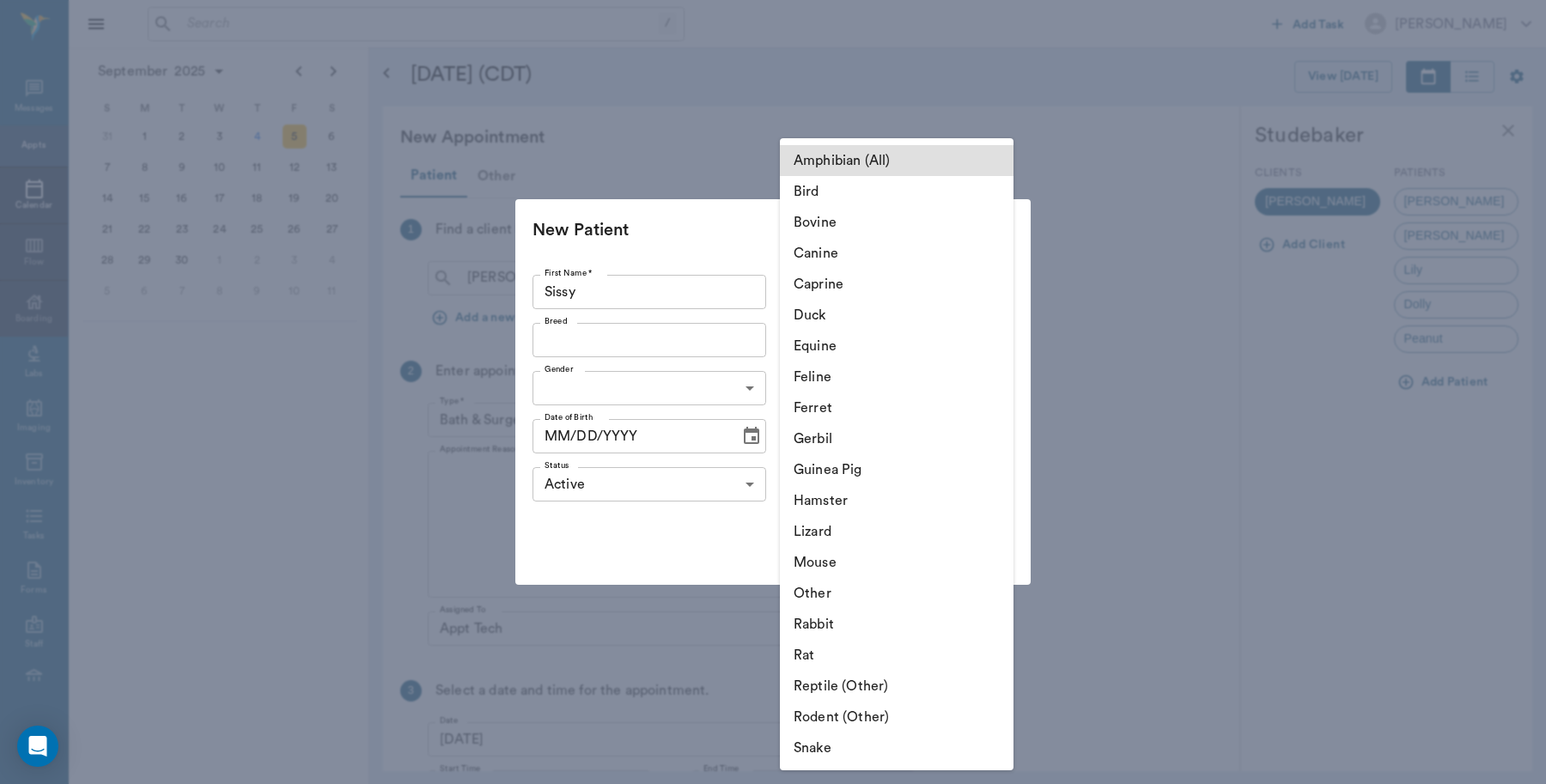
click at [835, 255] on li "Canine" at bounding box center [897, 253] width 234 height 31
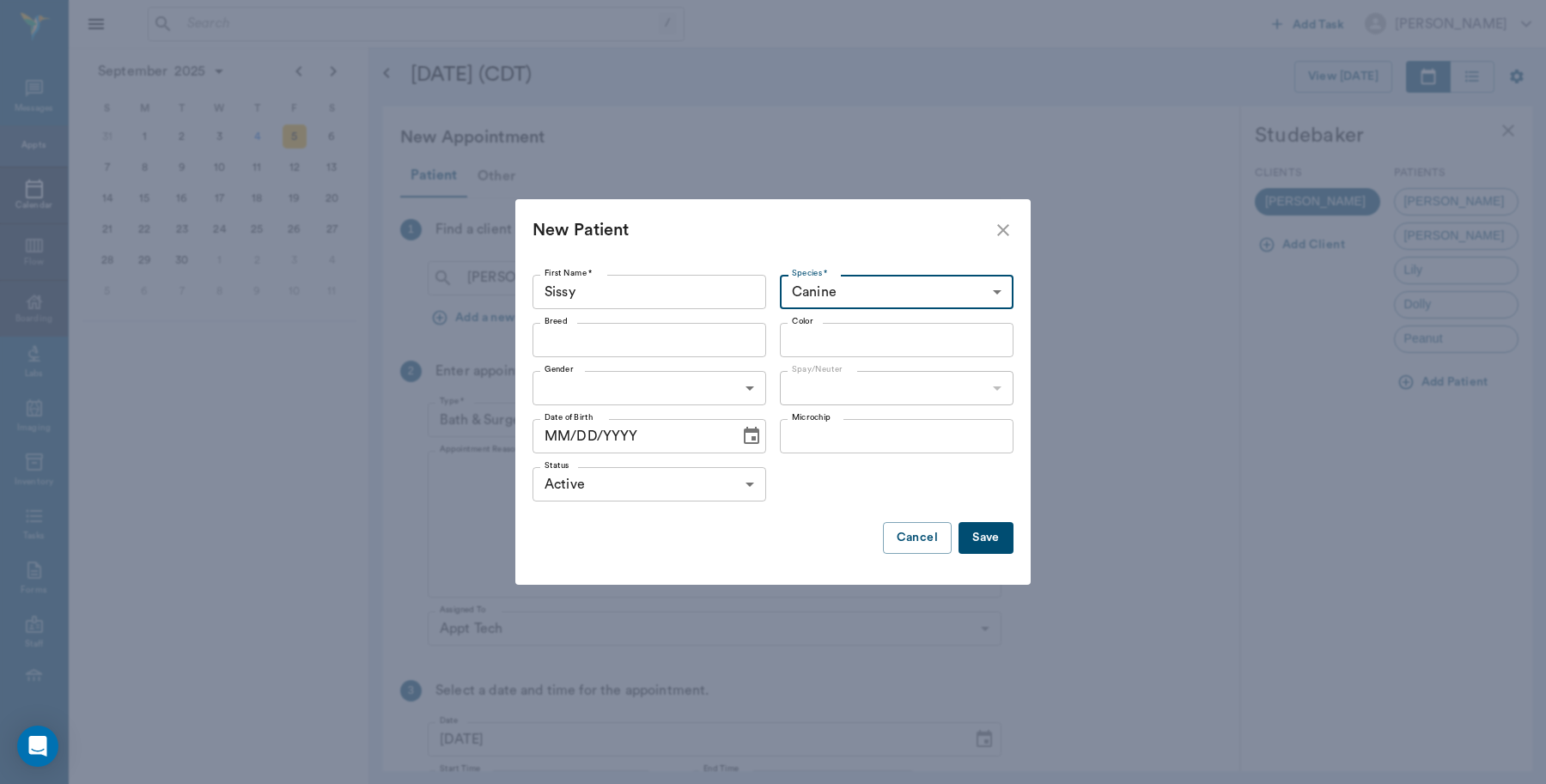
type input "Canine"
click at [717, 336] on input "Breed" at bounding box center [635, 339] width 195 height 24
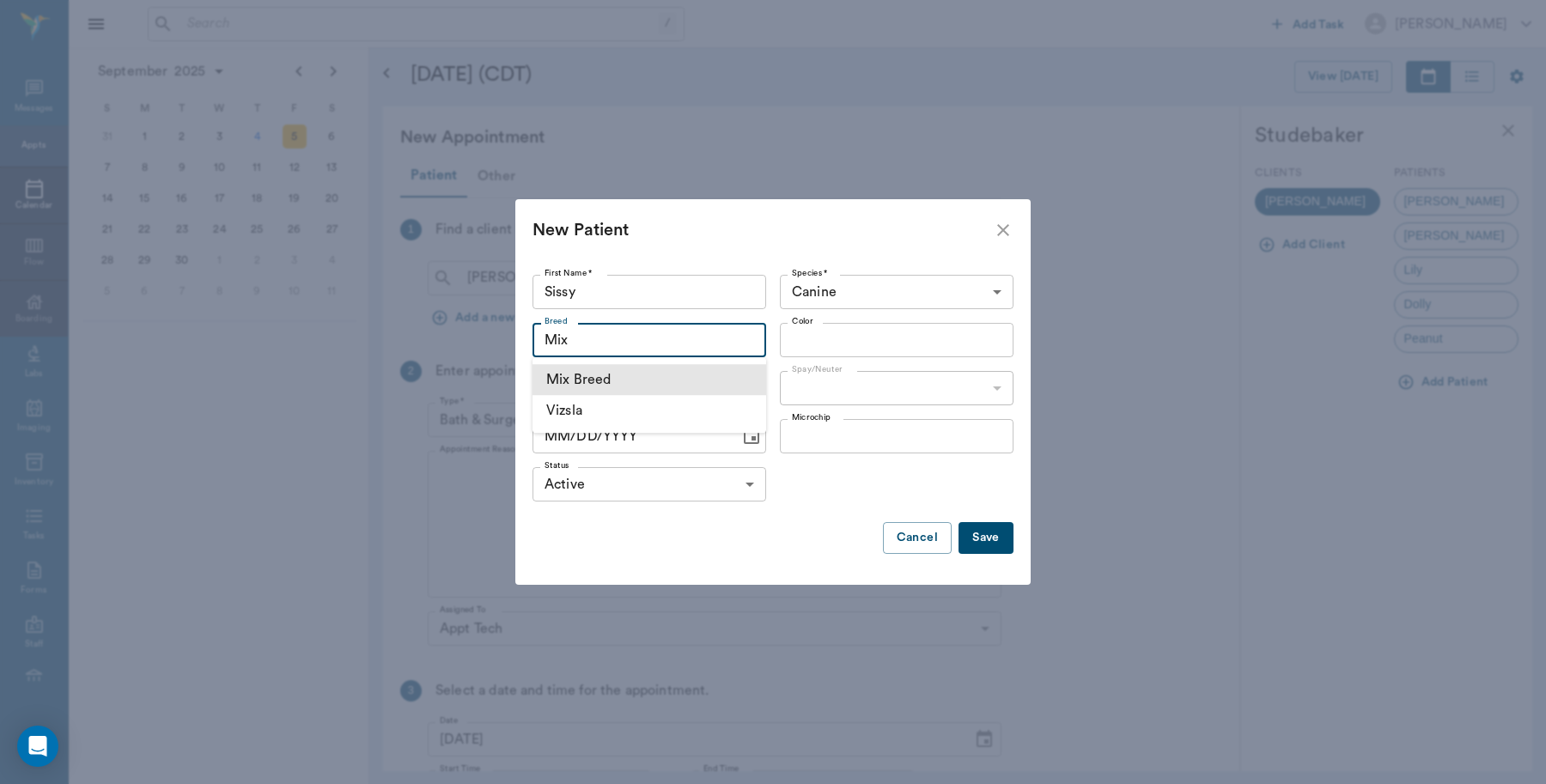
click at [638, 380] on li "Mix Breed" at bounding box center [649, 379] width 234 height 31
type input "Mix Breed"
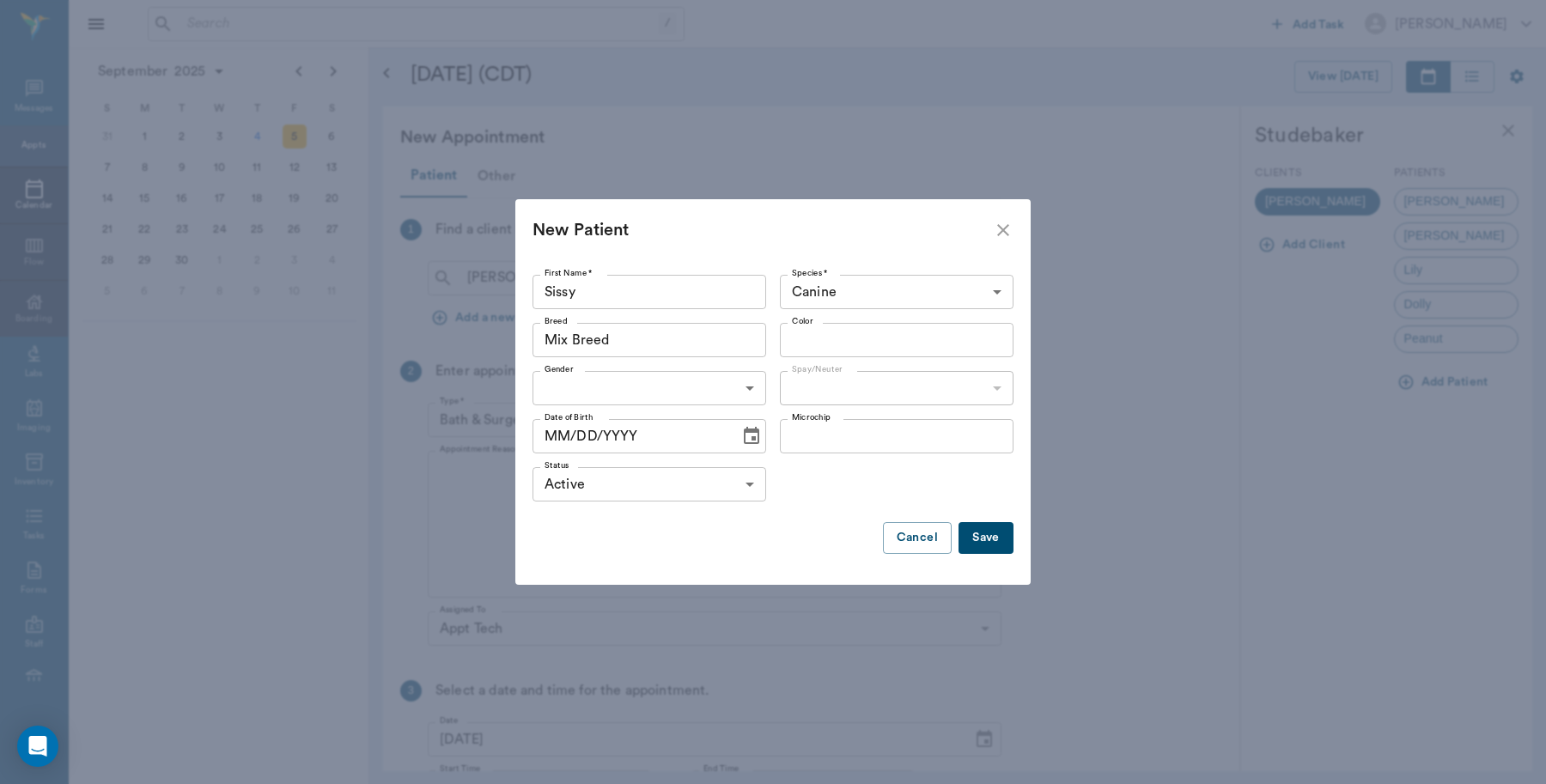
click at [714, 388] on body "/ ​ Add Task [PERSON_NAME] Nectar Messages Appts Calendar Flow Boarding Labs Im…" at bounding box center [773, 392] width 1546 height 784
click at [593, 458] on li "[DEMOGRAPHIC_DATA]" at bounding box center [649, 458] width 234 height 31
type input "[DEMOGRAPHIC_DATA]"
click at [812, 346] on input "Color" at bounding box center [882, 339] width 195 height 24
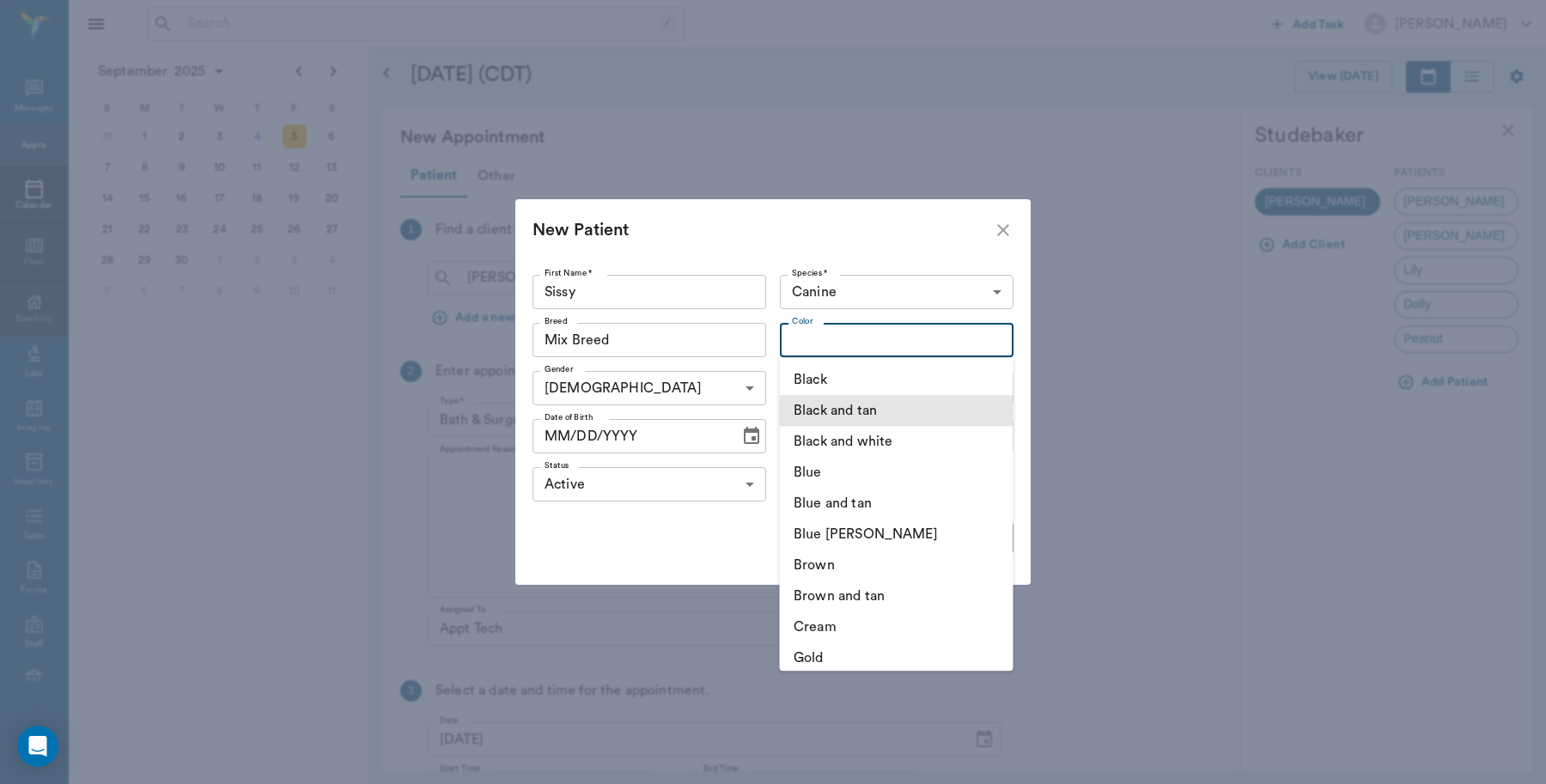
click at [896, 410] on li "Black and tan" at bounding box center [897, 410] width 234 height 31
type input "Black and tan"
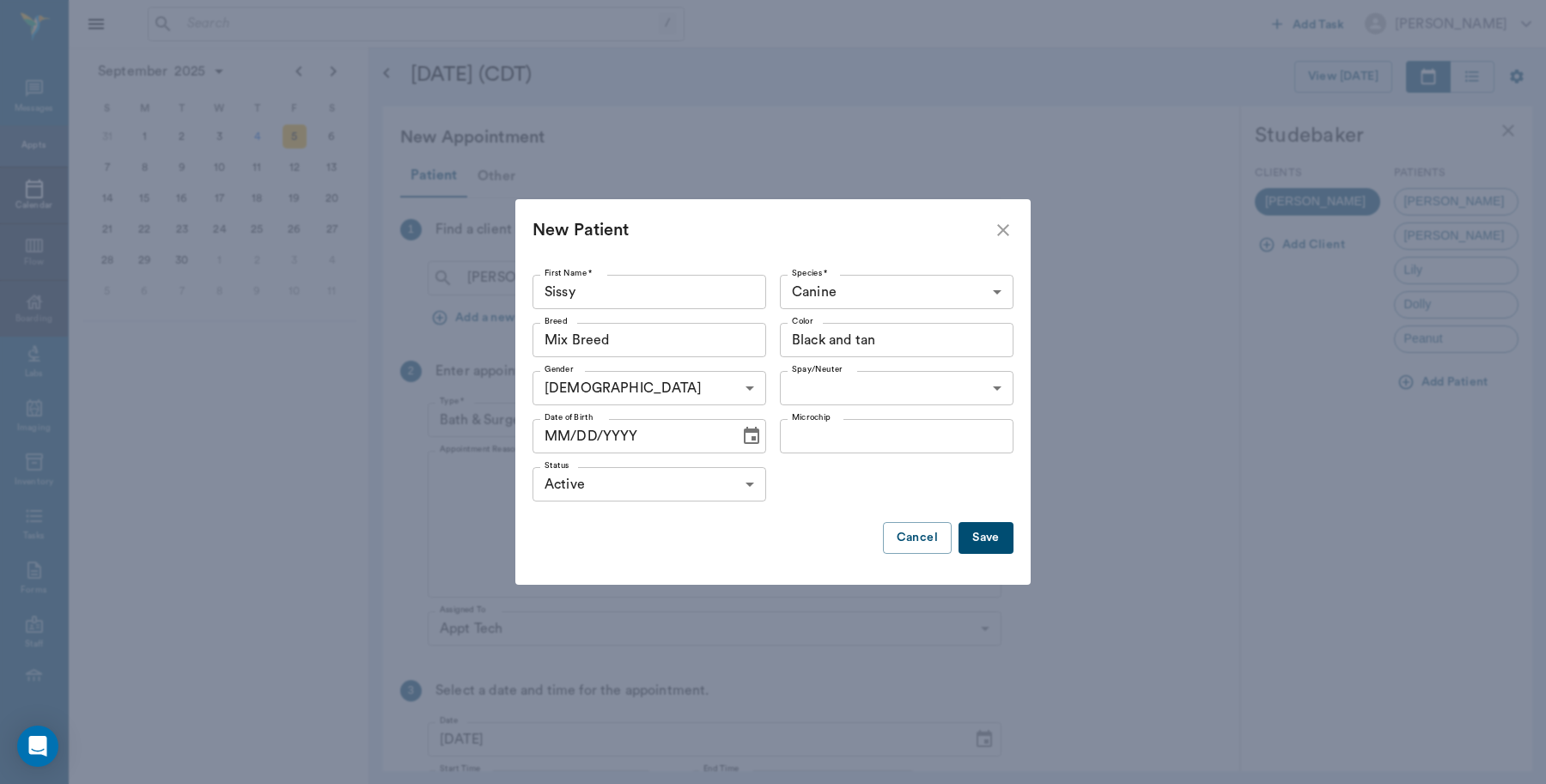
click at [985, 542] on button "Save" at bounding box center [985, 537] width 55 height 31
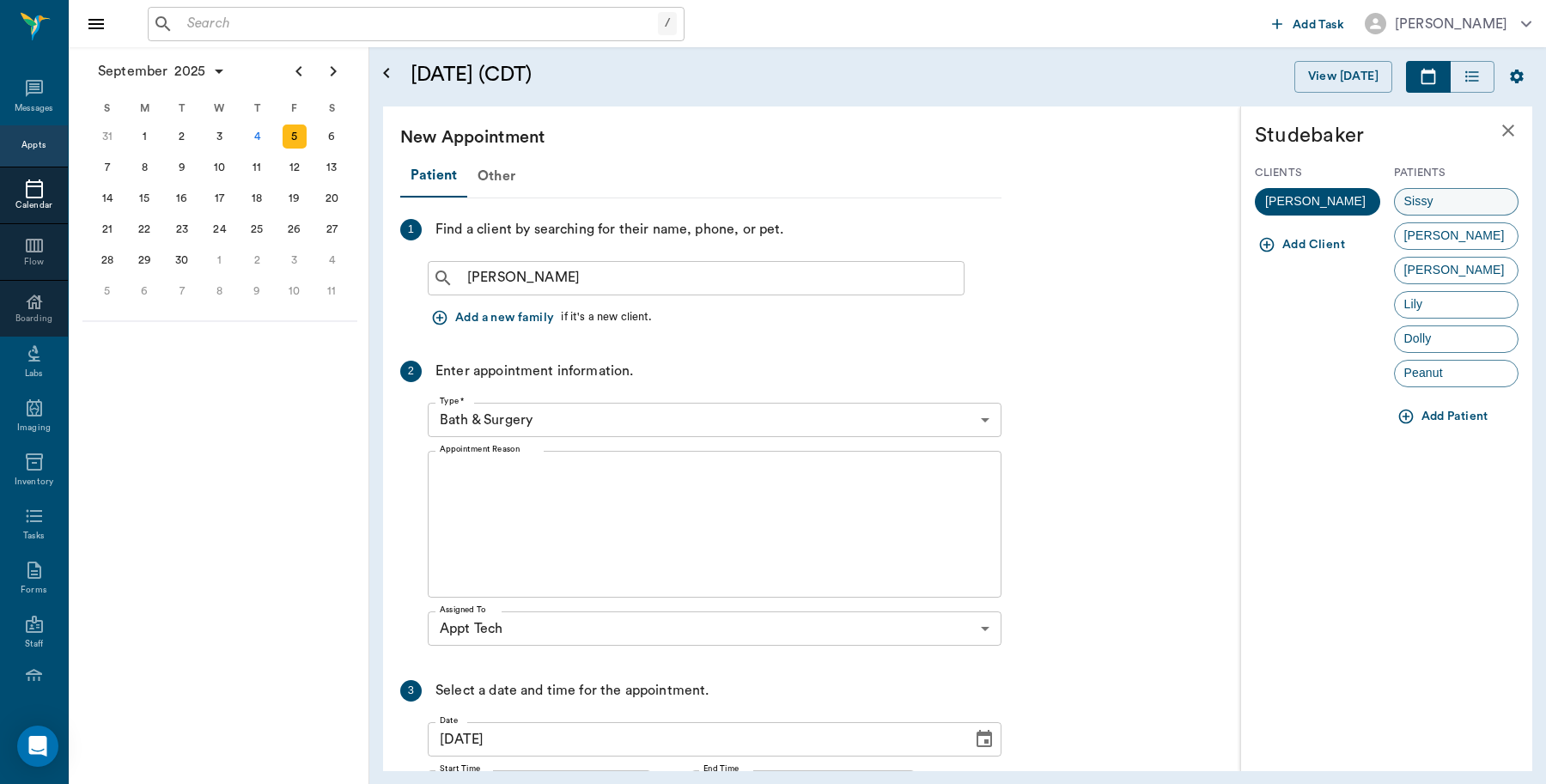
click at [1437, 199] on span "Sissy" at bounding box center [1419, 201] width 49 height 18
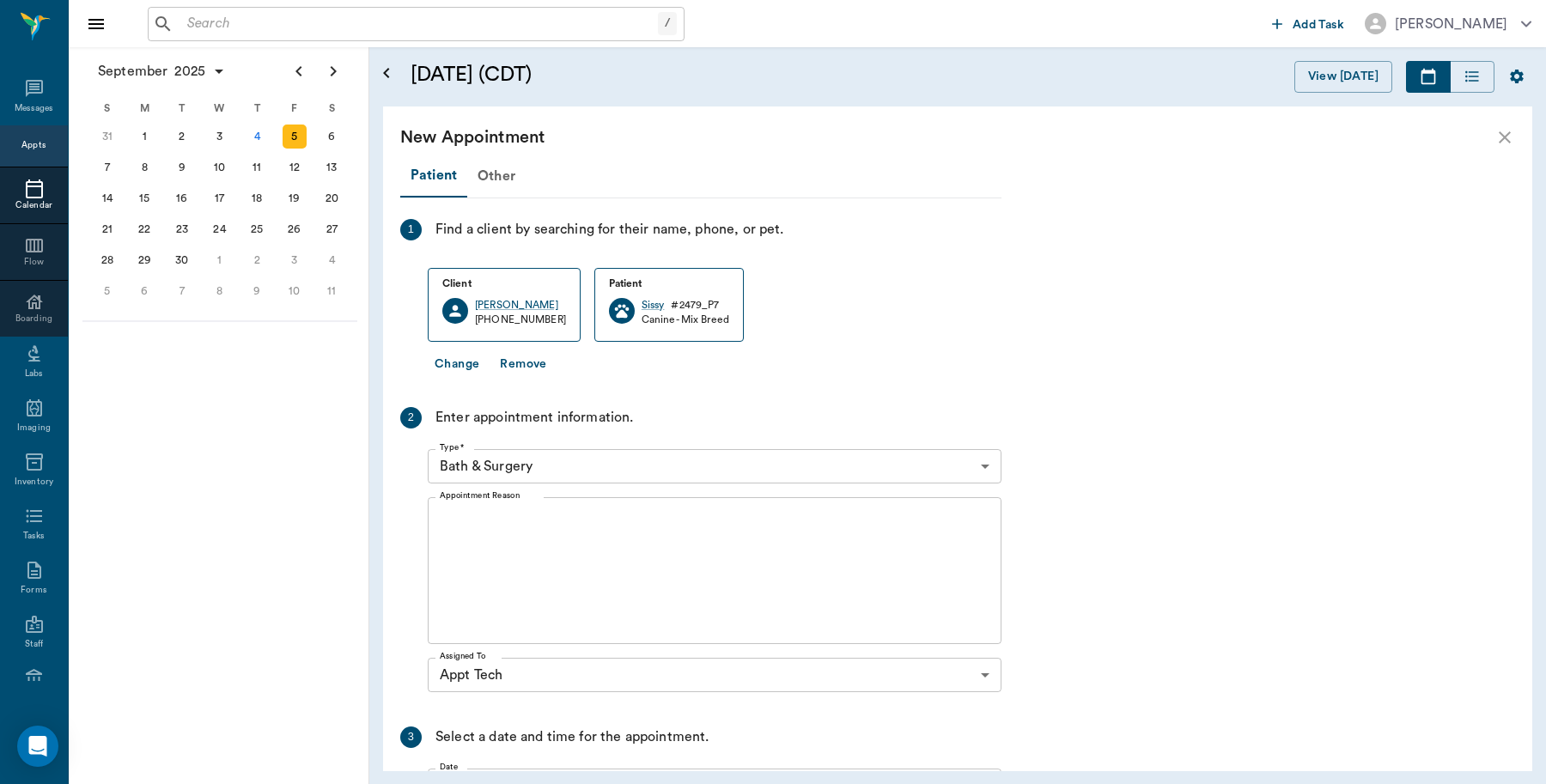
click at [595, 457] on body "/ ​ Add Task [PERSON_NAME] Nectar Messages Appts Calendar Flow Boarding Labs Im…" at bounding box center [773, 392] width 1546 height 784
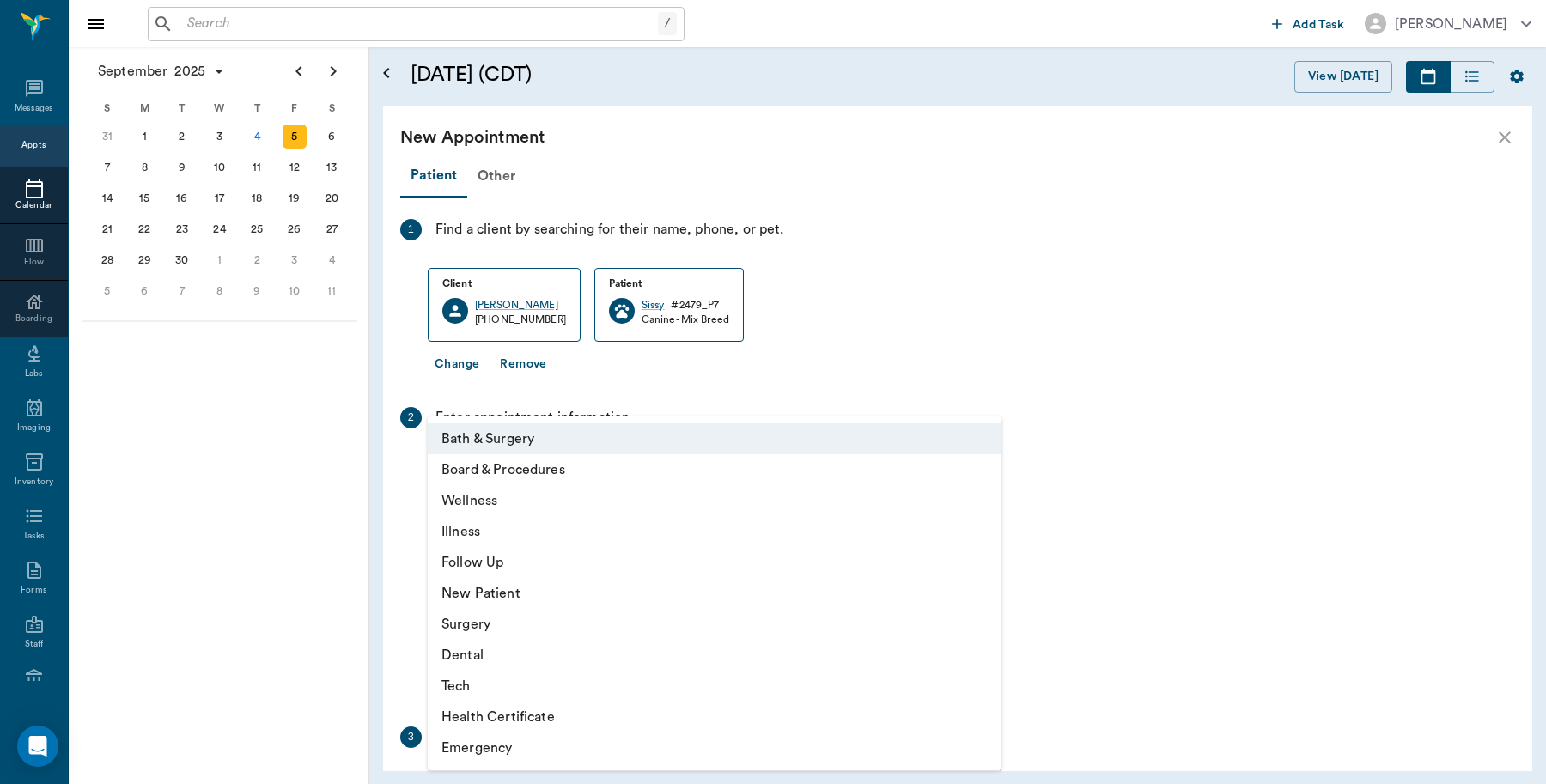
click at [479, 680] on li "Tech" at bounding box center [714, 686] width 574 height 31
type input "65d2be4f46e3a538d89b8c1a"
type input "03:30 PM"
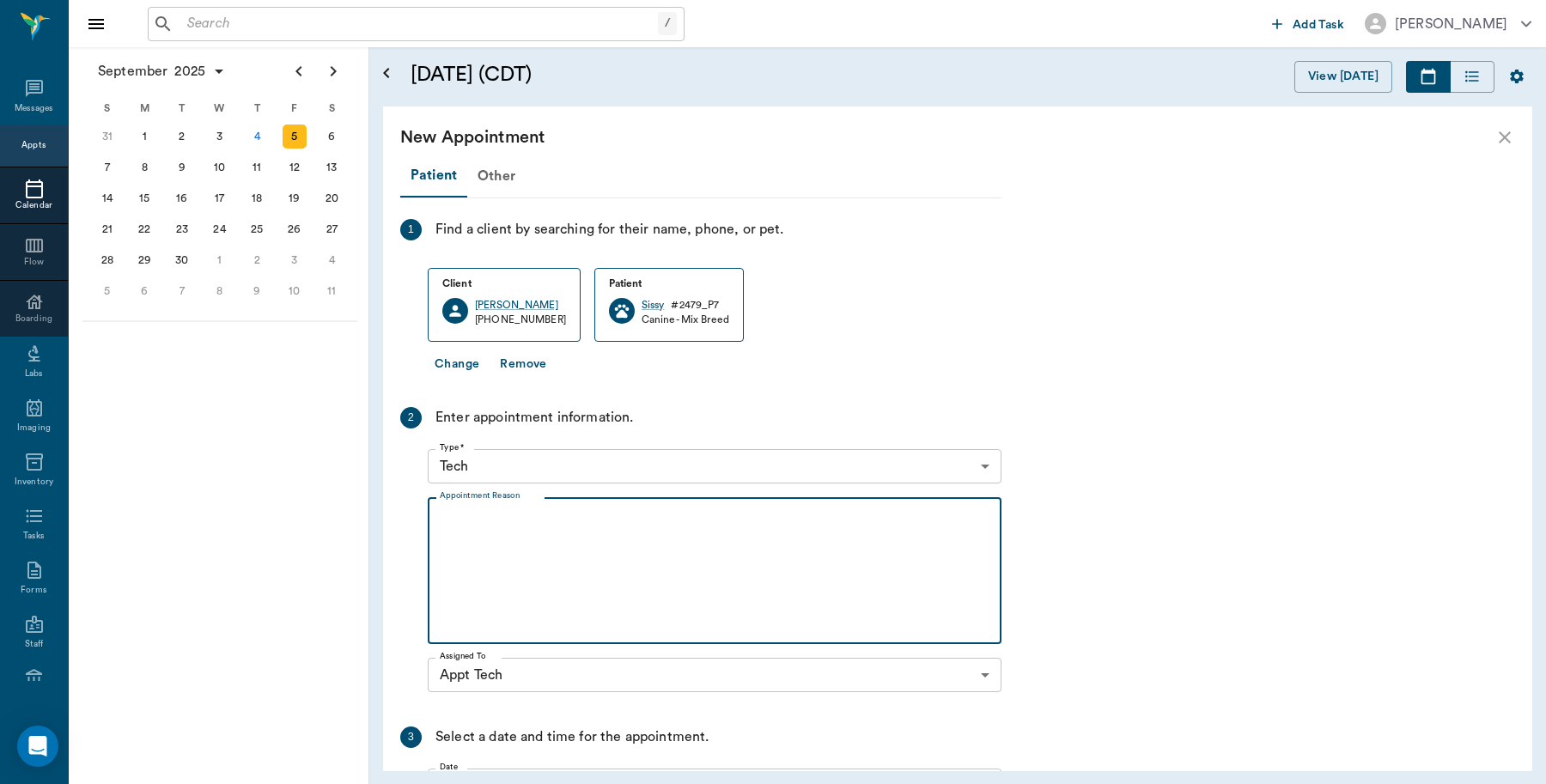
click at [533, 543] on textarea "Appointment Reason" at bounding box center [715, 571] width 550 height 119
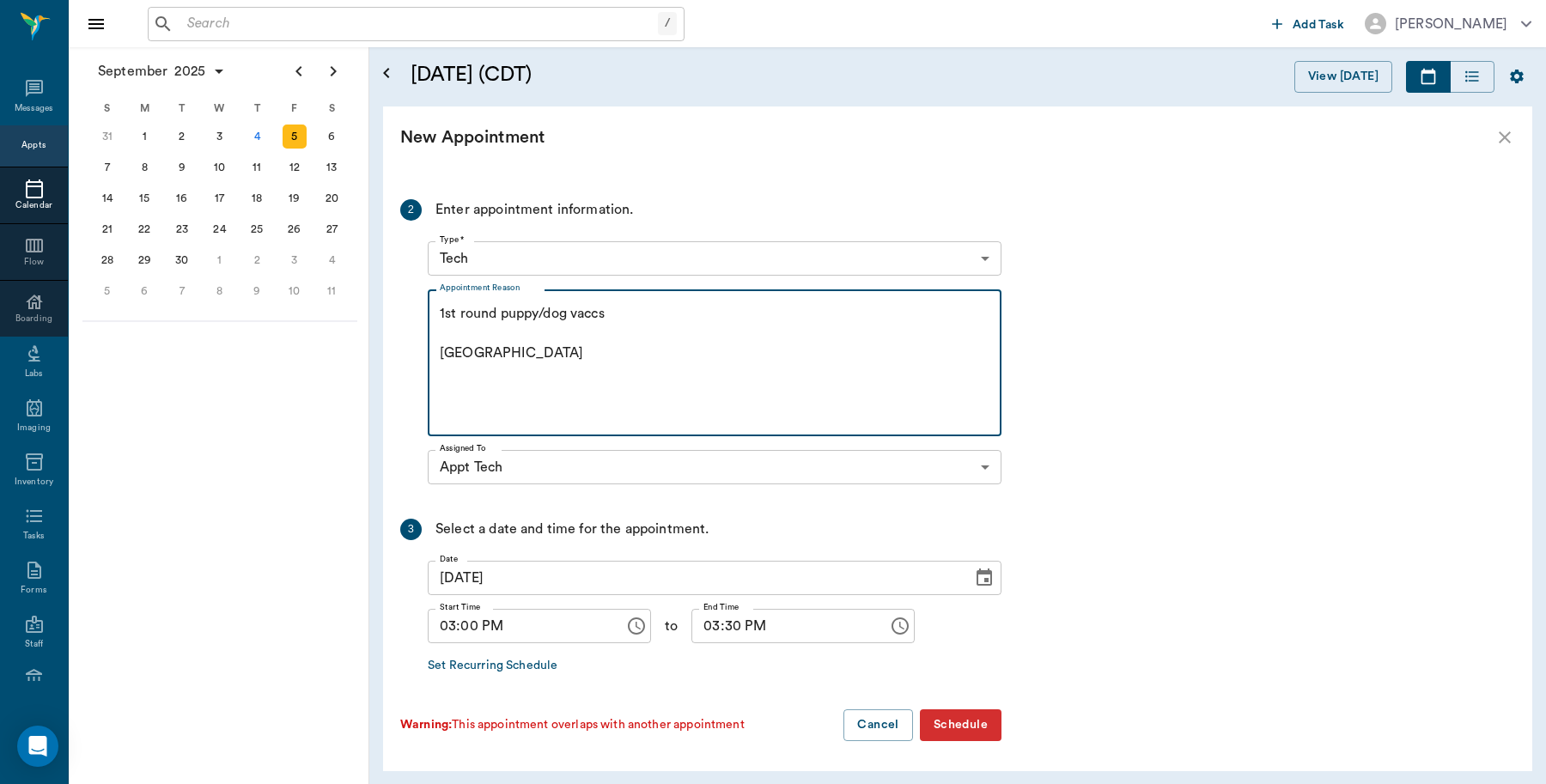
type textarea "1st round puppy/dog vaccs [GEOGRAPHIC_DATA]"
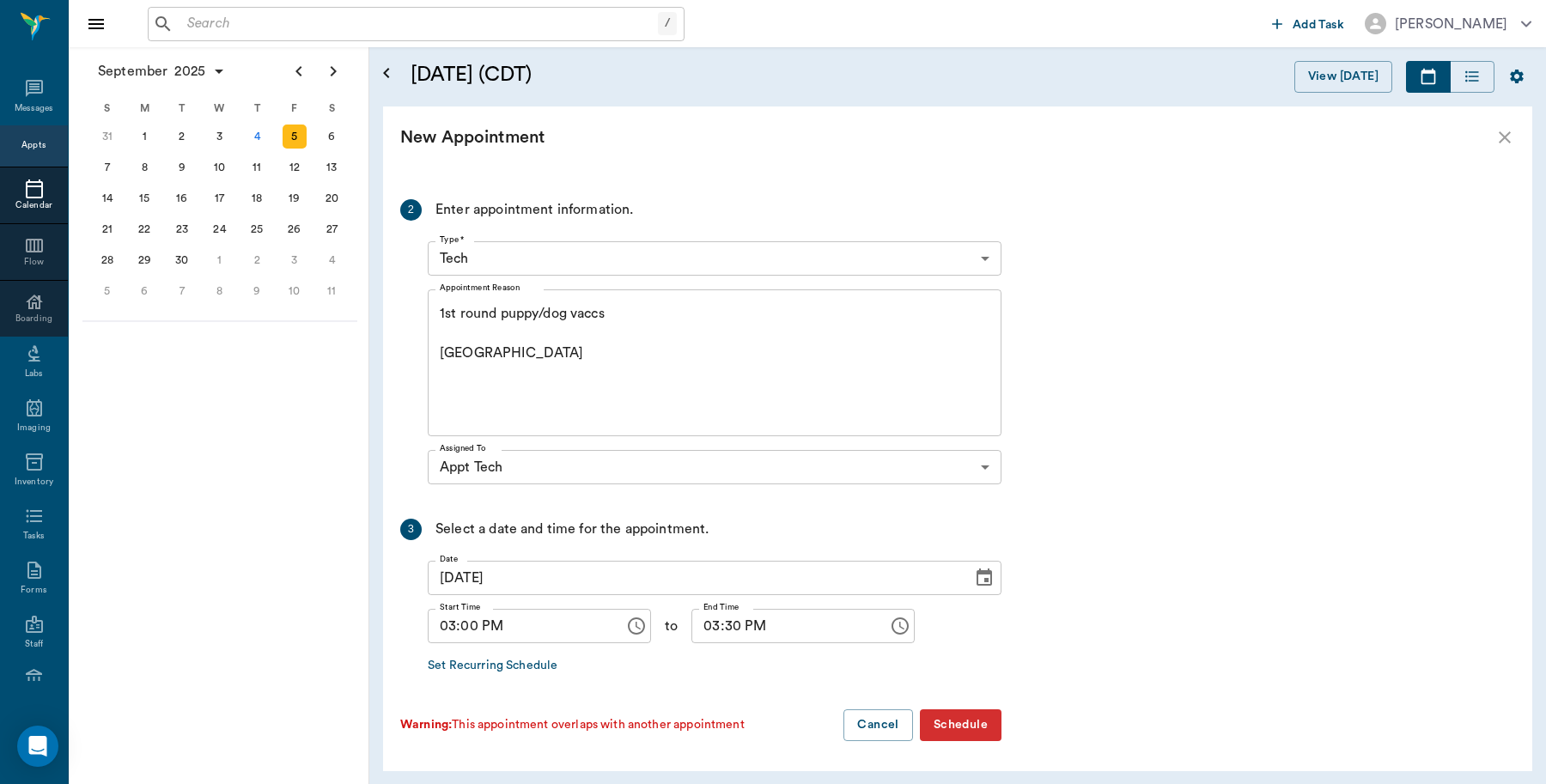
click at [982, 728] on button "Schedule" at bounding box center [960, 725] width 82 height 31
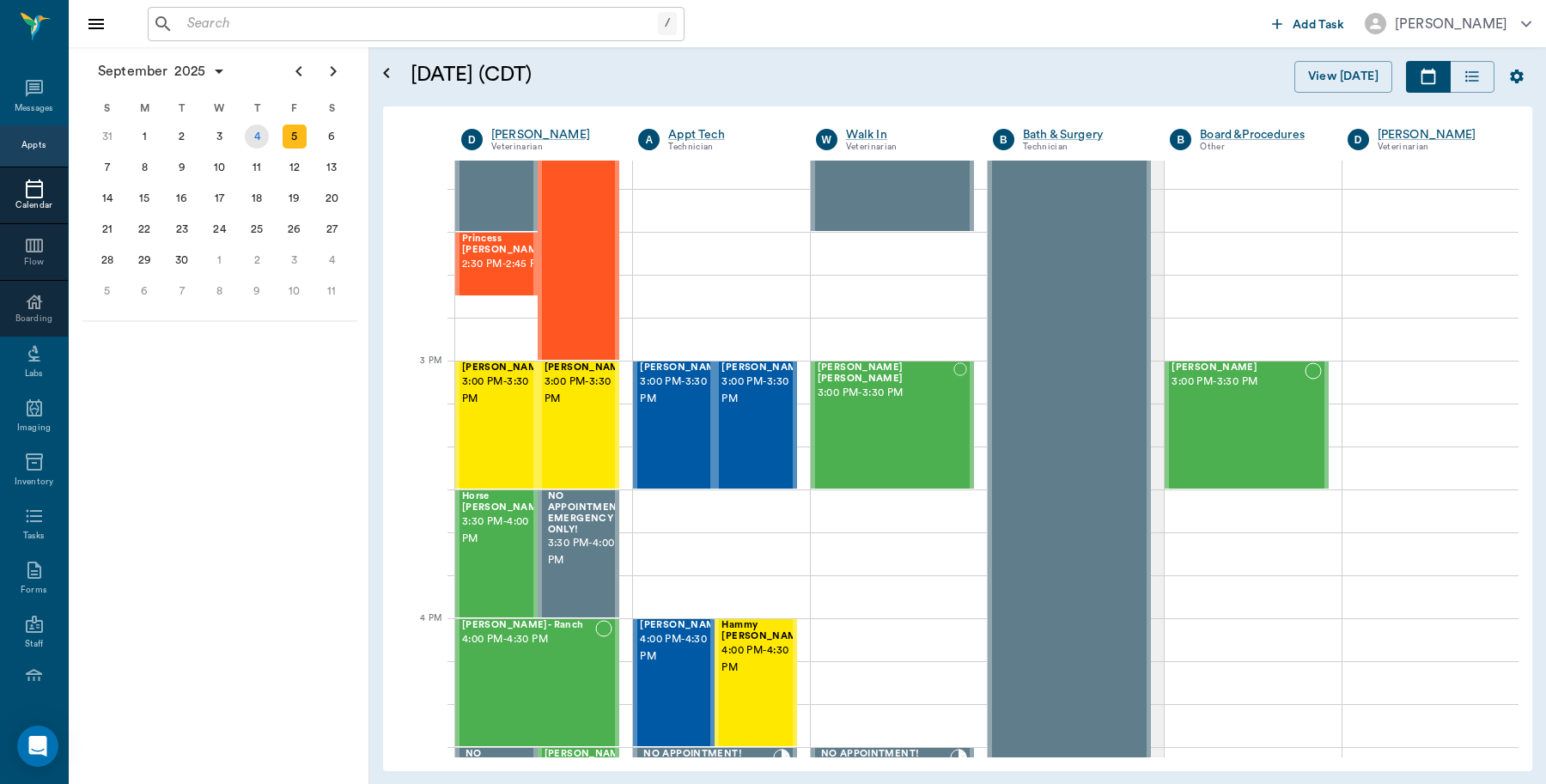
click at [254, 135] on div "4" at bounding box center [257, 137] width 24 height 24
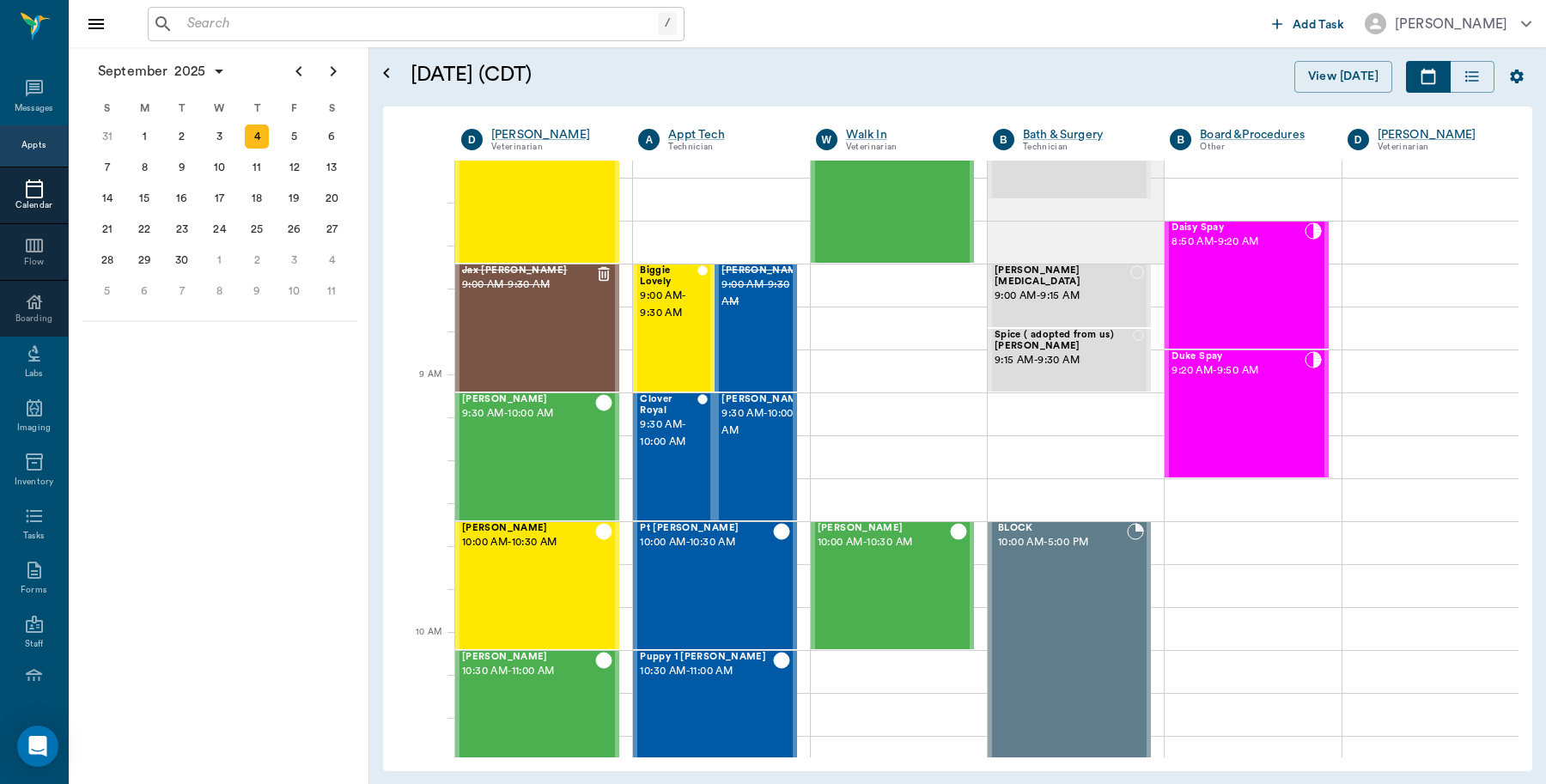
scroll to position [371, 0]
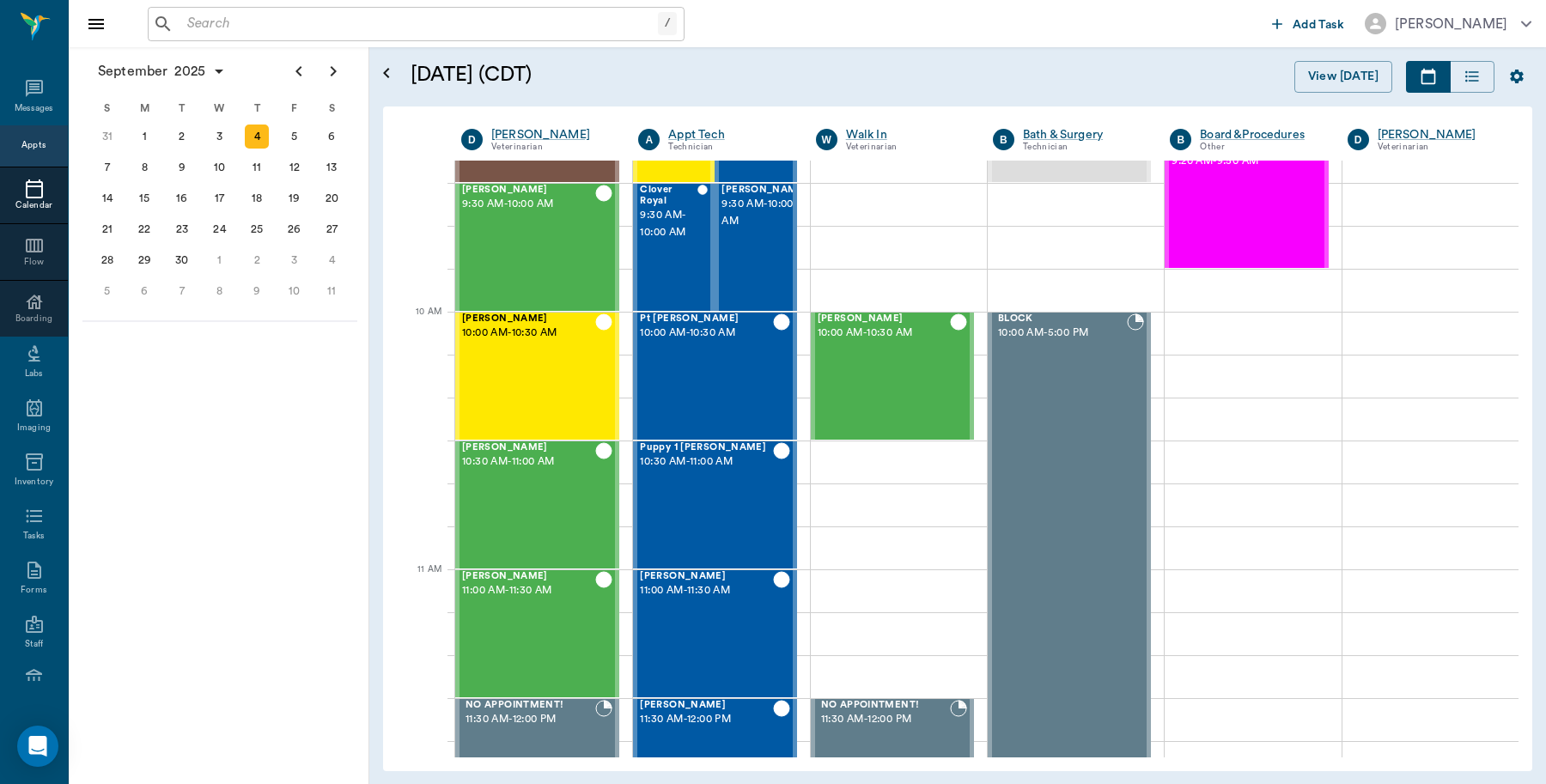
click at [270, 31] on input "text" at bounding box center [420, 23] width 478 height 24
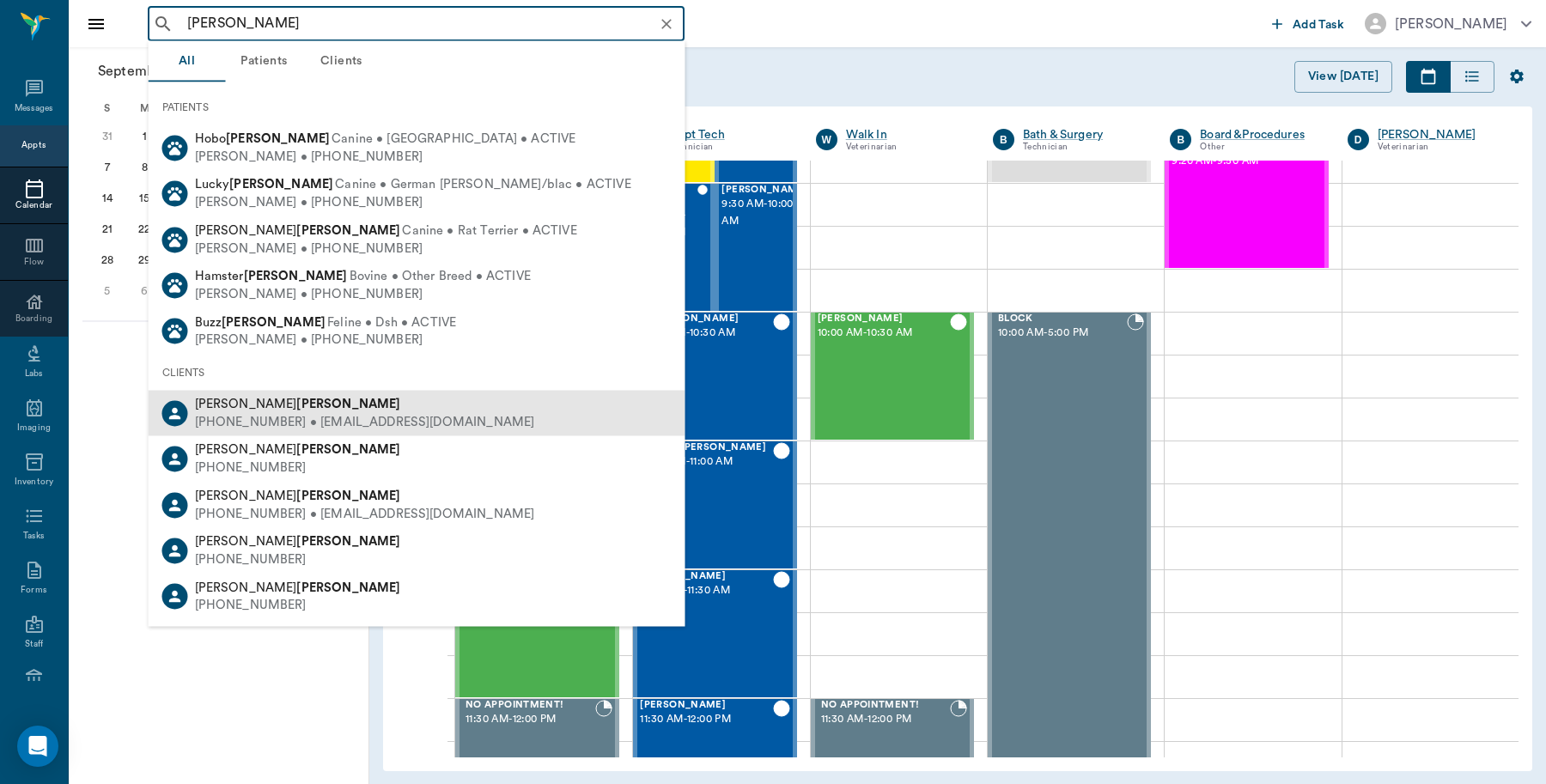
click at [284, 417] on div "[PHONE_NUMBER] • [EMAIL_ADDRESS][DOMAIN_NAME]" at bounding box center [365, 422] width 340 height 18
type input "[PERSON_NAME]"
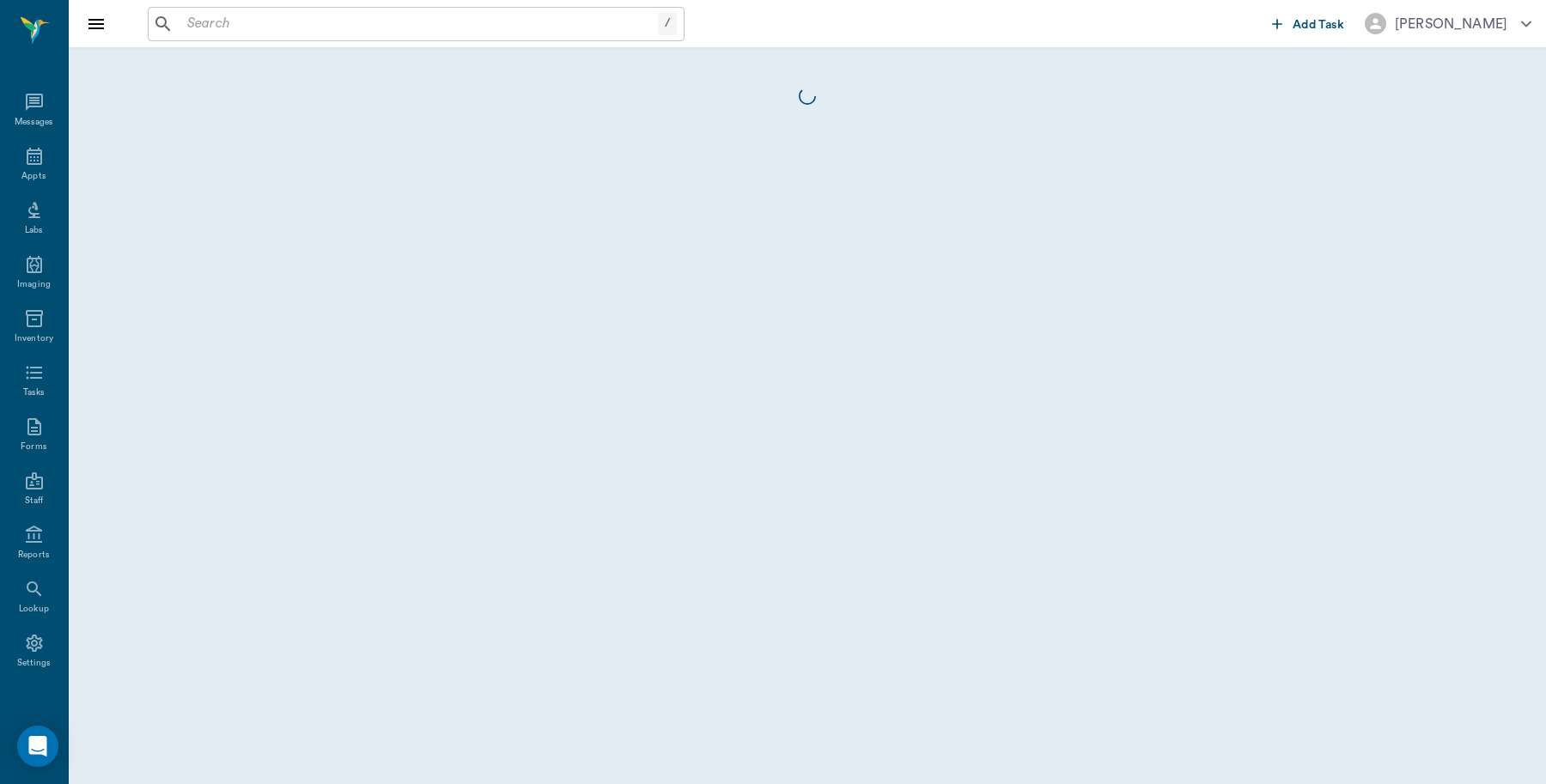
scroll to position [5, 0]
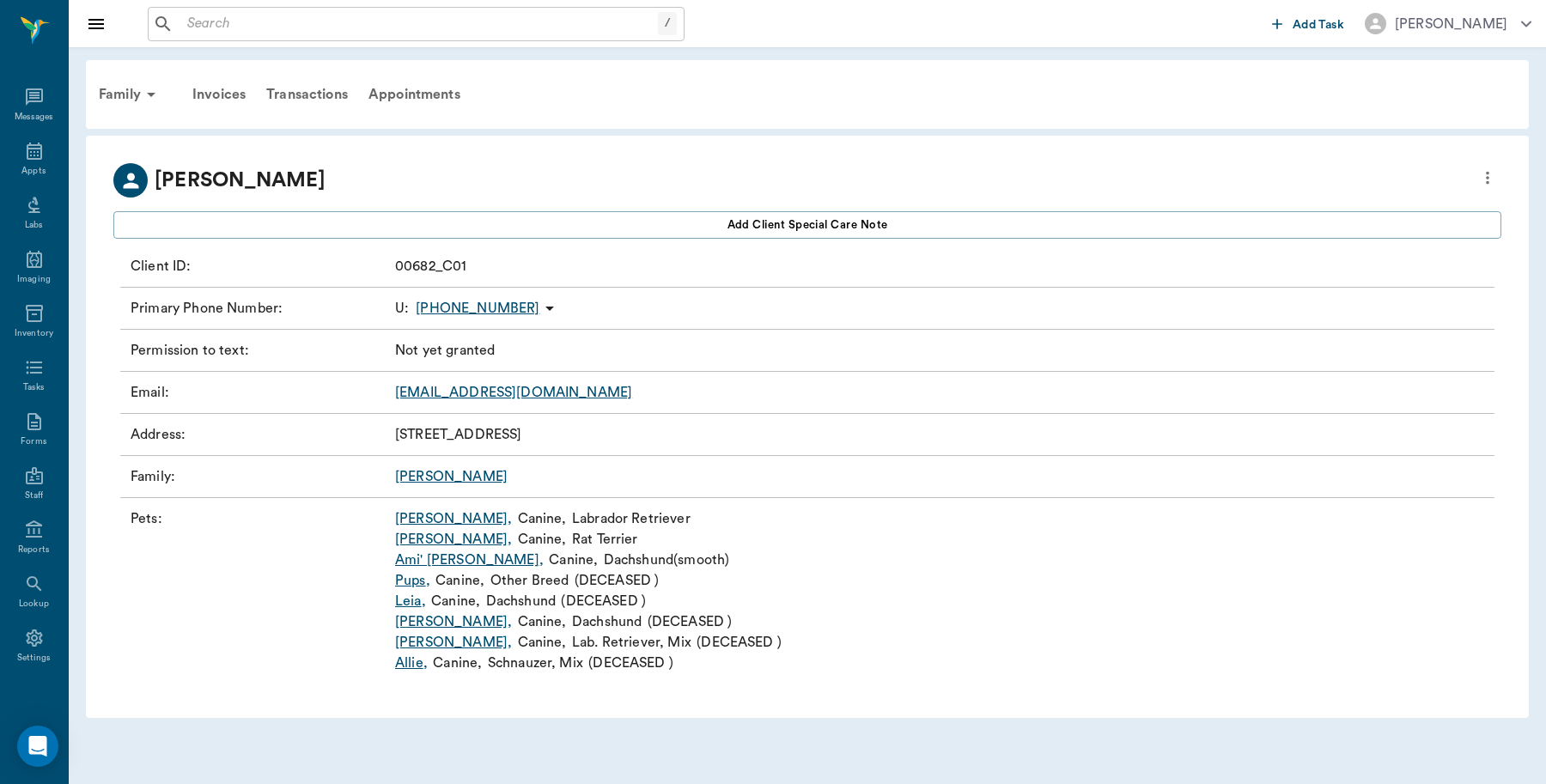
click at [448, 562] on link "Ami' [PERSON_NAME] ," at bounding box center [469, 559] width 148 height 21
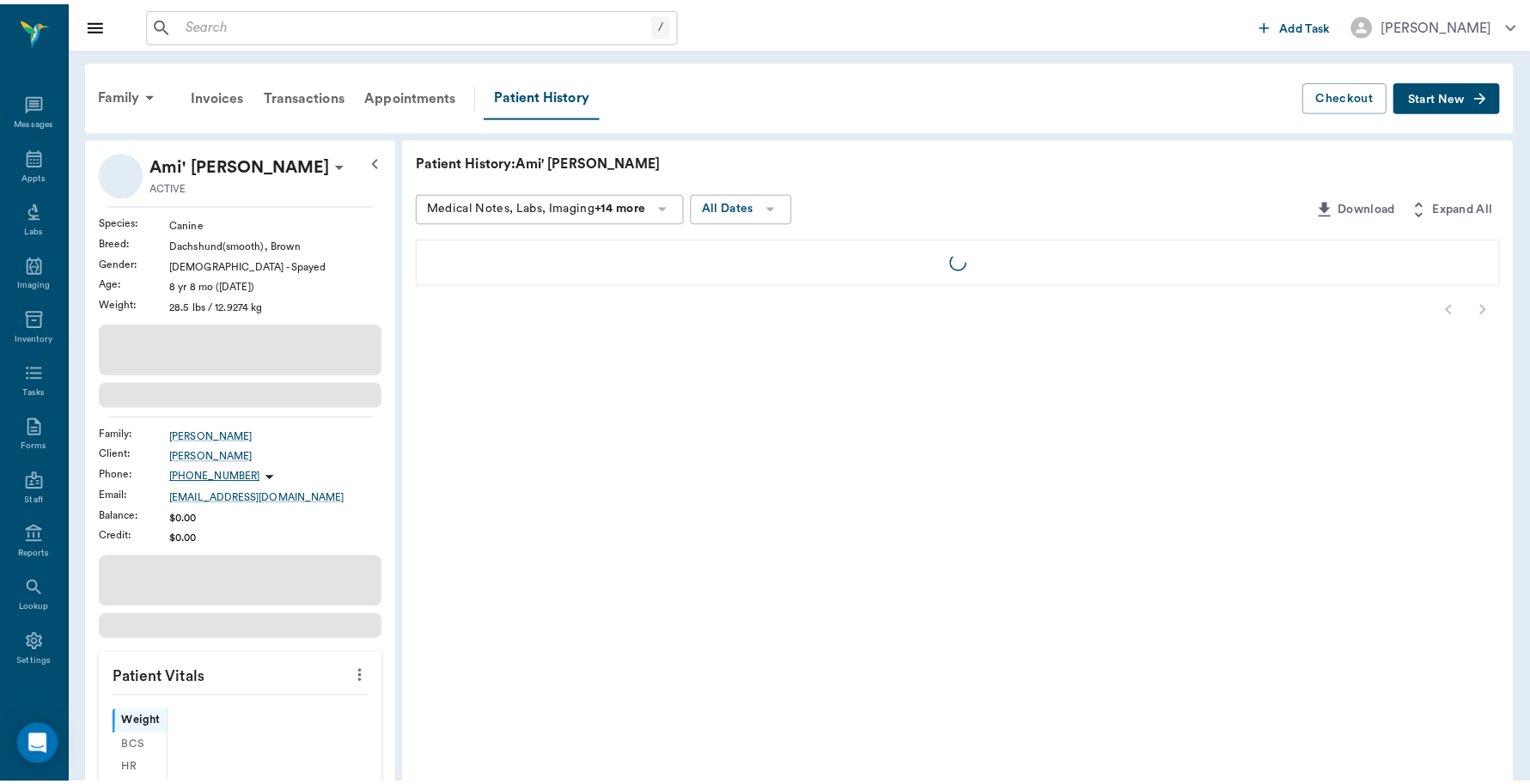
scroll to position [5, 0]
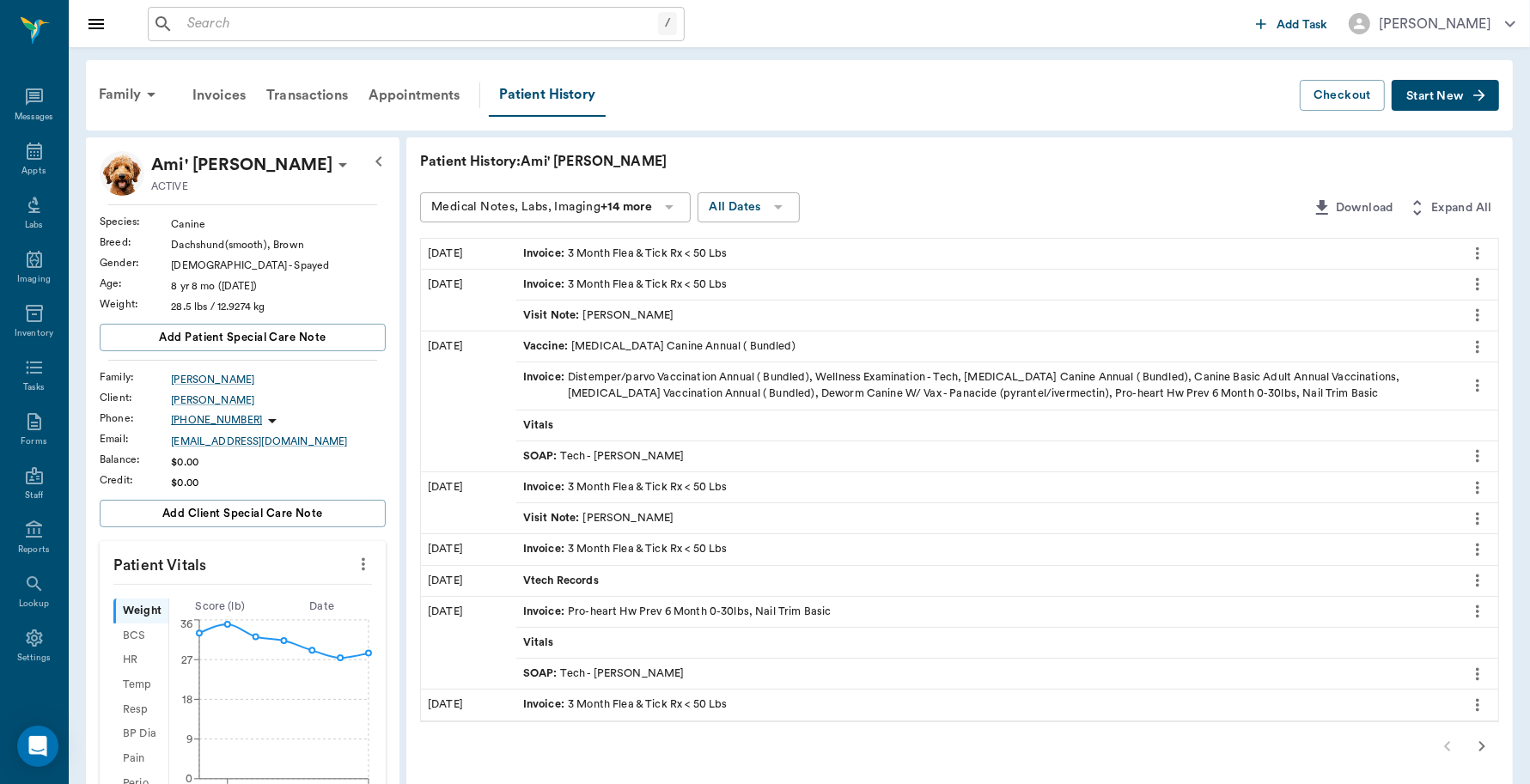
click at [114, 96] on div "Family" at bounding box center [129, 94] width 84 height 41
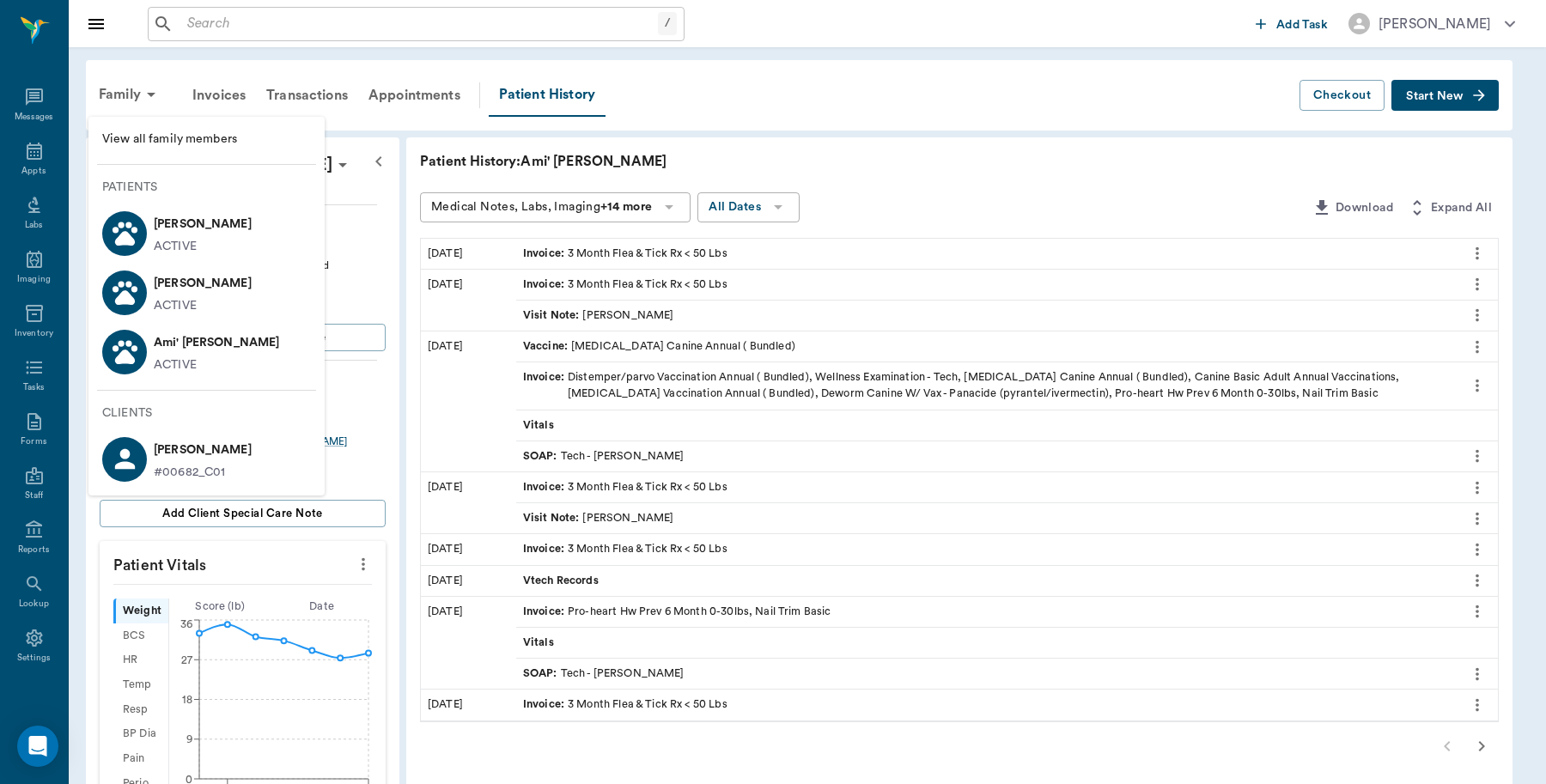
click at [194, 286] on p "[PERSON_NAME]" at bounding box center [202, 283] width 98 height 28
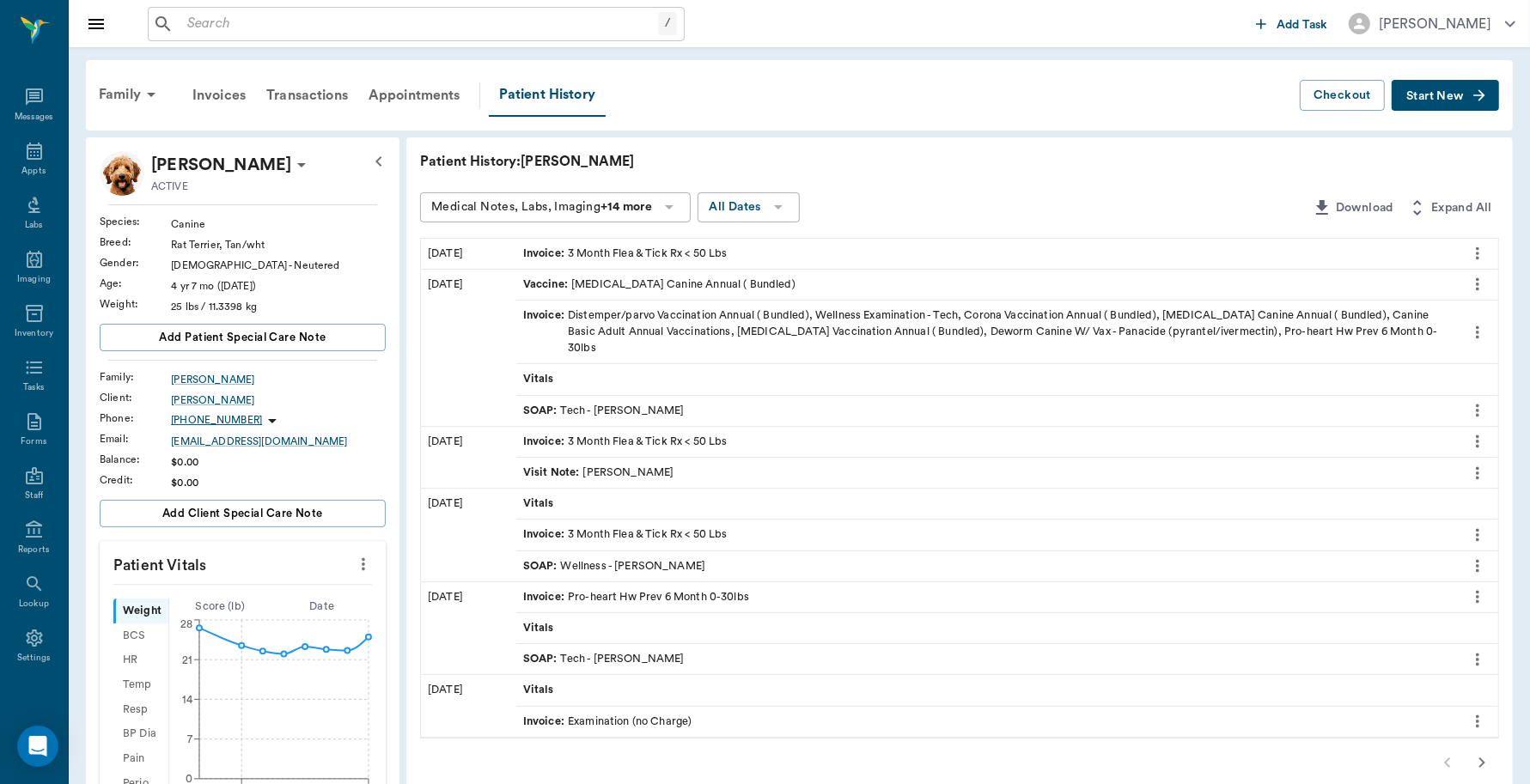
click at [1453, 96] on span "Start New" at bounding box center [1435, 96] width 57 height 0
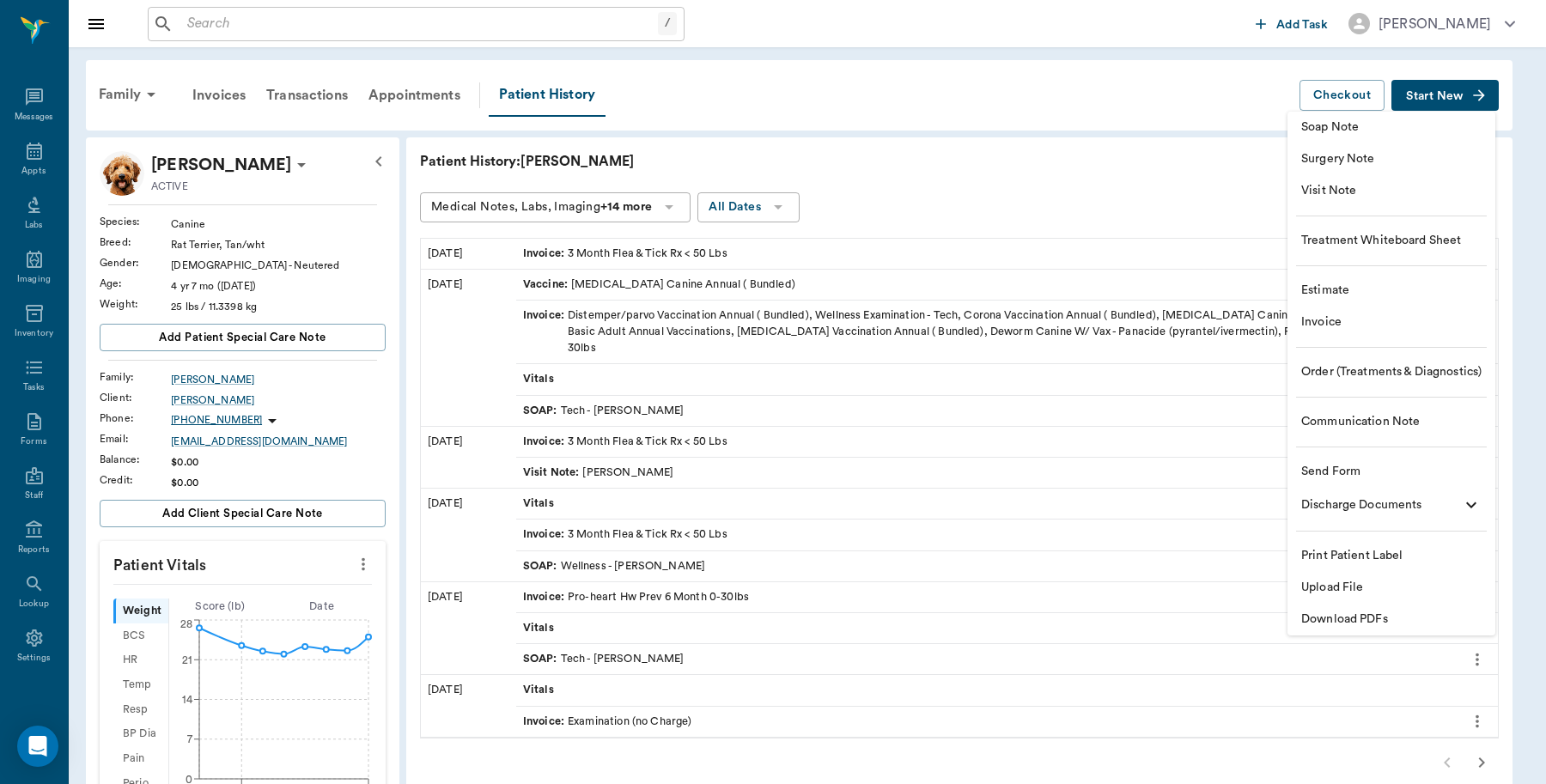
click at [1341, 322] on span "Invoice" at bounding box center [1391, 322] width 181 height 18
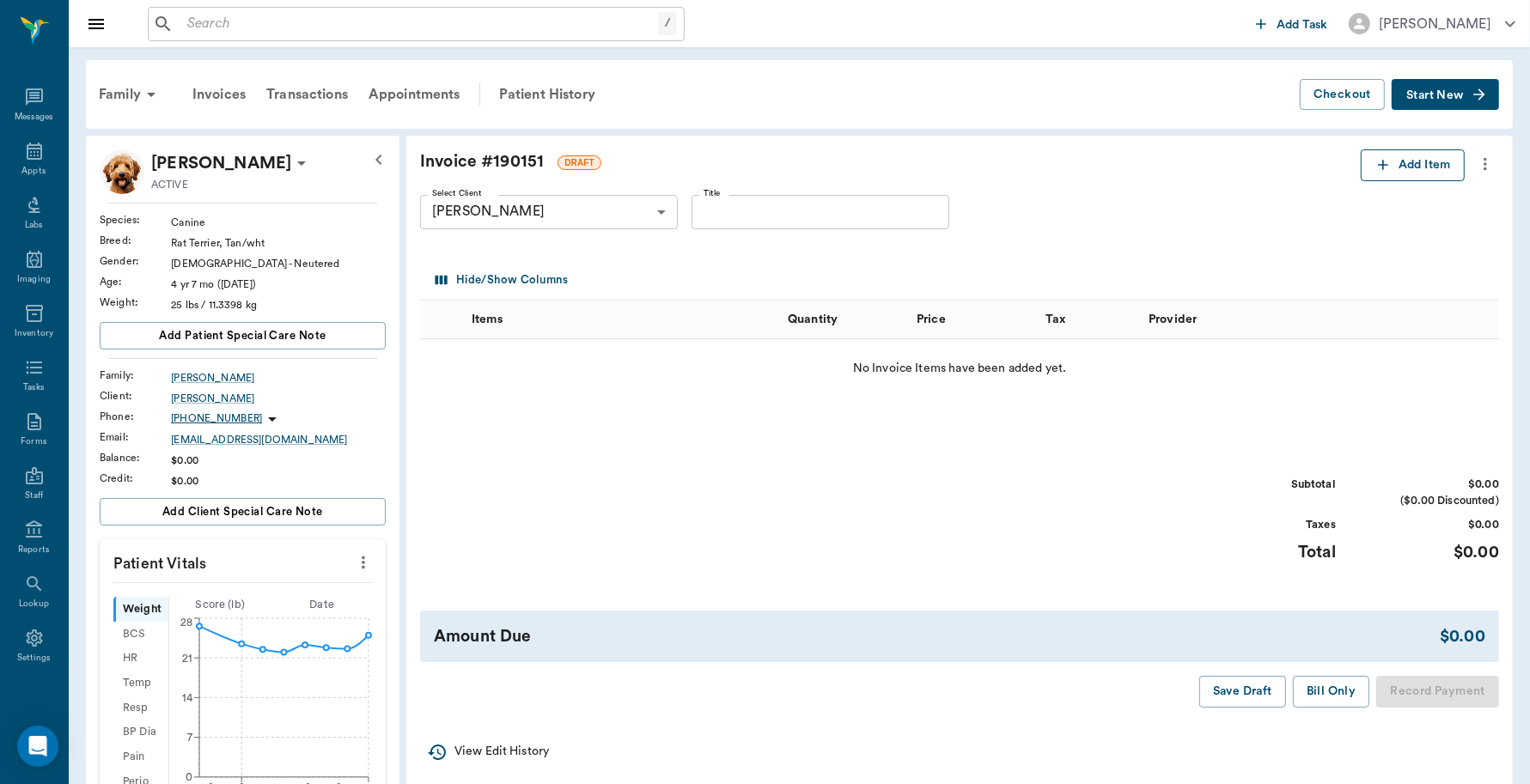
click at [1427, 166] on button "Add Item" at bounding box center [1413, 164] width 104 height 31
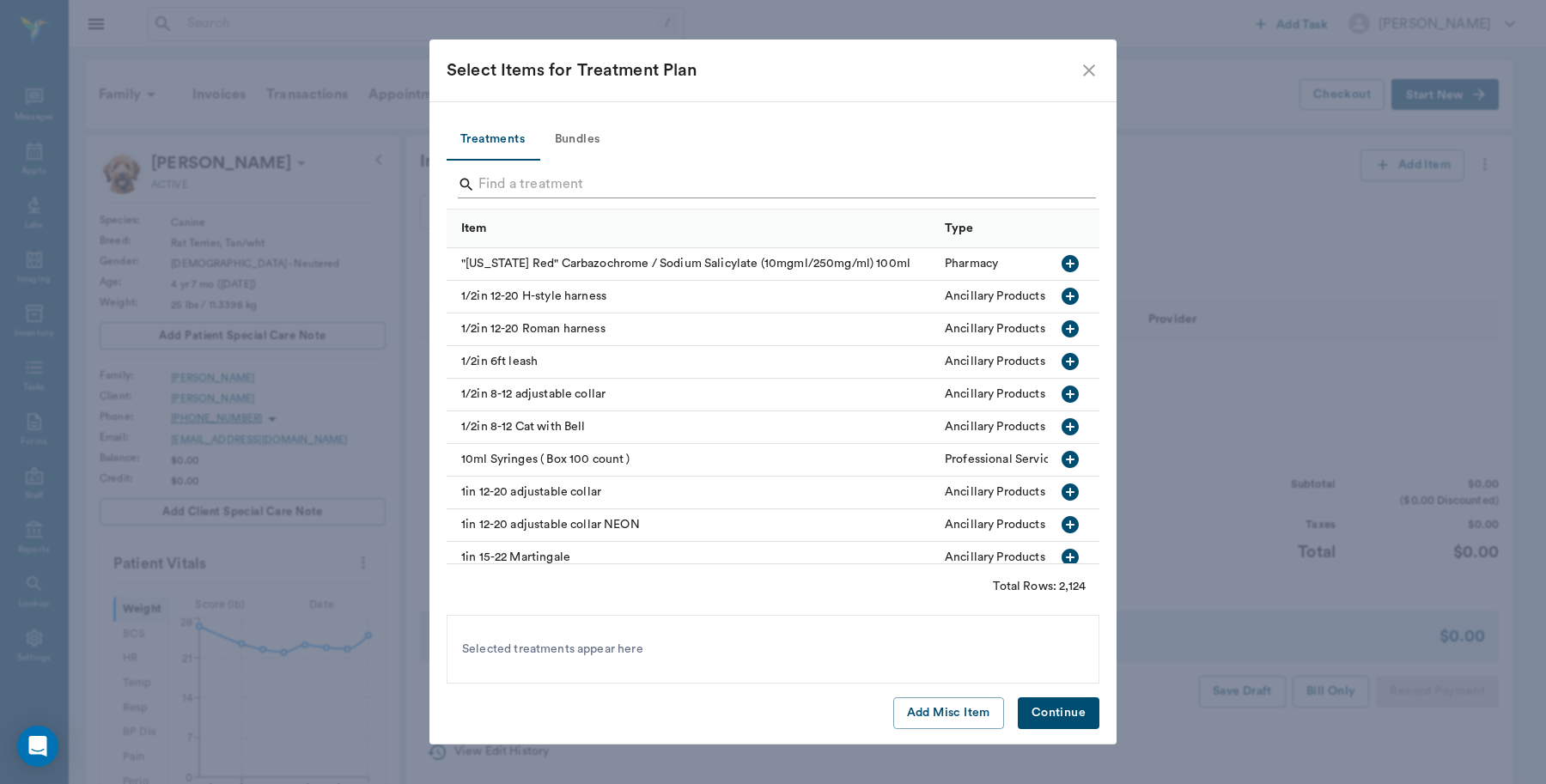
click at [625, 187] on input "Search" at bounding box center [774, 184] width 592 height 28
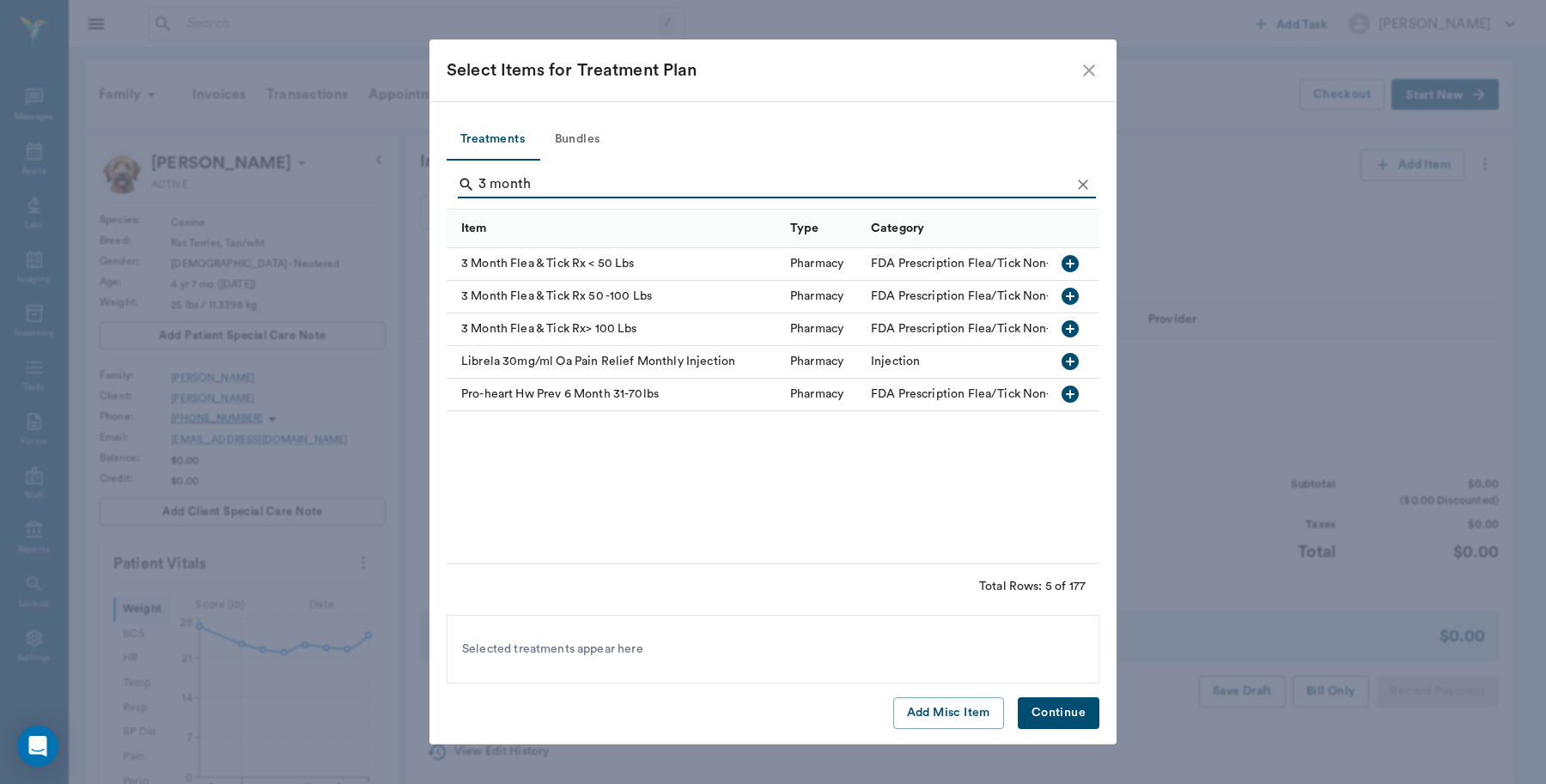
type input "3 month"
click at [653, 264] on div "3 Month Flea & Tick Rx < 50 Lbs" at bounding box center [614, 264] width 335 height 32
click at [1074, 714] on button "Continue" at bounding box center [1058, 712] width 82 height 31
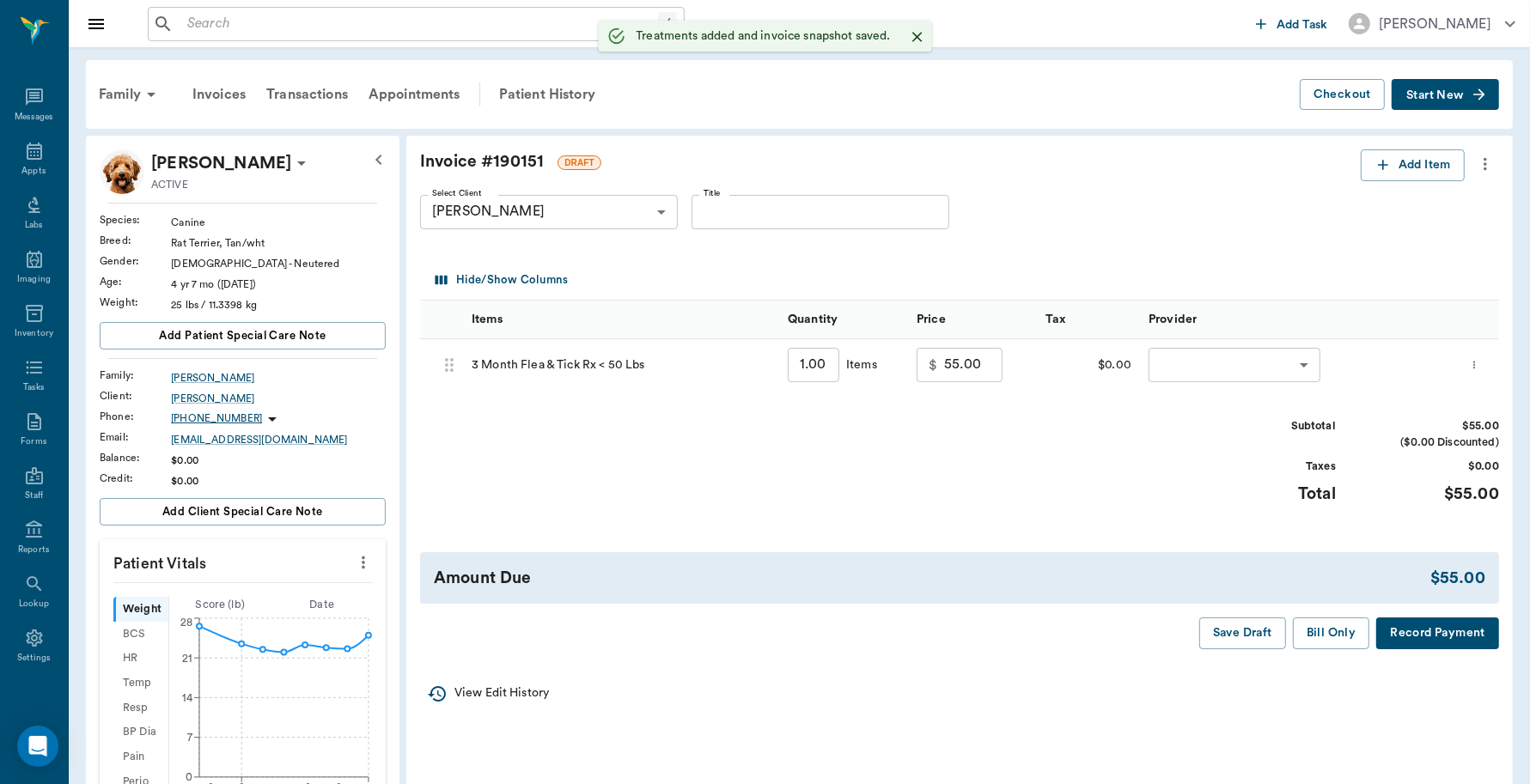
click at [818, 366] on input "1.00" at bounding box center [813, 365] width 51 height 34
type input "2"
type input "110.00"
type input "2"
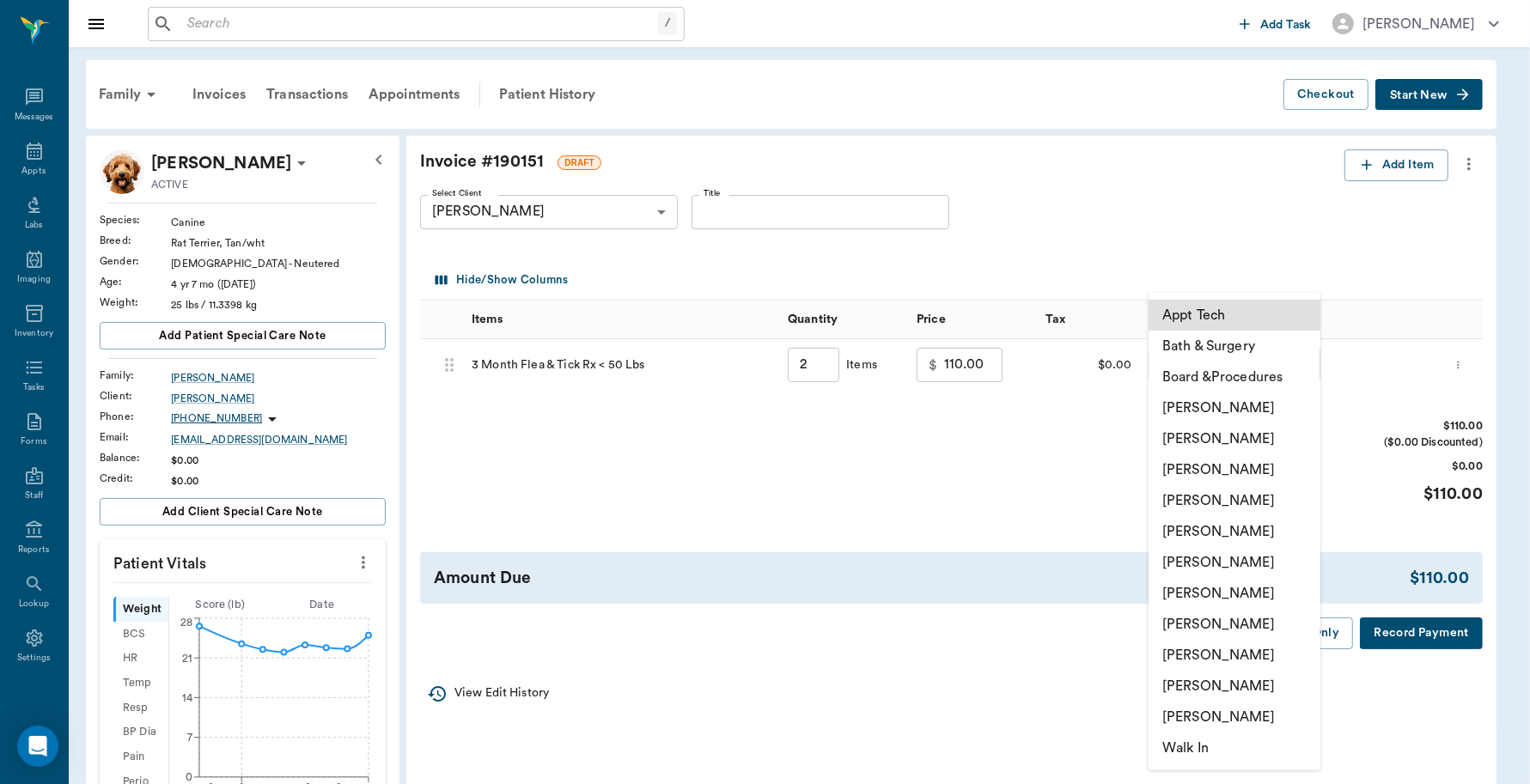
click at [1199, 365] on body "/ ​ Add Task [PERSON_NAME] Nectar Messages Appts Labs Imaging Inventory Tasks F…" at bounding box center [765, 687] width 1530 height 1374
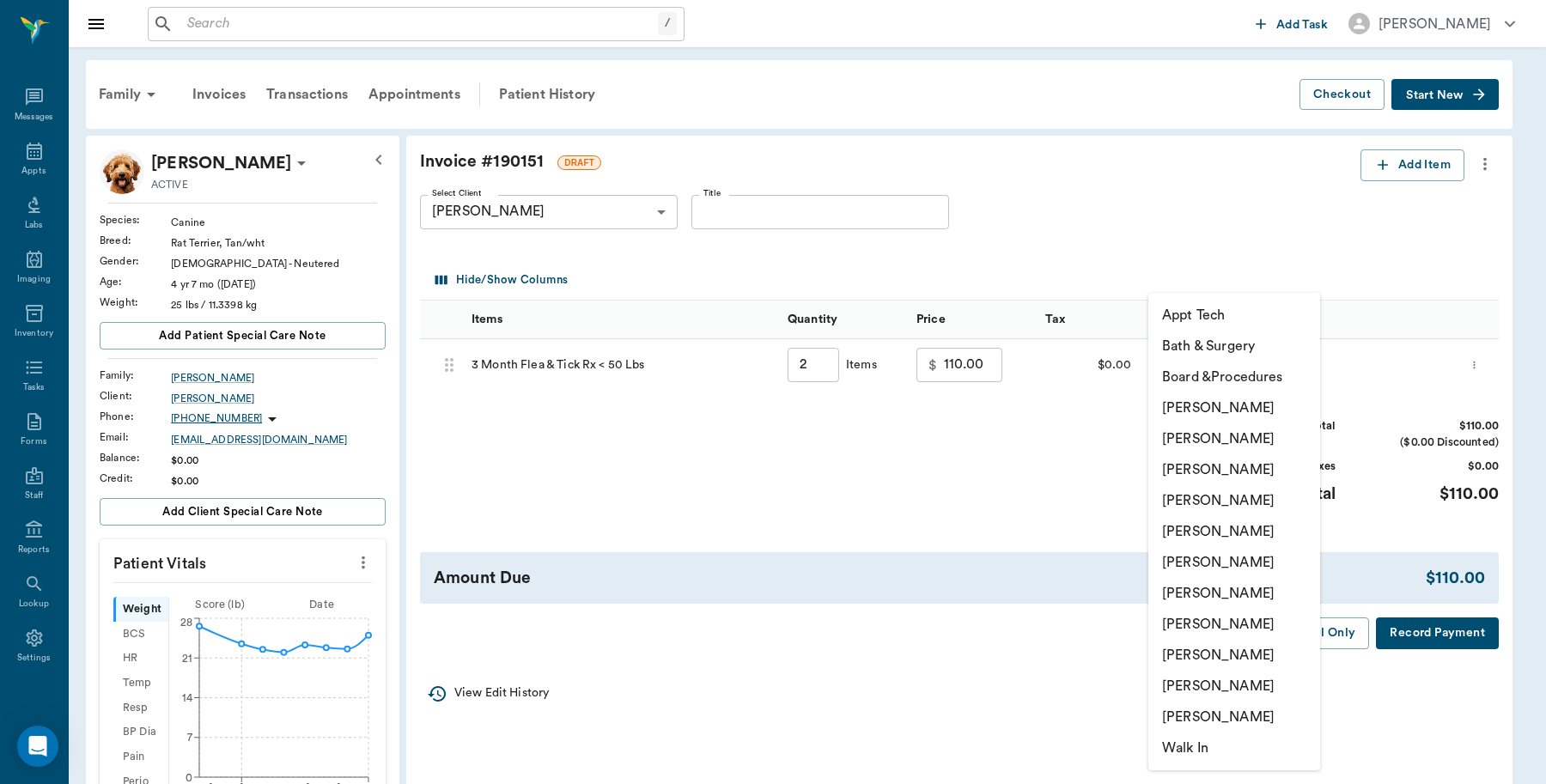
click at [1199, 409] on li "[PERSON_NAME]" at bounding box center [1233, 408] width 172 height 31
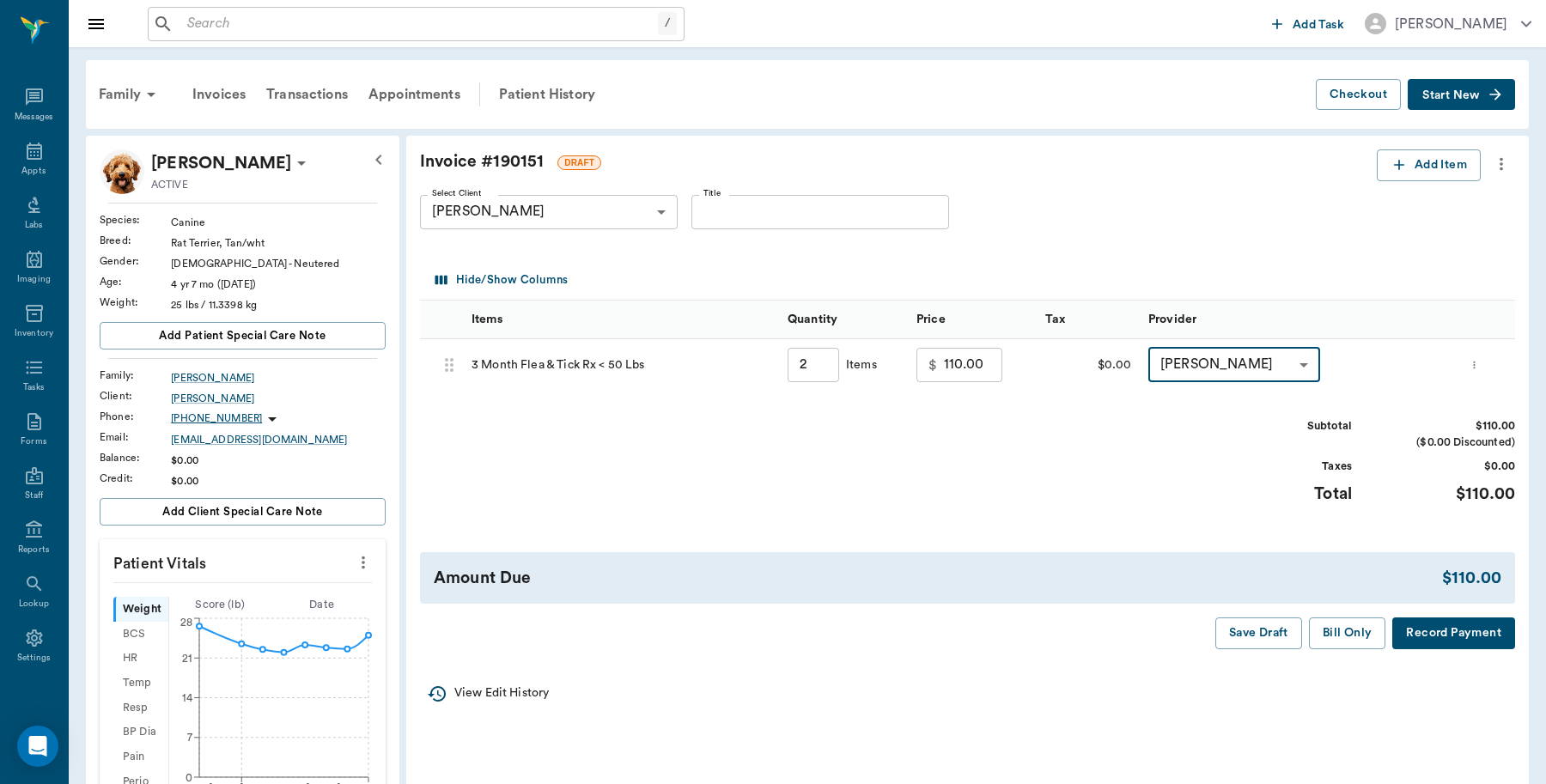
type input "none-6899ea08ed37b777db10de45"
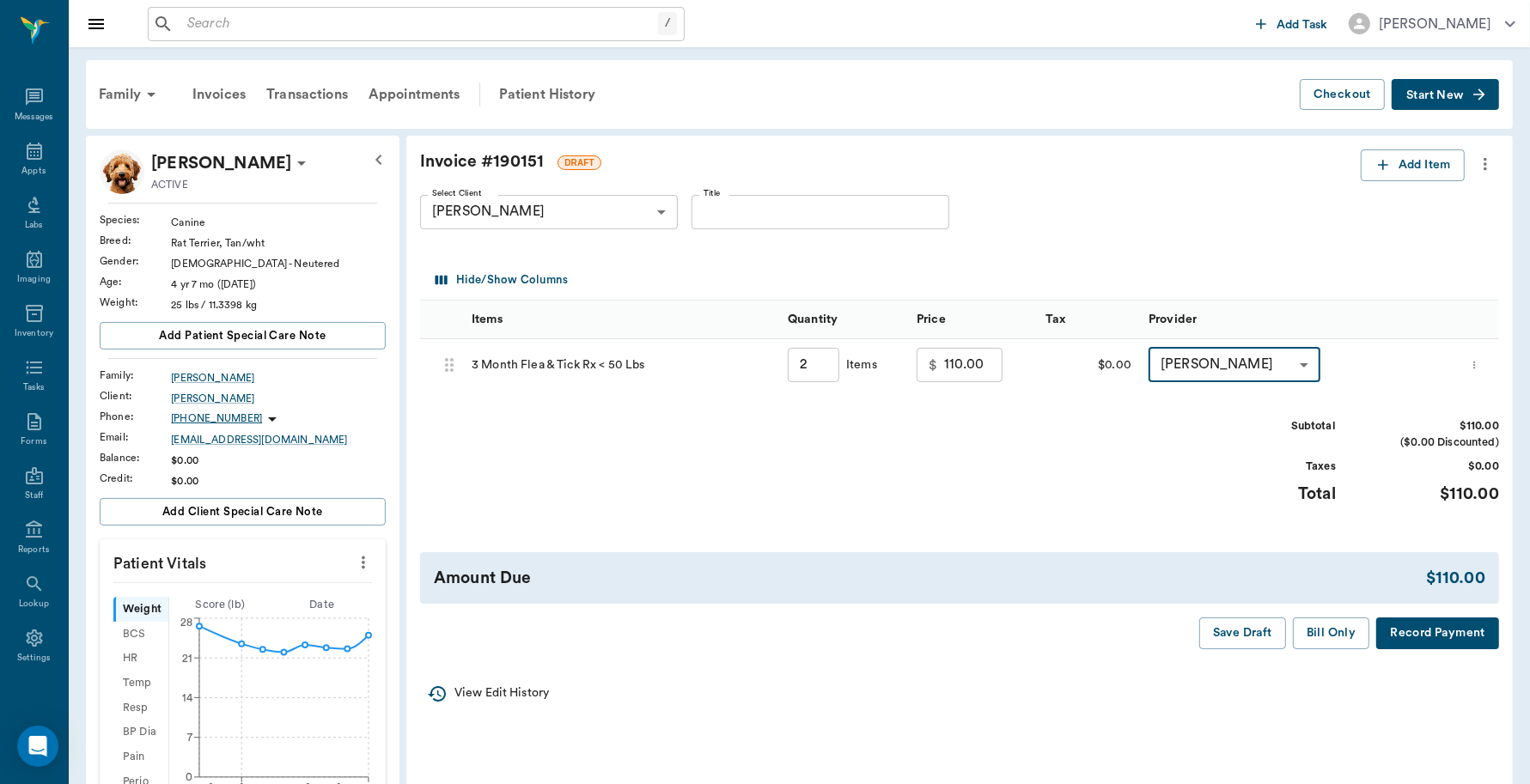
click at [1450, 634] on button "Record Payment" at bounding box center [1437, 632] width 123 height 31
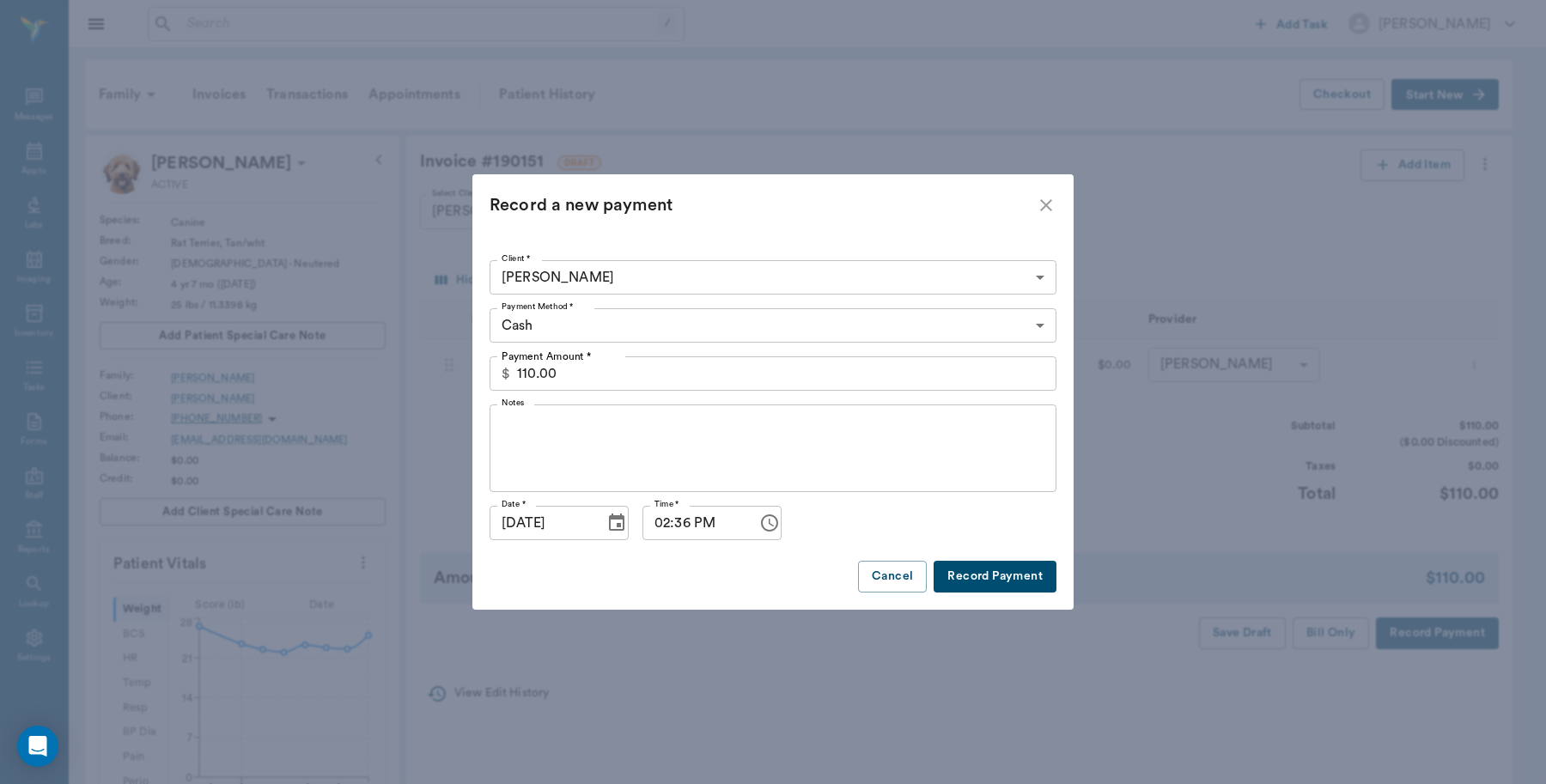
click at [804, 324] on body "/ ​ Add Task [PERSON_NAME] Nectar Messages Appts Labs Imaging Inventory Tasks F…" at bounding box center [773, 687] width 1546 height 1374
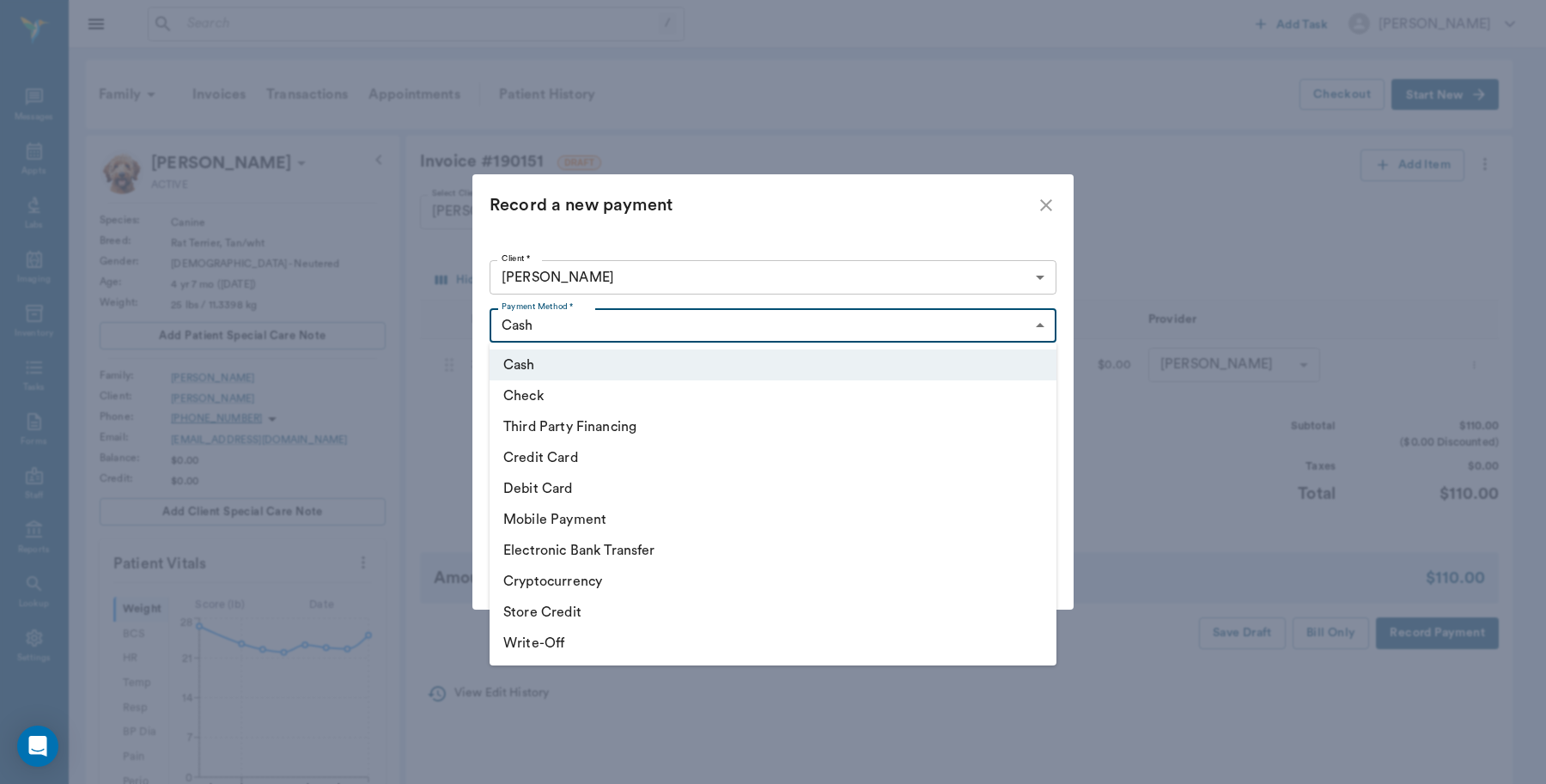
click at [534, 480] on li "Debit Card" at bounding box center [773, 489] width 567 height 31
type input "DEBIT_CARD"
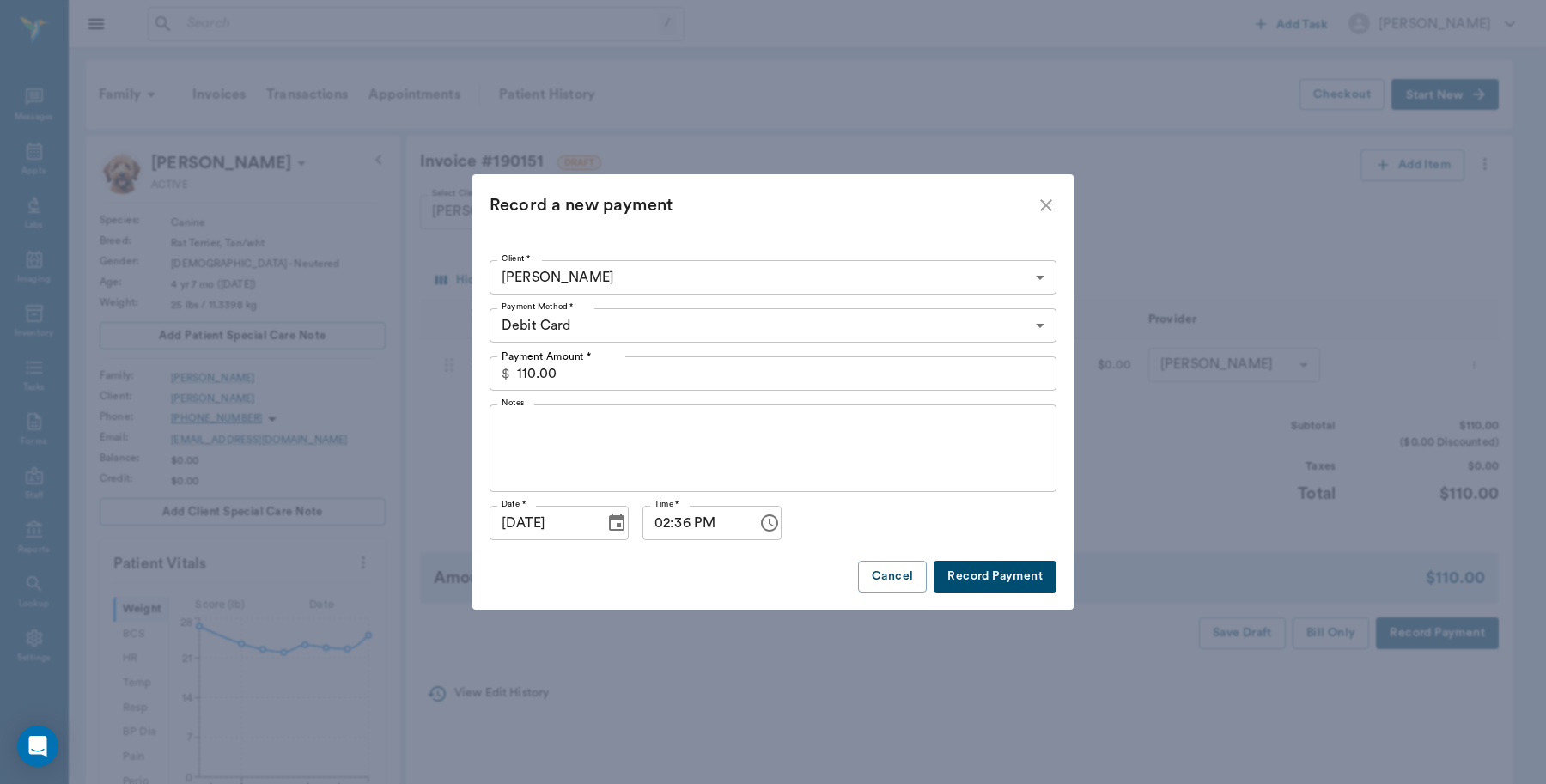
click at [986, 589] on button "Record Payment" at bounding box center [994, 576] width 123 height 31
type input "2.00"
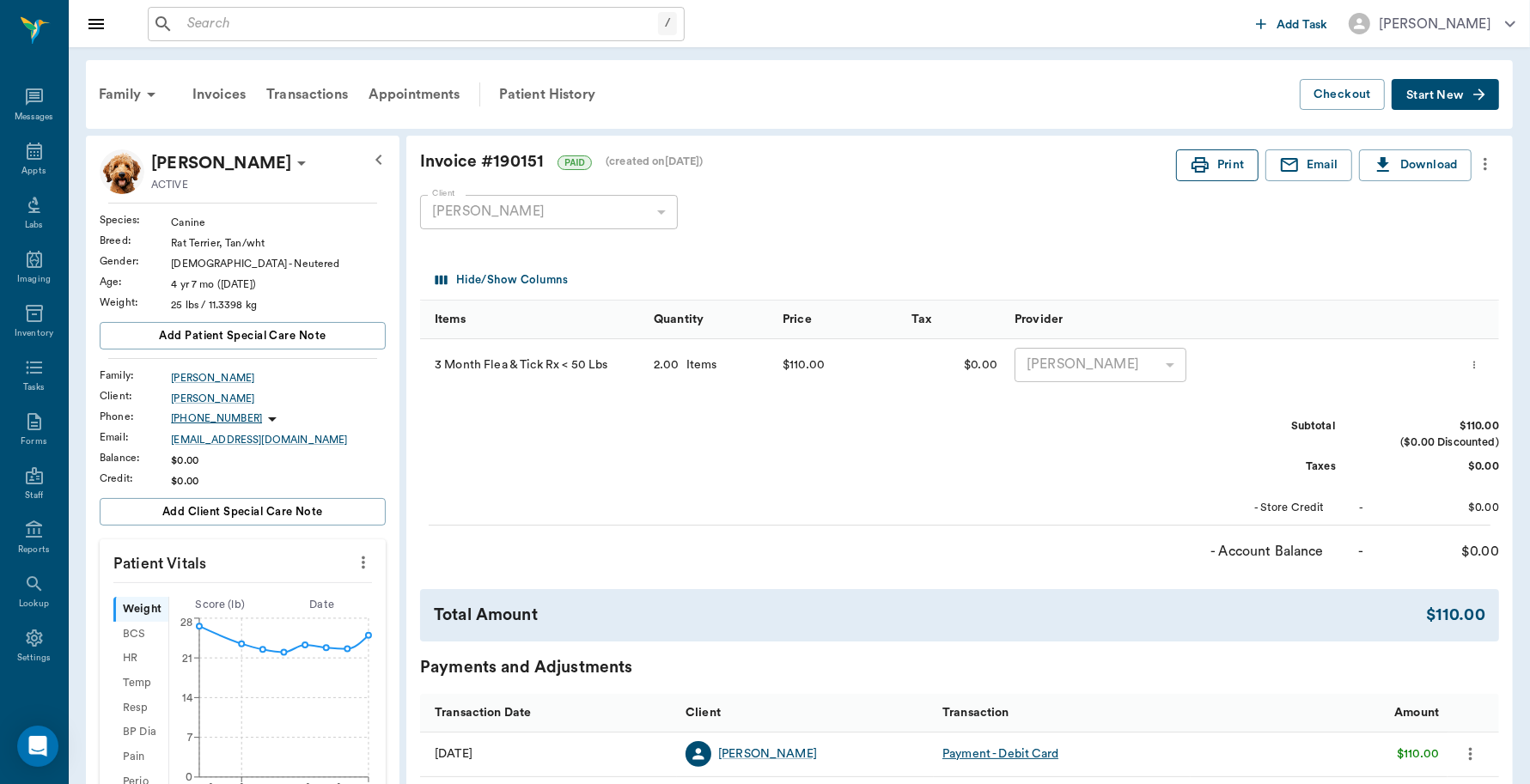
click at [1211, 167] on button "Print" at bounding box center [1217, 164] width 83 height 31
click at [27, 155] on icon at bounding box center [34, 151] width 21 height 21
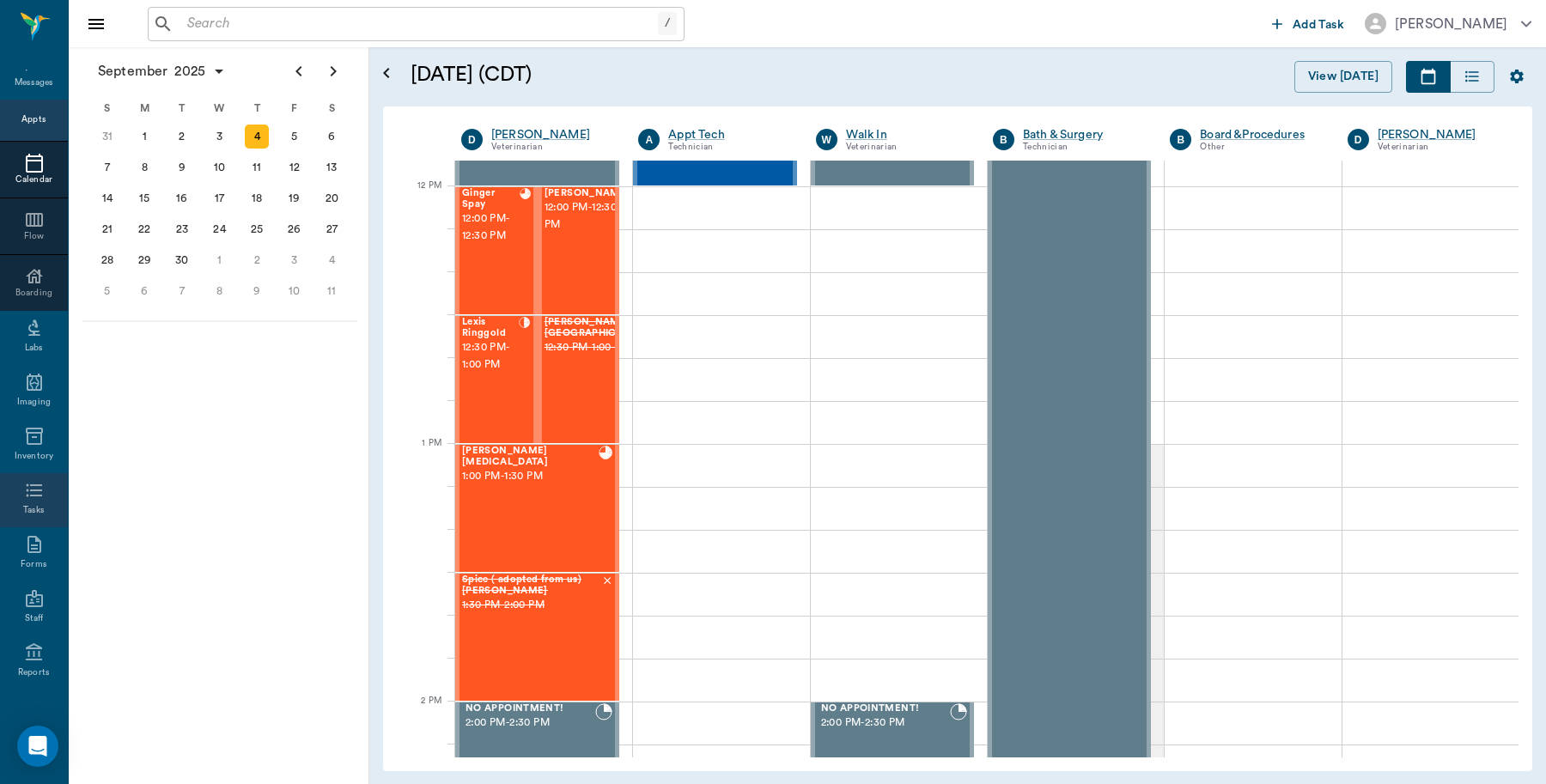
scroll to position [153, 0]
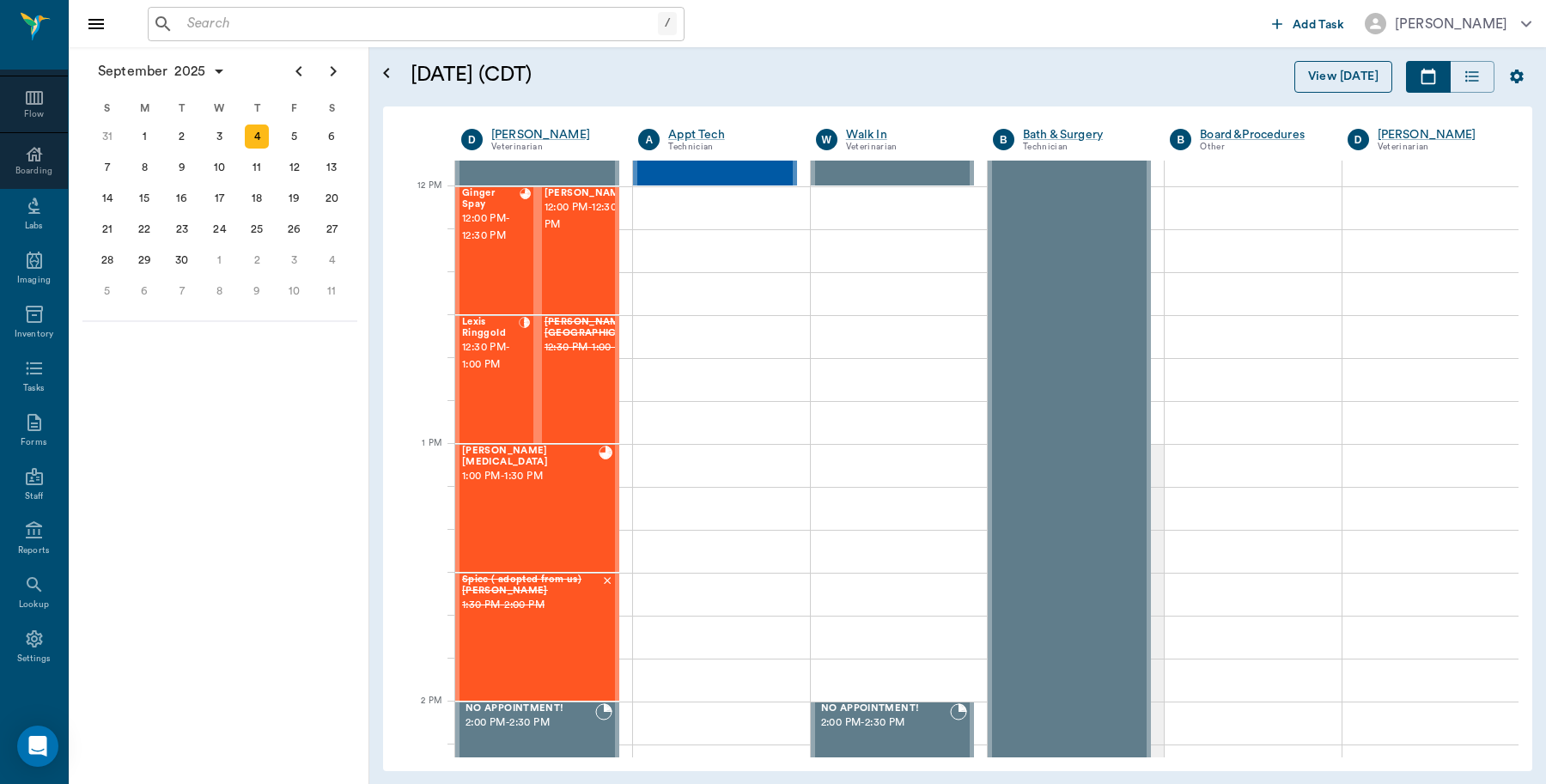
click at [1344, 68] on button "View [DATE]" at bounding box center [1343, 76] width 98 height 31
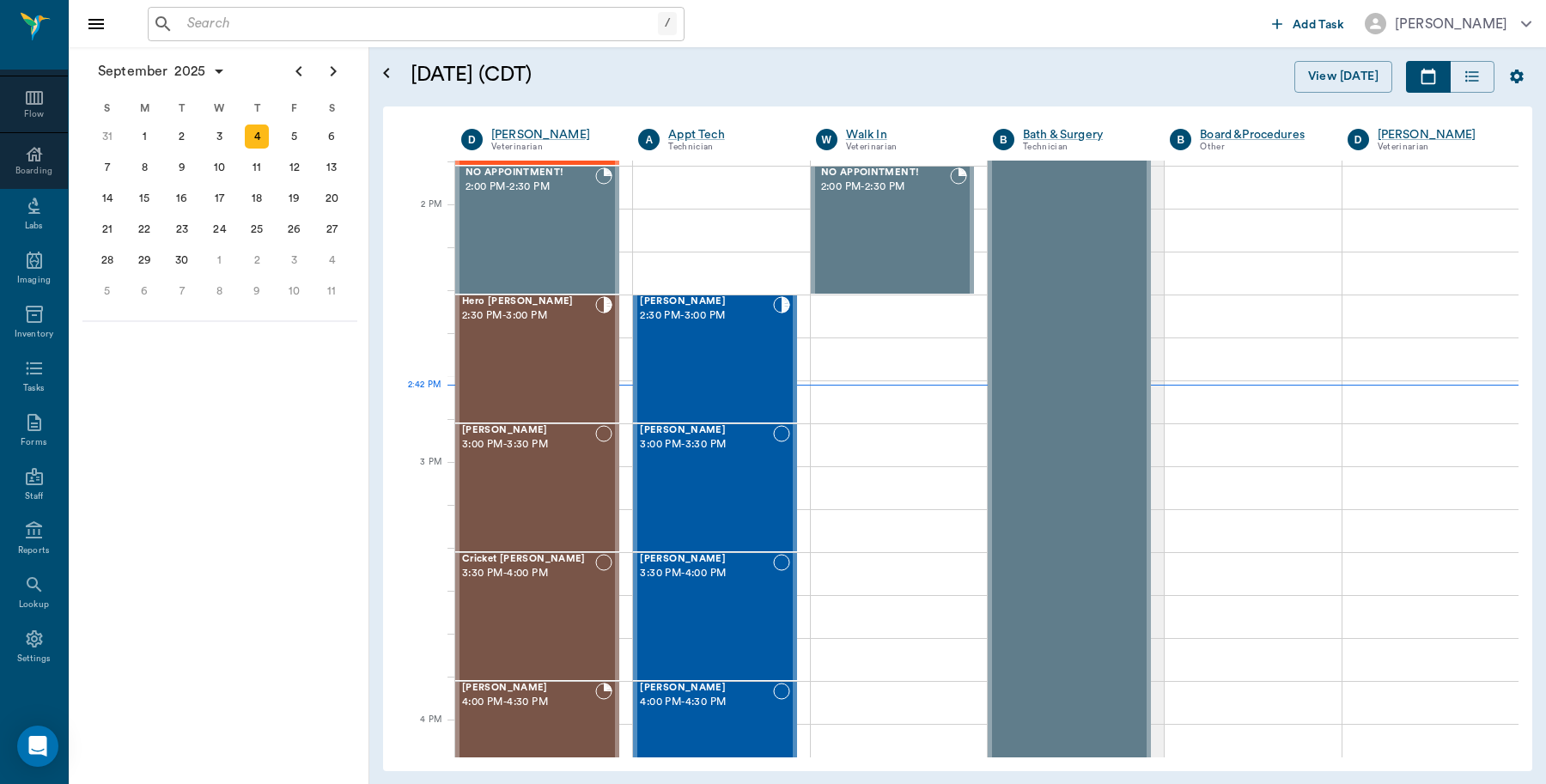
scroll to position [1548, 0]
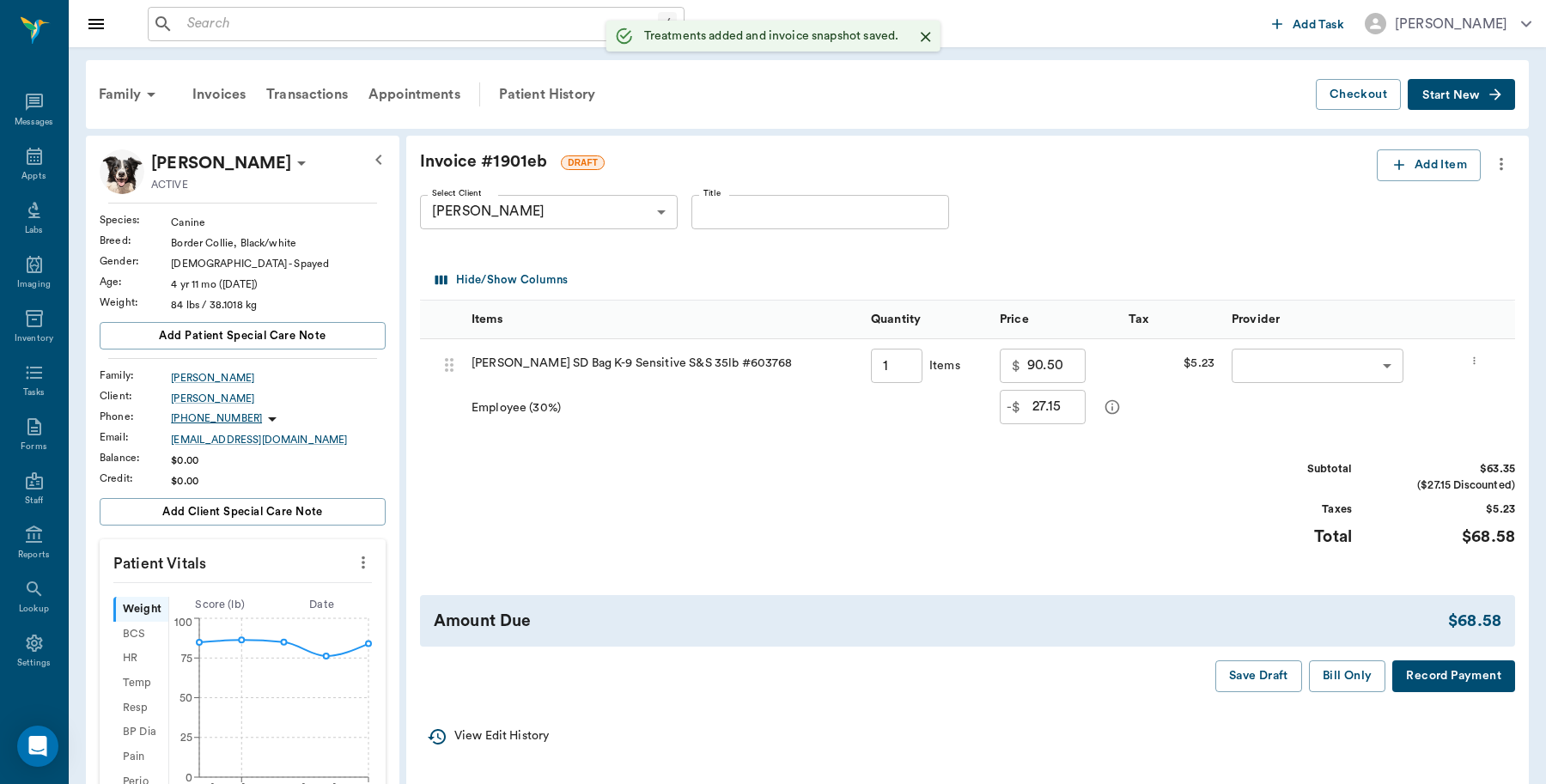
click at [1290, 363] on body "/ ​ Add Task [PERSON_NAME] Nectar Messages Appts Labs Imaging Inventory Tasks F…" at bounding box center [773, 656] width 1546 height 1312
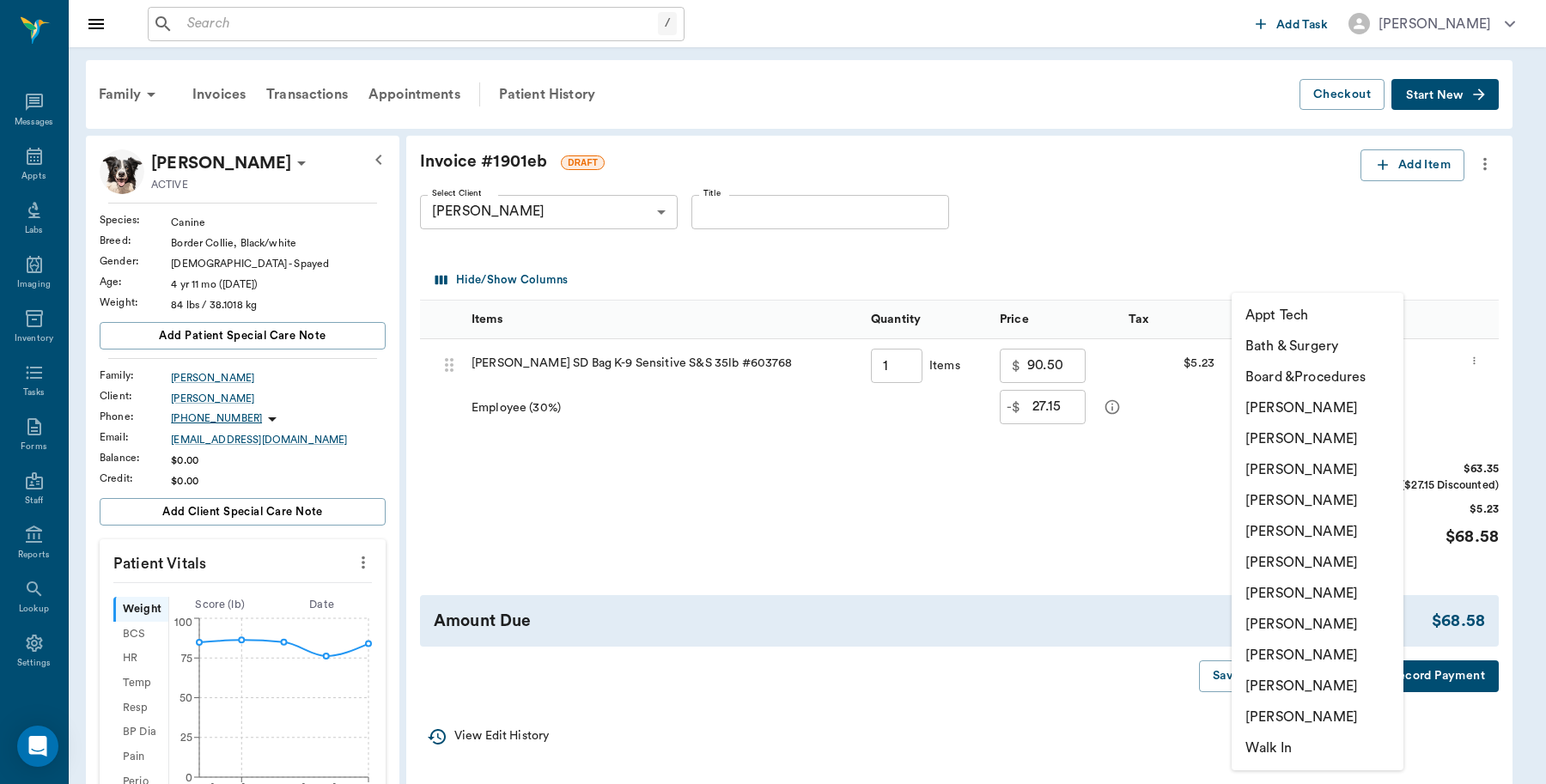
click at [1282, 410] on li "[PERSON_NAME]" at bounding box center [1317, 408] width 172 height 31
type input "none-6899ea08ed37b777db10de45"
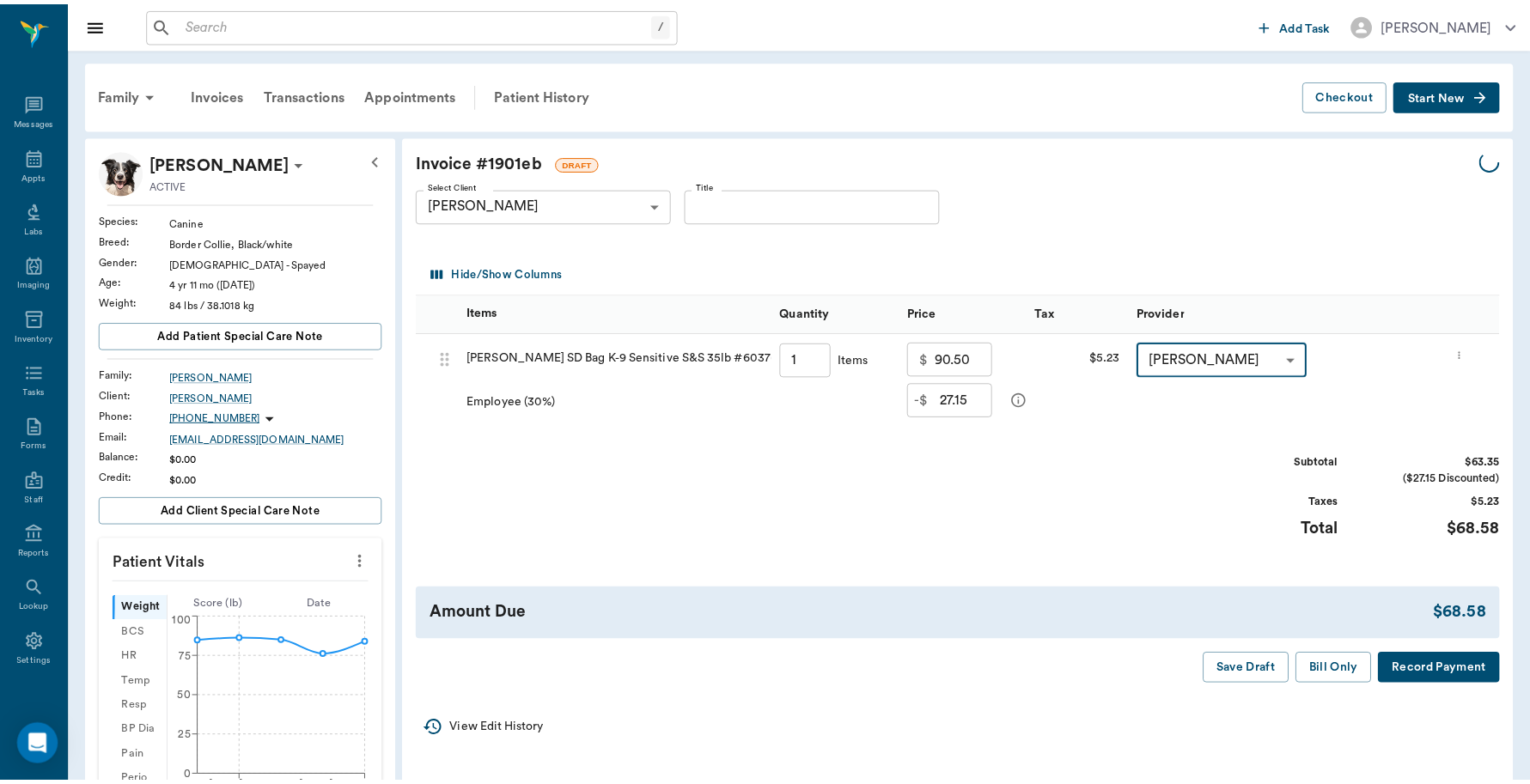
scroll to position [5, 0]
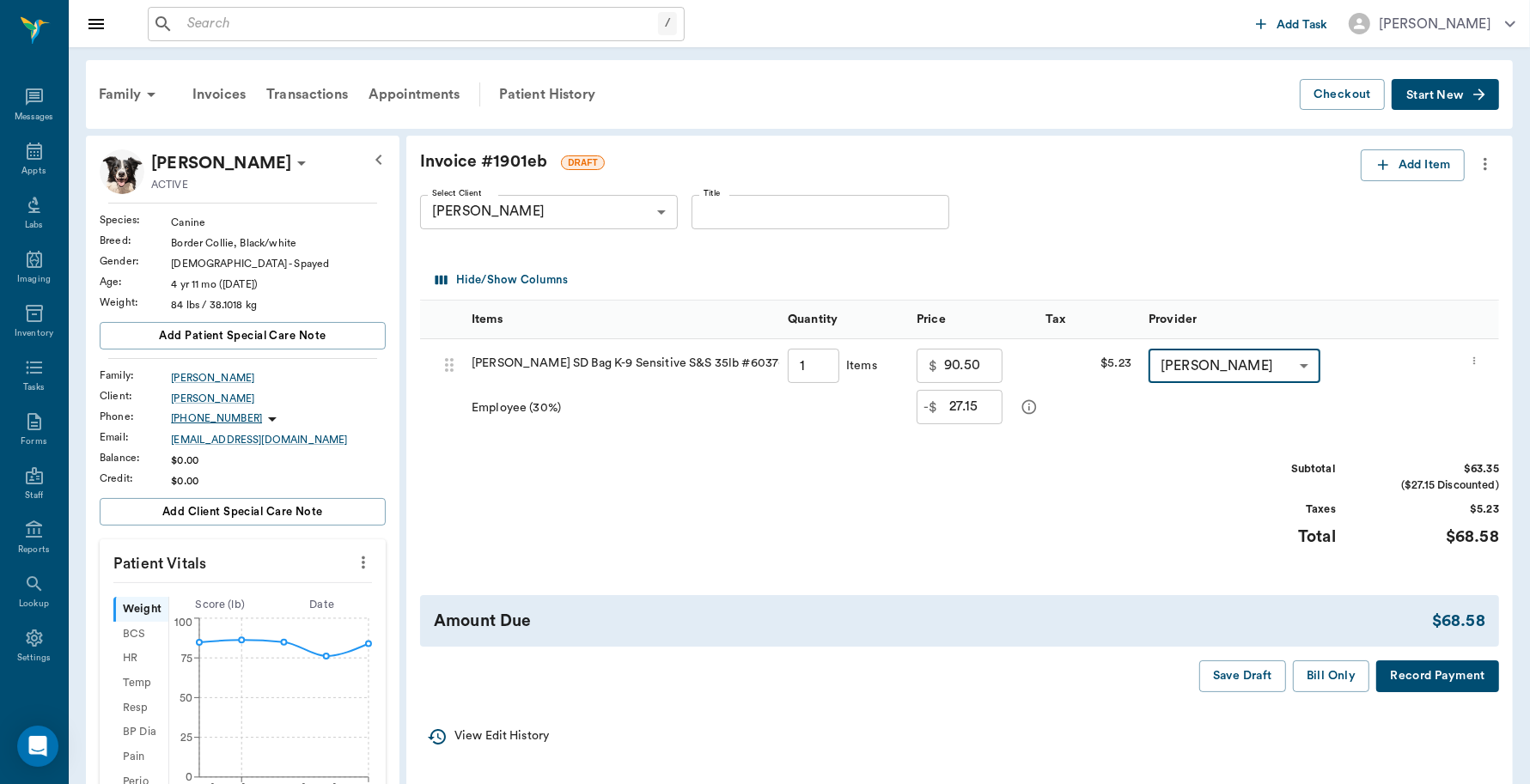
type input "1.00"
click at [1255, 380] on body "/ ​ Add Task [PERSON_NAME] Nectar Messages Appts Labs Imaging Inventory Tasks F…" at bounding box center [765, 656] width 1530 height 1312
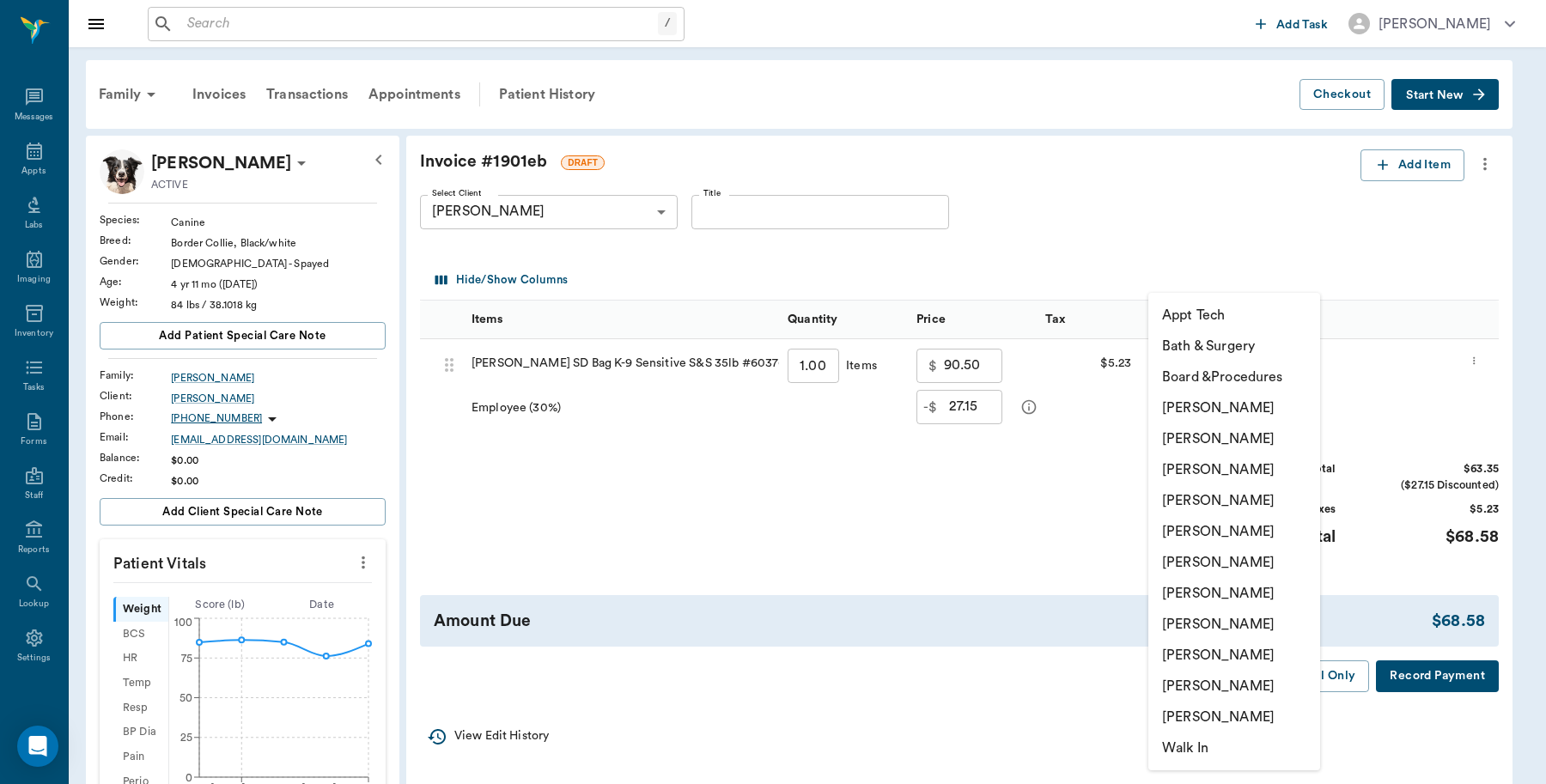
click at [1230, 401] on li "[PERSON_NAME]" at bounding box center [1233, 408] width 172 height 31
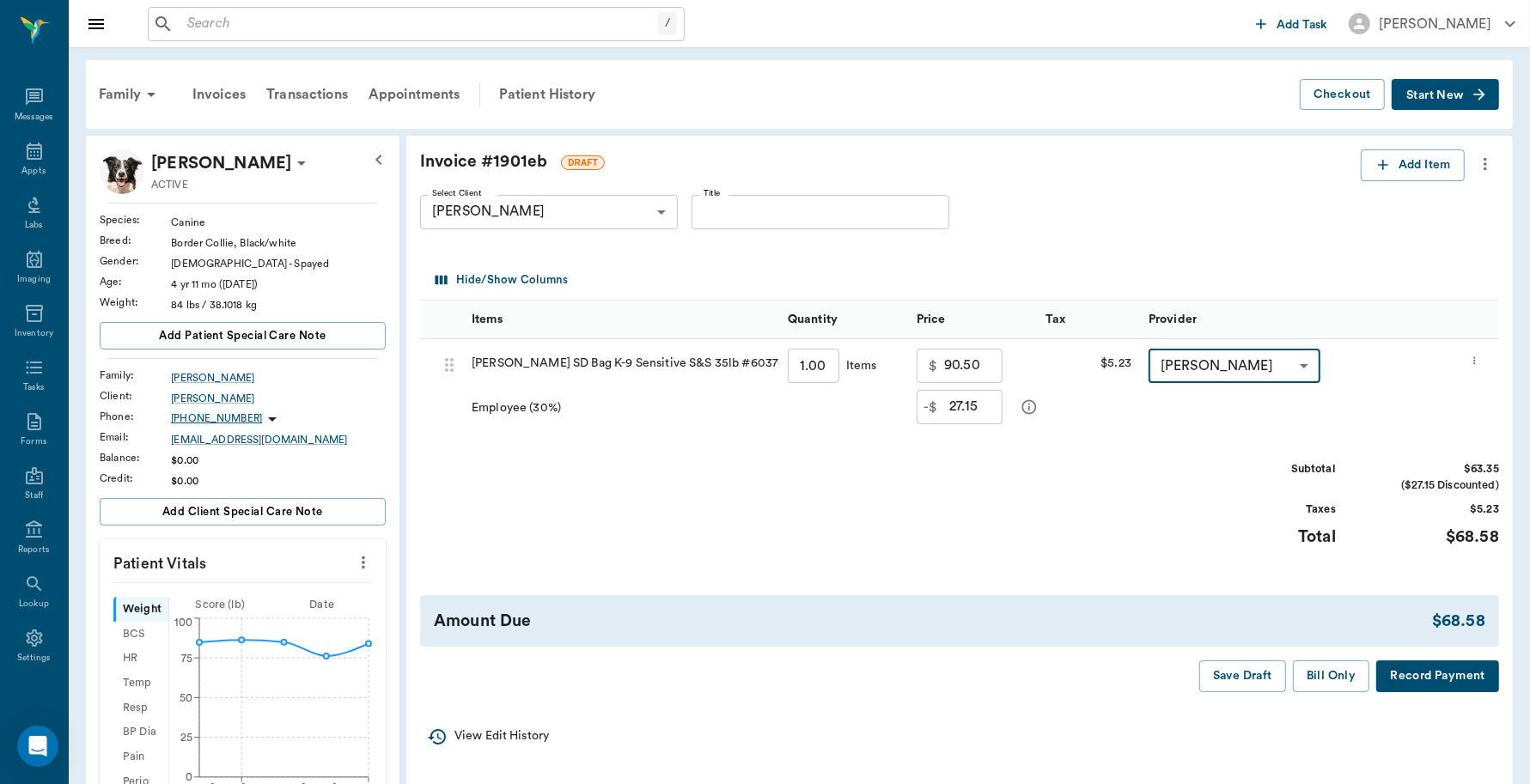
type input "none-6899ea08ed37b777db10de45"
click at [1331, 674] on button "Bill Only" at bounding box center [1331, 675] width 77 height 31
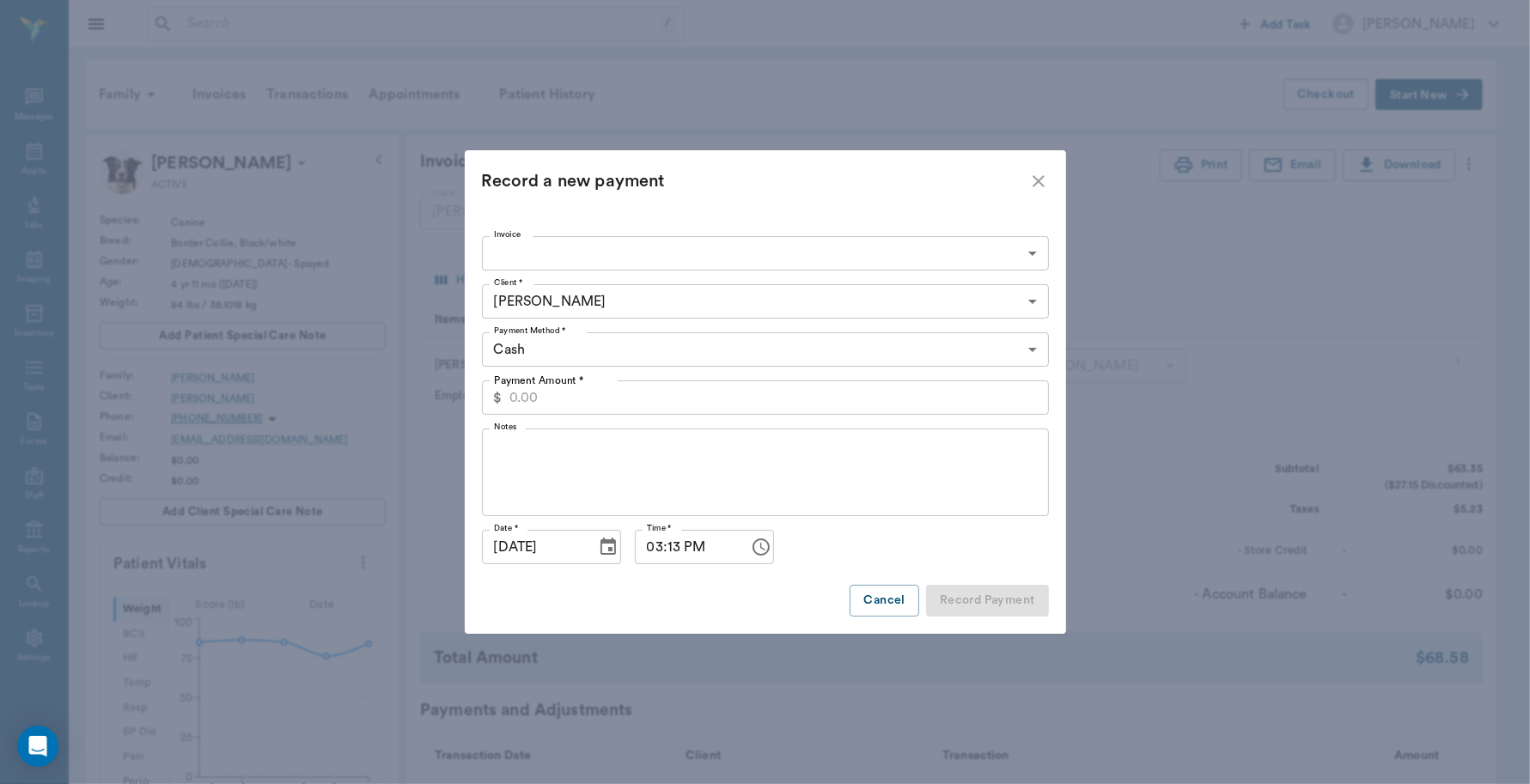
scroll to position [322, 0]
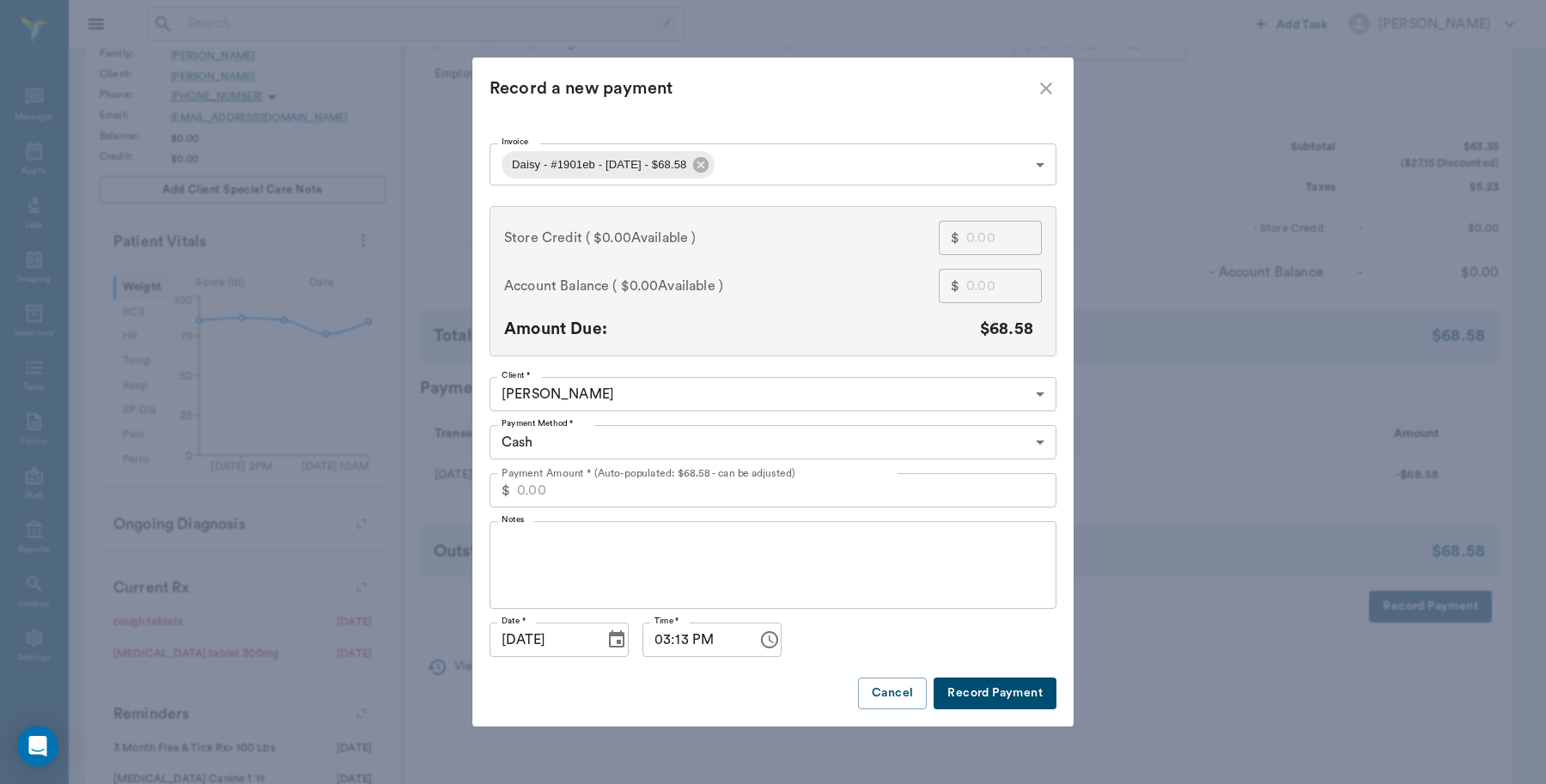
type input "68b9f287b1920866a41901eb"
type input "68.58"
click at [1006, 685] on button "Record Payment" at bounding box center [994, 692] width 123 height 31
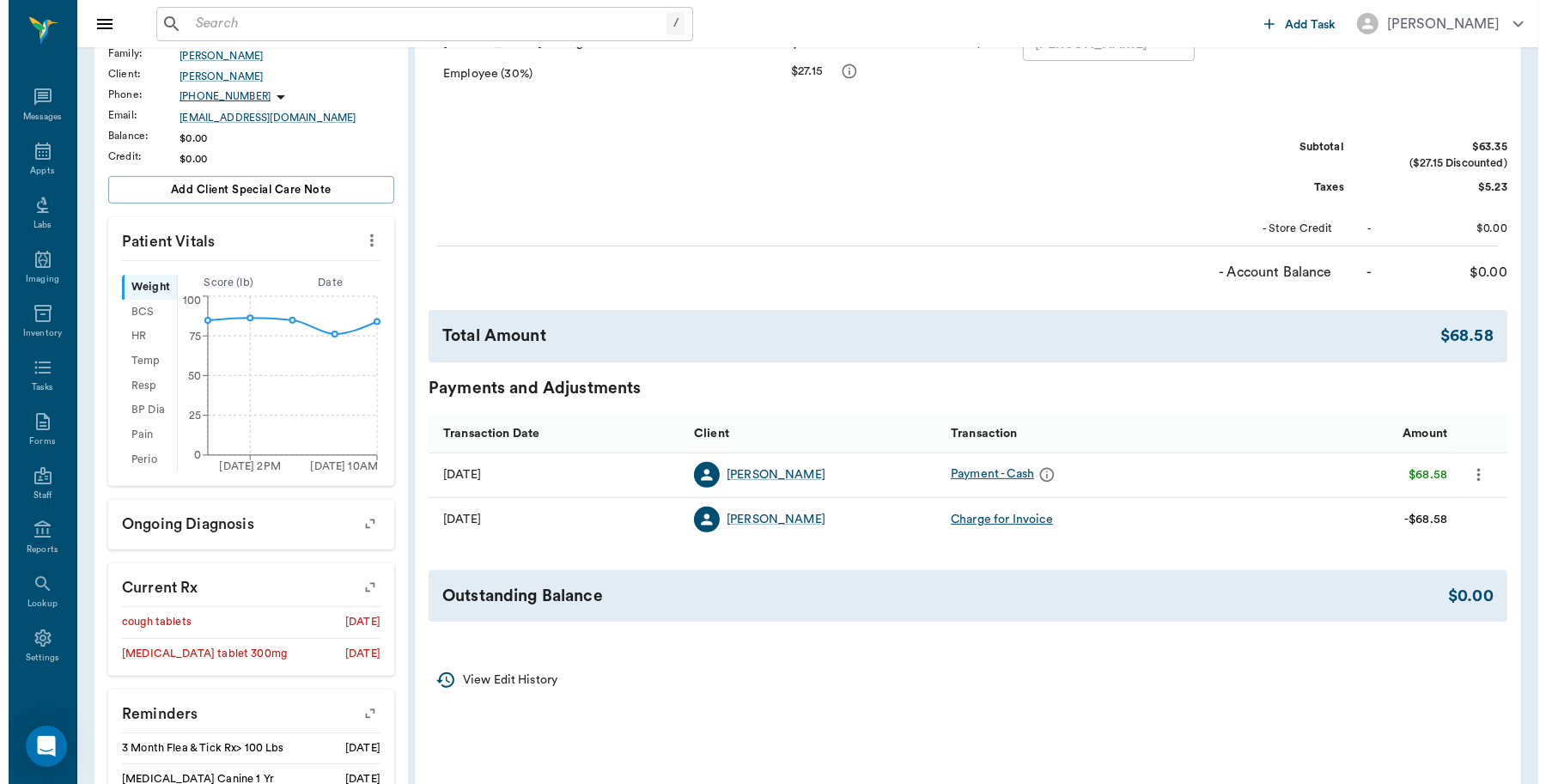
scroll to position [0, 0]
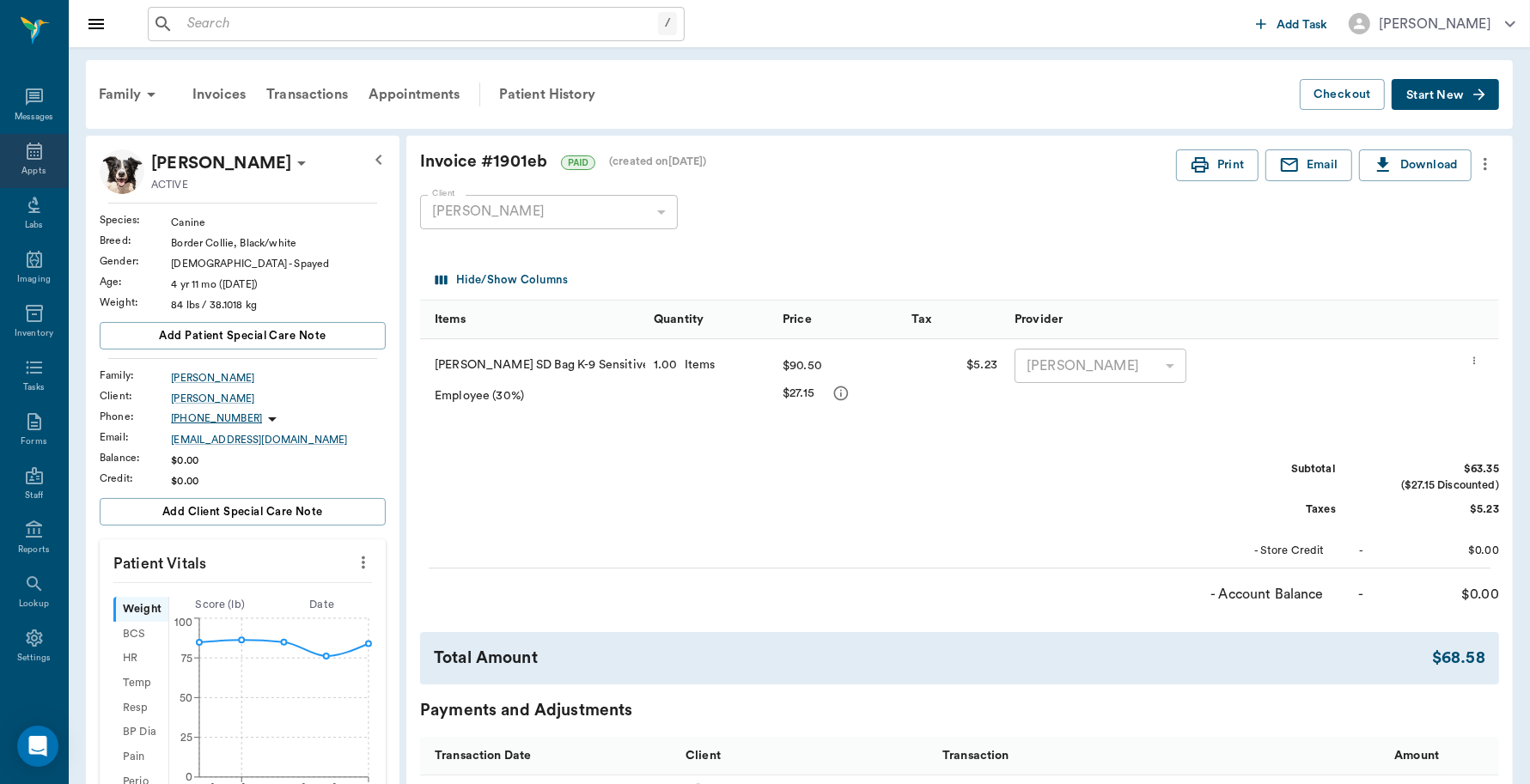
click at [13, 161] on div "Appts" at bounding box center [34, 161] width 68 height 54
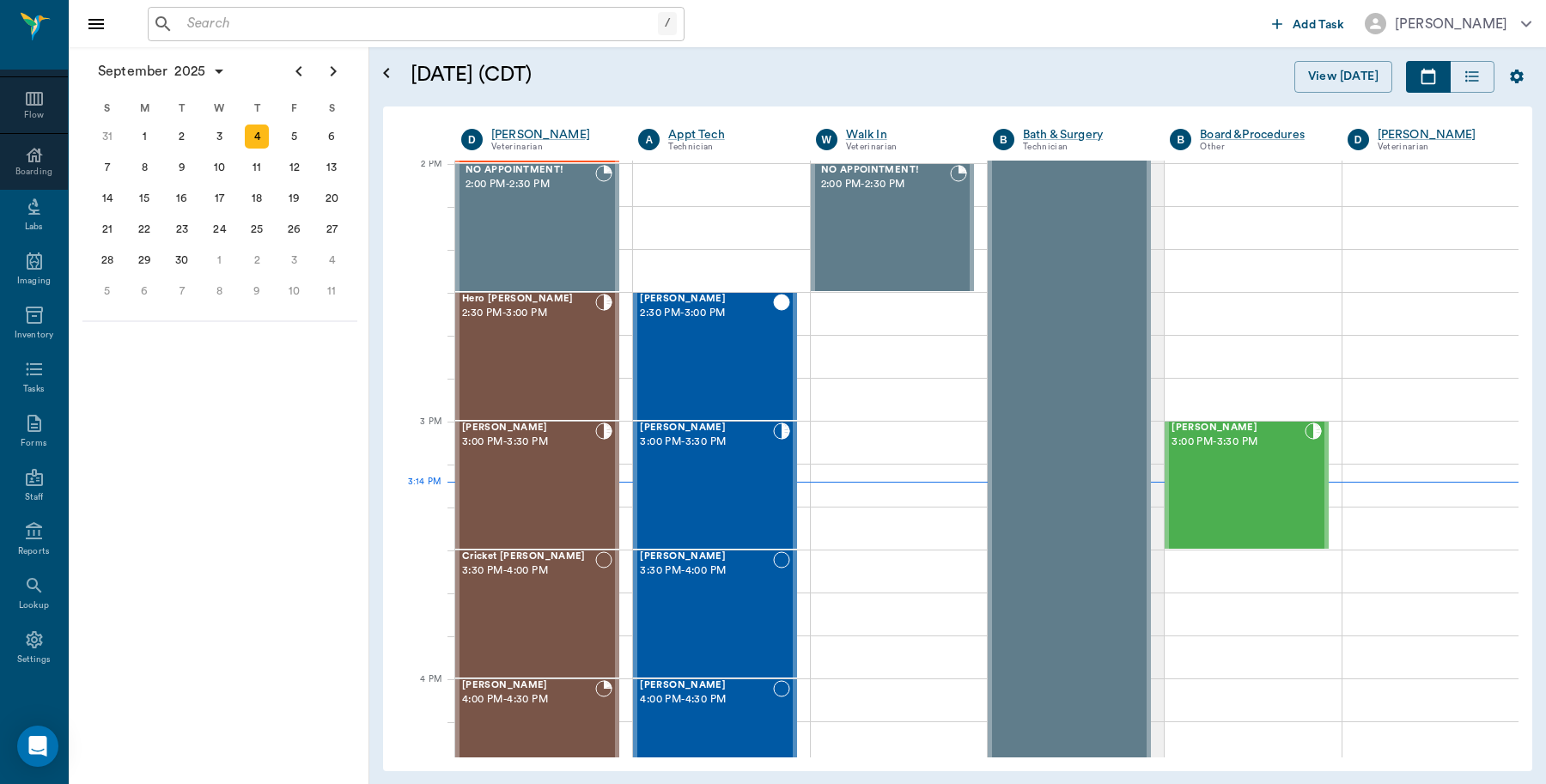
scroll to position [1548, 0]
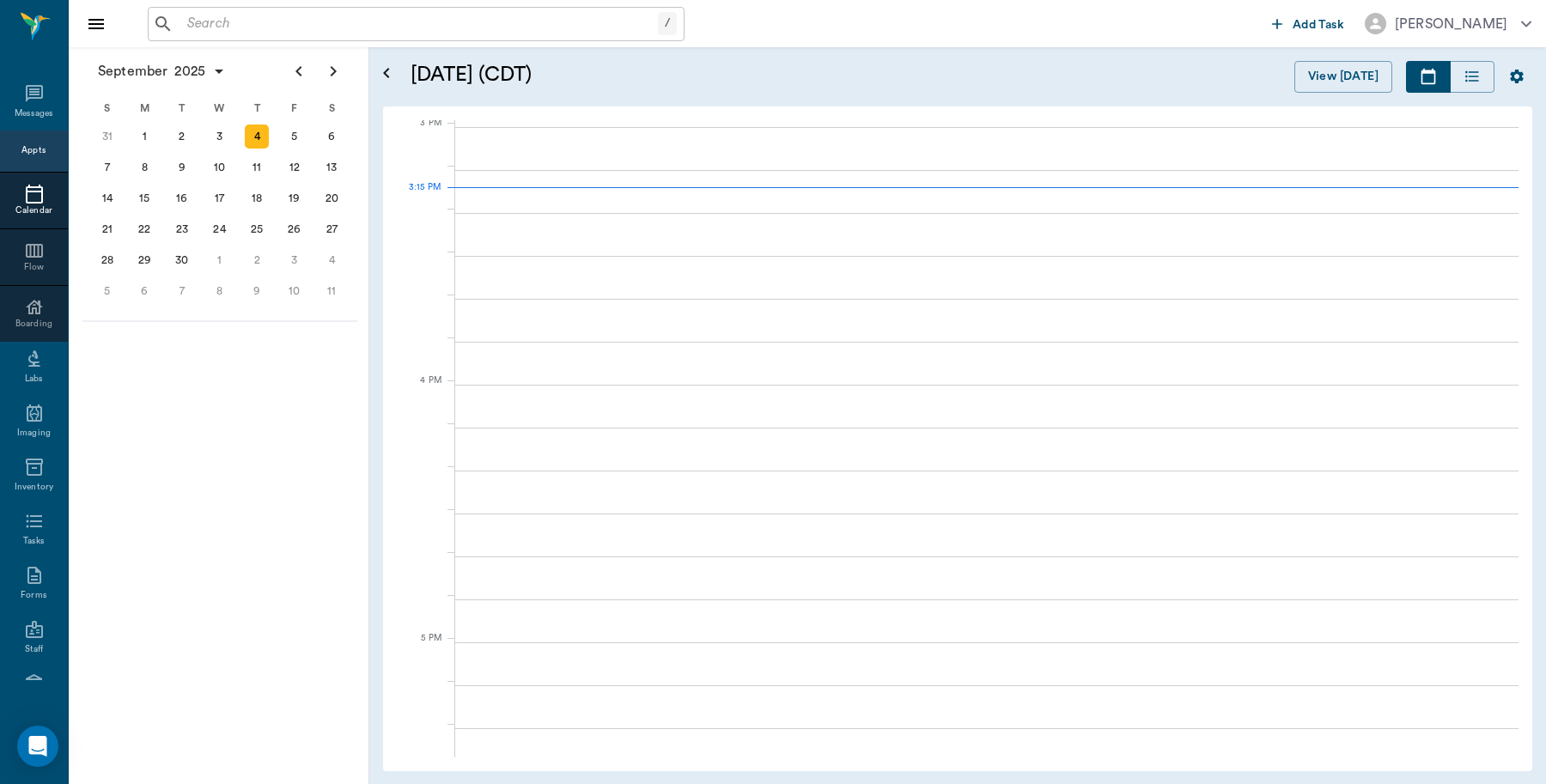
scroll to position [5, 0]
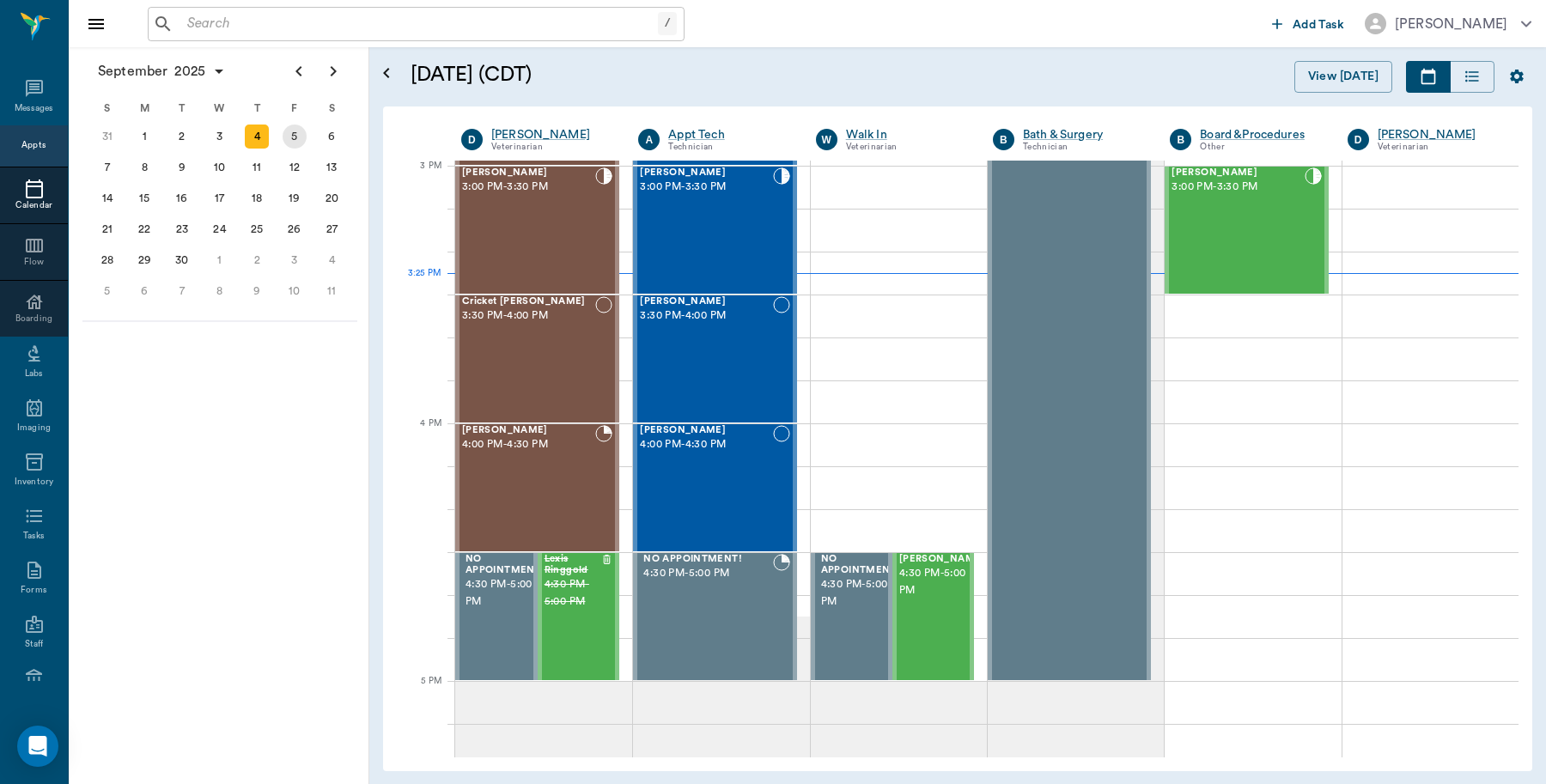
click at [289, 129] on div "5" at bounding box center [295, 137] width 24 height 24
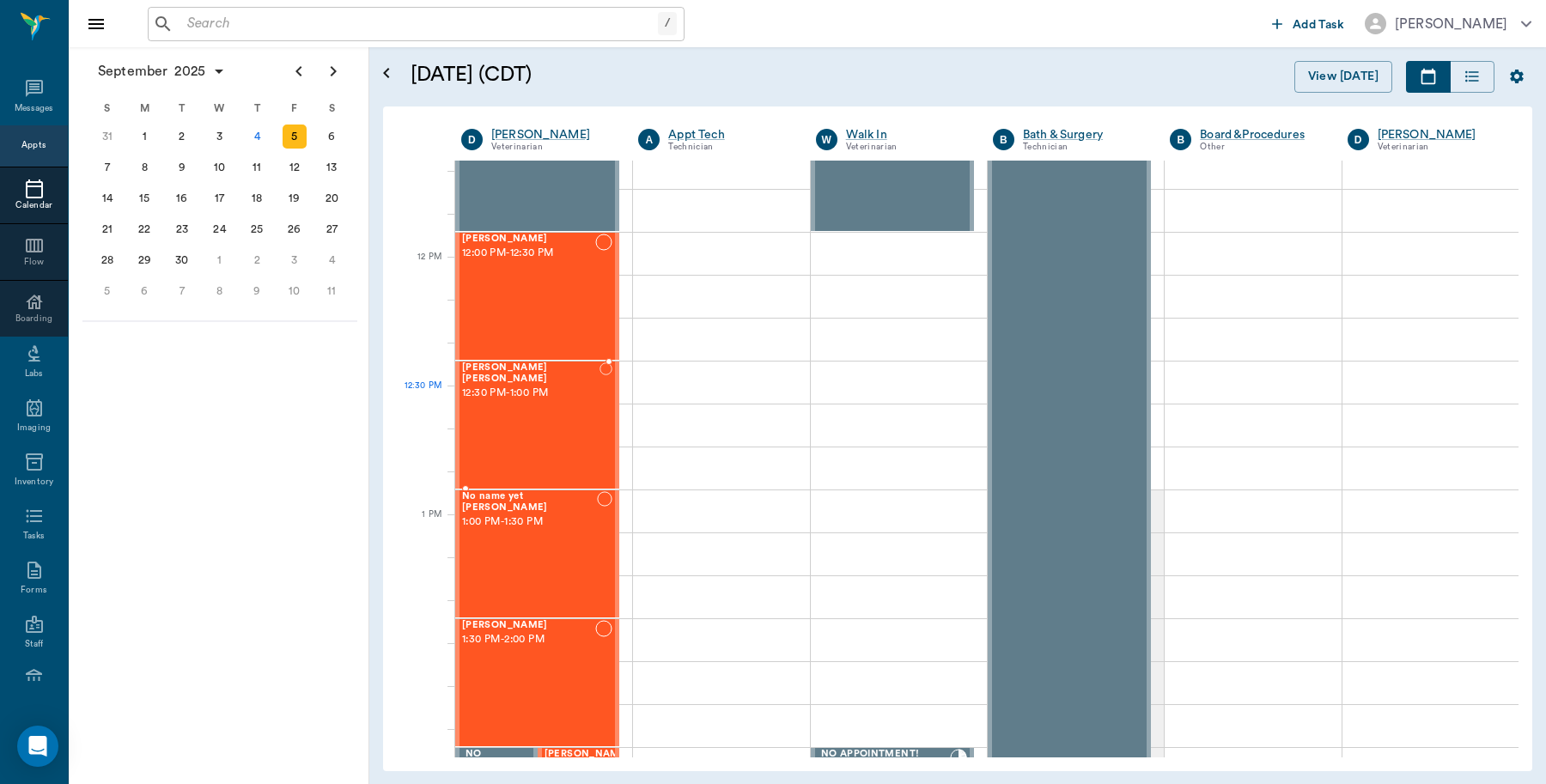
scroll to position [859, 0]
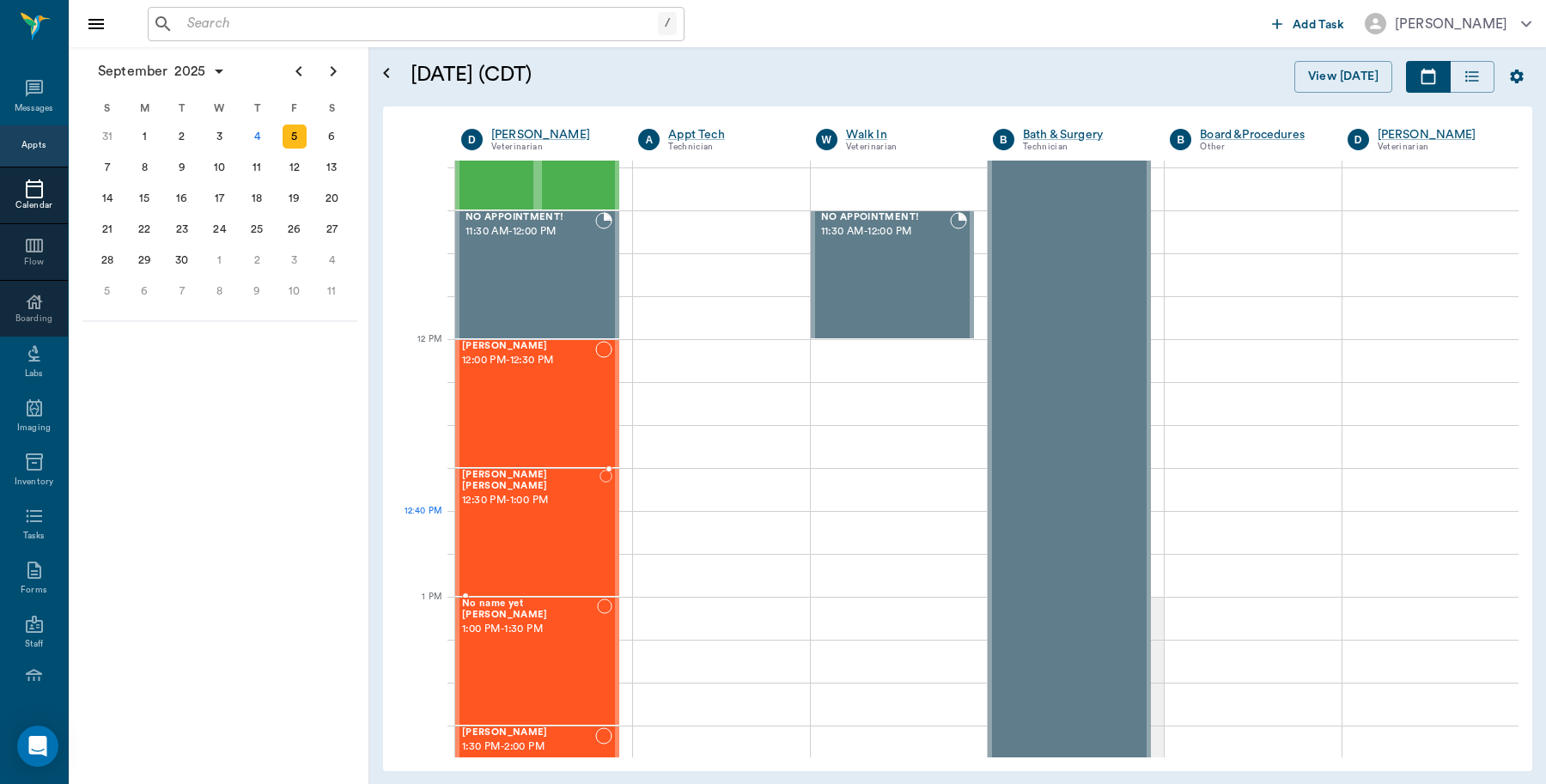
click at [552, 525] on div "[PERSON_NAME] [PERSON_NAME] 12:30 PM - 1:00 PM" at bounding box center [530, 533] width 137 height 126
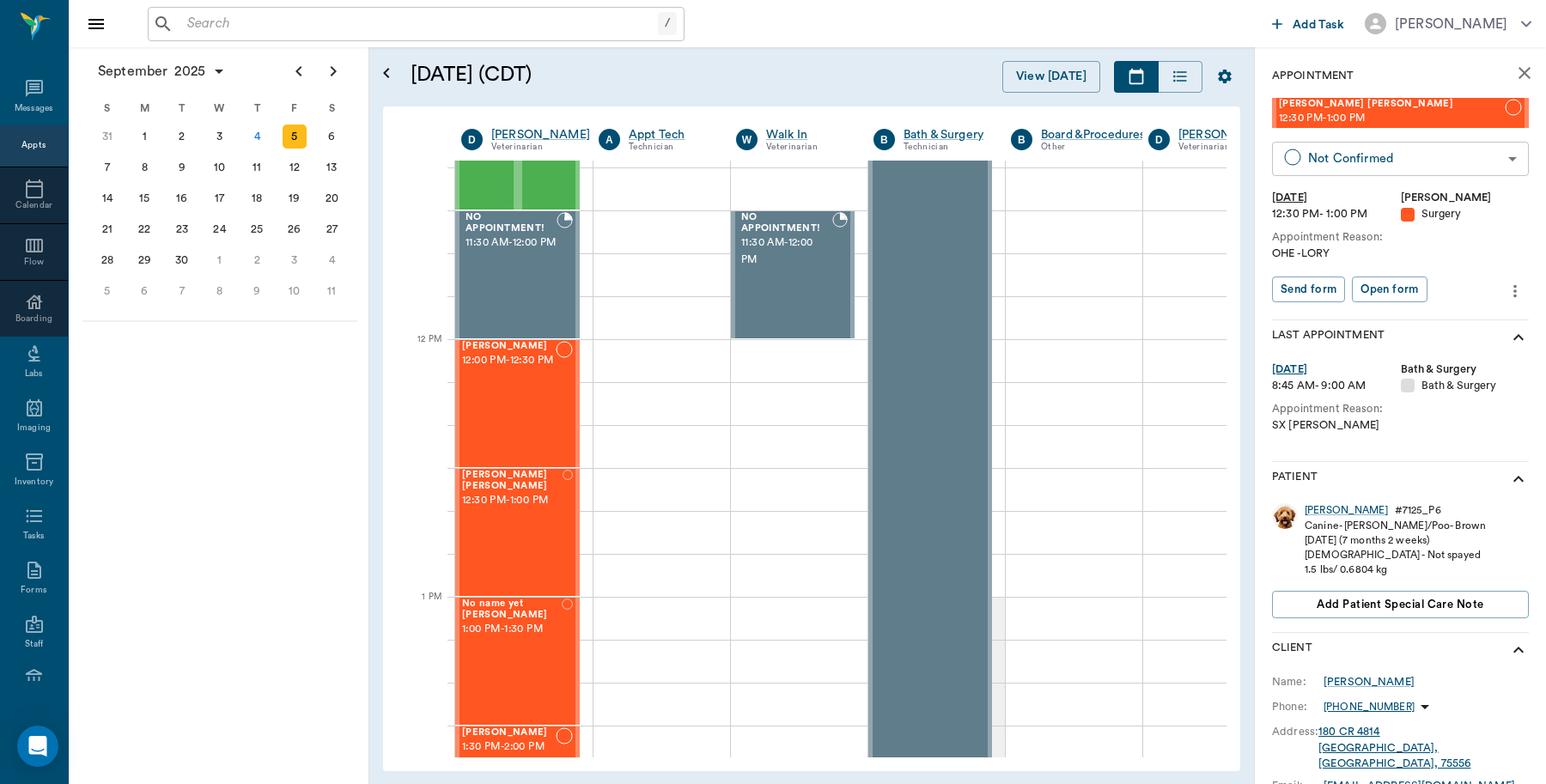
click at [1487, 159] on body "/ ​ Add Task [PERSON_NAME] Nectar Messages Appts Calendar Flow Boarding Labs Im…" at bounding box center [773, 392] width 1546 height 784
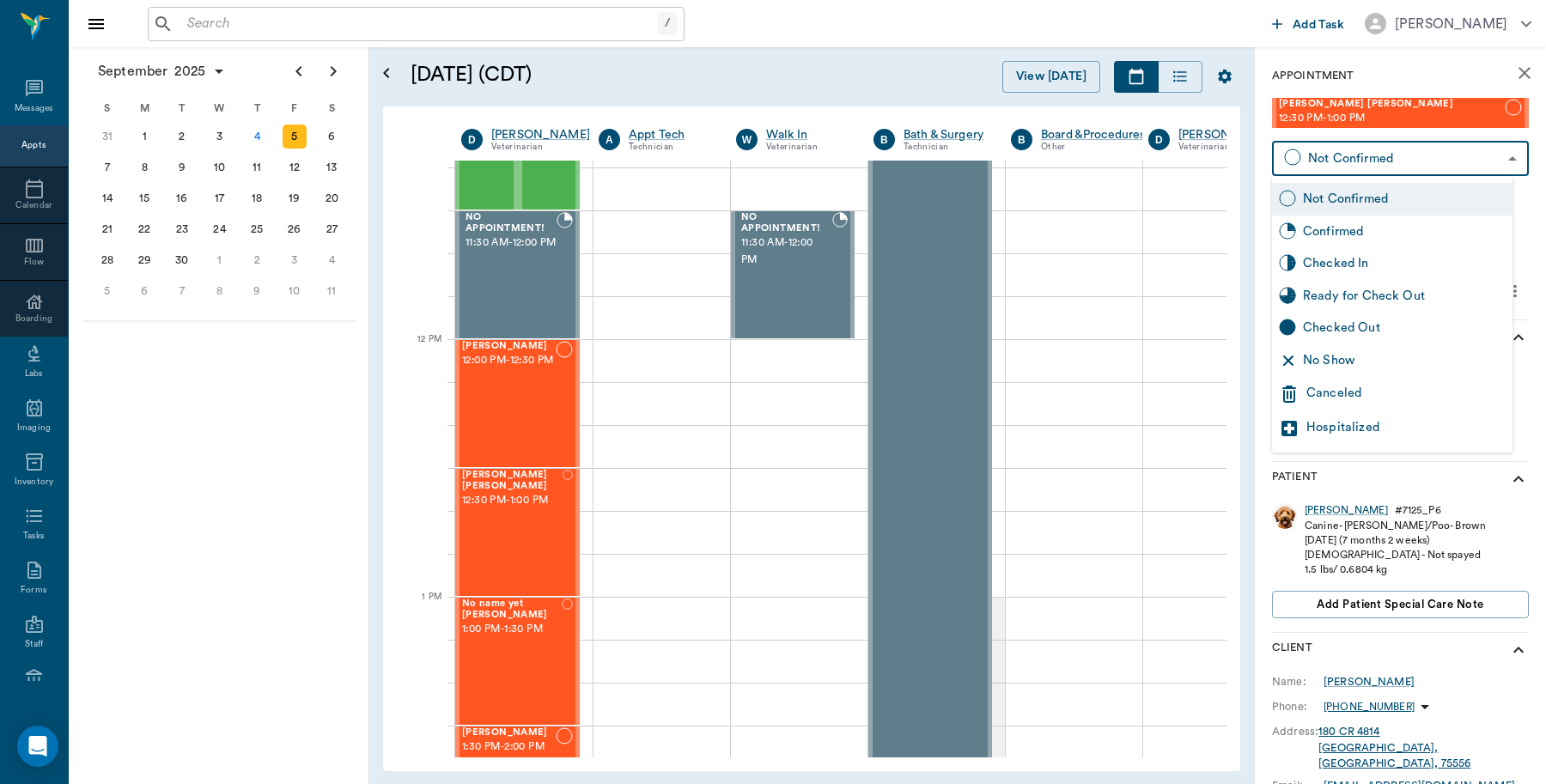
click at [1320, 393] on div "Canceled" at bounding box center [1406, 393] width 199 height 21
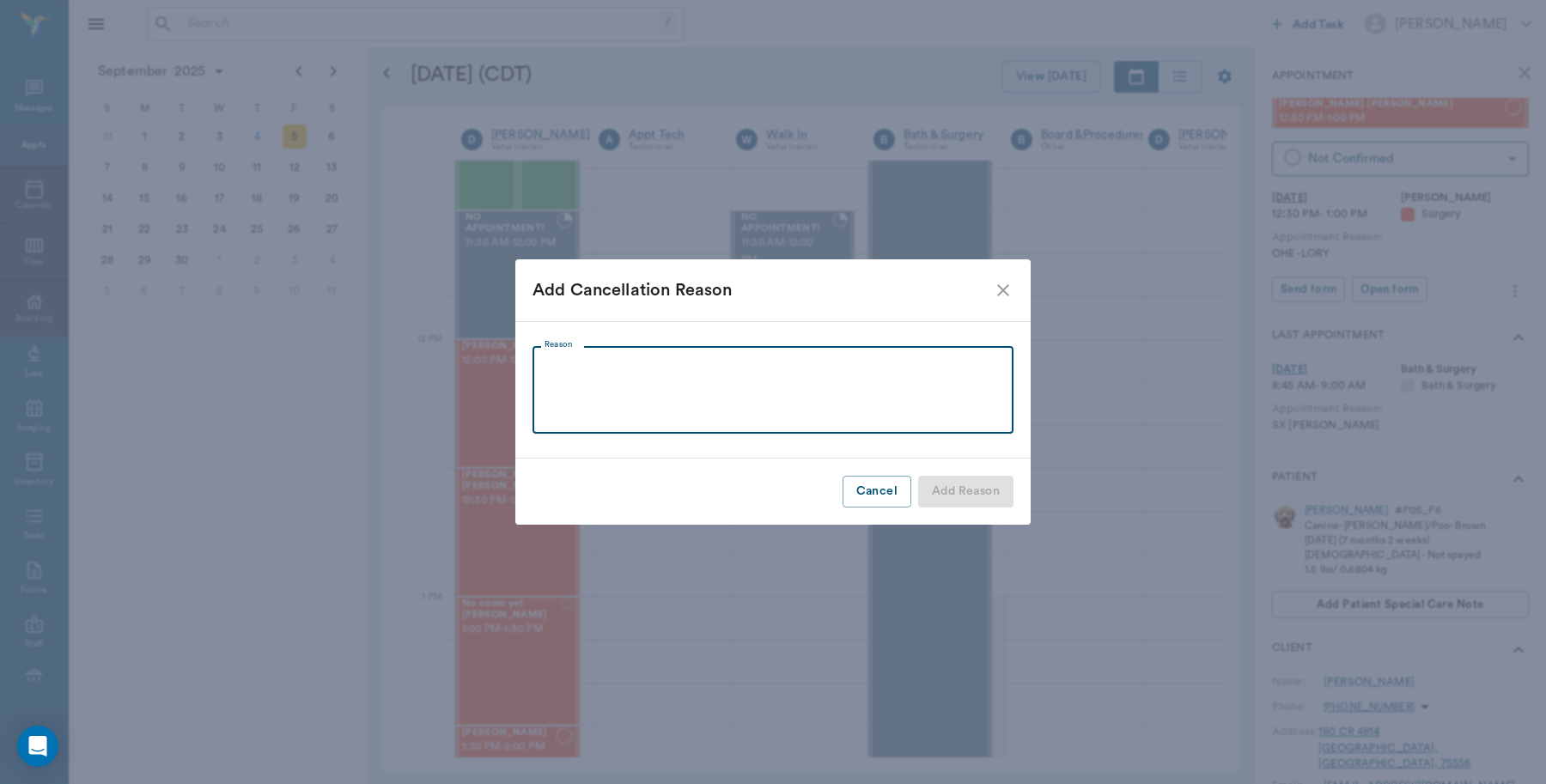
click at [697, 372] on textarea "Reason" at bounding box center [773, 391] width 457 height 59
type textarea "S"
type textarea "Had something come up [GEOGRAPHIC_DATA]"
click at [956, 491] on button "Add Reason" at bounding box center [966, 491] width 95 height 31
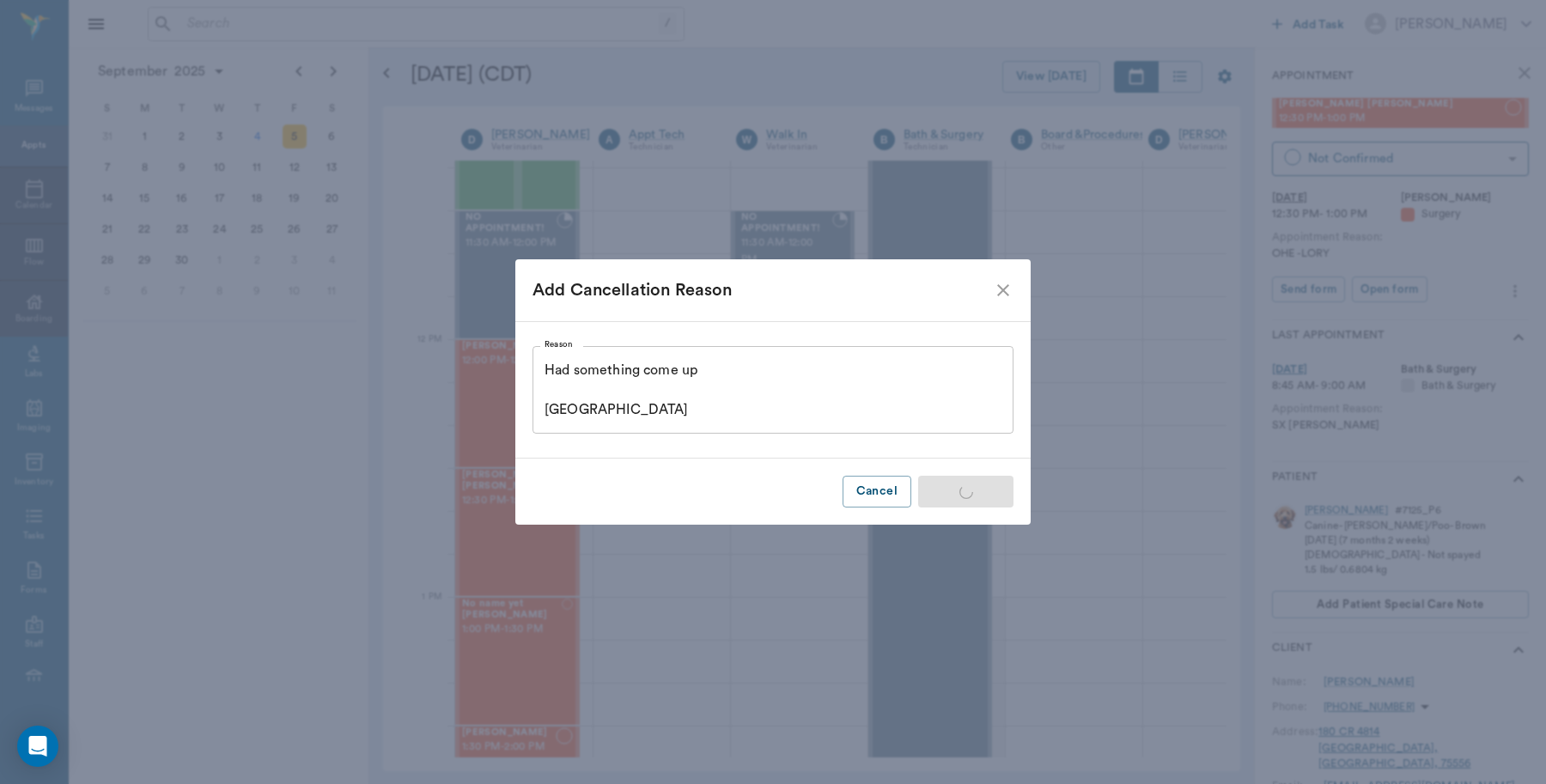
type input "CANCELED"
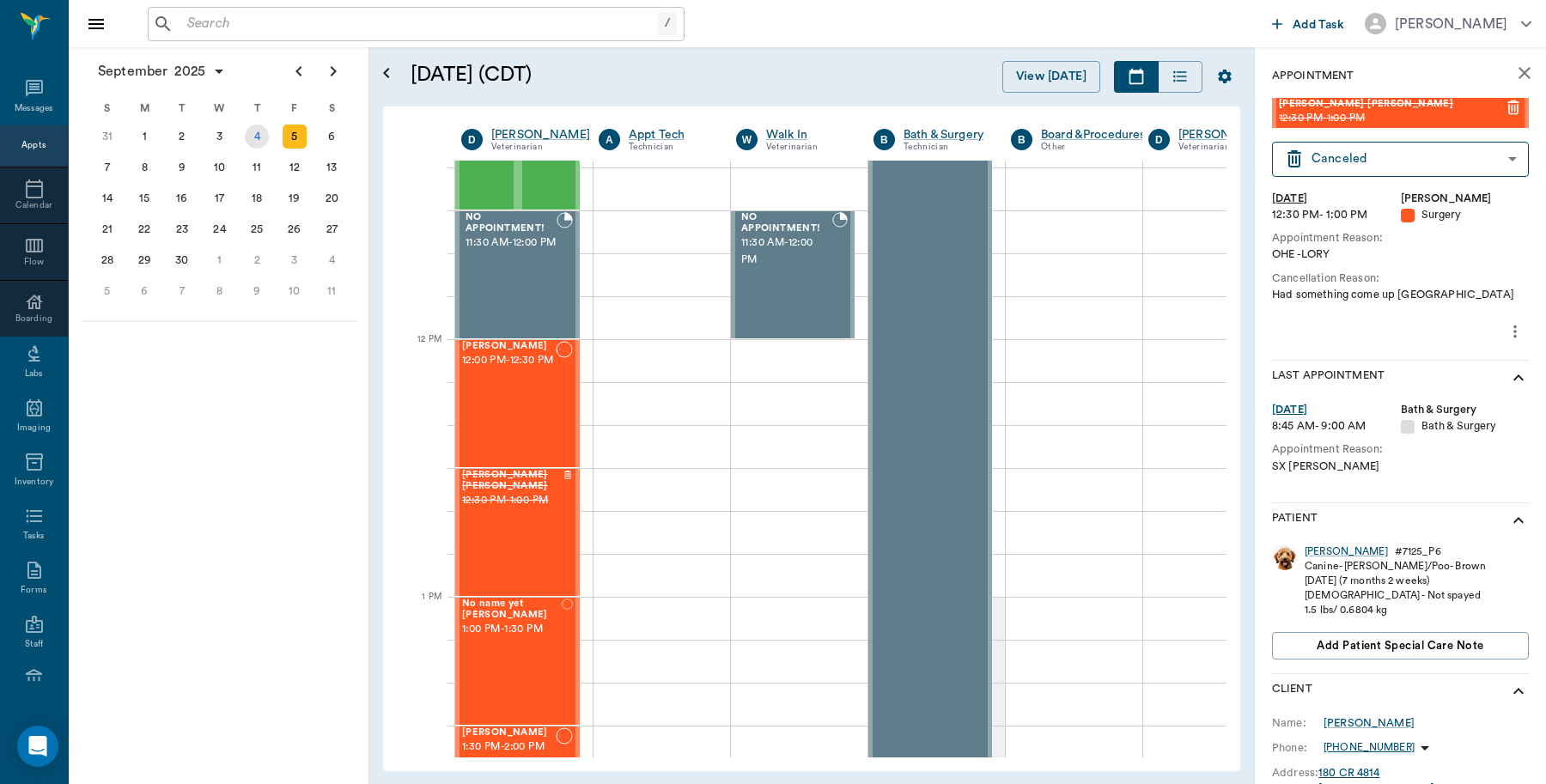
click at [254, 143] on div "4" at bounding box center [257, 137] width 24 height 24
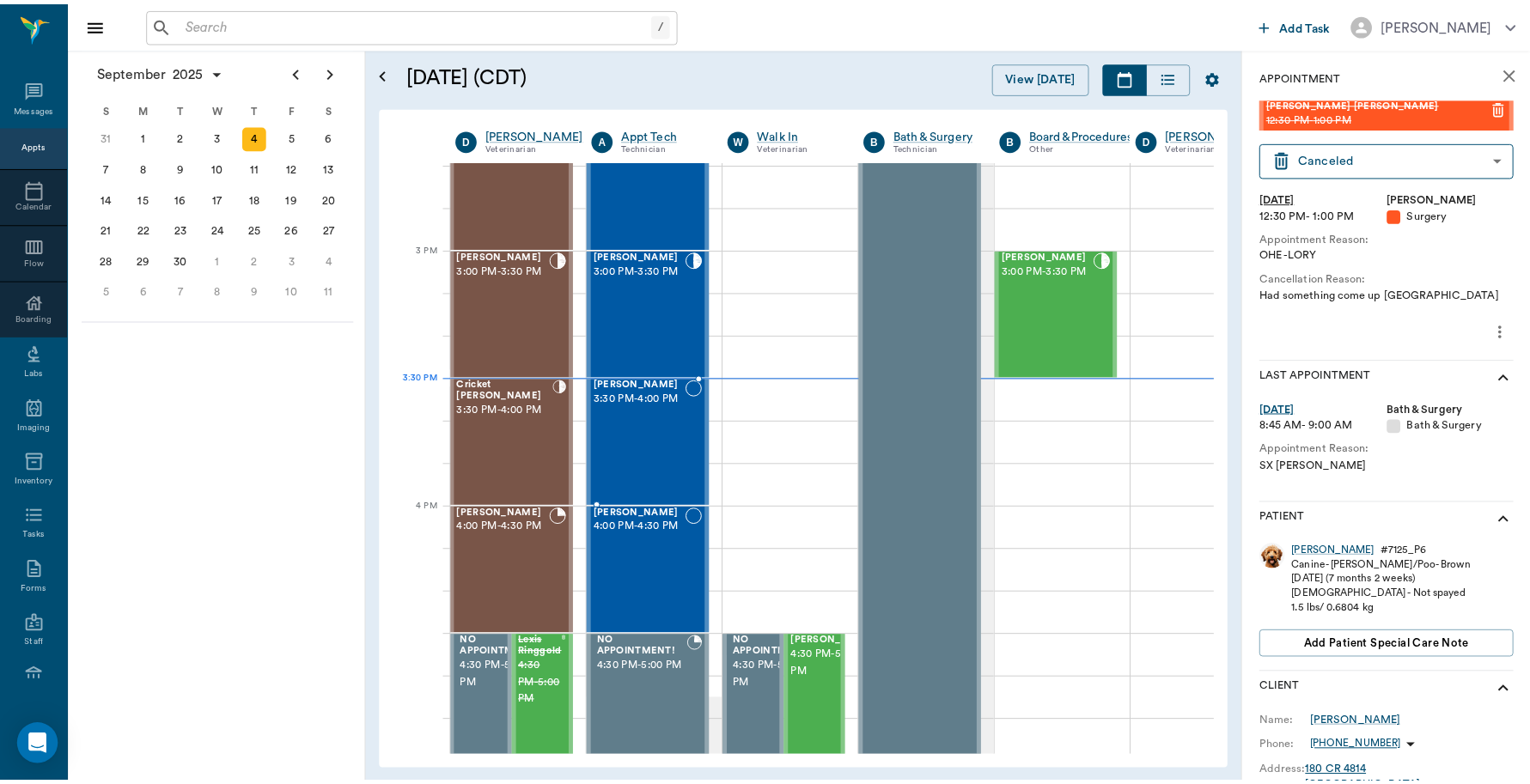
scroll to position [1396, 1]
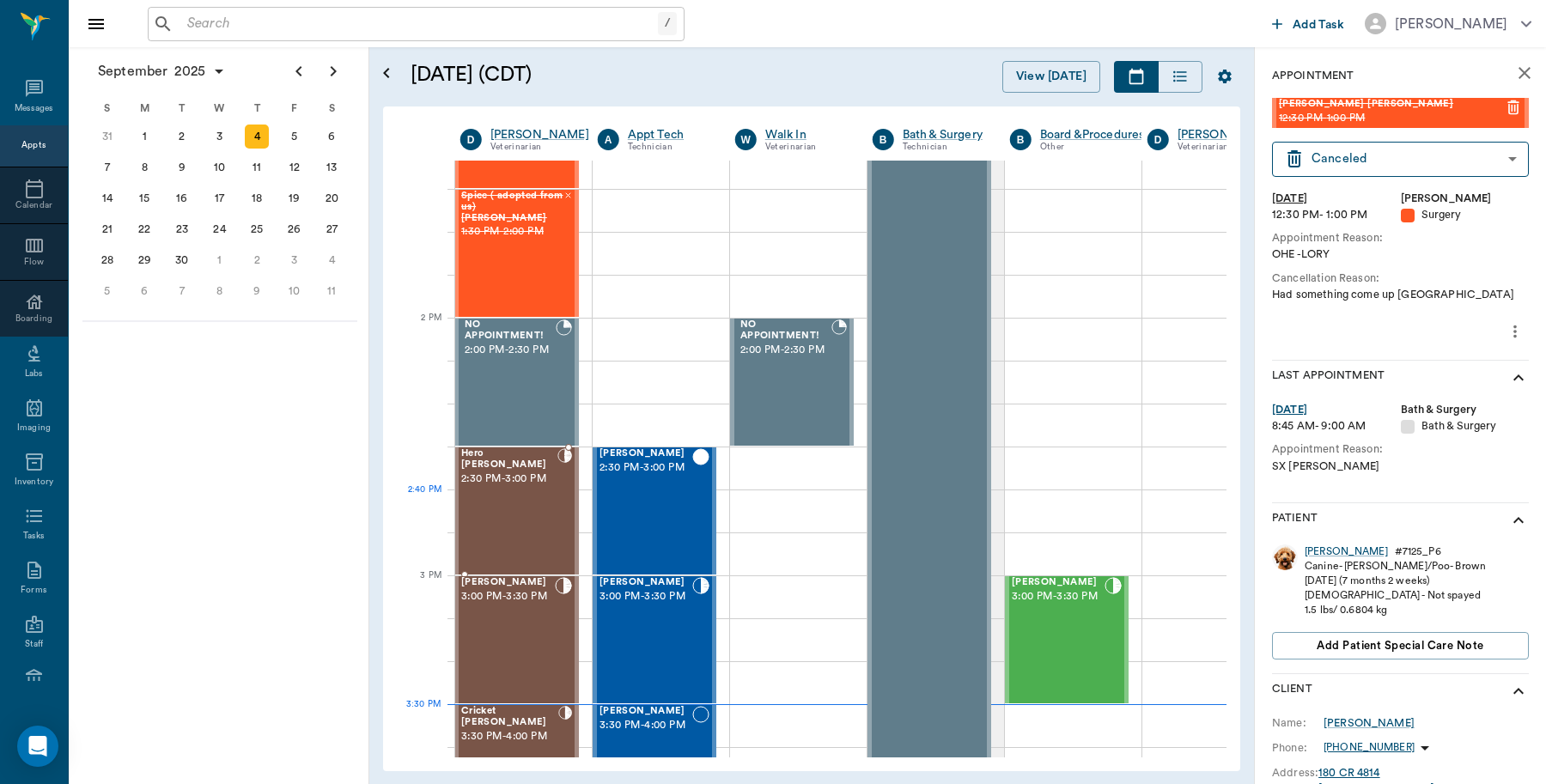
click at [525, 487] on div "Hero [PERSON_NAME] 2:30 PM - 3:00 PM" at bounding box center [508, 511] width 96 height 126
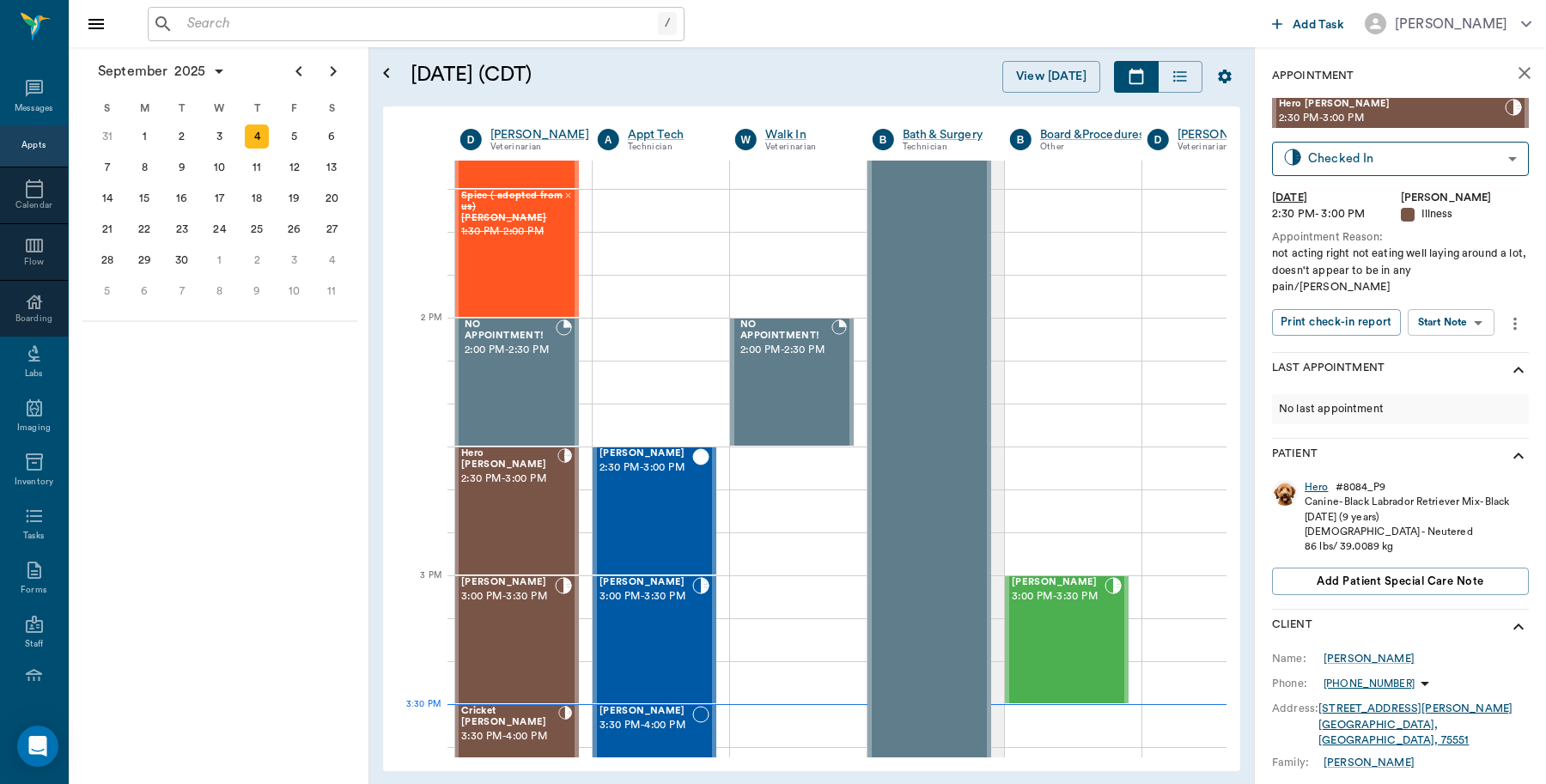
click at [1310, 480] on div "Hero" at bounding box center [1316, 487] width 24 height 14
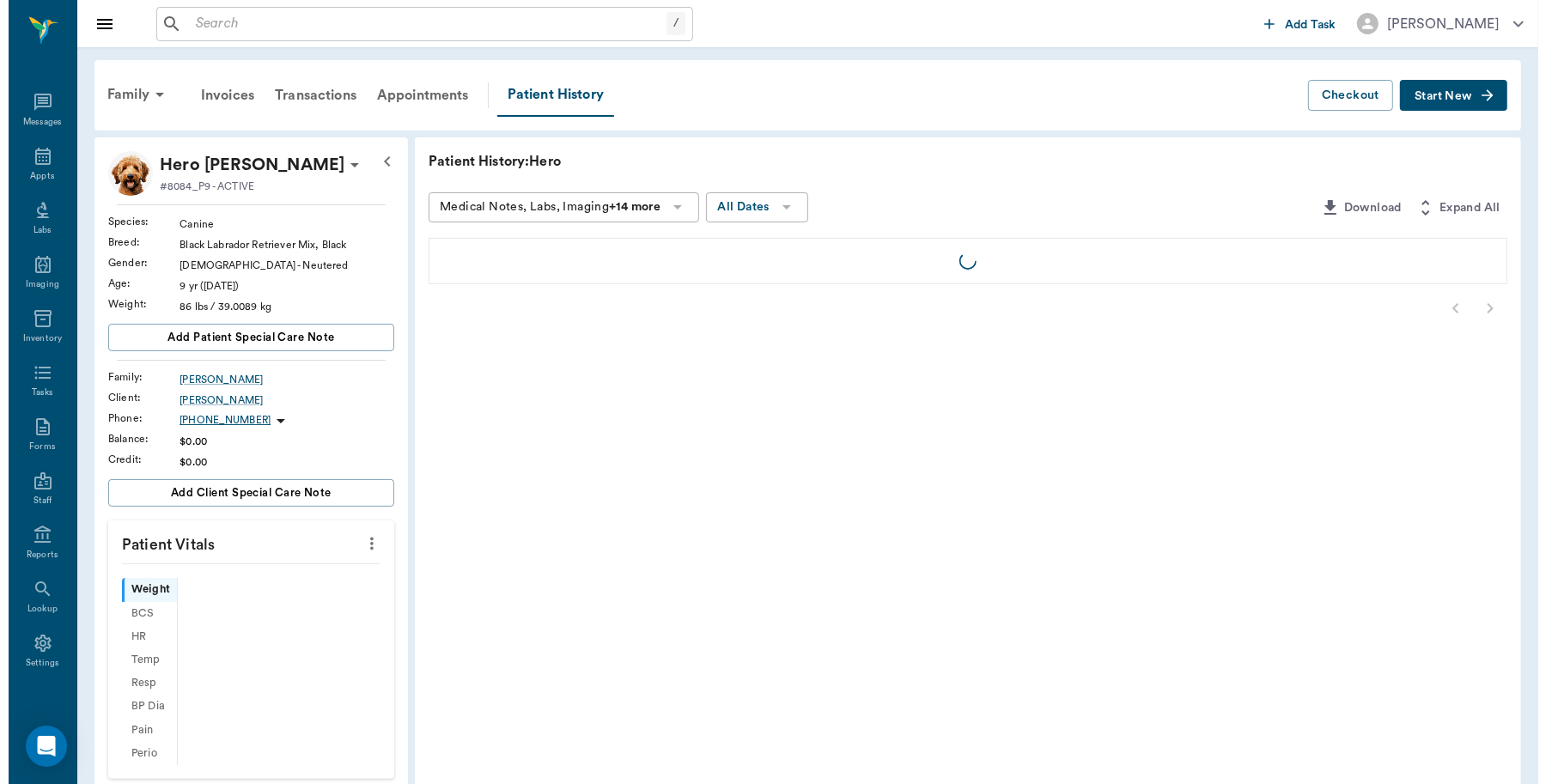
scroll to position [5, 0]
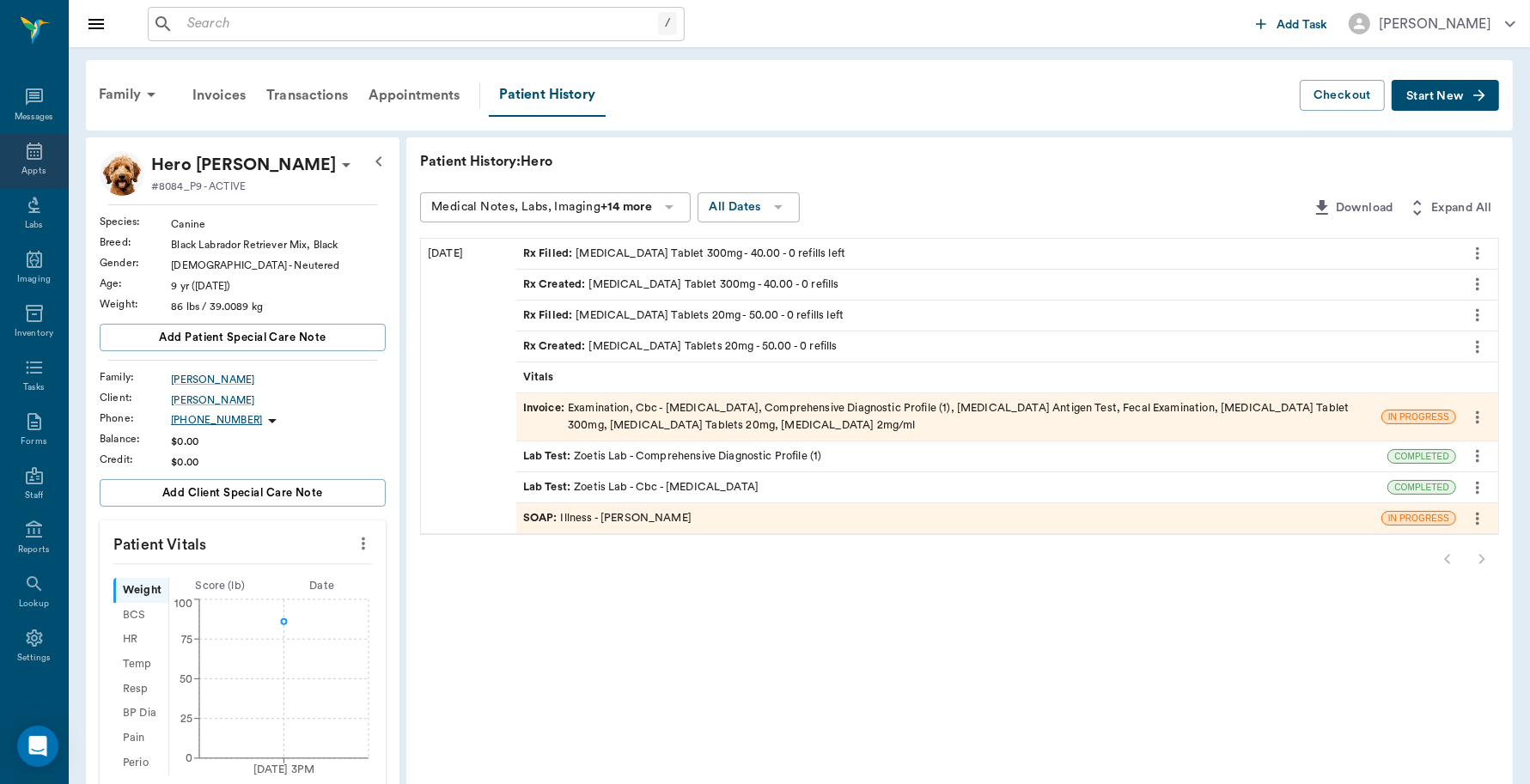
click at [32, 143] on icon at bounding box center [34, 151] width 21 height 21
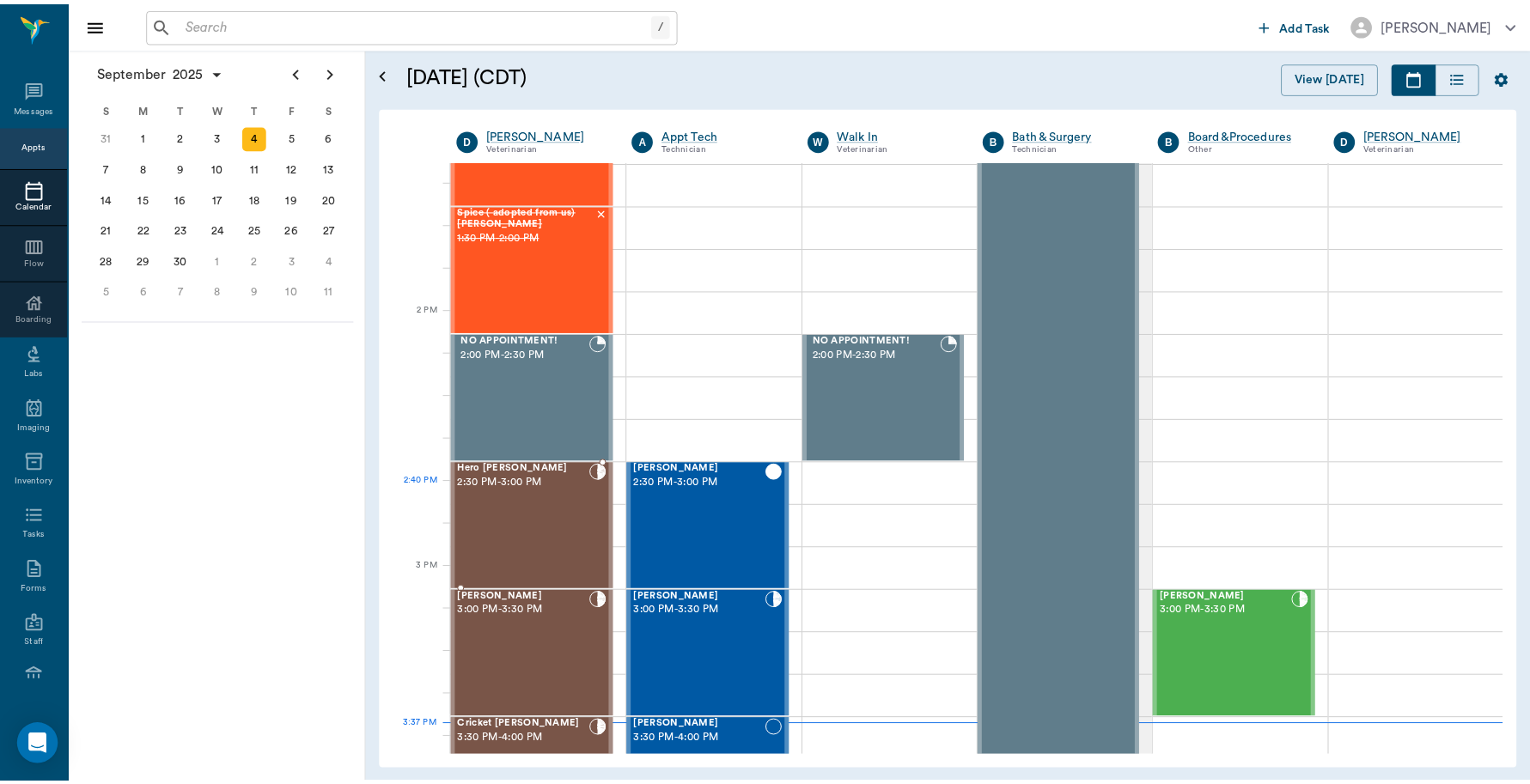
scroll to position [1376, 0]
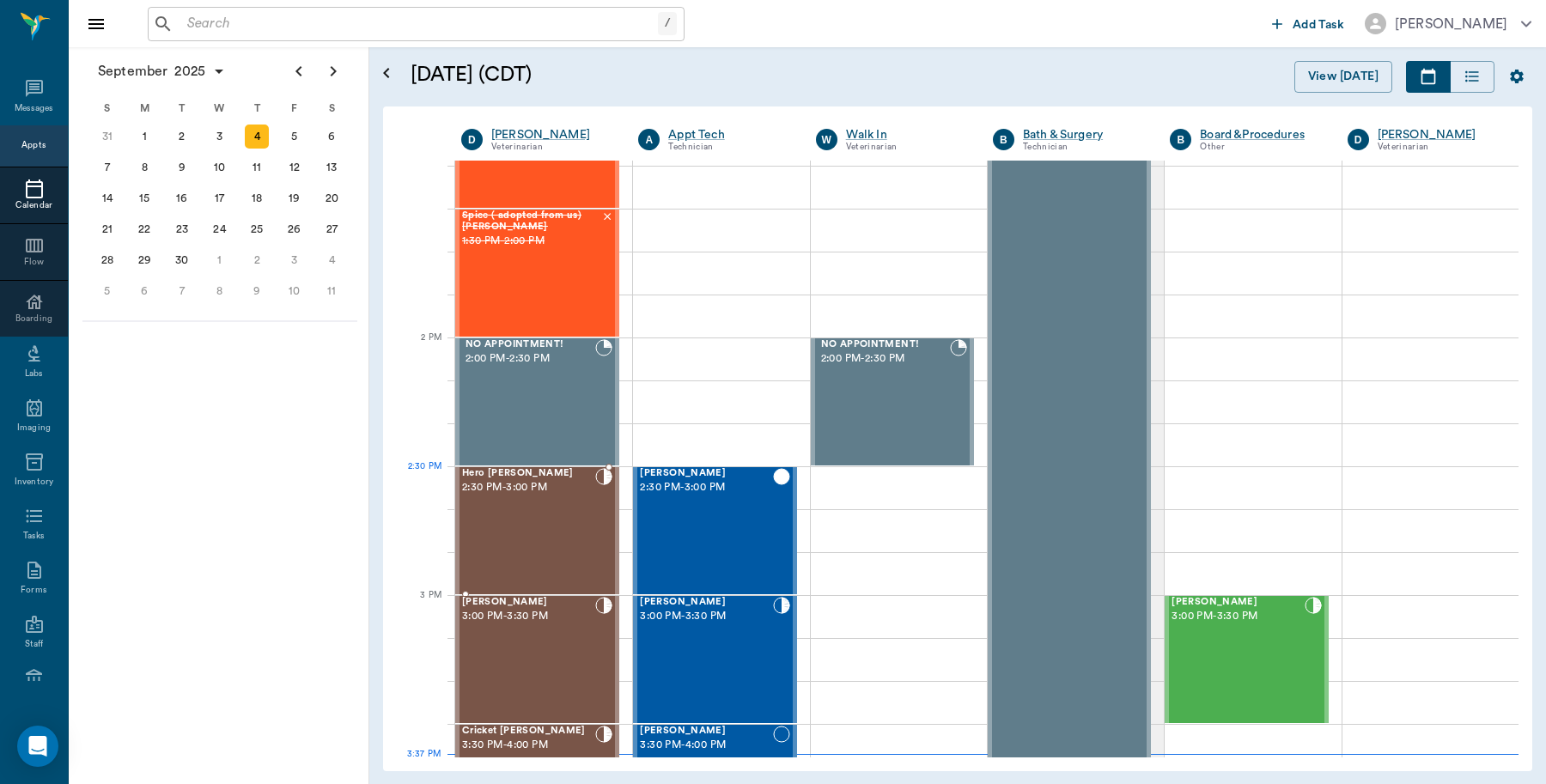
click at [561, 496] on span "2:30 PM - 3:00 PM" at bounding box center [528, 488] width 133 height 17
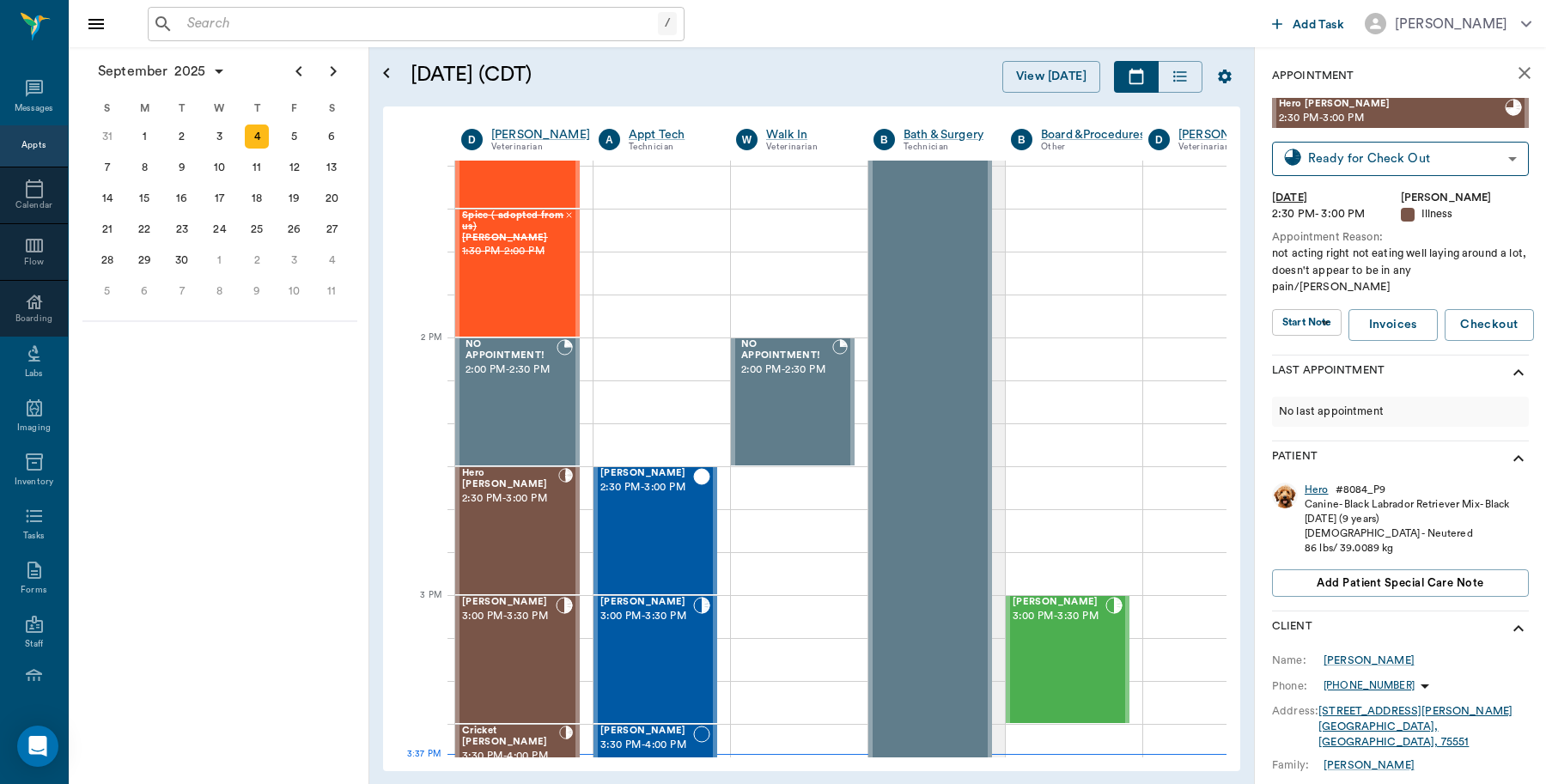
click at [1320, 482] on div "Hero" at bounding box center [1316, 489] width 24 height 14
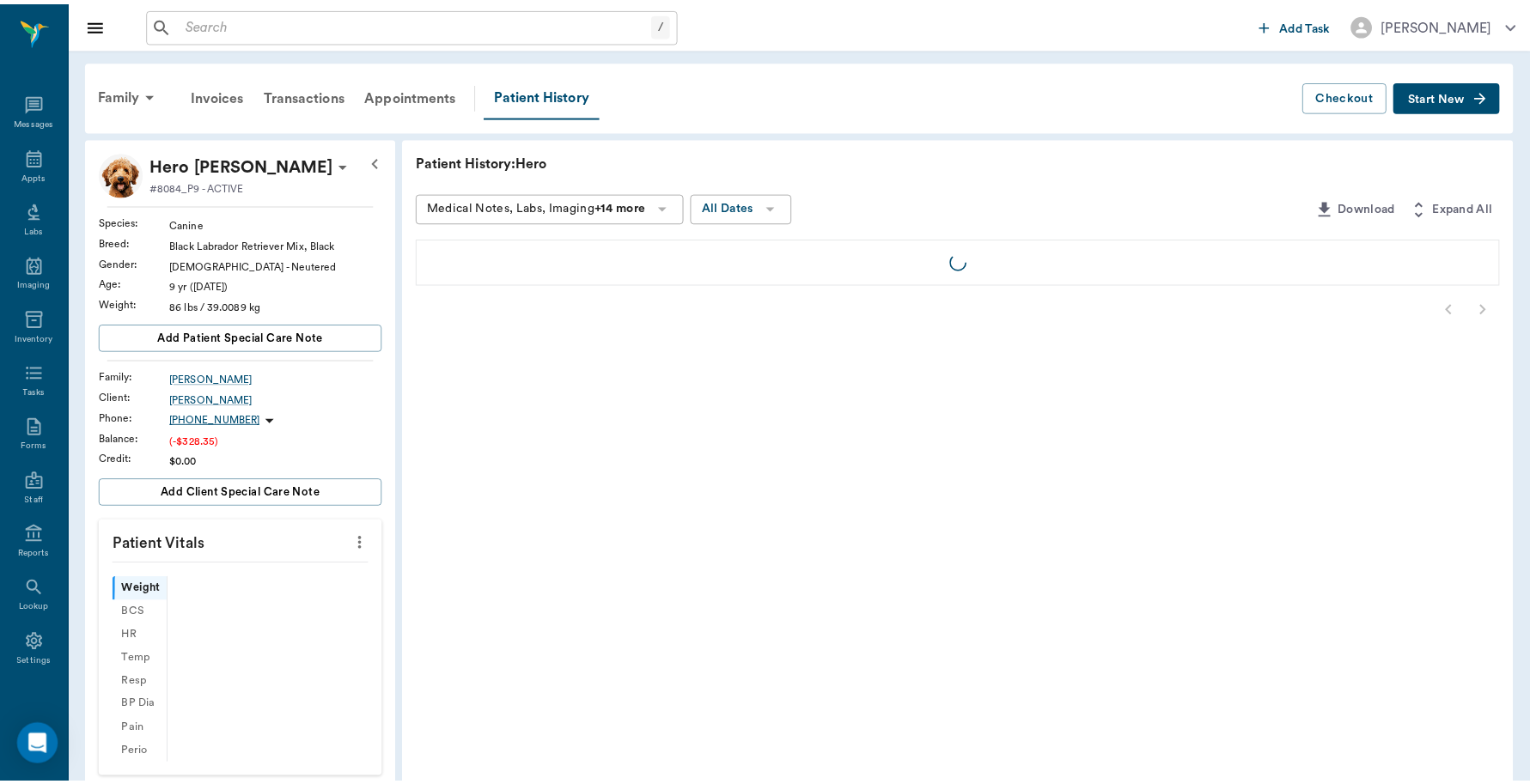
scroll to position [5, 0]
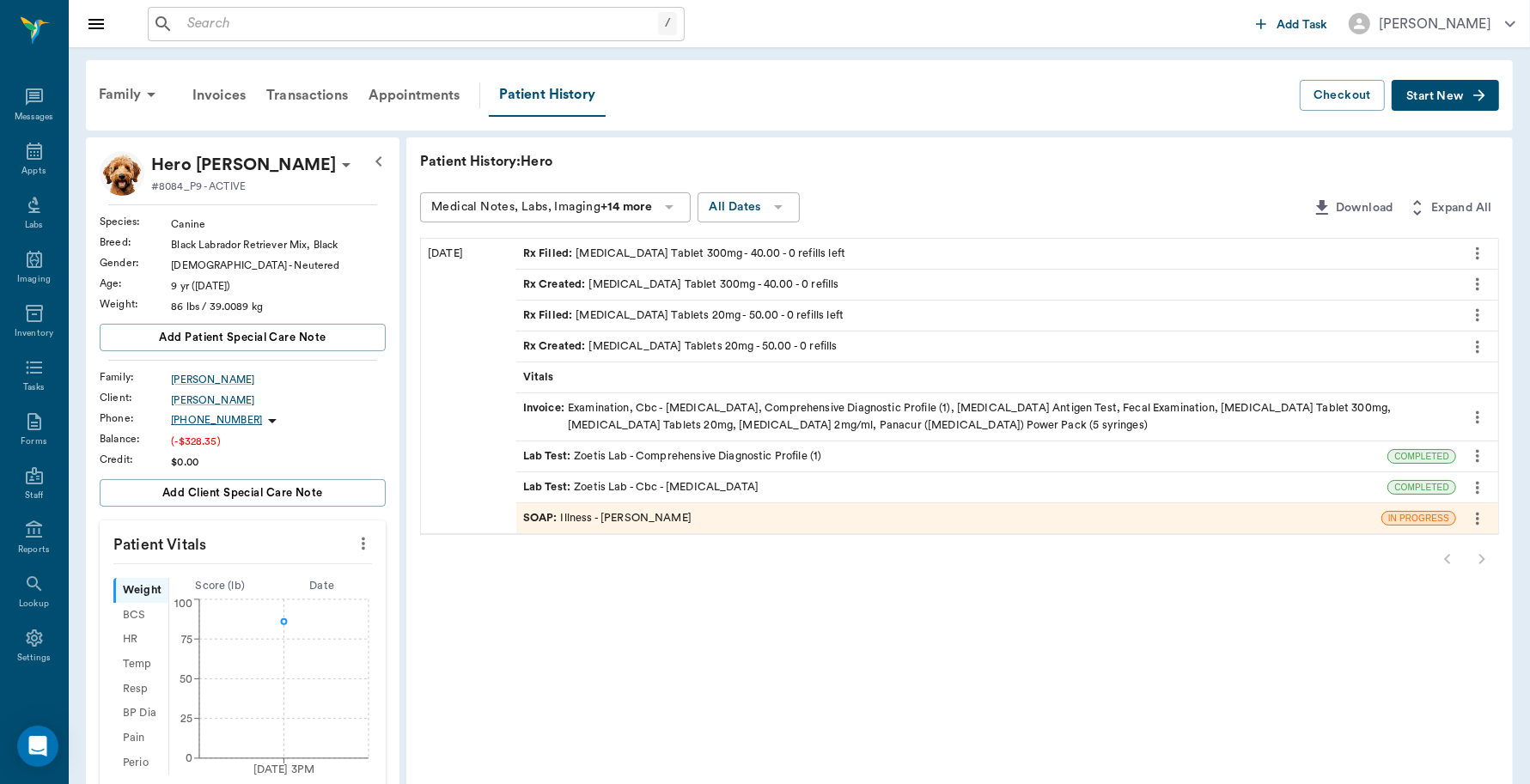
click at [851, 413] on div "Invoice : Examination, Cbc - [MEDICAL_DATA], Comprehensive Diagnostic Profile (…" at bounding box center [986, 417] width 926 height 32
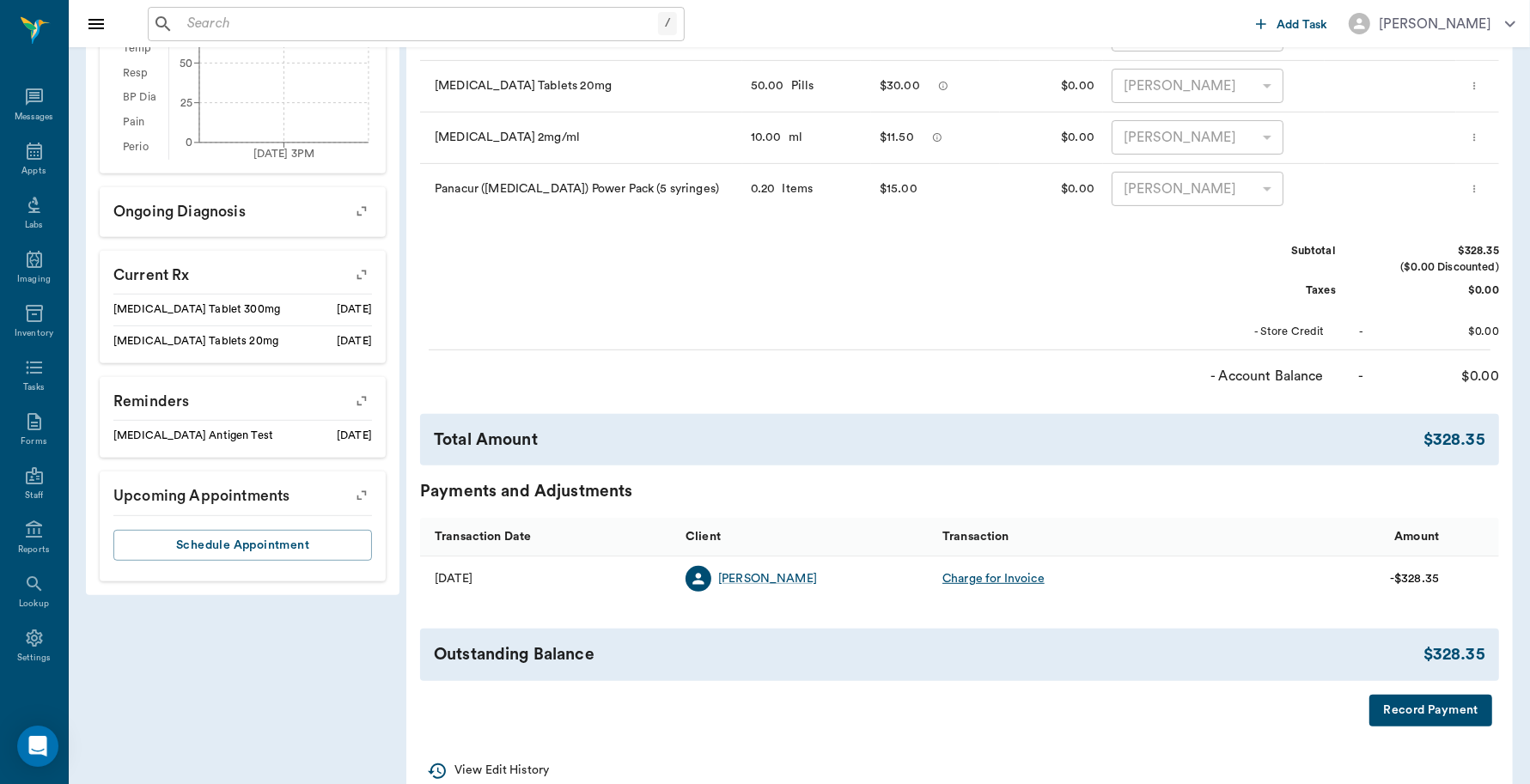
scroll to position [651, 0]
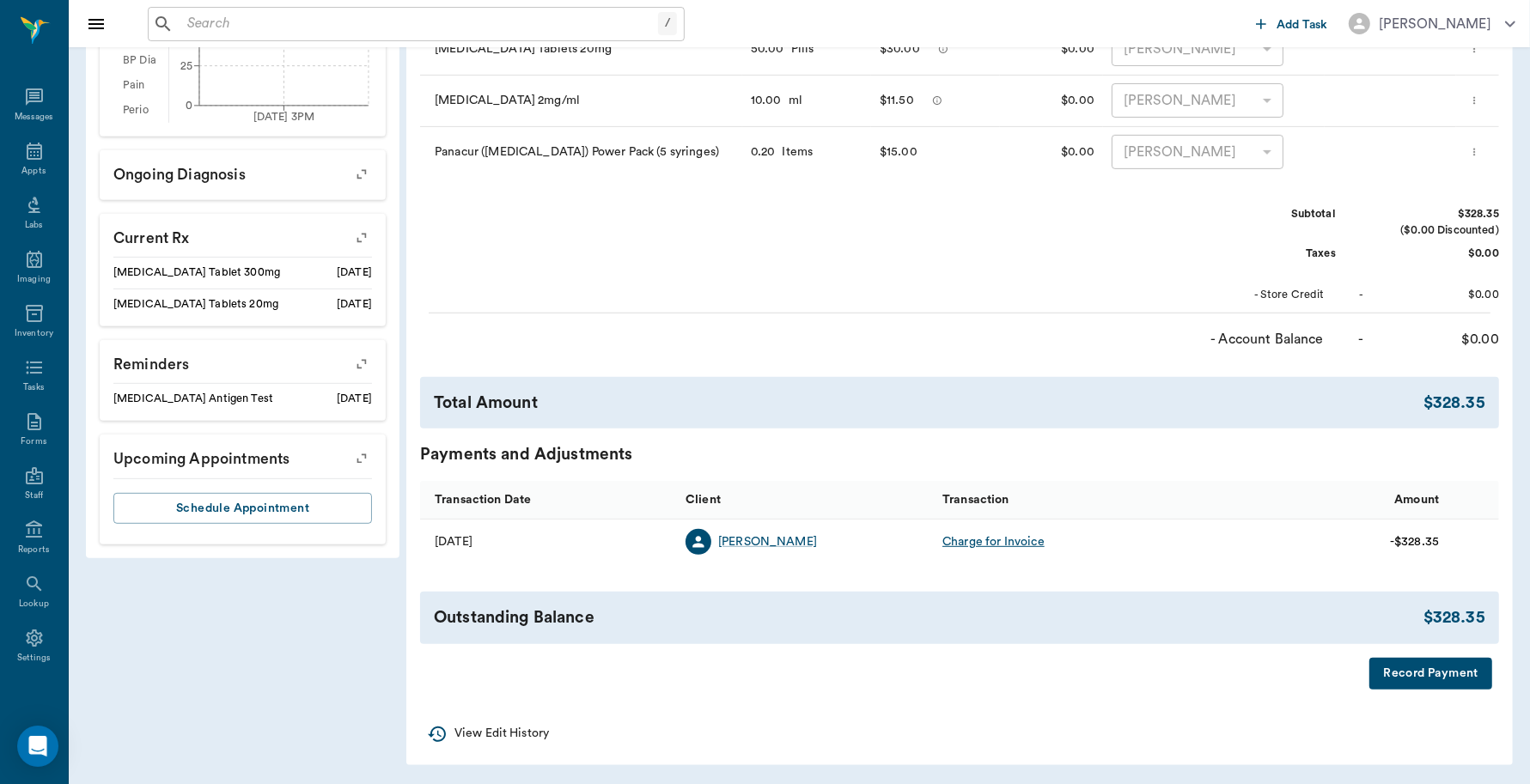
click at [1390, 678] on button "Record Payment" at bounding box center [1430, 673] width 123 height 31
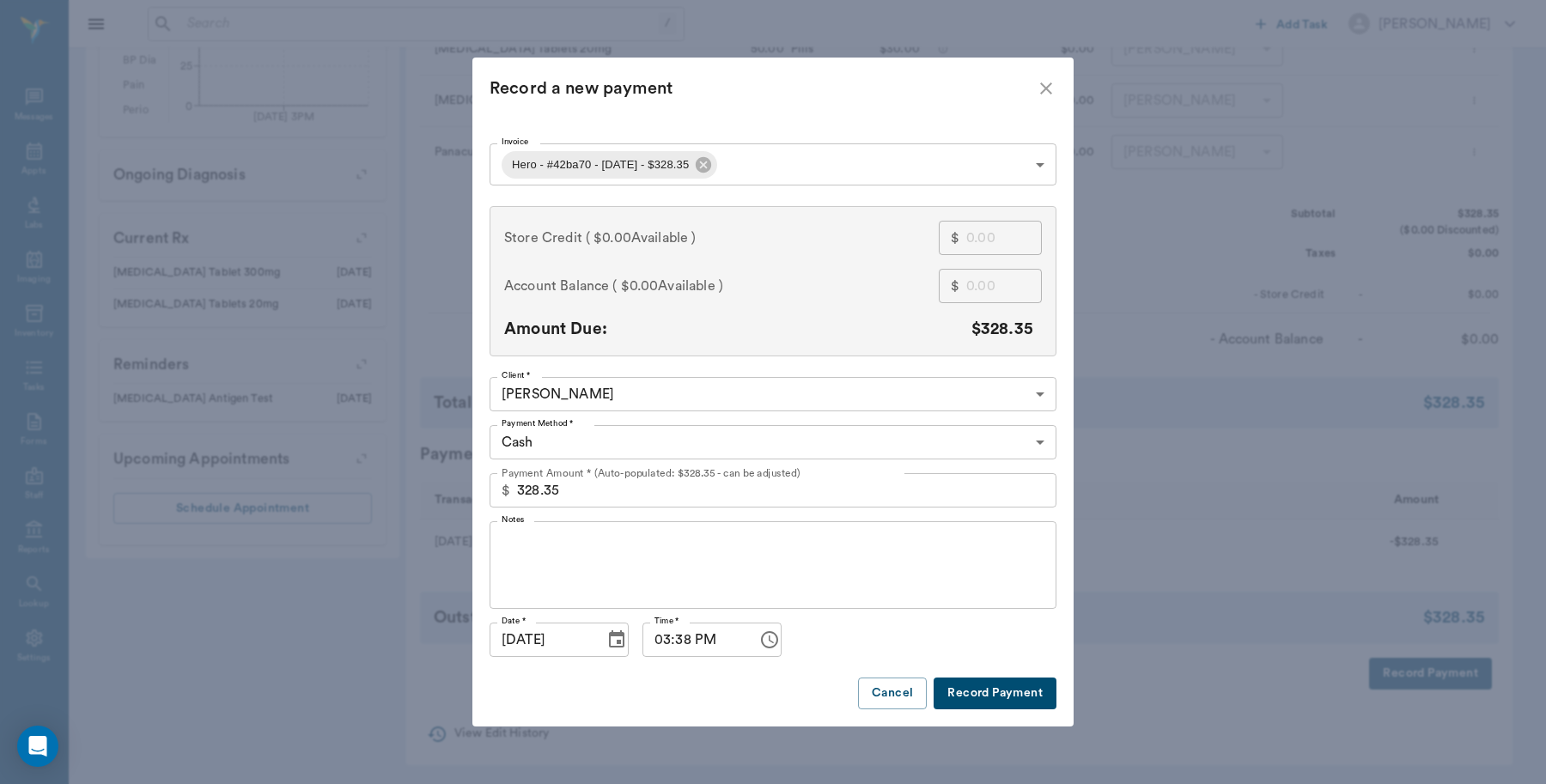
click at [687, 442] on body "/ ​ Add Task [PERSON_NAME] Nectar Messages Appts Labs Imaging Inventory Tasks F…" at bounding box center [773, 66] width 1546 height 1436
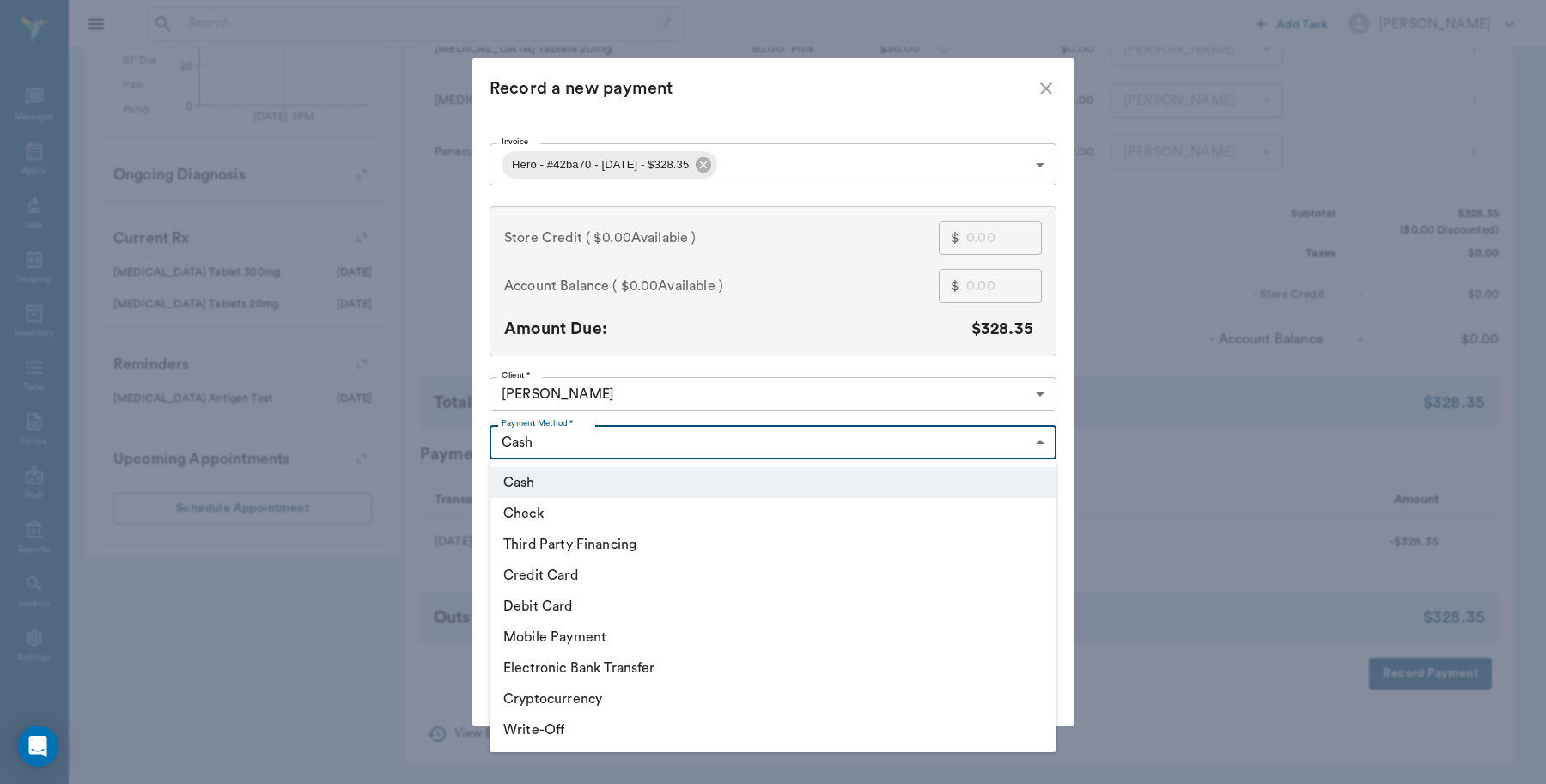
click at [584, 602] on li "Debit Card" at bounding box center [773, 606] width 567 height 31
type input "DEBIT_CARD"
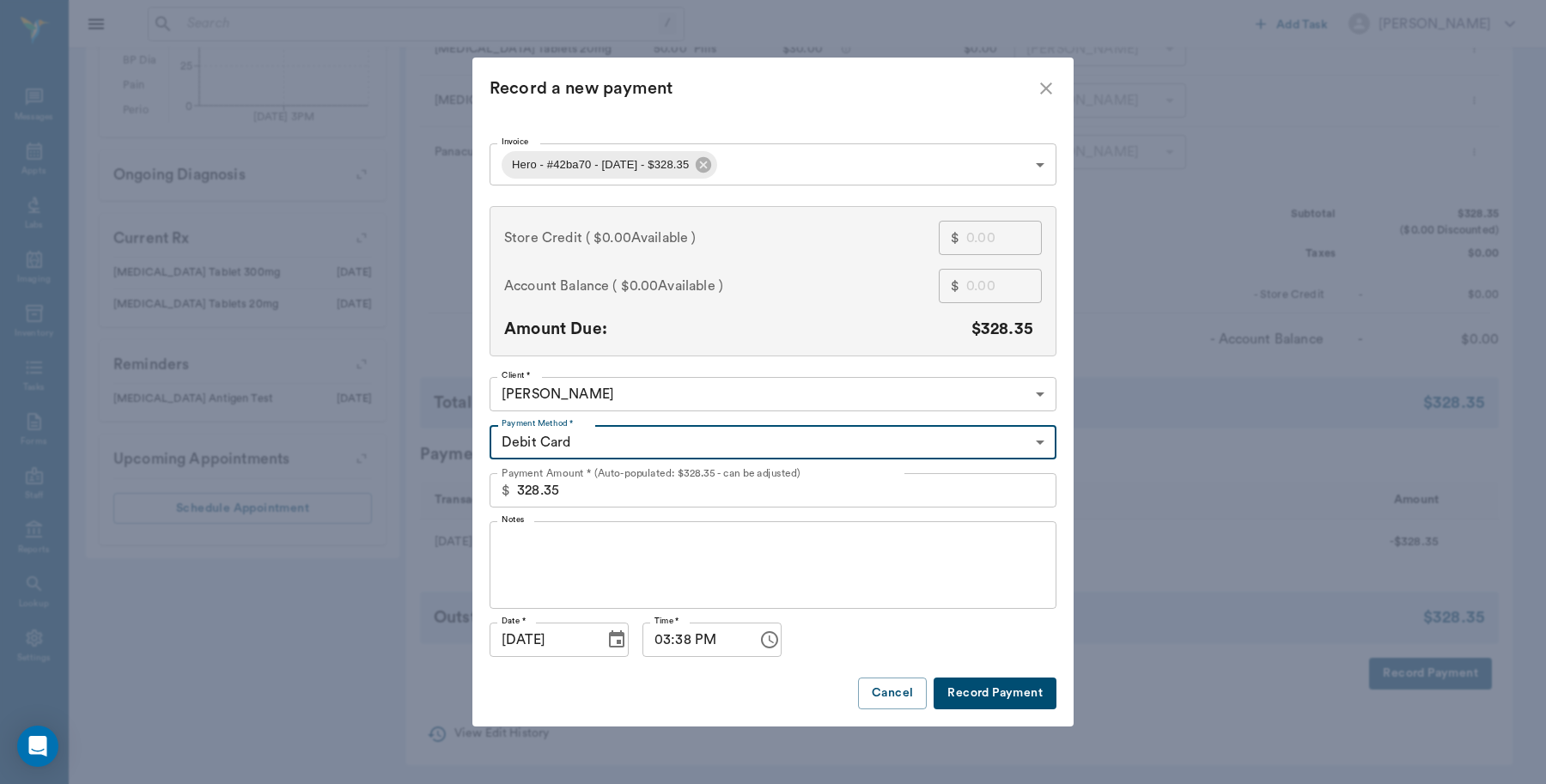
click at [988, 697] on button "Record Payment" at bounding box center [994, 692] width 123 height 31
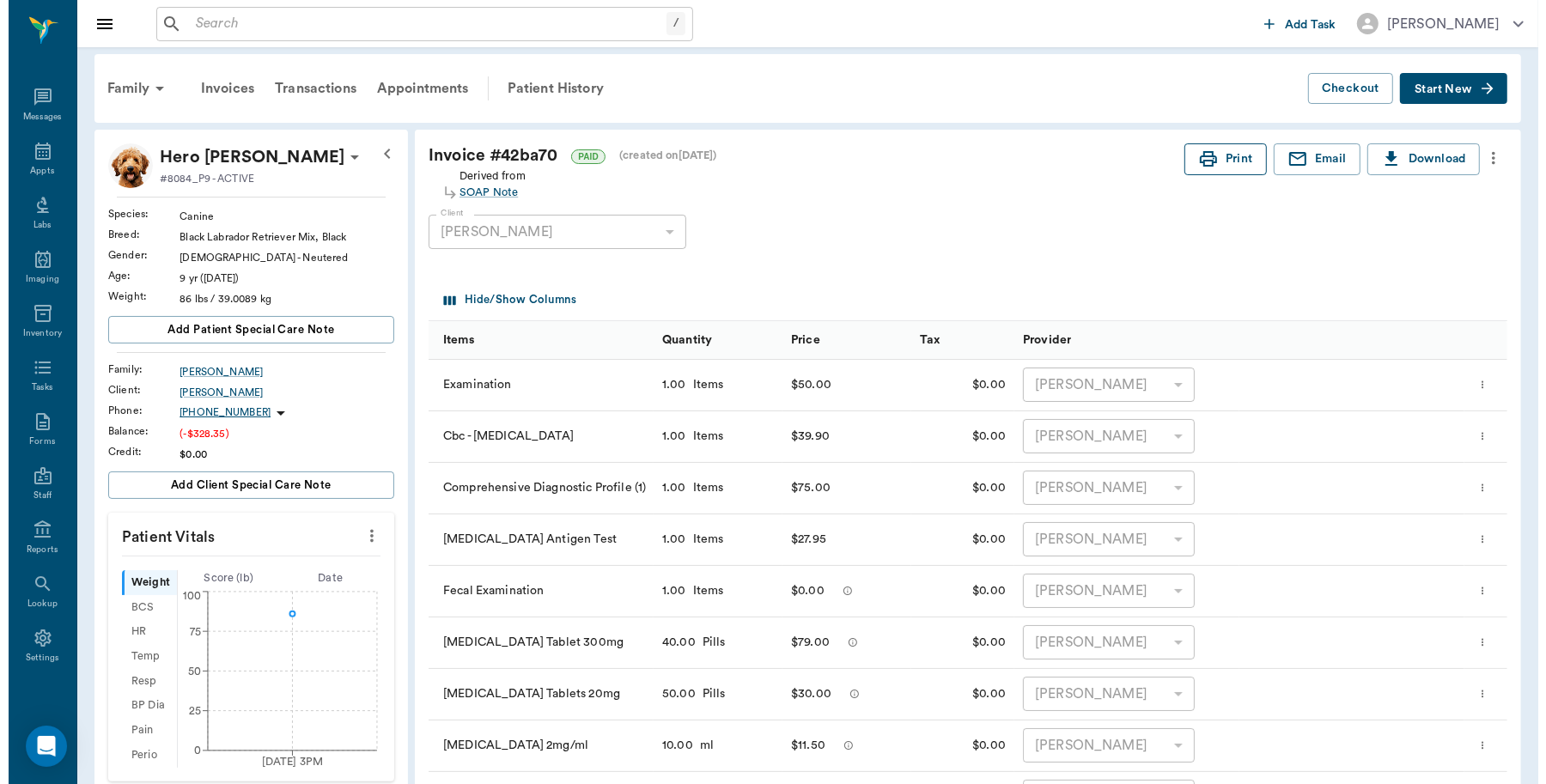
scroll to position [0, 0]
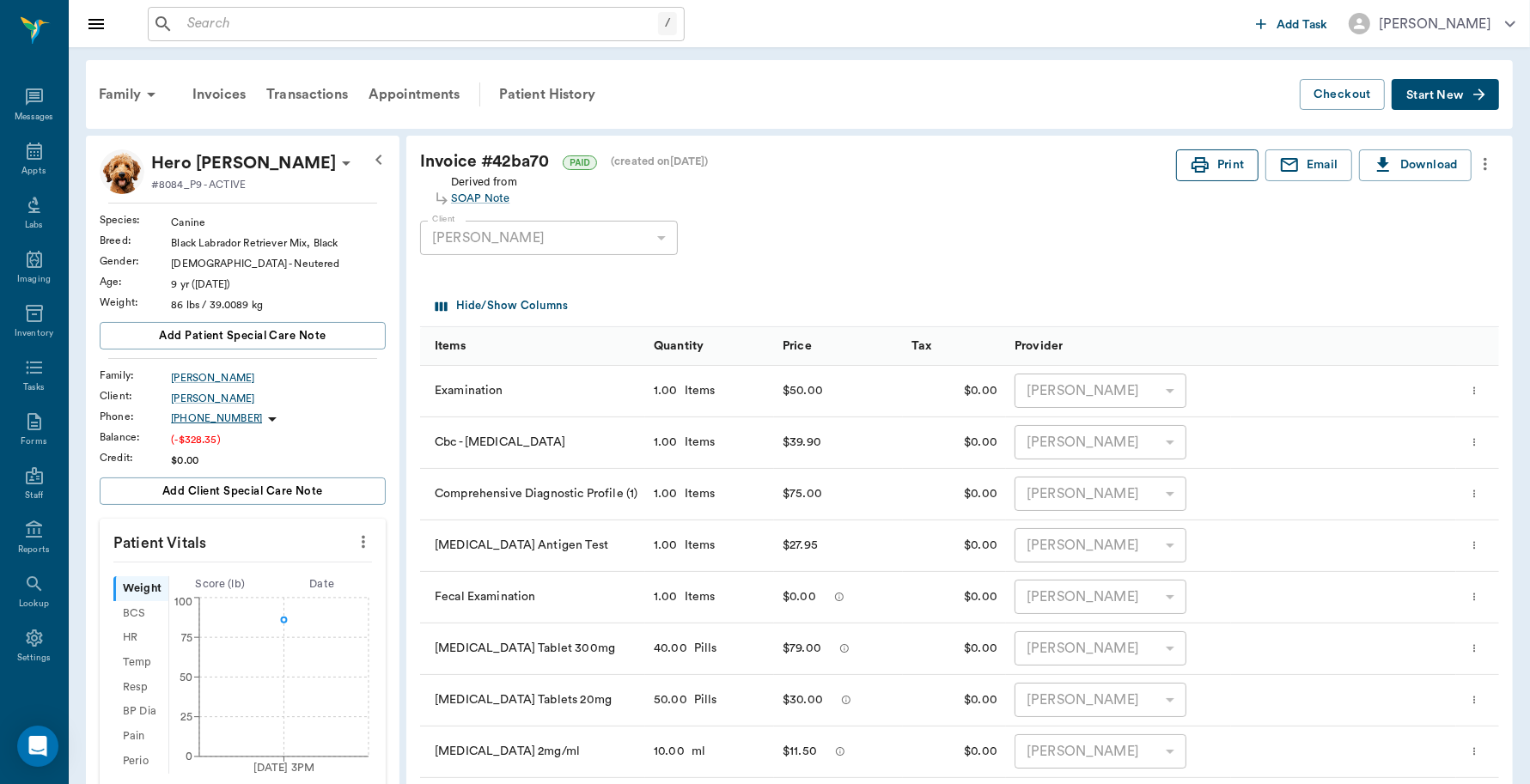
click at [1231, 163] on button "Print" at bounding box center [1217, 164] width 83 height 31
click at [7, 165] on div "Appts" at bounding box center [34, 161] width 68 height 54
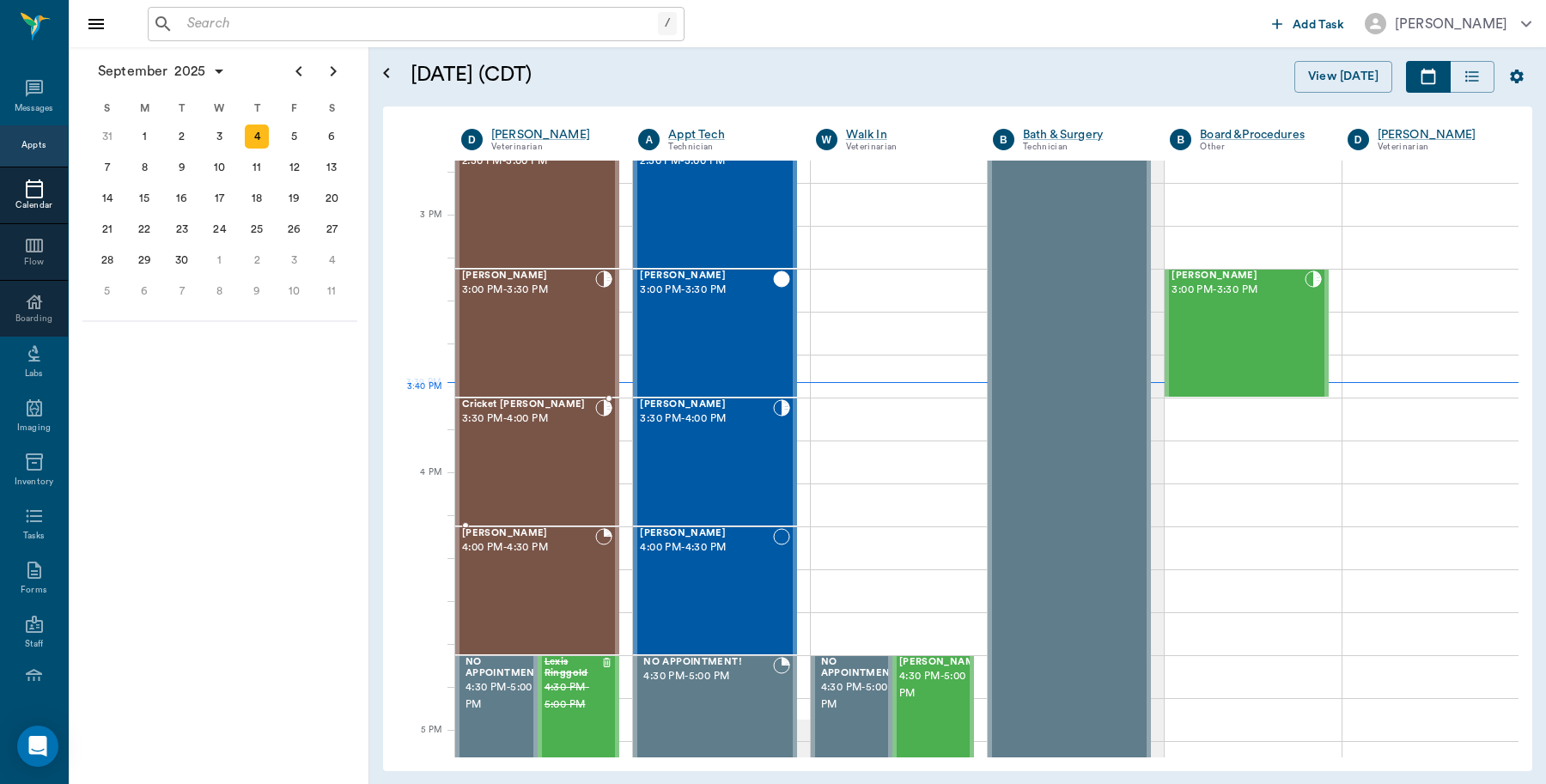
scroll to position [1591, 0]
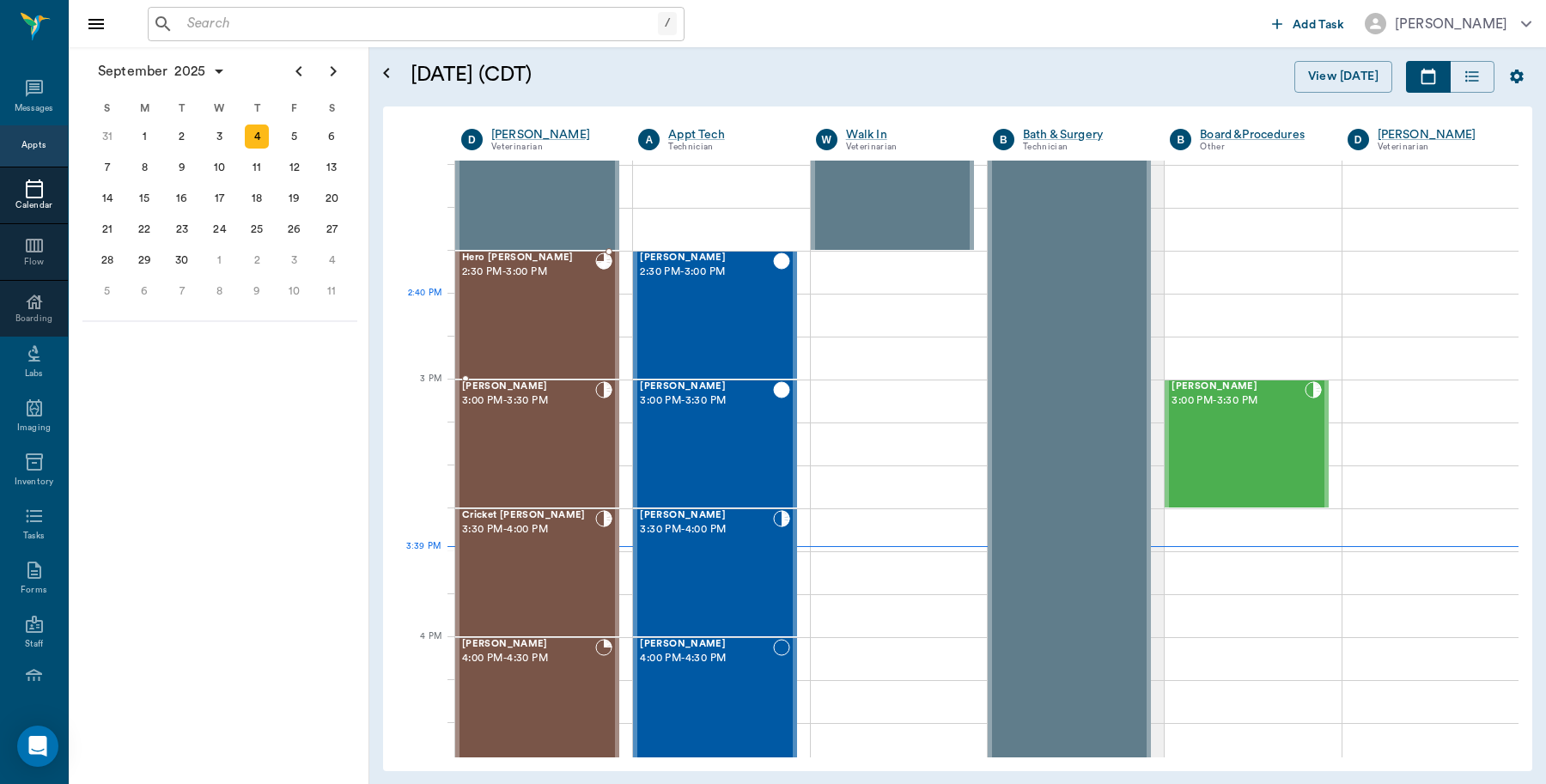
click at [526, 303] on div "Hero [PERSON_NAME] 2:30 PM - 3:00 PM" at bounding box center [528, 315] width 133 height 126
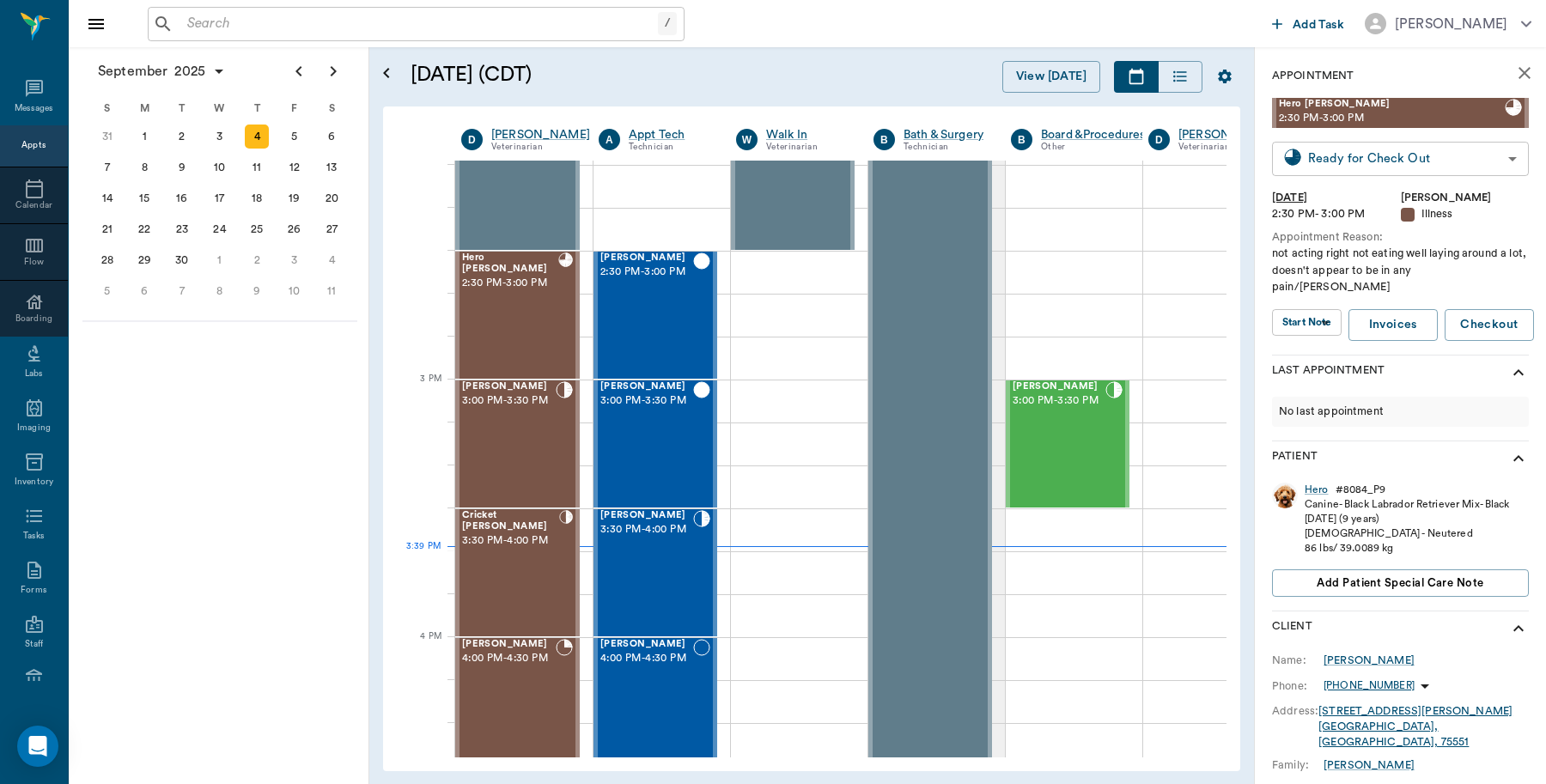
click at [1356, 154] on body "/ ​ Add Task [PERSON_NAME] Nectar Messages Appts Calendar Flow Boarding Labs Im…" at bounding box center [773, 392] width 1546 height 784
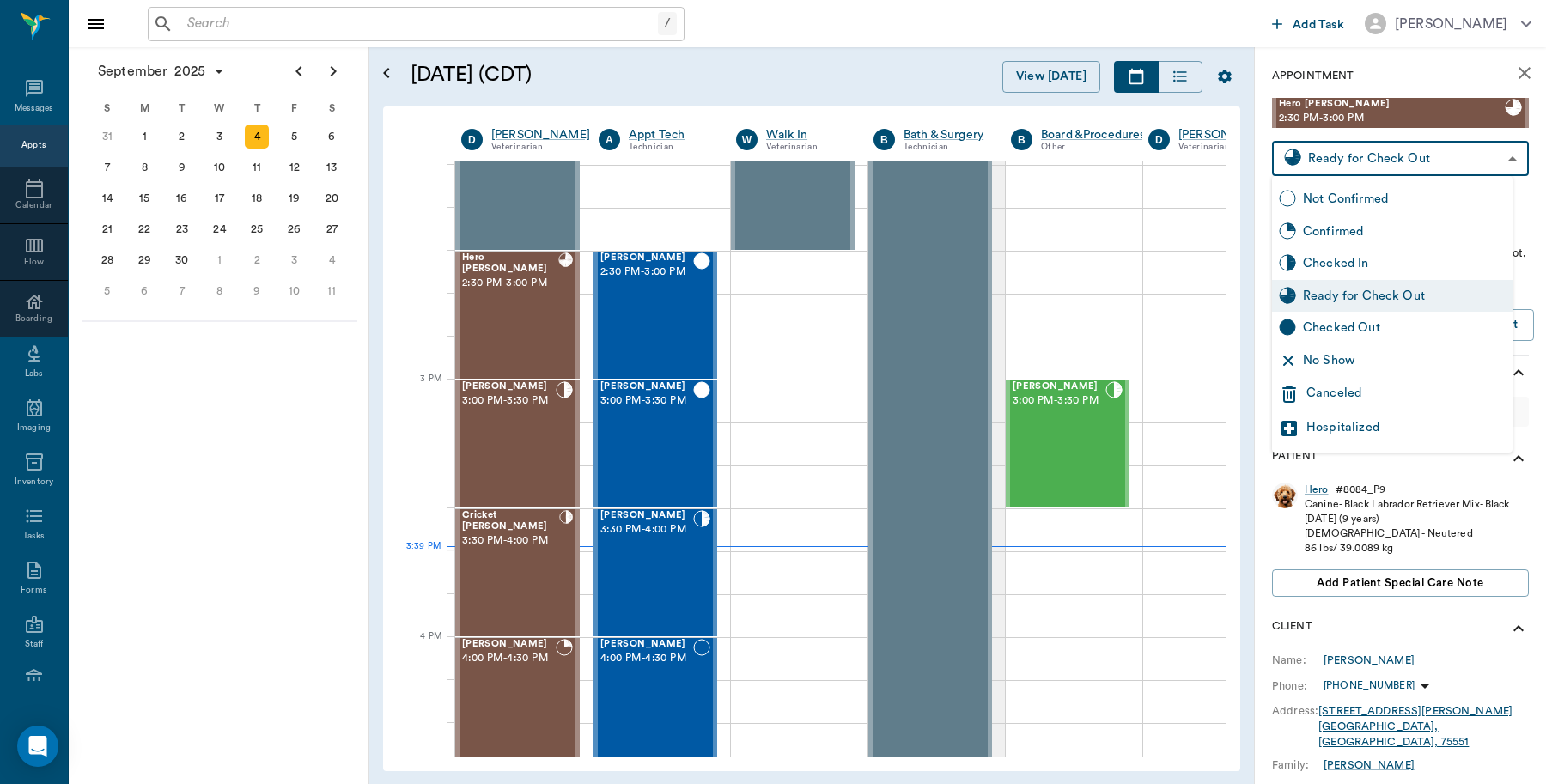
click at [1324, 321] on div "Checked Out" at bounding box center [1404, 328] width 203 height 19
type input "CHECKED_OUT"
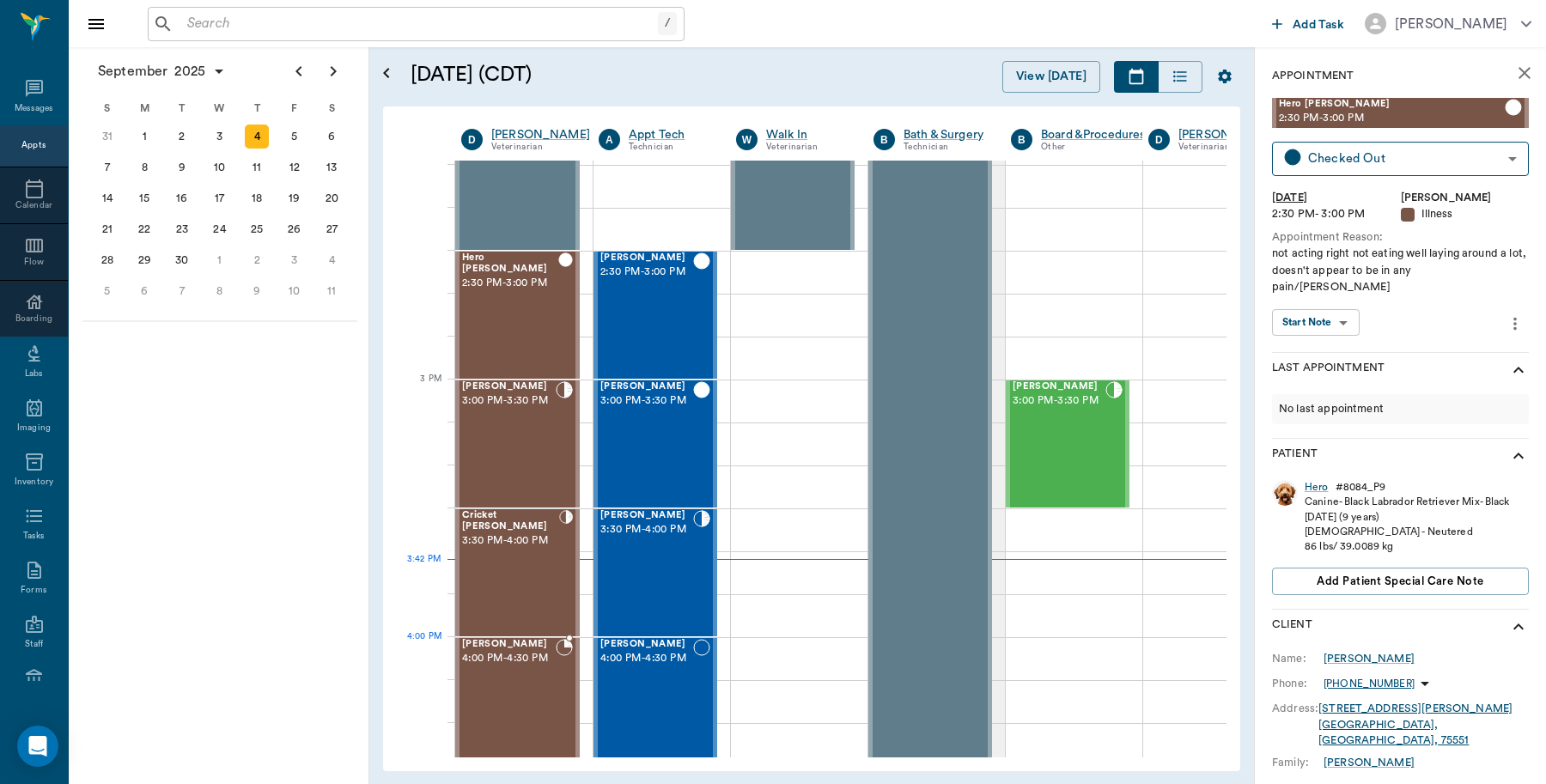
click at [534, 670] on div "[PERSON_NAME] 4:00 PM - 4:30 PM" at bounding box center [508, 701] width 93 height 126
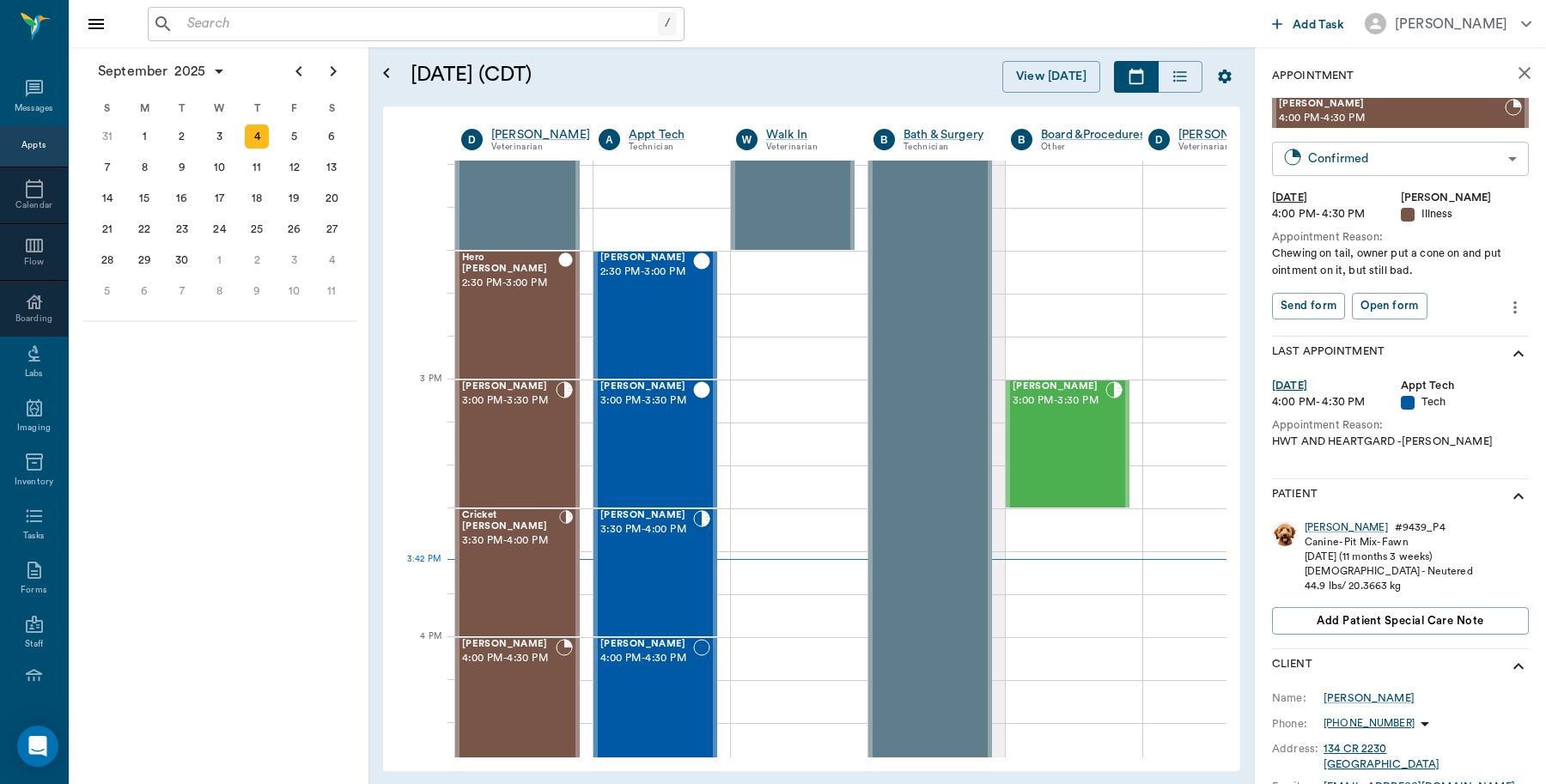
click at [1367, 157] on body "/ ​ Add Task [PERSON_NAME] Nectar Messages Appts Calendar Flow Boarding Labs Im…" at bounding box center [773, 392] width 1546 height 784
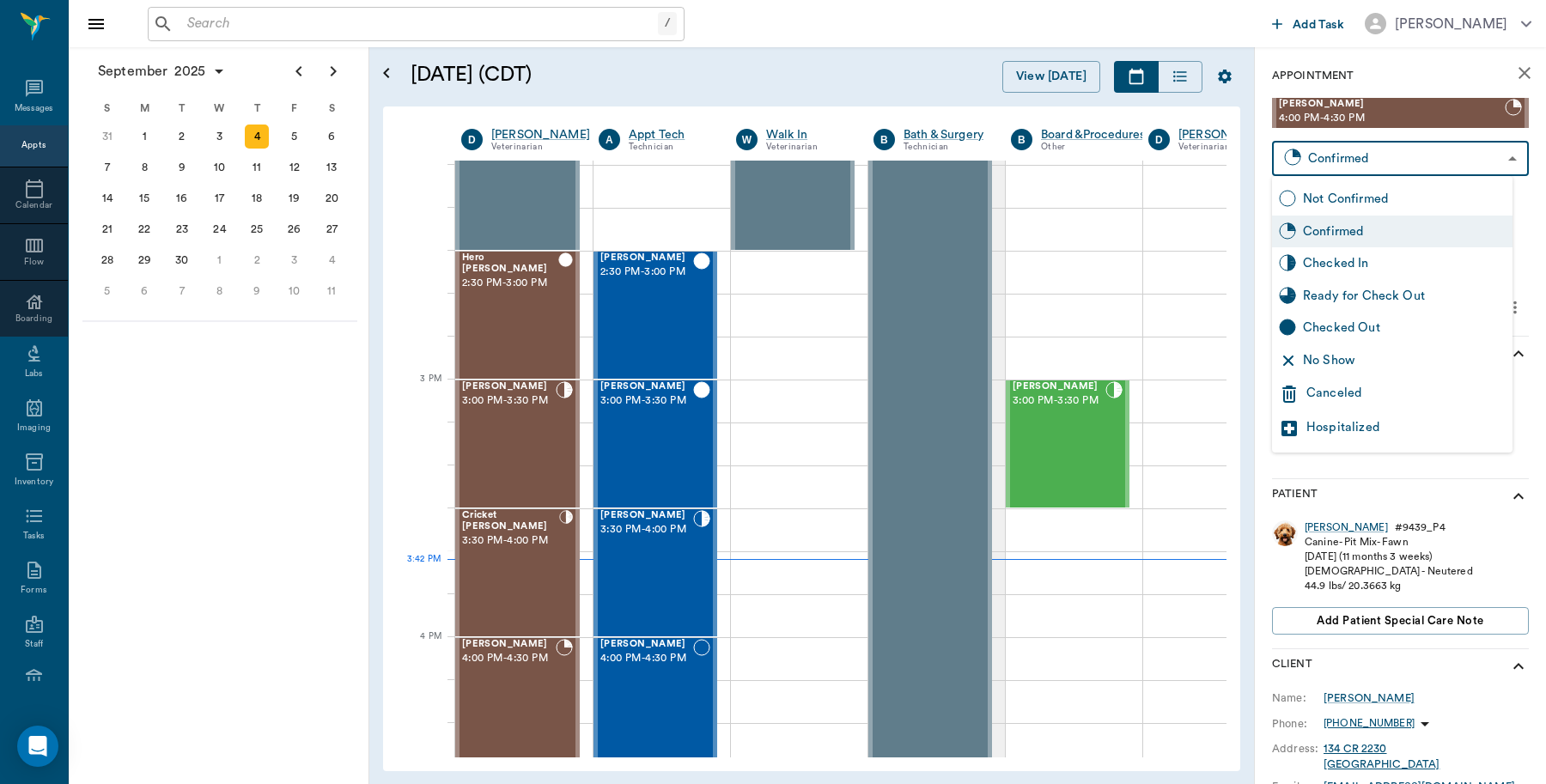
click at [1360, 260] on div "Checked In" at bounding box center [1404, 263] width 203 height 19
type input "CHECKED_IN"
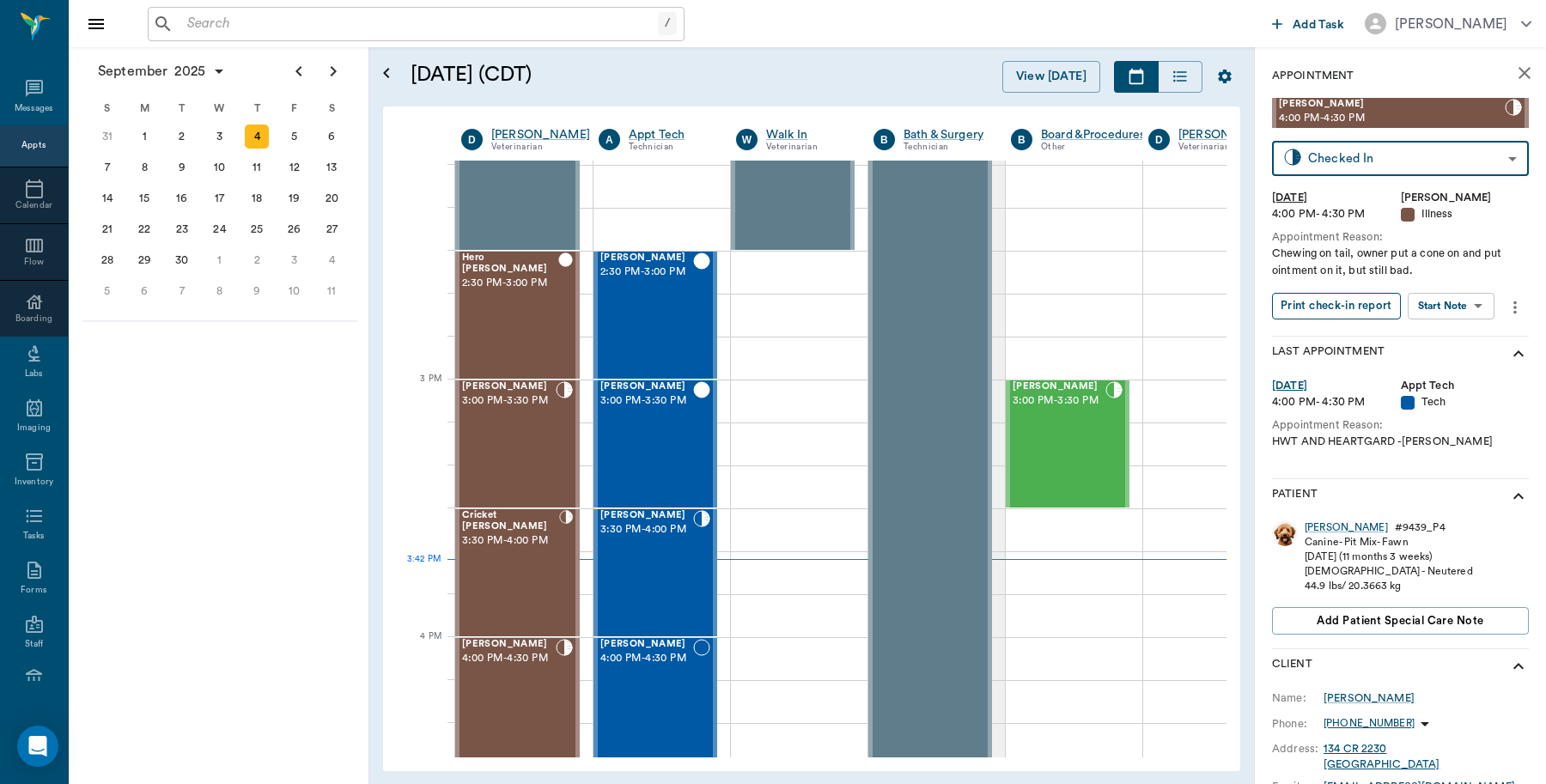
click at [1344, 307] on button "Print check-in report" at bounding box center [1336, 306] width 128 height 27
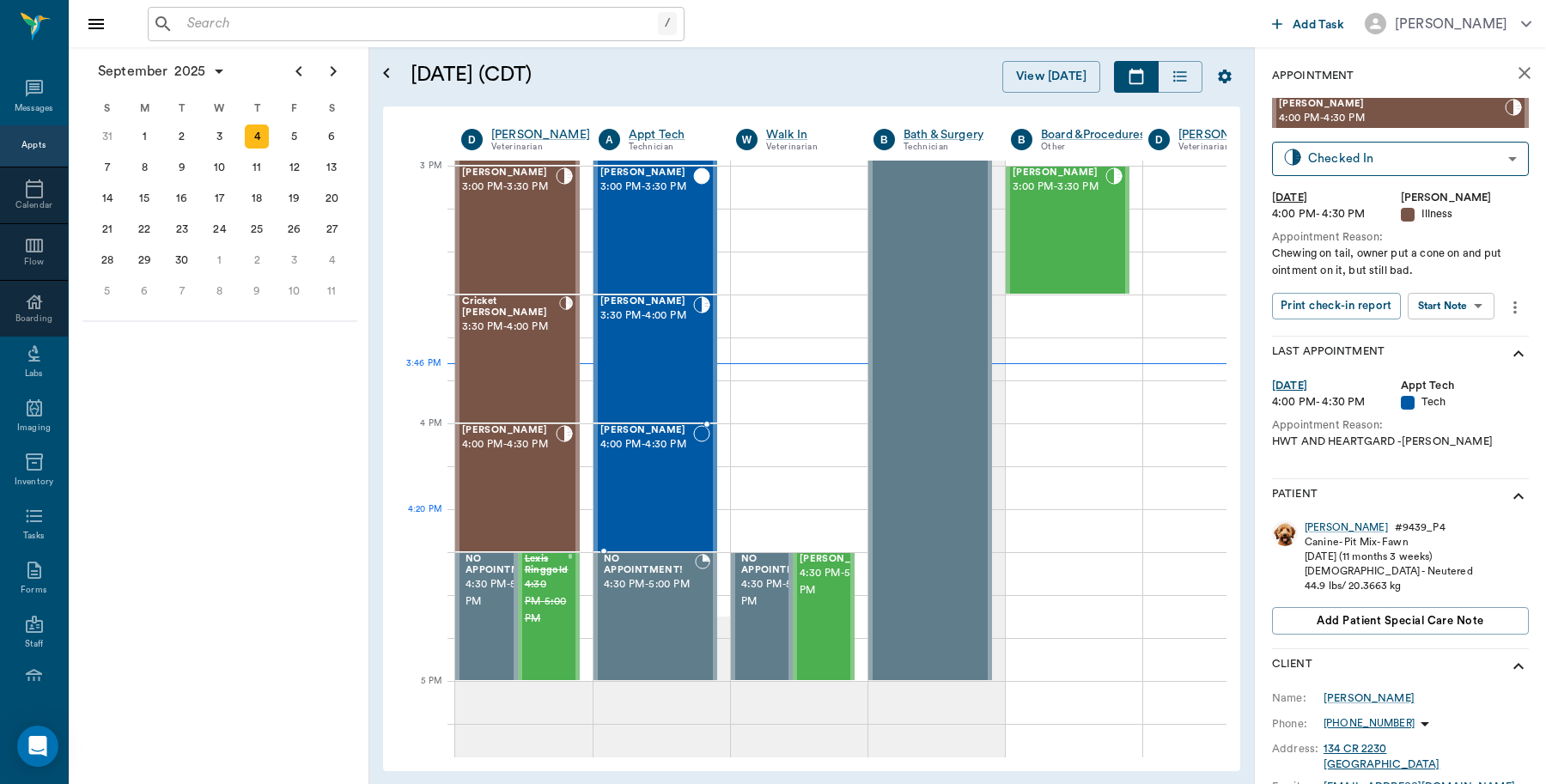
scroll to position [1806, 0]
click at [221, 18] on input "text" at bounding box center [420, 23] width 478 height 24
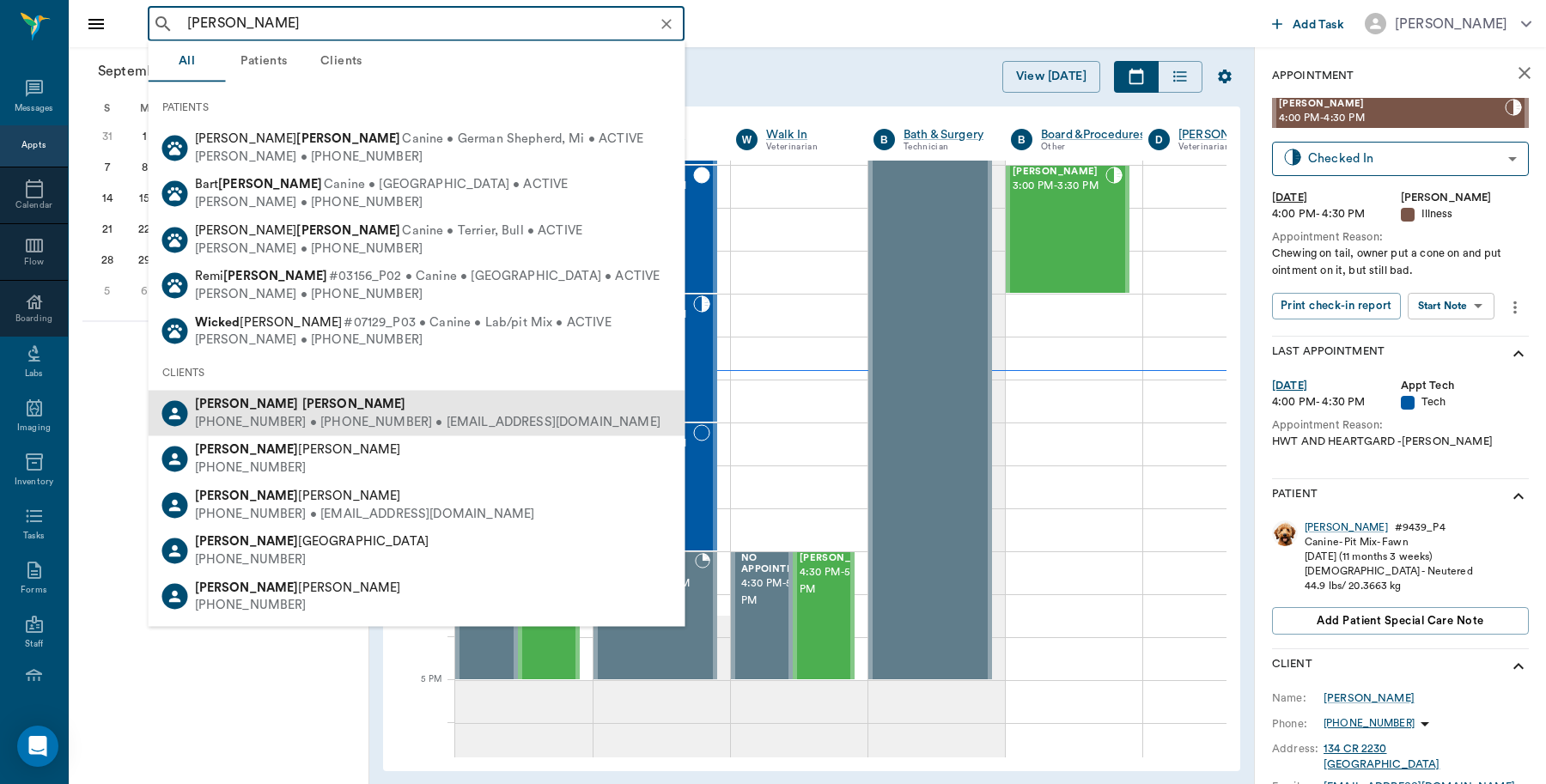
click at [232, 421] on div "[PHONE_NUMBER] • [PHONE_NUMBER] • [EMAIL_ADDRESS][DOMAIN_NAME]" at bounding box center [428, 422] width 465 height 18
type input "[PERSON_NAME]"
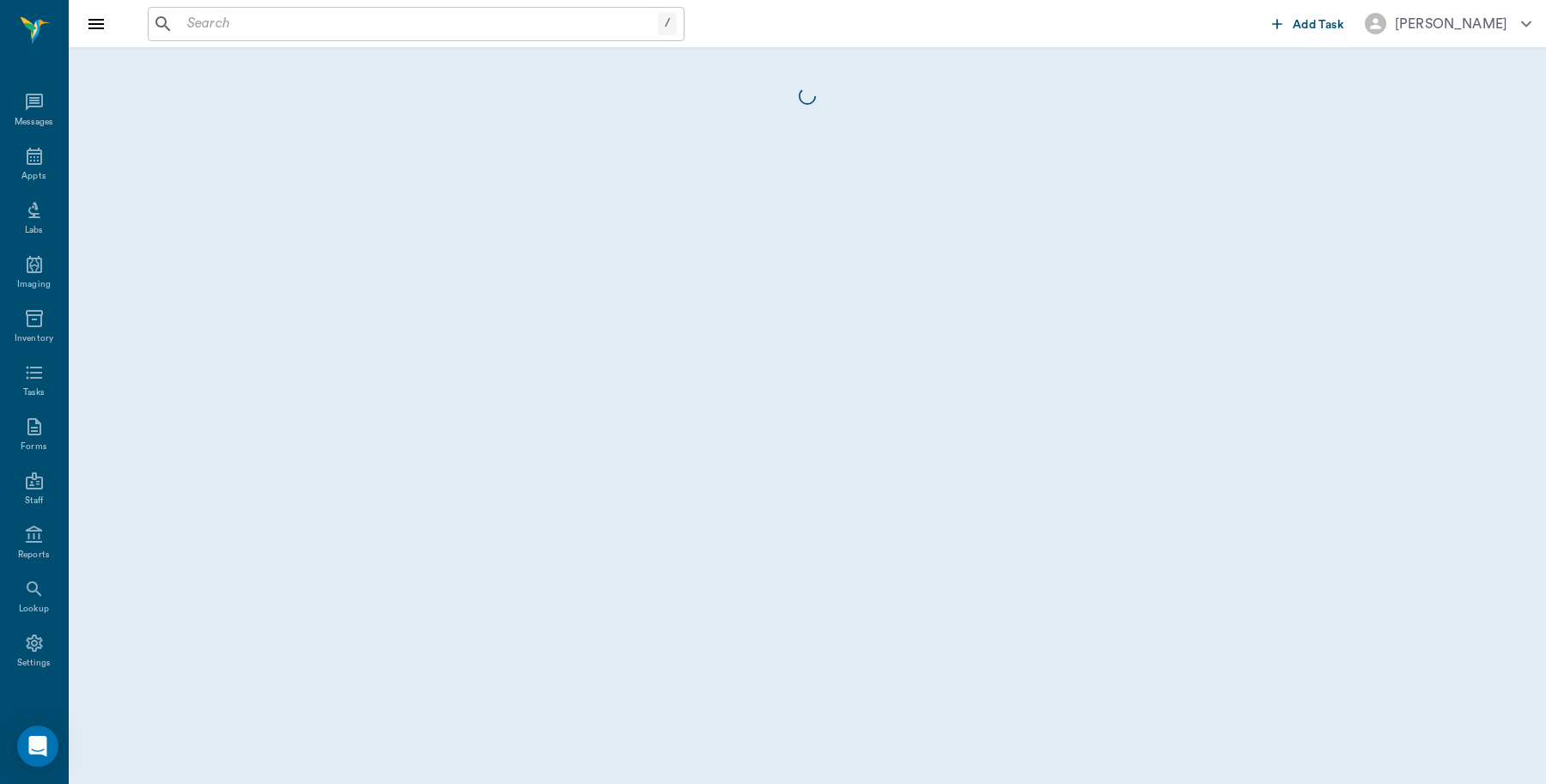
scroll to position [5, 0]
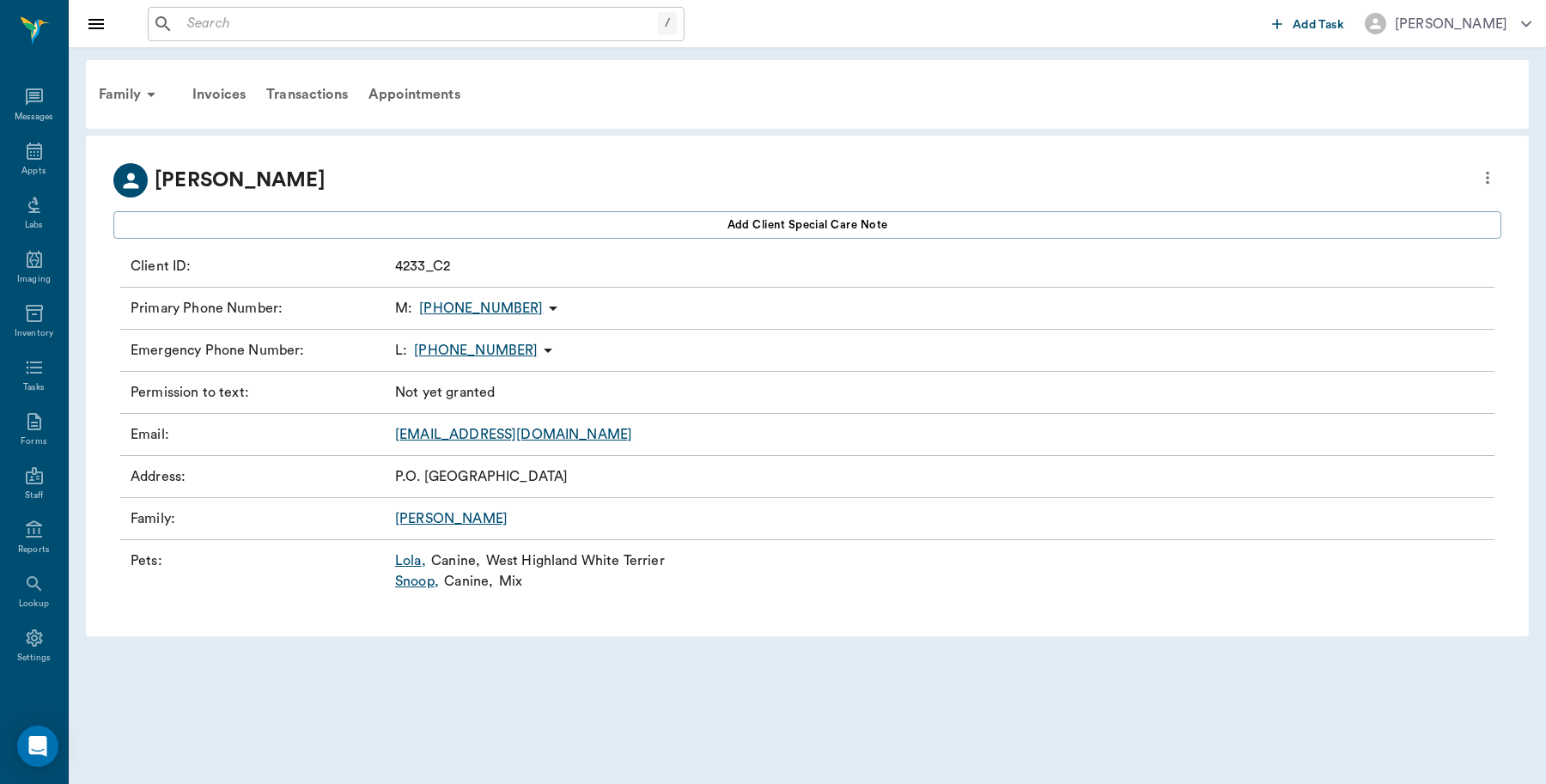
click at [402, 559] on link "Lola ," at bounding box center [411, 560] width 31 height 21
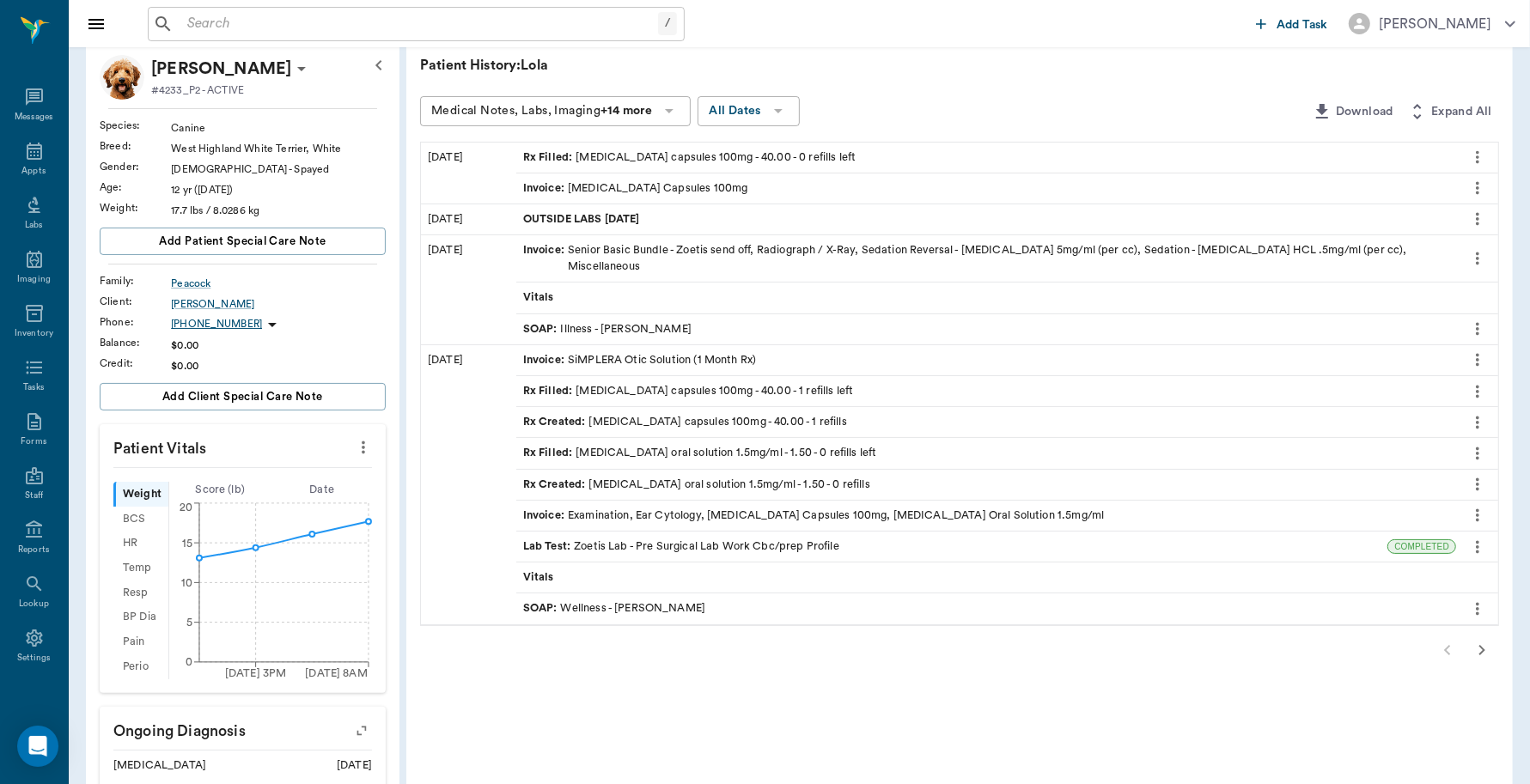
scroll to position [479, 0]
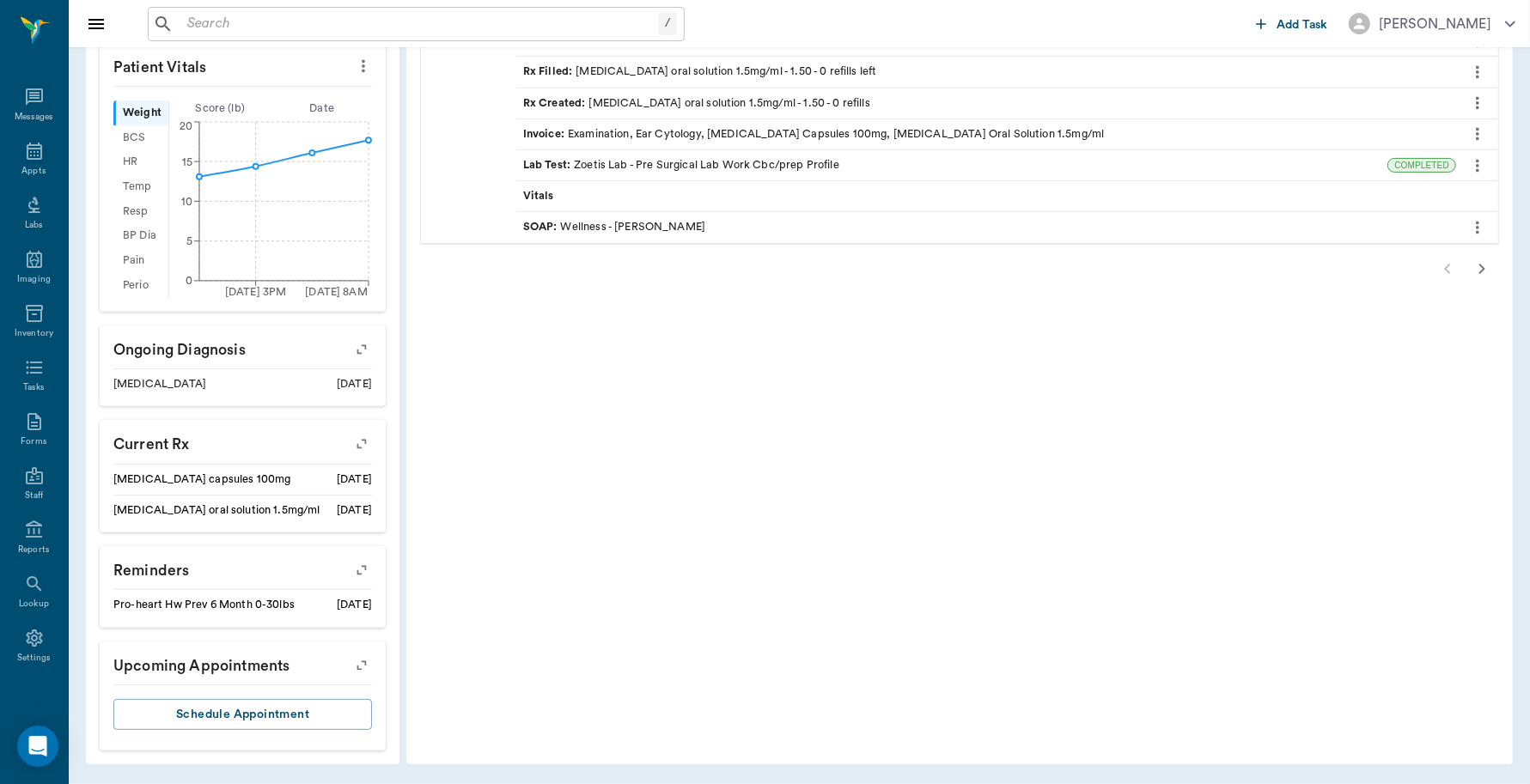
click at [367, 663] on icon "button" at bounding box center [361, 665] width 24 height 24
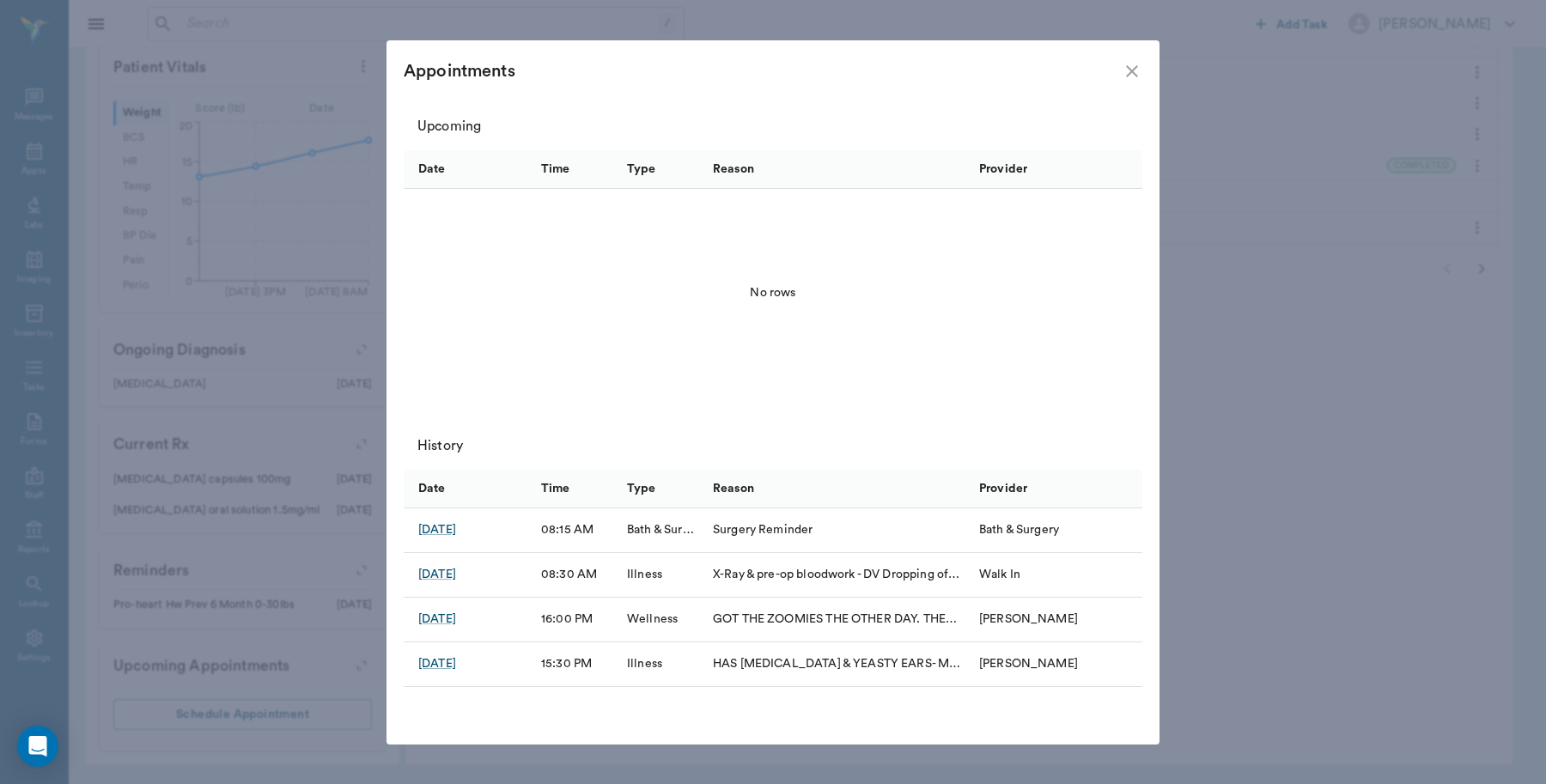
click at [1135, 66] on icon "close" at bounding box center [1132, 71] width 21 height 21
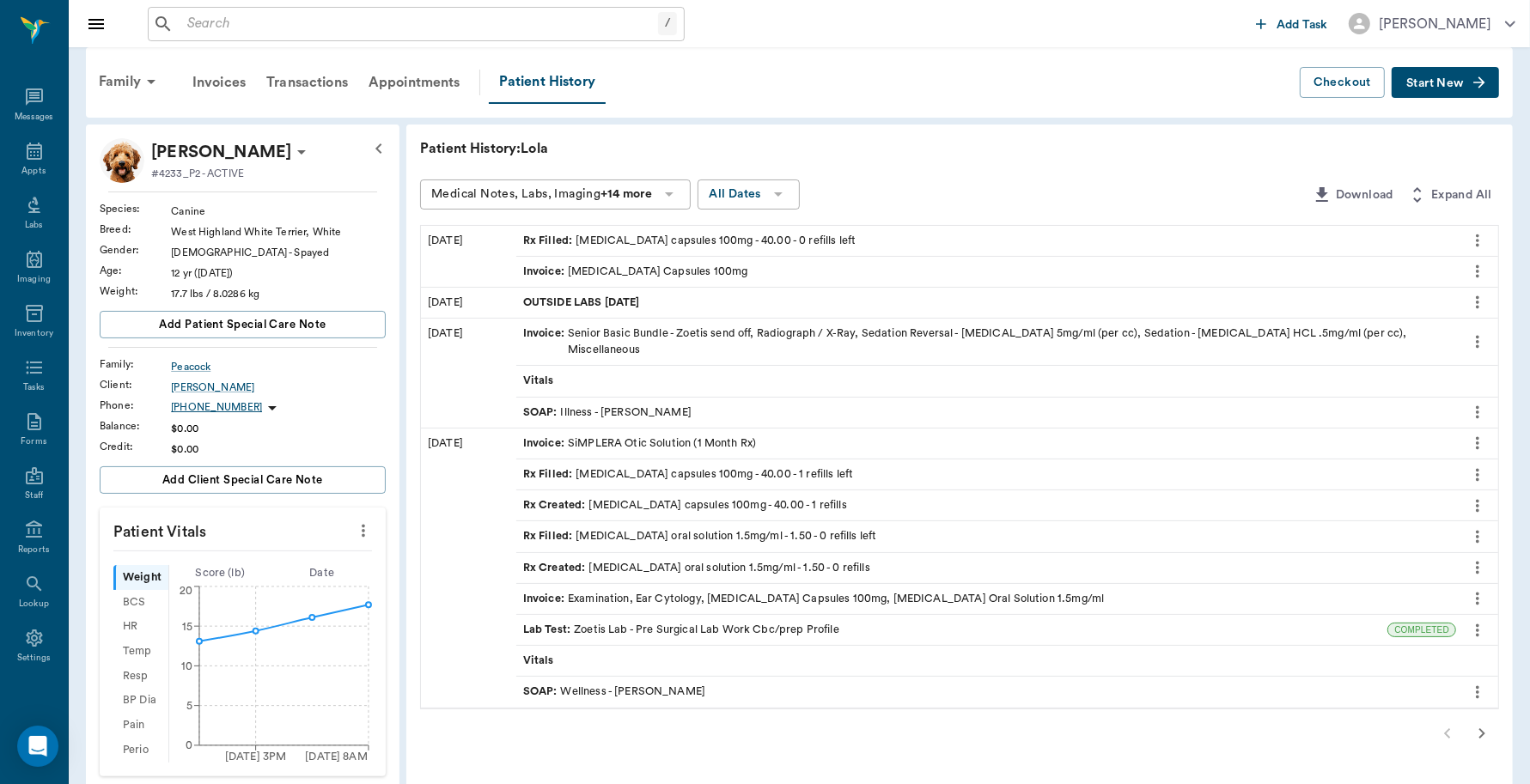
scroll to position [0, 0]
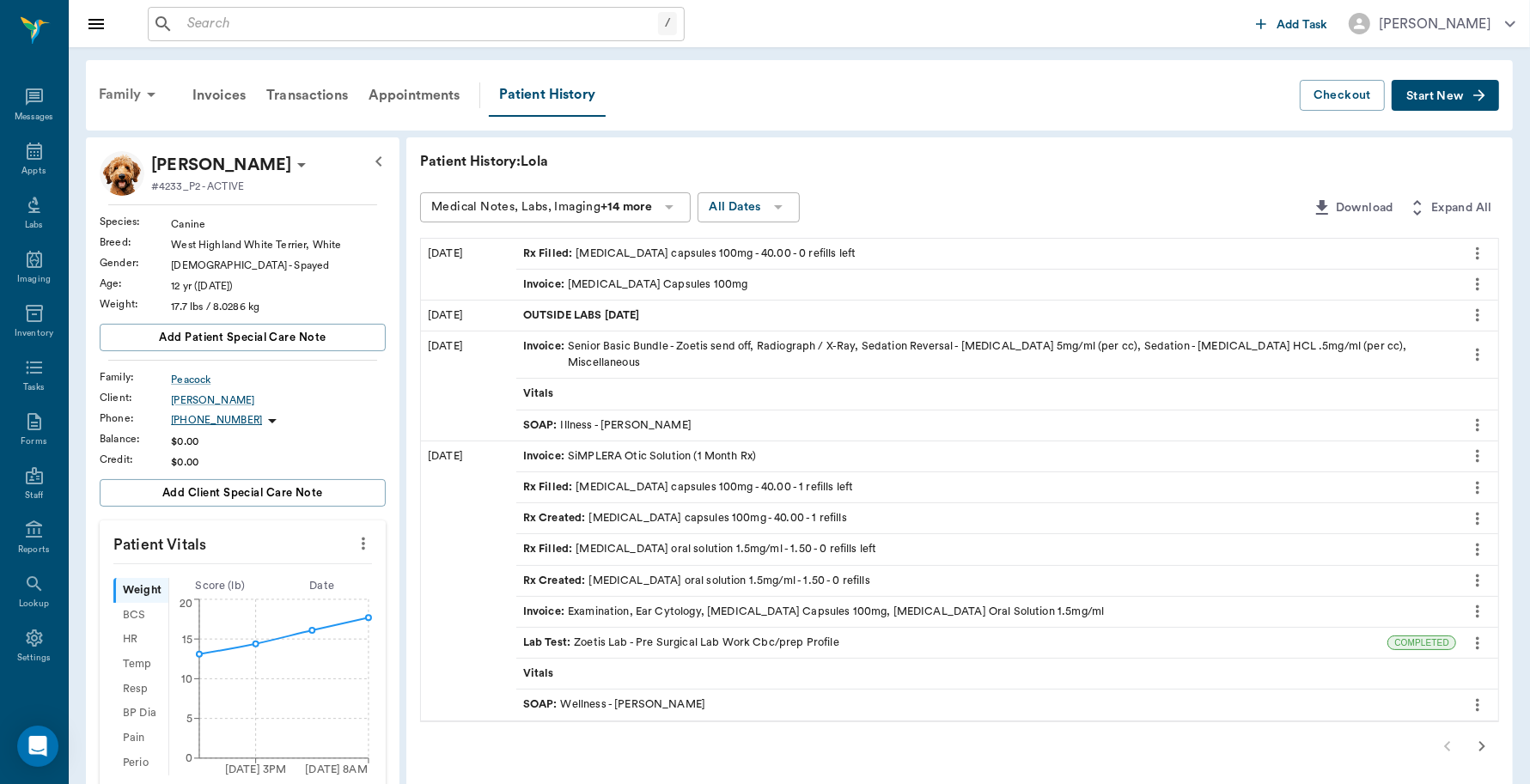
click at [113, 94] on div "Family" at bounding box center [129, 94] width 84 height 41
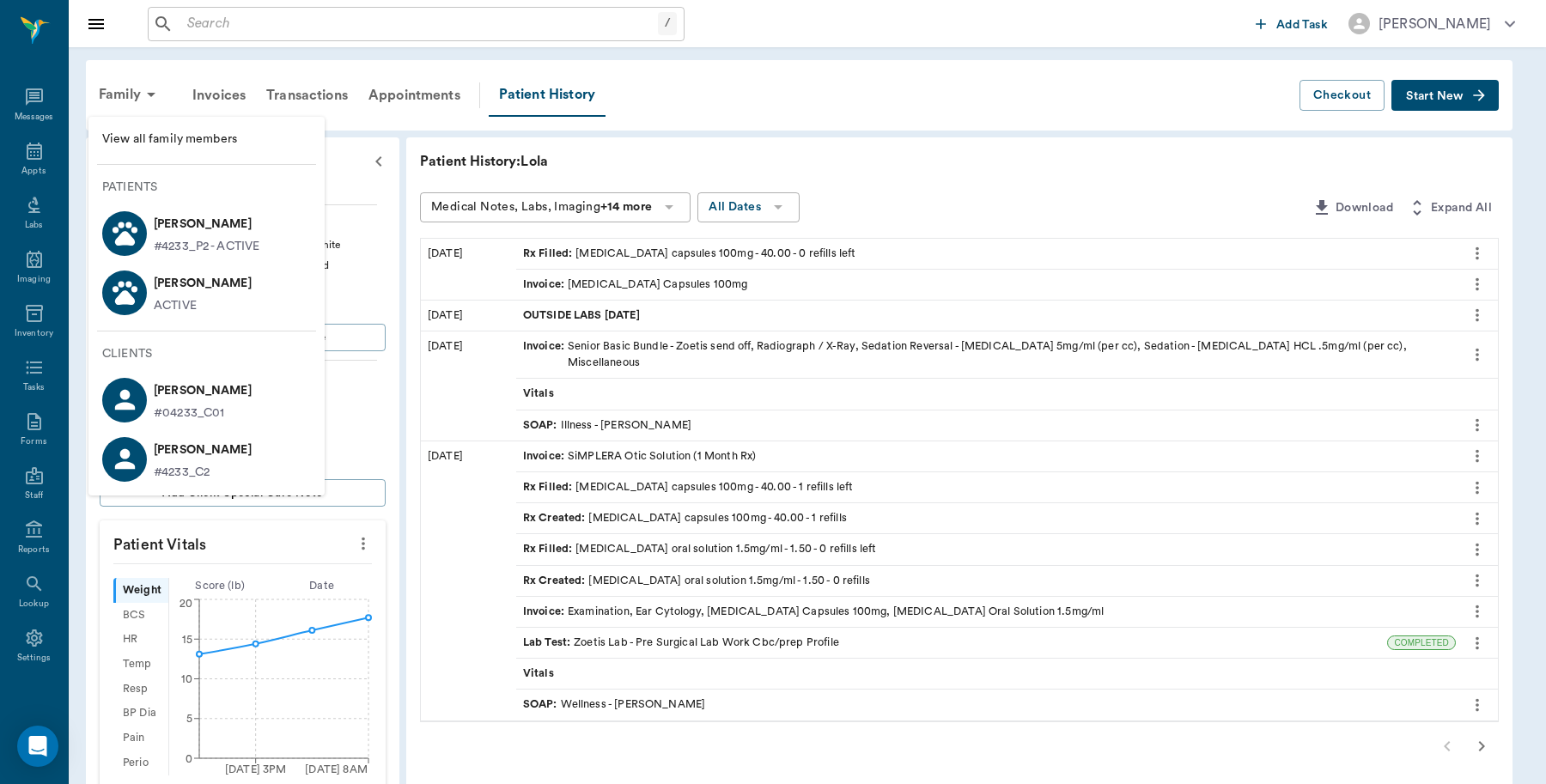
click at [202, 294] on p "[PERSON_NAME]" at bounding box center [202, 283] width 98 height 28
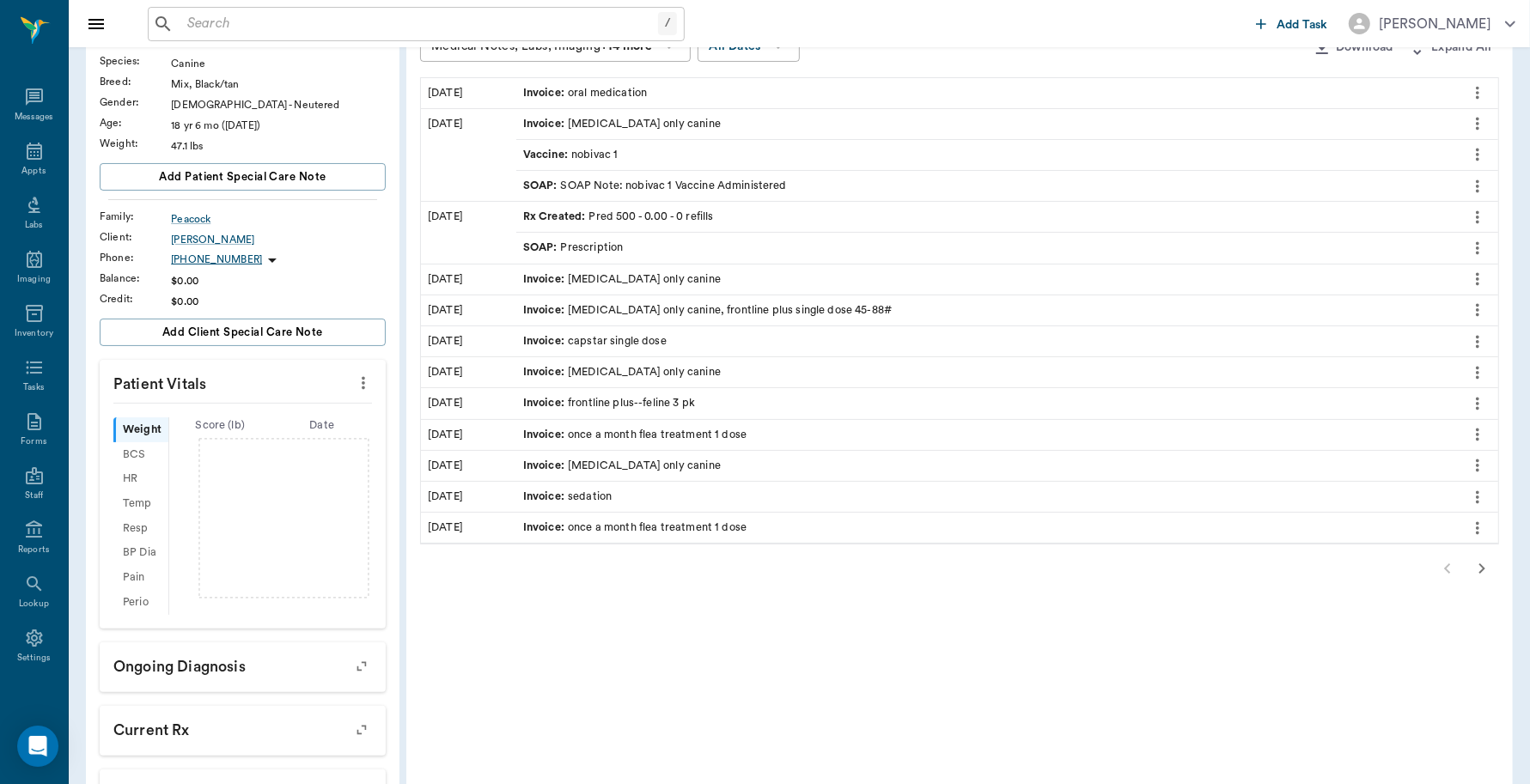
scroll to position [354, 0]
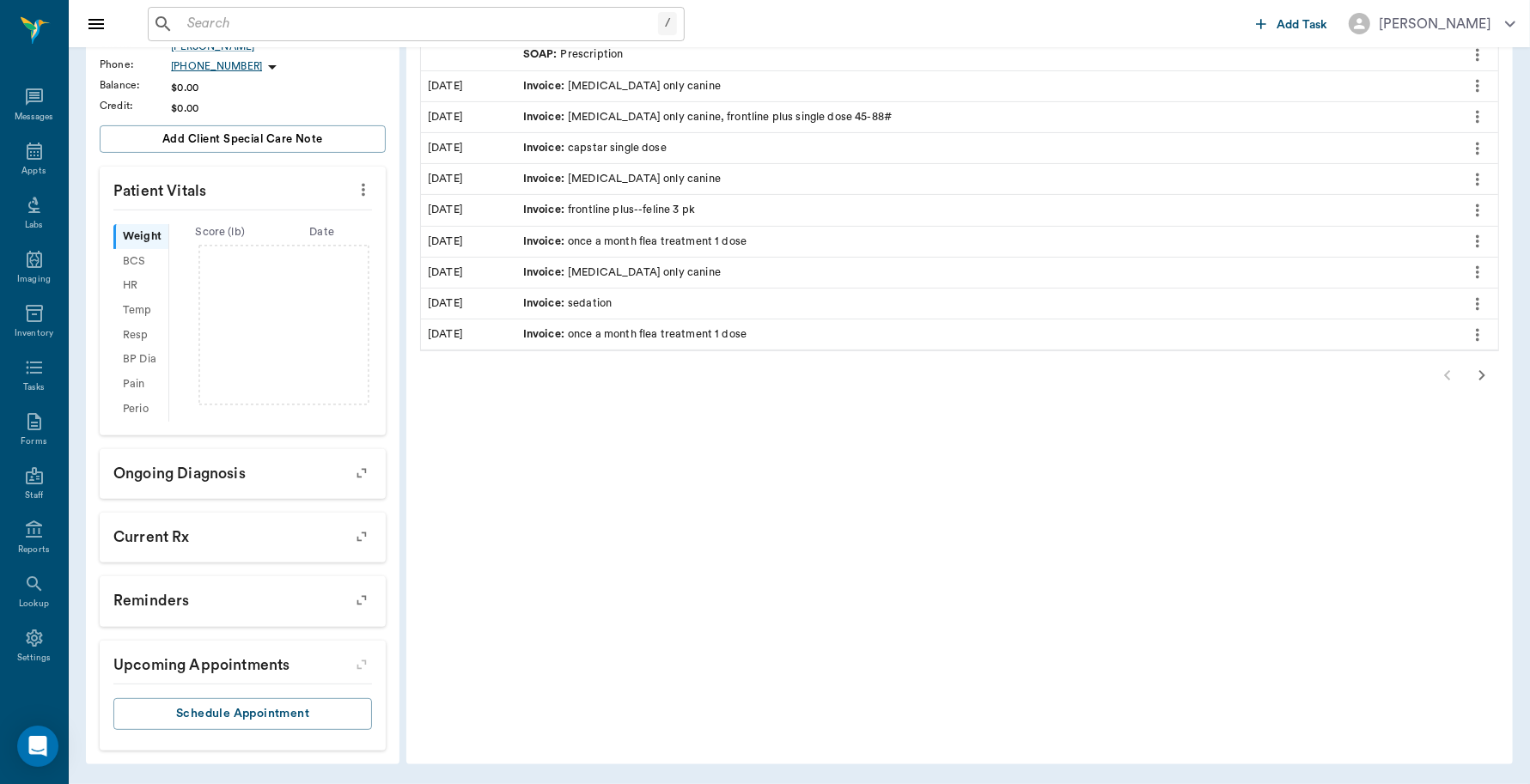
click at [369, 656] on div at bounding box center [362, 664] width 44 height 44
click at [358, 661] on div at bounding box center [362, 664] width 44 height 44
click at [35, 165] on div "Appts" at bounding box center [33, 172] width 24 height 13
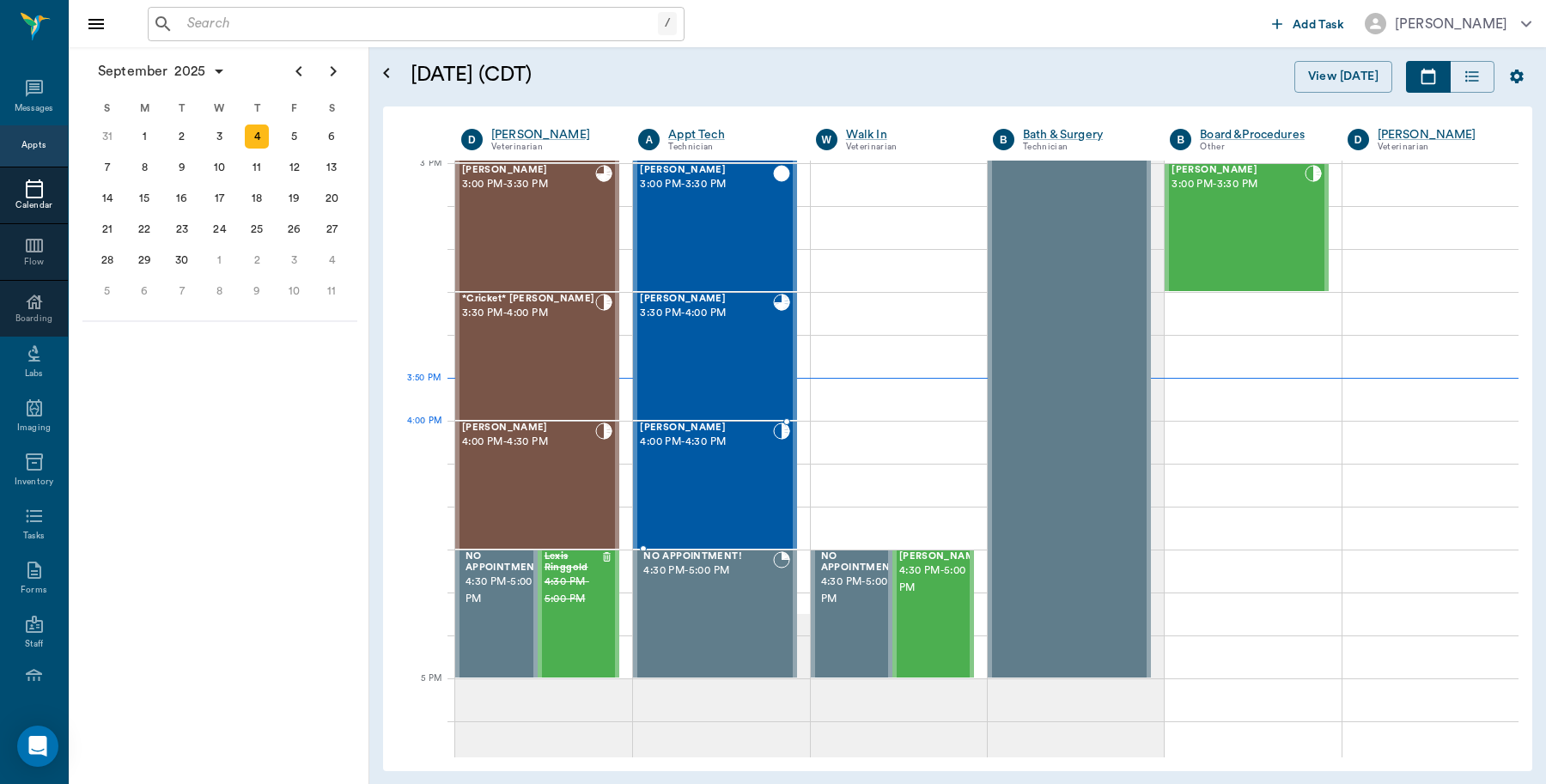
scroll to position [1808, 0]
click at [730, 332] on div "[PERSON_NAME] 3:30 PM - 4:00 PM" at bounding box center [705, 357] width 132 height 126
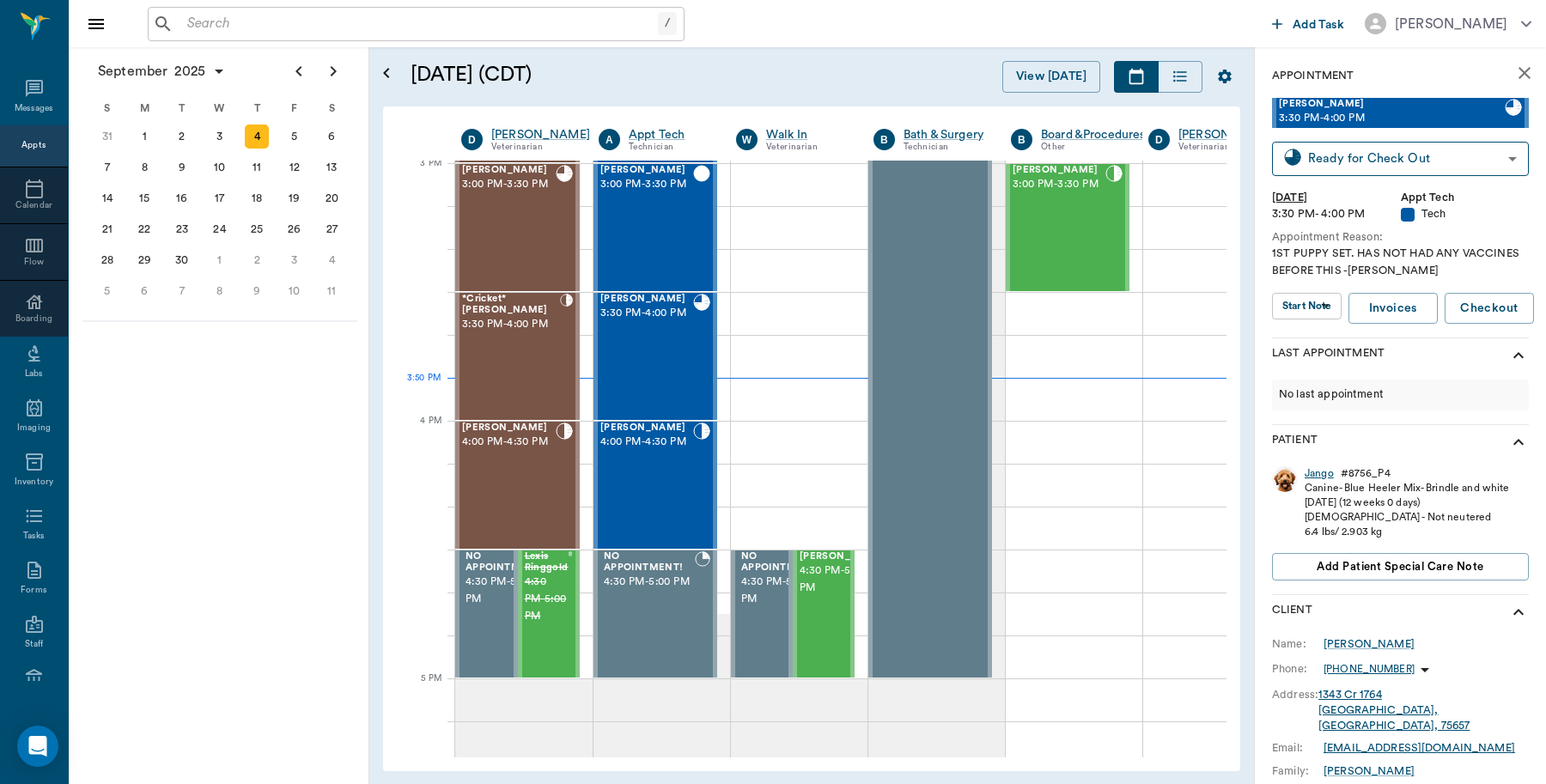
click at [1323, 472] on div "Jango" at bounding box center [1319, 473] width 30 height 14
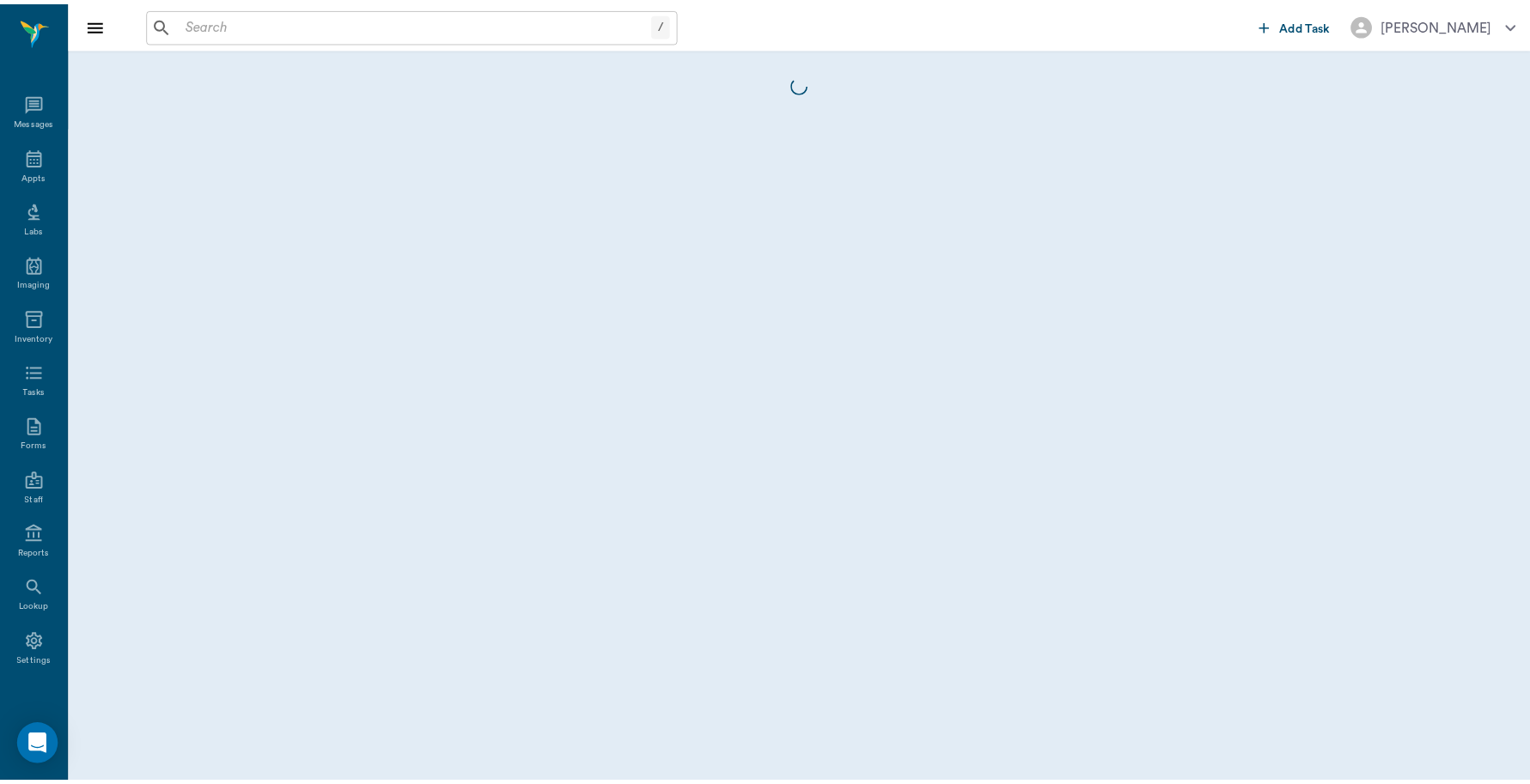
scroll to position [5, 0]
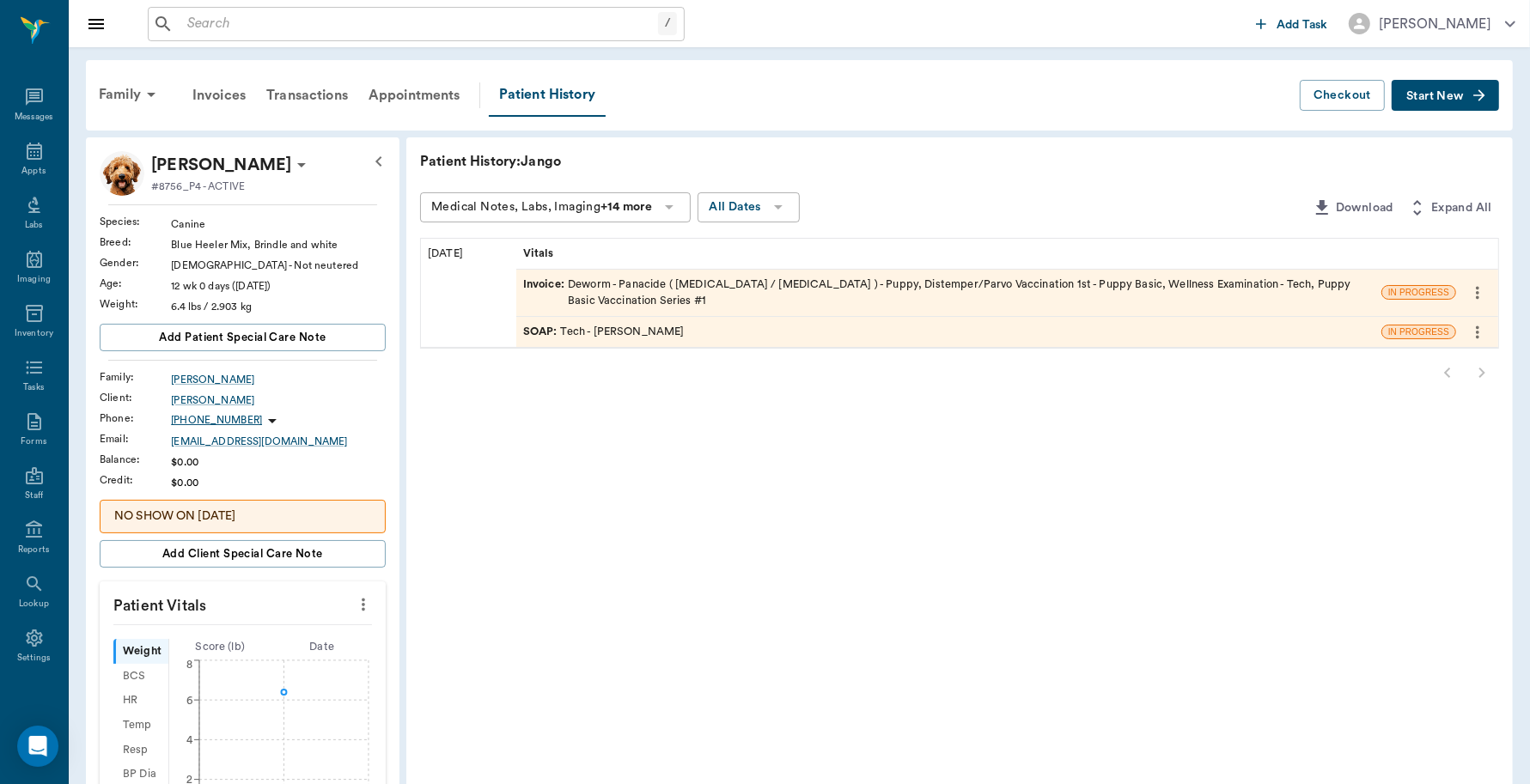
click at [835, 296] on div "Invoice : Deworm - Panacide ( [MEDICAL_DATA] / [MEDICAL_DATA] ) - Puppy, Distem…" at bounding box center [949, 293] width 852 height 32
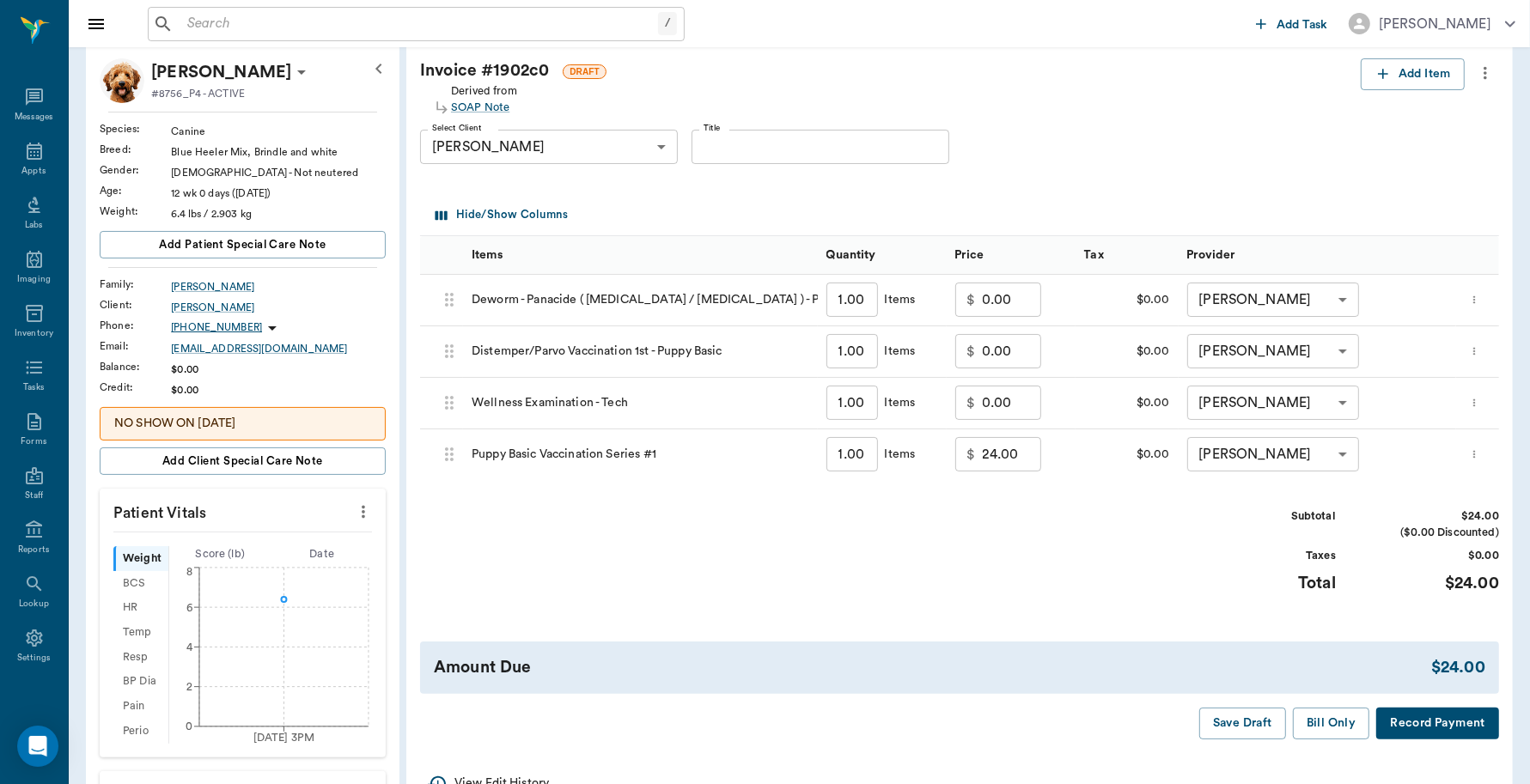
scroll to position [215, 0]
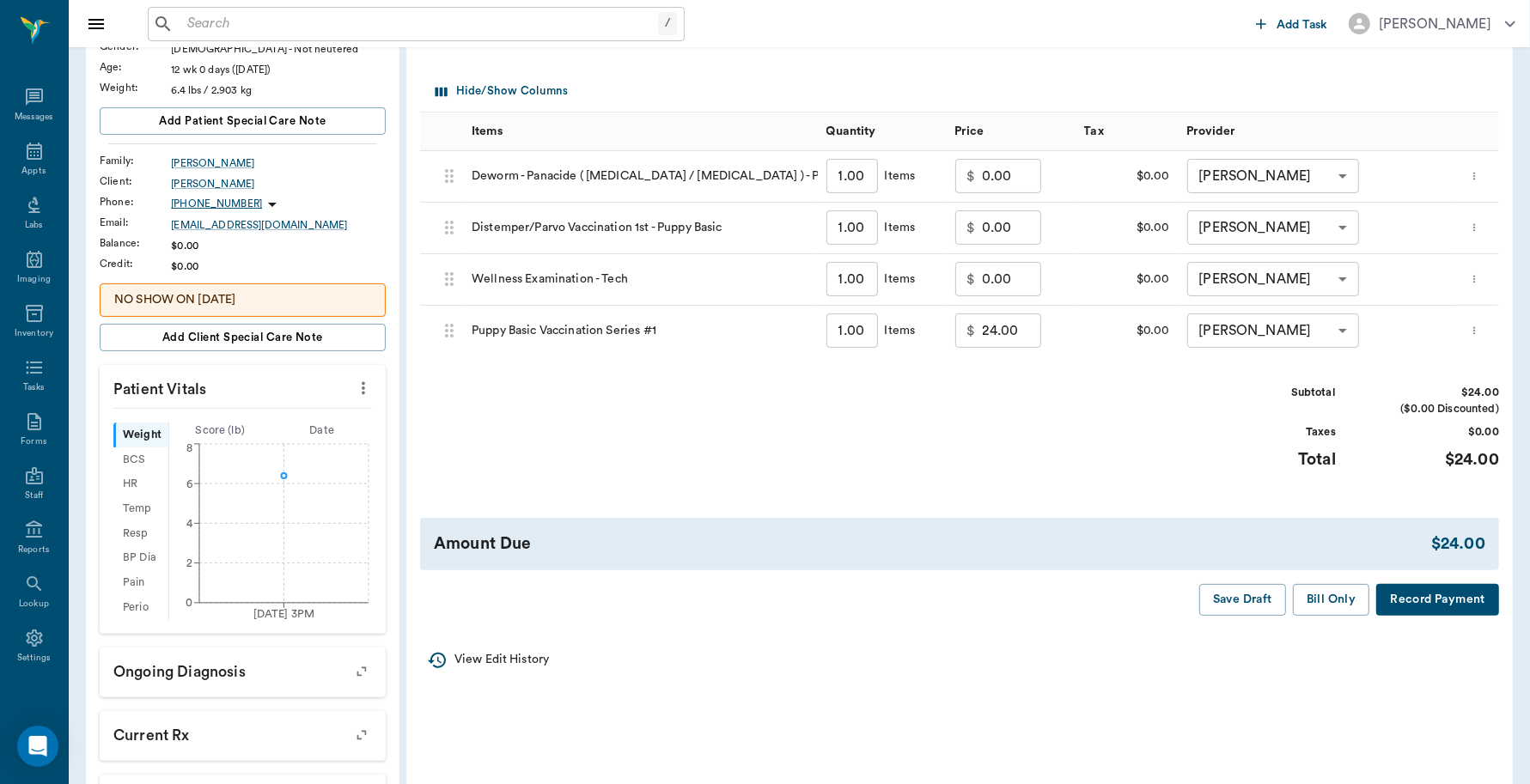
click at [1404, 605] on button "Record Payment" at bounding box center [1437, 599] width 123 height 31
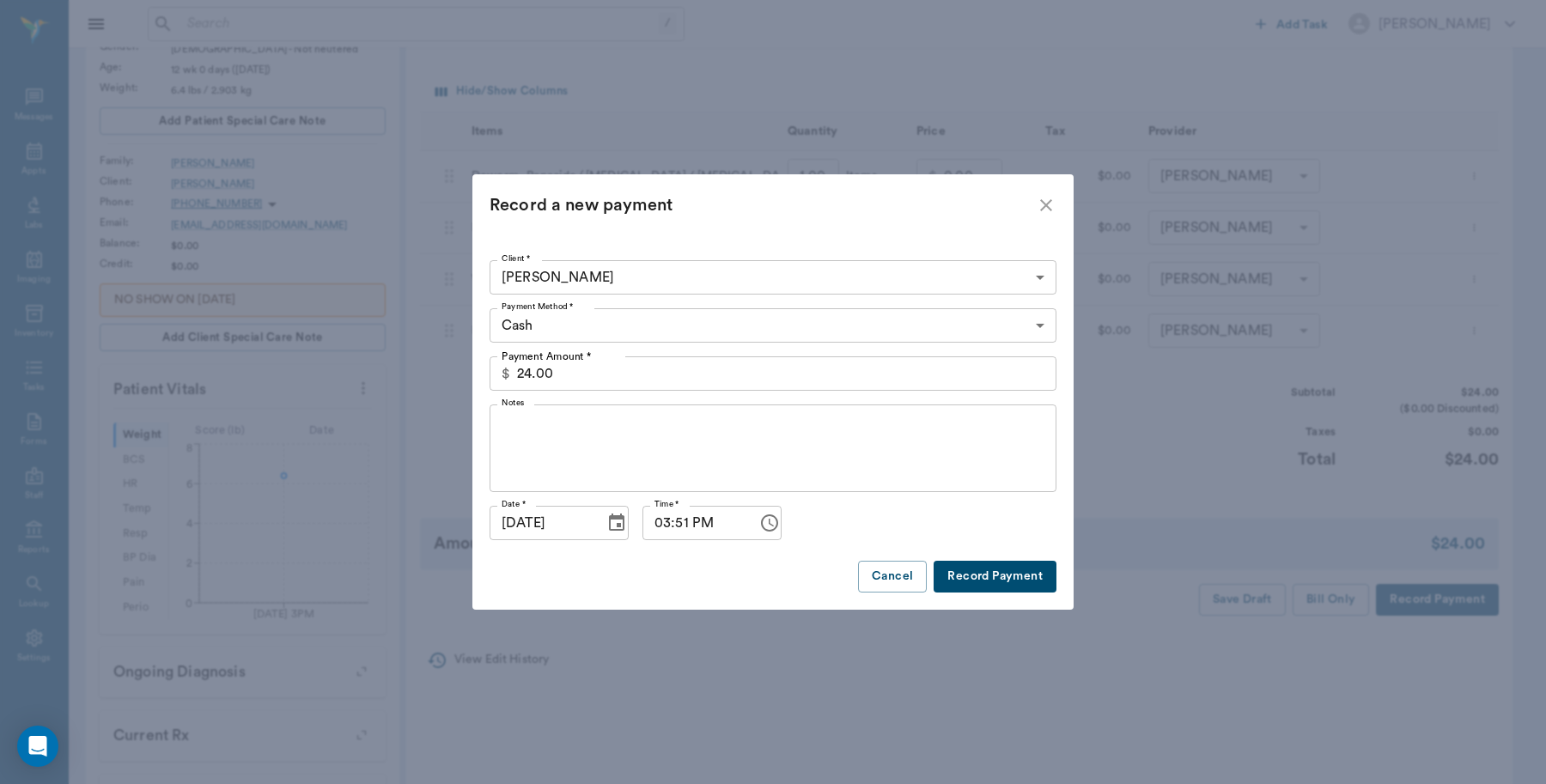
click at [988, 573] on button "Record Payment" at bounding box center [994, 576] width 123 height 31
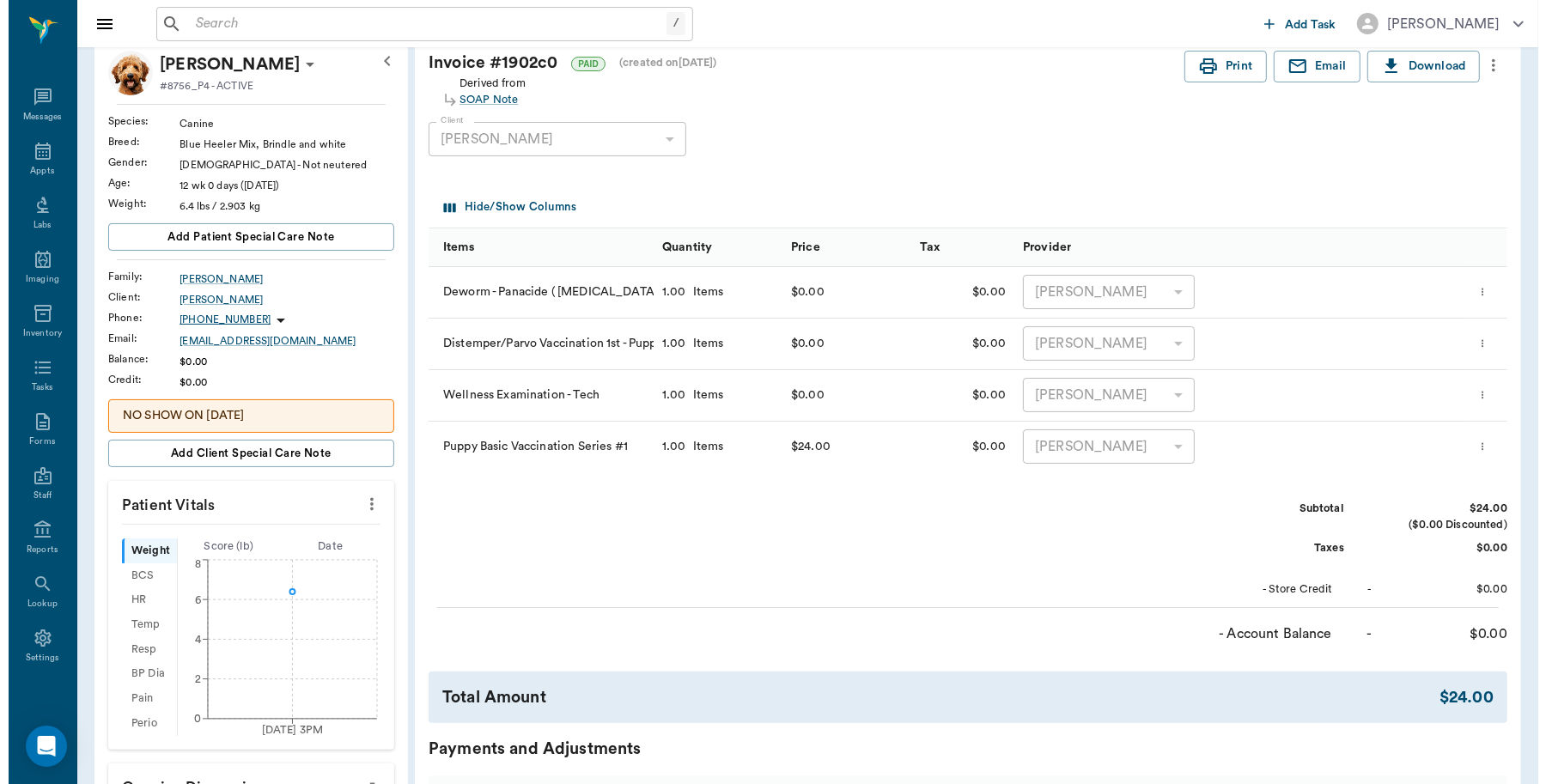
scroll to position [0, 0]
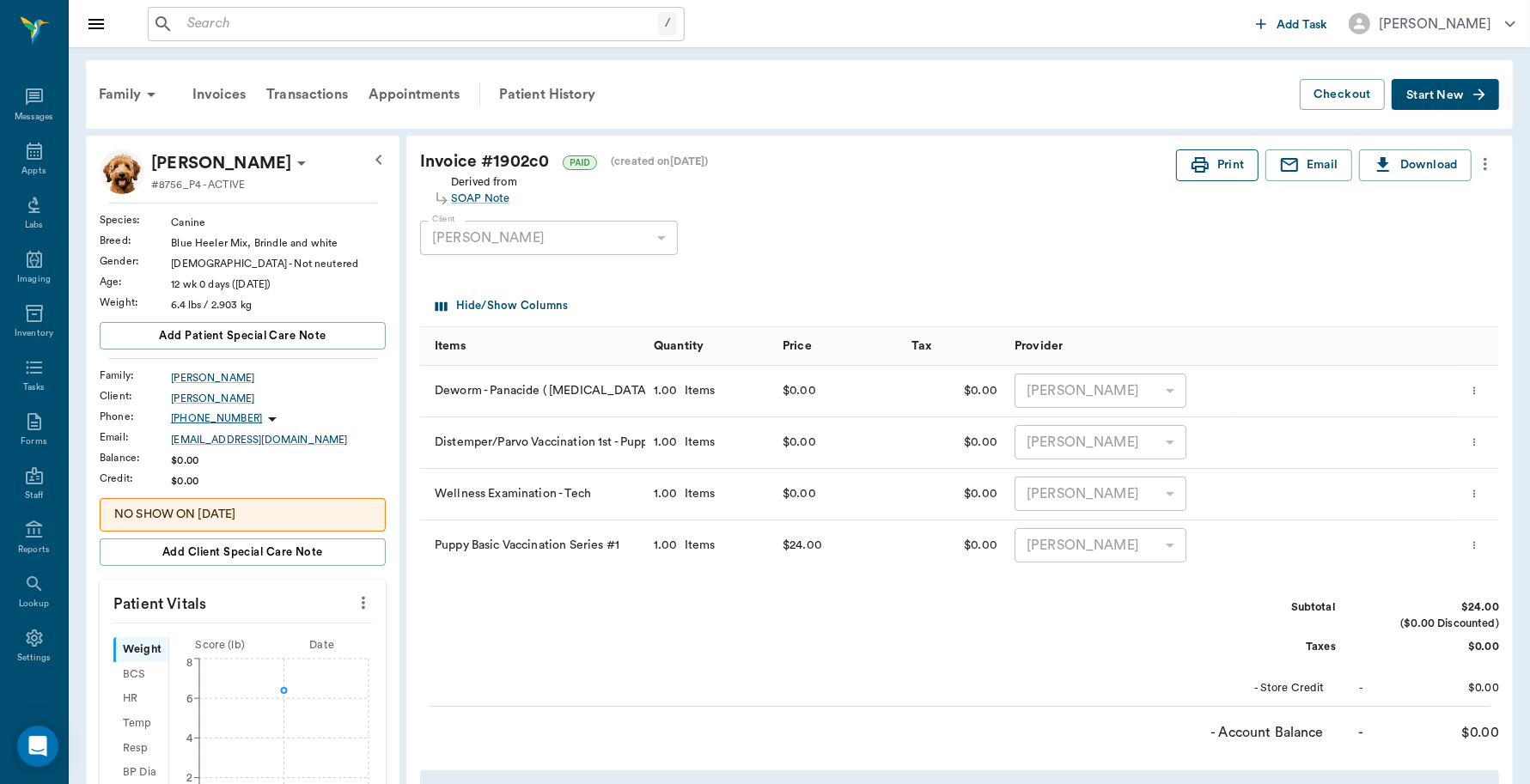
click at [1209, 156] on button "Print" at bounding box center [1217, 164] width 83 height 31
click at [31, 144] on icon at bounding box center [34, 151] width 15 height 17
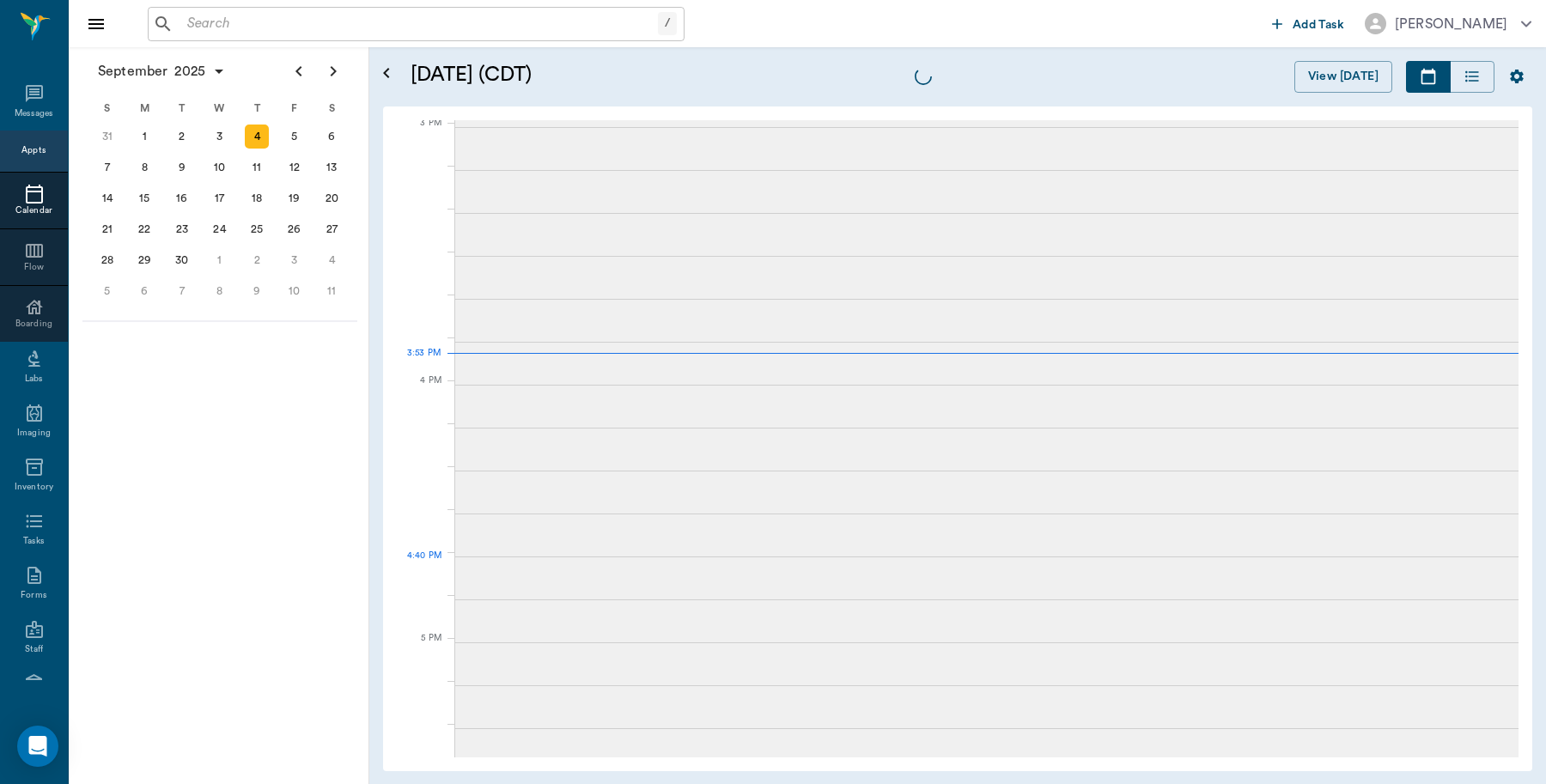
scroll to position [1805, 0]
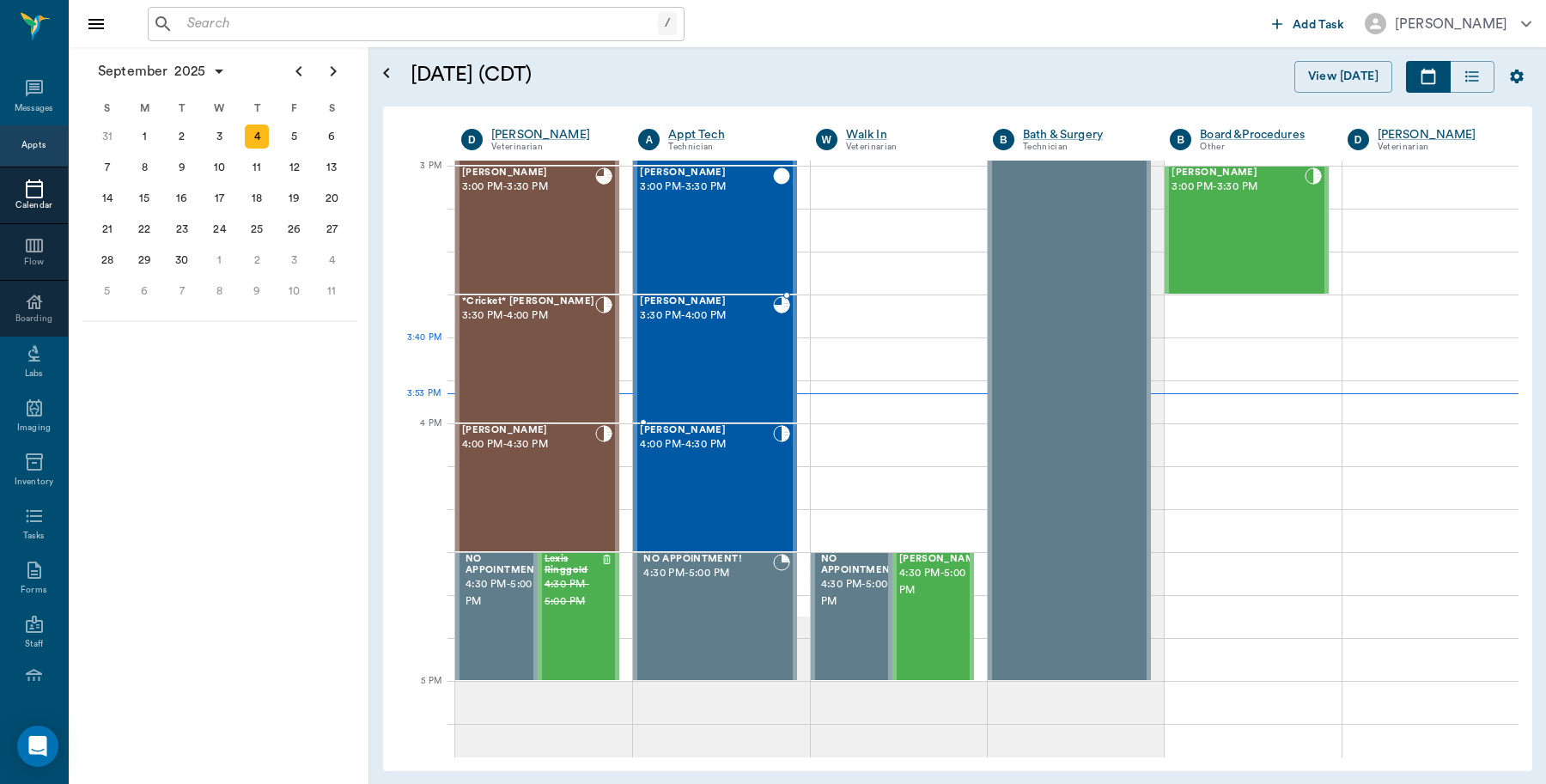
click at [715, 376] on div "[PERSON_NAME] 3:30 PM - 4:00 PM" at bounding box center [705, 359] width 132 height 126
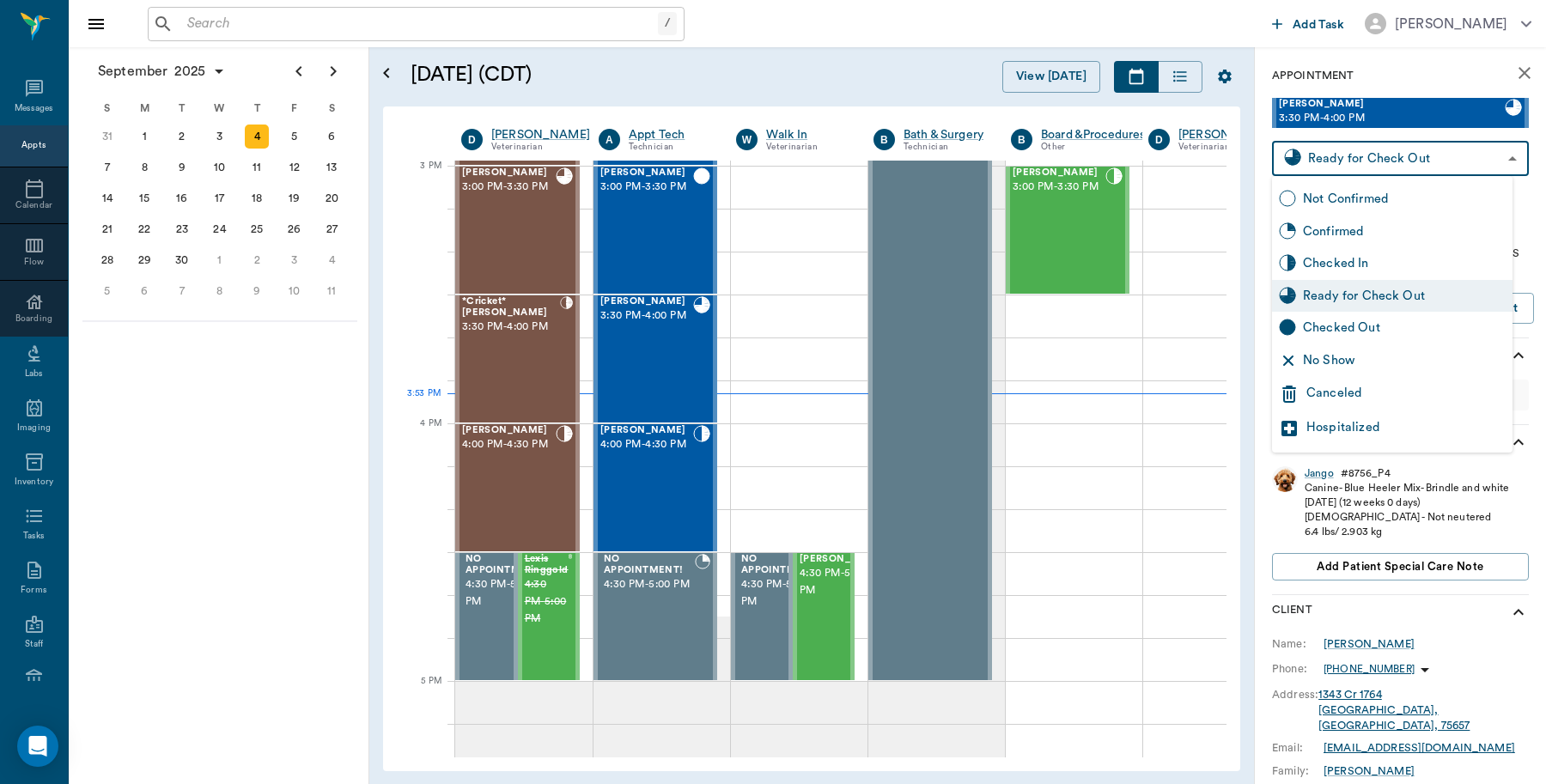
click at [1401, 156] on body "/ ​ Add Task [PERSON_NAME] Nectar Messages Appts Calendar Flow Boarding Labs Im…" at bounding box center [773, 392] width 1546 height 784
click at [1315, 327] on div "Checked Out" at bounding box center [1404, 328] width 203 height 19
type input "CHECKED_OUT"
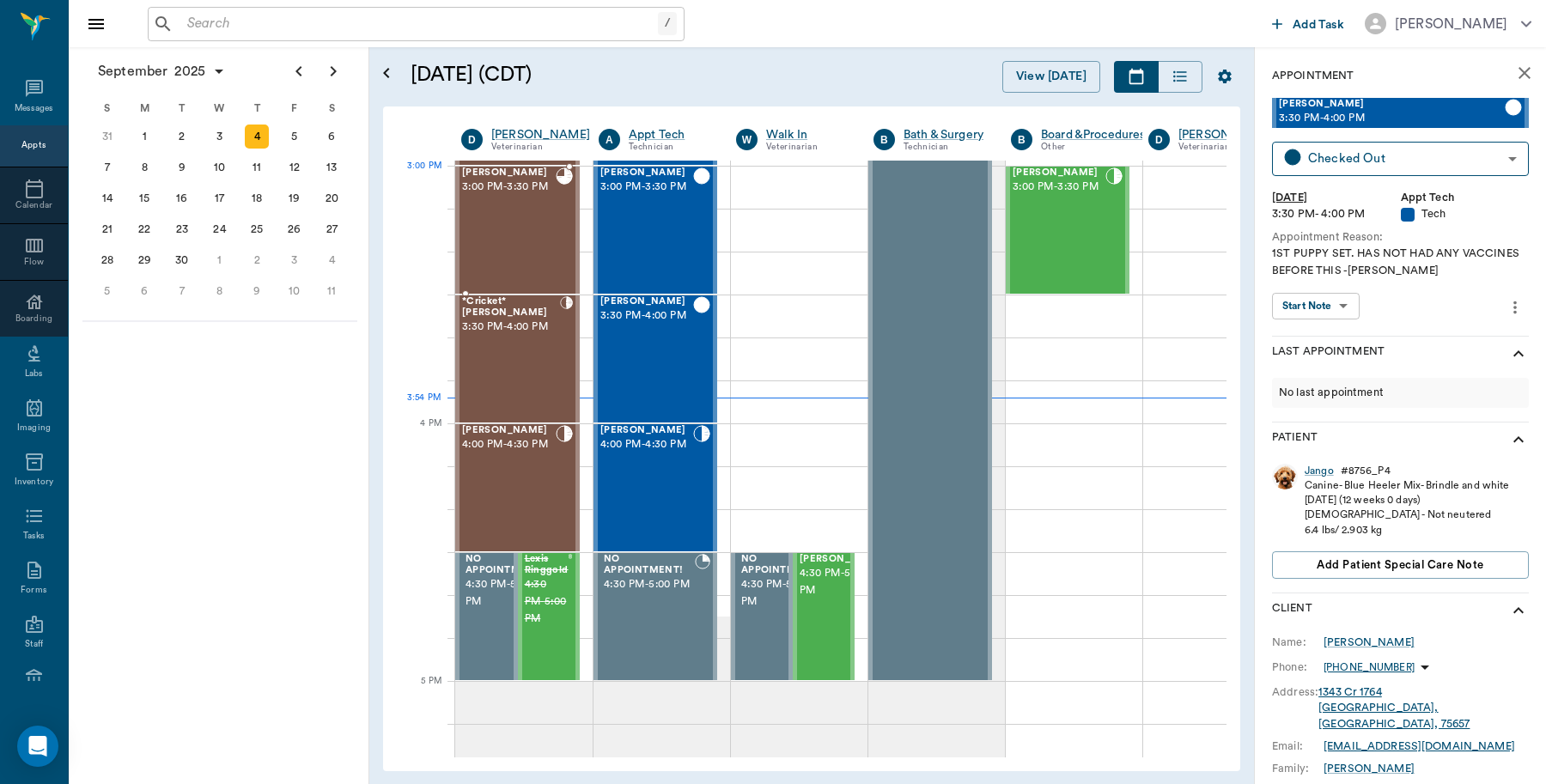
click at [485, 207] on div "[PERSON_NAME] 3:00 PM - 3:30 PM" at bounding box center [508, 230] width 93 height 126
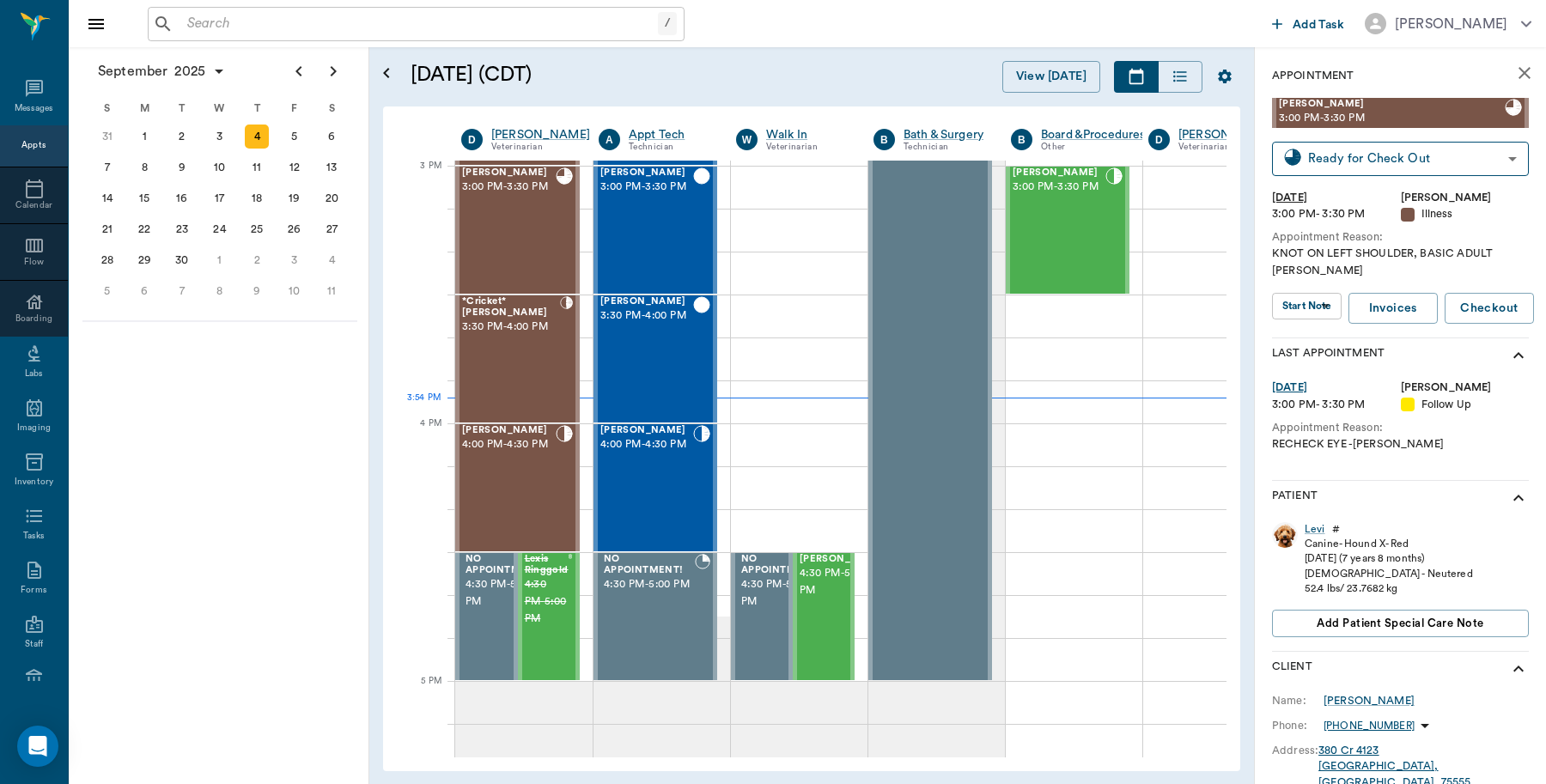
click at [225, 454] on div "[DATE] S M T W T F S 27 28 29 30 [DATE] 1 2 3 4 5 6 7 8 9 10 11 12 13 14 15 16 …" at bounding box center [218, 416] width 301 height 736
click at [1182, 327] on div at bounding box center [1212, 316] width 137 height 43
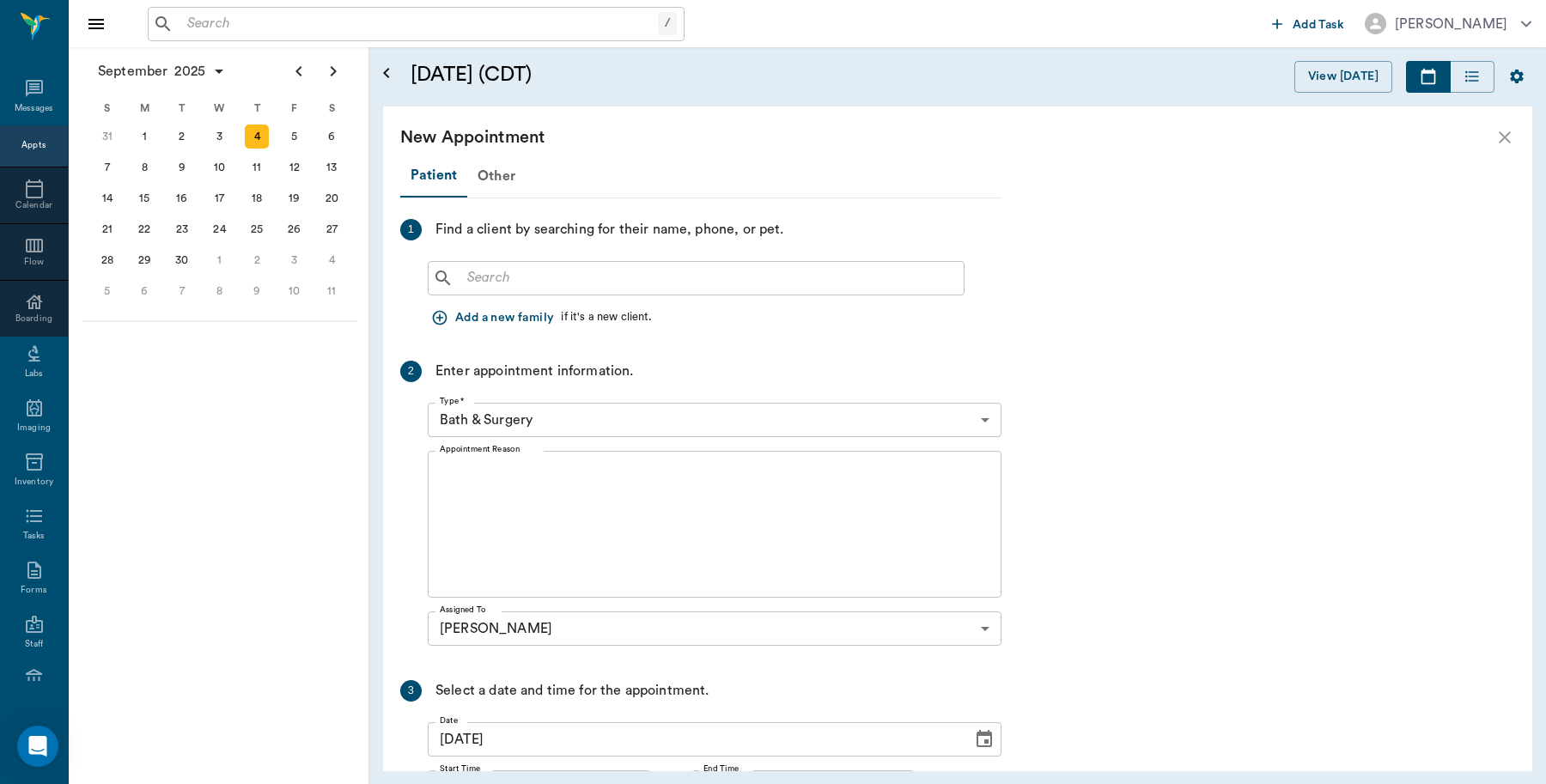
click at [1497, 129] on icon "close" at bounding box center [1505, 137] width 21 height 21
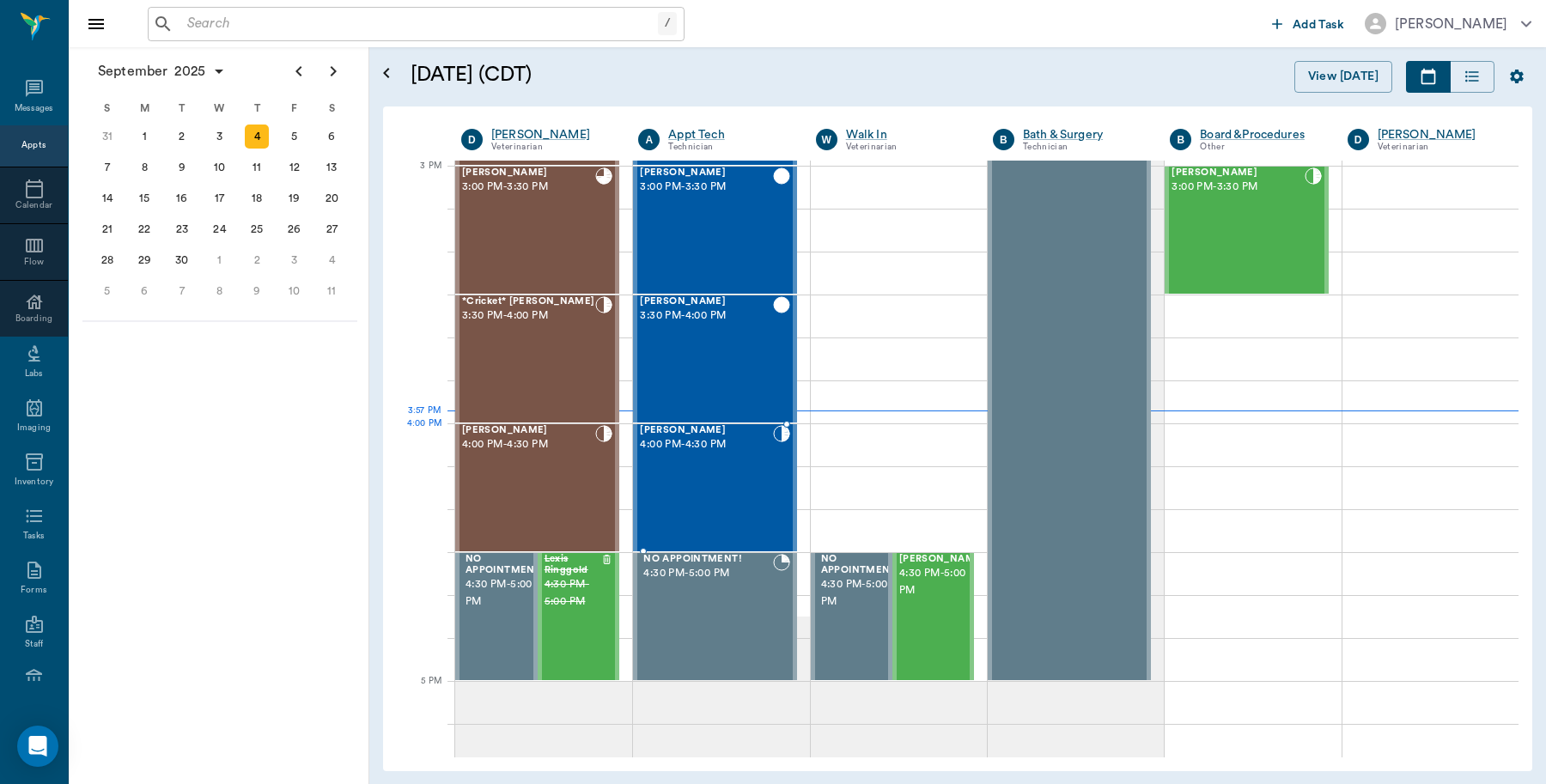
click at [701, 480] on div "[PERSON_NAME] 4:00 PM - 4:30 PM" at bounding box center [705, 488] width 132 height 126
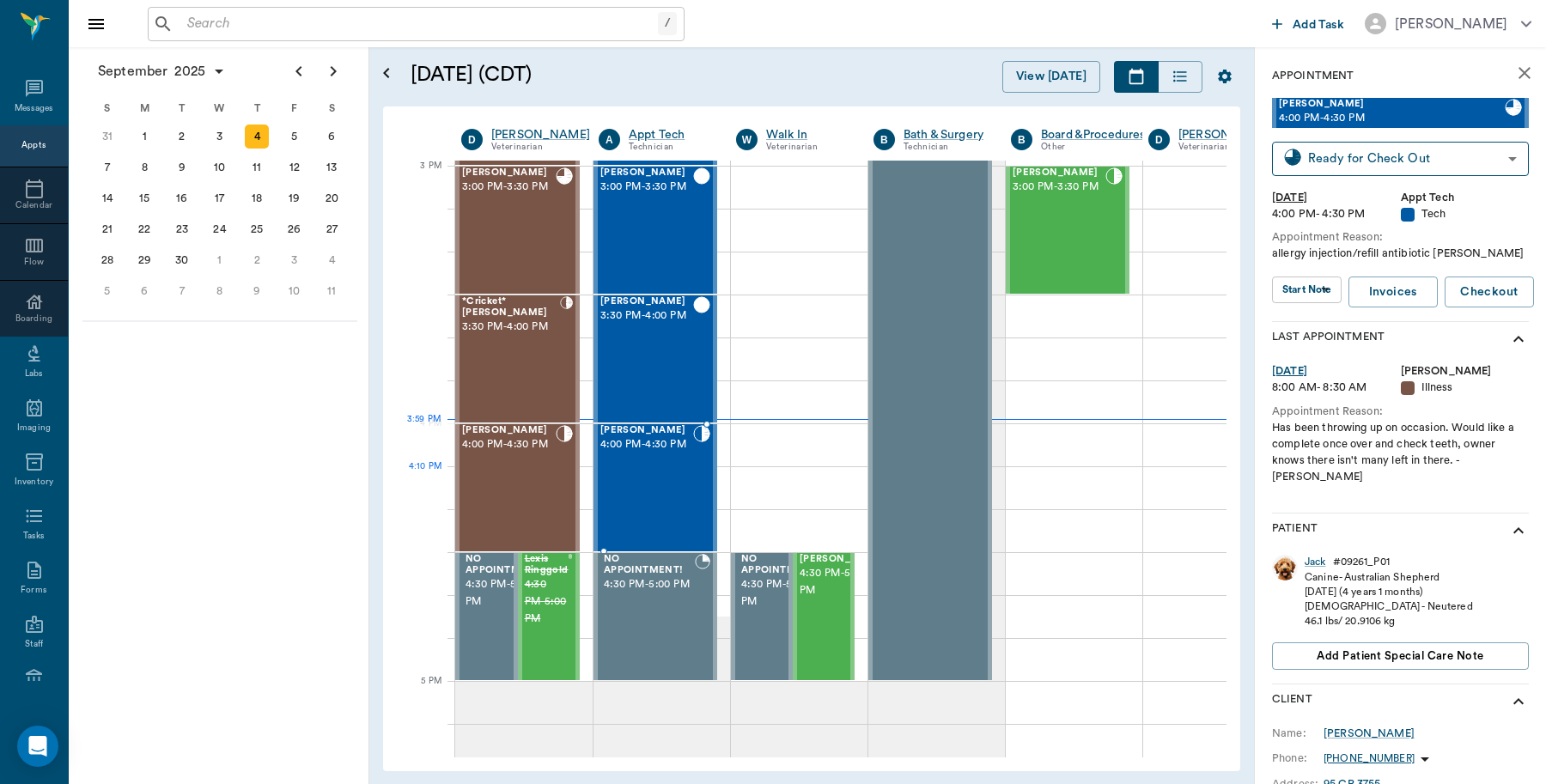
click at [657, 477] on div "[PERSON_NAME] 4:00 PM - 4:30 PM" at bounding box center [646, 488] width 93 height 126
click at [1311, 555] on div "Jack" at bounding box center [1315, 562] width 22 height 14
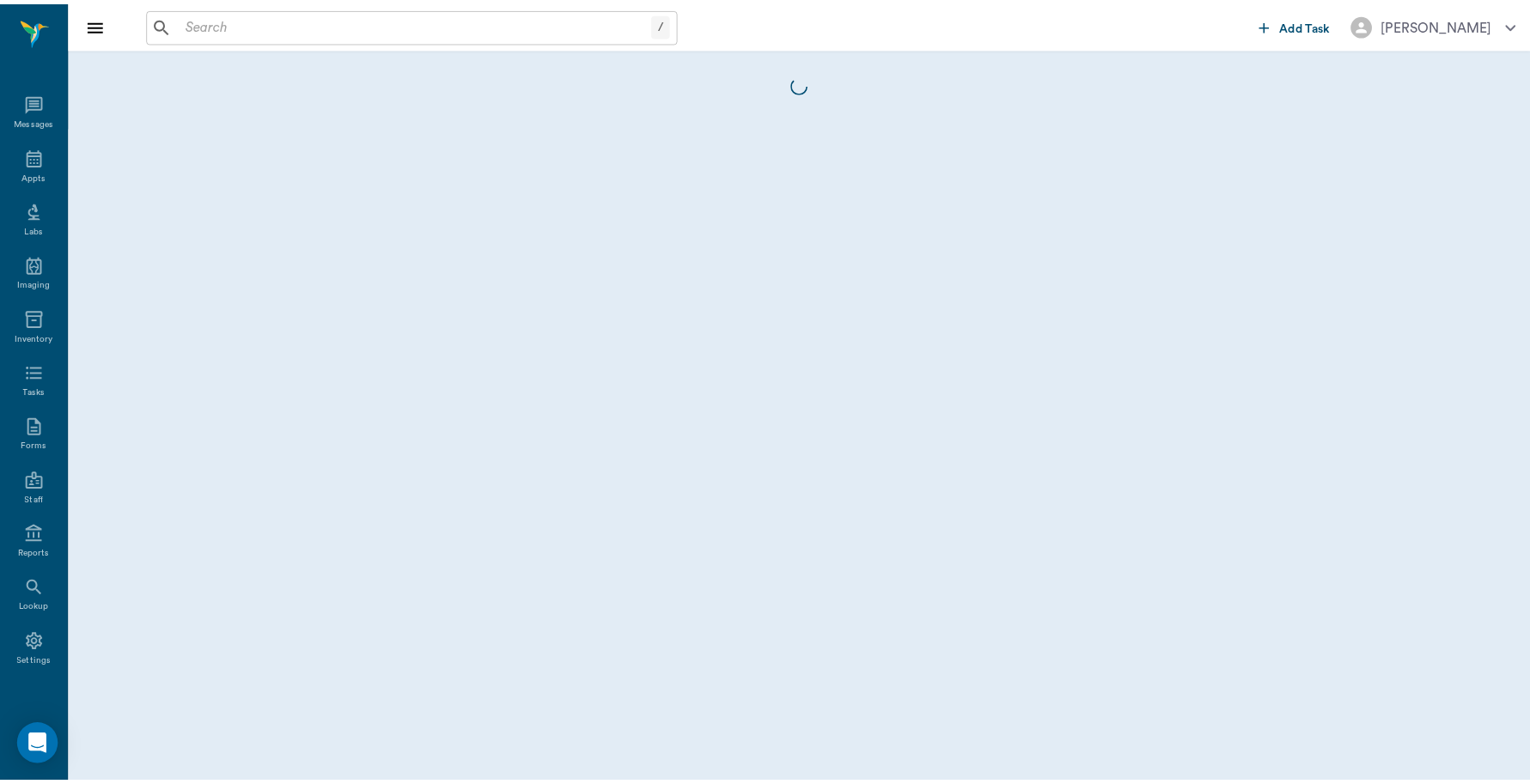
scroll to position [5, 0]
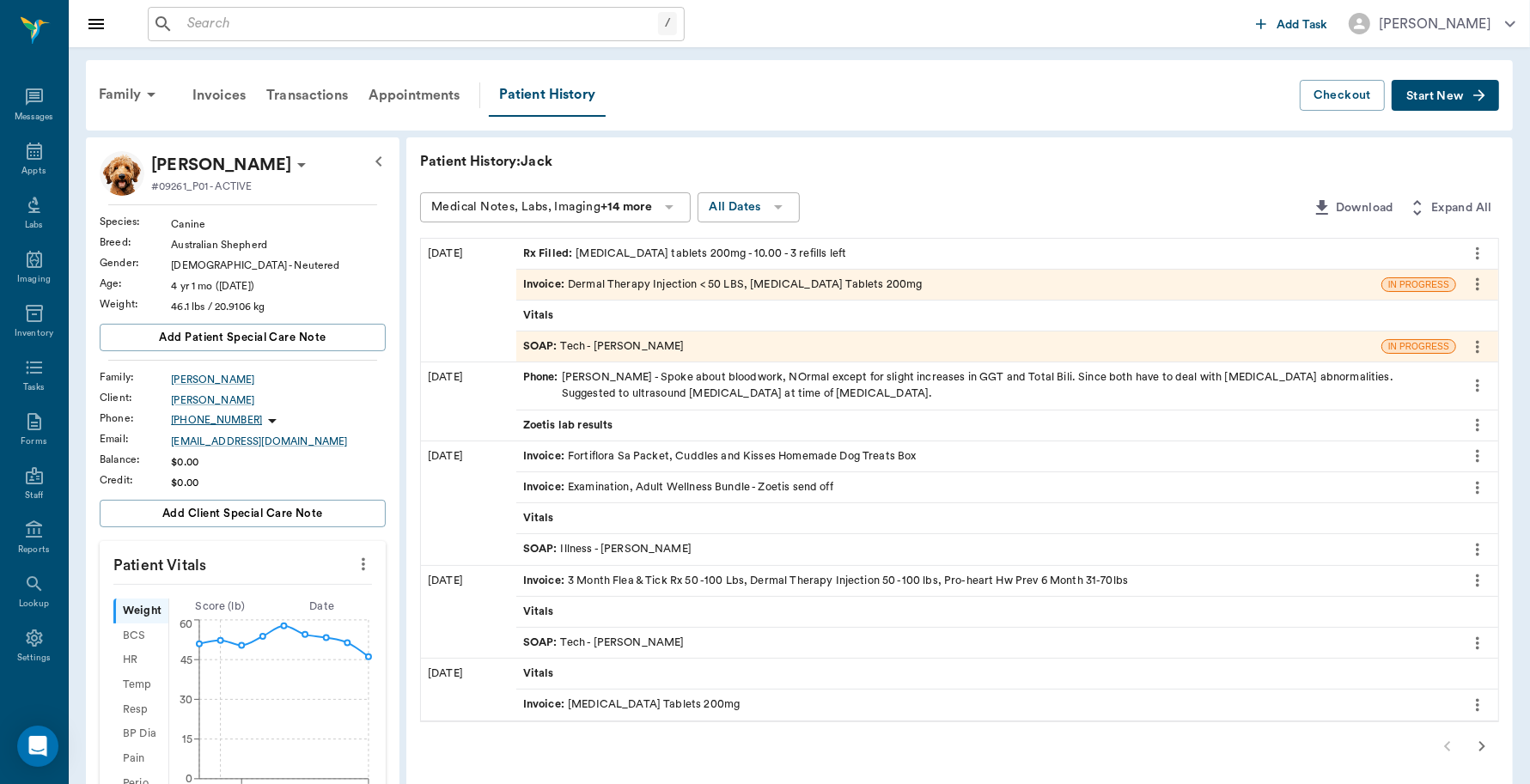
click at [672, 280] on div "Invoice : Dermal Therapy Injection < 50 LBS, [MEDICAL_DATA] Tablets 200mg" at bounding box center [722, 285] width 400 height 16
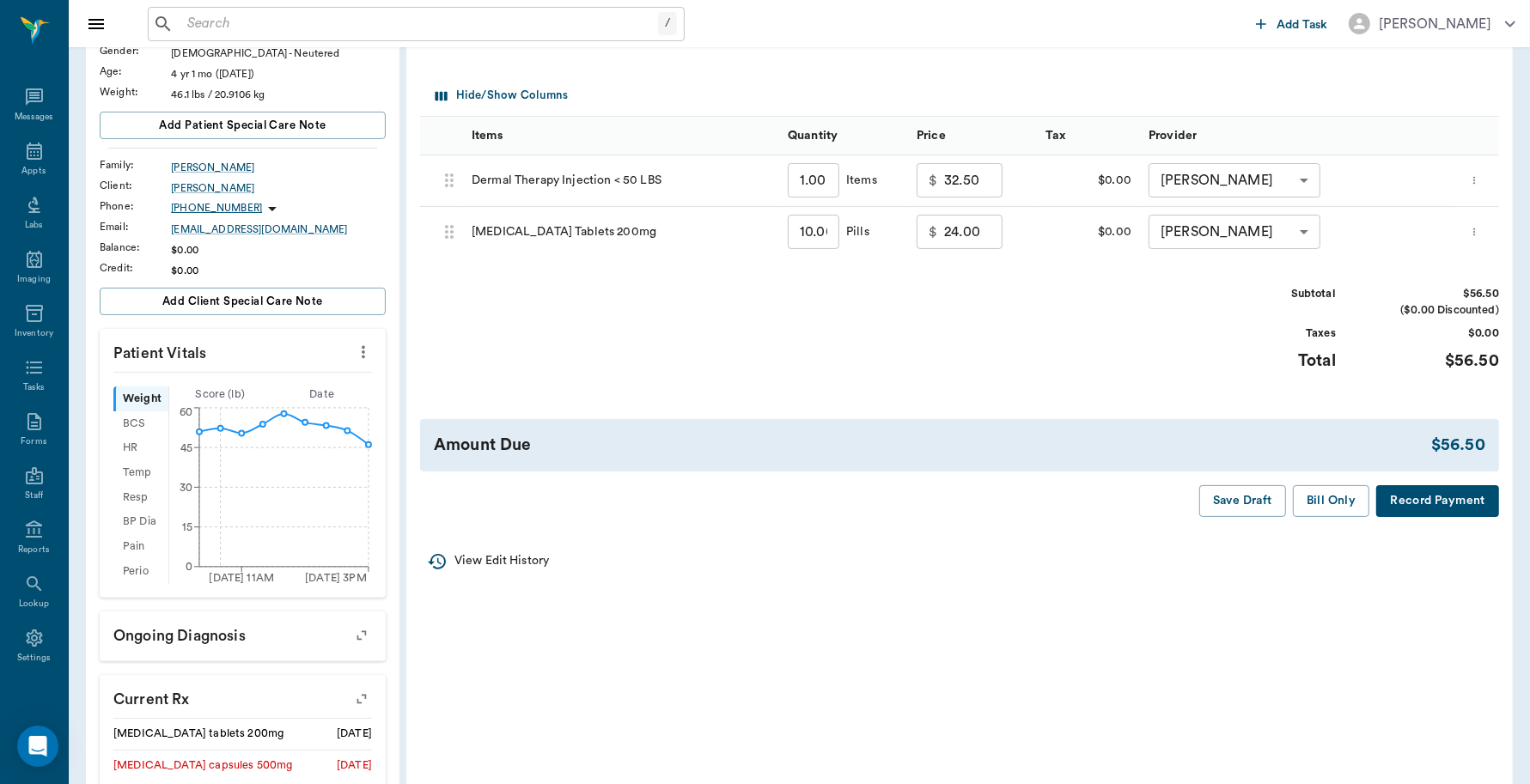
scroll to position [215, 0]
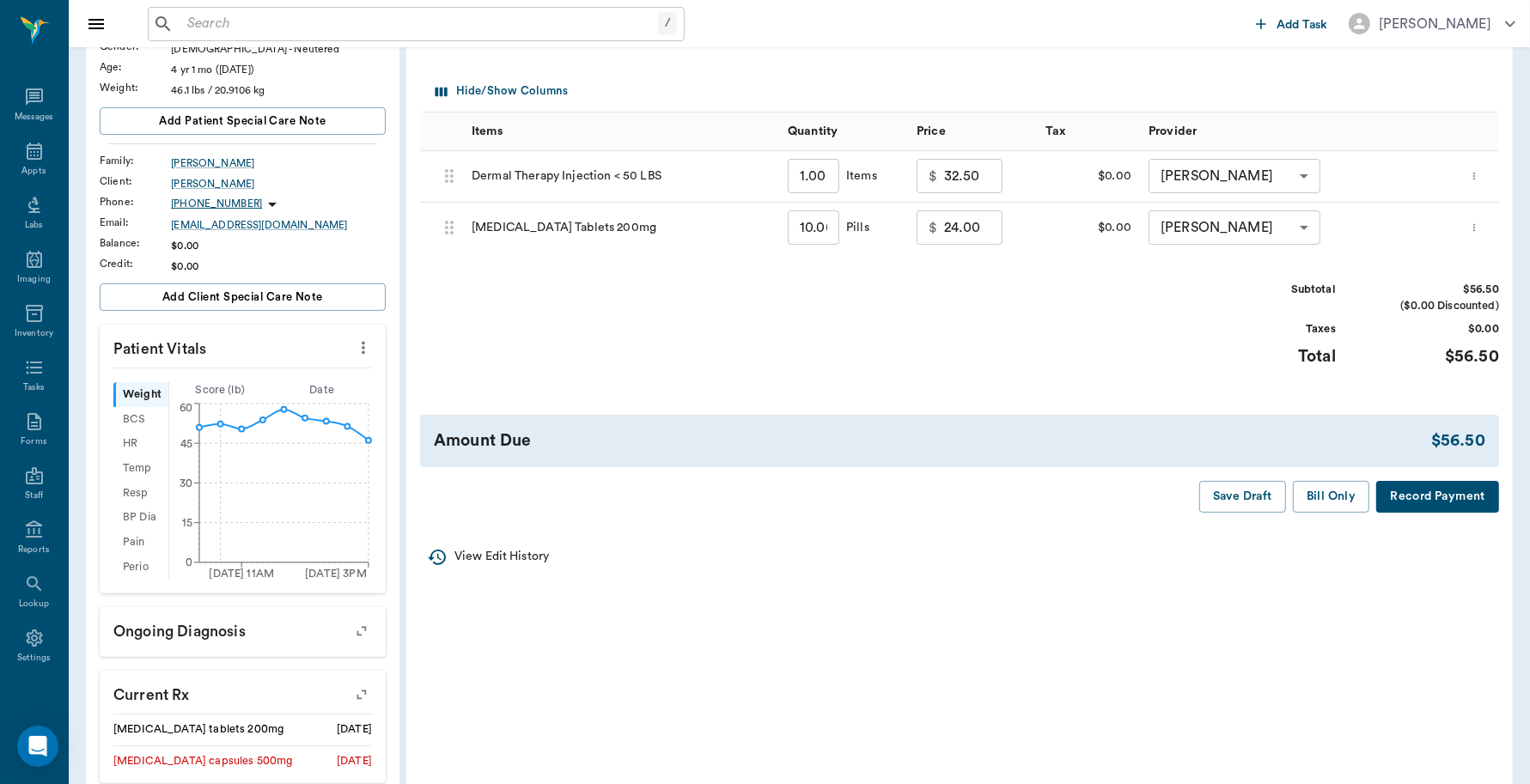
click at [1422, 504] on button "Record Payment" at bounding box center [1437, 496] width 123 height 31
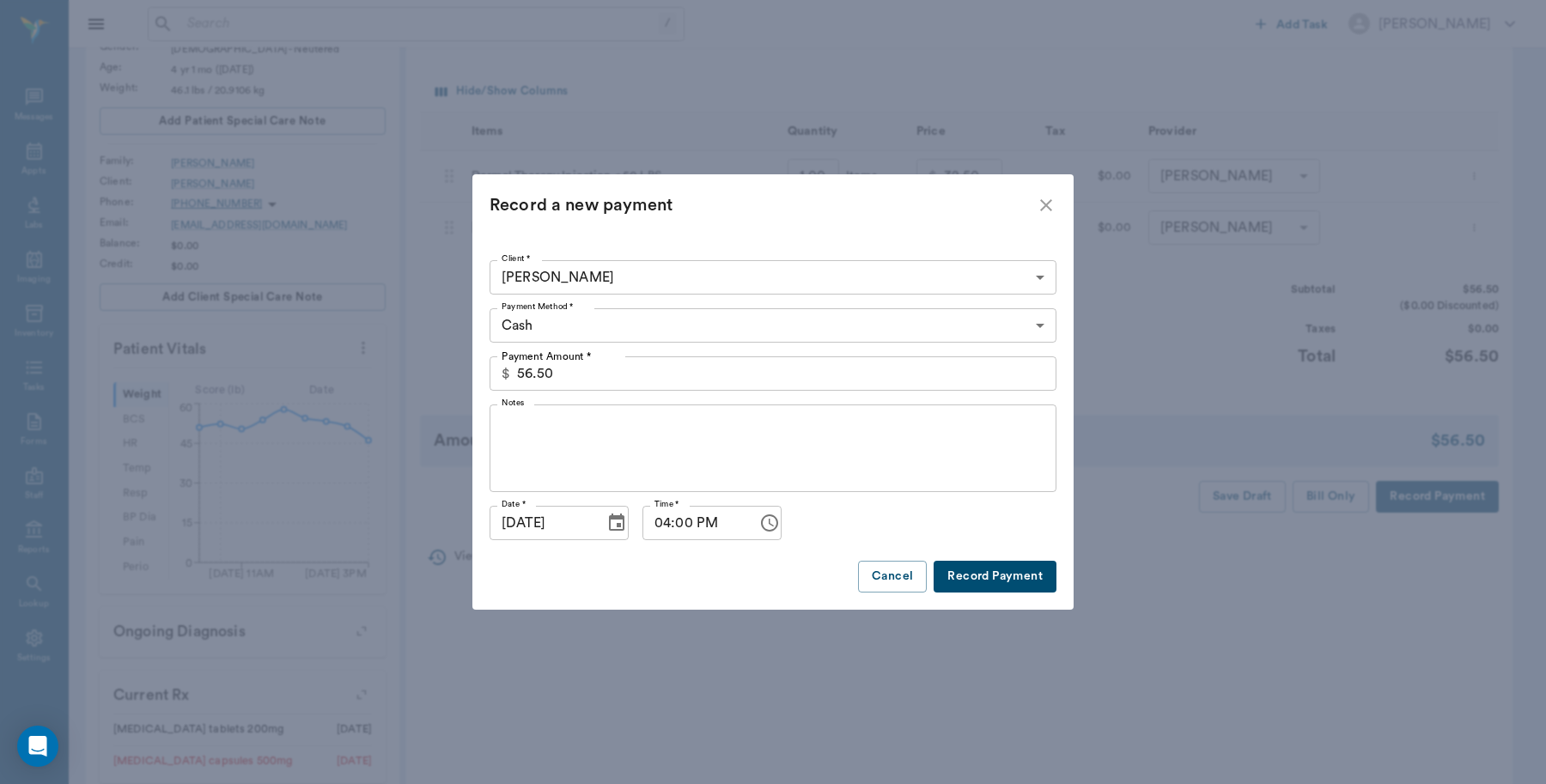
click at [618, 316] on body "/ ​ Add Task [PERSON_NAME] Nectar Messages Appts Labs Imaging Inventory Tasks F…" at bounding box center [773, 503] width 1546 height 1436
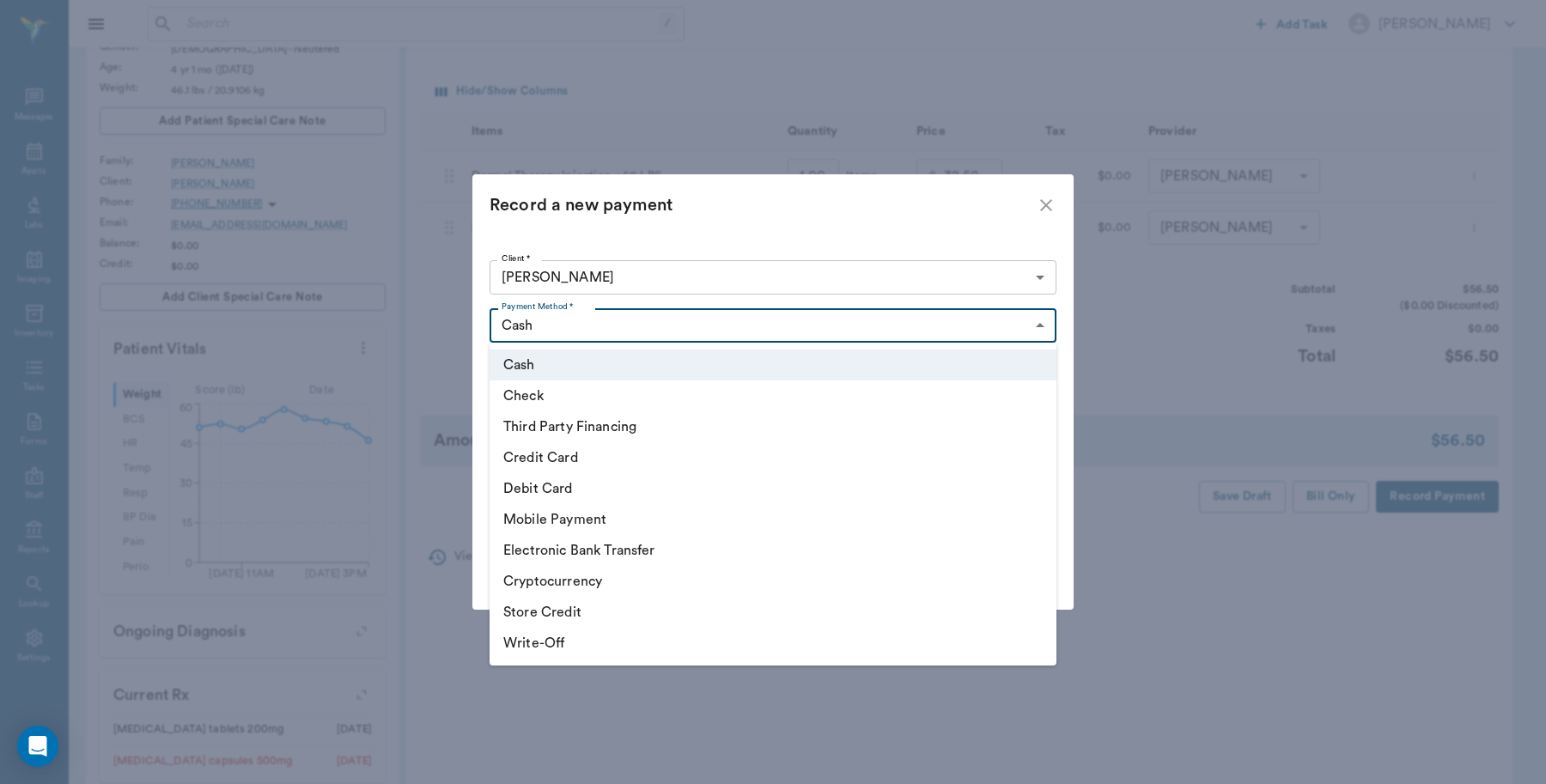
click at [573, 483] on li "Debit Card" at bounding box center [773, 489] width 567 height 31
type input "DEBIT_CARD"
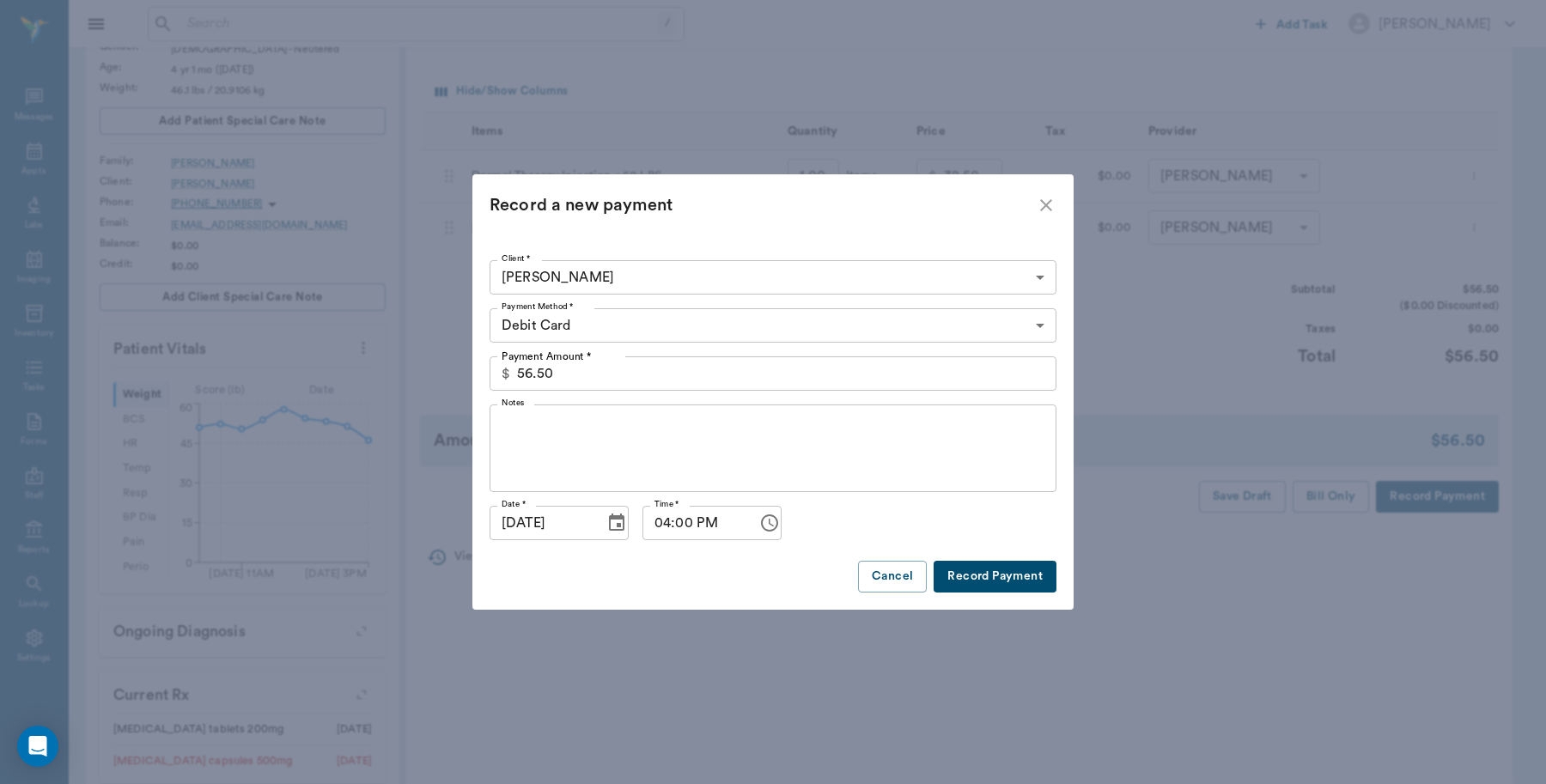
click at [998, 577] on button "Record Payment" at bounding box center [994, 576] width 123 height 31
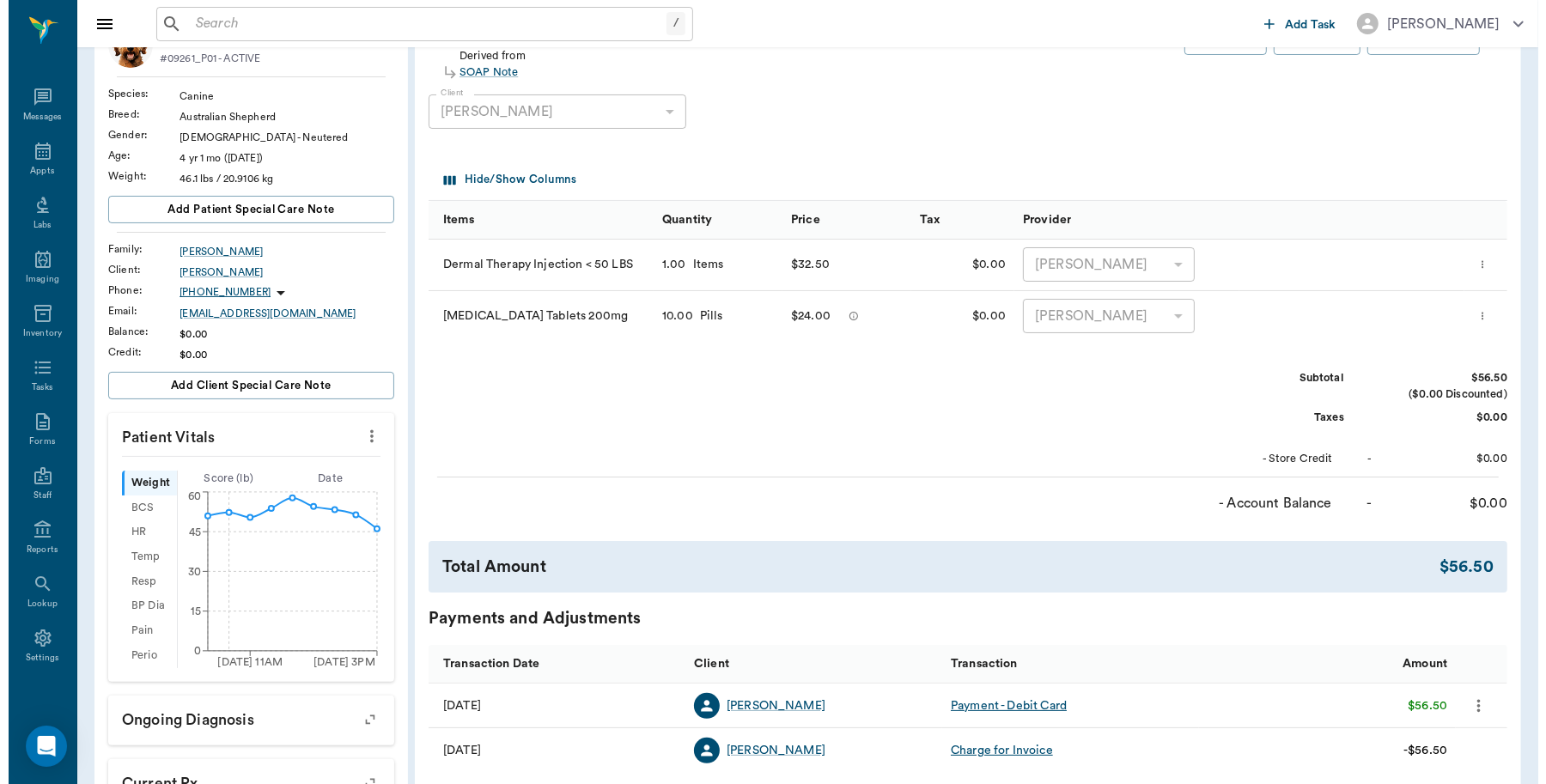
scroll to position [0, 0]
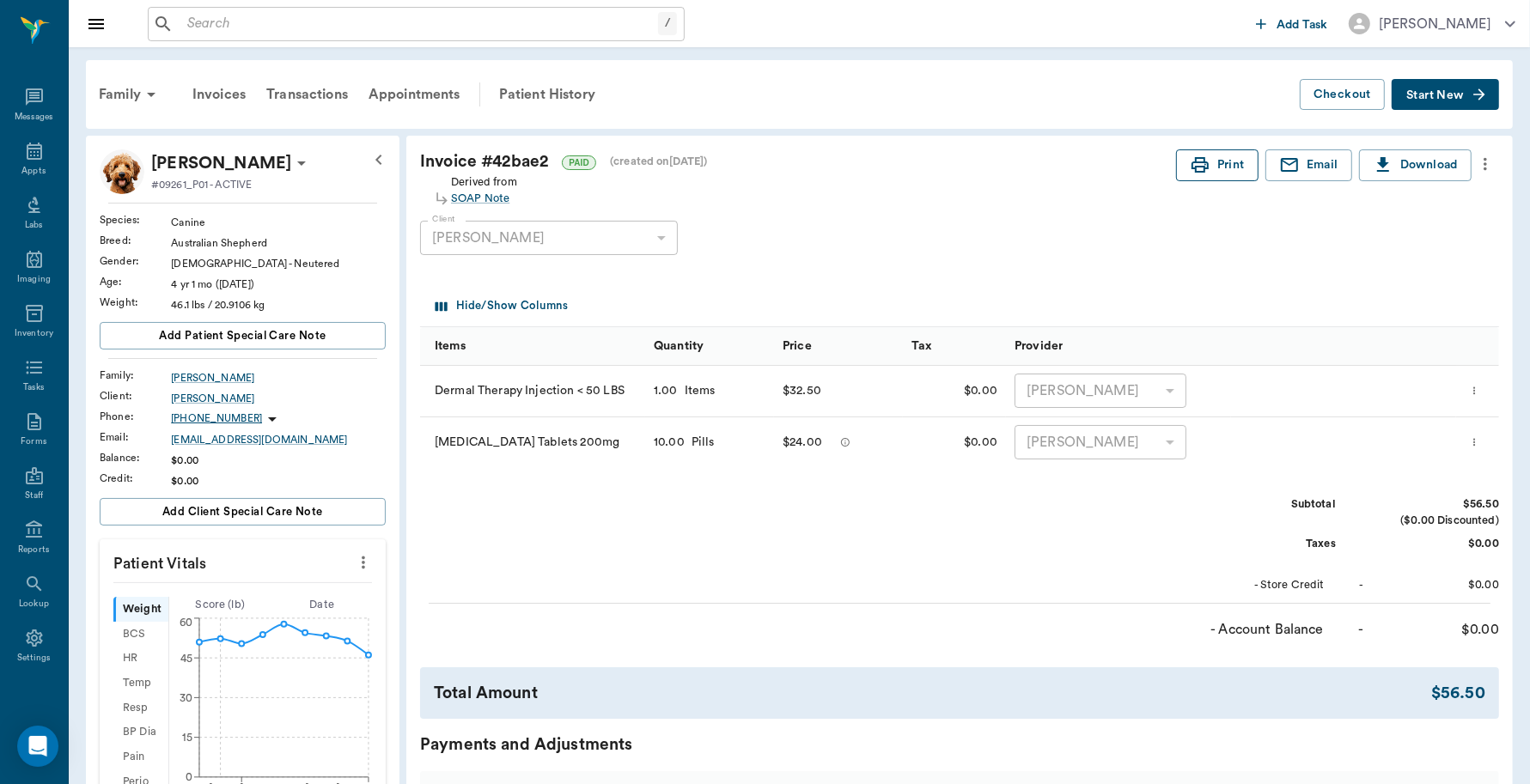
click at [1205, 163] on icon "button" at bounding box center [1199, 164] width 21 height 21
click at [1436, 95] on span "Start New" at bounding box center [1435, 95] width 57 height 0
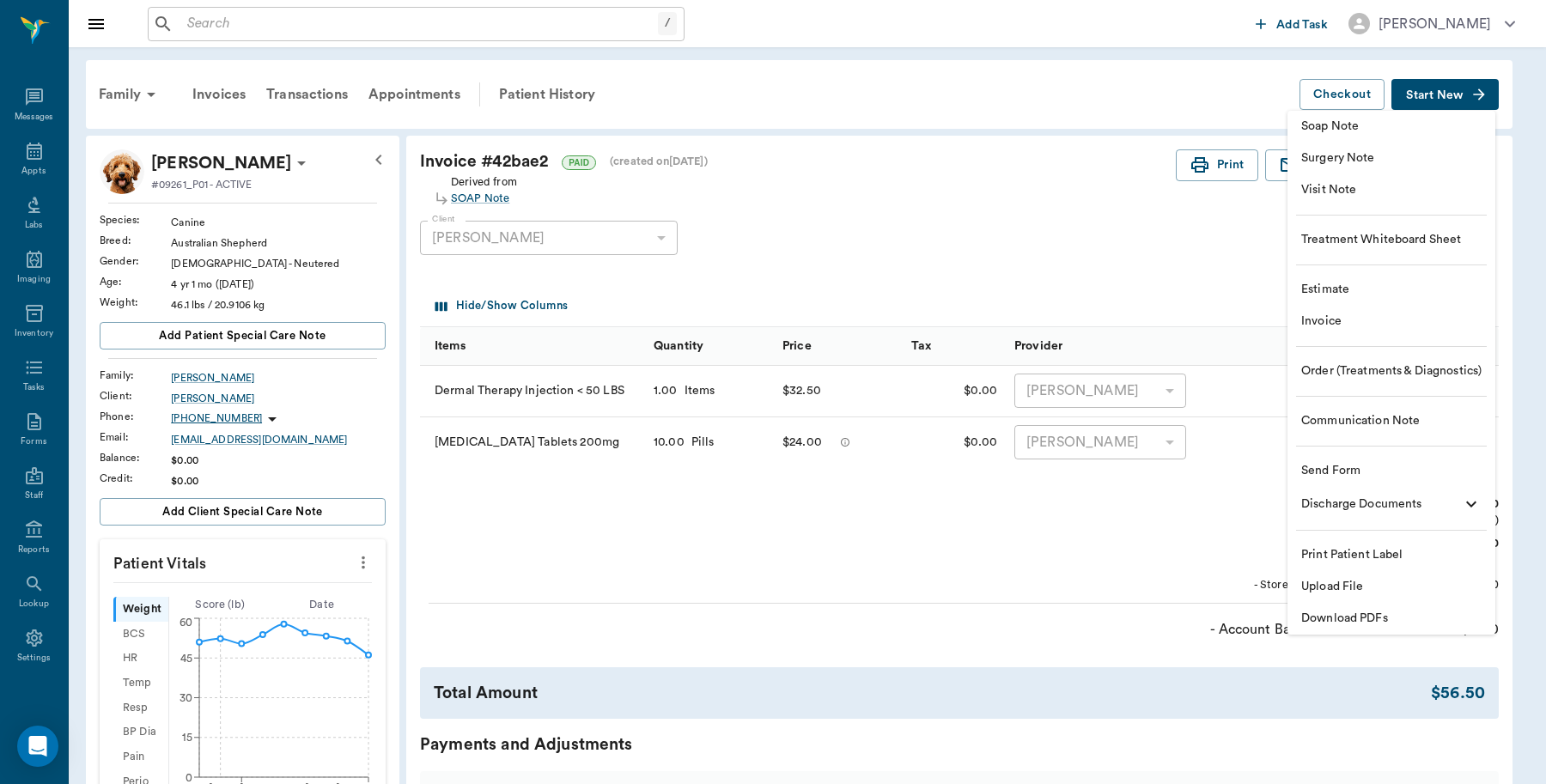
click at [1340, 323] on span "Invoice" at bounding box center [1391, 322] width 181 height 18
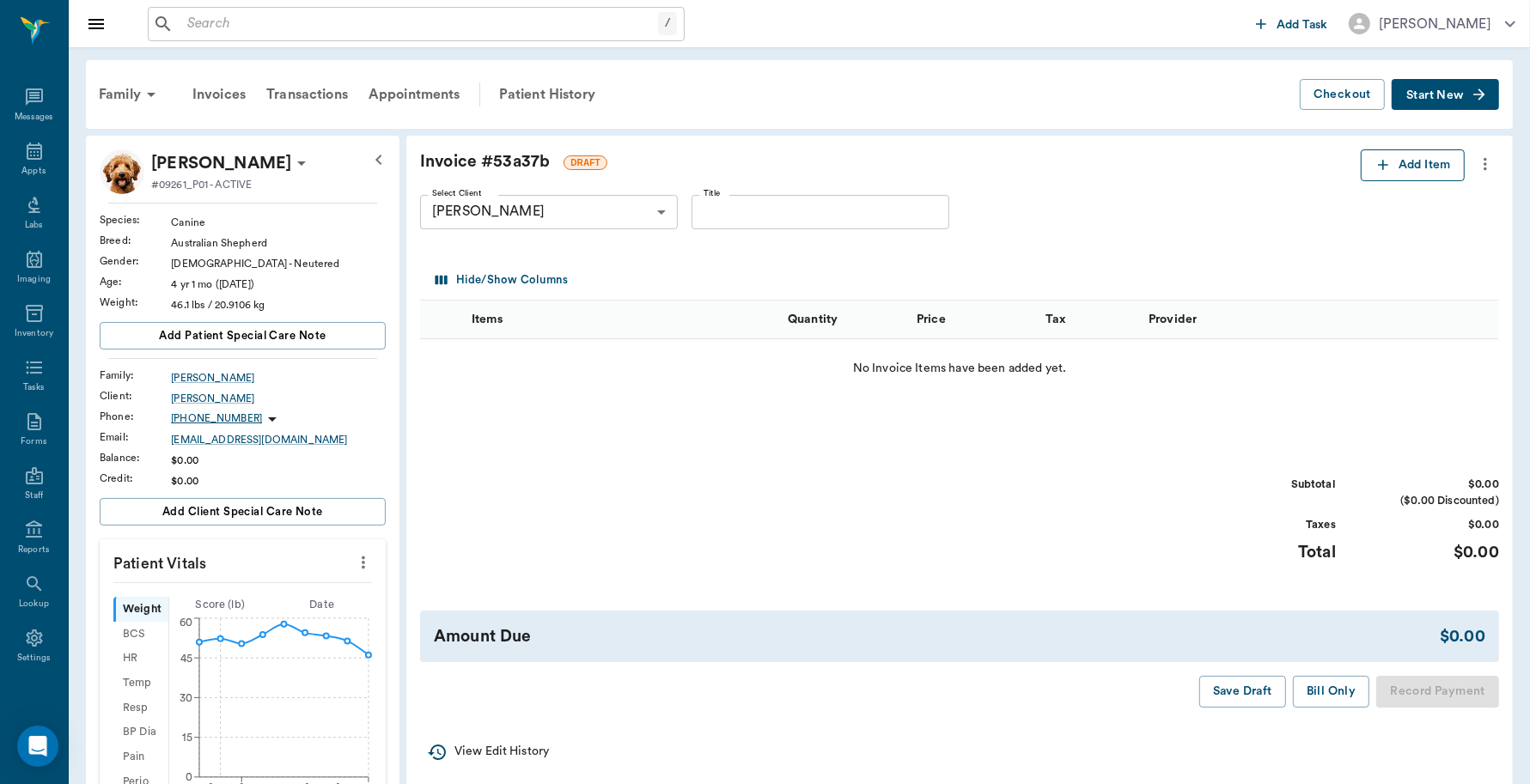
click at [1405, 169] on button "Add Item" at bounding box center [1413, 164] width 104 height 31
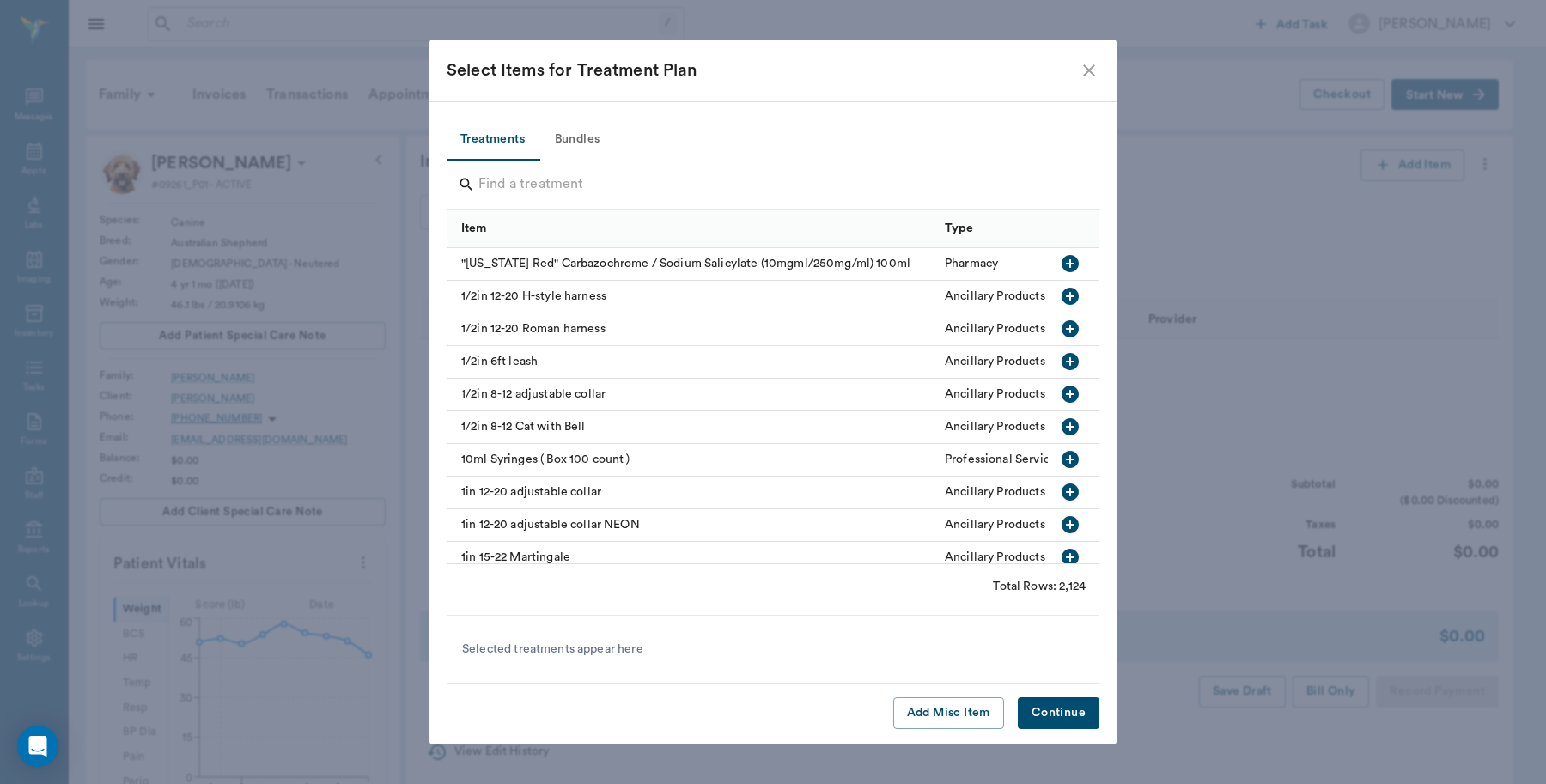
click at [651, 185] on input "Search" at bounding box center [774, 184] width 592 height 28
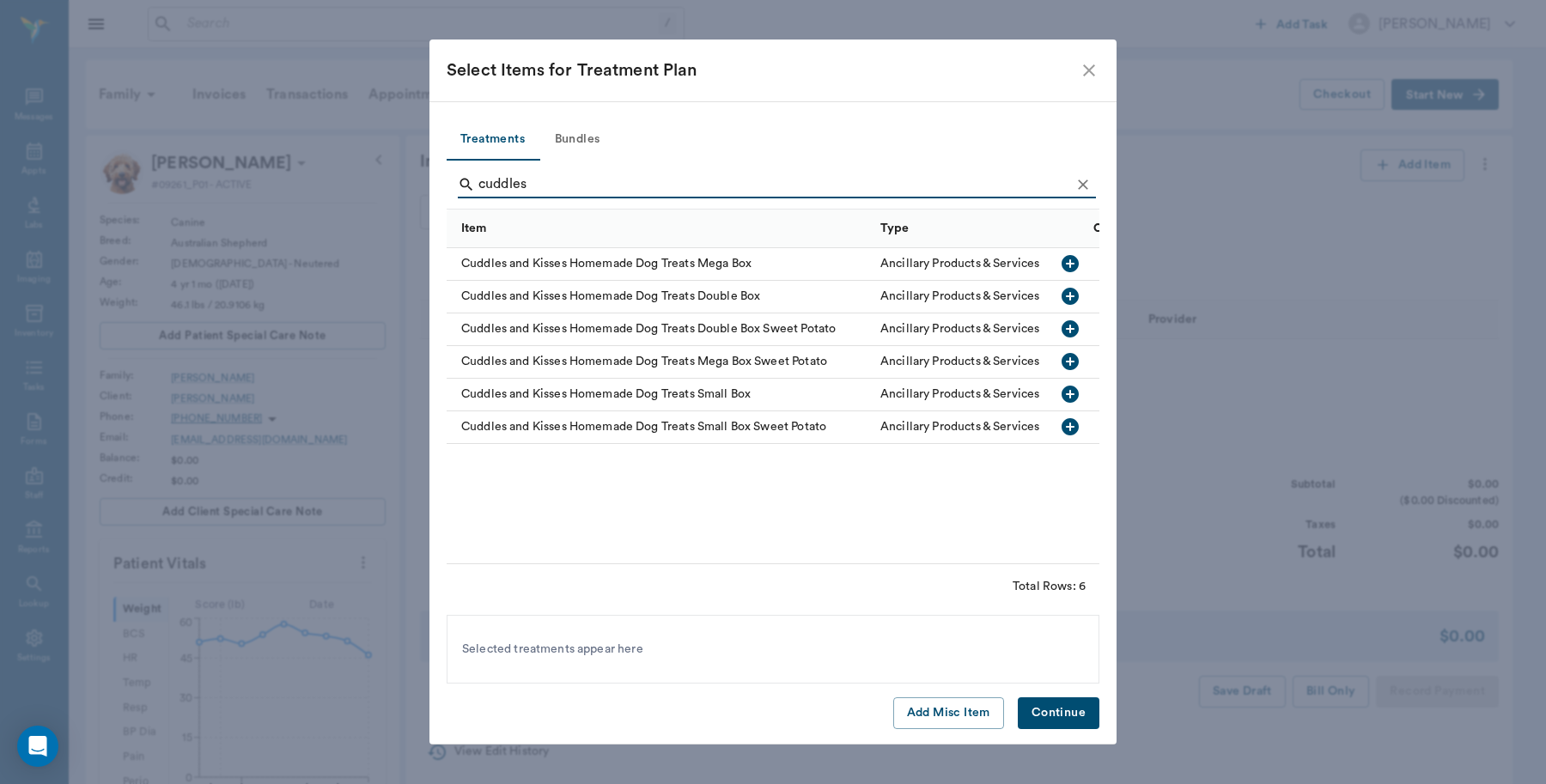
type input "cuddles"
click at [1068, 294] on icon "button" at bounding box center [1070, 295] width 17 height 17
click at [1072, 715] on button "Continue" at bounding box center [1058, 712] width 82 height 31
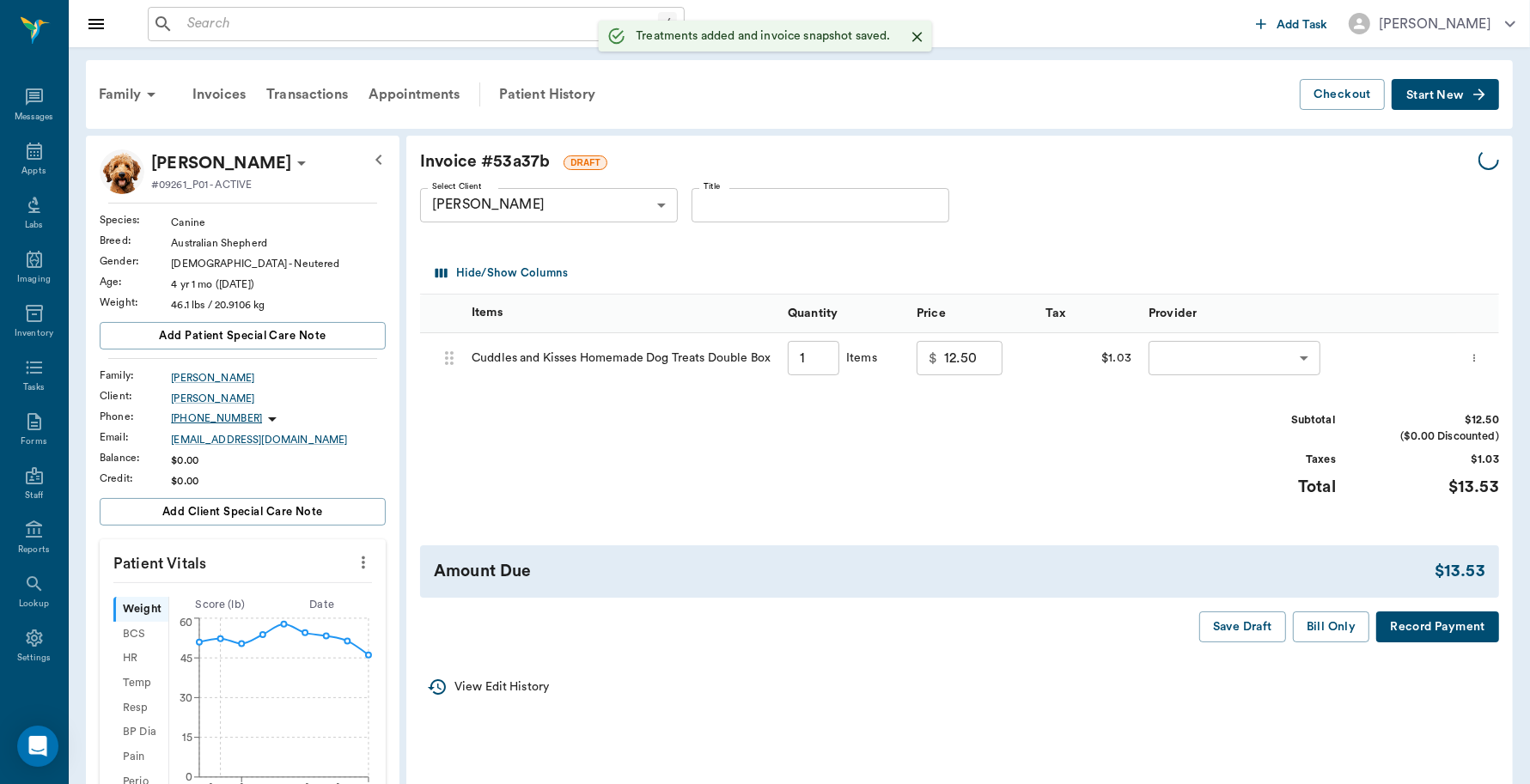
type input "1.00"
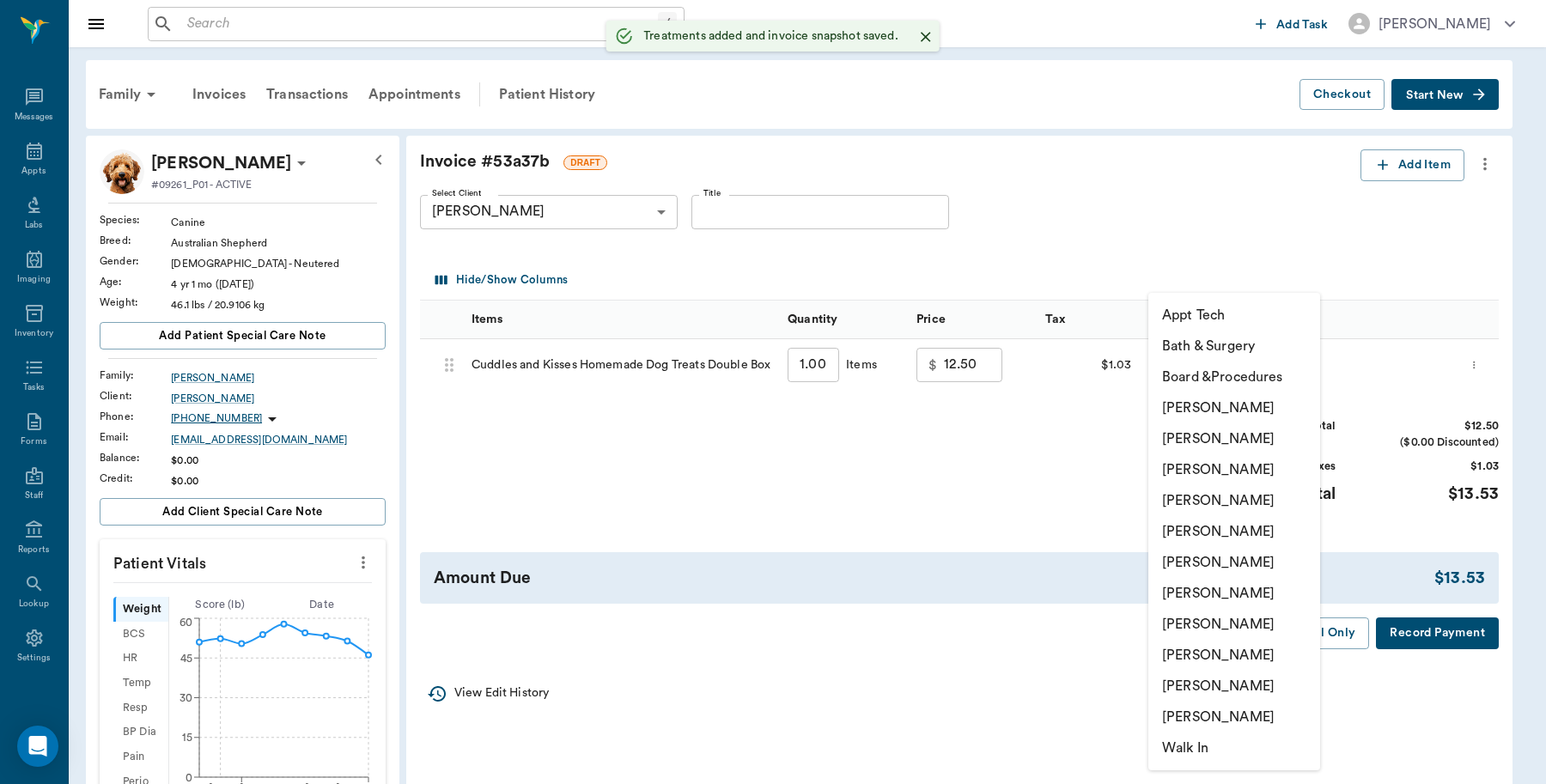
click at [1211, 370] on body "/ ​ Add Task [PERSON_NAME] Nectar Messages Appts Labs Imaging Inventory Tasks F…" at bounding box center [773, 718] width 1546 height 1436
click at [1221, 401] on li "[PERSON_NAME]" at bounding box center [1233, 408] width 172 height 31
type input "none-6899ea08ed37b777db10de45"
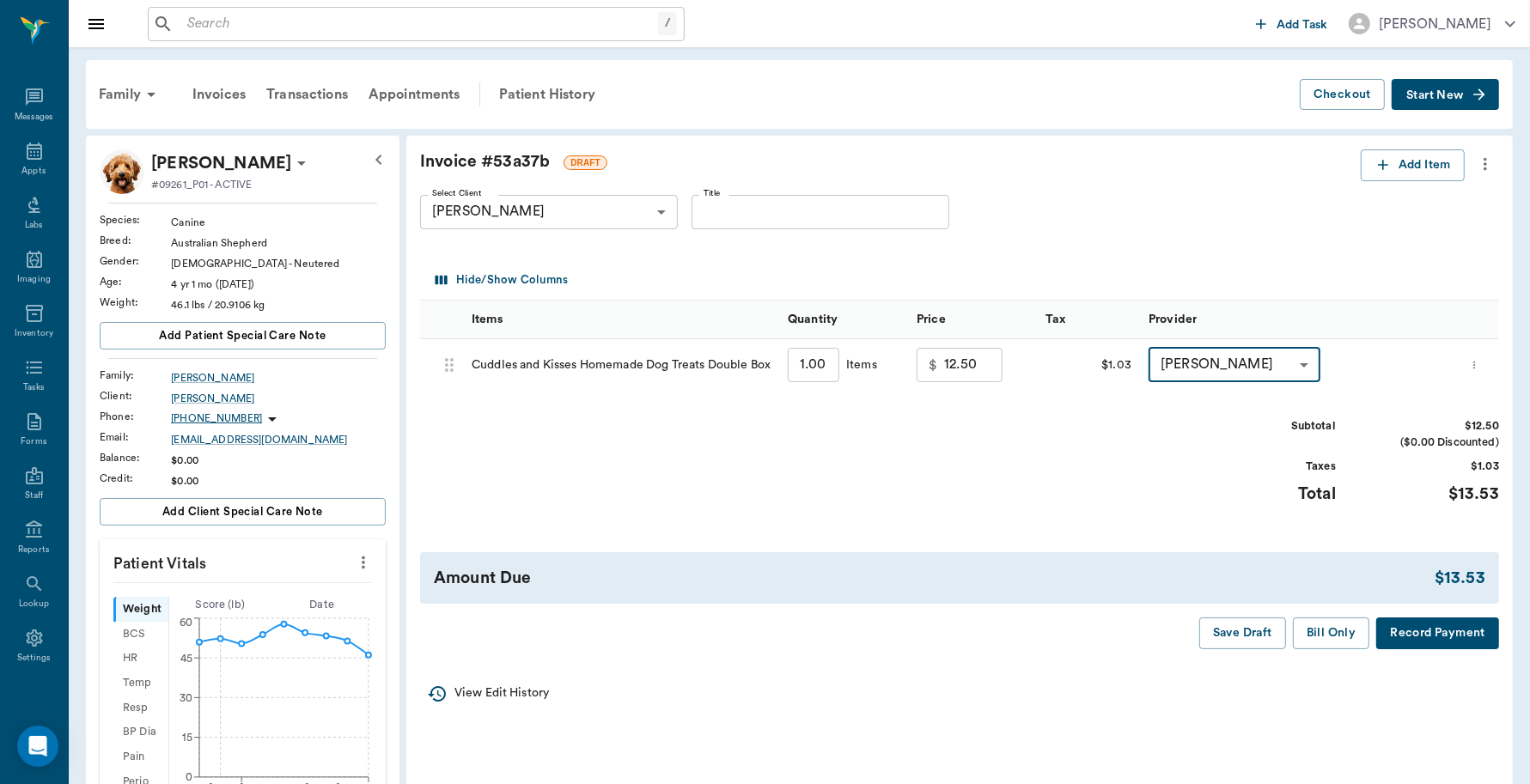
click at [1426, 640] on button "Record Payment" at bounding box center [1437, 632] width 123 height 31
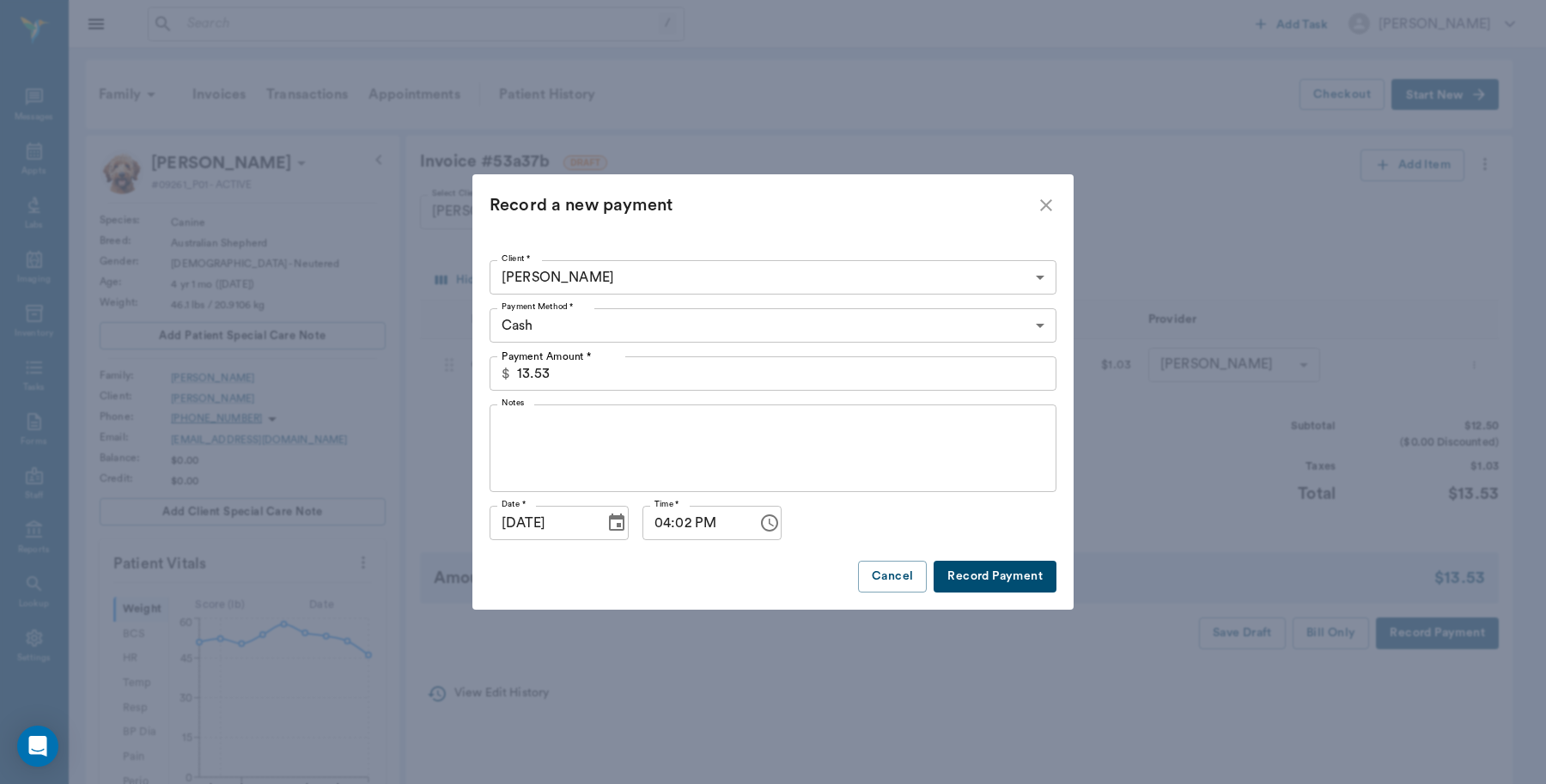
click at [804, 337] on body "/ ​ Add Task [PERSON_NAME] Nectar Messages Appts Labs Imaging Inventory Tasks F…" at bounding box center [773, 718] width 1546 height 1436
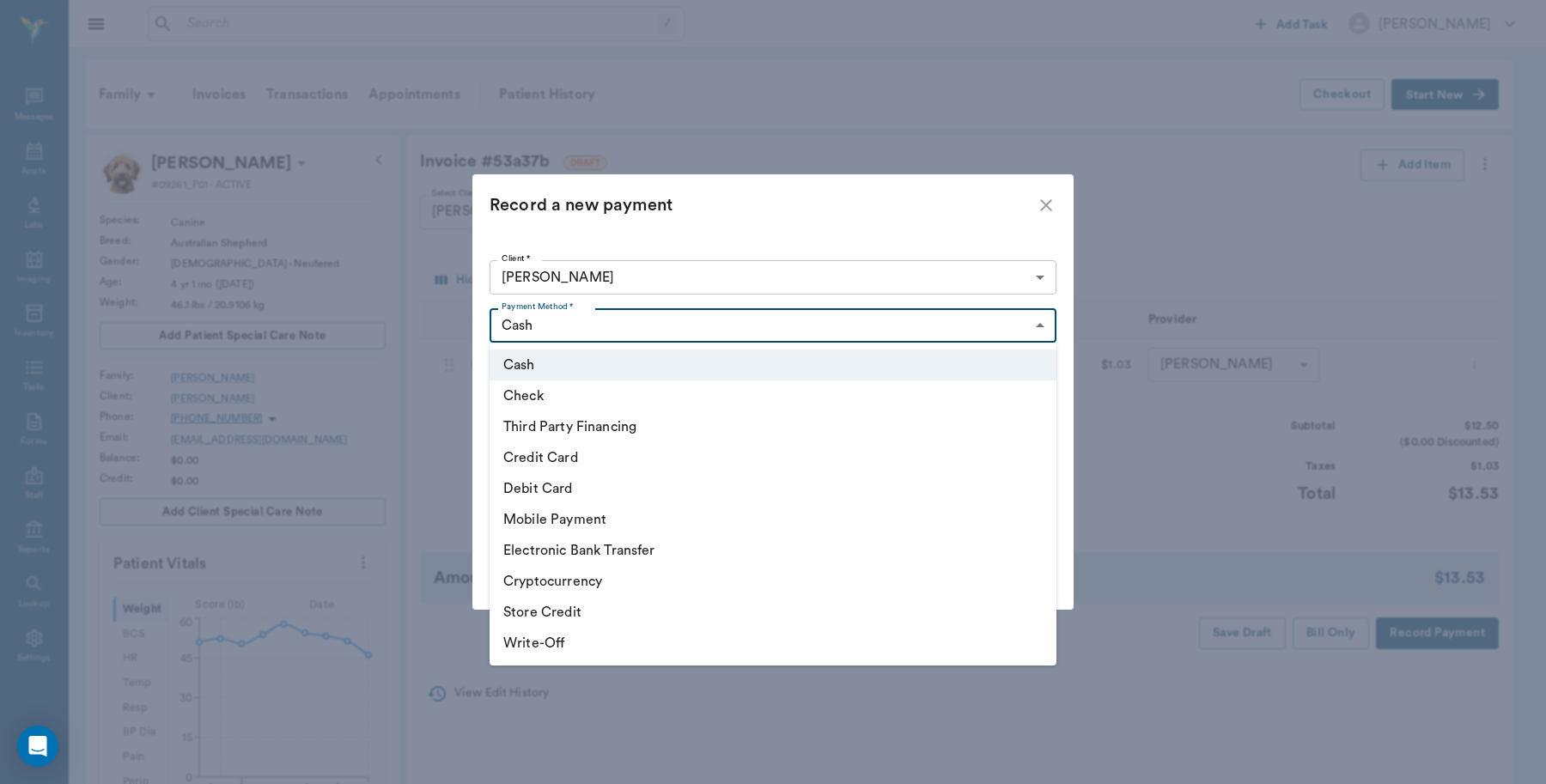
click at [570, 487] on li "Debit Card" at bounding box center [773, 489] width 567 height 31
type input "DEBIT_CARD"
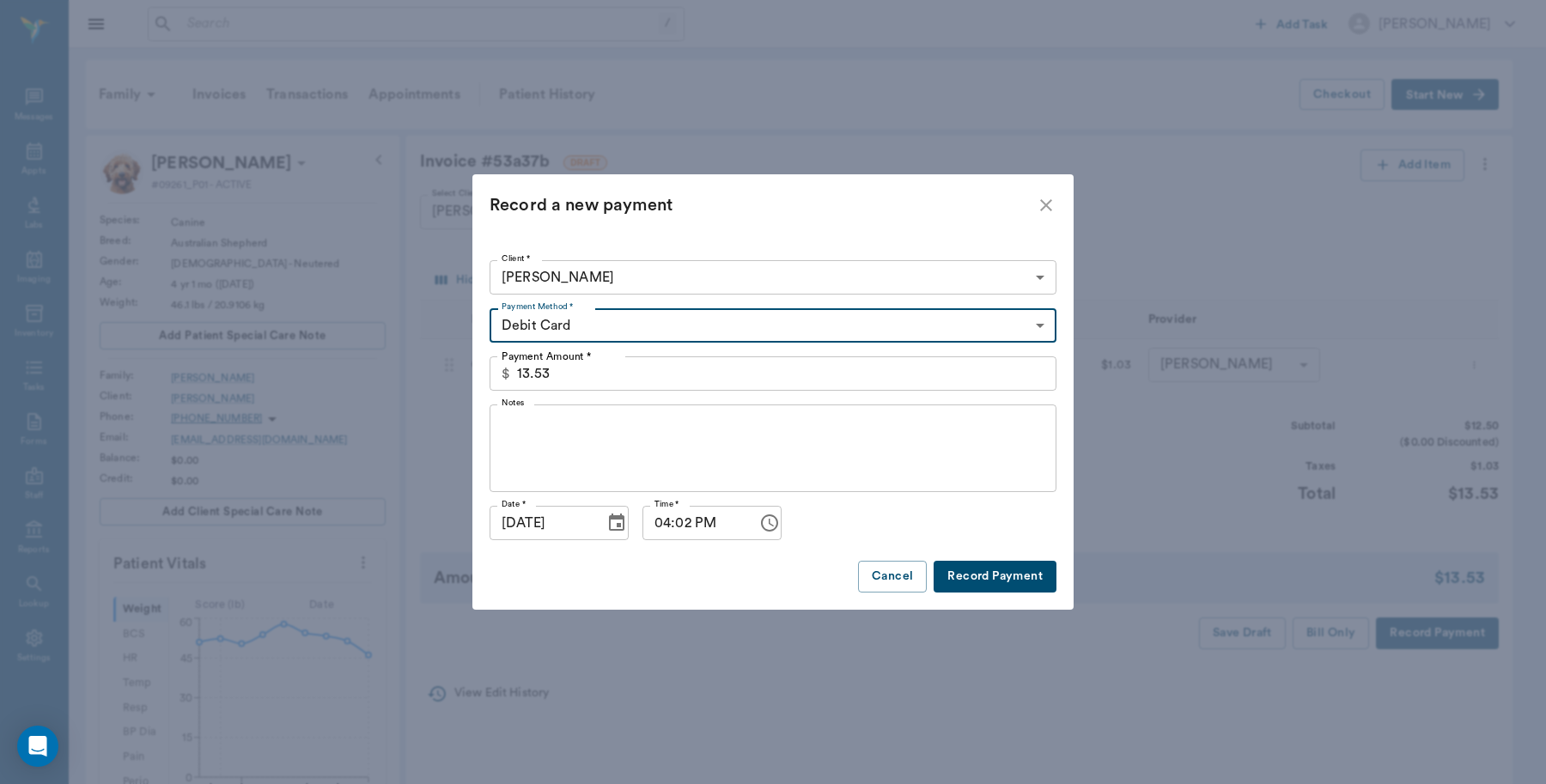
click at [1020, 568] on button "Record Payment" at bounding box center [994, 576] width 123 height 31
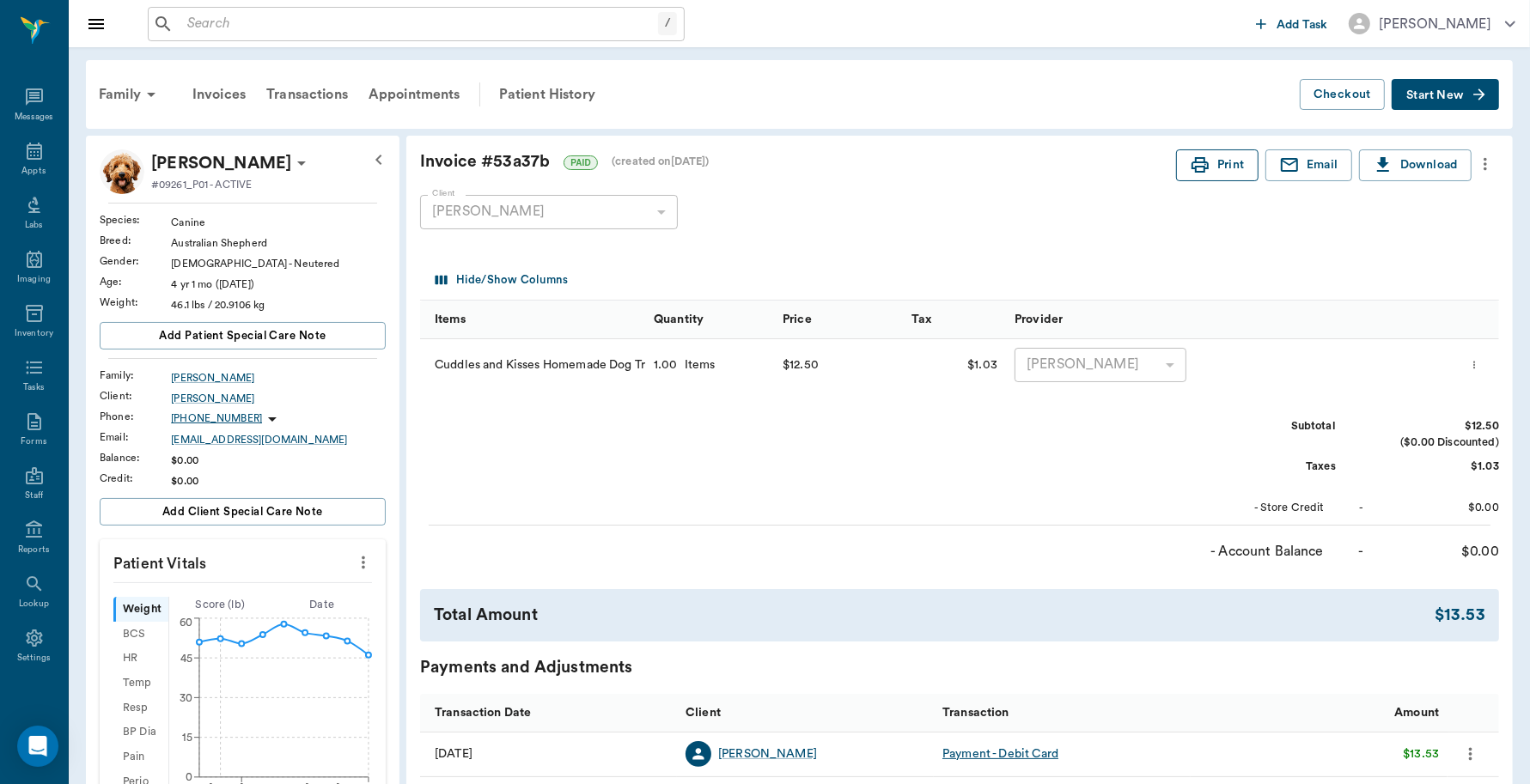
click at [1205, 160] on icon "button" at bounding box center [1199, 164] width 21 height 21
click at [27, 162] on div "Appts" at bounding box center [34, 161] width 68 height 54
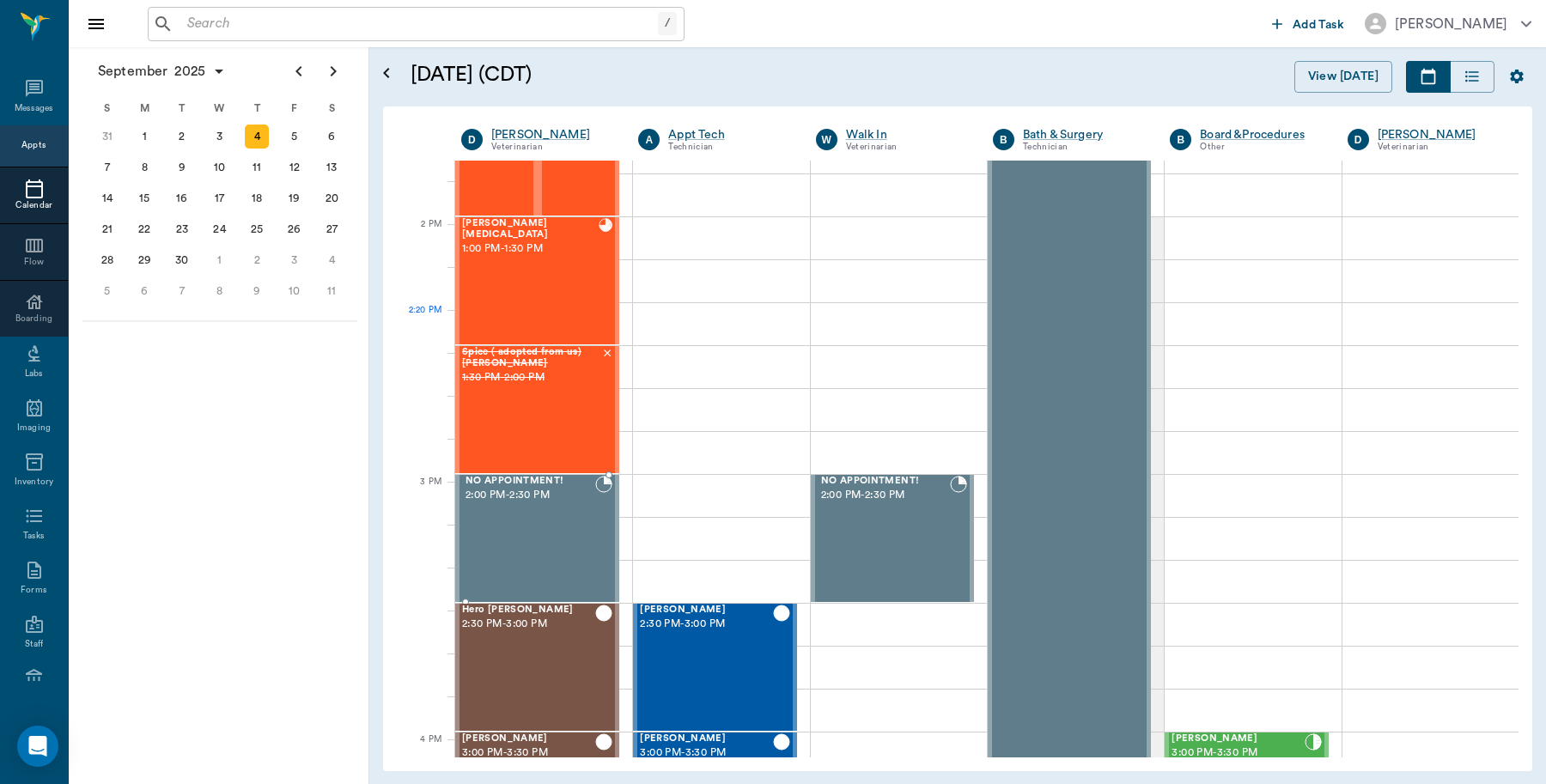
scroll to position [1526, 0]
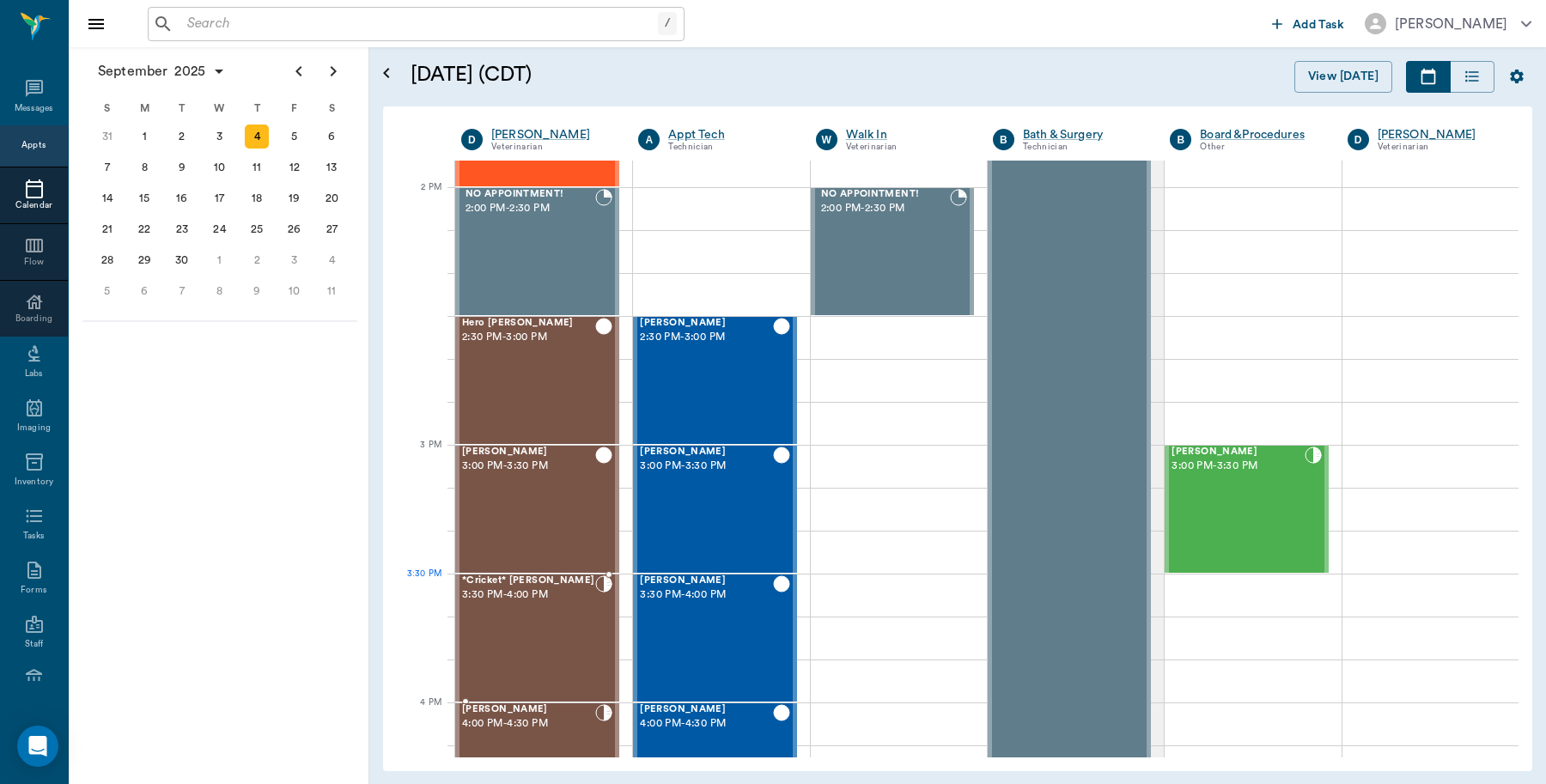
click at [560, 603] on span "3:30 PM - 4:00 PM" at bounding box center [528, 595] width 133 height 17
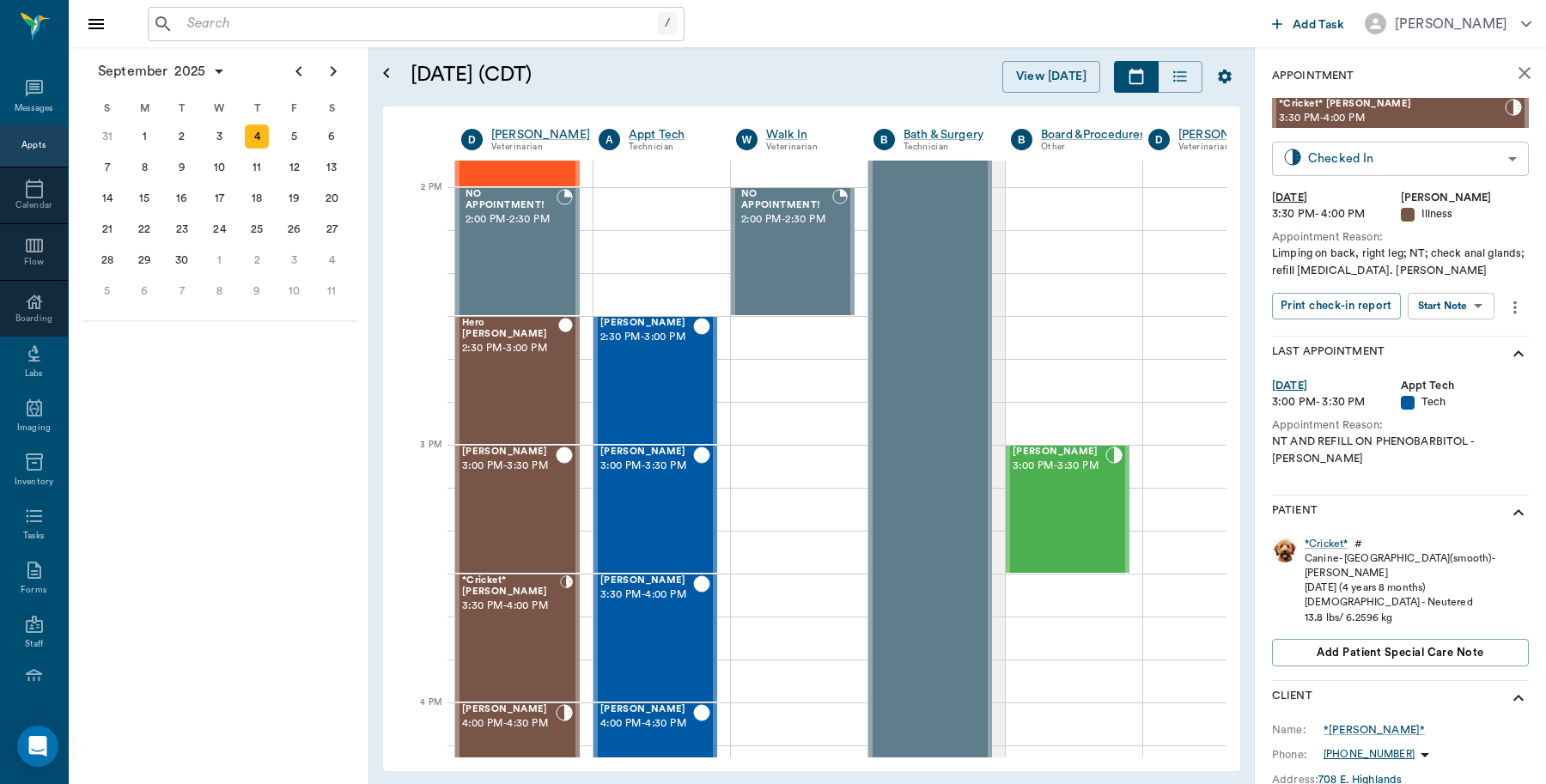
click at [1443, 160] on body "/ ​ Add Task [PERSON_NAME] Nectar Messages Appts Calendar Flow Boarding Labs Im…" at bounding box center [773, 392] width 1546 height 784
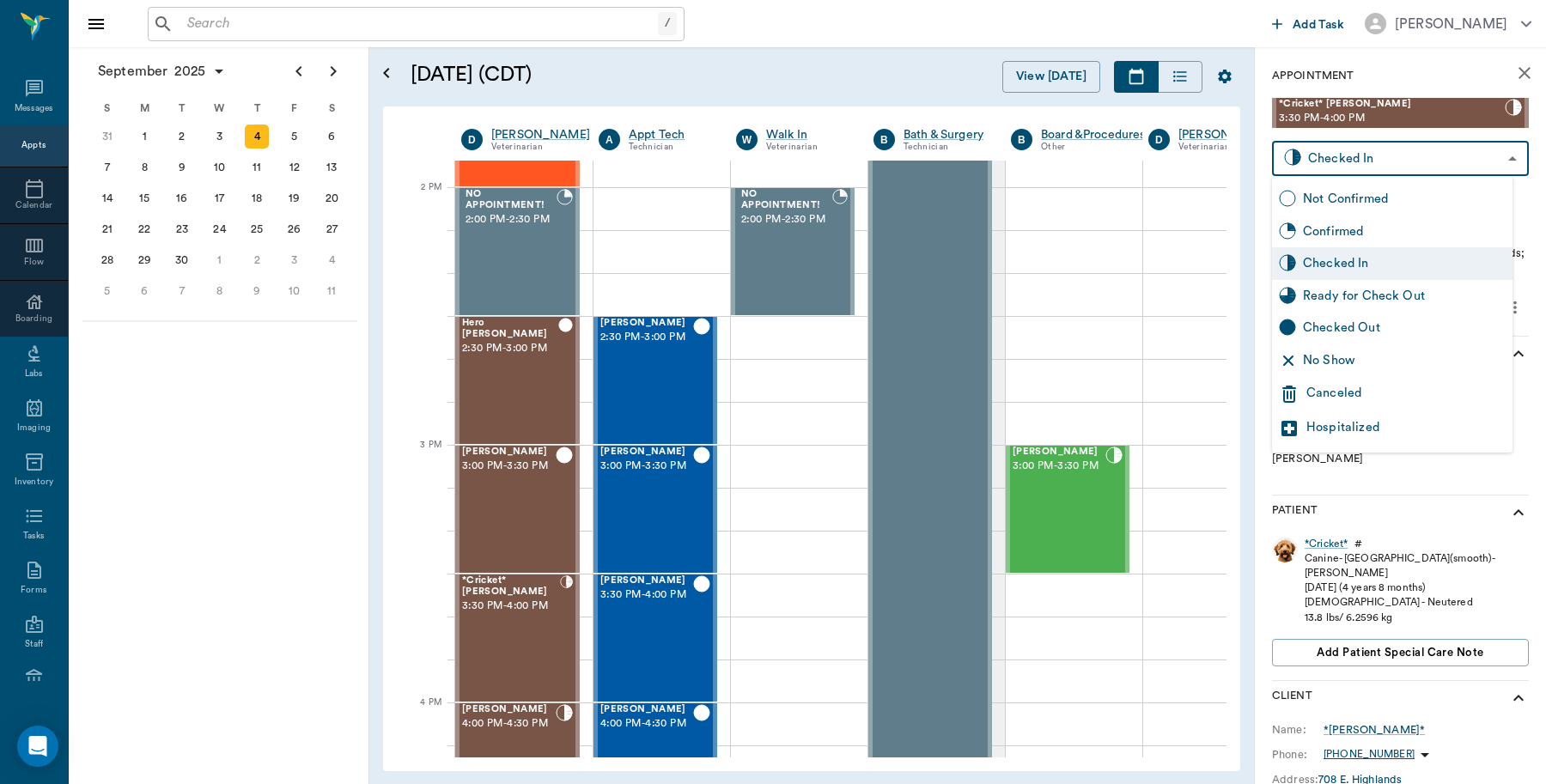
click at [1338, 332] on div "Checked Out" at bounding box center [1404, 328] width 203 height 19
type input "CHECKED_OUT"
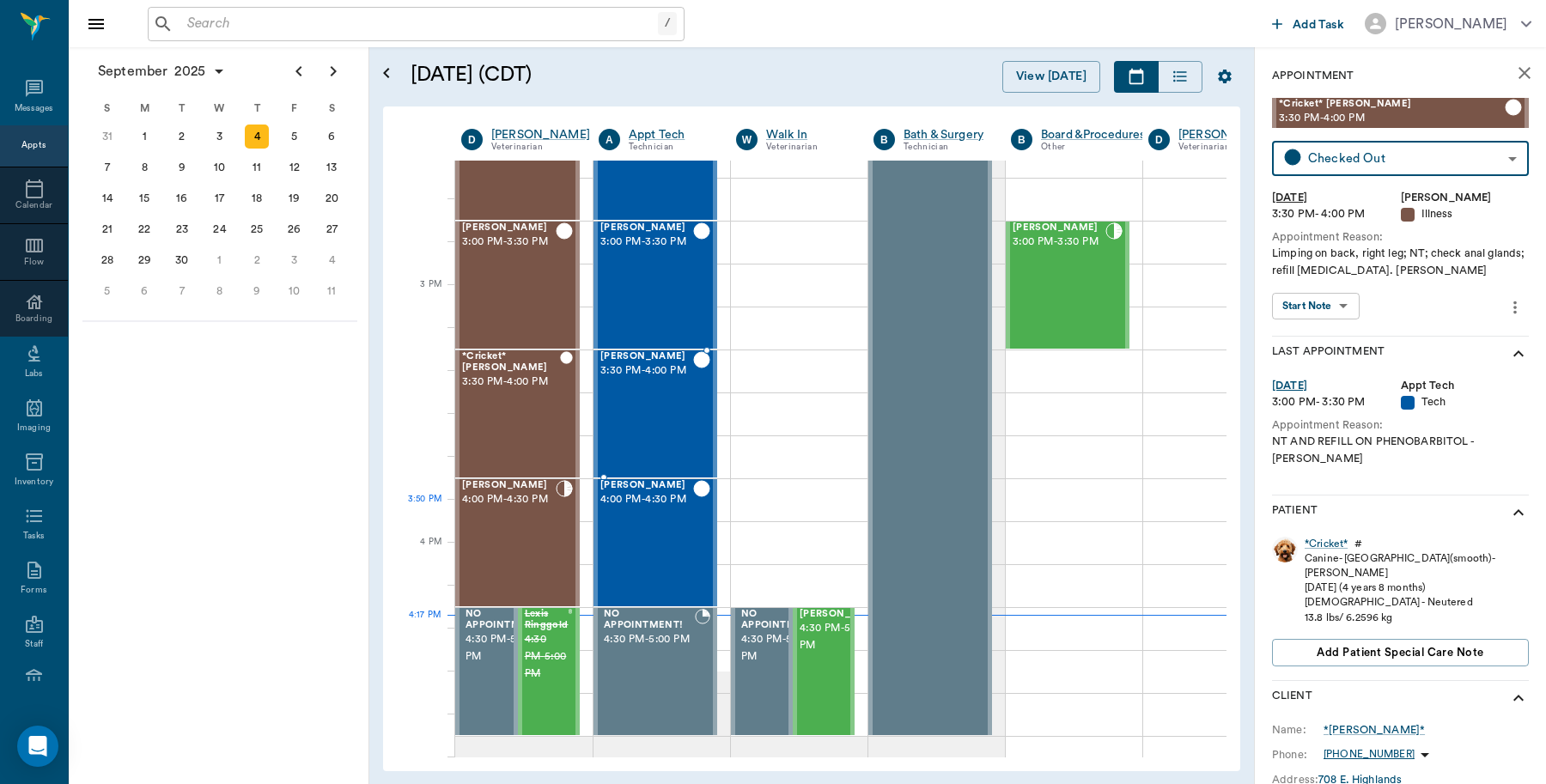
scroll to position [1848, 0]
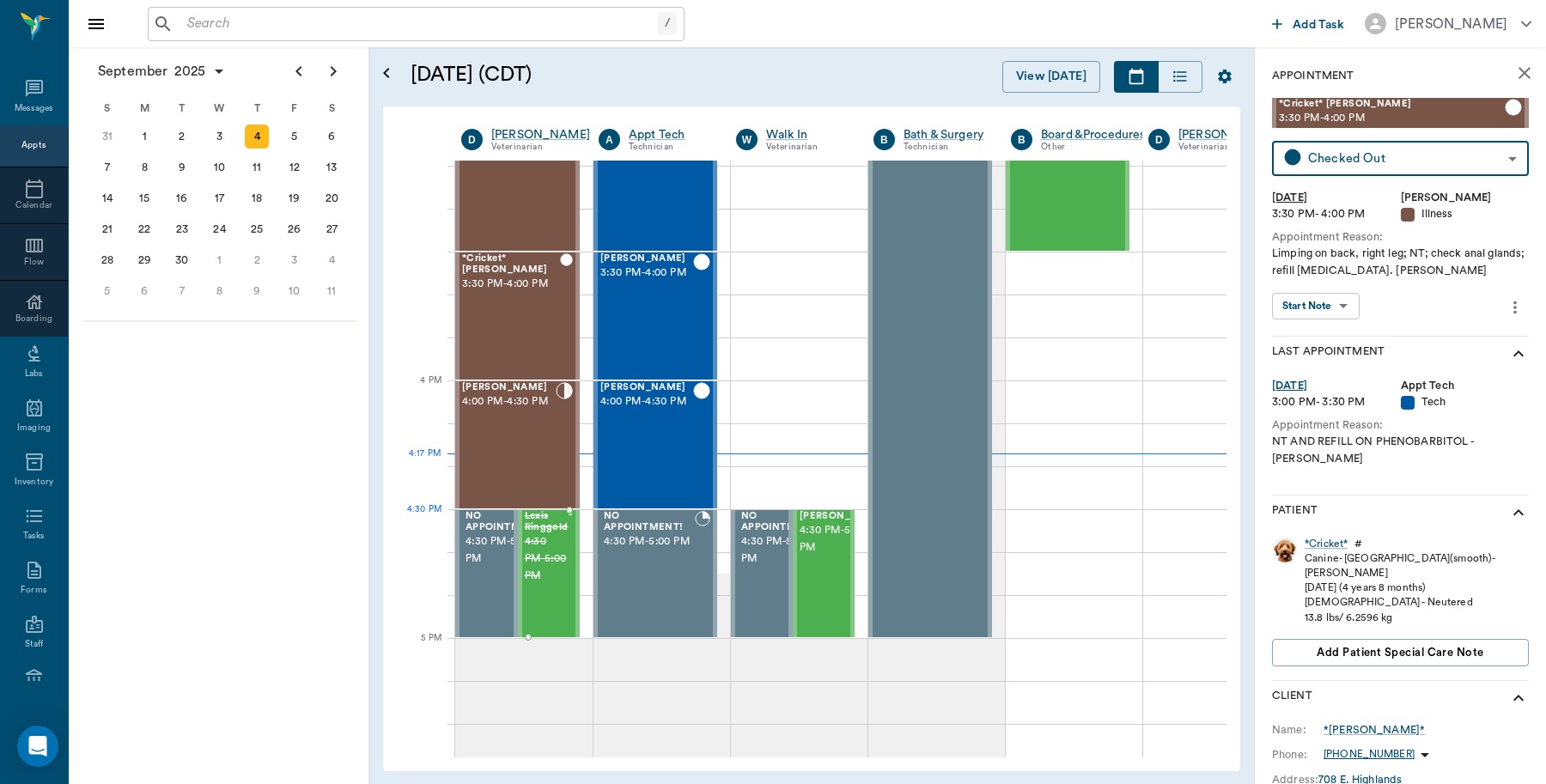
click at [546, 537] on span "4:30 PM - 5:00 PM" at bounding box center [546, 559] width 44 height 51
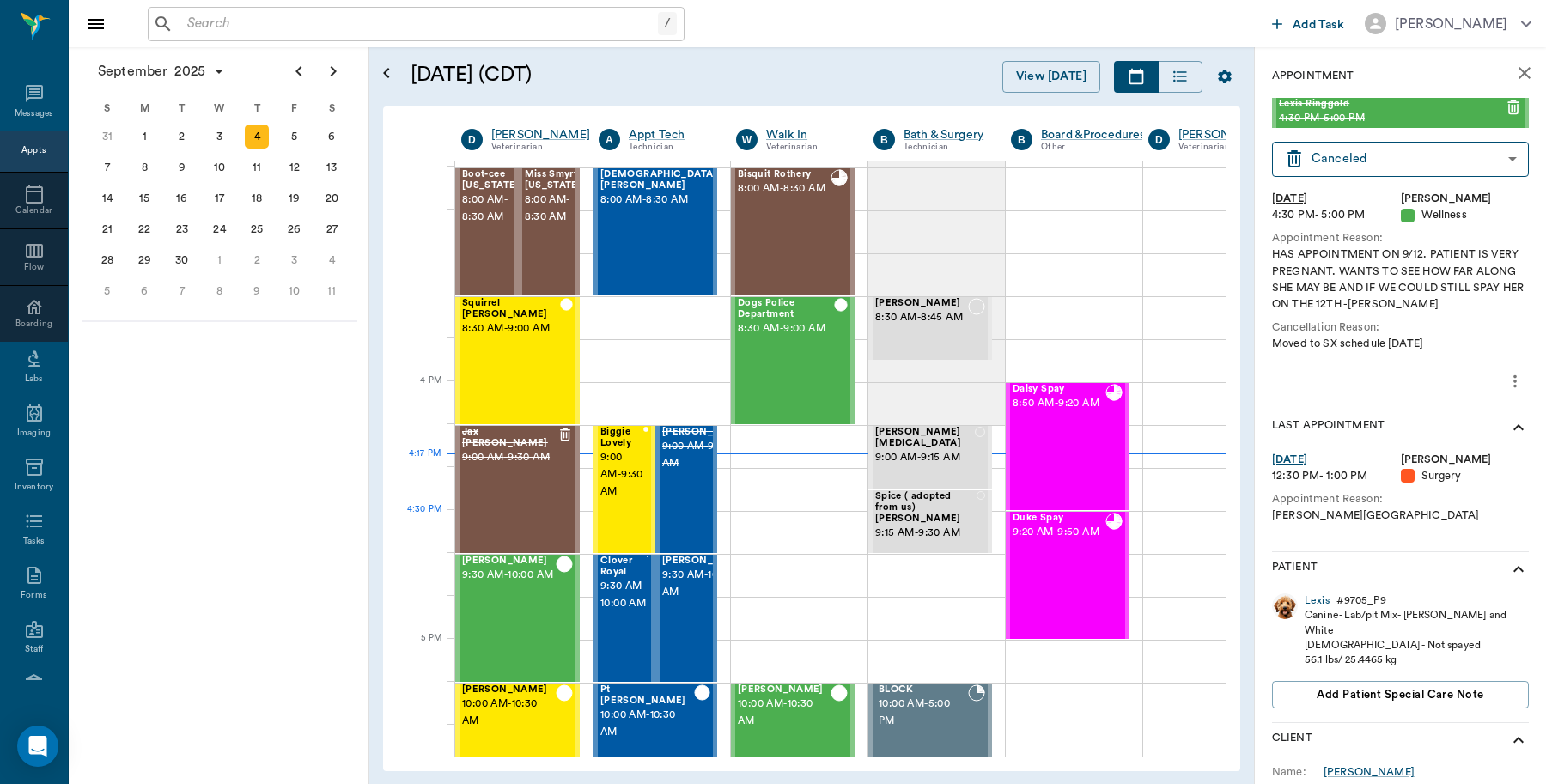
scroll to position [1848, 0]
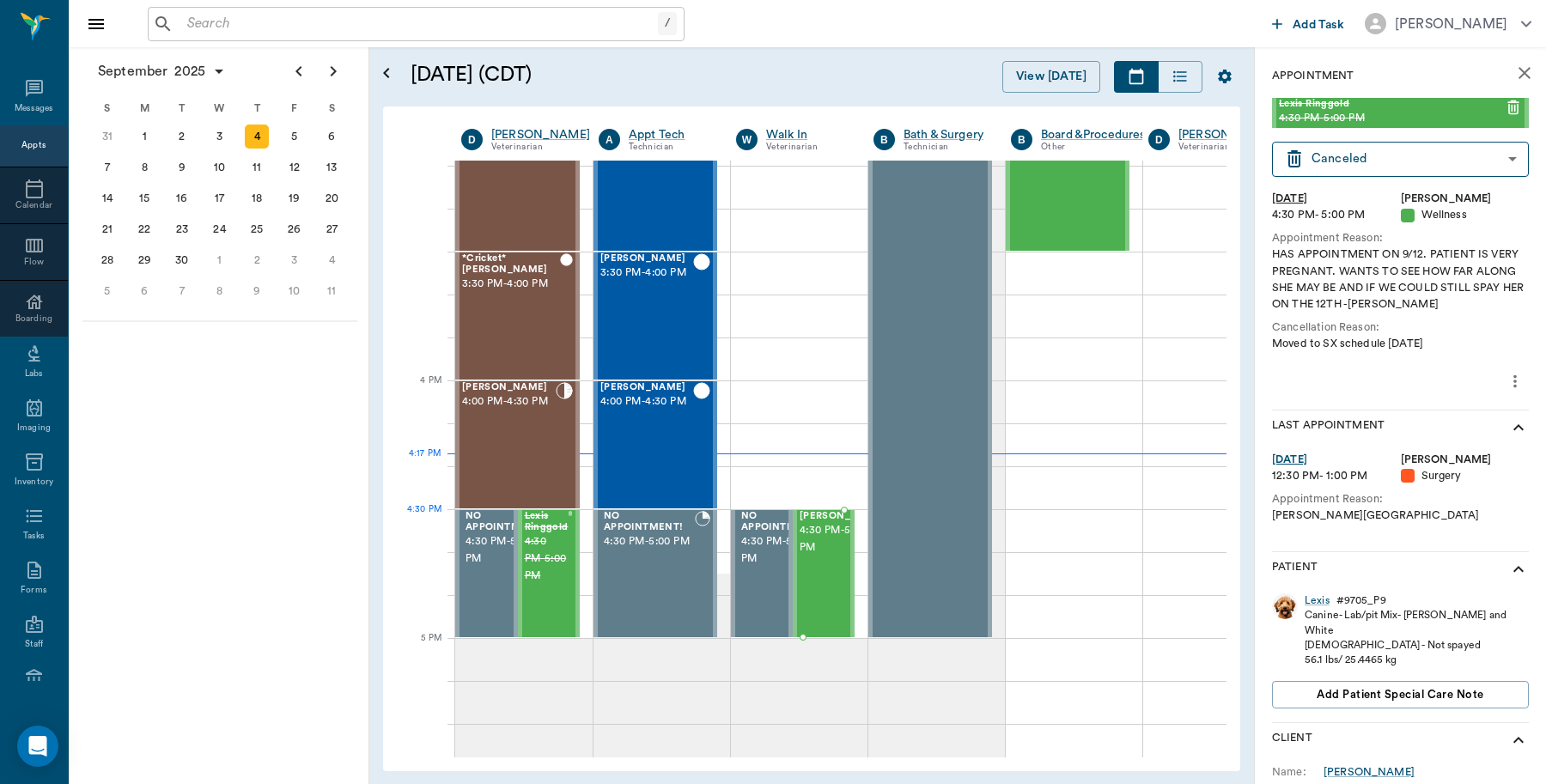
click at [827, 542] on span "4:30 PM - 5:00 PM" at bounding box center [843, 539] width 86 height 34
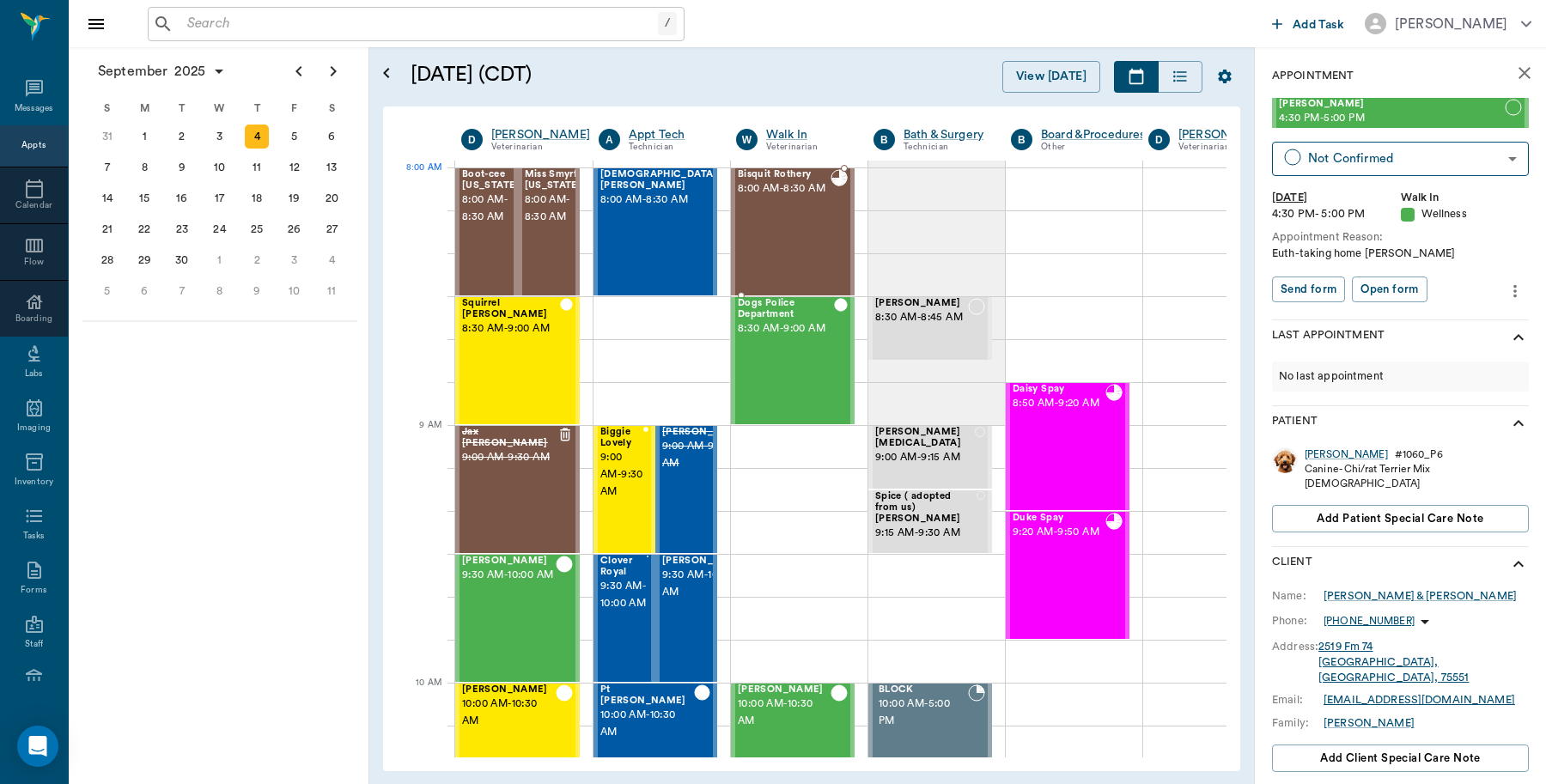
click at [787, 198] on span "8:00 AM - 8:30 AM" at bounding box center [783, 189] width 93 height 17
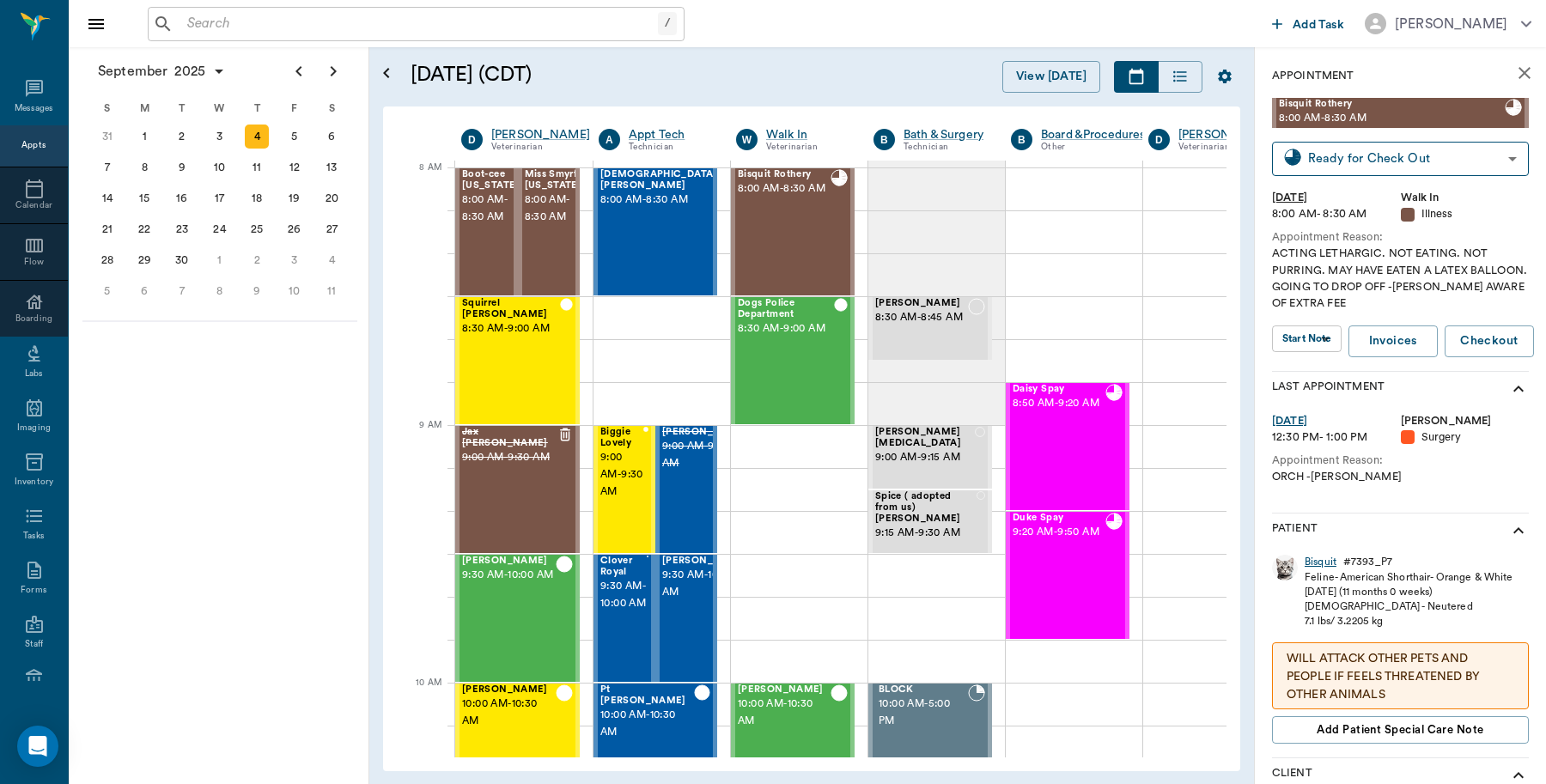
click at [1319, 560] on div "Bisquit" at bounding box center [1320, 562] width 31 height 14
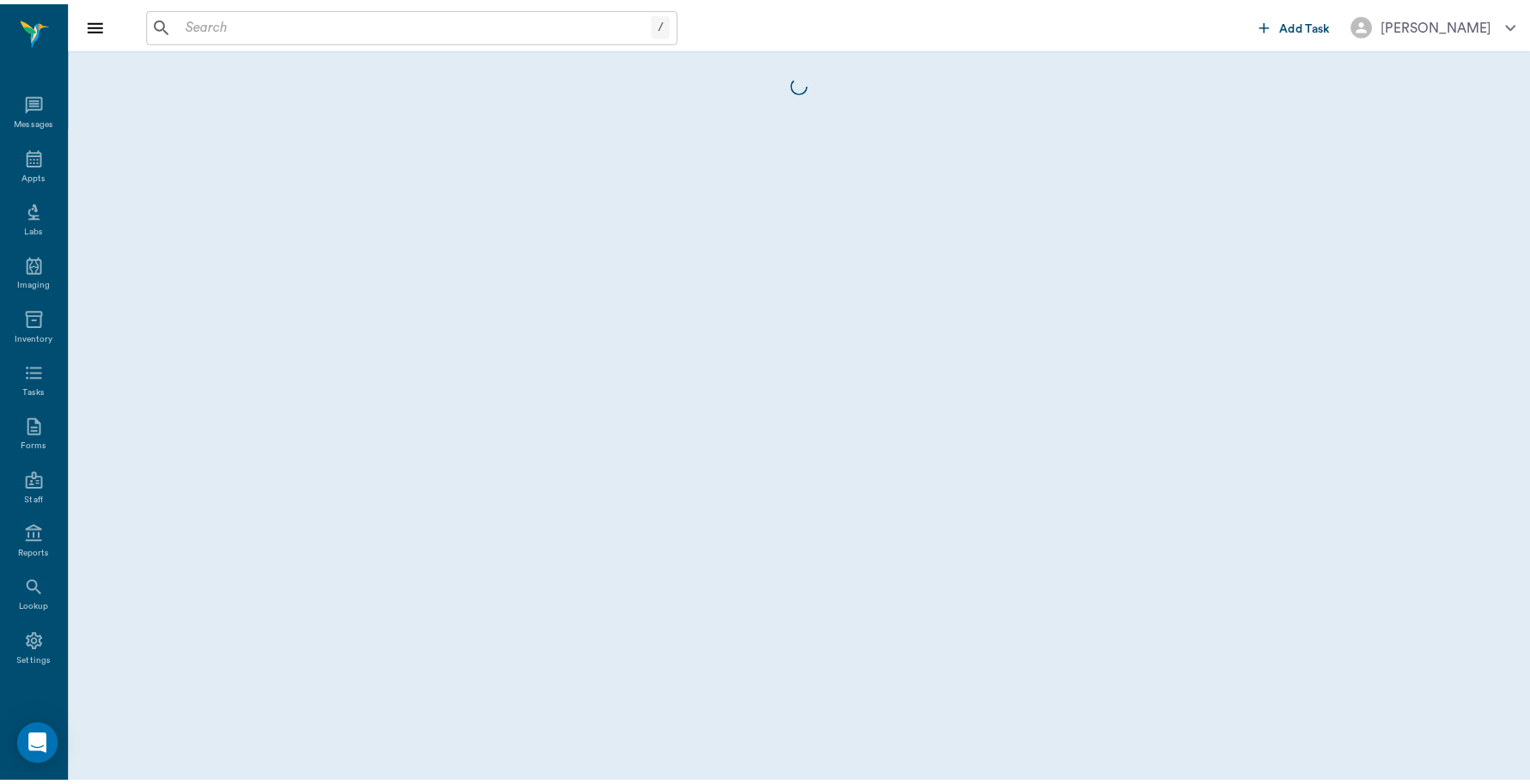
scroll to position [5, 0]
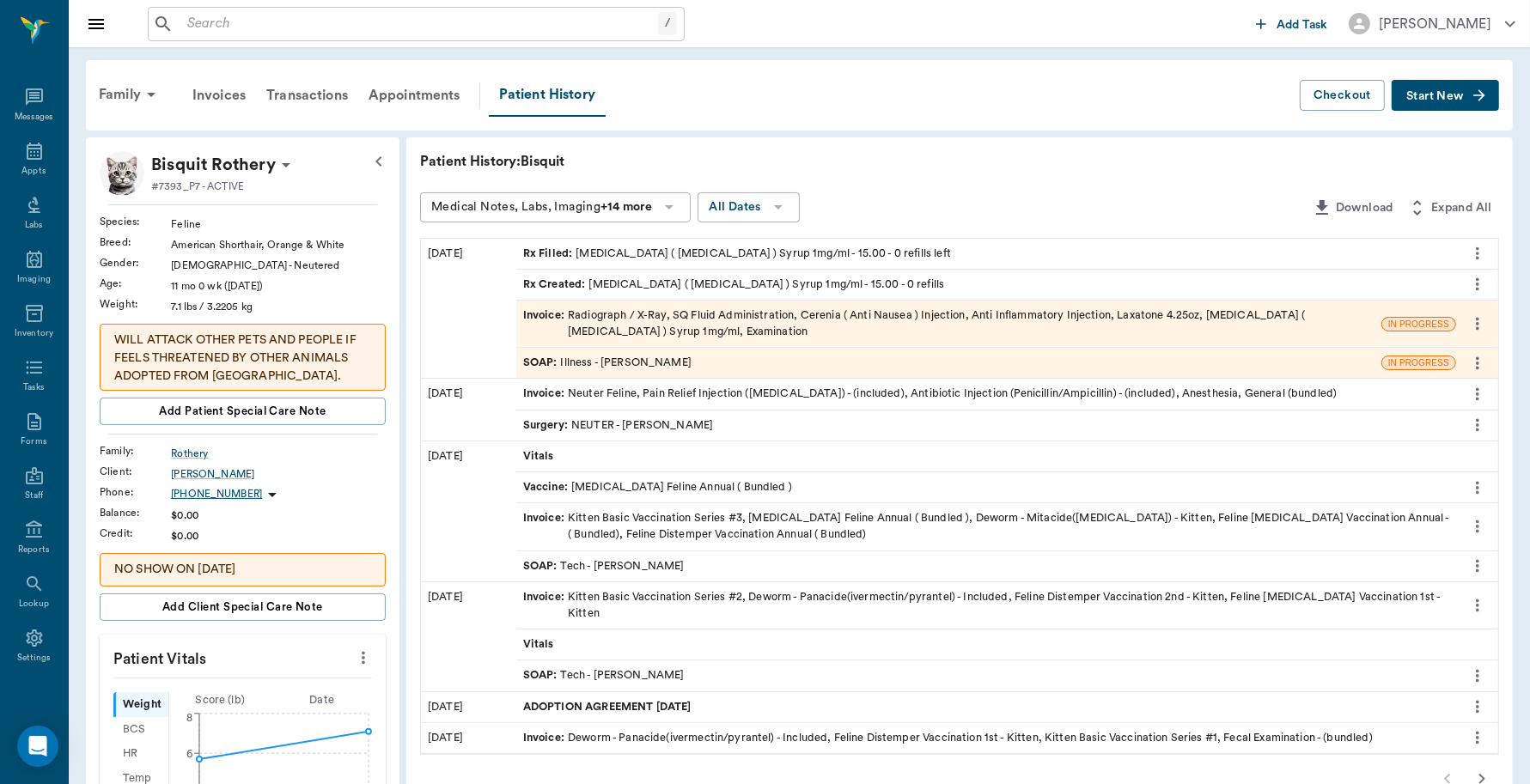
click at [765, 323] on div "Invoice : Radiograph / X-Ray, SQ Fluid Administration, Cerenia ( Anti Nausea ) …" at bounding box center [949, 323] width 852 height 32
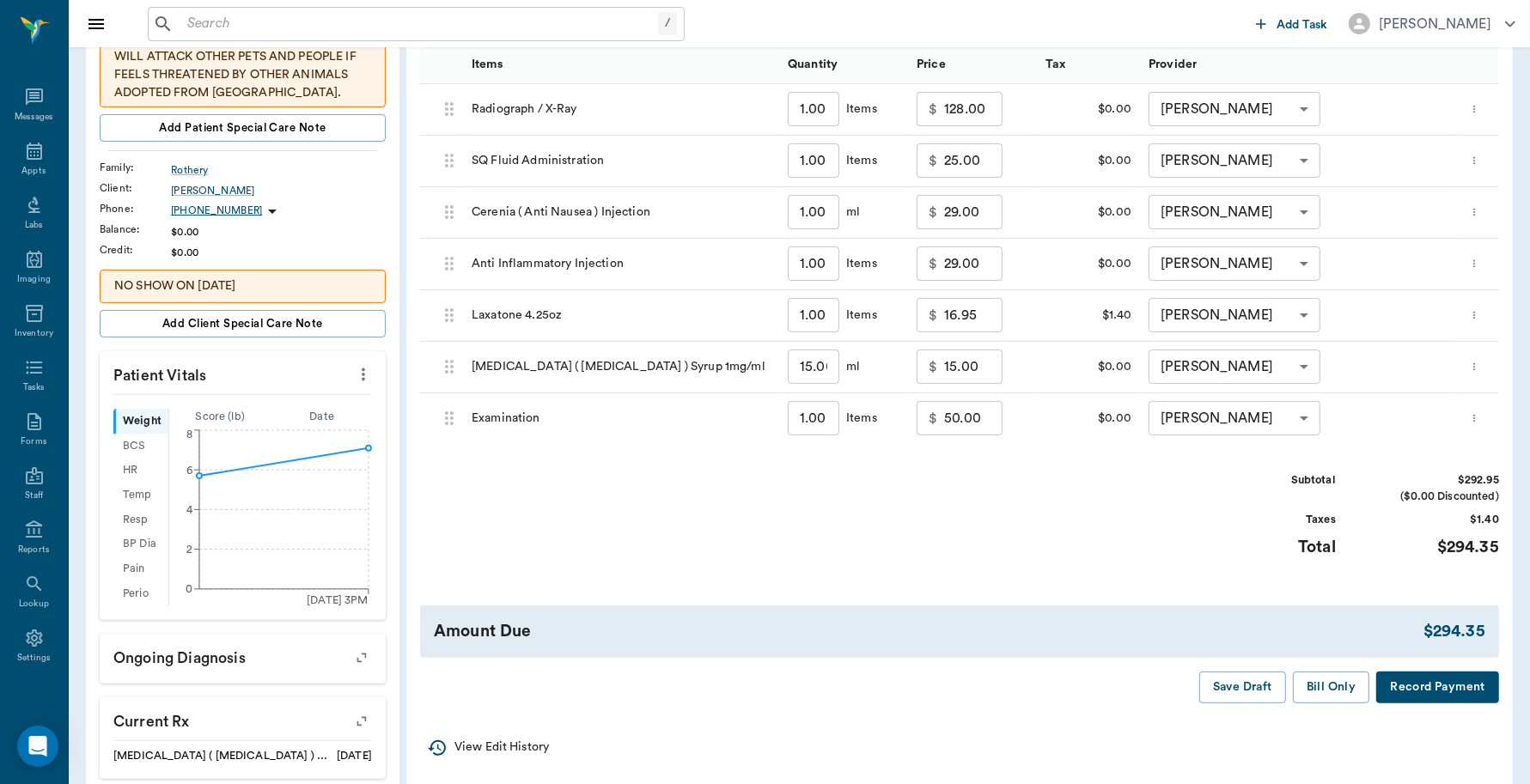
scroll to position [537, 0]
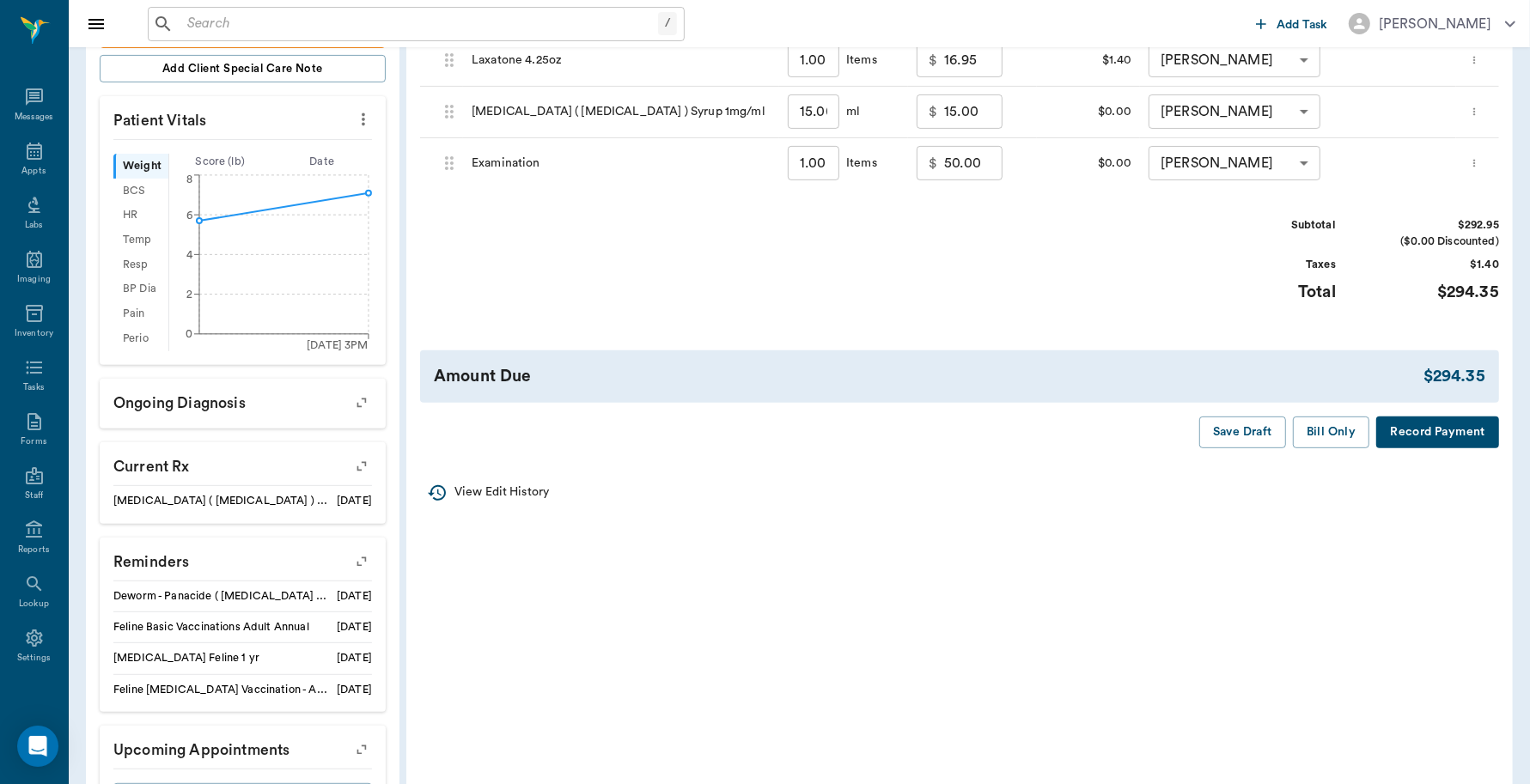
click at [1413, 436] on button "Record Payment" at bounding box center [1437, 432] width 123 height 31
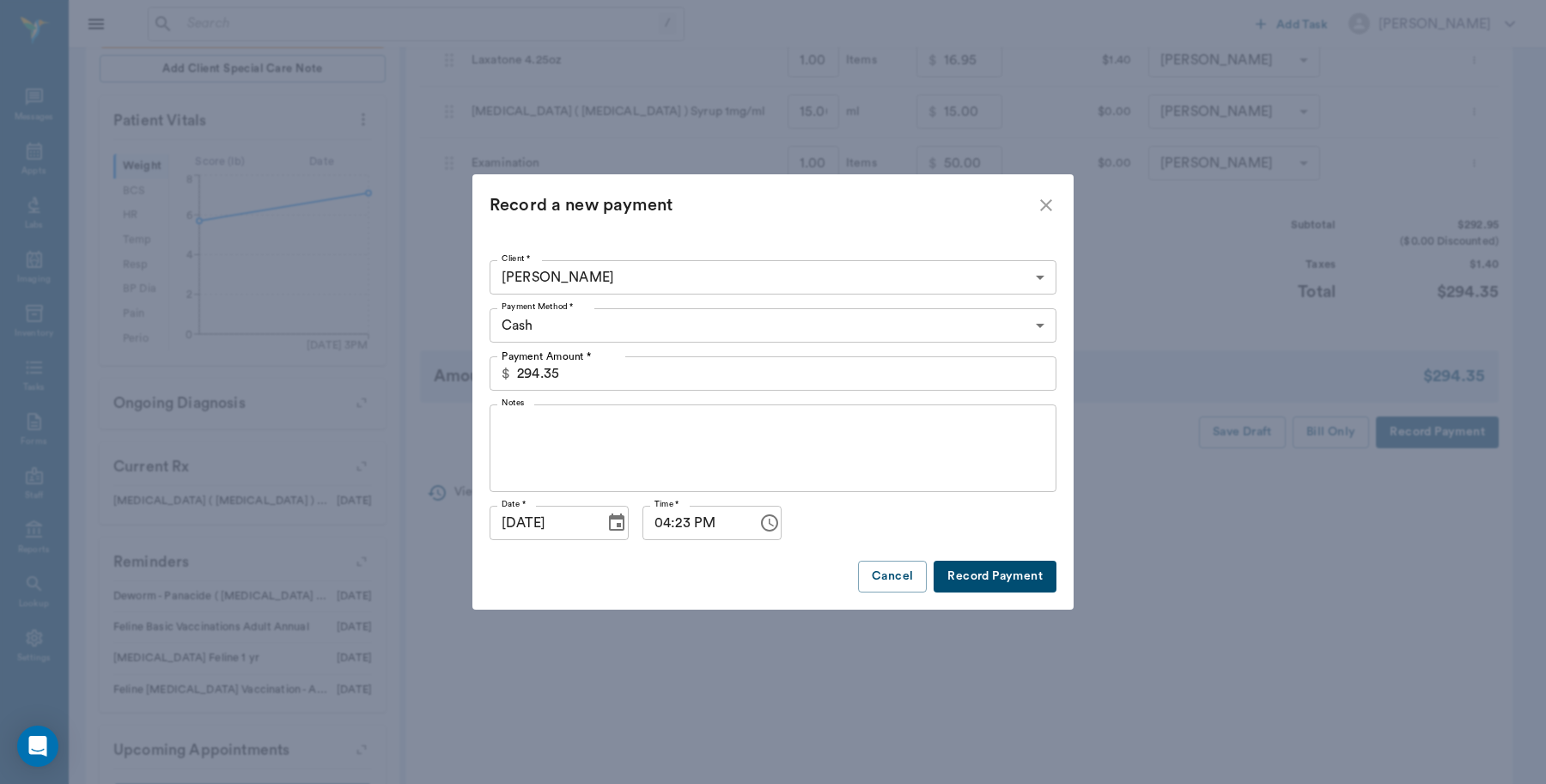
click at [646, 319] on body "/ ​ Add Task Dr. Bert Ellsworth Nectar Messages Appts Labs Imaging Inventory Ta…" at bounding box center [773, 165] width 1546 height 1405
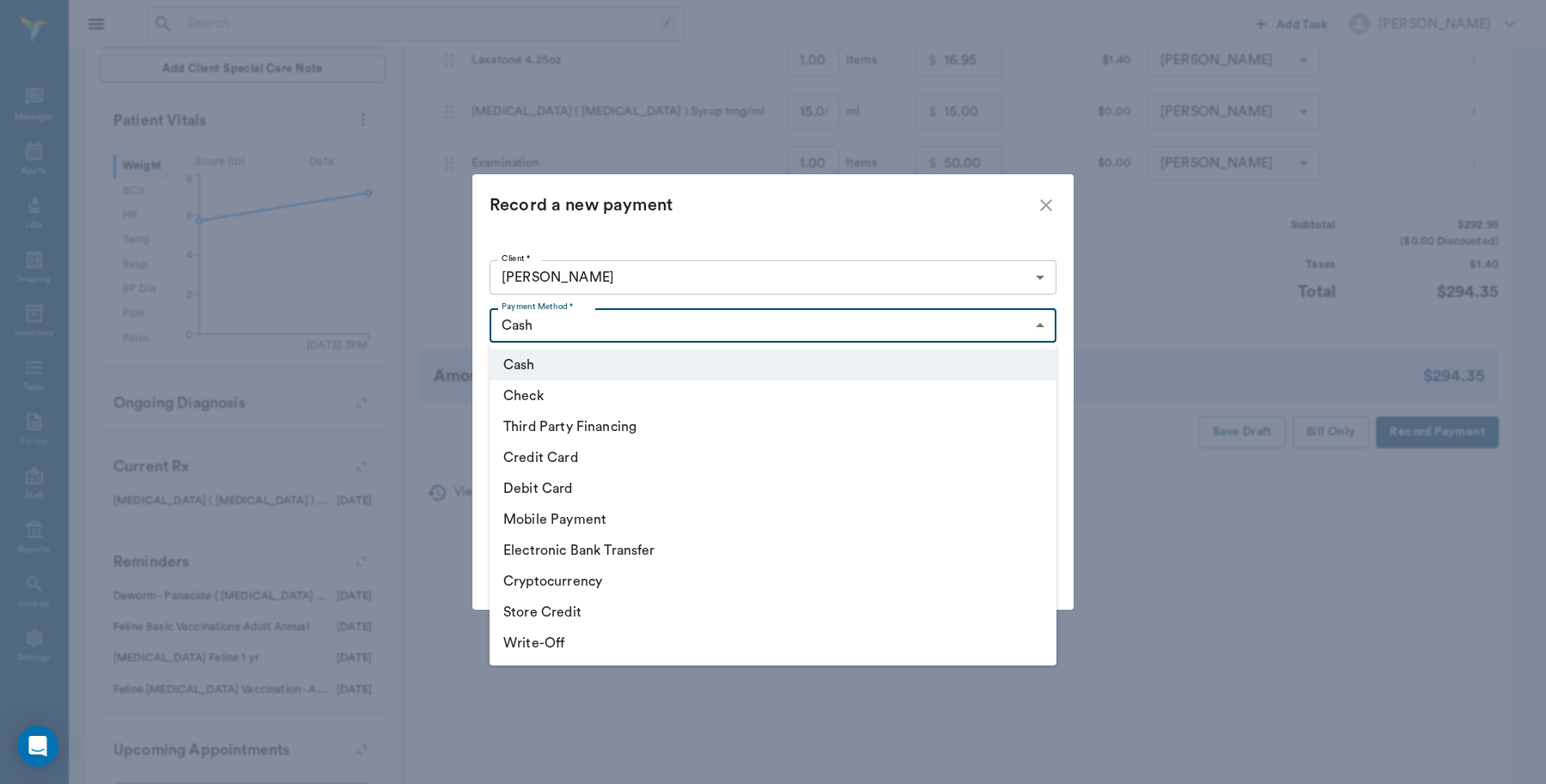
click at [534, 487] on li "Debit Card" at bounding box center [773, 489] width 567 height 31
type input "DEBIT_CARD"
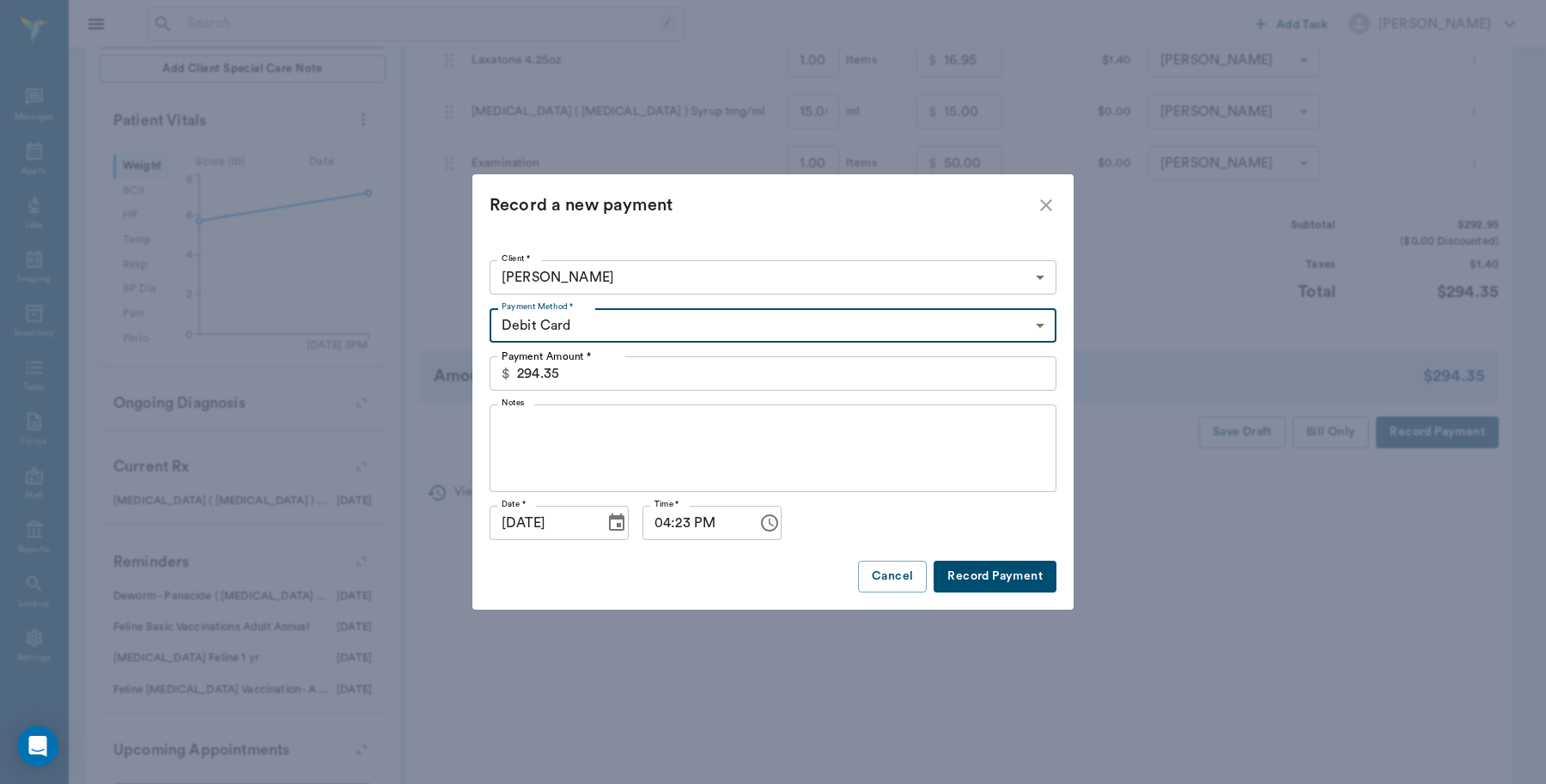
click at [1011, 576] on button "Record Payment" at bounding box center [994, 576] width 123 height 31
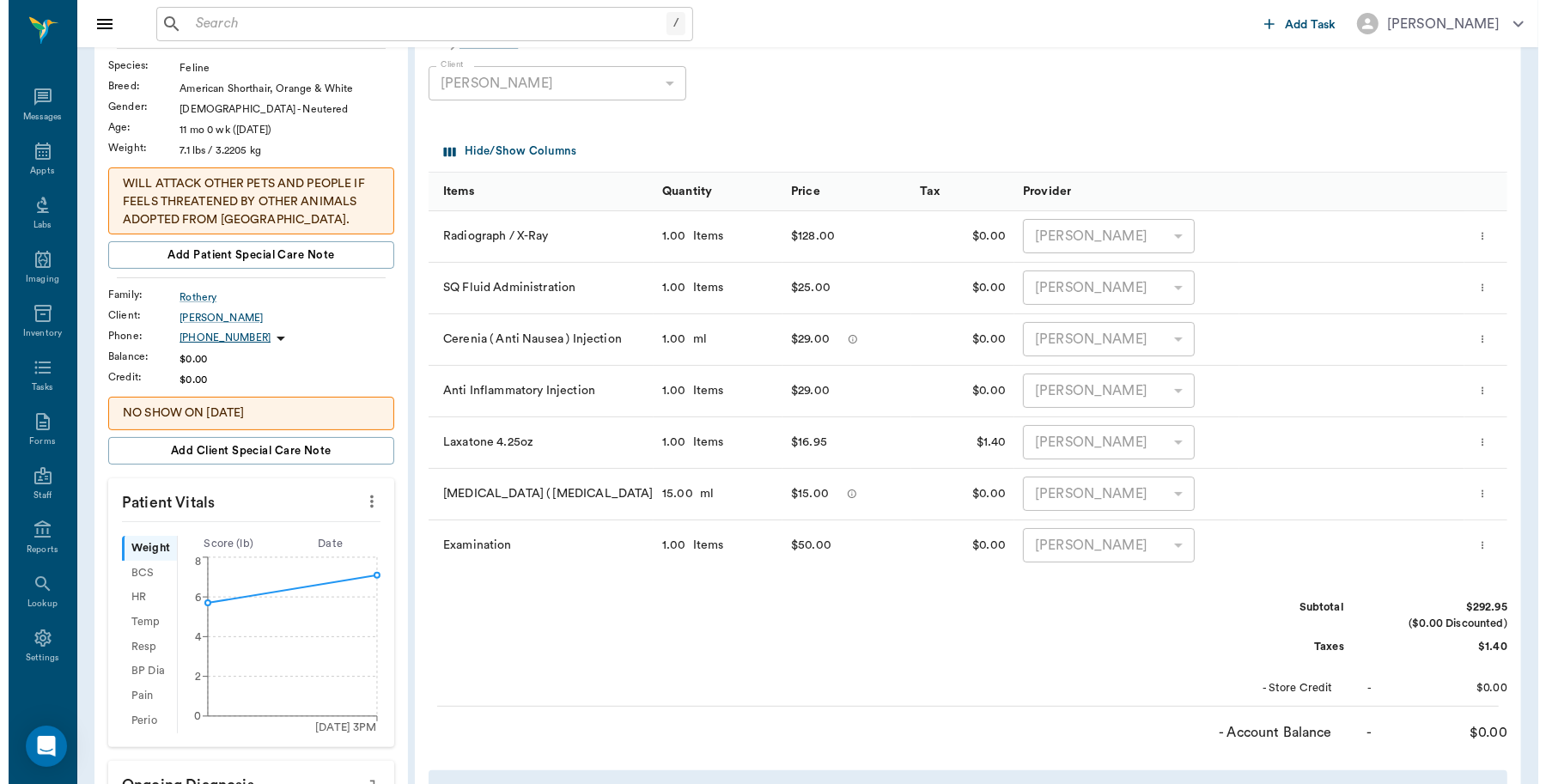
scroll to position [0, 0]
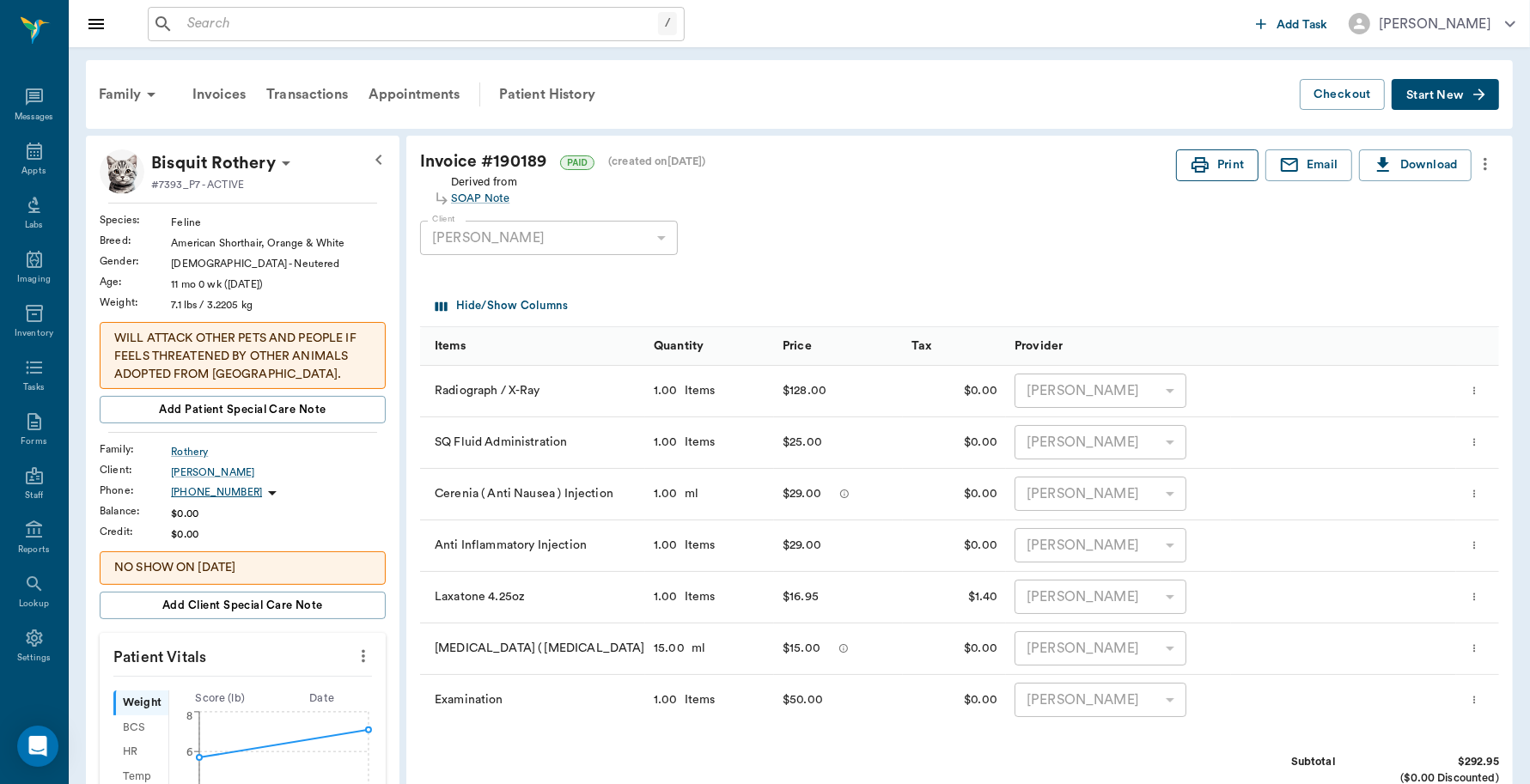
click at [1216, 164] on button "Print" at bounding box center [1217, 164] width 83 height 31
click at [22, 165] on div "Appts" at bounding box center [33, 172] width 24 height 13
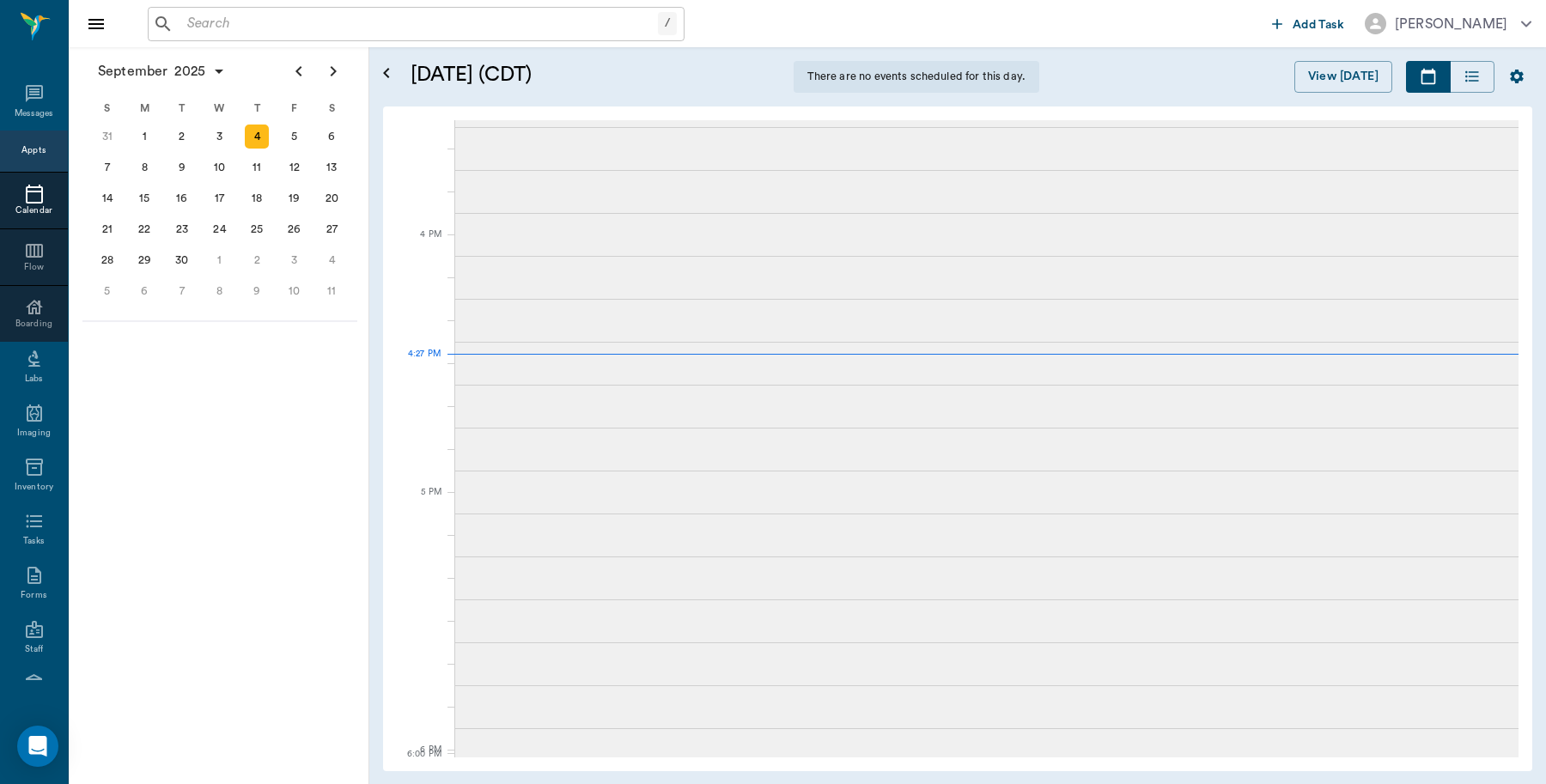
scroll to position [1956, 0]
click at [215, 19] on input "text" at bounding box center [420, 23] width 478 height 24
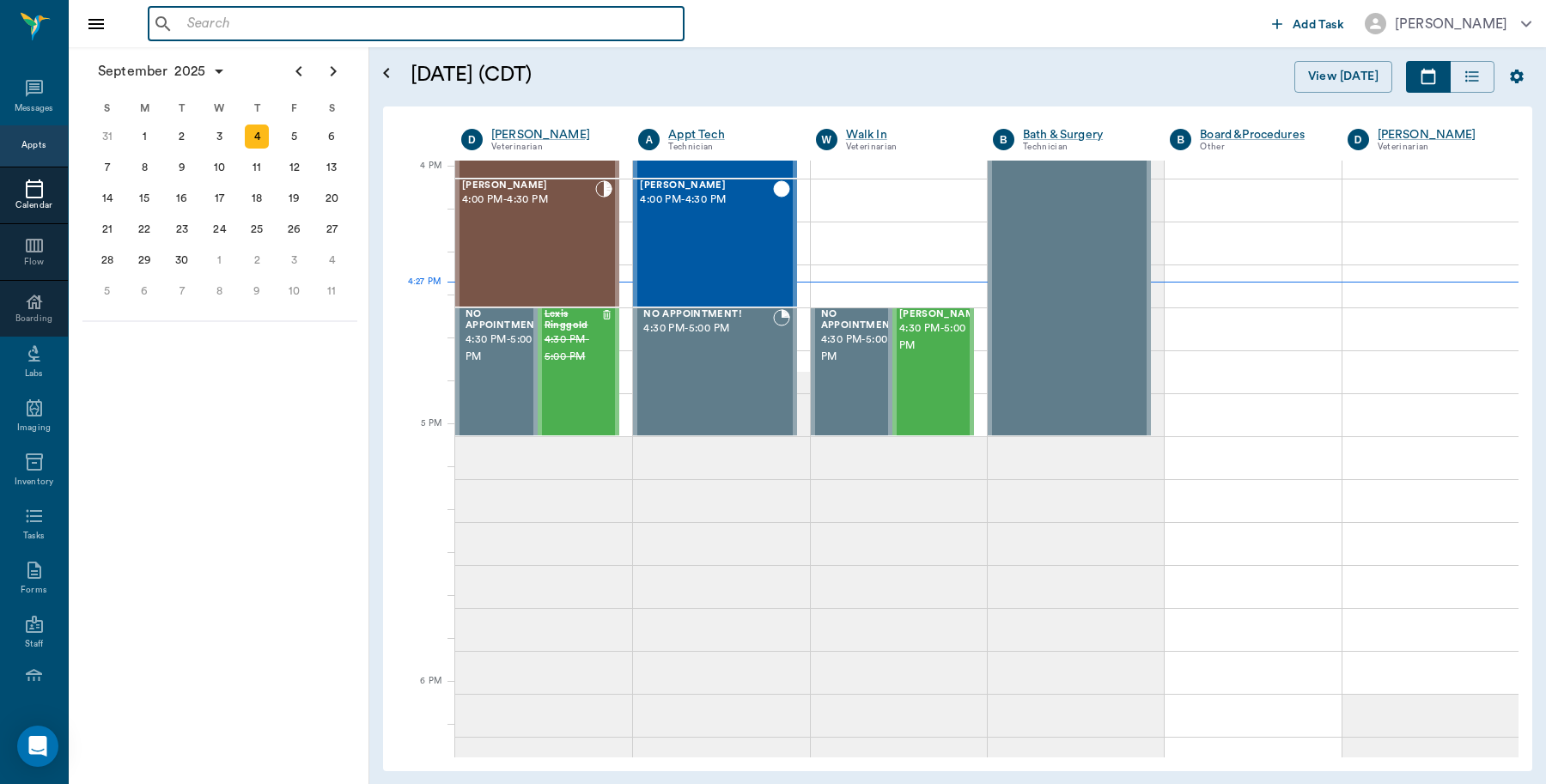
scroll to position [2064, 0]
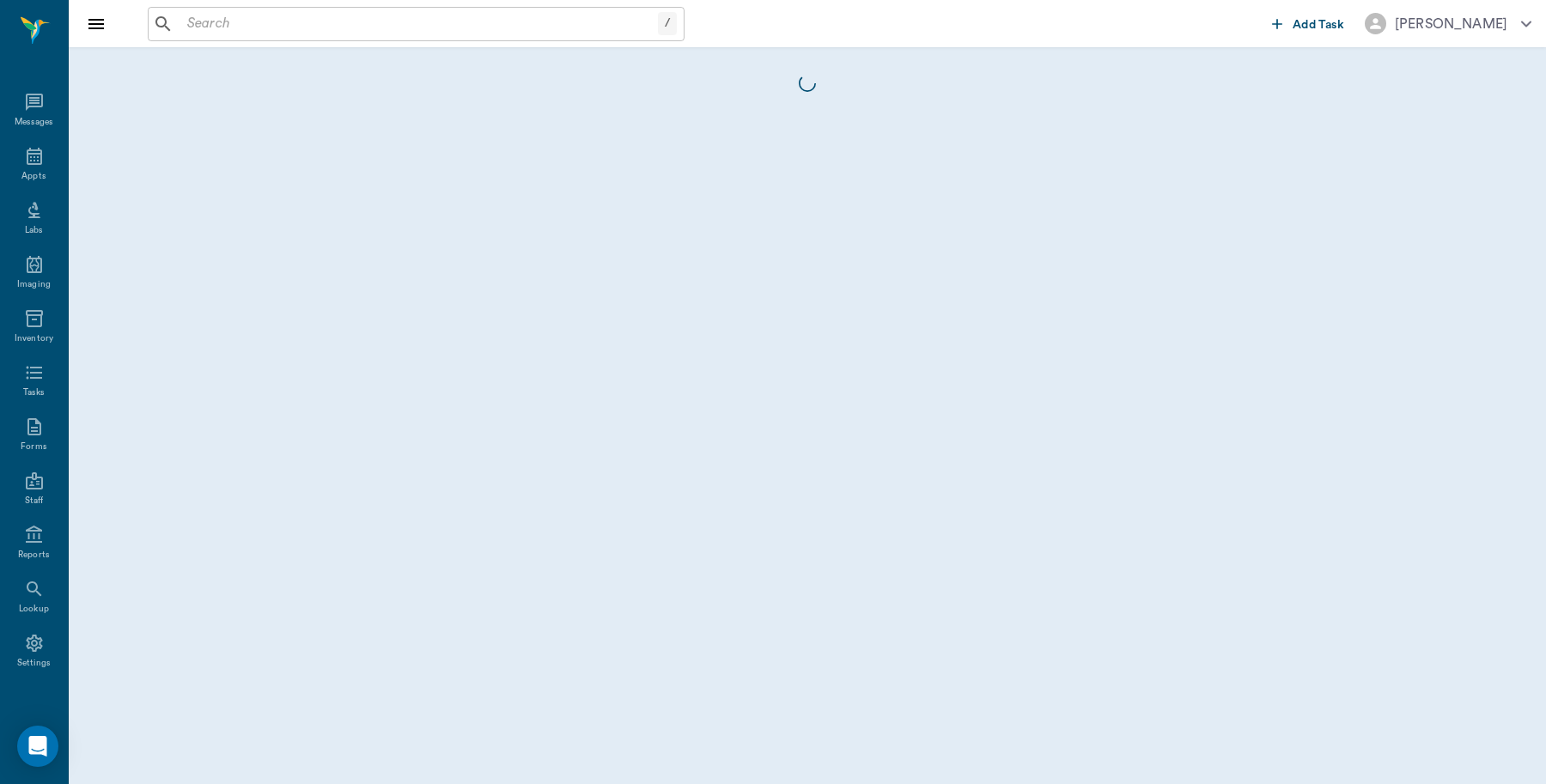
scroll to position [5, 0]
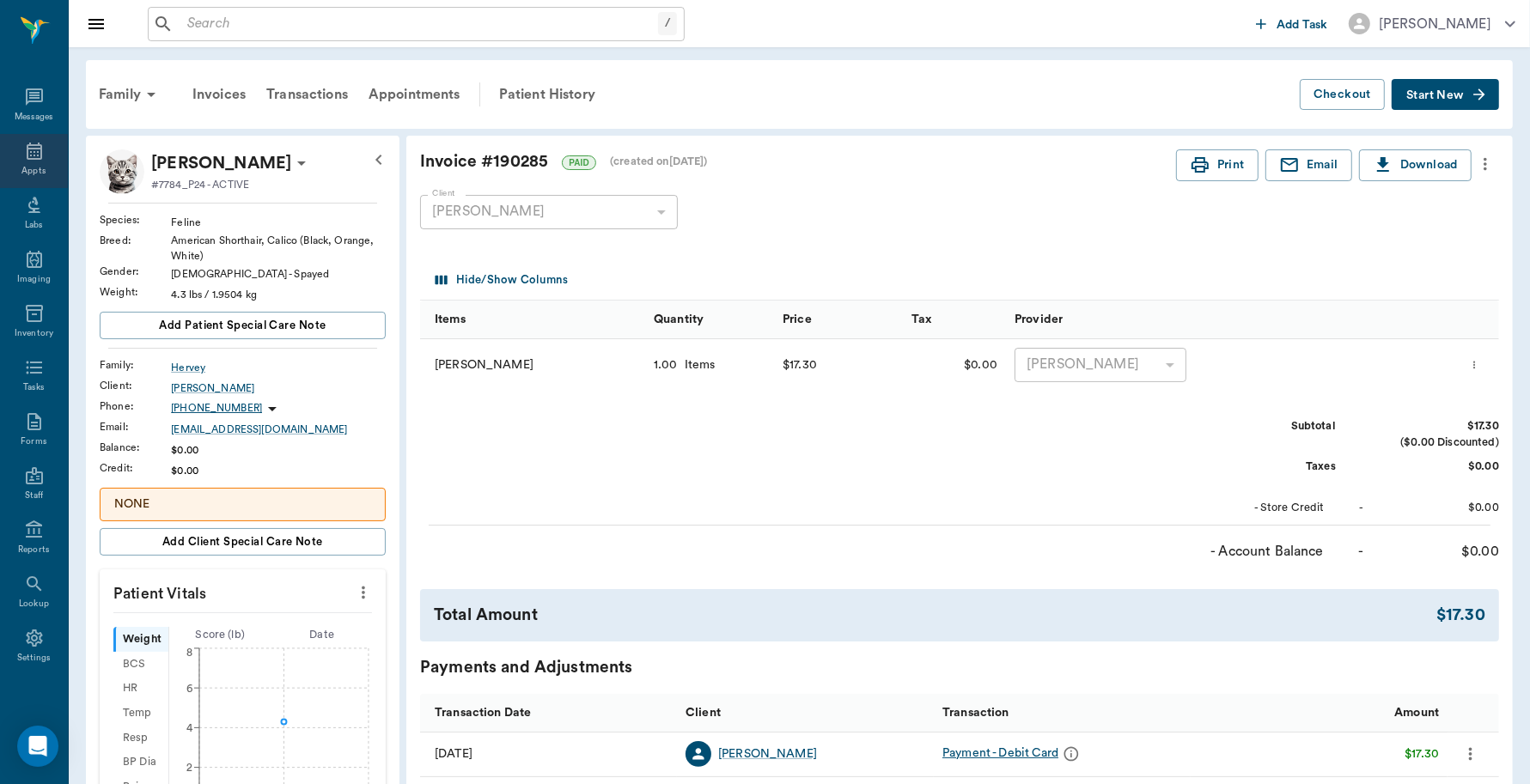
click at [24, 150] on icon at bounding box center [34, 151] width 21 height 21
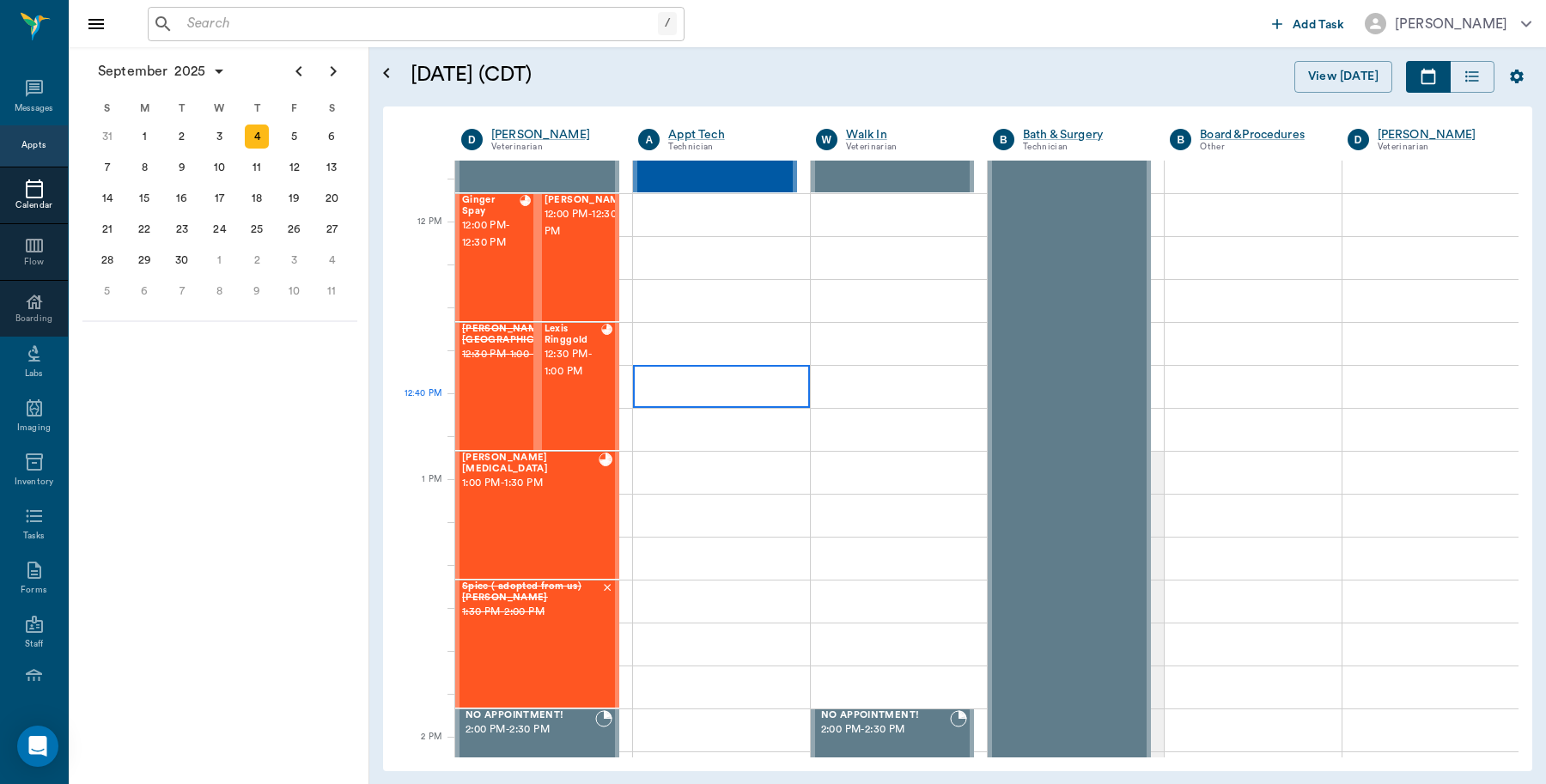
scroll to position [882, 0]
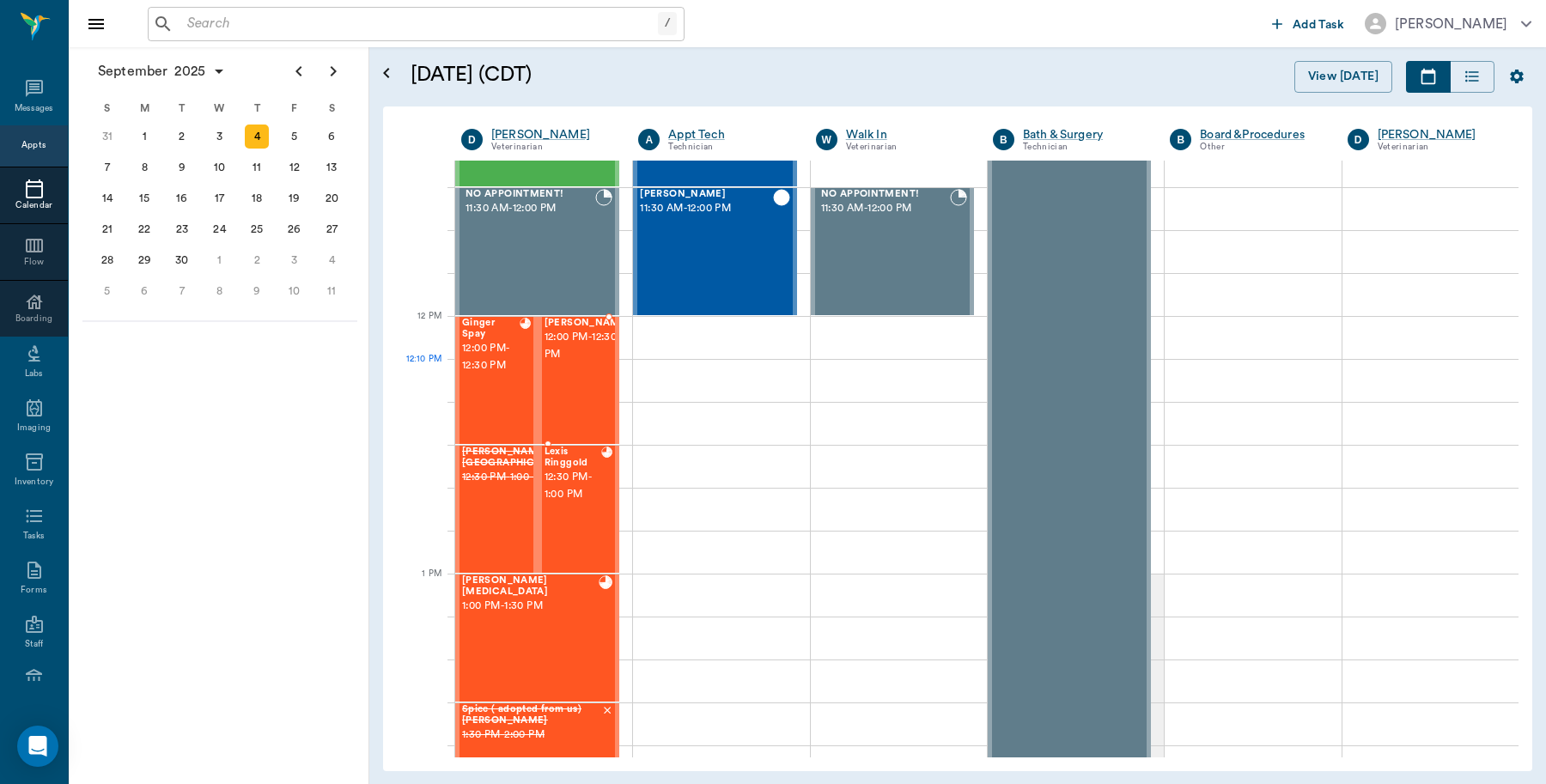
click at [573, 383] on div "[PERSON_NAME] 12:00 PM - 12:30 PM" at bounding box center [587, 381] width 86 height 126
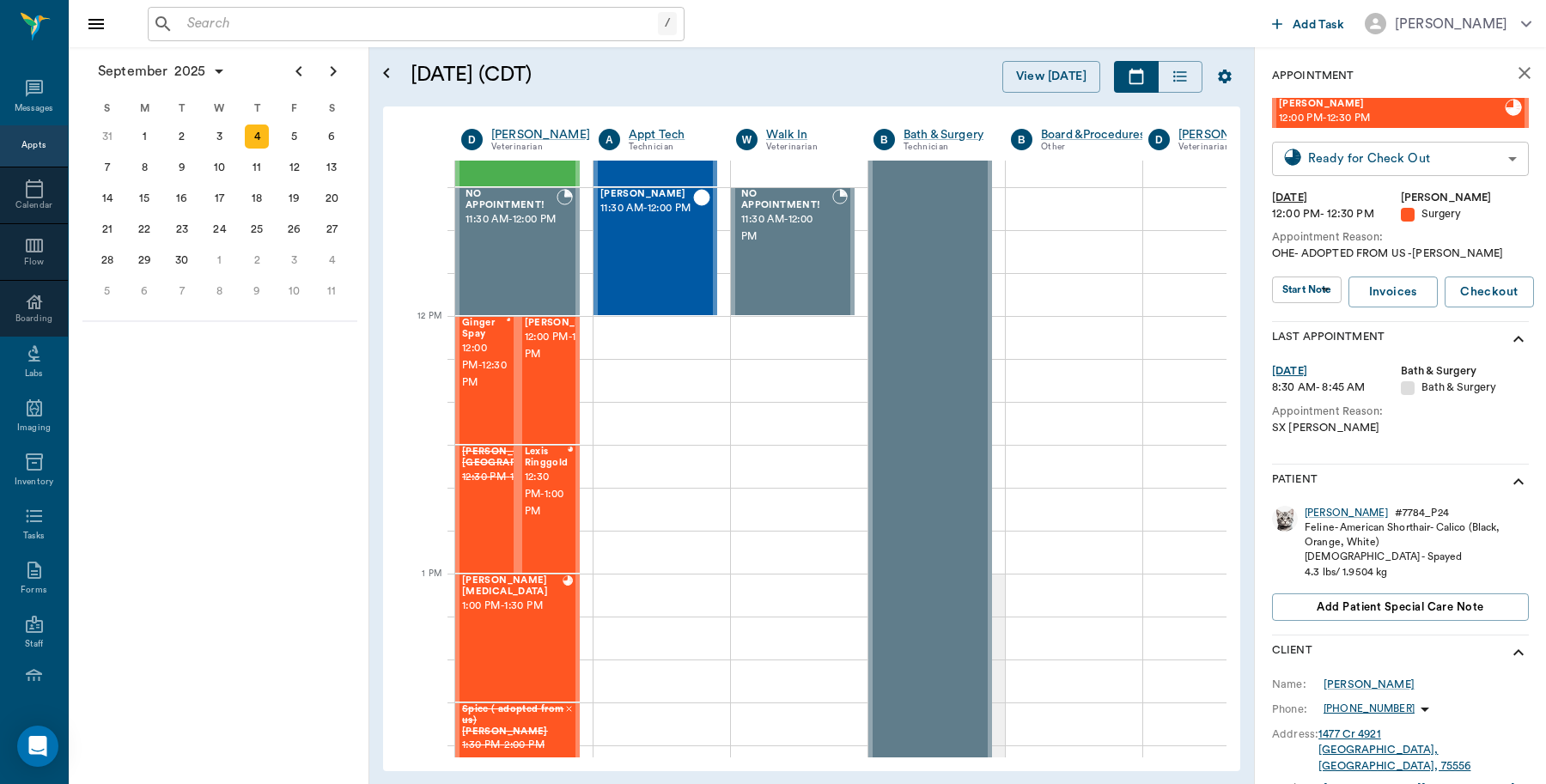
click at [1317, 164] on body "/ ​ Add Task [PERSON_NAME] Nectar Messages Appts Calendar Flow Boarding Labs Im…" at bounding box center [773, 392] width 1546 height 784
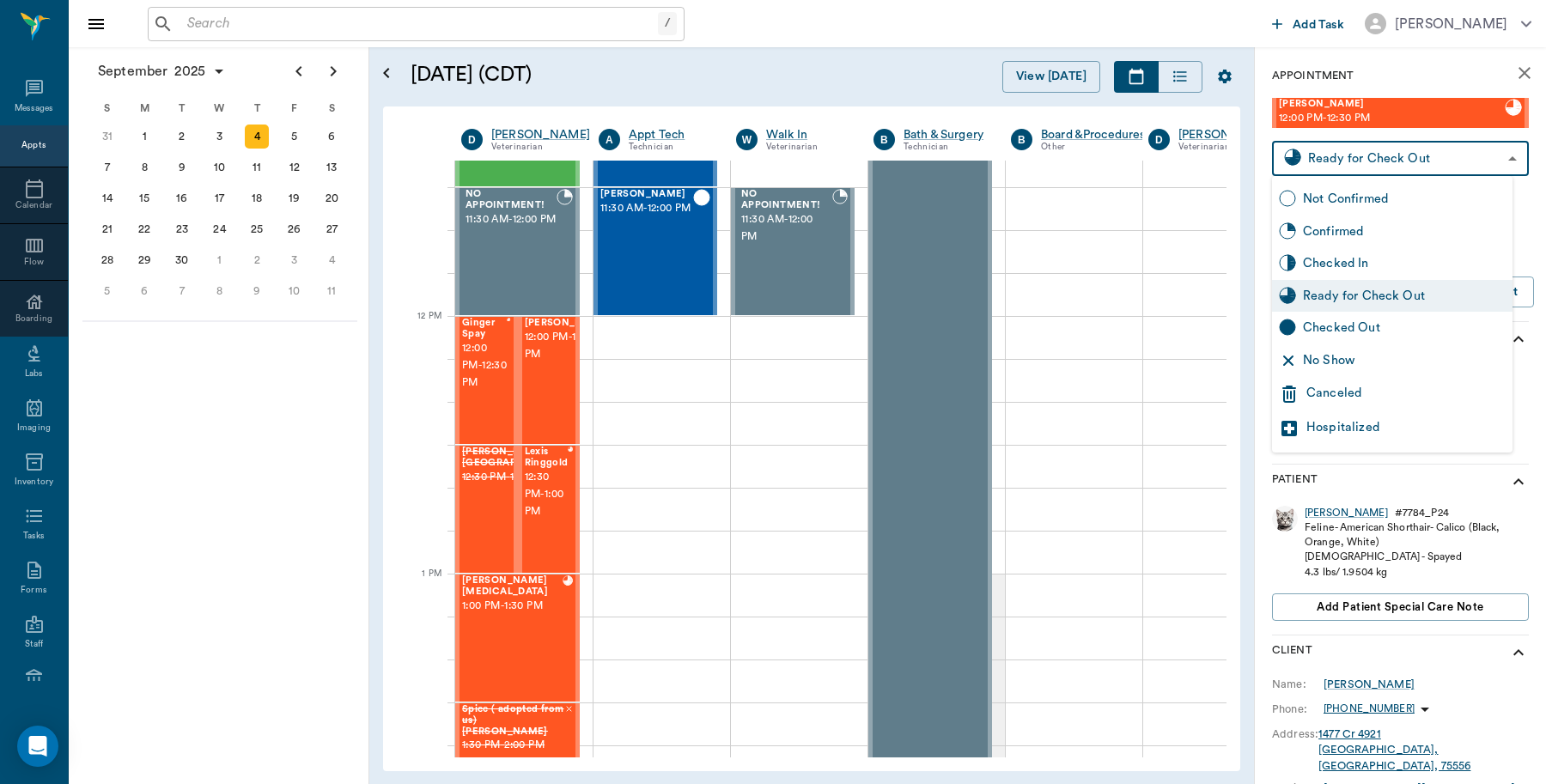
click at [1329, 323] on div "Checked Out" at bounding box center [1404, 328] width 203 height 19
type input "CHECKED_OUT"
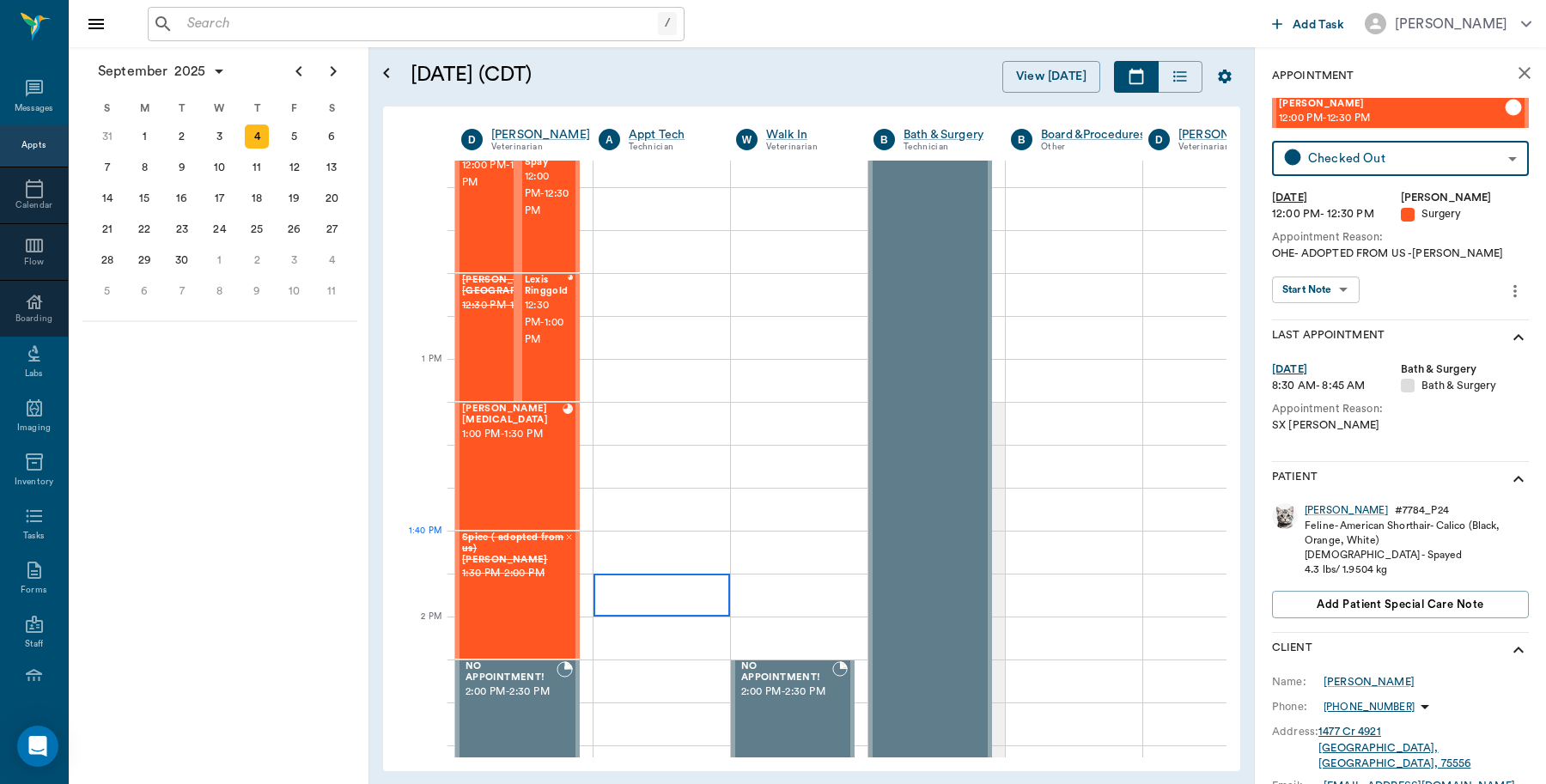
scroll to position [1097, 0]
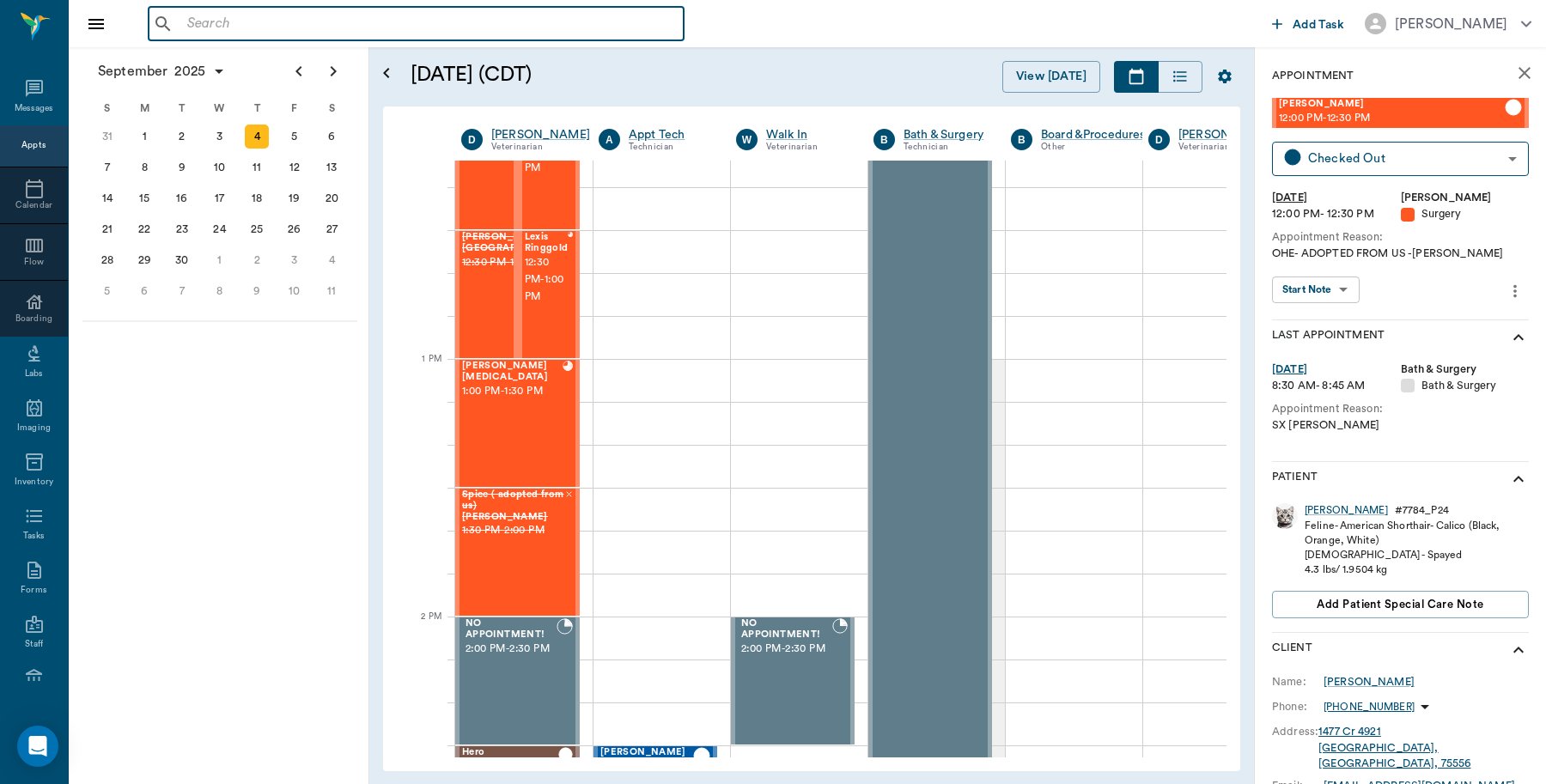
click at [219, 22] on input "text" at bounding box center [428, 23] width 497 height 24
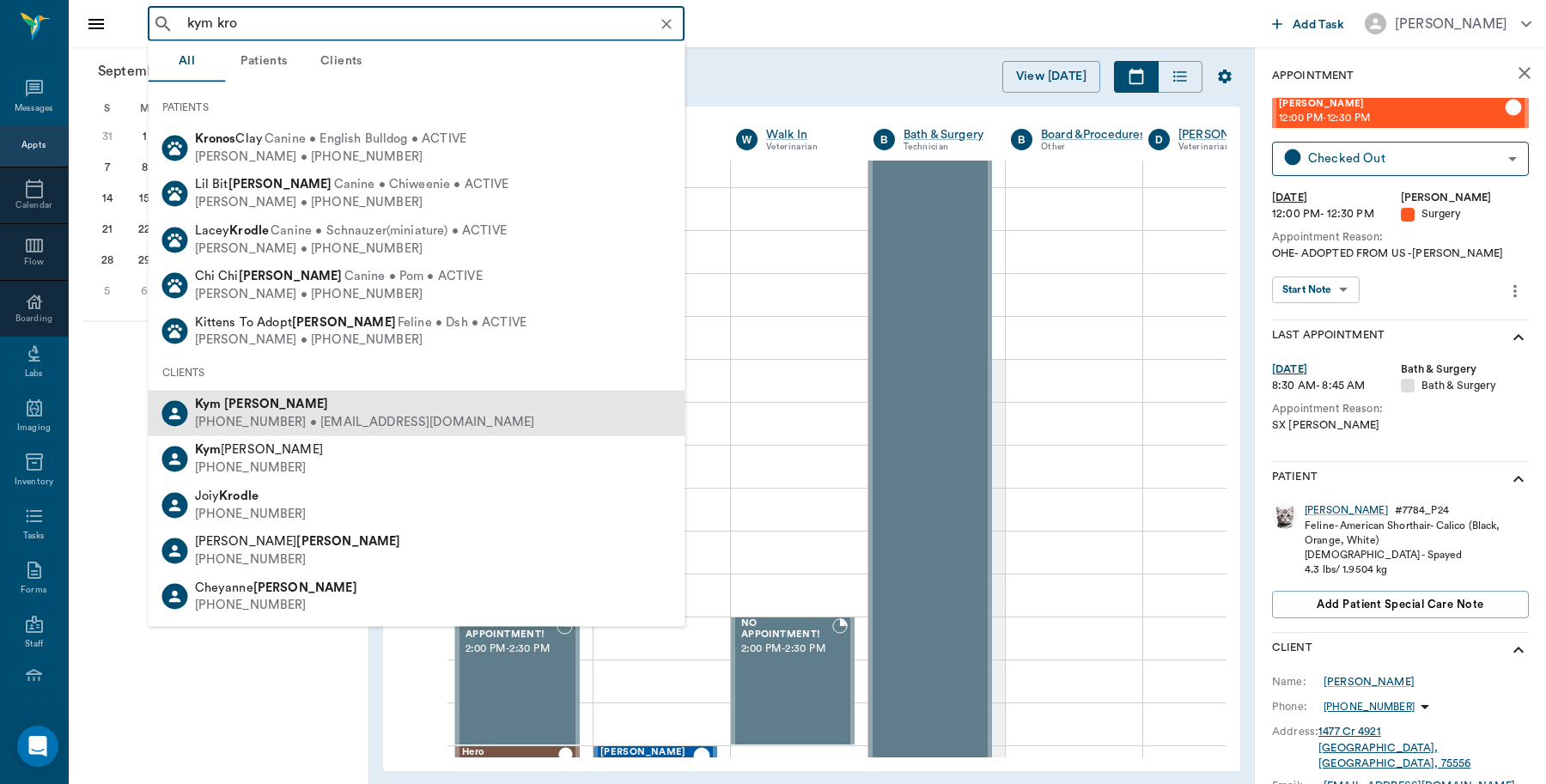
click at [311, 410] on div "[PERSON_NAME]" at bounding box center [365, 405] width 340 height 18
type input "kym kro"
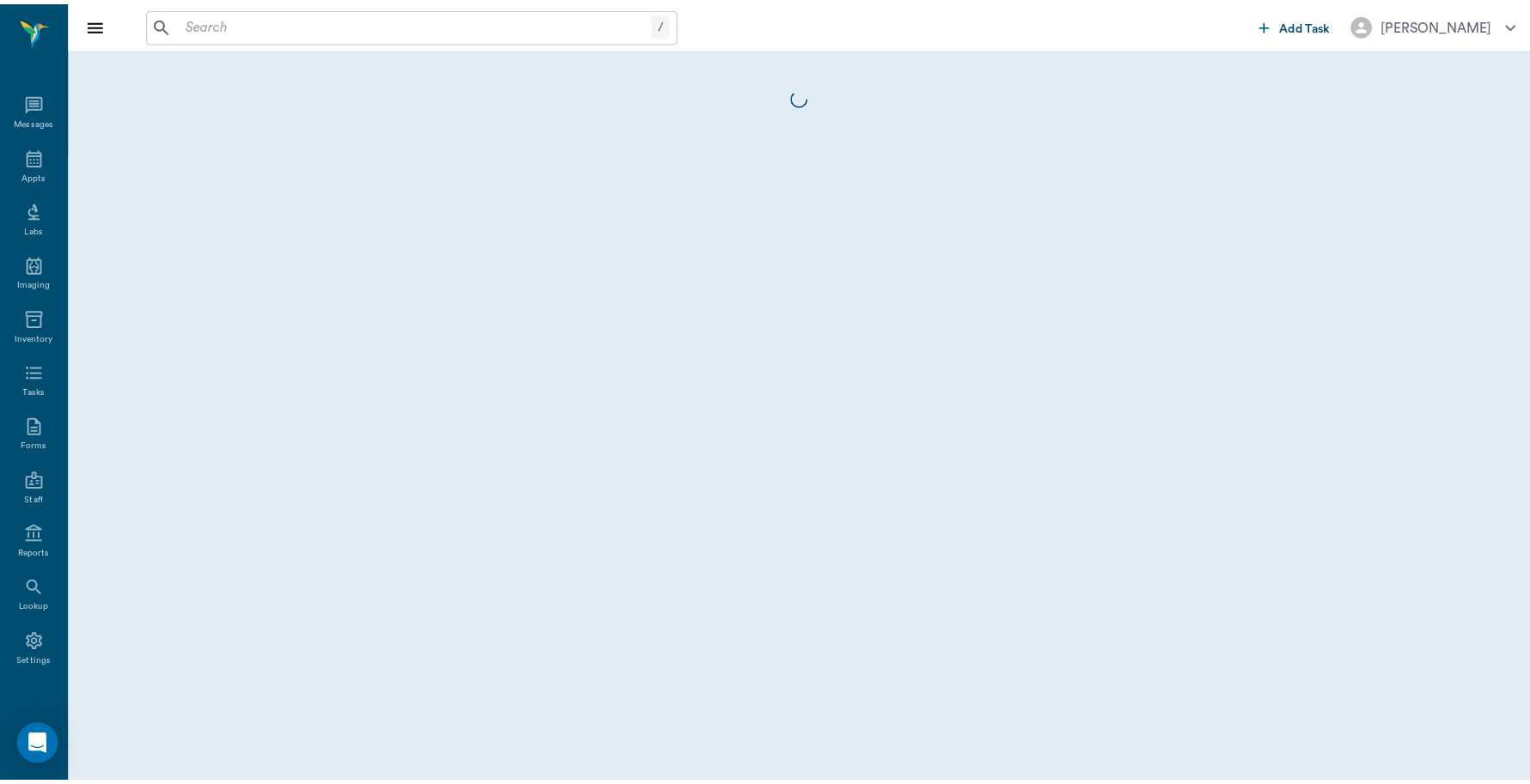
scroll to position [5, 0]
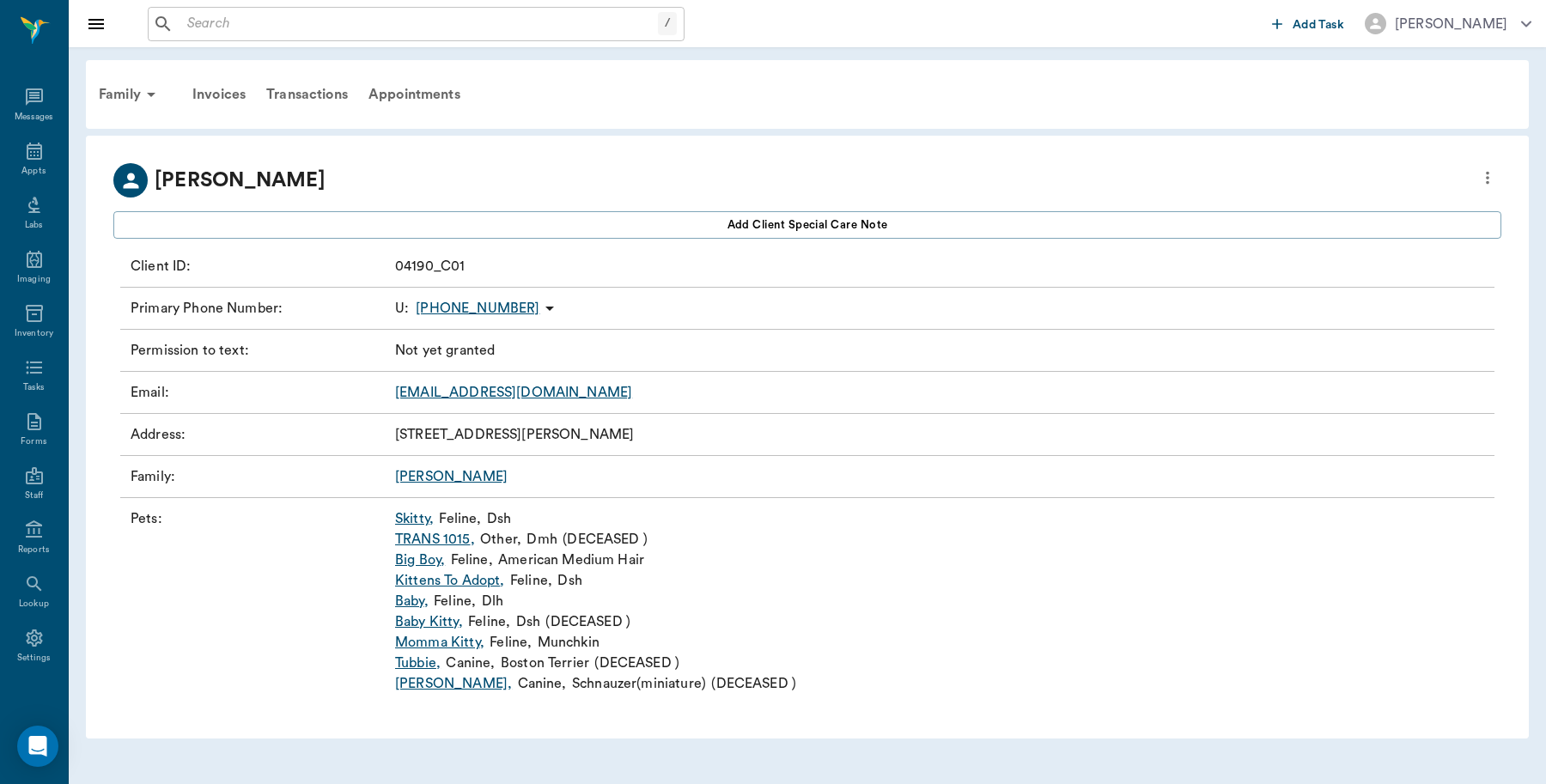
click at [414, 517] on link "Skitty ," at bounding box center [414, 518] width 39 height 21
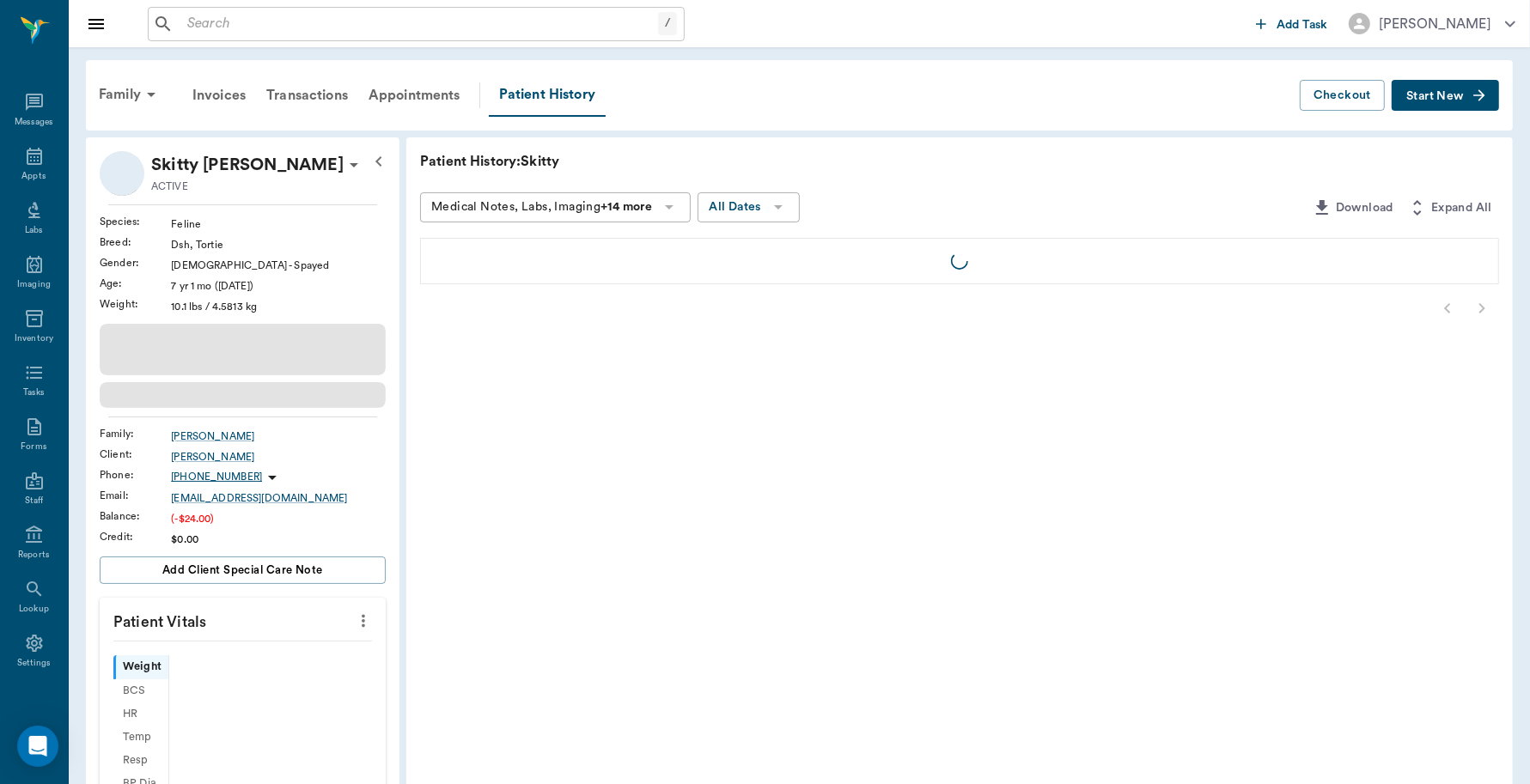
scroll to position [5, 0]
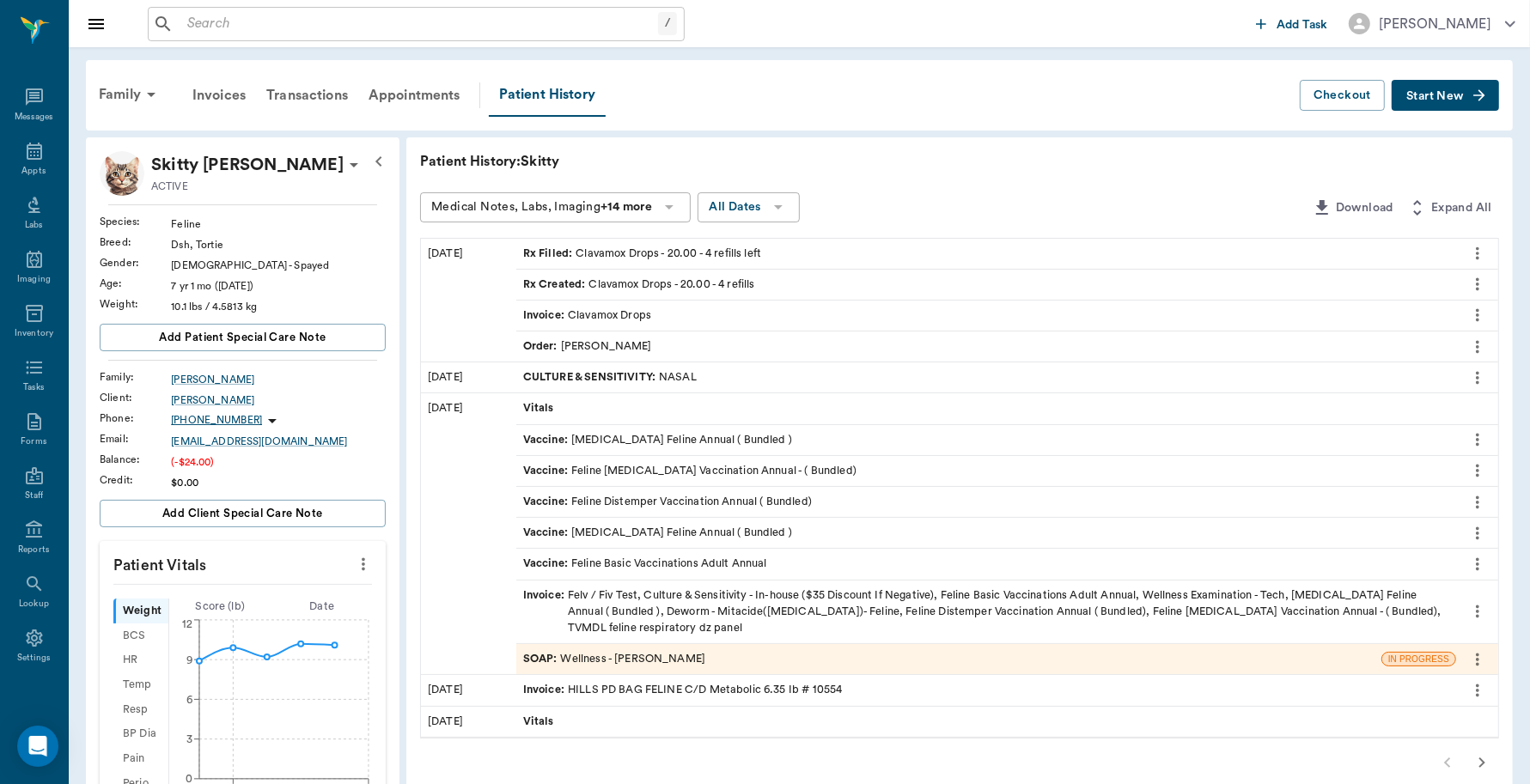
click at [615, 316] on div "Invoice : Clavamox Drops" at bounding box center [587, 315] width 128 height 16
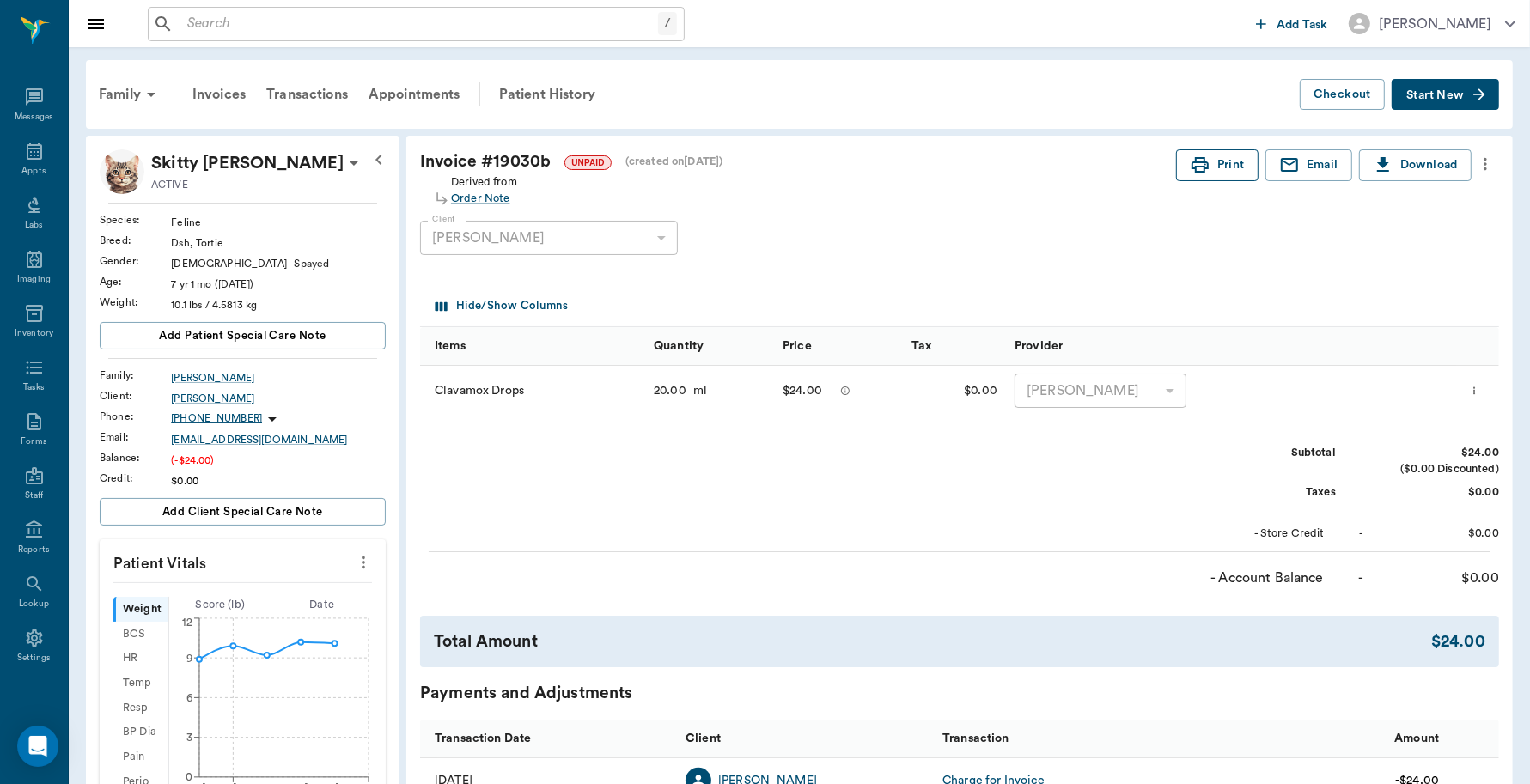
click at [1203, 159] on icon "button" at bounding box center [1199, 164] width 17 height 15
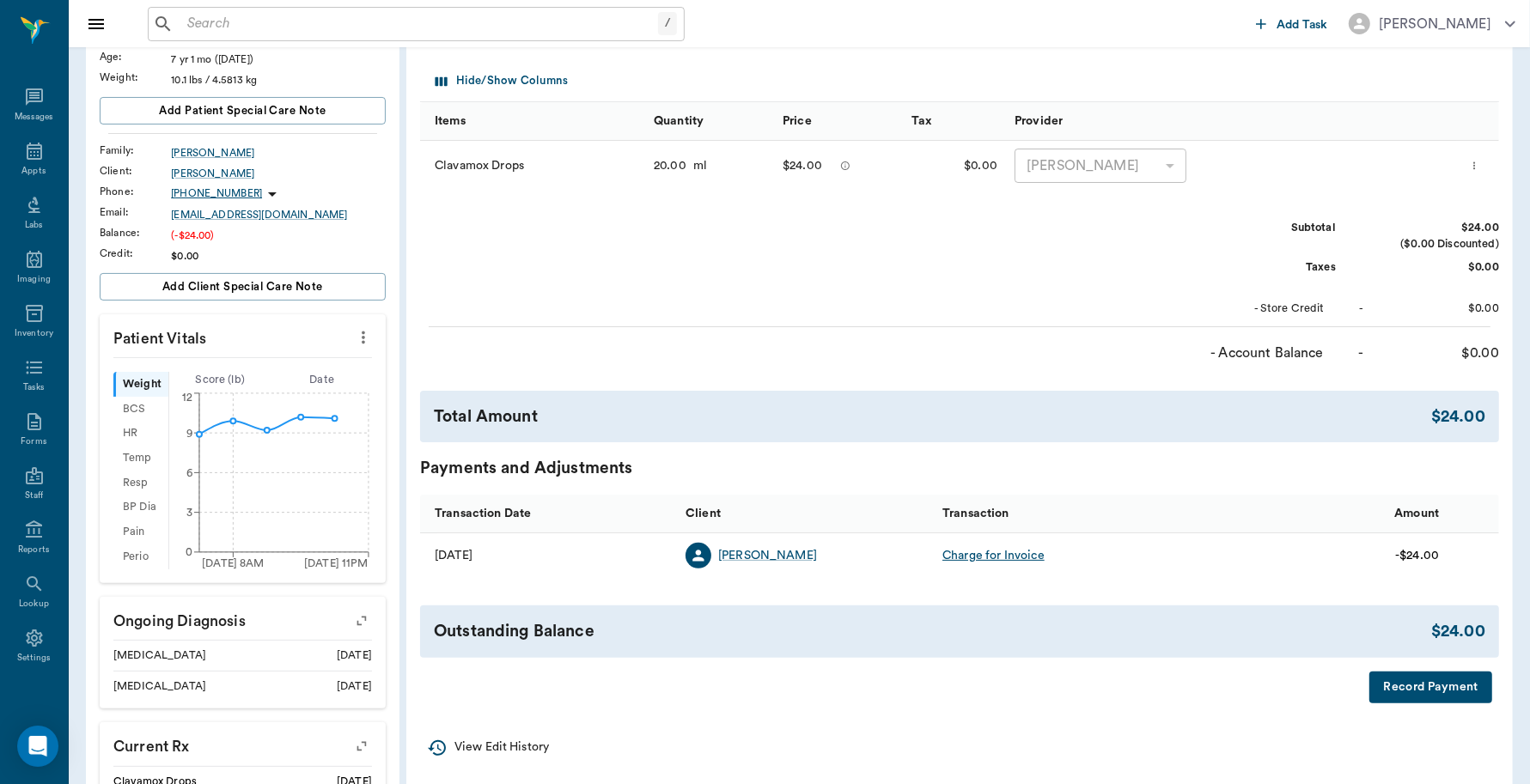
scroll to position [429, 0]
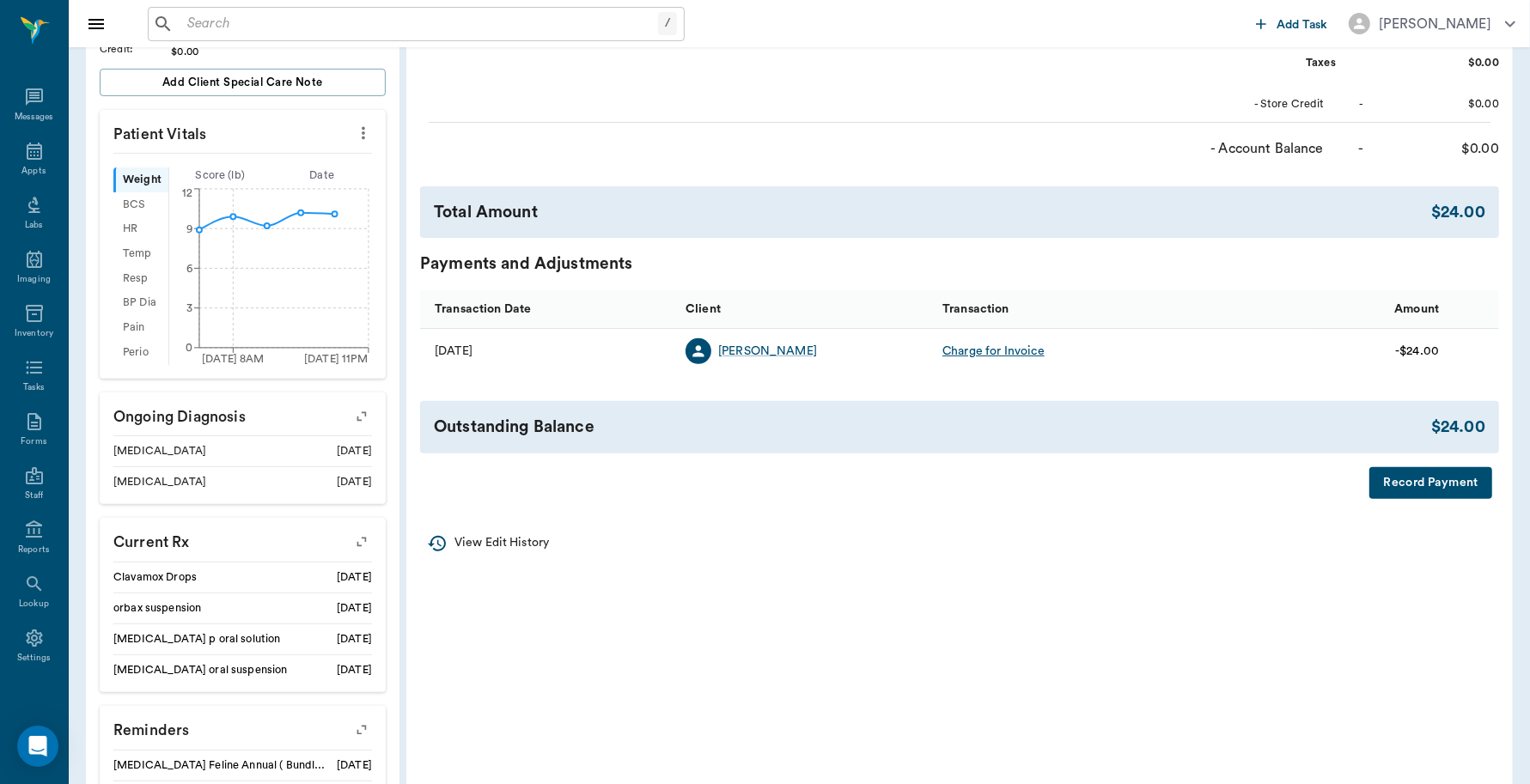
click at [1426, 482] on button "Record Payment" at bounding box center [1430, 482] width 123 height 31
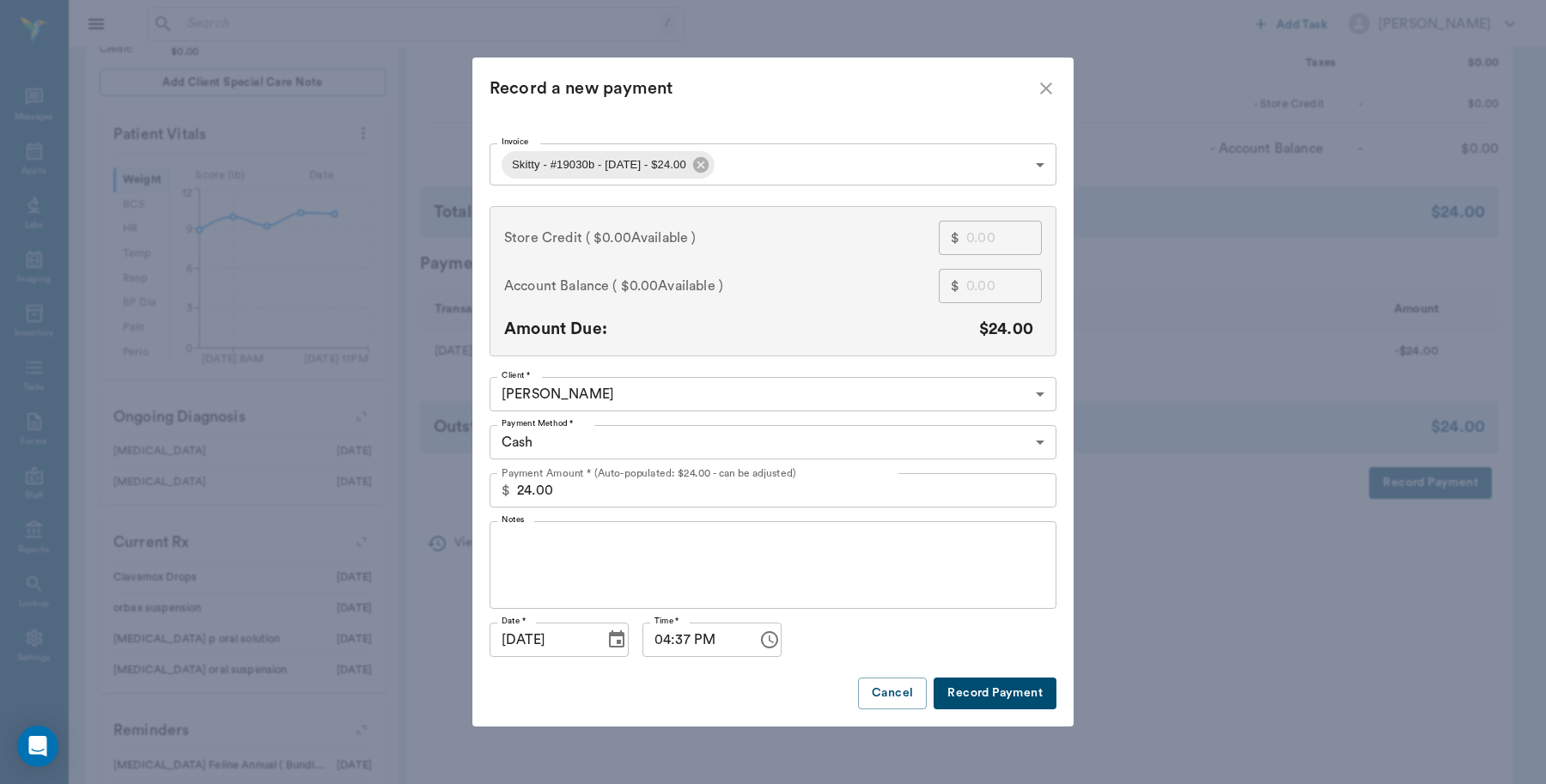
click at [999, 681] on button "Record Payment" at bounding box center [994, 692] width 123 height 31
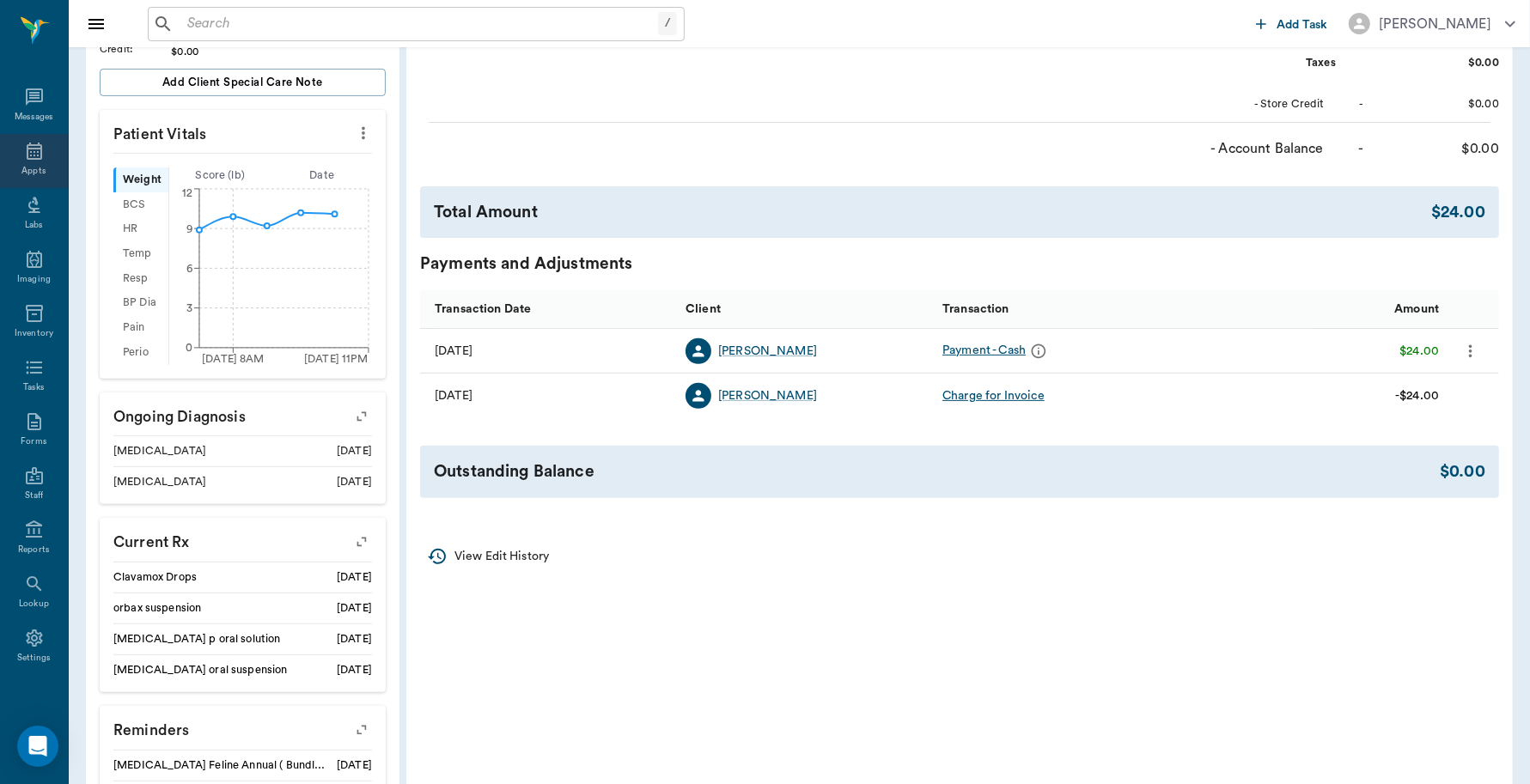
click at [28, 145] on icon at bounding box center [34, 151] width 15 height 17
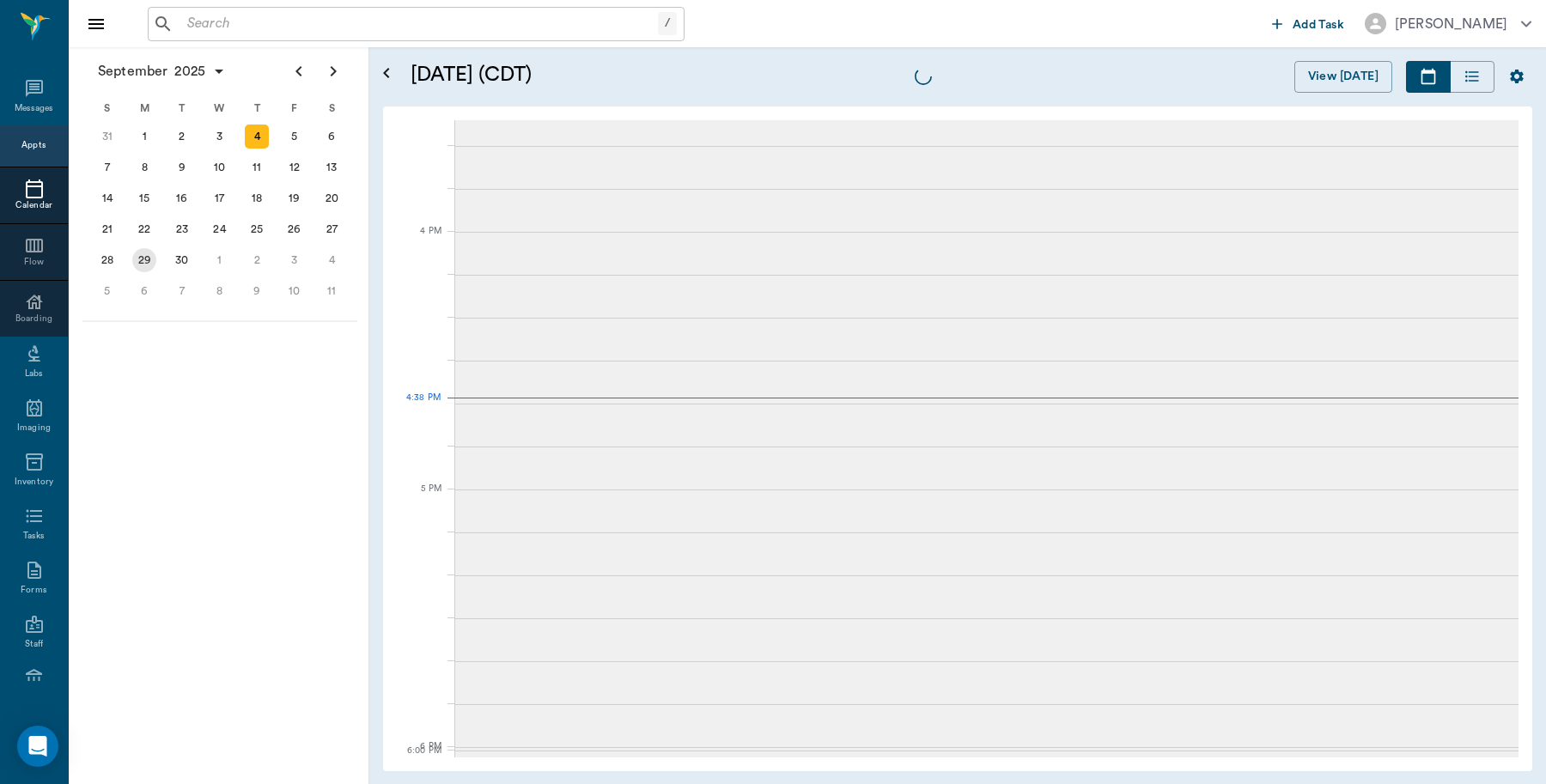
scroll to position [2066, 0]
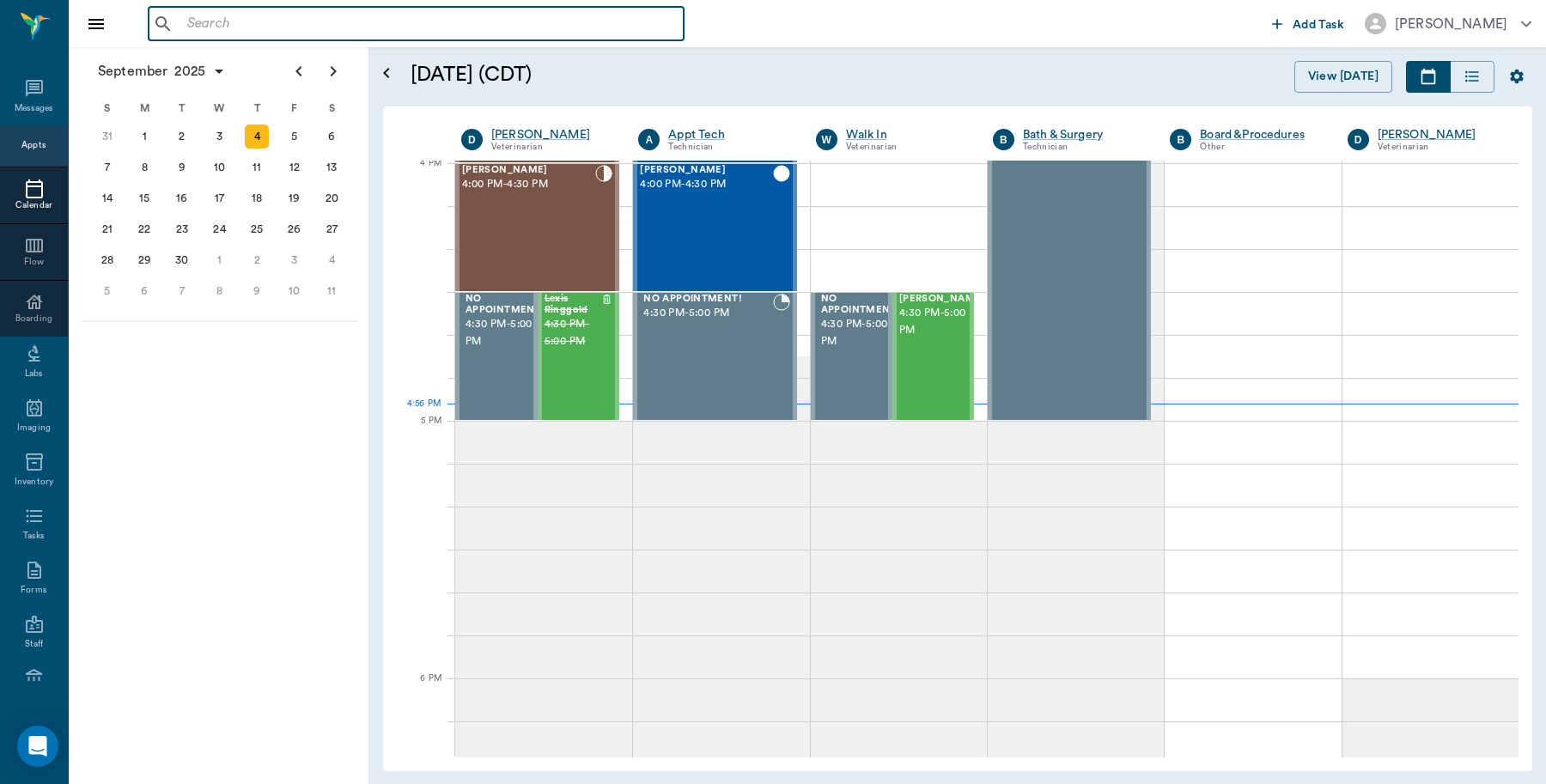
click at [208, 14] on input "text" at bounding box center [428, 23] width 497 height 24
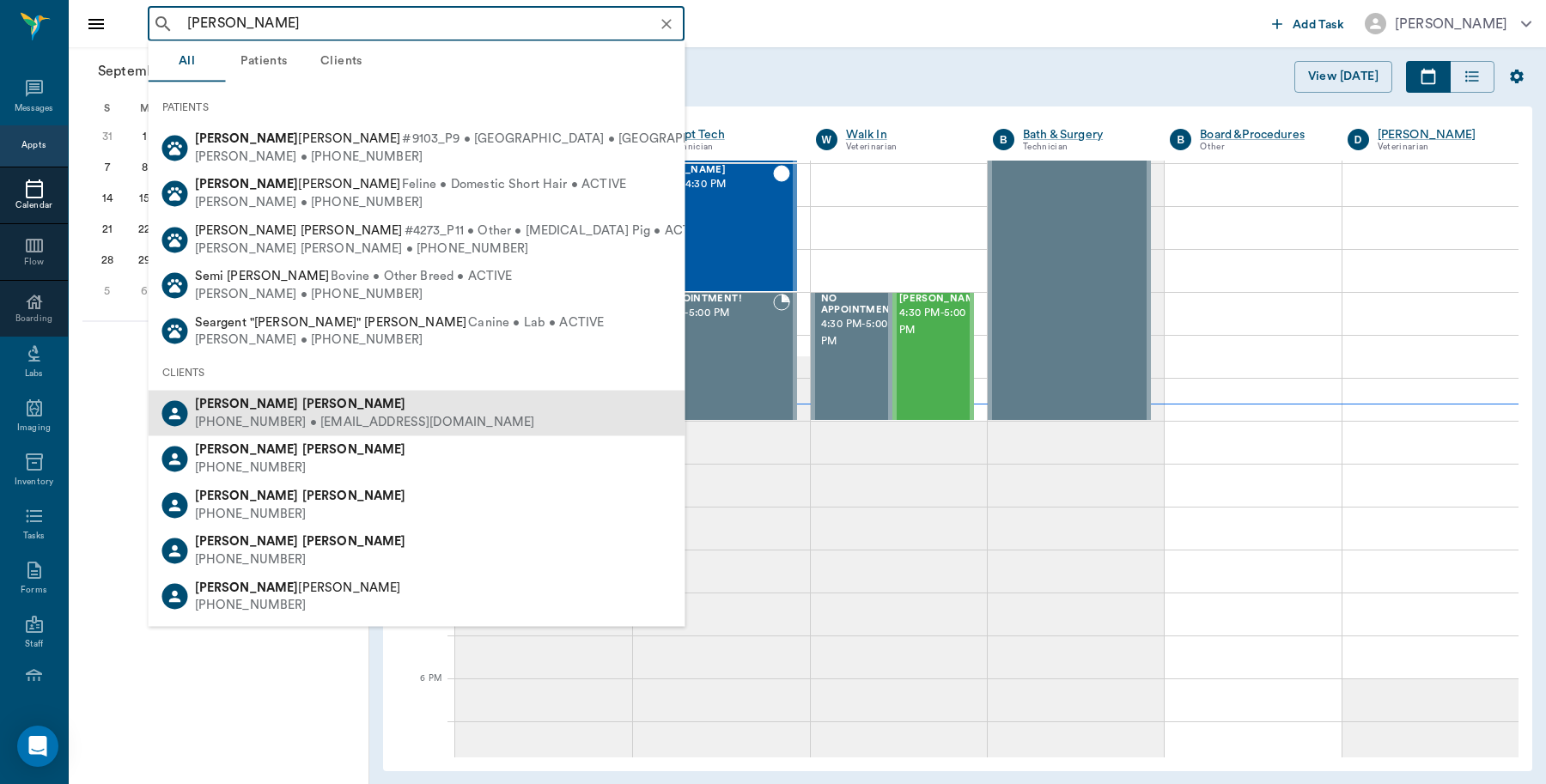
click at [303, 408] on b "[PERSON_NAME]" at bounding box center [355, 404] width 104 height 13
type input "[PERSON_NAME]"
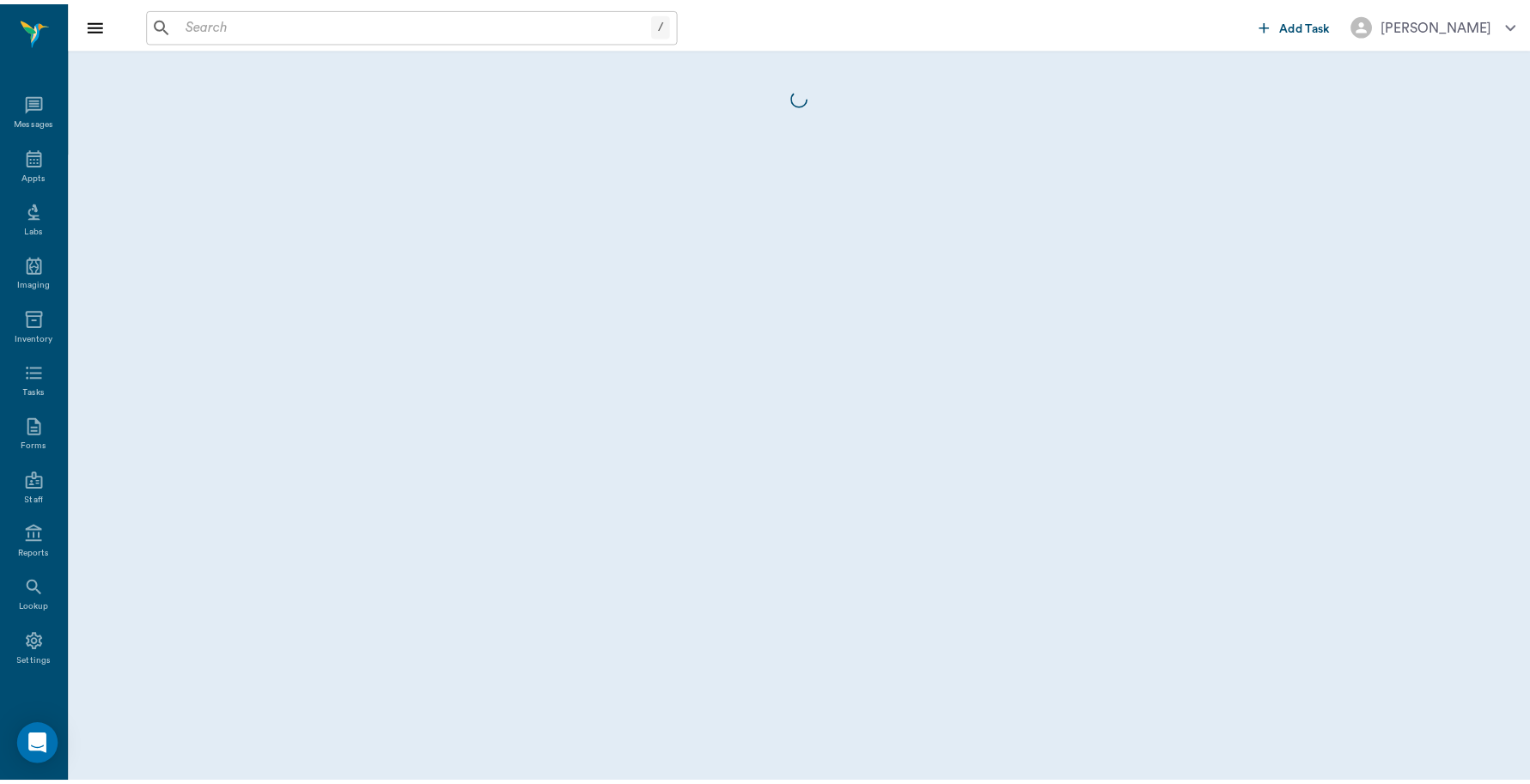
scroll to position [5, 0]
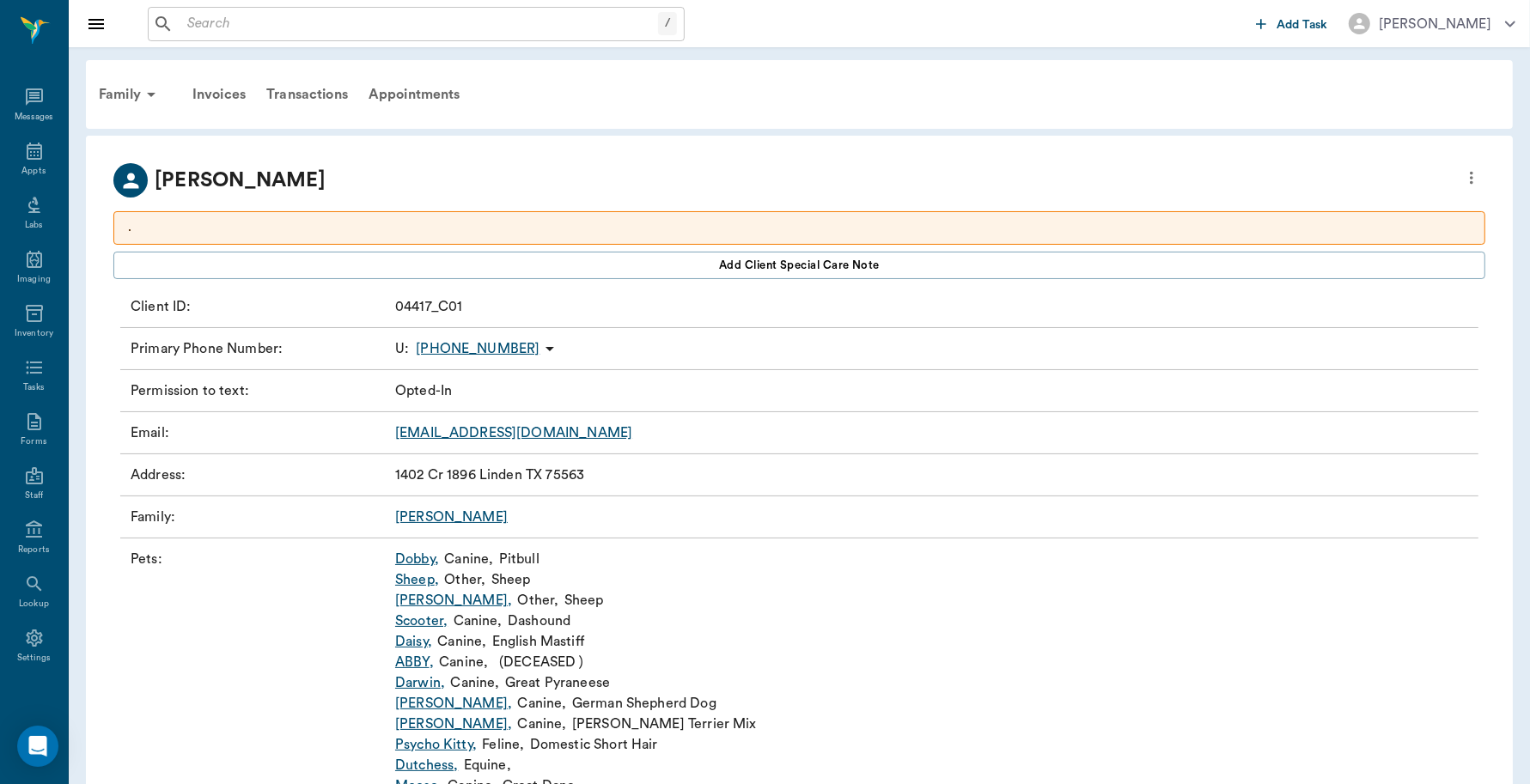
click at [417, 615] on link "Scooter ," at bounding box center [421, 621] width 52 height 21
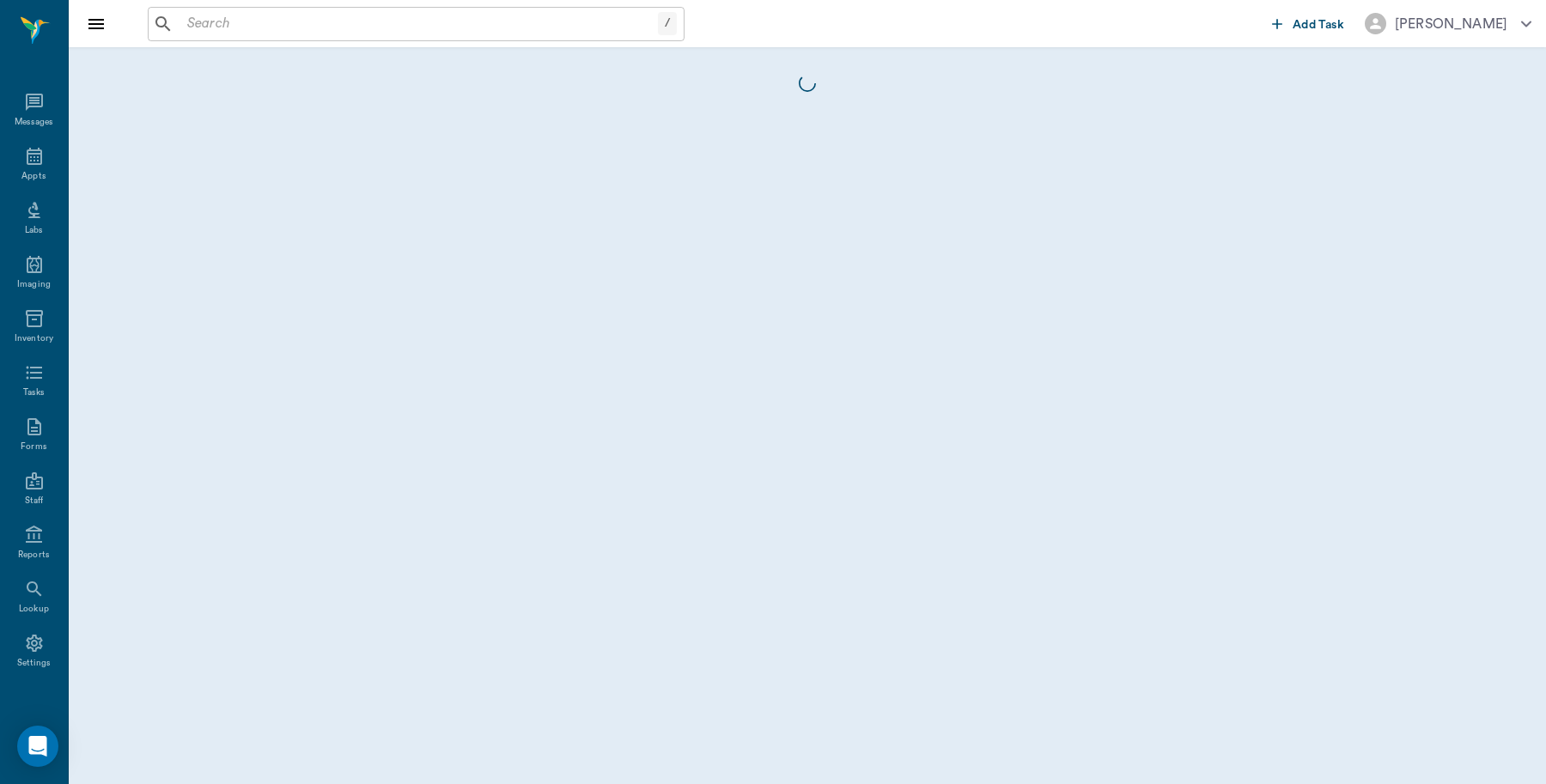
scroll to position [5, 0]
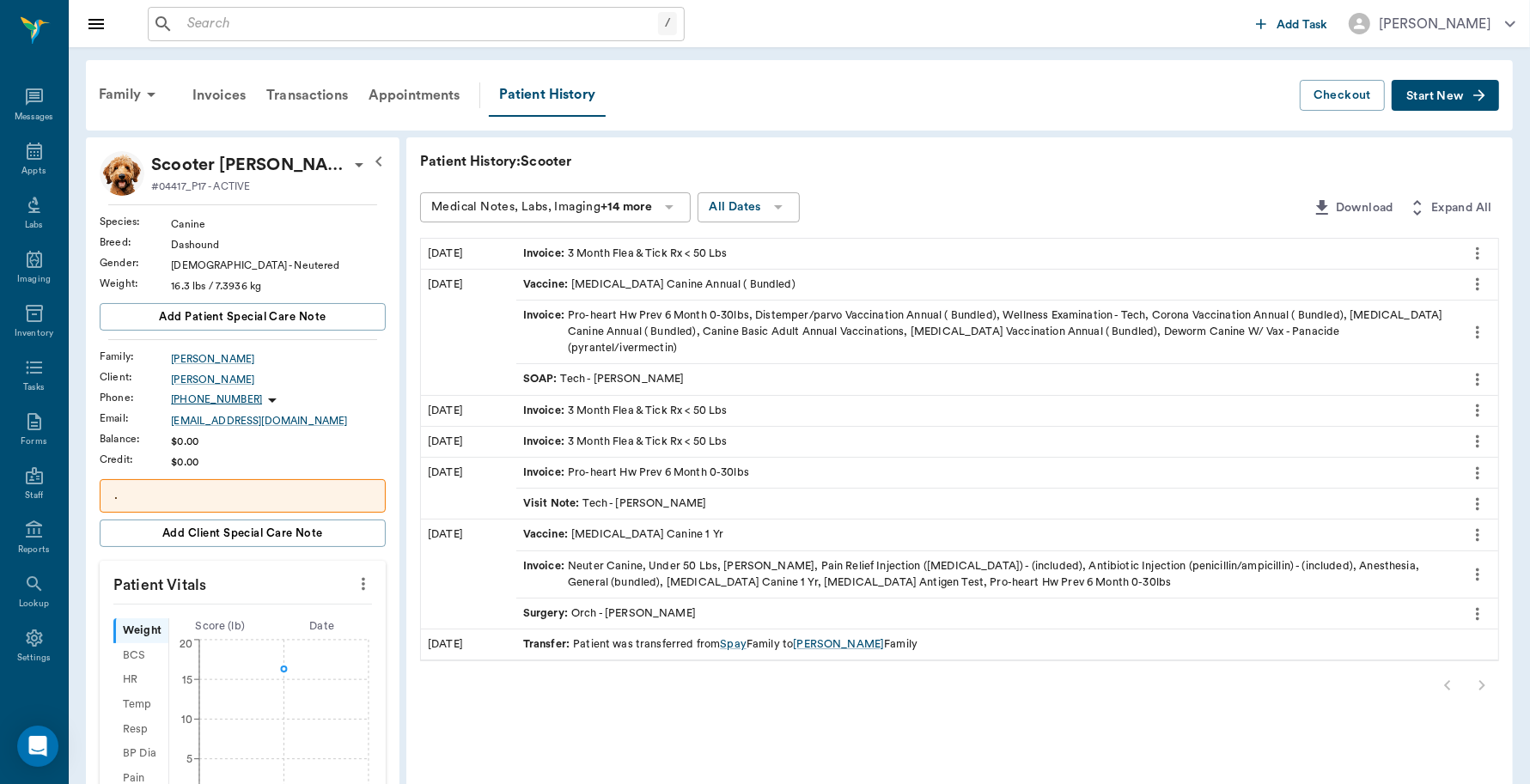
click at [1416, 84] on button "Start New" at bounding box center [1446, 95] width 108 height 31
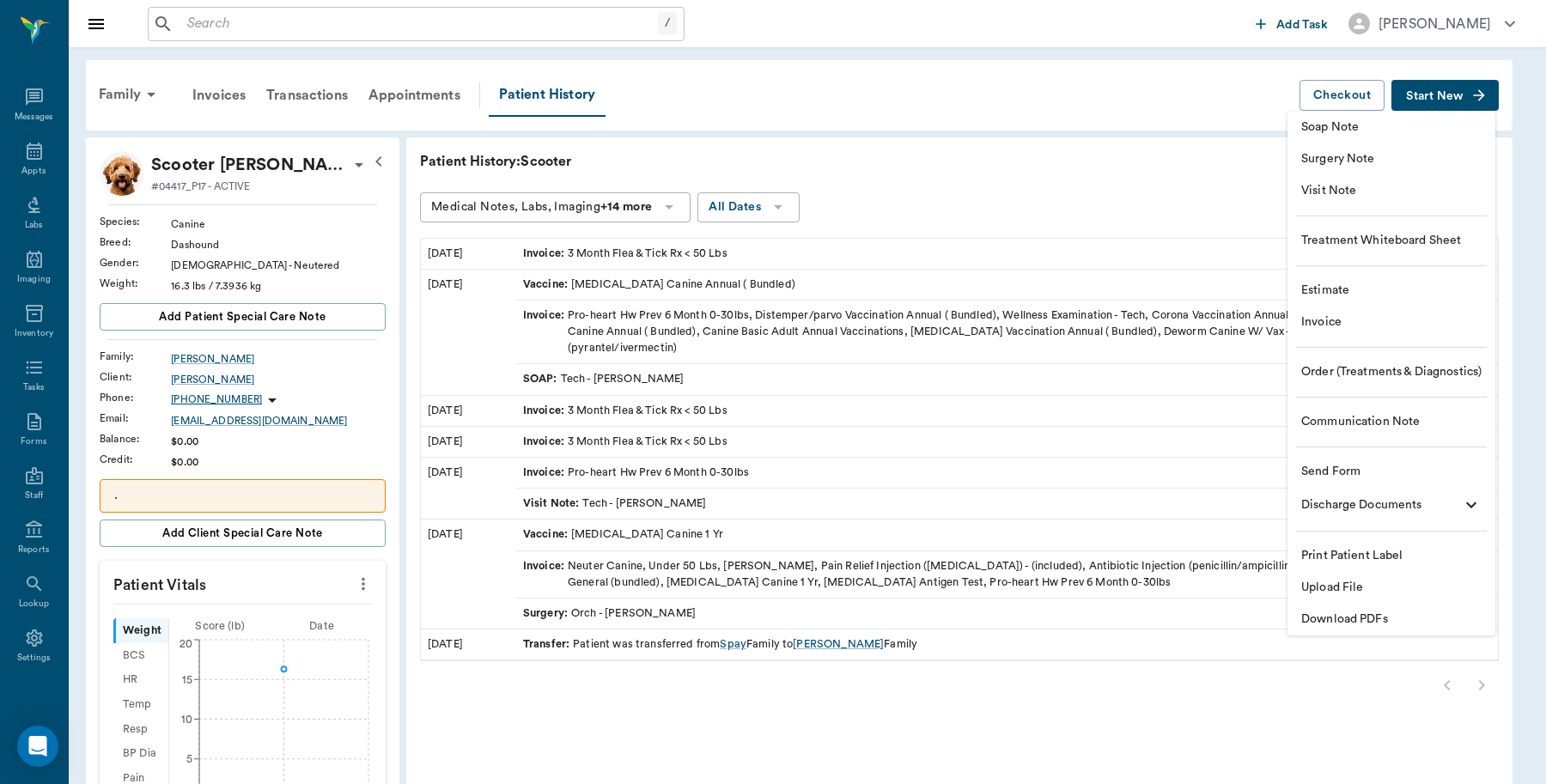
click at [1338, 332] on li "Invoice" at bounding box center [1391, 322] width 208 height 31
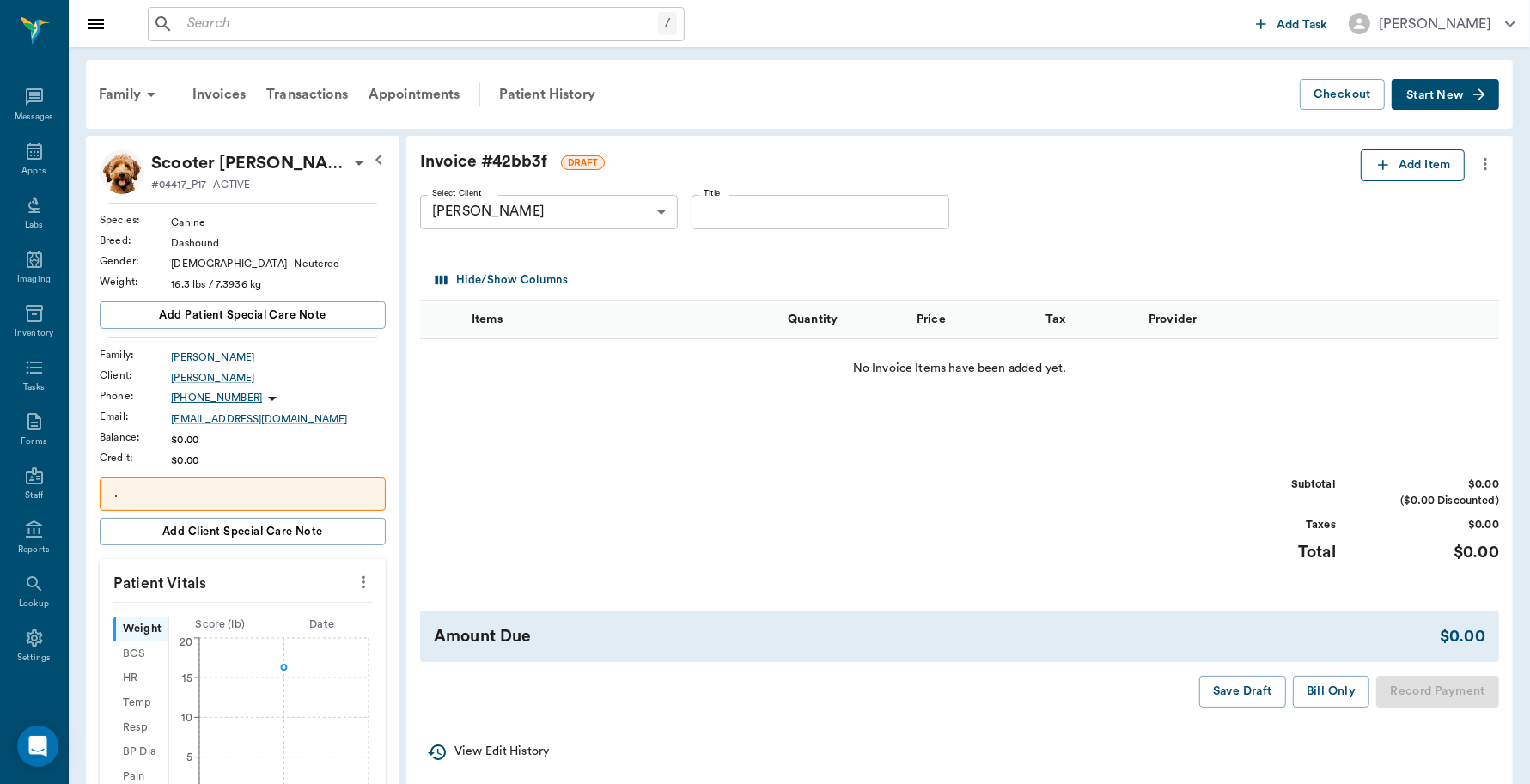
click at [1405, 170] on button "Add Item" at bounding box center [1413, 164] width 104 height 31
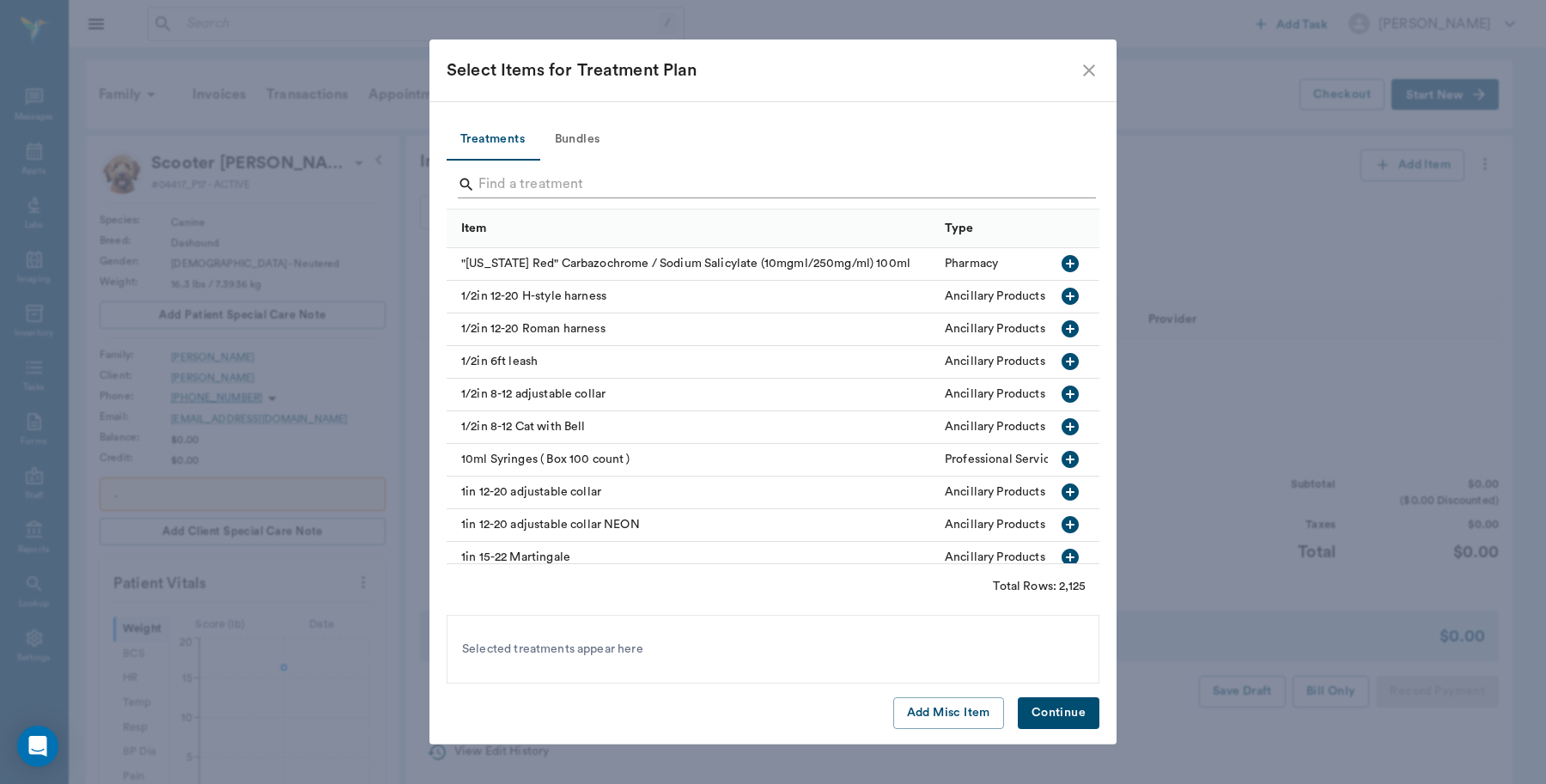
click at [557, 182] on input "Search" at bounding box center [774, 184] width 592 height 28
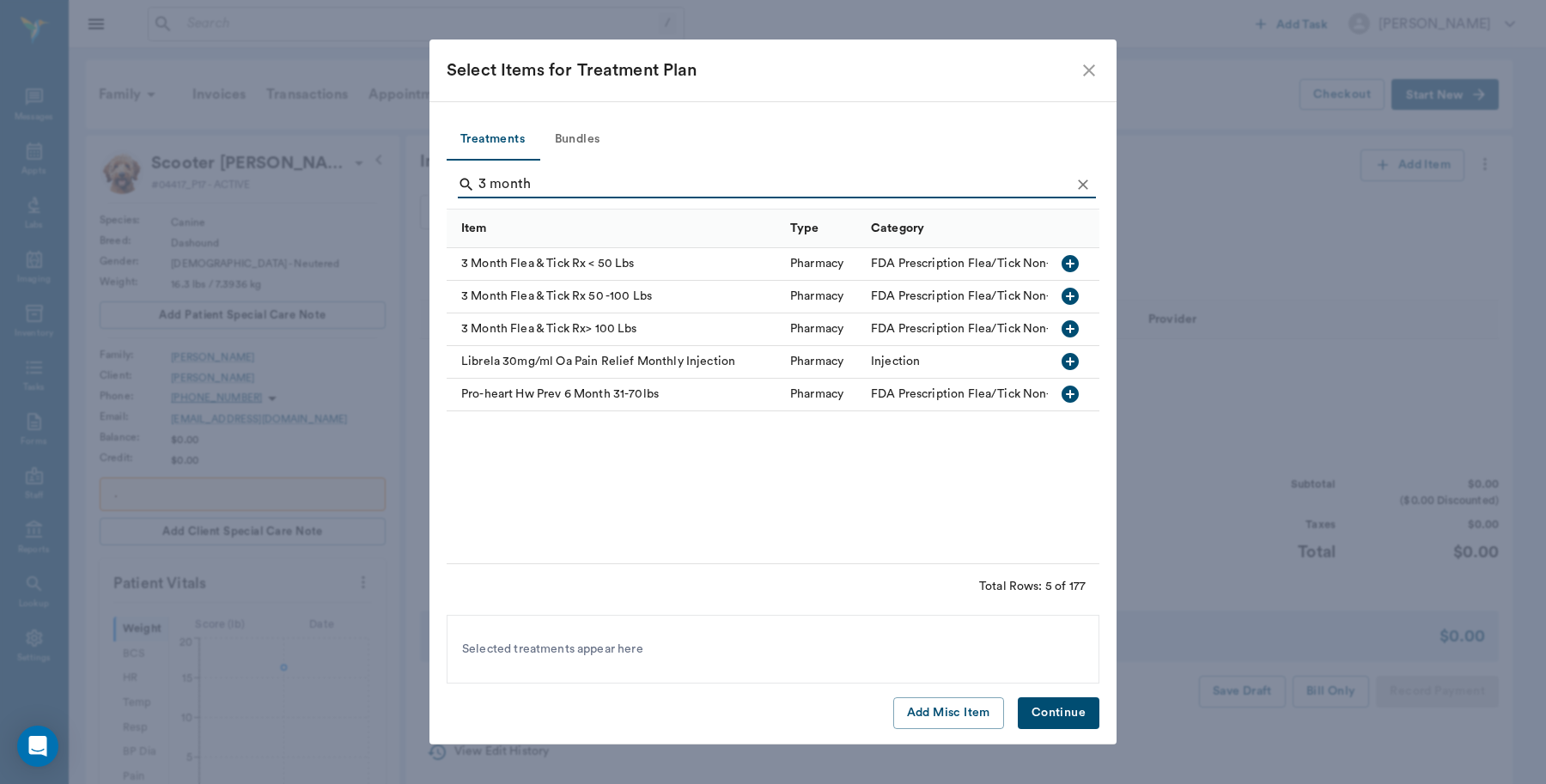
type input "3 month"
click at [1073, 264] on icon "button" at bounding box center [1070, 263] width 21 height 21
click at [1048, 705] on button "Continue" at bounding box center [1058, 712] width 82 height 31
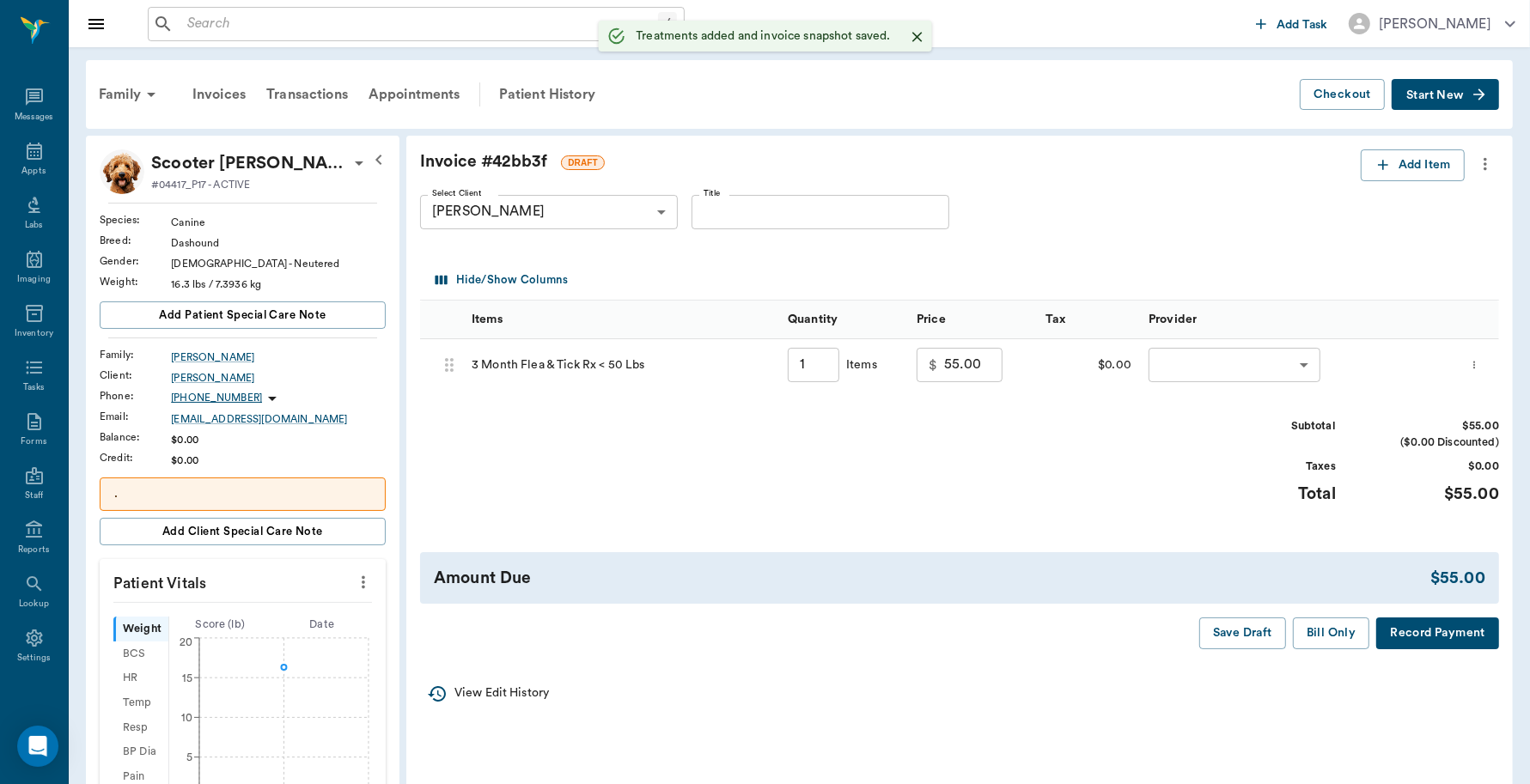
type input "1.00"
click at [1221, 362] on body "/ ​ Add Task [PERSON_NAME] Nectar Messages Appts Labs Imaging Inventory Tasks F…" at bounding box center [765, 650] width 1530 height 1300
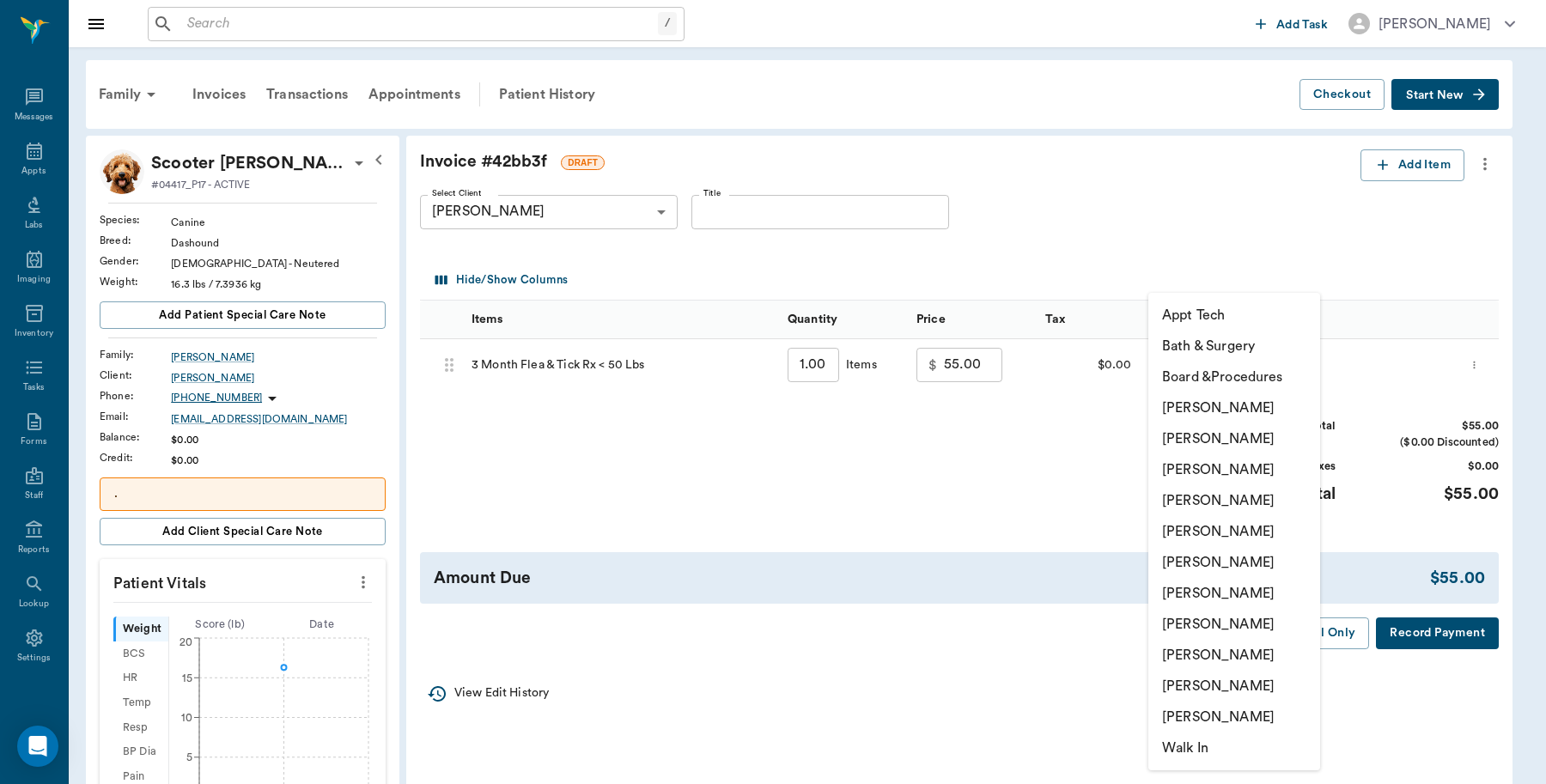
click at [1213, 403] on li "[PERSON_NAME]" at bounding box center [1233, 408] width 172 height 31
type input "none-6899ea08ed37b777db10de45"
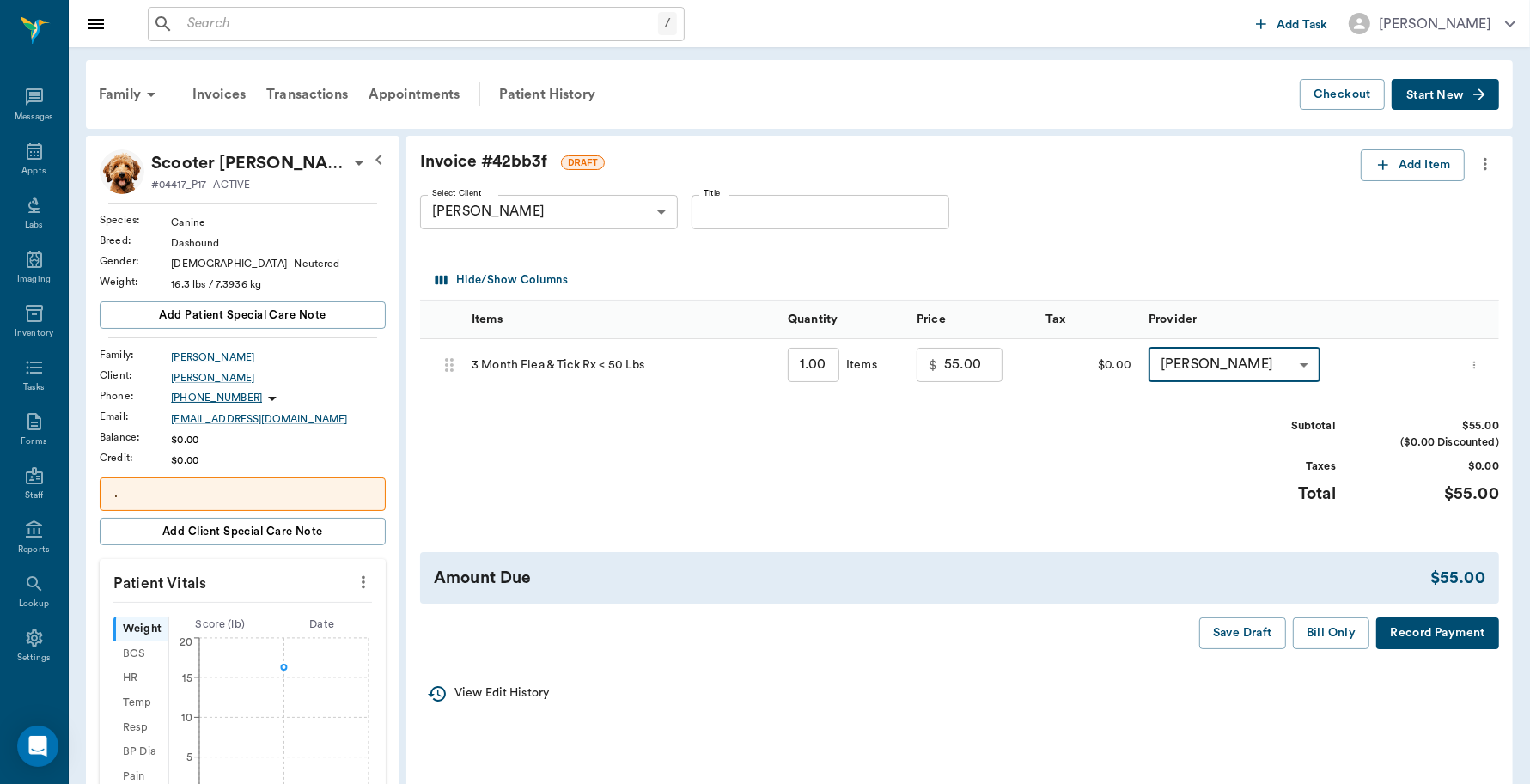
click at [1475, 637] on button "Record Payment" at bounding box center [1437, 632] width 123 height 31
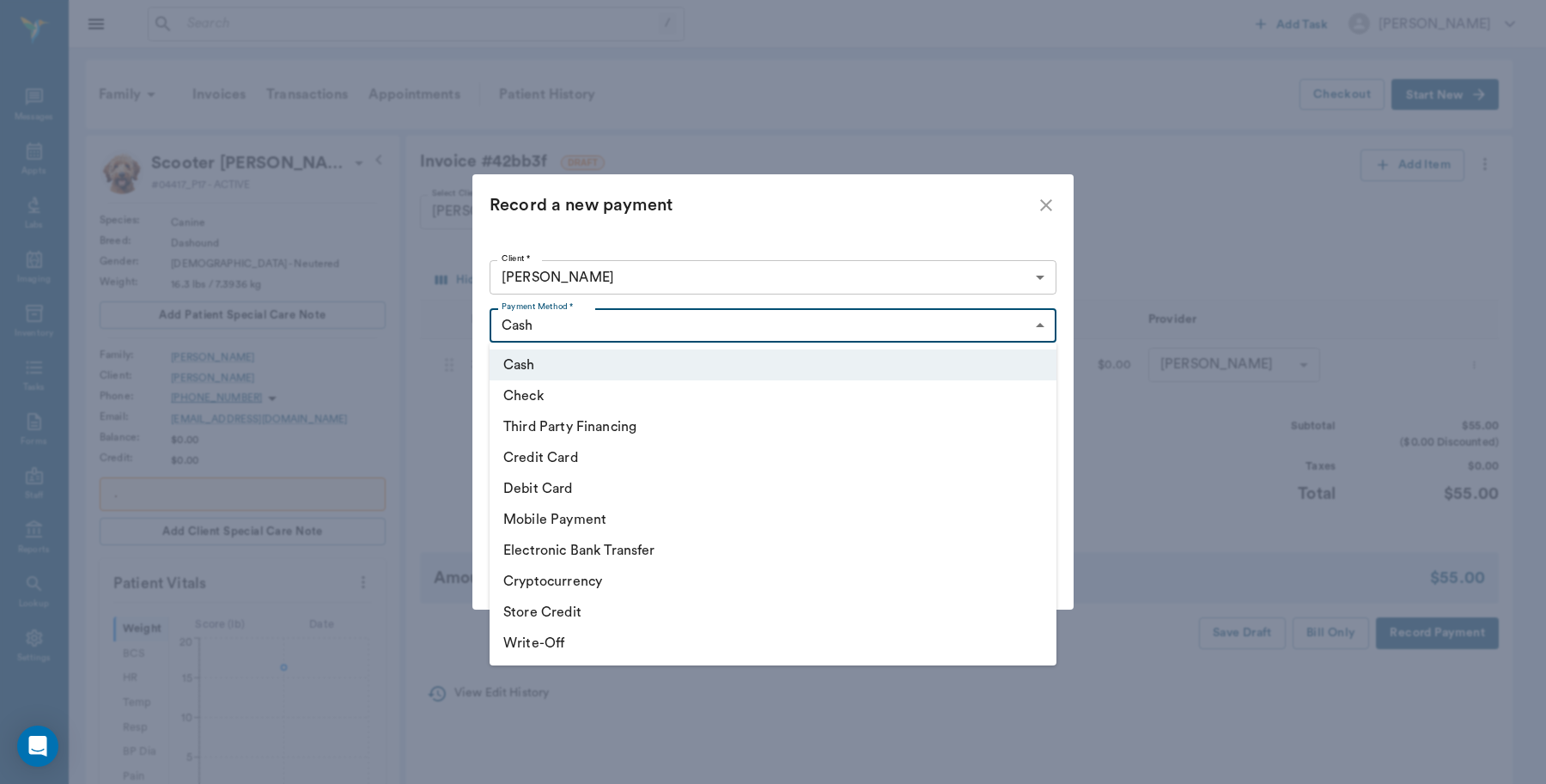
click at [800, 341] on body "/ ​ Add Task [PERSON_NAME] Nectar Messages Appts Labs Imaging Inventory Tasks F…" at bounding box center [773, 650] width 1546 height 1300
click at [590, 487] on li "Debit Card" at bounding box center [773, 489] width 567 height 31
type input "DEBIT_CARD"
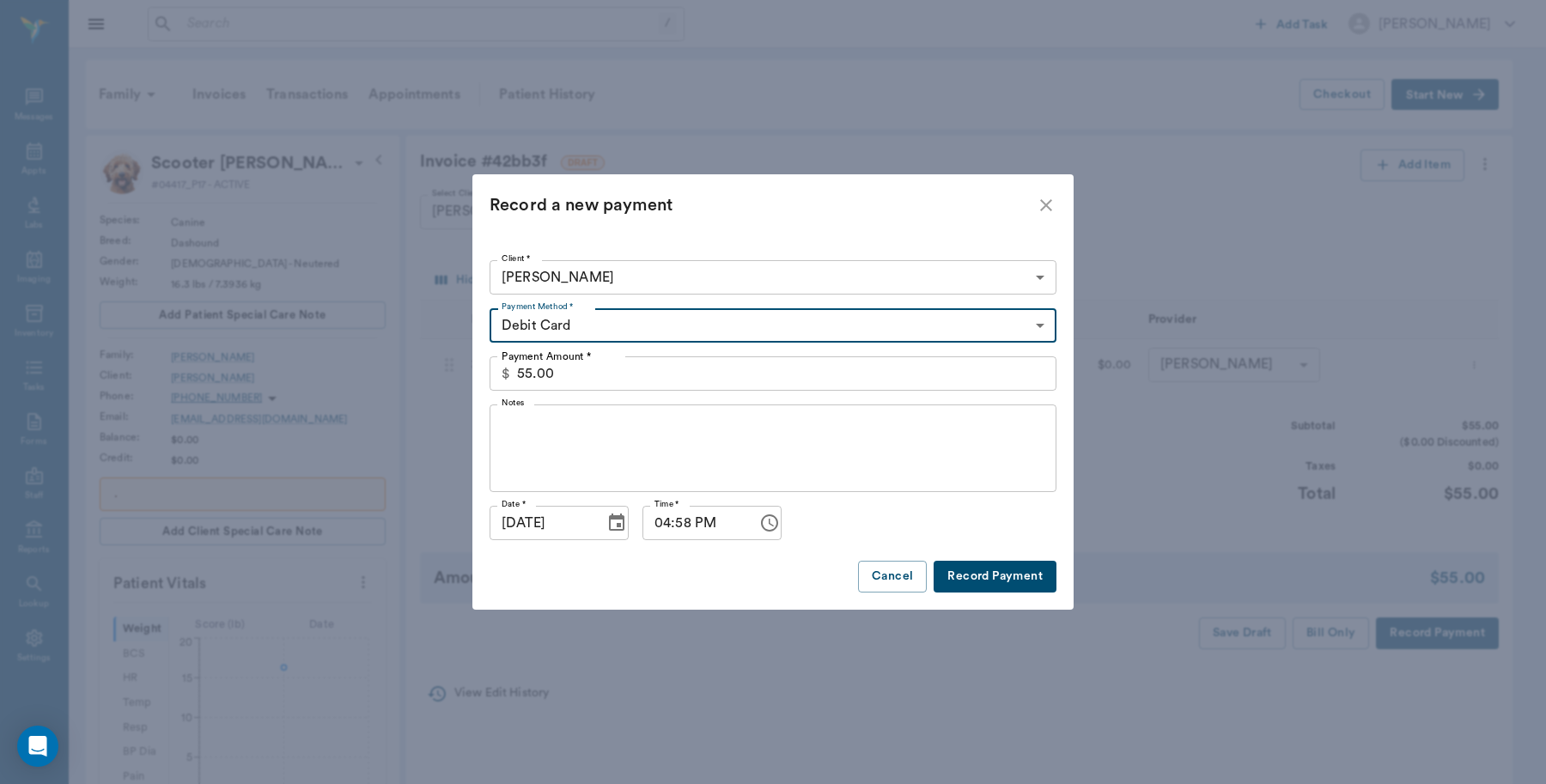
click at [975, 565] on button "Record Payment" at bounding box center [994, 576] width 123 height 31
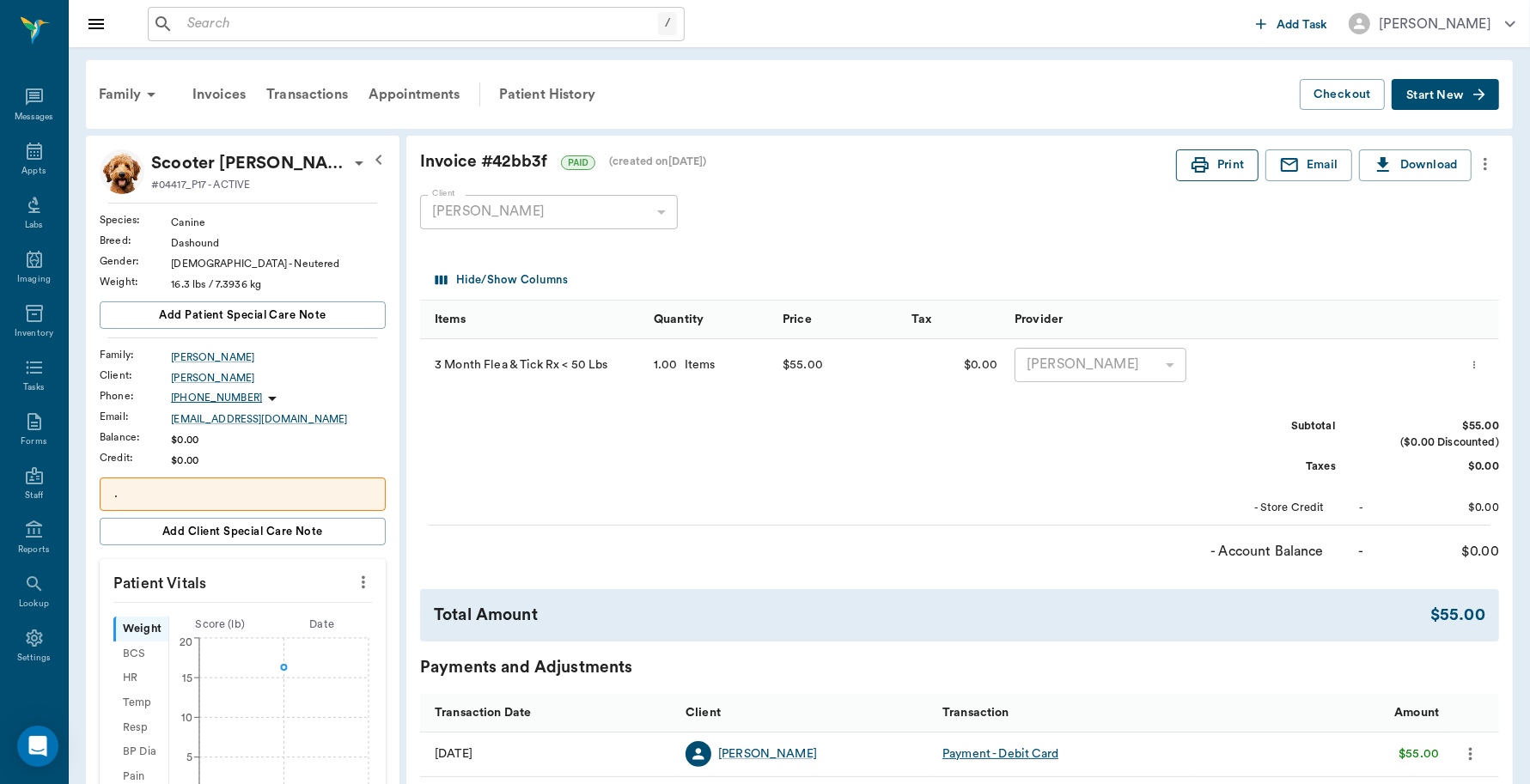
click at [1225, 163] on button "Print" at bounding box center [1217, 164] width 83 height 31
click at [29, 636] on icon at bounding box center [34, 638] width 21 height 21
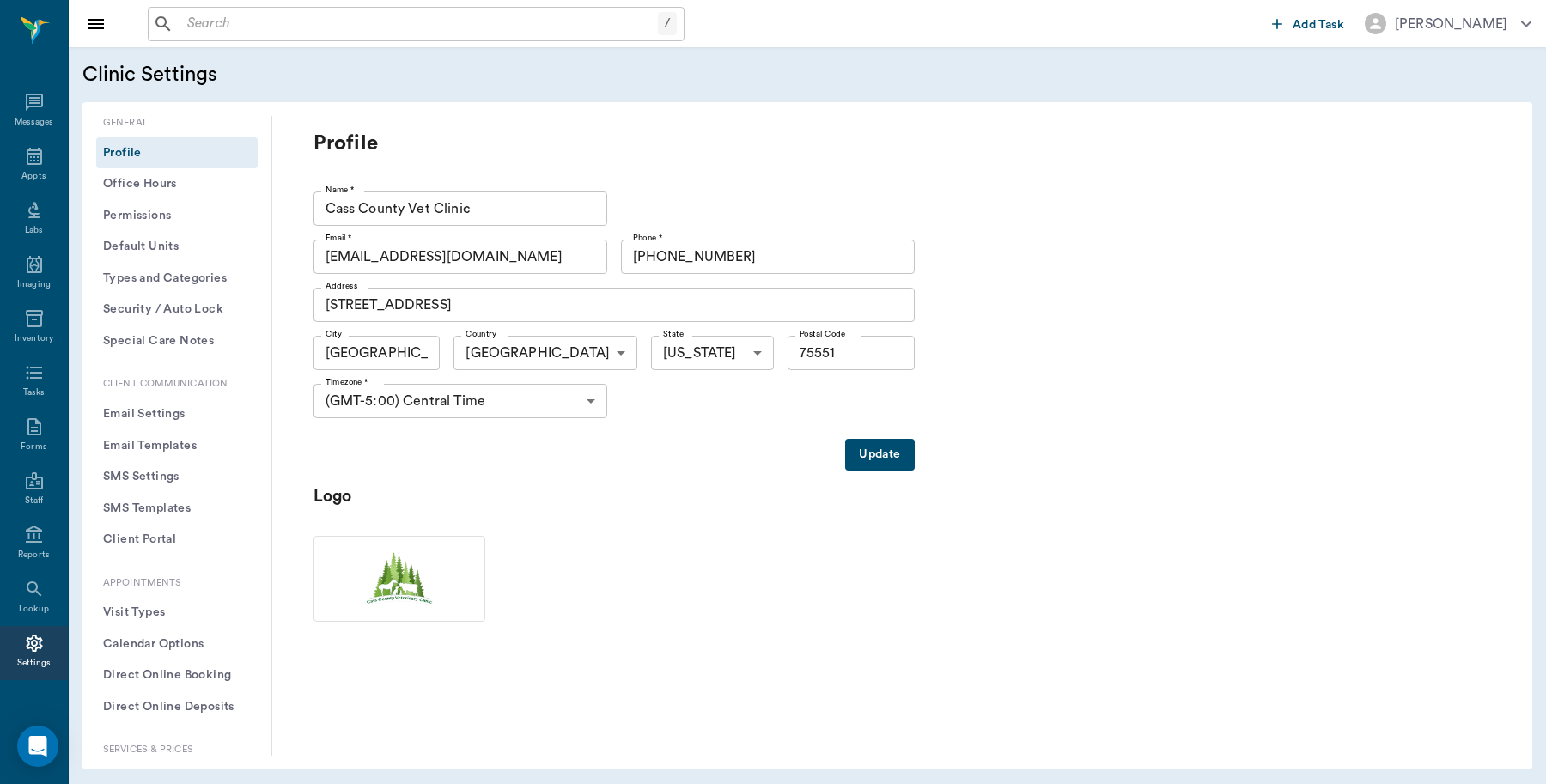
scroll to position [5, 0]
click at [34, 538] on icon at bounding box center [34, 529] width 21 height 21
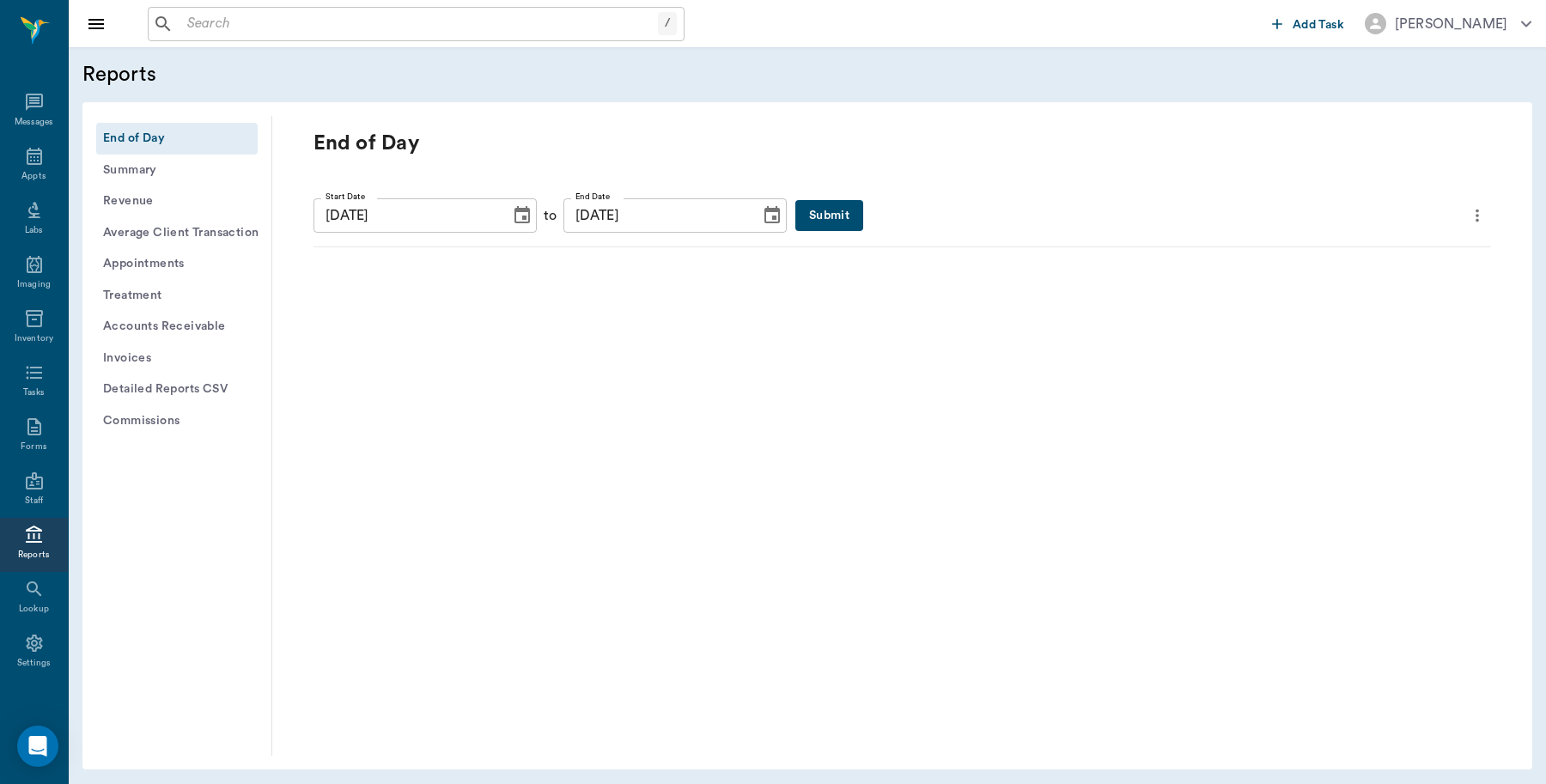
scroll to position [5, 0]
click at [800, 210] on button "Submit" at bounding box center [829, 216] width 68 height 31
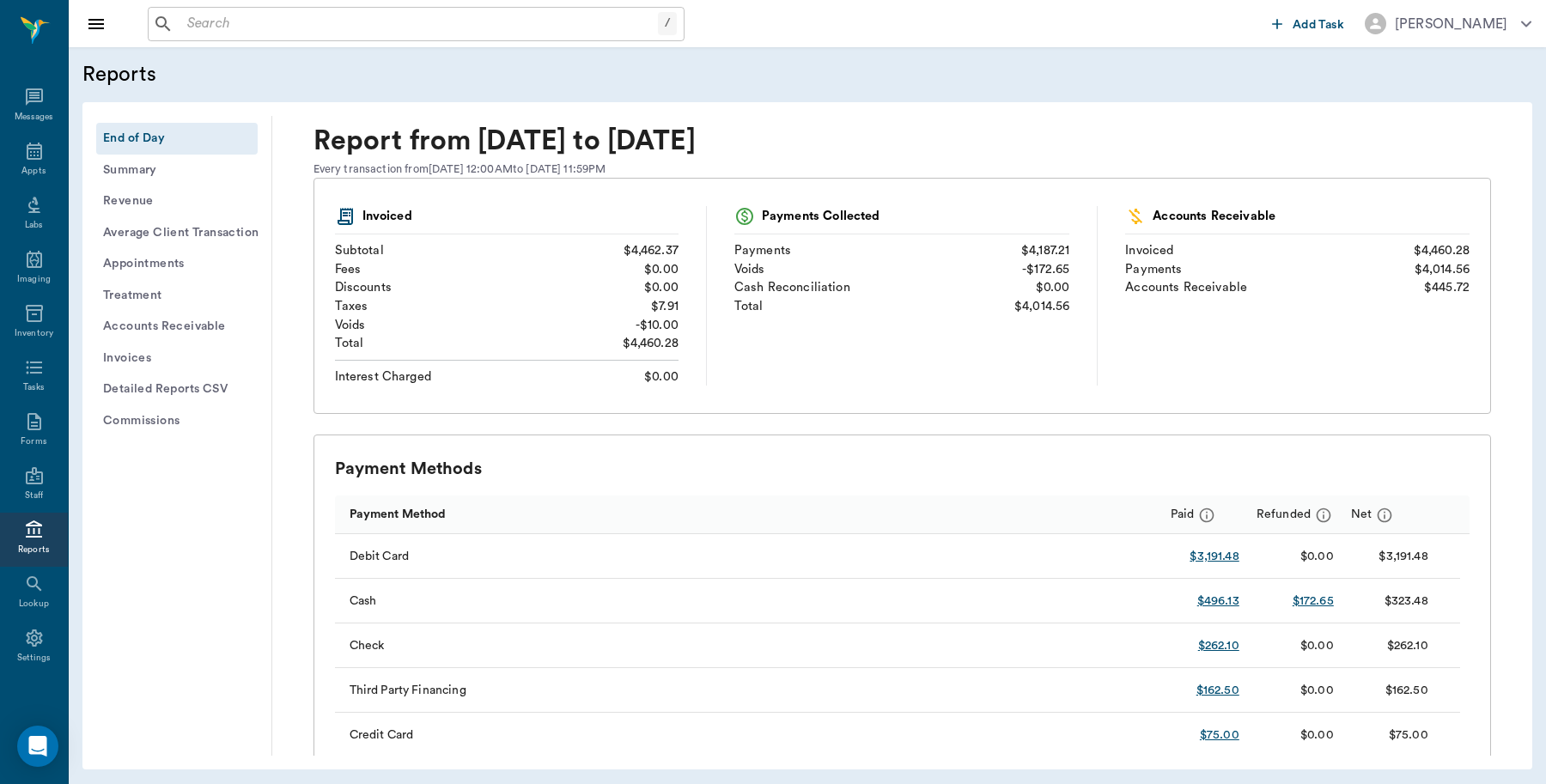
scroll to position [0, 0]
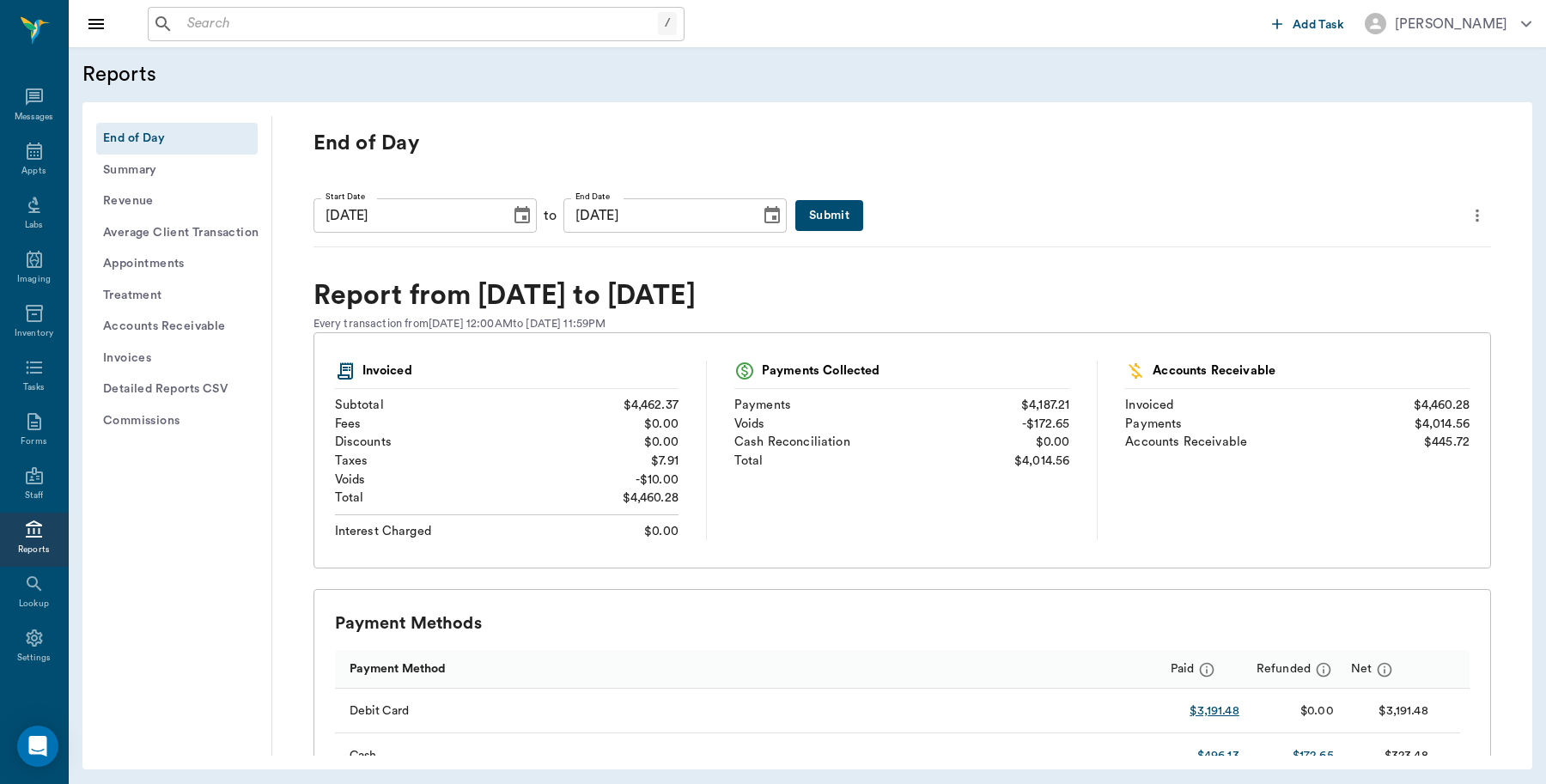
click at [1476, 216] on icon "more" at bounding box center [1478, 216] width 4 height 13
click at [1342, 310] on span "Print Report" at bounding box center [1379, 313] width 164 height 18
click at [177, 393] on button "Detailed Reports CSV" at bounding box center [177, 389] width 162 height 31
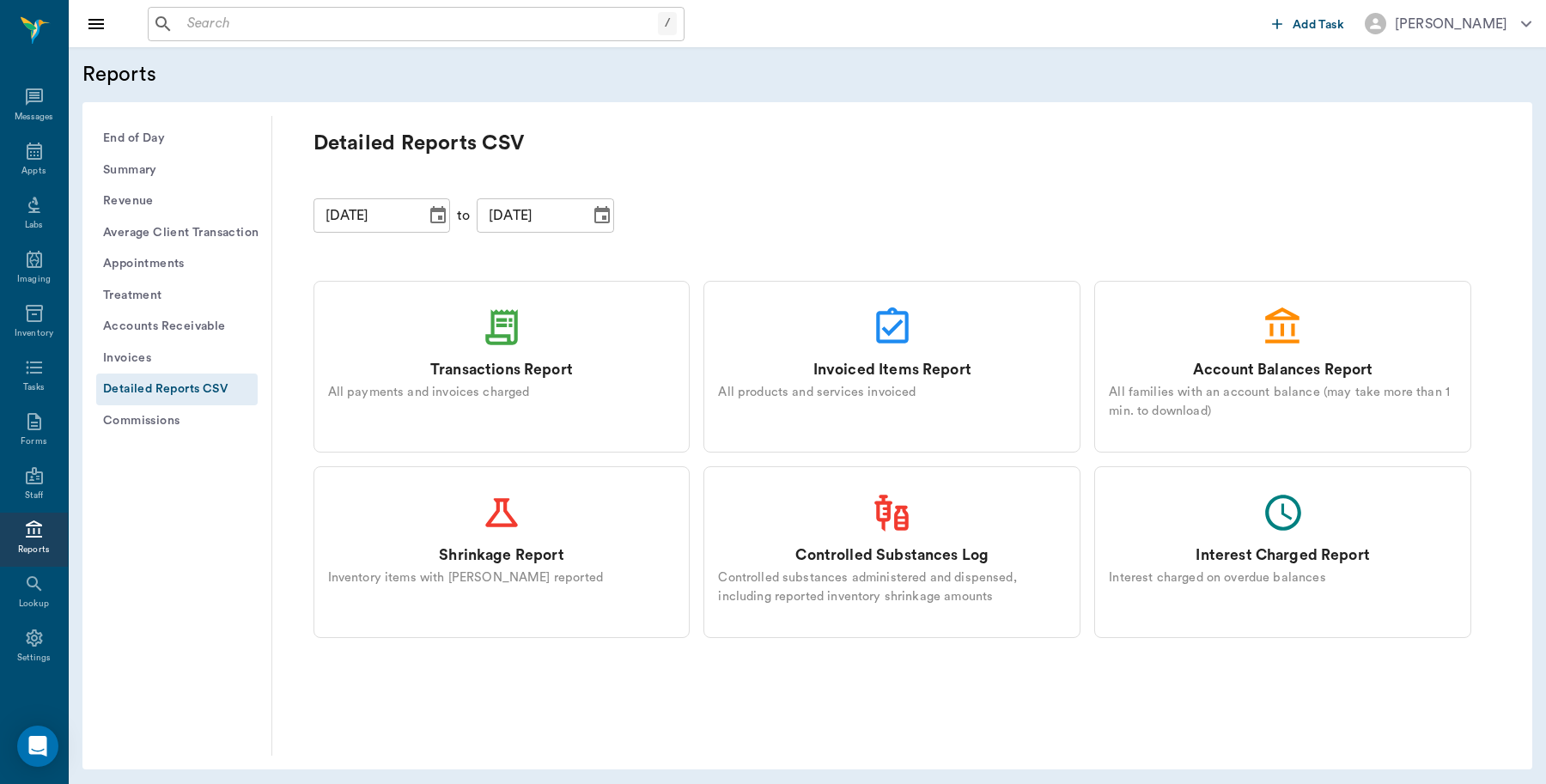
click at [481, 350] on div "Transactions Report All payments and invoices charged" at bounding box center [502, 366] width 377 height 172
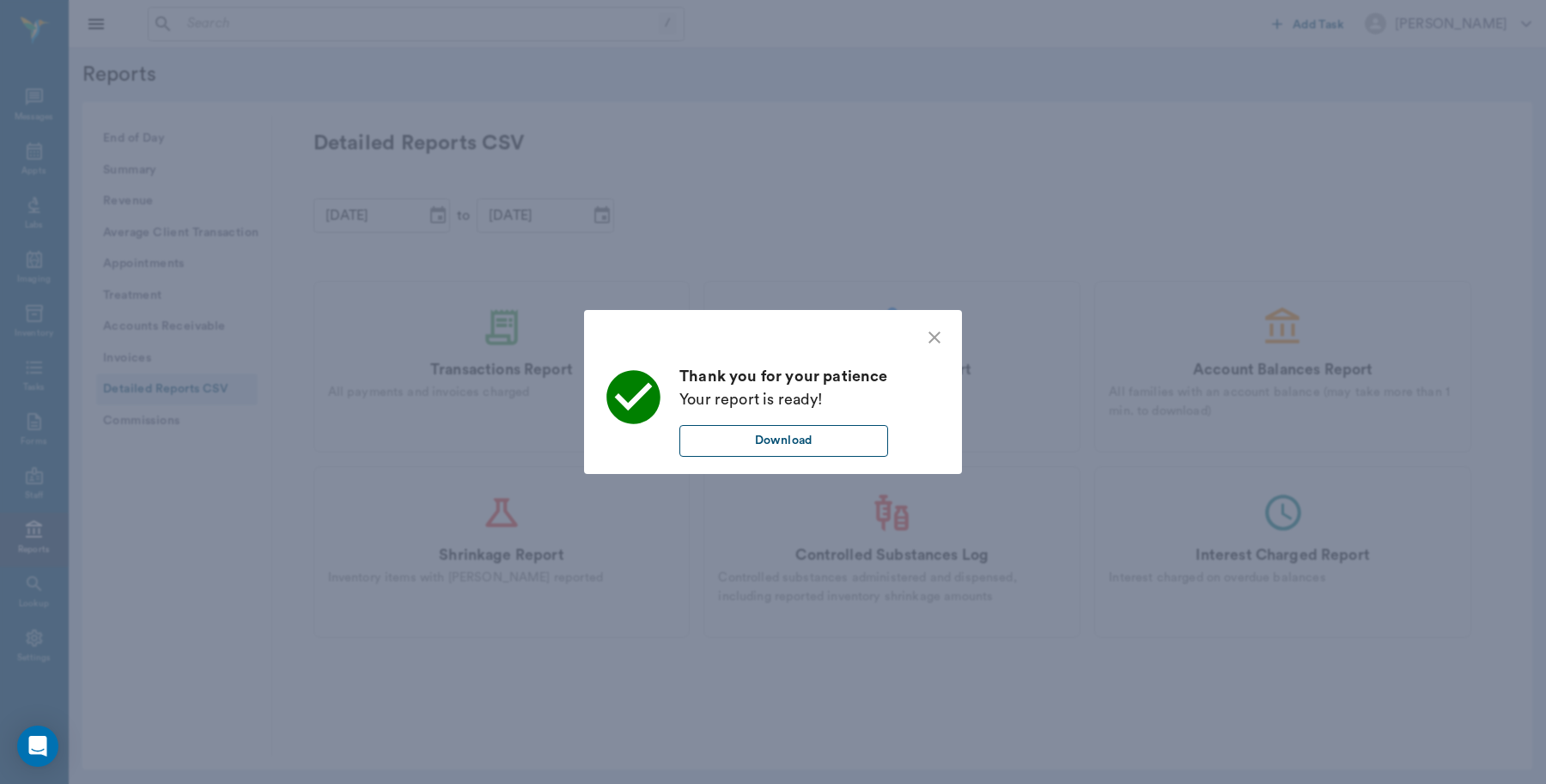
click at [812, 443] on button "Download" at bounding box center [783, 440] width 208 height 31
click at [934, 331] on icon "close" at bounding box center [934, 337] width 21 height 21
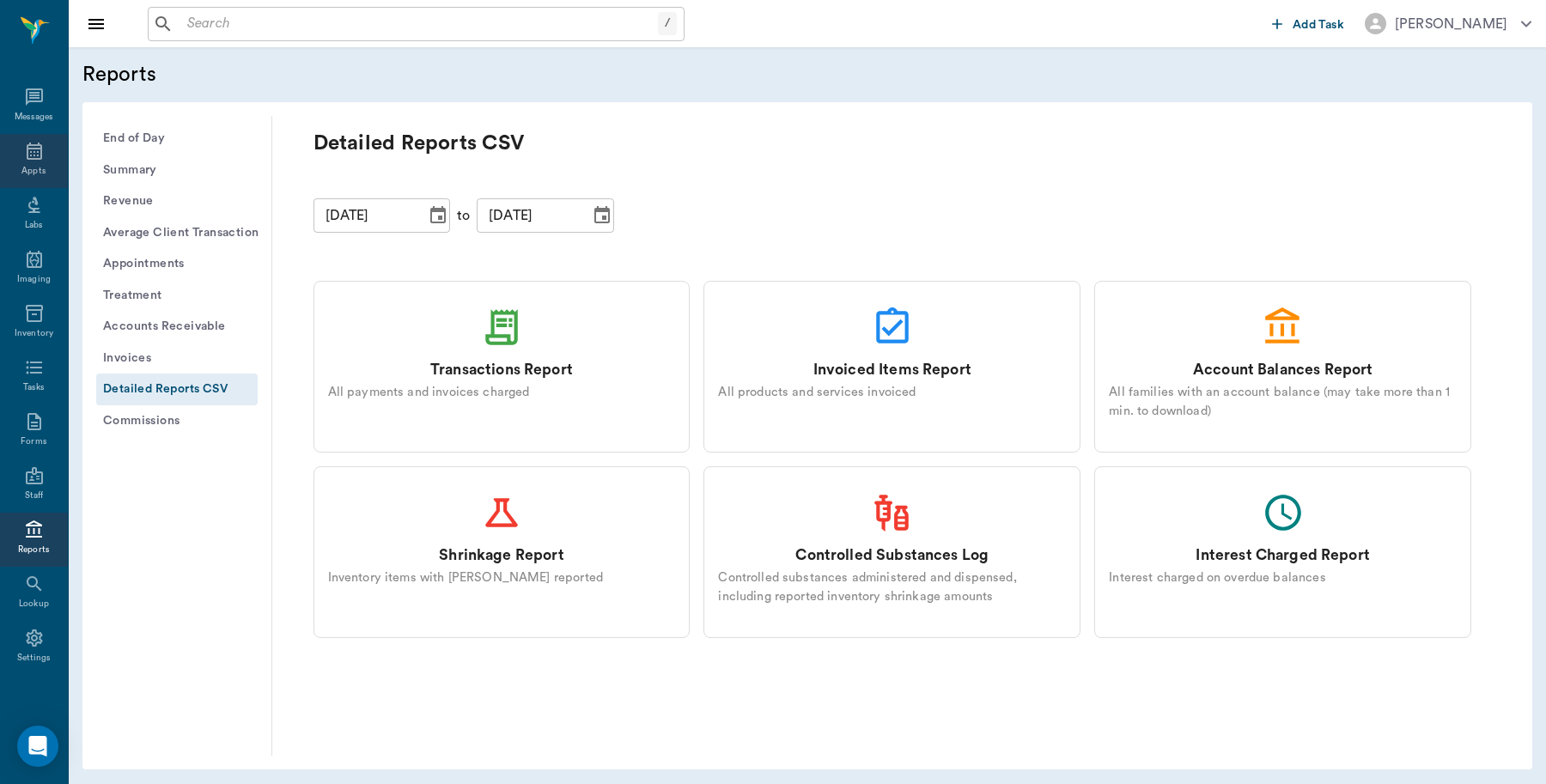
click at [35, 157] on icon at bounding box center [34, 151] width 21 height 21
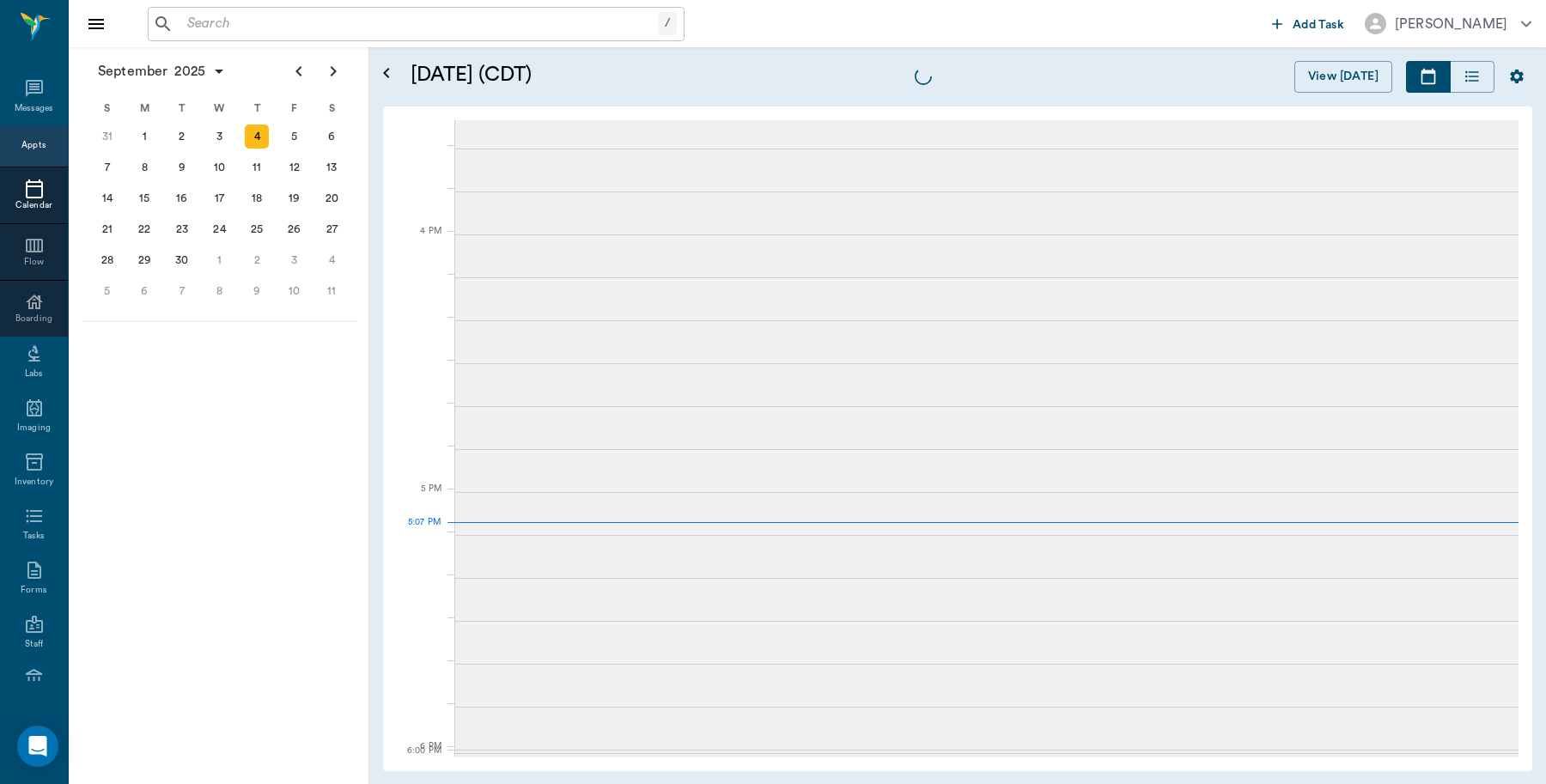
scroll to position [2321, 0]
